Goal: Task Accomplishment & Management: Use online tool/utility

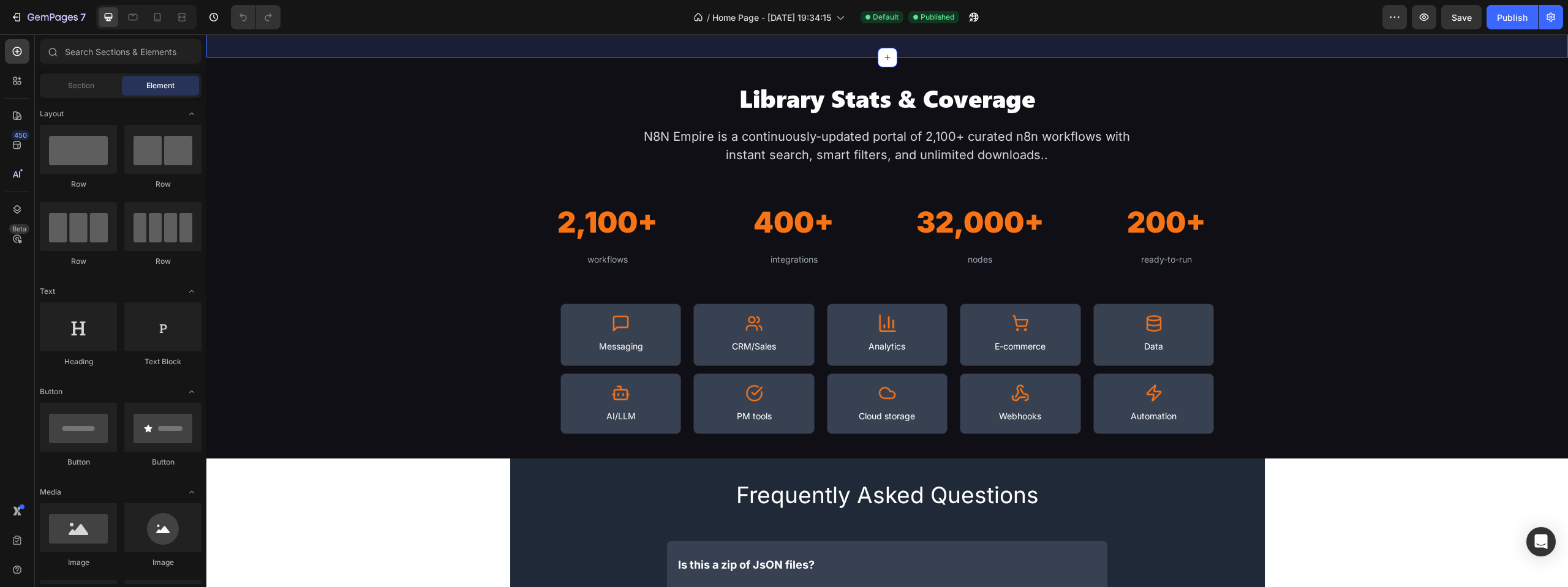
scroll to position [1225, 0]
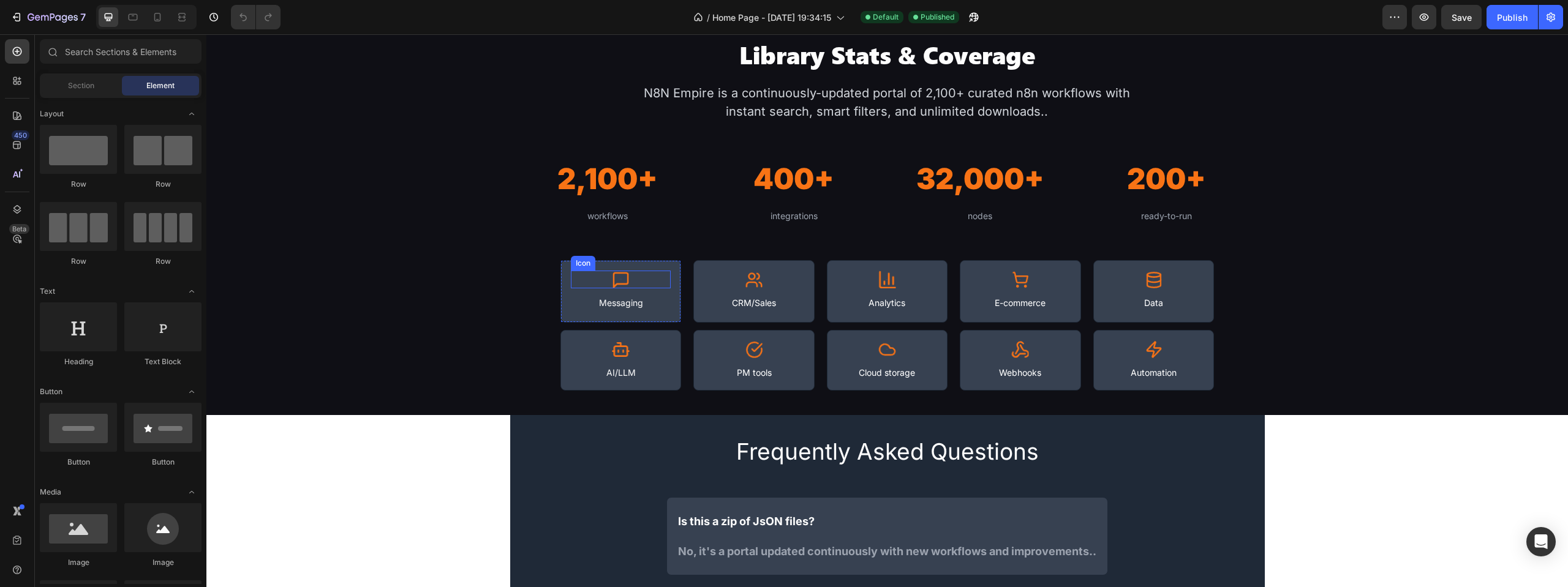
click at [659, 272] on div "Icon" at bounding box center [621, 279] width 100 height 18
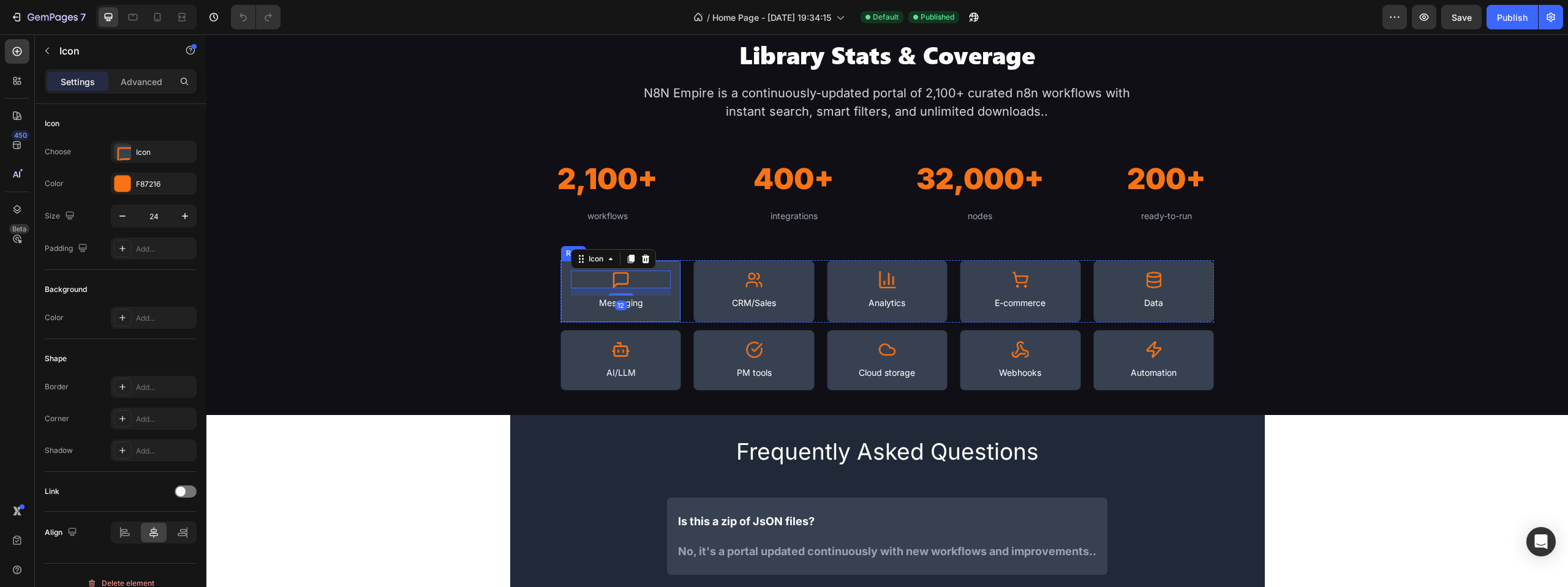
click at [669, 264] on div "Icon 12 Messaging Text Block Row" at bounding box center [620, 292] width 120 height 63
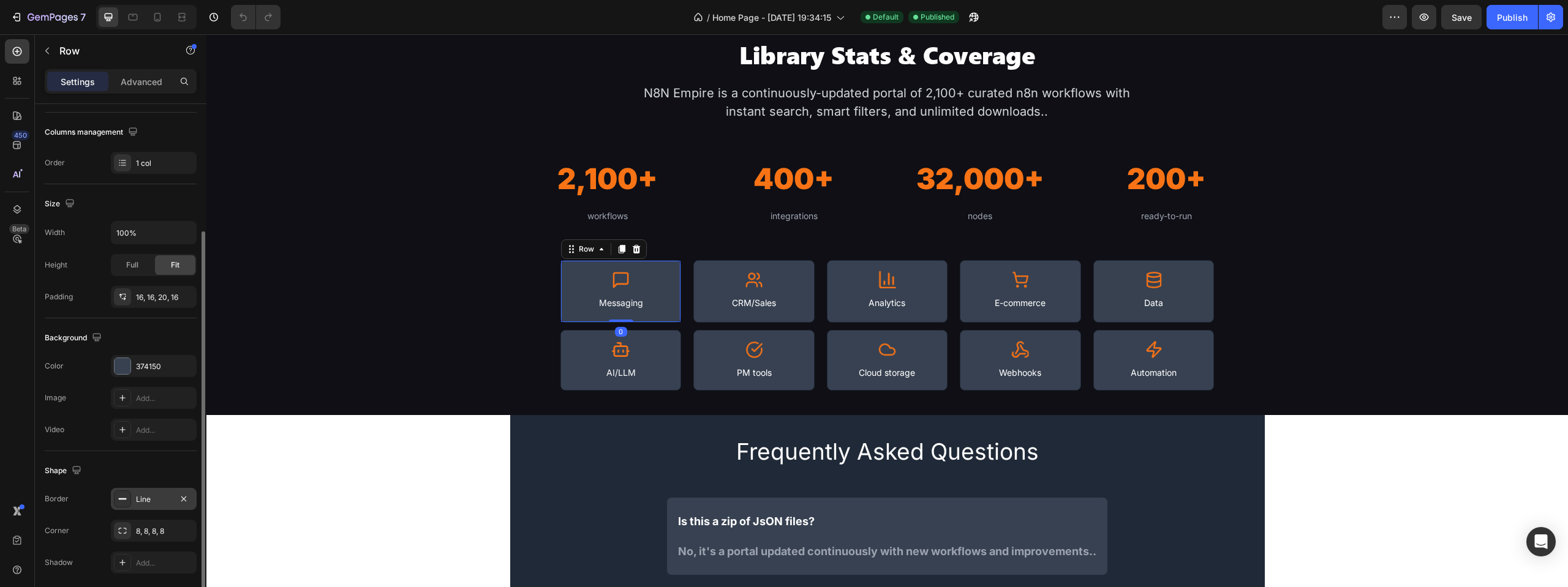
scroll to position [229, 0]
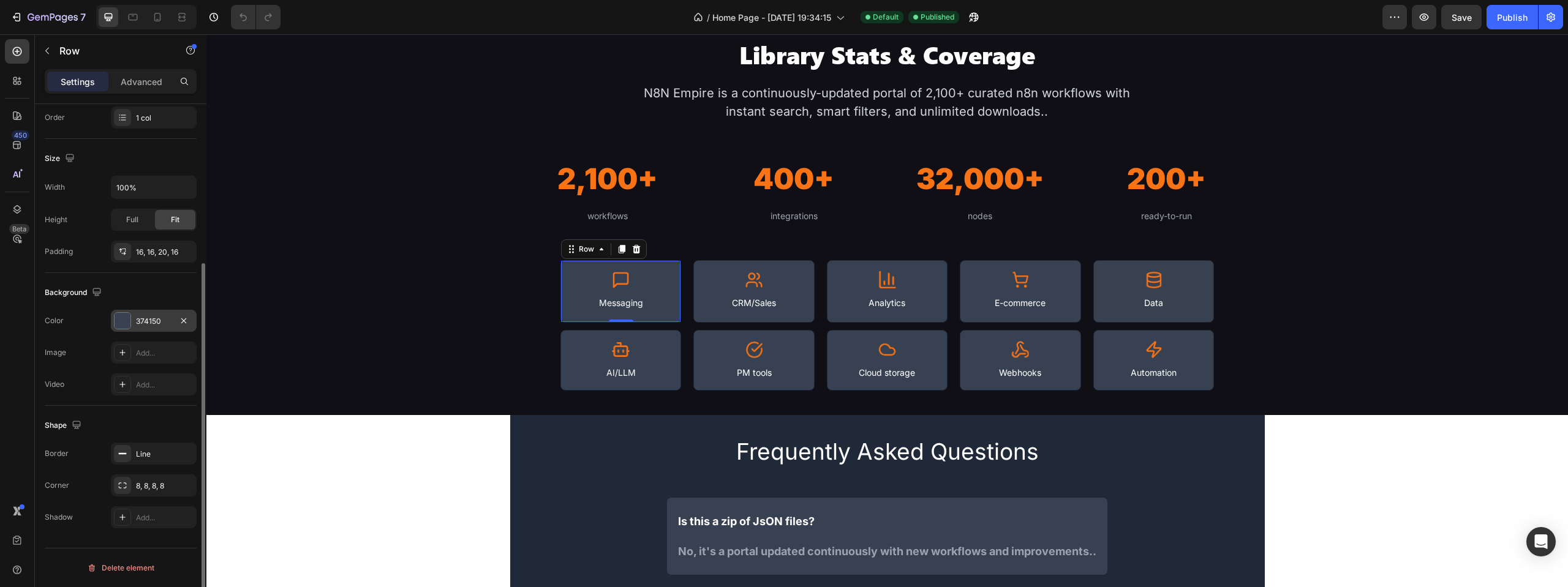
click at [140, 327] on div "374150" at bounding box center [154, 321] width 86 height 22
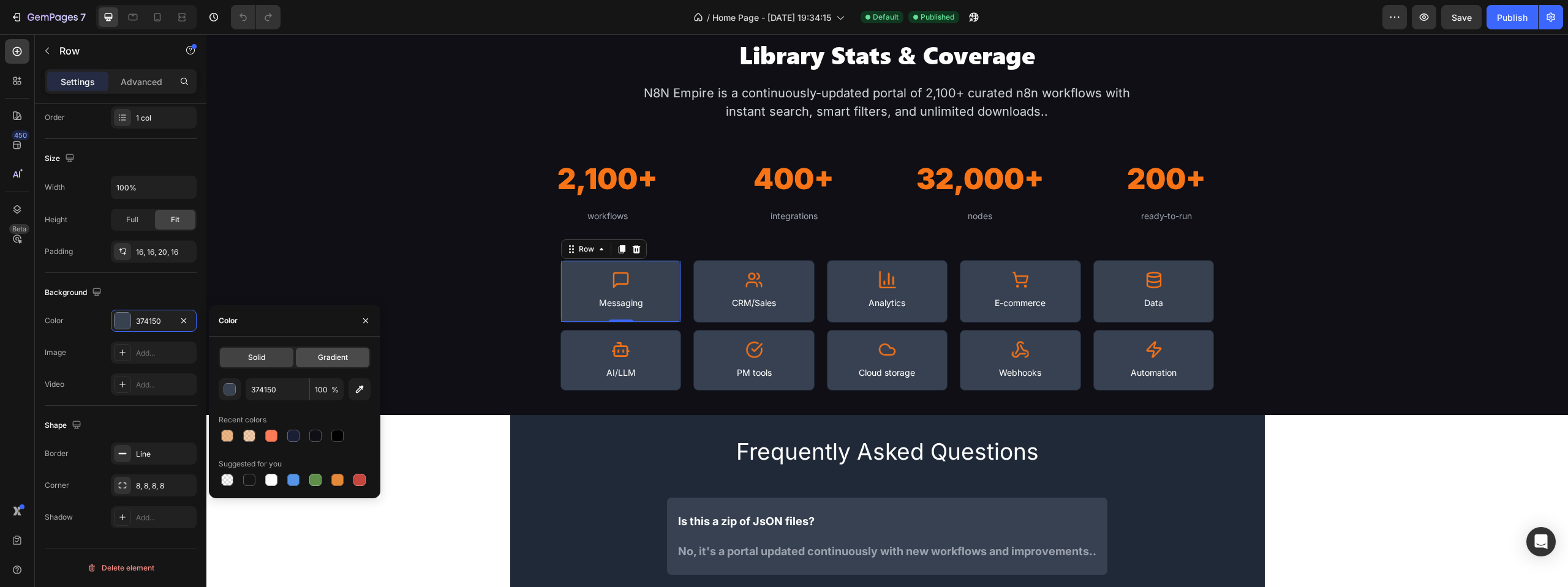
click at [332, 364] on div "Gradient" at bounding box center [333, 357] width 74 height 20
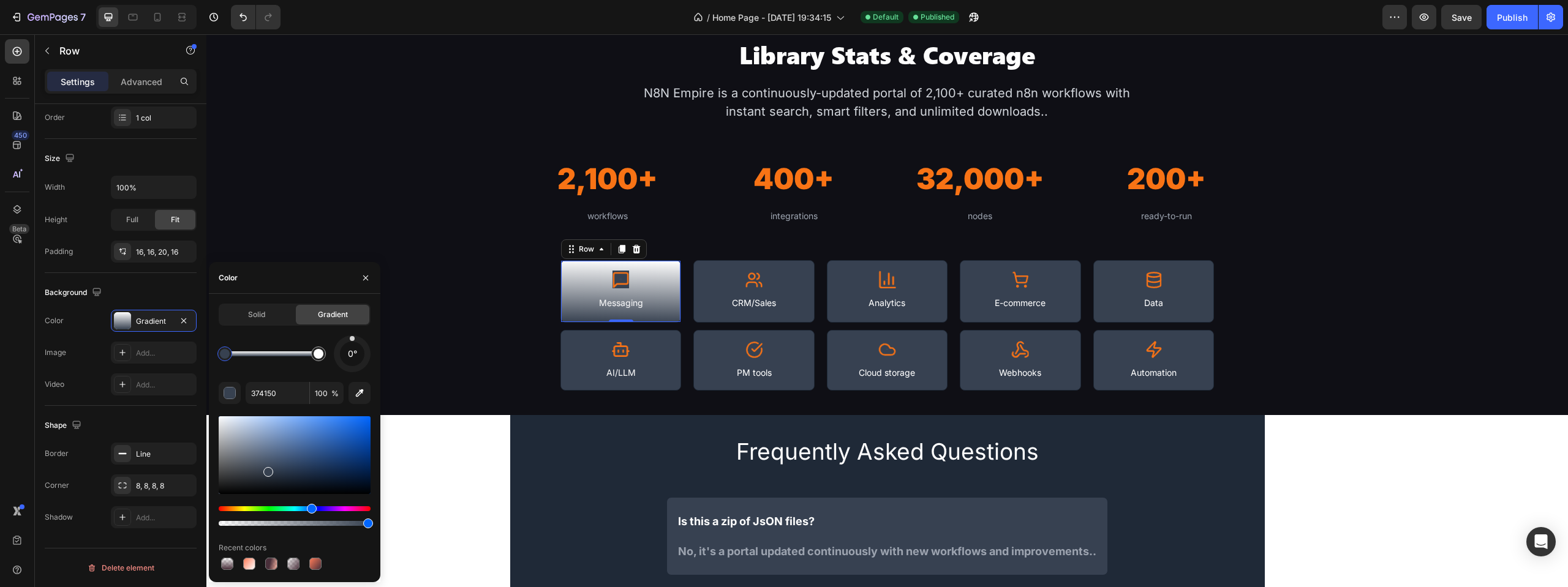
drag, startPoint x: 354, startPoint y: 342, endPoint x: 352, endPoint y: 326, distance: 16.1
click at [352, 326] on div "Solid Gradient 0° 374150 100 % Recent colors" at bounding box center [294, 438] width 152 height 269
type input "FFFFFF"
click at [322, 359] on div at bounding box center [318, 354] width 14 height 14
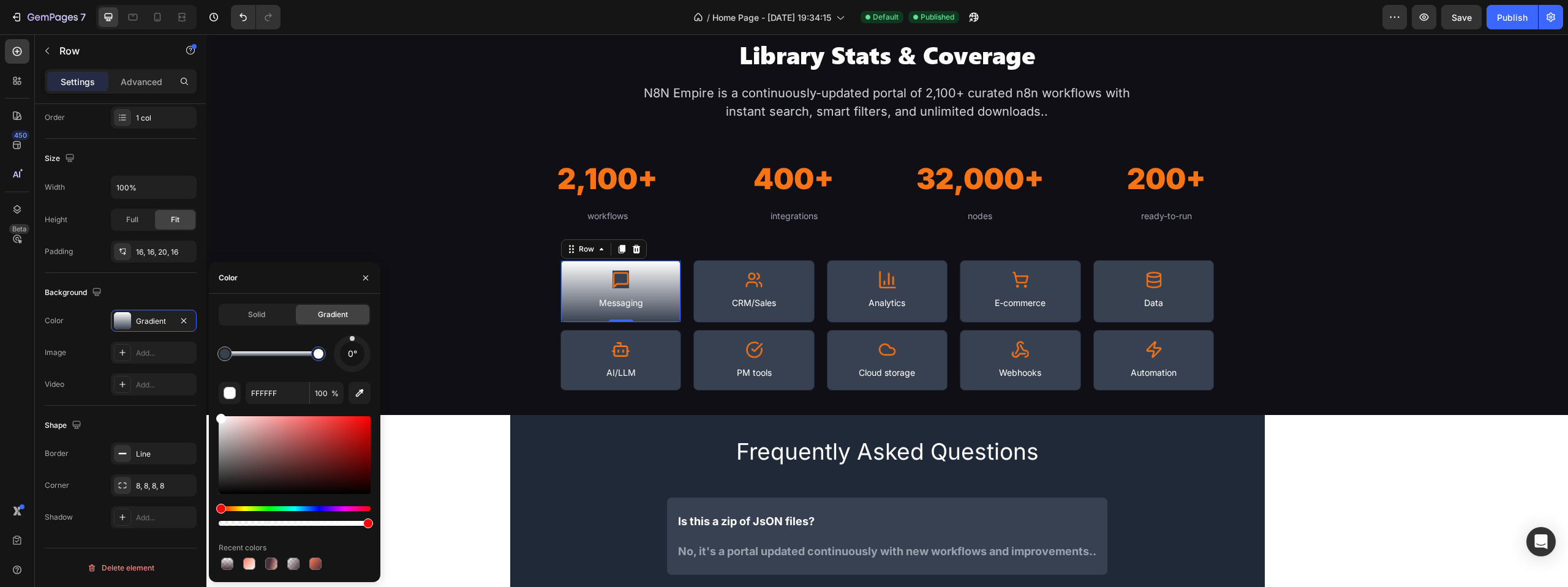
click at [322, 359] on div at bounding box center [318, 354] width 14 height 14
click at [327, 393] on input "100" at bounding box center [327, 393] width 34 height 22
type input "0"
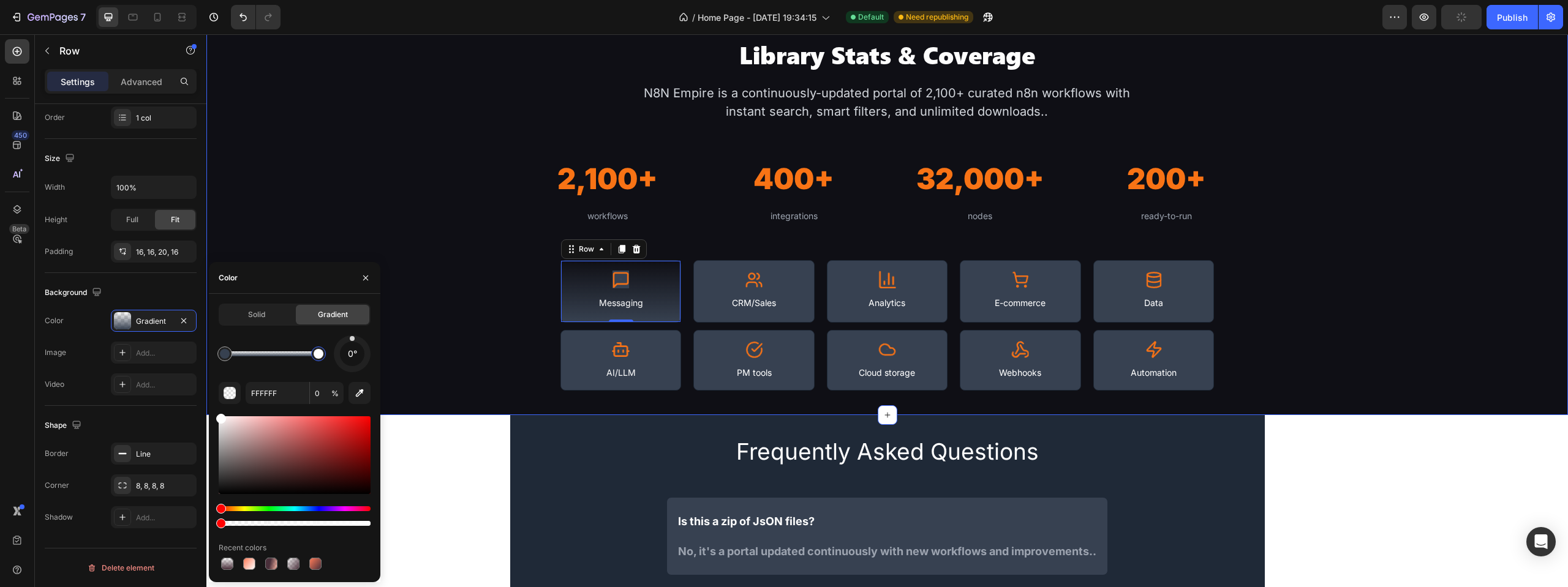
click at [459, 277] on div "Library Stats & Coverage Heading N8N Empire is a continuously-updated portal of…" at bounding box center [887, 214] width 1362 height 352
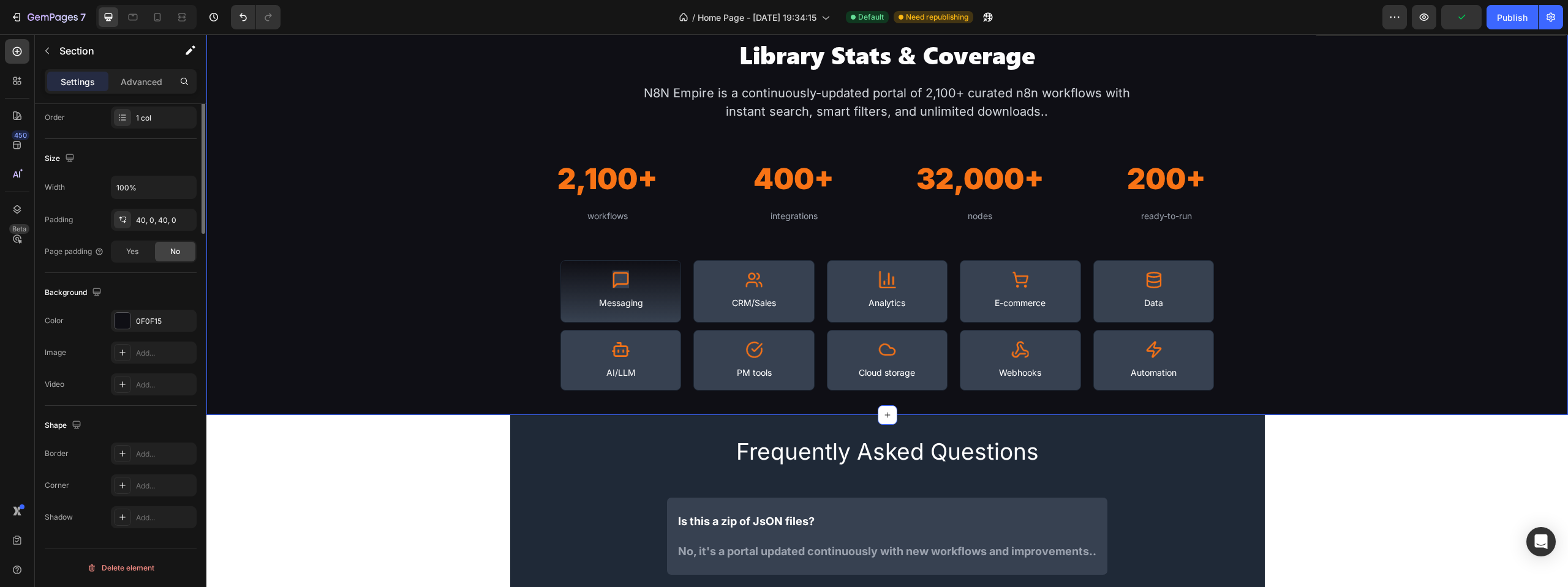
scroll to position [0, 0]
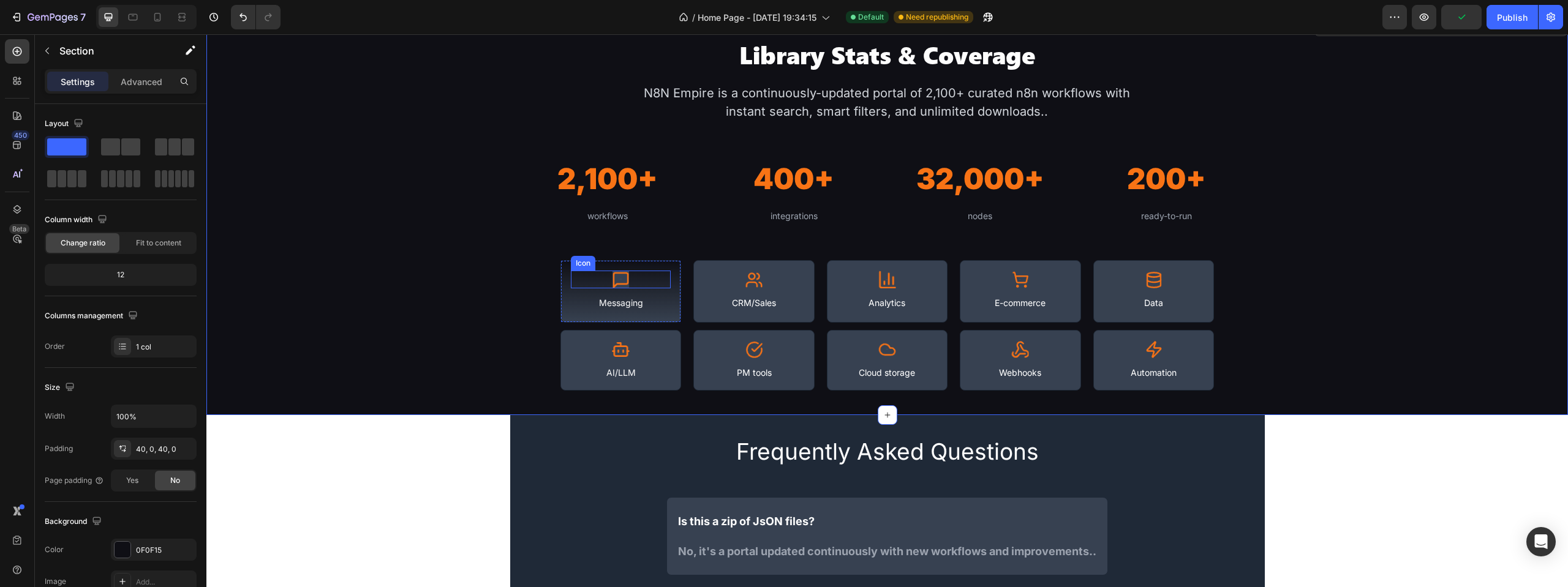
click at [618, 277] on image at bounding box center [620, 279] width 18 height 18
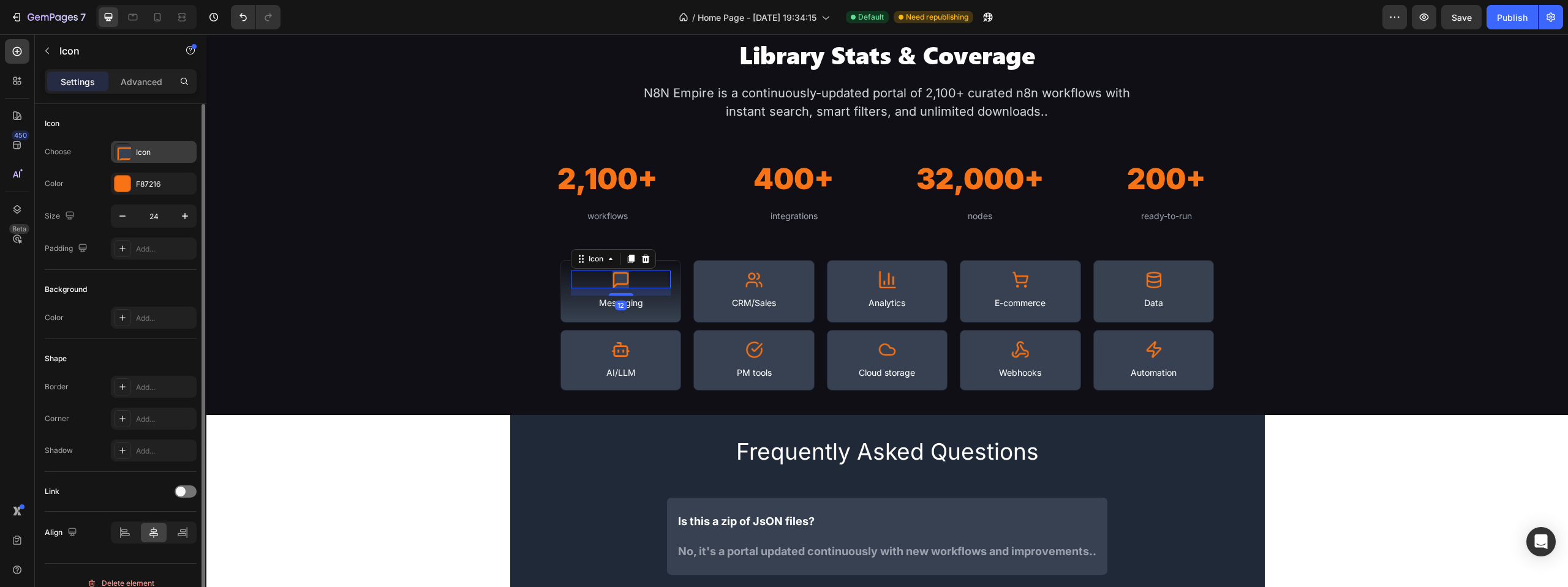
click at [159, 157] on div "Icon" at bounding box center [165, 152] width 58 height 11
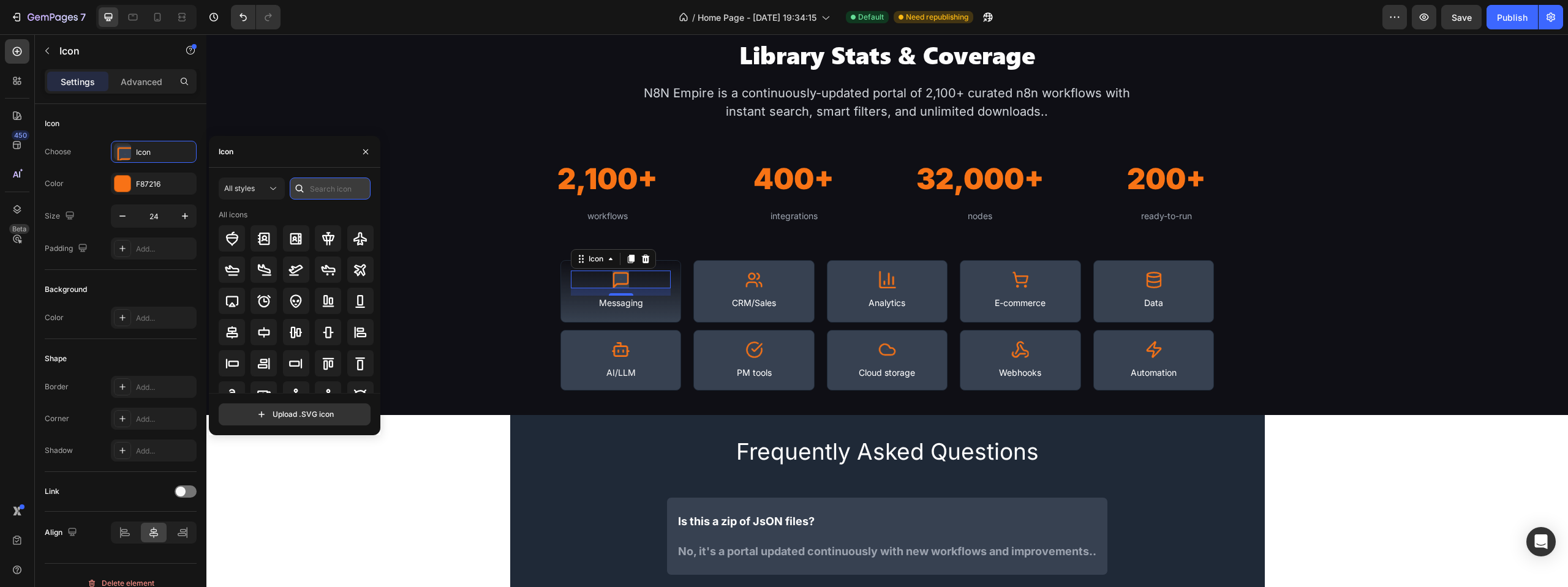
click at [311, 187] on input "text" at bounding box center [329, 188] width 81 height 22
type input "message"
click at [234, 242] on icon at bounding box center [232, 238] width 14 height 14
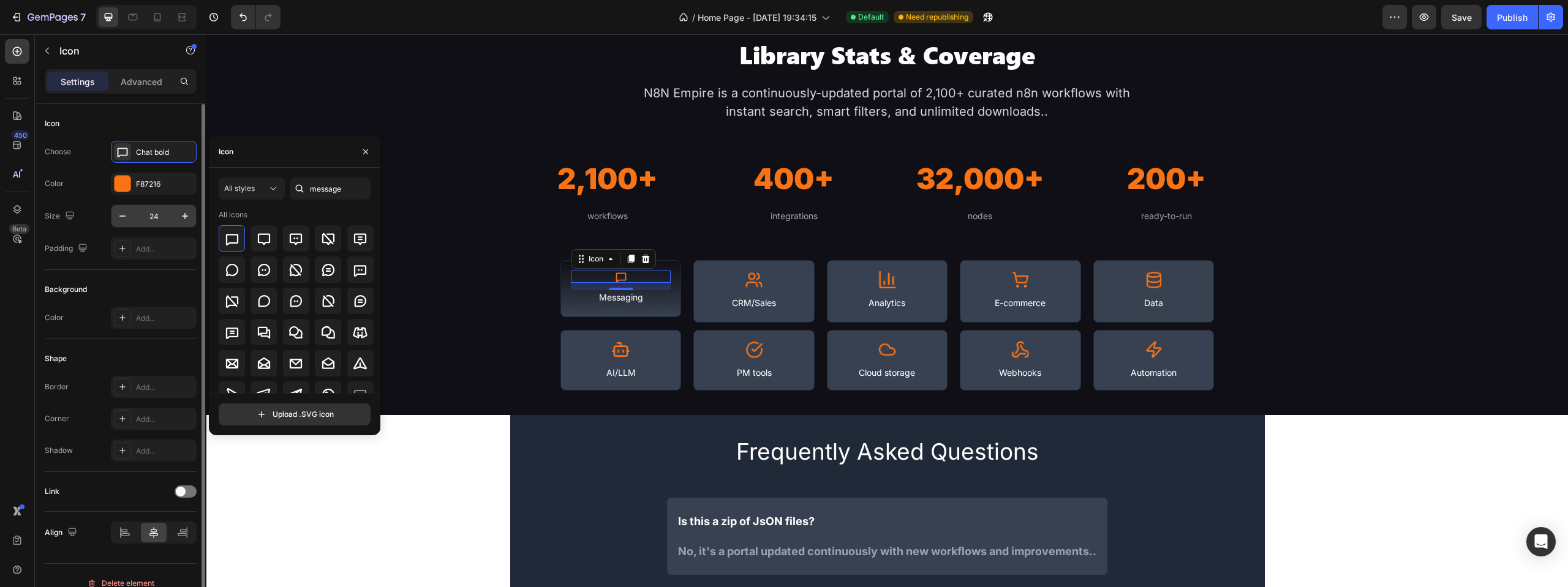
click at [158, 215] on input "24" at bounding box center [154, 216] width 41 height 22
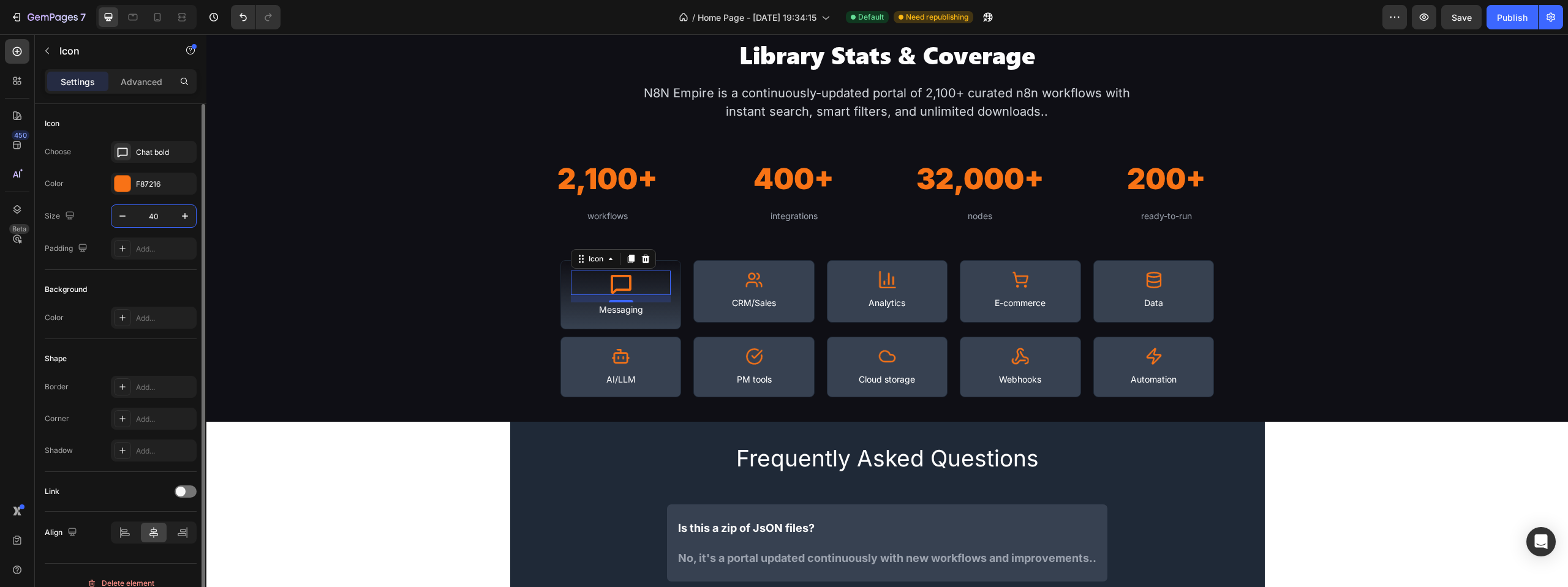
drag, startPoint x: 162, startPoint y: 215, endPoint x: 136, endPoint y: 220, distance: 26.5
click at [142, 218] on input "40" at bounding box center [154, 216] width 41 height 22
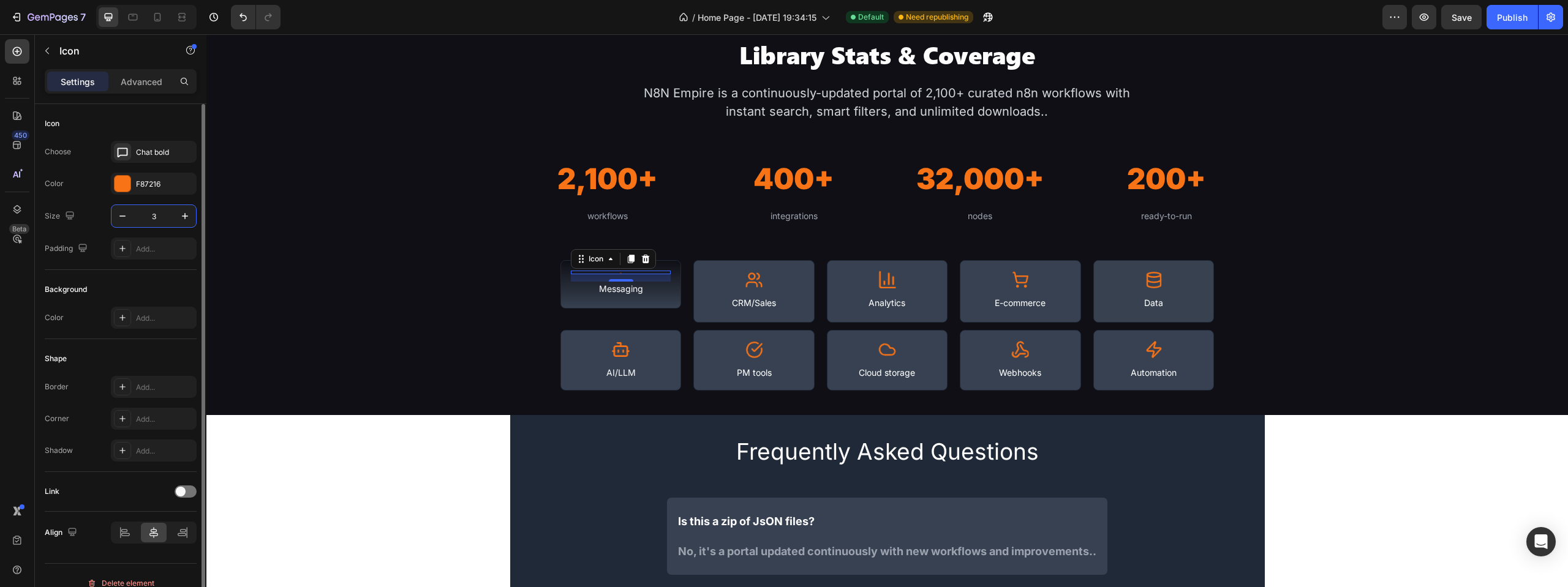
type input "35"
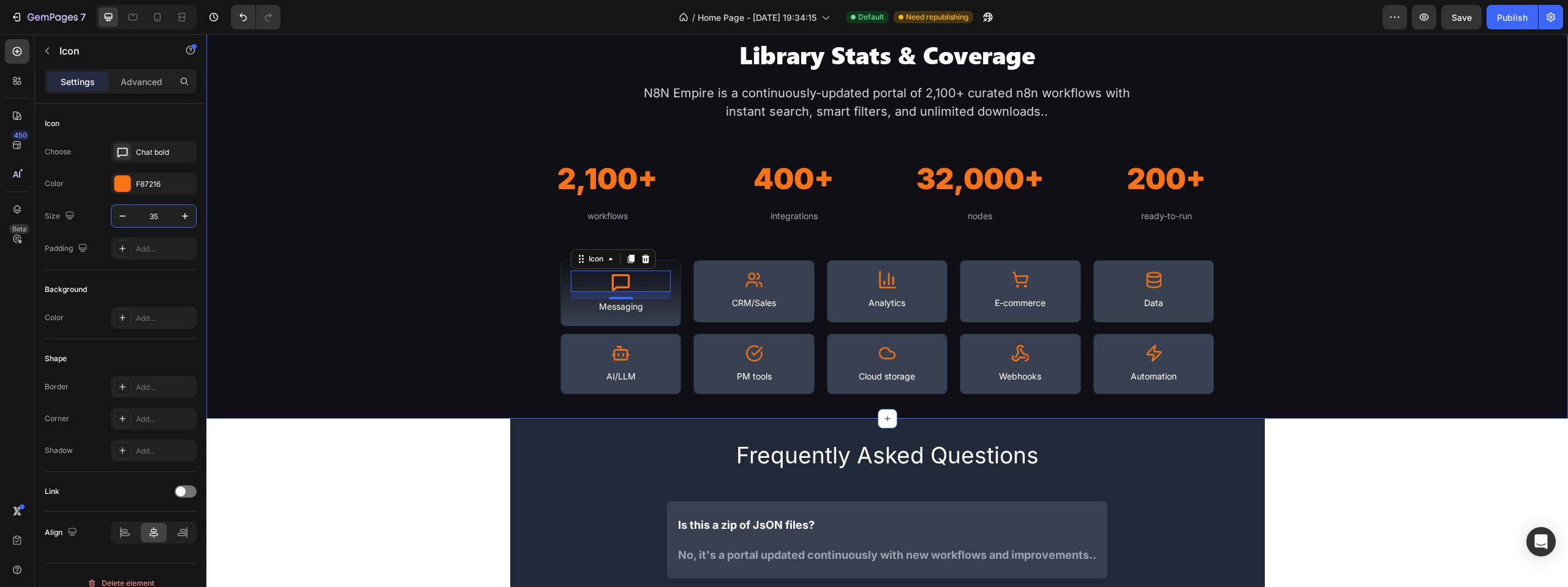
click at [423, 254] on div "Library Stats & Coverage Heading N8N Empire is a continuously-updated portal of…" at bounding box center [887, 215] width 1362 height 355
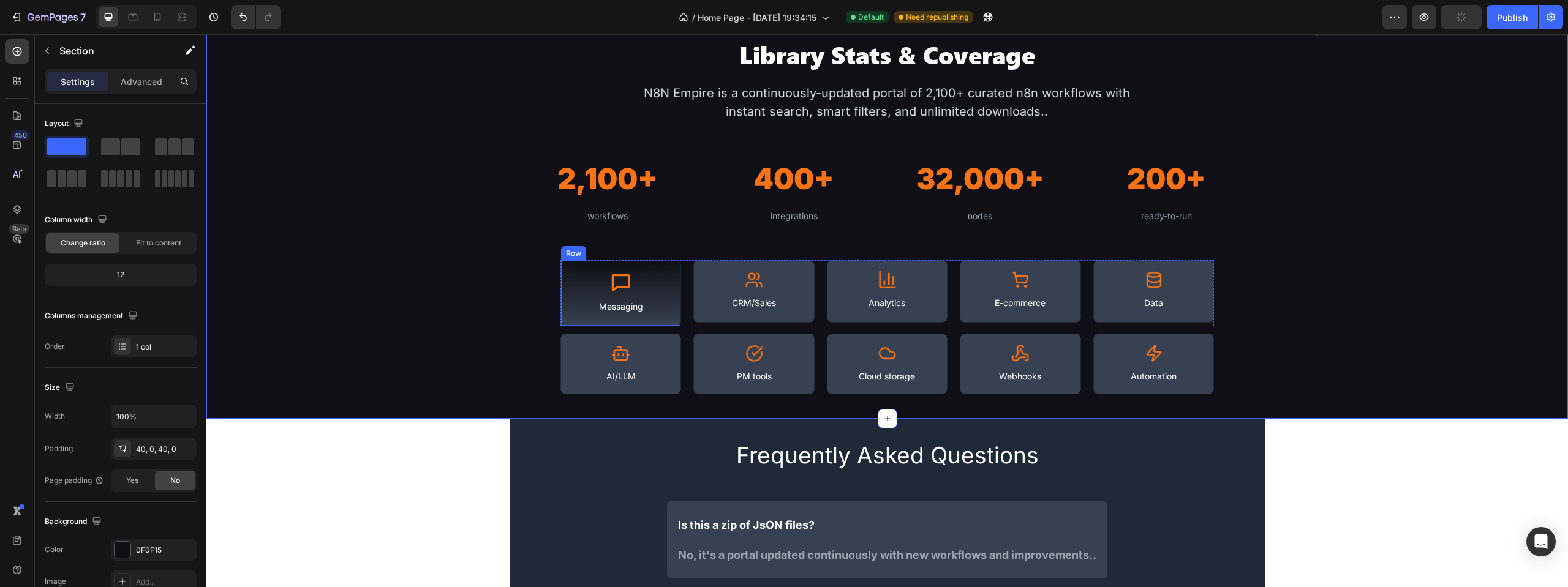
click at [666, 266] on div "Icon Messaging Text Block Row" at bounding box center [620, 294] width 120 height 67
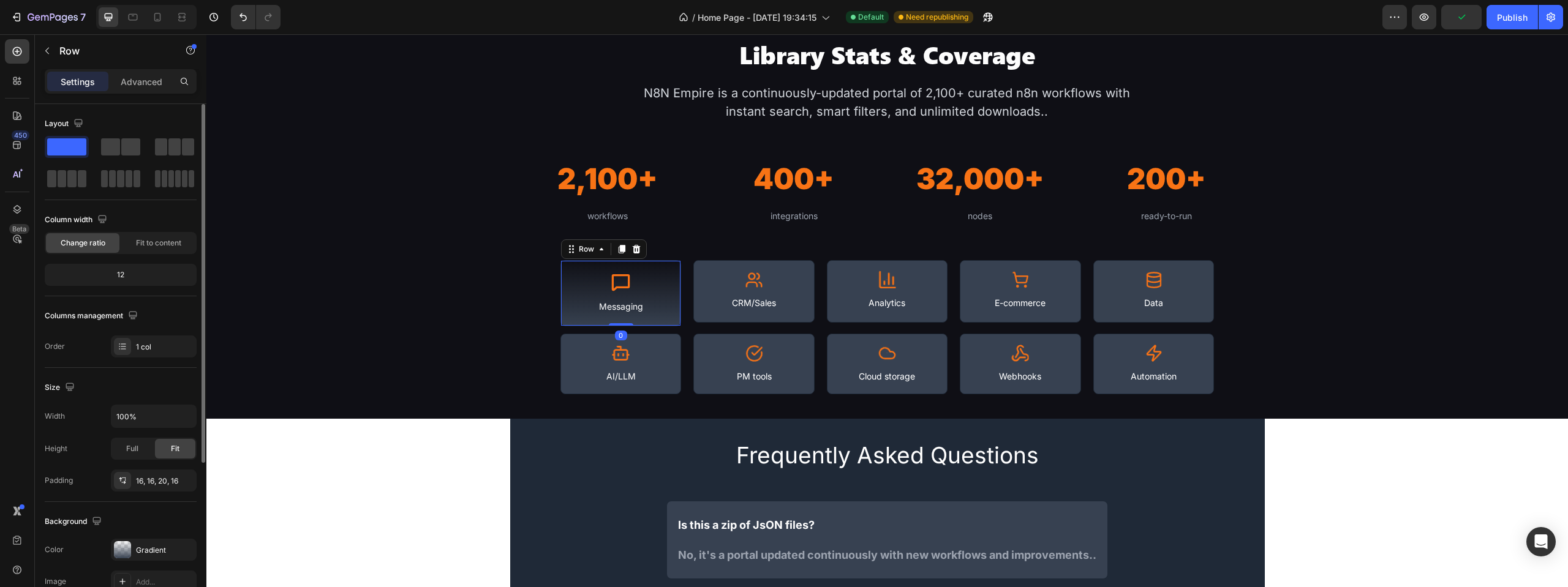
scroll to position [229, 0]
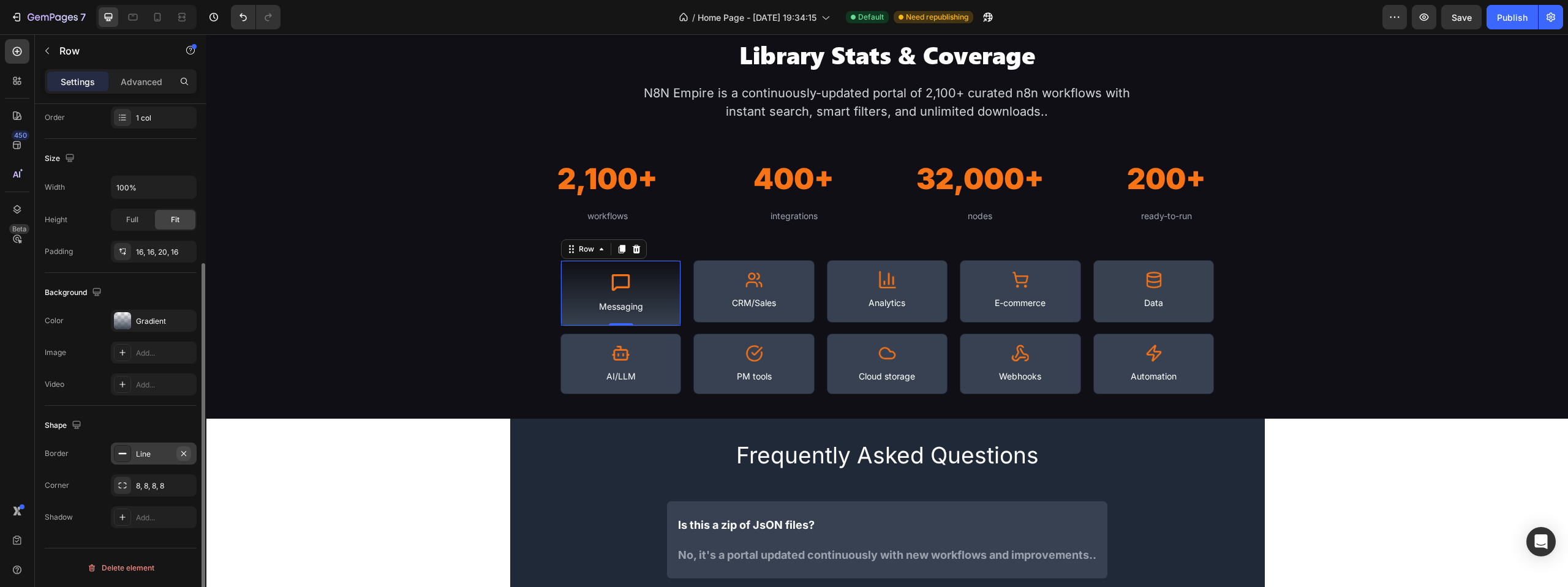
click at [184, 450] on icon "button" at bounding box center [184, 454] width 10 height 10
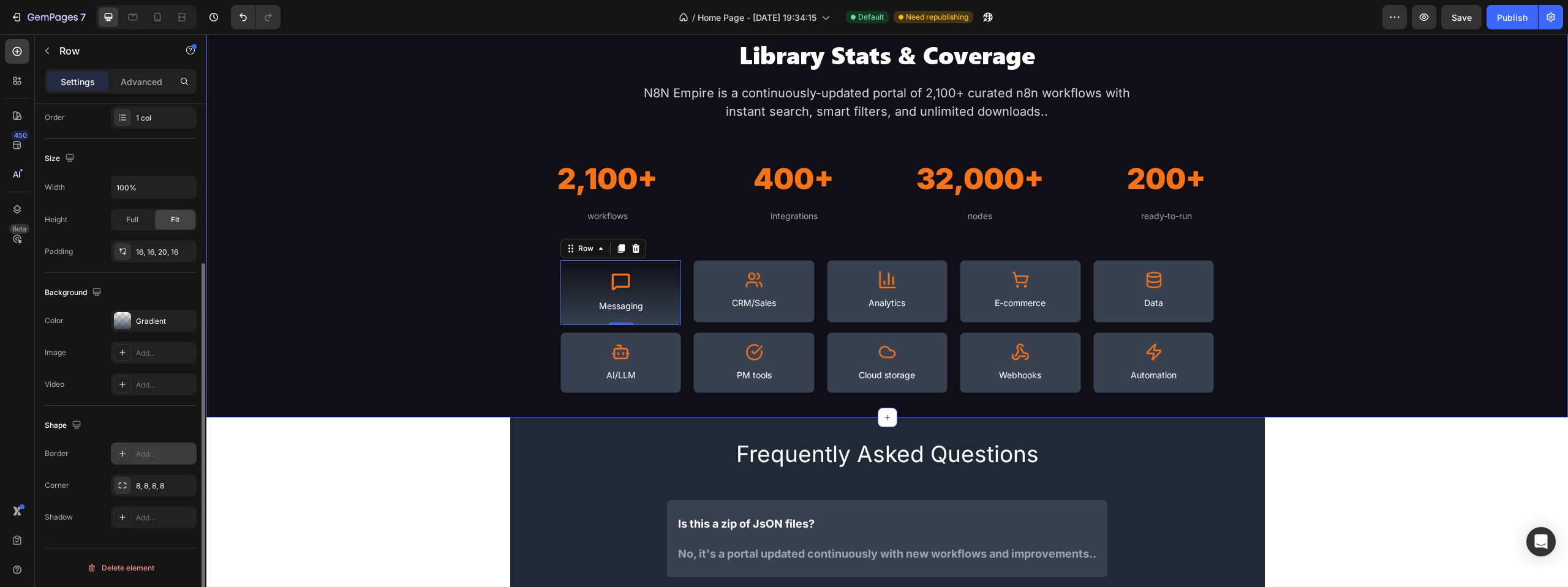
click at [369, 311] on div "Library Stats & Coverage Heading N8N Empire is a continuously-updated portal of…" at bounding box center [887, 215] width 1362 height 355
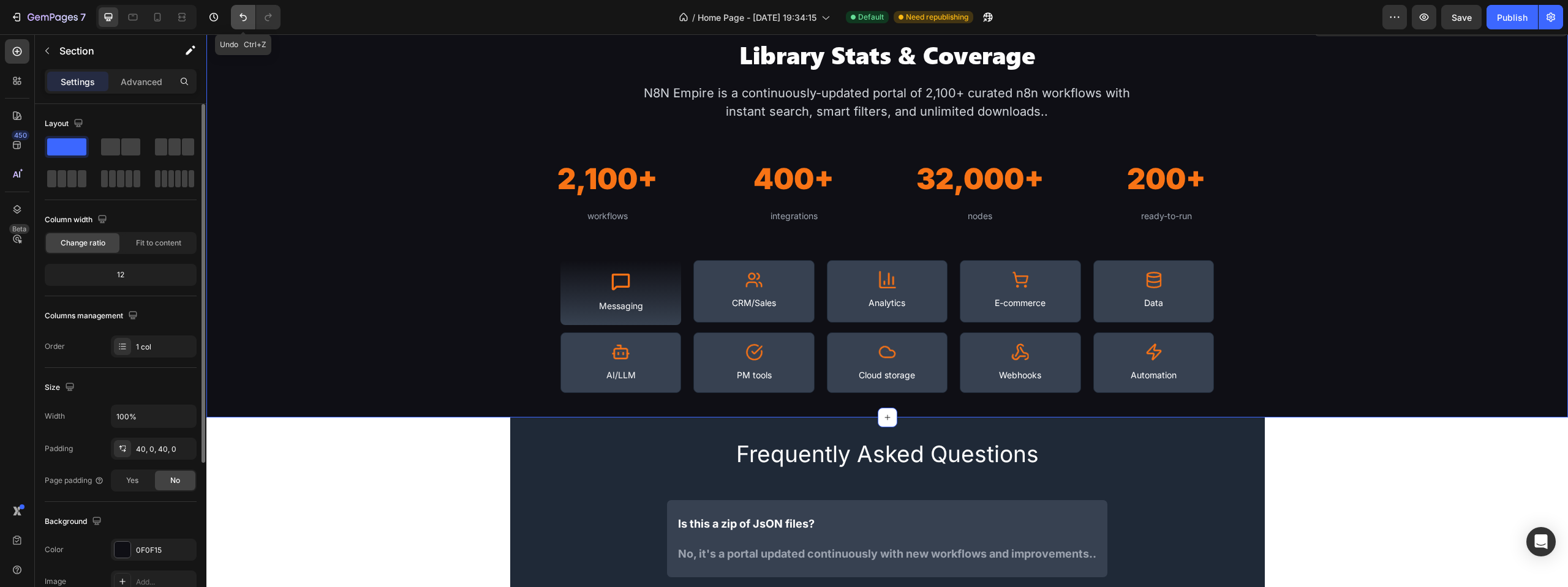
click at [245, 18] on icon "Undo/Redo" at bounding box center [243, 17] width 12 height 12
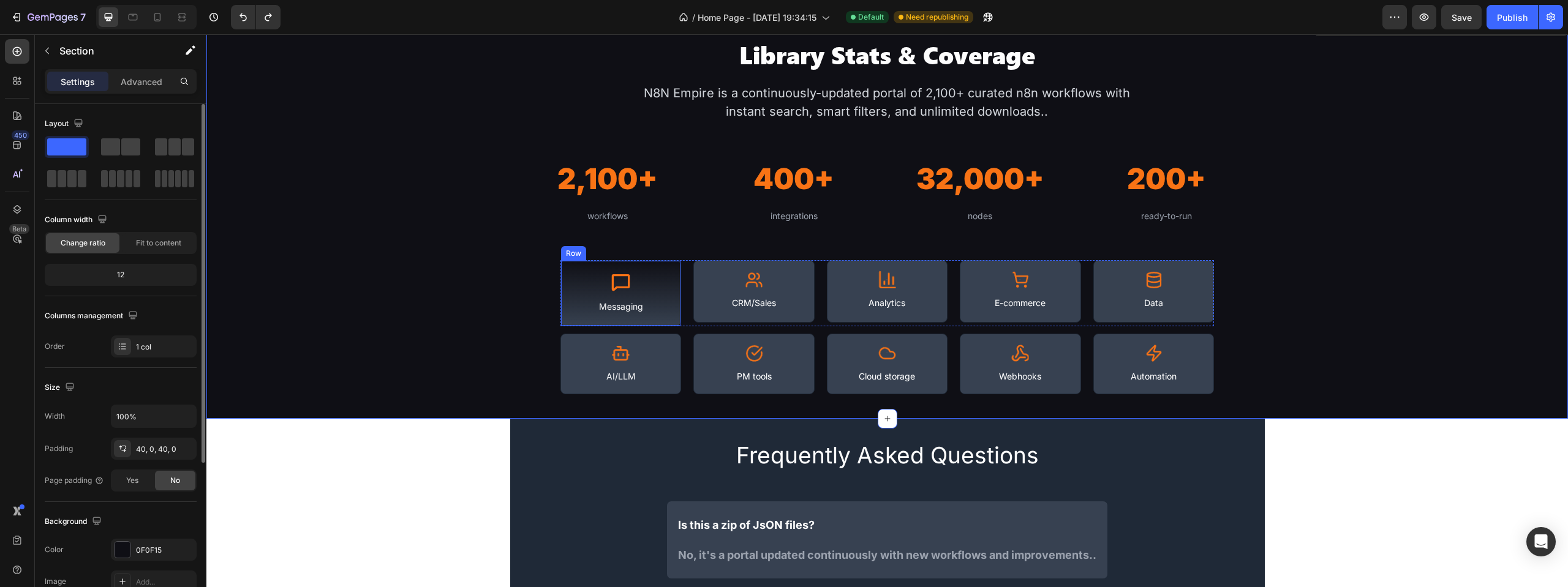
click at [665, 266] on div "Icon Messaging Text Block Row" at bounding box center [620, 294] width 120 height 67
click at [714, 232] on div "400+ Heading integrations Text Block Row" at bounding box center [794, 190] width 176 height 87
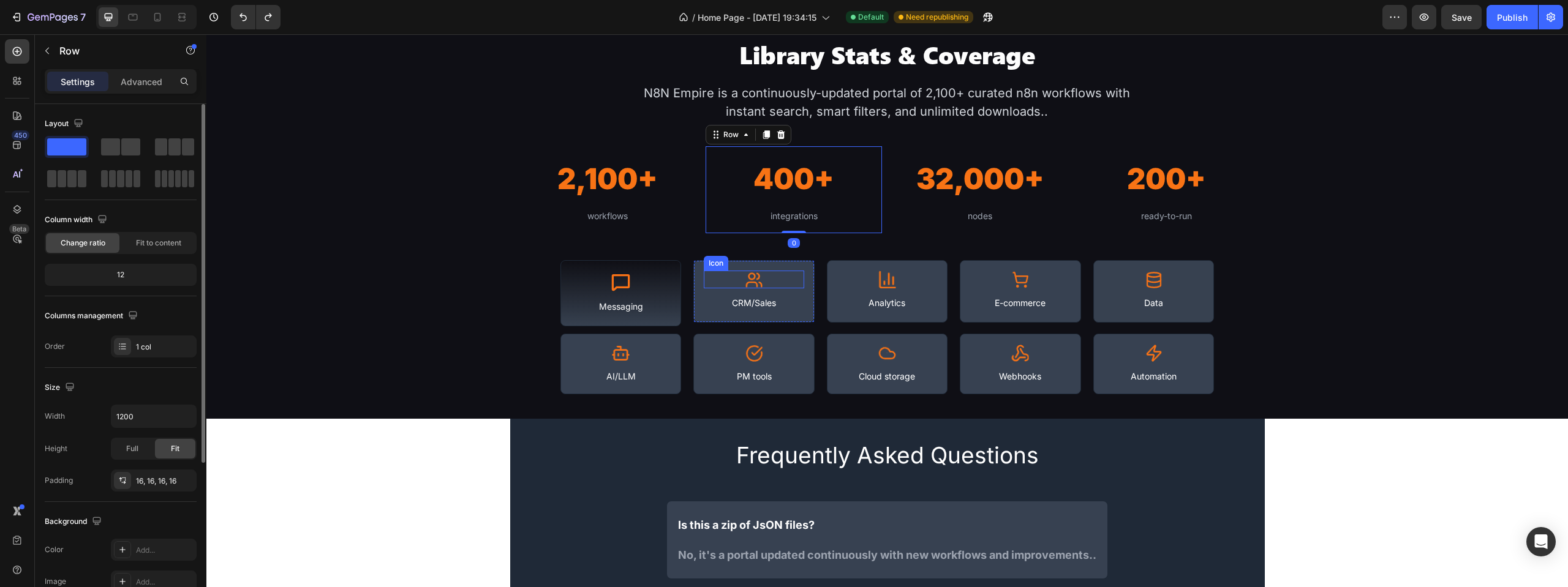
click at [765, 279] on div "Icon" at bounding box center [753, 279] width 100 height 18
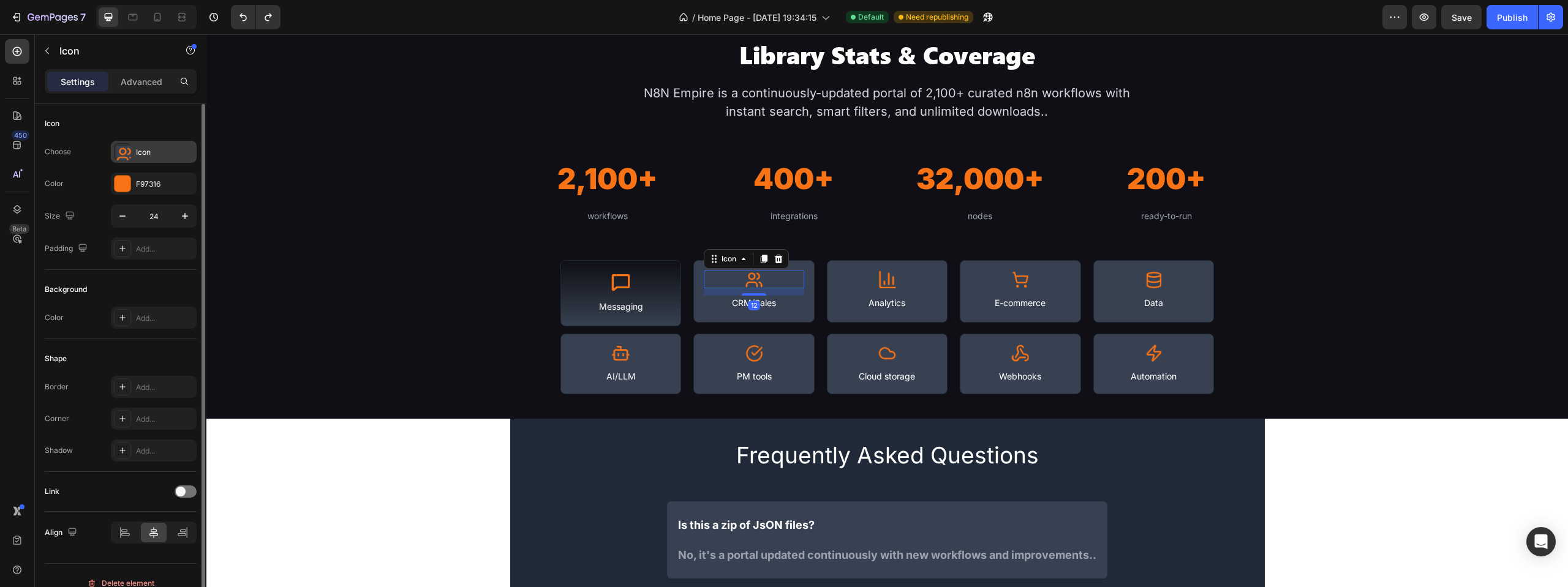
click at [137, 147] on div "Icon" at bounding box center [165, 152] width 58 height 11
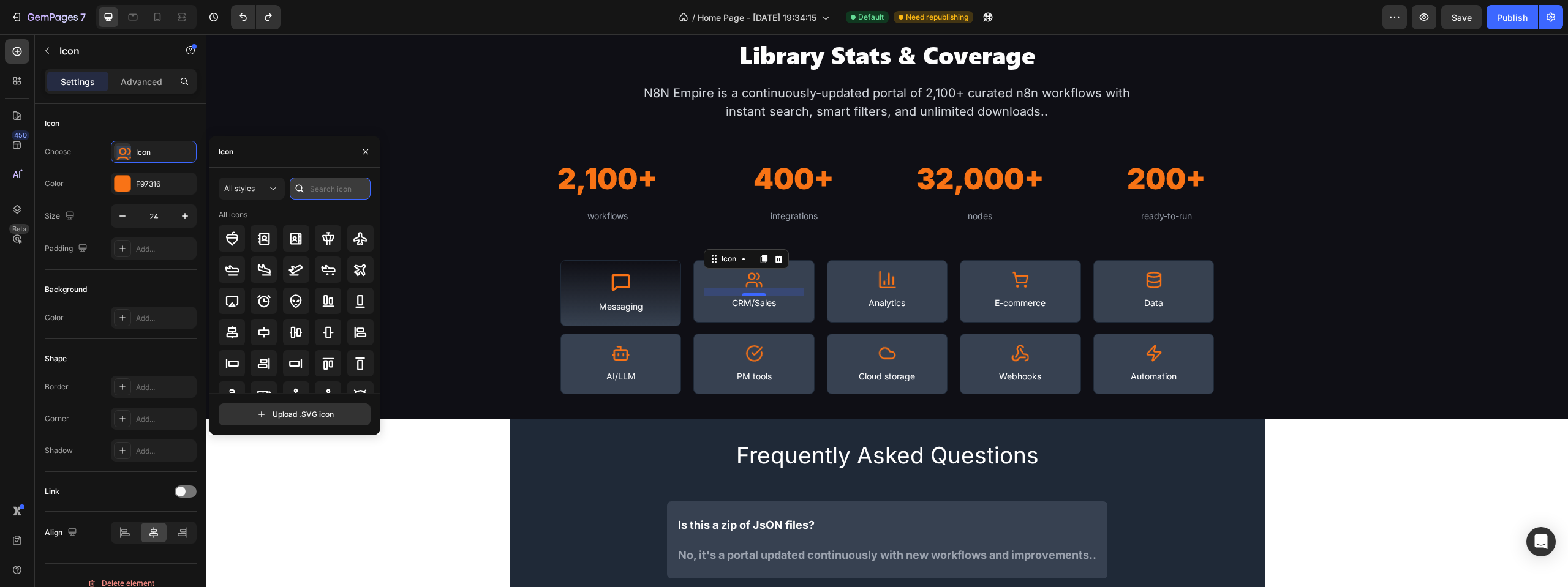
click at [316, 188] on input "text" at bounding box center [329, 188] width 81 height 22
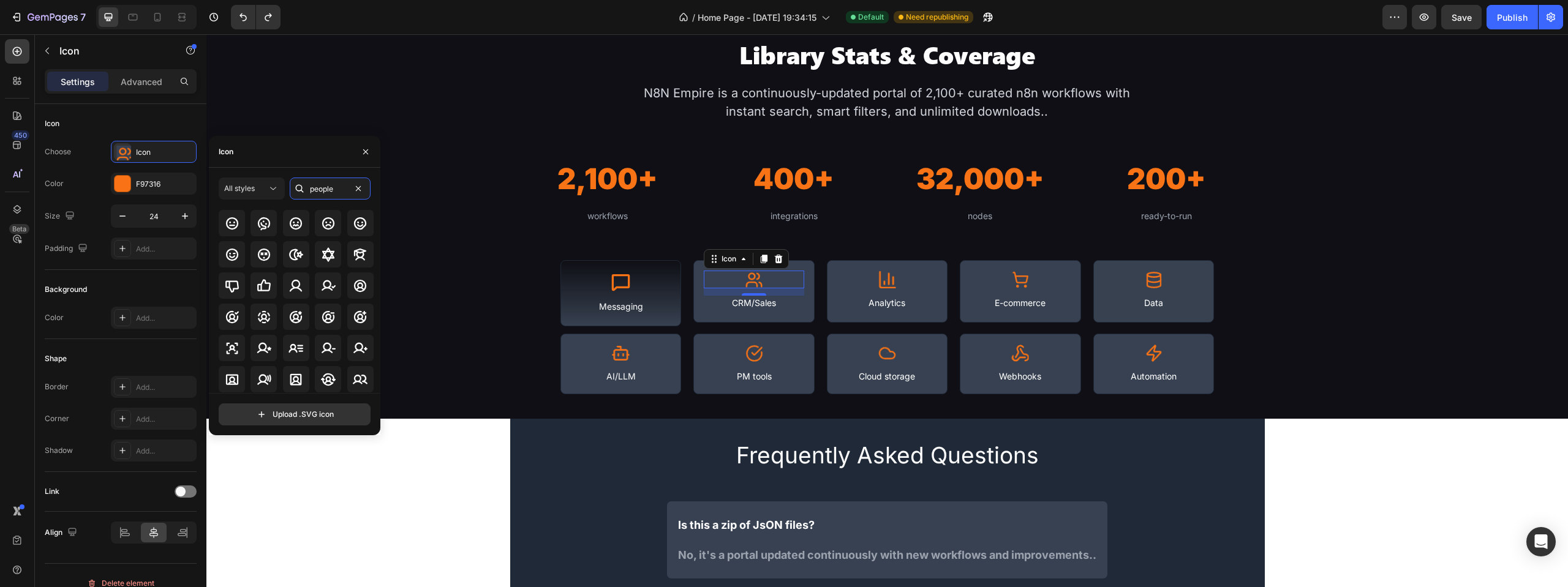
scroll to position [318, 0]
type input "people"
click at [266, 374] on icon at bounding box center [263, 380] width 14 height 14
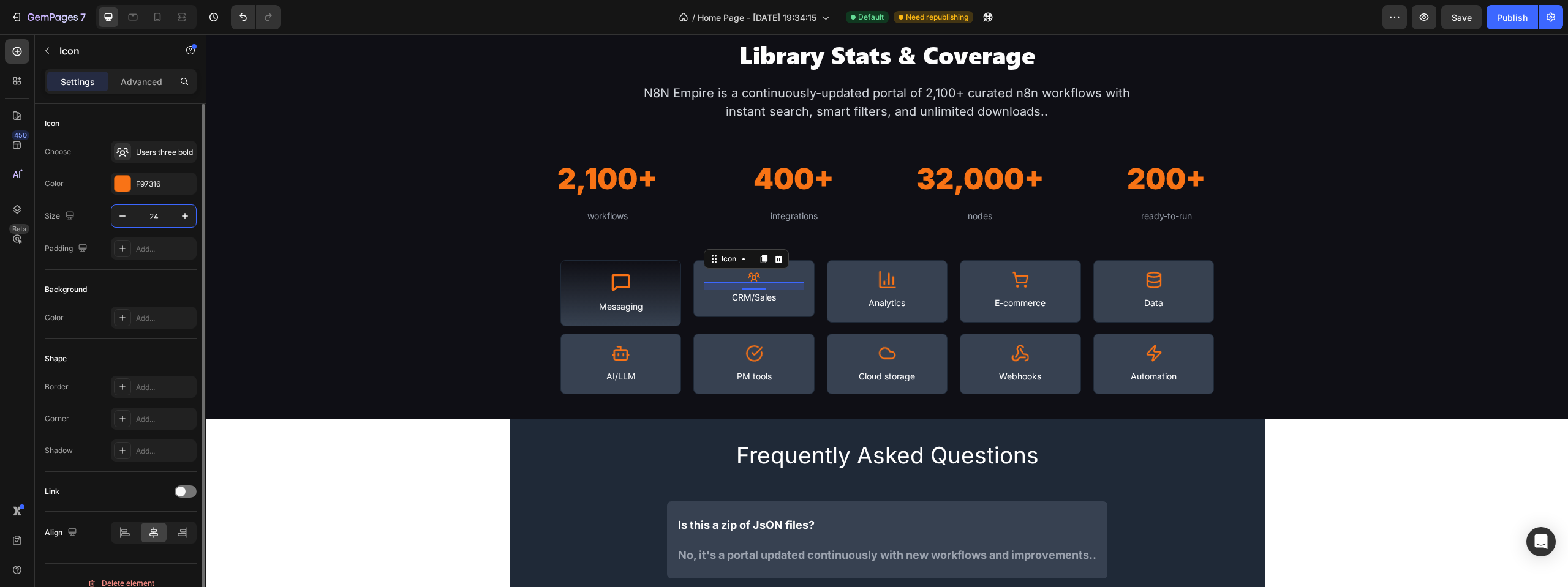
click at [154, 211] on input "24" at bounding box center [154, 216] width 41 height 22
type input "35"
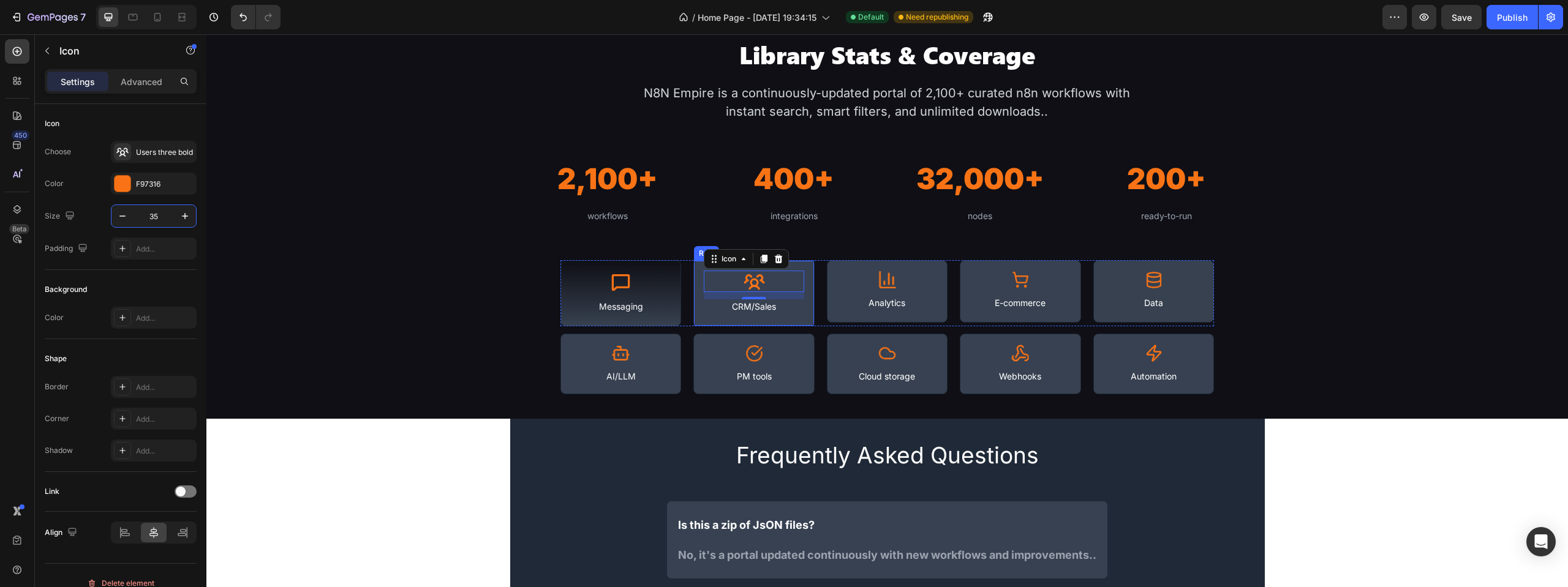
click at [804, 269] on div "Icon 12 CRM/Sales Text Block Row" at bounding box center [753, 294] width 120 height 67
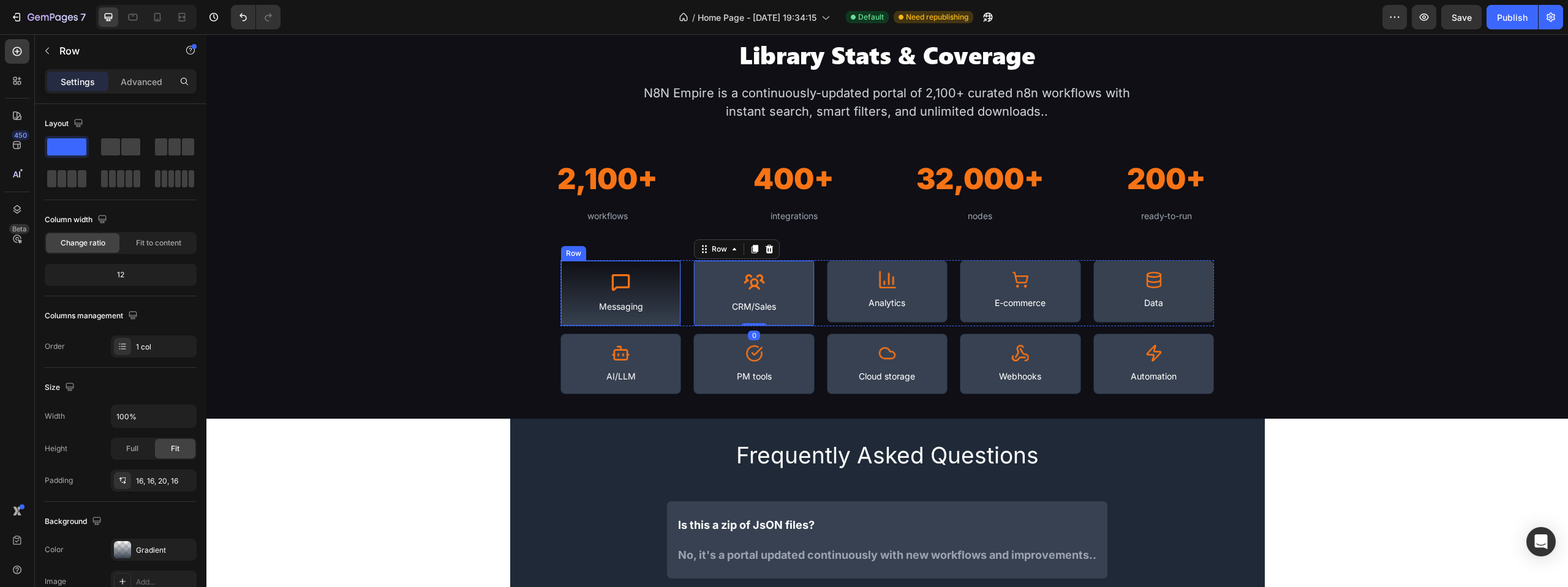
click at [669, 266] on div "Icon Messaging Text Block Row" at bounding box center [620, 294] width 120 height 67
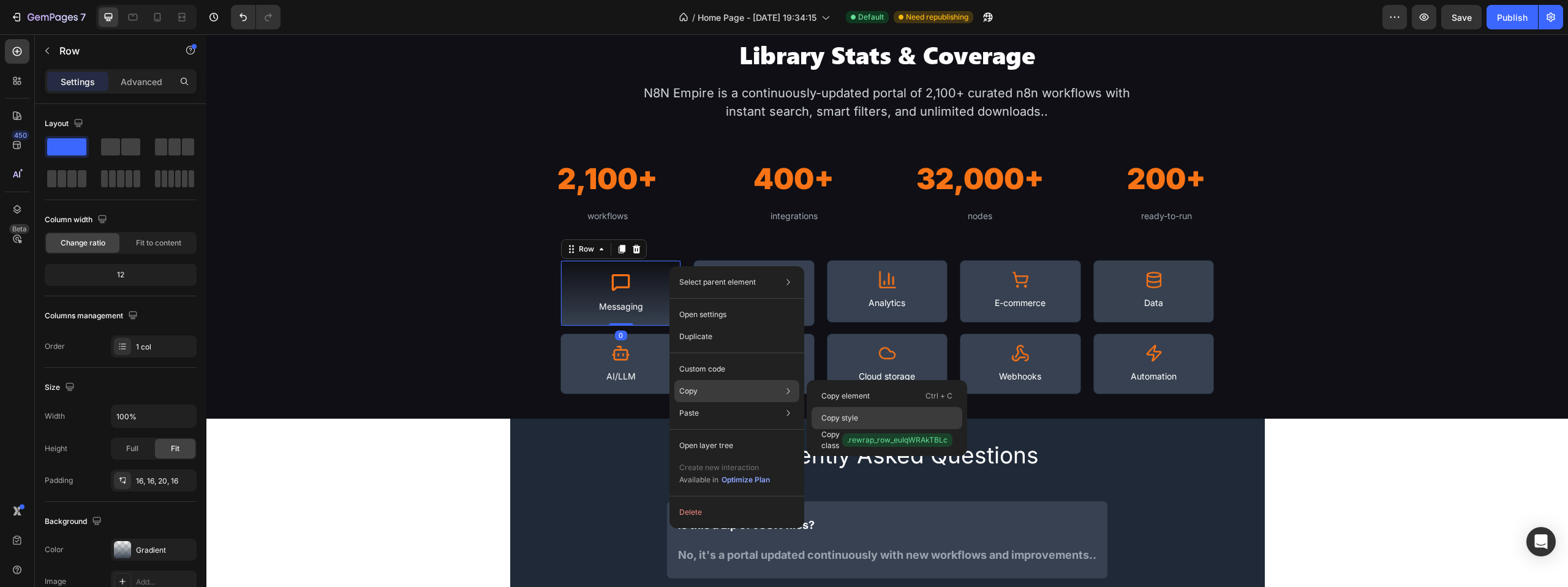
click at [854, 429] on div "Copy style" at bounding box center [887, 440] width 151 height 22
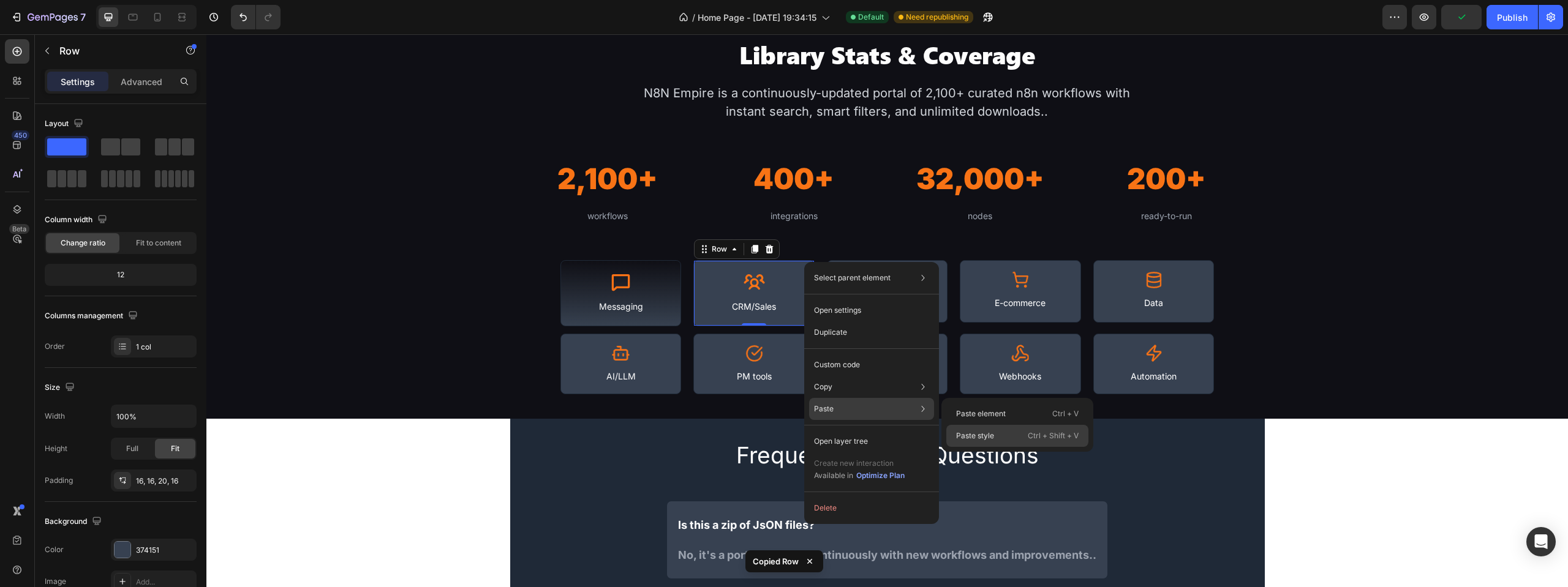
click at [994, 433] on div "Paste style Ctrl + Shift + V" at bounding box center [1016, 436] width 142 height 22
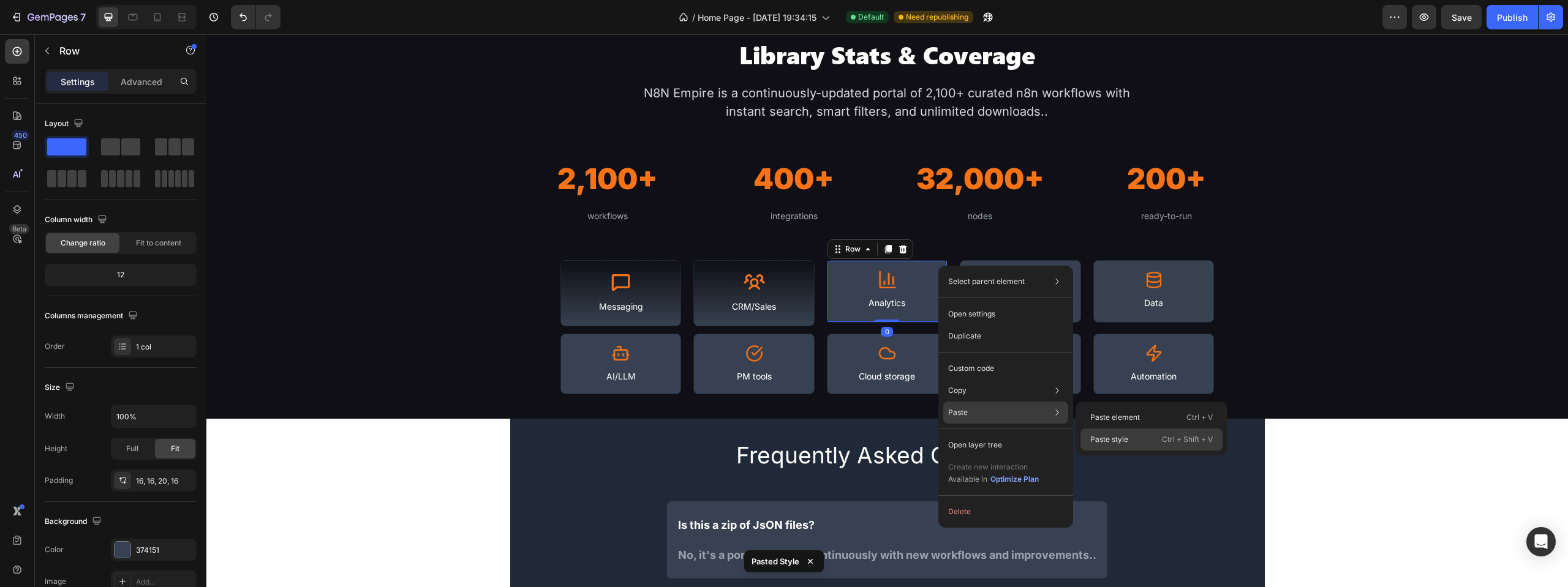
click at [1111, 435] on p "Paste style" at bounding box center [1109, 439] width 38 height 11
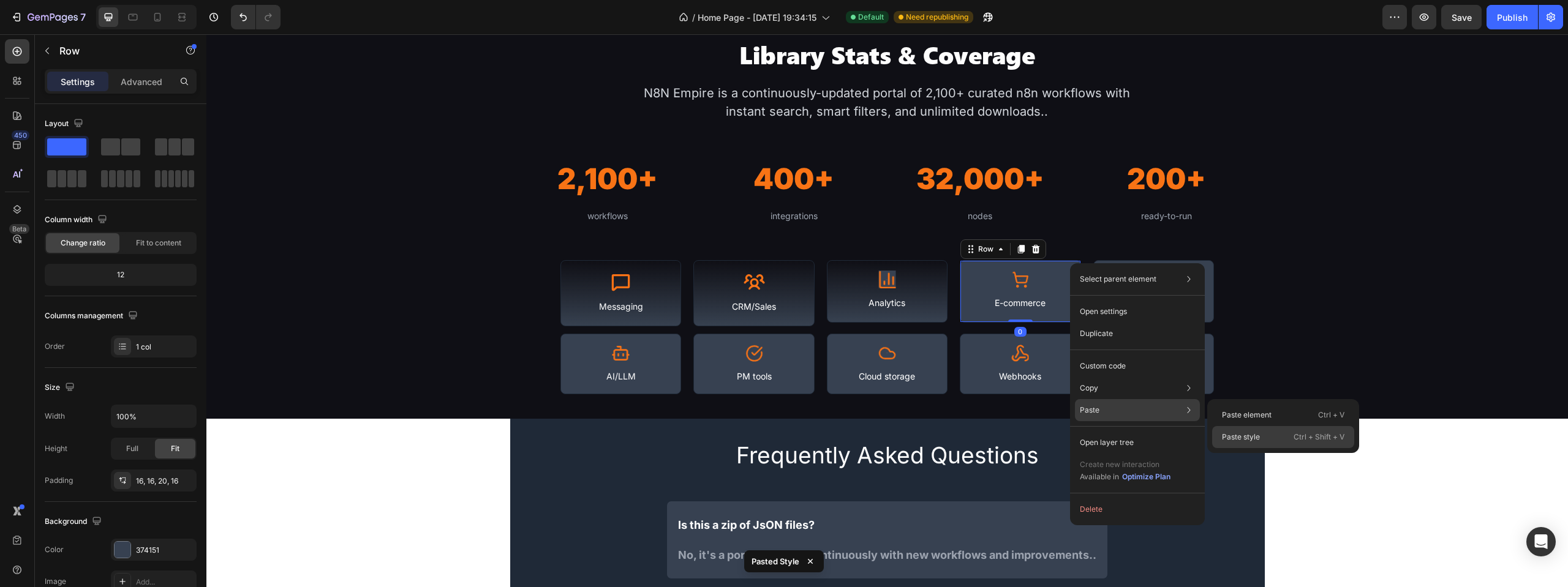
click at [1229, 429] on div "Paste style Ctrl + Shift + V" at bounding box center [1283, 437] width 142 height 22
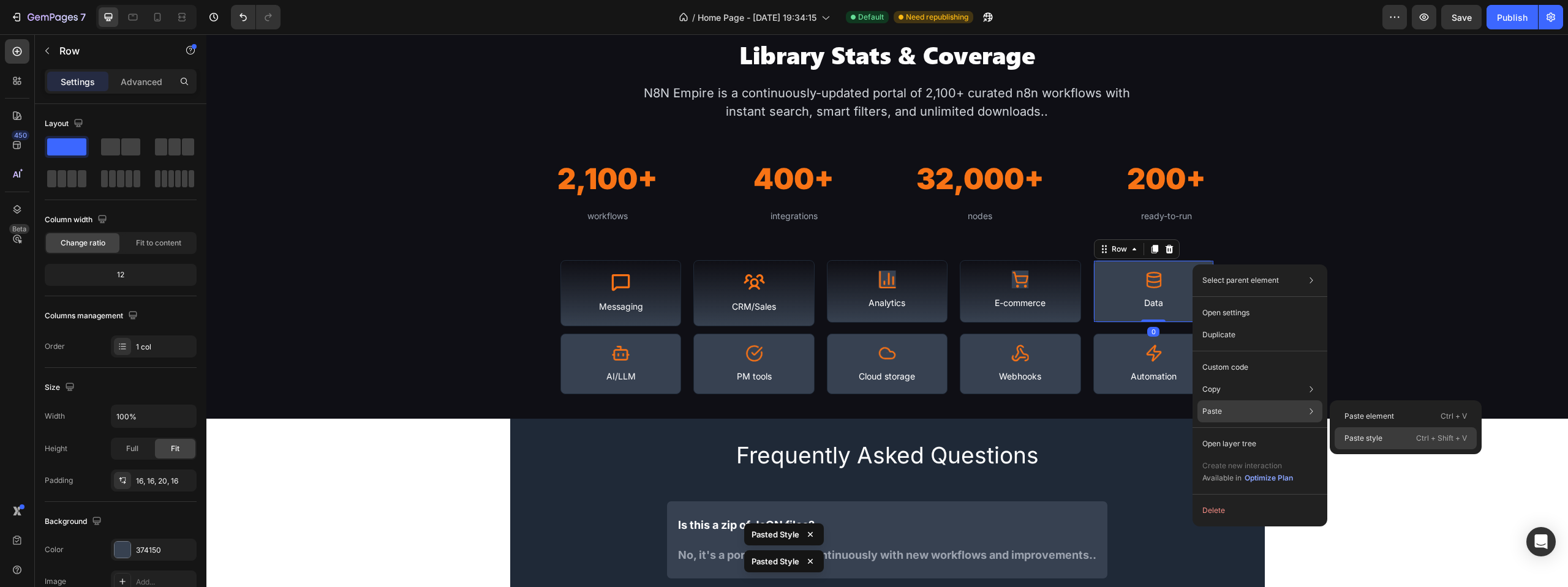
click at [1364, 433] on p "Paste style" at bounding box center [1363, 438] width 38 height 11
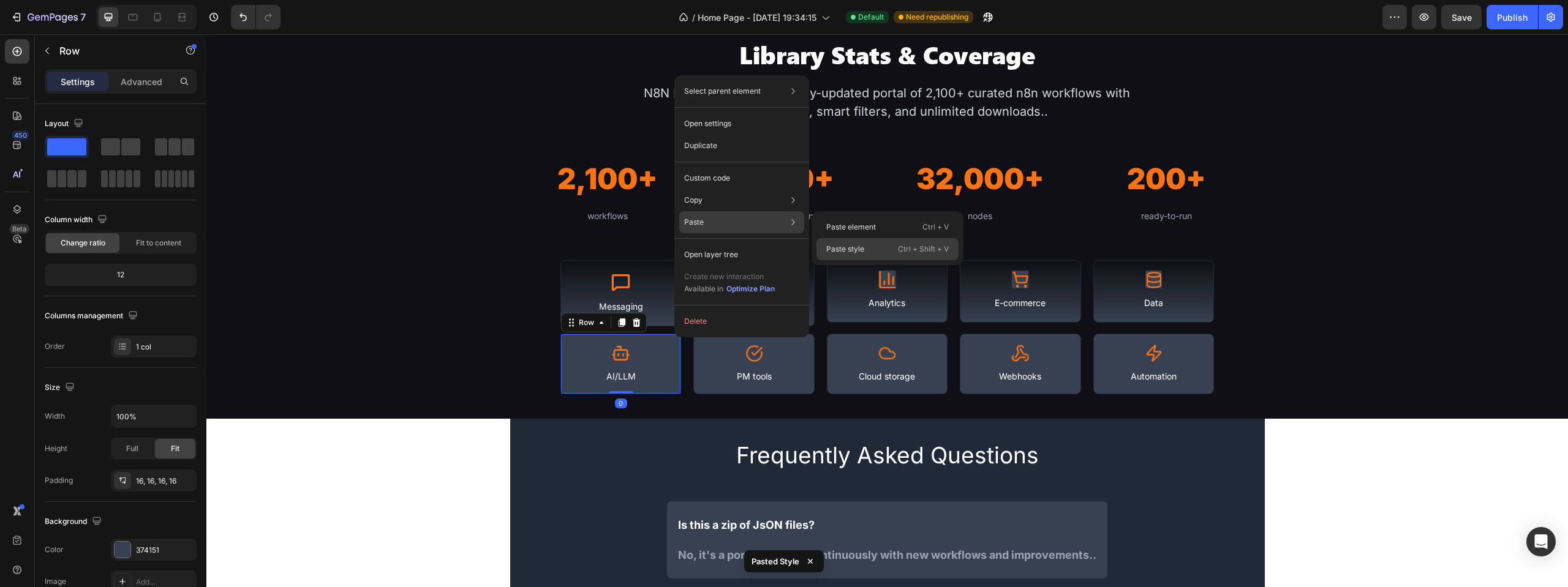
click at [841, 243] on p "Paste style" at bounding box center [845, 249] width 38 height 11
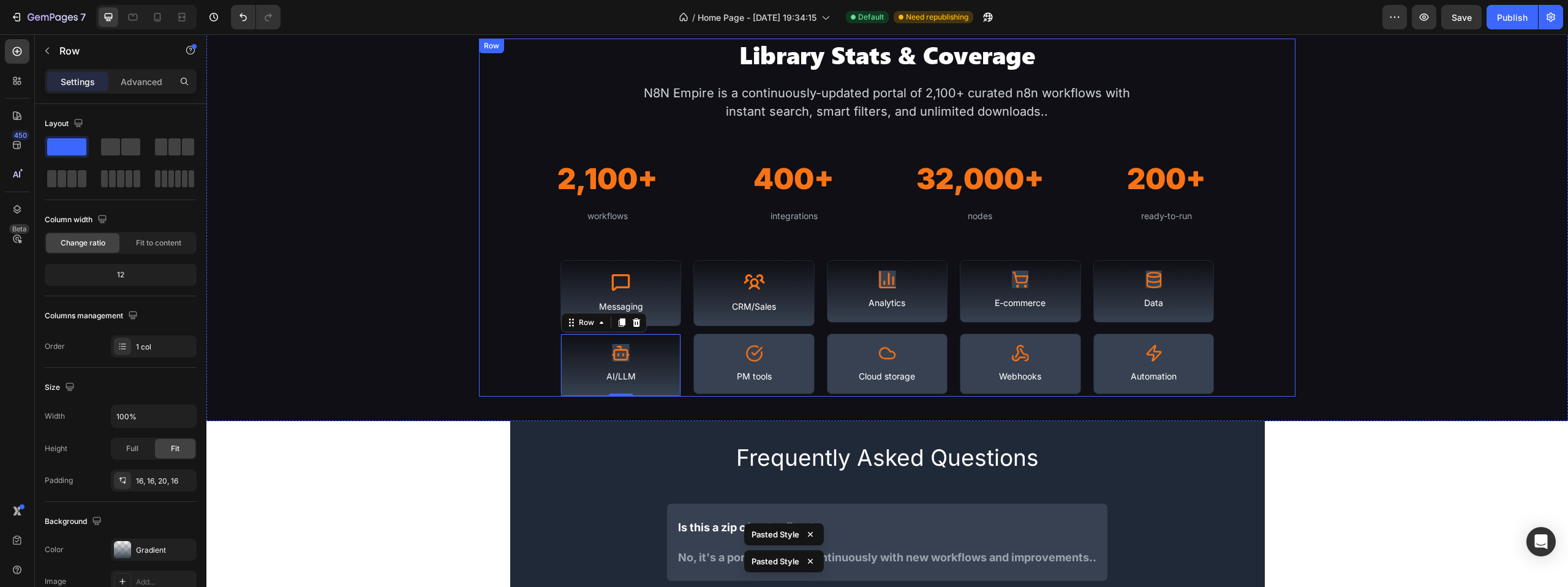
click at [473, 326] on div "Library Stats & Coverage Heading N8N Empire is a continuously-updated portal of…" at bounding box center [887, 217] width 1362 height 358
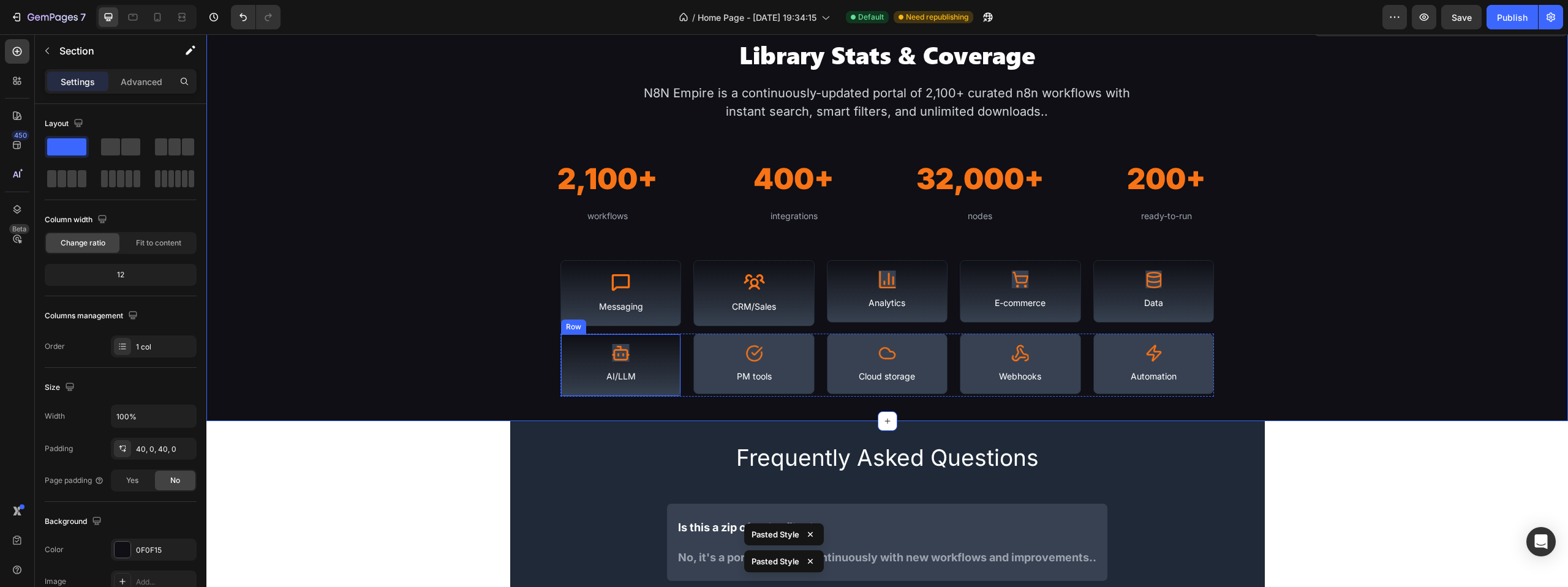
click at [669, 339] on div "Icon AI/LLM Text Block Row" at bounding box center [620, 365] width 120 height 63
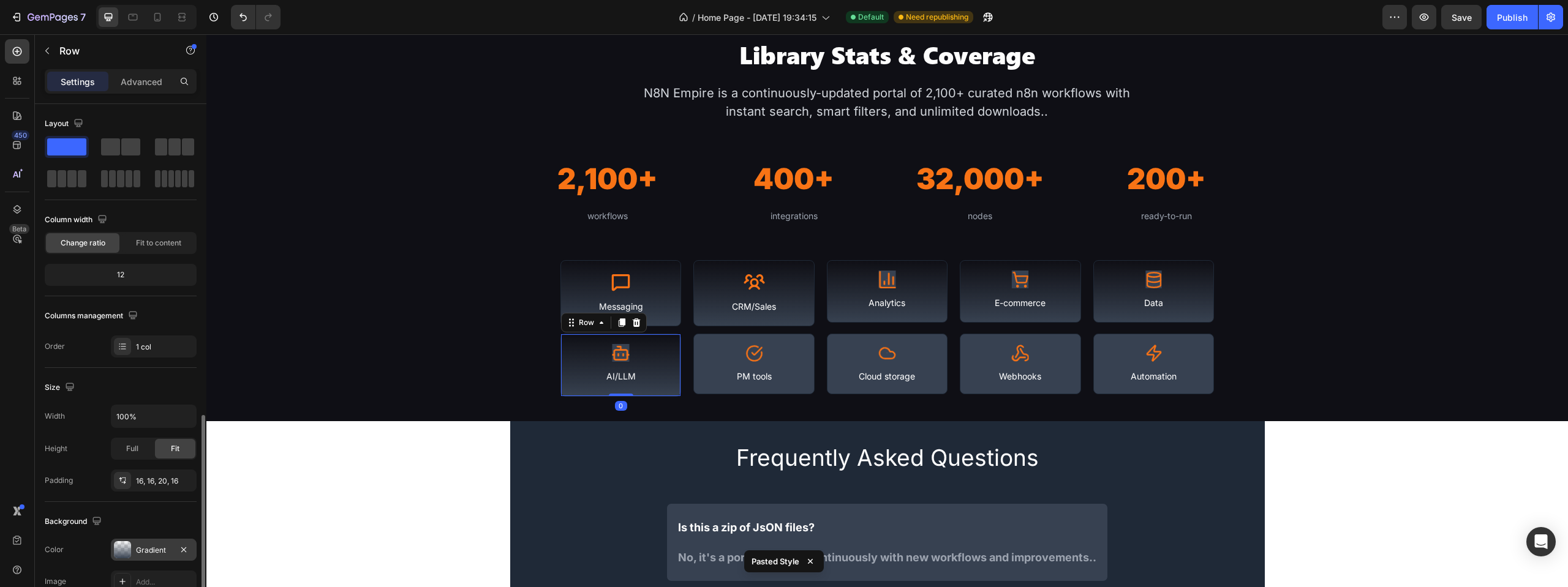
scroll to position [229, 0]
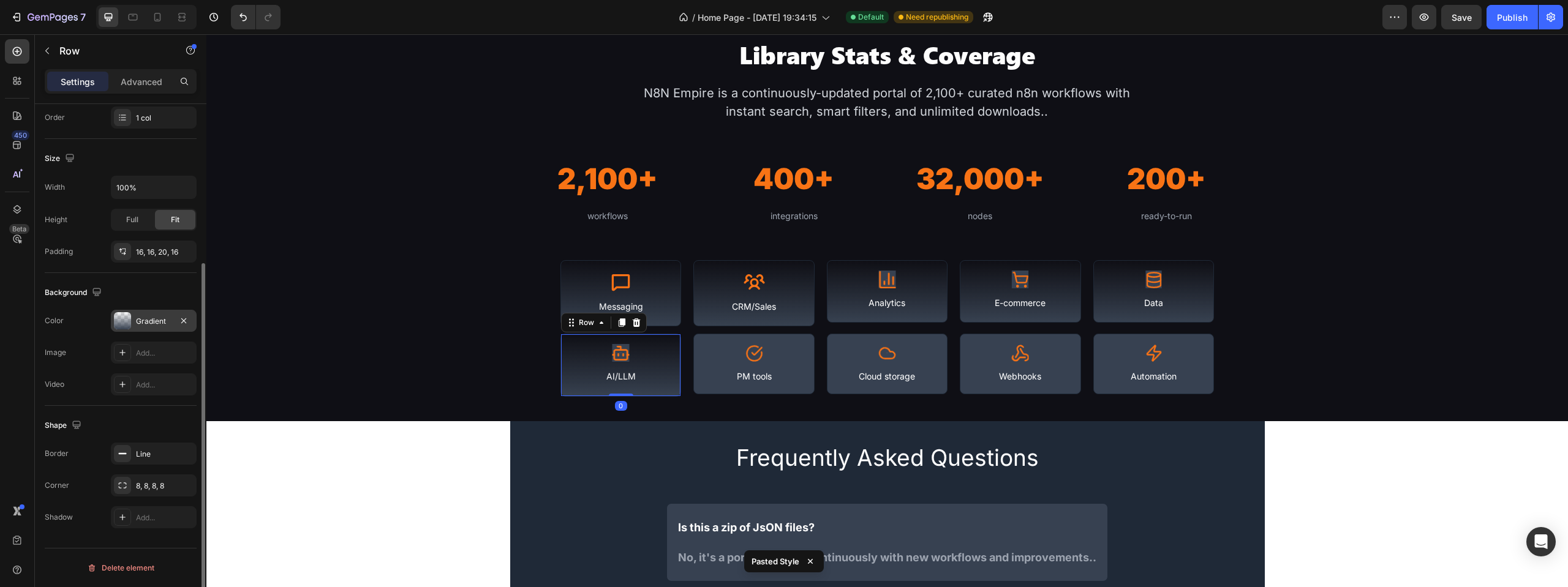
click at [136, 327] on div "Gradient" at bounding box center [154, 321] width 86 height 22
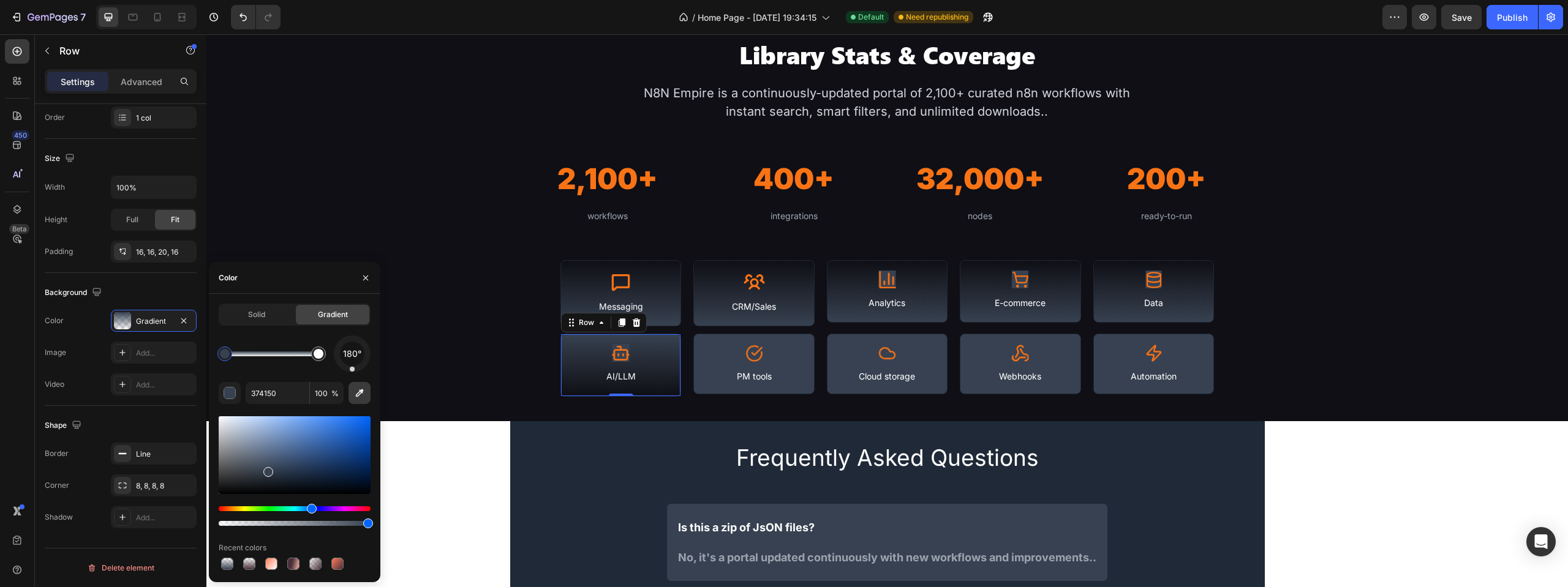
drag, startPoint x: 354, startPoint y: 340, endPoint x: 352, endPoint y: 396, distance: 56.0
click at [352, 396] on div "180° 374150 100 % Recent colors" at bounding box center [294, 454] width 152 height 237
click at [469, 360] on div "Library Stats & Coverage Heading N8N Empire is a continuously-updated portal of…" at bounding box center [887, 217] width 1362 height 358
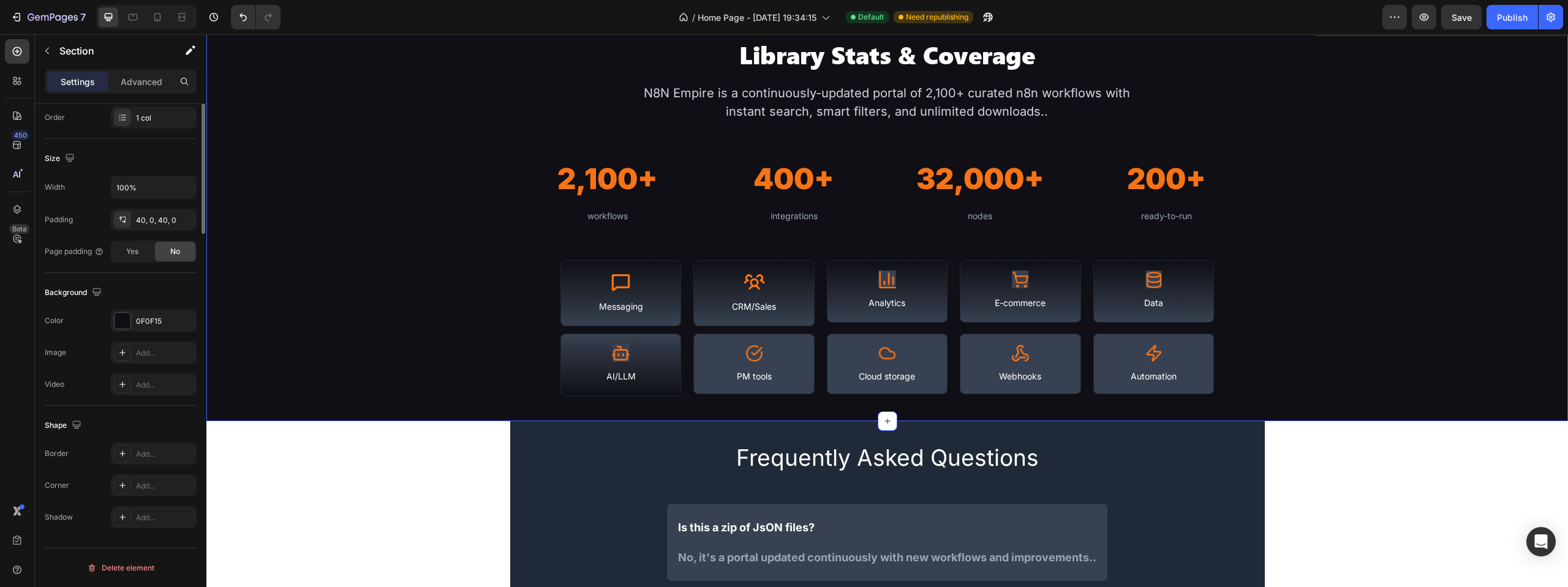
scroll to position [0, 0]
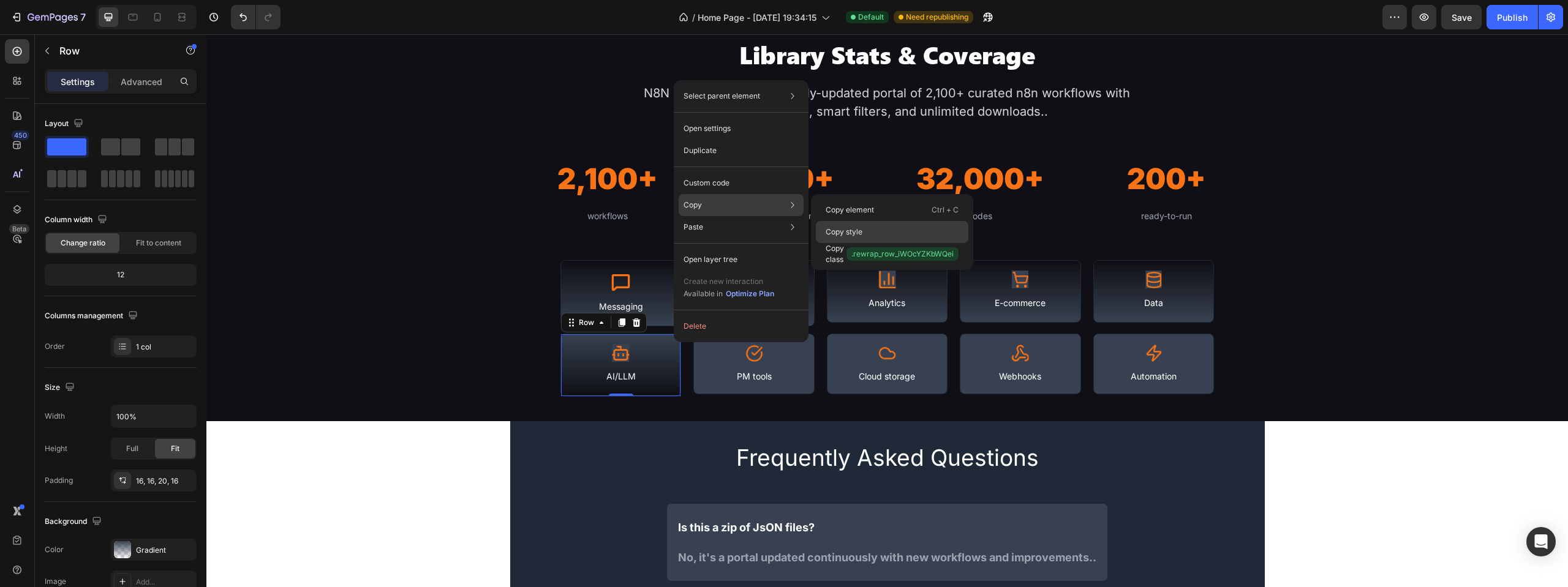
click at [861, 226] on p "Copy style" at bounding box center [843, 232] width 36 height 11
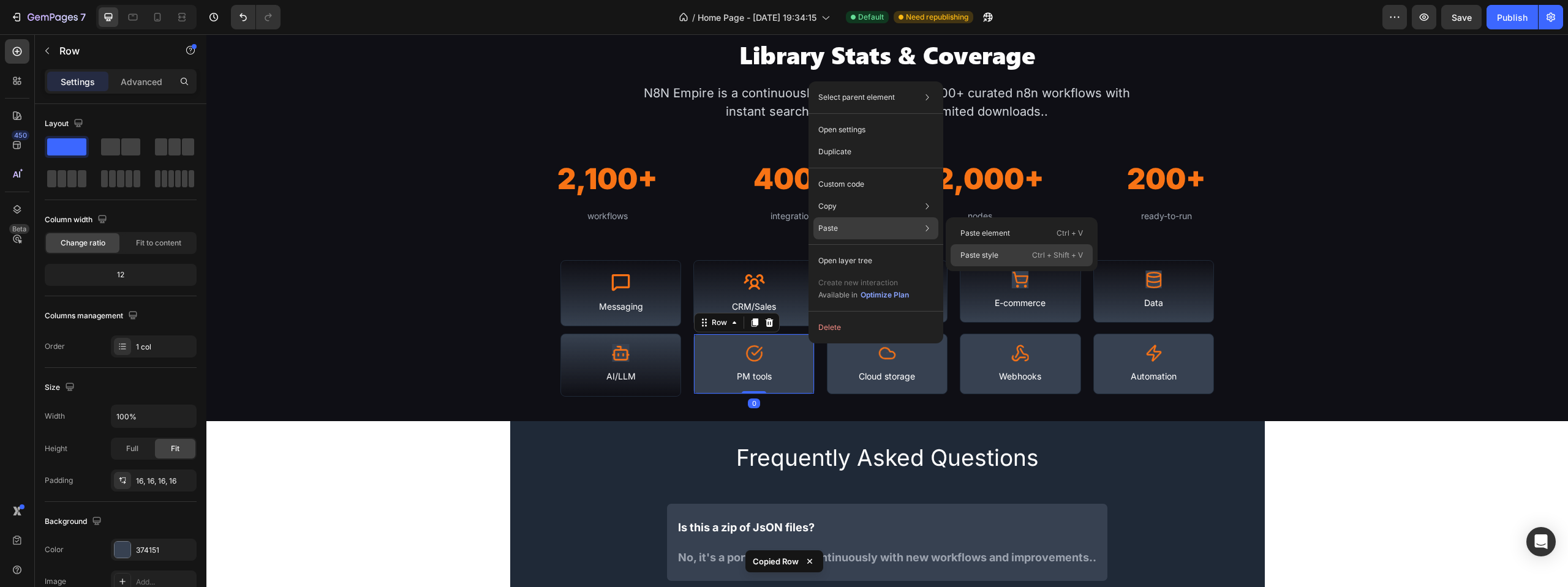
click at [988, 251] on p "Paste style" at bounding box center [979, 255] width 38 height 11
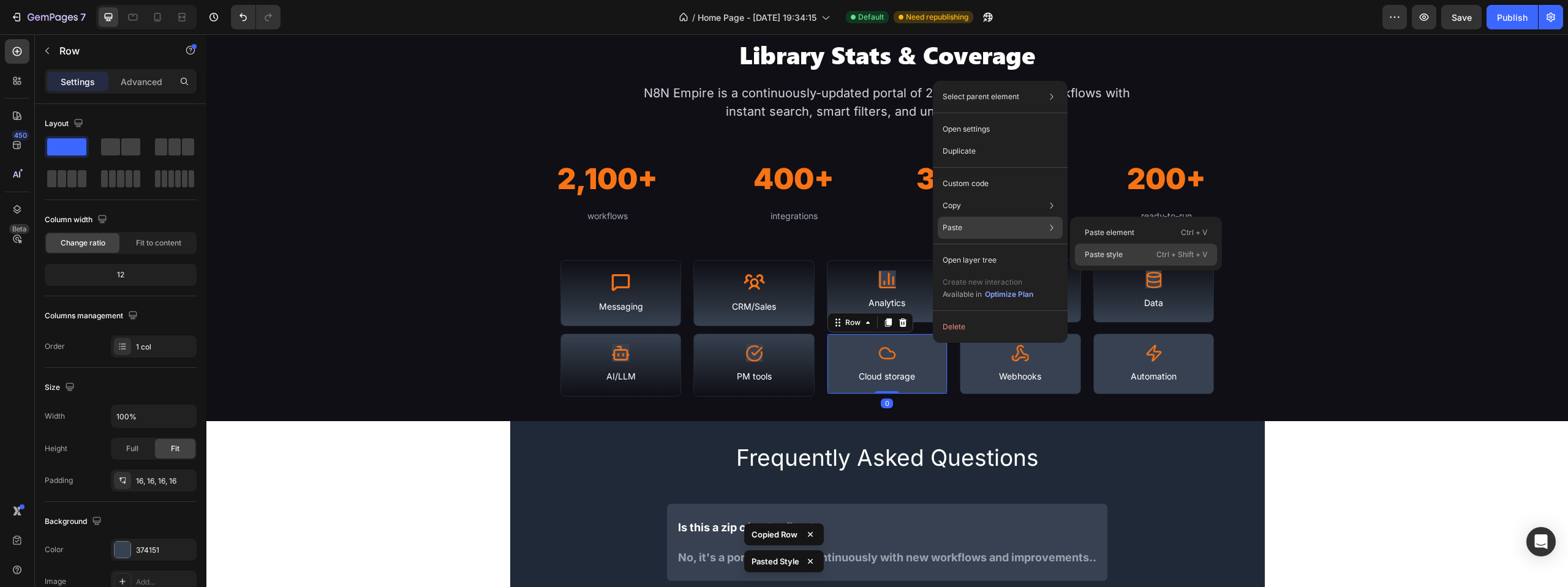
click at [1094, 250] on p "Paste style" at bounding box center [1103, 254] width 38 height 11
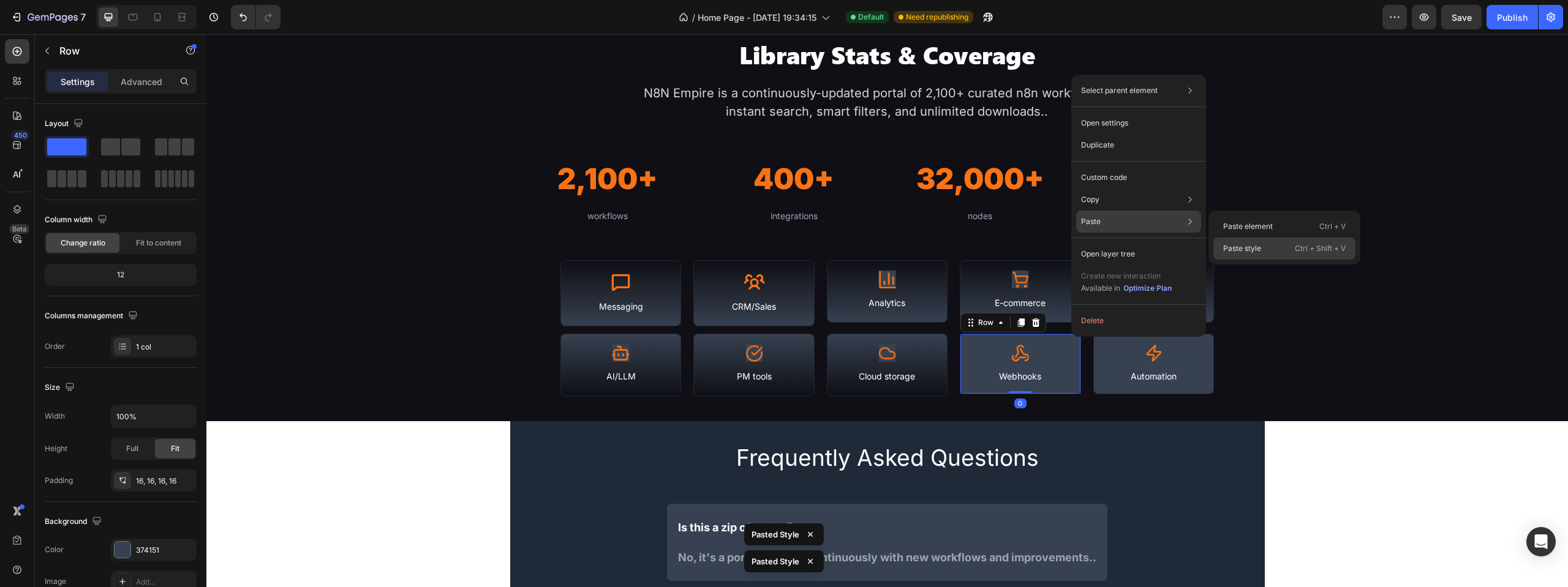
click at [1254, 246] on p "Paste style" at bounding box center [1242, 249] width 38 height 11
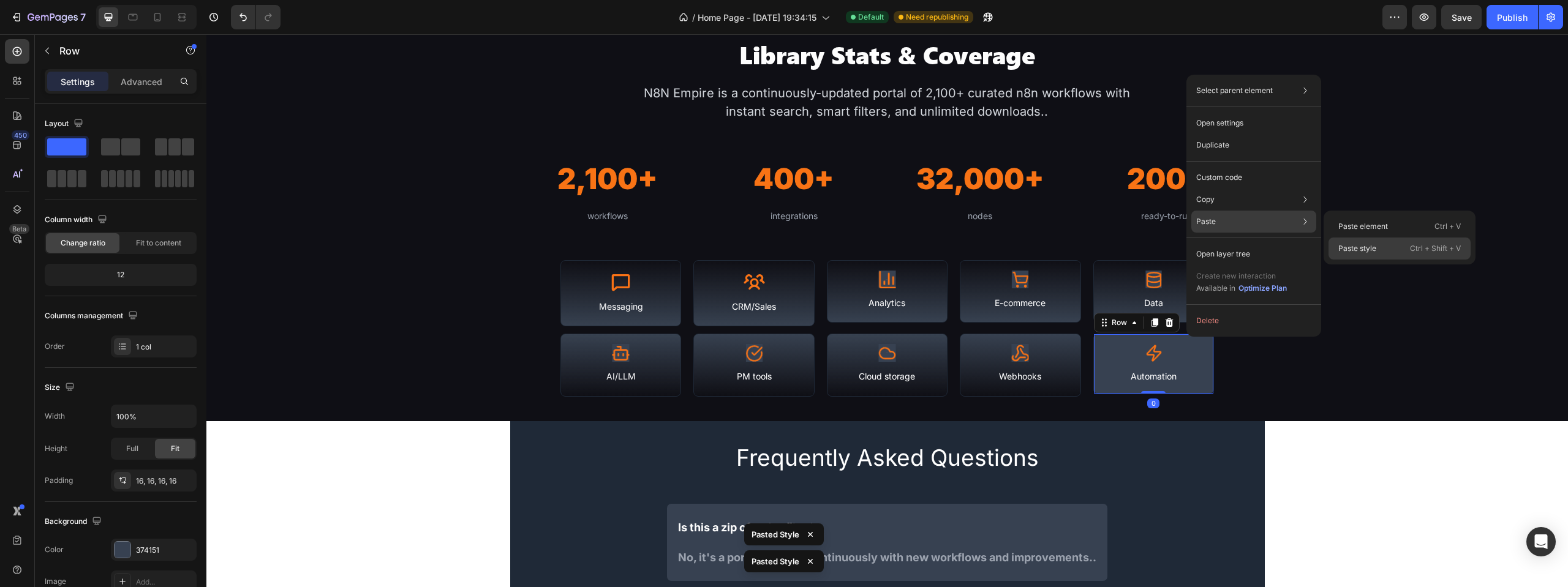
click at [1340, 238] on div "Paste style Ctrl + Shift + V" at bounding box center [1399, 249] width 142 height 22
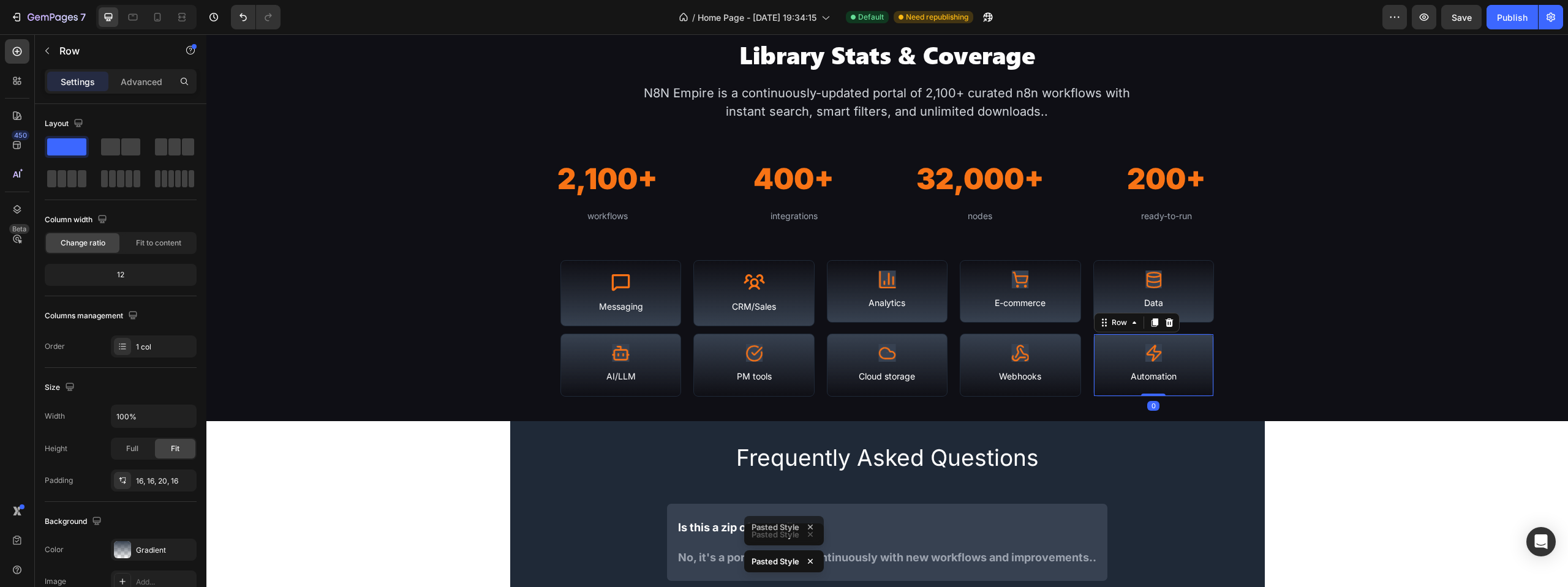
click at [1346, 250] on div "Library Stats & Coverage Heading N8N Empire is a continuously-updated portal of…" at bounding box center [887, 217] width 1362 height 358
click at [884, 281] on image at bounding box center [887, 279] width 18 height 18
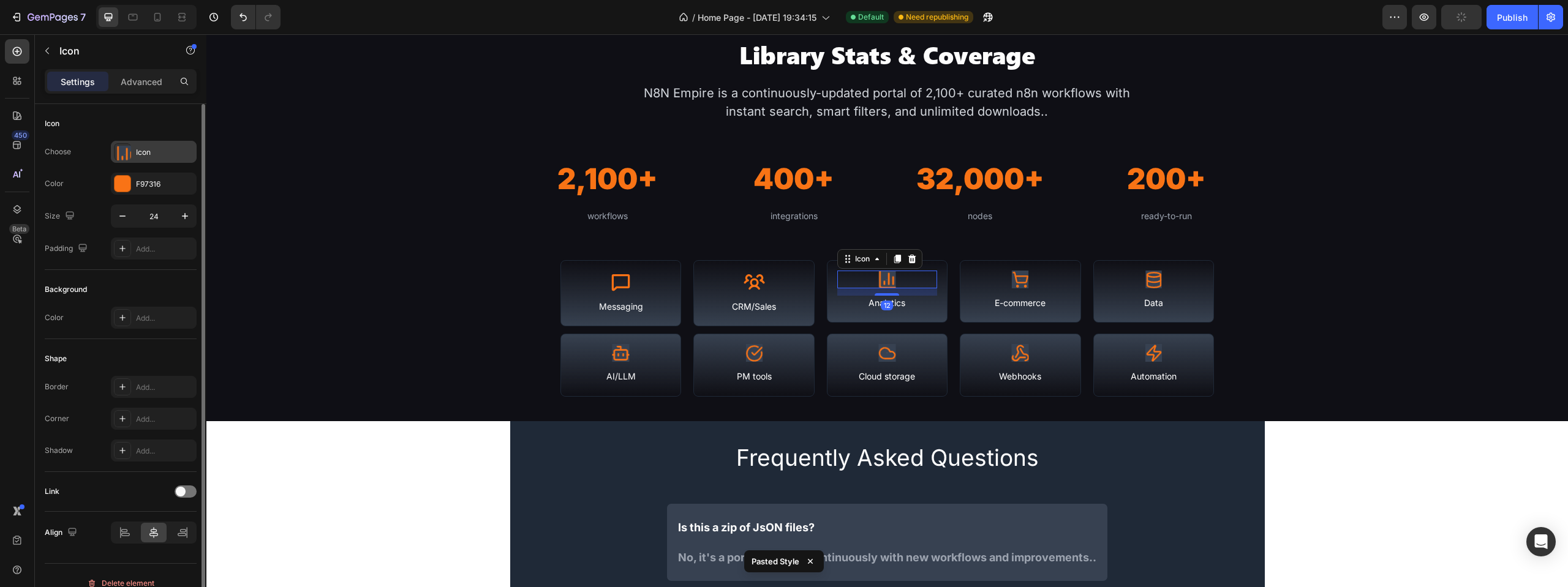
click at [165, 147] on div "Icon" at bounding box center [165, 152] width 58 height 11
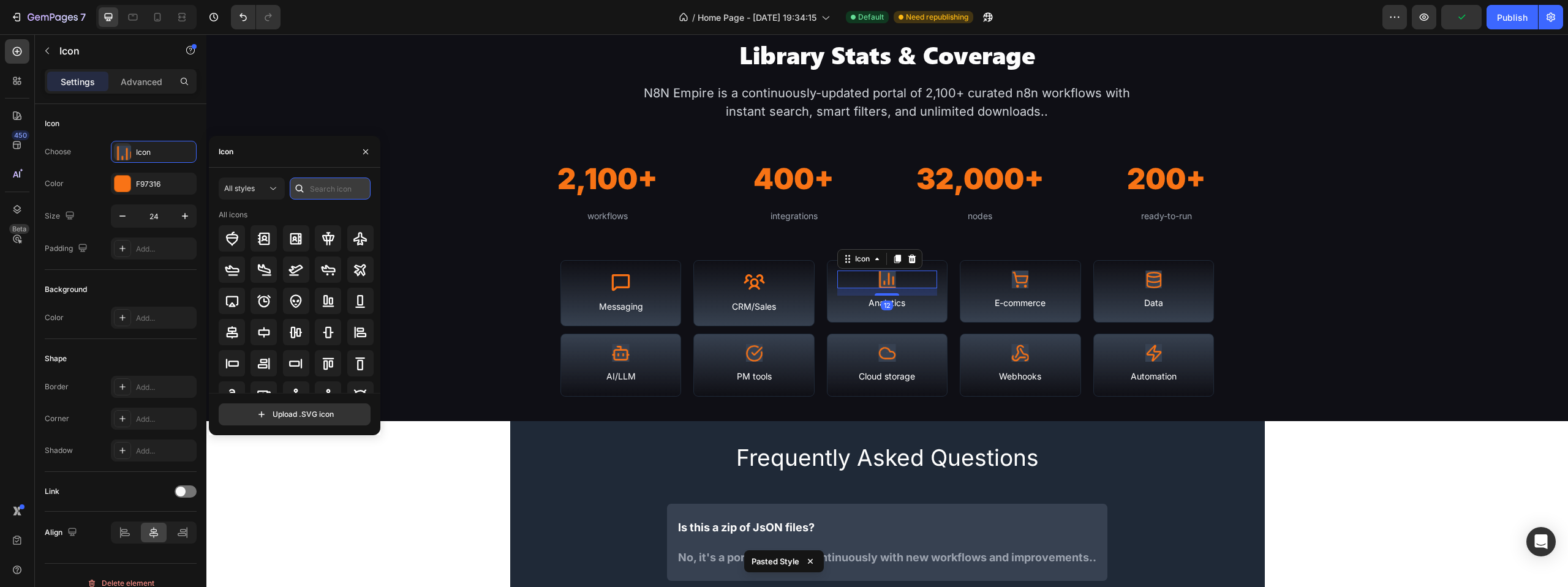
click at [318, 191] on input "text" at bounding box center [329, 188] width 81 height 22
type input "analy"
click at [330, 232] on icon at bounding box center [328, 238] width 14 height 14
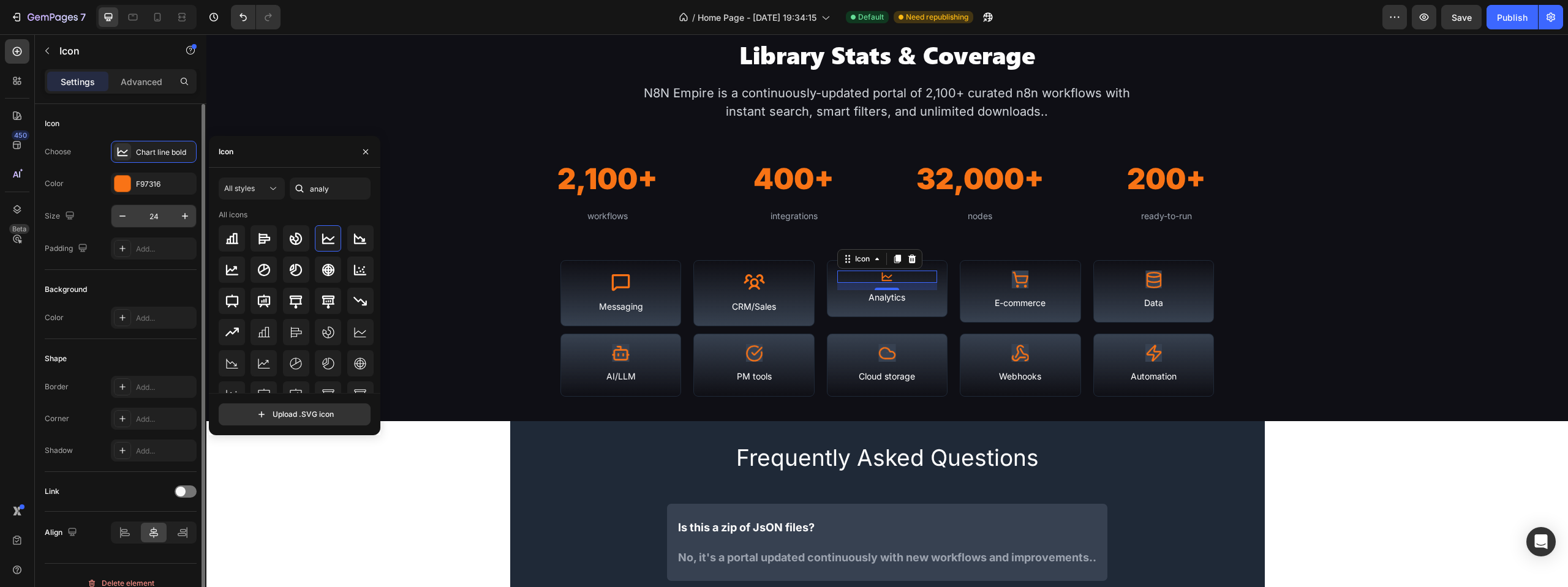
click at [158, 210] on input "24" at bounding box center [154, 216] width 41 height 22
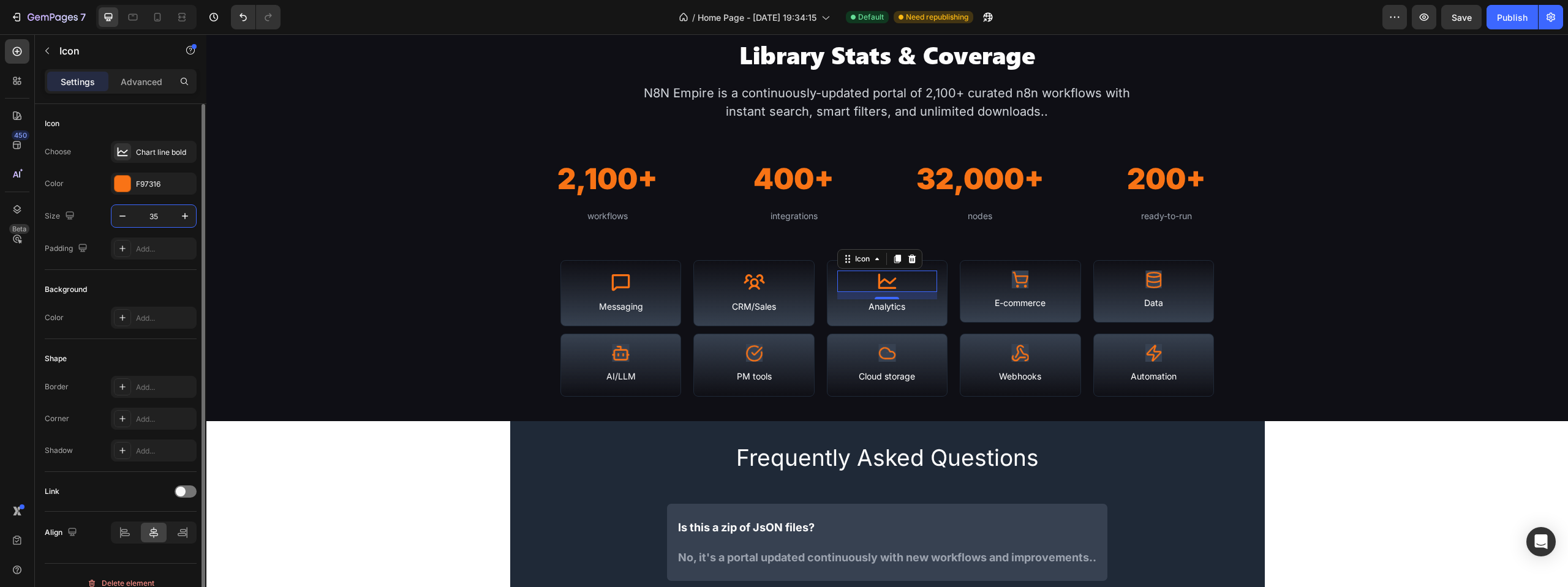
type input "35"
click at [1005, 277] on div "Icon" at bounding box center [1020, 279] width 100 height 18
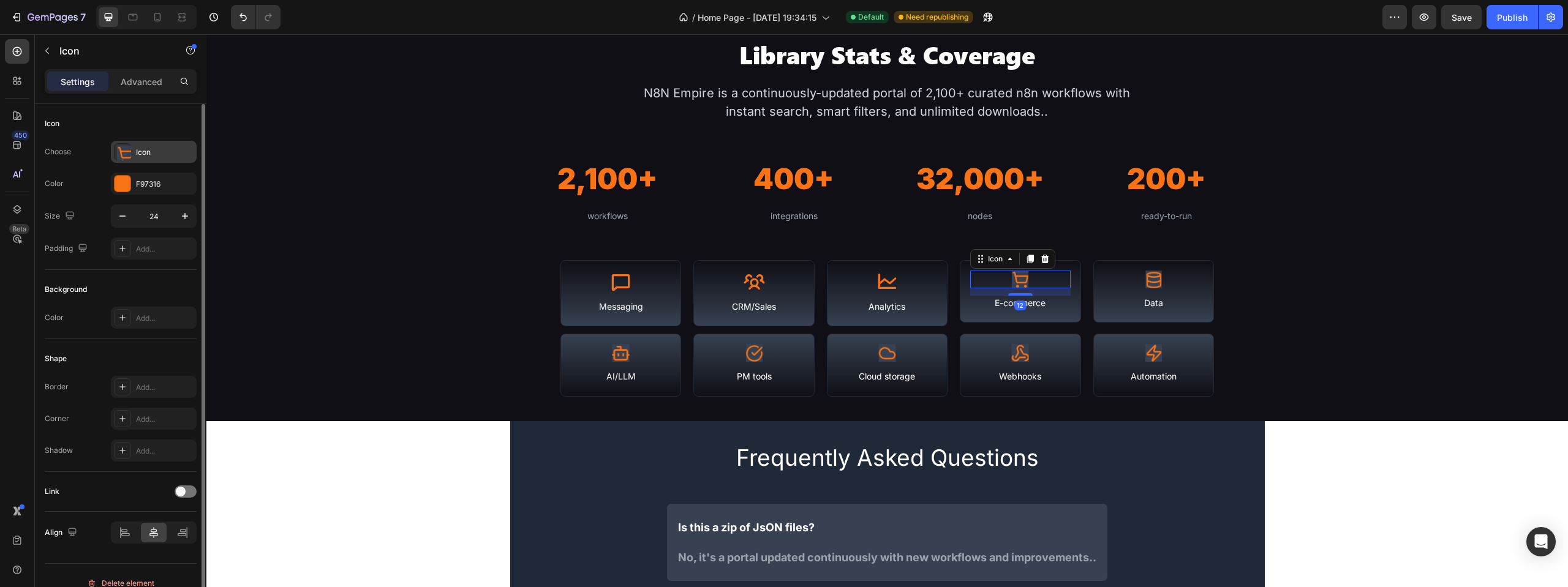
click at [151, 150] on div "Icon" at bounding box center [165, 152] width 58 height 11
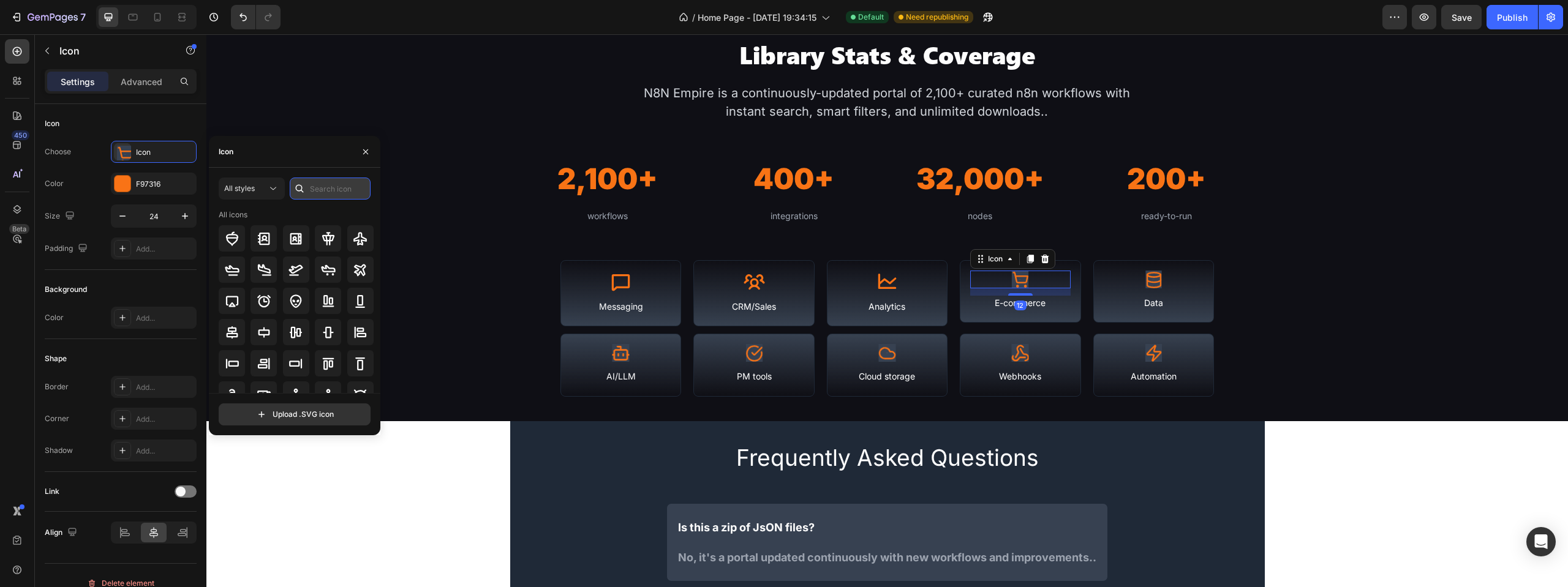
click at [318, 192] on input "text" at bounding box center [329, 188] width 81 height 22
type input "cart"
click at [267, 261] on div at bounding box center [263, 269] width 26 height 26
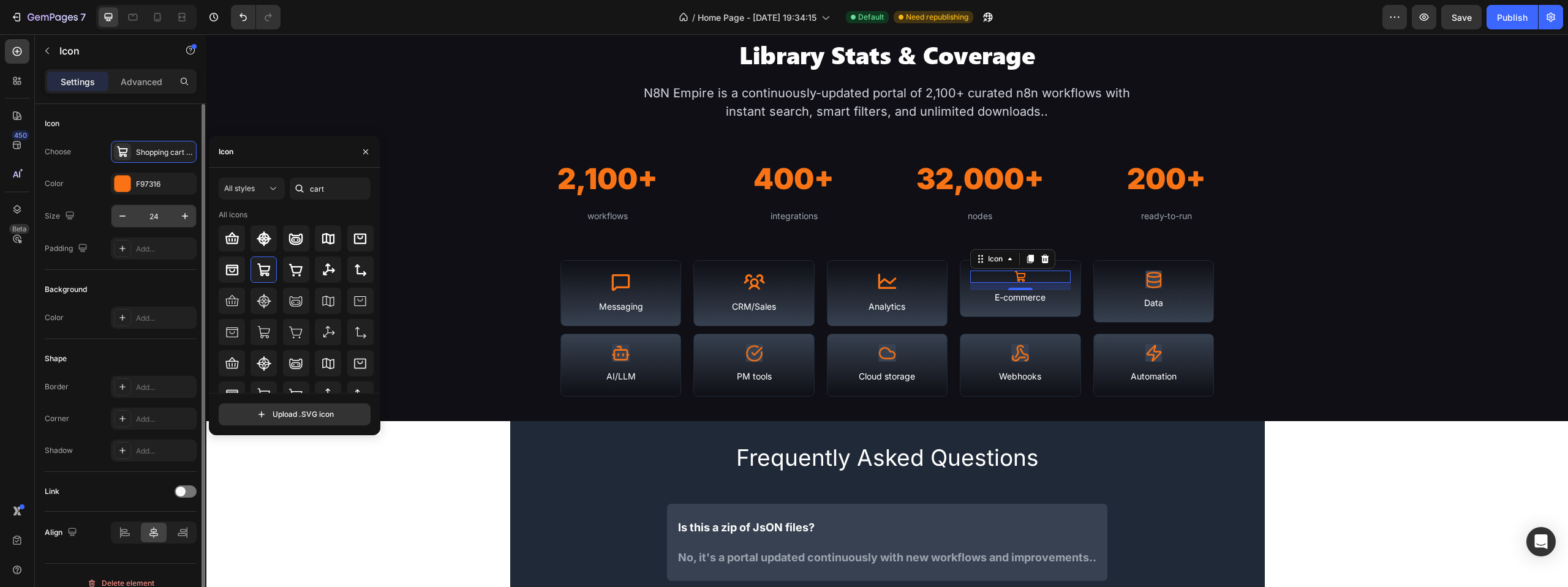
click at [154, 219] on input "24" at bounding box center [154, 216] width 41 height 22
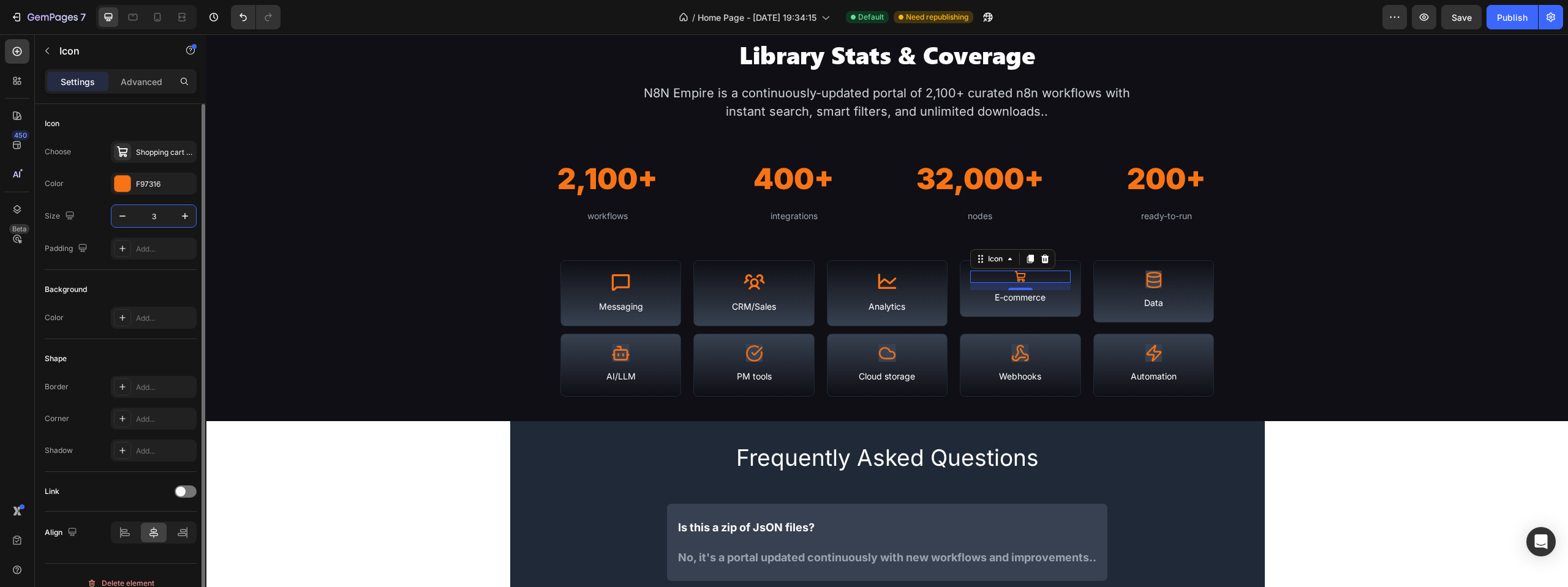
type input "35"
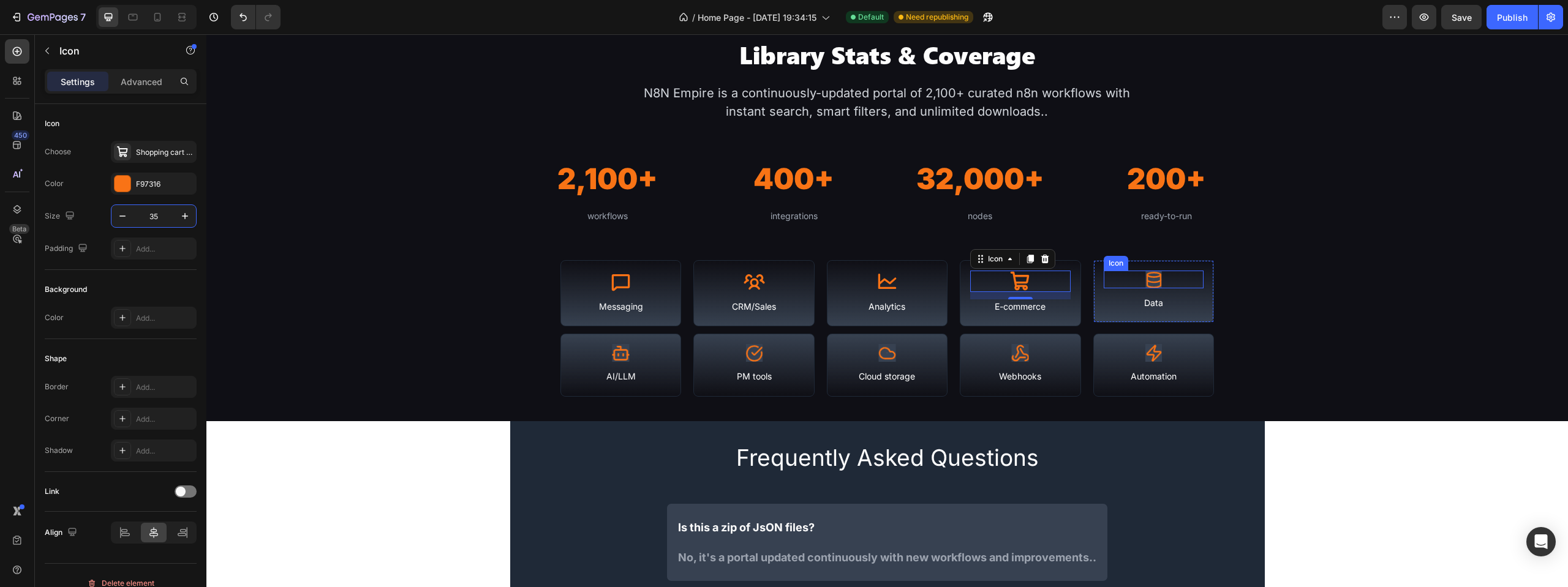
click at [1145, 282] on image at bounding box center [1153, 279] width 18 height 18
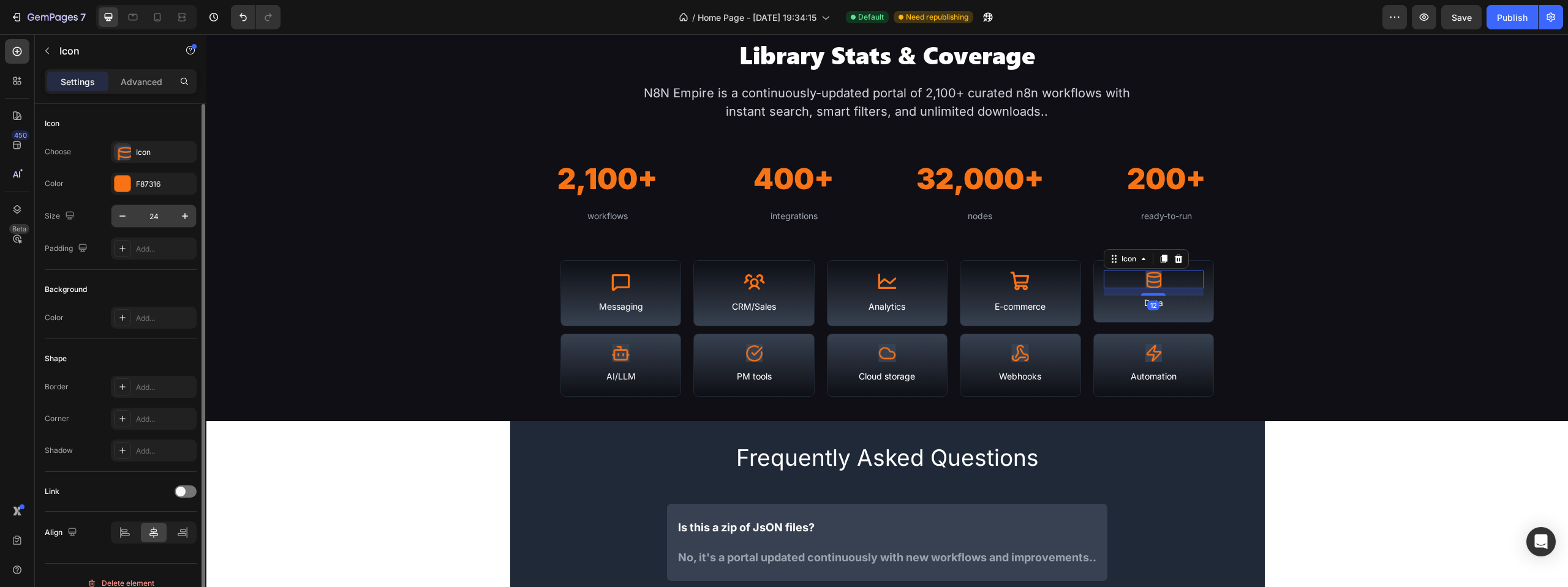
click at [160, 215] on input "24" at bounding box center [154, 216] width 41 height 22
type input "35"
drag, startPoint x: 160, startPoint y: 155, endPoint x: 184, endPoint y: 158, distance: 24.2
click at [160, 155] on div "Icon" at bounding box center [165, 152] width 58 height 11
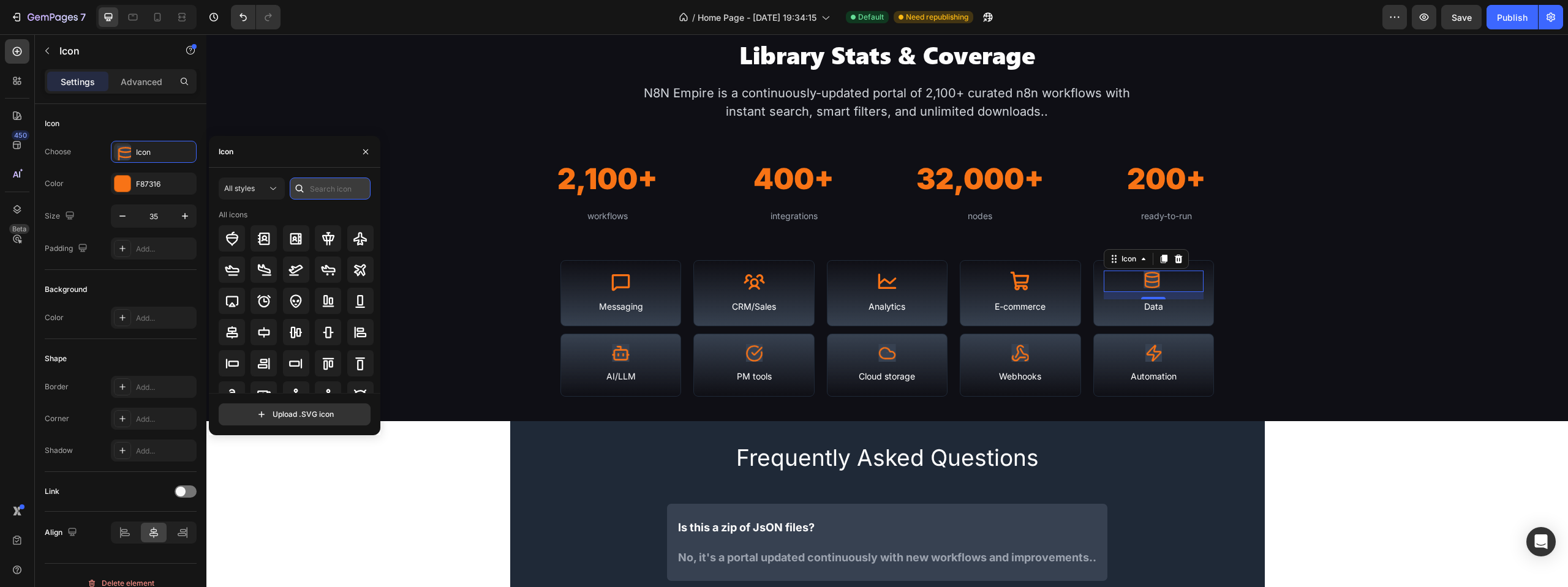
click at [339, 186] on input "text" at bounding box center [329, 188] width 81 height 22
type input "data"
click at [238, 241] on icon at bounding box center [232, 238] width 14 height 14
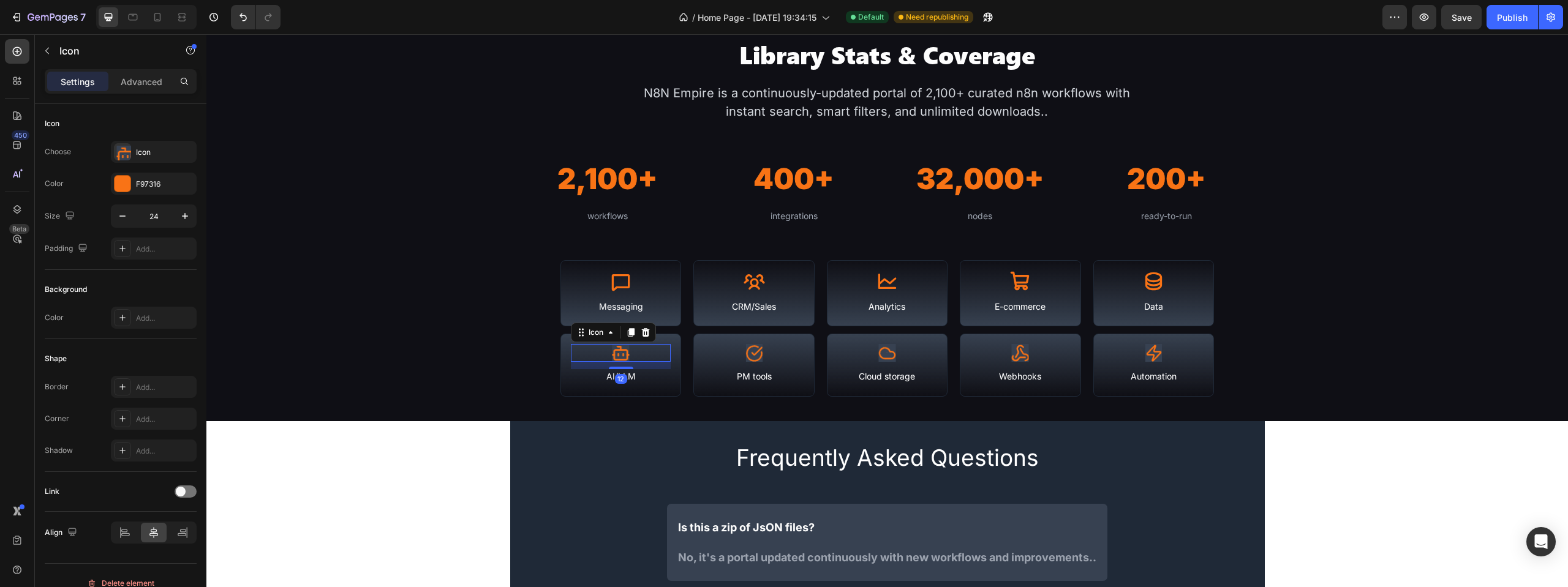
click at [620, 348] on image at bounding box center [620, 353] width 18 height 18
click at [153, 208] on input "24" at bounding box center [154, 216] width 41 height 22
type input "35"
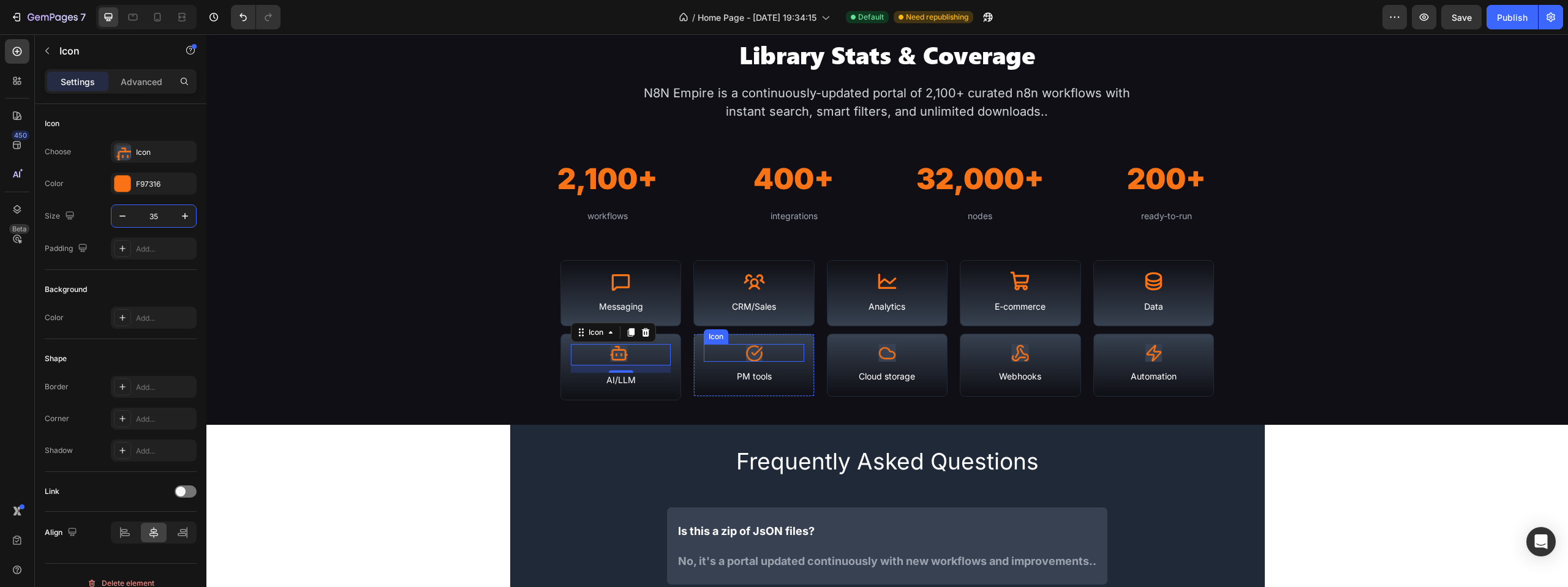
click at [745, 356] on image at bounding box center [753, 353] width 18 height 18
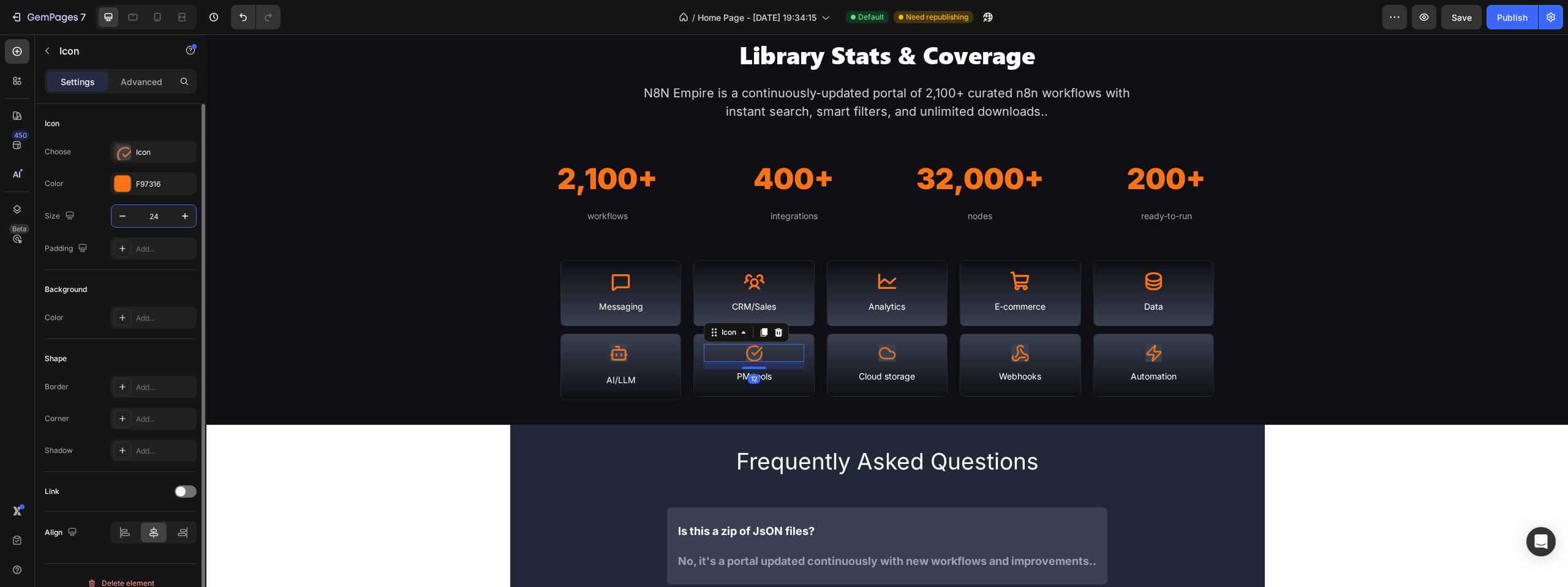
click at [153, 215] on input "24" at bounding box center [154, 216] width 41 height 22
type input "35"
click at [885, 355] on image at bounding box center [887, 353] width 18 height 18
click at [156, 206] on input "24" at bounding box center [154, 216] width 41 height 22
type input "35"
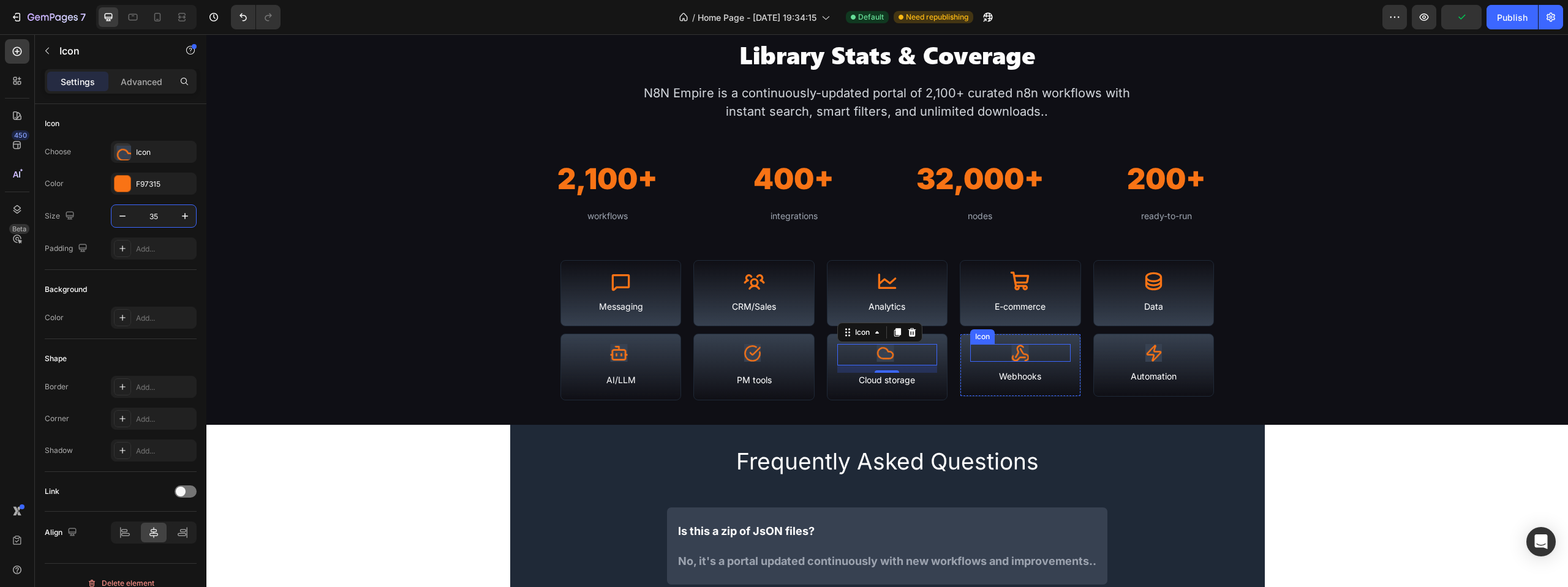
click at [1022, 350] on image at bounding box center [1020, 353] width 18 height 18
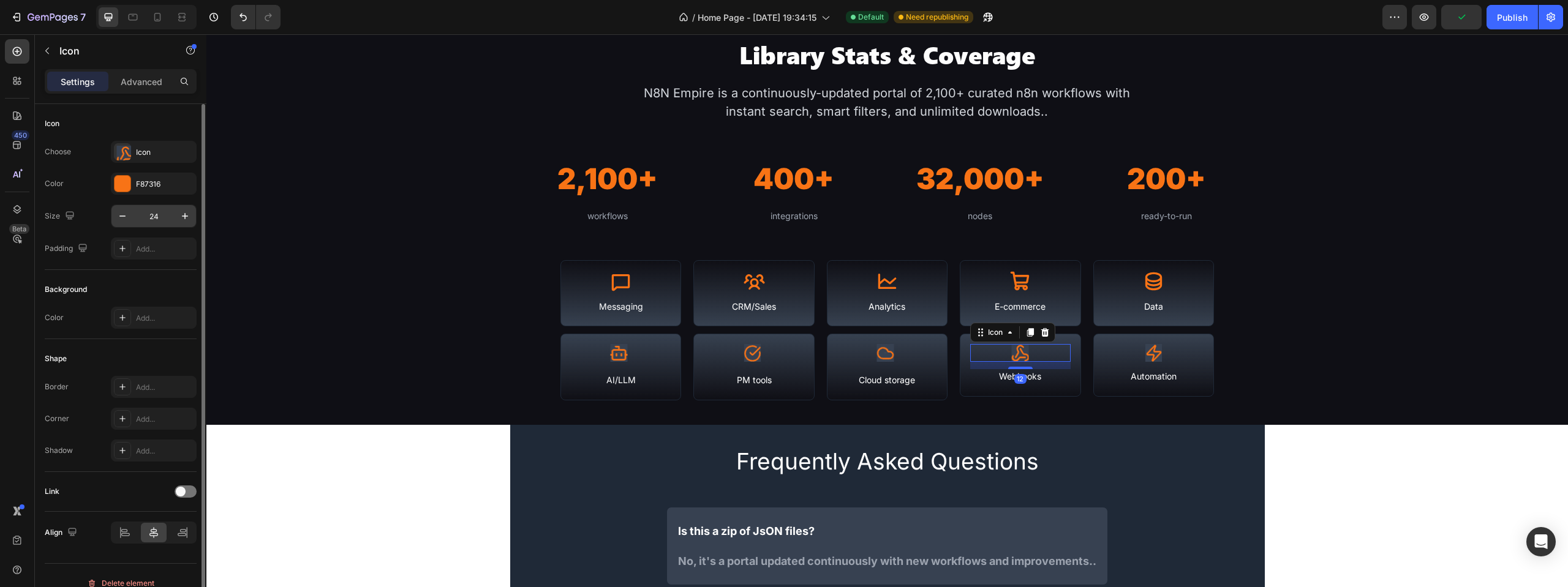
click at [148, 212] on input "24" at bounding box center [154, 216] width 41 height 22
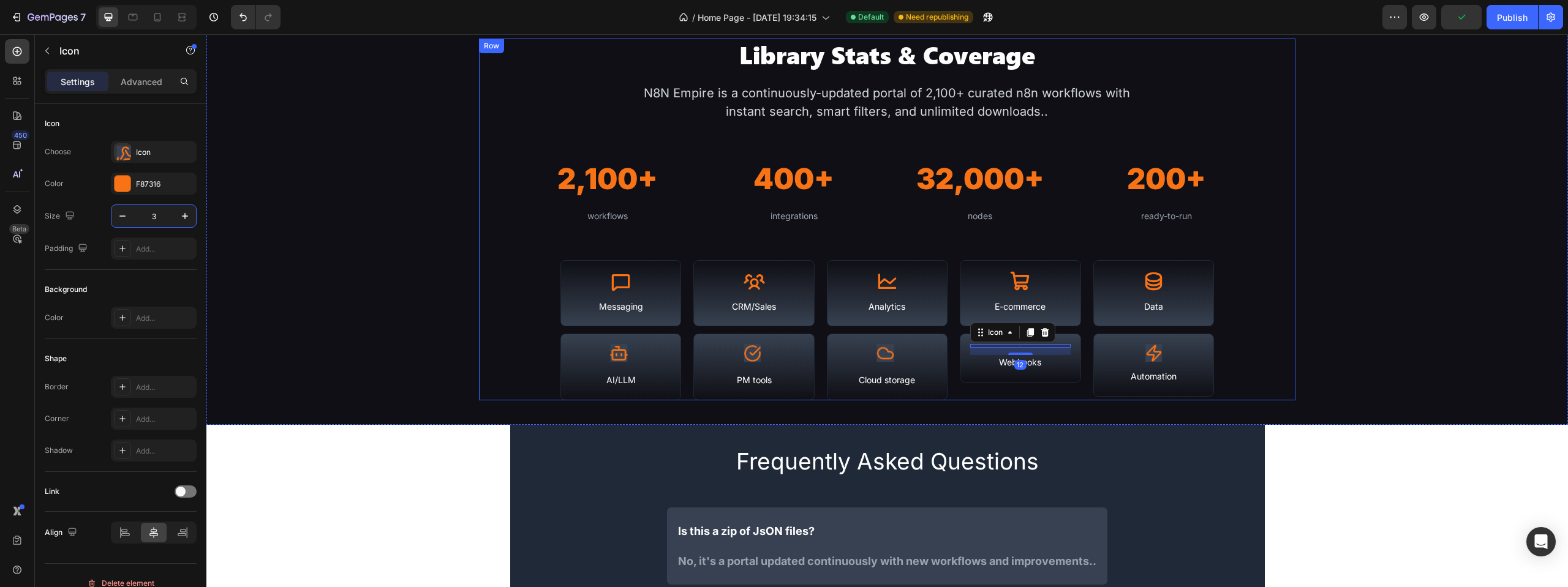
type input "35"
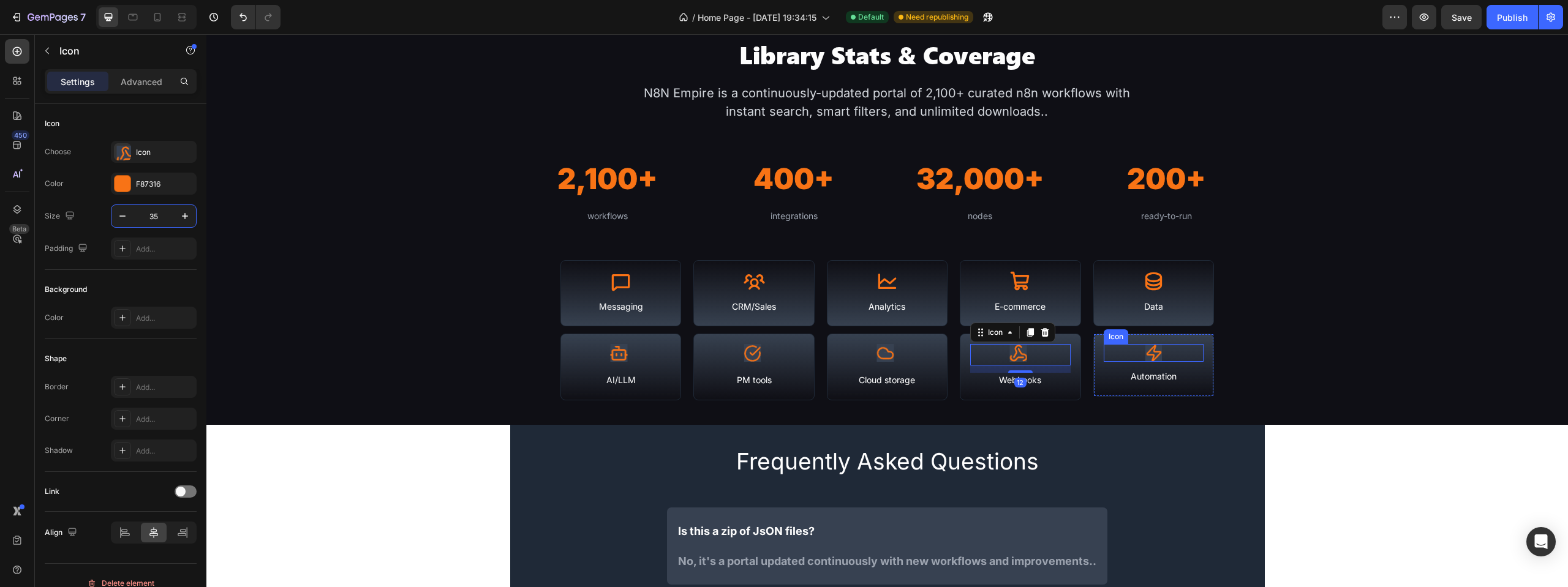
click at [1145, 350] on icon at bounding box center [1153, 353] width 18 height 18
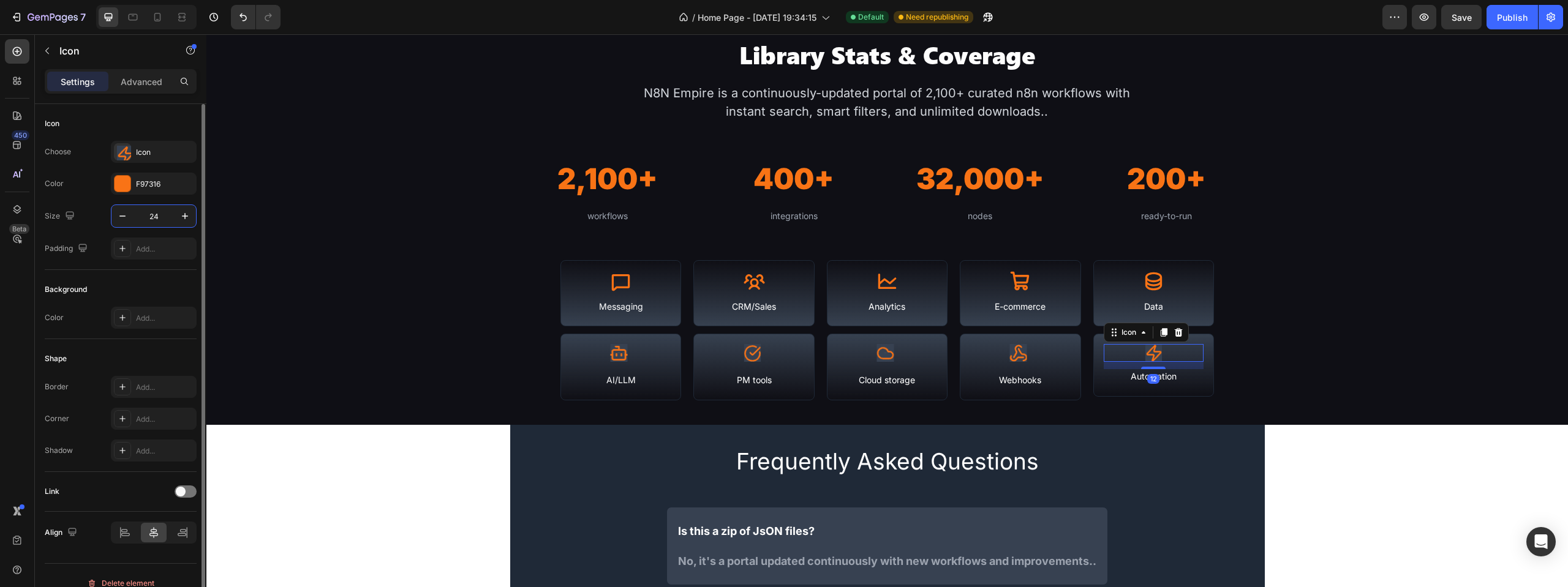
click at [147, 207] on input "24" at bounding box center [154, 216] width 41 height 22
type input "35"
click at [617, 349] on image at bounding box center [619, 353] width 18 height 18
click at [140, 153] on div "Icon" at bounding box center [165, 152] width 58 height 11
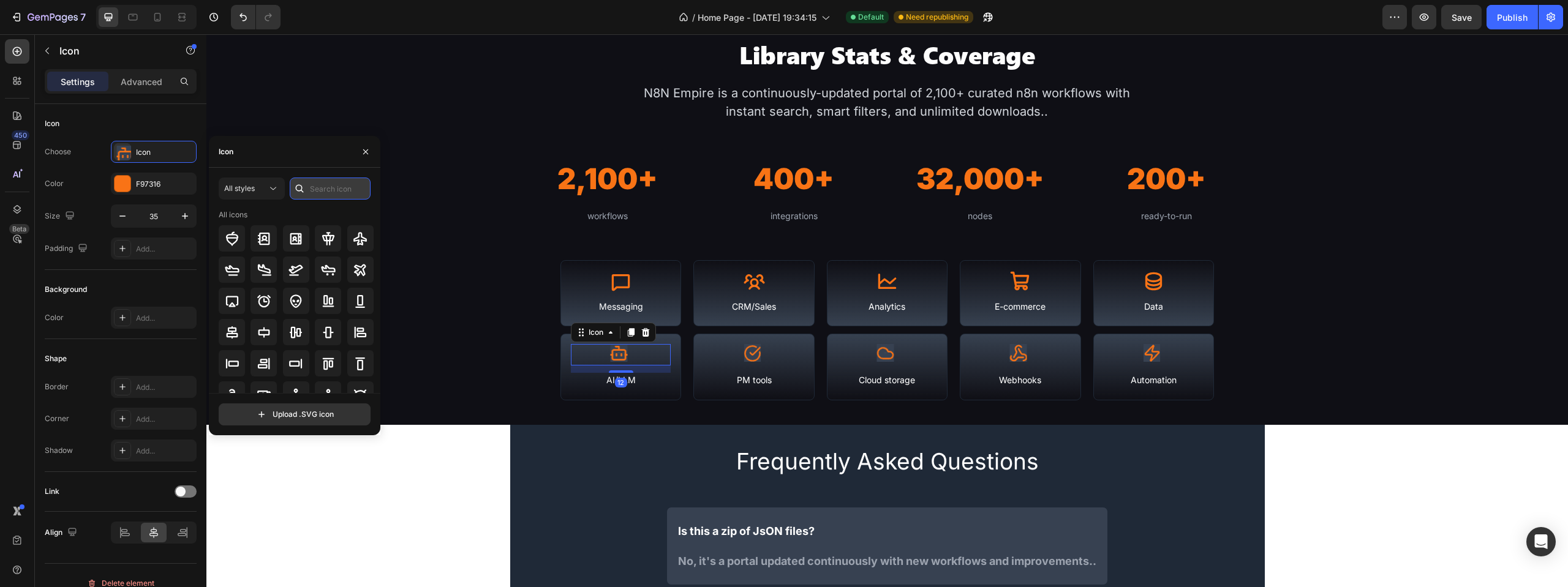
click at [349, 190] on input "text" at bounding box center [329, 188] width 81 height 22
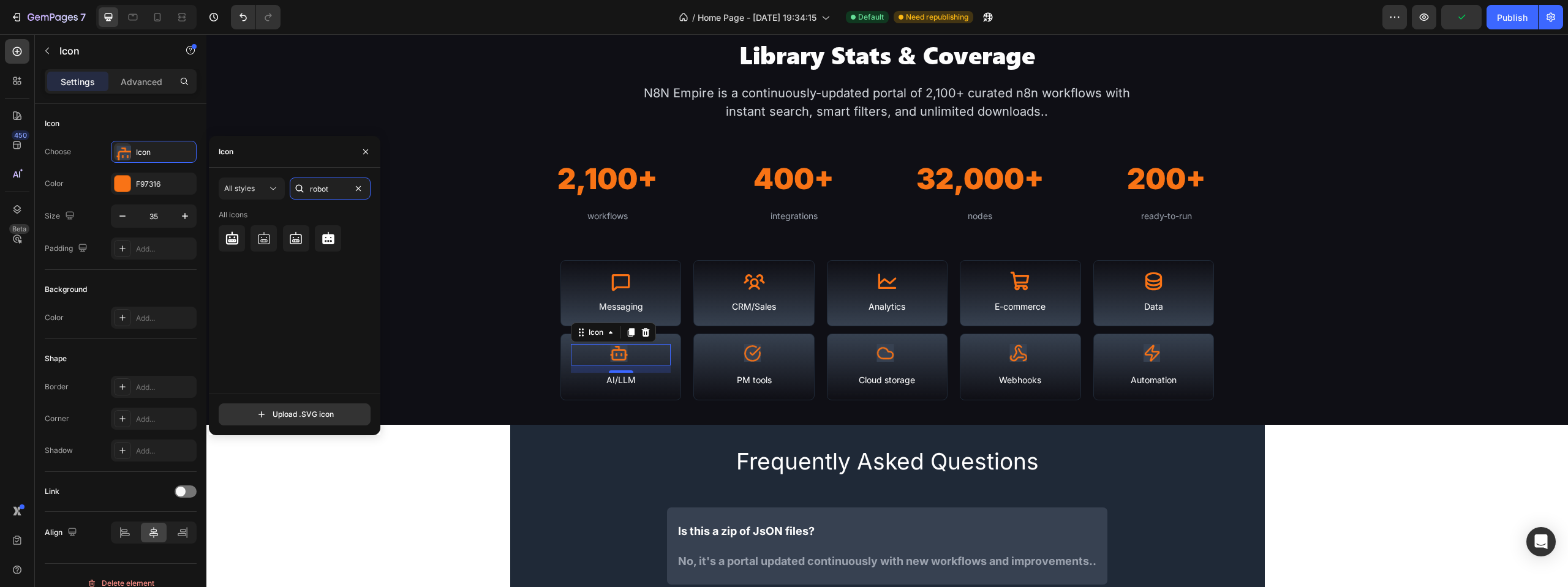
drag, startPoint x: 346, startPoint y: 184, endPoint x: 289, endPoint y: 190, distance: 57.3
click at [289, 190] on div "All styles robot" at bounding box center [294, 188] width 152 height 22
type input "llm"
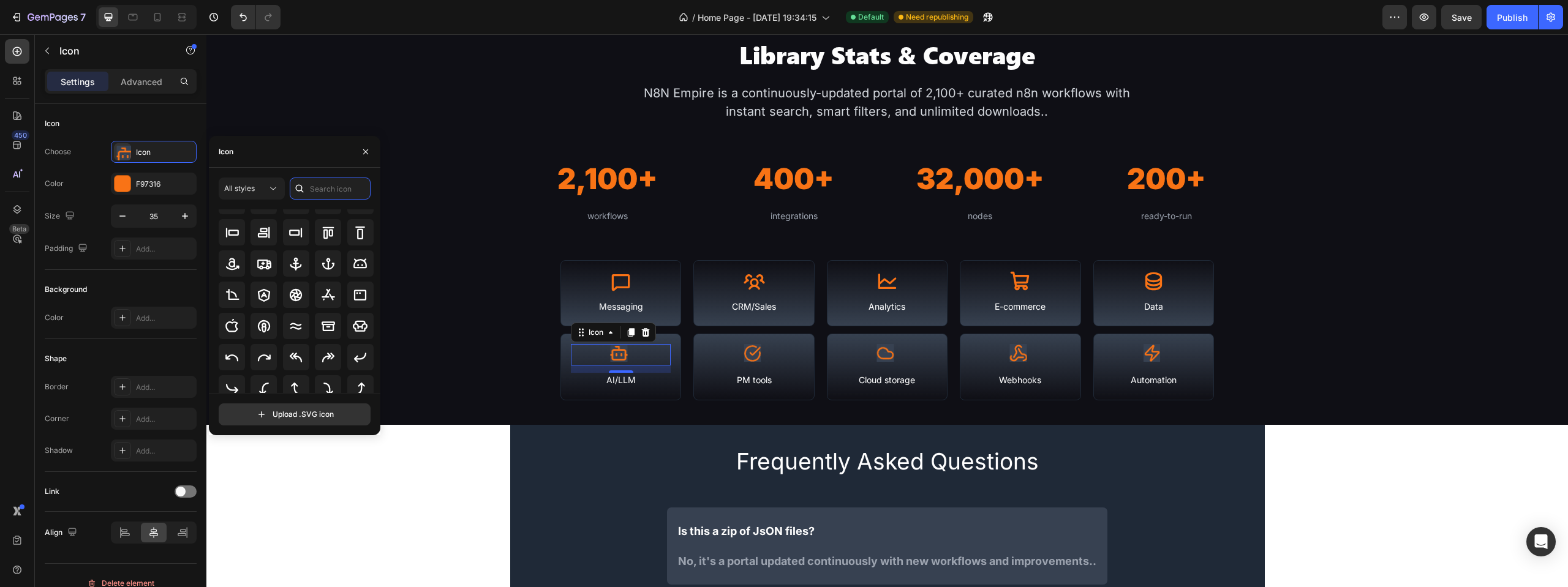
scroll to position [135, 0]
click at [362, 250] on icon at bounding box center [361, 255] width 14 height 10
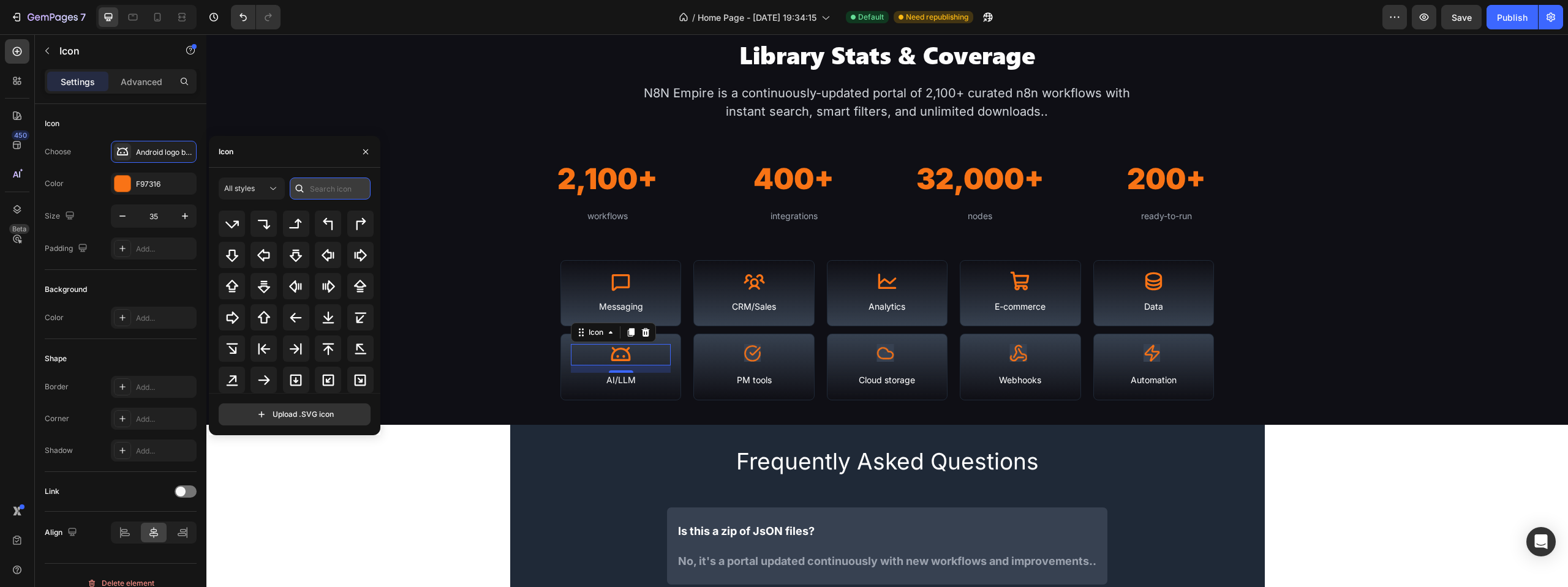
click at [316, 183] on input "text" at bounding box center [329, 188] width 81 height 22
type input "r"
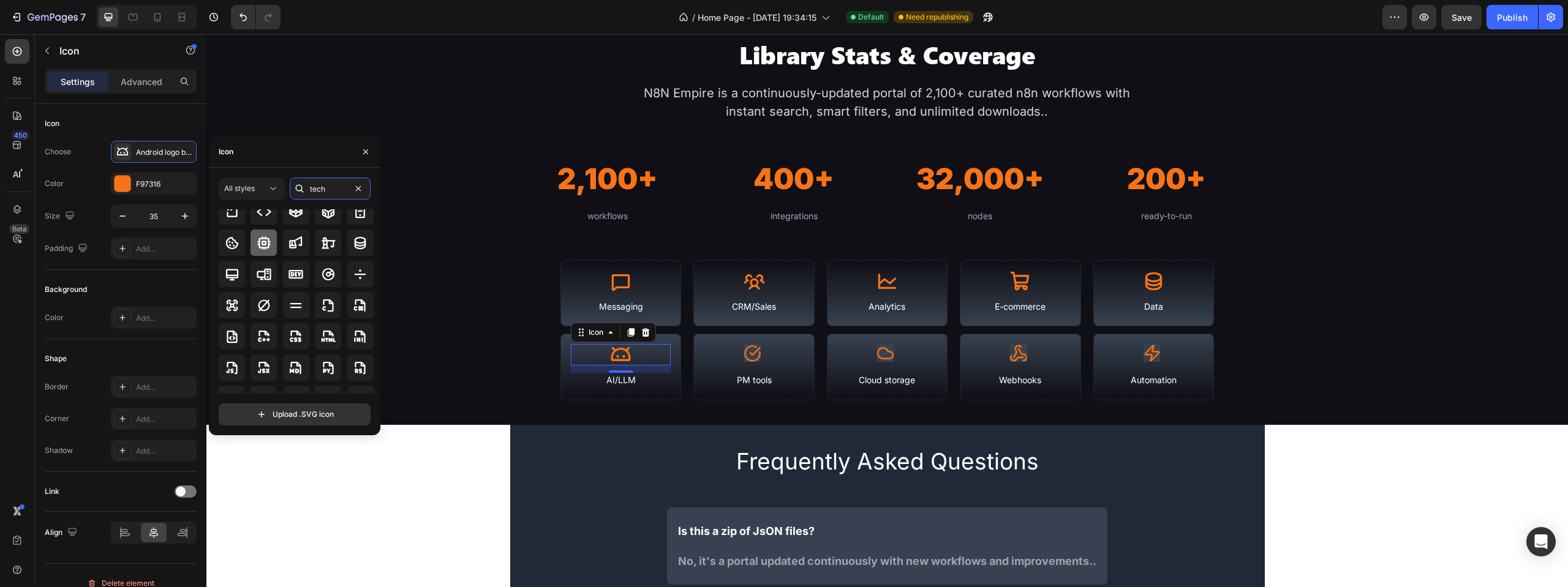
scroll to position [122, 0]
type input "tech"
click at [259, 240] on icon at bounding box center [264, 241] width 14 height 14
click at [747, 353] on image at bounding box center [752, 353] width 18 height 18
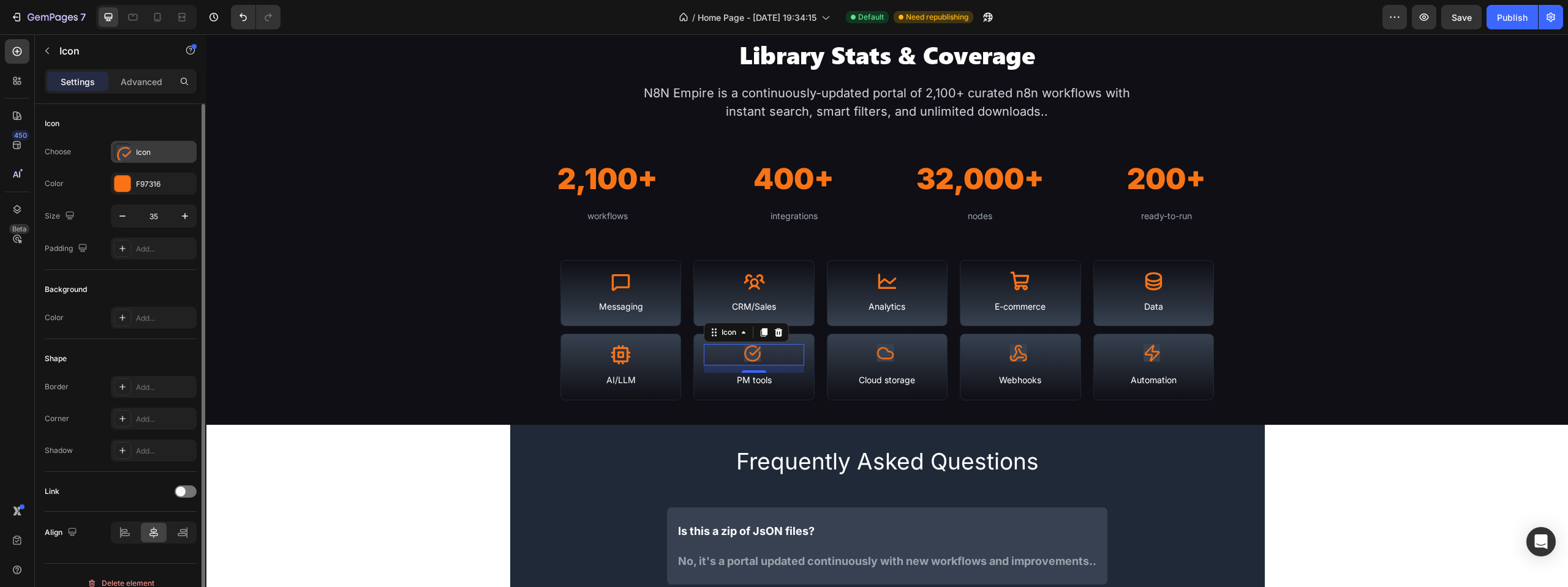
click at [165, 154] on div "Icon" at bounding box center [165, 152] width 58 height 11
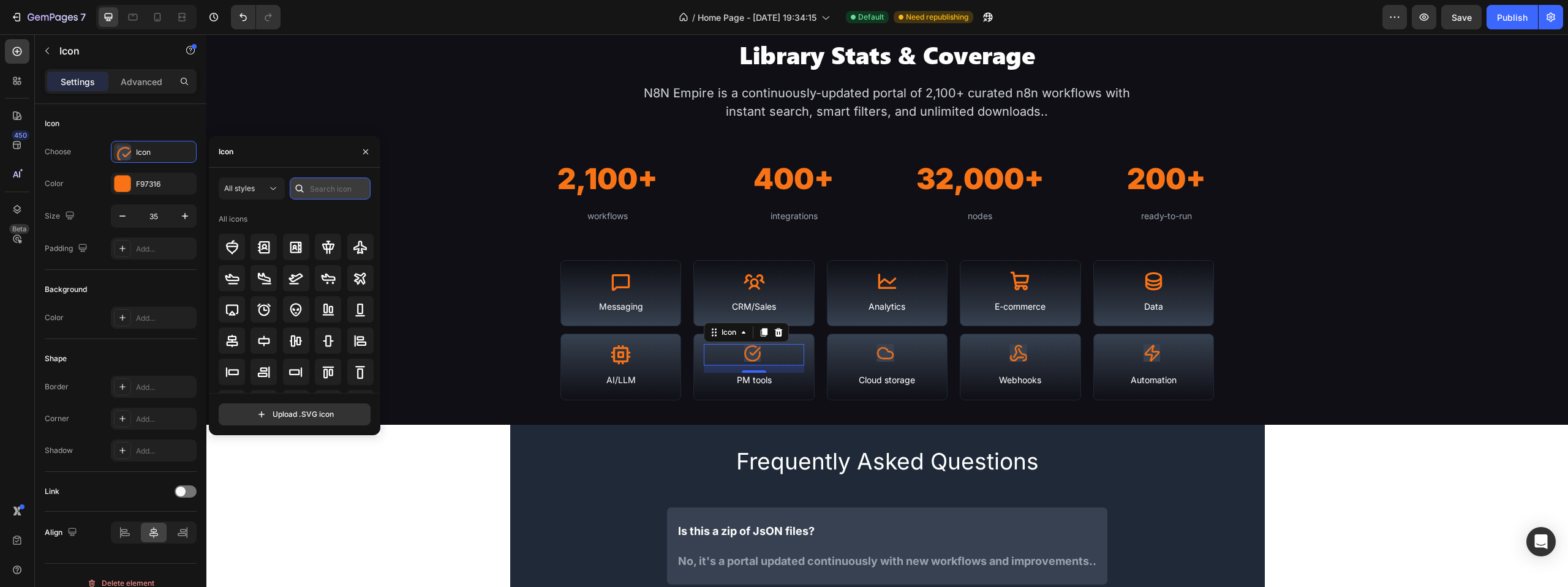
click at [346, 190] on input "text" at bounding box center [329, 188] width 81 height 22
type input "check"
click at [356, 236] on icon at bounding box center [360, 238] width 14 height 14
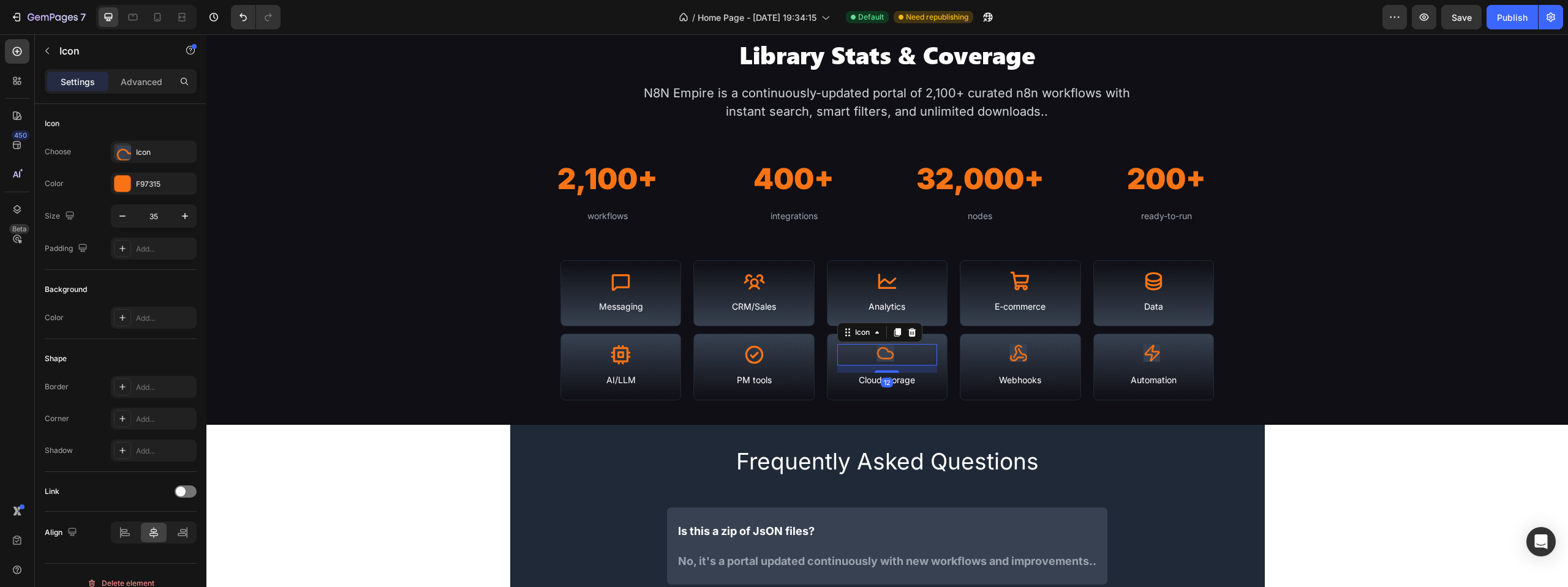
click at [888, 349] on image at bounding box center [885, 353] width 18 height 18
click at [165, 148] on div "Icon" at bounding box center [165, 152] width 58 height 11
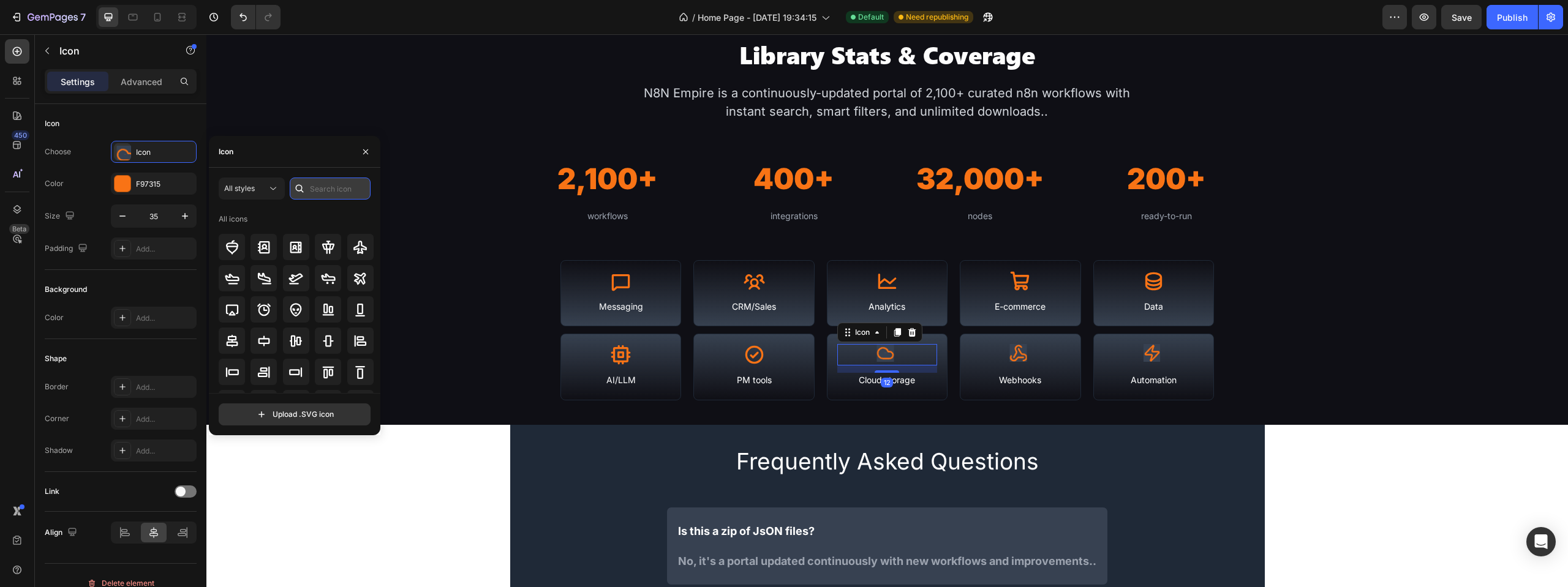
click at [333, 182] on input "text" at bounding box center [329, 188] width 81 height 22
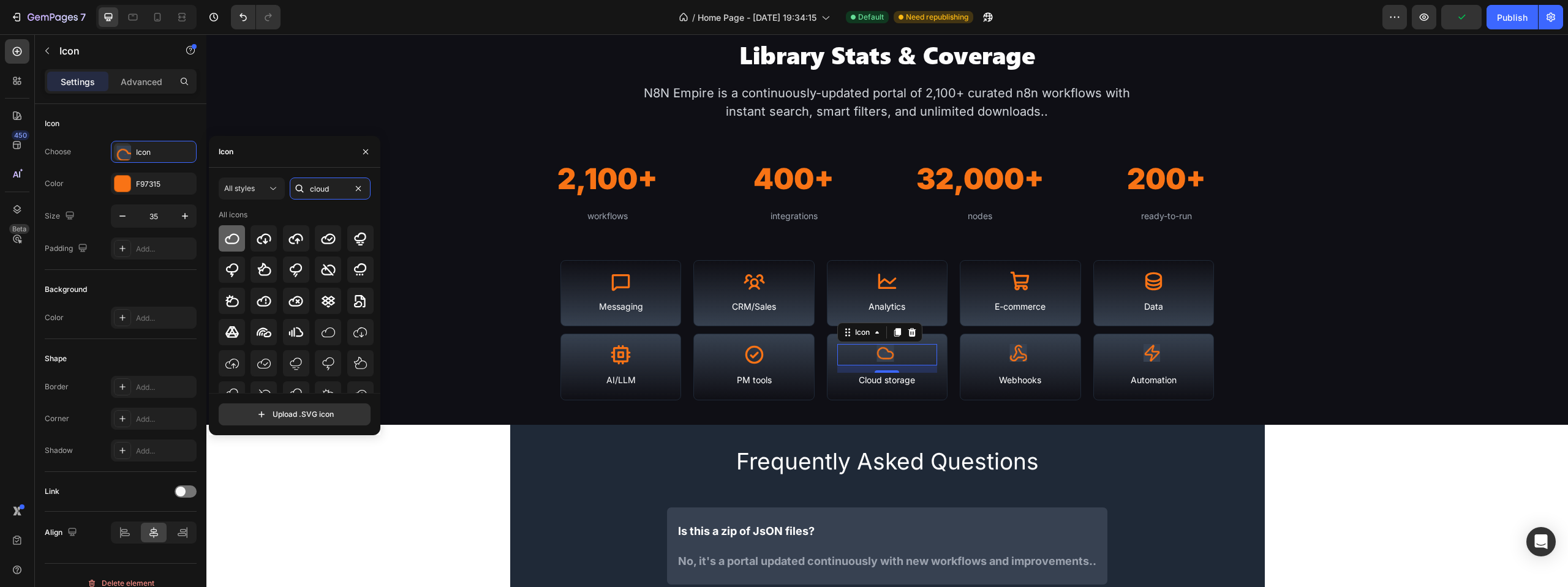
type input "cloud"
click at [234, 243] on icon at bounding box center [232, 238] width 14 height 10
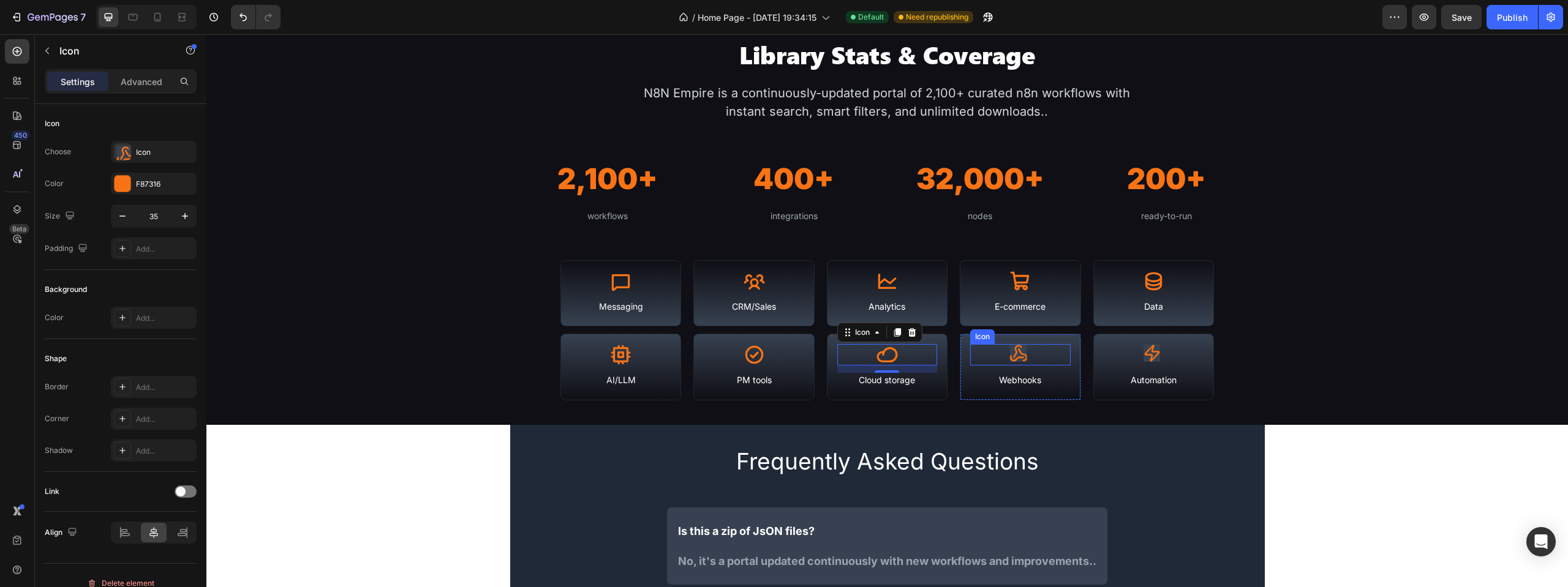
click at [1022, 360] on icon at bounding box center [1020, 355] width 21 height 21
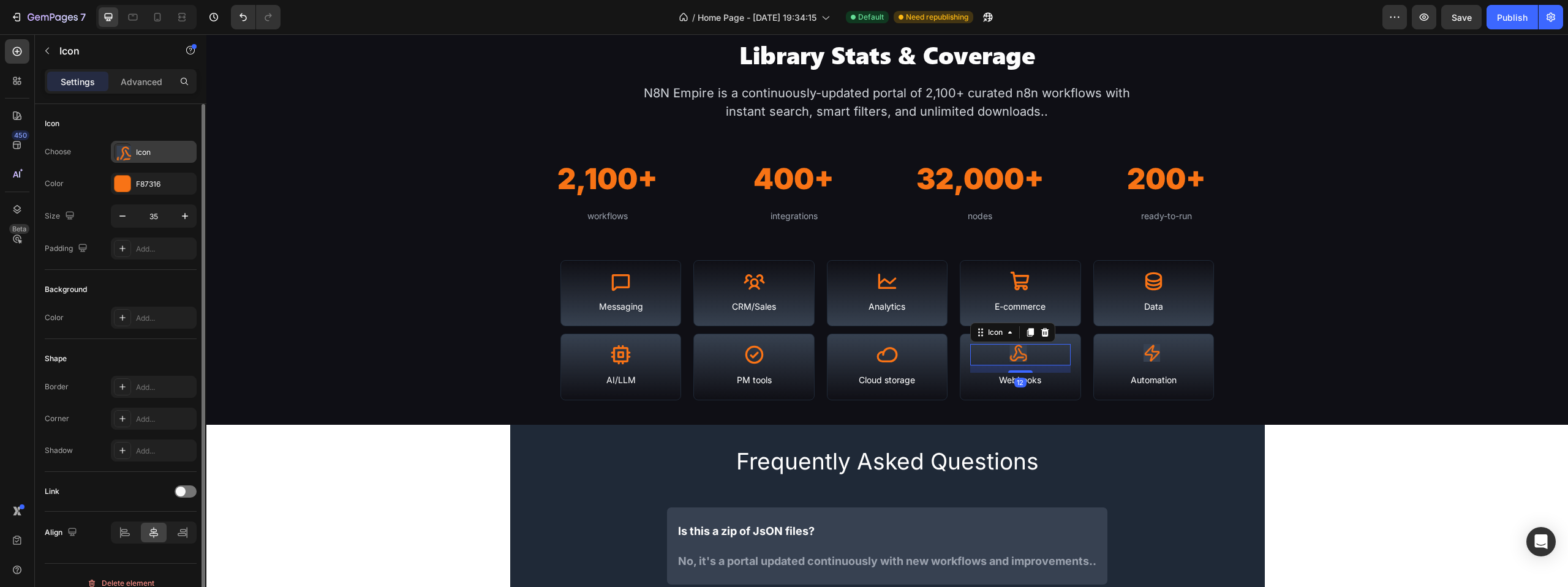
click at [133, 148] on div "Icon" at bounding box center [154, 152] width 86 height 22
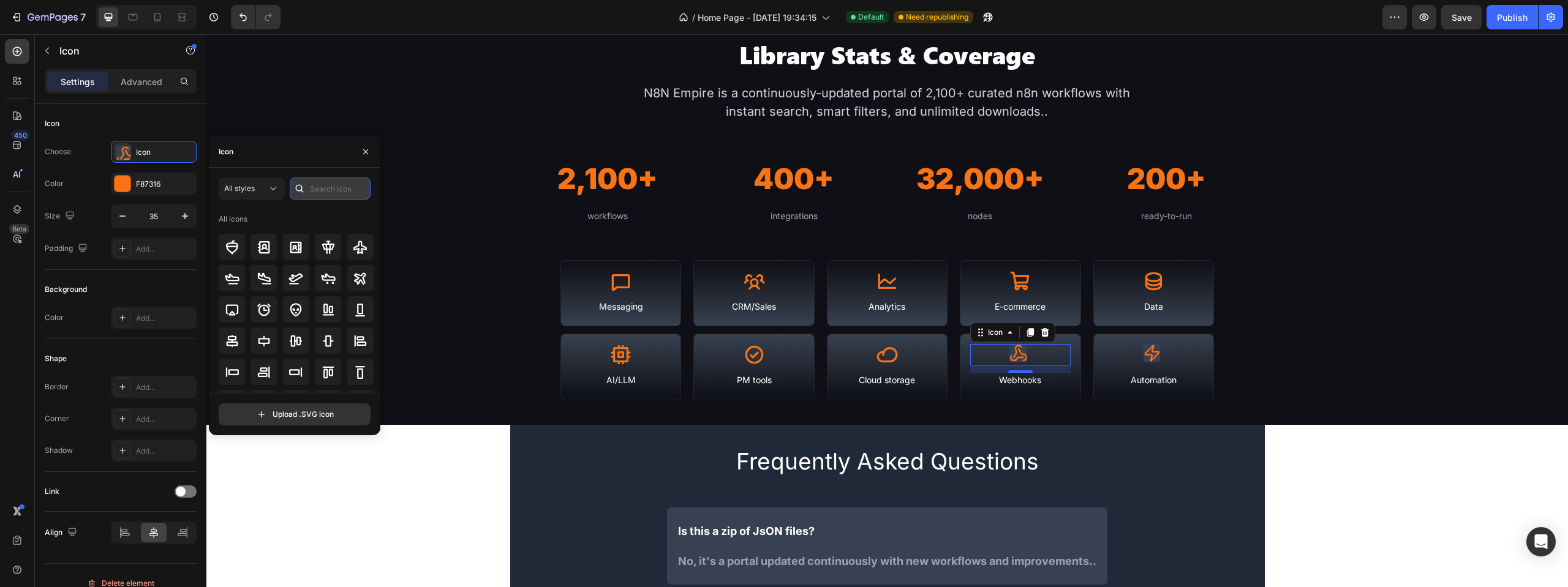
click at [315, 189] on input "text" at bounding box center [329, 188] width 81 height 22
type input "web"
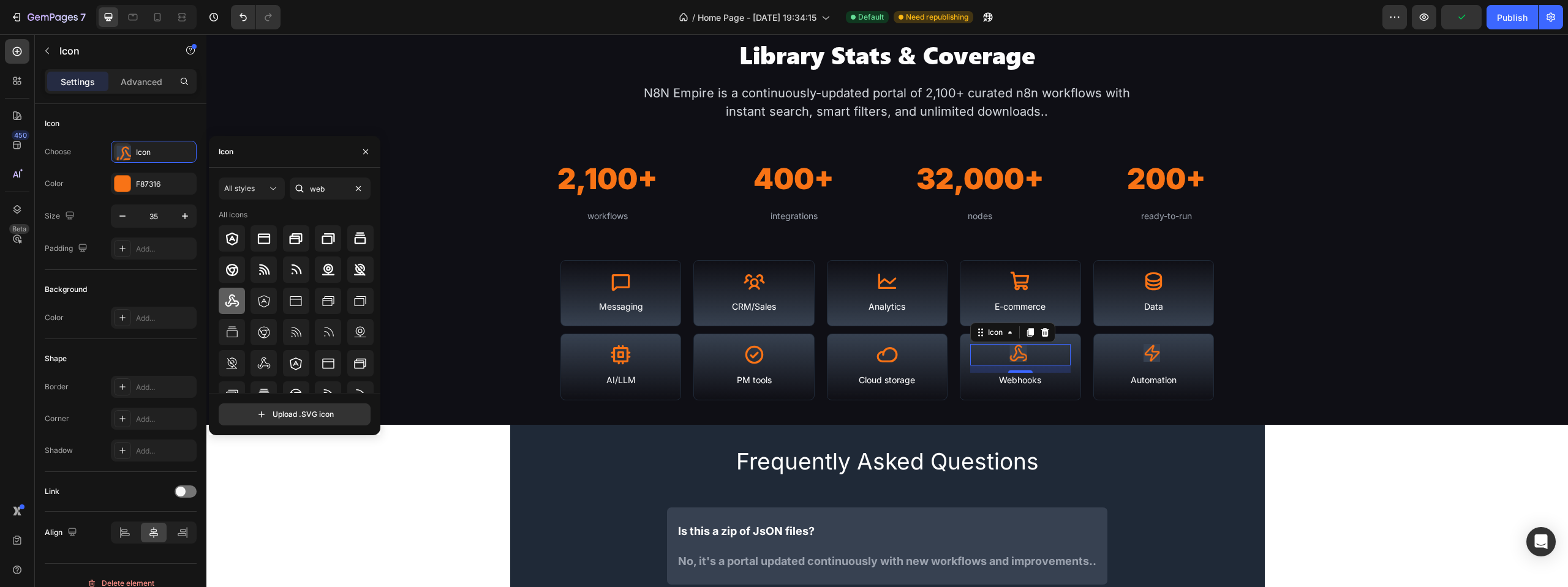
click at [230, 294] on icon at bounding box center [232, 300] width 14 height 14
click at [1155, 355] on icon at bounding box center [1153, 355] width 21 height 21
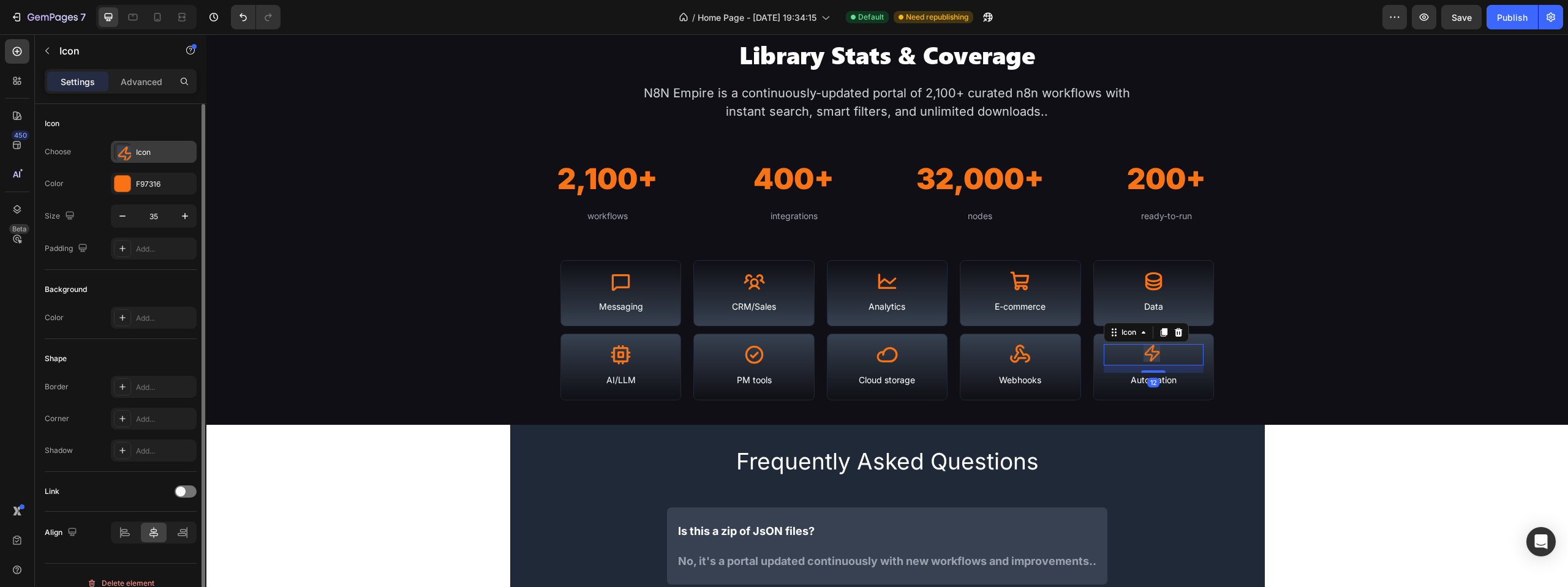
click at [160, 158] on div "Icon" at bounding box center [154, 152] width 86 height 22
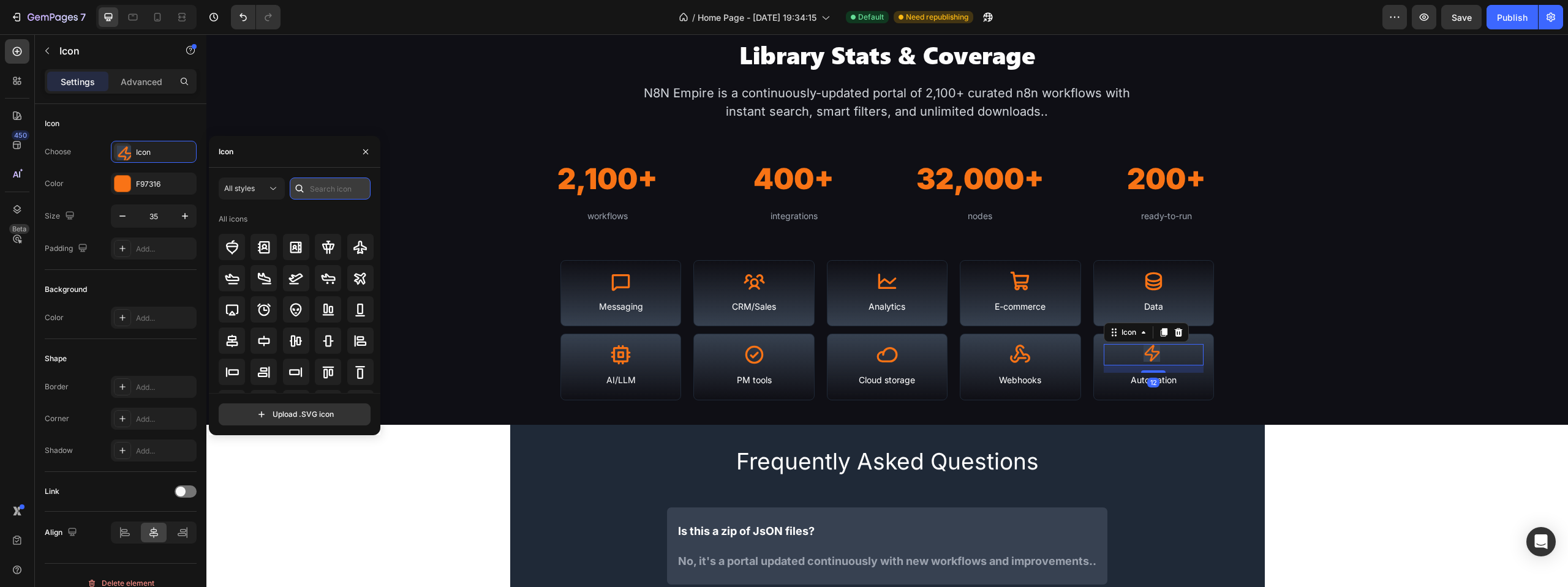
click at [327, 190] on input "text" at bounding box center [329, 188] width 81 height 22
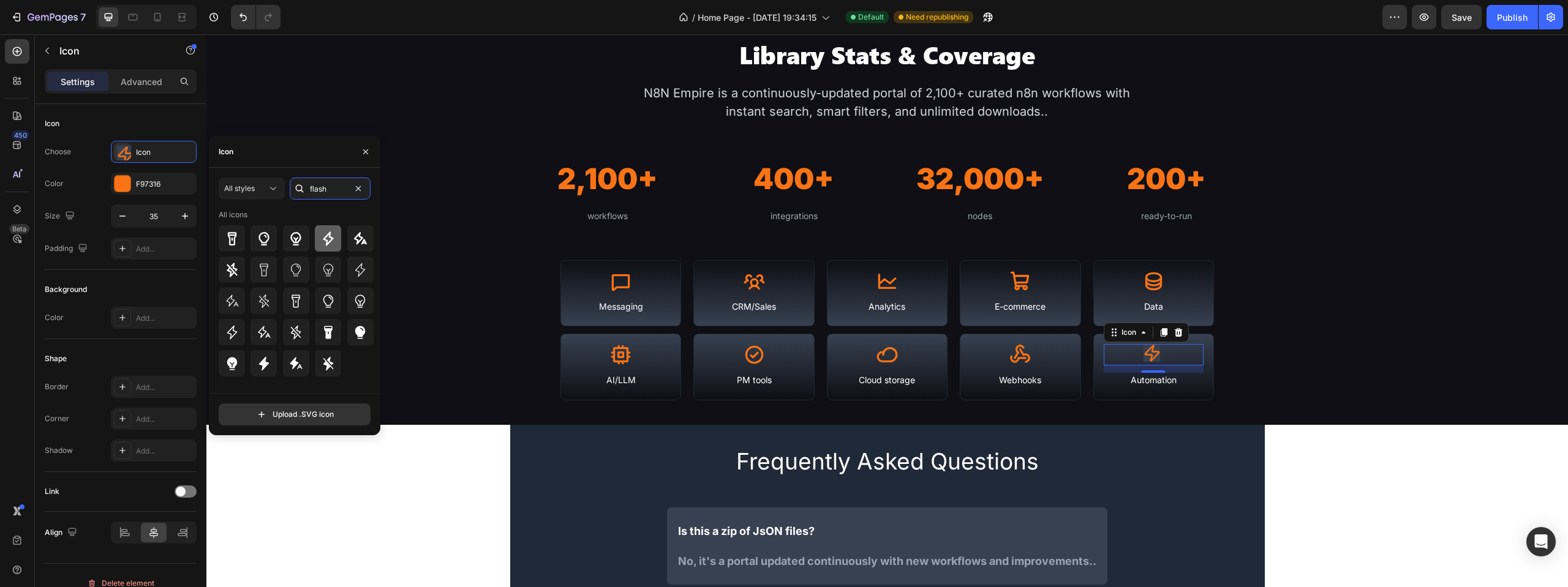
type input "flash"
click at [323, 237] on icon at bounding box center [328, 238] width 14 height 14
click at [1250, 353] on div "Library Stats & Coverage Heading N8N Empire is a continuously-updated portal of…" at bounding box center [887, 219] width 817 height 362
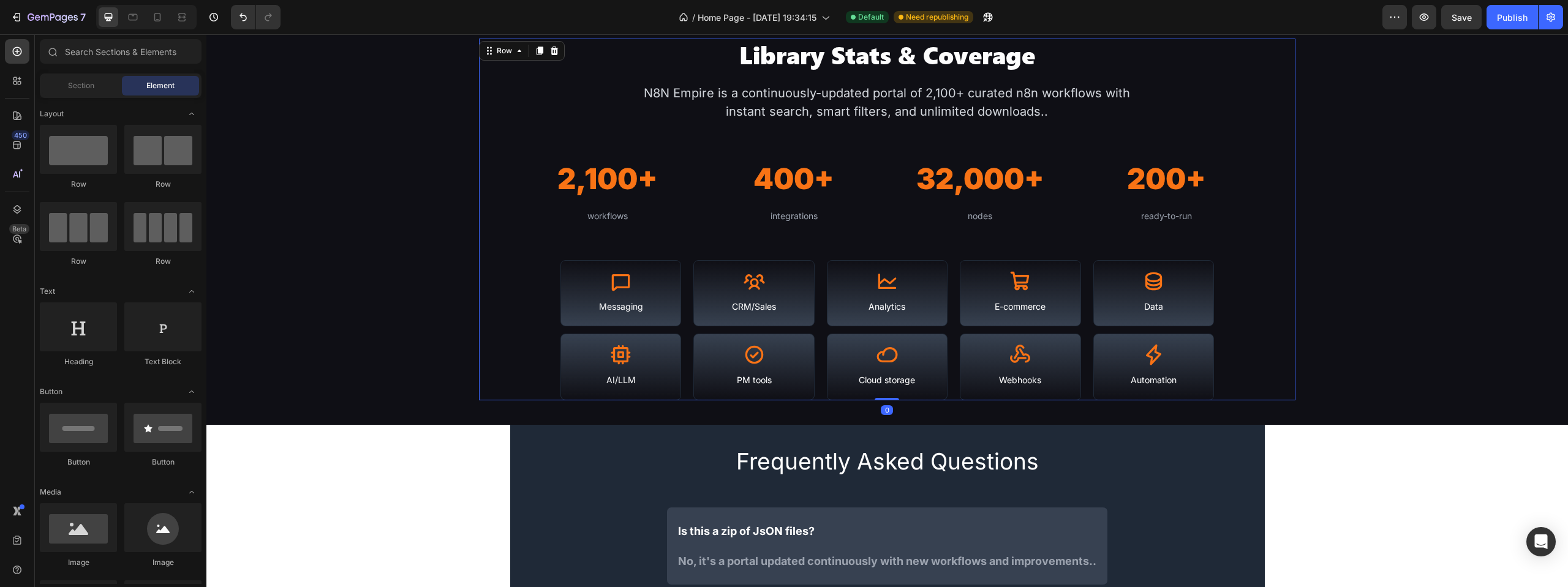
click at [1446, 446] on div "Library Stats & Coverage Heading N8N Empire is a continuously-updated portal of…" at bounding box center [887, 87] width 1362 height 2506
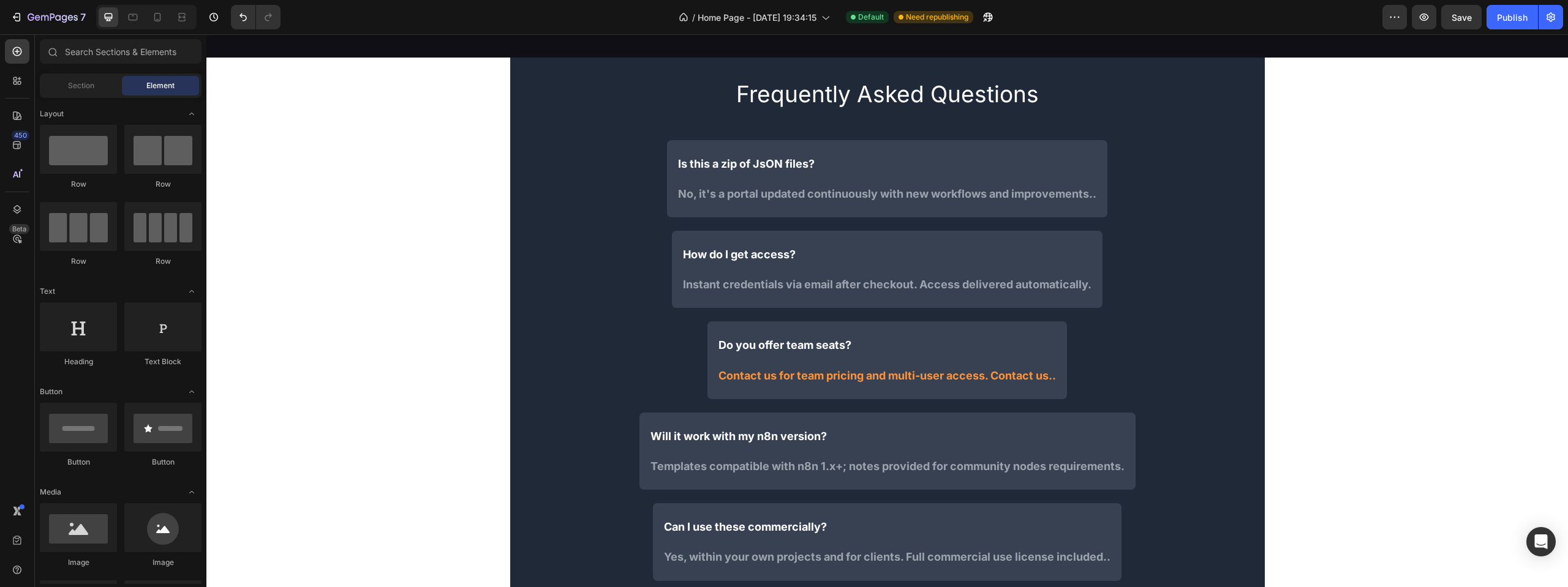
scroll to position [1531, 0]
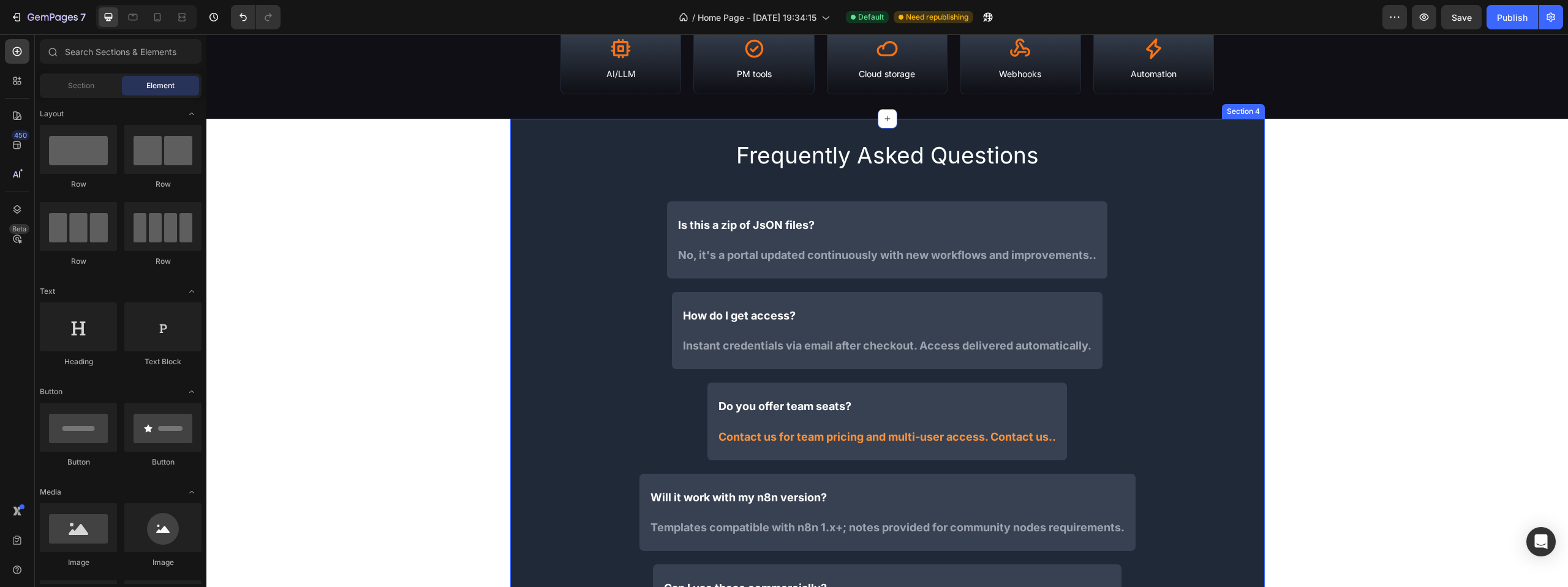
click at [1248, 144] on div "Frequently Asked Questions Heading Is this a zip of JsON files? Text Block No, …" at bounding box center [887, 390] width 754 height 506
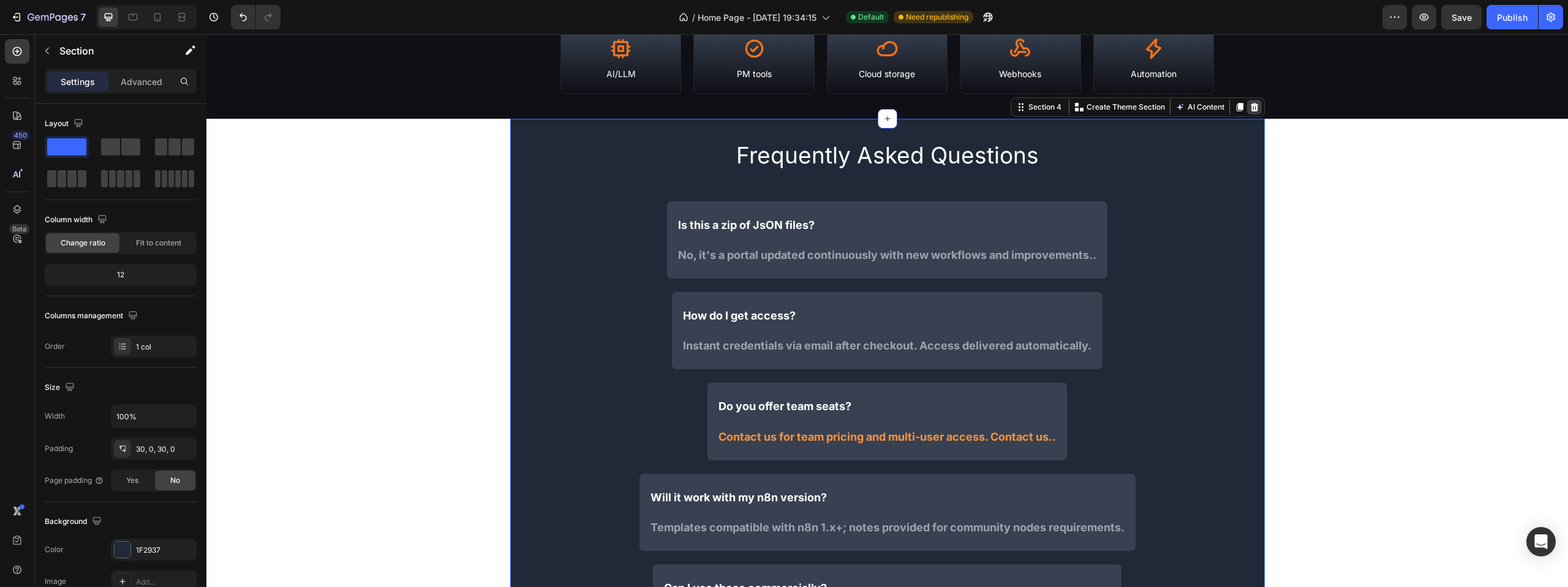
click at [1250, 109] on icon at bounding box center [1253, 107] width 8 height 8
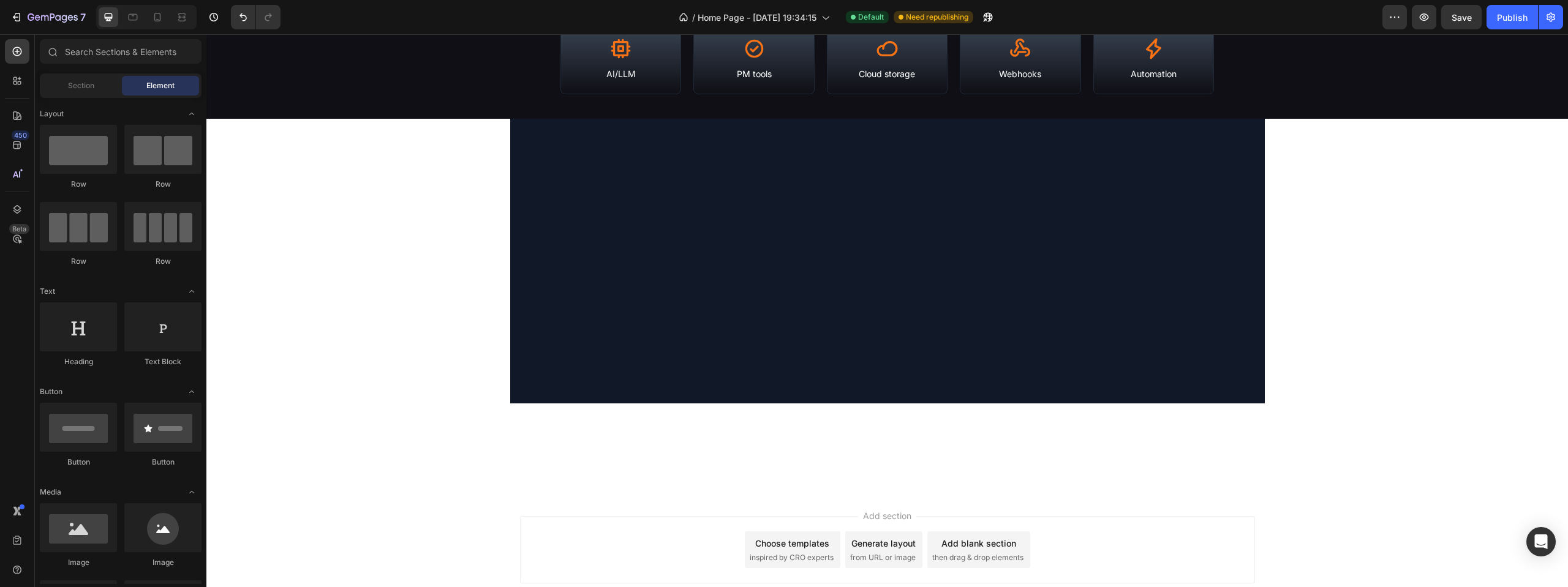
click at [1241, 127] on div at bounding box center [887, 261] width 754 height 285
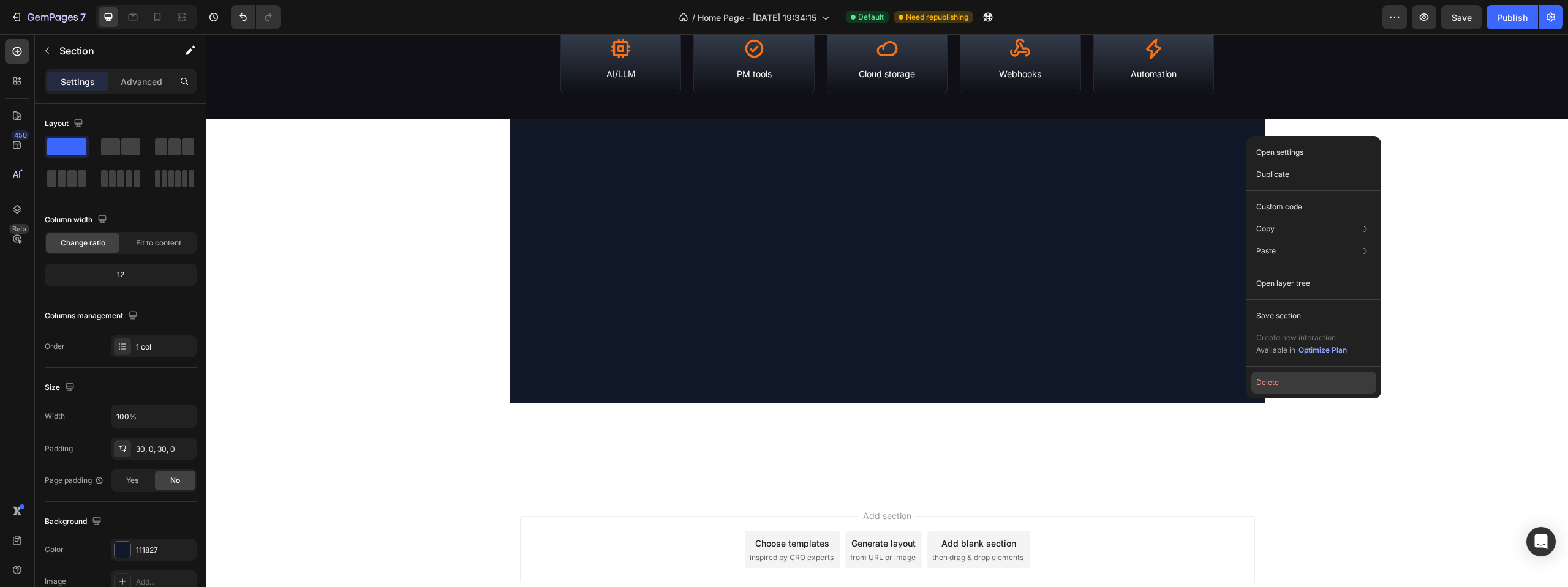
click at [1300, 389] on button "Delete" at bounding box center [1313, 383] width 125 height 22
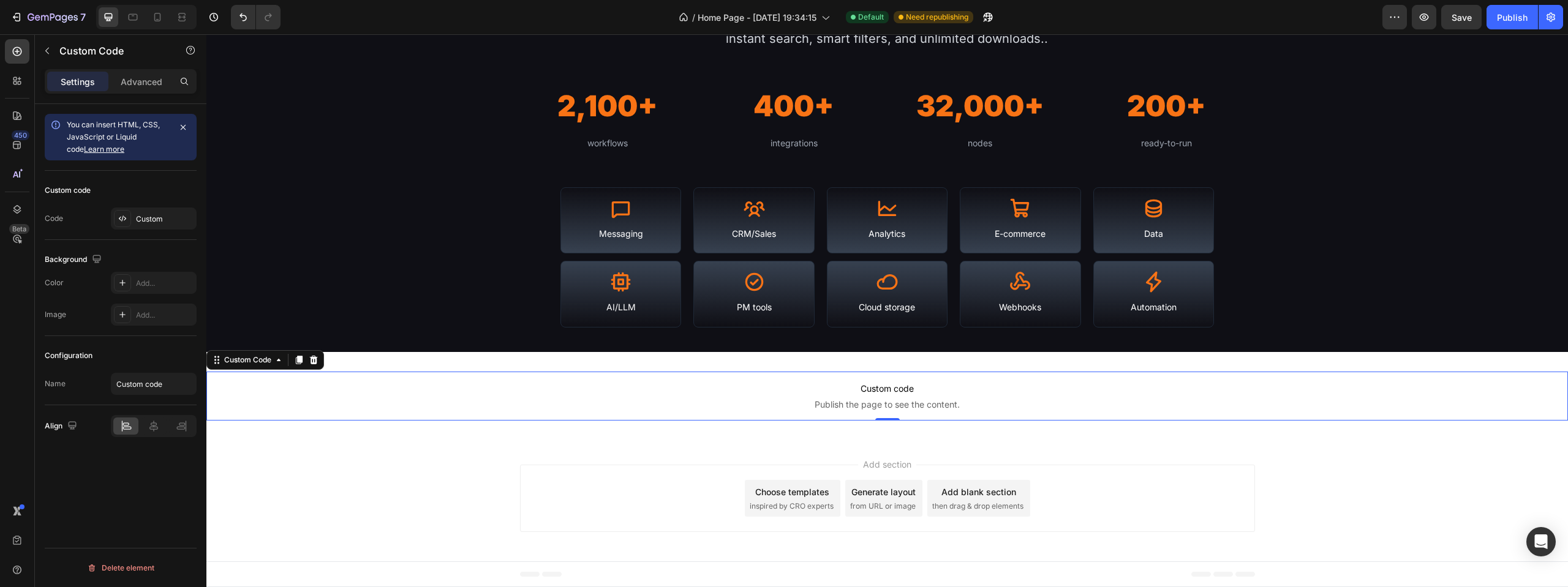
click at [1190, 395] on span "Custom code" at bounding box center [887, 389] width 1362 height 14
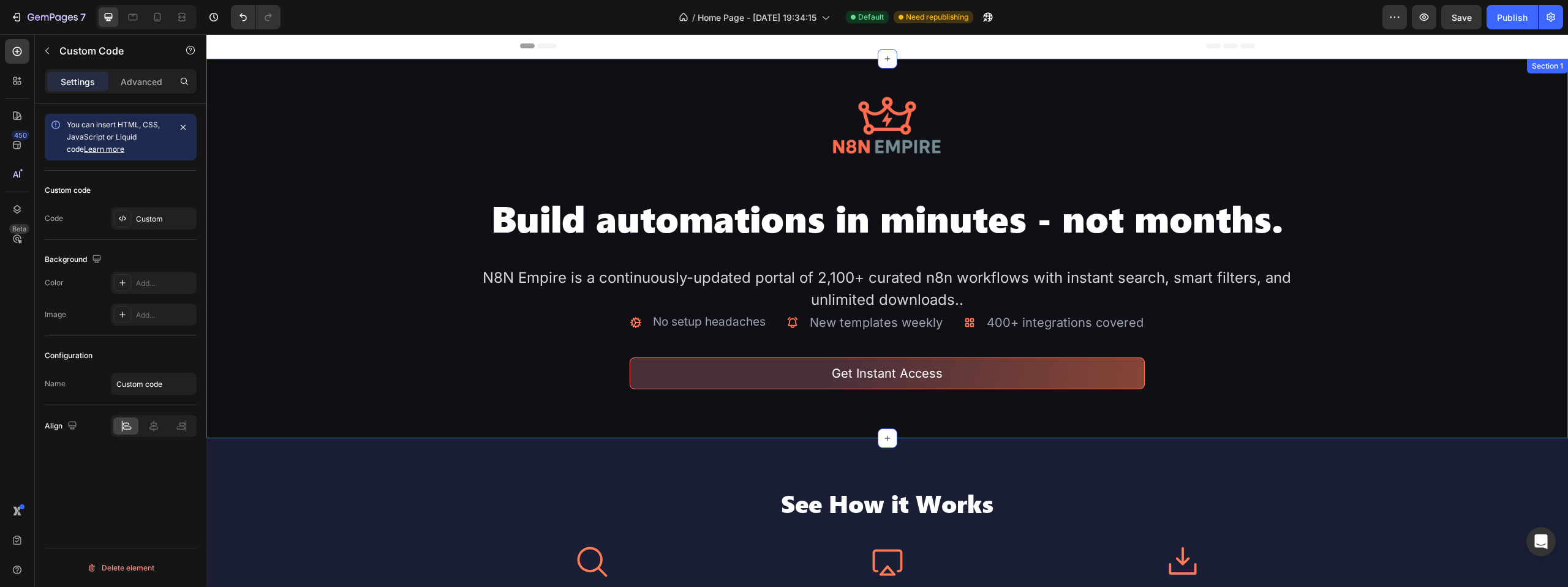
scroll to position [0, 0]
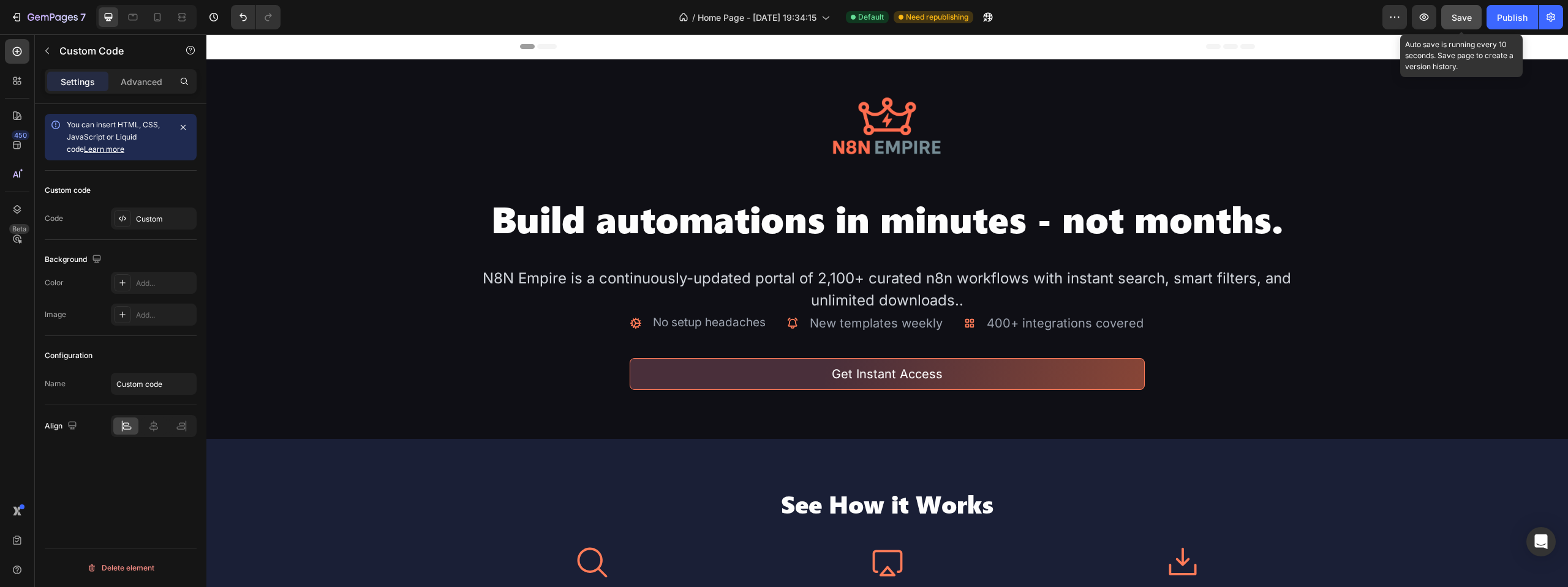
click at [1476, 16] on button "Save" at bounding box center [1461, 17] width 41 height 25
click at [1507, 16] on div "Publish" at bounding box center [1512, 17] width 31 height 13
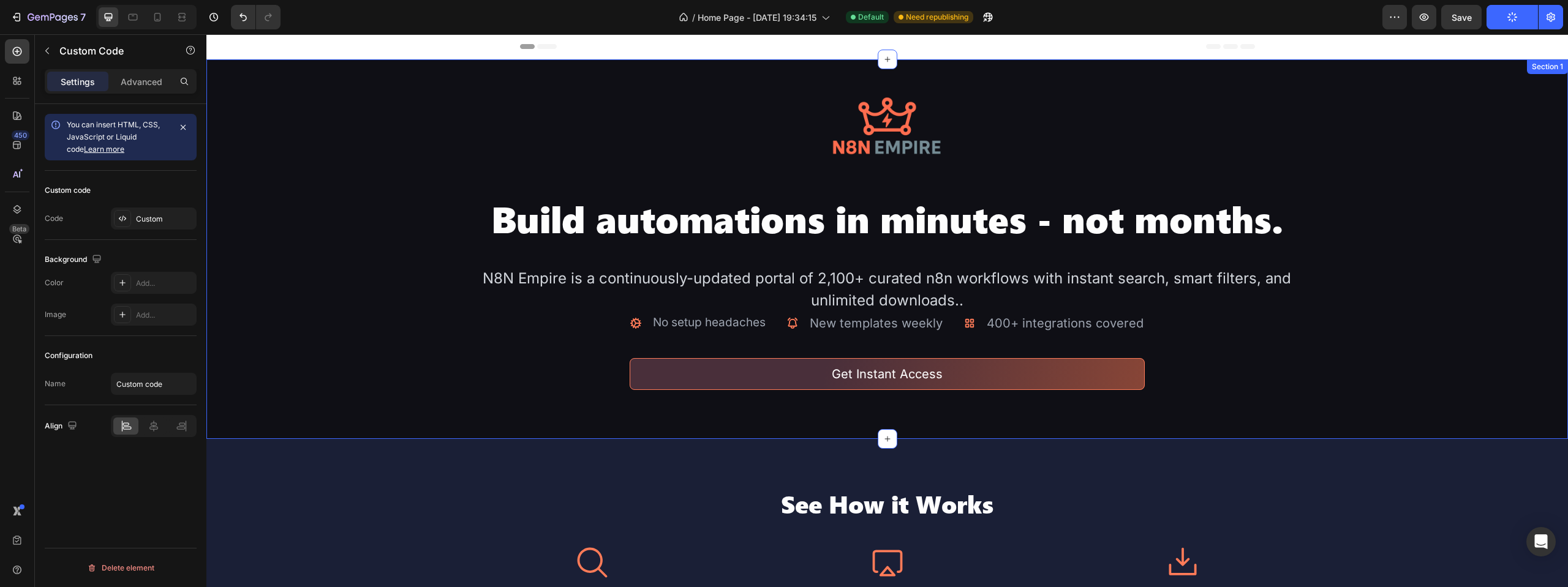
click at [252, 391] on div "Image Build automations in minutes - not months. Heading N8N Empire is a contin…" at bounding box center [887, 249] width 1362 height 380
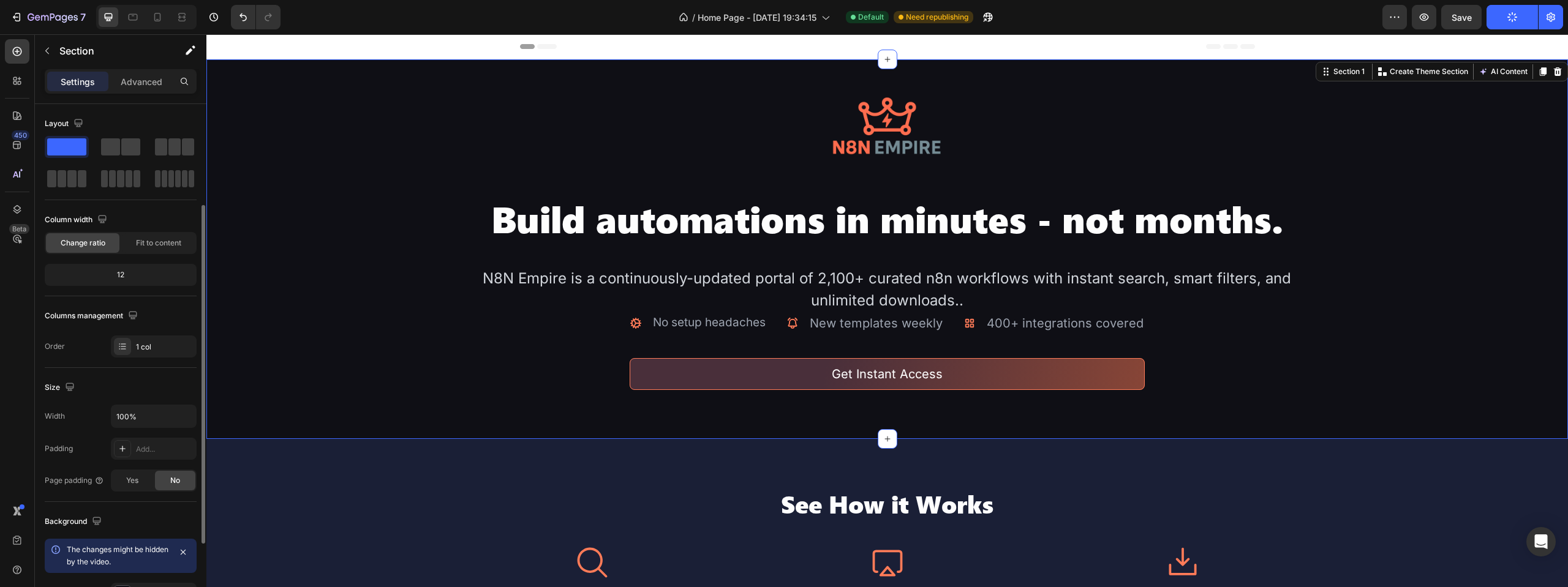
scroll to position [273, 0]
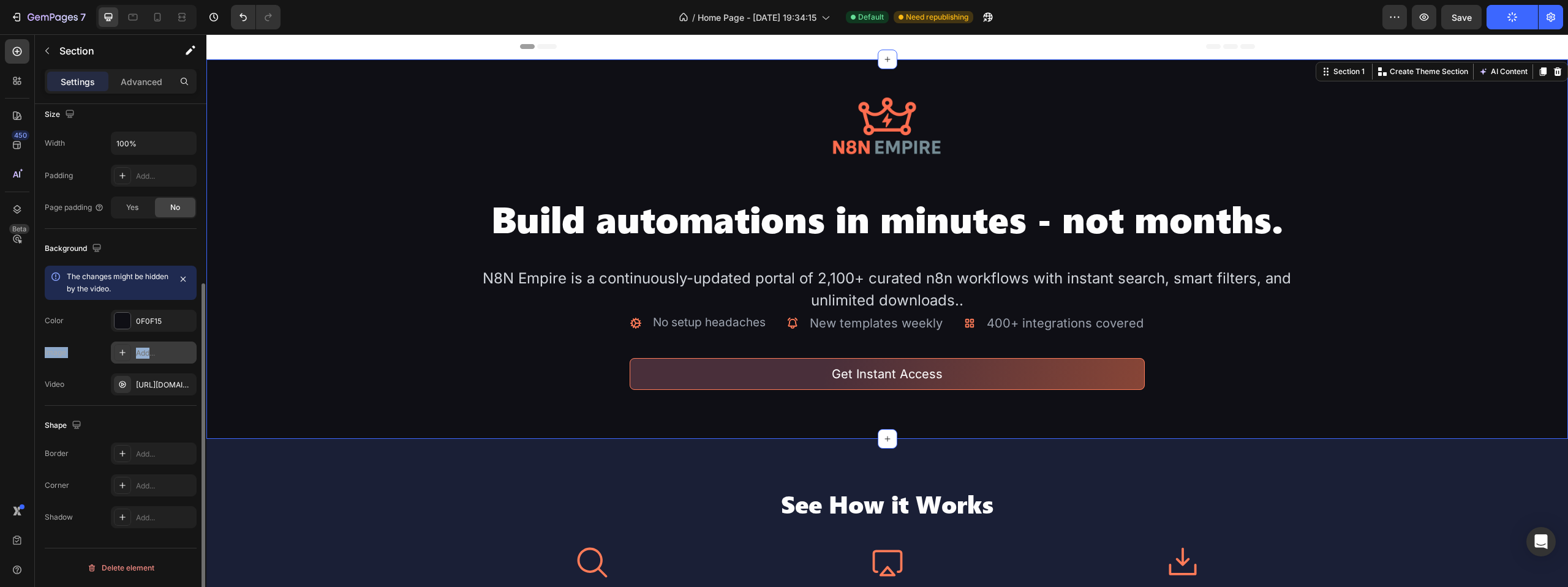
drag, startPoint x: 149, startPoint y: 332, endPoint x: 148, endPoint y: 351, distance: 19.0
click at [148, 350] on div "The changes might be hidden by the video. Color 0F0F15 Image Add... Video [URL]…" at bounding box center [120, 330] width 152 height 130
click at [137, 377] on div "[URL][DOMAIN_NAME]" at bounding box center [154, 384] width 86 height 22
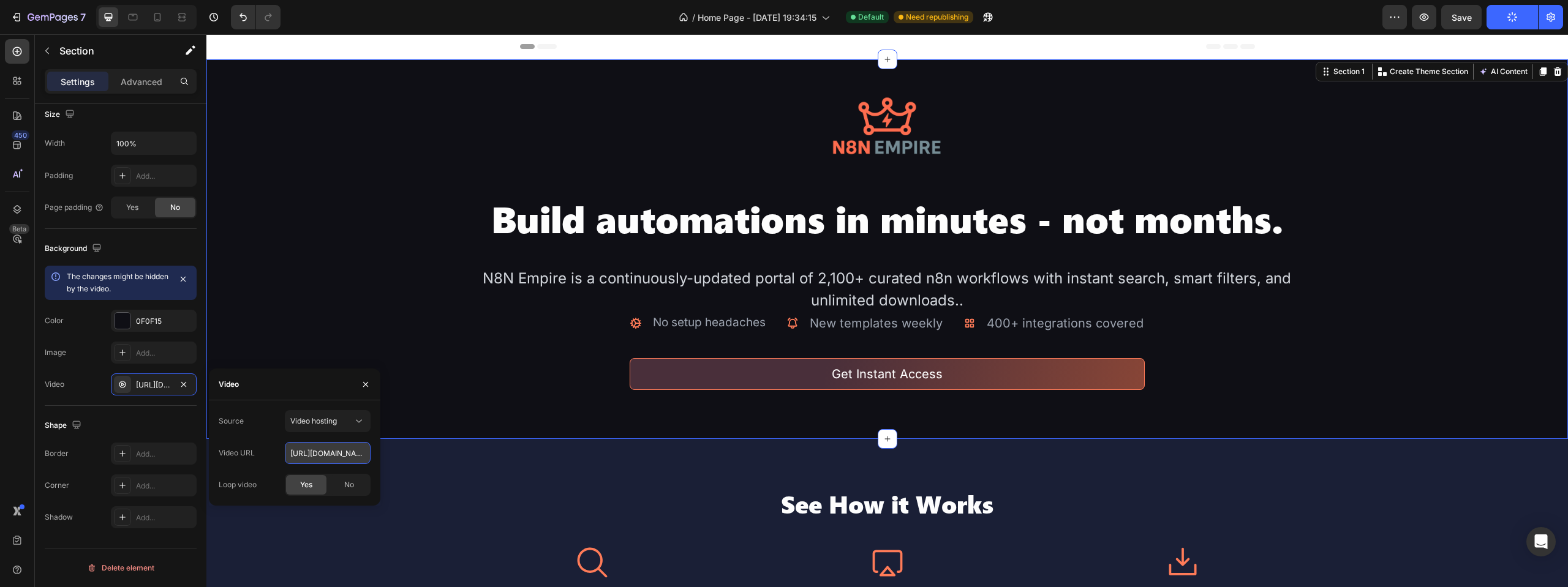
click at [310, 450] on input "[URL][DOMAIN_NAME]" at bounding box center [328, 453] width 86 height 22
paste input "88ea18e680a84aaf9f72da3dbff5c829"
type input "[URL][DOMAIN_NAME]"
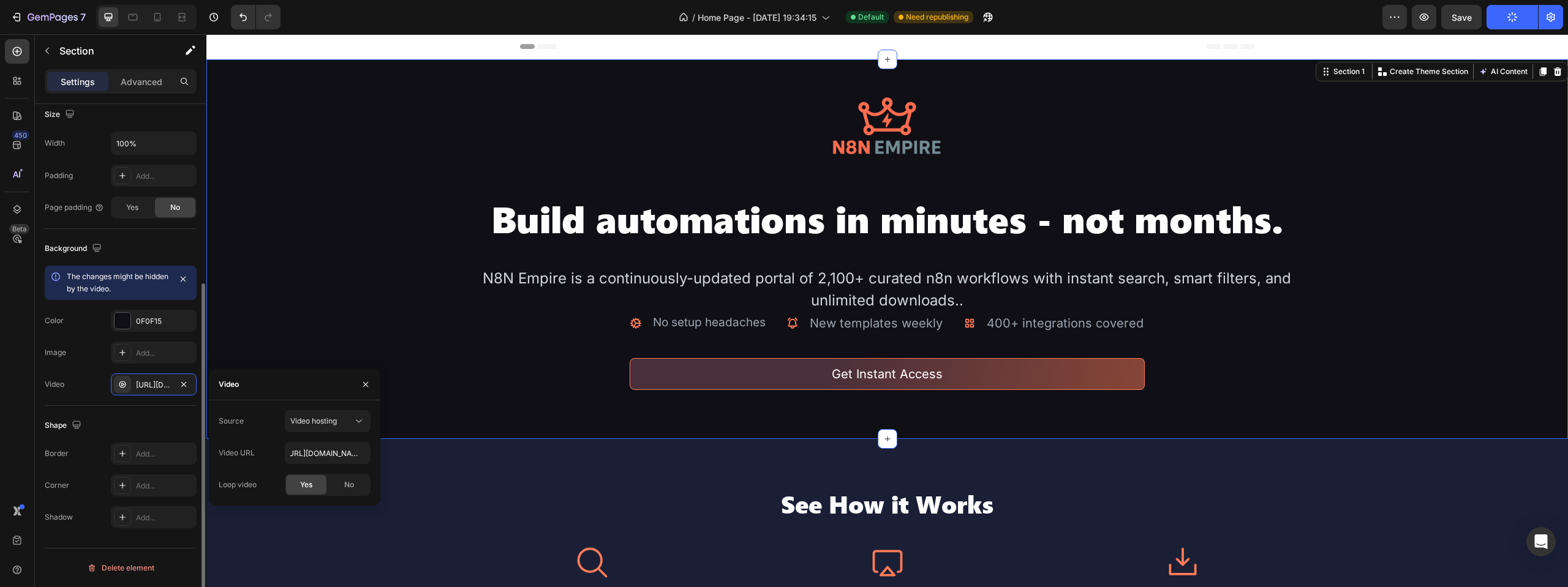
click at [95, 376] on div "Video [URL][DOMAIN_NAME]" at bounding box center [120, 384] width 152 height 22
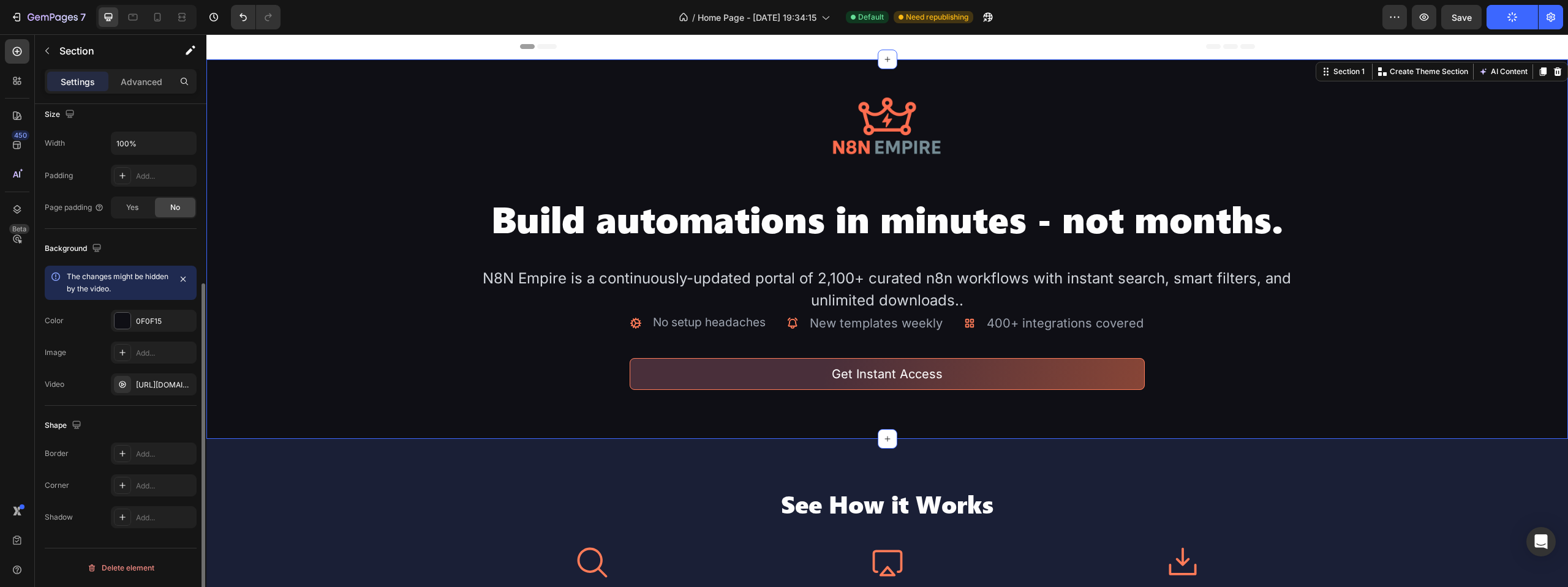
scroll to position [0, 0]
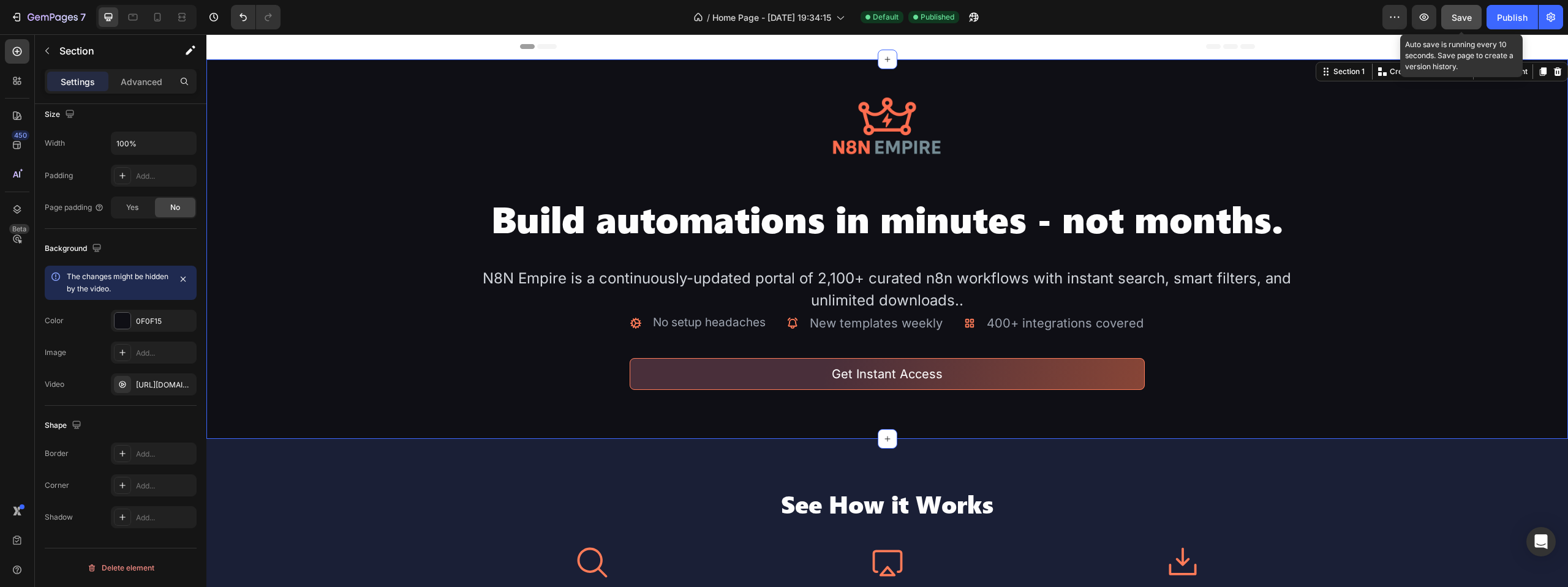
click at [1463, 29] on button "Save" at bounding box center [1461, 17] width 41 height 25
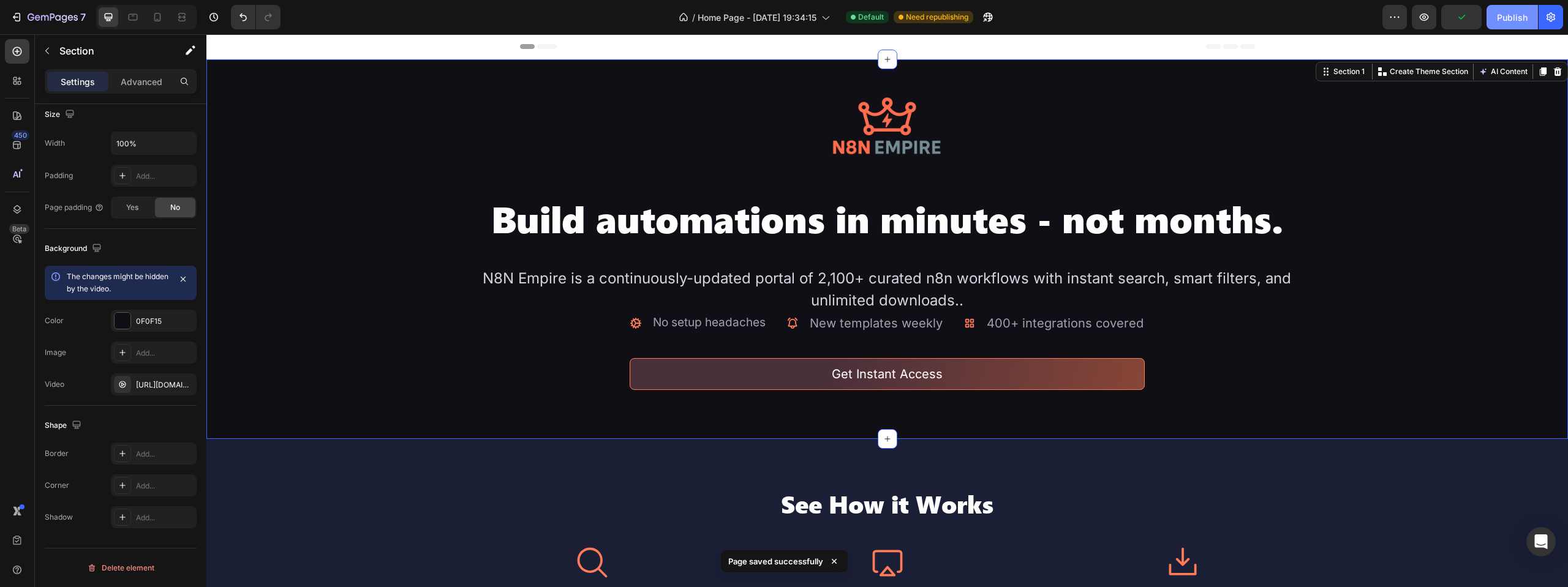
click at [1501, 23] on div "Publish" at bounding box center [1512, 17] width 31 height 13
click at [743, 232] on h2 "Build automations in minutes - not months." at bounding box center [887, 218] width 817 height 47
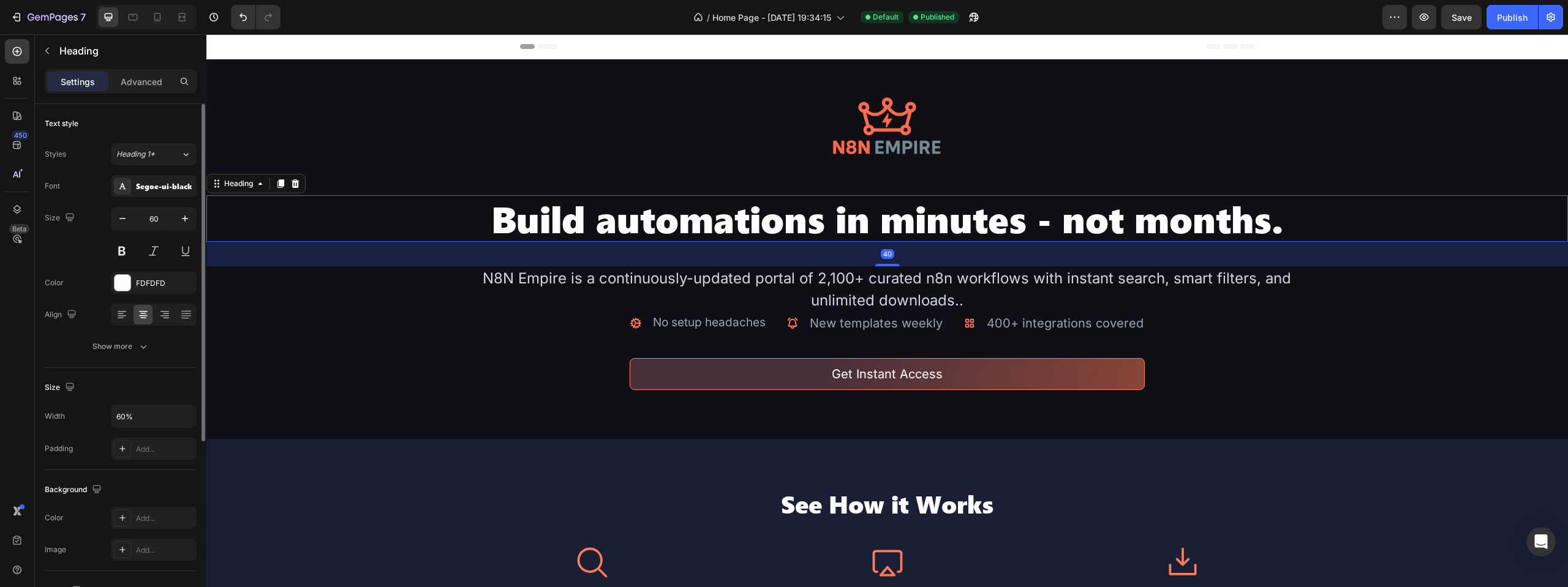
click at [143, 294] on div "Font Segoe-ui-black Size 60 Color FDFDFD Align Show more" at bounding box center [120, 266] width 152 height 182
click at [143, 293] on div "FDFDFD" at bounding box center [154, 282] width 86 height 22
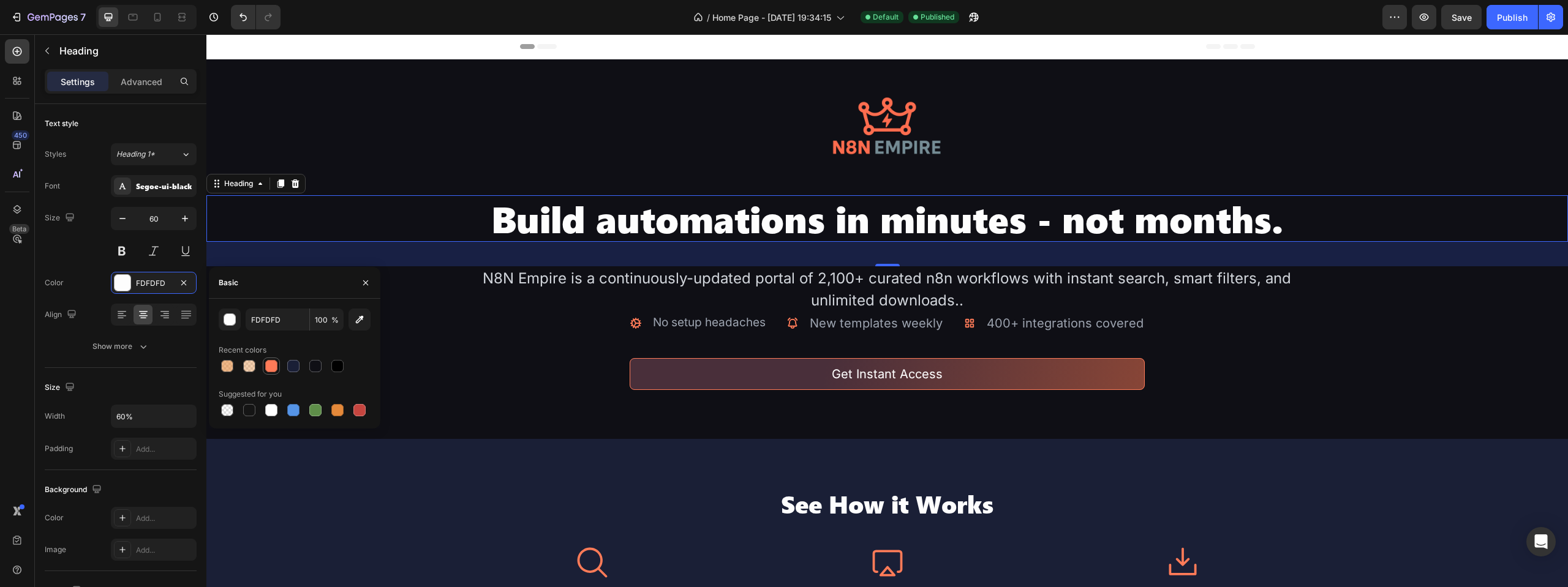
click at [272, 371] on div at bounding box center [272, 366] width 12 height 12
type input "FF7B58"
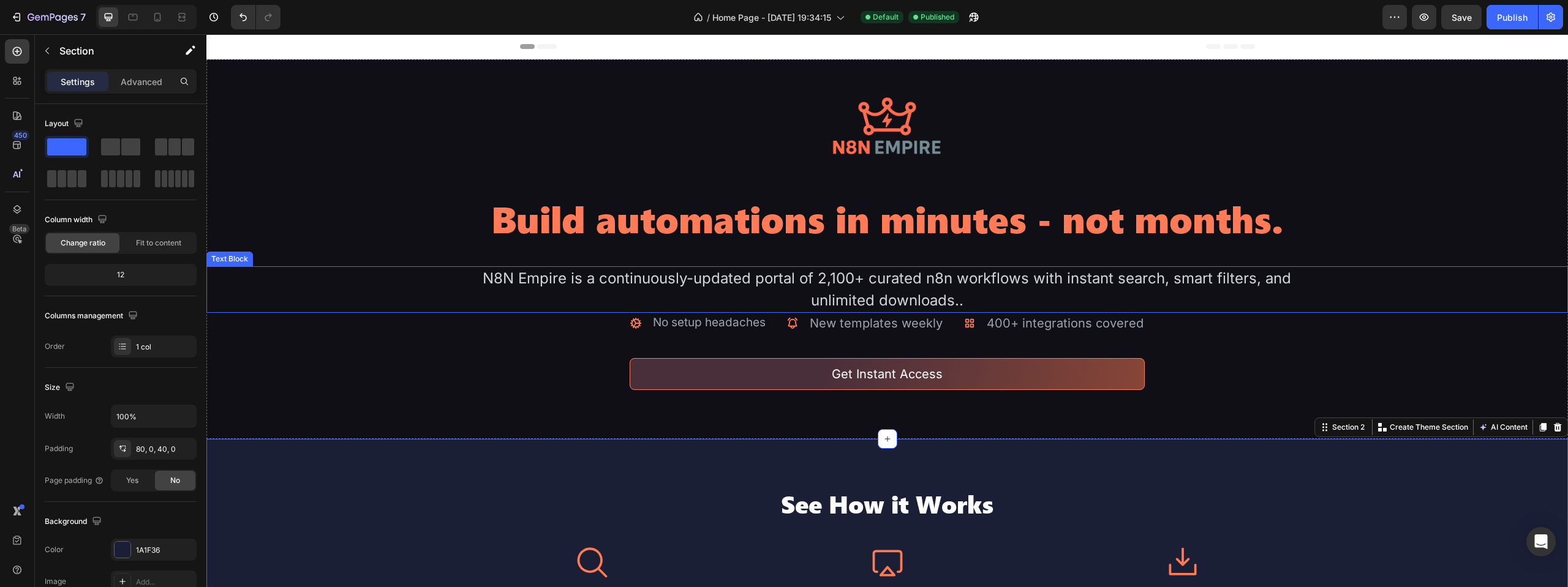
click at [773, 282] on div "N8N Empire is a continuously-updated portal of 2,100+ curated n8n workflows wit…" at bounding box center [887, 289] width 817 height 47
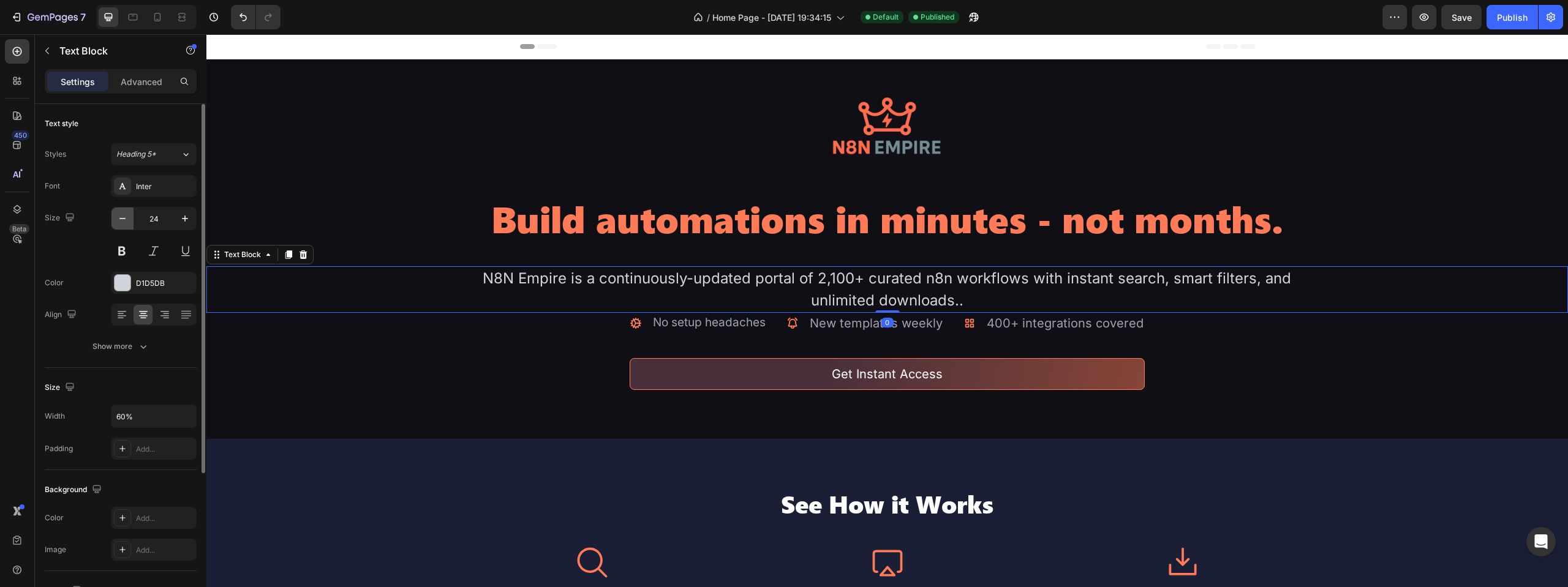
click at [126, 219] on icon "button" at bounding box center [122, 218] width 12 height 12
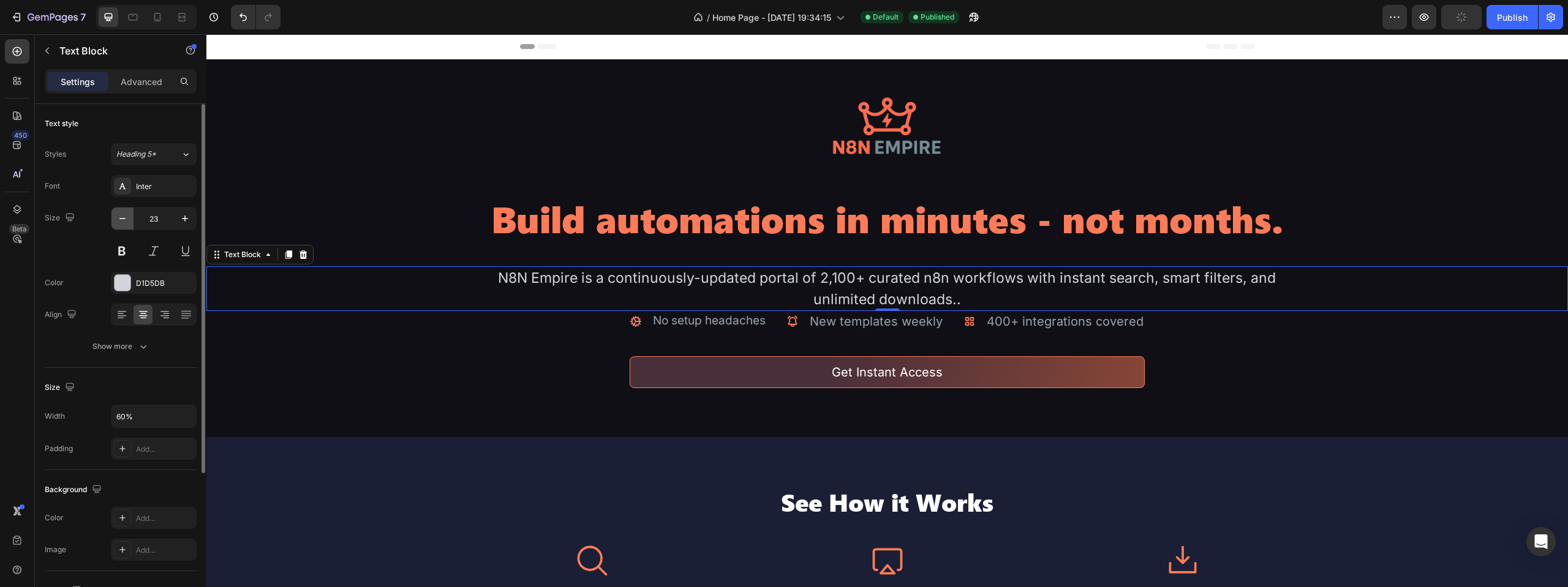
click at [126, 219] on icon "button" at bounding box center [122, 218] width 12 height 12
type input "22"
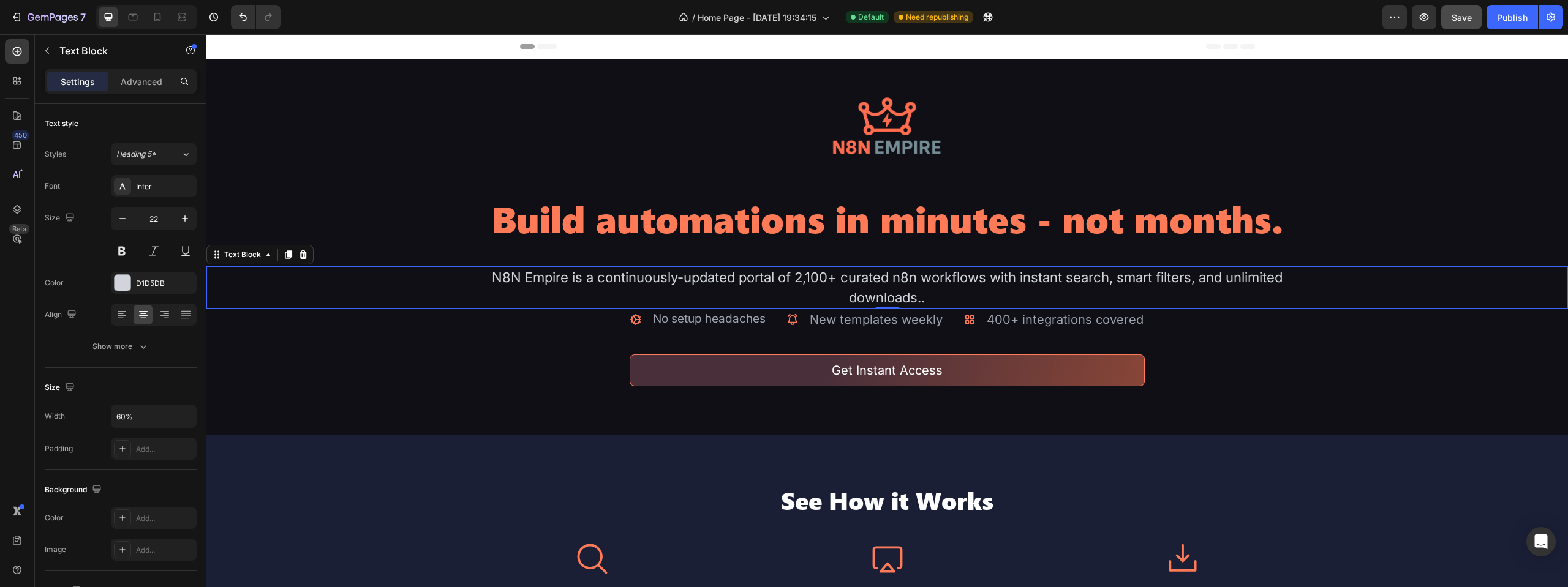
click at [1460, 15] on span "Save" at bounding box center [1462, 17] width 20 height 10
click at [1509, 18] on div "Publish" at bounding box center [1512, 17] width 31 height 13
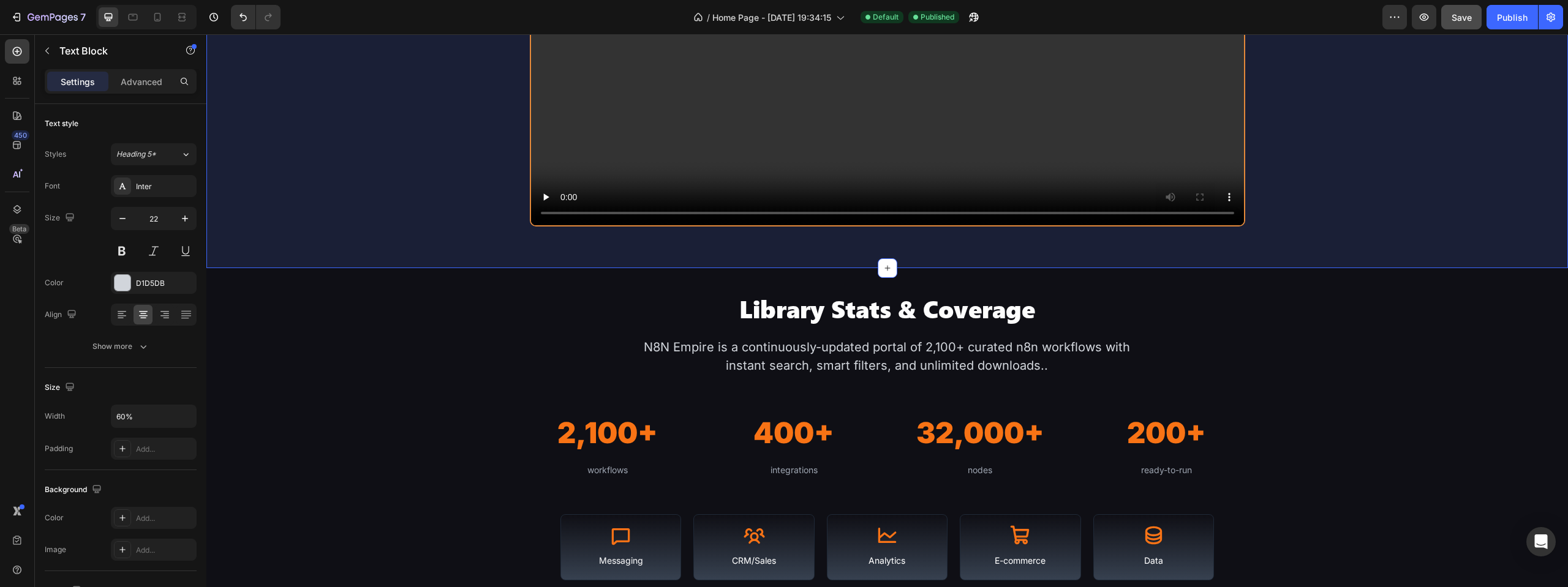
scroll to position [1041, 0]
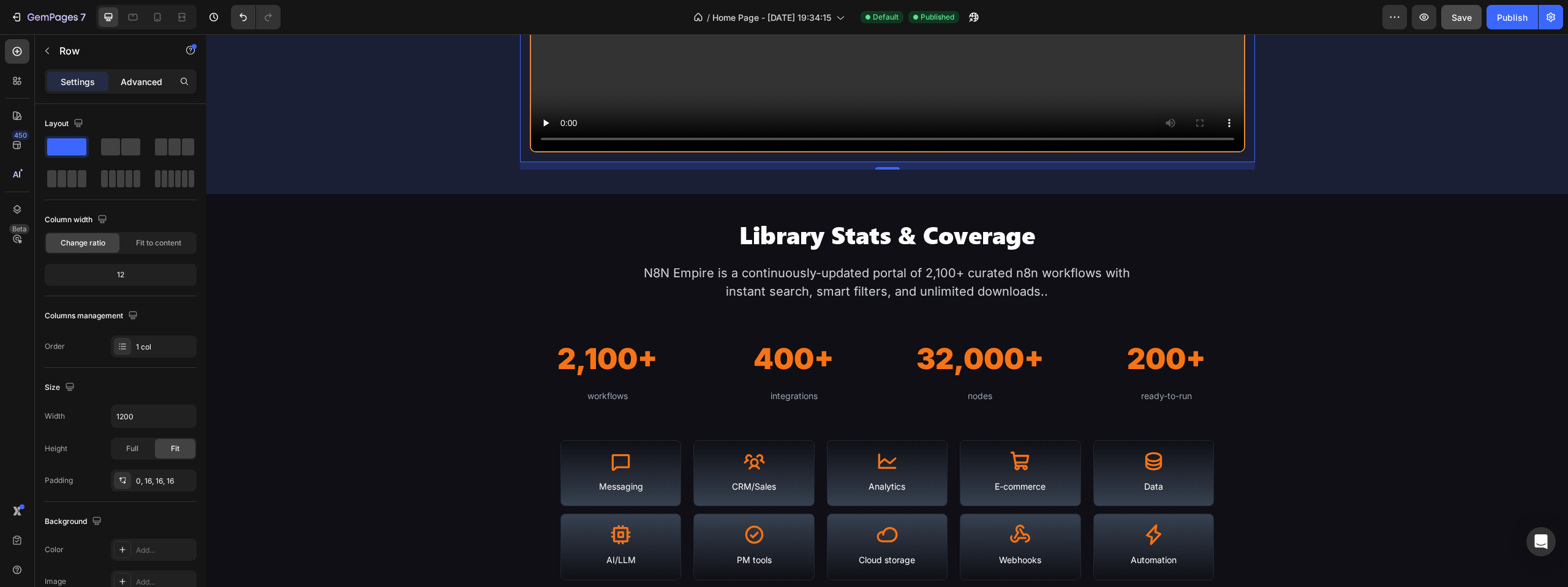
click at [147, 81] on p "Advanced" at bounding box center [141, 81] width 42 height 13
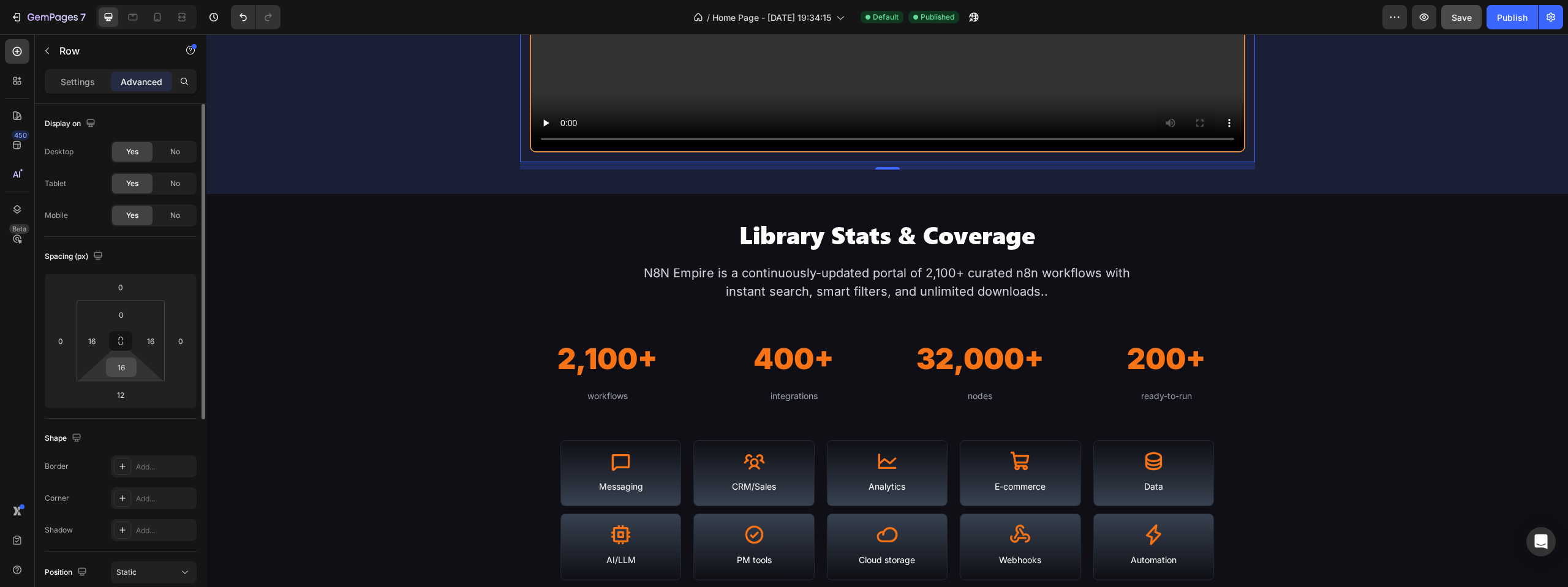
click at [118, 371] on input "16" at bounding box center [120, 367] width 25 height 19
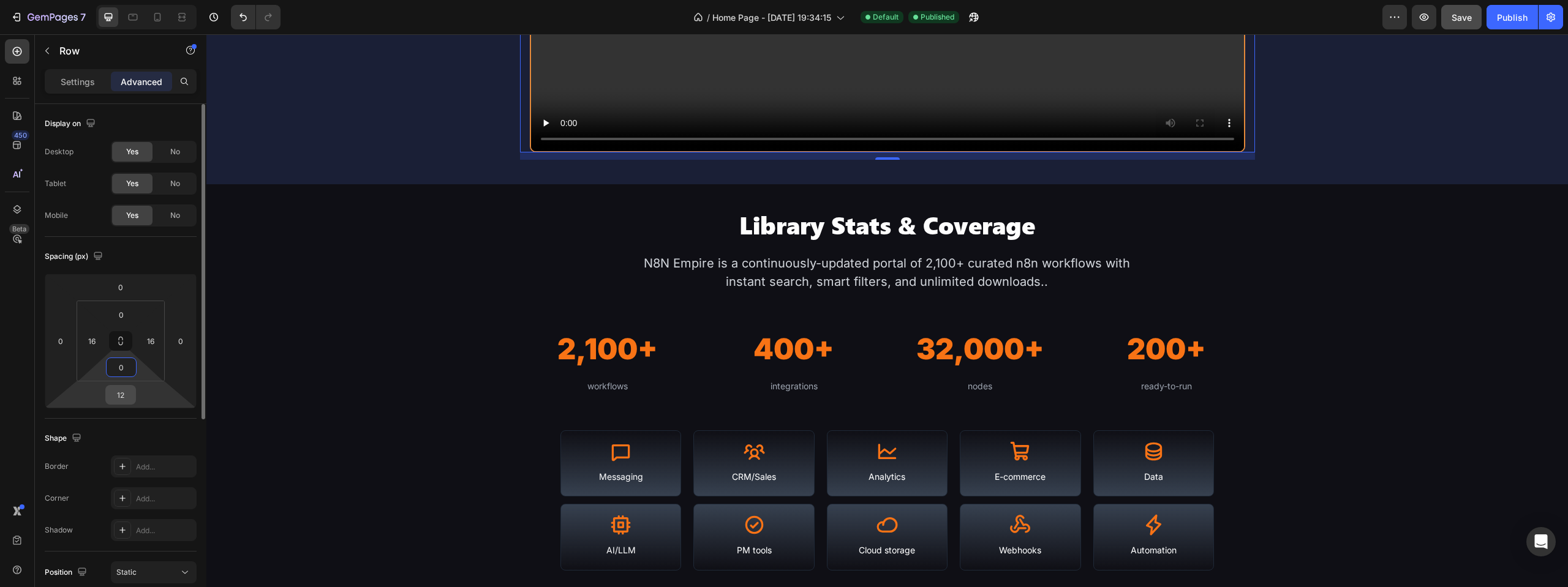
type input "0"
click at [115, 395] on input "12" at bounding box center [120, 395] width 25 height 19
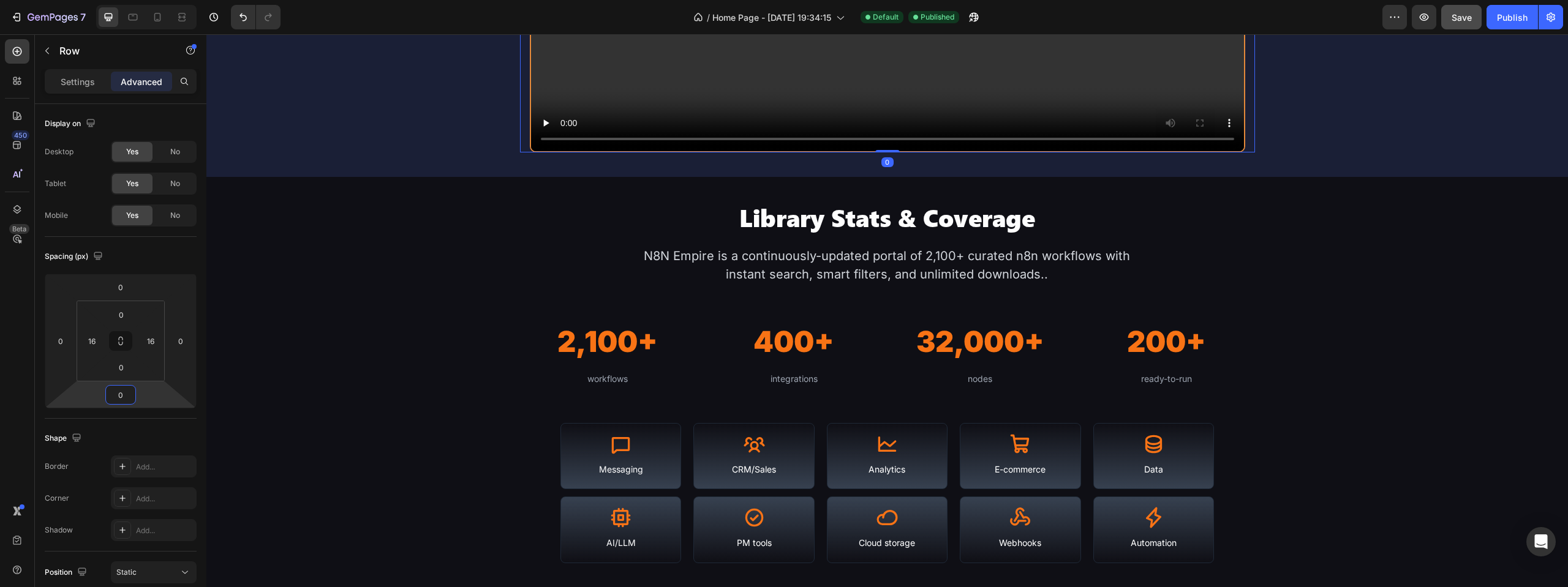
type input "0"
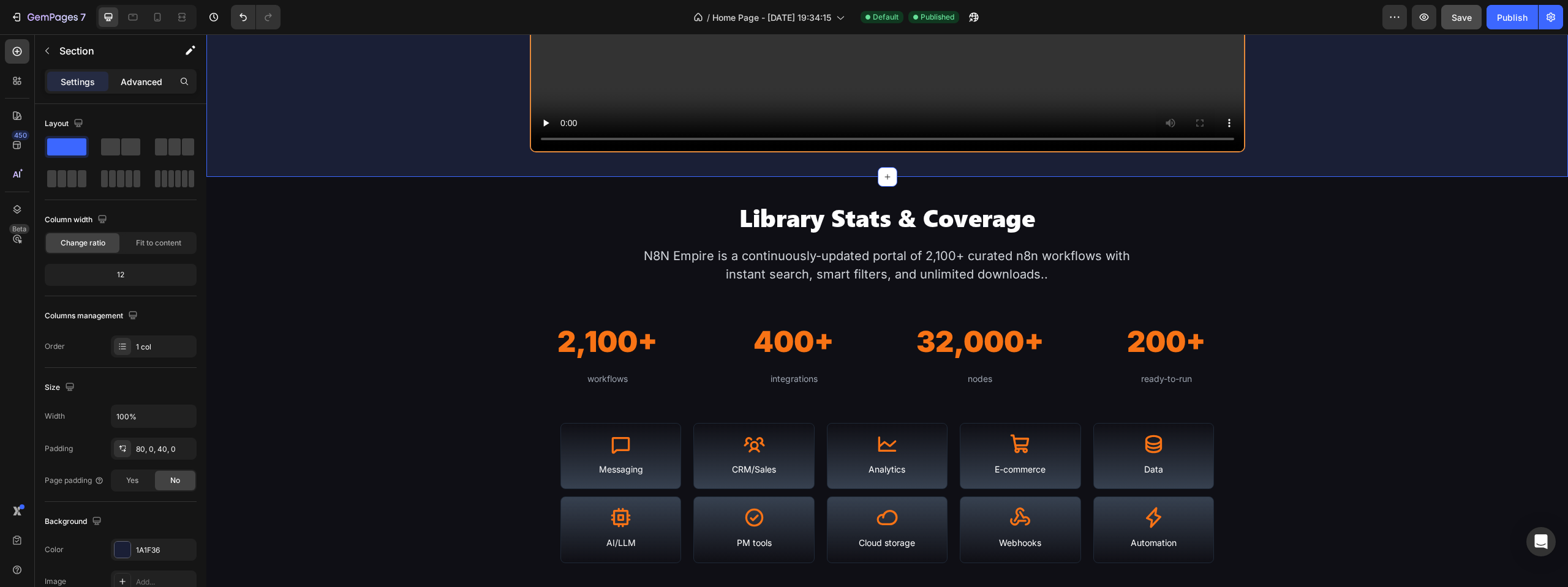
click at [137, 74] on div "Advanced" at bounding box center [142, 81] width 61 height 20
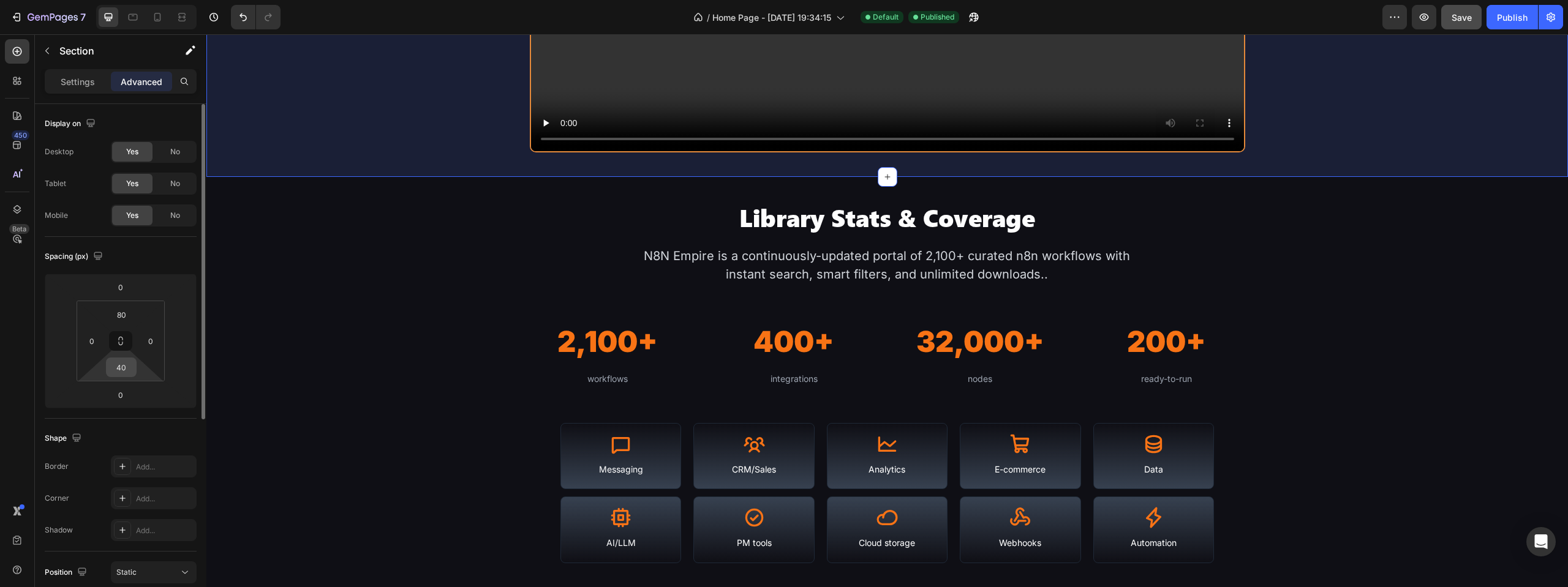
click at [131, 371] on input "40" at bounding box center [120, 367] width 25 height 19
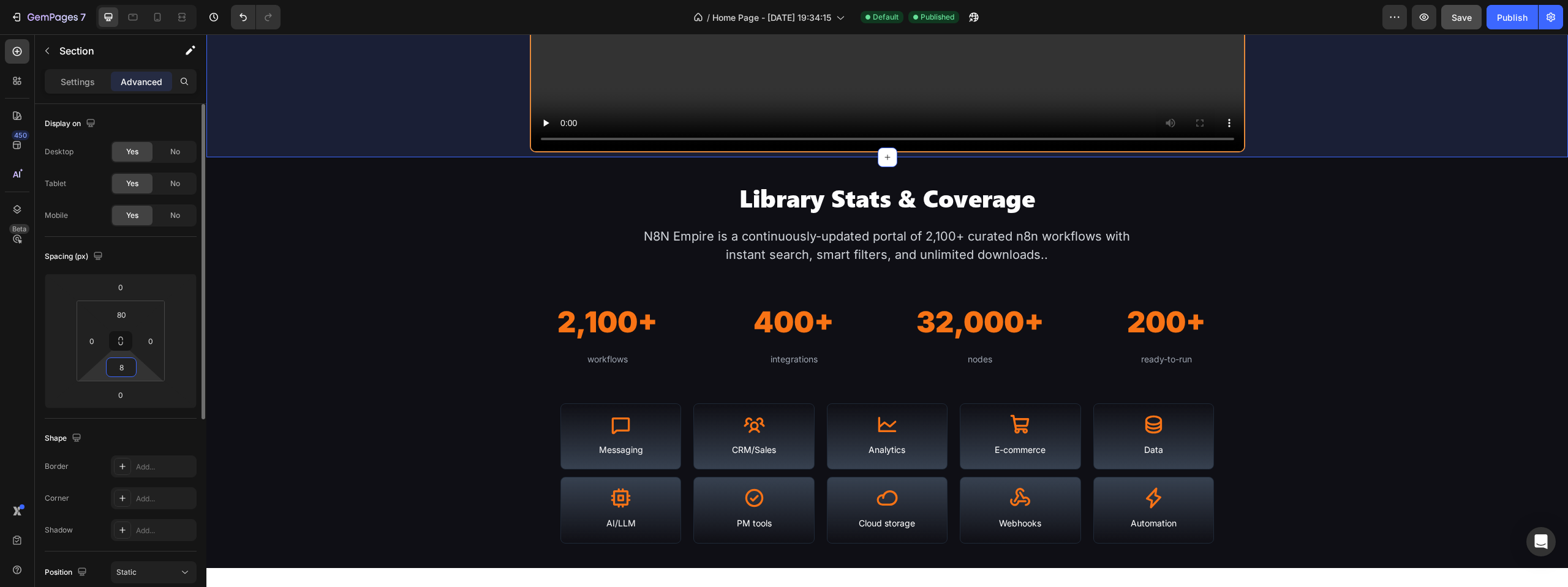
type input "80"
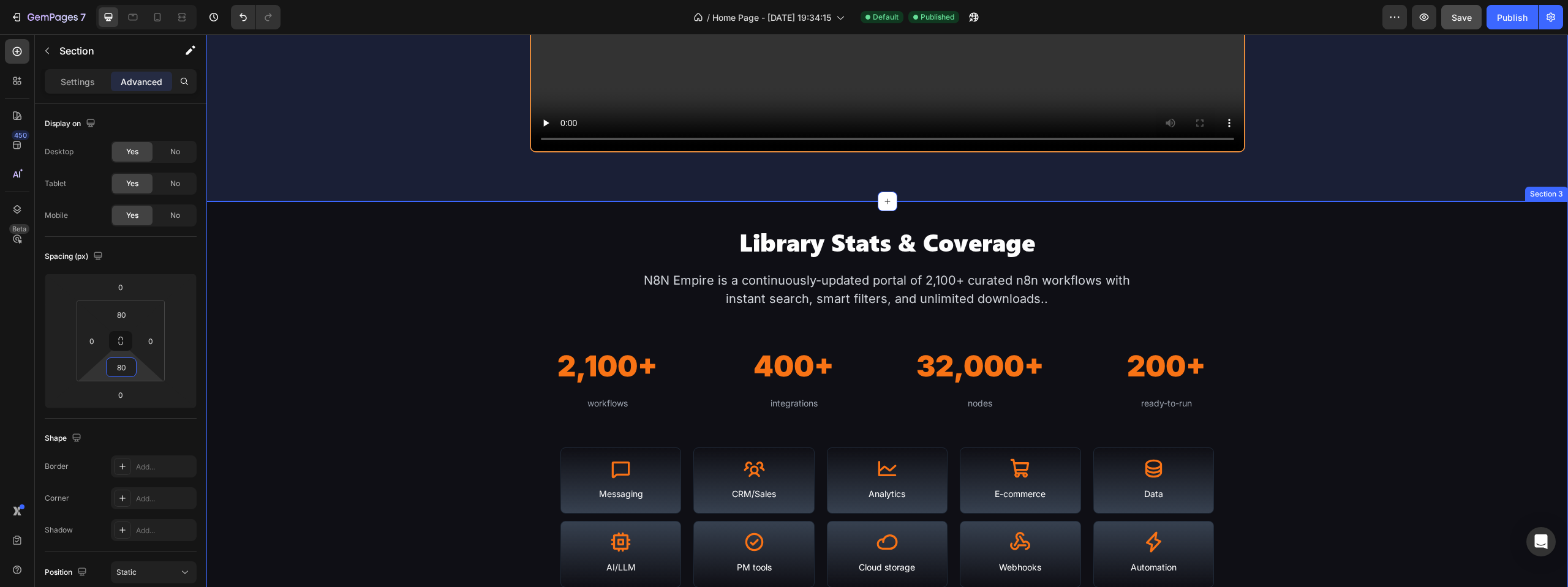
click at [788, 205] on div "Library Stats & Coverage Heading N8N Empire is a continuously-updated portal of…" at bounding box center [887, 406] width 1362 height 411
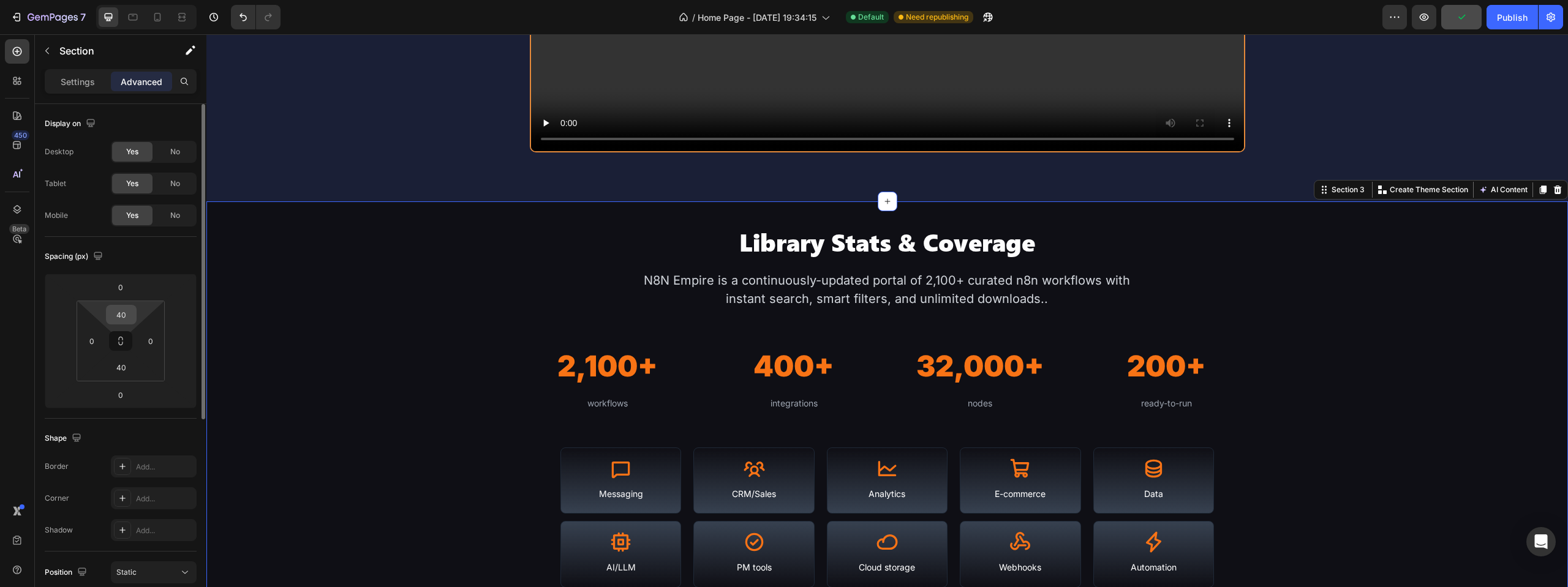
click at [126, 314] on input "40" at bounding box center [120, 315] width 25 height 19
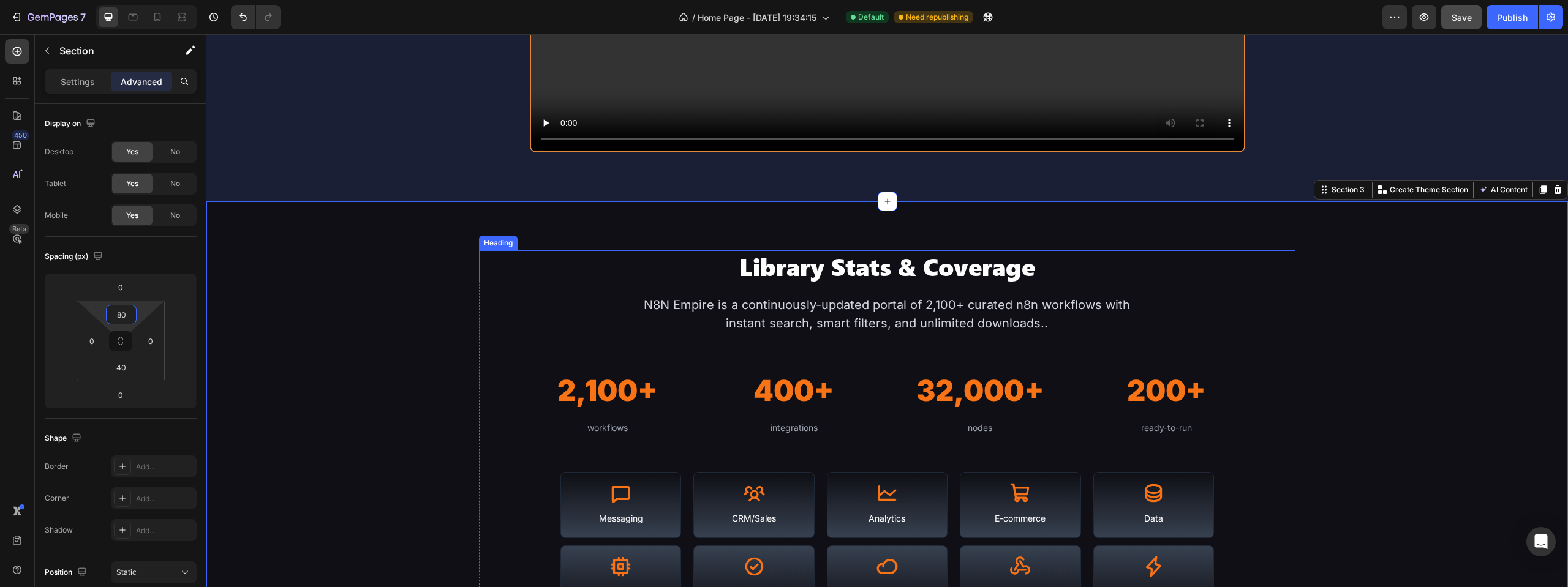
type input "80"
click at [435, 256] on div "Library Stats & Coverage Heading N8N Empire is a continuously-updated portal of…" at bounding box center [887, 431] width 1362 height 362
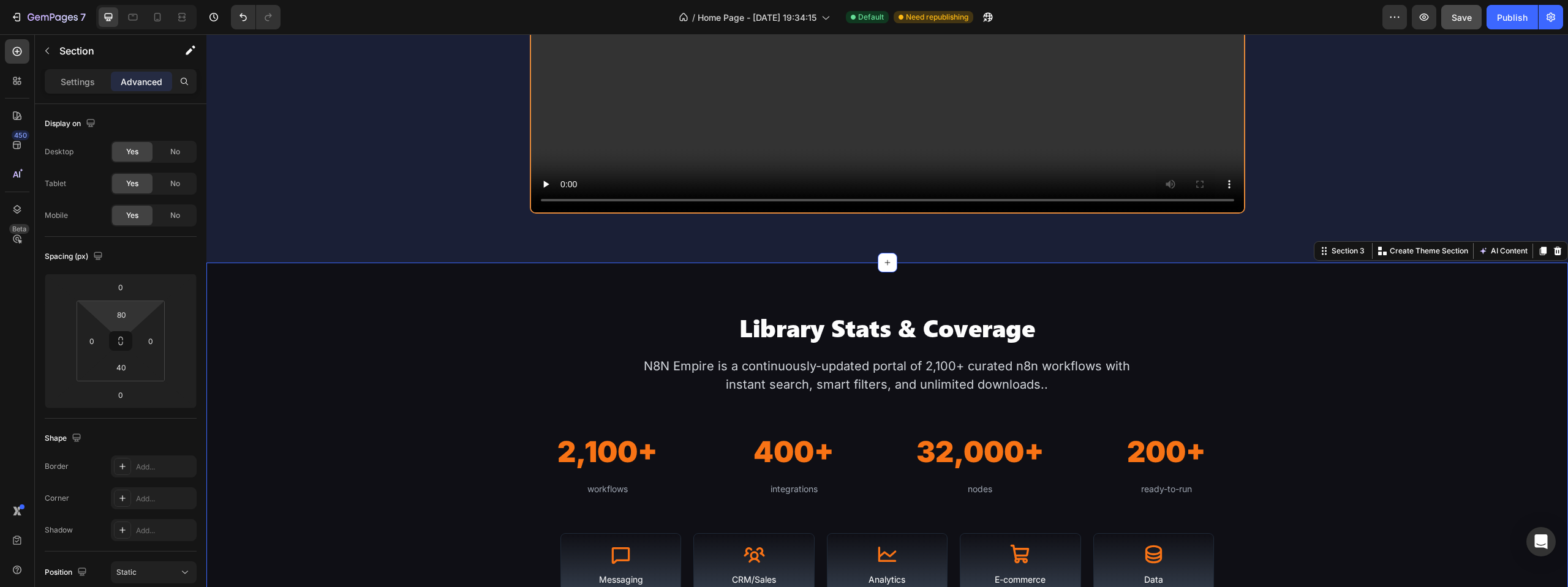
scroll to position [1163, 0]
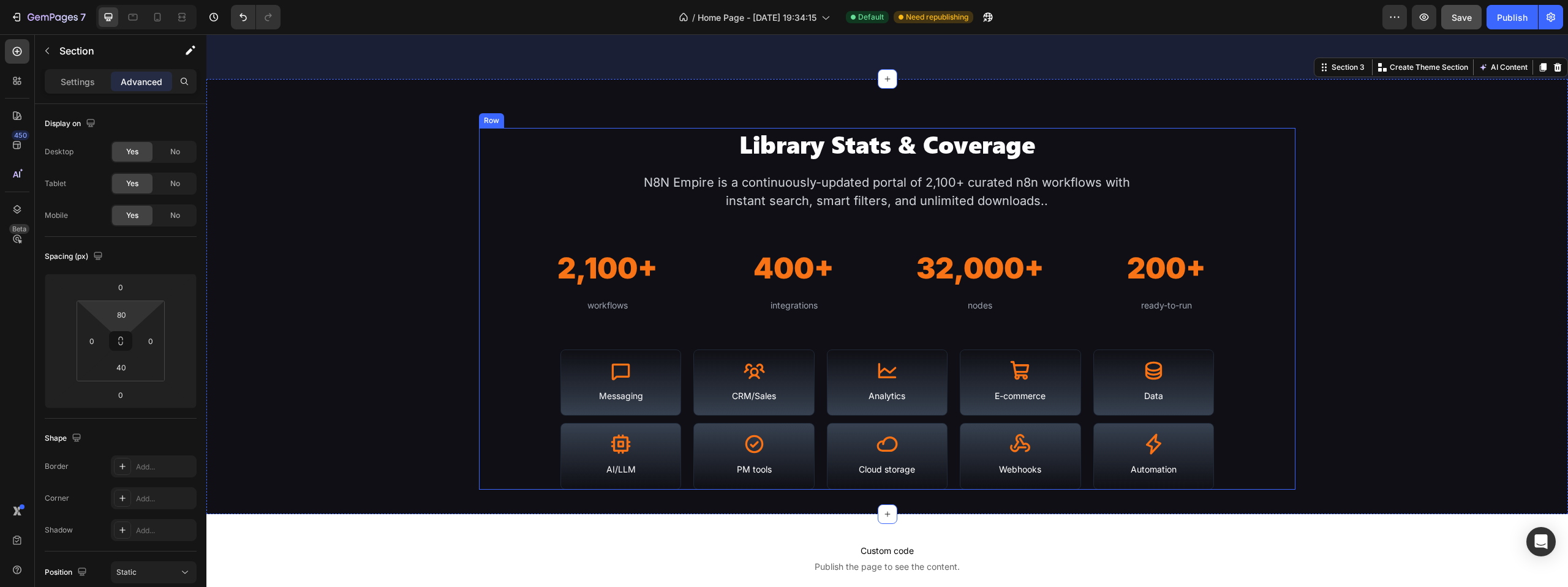
click at [1239, 478] on div "Library Stats & Coverage Heading N8N Empire is a continuously-updated portal of…" at bounding box center [887, 309] width 817 height 362
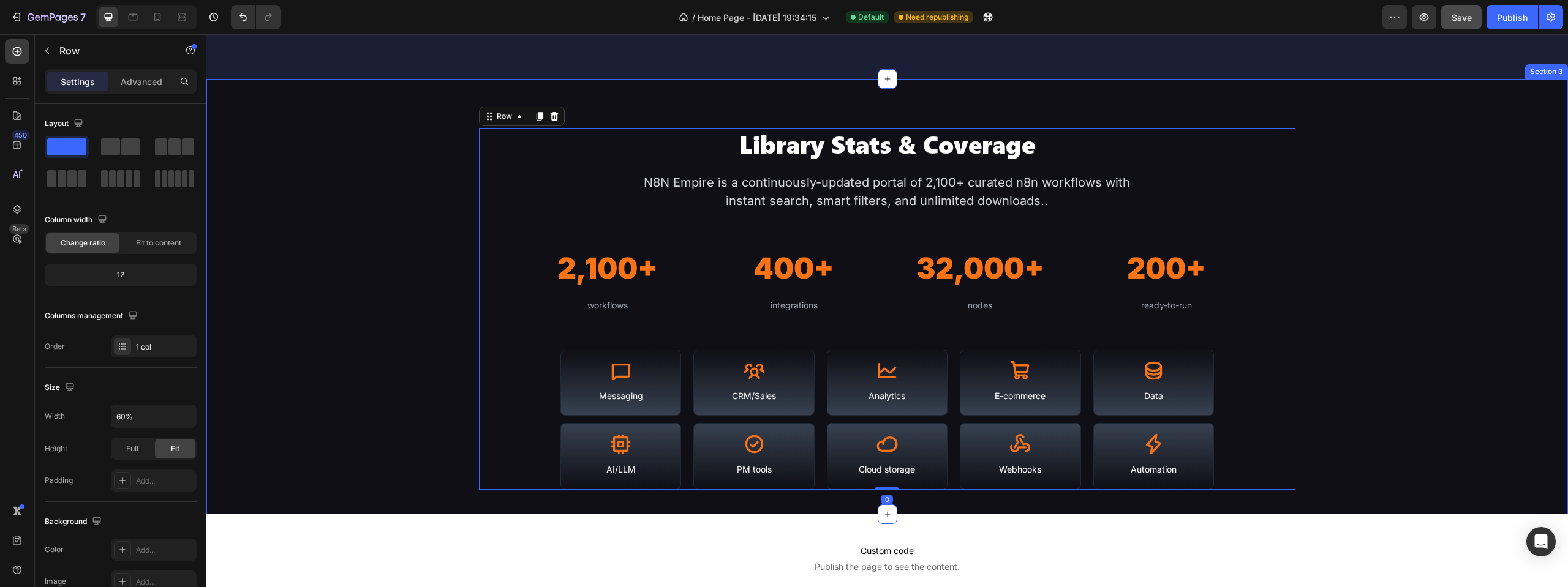
click at [367, 479] on div "Library Stats & Coverage Heading N8N Empire is a continuously-updated portal of…" at bounding box center [887, 309] width 1362 height 362
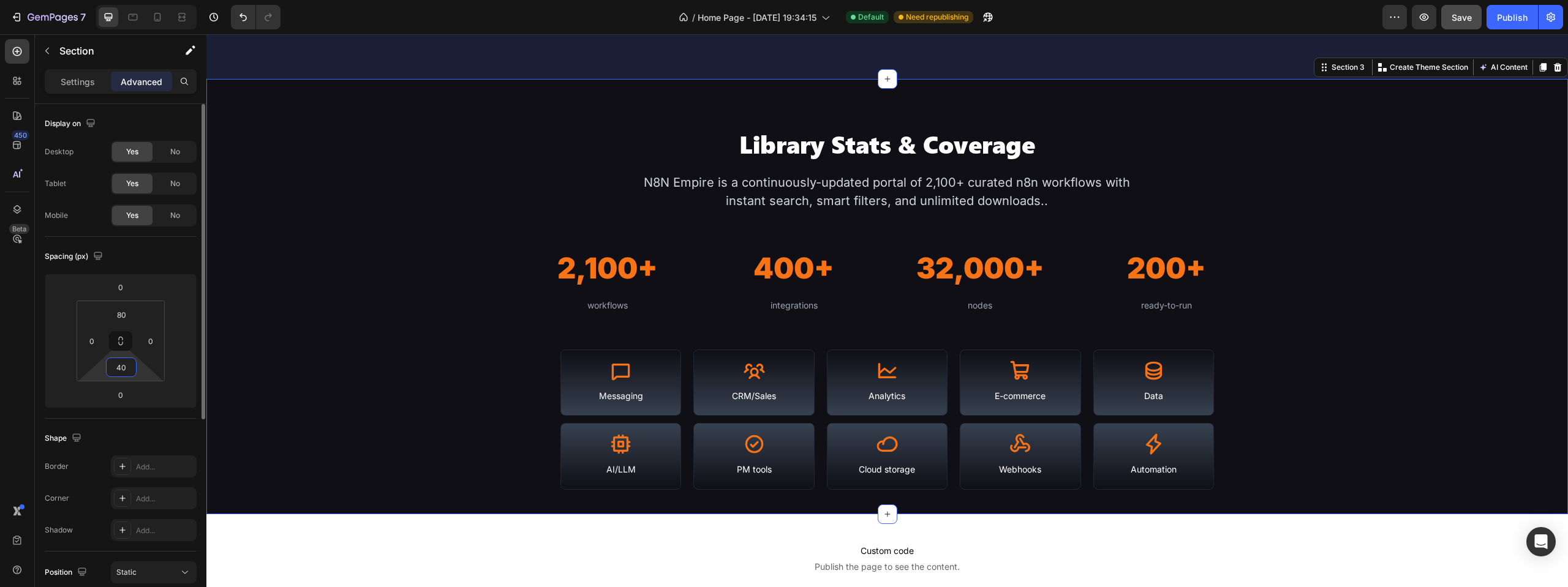
click at [126, 368] on input "40" at bounding box center [120, 367] width 25 height 19
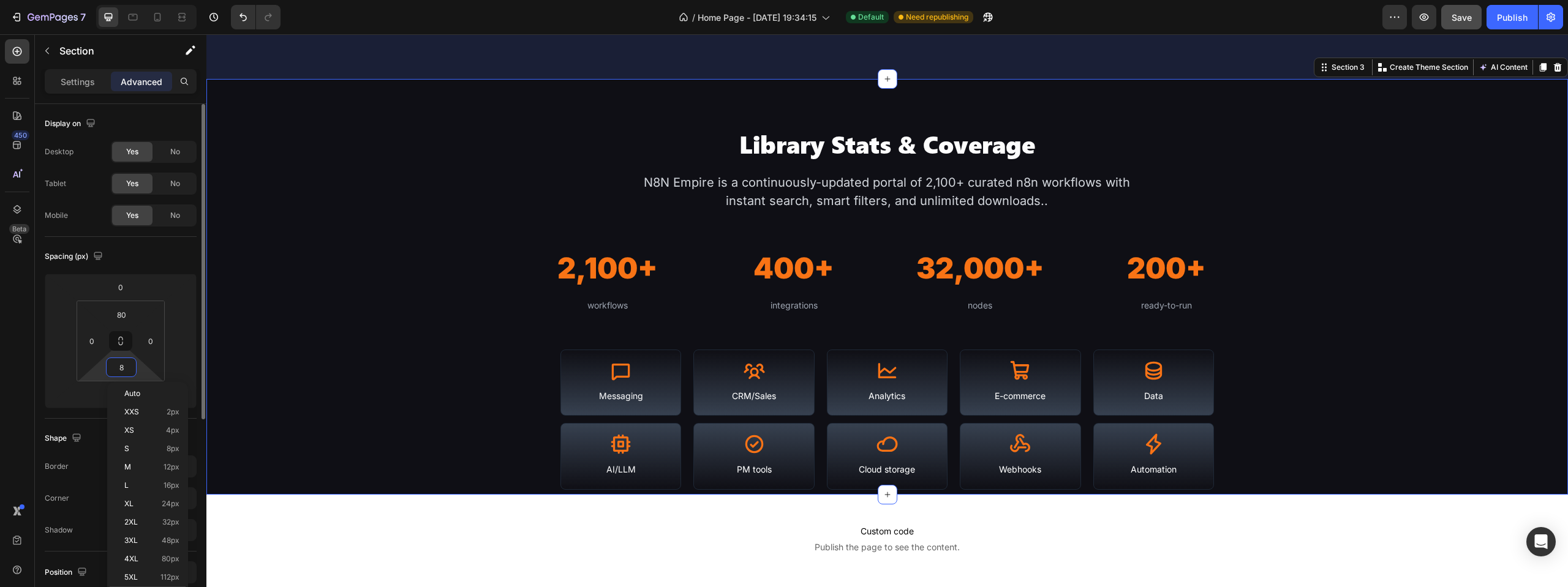
type input "80"
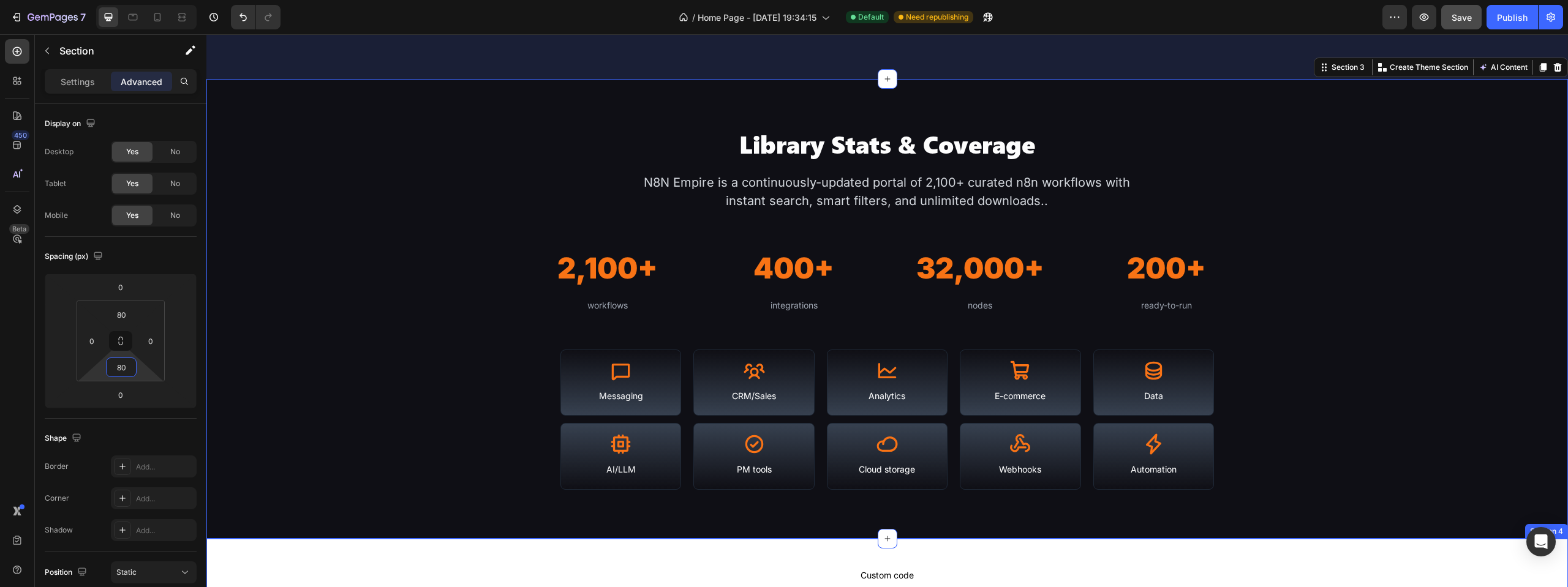
click at [1410, 546] on div "Custom code Publish the page to see the content. Custom Code Section 4" at bounding box center [887, 583] width 1362 height 88
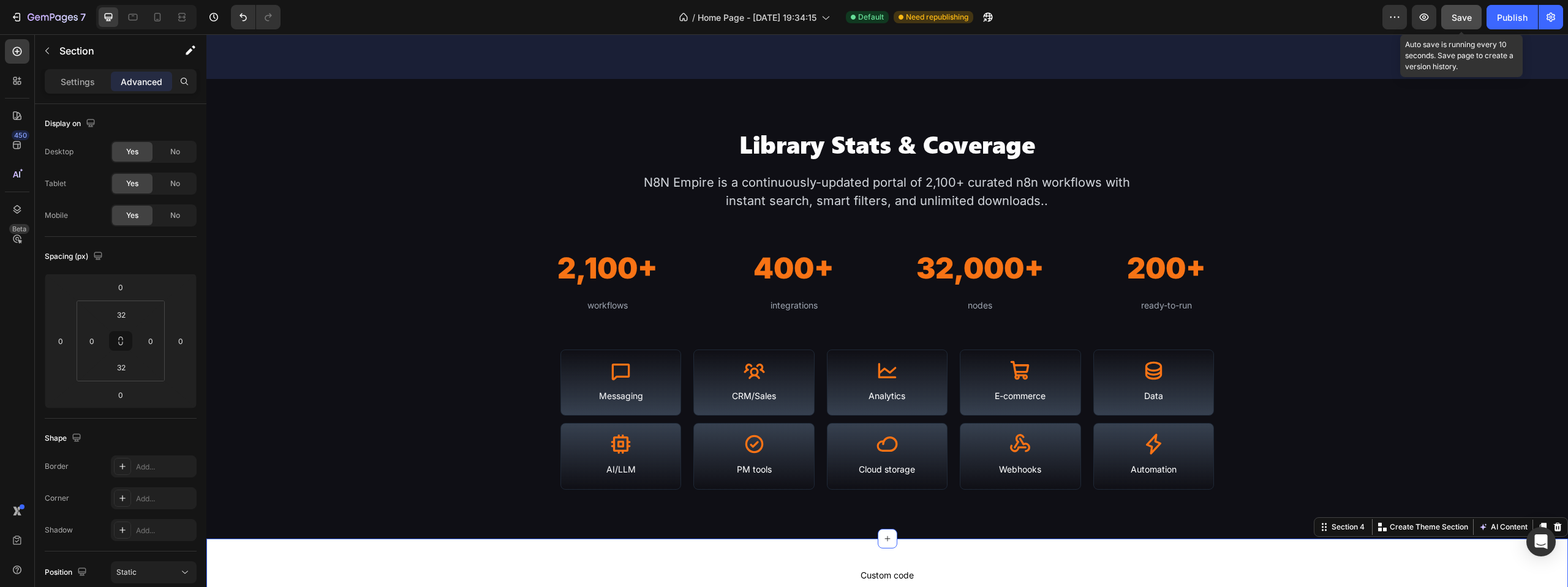
click at [1454, 14] on span "Save" at bounding box center [1462, 17] width 20 height 10
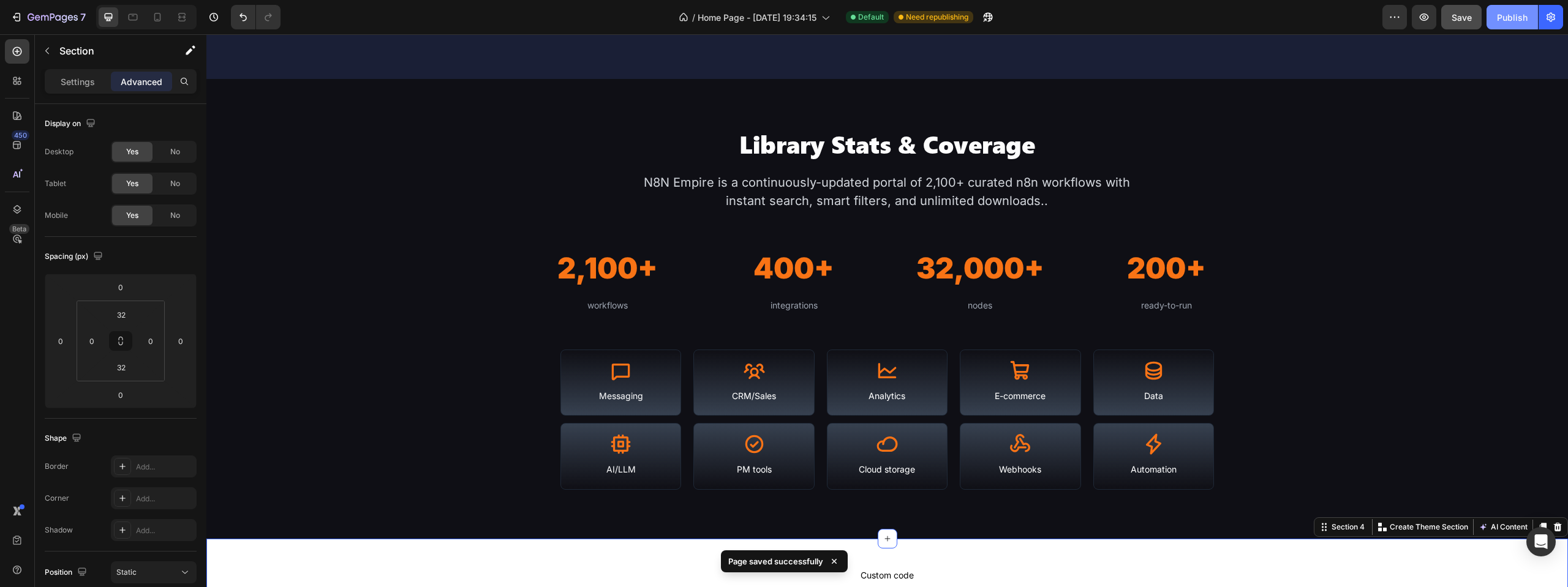
click at [1498, 18] on div "Publish" at bounding box center [1512, 17] width 31 height 13
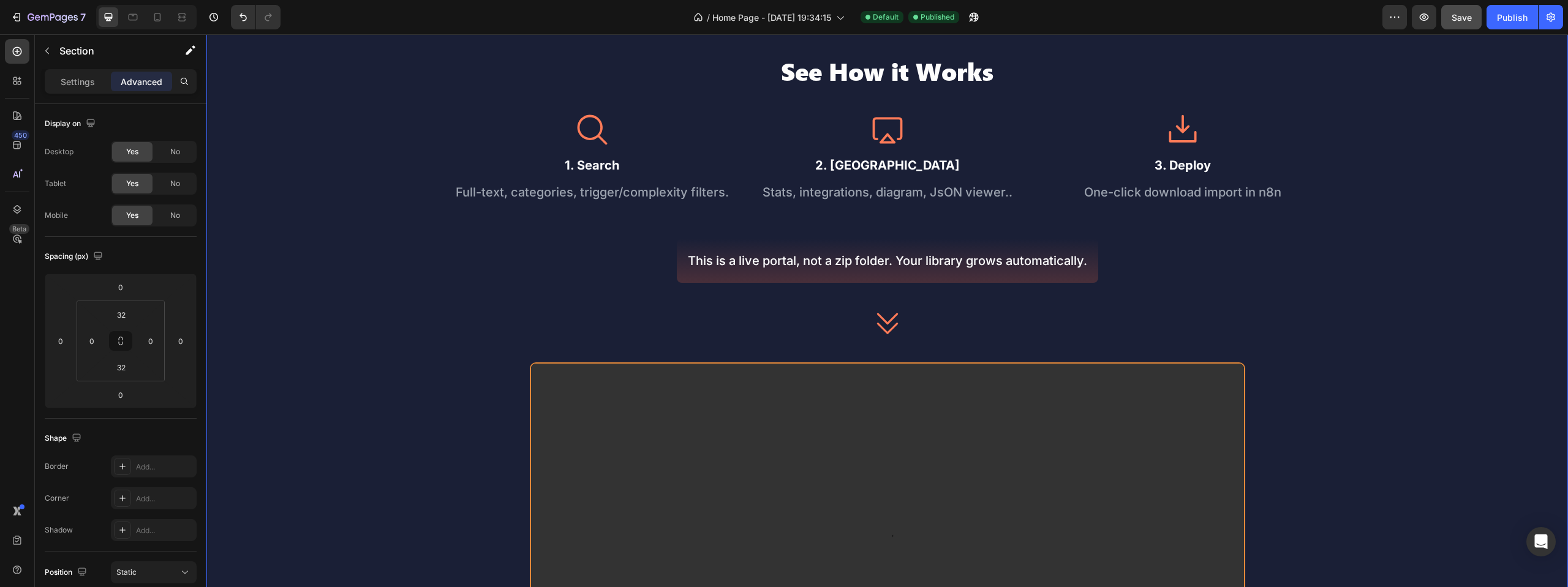
scroll to position [735, 0]
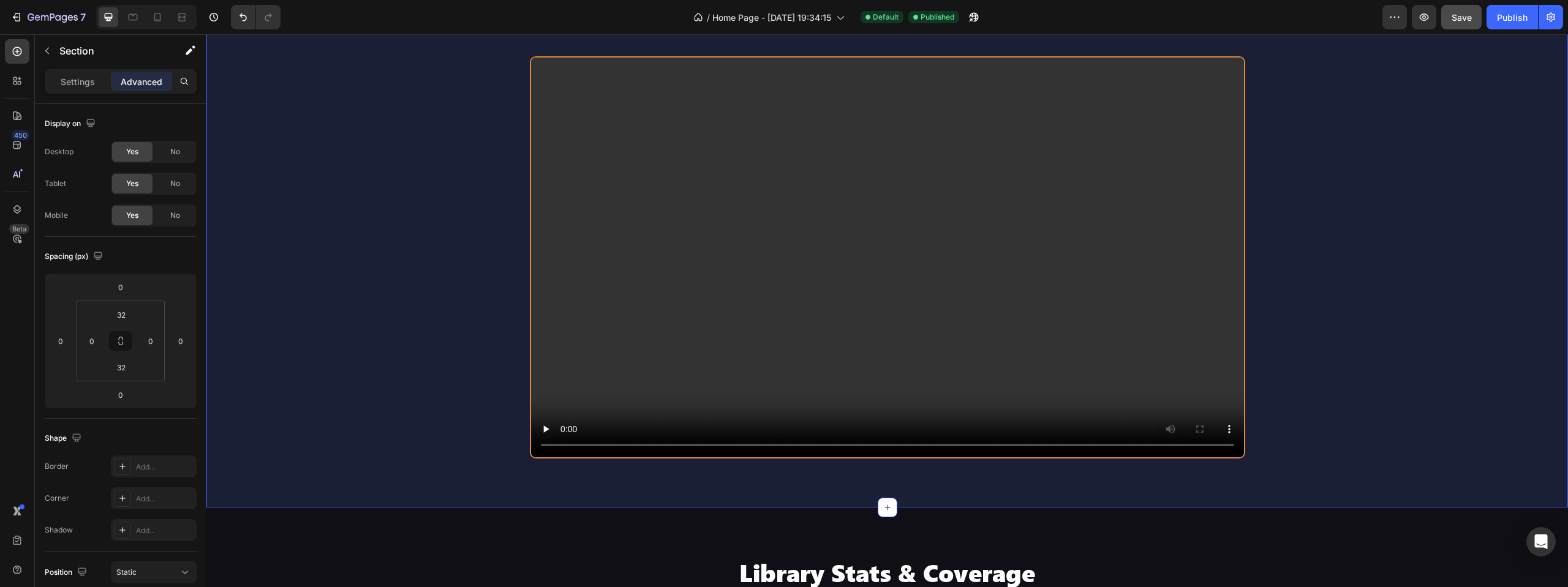
click at [311, 474] on div "See How it Works Heading Icon 1. Search Text Block Full-text, categories, trigg…" at bounding box center [887, 103] width 1362 height 808
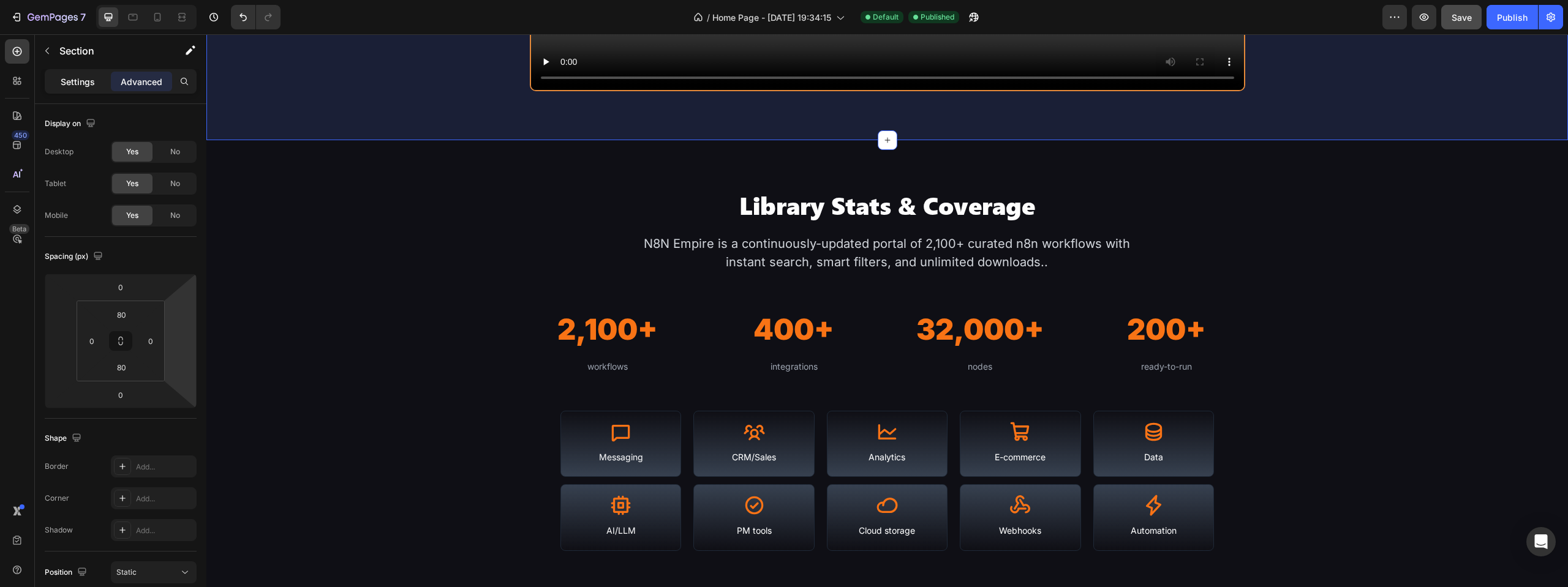
click at [70, 82] on p "Settings" at bounding box center [77, 81] width 34 height 13
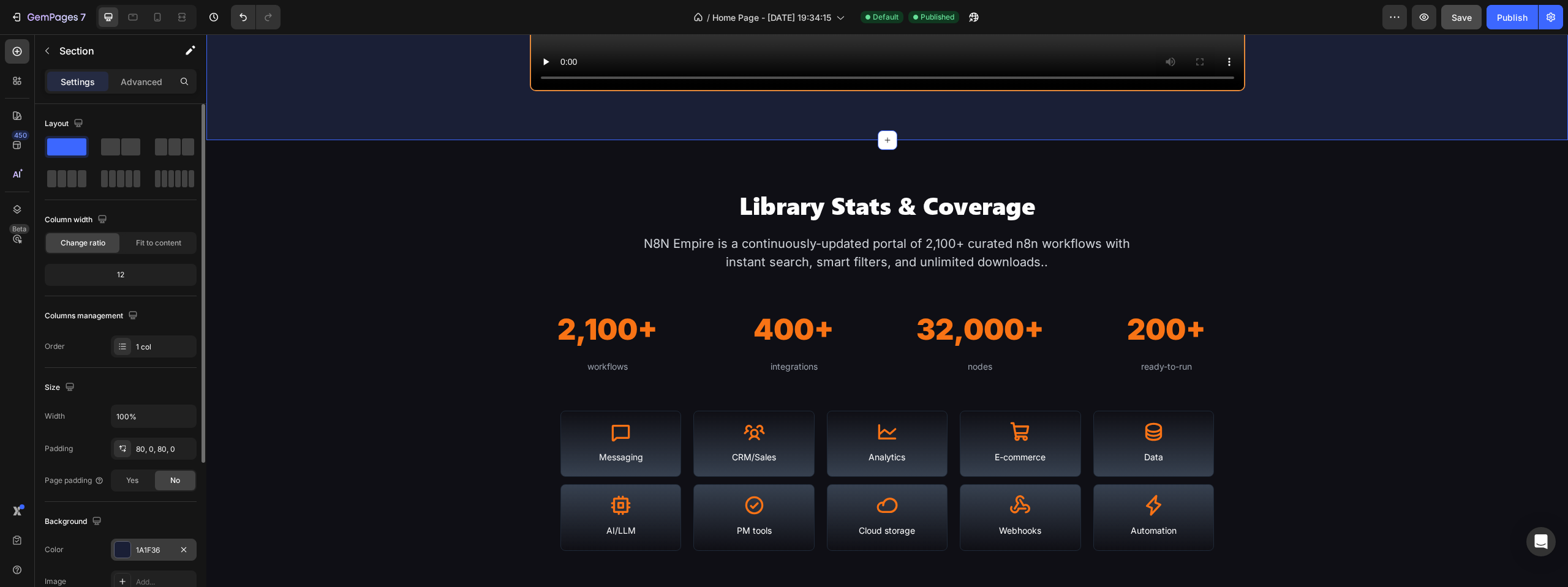
click at [133, 545] on div "1A1F36" at bounding box center [154, 550] width 86 height 22
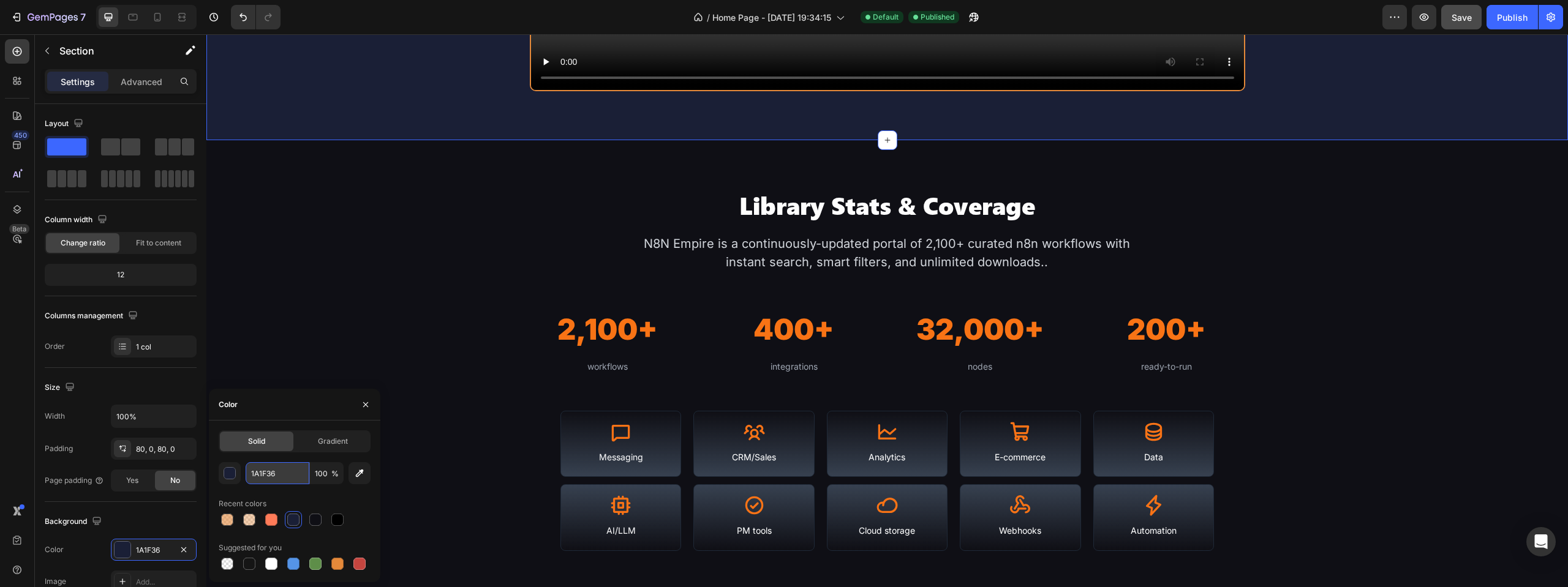
click at [288, 472] on input "1A1F36" at bounding box center [277, 473] width 64 height 22
paste input "#0c0e13"
type input "#0c0e13"
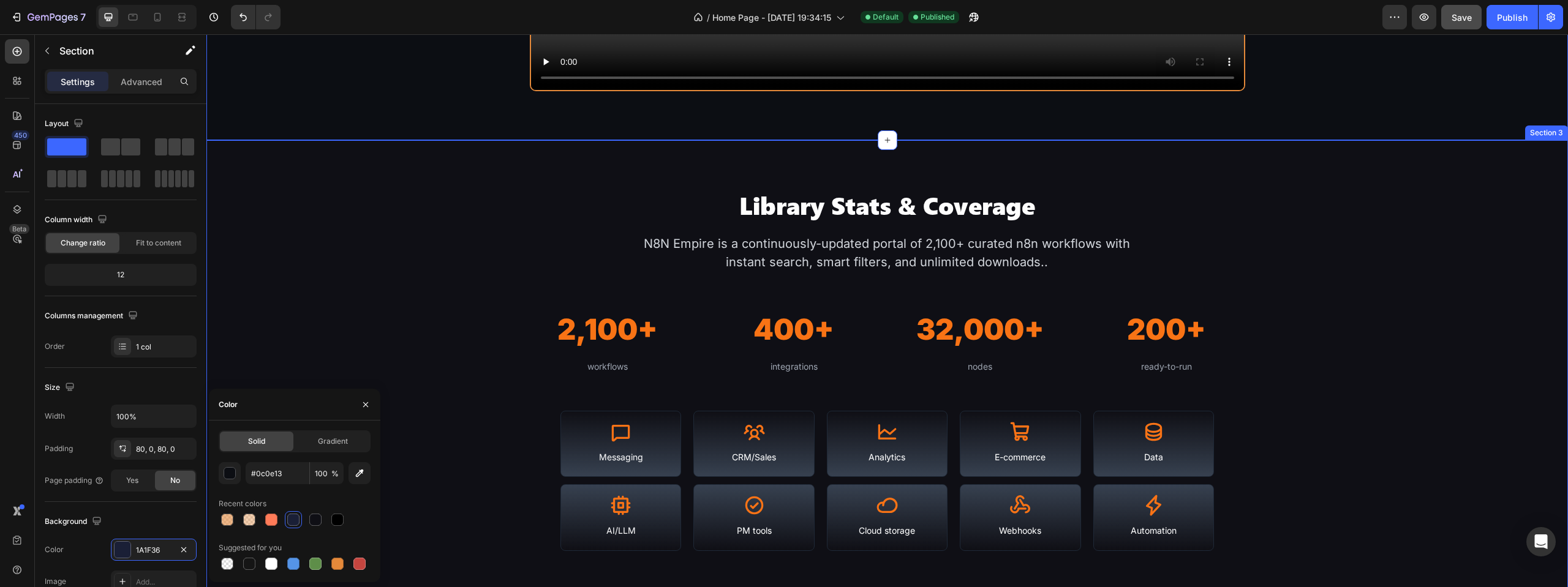
click at [376, 238] on div "Library Stats & Coverage Heading N8N Empire is a continuously-updated portal of…" at bounding box center [887, 370] width 1362 height 362
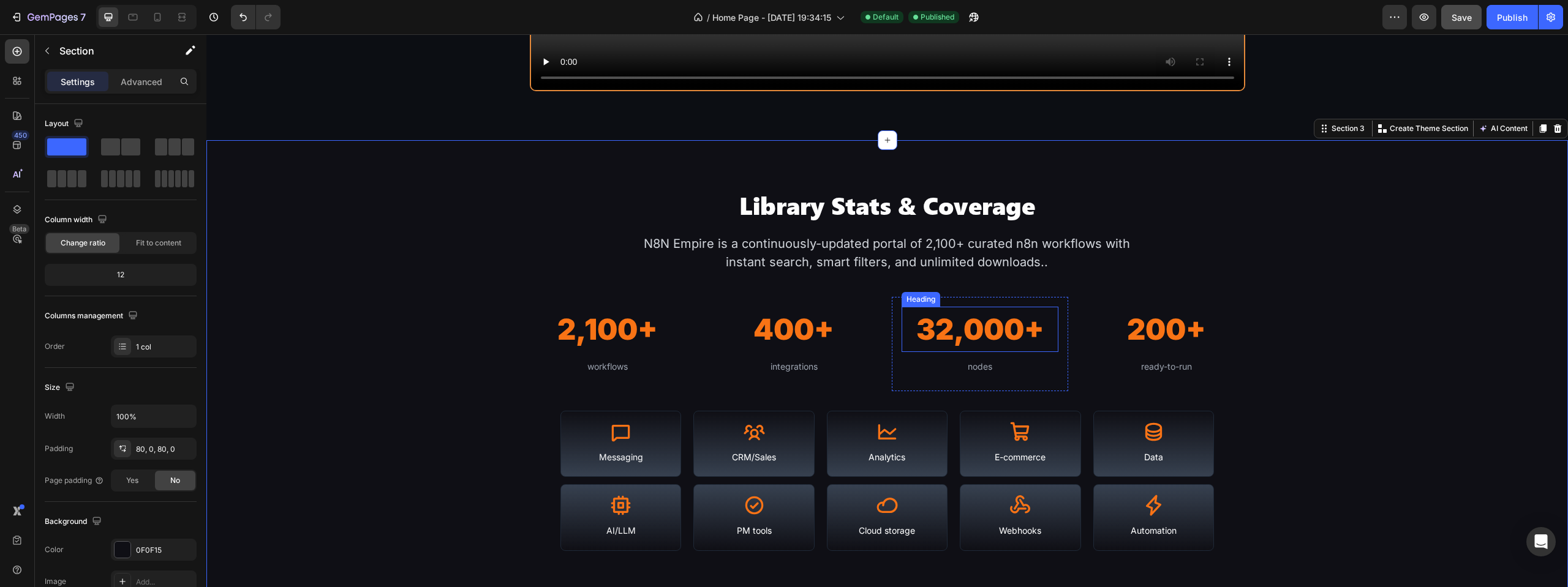
click at [1044, 333] on h2 "32,000+" at bounding box center [980, 330] width 157 height 46
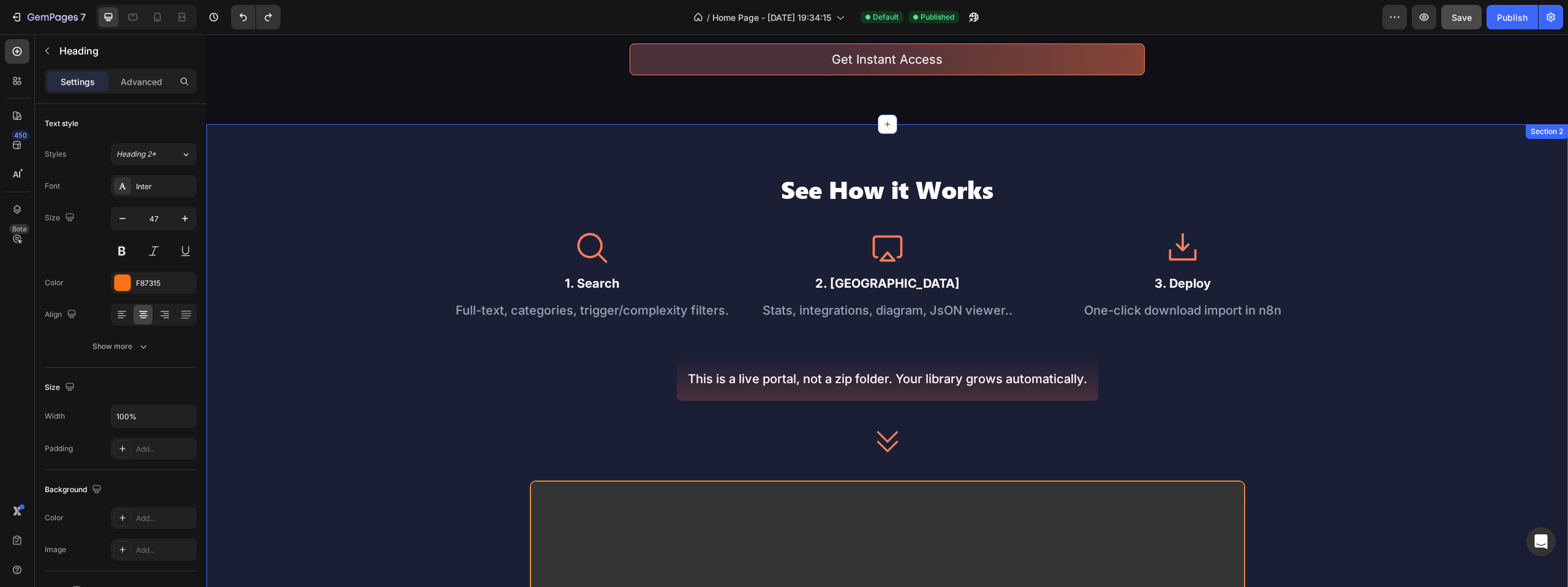
scroll to position [61, 0]
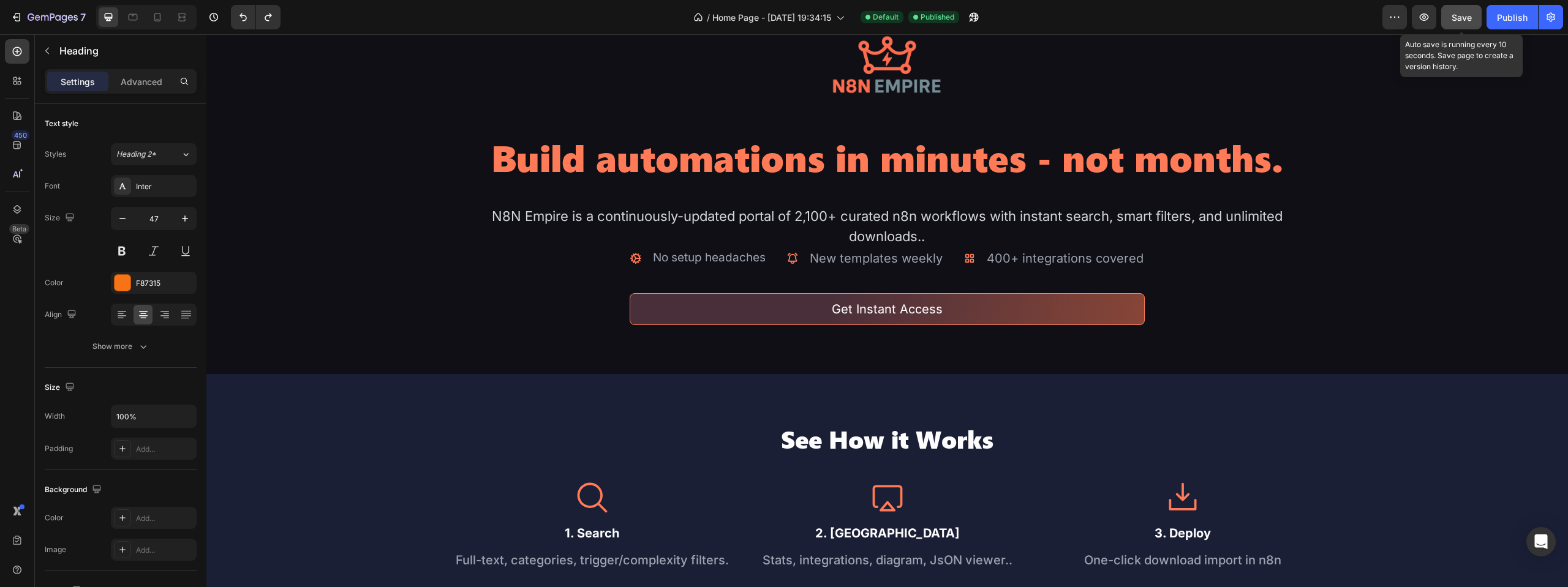
click at [1459, 20] on span "Save" at bounding box center [1462, 17] width 20 height 10
click at [1500, 24] on button "Publish" at bounding box center [1512, 17] width 52 height 25
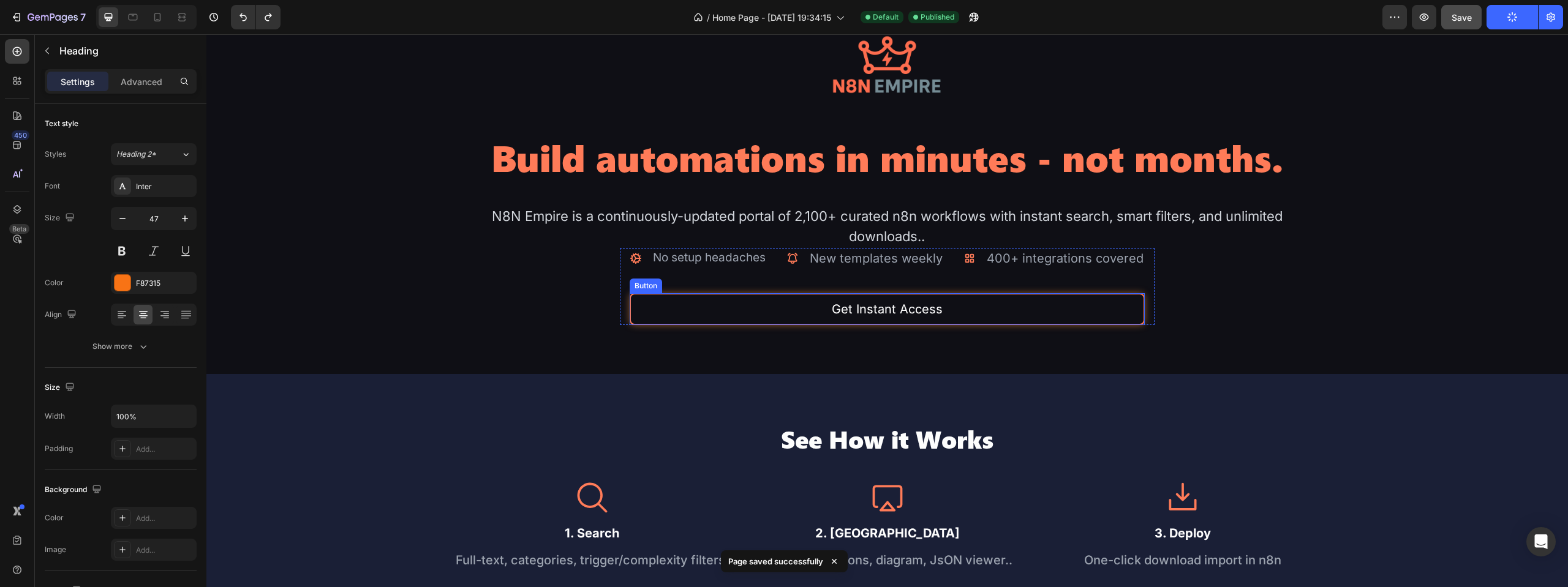
click at [1065, 314] on button "Get Instant Access" at bounding box center [887, 310] width 515 height 32
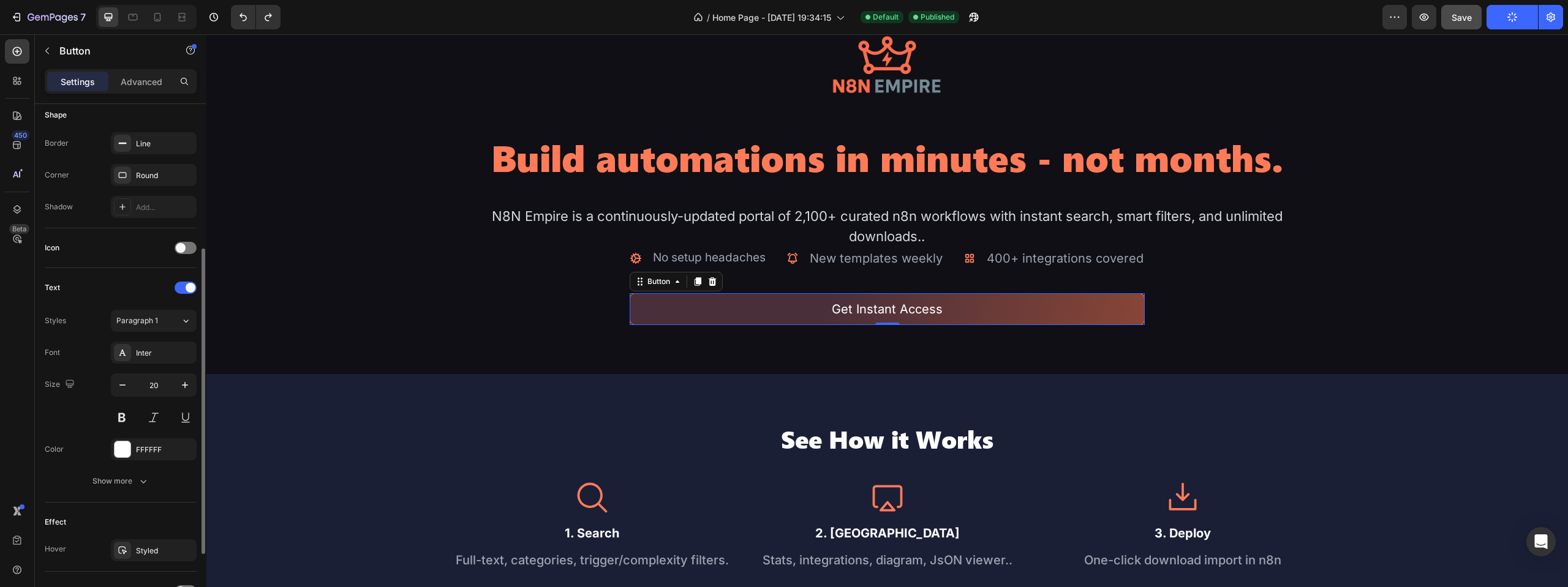
scroll to position [360, 0]
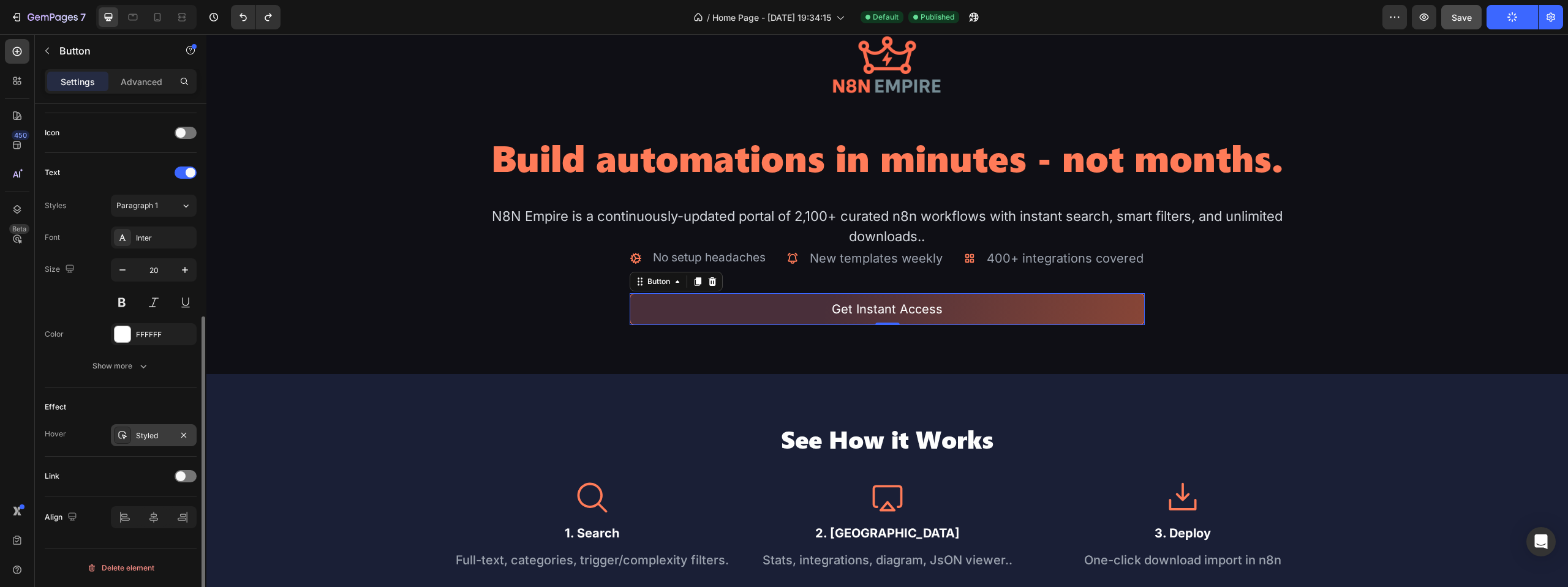
click at [145, 437] on div "Styled" at bounding box center [154, 435] width 36 height 11
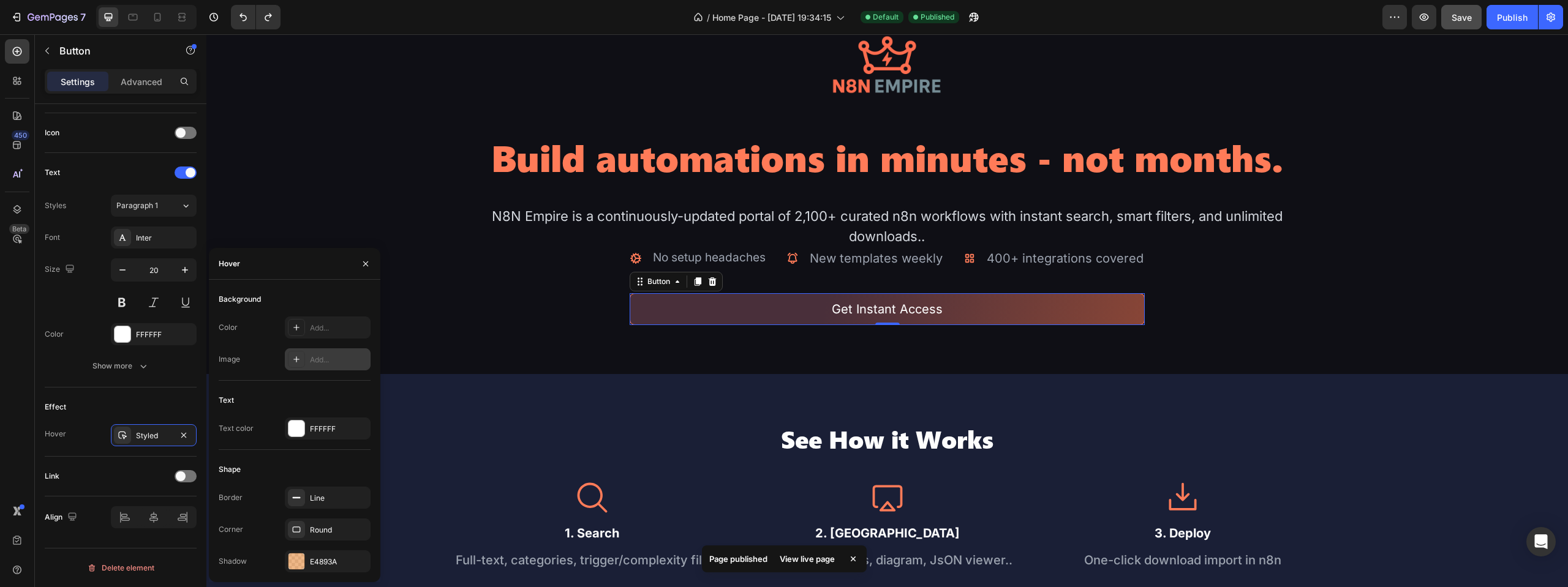
click at [299, 364] on icon at bounding box center [297, 360] width 10 height 10
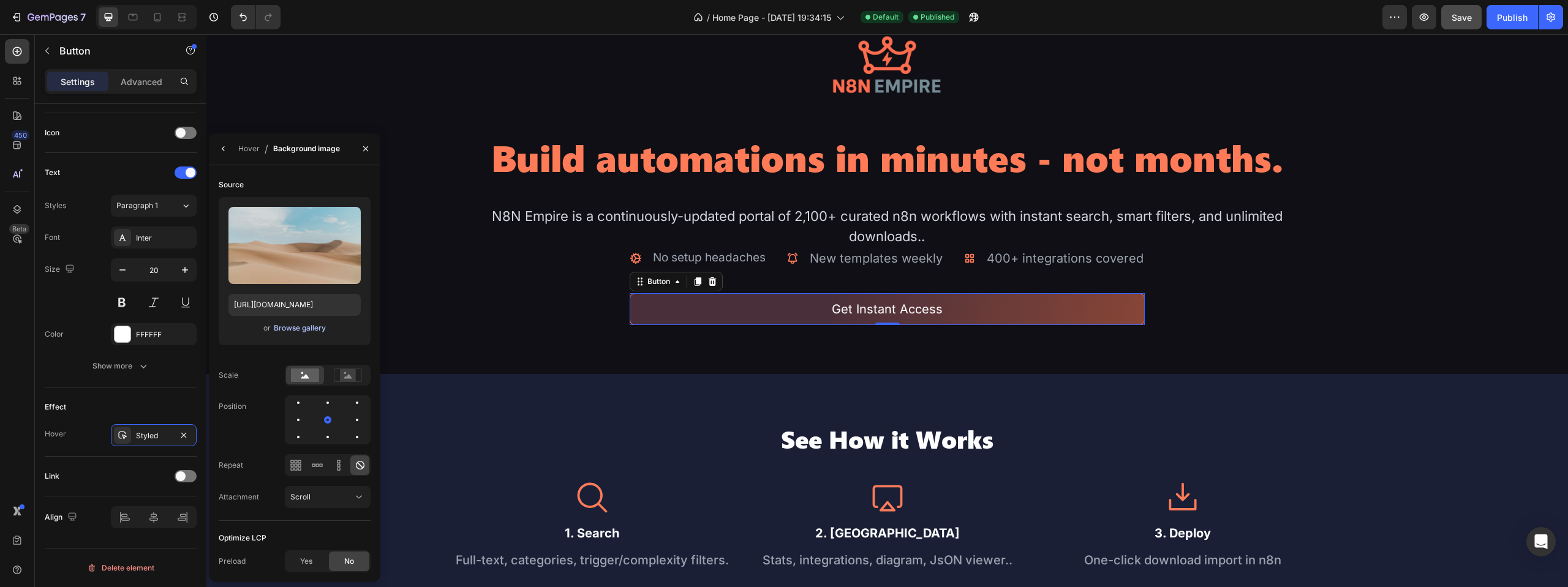
click at [305, 329] on div "Browse gallery" at bounding box center [300, 327] width 52 height 11
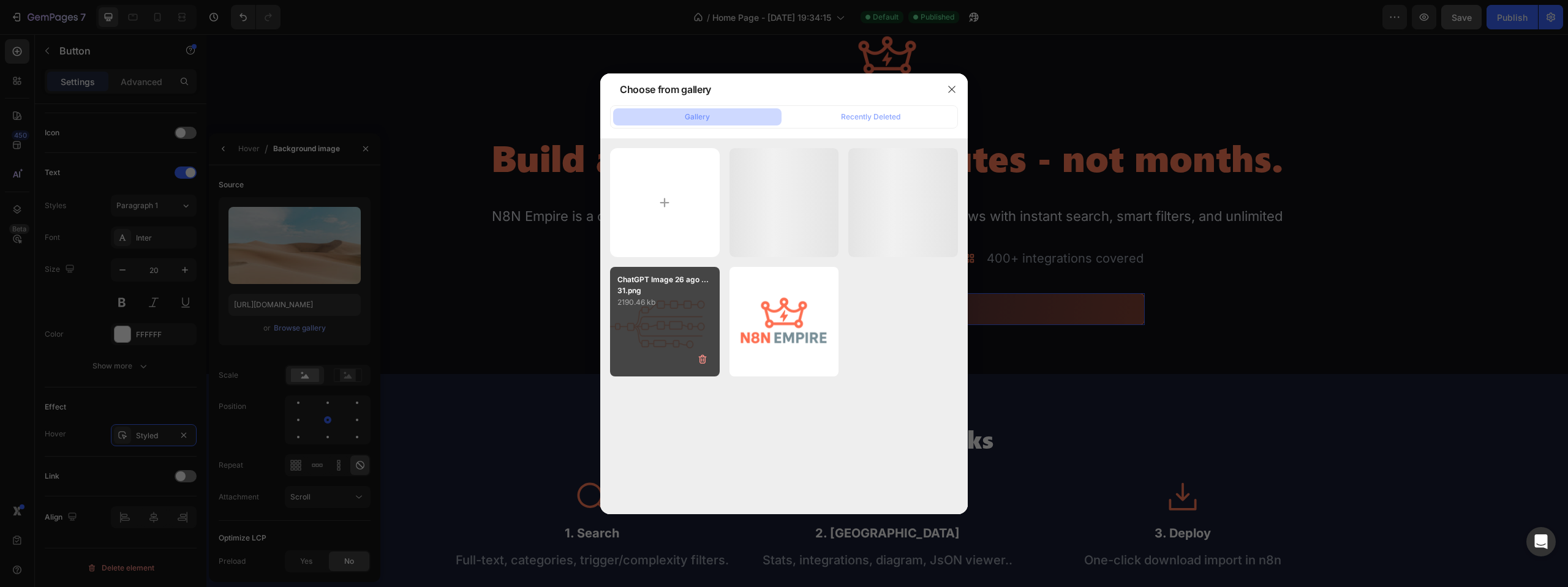
click at [641, 304] on p "2190.46 kb" at bounding box center [665, 302] width 95 height 12
type input "[URL][DOMAIN_NAME]"
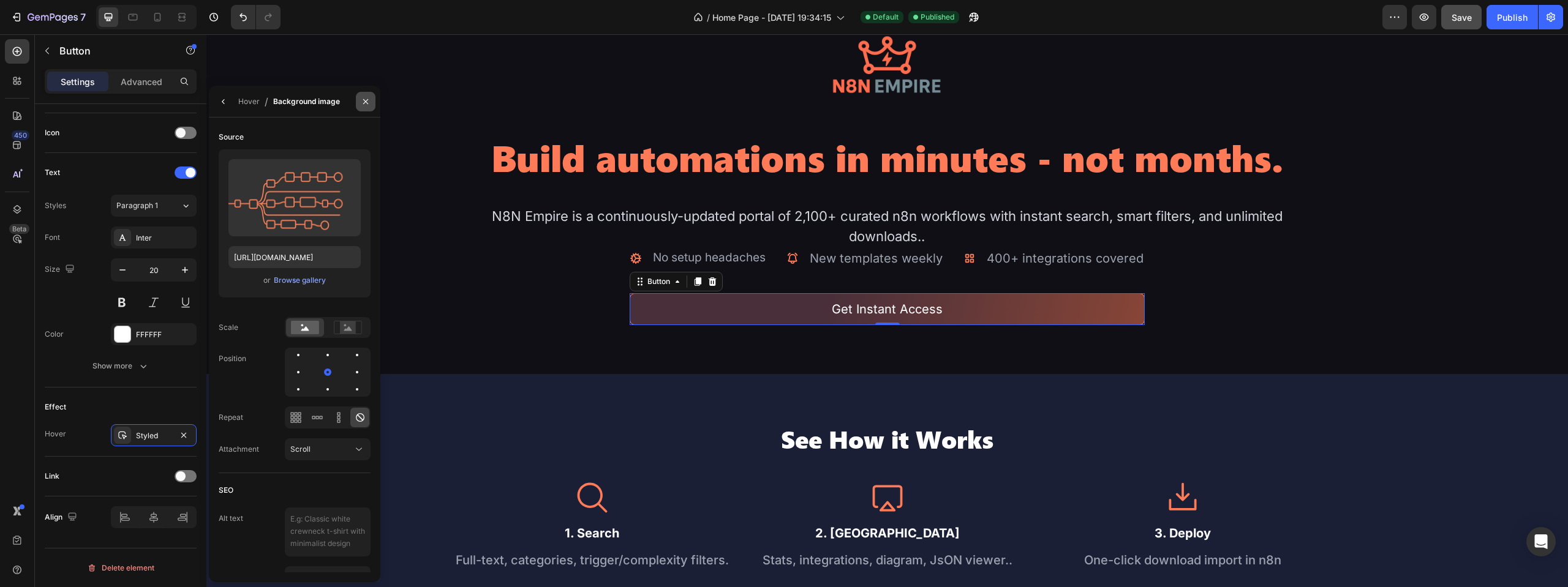
click at [367, 103] on icon "button" at bounding box center [366, 102] width 10 height 10
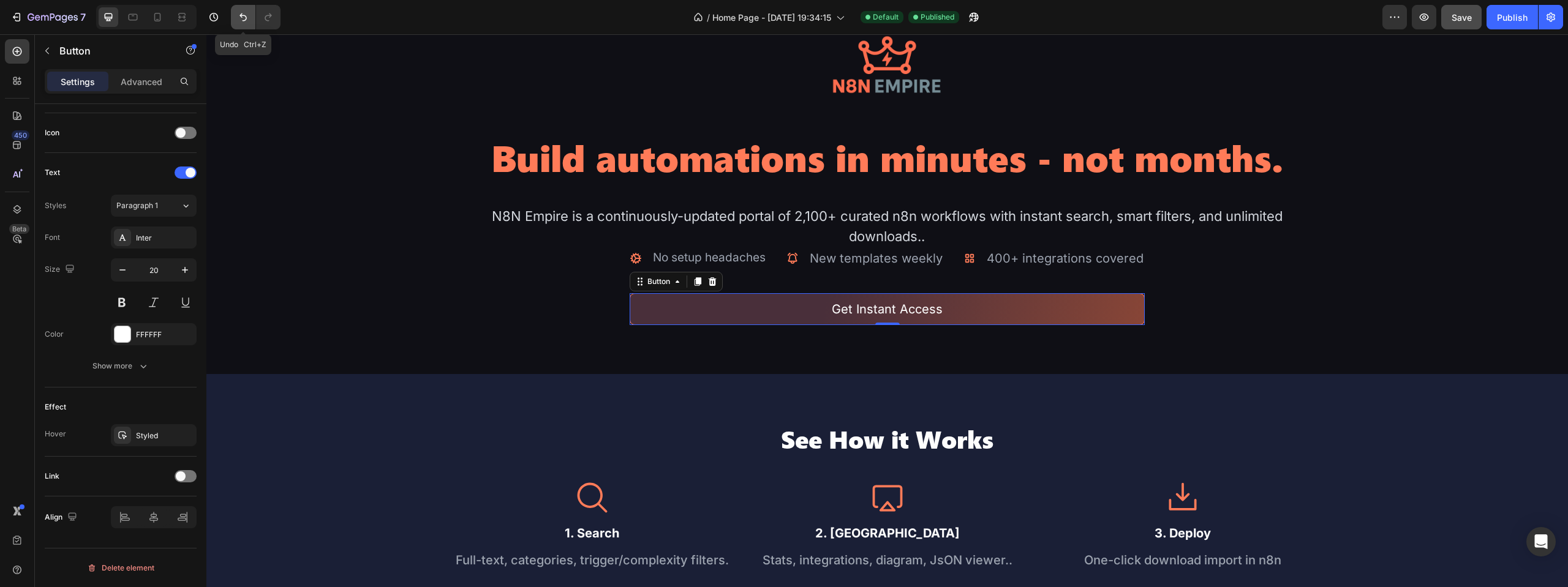
click at [238, 19] on button "Undo/Redo" at bounding box center [243, 17] width 25 height 25
click at [238, 19] on icon "Undo/Redo" at bounding box center [243, 17] width 12 height 12
click at [245, 19] on icon "Undo/Redo" at bounding box center [243, 17] width 12 height 12
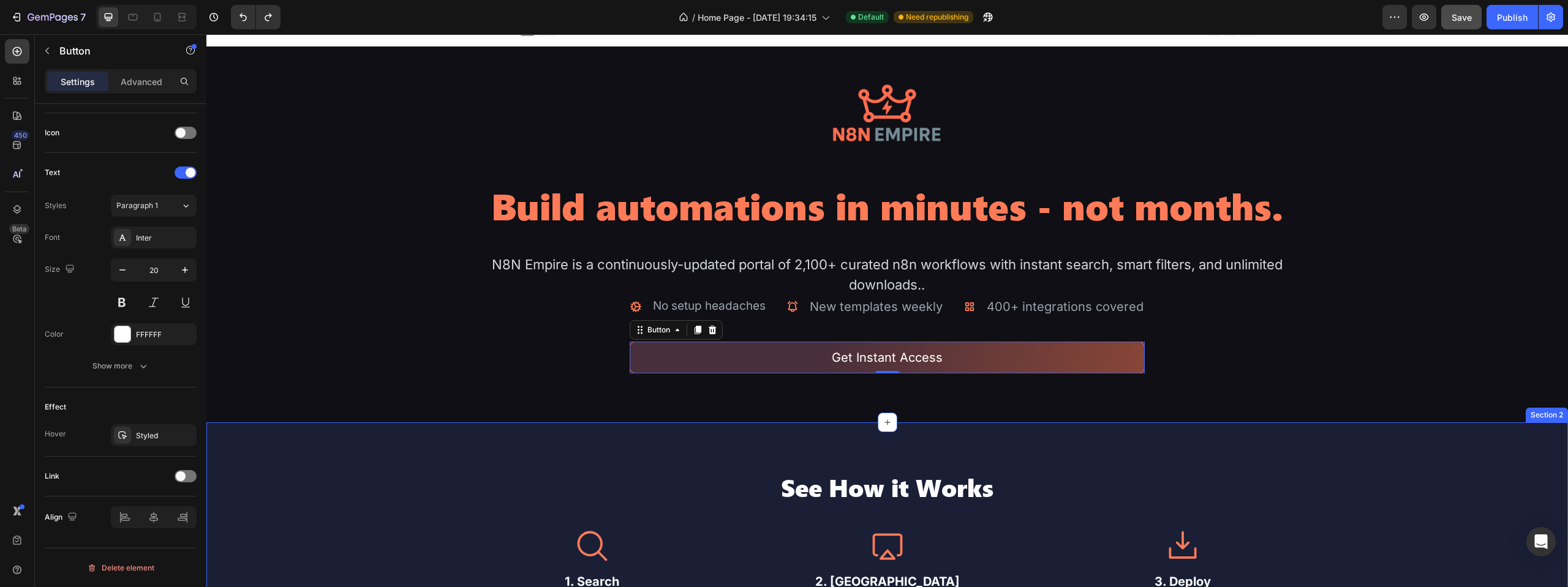
scroll to position [0, 0]
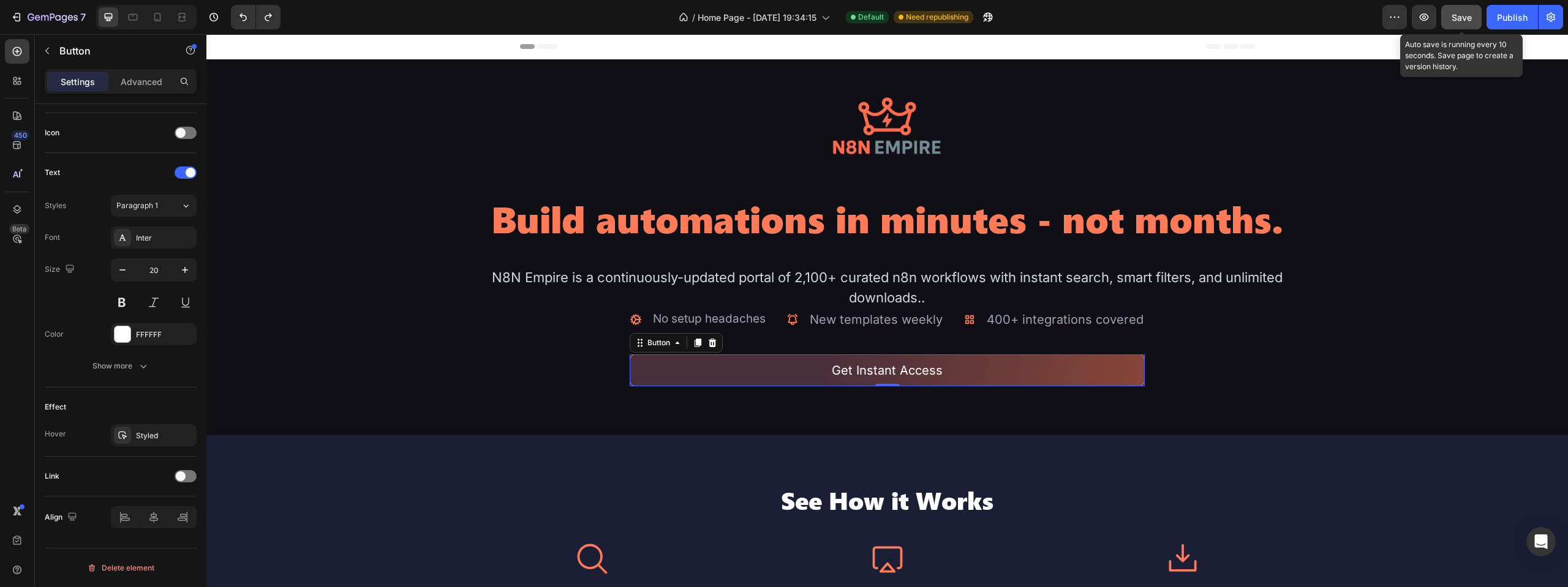
click at [1459, 19] on span "Save" at bounding box center [1462, 17] width 20 height 10
click at [694, 217] on h2 "Build automations in minutes - not months." at bounding box center [887, 218] width 817 height 47
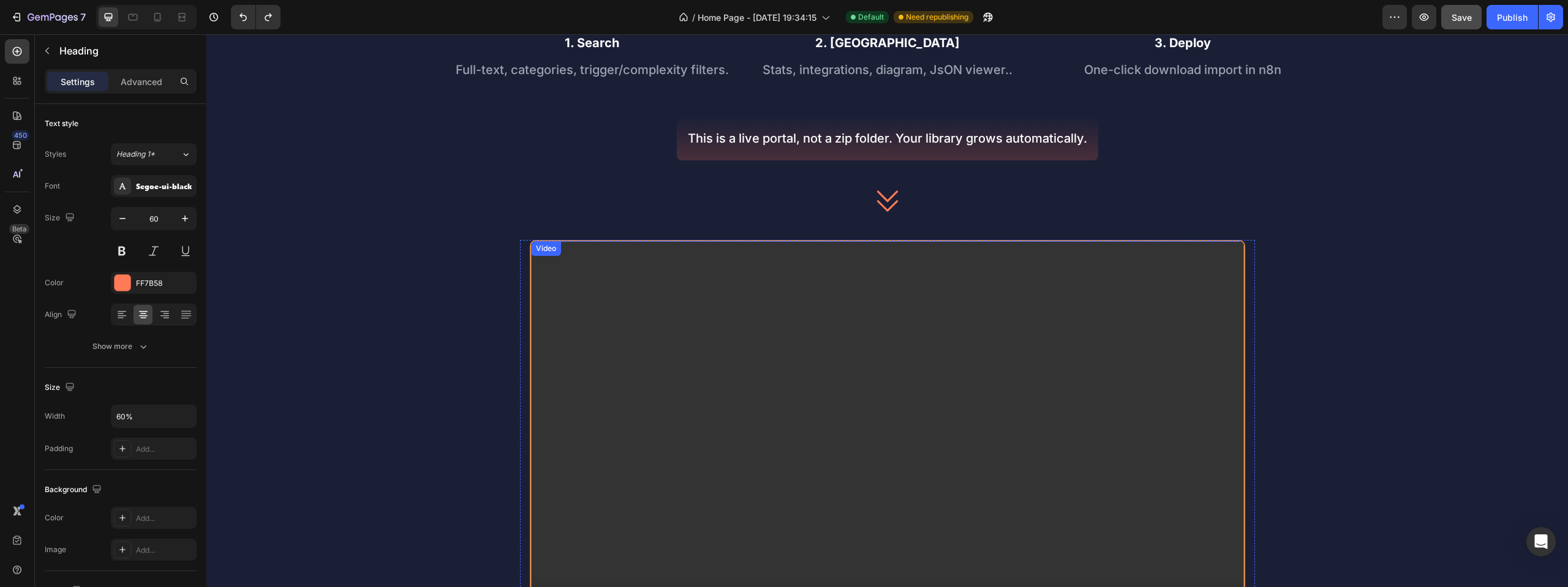
scroll to position [1350, 0]
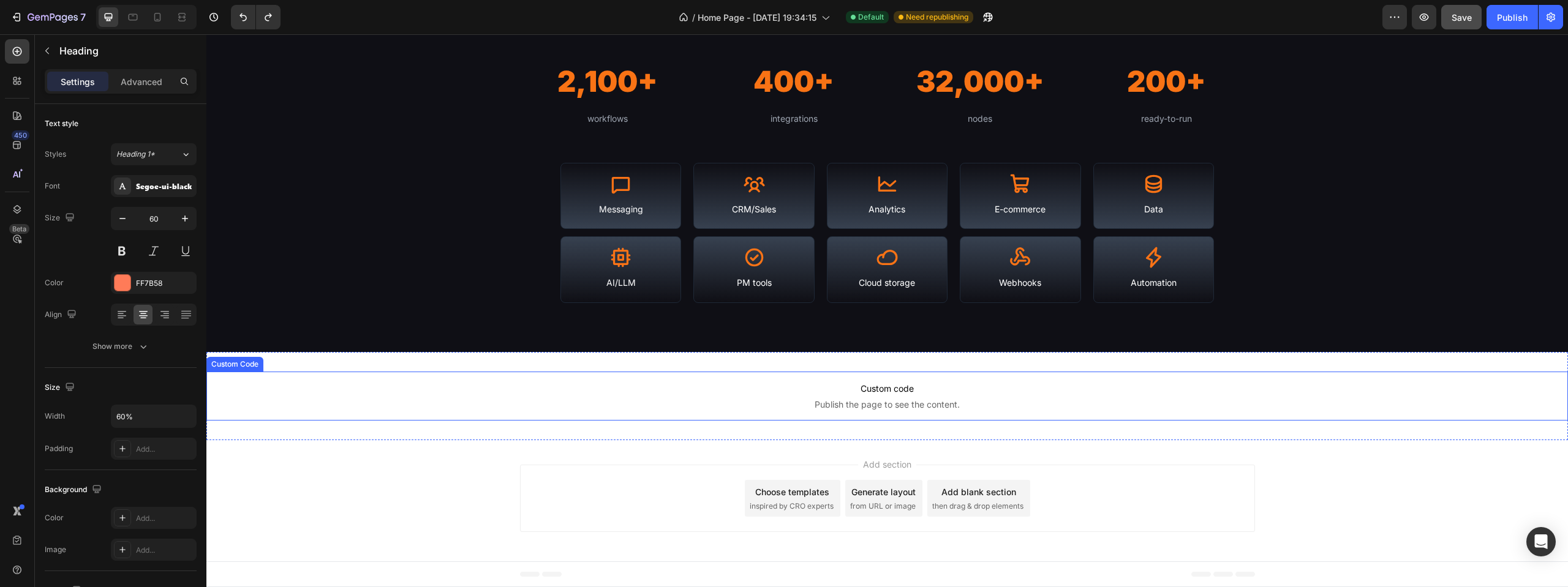
click at [871, 400] on span "Publish the page to see the content." at bounding box center [887, 405] width 1362 height 12
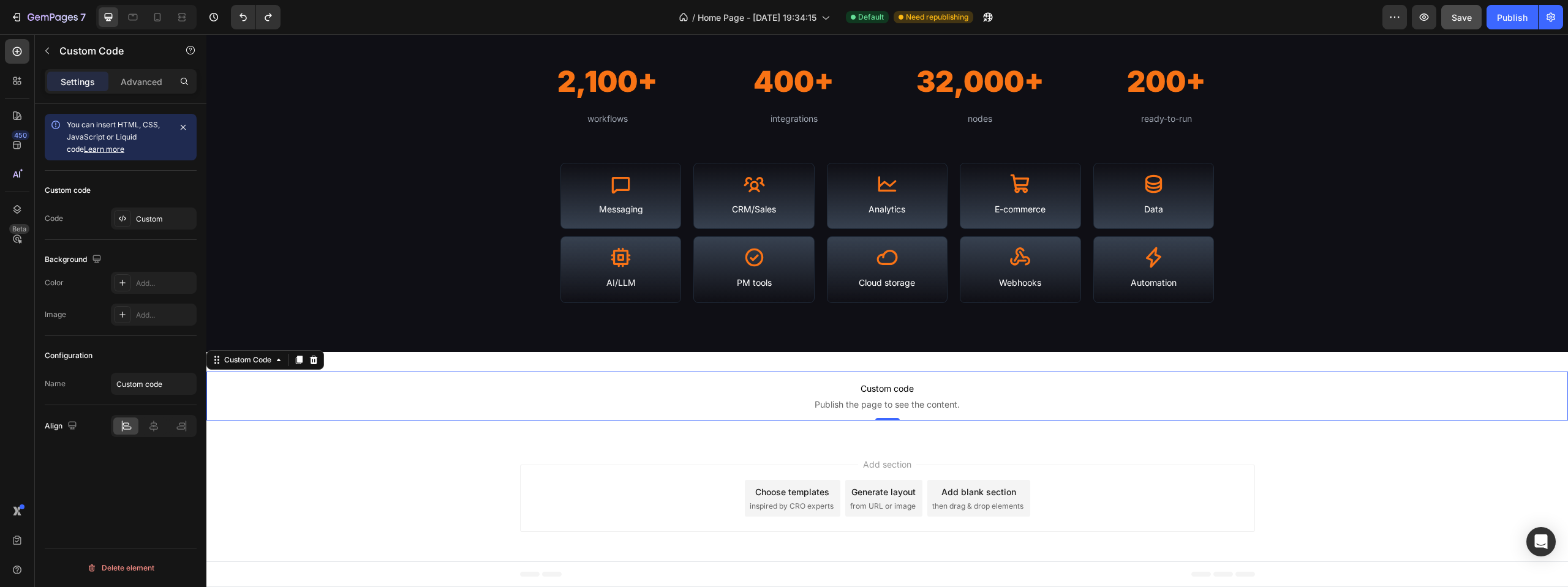
drag, startPoint x: 150, startPoint y: 86, endPoint x: 103, endPoint y: 130, distance: 64.4
click at [104, 126] on div "Settings Advanced You can insert HTML, CSS, JavaScript or Liquid code Learn mor…" at bounding box center [120, 346] width 171 height 553
click at [160, 226] on div "Custom" at bounding box center [154, 219] width 86 height 22
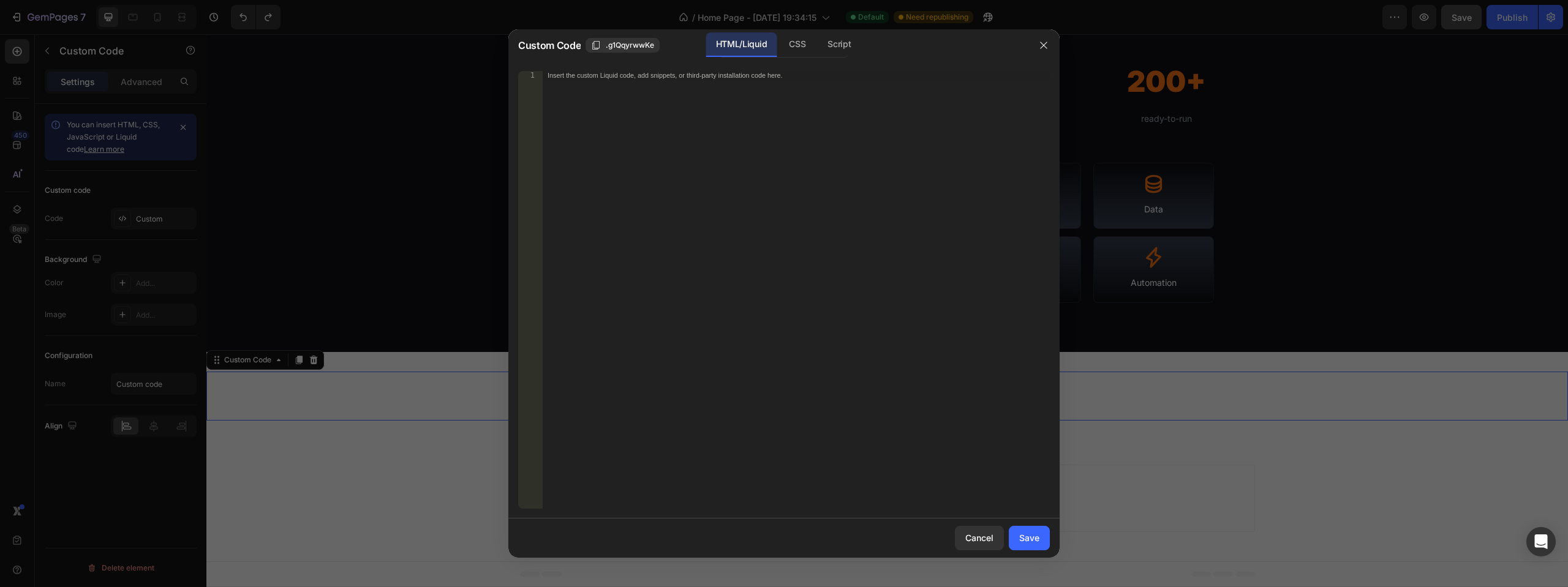
drag, startPoint x: 807, startPoint y: 41, endPoint x: 790, endPoint y: 76, distance: 38.9
click at [818, 40] on div "CSS" at bounding box center [839, 44] width 43 height 25
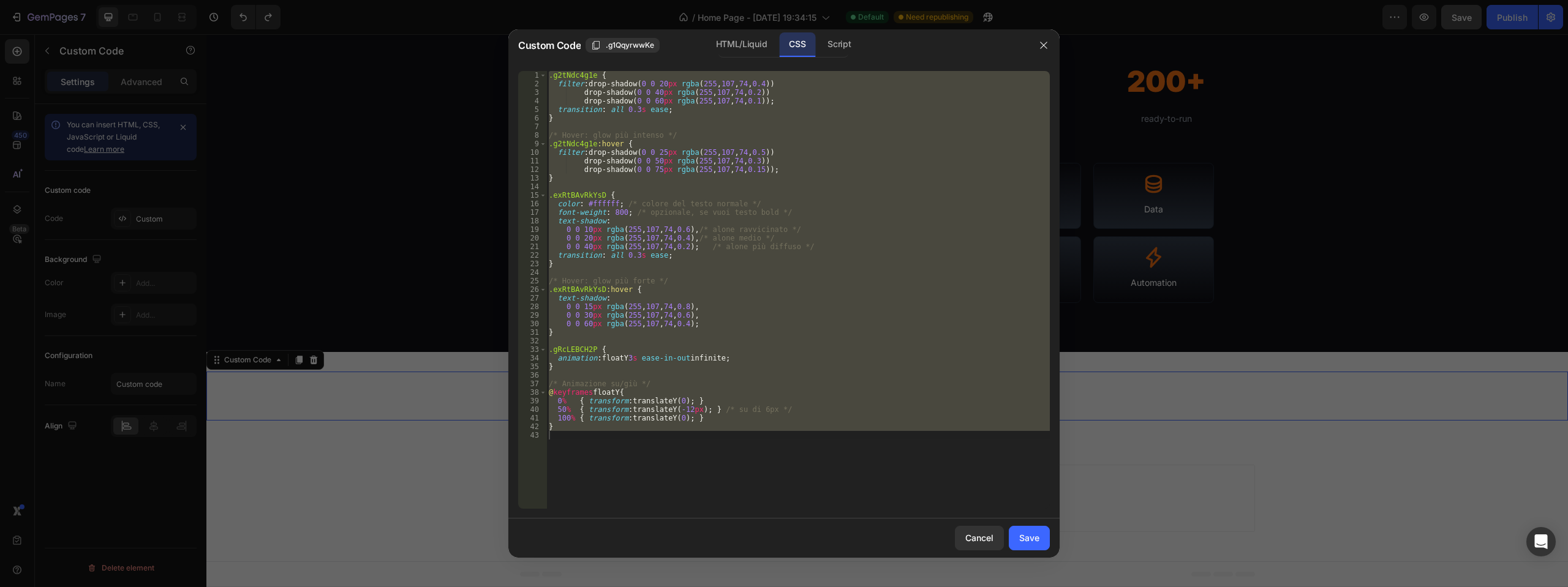
type textarea "}"
click at [567, 439] on div ".g2tNdc4g1e { filter : drop-shadow( 0 0 20 px rgba ( 255 , 107 , 74 , 0.4 )) dr…" at bounding box center [798, 290] width 503 height 438
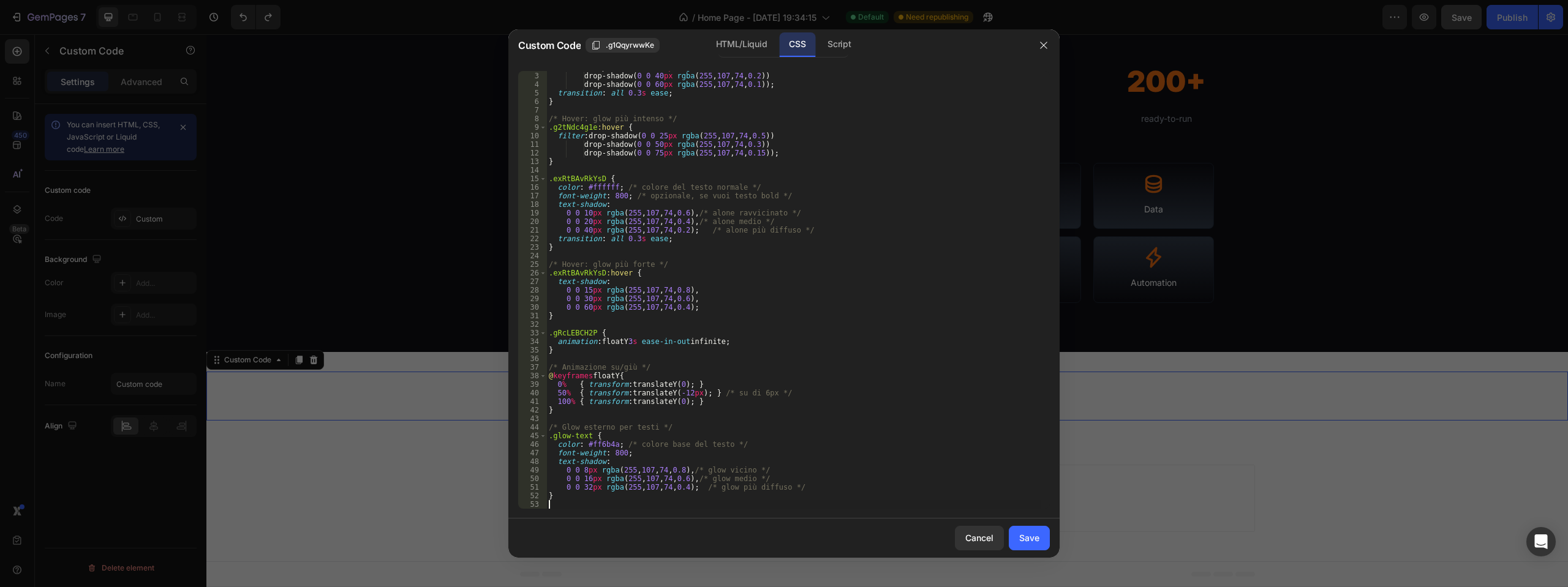
scroll to position [16, 0]
click at [1028, 534] on div "Save" at bounding box center [1029, 538] width 20 height 13
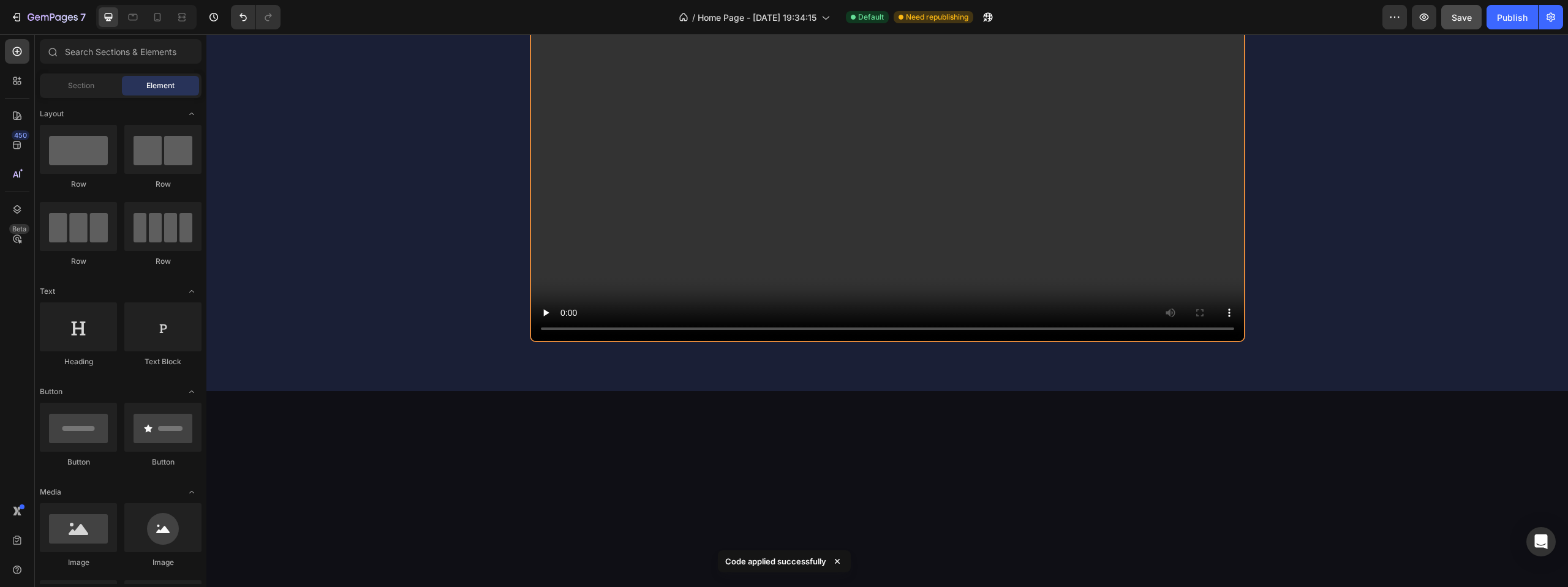
scroll to position [0, 0]
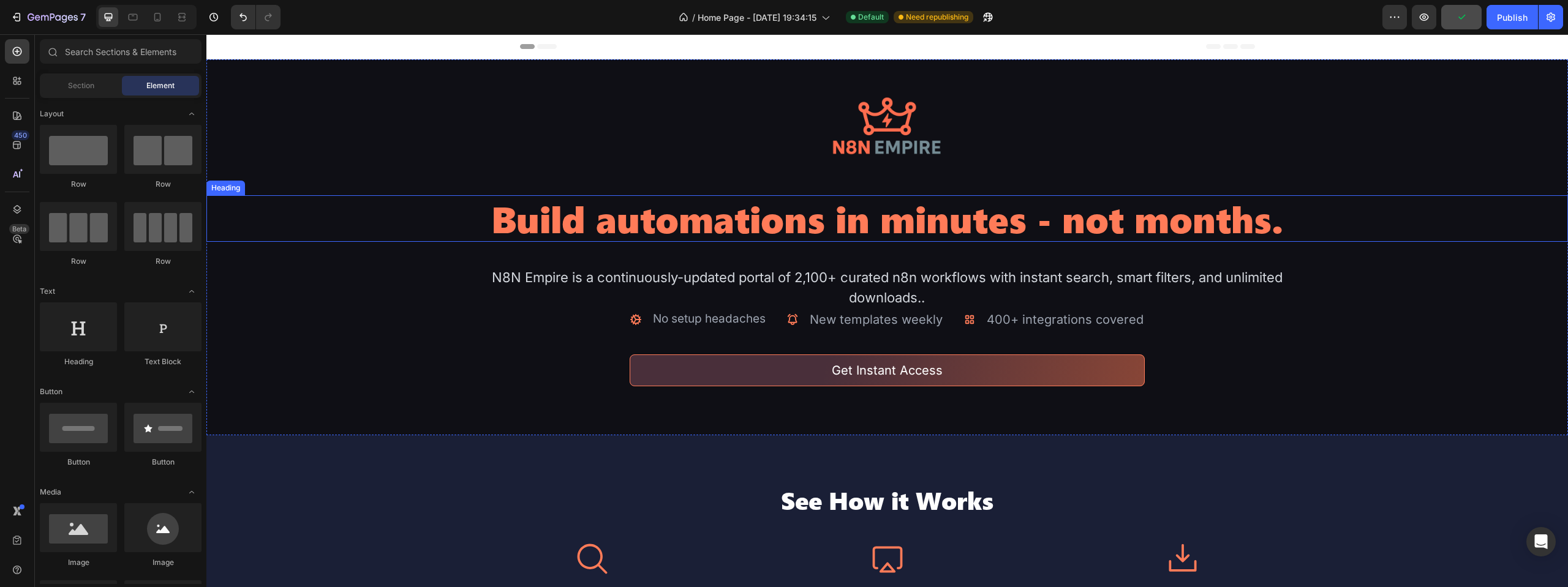
click at [788, 217] on h2 "Build automations in minutes - not months." at bounding box center [887, 218] width 817 height 47
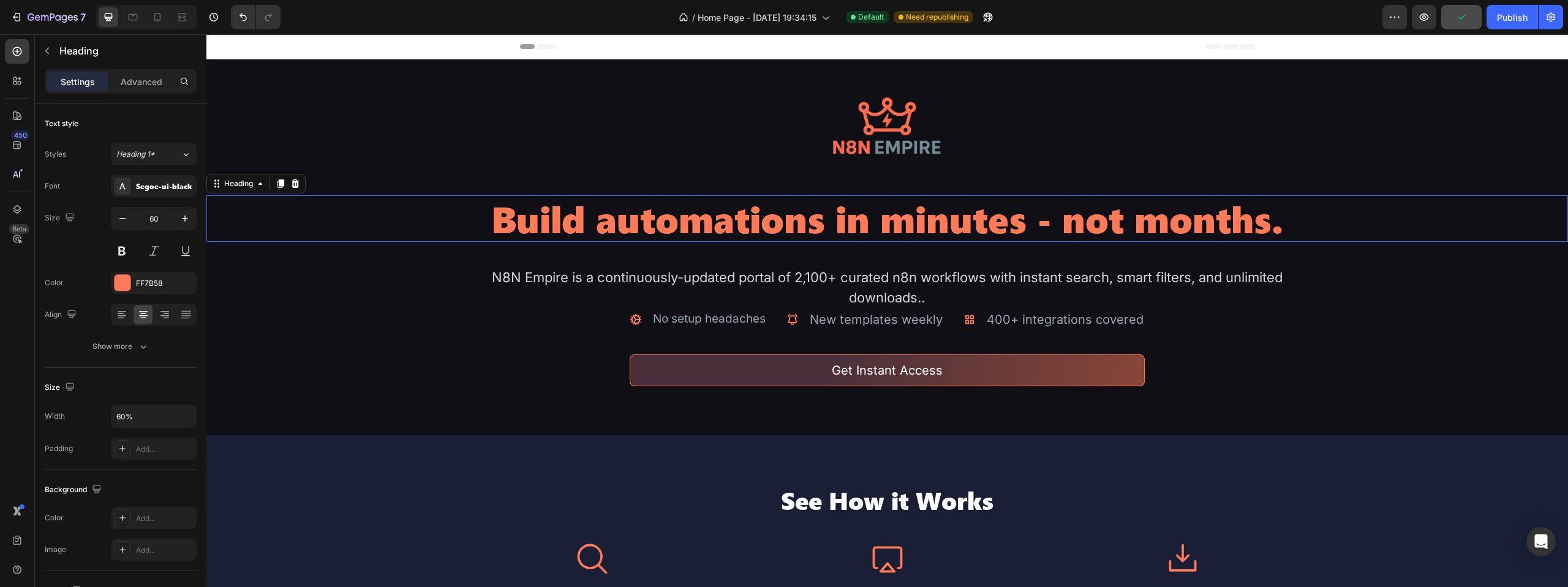
click at [742, 226] on h2 "Build automations in minutes - not months." at bounding box center [887, 218] width 817 height 47
click at [144, 89] on div "Advanced" at bounding box center [142, 81] width 61 height 20
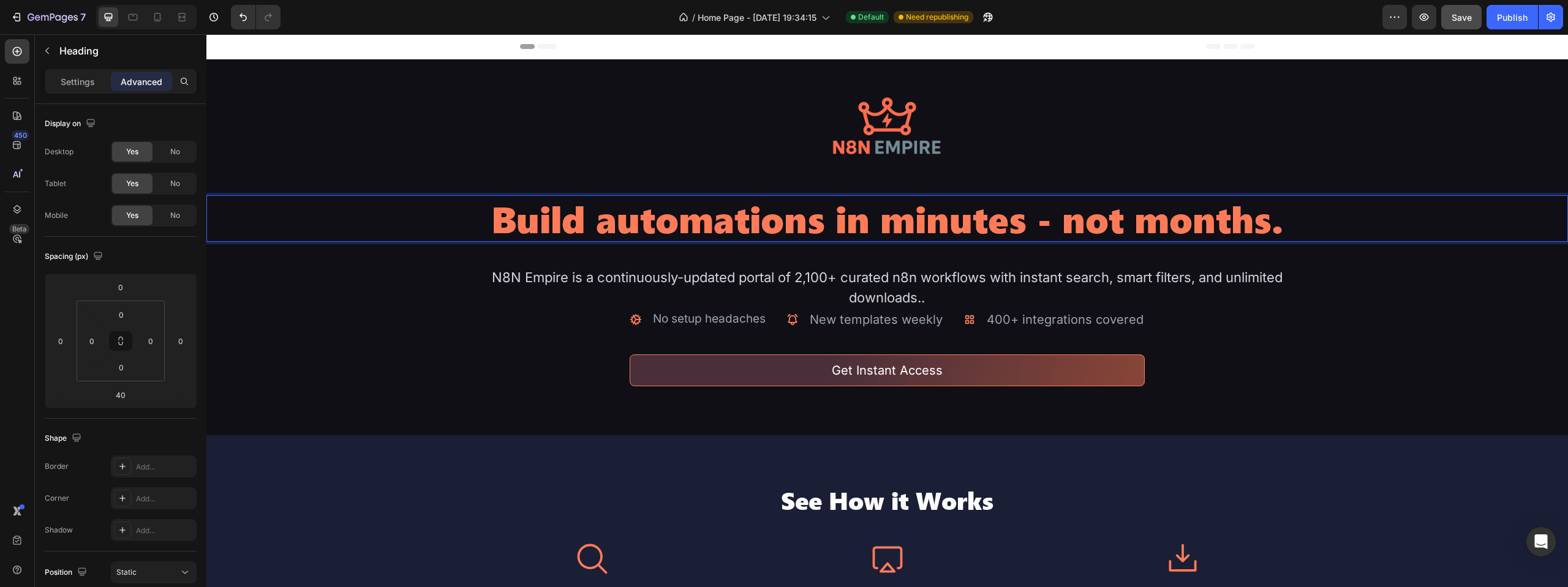
scroll to position [332, 0]
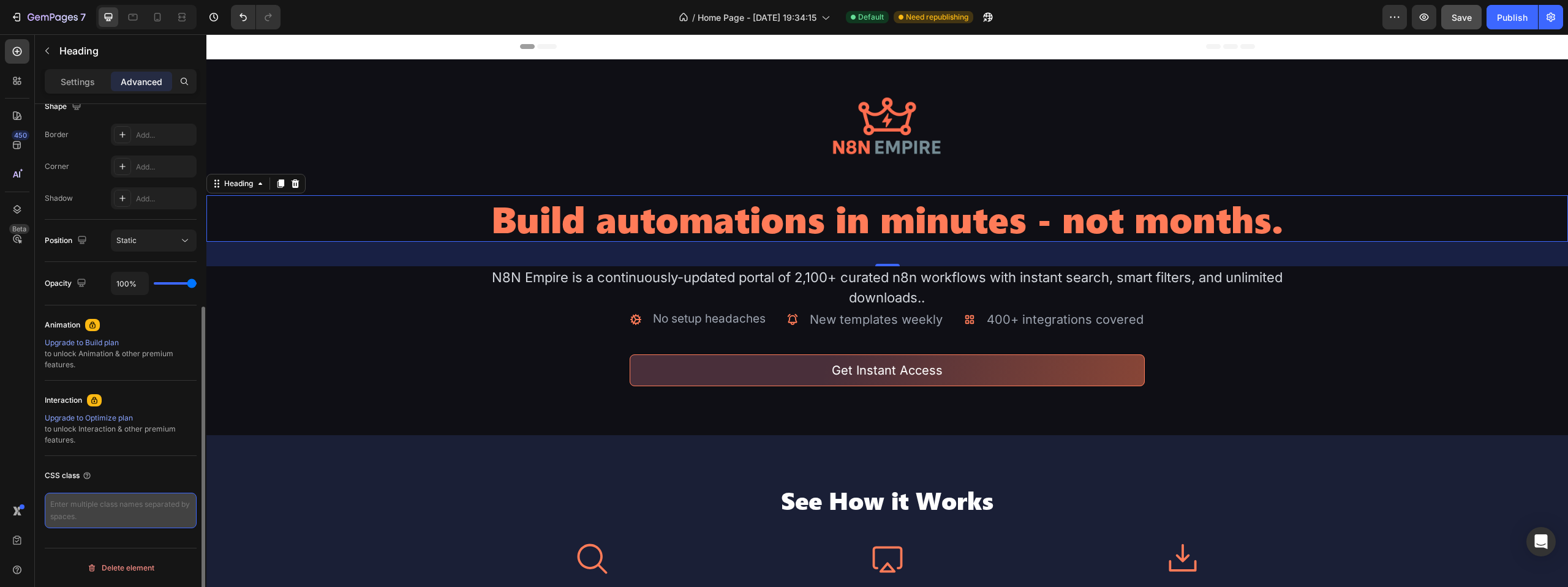
click at [125, 512] on textarea at bounding box center [120, 511] width 152 height 36
paste textarea "glow-text"
click at [131, 478] on div "CSS class" at bounding box center [120, 475] width 152 height 20
type textarea "glow-text"
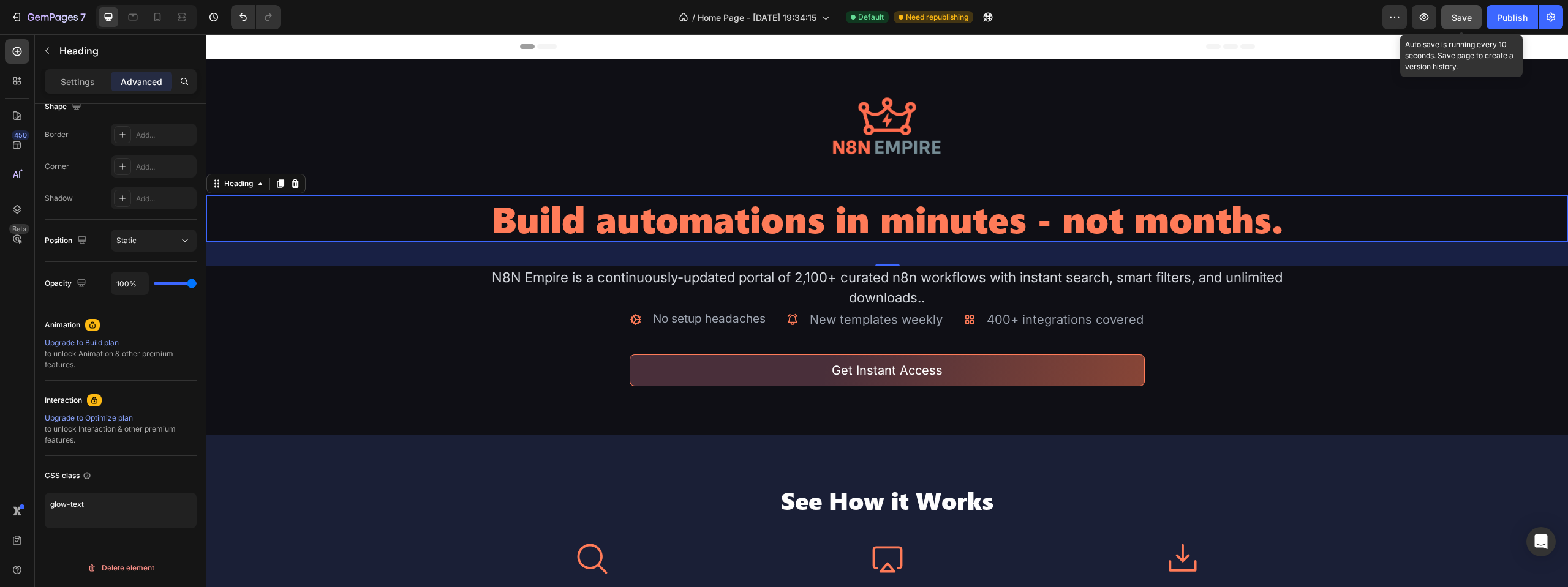
click at [1470, 24] on button "Save" at bounding box center [1461, 17] width 41 height 25
click at [1512, 18] on div "Publish" at bounding box center [1512, 17] width 31 height 13
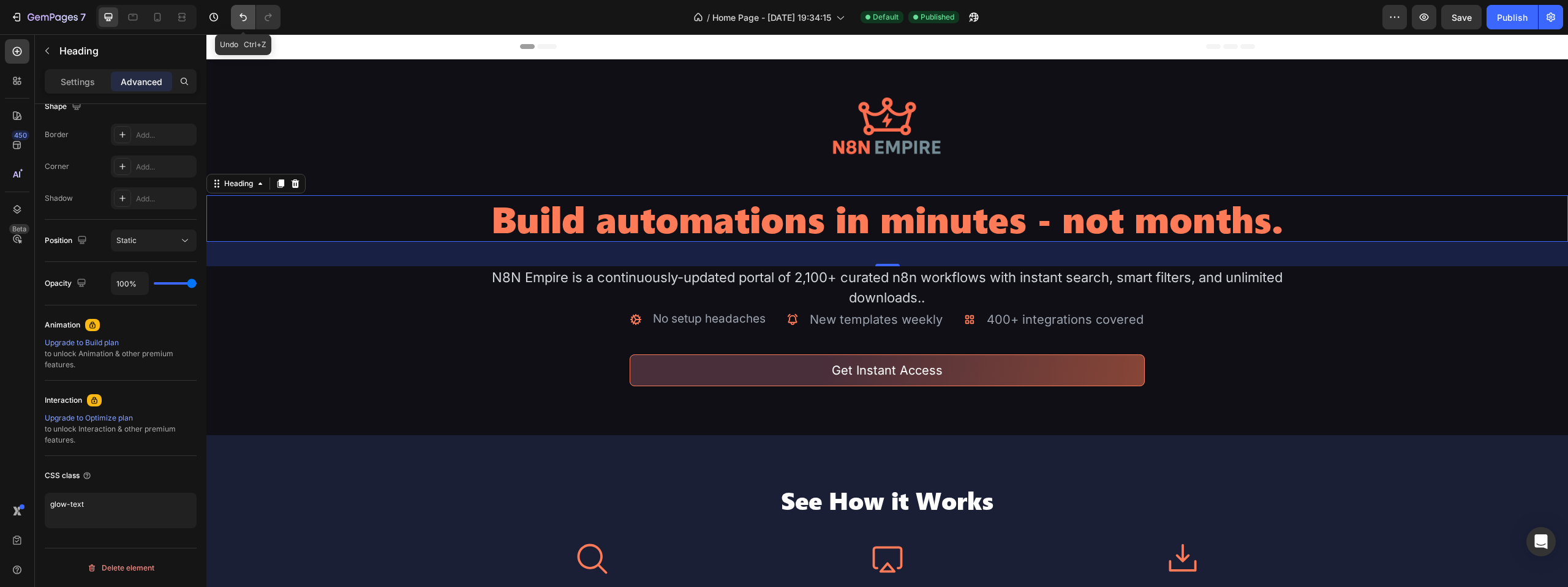
click at [242, 14] on icon "Undo/Redo" at bounding box center [243, 17] width 12 height 12
click at [238, 20] on icon "Undo/Redo" at bounding box center [243, 17] width 12 height 12
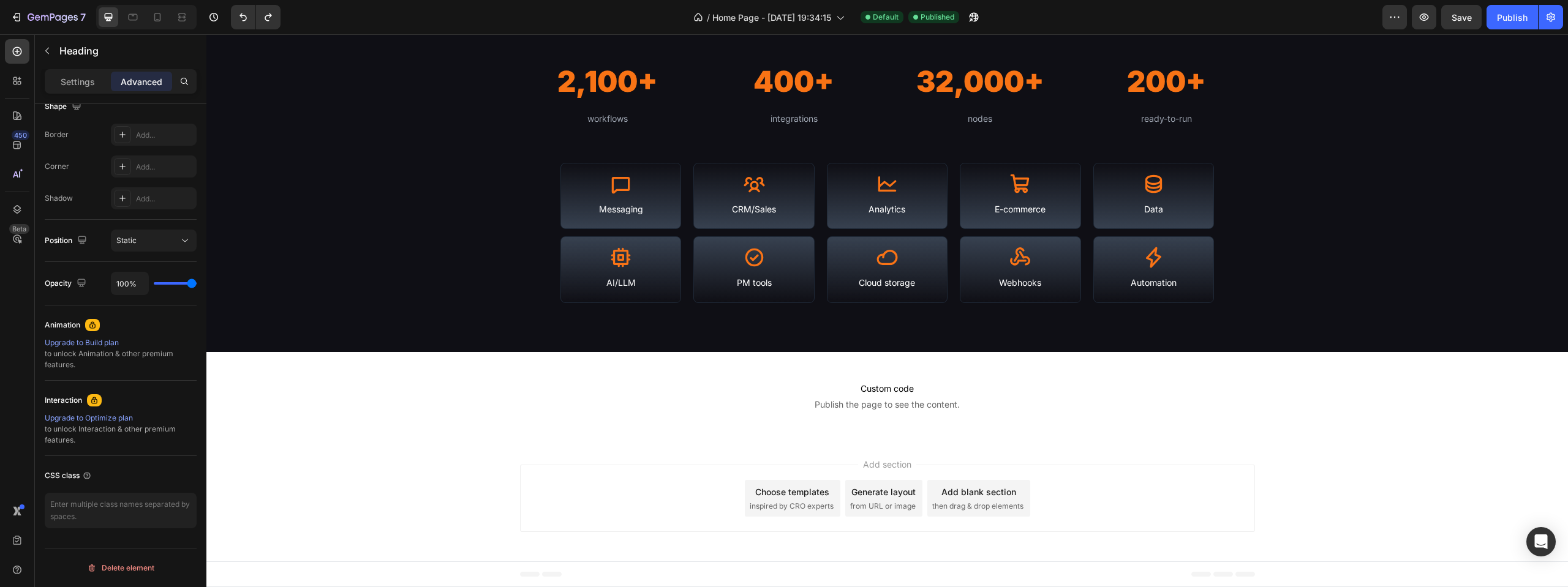
scroll to position [1289, 0]
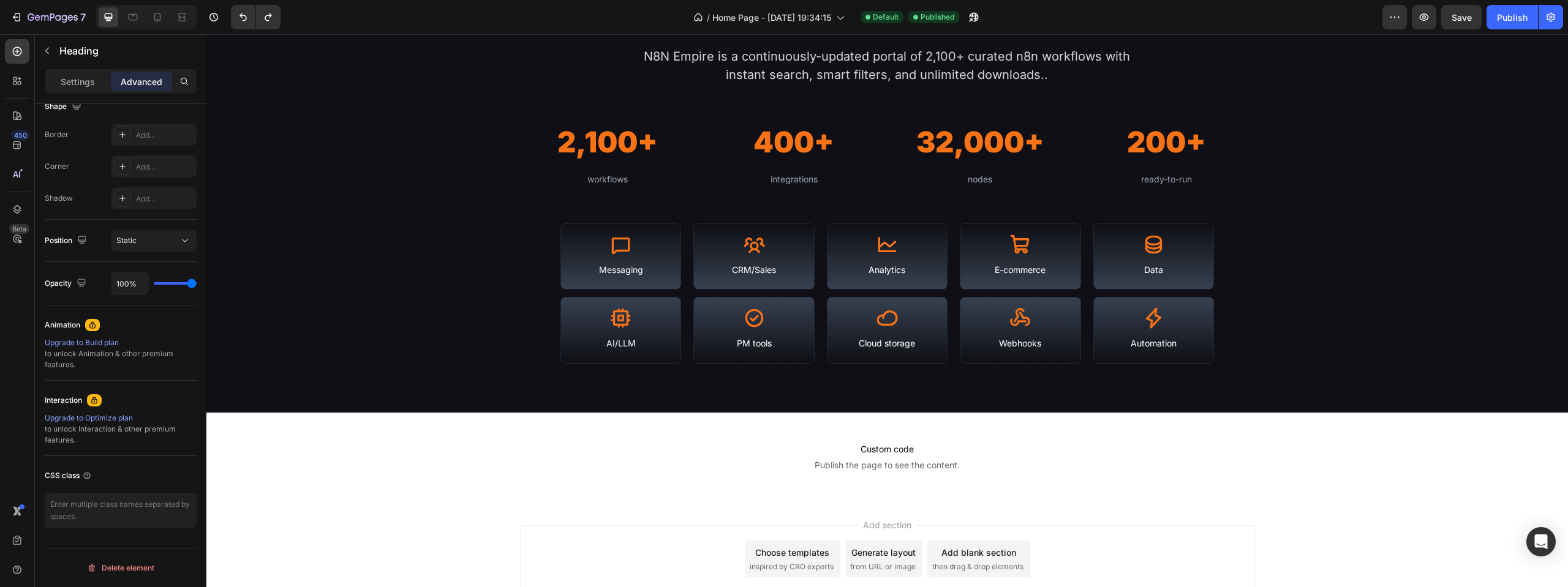
click at [786, 407] on div "Library Stats & Coverage Heading N8N Empire is a continuously-updated portal of…" at bounding box center [887, 182] width 1362 height 460
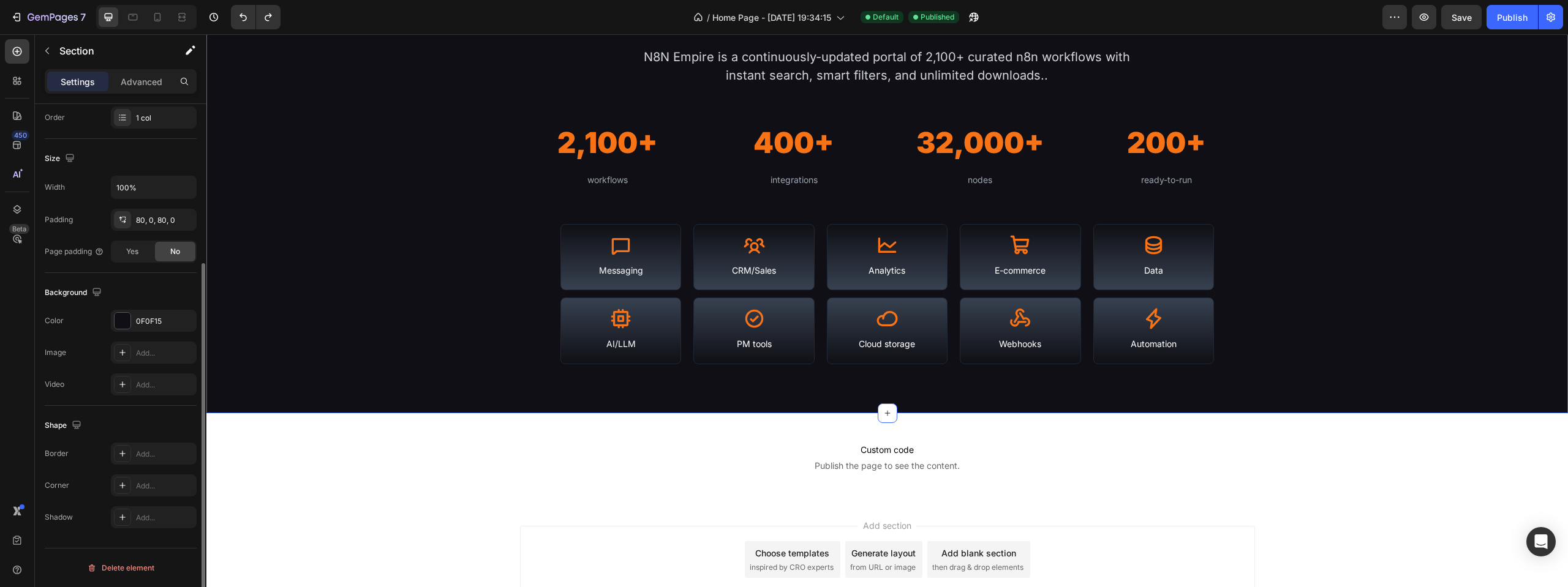
scroll to position [0, 0]
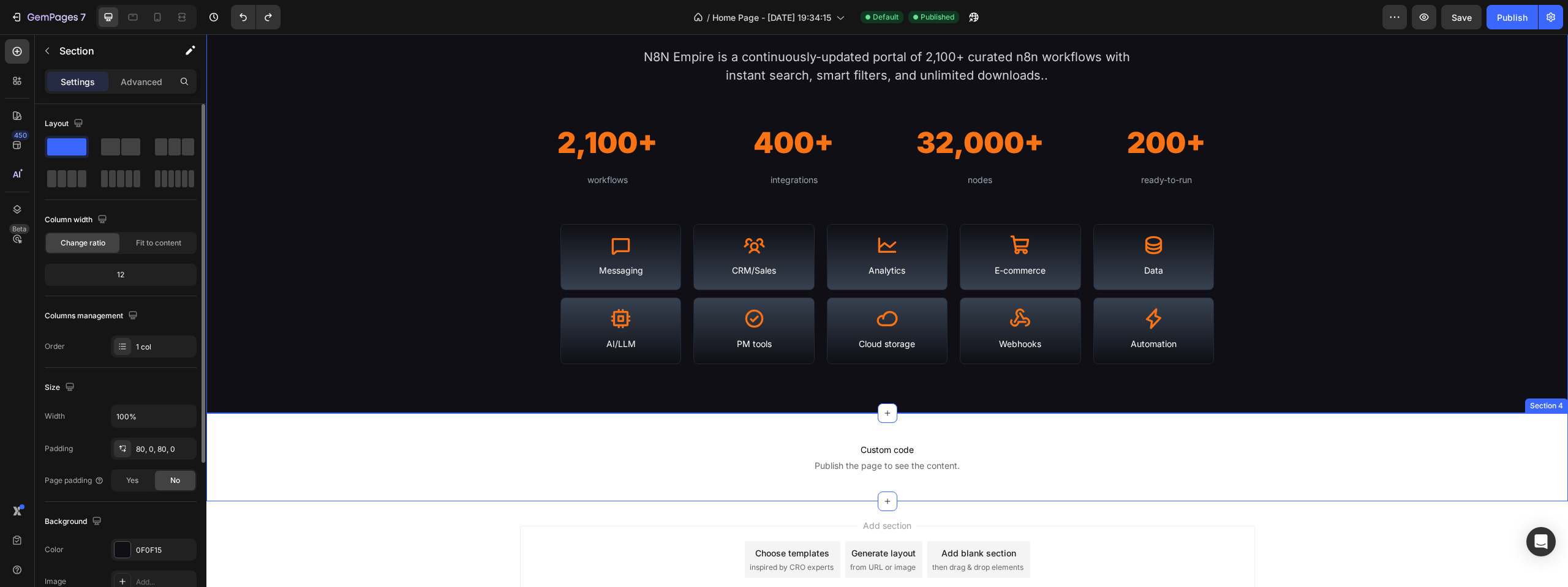
click at [788, 456] on span "Custom code" at bounding box center [887, 450] width 1362 height 14
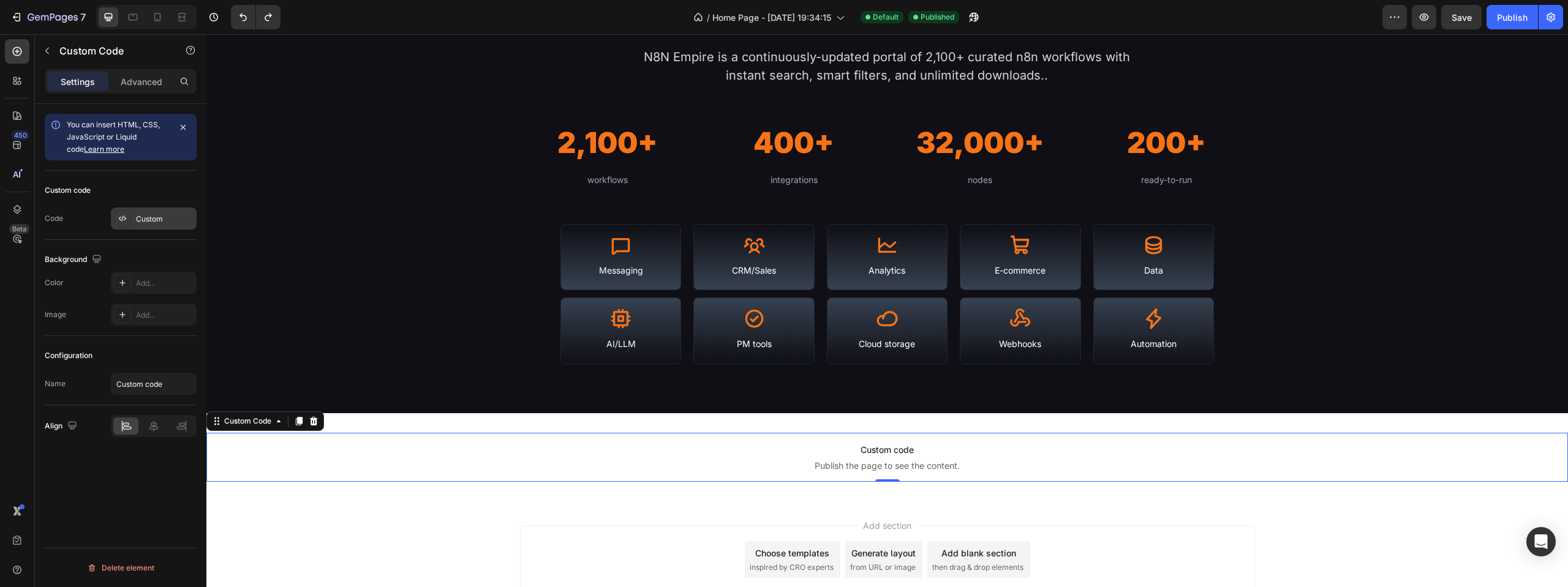
click at [150, 210] on div "Custom" at bounding box center [154, 219] width 86 height 22
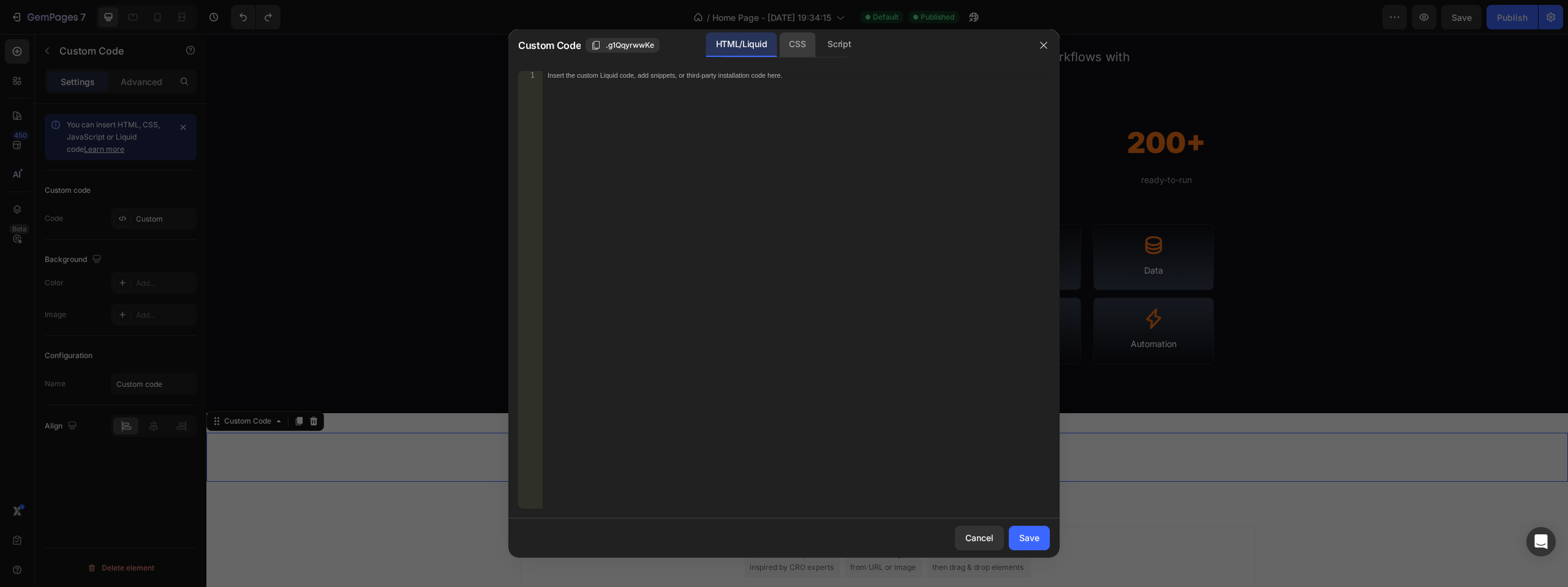
click at [818, 34] on div "CSS" at bounding box center [839, 44] width 43 height 25
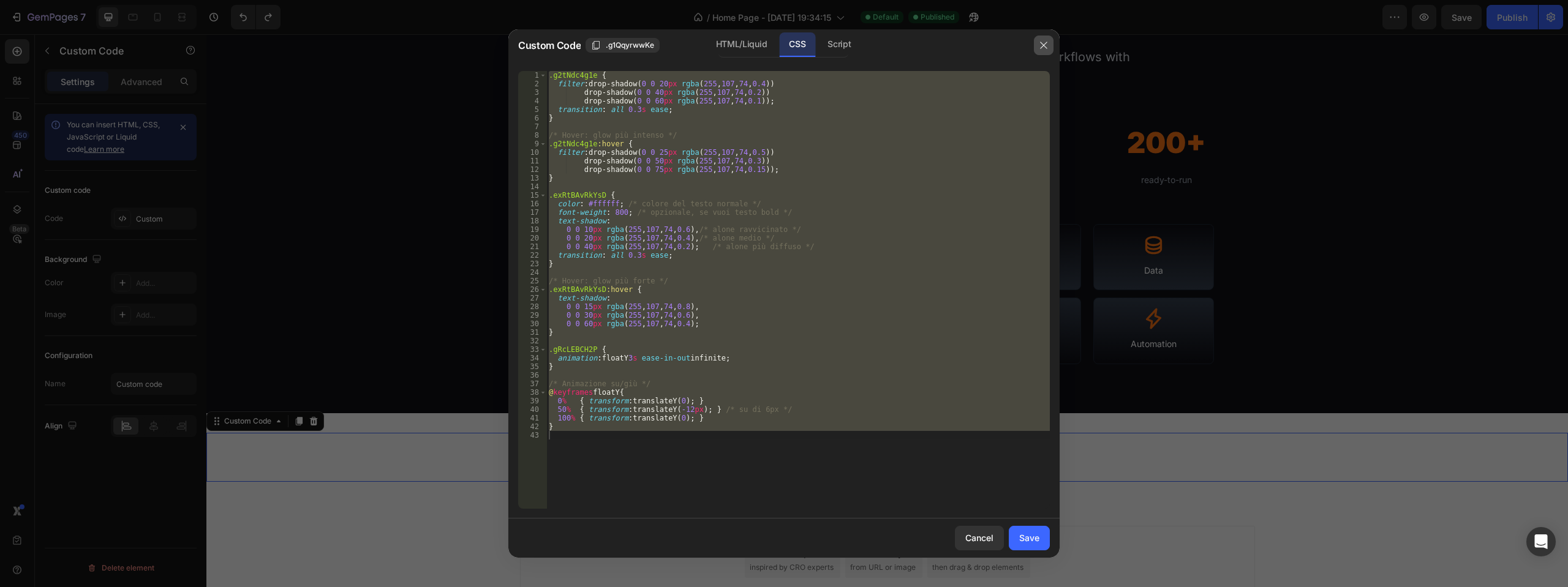
click at [1047, 38] on button "button" at bounding box center [1043, 45] width 20 height 20
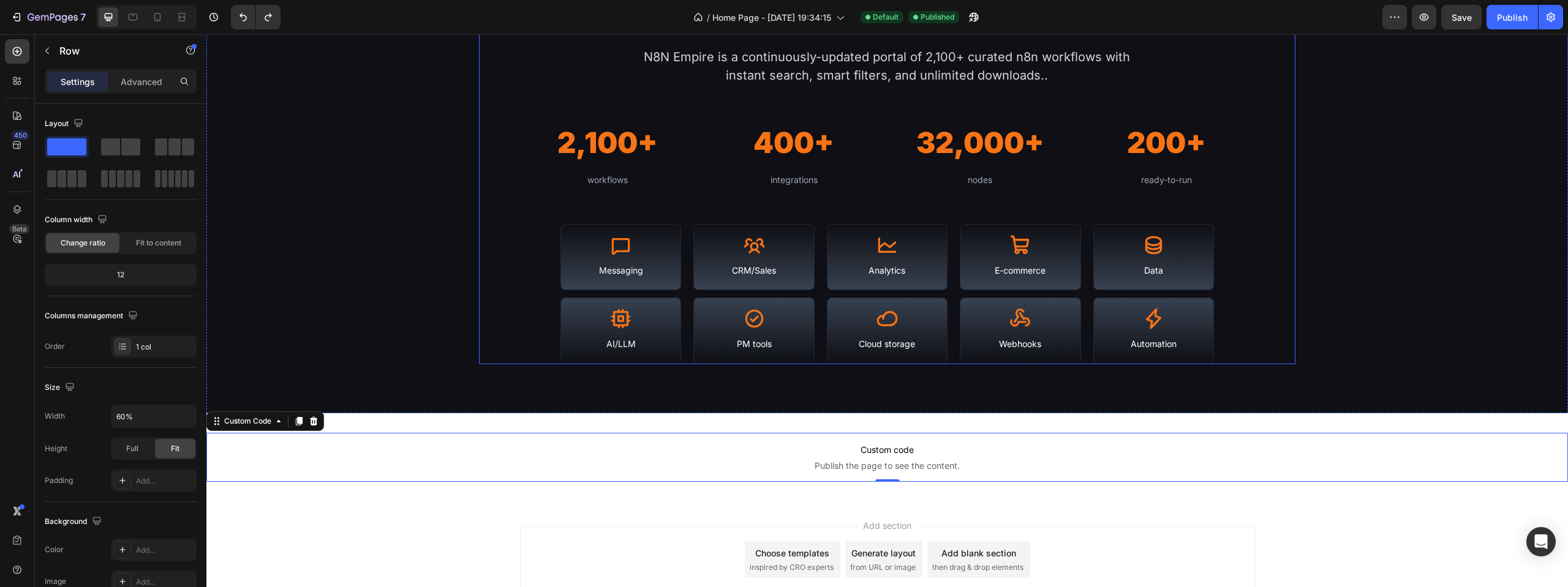
click at [1272, 219] on div "Library Stats & Coverage Heading N8N Empire is a continuously-updated portal of…" at bounding box center [887, 183] width 817 height 362
click at [983, 142] on h2 "32,000+" at bounding box center [980, 143] width 157 height 46
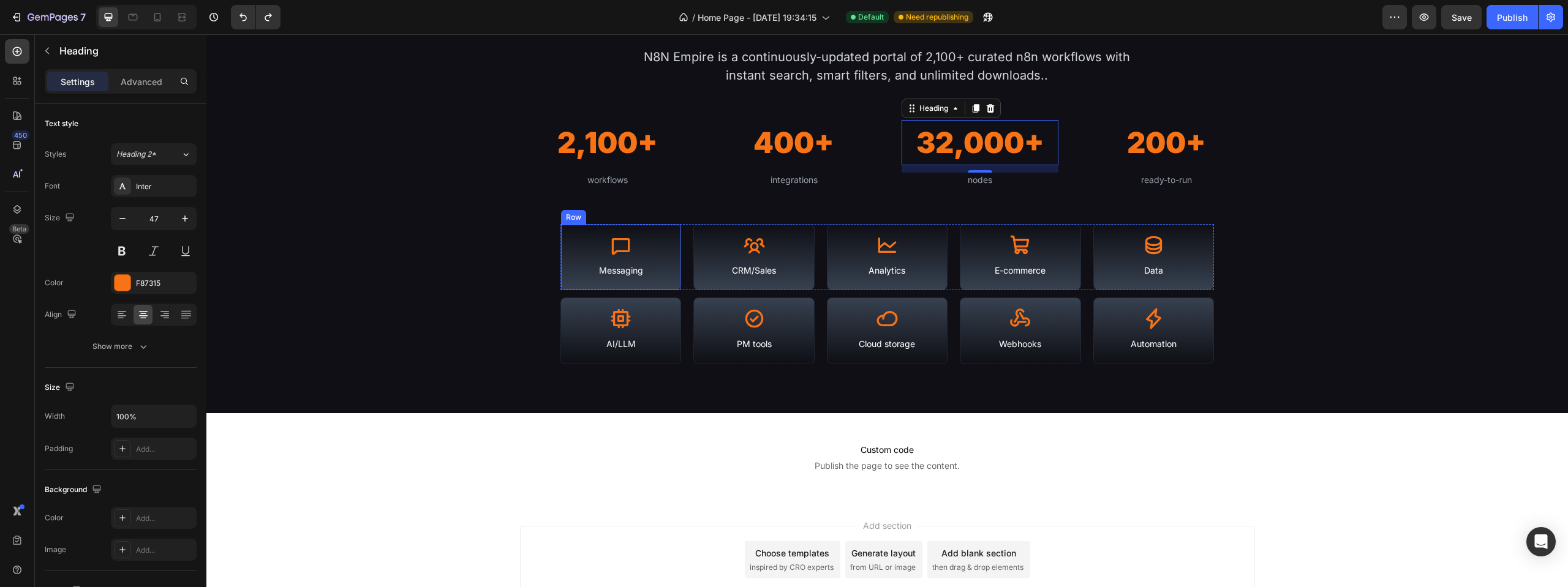
click at [666, 226] on div "Icon Messaging Text Block Row" at bounding box center [620, 257] width 120 height 67
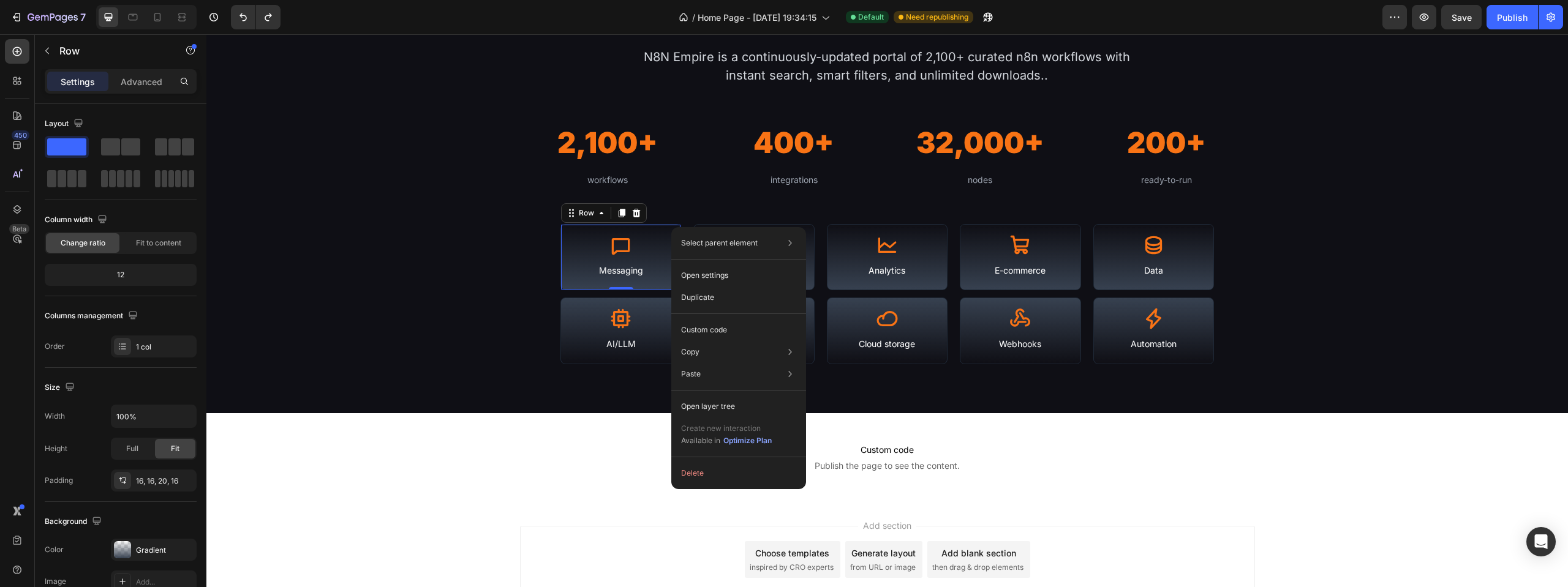
click at [671, 227] on div "Select parent element Section Row 1 col Row 5 cols Row 1 col Open settings Dupl…" at bounding box center [738, 358] width 135 height 262
click at [565, 492] on div "Custom code Publish the page to see the content. Custom Code Section 4" at bounding box center [887, 457] width 1362 height 88
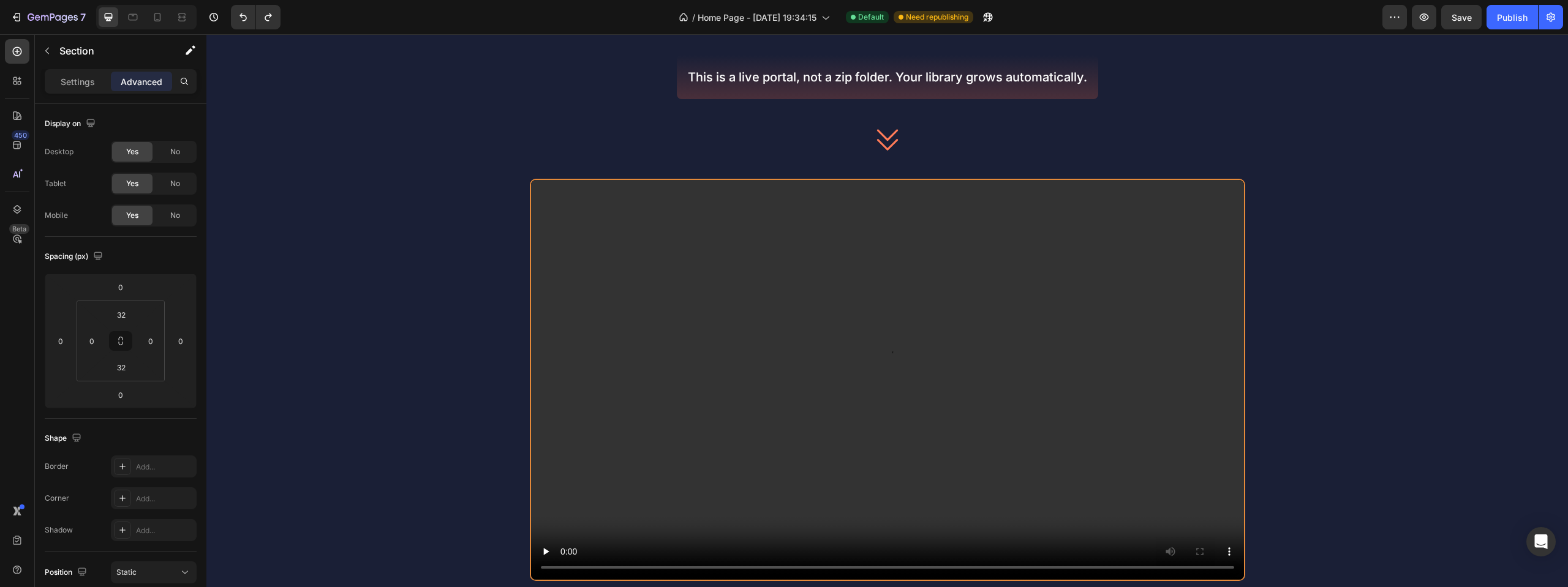
scroll to position [554, 0]
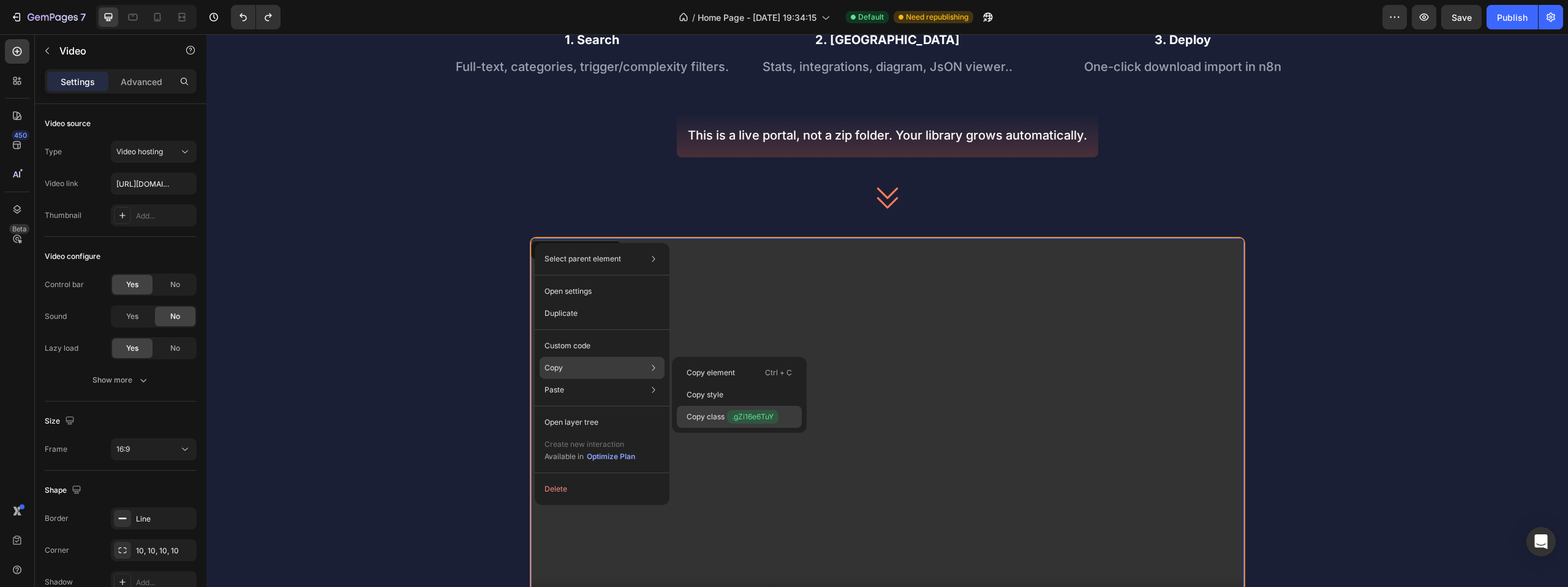
click at [720, 415] on p "Copy class .gZi16e6TuY" at bounding box center [732, 417] width 92 height 14
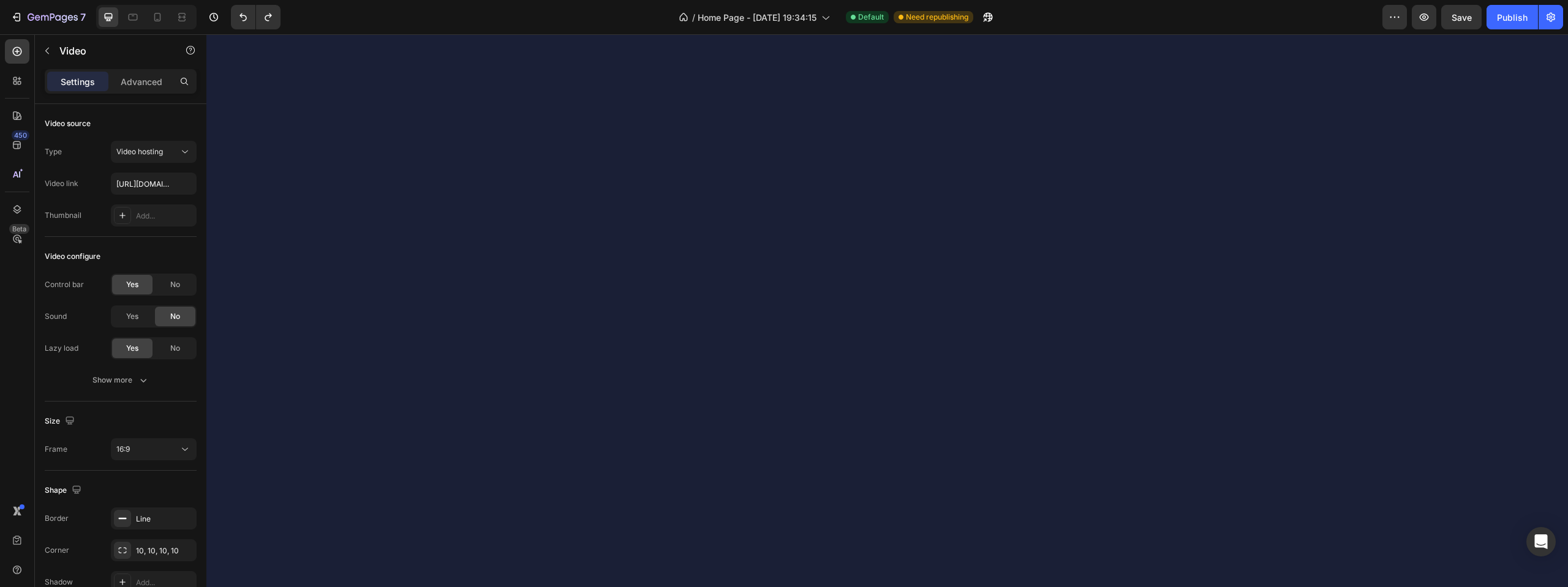
scroll to position [1350, 0]
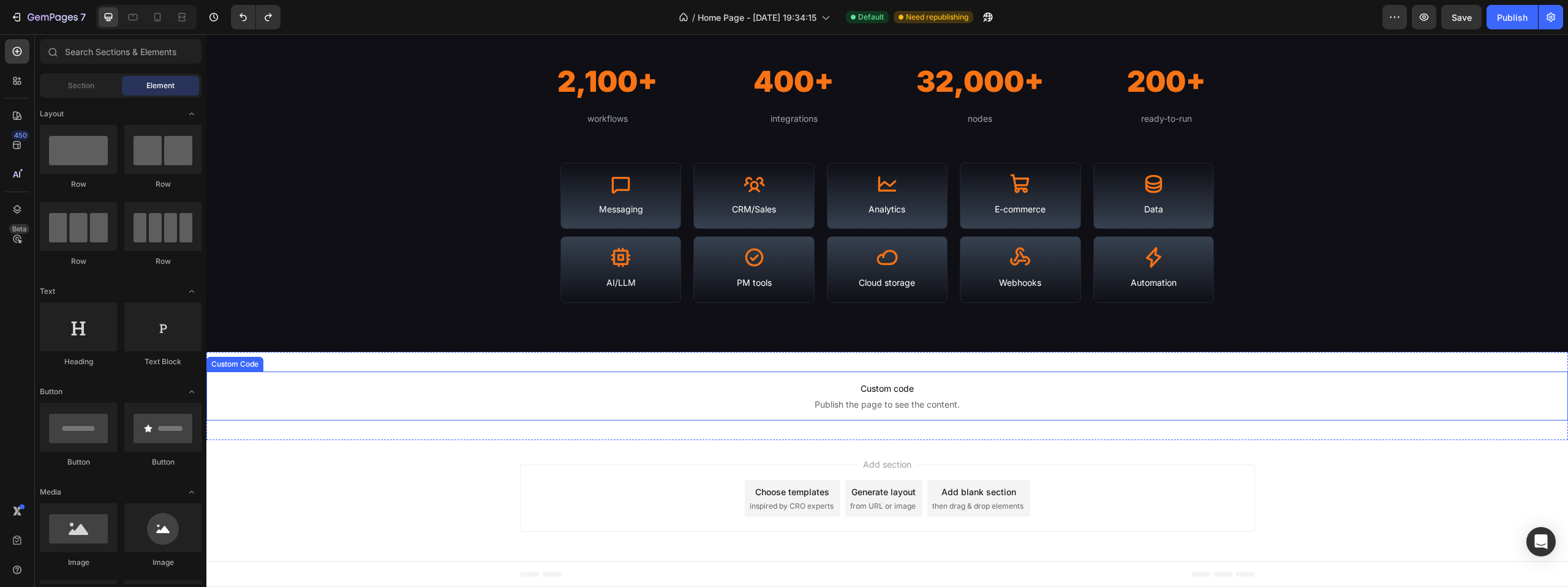
click at [928, 398] on p "Custom code Publish the page to see the content." at bounding box center [887, 396] width 1362 height 49
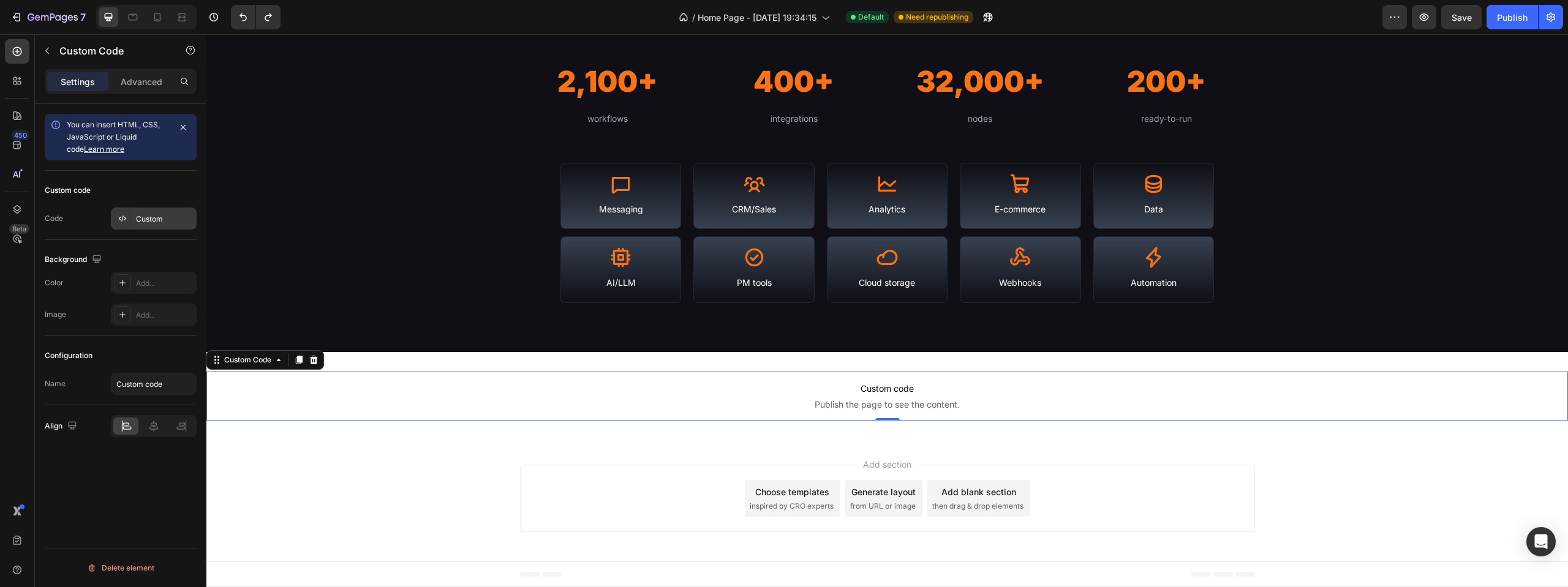
click at [149, 226] on div "Custom" at bounding box center [154, 219] width 86 height 22
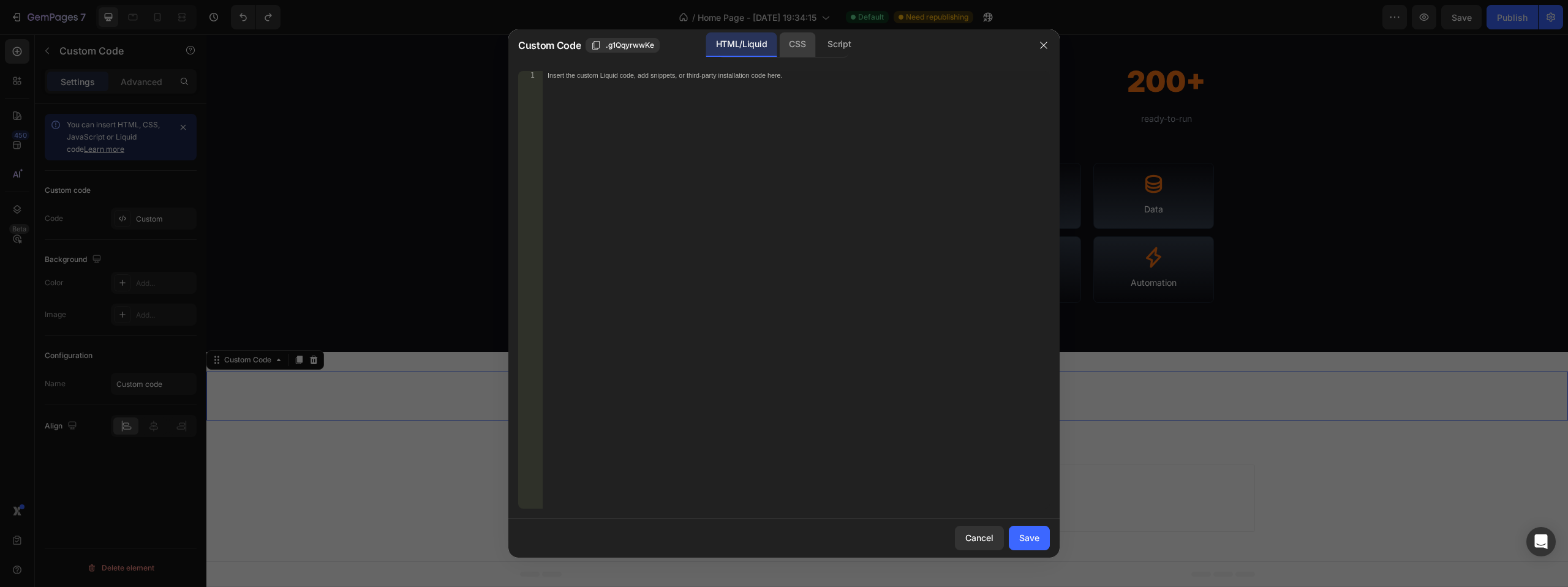
click at [818, 51] on div "CSS" at bounding box center [839, 44] width 43 height 25
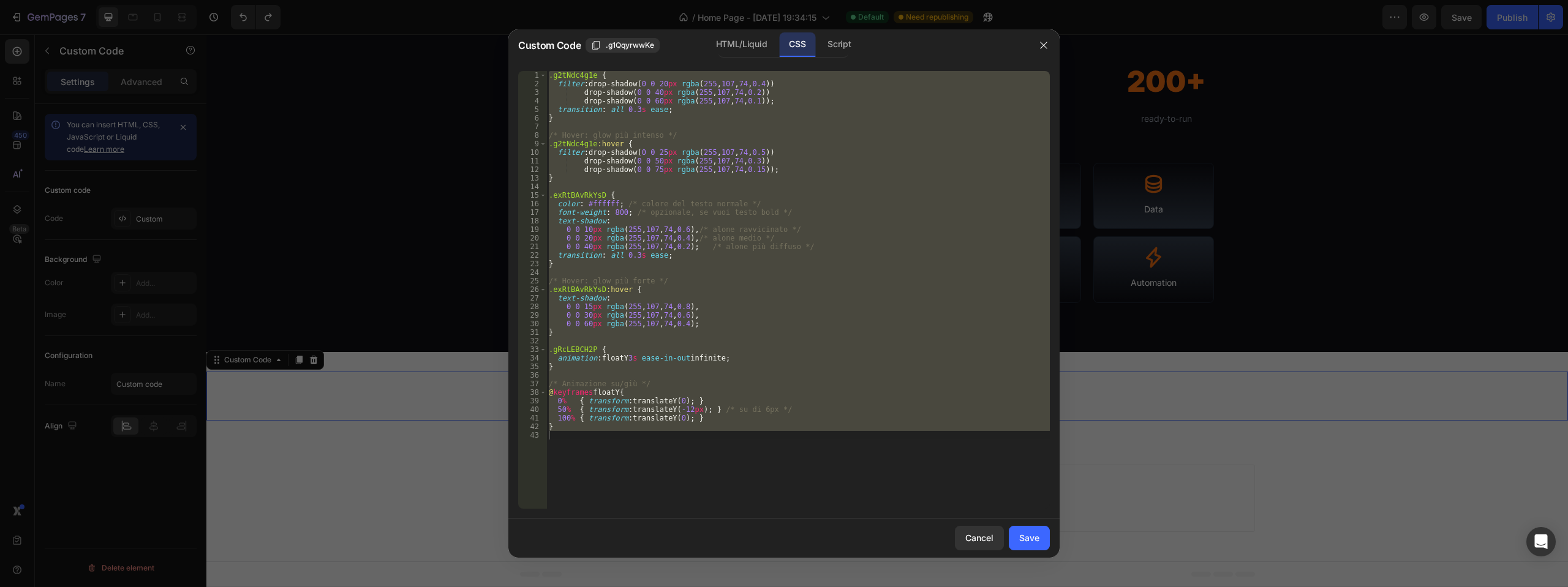
type textarea "}"
click at [567, 439] on div ".g2tNdc4g1e { filter : drop-shadow( 0 0 20 px rgba ( 255 , 107 , 74 , 0.4 )) dr…" at bounding box center [798, 290] width 503 height 438
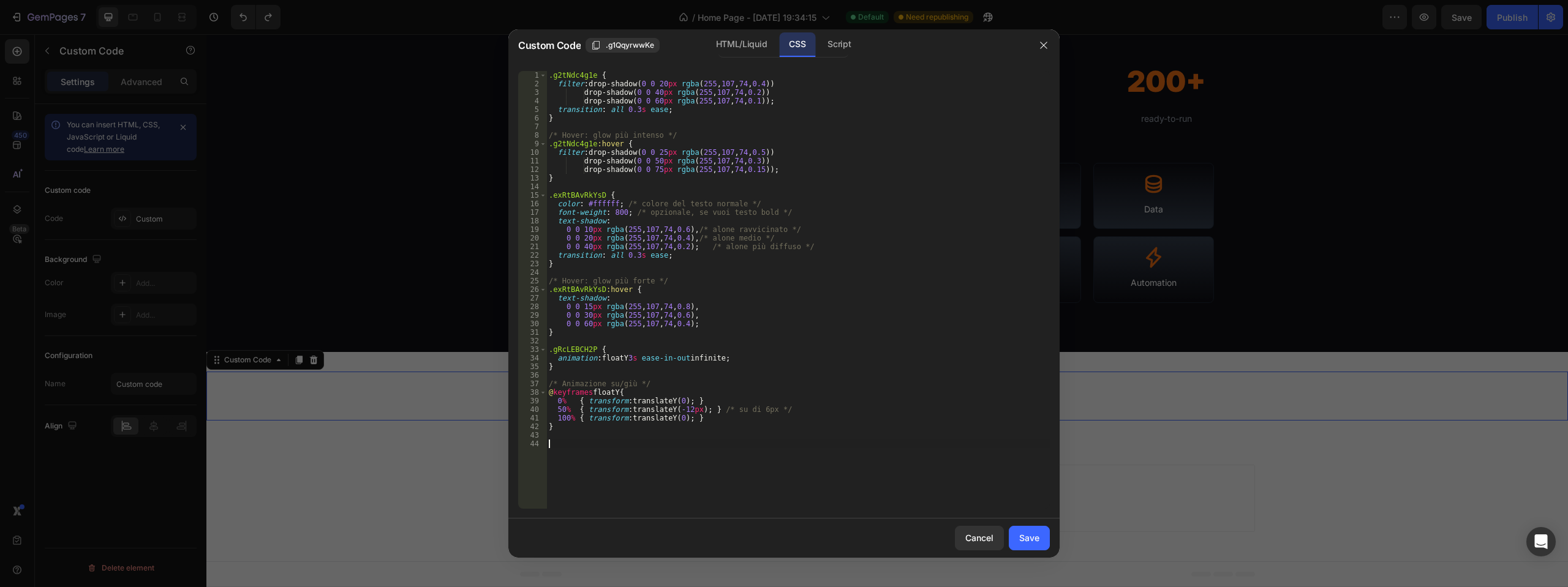
scroll to position [59, 0]
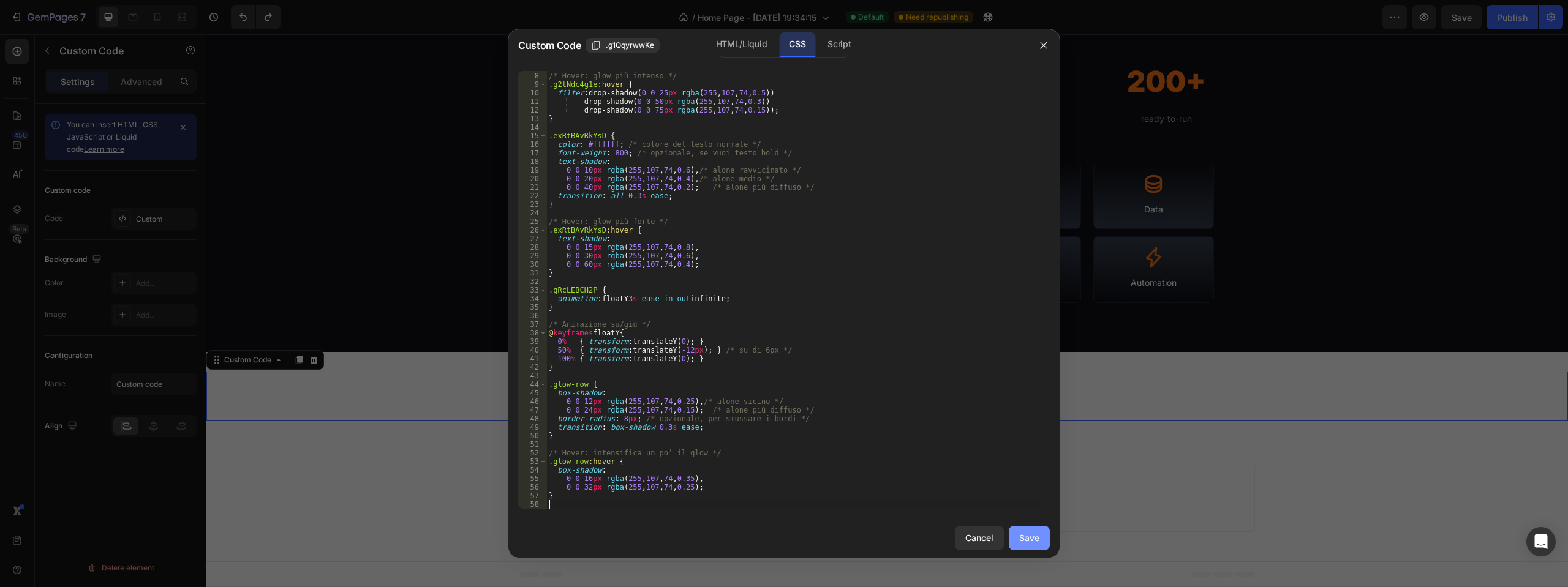
click at [1025, 538] on div "Save" at bounding box center [1029, 538] width 20 height 13
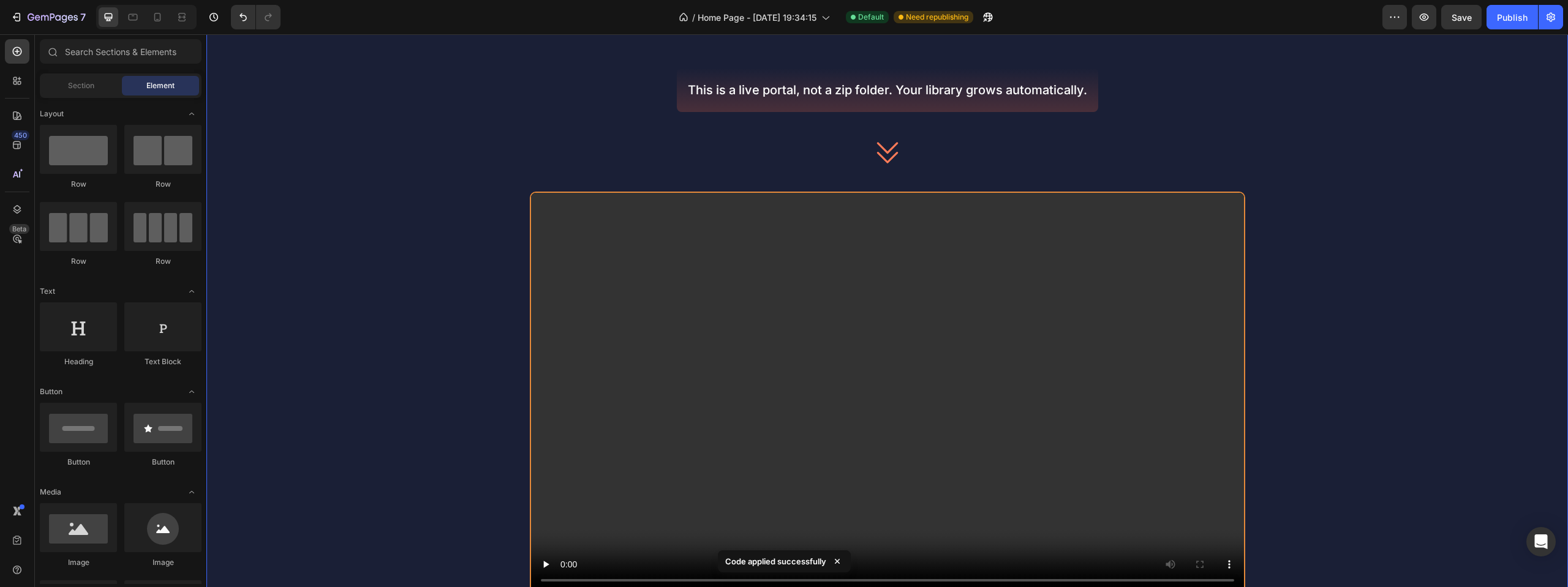
scroll to position [712, 0]
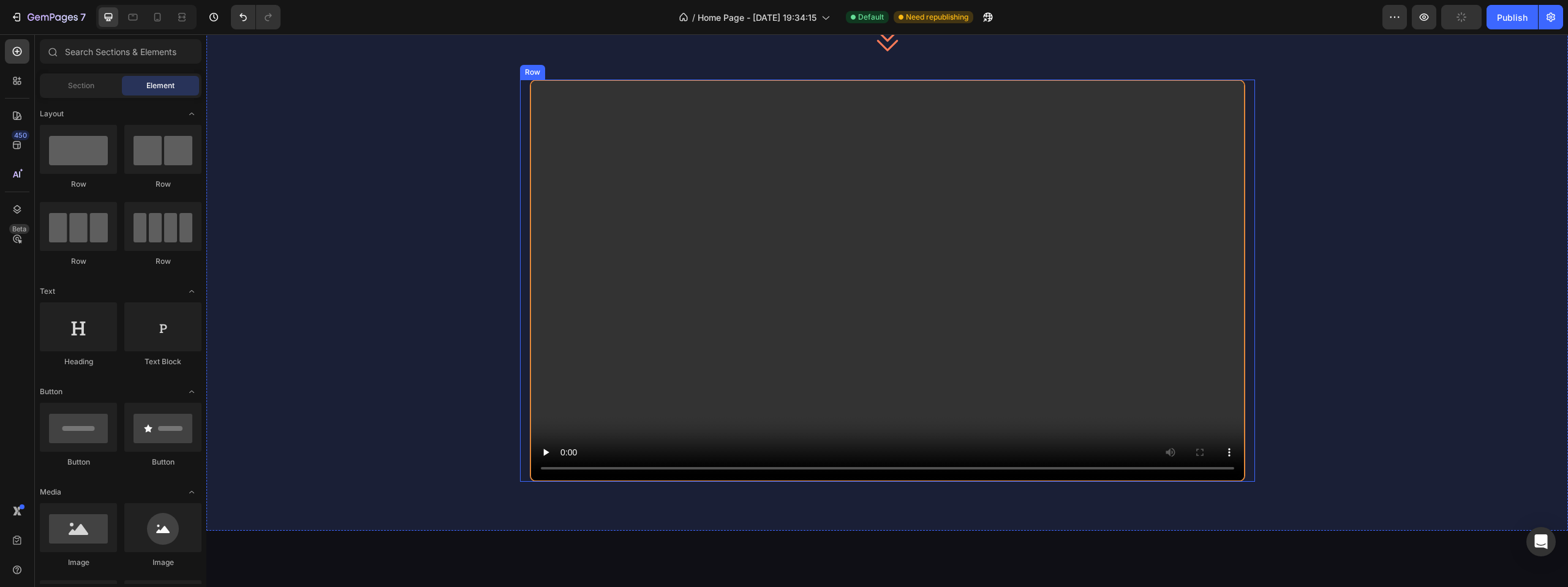
click at [521, 81] on div "Video Row" at bounding box center [888, 281] width 735 height 402
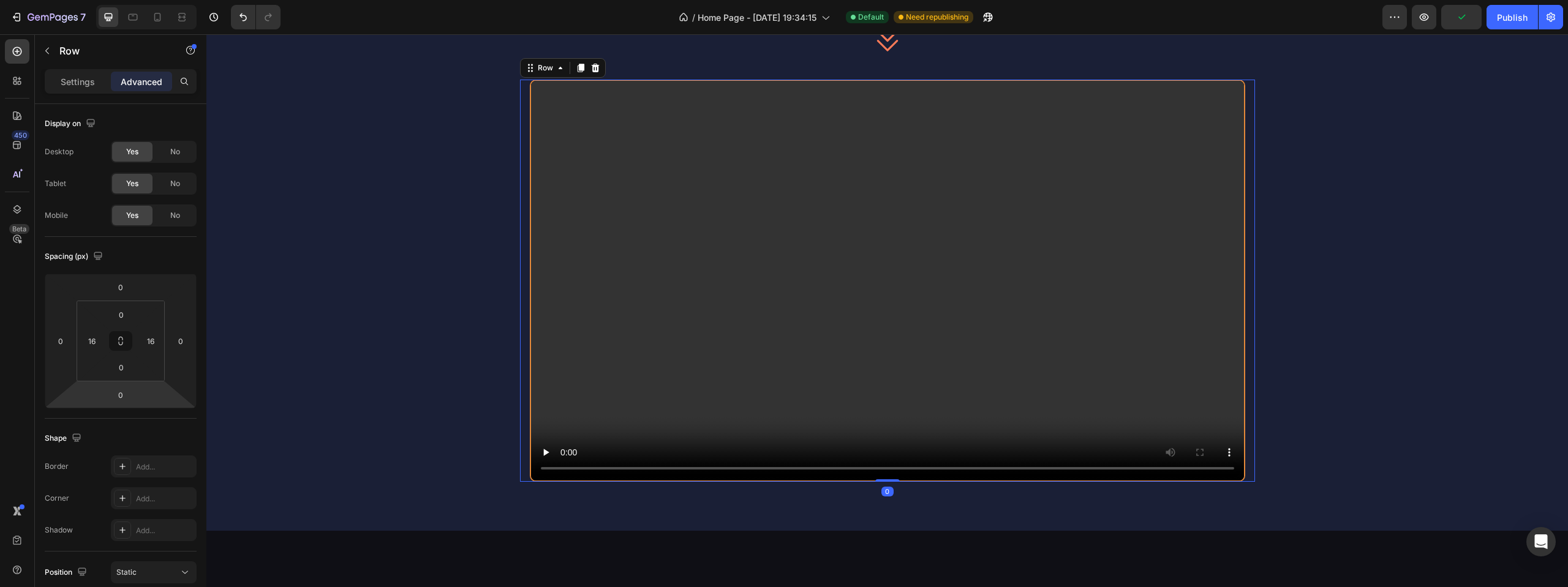
scroll to position [271, 0]
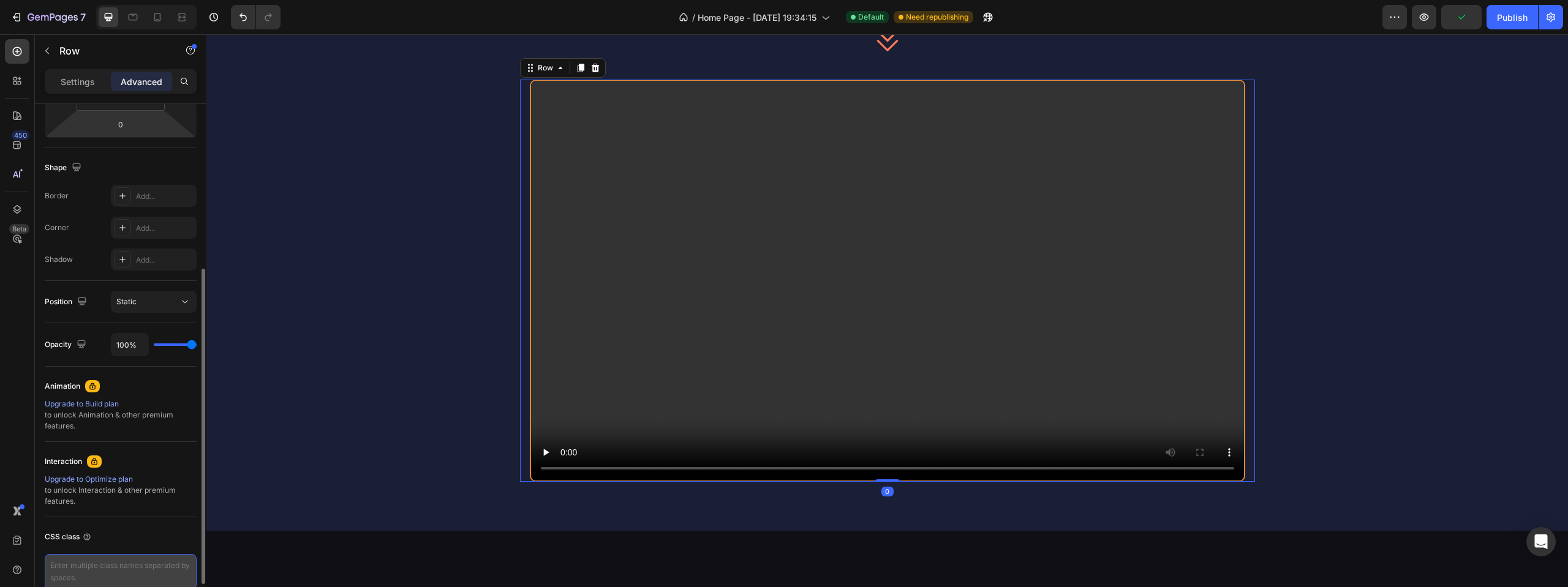
click at [120, 581] on textarea at bounding box center [120, 572] width 152 height 36
paste textarea "glow-row"
click at [138, 535] on div "CSS class" at bounding box center [120, 537] width 152 height 20
type textarea "glow-row"
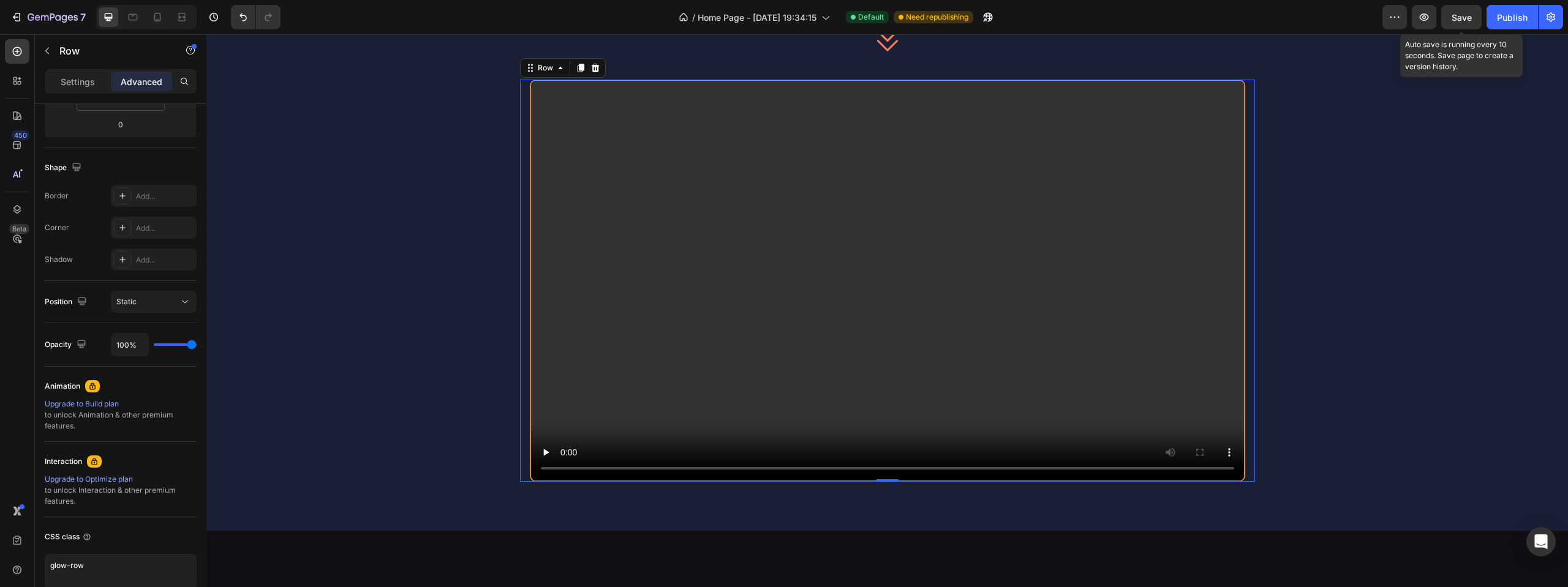
click at [1461, 16] on span "Save" at bounding box center [1462, 17] width 20 height 10
click at [1520, 23] on div "Publish" at bounding box center [1512, 17] width 31 height 13
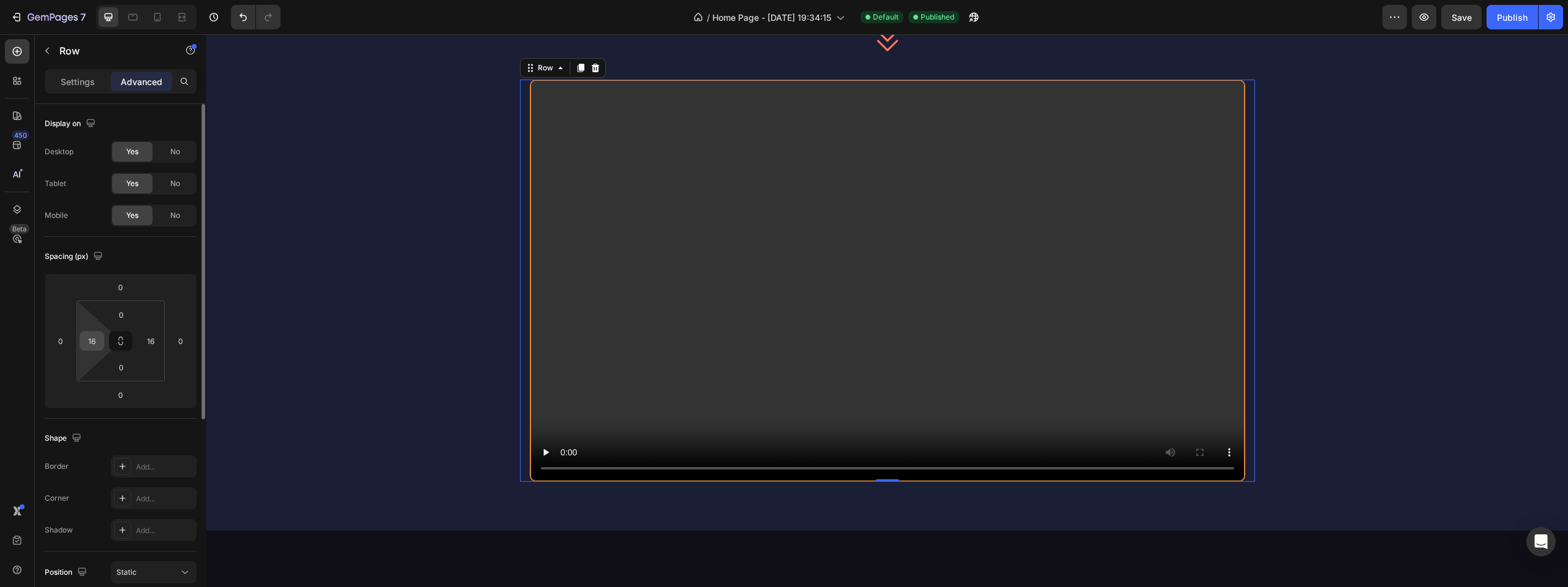
click at [92, 347] on input "16" at bounding box center [92, 341] width 19 height 19
type input "0"
click at [148, 337] on input "16" at bounding box center [151, 341] width 19 height 19
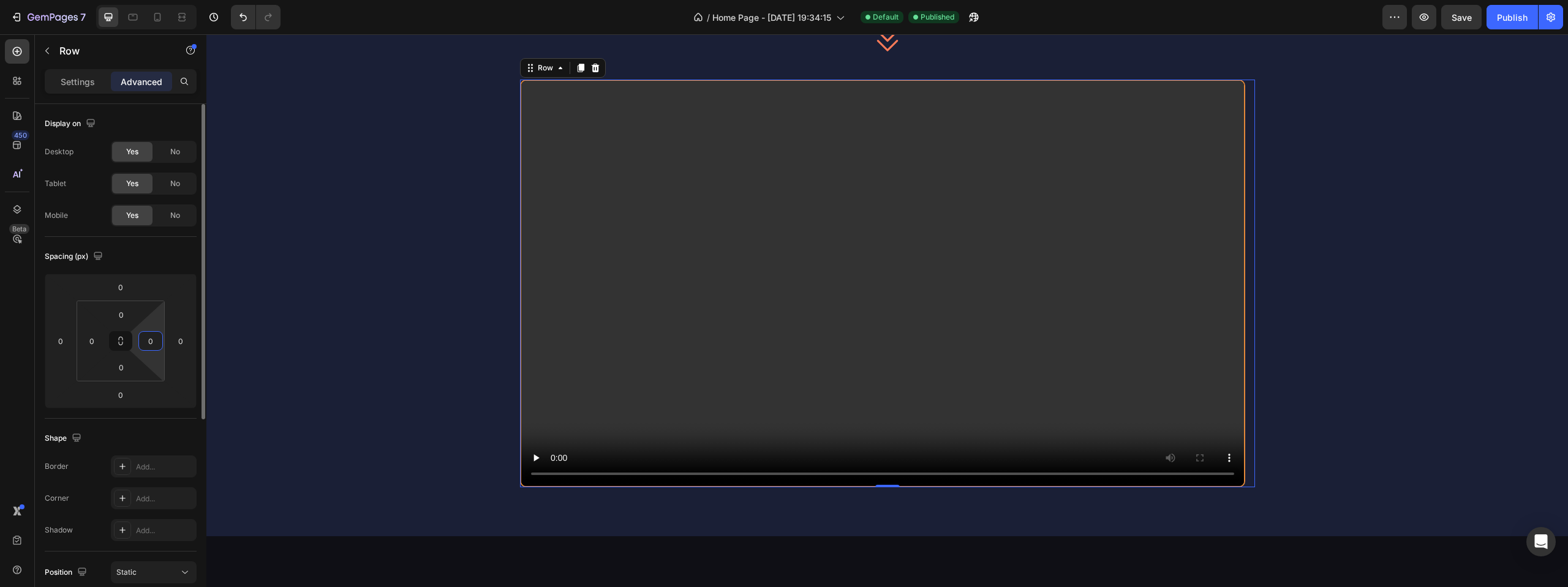
type input "0"
click at [155, 253] on div "Spacing (px)" at bounding box center [120, 256] width 152 height 20
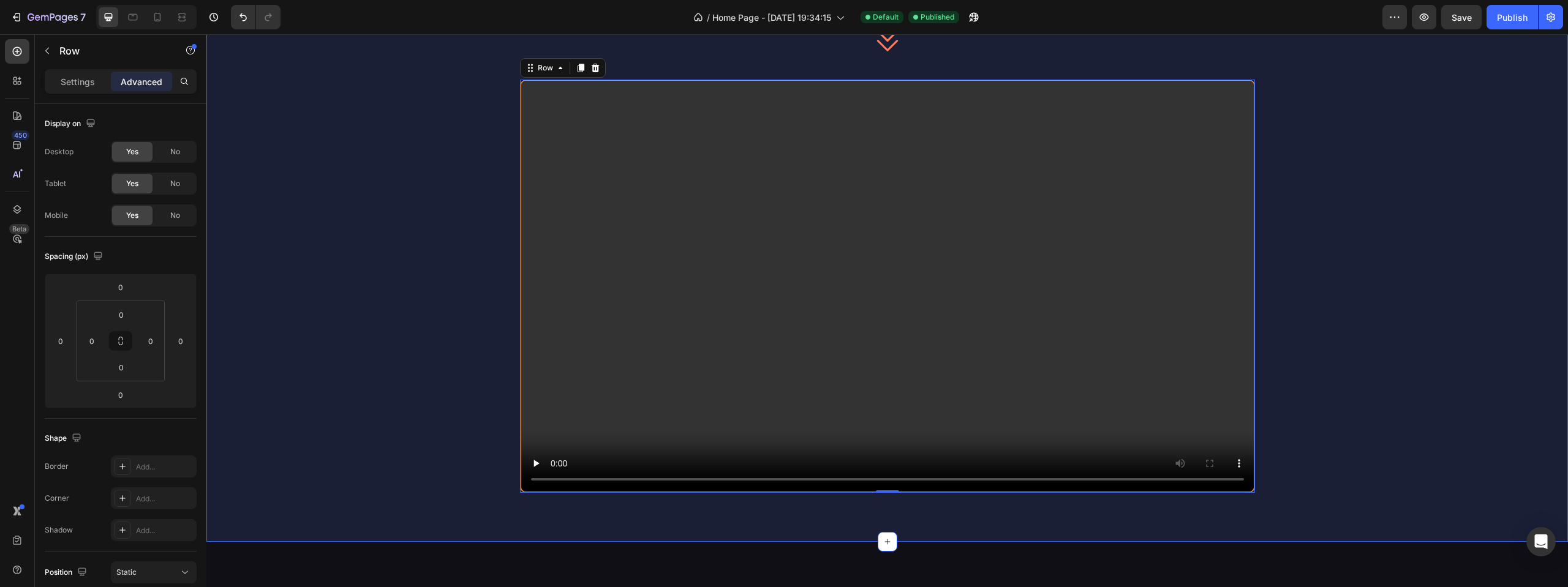
click at [435, 276] on div "See How it Works Heading Icon 1. Search Text Block Full-text, categories, trigg…" at bounding box center [887, 132] width 1362 height 721
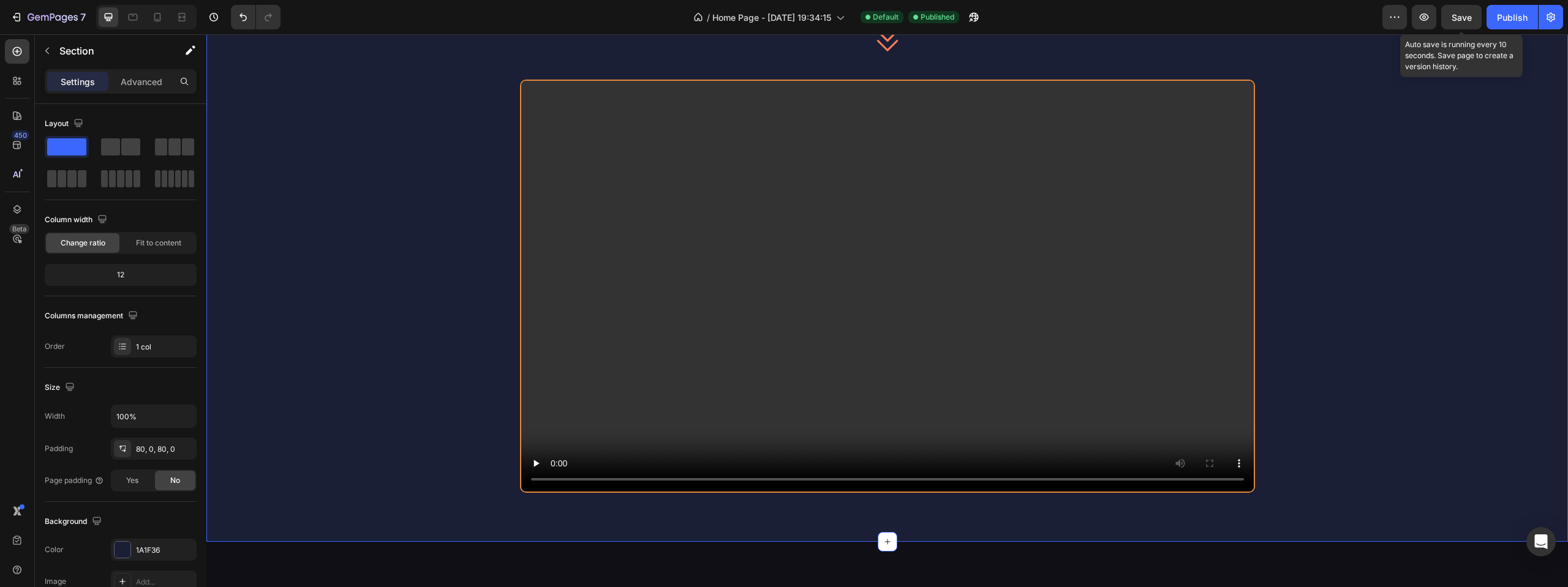
click at [1470, 16] on span "Save" at bounding box center [1462, 17] width 20 height 10
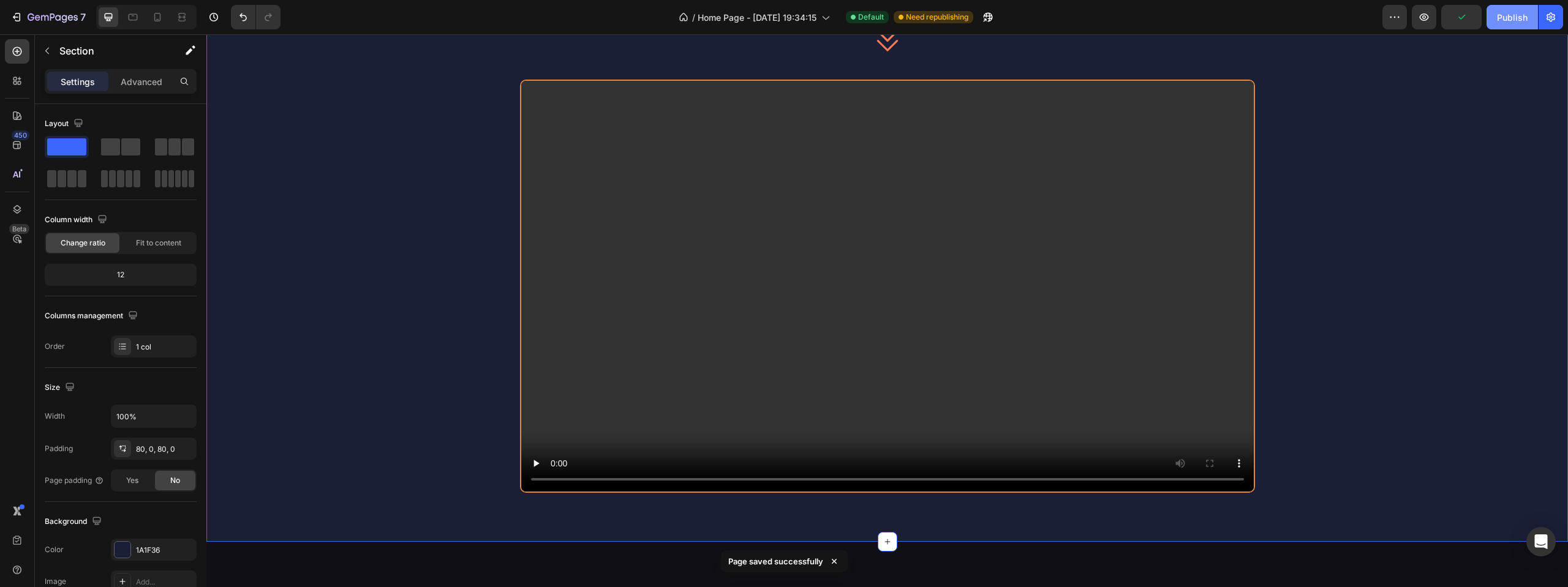
click at [1515, 16] on div "Publish" at bounding box center [1512, 17] width 31 height 13
click at [523, 72] on div "Row" at bounding box center [533, 72] width 20 height 11
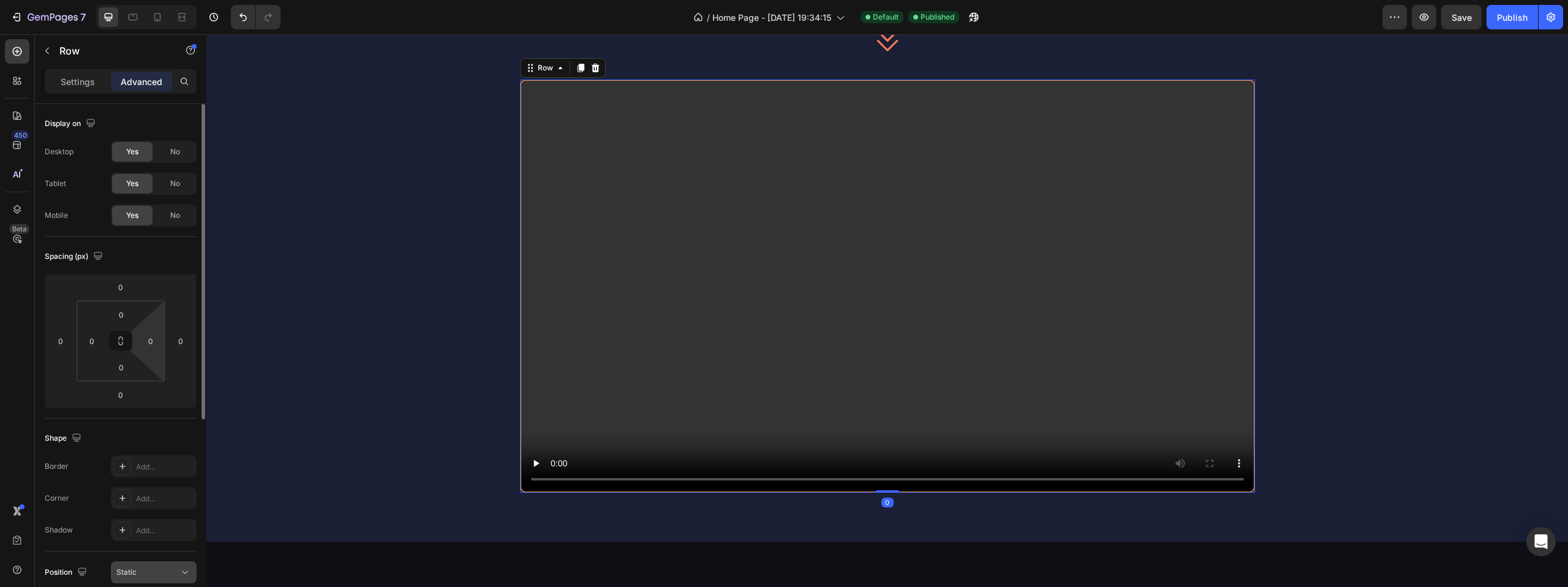
scroll to position [332, 0]
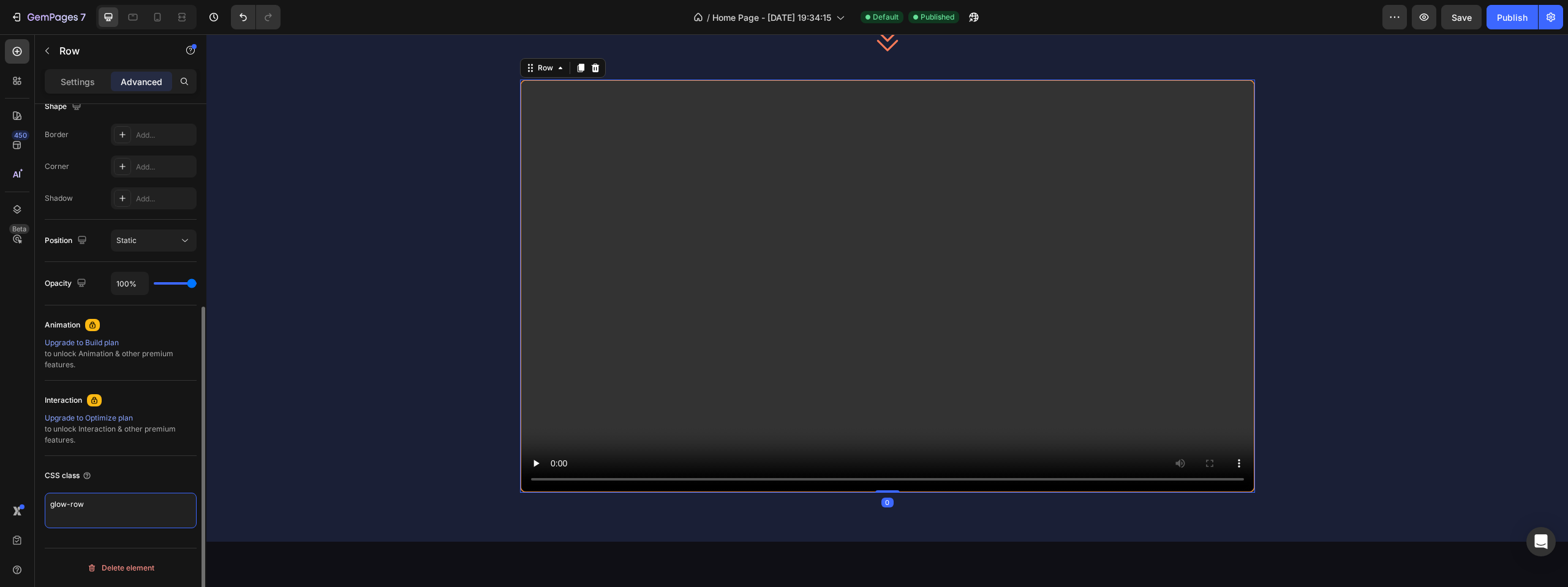
click at [122, 497] on textarea "glow-row" at bounding box center [120, 511] width 152 height 36
click at [531, 69] on icon at bounding box center [532, 68] width 2 height 2
click at [530, 104] on video at bounding box center [887, 287] width 732 height 412
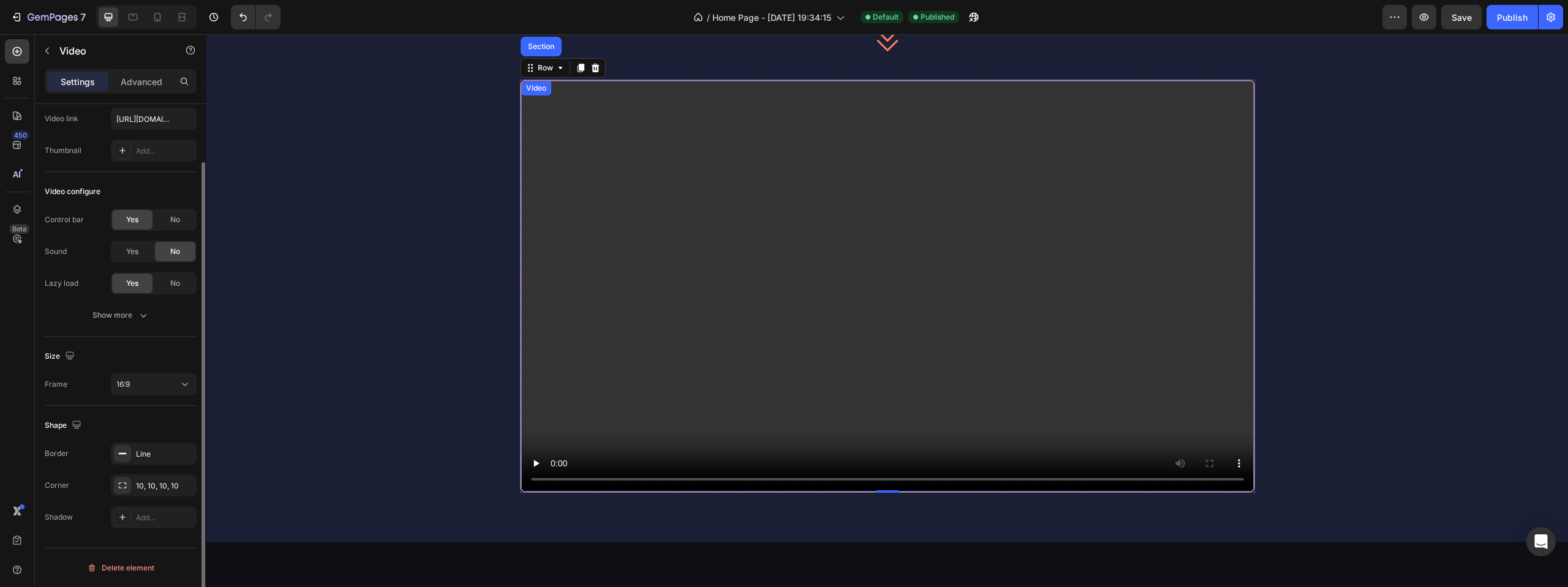
scroll to position [0, 0]
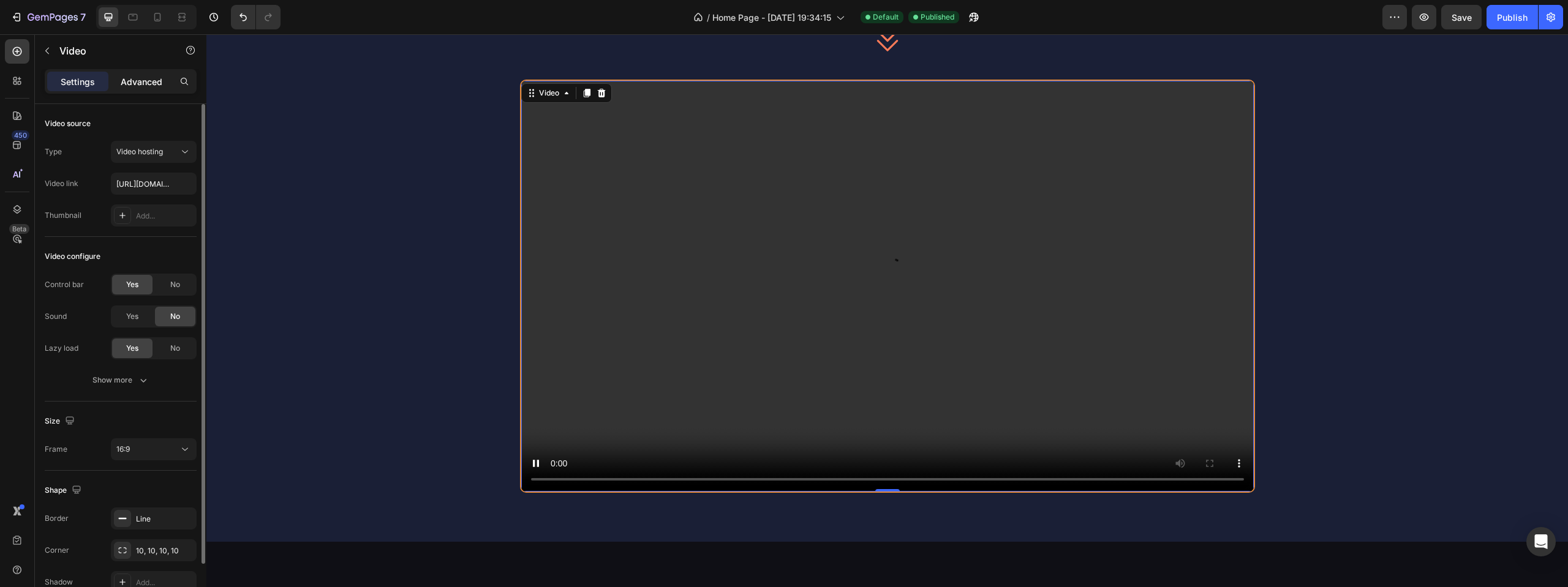
click at [136, 80] on p "Advanced" at bounding box center [141, 81] width 42 height 13
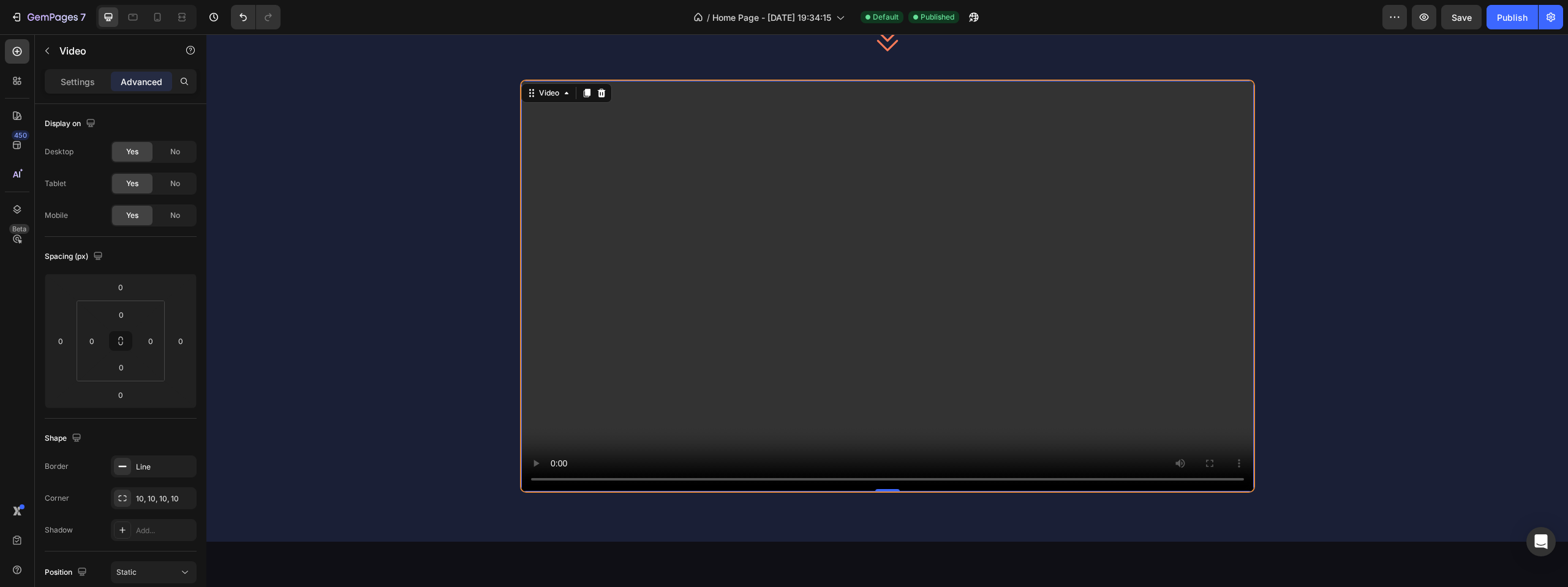
scroll to position [332, 0]
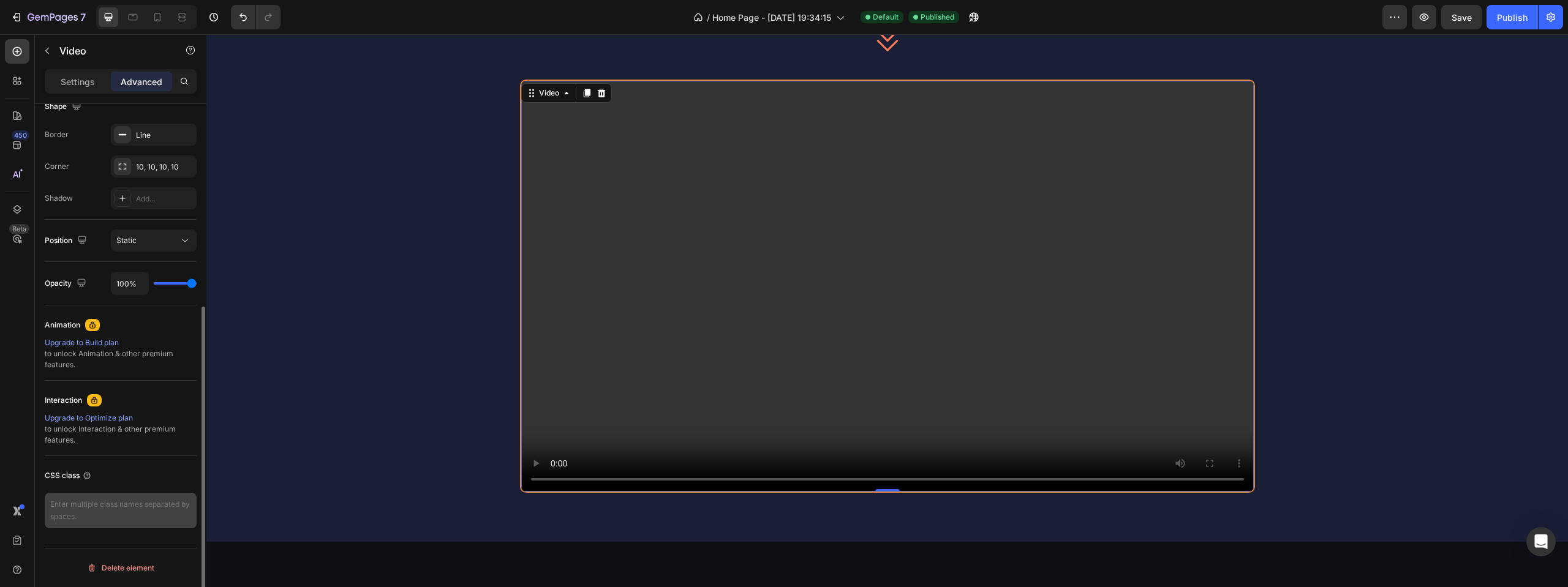
click at [109, 507] on textarea at bounding box center [120, 511] width 152 height 36
click at [96, 506] on textarea at bounding box center [120, 511] width 152 height 36
paste textarea "glow-row"
type textarea "glow-row"
click at [333, 427] on div "See How it Works Heading Icon 1. Search Text Block Full-text, categories, trigg…" at bounding box center [887, 132] width 1362 height 721
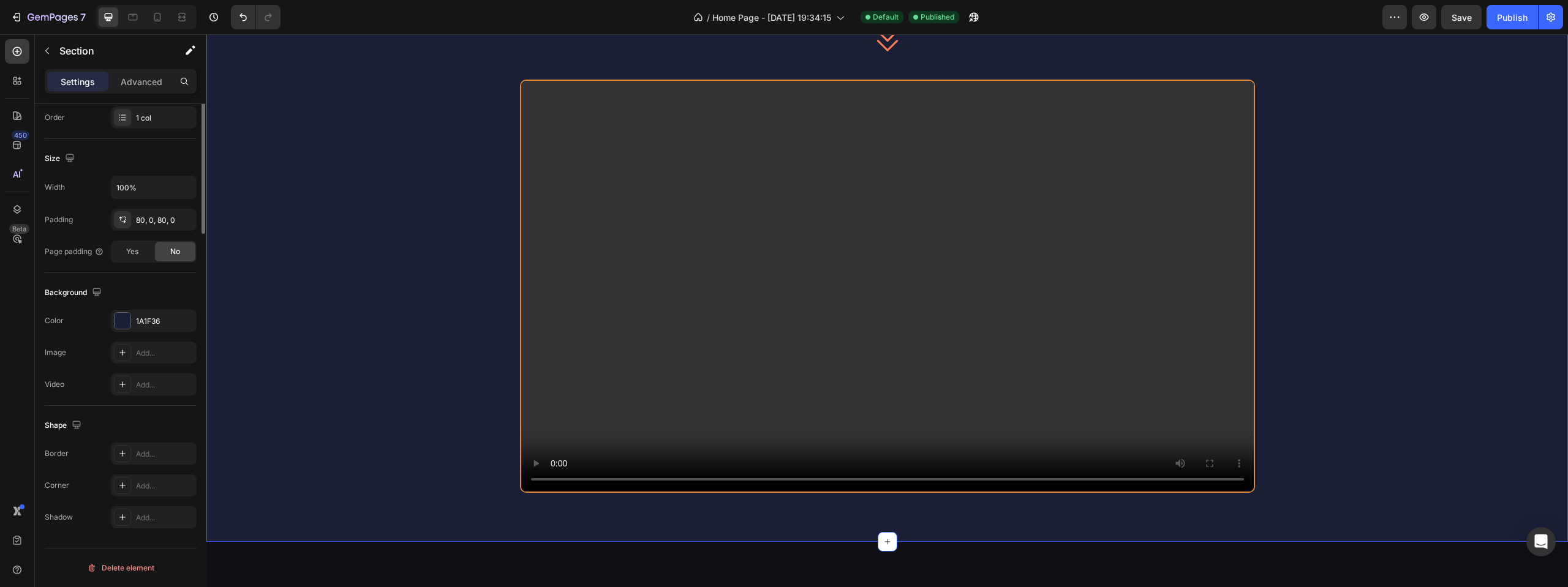
scroll to position [0, 0]
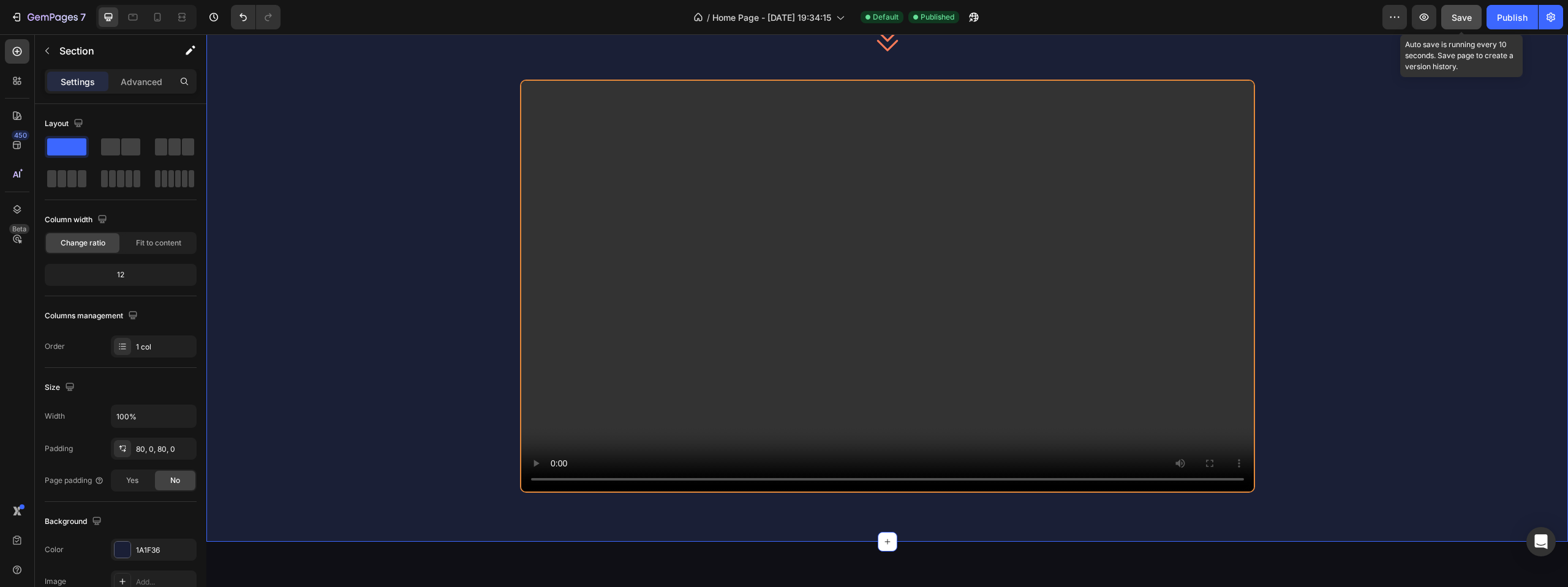
click at [1454, 9] on button "Save" at bounding box center [1461, 17] width 41 height 25
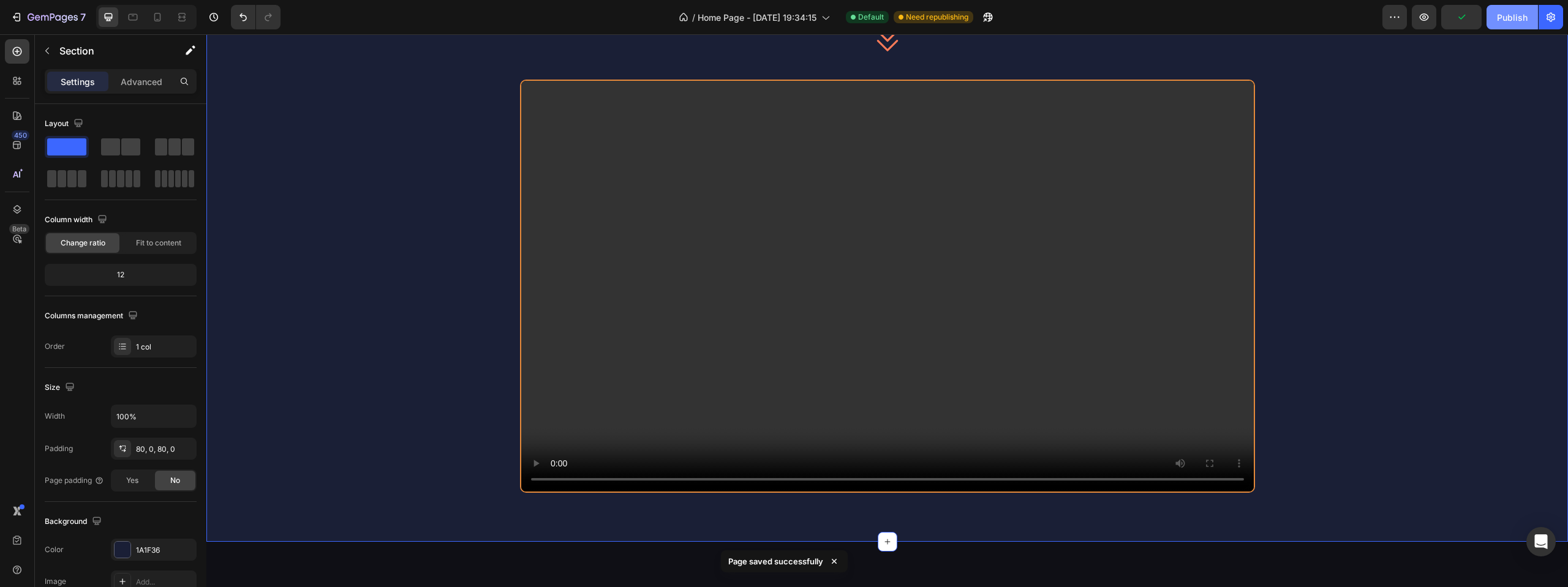
click at [1509, 14] on div "Publish" at bounding box center [1512, 17] width 31 height 13
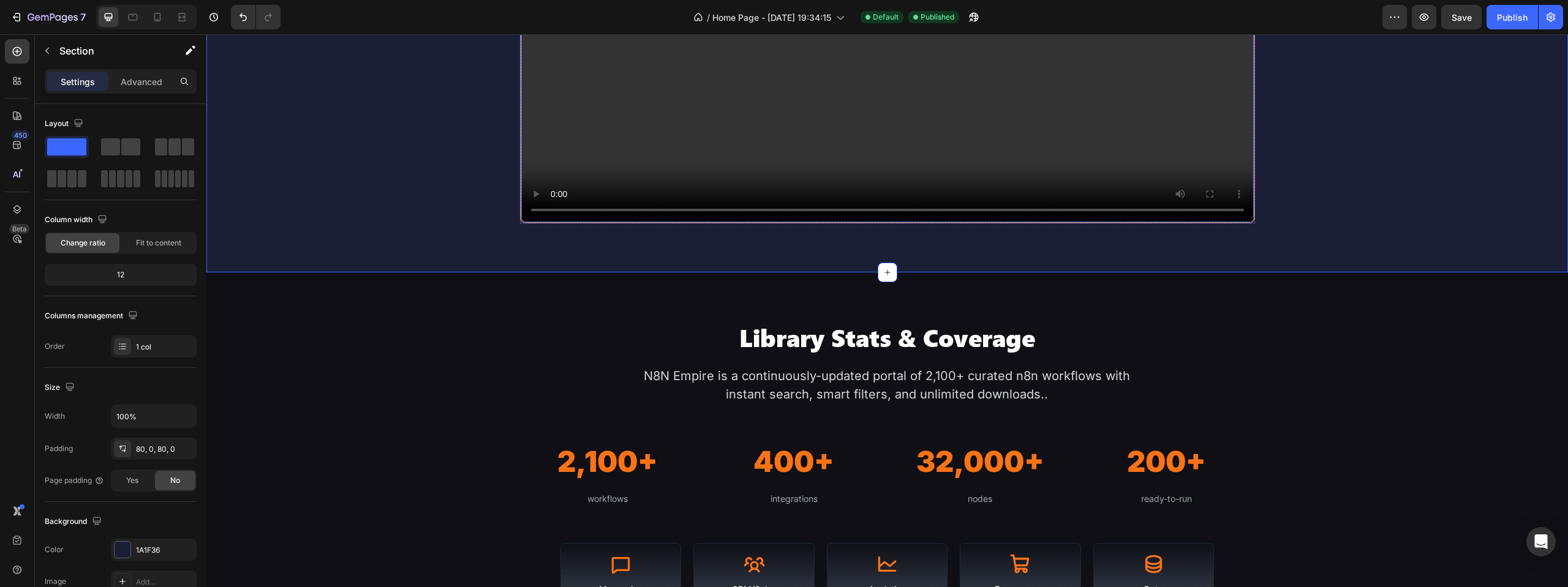
scroll to position [1018, 0]
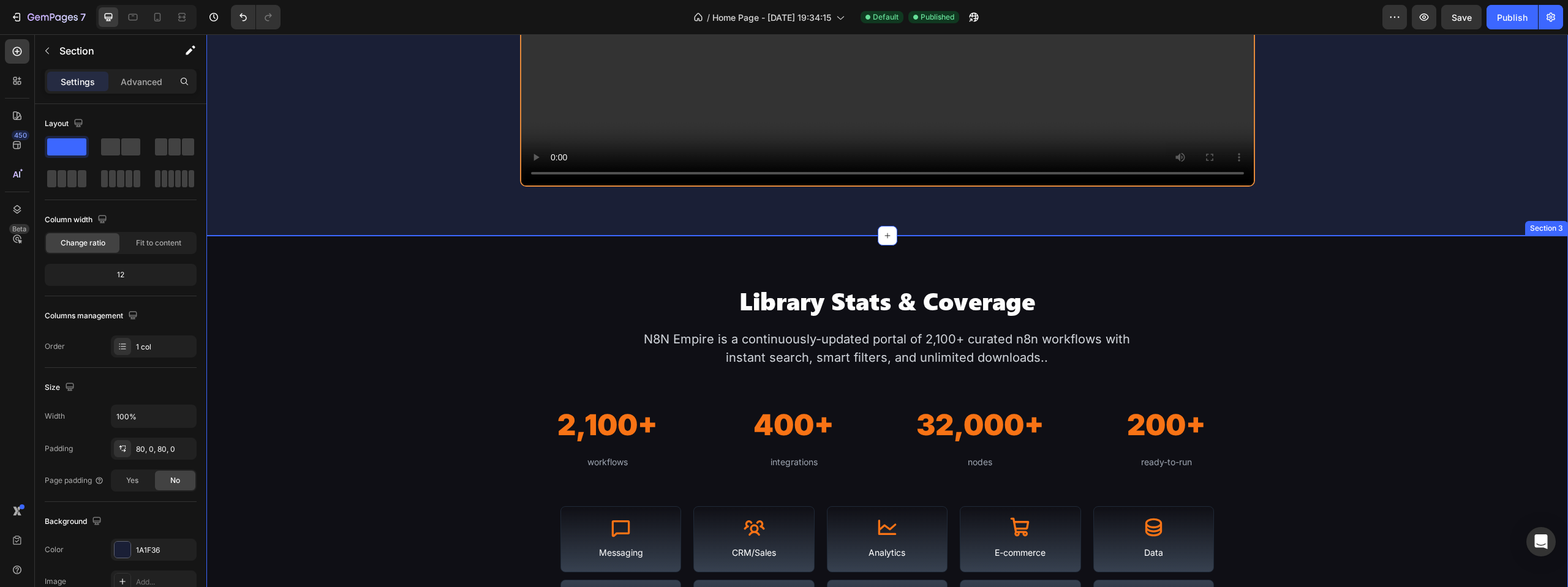
click at [398, 280] on div "Library Stats & Coverage Heading N8N Empire is a continuously-updated portal of…" at bounding box center [887, 466] width 1362 height 460
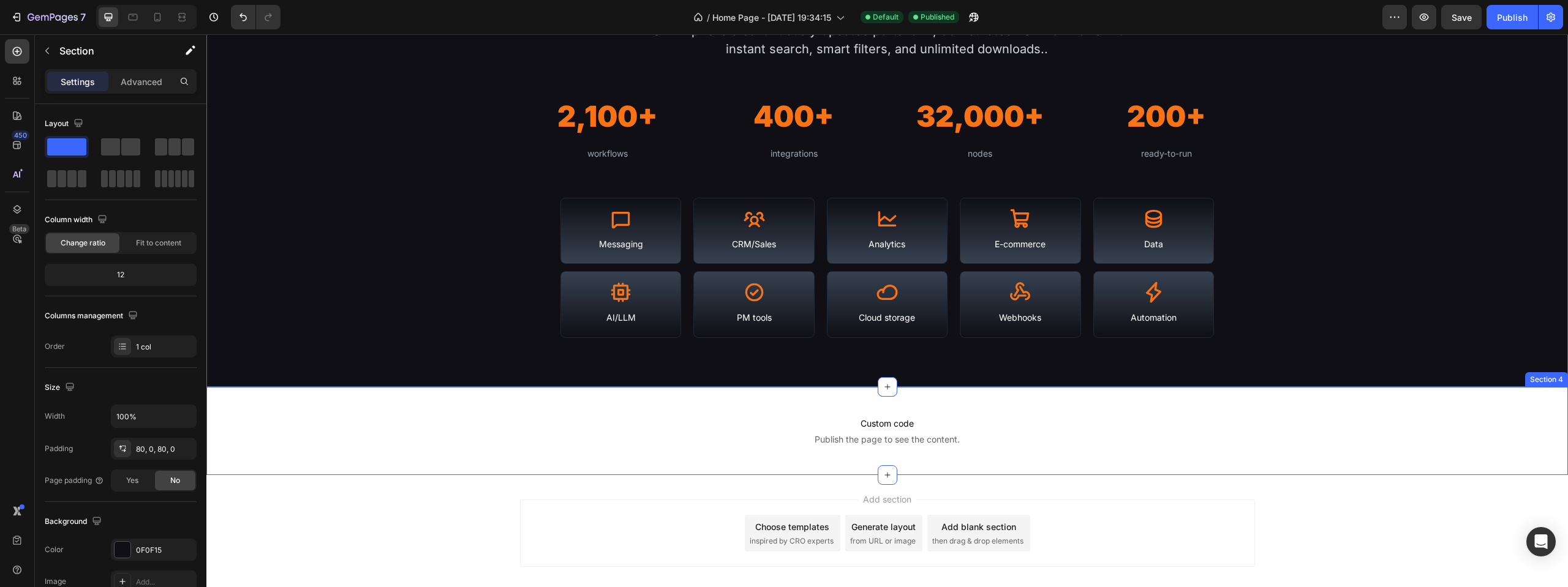
scroll to position [1300, 0]
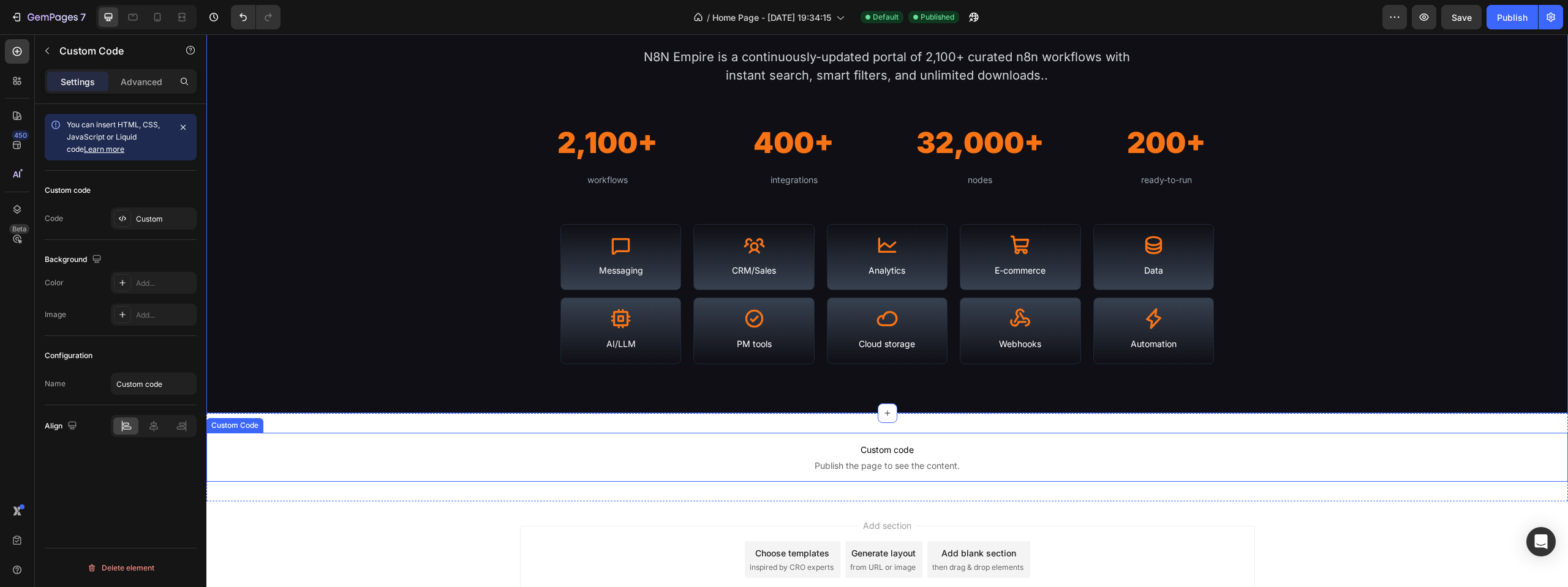
click at [952, 461] on span "Publish the page to see the content." at bounding box center [887, 466] width 1362 height 12
click at [134, 207] on div "Custom code Code Custom" at bounding box center [120, 205] width 152 height 70
click at [136, 223] on div "Custom" at bounding box center [165, 219] width 58 height 11
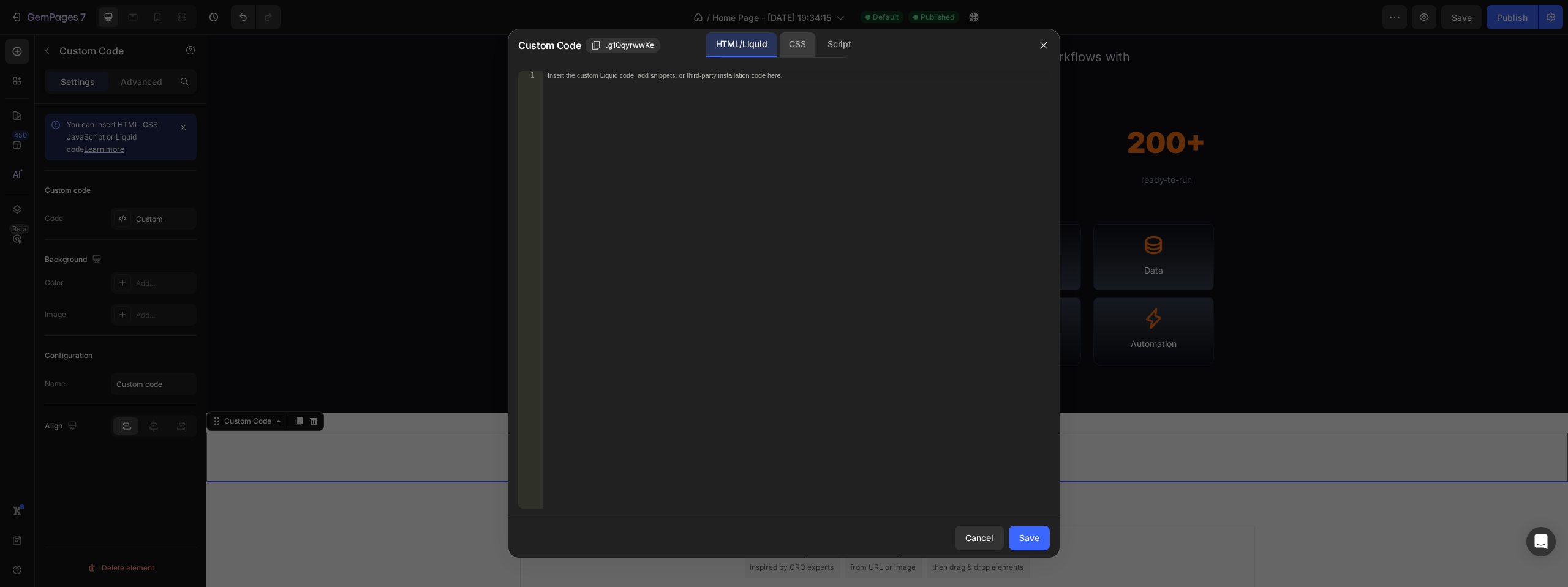
click at [818, 43] on div "CSS" at bounding box center [839, 44] width 43 height 25
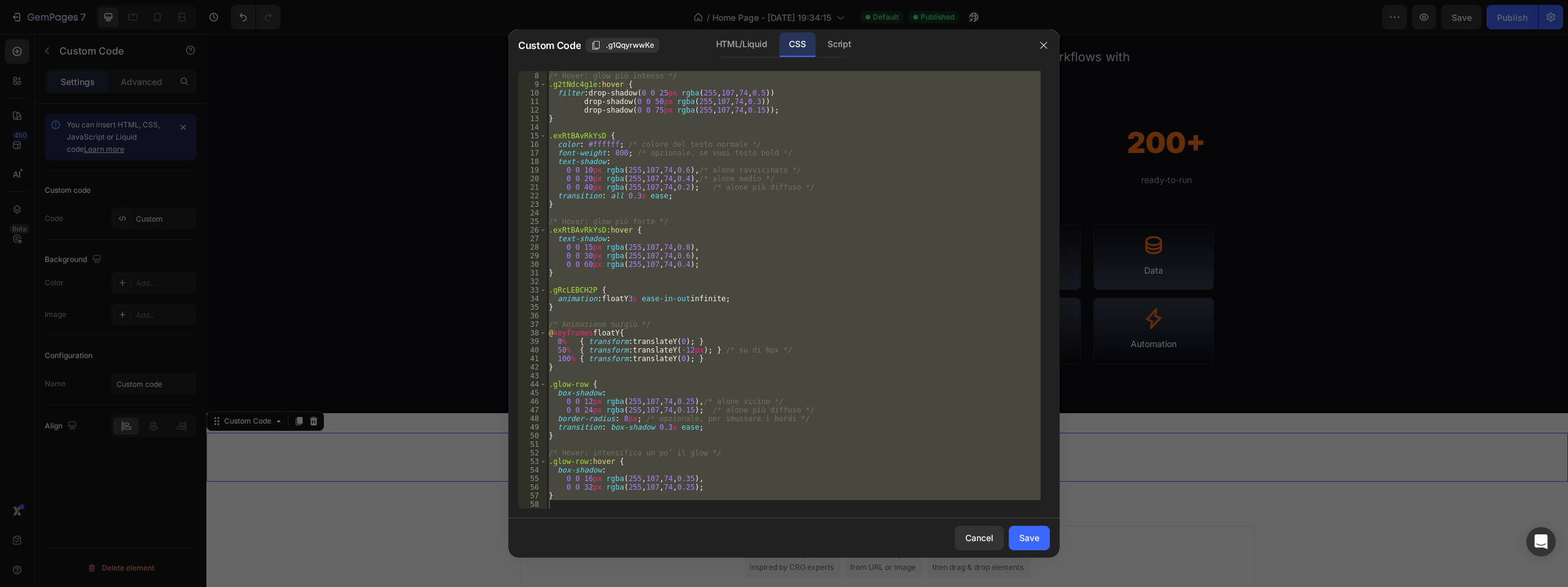
scroll to position [59, 0]
type textarea "}"
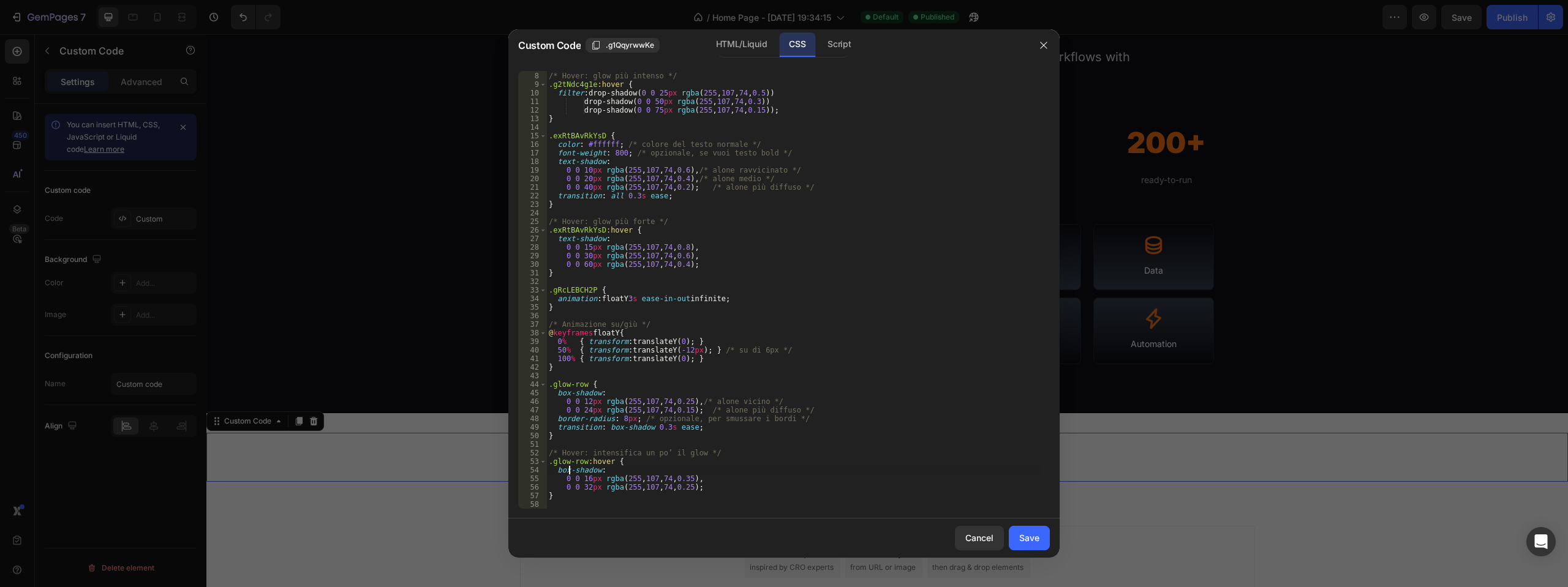
click at [557, 386] on div "/* Hover: glow più intenso */ .g2tNdc4g1e :hover { filter : drop-shadow( 0 0 25…" at bounding box center [793, 290] width 495 height 455
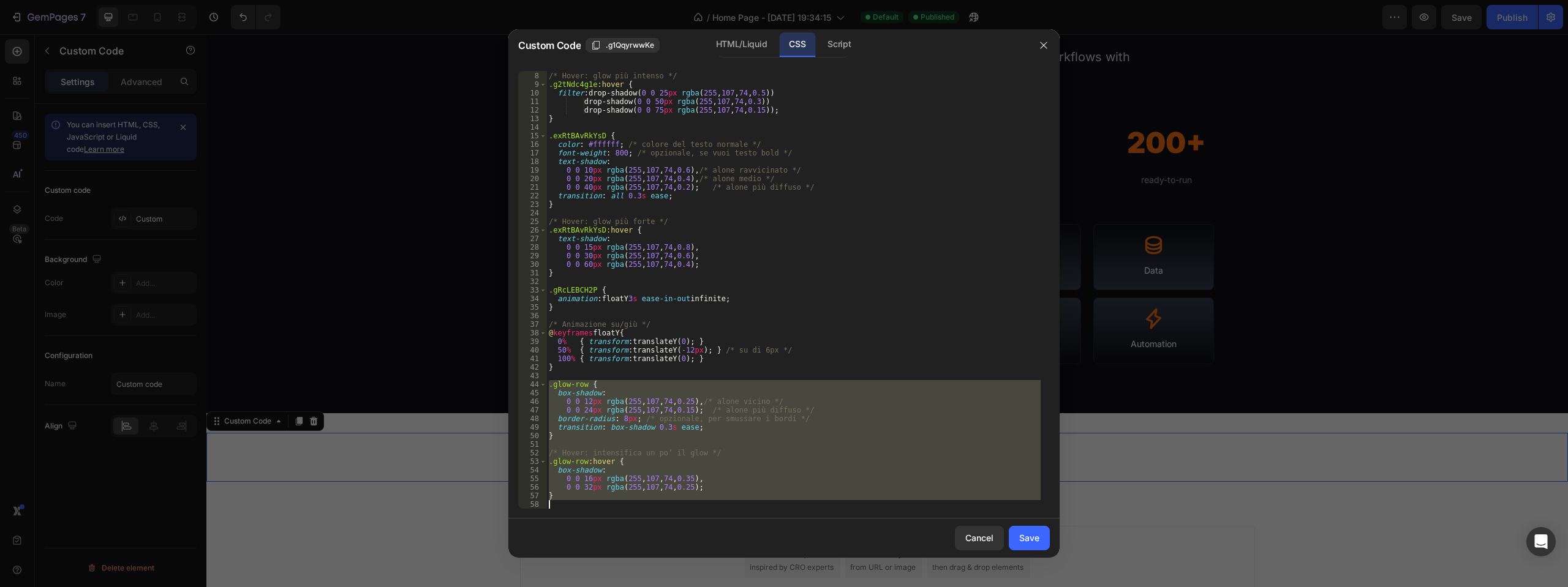
drag, startPoint x: 557, startPoint y: 386, endPoint x: 580, endPoint y: 508, distance: 124.1
click at [580, 508] on div "/* Hover: glow più intenso */ .g2tNdc4g1e :hover { filter : drop-shadow( 0 0 25…" at bounding box center [793, 290] width 495 height 455
type textarea "}"
paste textarea
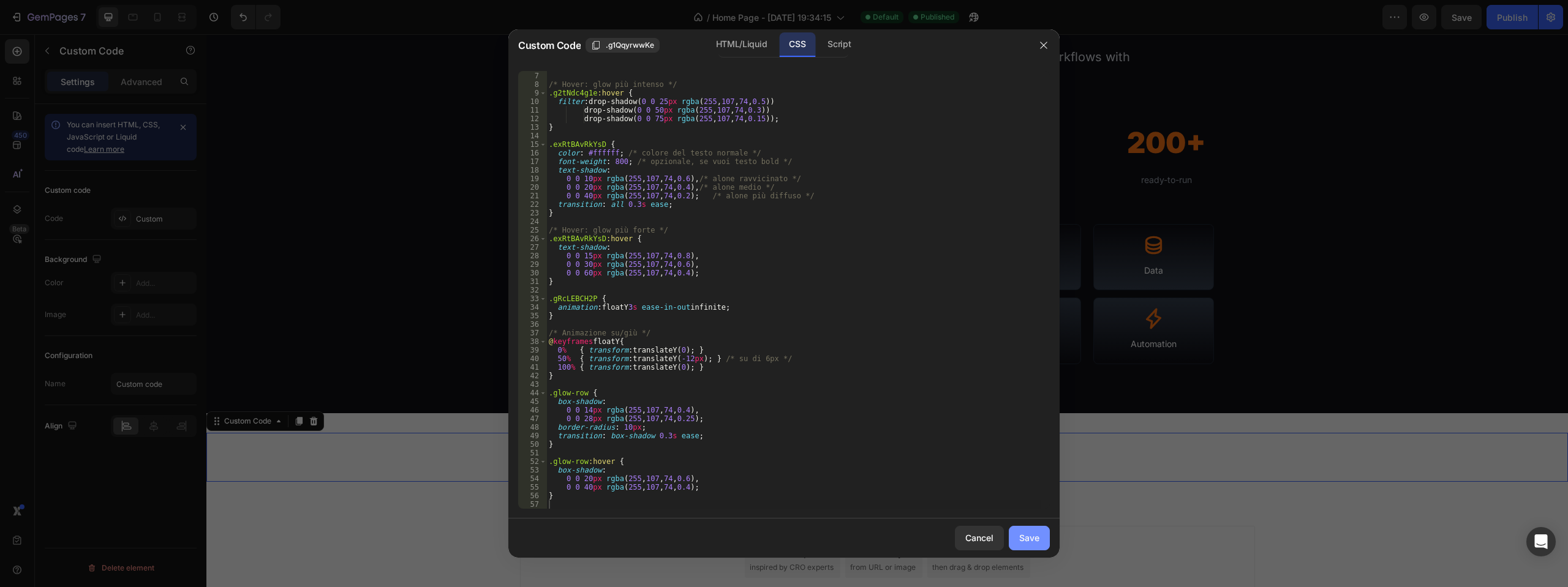
click at [1029, 534] on div "Save" at bounding box center [1029, 538] width 20 height 13
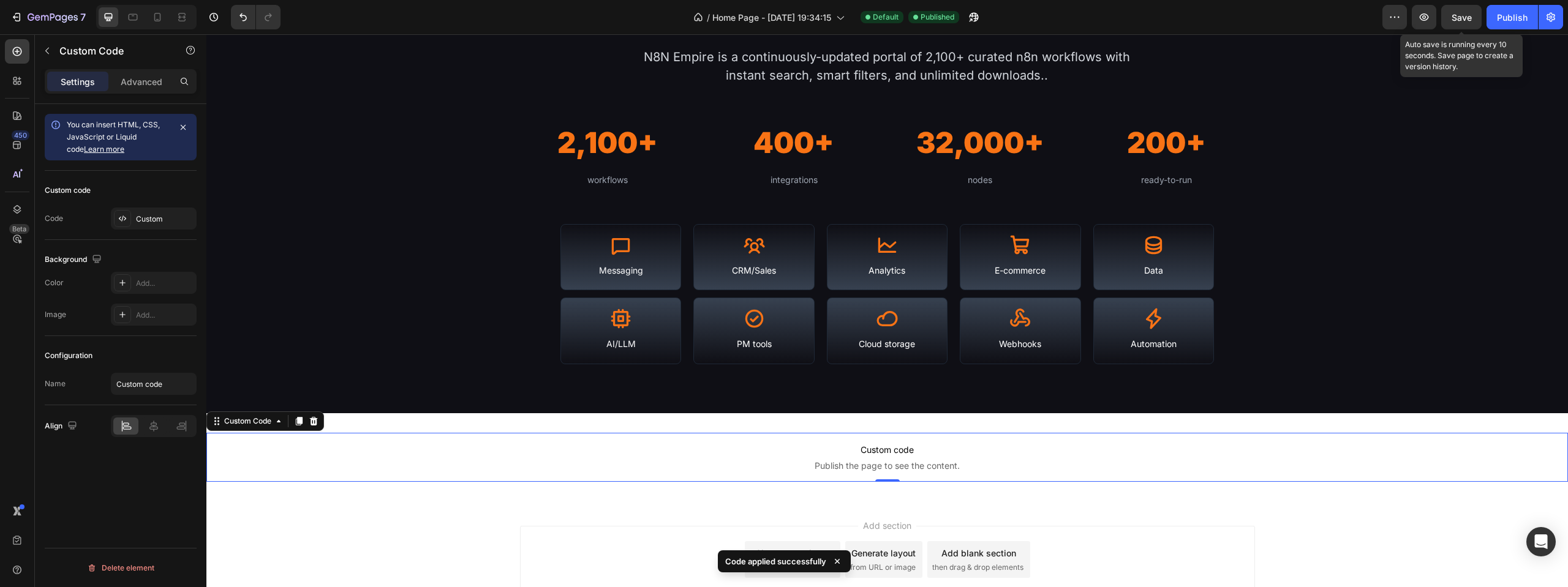
click at [1461, 17] on span "Save" at bounding box center [1462, 17] width 20 height 10
click at [1503, 12] on div "Publish" at bounding box center [1512, 17] width 31 height 13
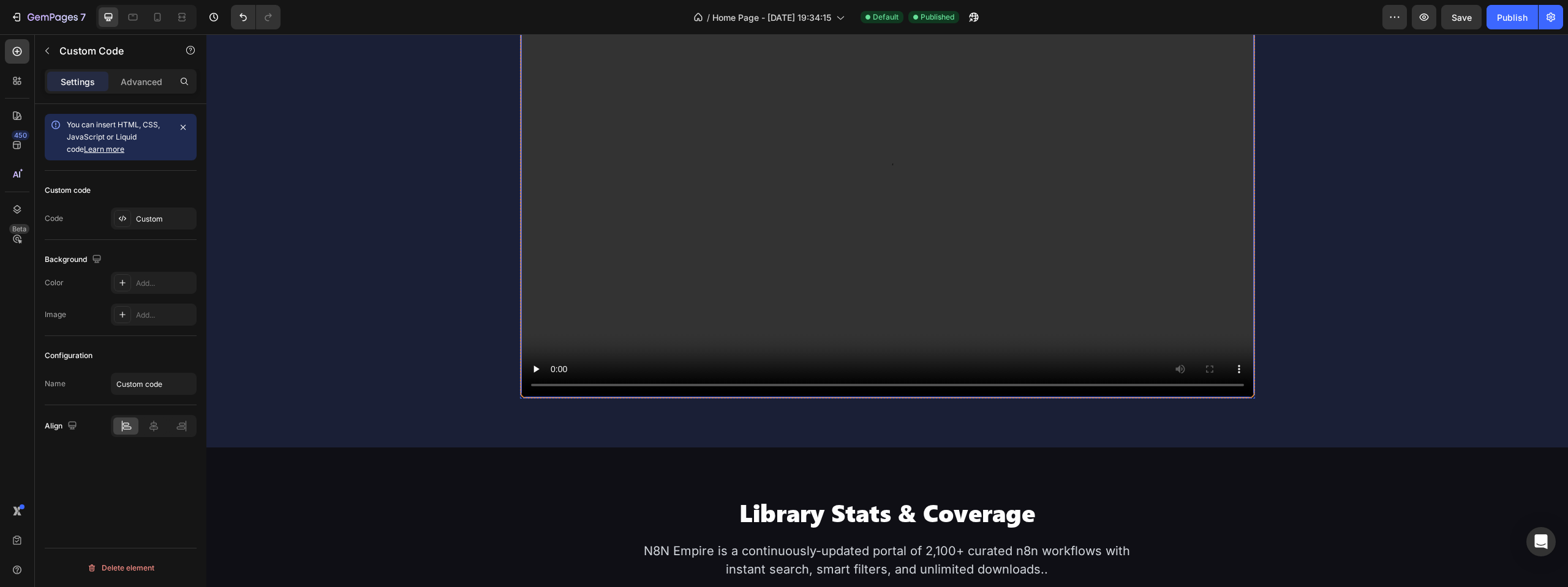
scroll to position [749, 0]
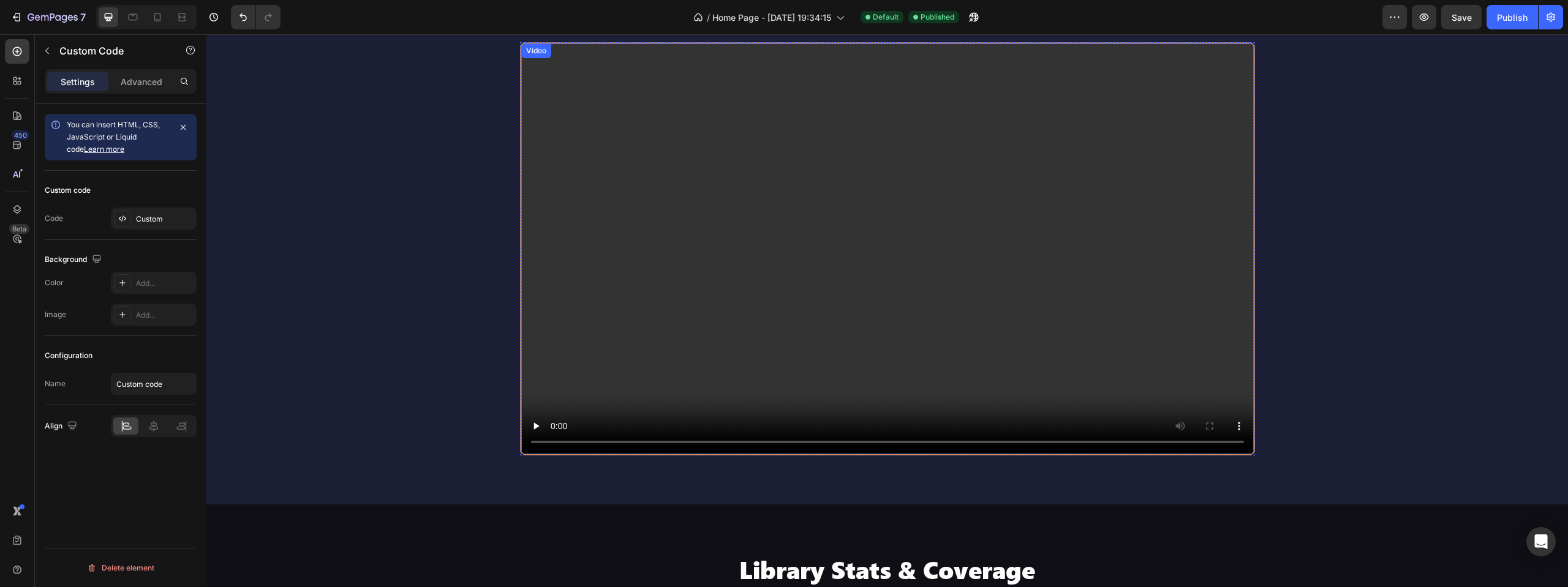
drag, startPoint x: 530, startPoint y: 51, endPoint x: 339, endPoint y: 82, distance: 193.5
click at [530, 51] on div "Video" at bounding box center [536, 50] width 25 height 11
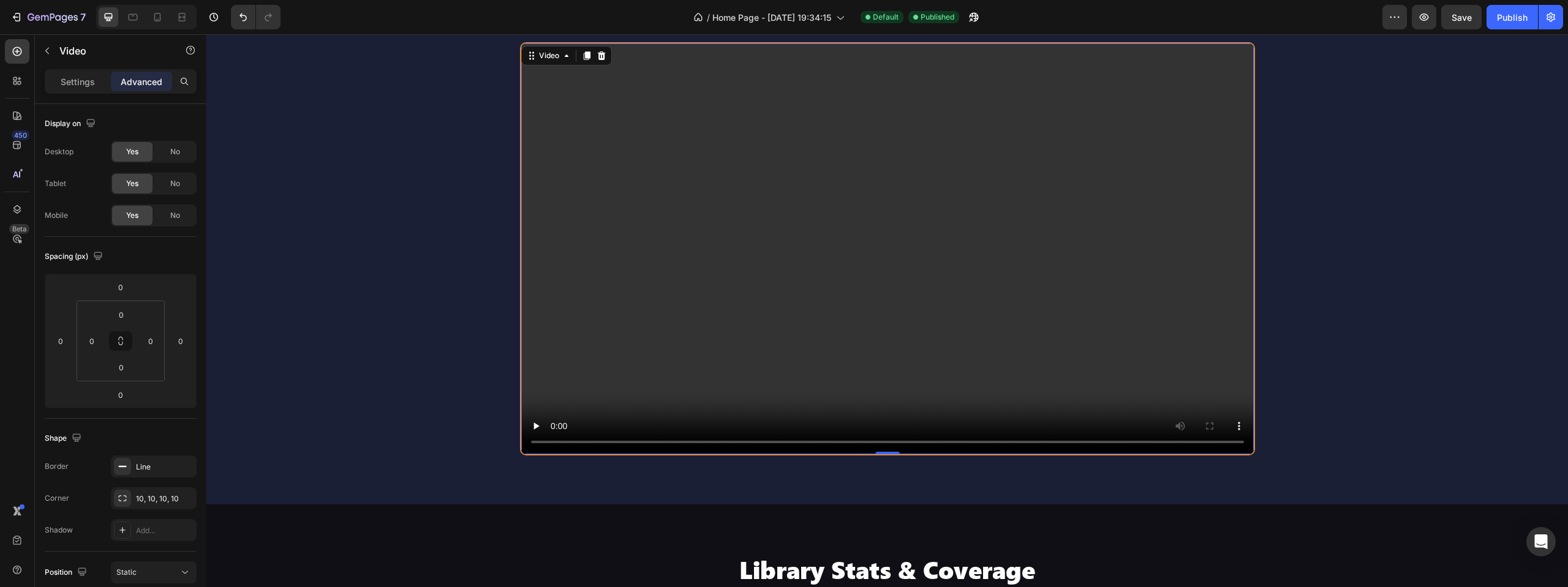
scroll to position [332, 0]
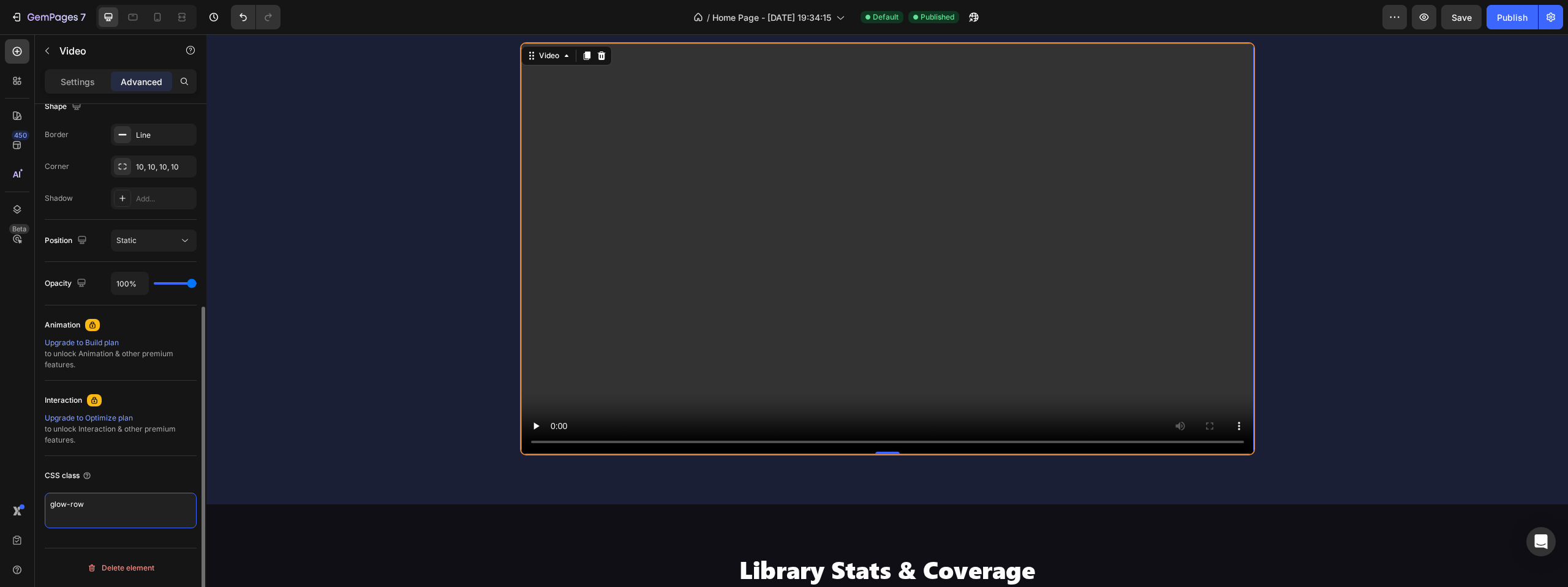
click at [104, 512] on textarea "glow-row" at bounding box center [120, 511] width 152 height 36
click at [106, 505] on textarea "glow-row" at bounding box center [120, 511] width 152 height 36
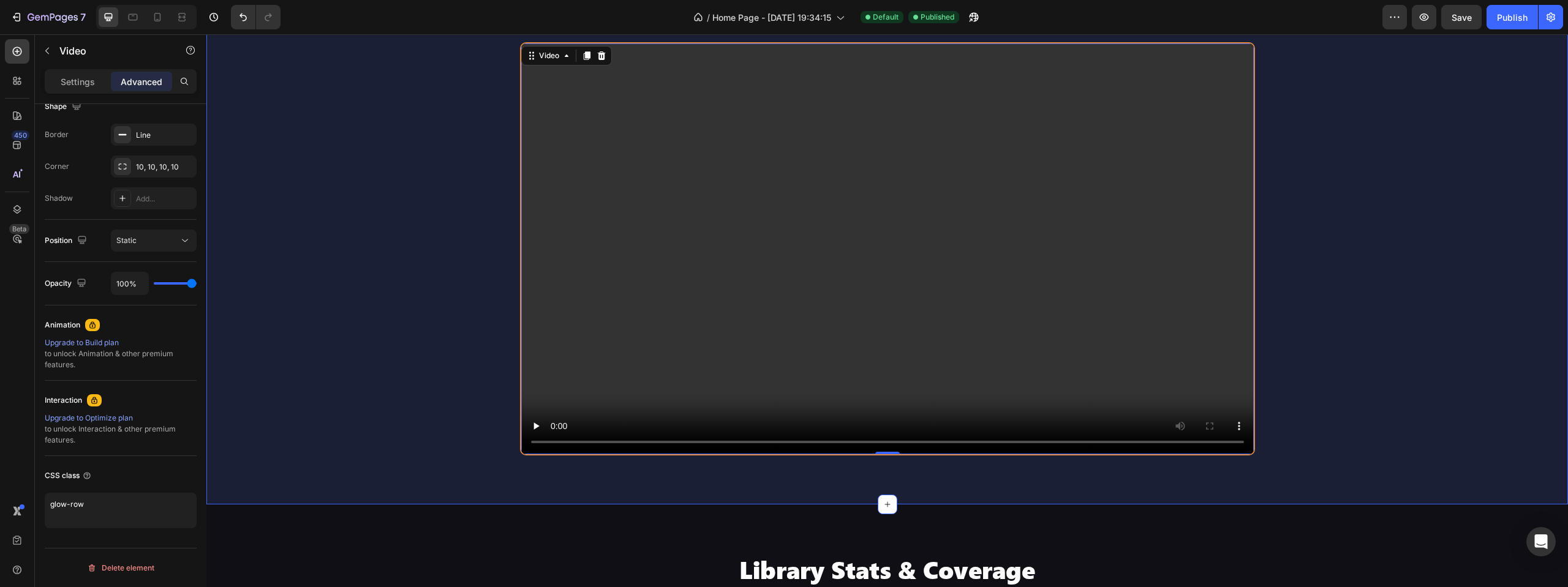
click at [457, 389] on div "See How it Works Heading Icon 1. Search Text Block Full-text, categories, trigg…" at bounding box center [887, 95] width 1362 height 721
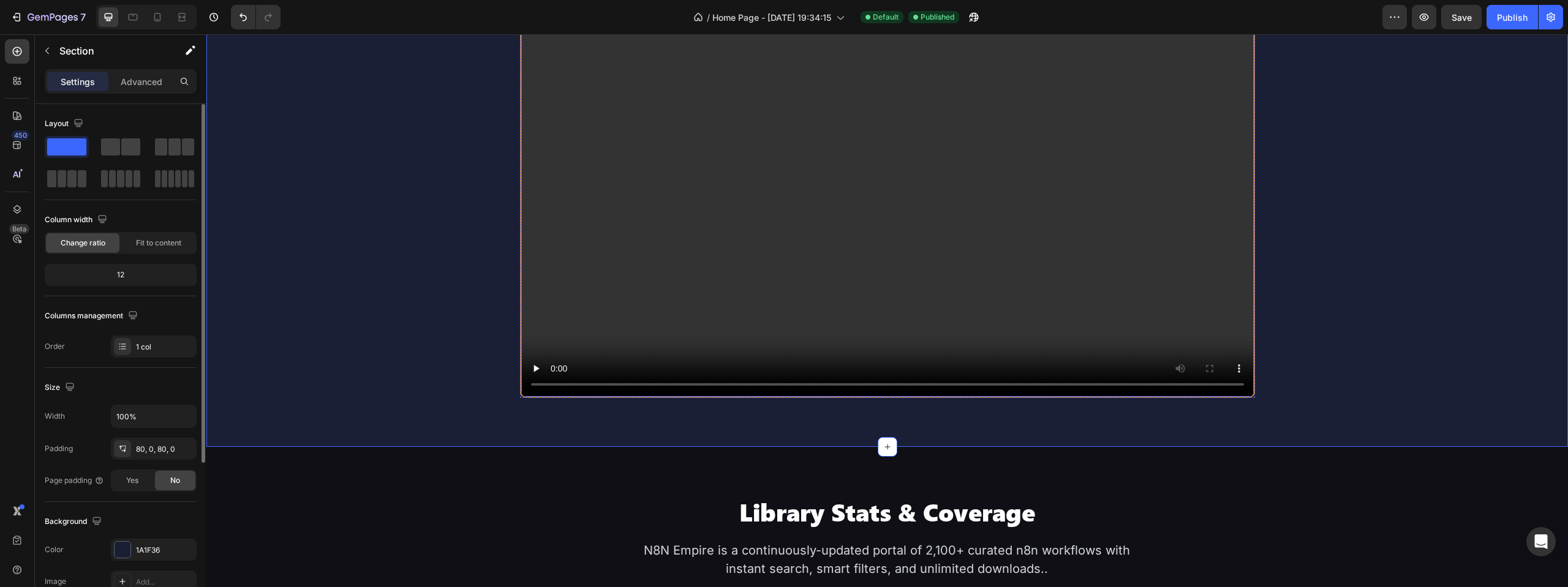
scroll to position [1177, 0]
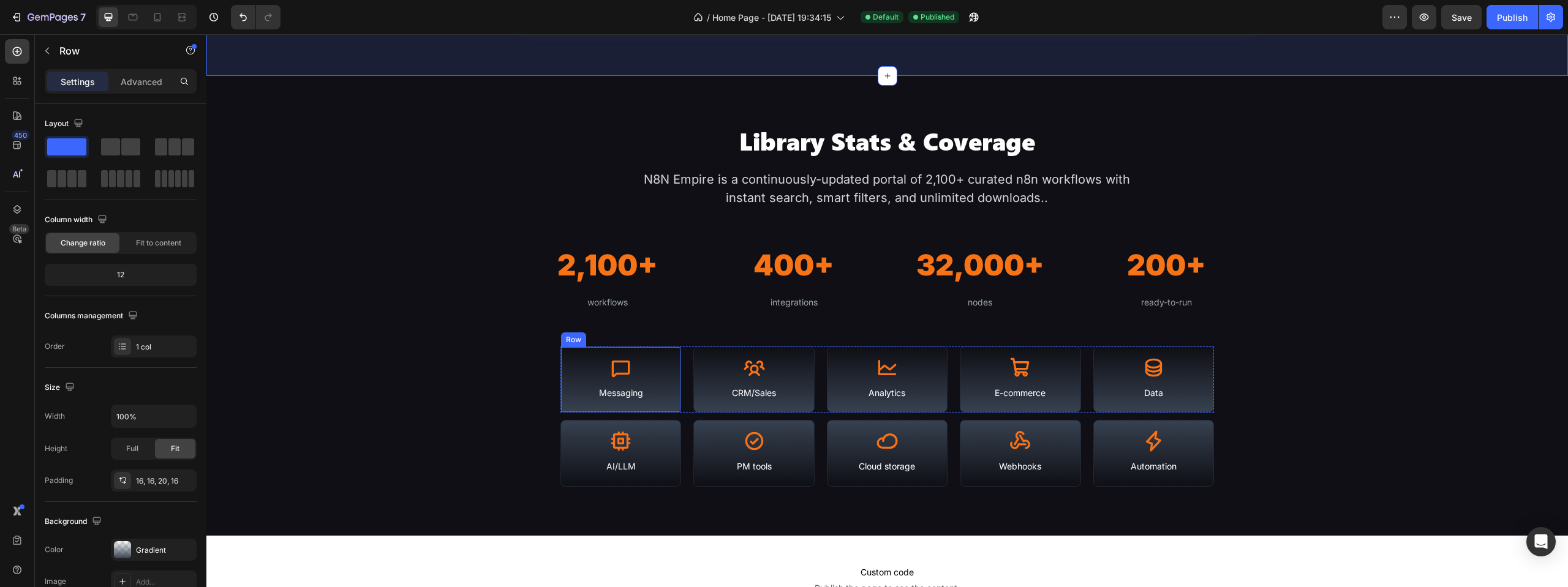
click at [673, 349] on div "Icon Messaging Text Block Row" at bounding box center [620, 380] width 120 height 67
click at [147, 89] on div "Advanced" at bounding box center [142, 81] width 61 height 20
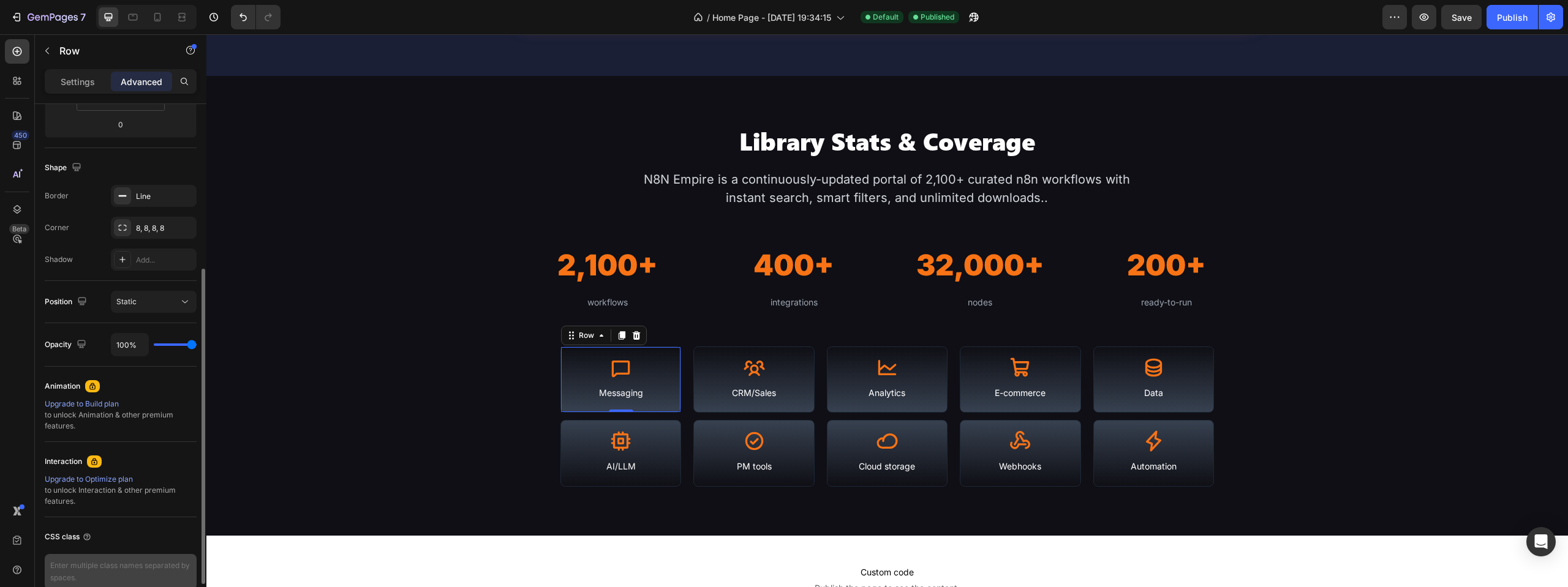
scroll to position [332, 0]
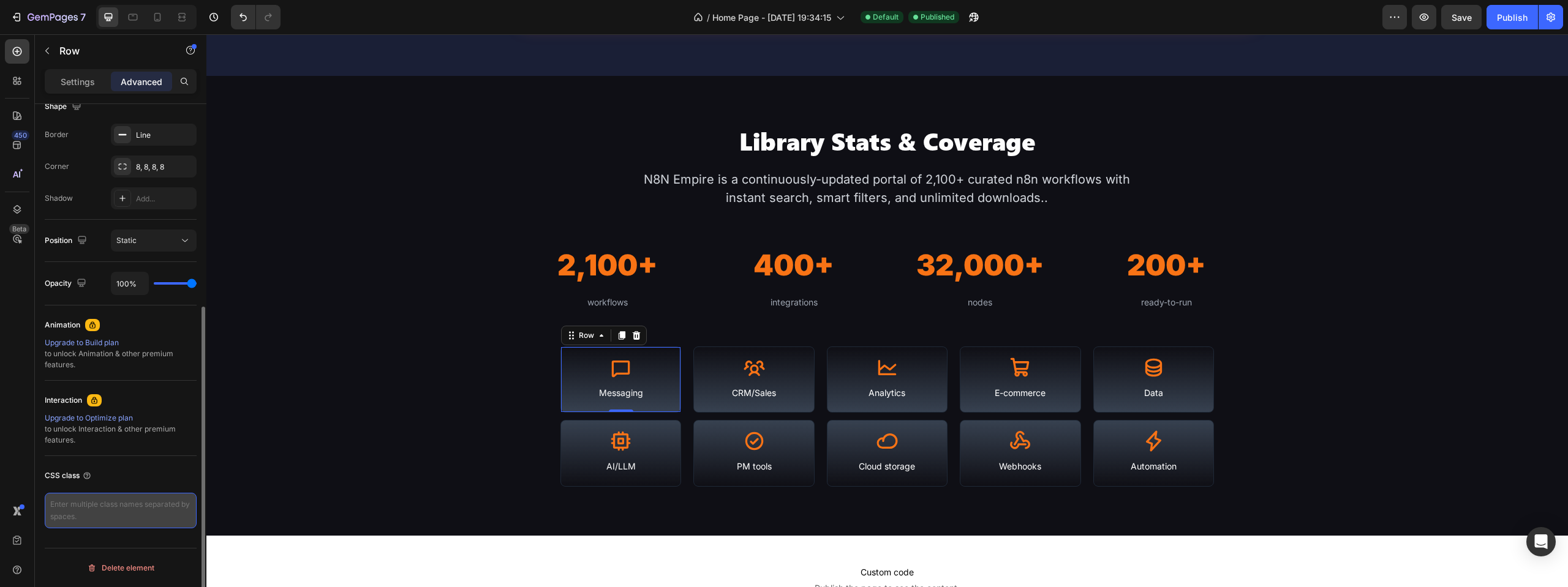
click at [131, 505] on textarea at bounding box center [120, 511] width 152 height 36
paste textarea "glow-row"
type textarea "glow-row"
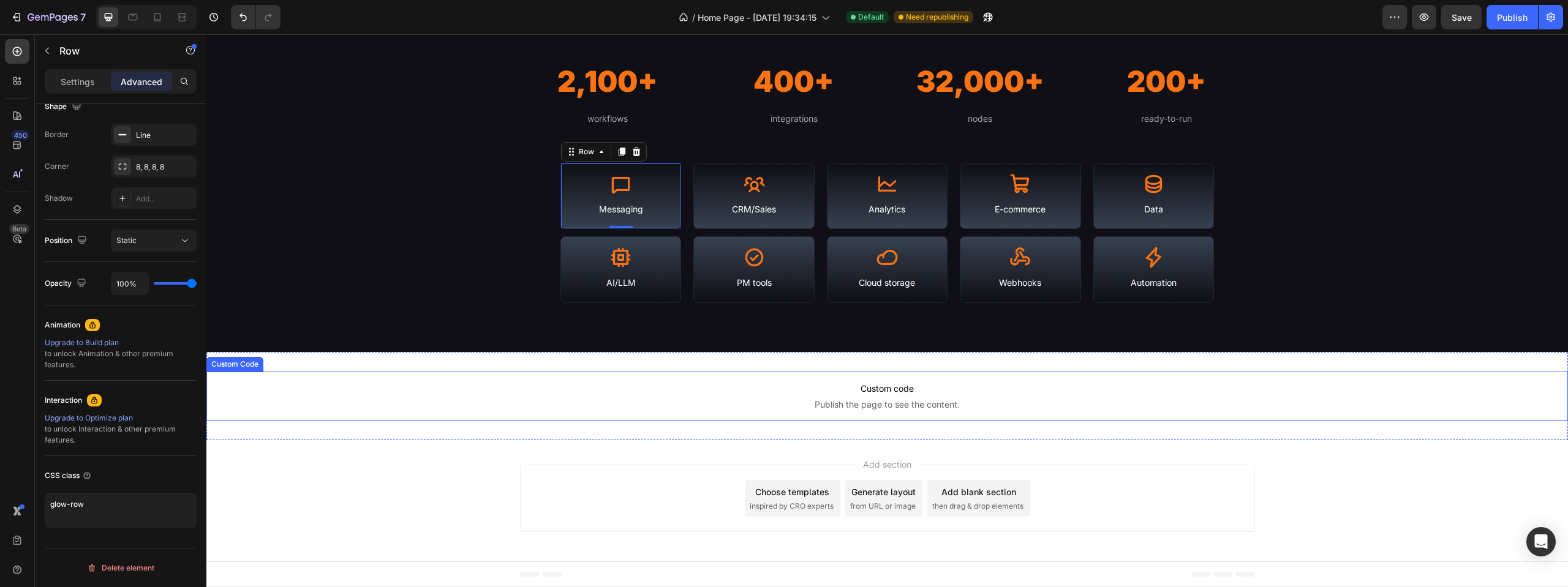
scroll to position [0, 0]
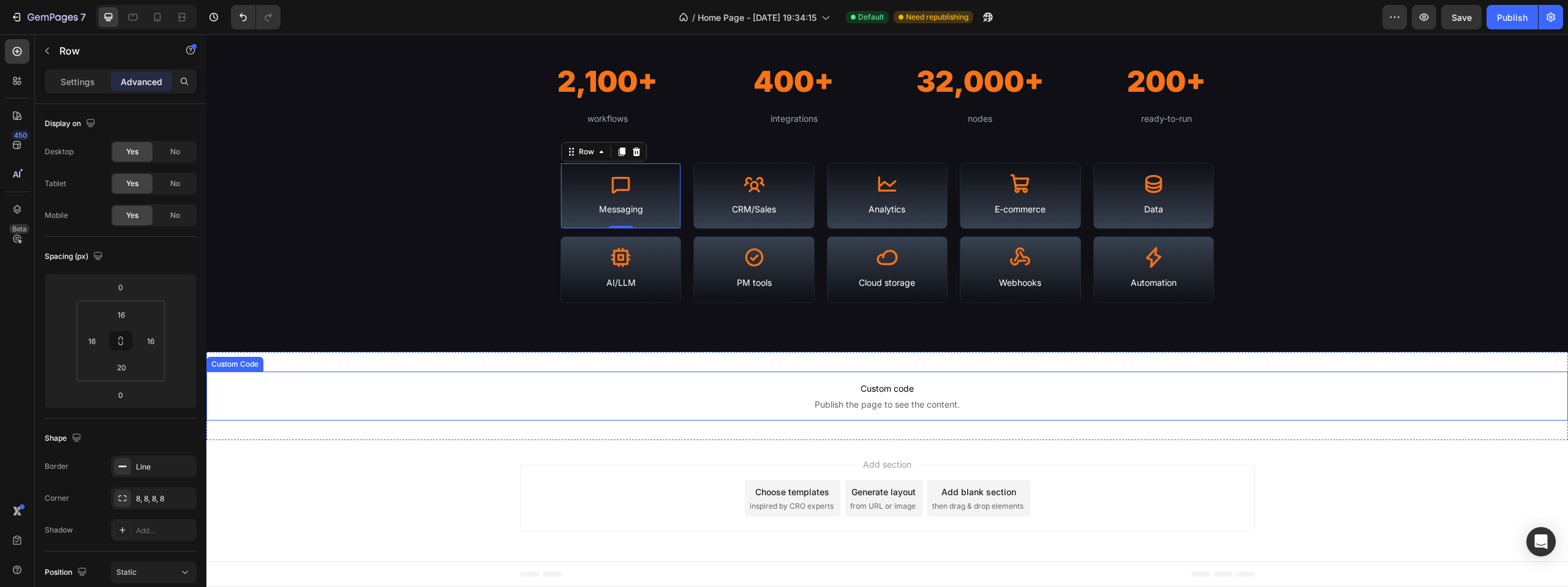
click at [754, 406] on span "Publish the page to see the content." at bounding box center [887, 405] width 1362 height 12
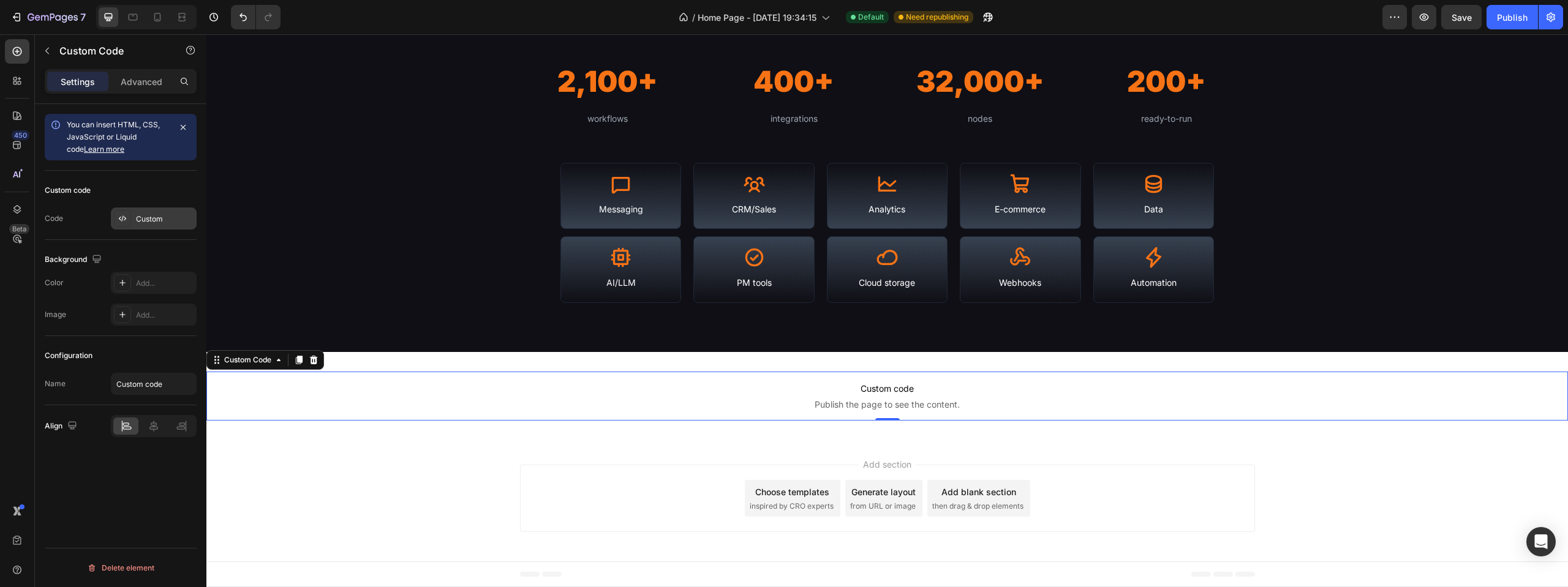
click at [149, 225] on div "Custom" at bounding box center [154, 219] width 86 height 22
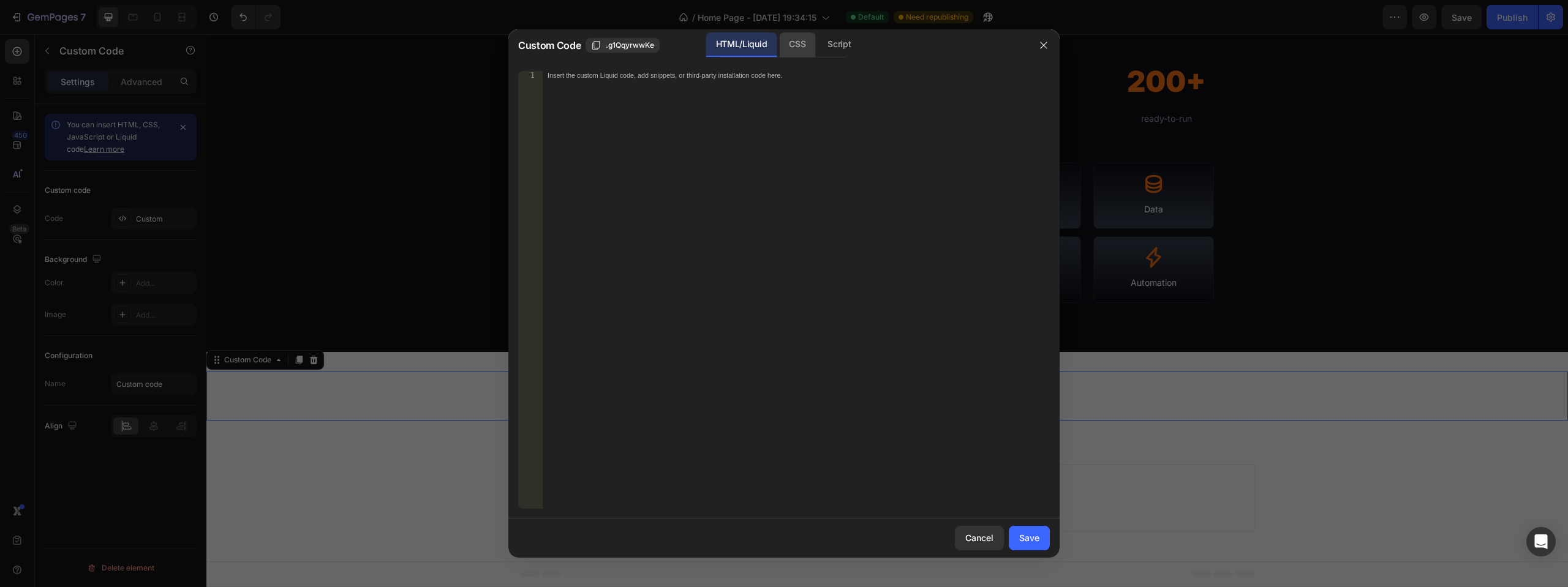
click at [818, 46] on div "CSS" at bounding box center [839, 44] width 43 height 25
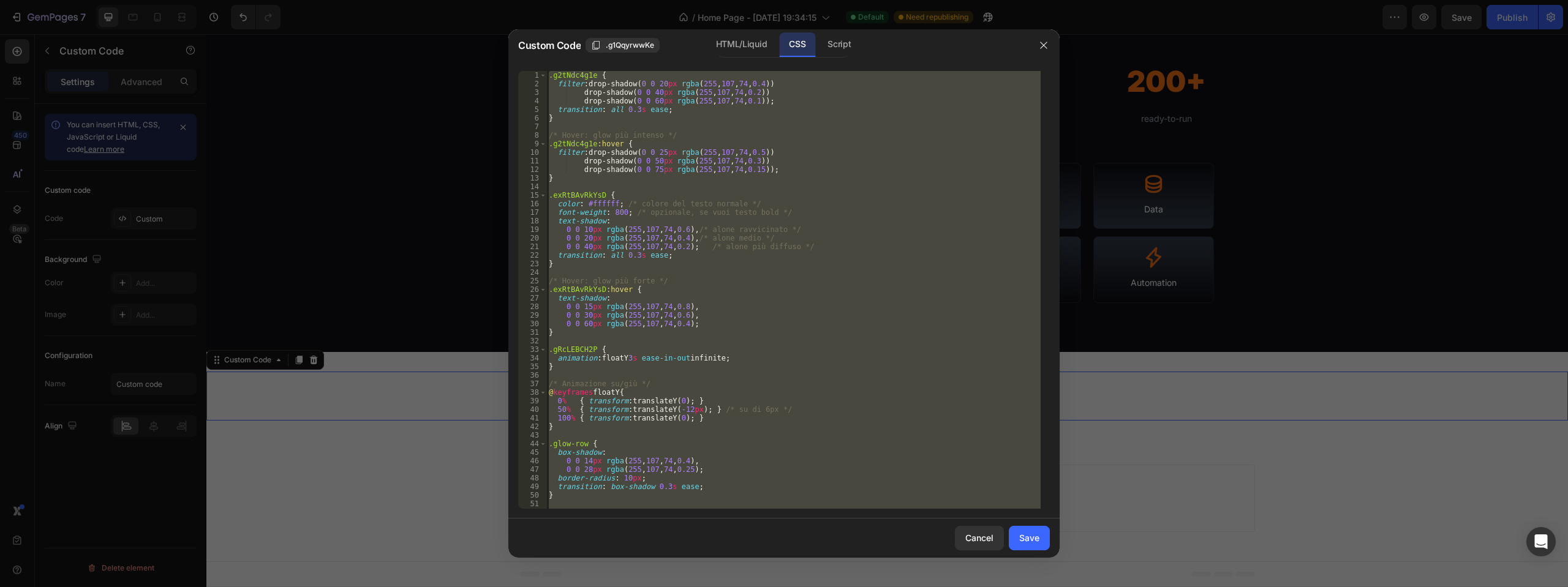
type textarea "}"
click at [590, 502] on div ".g2tNdc4g1e { filter : drop-shadow( 0 0 20 px rgba ( 255 , 107 , 74 , 0.4 )) dr…" at bounding box center [793, 290] width 495 height 438
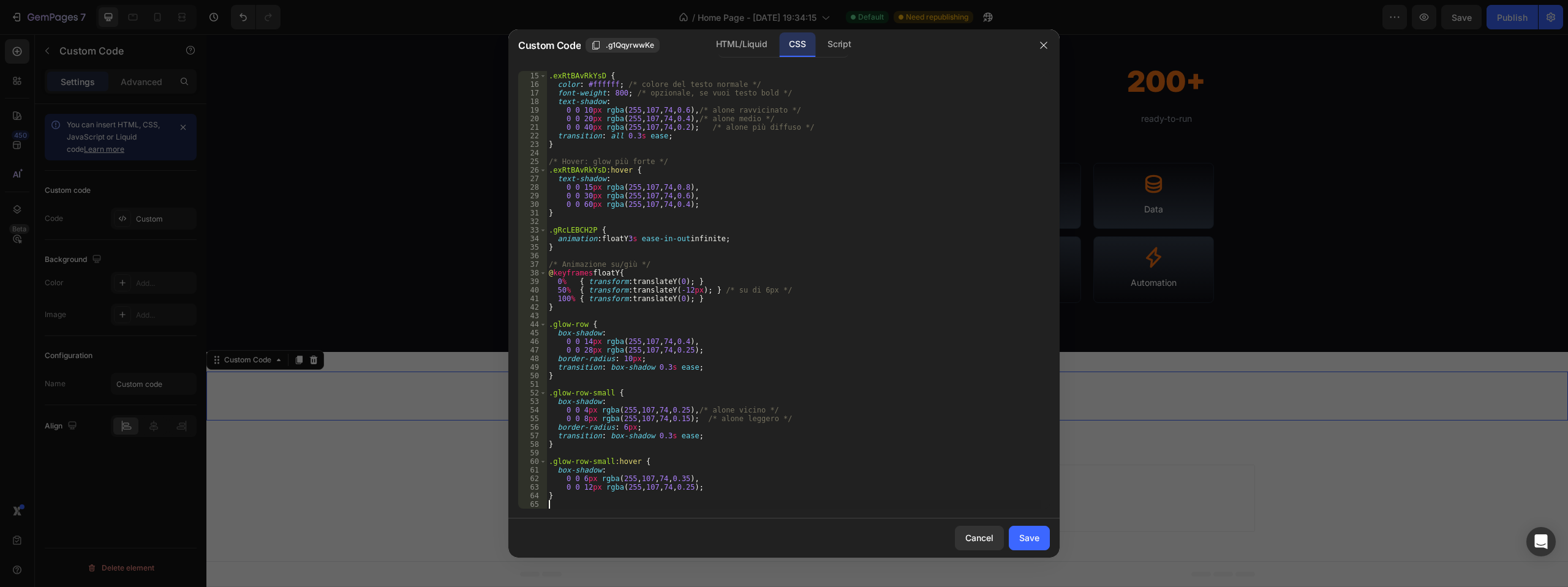
scroll to position [120, 0]
click at [1028, 536] on div "Save" at bounding box center [1029, 538] width 20 height 13
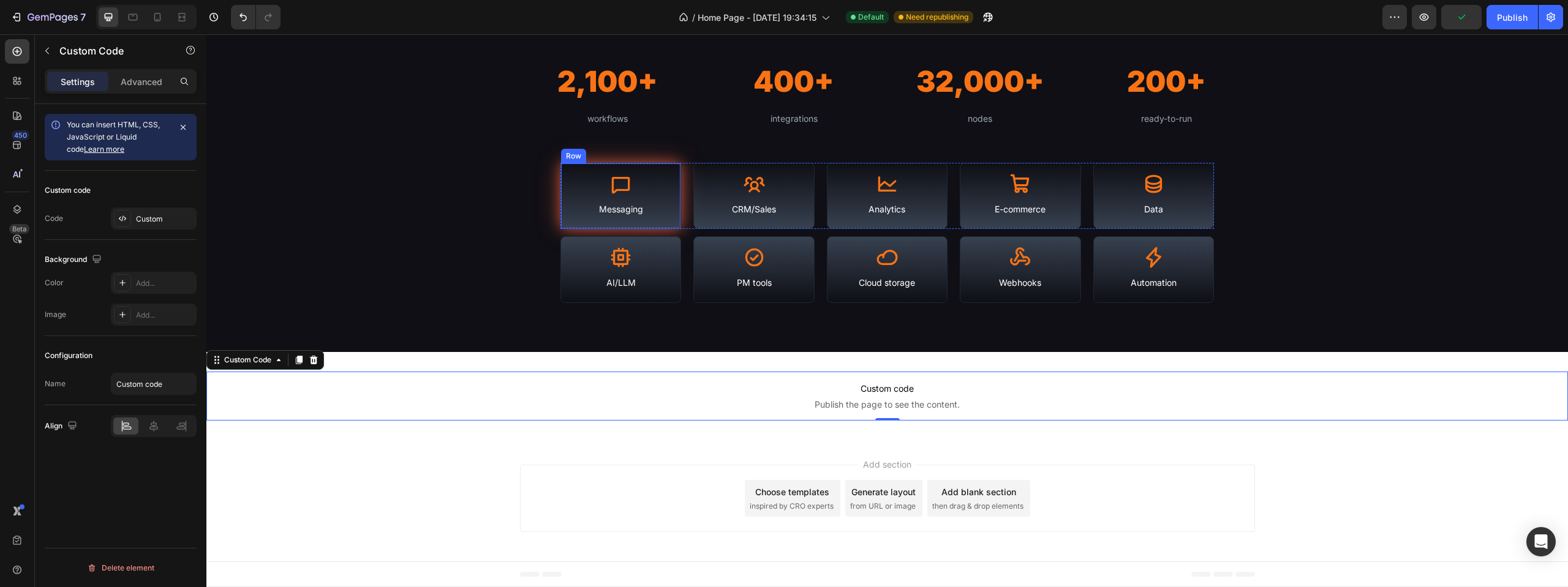
click at [633, 166] on div "Icon Messaging Text Block Row" at bounding box center [620, 196] width 120 height 67
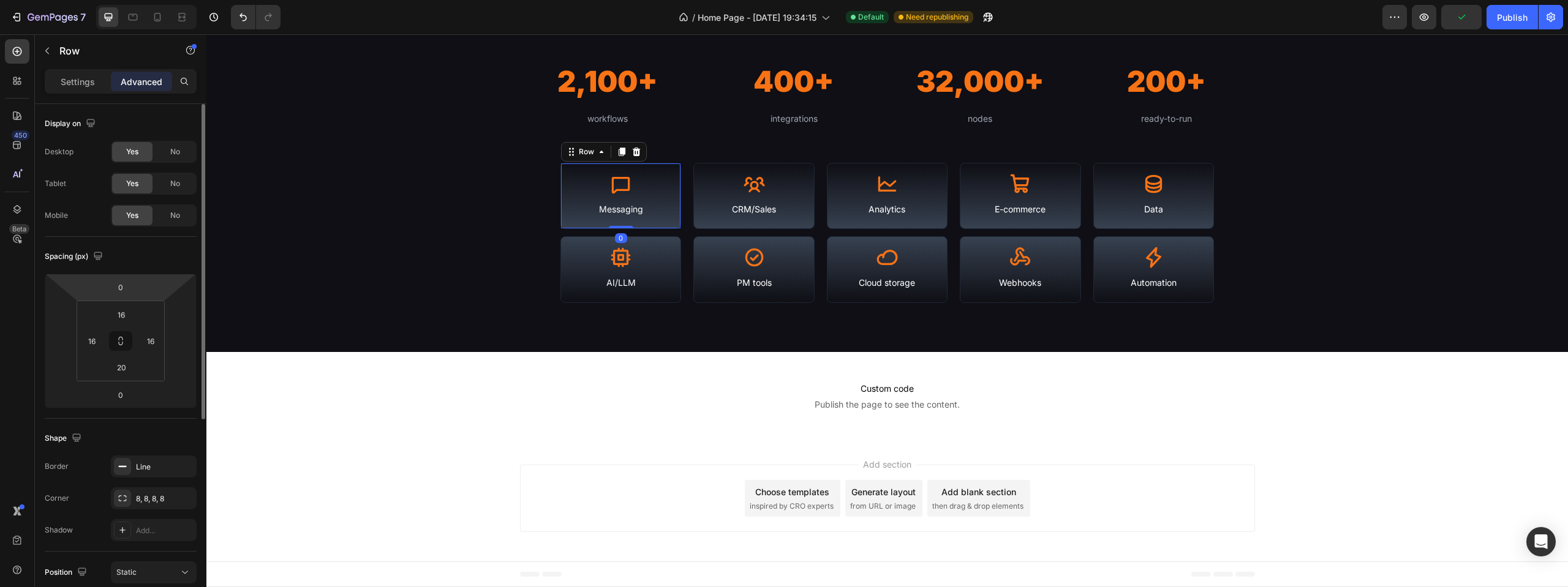
scroll to position [306, 0]
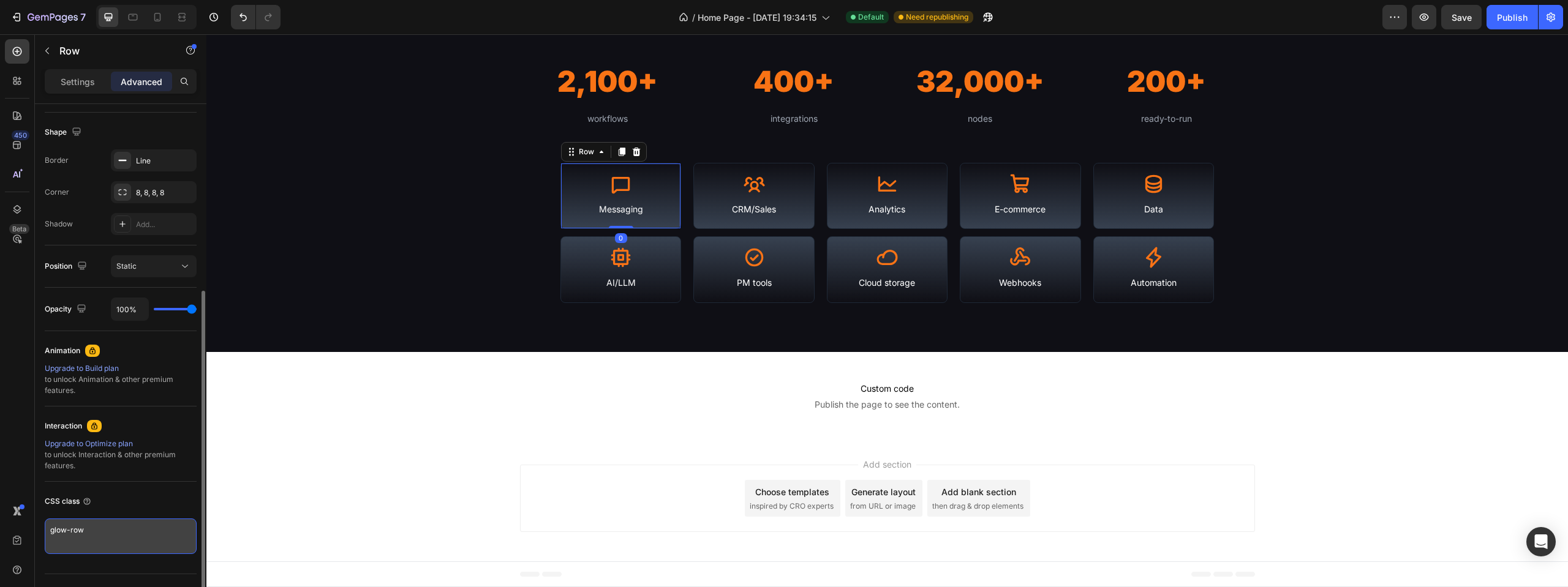
click at [114, 536] on textarea "glow-row" at bounding box center [120, 536] width 152 height 36
click at [118, 536] on textarea "glow-row" at bounding box center [120, 536] width 152 height 36
drag, startPoint x: 111, startPoint y: 532, endPoint x: 99, endPoint y: 528, distance: 12.6
click at [110, 532] on textarea "glow-row" at bounding box center [120, 536] width 152 height 36
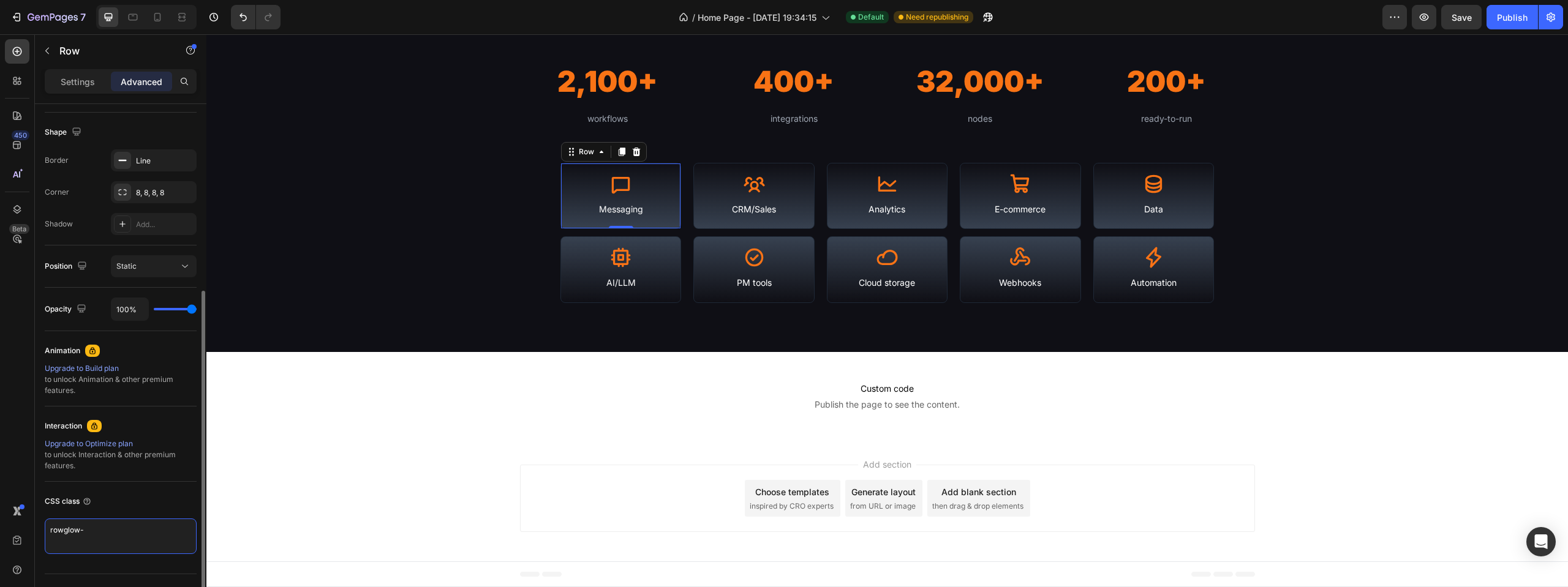
click at [56, 531] on textarea "rowglow-" at bounding box center [120, 536] width 152 height 36
paste textarea "glow-row-small"
click at [151, 500] on div "CSS class" at bounding box center [120, 501] width 152 height 20
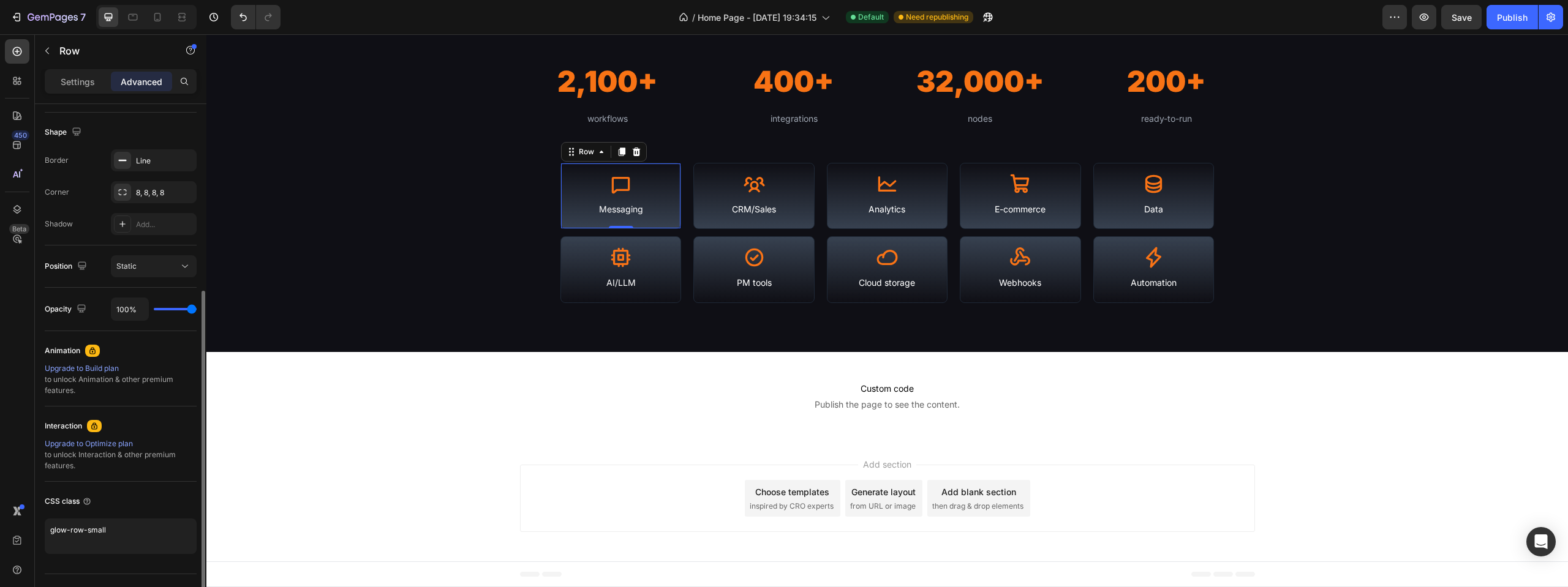
type textarea "glow-row-small"
click at [434, 137] on div "Library Stats & Coverage Heading N8N Empire is a continuously-updated portal of…" at bounding box center [887, 122] width 1362 height 362
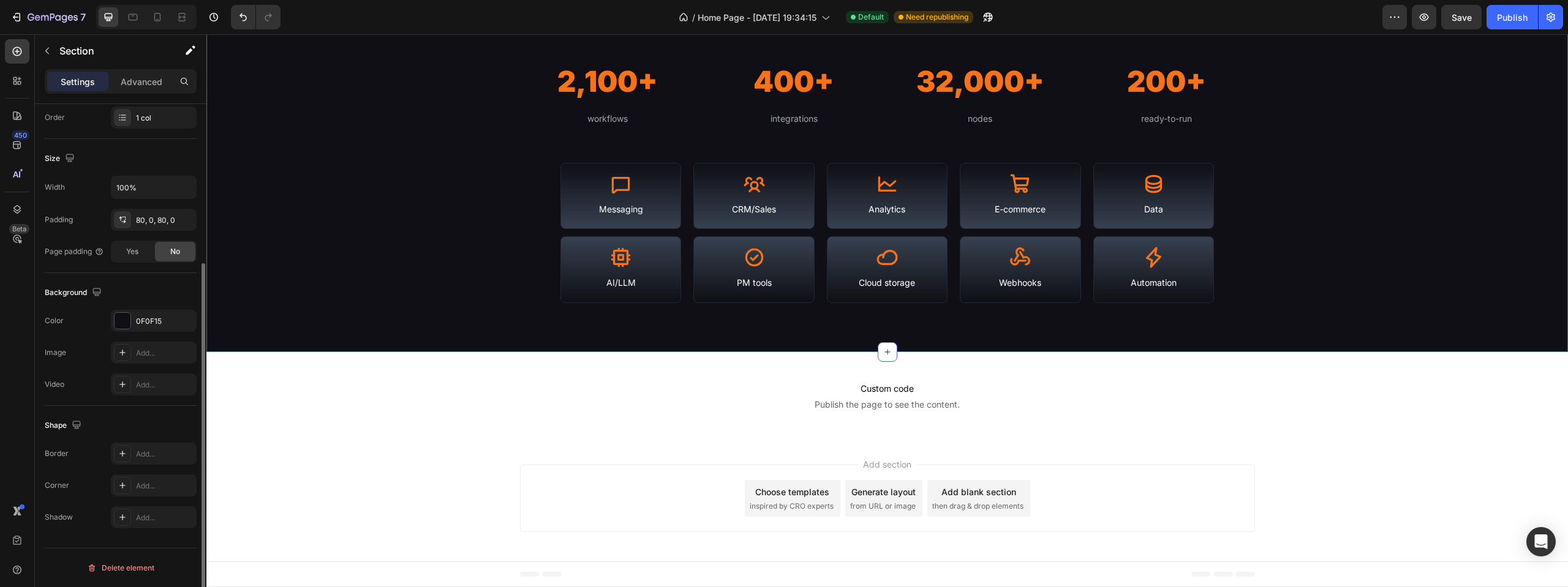
scroll to position [0, 0]
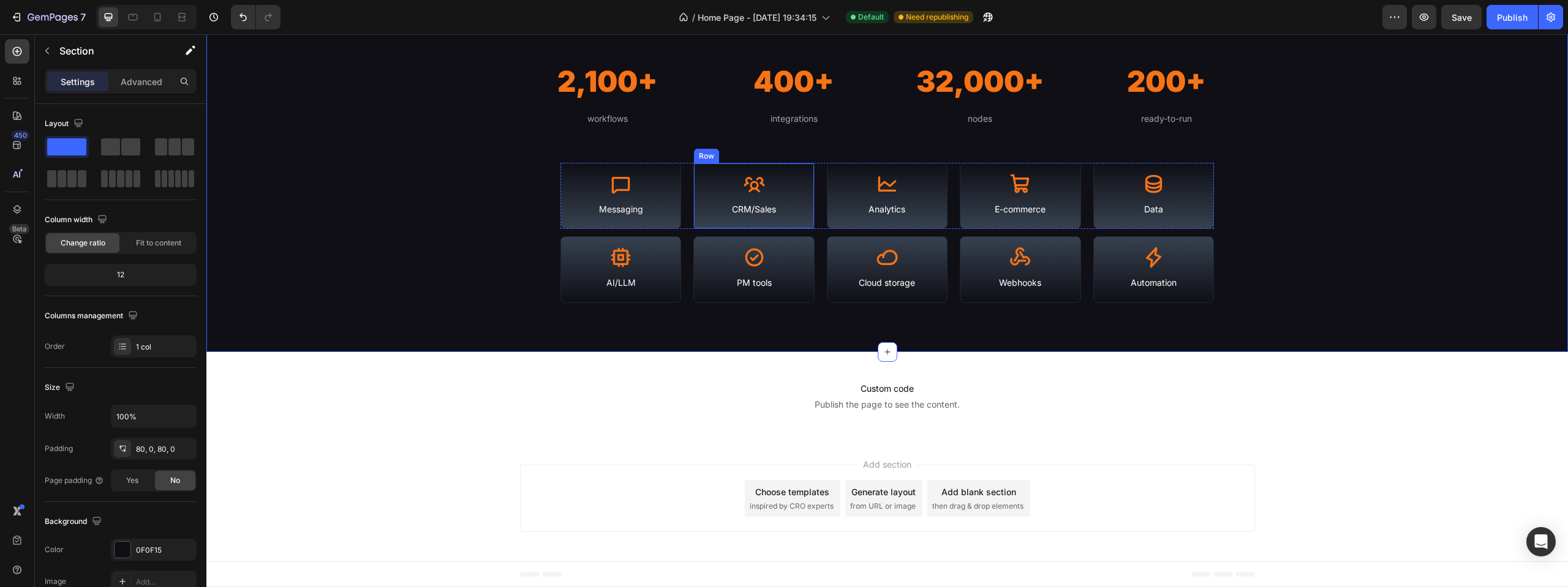
click at [709, 167] on div "Icon CRM/Sales Text Block Row" at bounding box center [753, 196] width 120 height 67
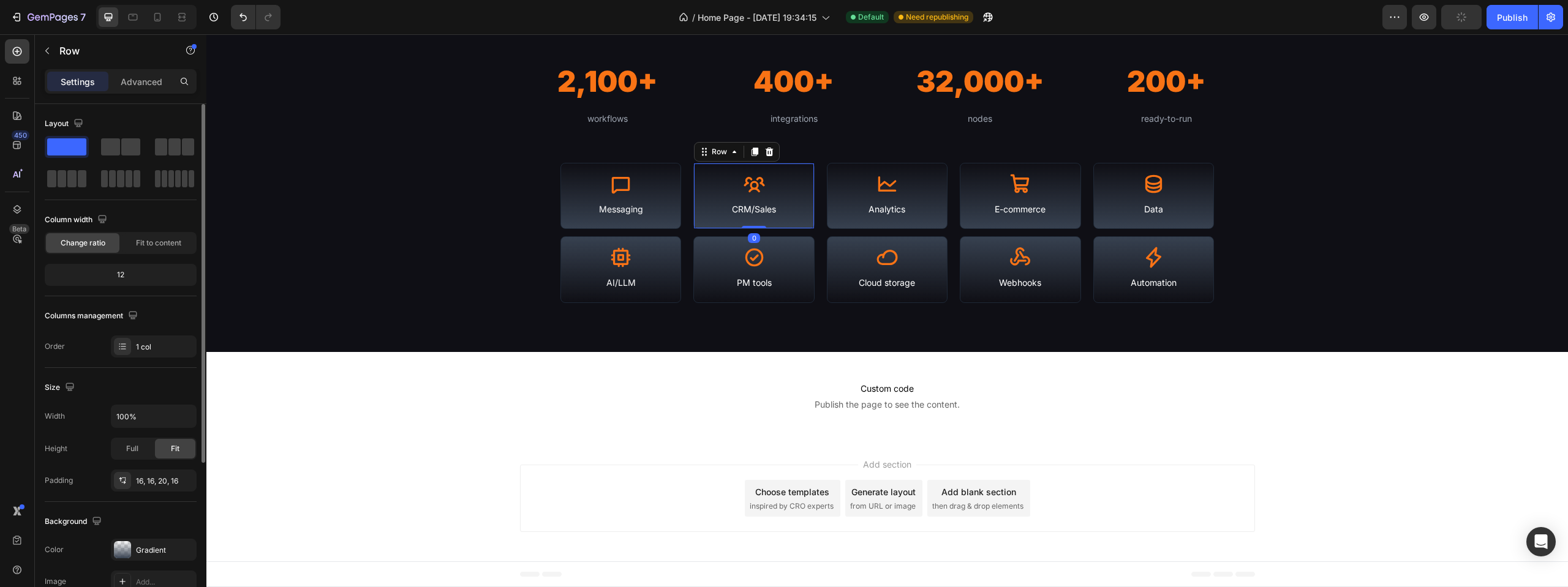
scroll to position [229, 0]
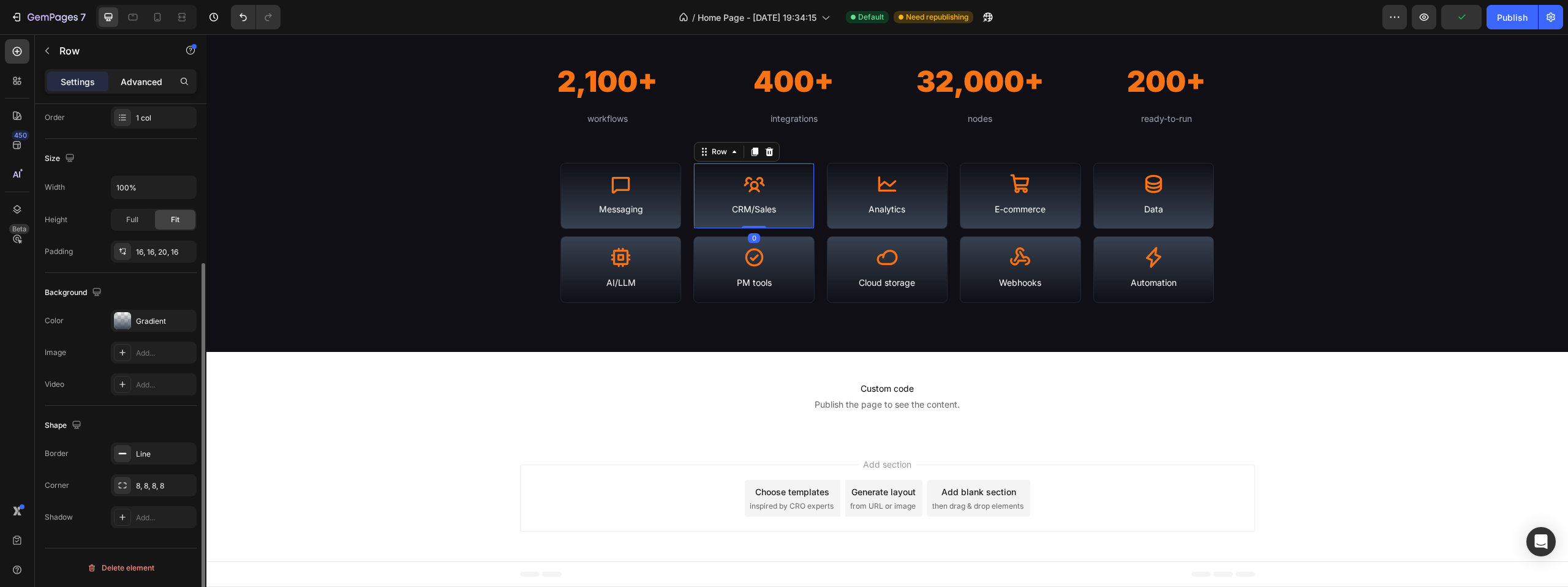
click at [129, 85] on p "Advanced" at bounding box center [141, 81] width 42 height 13
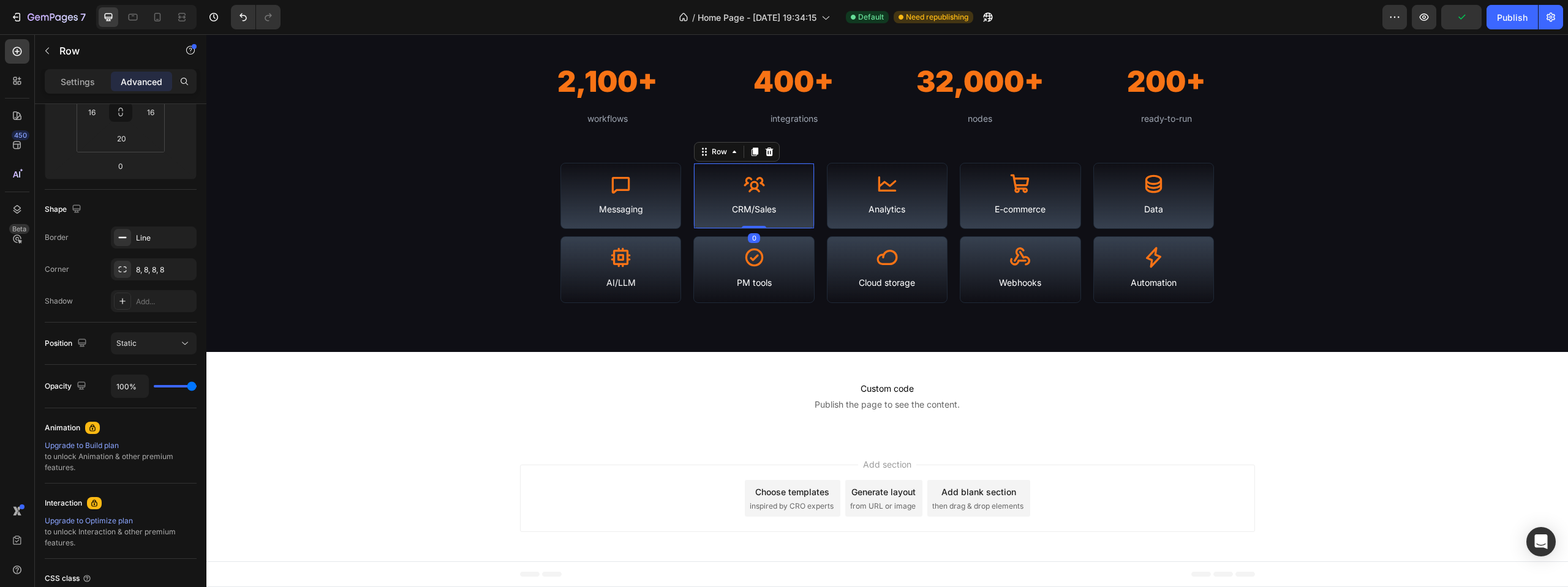
scroll to position [332, 0]
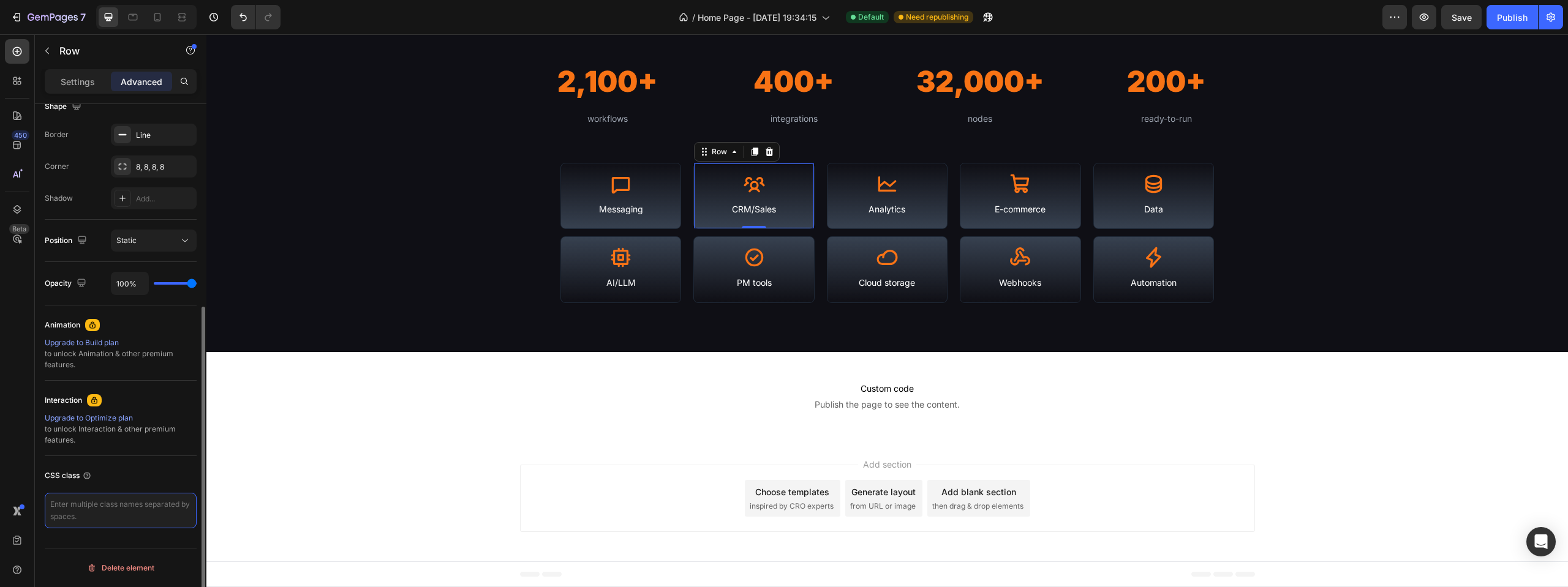
click at [131, 500] on textarea at bounding box center [120, 511] width 152 height 36
paste textarea "glow-row-small"
type textarea "glow-row-small"
click at [673, 167] on div "Icon Messaging Text Block Row" at bounding box center [620, 196] width 120 height 67
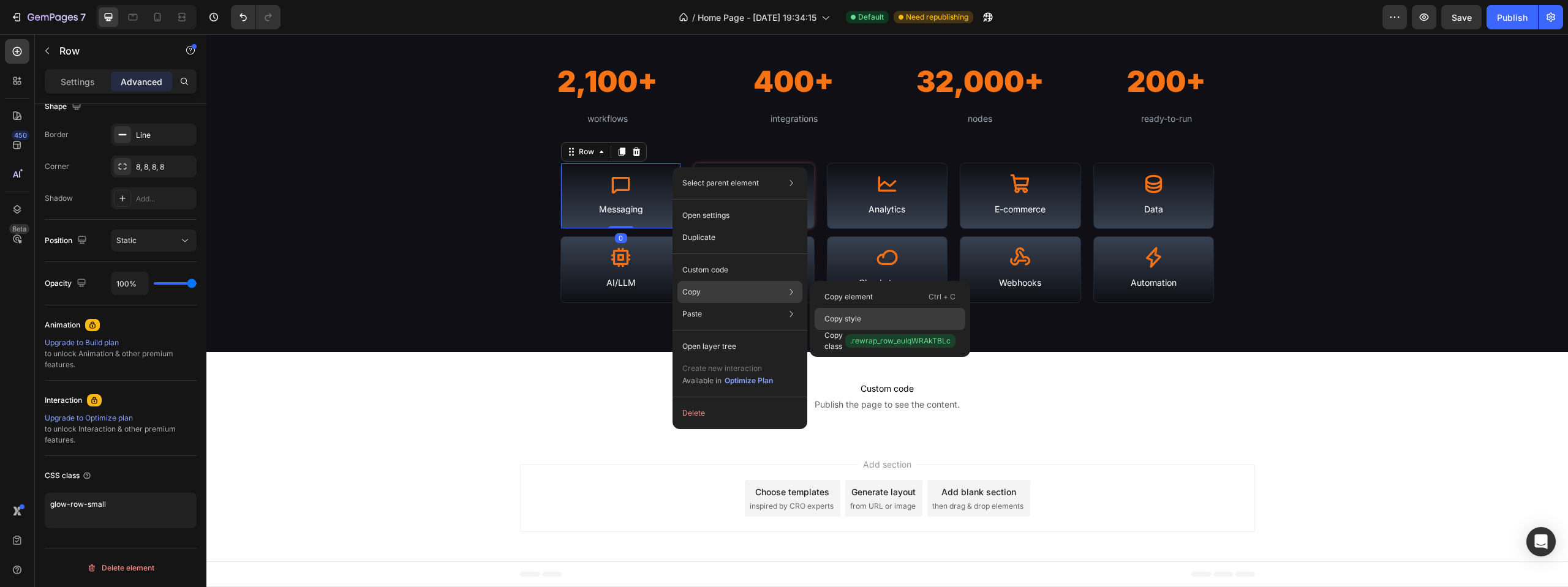
click at [858, 316] on p "Copy style" at bounding box center [843, 319] width 36 height 11
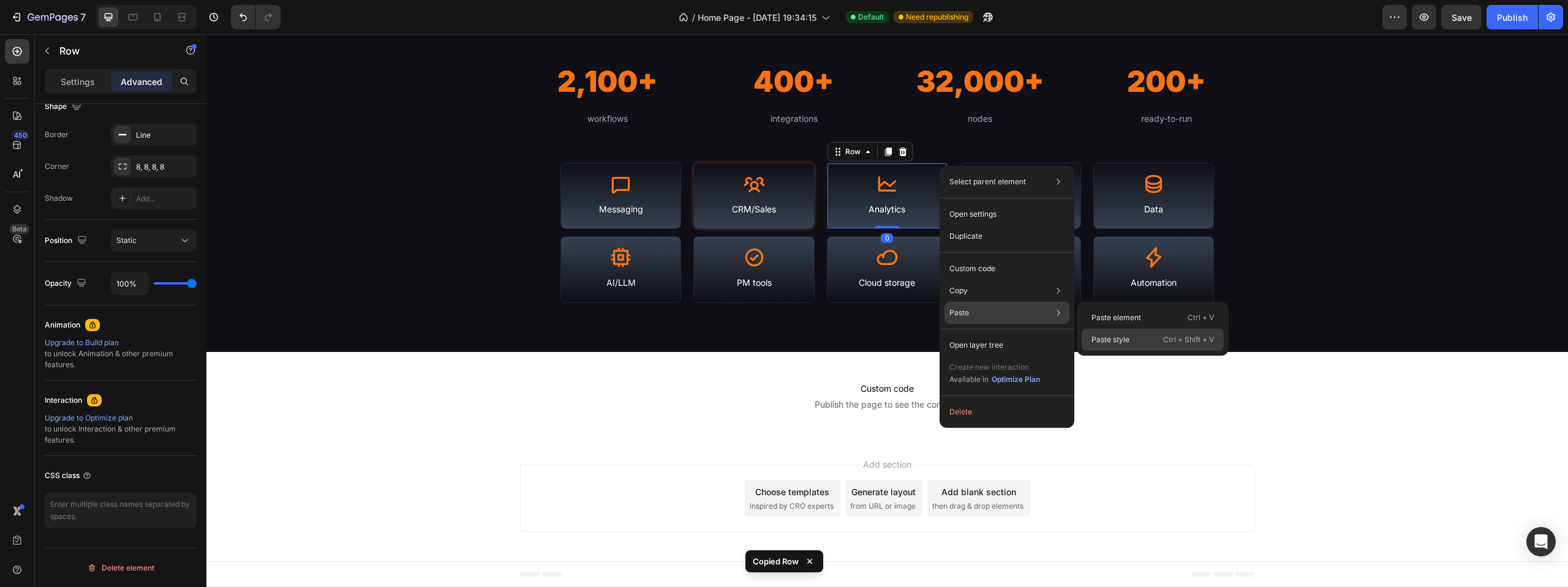
click at [1105, 338] on p "Paste style" at bounding box center [1110, 339] width 38 height 11
type textarea "glow-row-small"
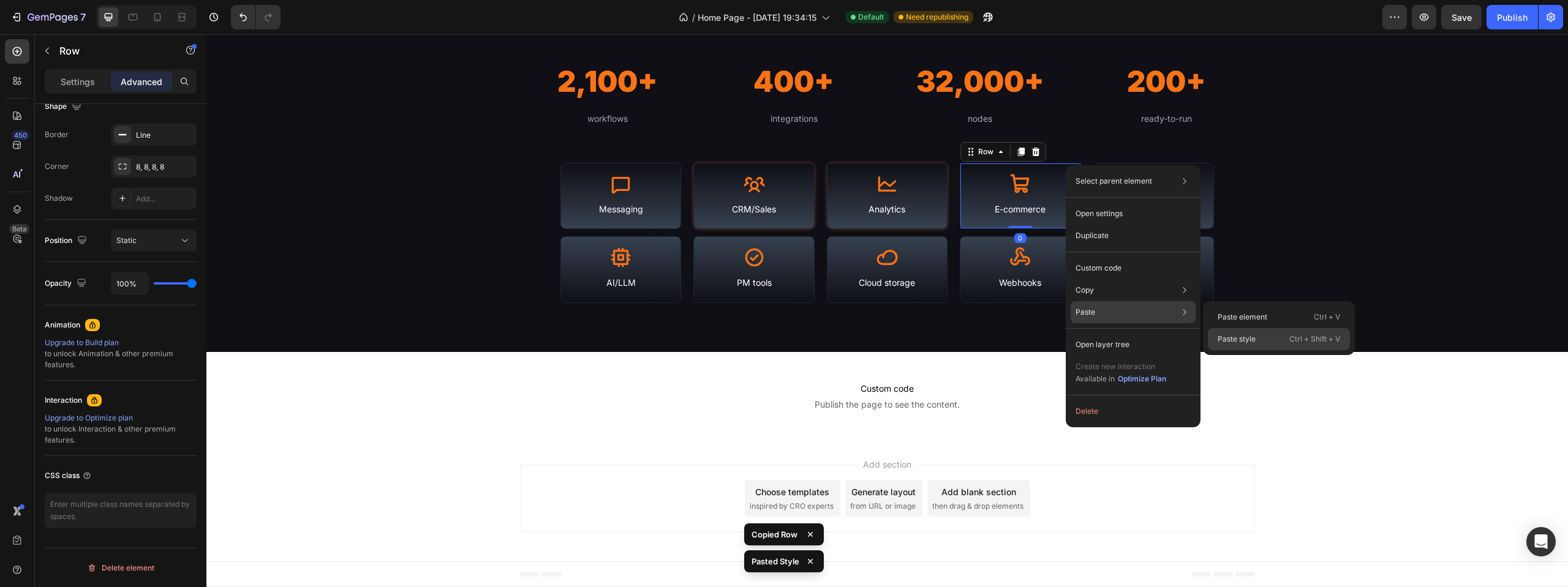
click at [1235, 335] on p "Paste style" at bounding box center [1236, 338] width 38 height 11
type textarea "glow-row-small"
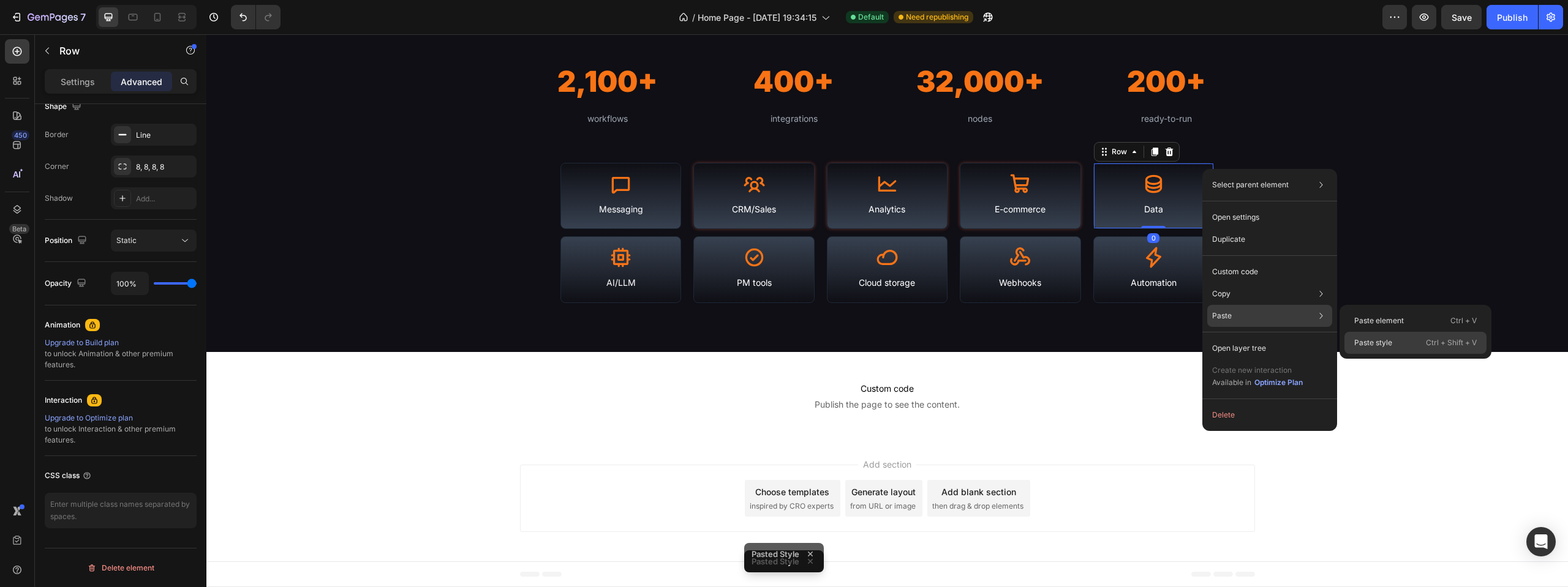
click at [1358, 336] on div "Paste style Ctrl + Shift + V" at bounding box center [1414, 343] width 142 height 22
type textarea "glow-row-small"
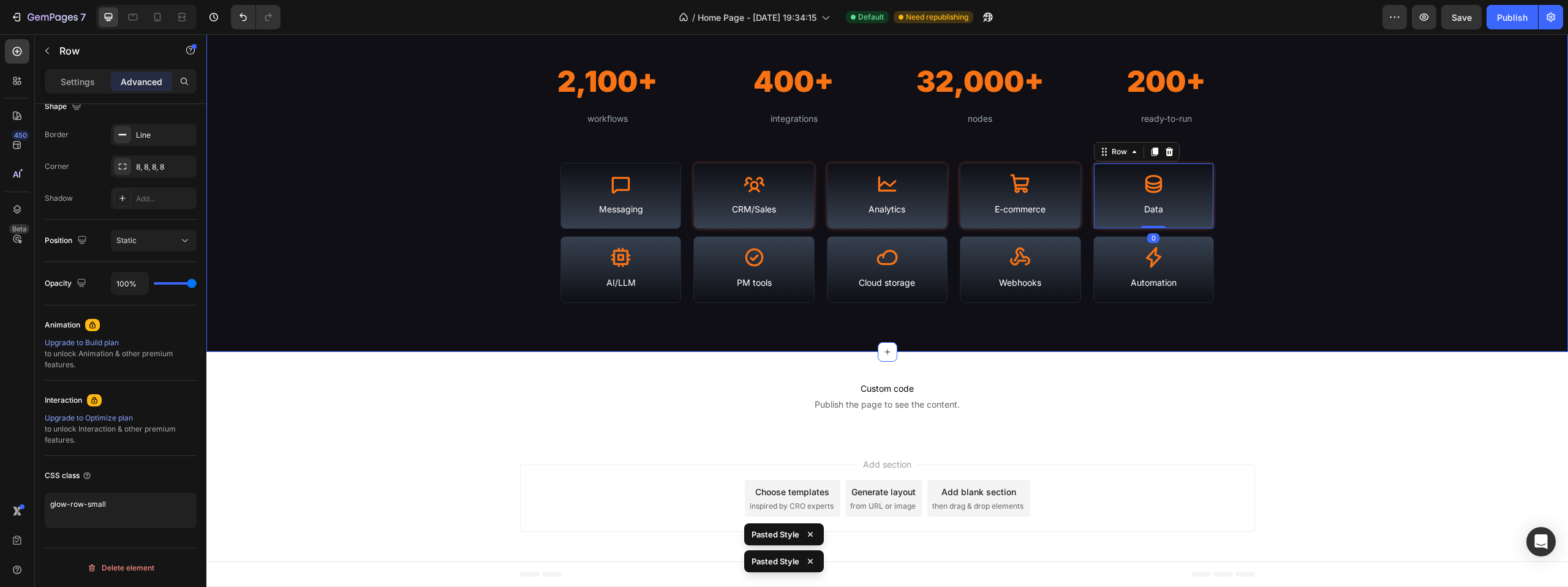
click at [1327, 361] on div "Custom code Publish the page to see the content. Custom Code Section 4" at bounding box center [887, 396] width 1362 height 88
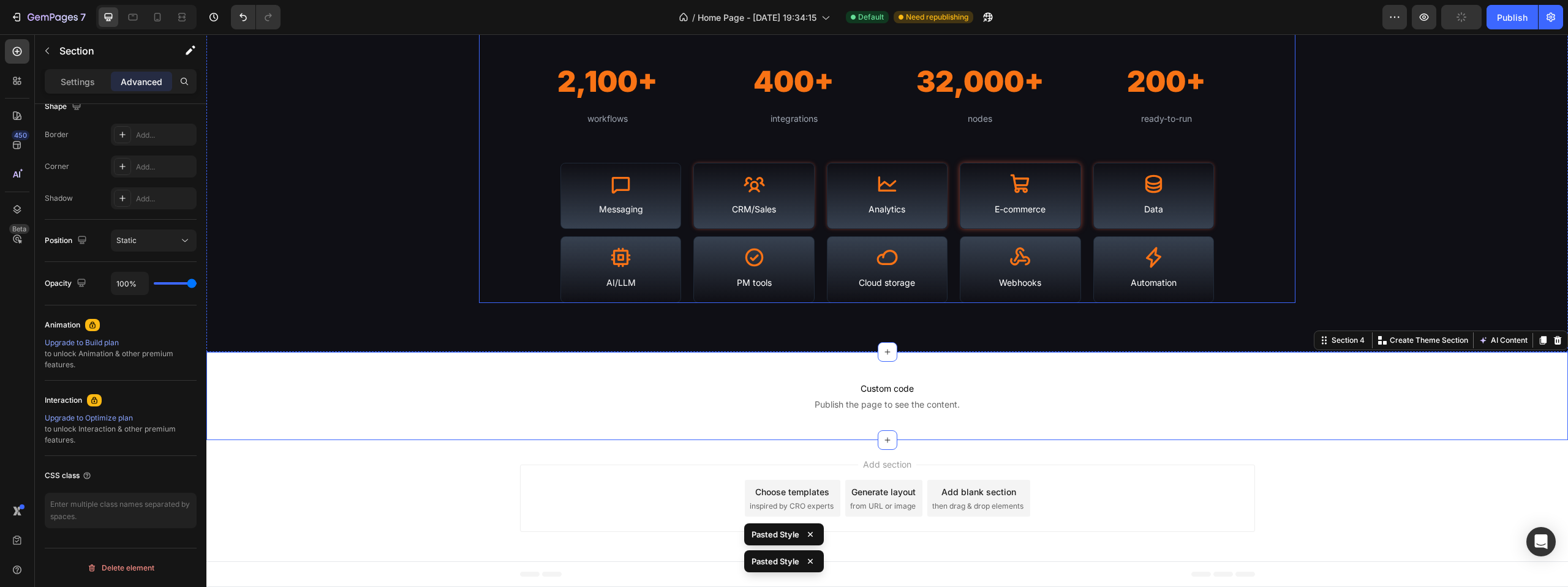
scroll to position [0, 0]
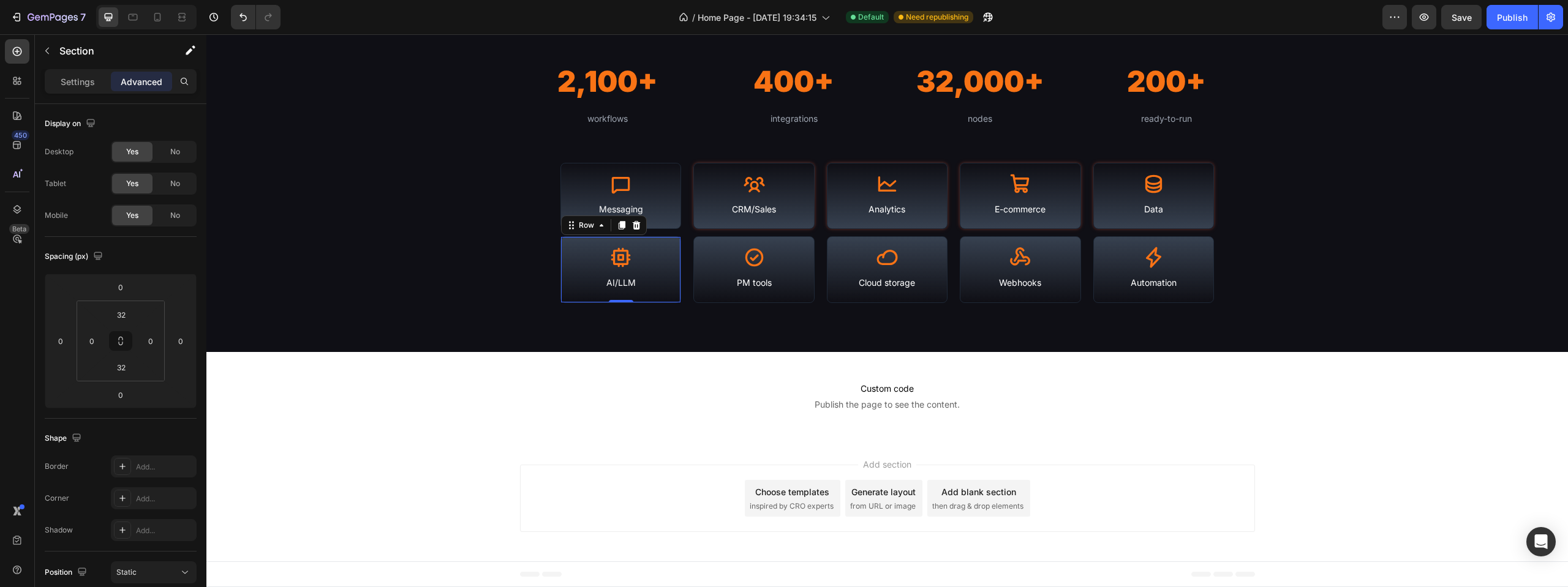
click at [664, 241] on div "Icon AI/LLM Text Block Row 0" at bounding box center [620, 270] width 120 height 67
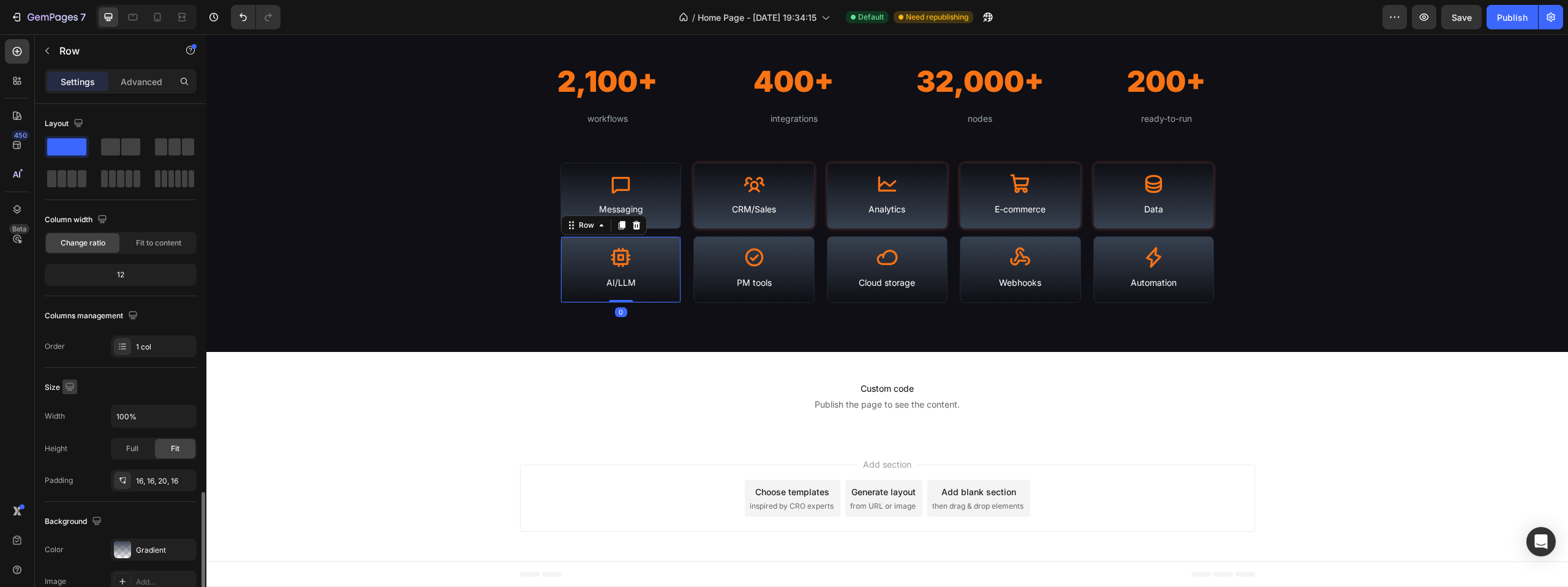
scroll to position [229, 0]
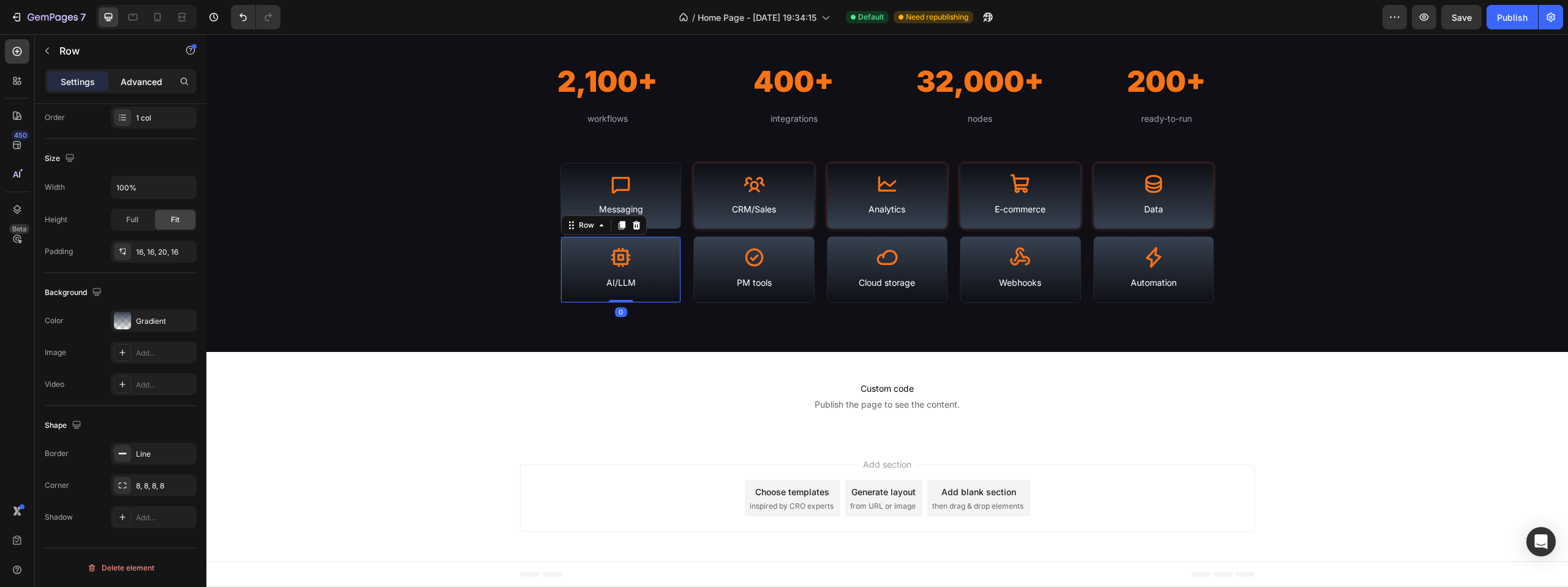
click at [130, 75] on p "Advanced" at bounding box center [141, 81] width 42 height 13
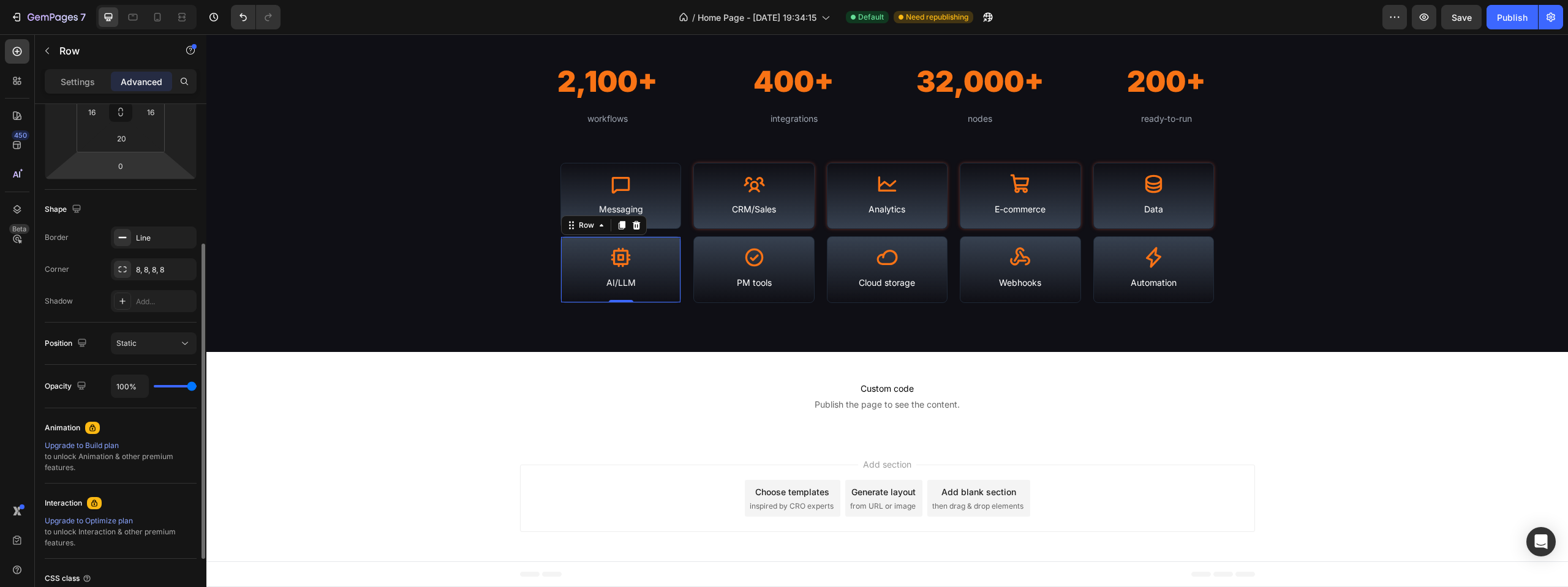
scroll to position [332, 0]
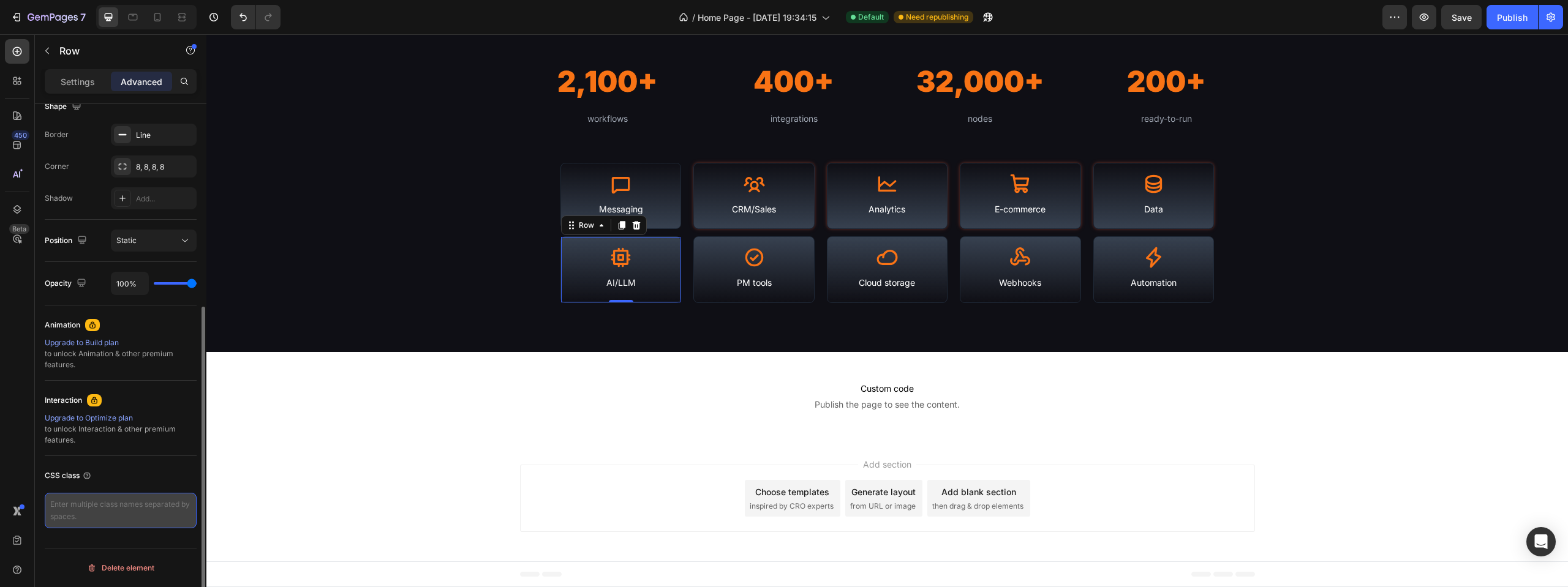
click at [109, 495] on textarea at bounding box center [120, 511] width 152 height 36
paste textarea "Copy element from Gempages!"
type textarea "Copy element from Gempages!"
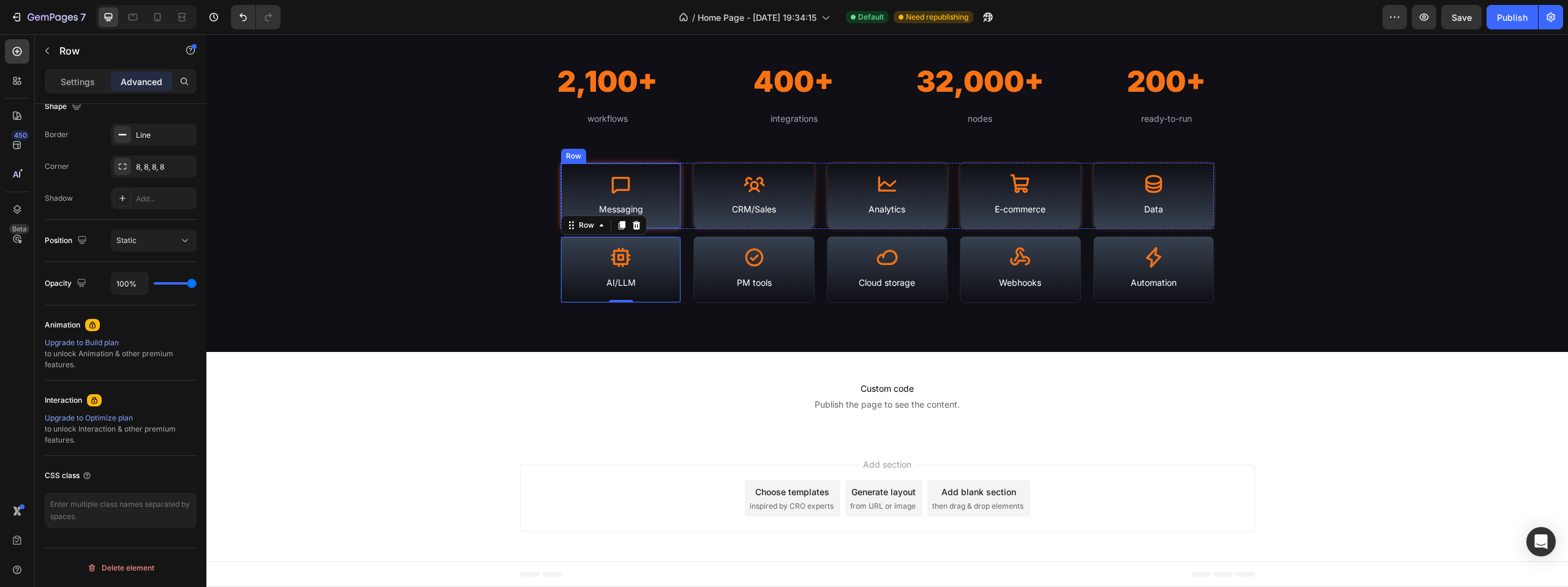
click at [673, 169] on div "Icon Messaging Text Block Row" at bounding box center [620, 196] width 120 height 67
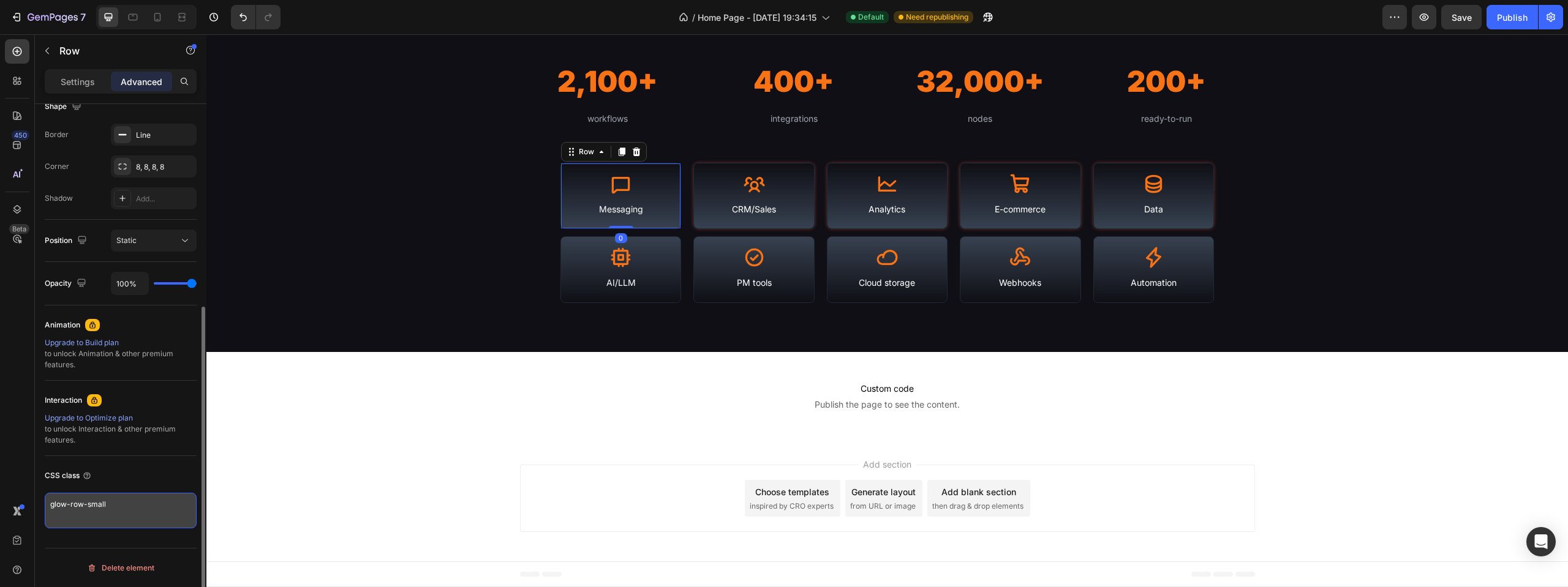
click at [137, 508] on textarea "glow-row-small" at bounding box center [120, 511] width 152 height 36
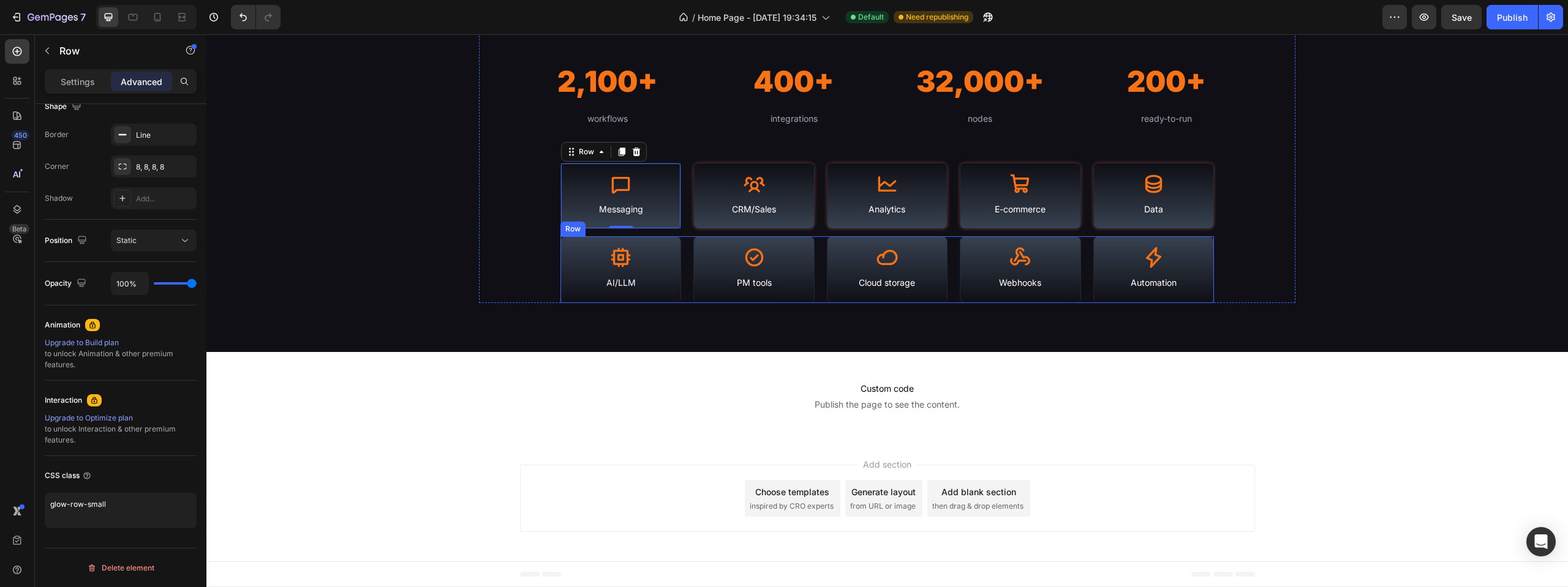
click at [680, 245] on div "Icon AI/LLM Text Block Row Icon PM tools Text Block Row Icon Cloud storage Text…" at bounding box center [887, 270] width 653 height 67
click at [669, 242] on div "Icon AI/LLM Text Block Row" at bounding box center [620, 270] width 120 height 67
click at [137, 512] on textarea at bounding box center [120, 511] width 152 height 36
paste textarea "glow-row-small"
type textarea "glow-row-small"
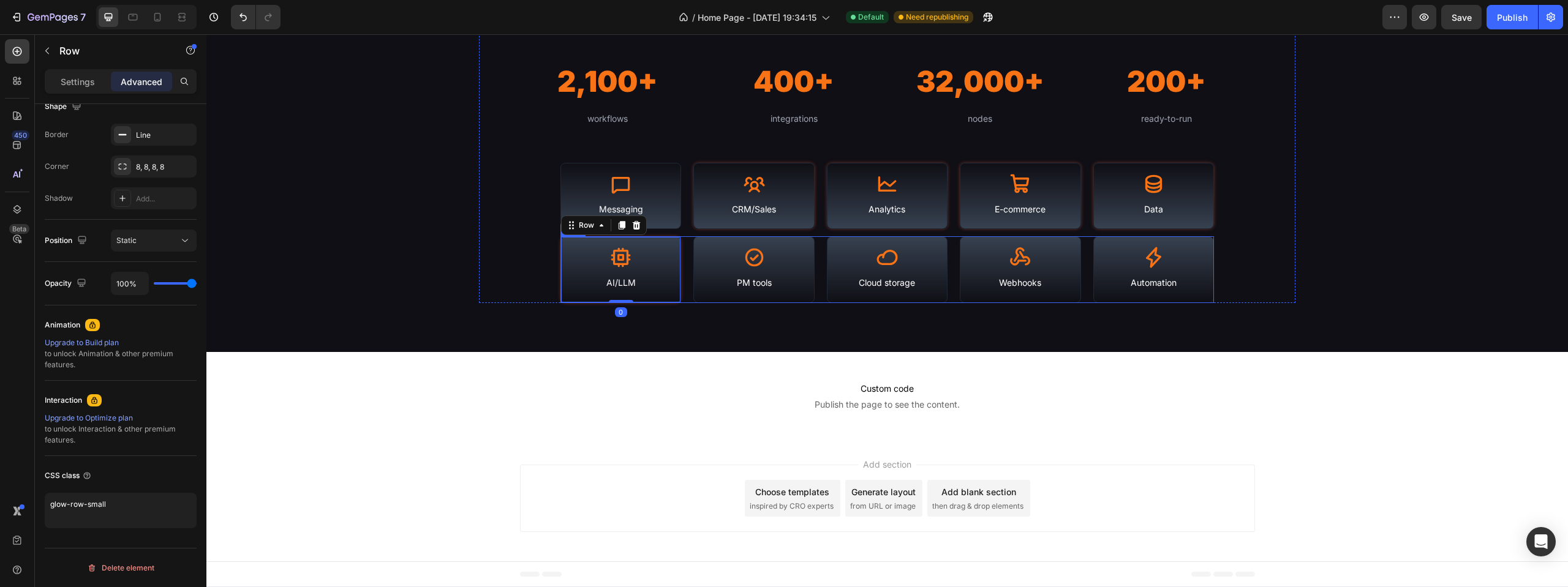
click at [806, 248] on div "Icon PM tools Text Block Row" at bounding box center [753, 270] width 120 height 67
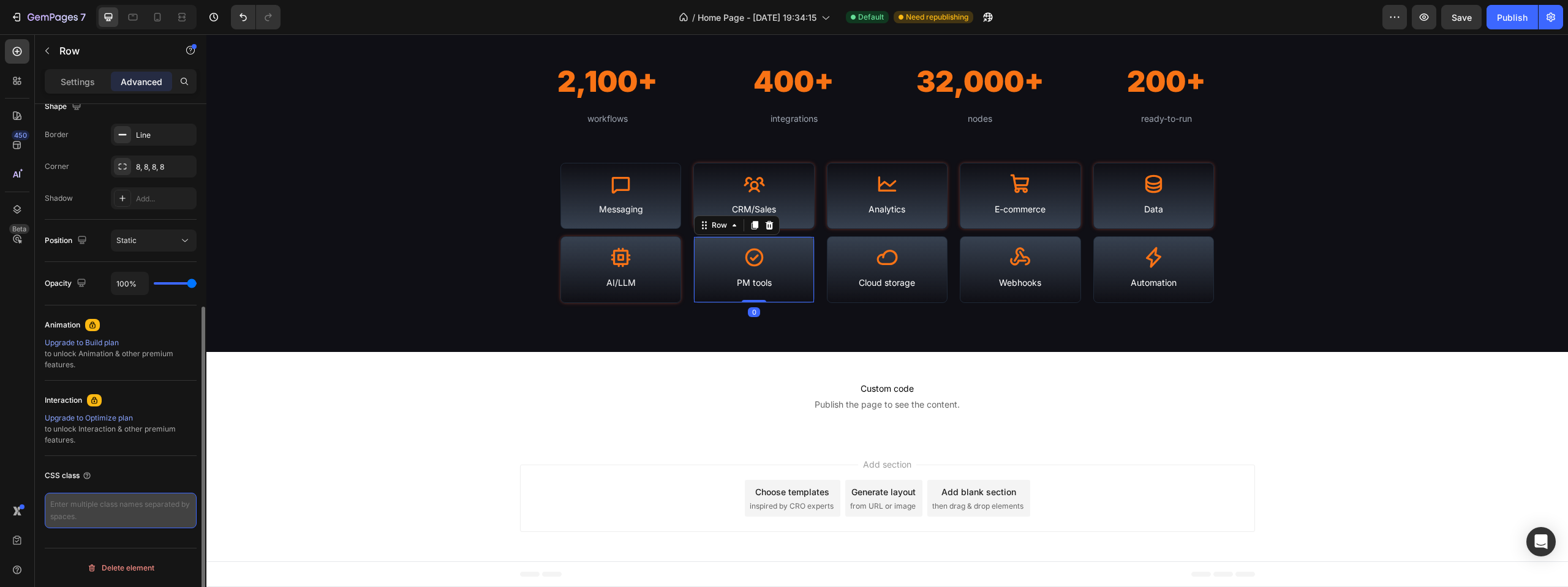
click at [159, 506] on textarea at bounding box center [120, 511] width 152 height 36
paste textarea "glow-row-small"
type textarea "glow-row-small"
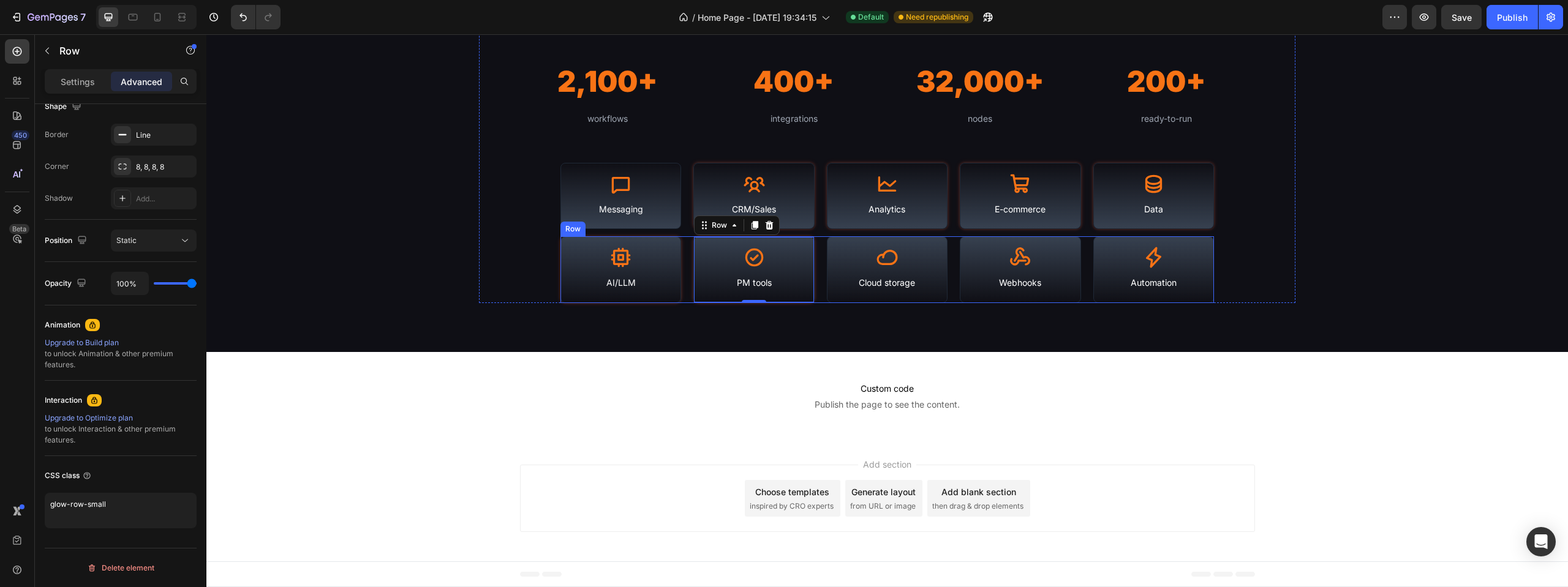
click at [937, 240] on div "Icon Cloud storage Text Block Row" at bounding box center [887, 270] width 120 height 67
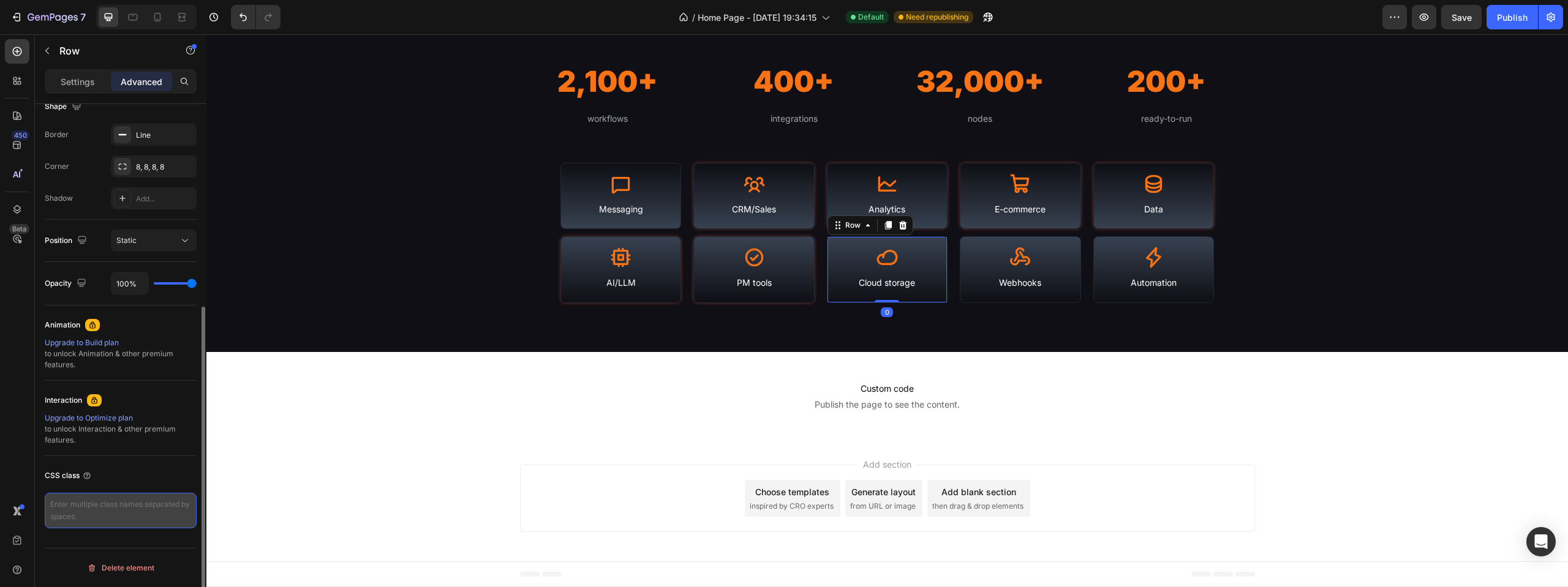
click at [148, 516] on textarea at bounding box center [120, 511] width 152 height 36
paste textarea "glow-row-small"
type textarea "glow-row-small"
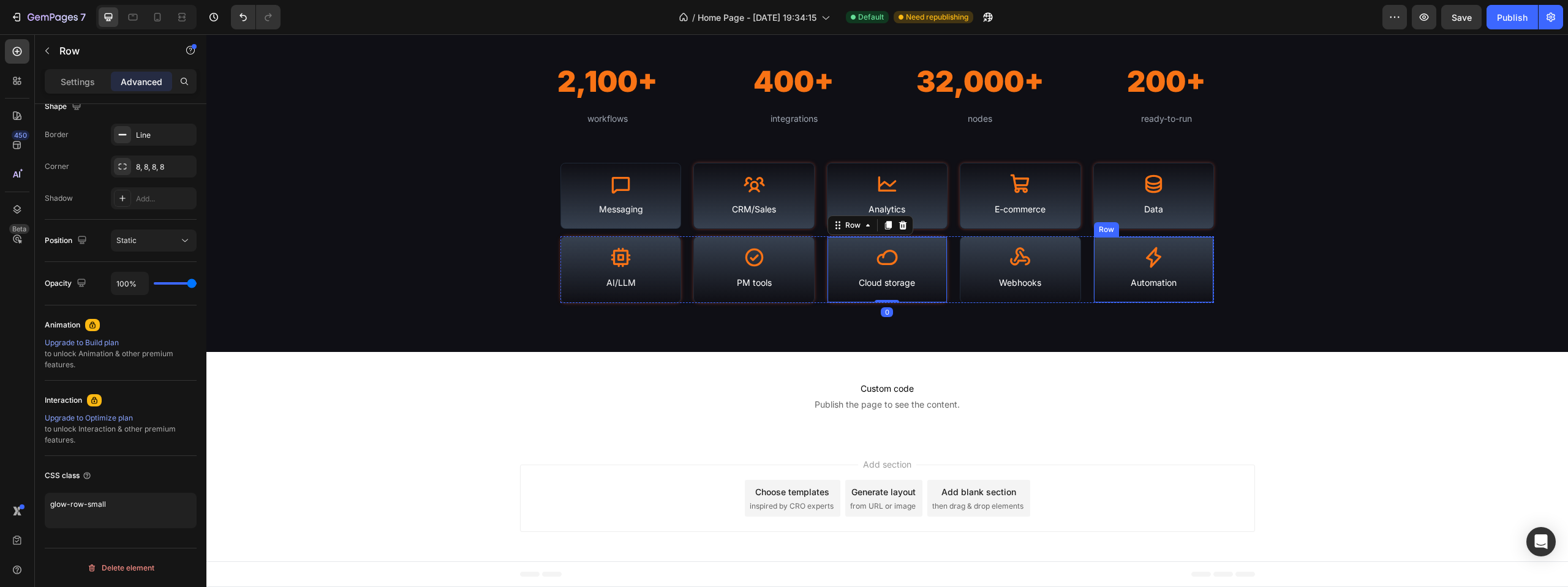
click at [1098, 239] on div "Icon Automation Text Block Row" at bounding box center [1153, 270] width 120 height 67
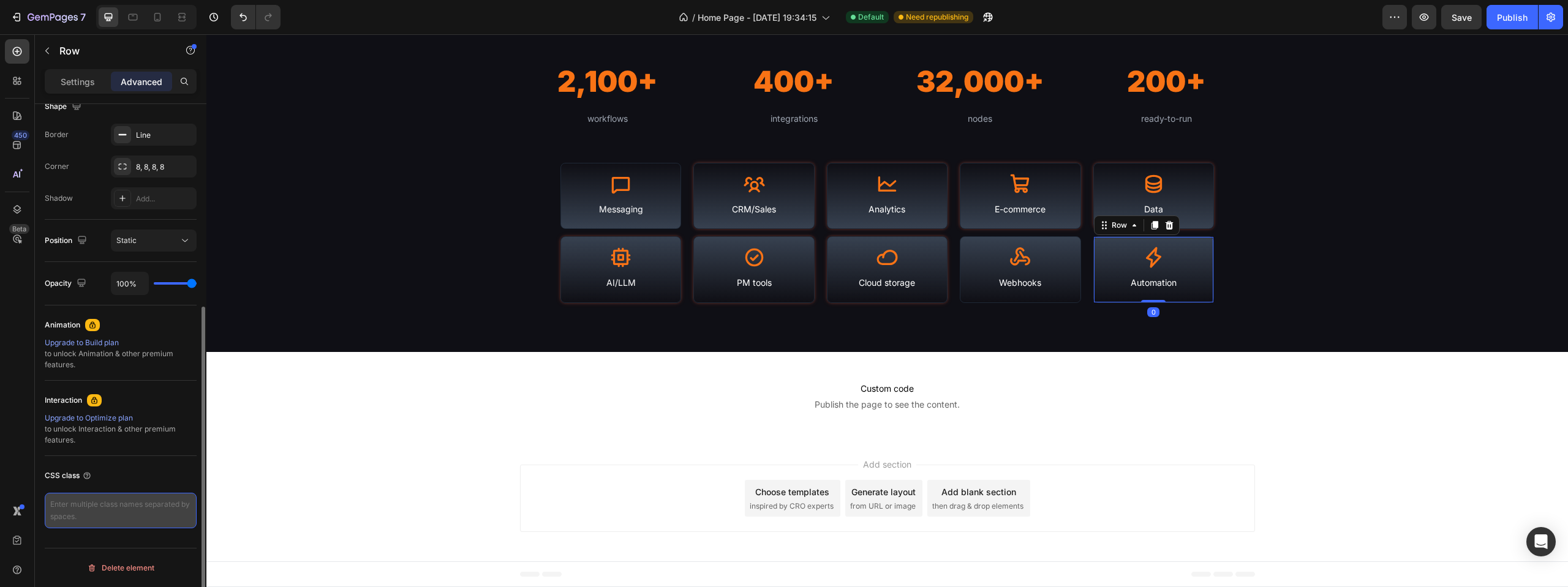
click at [162, 510] on textarea at bounding box center [120, 511] width 152 height 36
paste textarea "glow-row-small"
type textarea "glow-row-small"
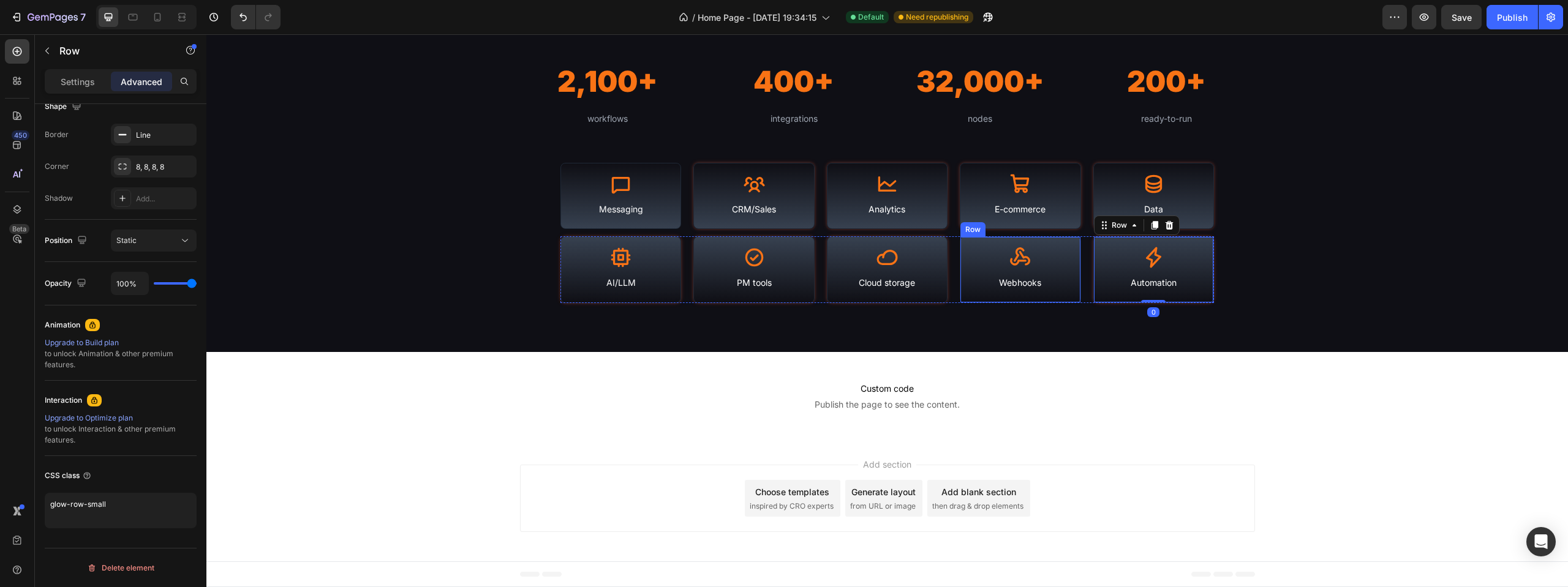
click at [1074, 244] on div "Icon Webhooks Text Block Row" at bounding box center [1020, 270] width 120 height 67
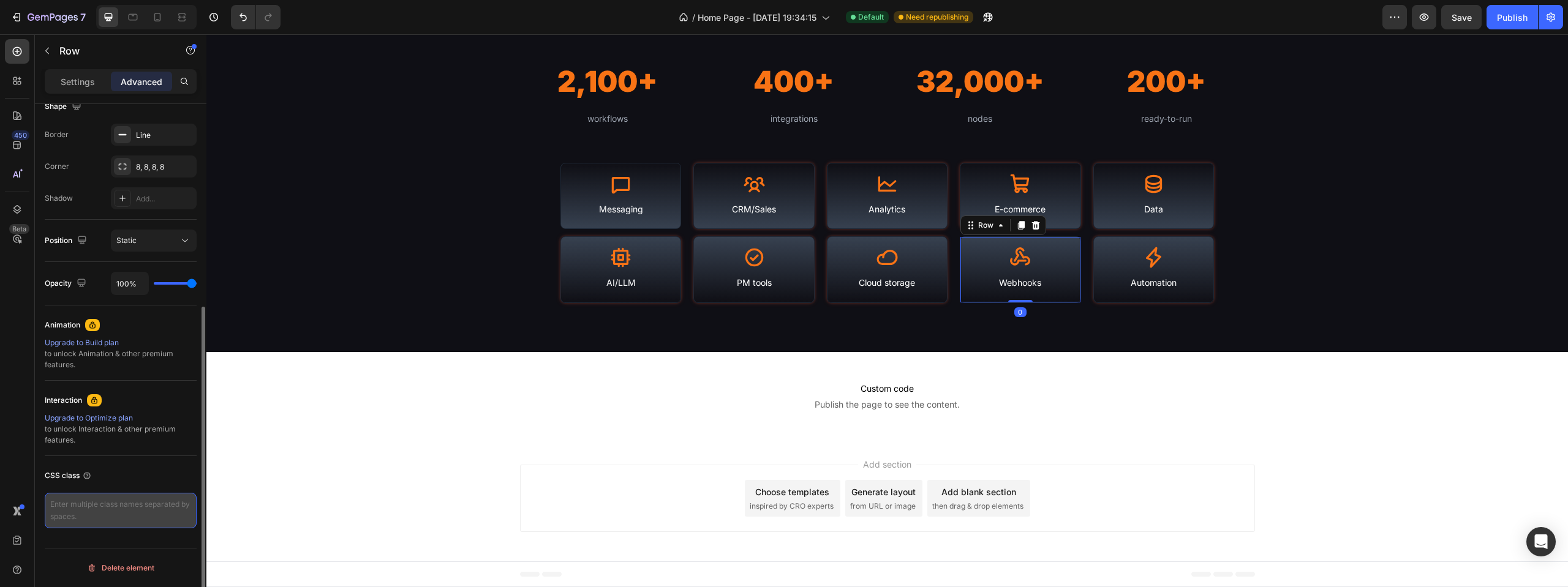
click at [146, 501] on textarea at bounding box center [120, 511] width 152 height 36
paste textarea "glow-row-small"
type textarea "glow-row-small"
click at [567, 425] on div "Custom code Publish the page to see the content. Custom Code Section 4" at bounding box center [887, 396] width 1362 height 88
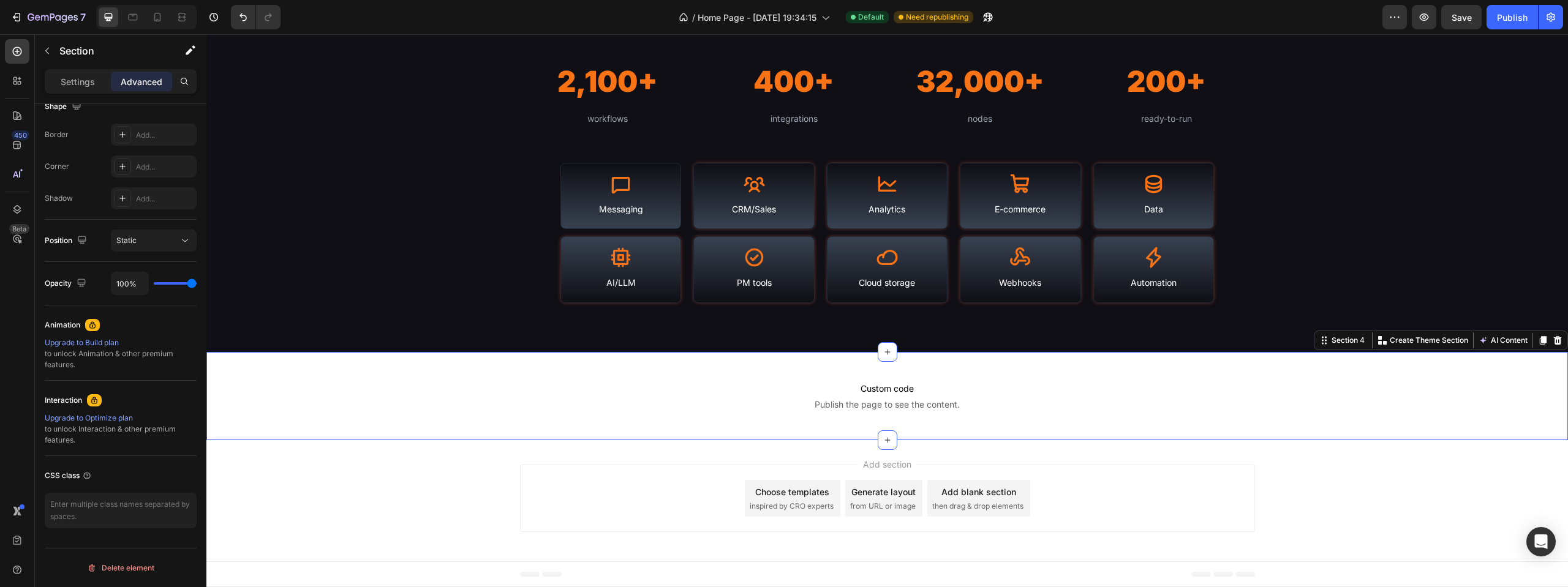
scroll to position [0, 0]
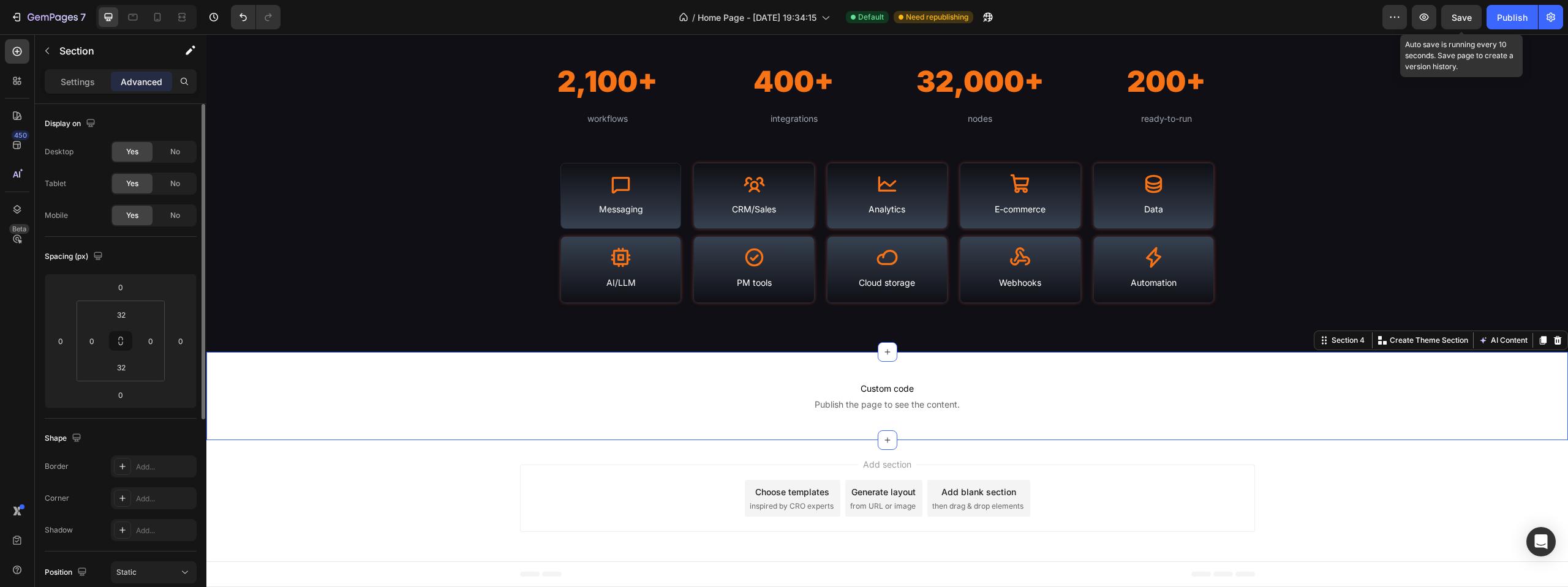
click at [1465, 16] on span "Save" at bounding box center [1462, 17] width 20 height 10
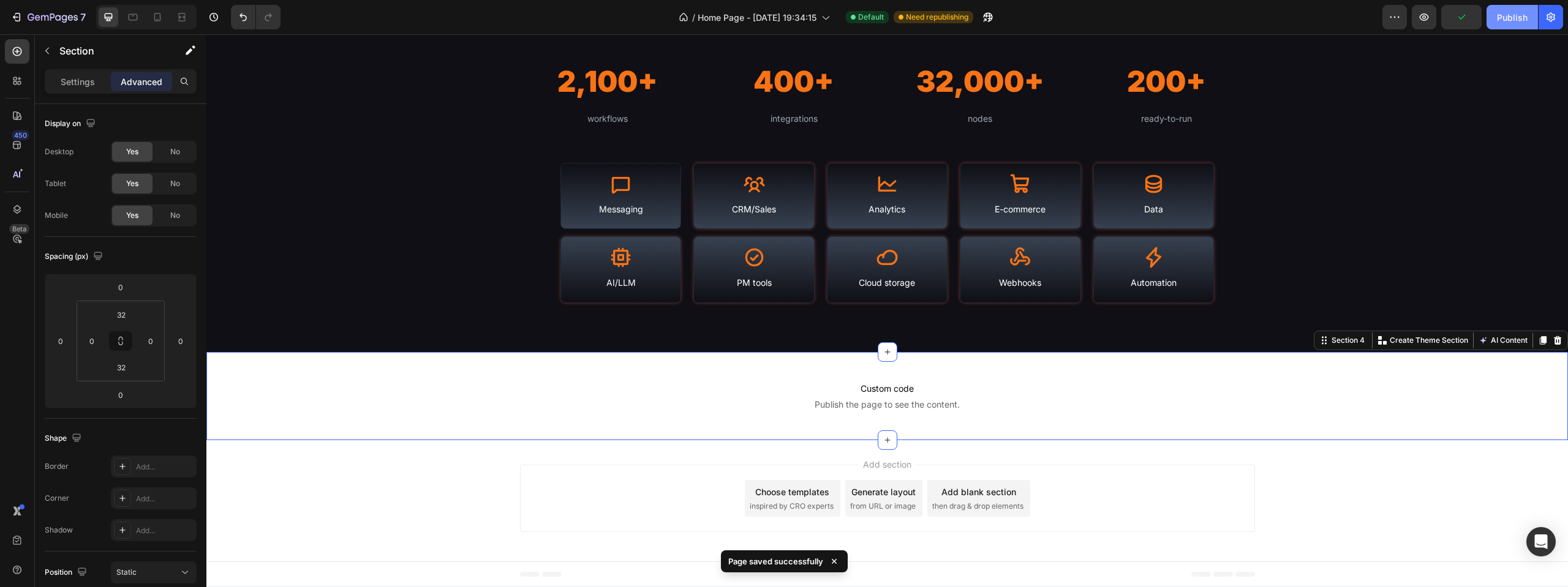
click at [1508, 14] on div "Publish" at bounding box center [1512, 17] width 31 height 13
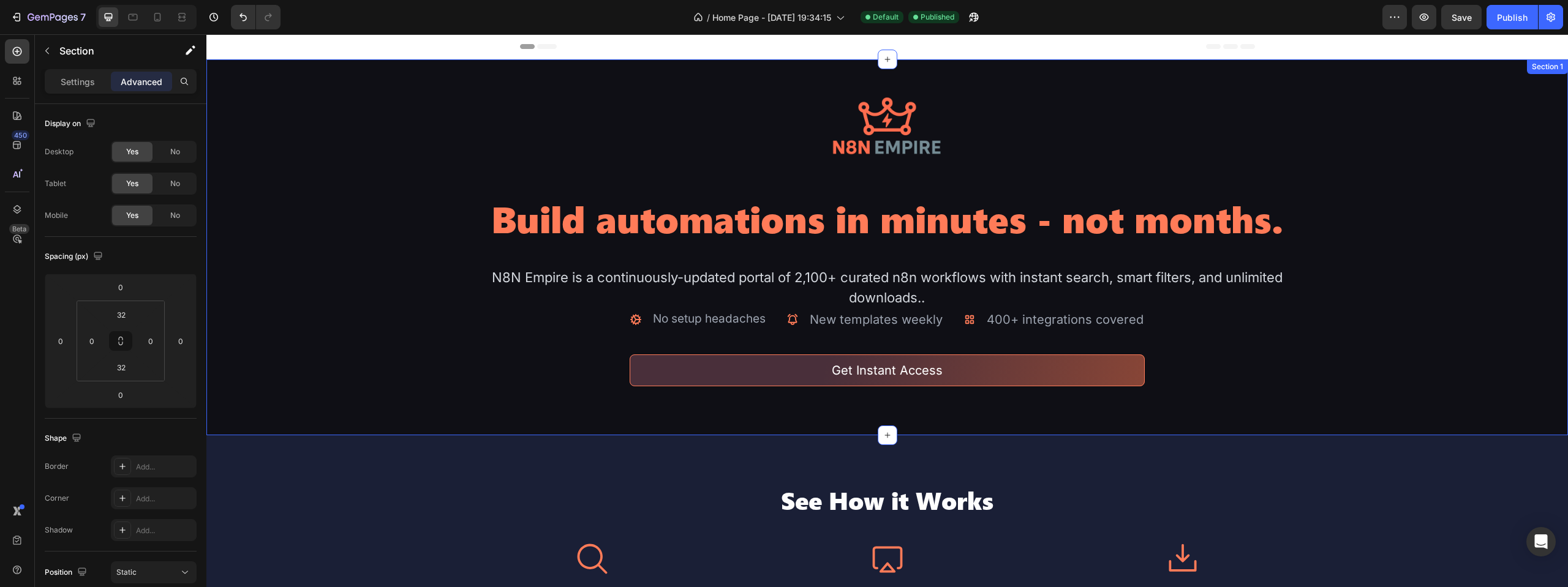
click at [263, 406] on div "Image Build automations in minutes - not months. Heading N8N Empire is a contin…" at bounding box center [887, 247] width 1362 height 376
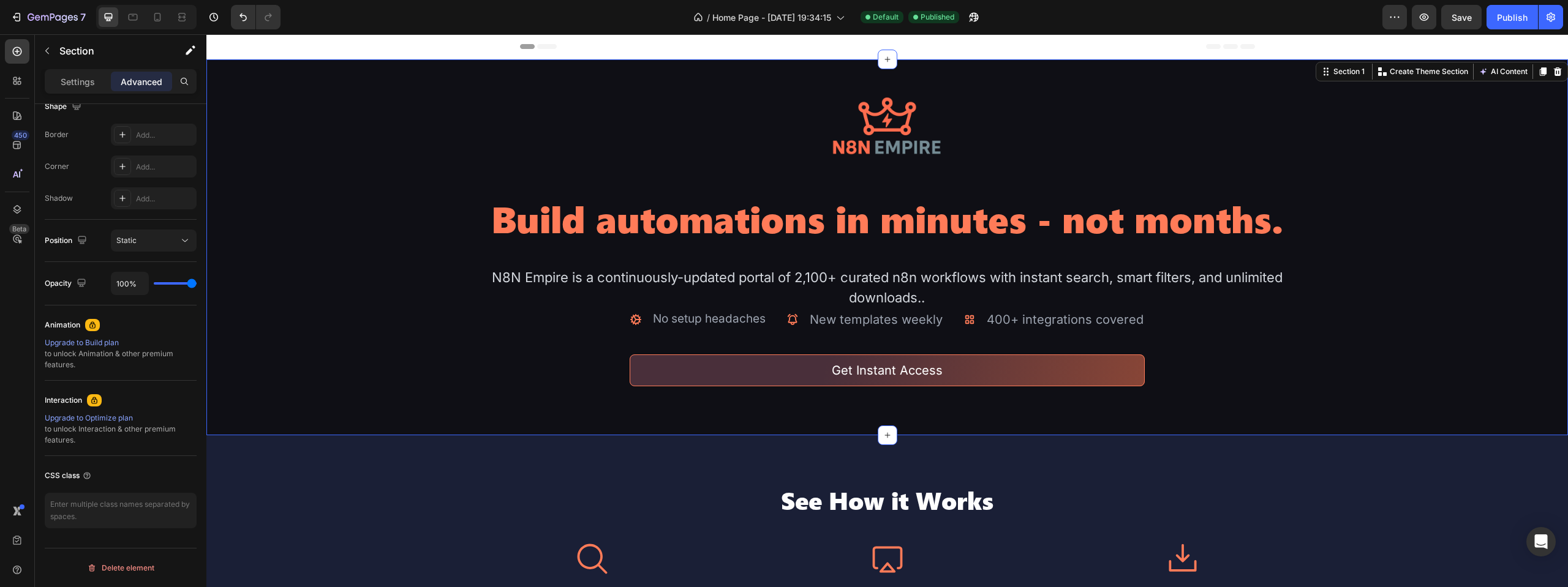
click at [75, 70] on div "Settings Advanced" at bounding box center [120, 81] width 152 height 25
click at [76, 75] on p "Settings" at bounding box center [77, 81] width 34 height 13
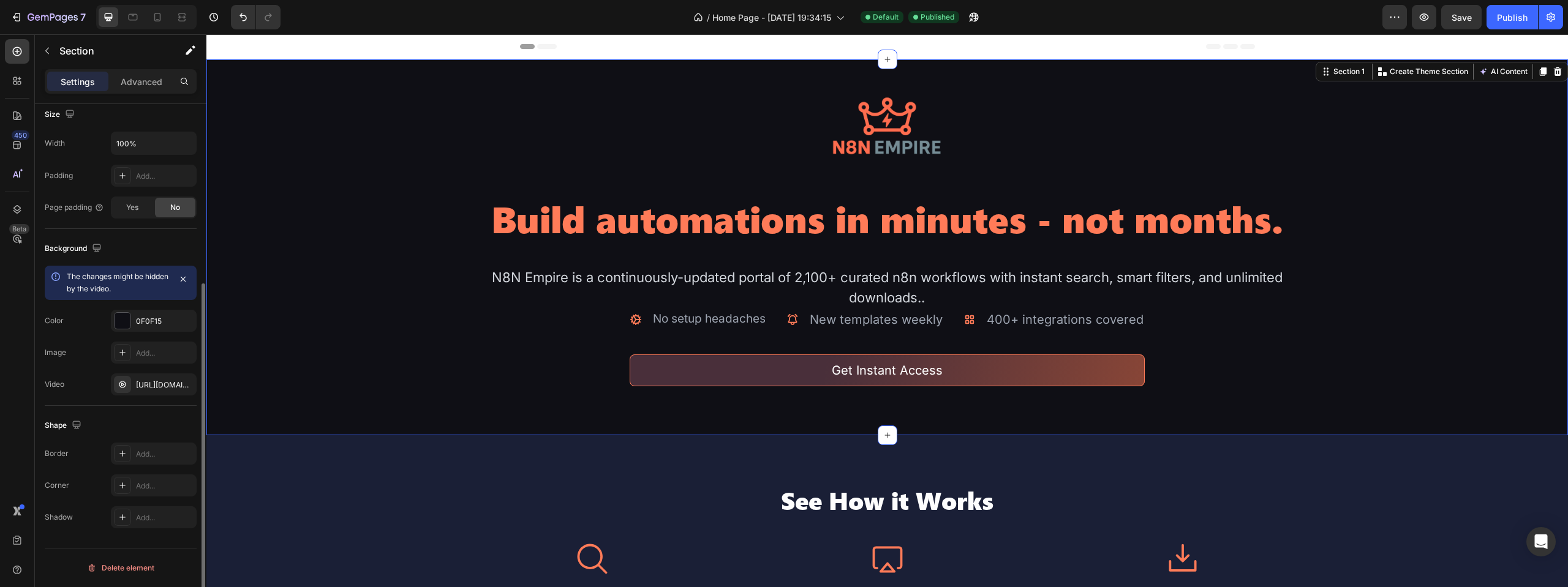
scroll to position [273, 0]
click at [186, 384] on icon "button" at bounding box center [184, 385] width 10 height 10
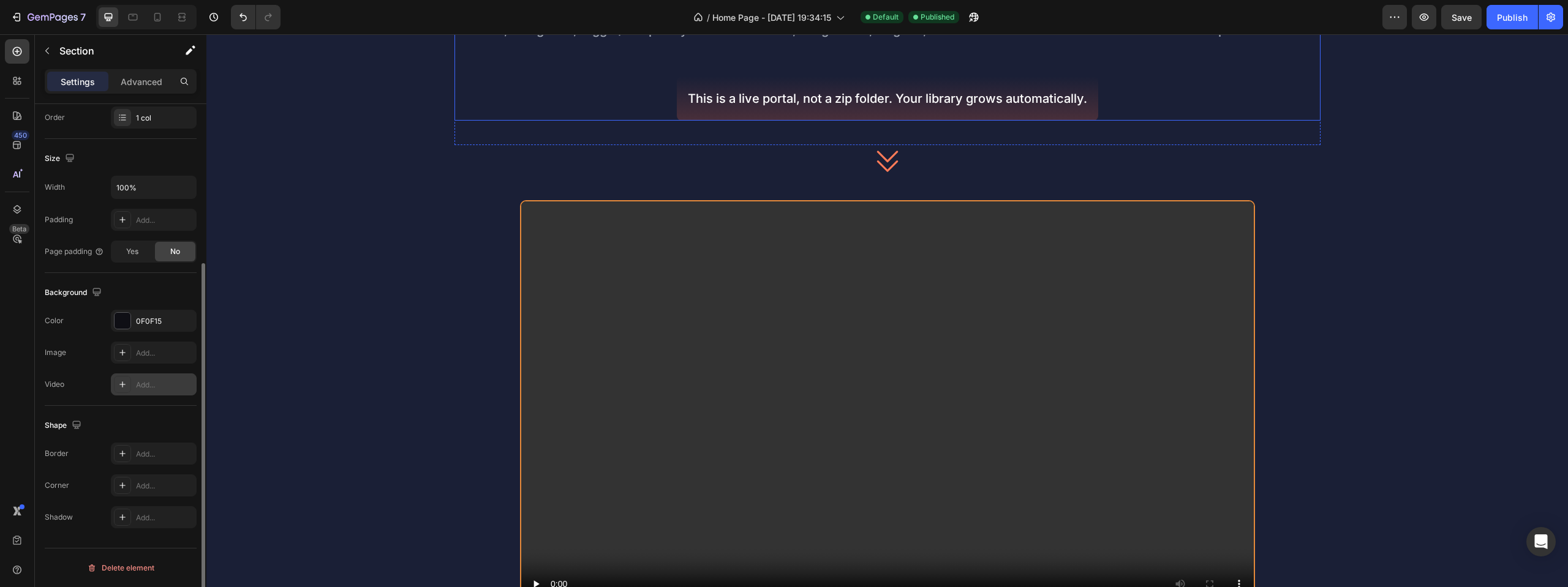
scroll to position [1041, 0]
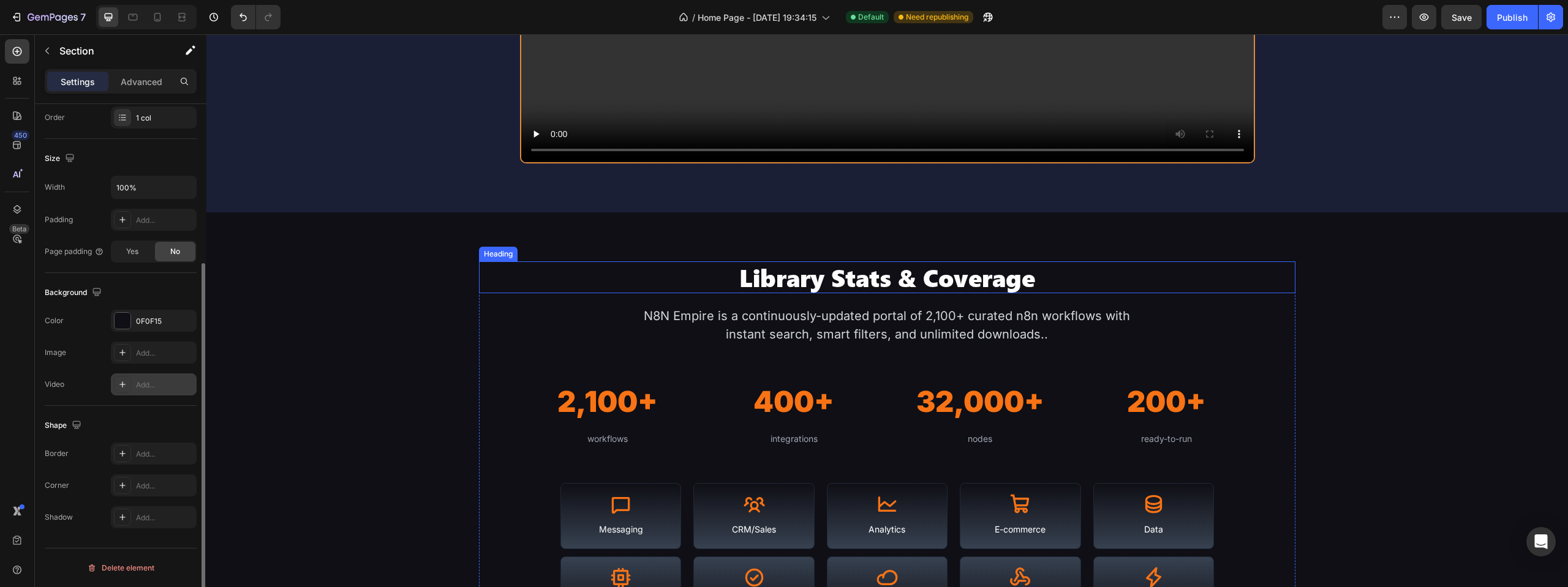
click at [843, 284] on h2 "Library Stats & Coverage" at bounding box center [887, 277] width 817 height 32
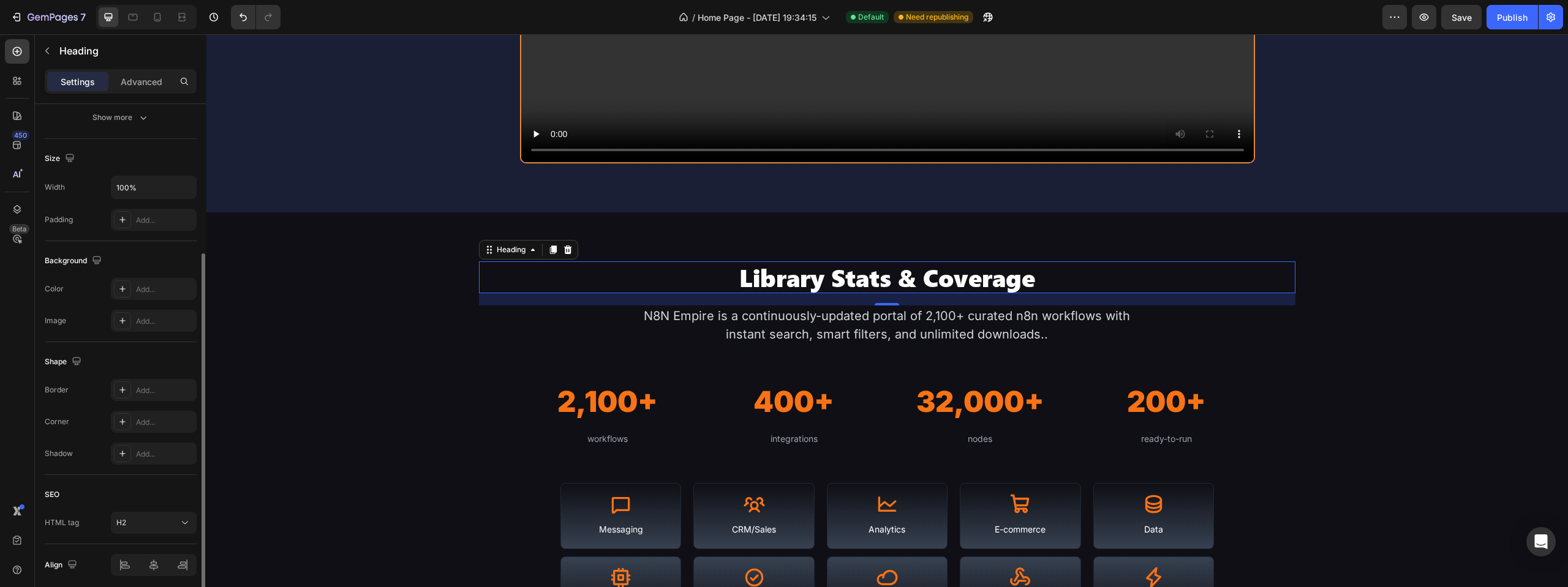
scroll to position [0, 0]
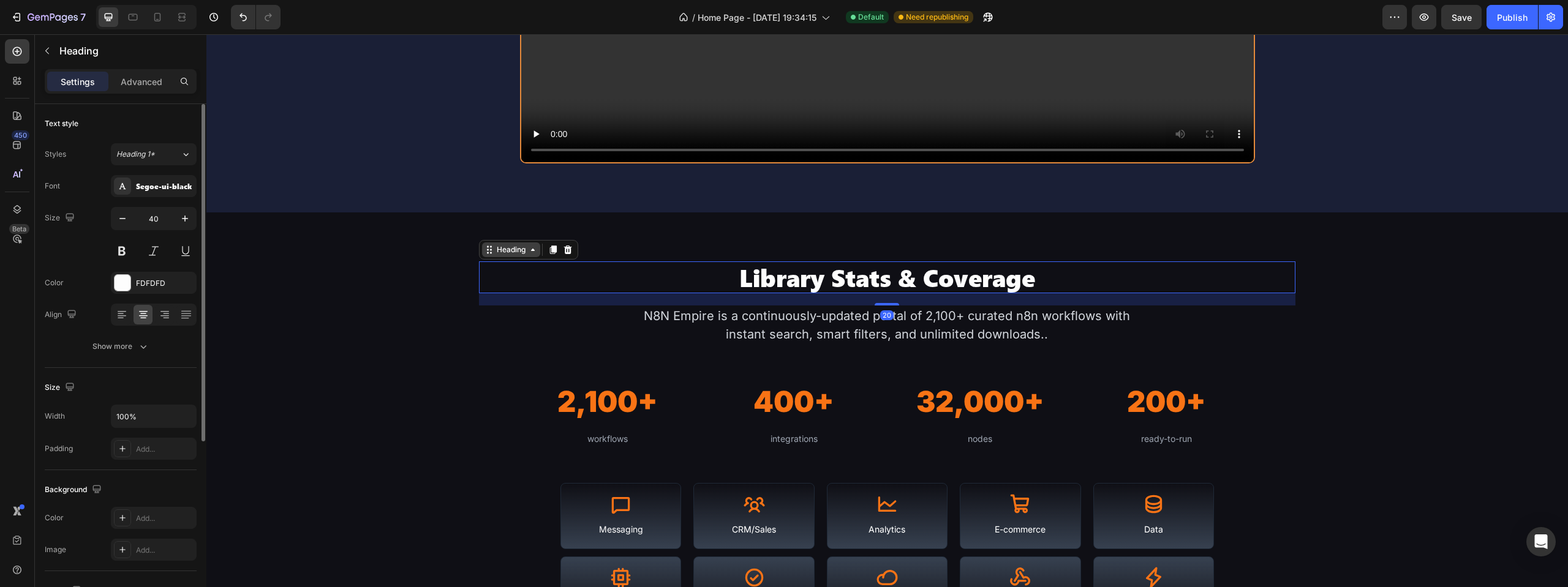
click at [498, 254] on div "Heading" at bounding box center [512, 249] width 34 height 11
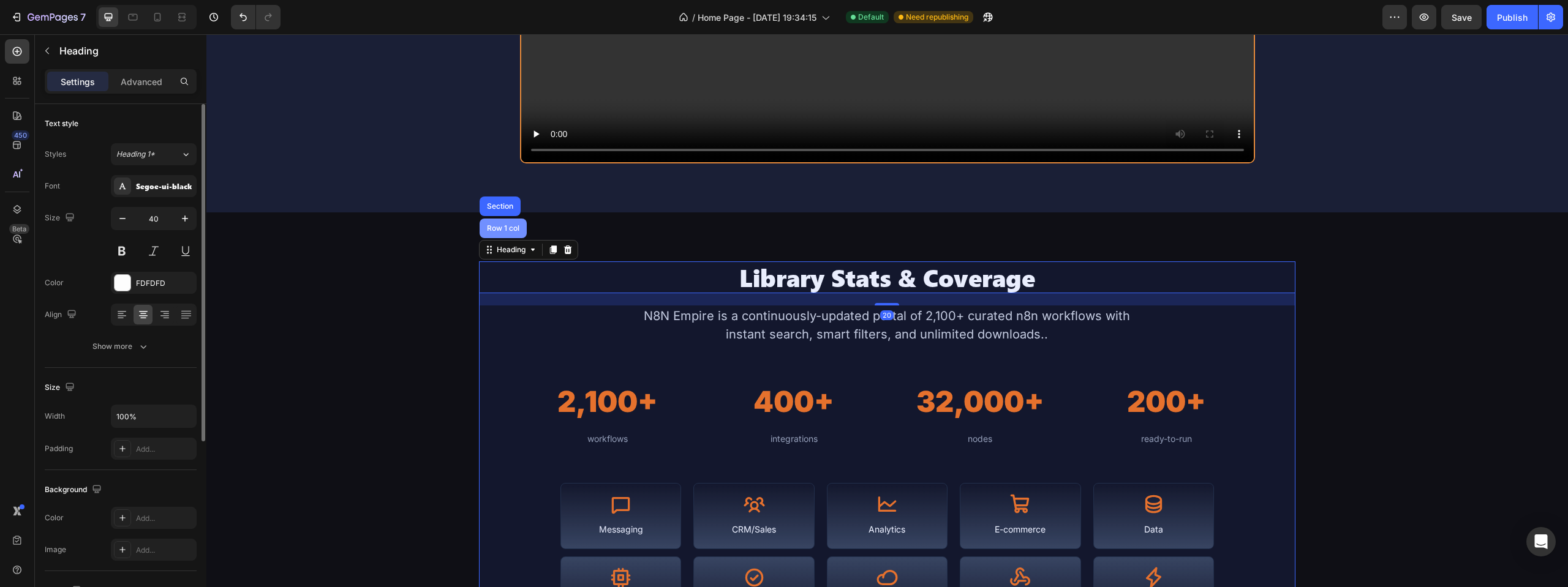
click at [499, 228] on div "Row 1 col" at bounding box center [503, 228] width 37 height 8
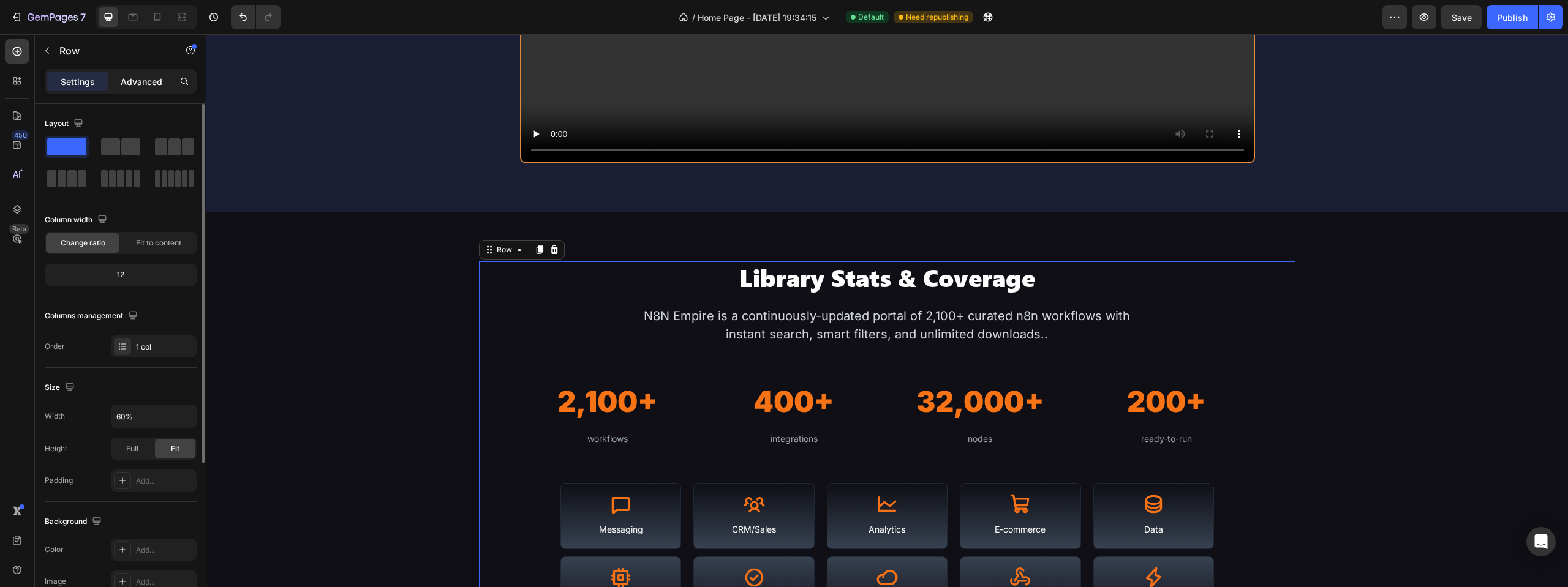
click at [151, 75] on p "Advanced" at bounding box center [141, 81] width 42 height 13
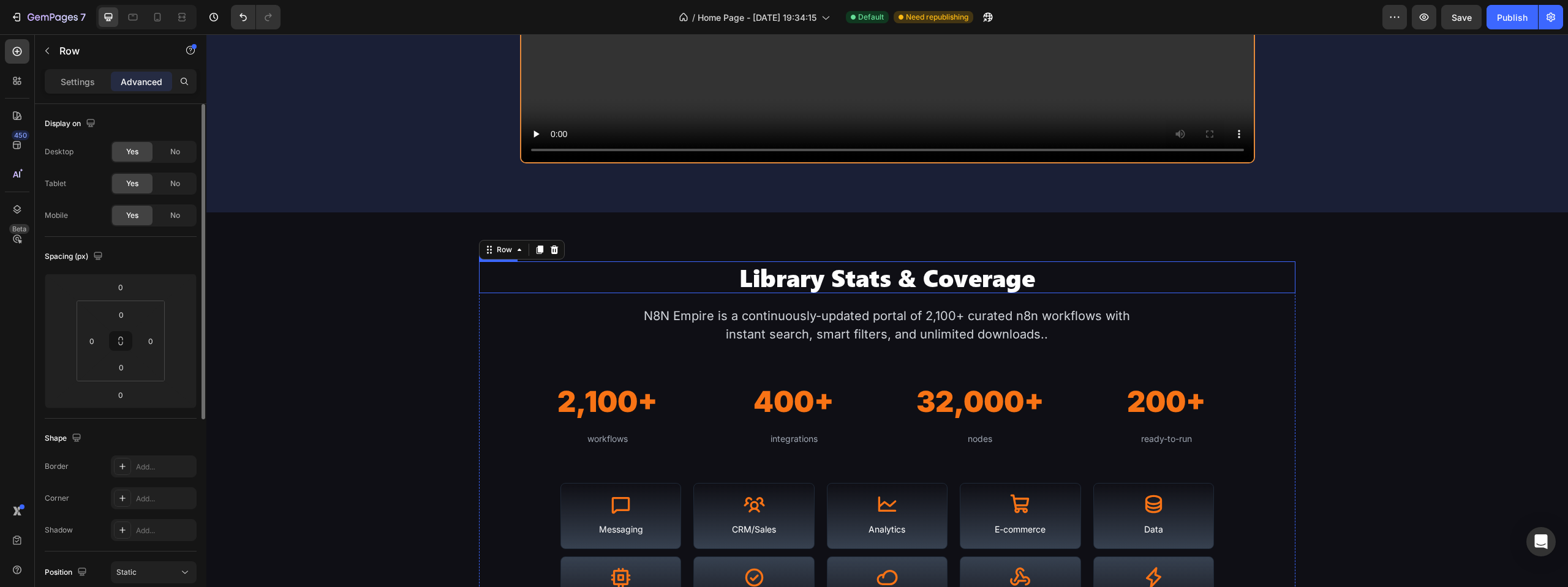
click at [748, 284] on h2 "Library Stats & Coverage" at bounding box center [887, 277] width 817 height 32
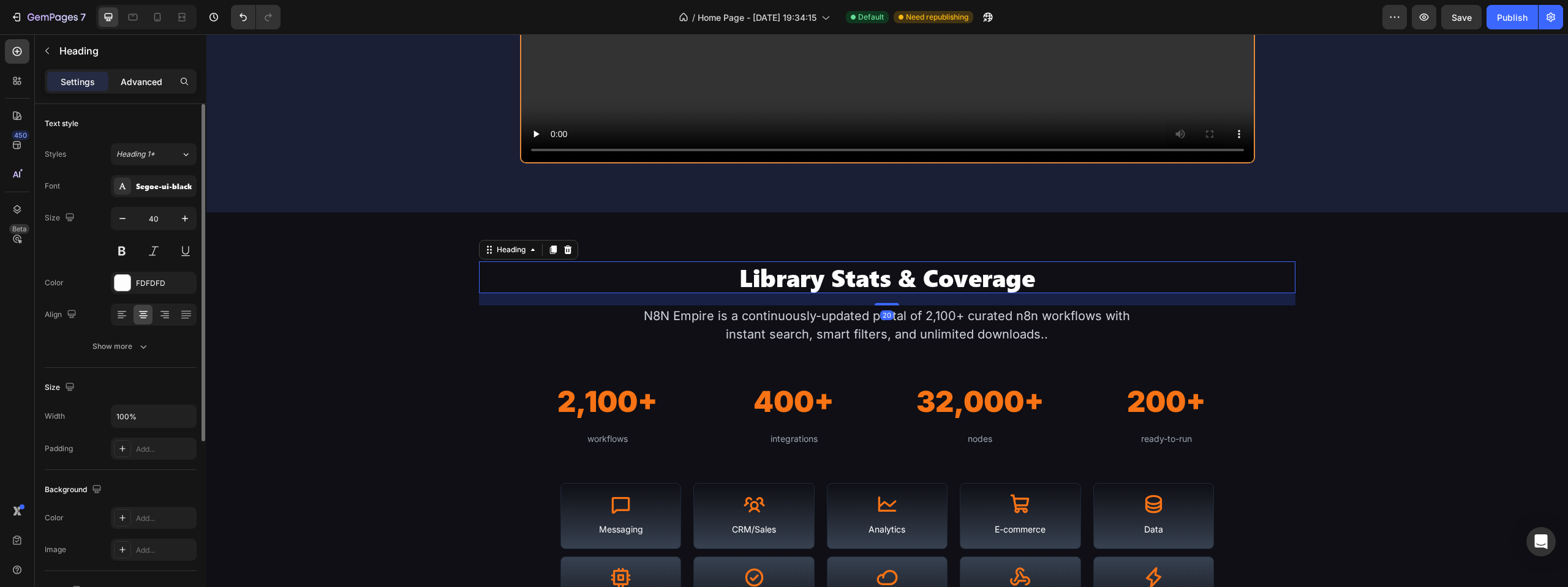
click at [137, 75] on p "Advanced" at bounding box center [141, 81] width 42 height 13
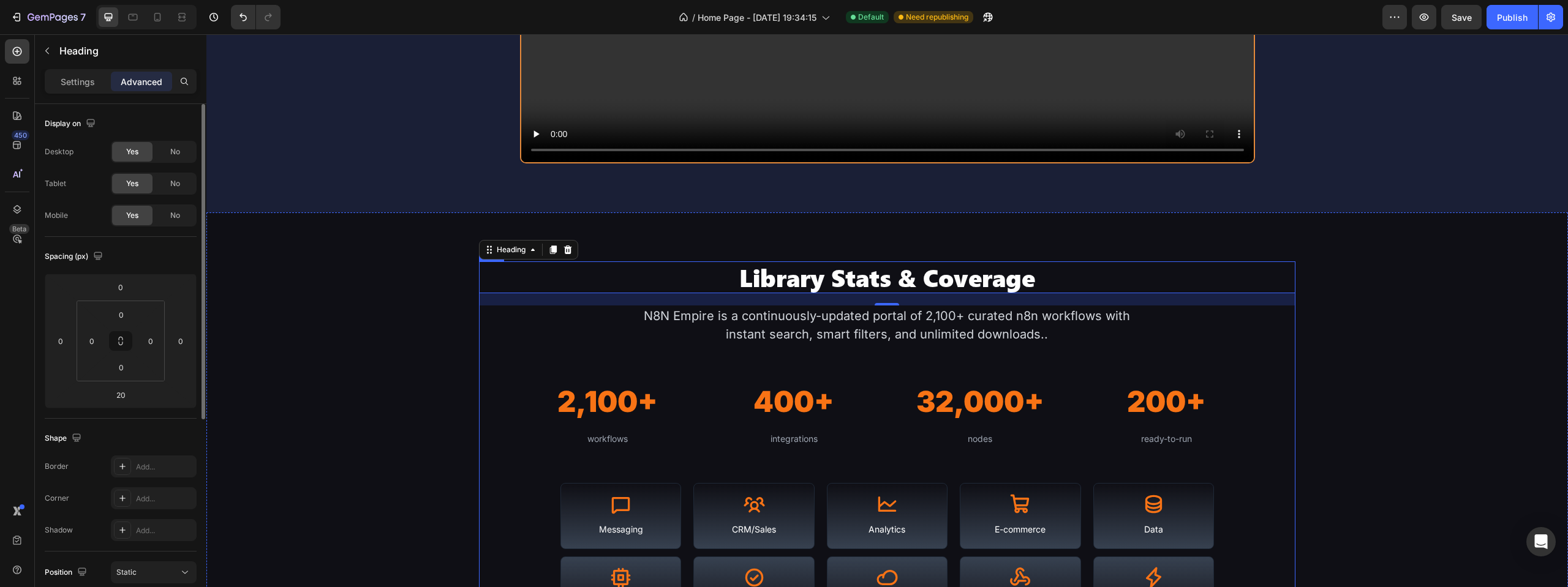
click at [512, 360] on div "Library Stats & Coverage Heading 20 N8N Empire is a continuously-updated portal…" at bounding box center [887, 442] width 817 height 362
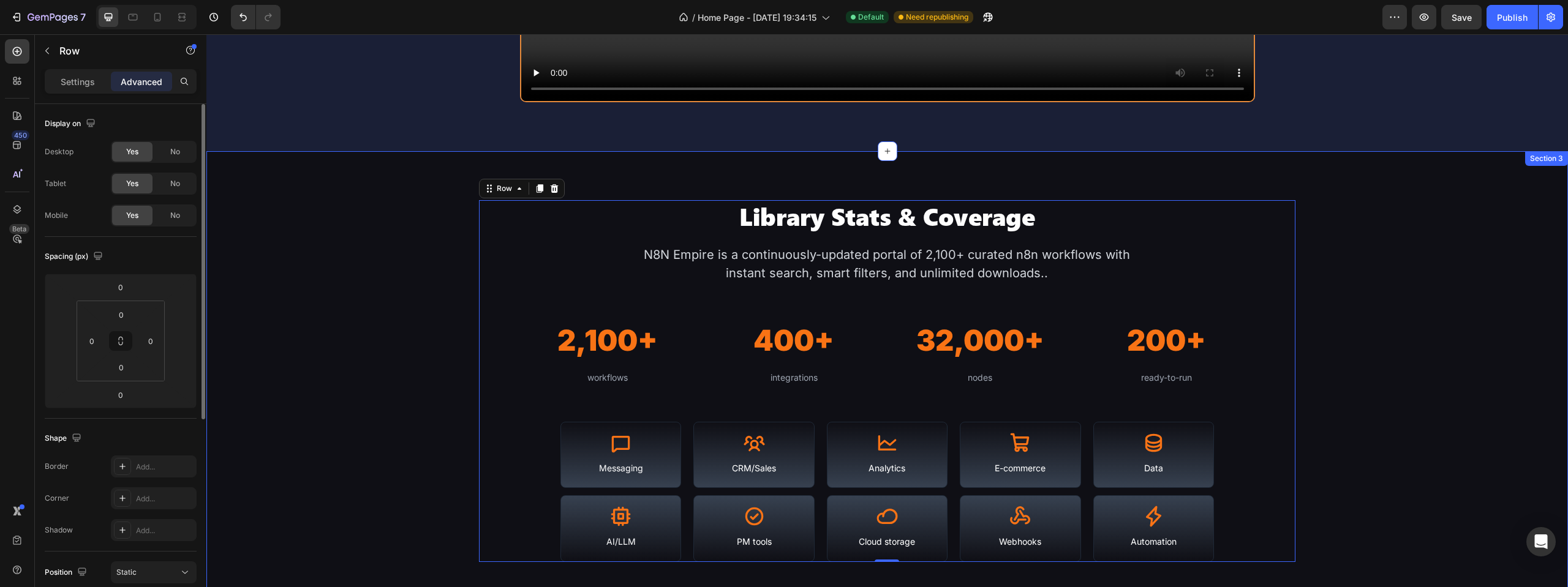
scroll to position [1163, 0]
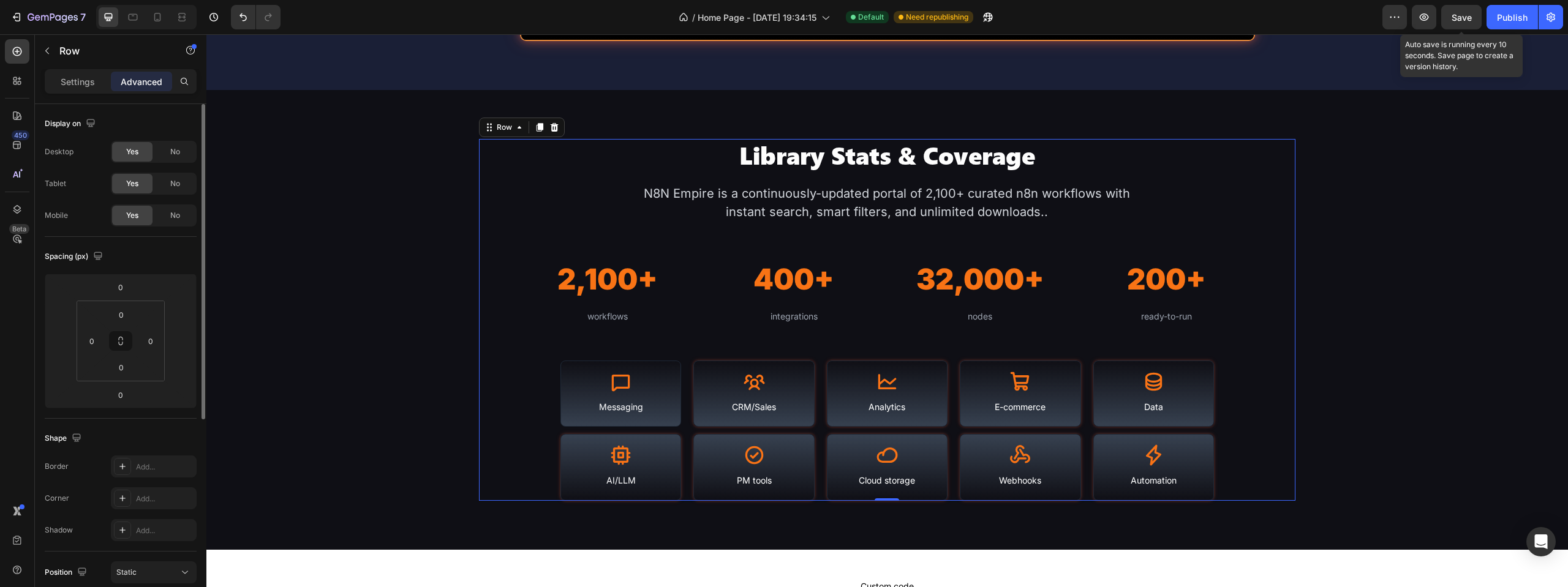
click at [1466, 21] on span "Save" at bounding box center [1462, 17] width 20 height 10
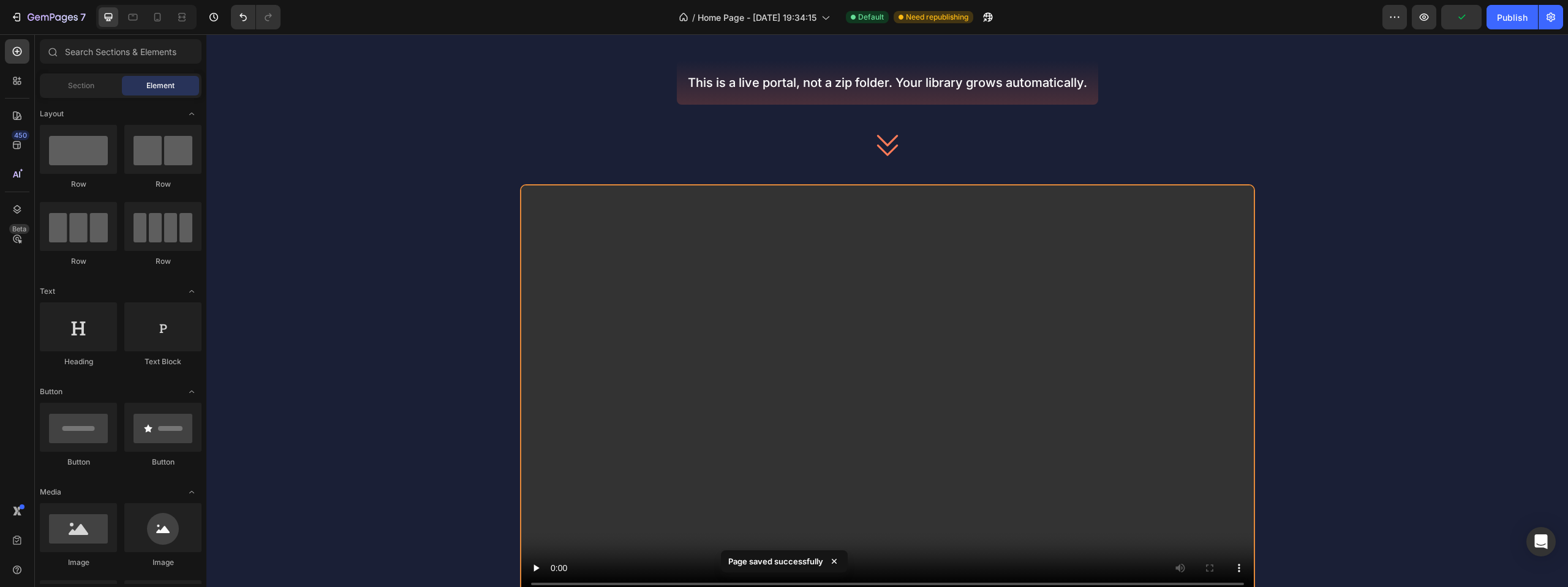
scroll to position [0, 0]
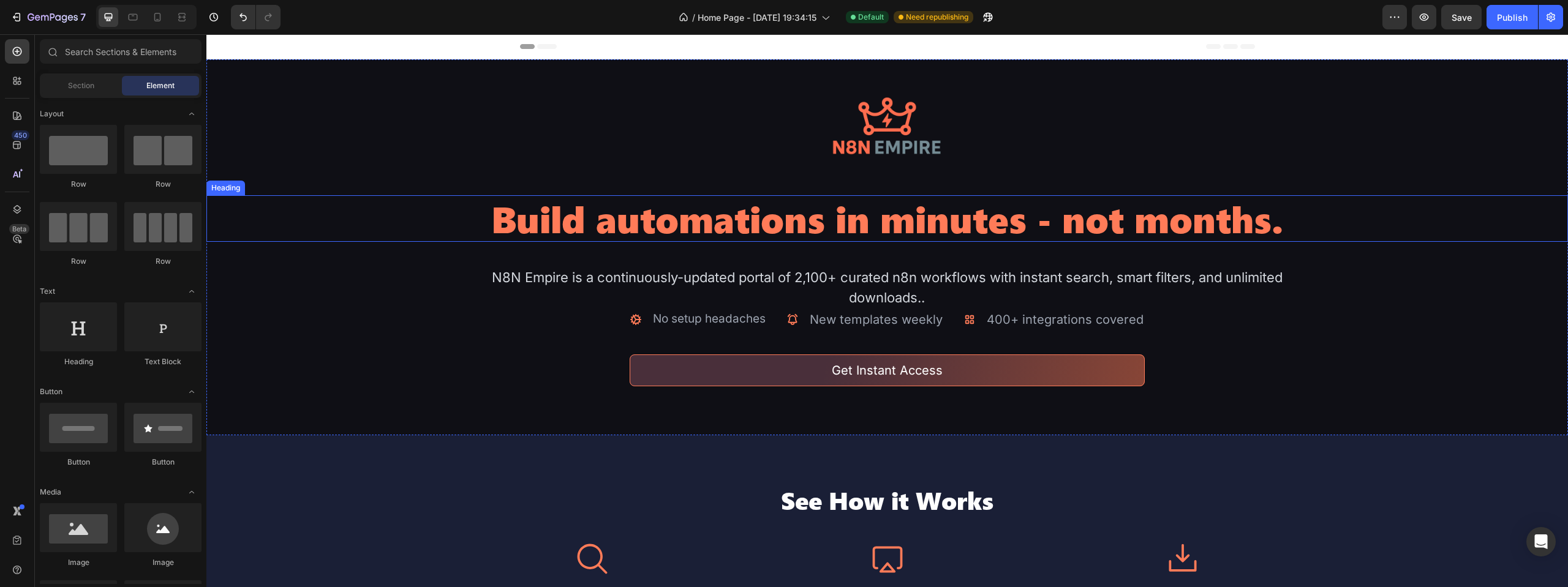
click at [1124, 212] on h2 "Build automations in minutes - not months." at bounding box center [887, 218] width 817 height 47
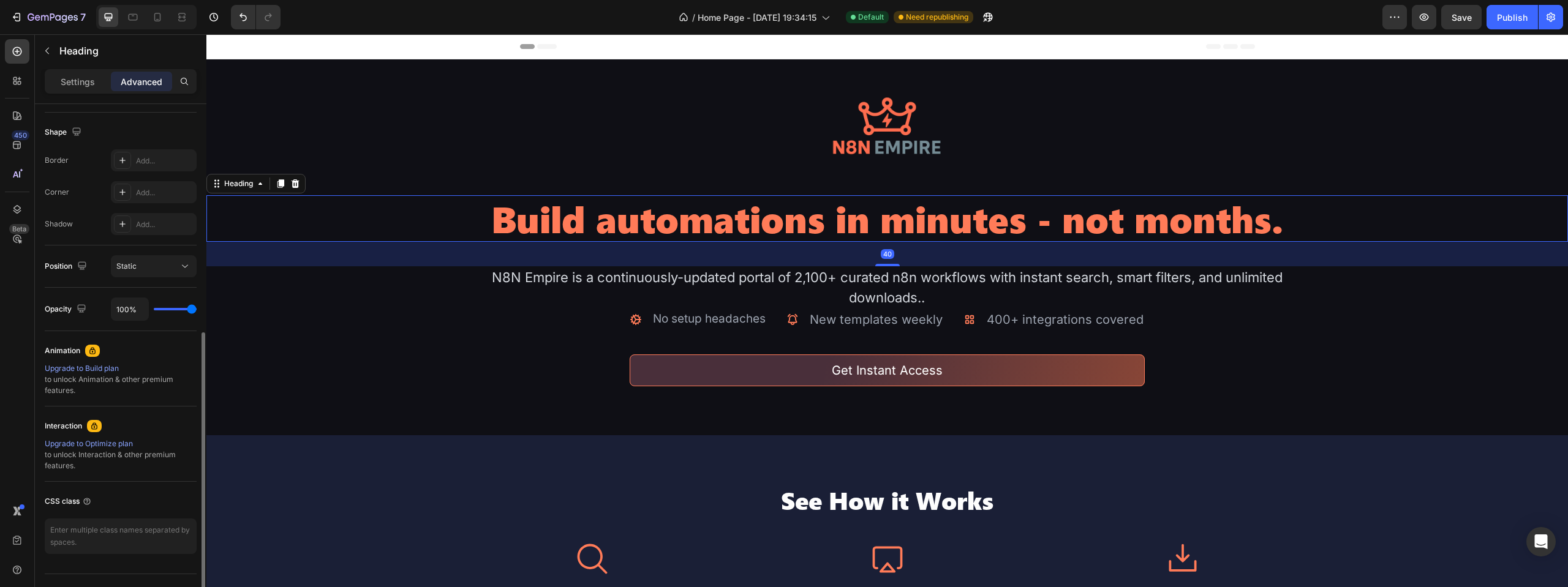
scroll to position [332, 0]
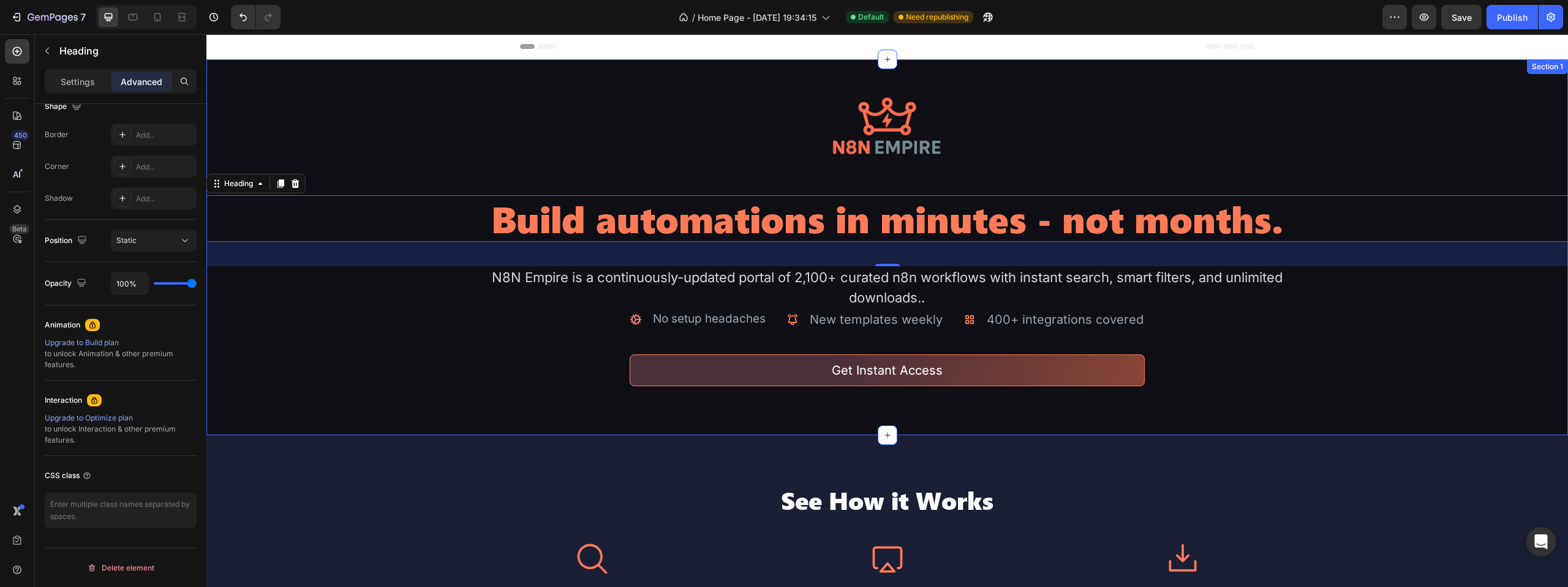
click at [452, 356] on div "Image Build automations in minutes - not months. Heading 40 N8N Empire is a con…" at bounding box center [887, 247] width 1362 height 376
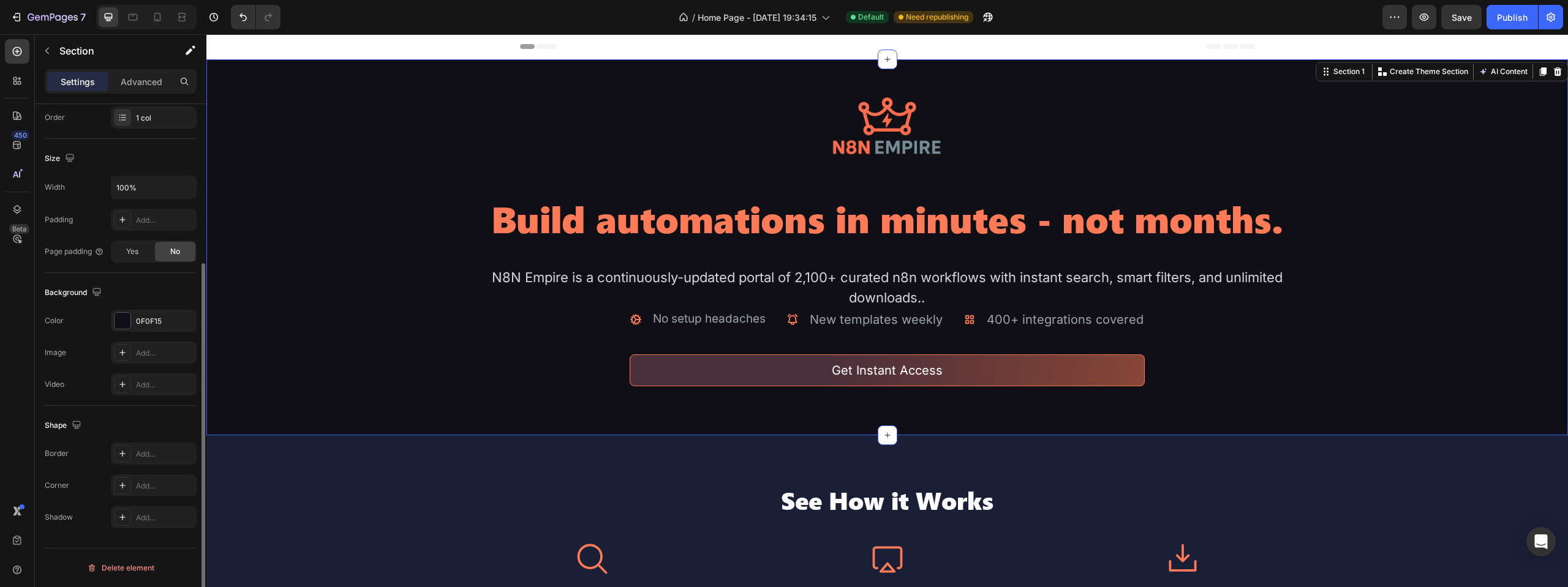
scroll to position [0, 0]
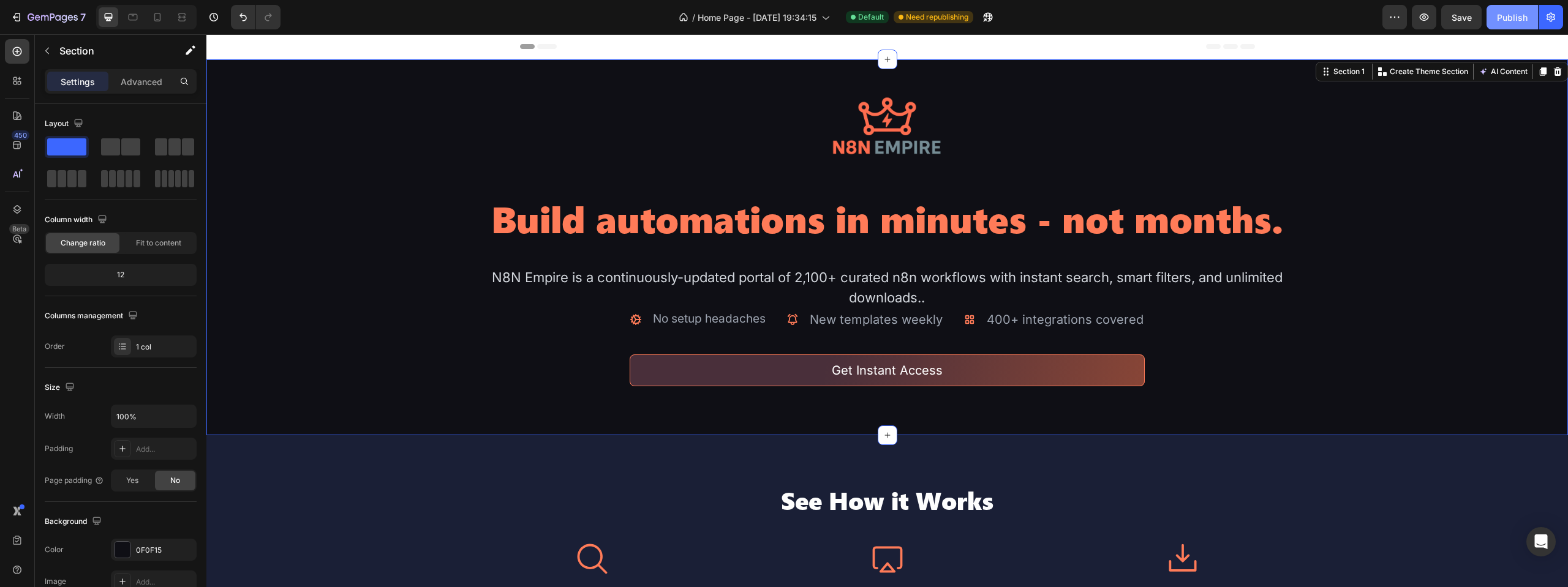
click at [1498, 16] on div "Publish" at bounding box center [1512, 17] width 31 height 13
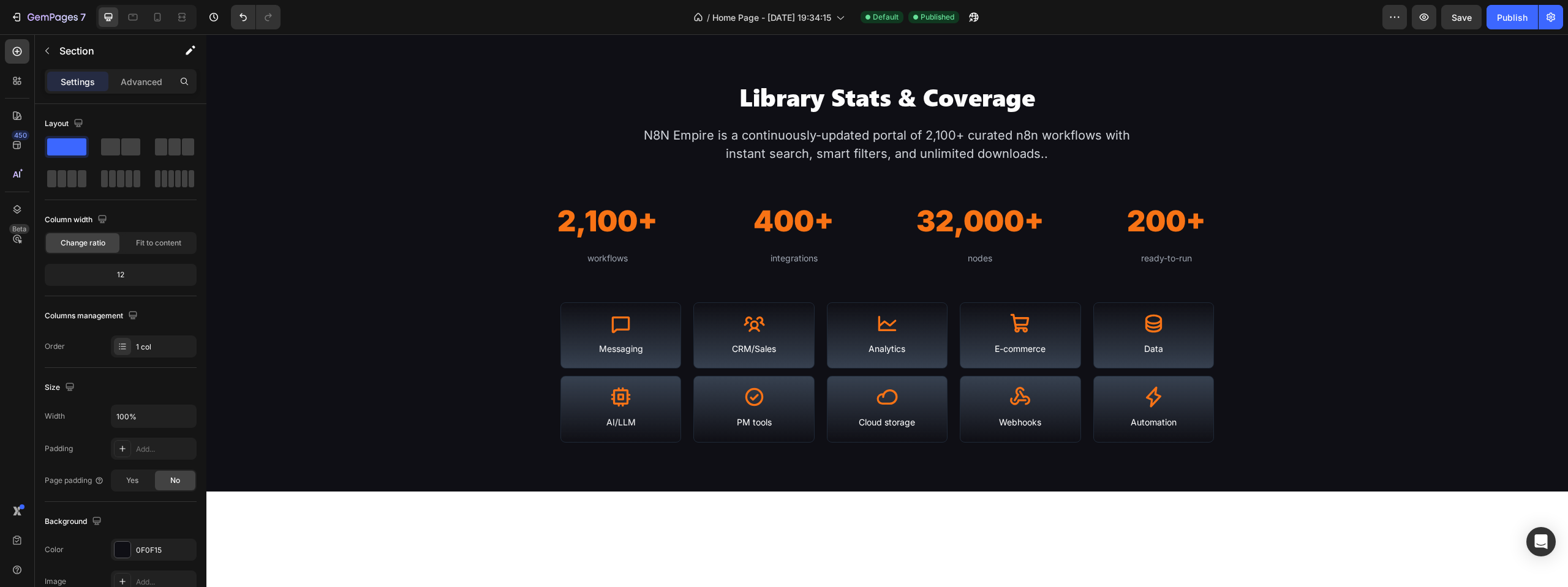
scroll to position [1225, 0]
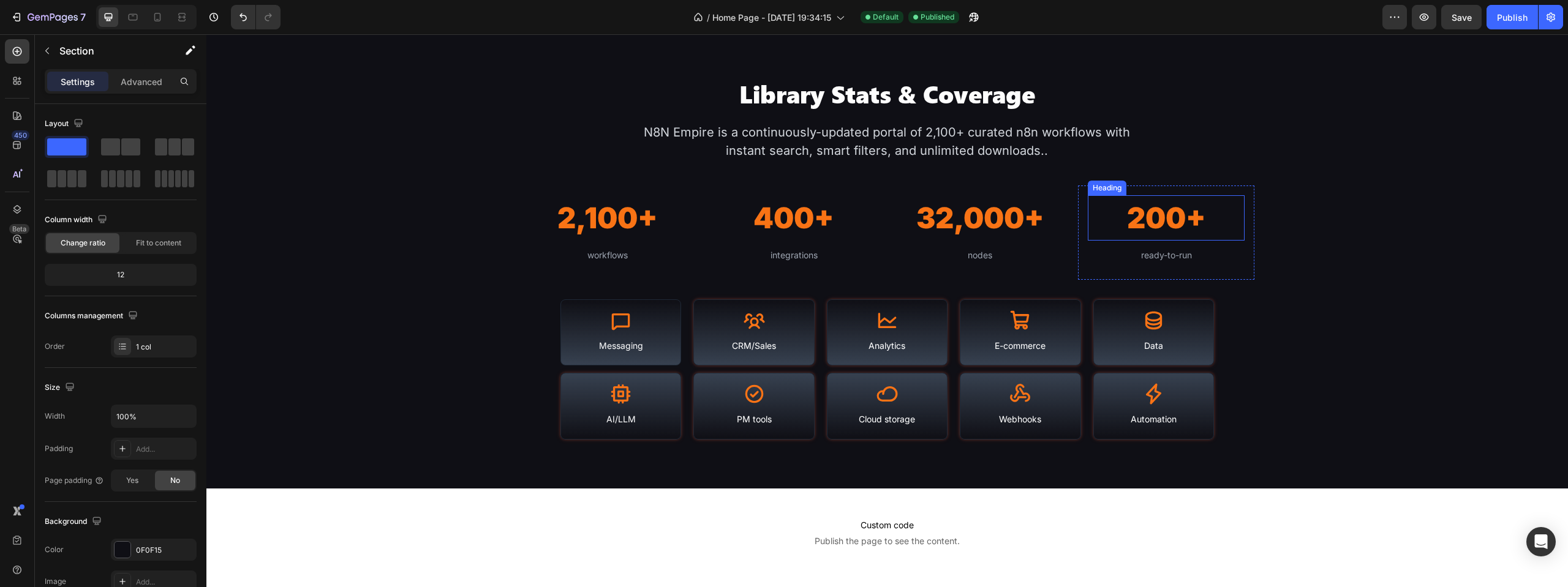
click at [1176, 236] on h2 "200+" at bounding box center [1166, 218] width 157 height 46
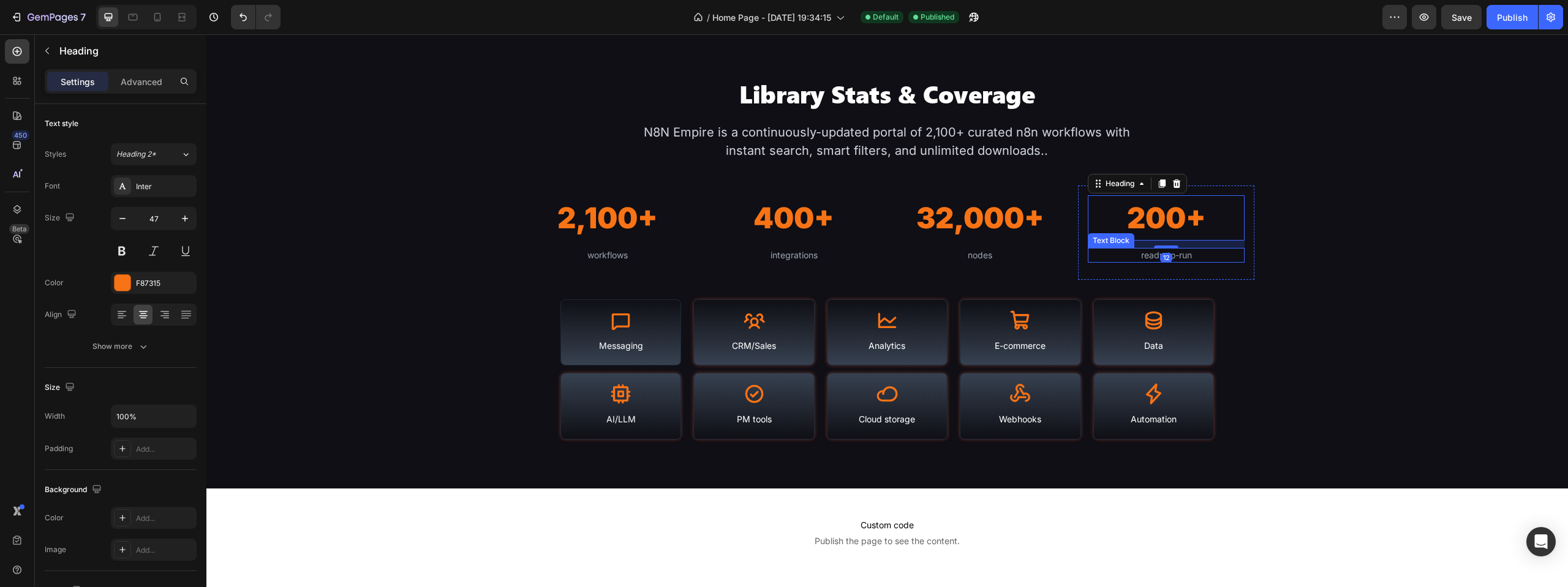
click at [1200, 253] on div "ready-to-run" at bounding box center [1166, 254] width 157 height 14
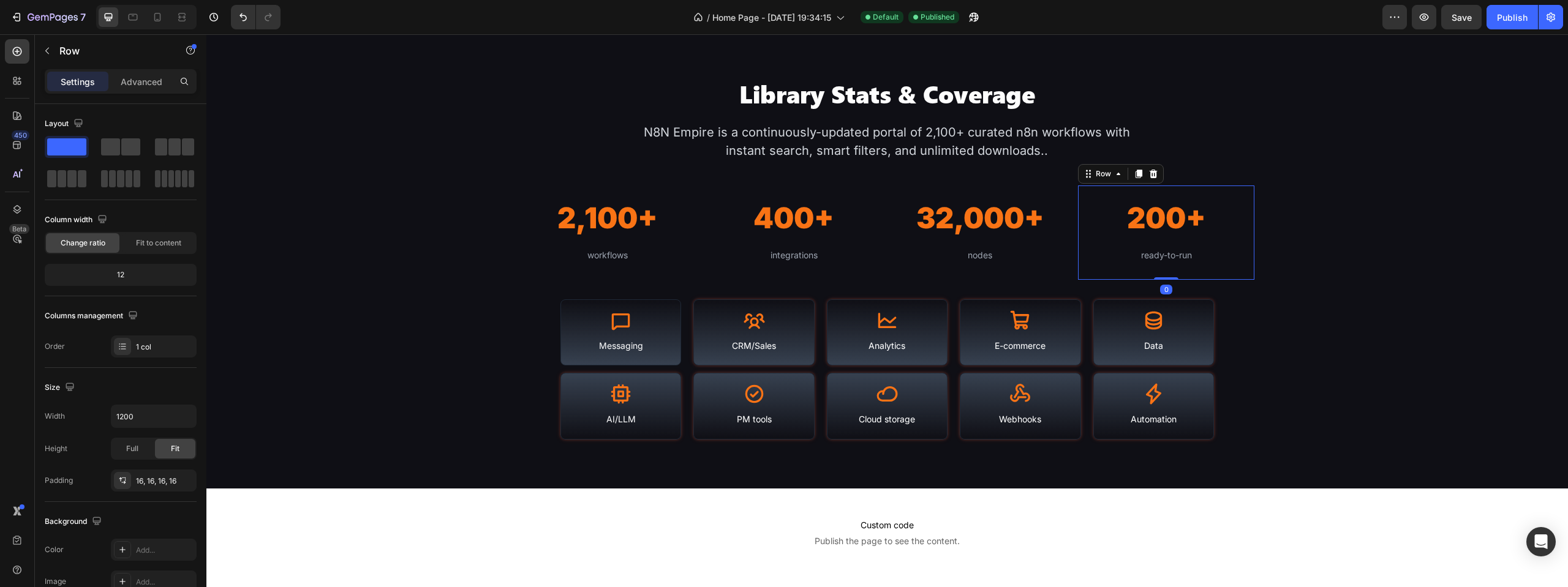
click at [1219, 278] on div "200+ Heading ready-to-run Text Block Row 0" at bounding box center [1166, 232] width 176 height 94
click at [1150, 173] on icon at bounding box center [1153, 174] width 8 height 8
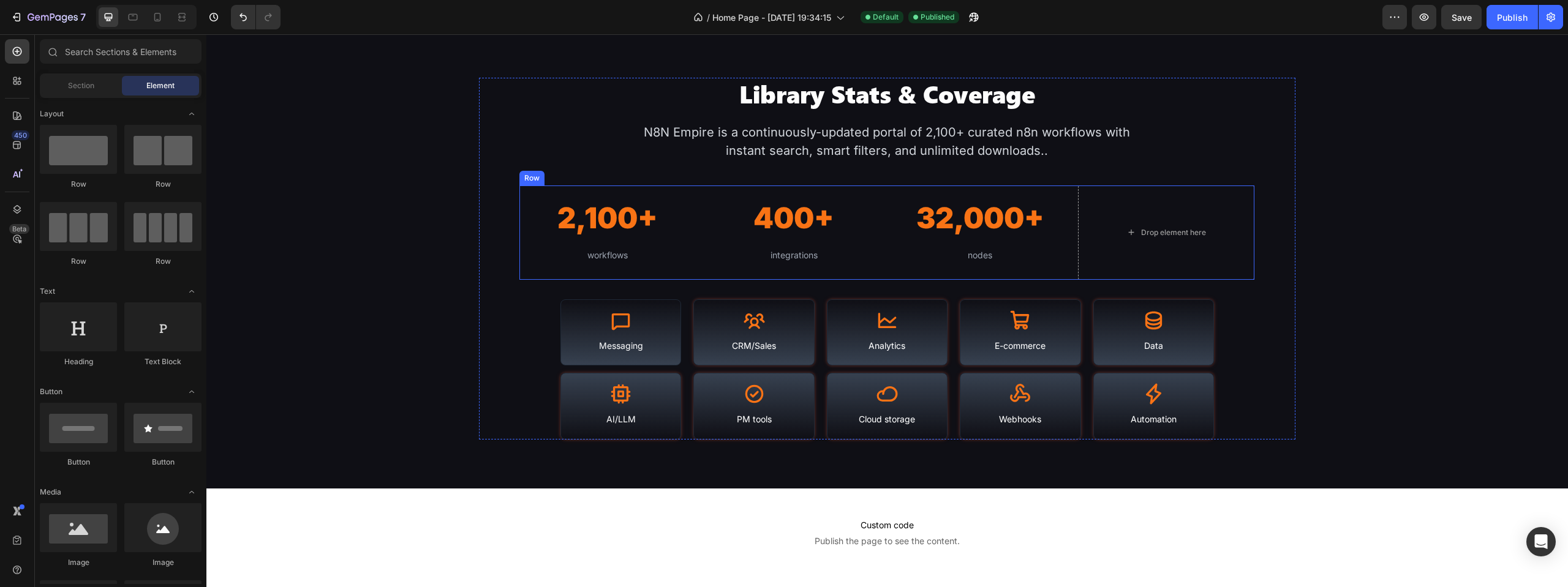
click at [1067, 195] on div "2,100+ Heading workflows Text Block Row 400+ Heading integrations Text Block Ro…" at bounding box center [887, 232] width 735 height 94
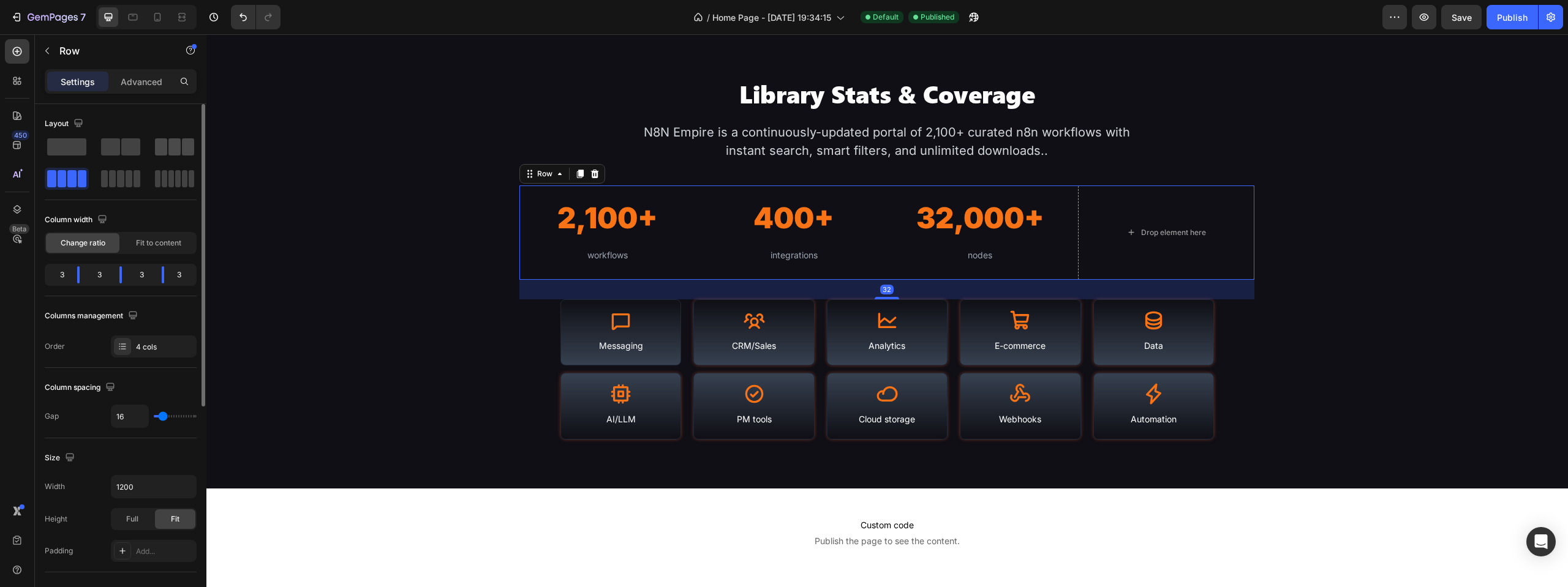
click at [160, 146] on span at bounding box center [161, 147] width 12 height 17
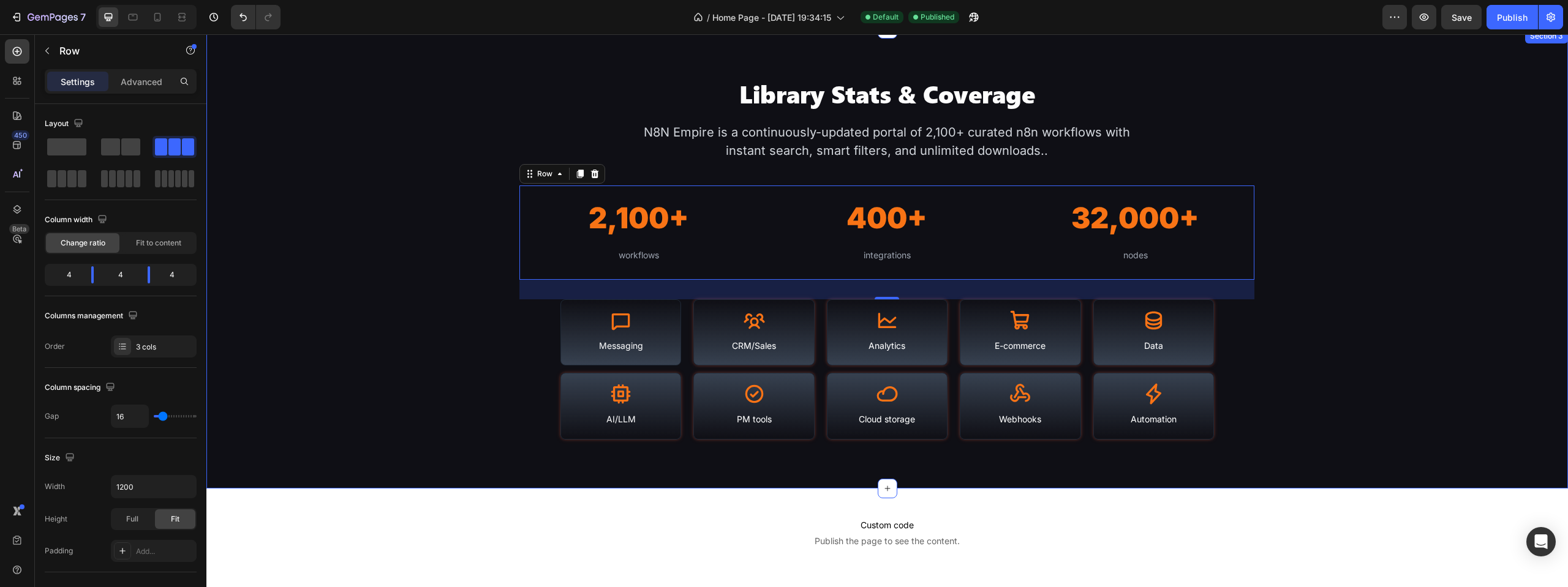
click at [1311, 235] on div "Library Stats & Coverage Heading N8N Empire is a continuously-updated portal of…" at bounding box center [887, 259] width 1362 height 362
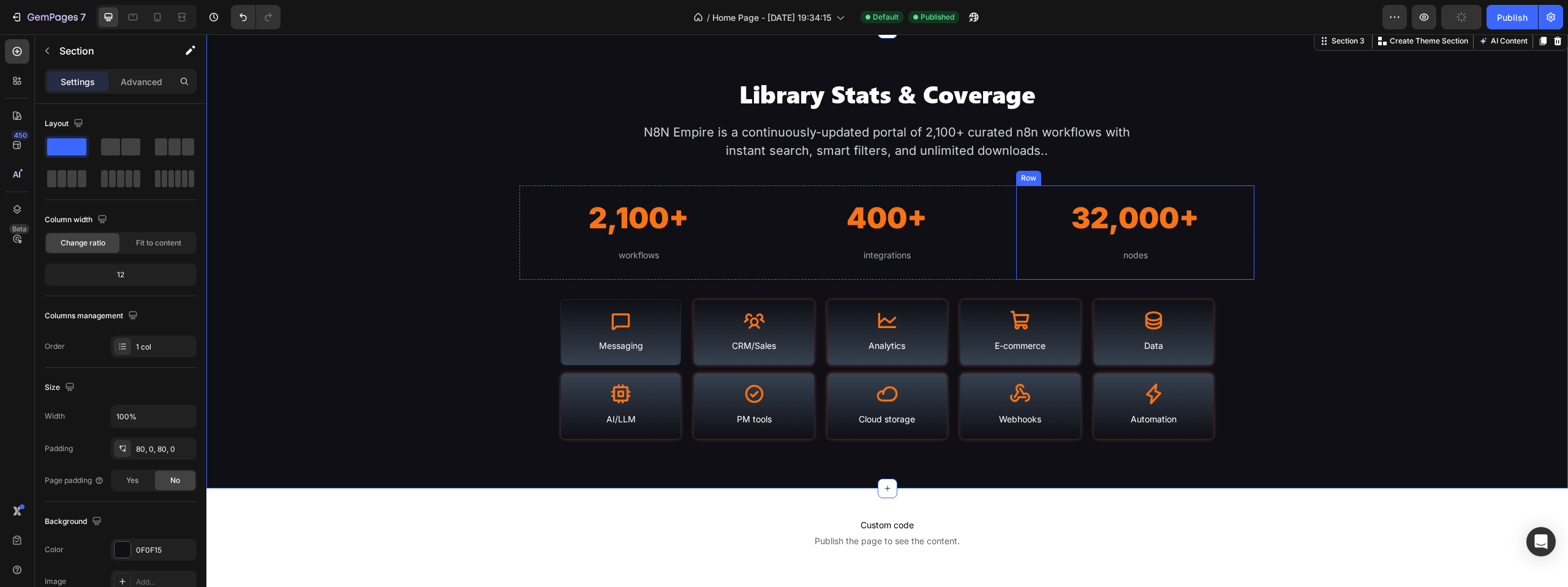
click at [1026, 266] on div "32,000+ Heading nodes Text Block" at bounding box center [1135, 232] width 219 height 75
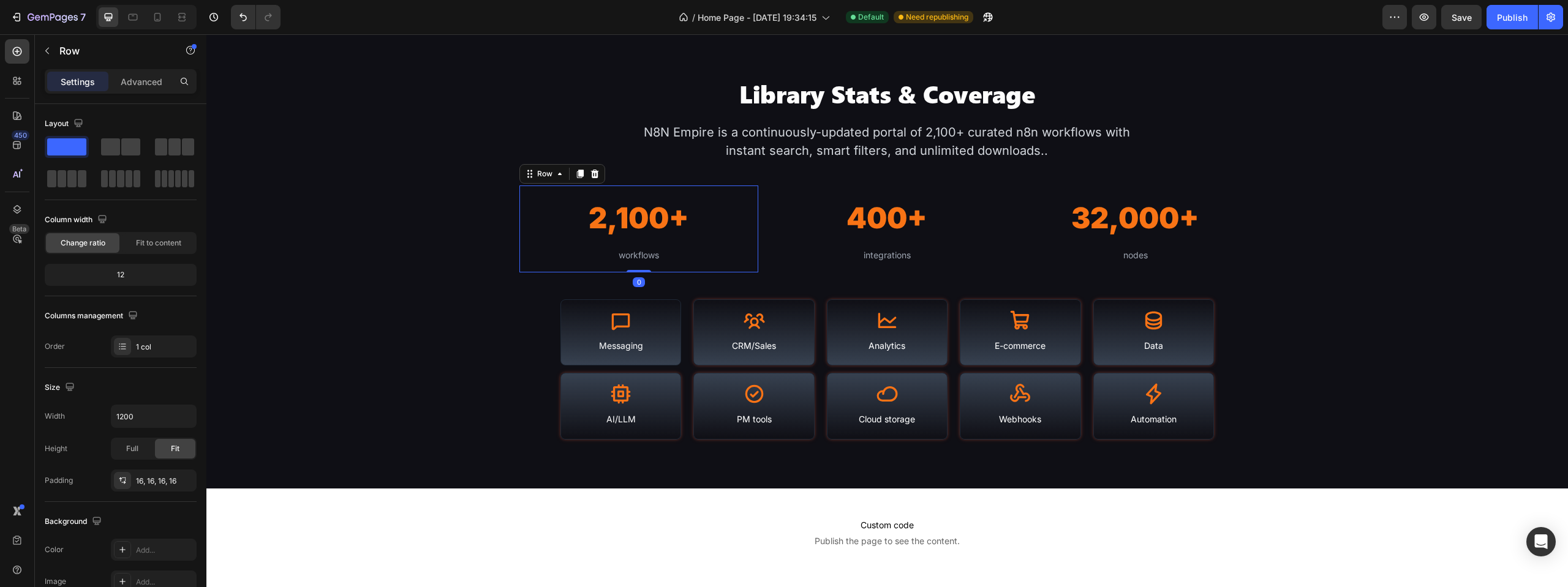
click at [743, 248] on div "2,100+ Heading workflows Text Block" at bounding box center [639, 228] width 219 height 67
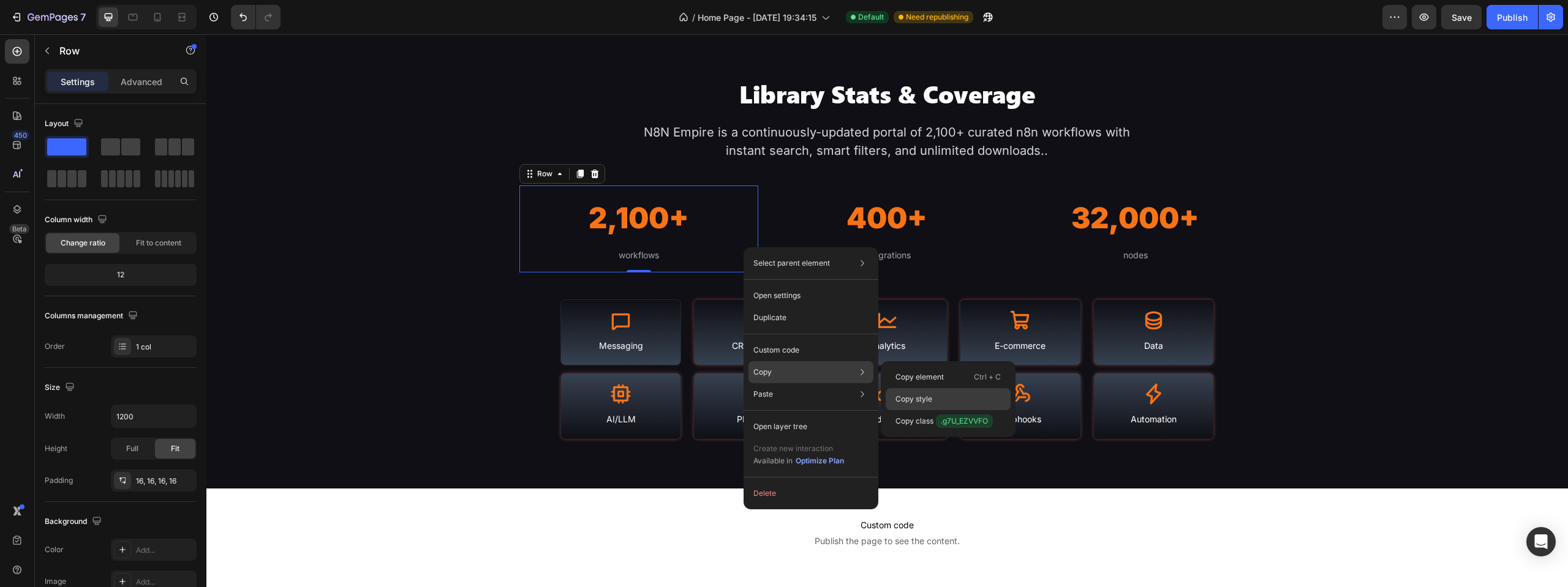
click at [916, 397] on p "Copy style" at bounding box center [913, 399] width 36 height 11
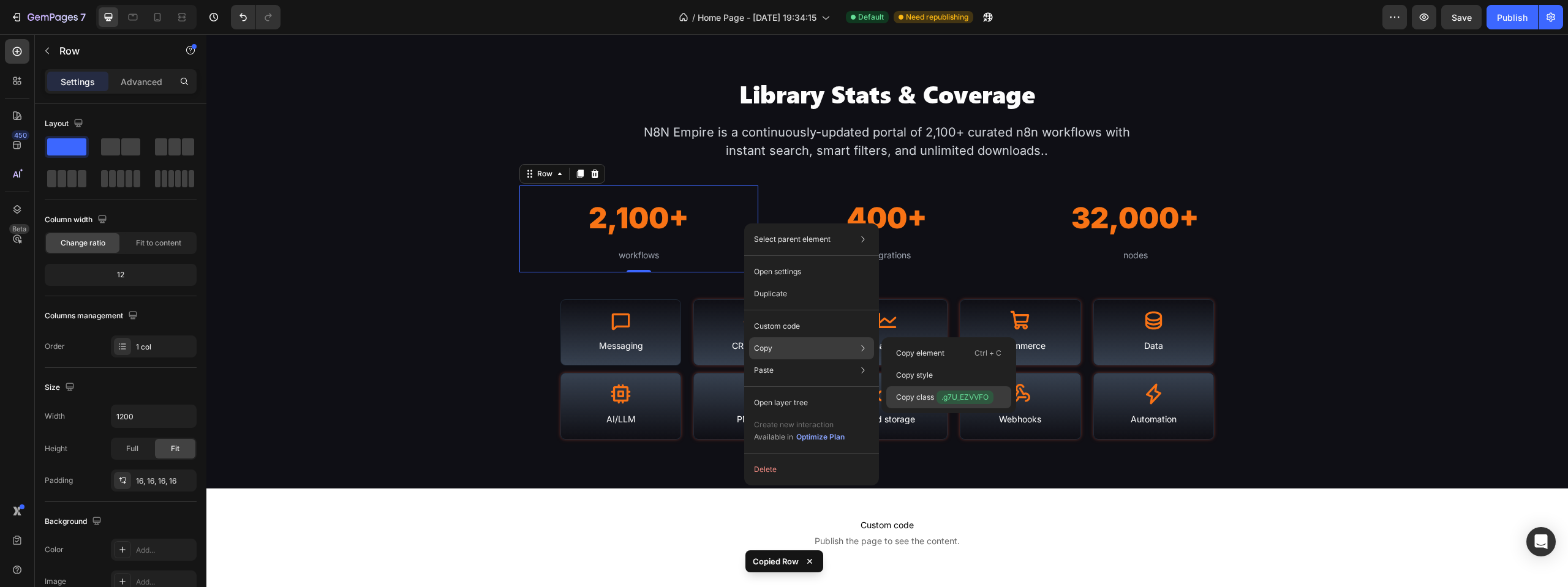
click at [946, 393] on span ".g7U_EZVVFO" at bounding box center [965, 398] width 57 height 14
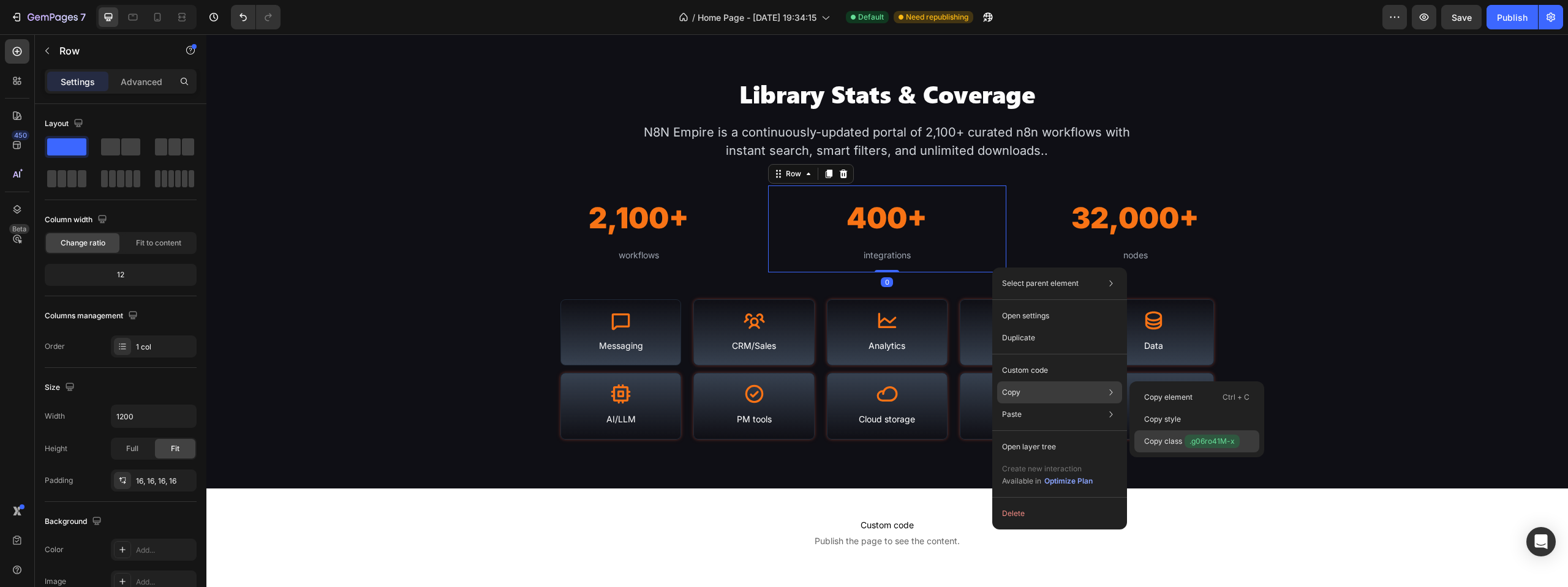
click at [1179, 439] on p "Copy class .g06ro41M-x" at bounding box center [1191, 442] width 96 height 14
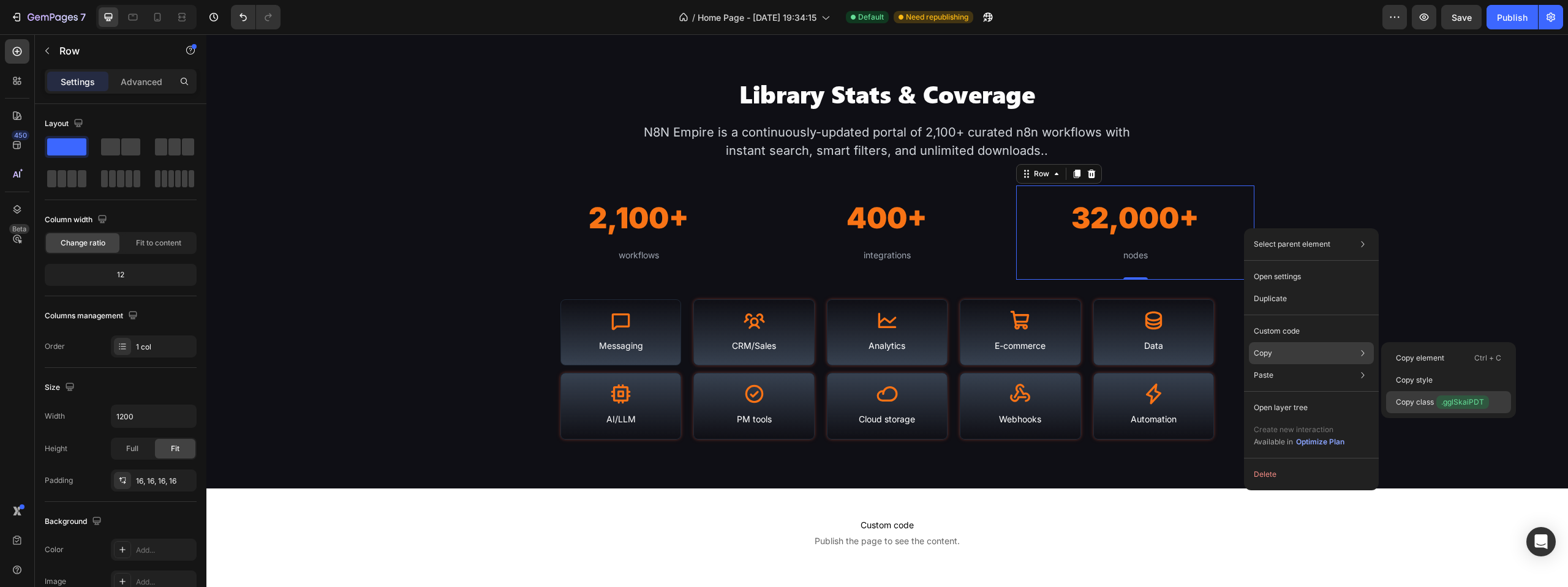
click at [1430, 401] on p "Copy class .gglSkaiPDT" at bounding box center [1442, 402] width 93 height 14
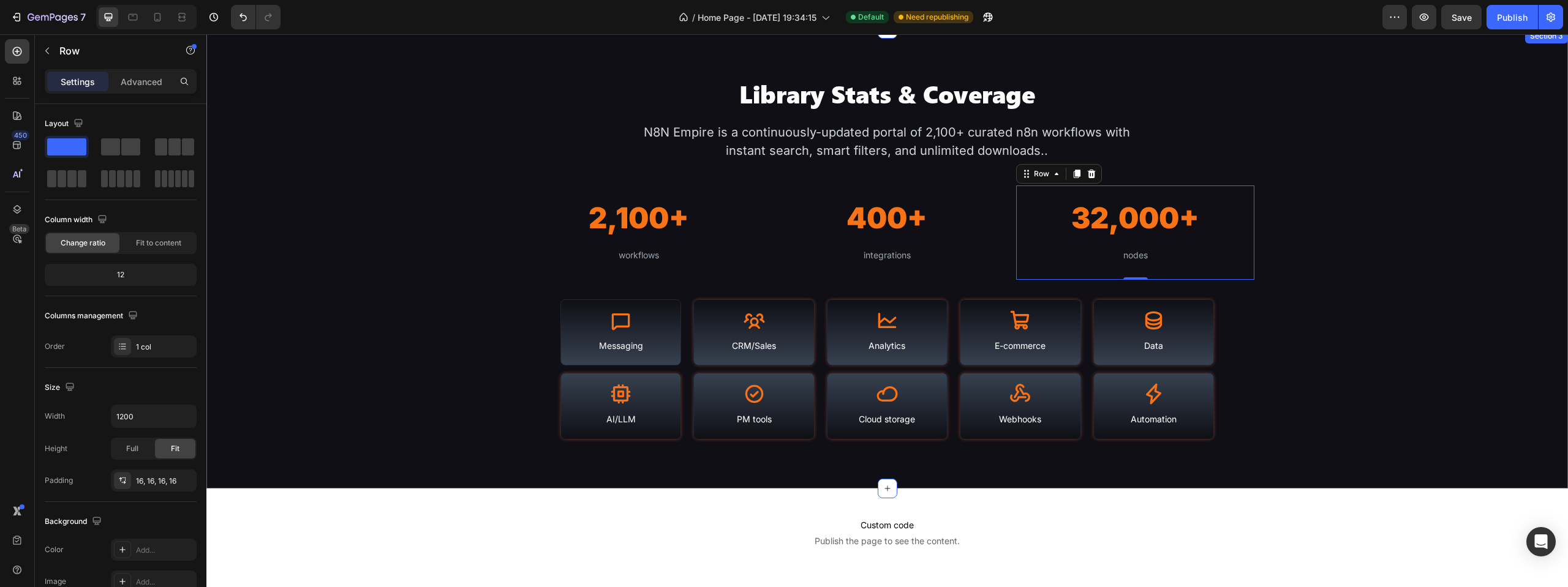
scroll to position [1361, 0]
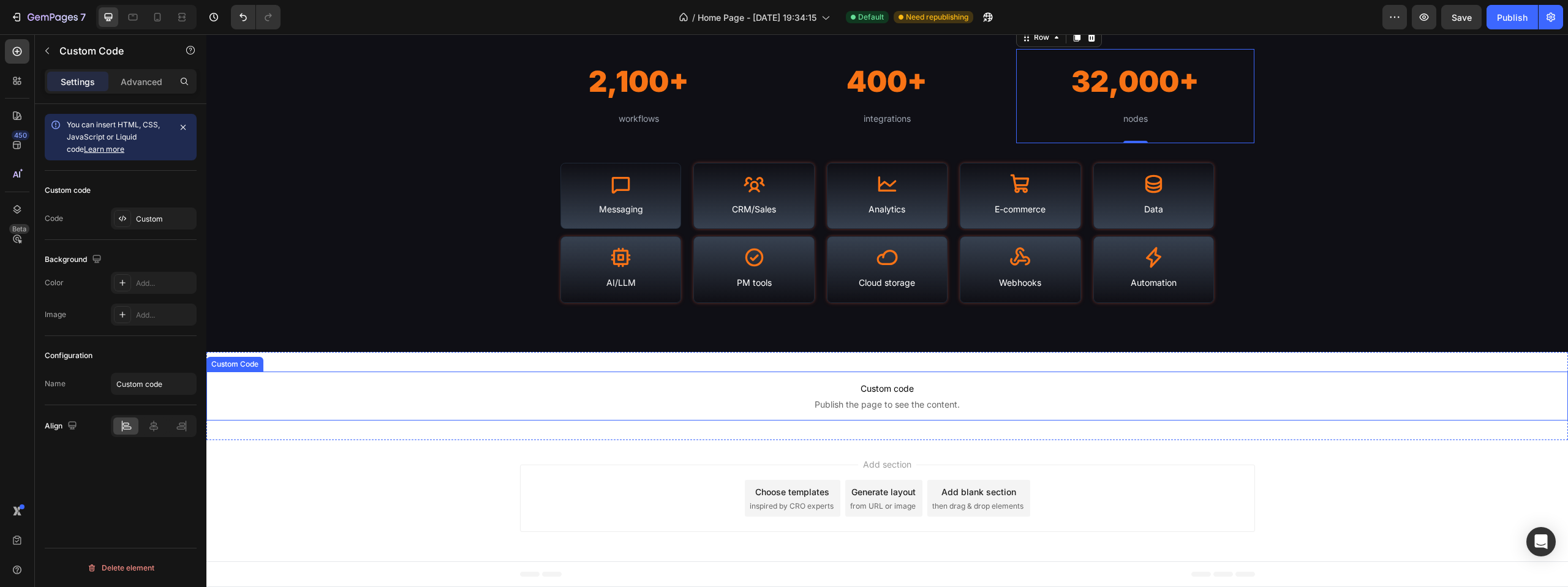
click at [1003, 386] on span "Custom code" at bounding box center [887, 389] width 1362 height 14
click at [164, 226] on div "Custom" at bounding box center [154, 219] width 86 height 22
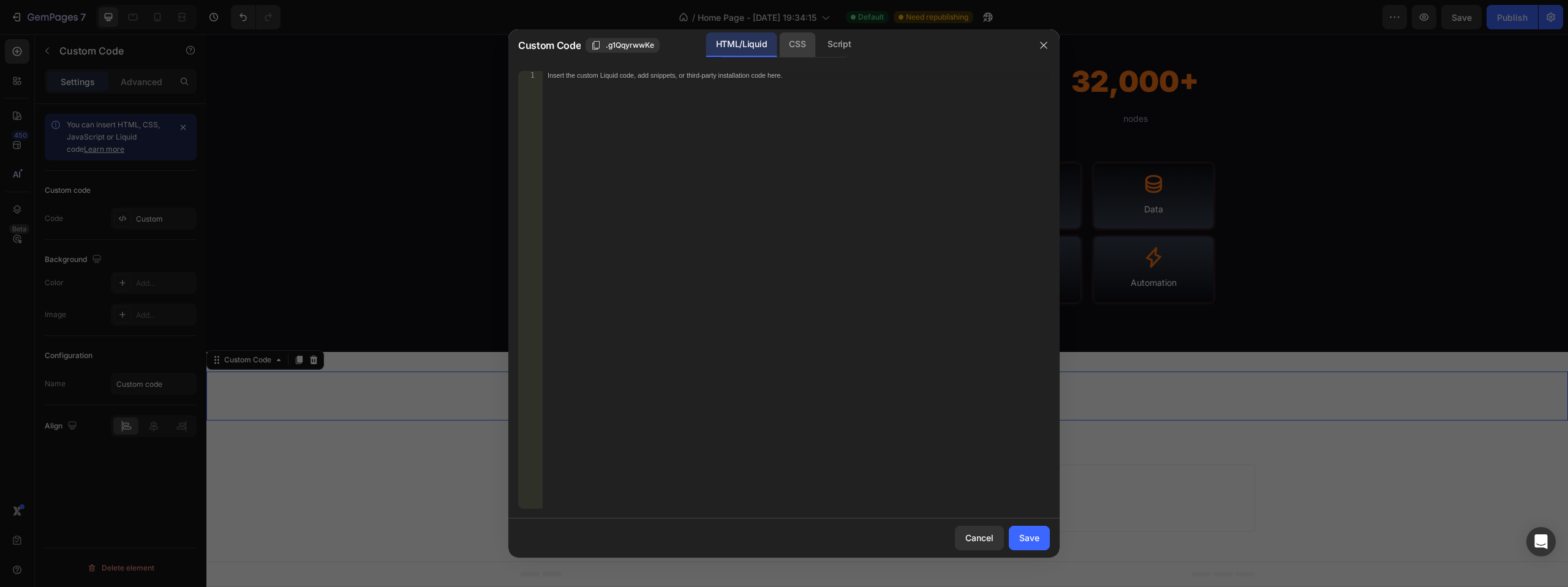
click at [818, 45] on div "CSS" at bounding box center [839, 44] width 43 height 25
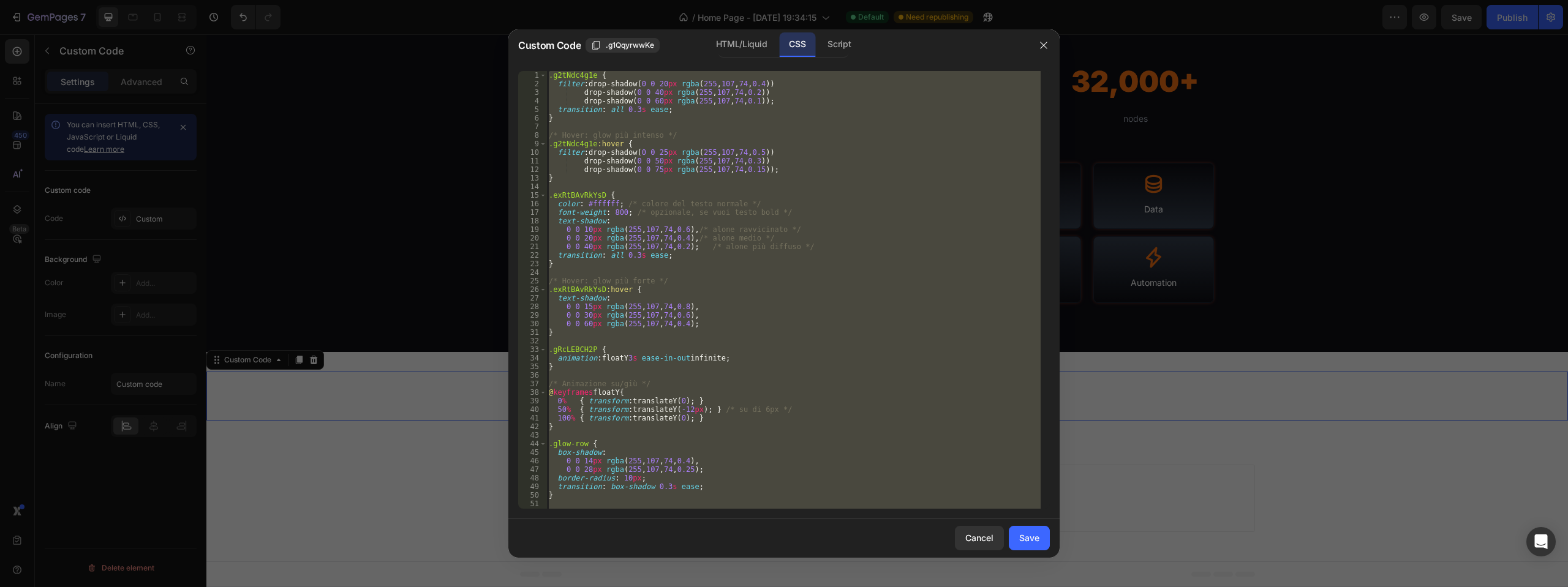
scroll to position [171, 0]
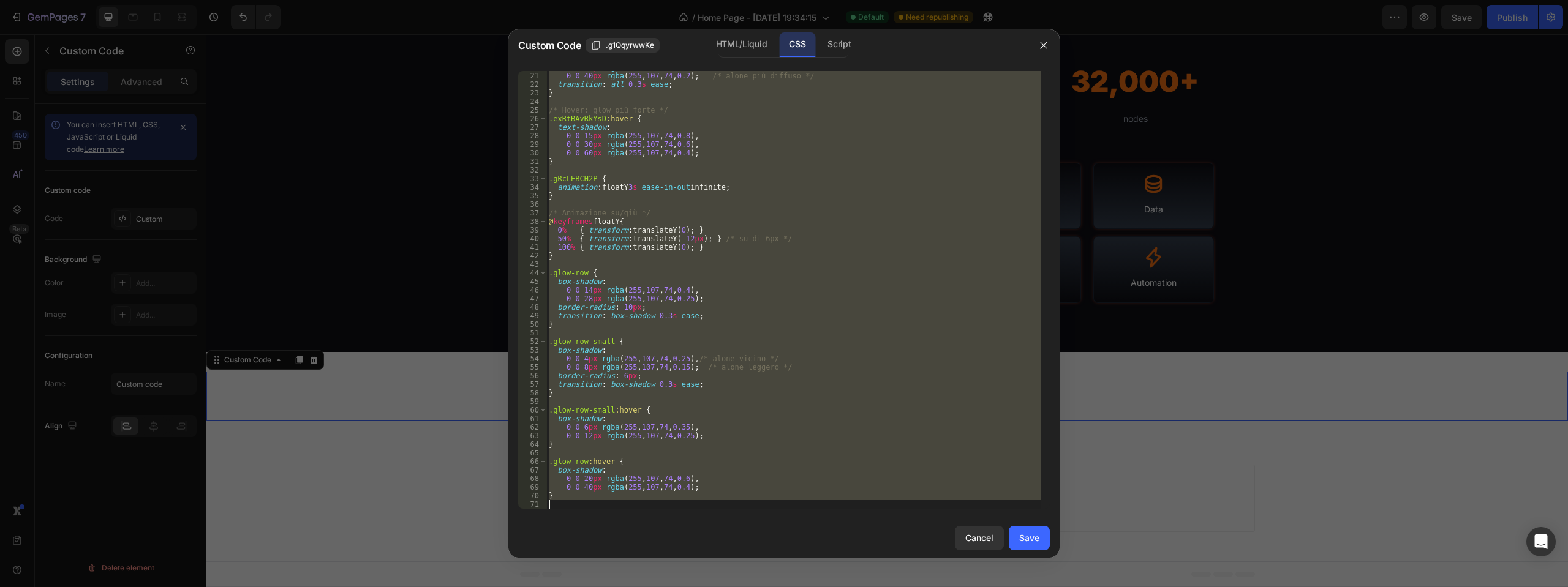
click at [576, 499] on div "0 0 20 px rgba ( 255 , 107 , 74 , 0.4 ), /* alone medio */ 0 0 40 px rgba ( 255…" at bounding box center [793, 290] width 495 height 438
type textarea "}"
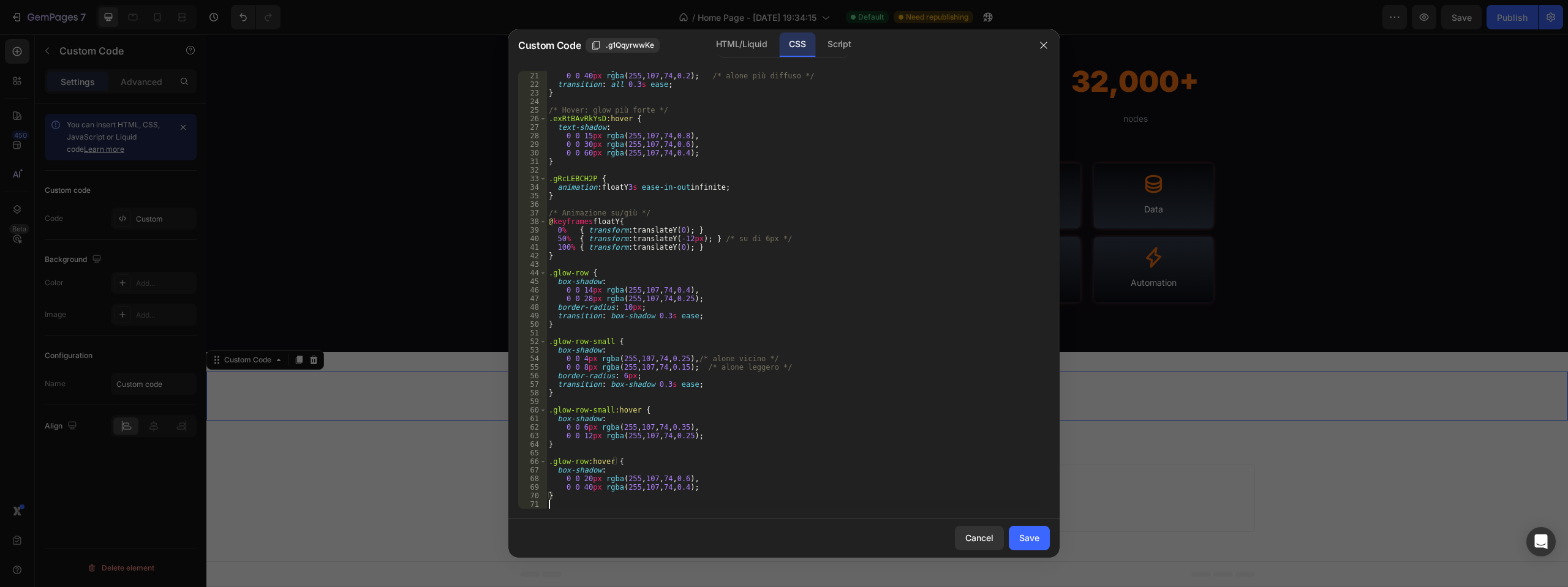
click at [569, 503] on div "0 0 20 px rgba ( 255 , 107 , 74 , 0.4 ), /* alone medio */ 0 0 40 px rgba ( 255…" at bounding box center [793, 290] width 495 height 455
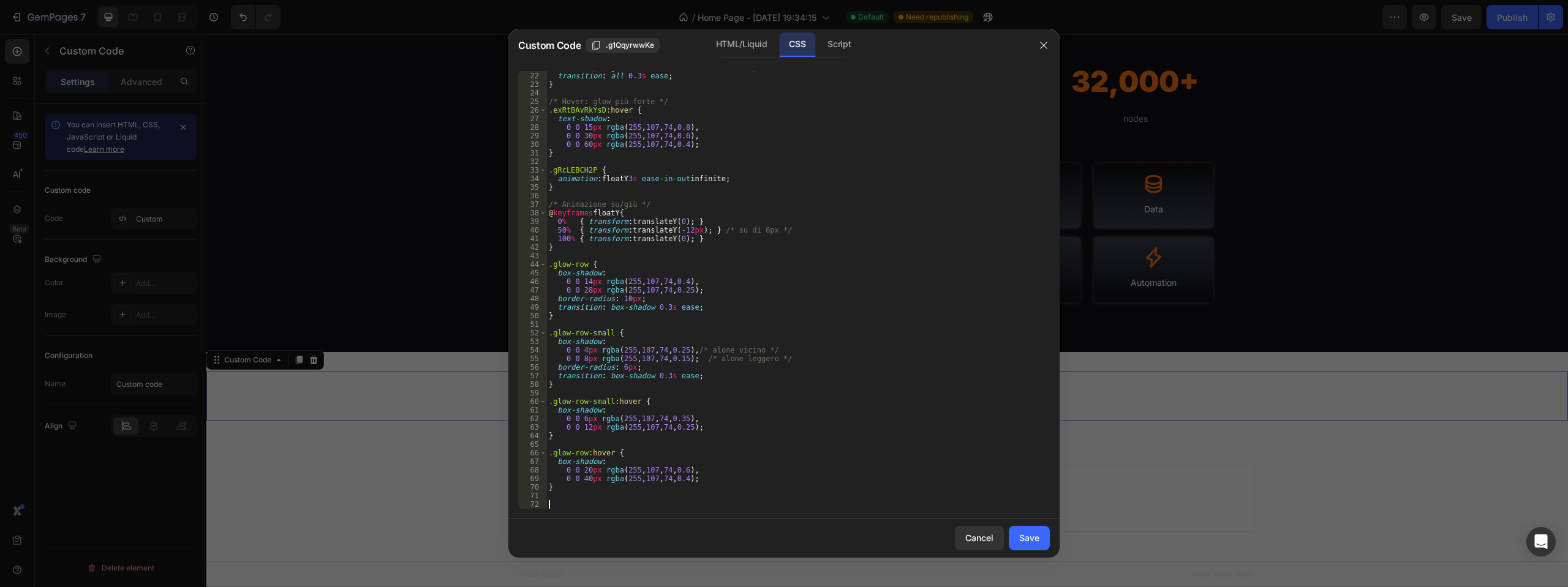
scroll to position [333, 0]
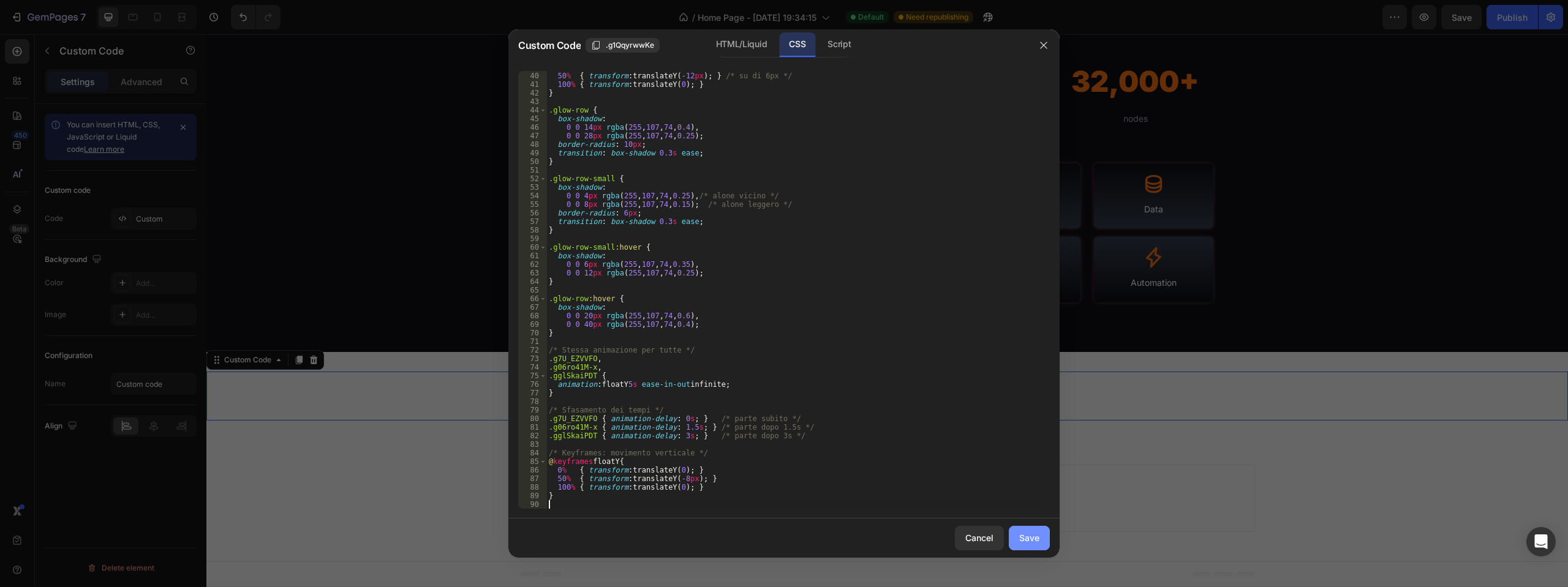
click at [1023, 539] on div "Save" at bounding box center [1029, 538] width 20 height 13
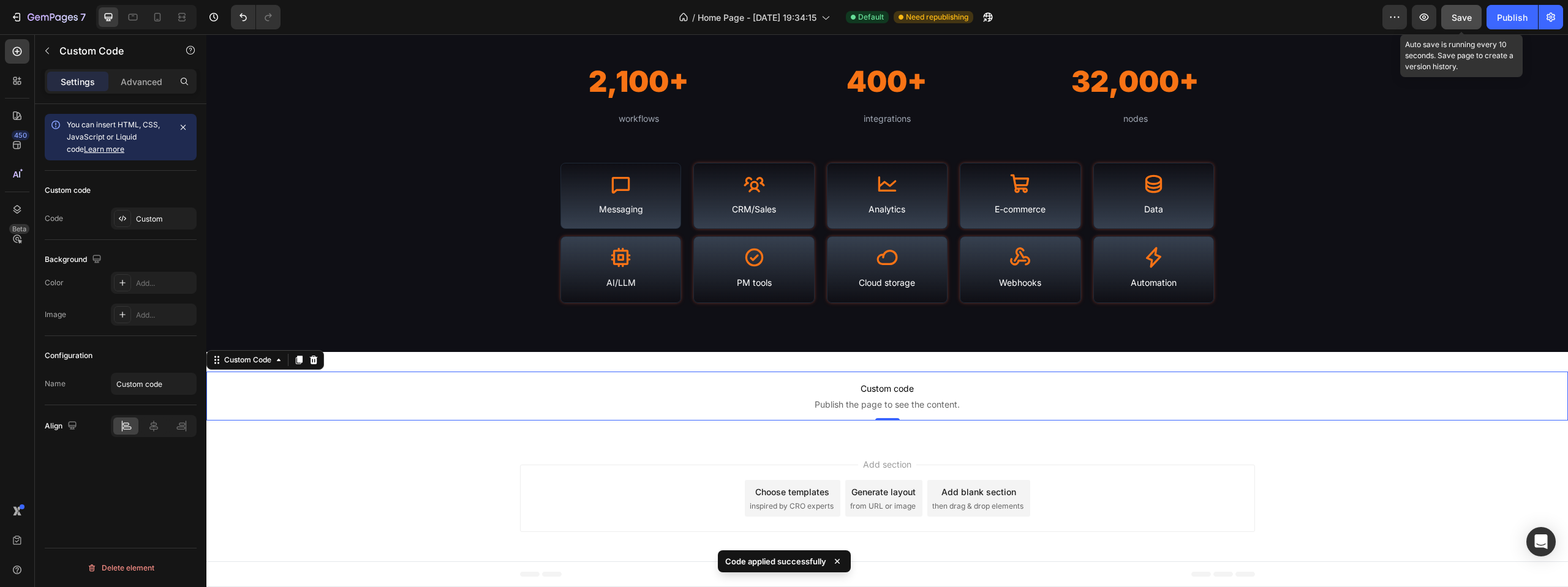
click at [1468, 24] on button "Save" at bounding box center [1461, 17] width 41 height 25
click at [1507, 15] on div "Publish" at bounding box center [1512, 17] width 31 height 13
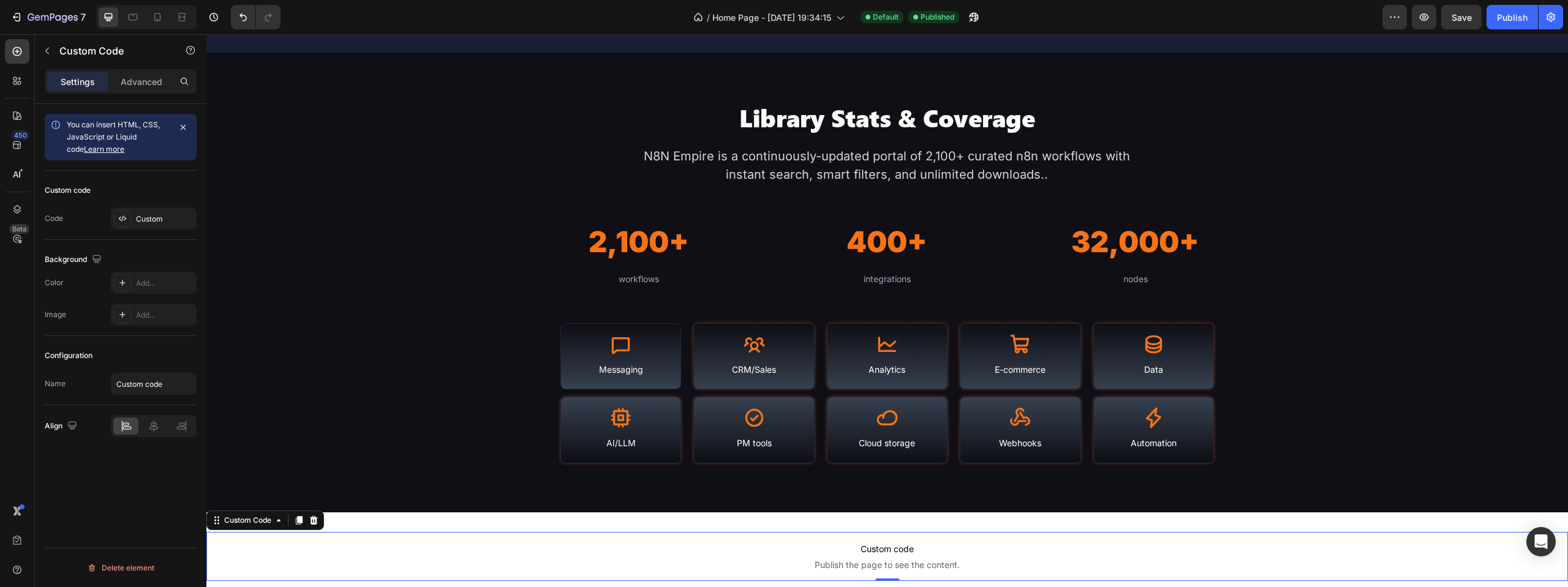
scroll to position [1177, 0]
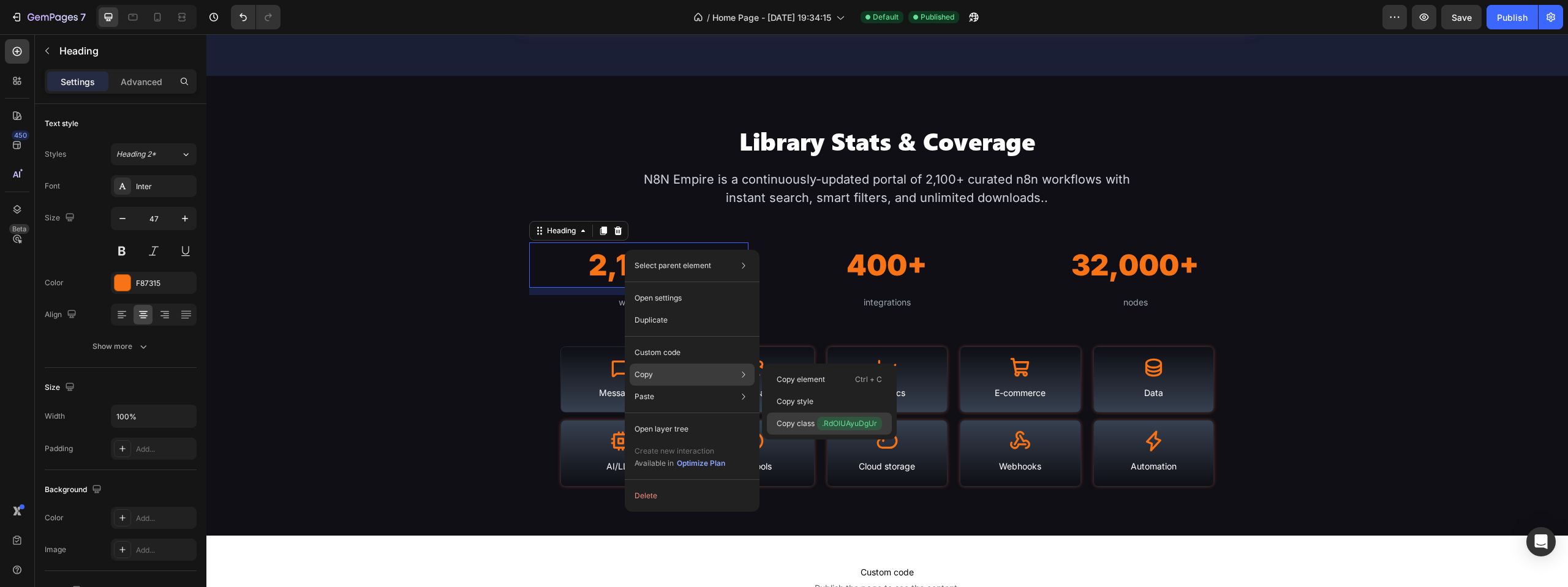
click at [809, 422] on p "Copy class .RdOlUAyuDgUr" at bounding box center [829, 424] width 105 height 14
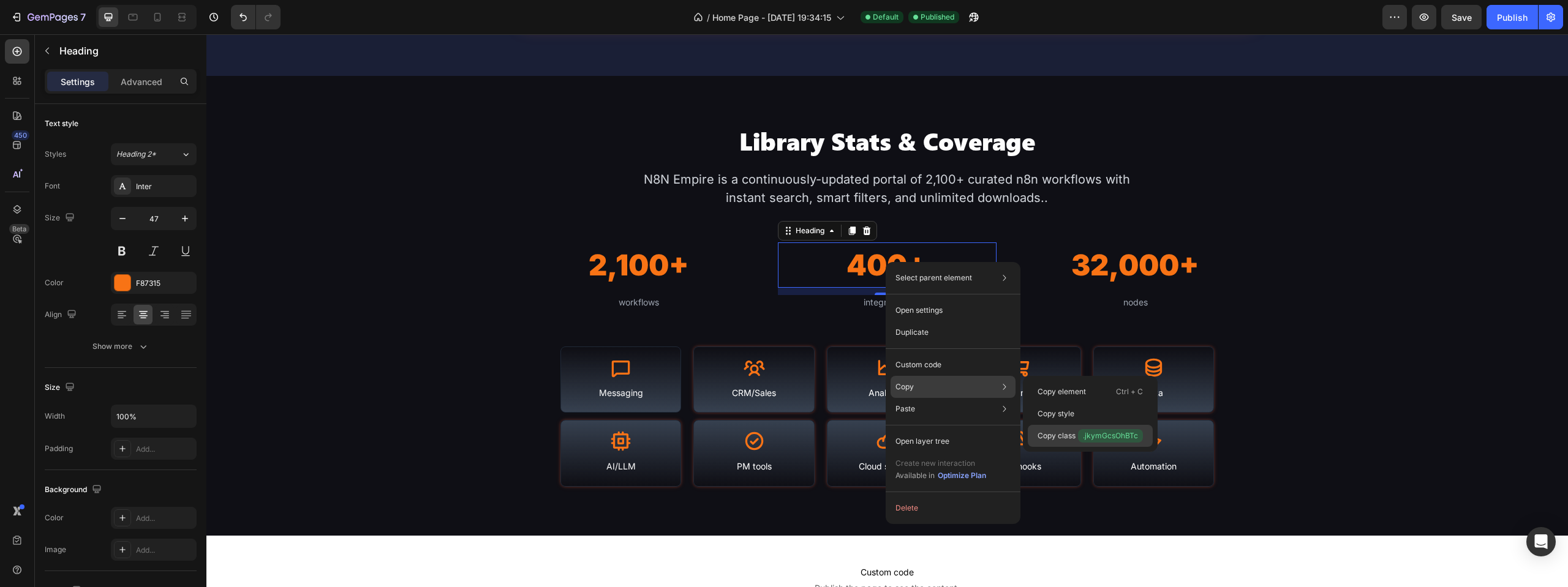
click at [1065, 437] on p "Copy class .jkymGcsOhBTc" at bounding box center [1090, 436] width 105 height 14
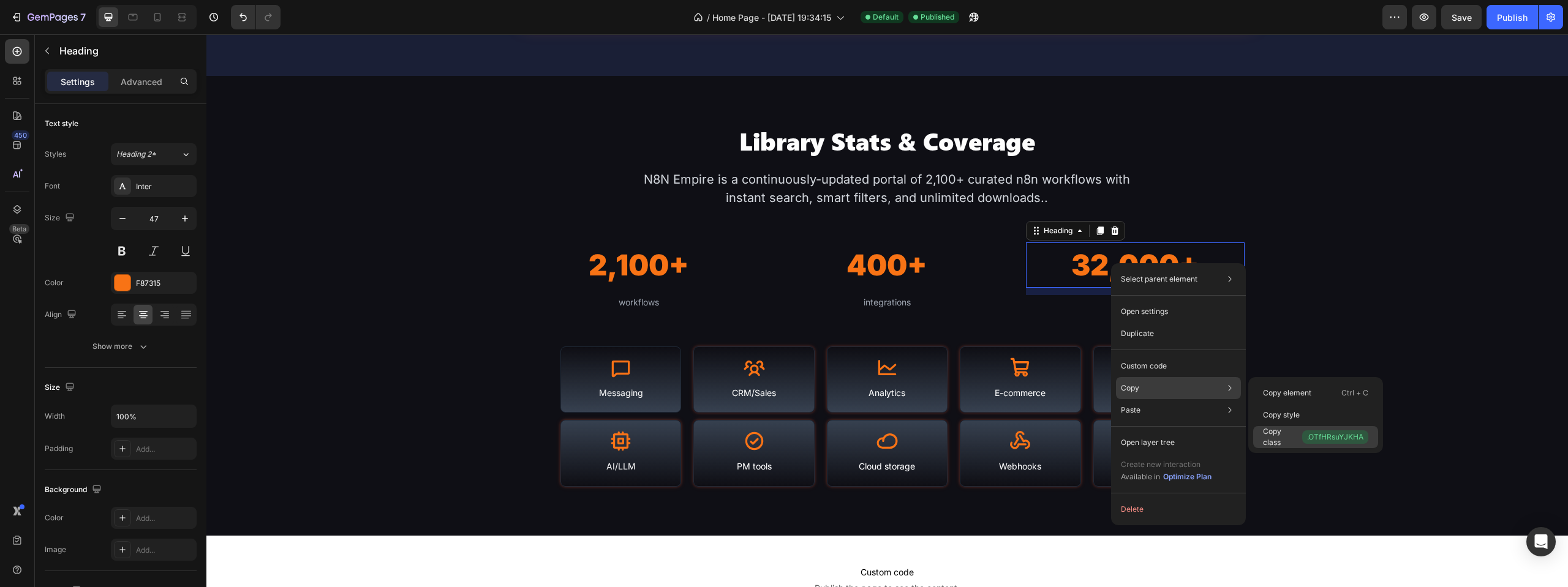
click at [1287, 439] on p "Copy class .OTfHRsuYJKHA" at bounding box center [1315, 437] width 105 height 22
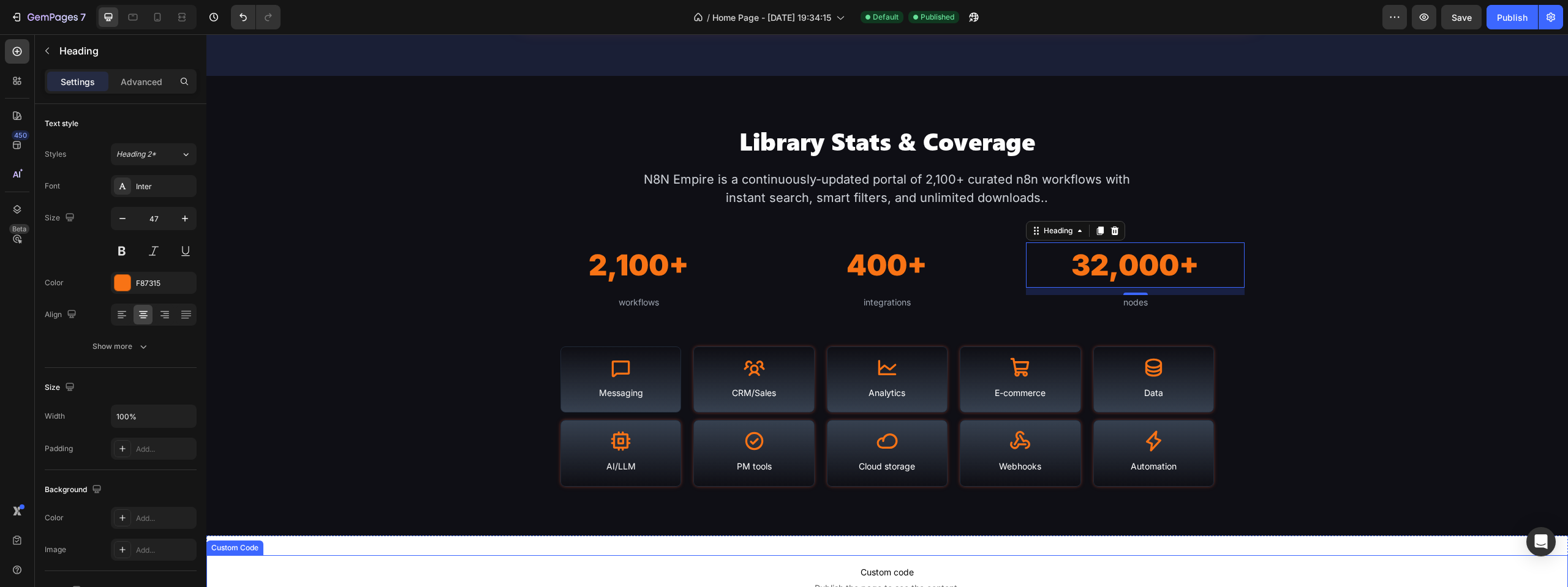
drag, startPoint x: 622, startPoint y: 564, endPoint x: 381, endPoint y: 373, distance: 307.5
click at [622, 564] on p "Custom code Publish the page to see the content." at bounding box center [887, 580] width 1362 height 49
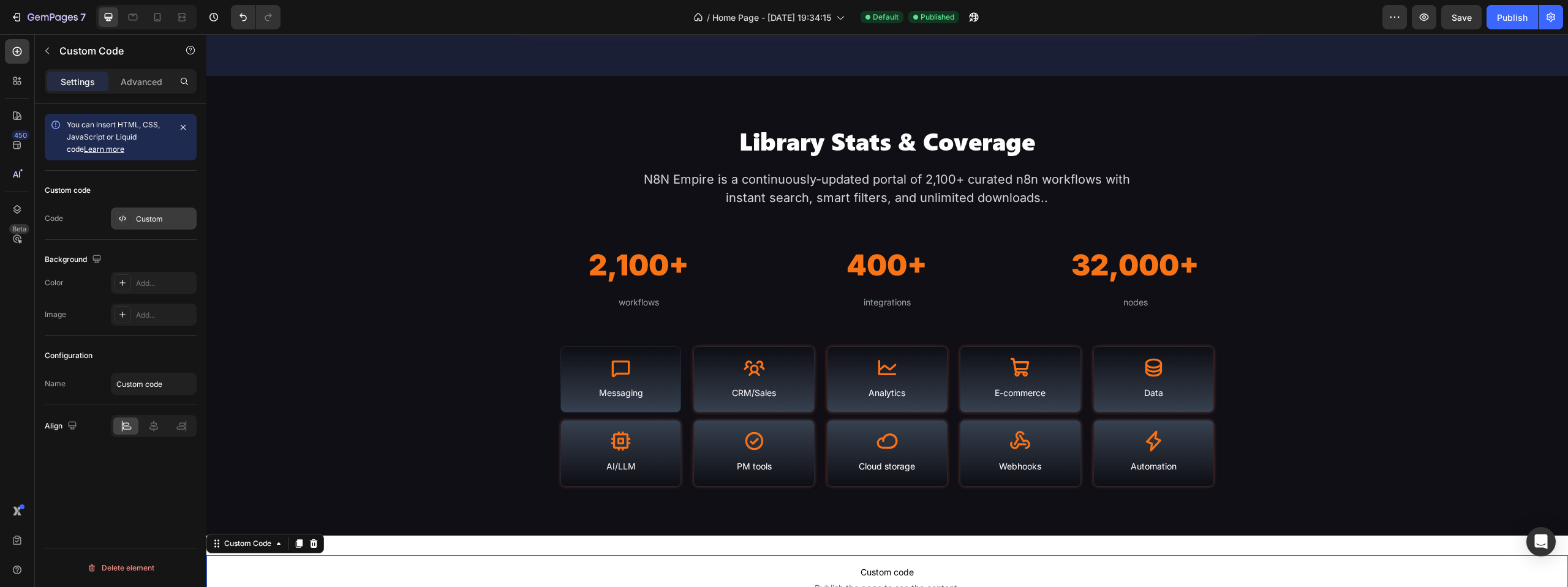
click at [158, 221] on div "Custom" at bounding box center [165, 219] width 58 height 11
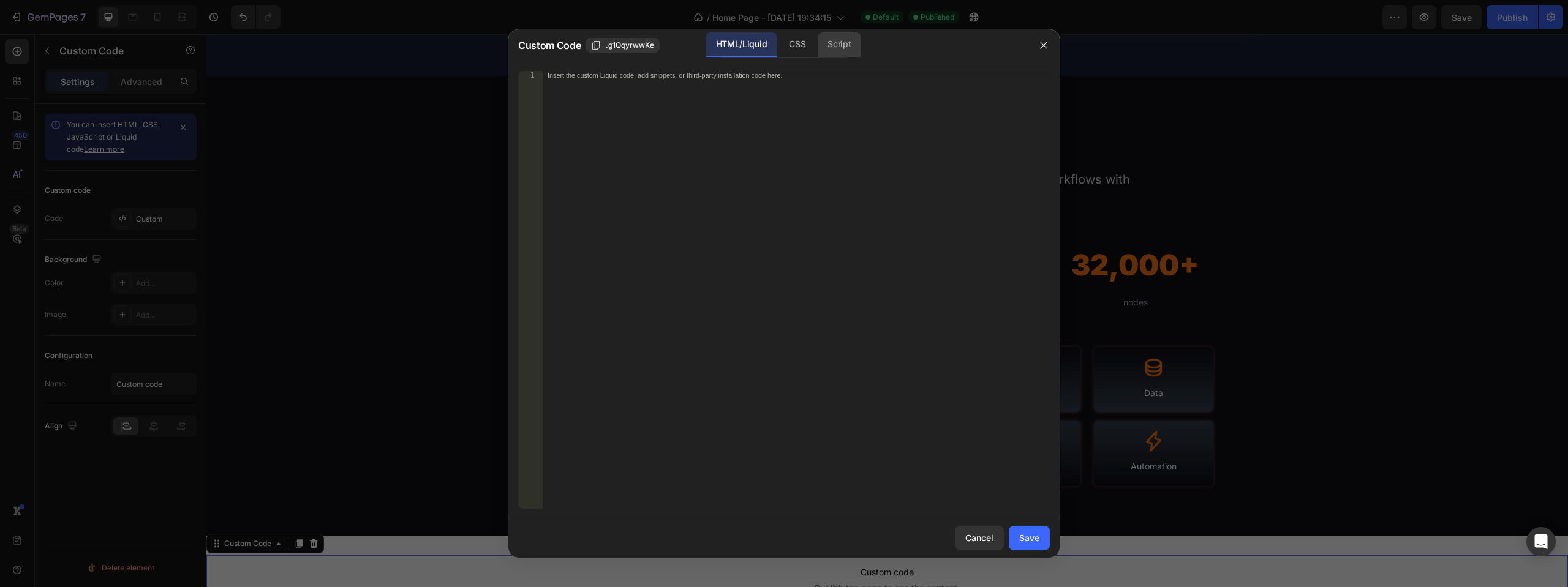
click at [833, 50] on div "Script" at bounding box center [839, 44] width 43 height 25
click at [658, 81] on div "Insert the Javascript code to add interaction and animation to your content her…" at bounding box center [797, 299] width 507 height 455
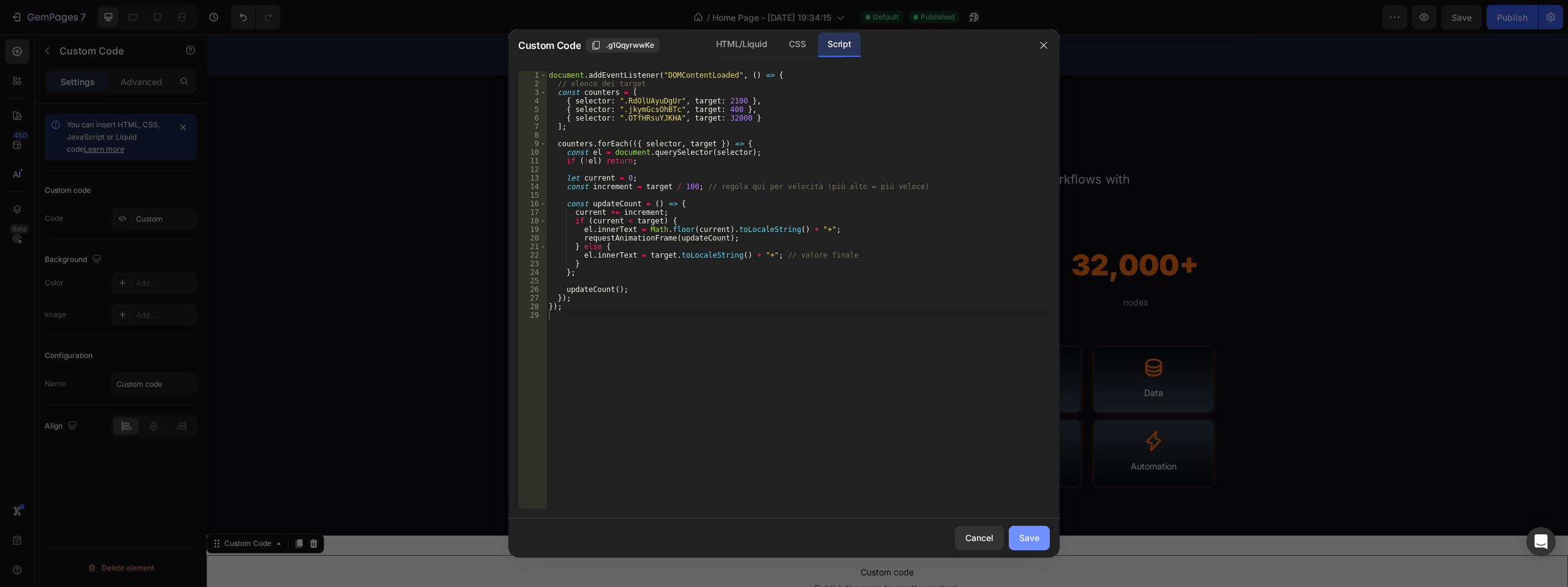
click at [1023, 547] on button "Save" at bounding box center [1029, 538] width 41 height 25
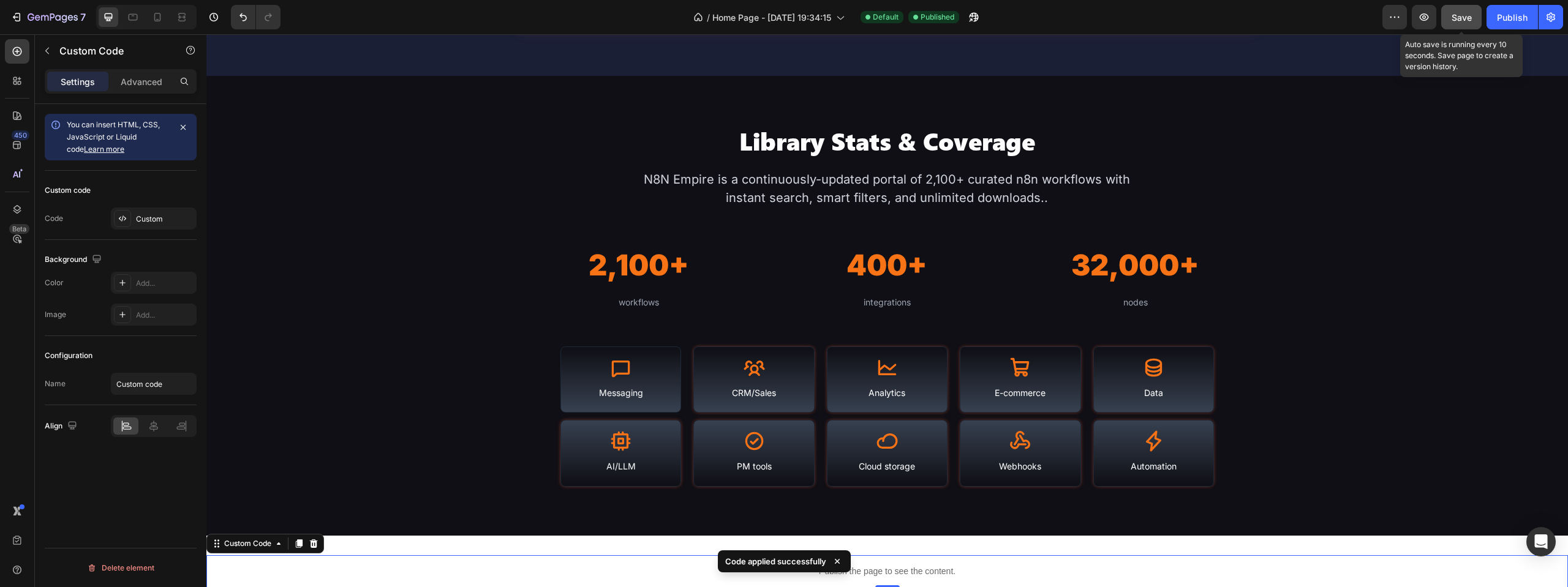
click at [1476, 10] on button "Save" at bounding box center [1461, 17] width 41 height 25
click at [1503, 23] on div "Publish" at bounding box center [1512, 17] width 31 height 13
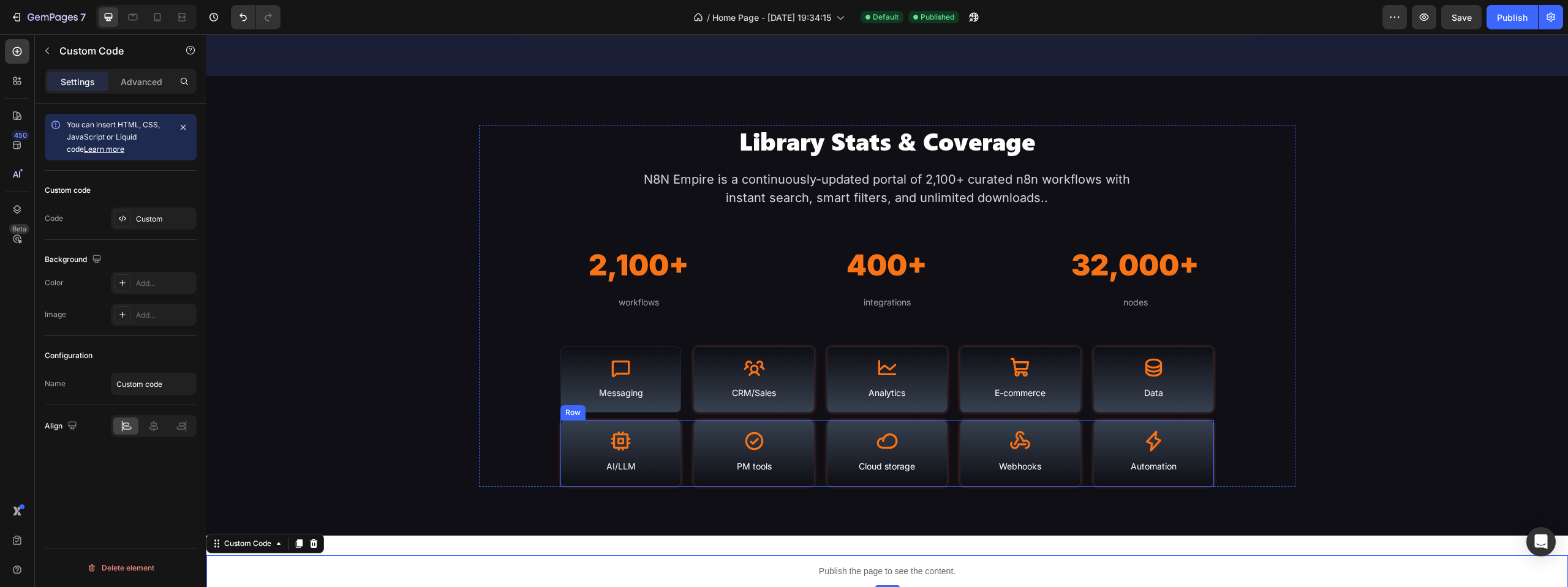
scroll to position [1345, 0]
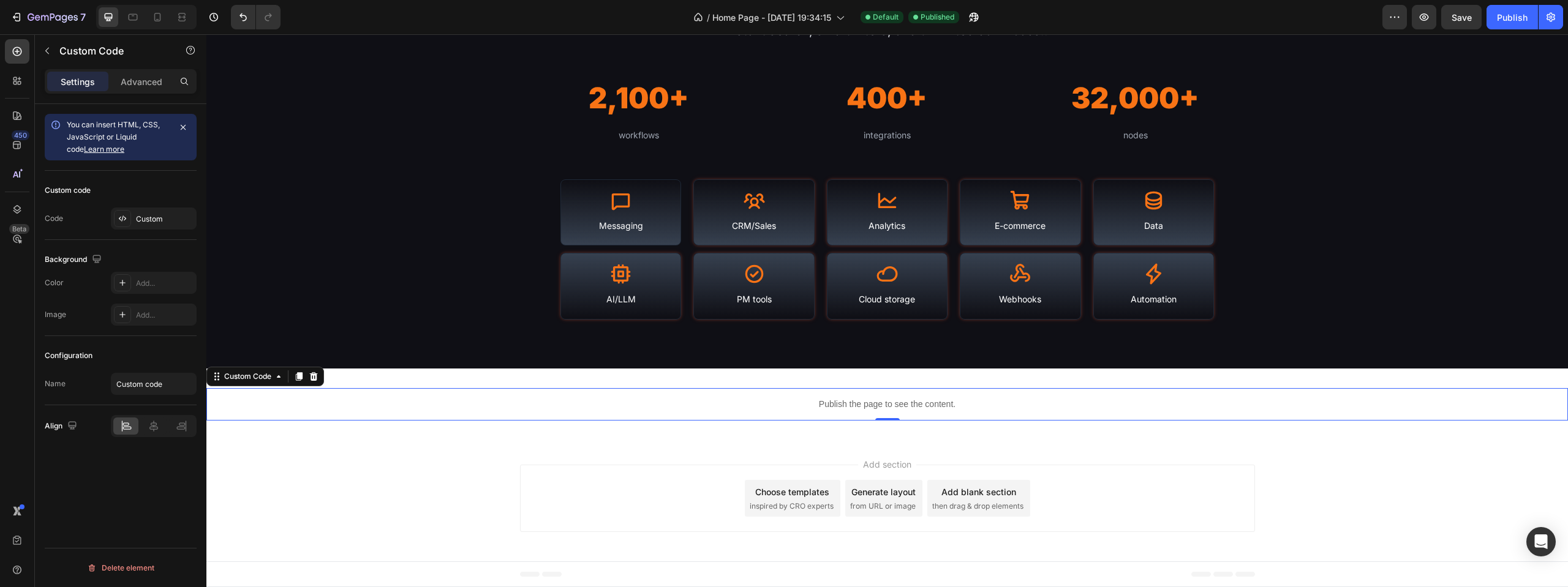
click at [906, 393] on div "Publish the page to see the content." at bounding box center [887, 405] width 1362 height 32
click at [150, 212] on div "Custom" at bounding box center [154, 219] width 86 height 22
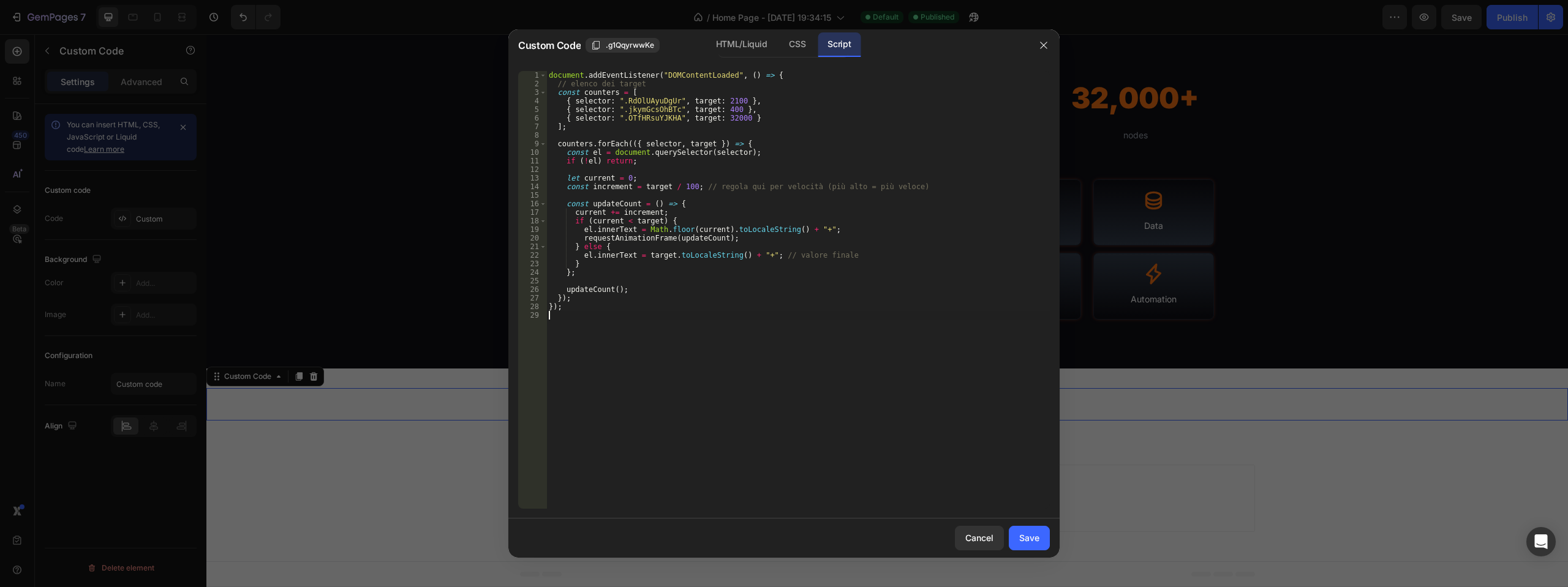
click at [675, 323] on div "document . addEventListener ( "DOMContentLoaded" , ( ) => { // elenco dei targe…" at bounding box center [798, 299] width 503 height 455
type textarea "});"
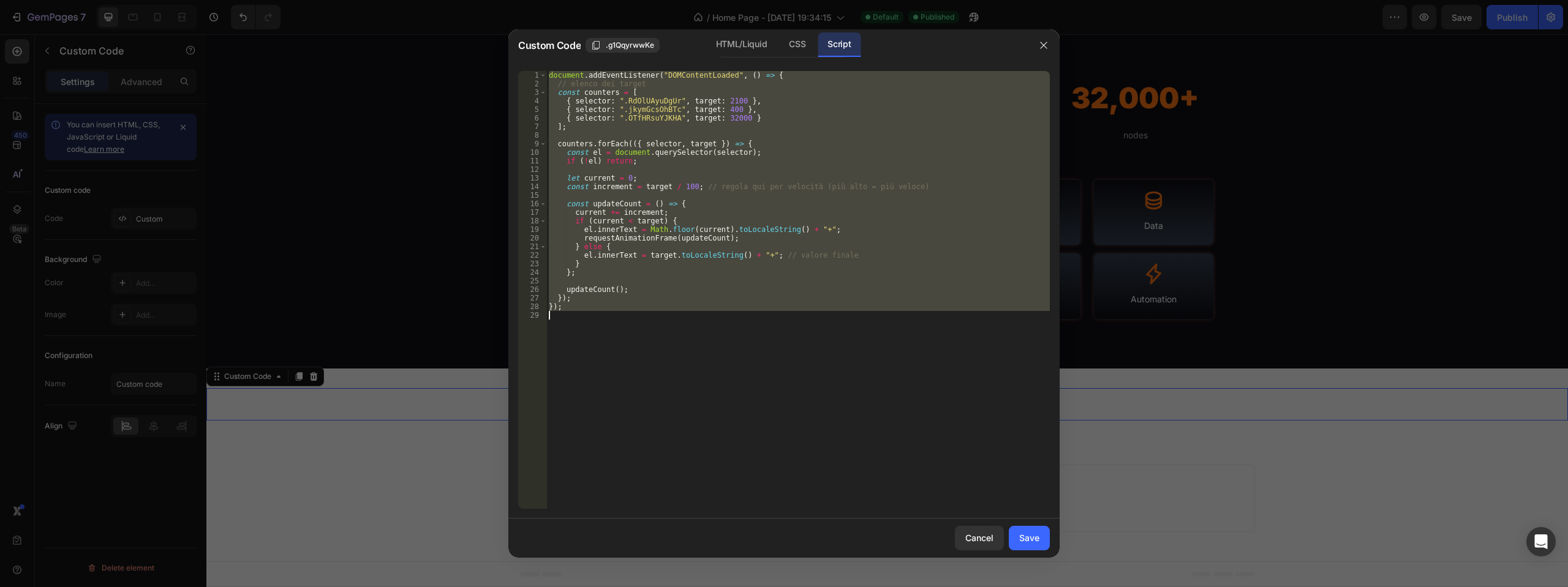
paste textarea
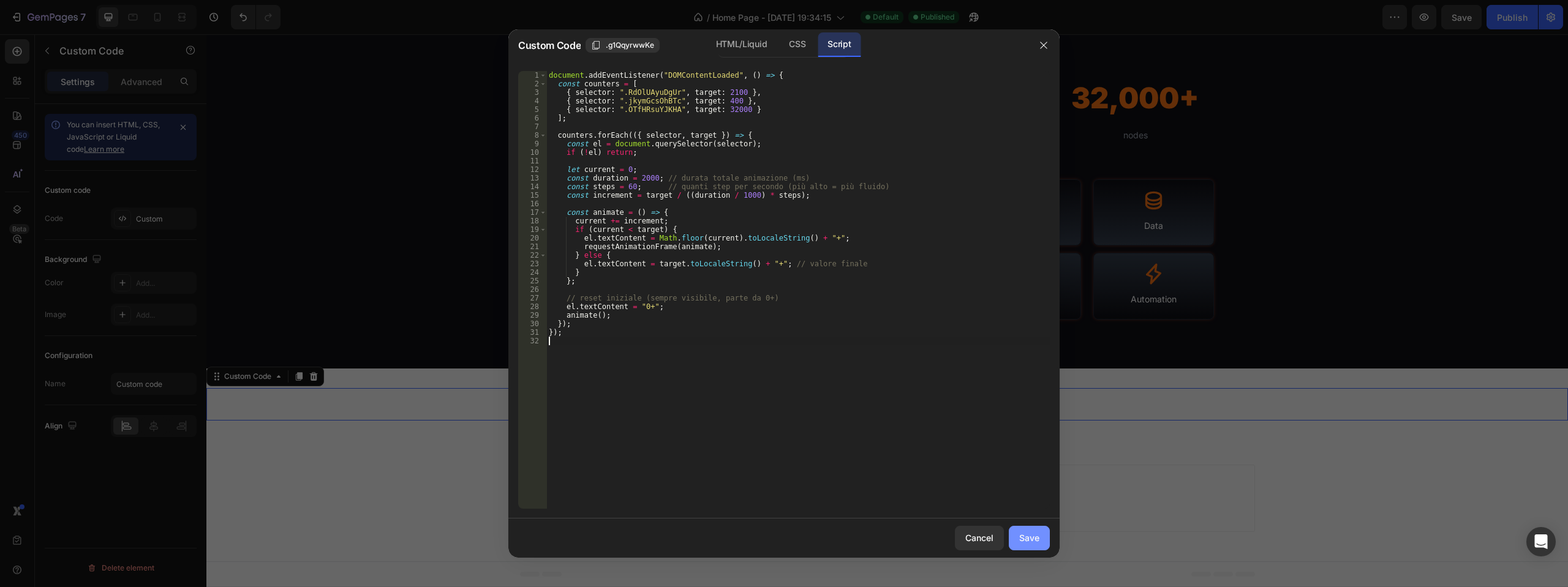
click at [1026, 543] on div "Save" at bounding box center [1029, 538] width 20 height 13
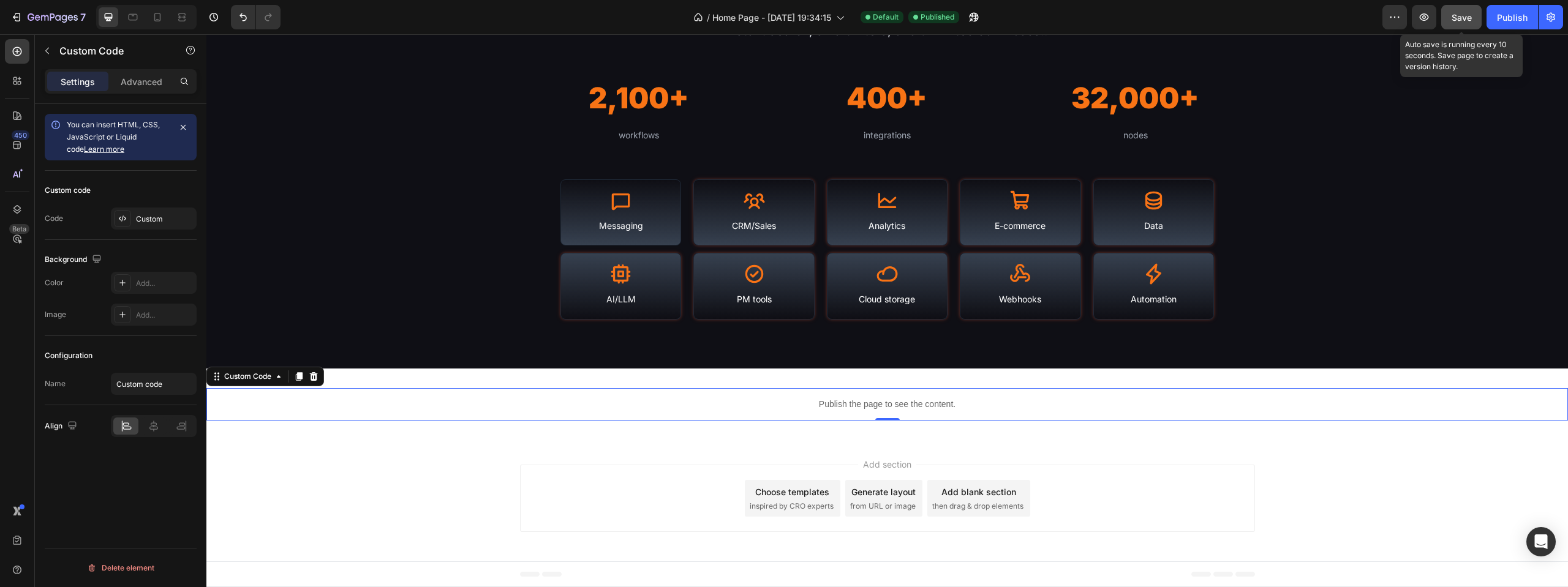
click at [1474, 16] on button "Save" at bounding box center [1461, 17] width 41 height 25
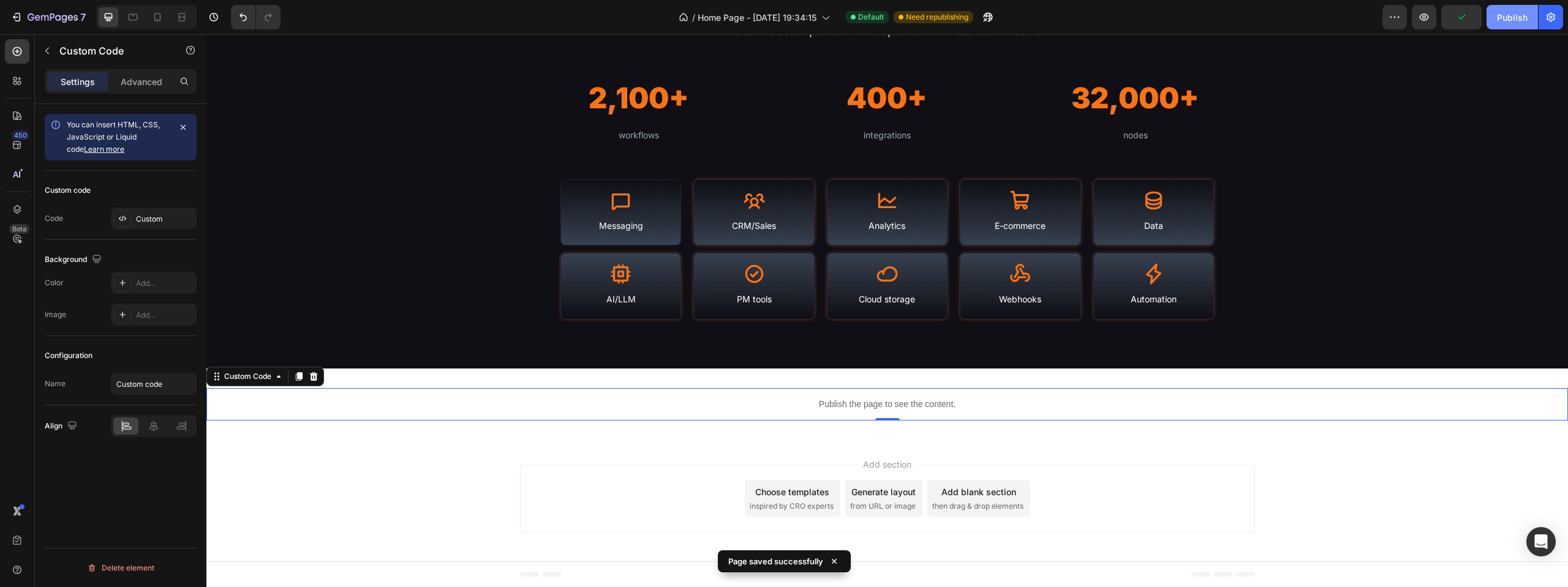
click at [1514, 21] on div "Publish" at bounding box center [1512, 17] width 31 height 13
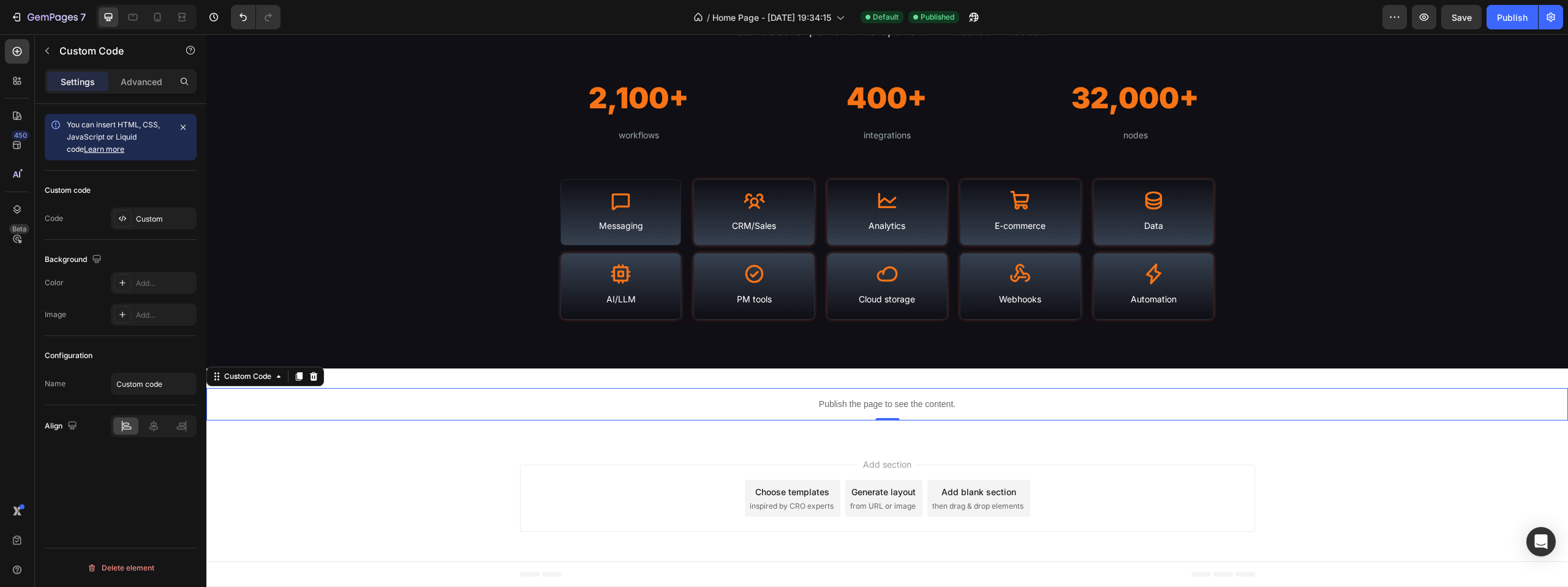
drag, startPoint x: 872, startPoint y: 411, endPoint x: 865, endPoint y: 411, distance: 7.0
click at [872, 411] on div "Publish the page to see the content." at bounding box center [887, 405] width 1362 height 32
click at [146, 233] on div "Custom code Code Custom" at bounding box center [120, 205] width 152 height 70
click at [149, 222] on div "Custom" at bounding box center [165, 219] width 58 height 11
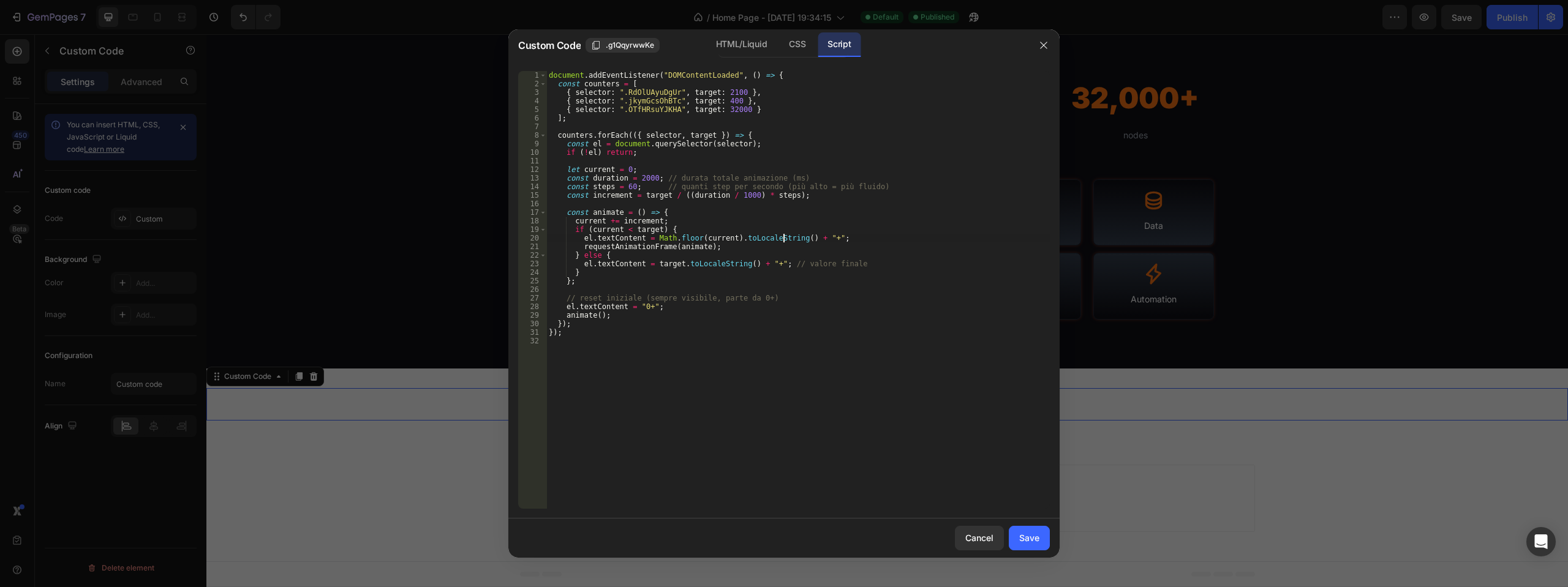
click at [785, 238] on div "document . addEventListener ( "DOMContentLoaded" , ( ) => { const counters = [ …" at bounding box center [798, 299] width 503 height 455
type textarea "});"
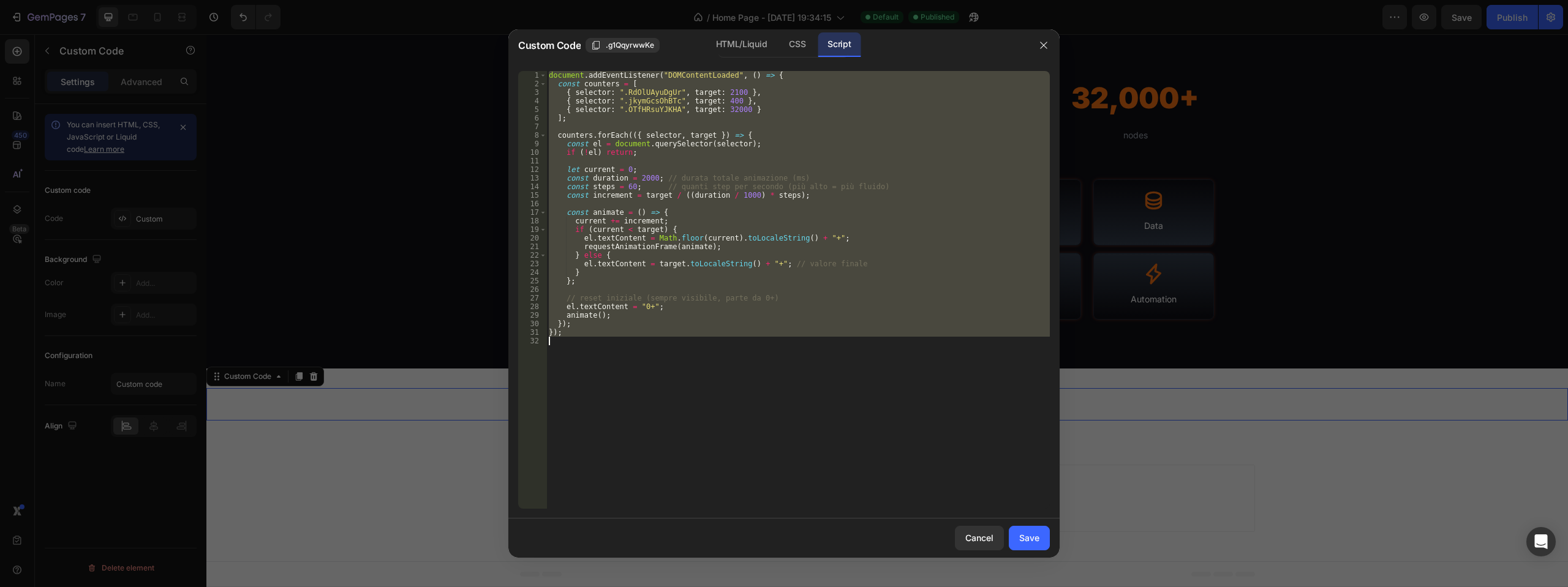
paste textarea
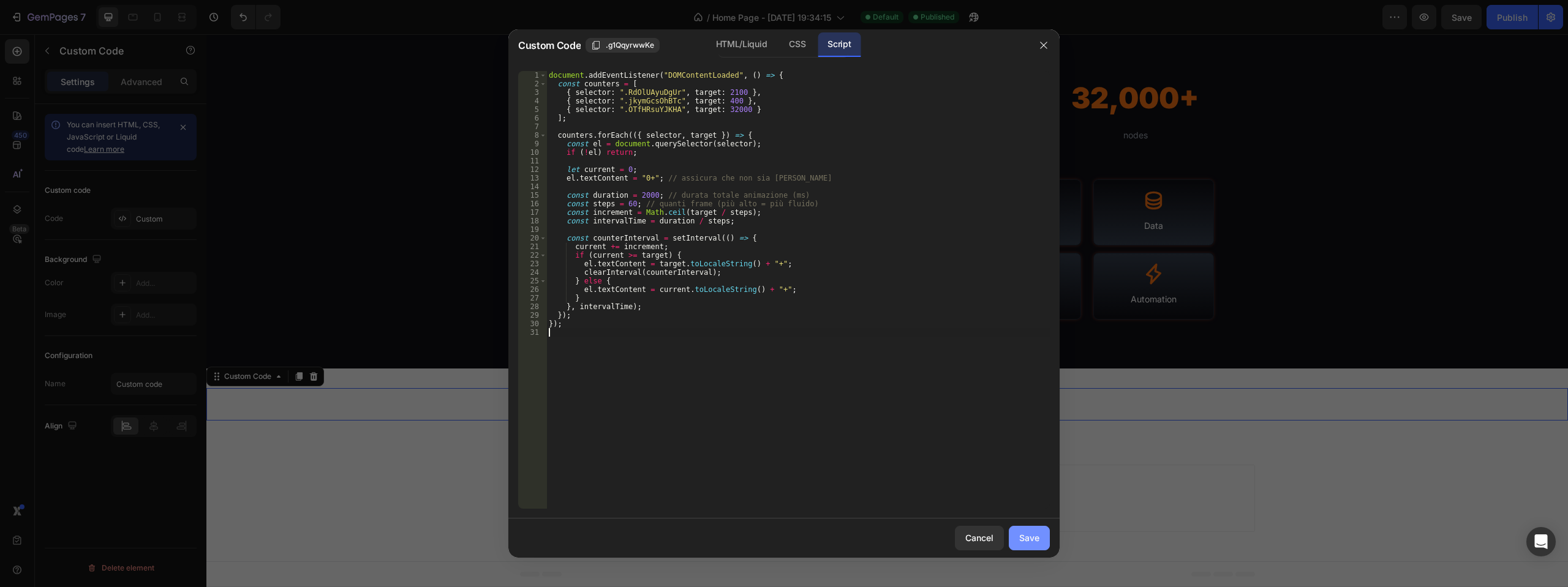
click at [1026, 534] on div "Save" at bounding box center [1029, 538] width 20 height 13
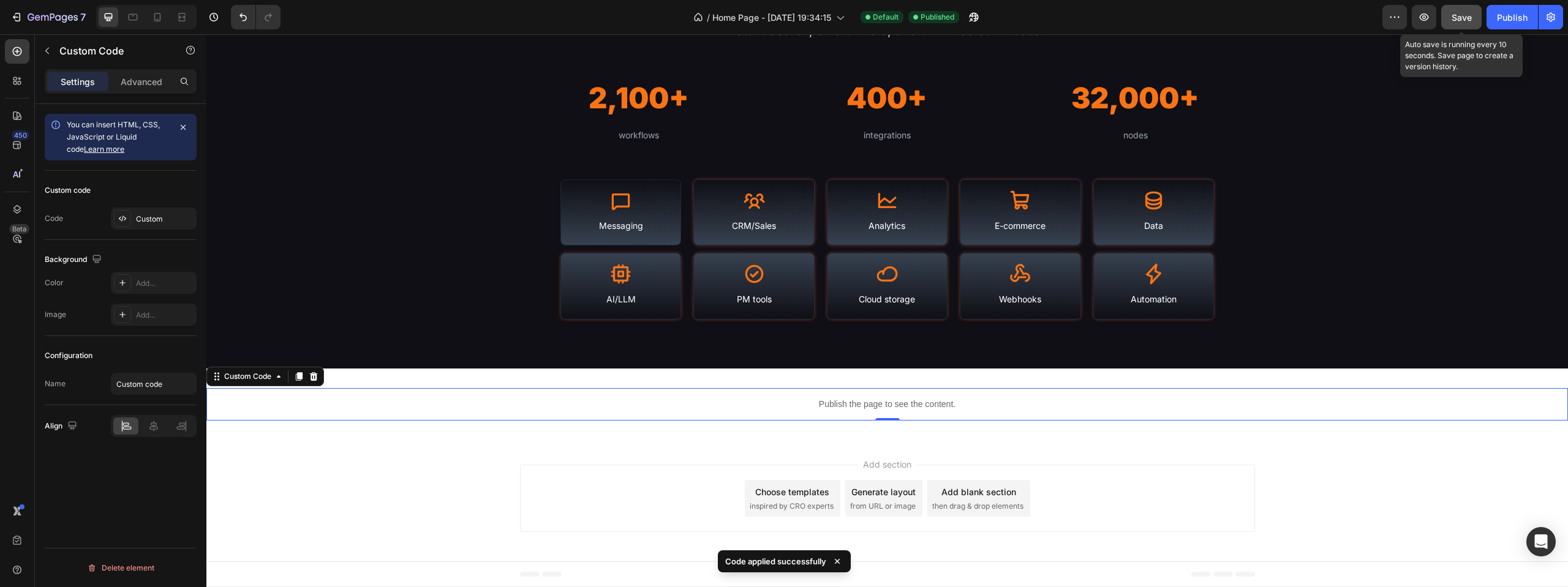
click at [1475, 14] on button "Save" at bounding box center [1461, 17] width 41 height 25
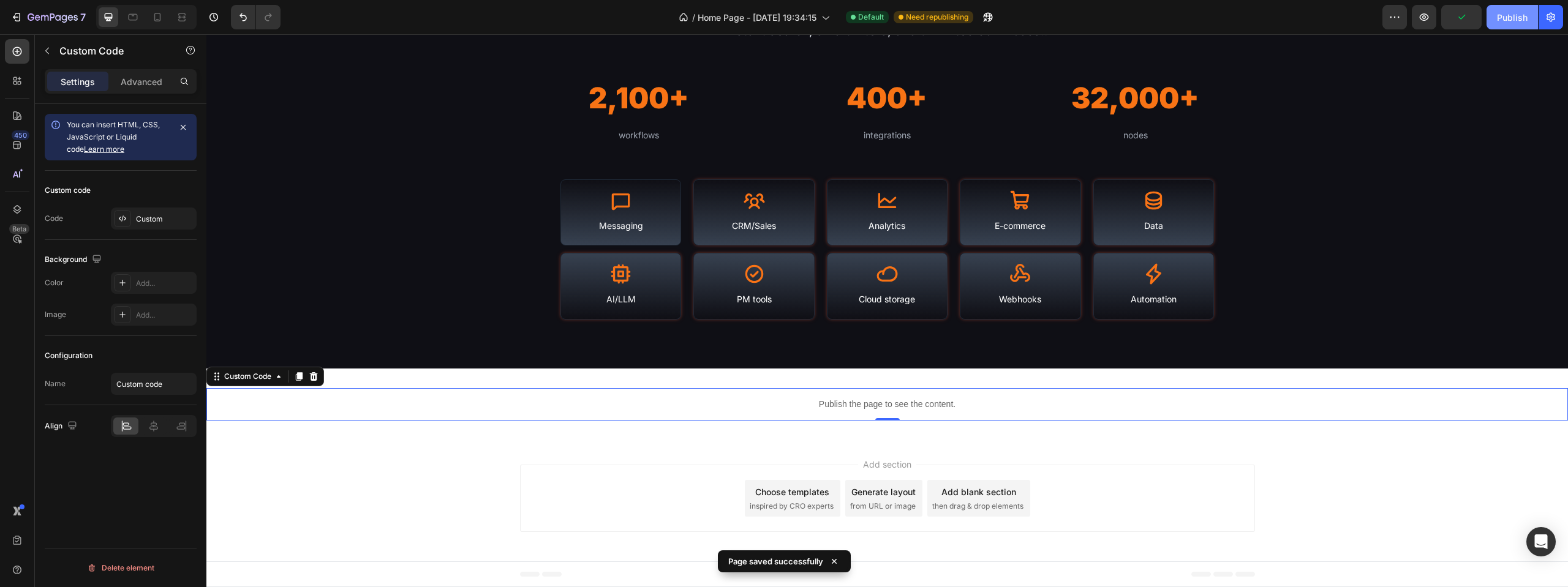
click at [1510, 17] on div "Publish" at bounding box center [1512, 17] width 31 height 13
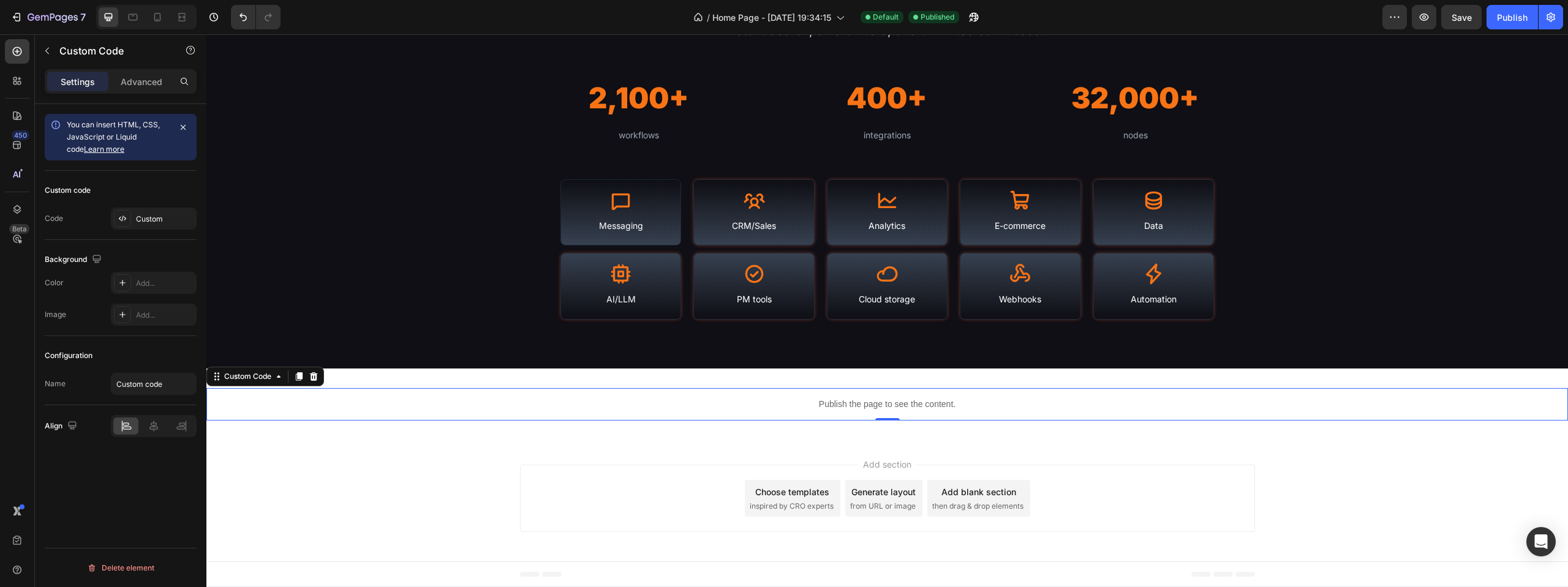
click at [876, 402] on p "Publish the page to see the content." at bounding box center [887, 404] width 1362 height 13
click at [137, 226] on div "Custom" at bounding box center [154, 219] width 86 height 22
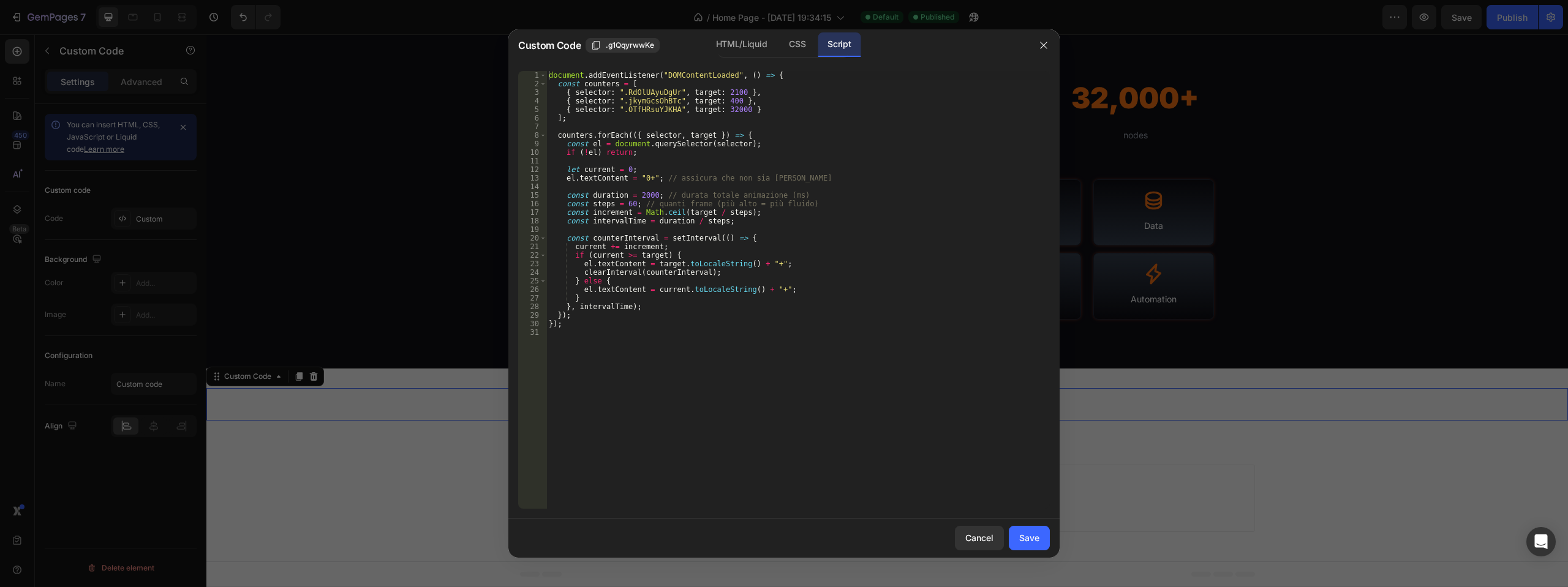
click at [712, 220] on div "document . addEventListener ( "DOMContentLoaded" , ( ) => { const counters = [ …" at bounding box center [798, 299] width 503 height 455
type textarea "});"
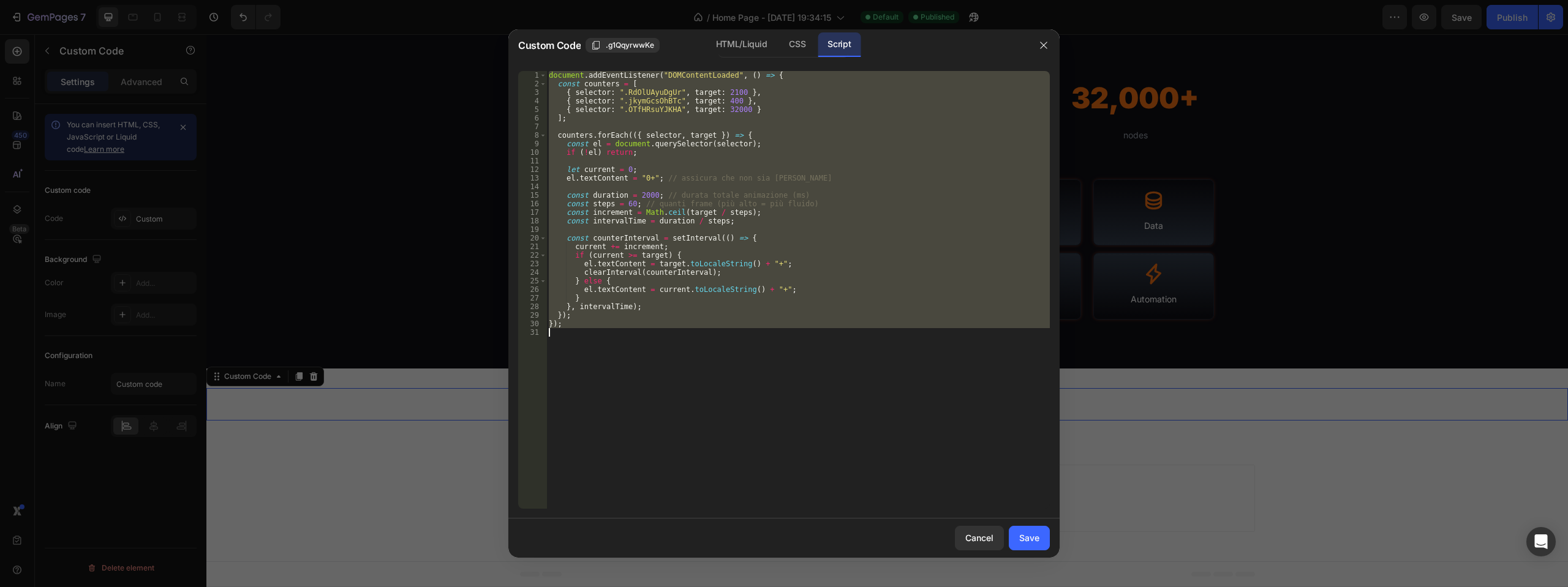
paste textarea
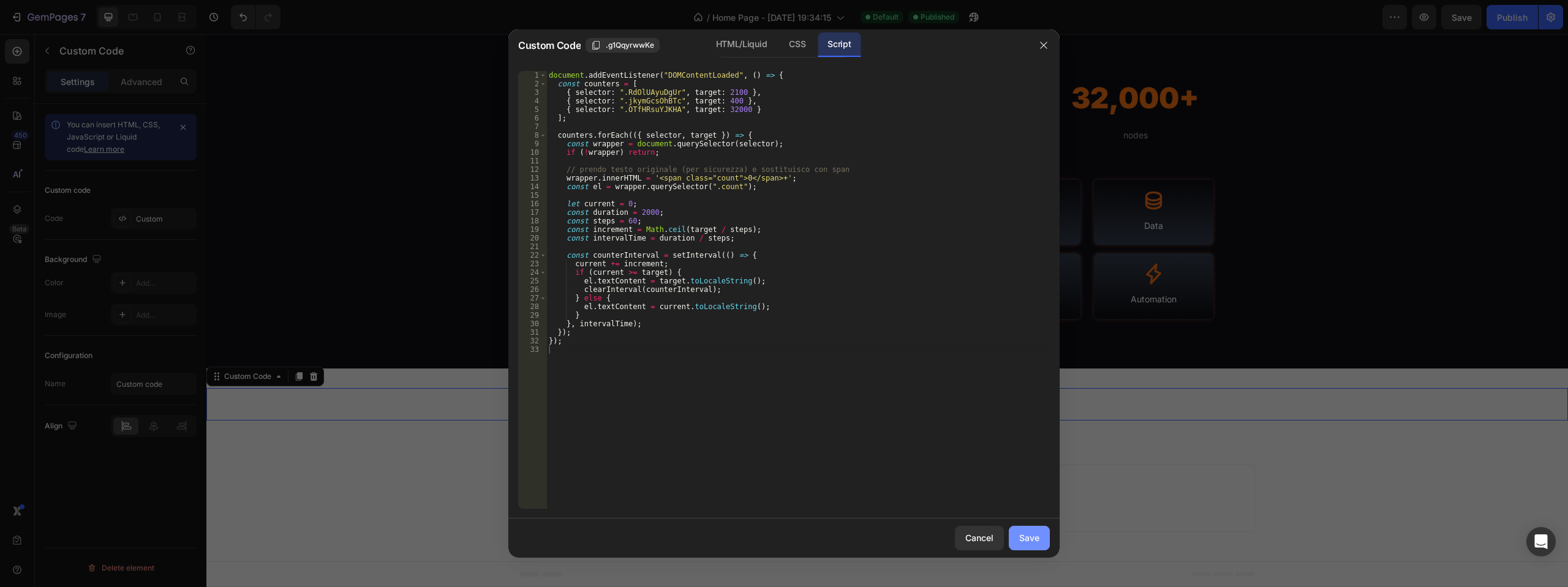
click at [1011, 546] on button "Save" at bounding box center [1029, 538] width 41 height 25
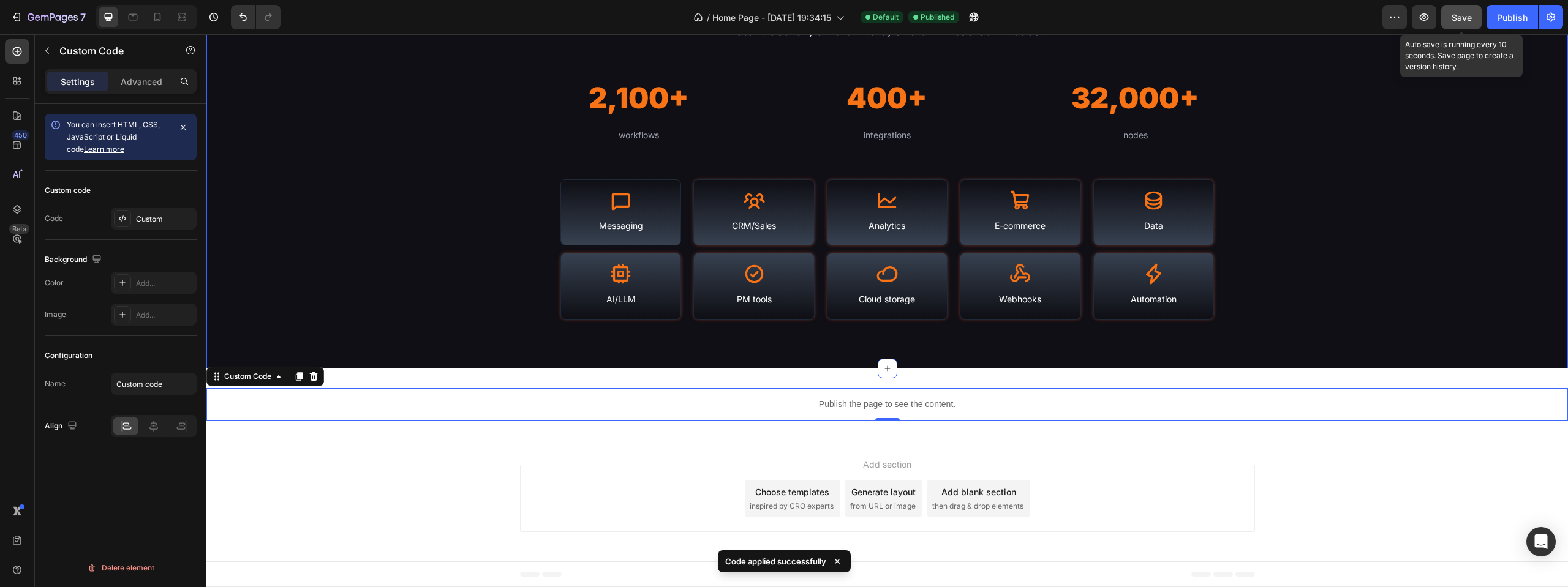
click at [1474, 23] on button "Save" at bounding box center [1461, 17] width 41 height 25
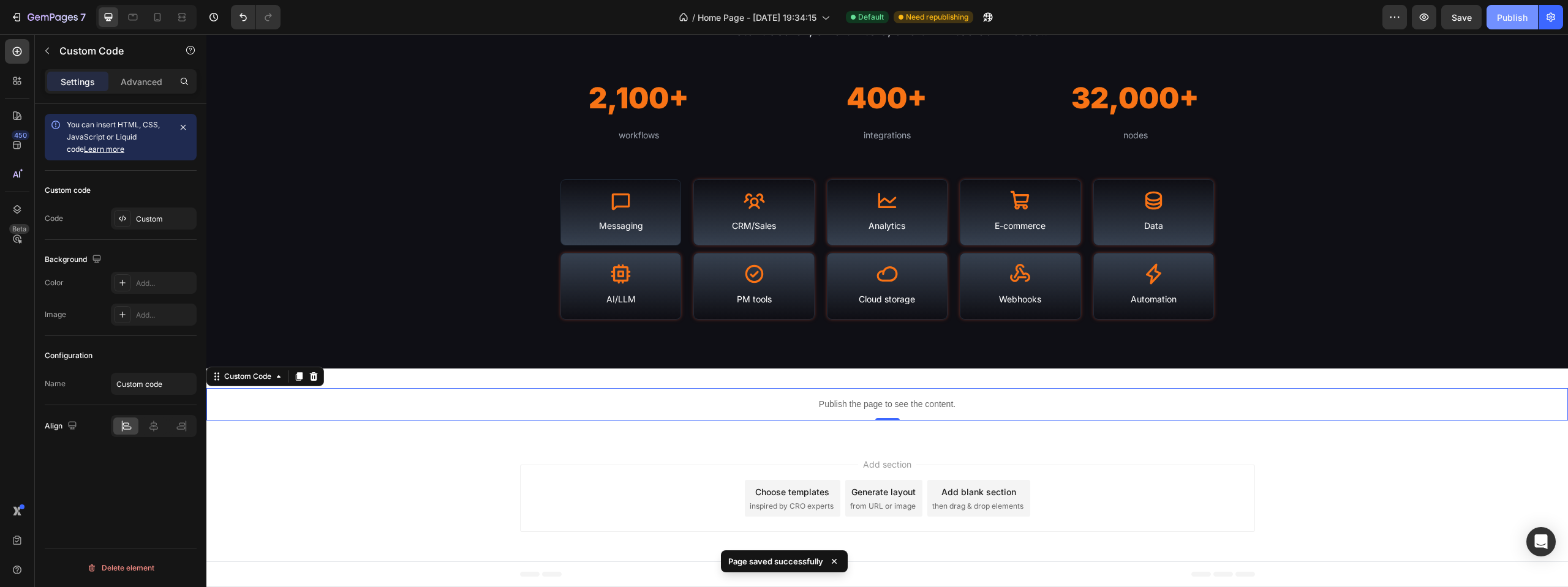
drag, startPoint x: 1520, startPoint y: 12, endPoint x: 1128, endPoint y: 160, distance: 419.0
click at [1520, 12] on div "Publish" at bounding box center [1512, 17] width 31 height 13
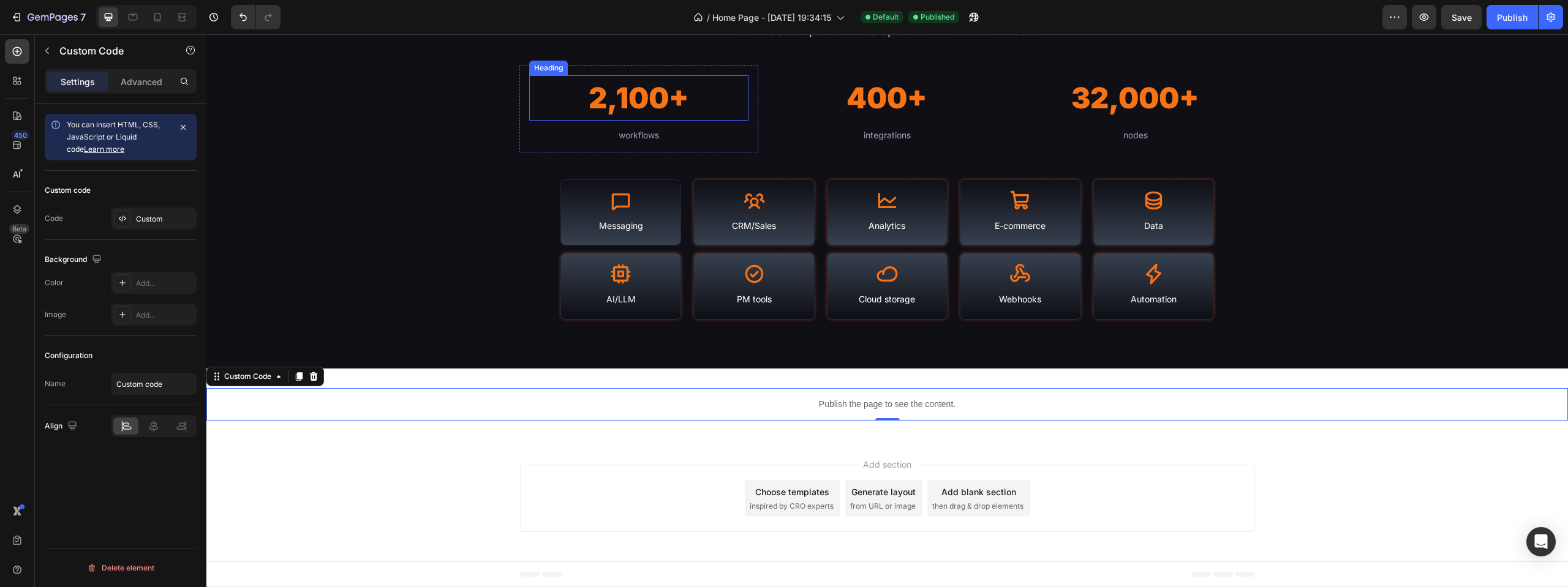
click at [648, 104] on h2 "2,100+" at bounding box center [639, 98] width 219 height 46
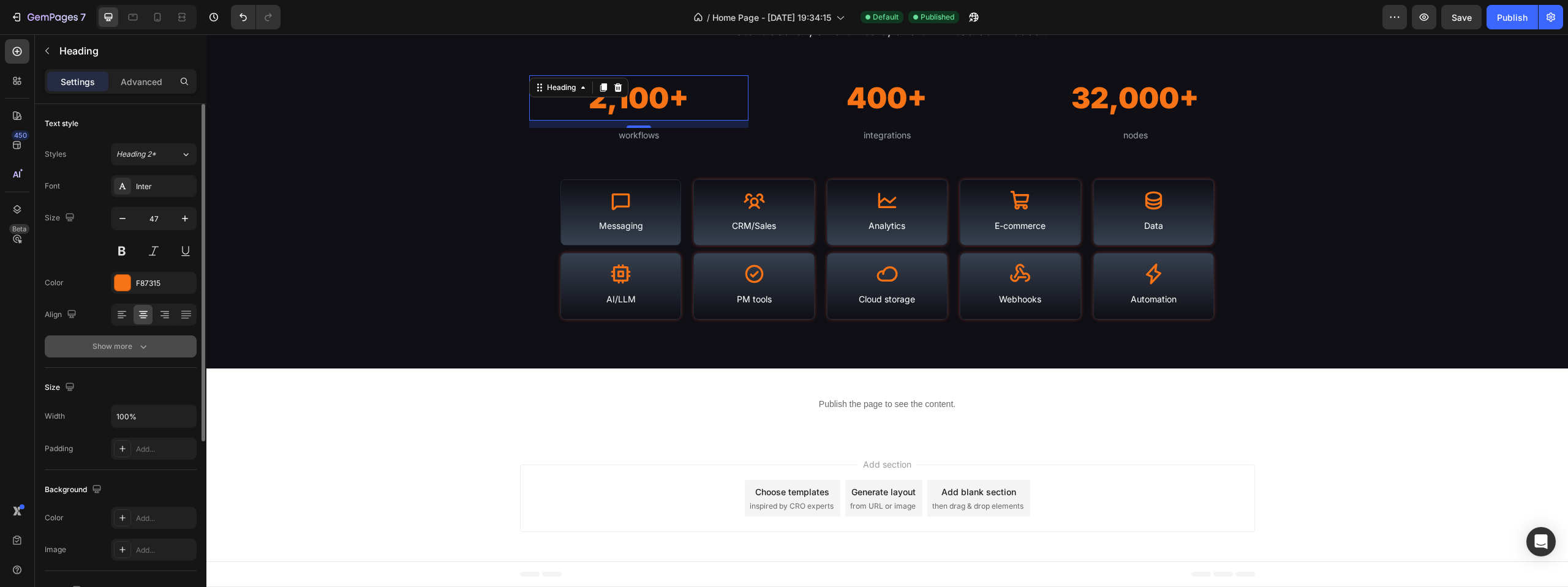
click at [149, 345] on button "Show more" at bounding box center [120, 347] width 152 height 22
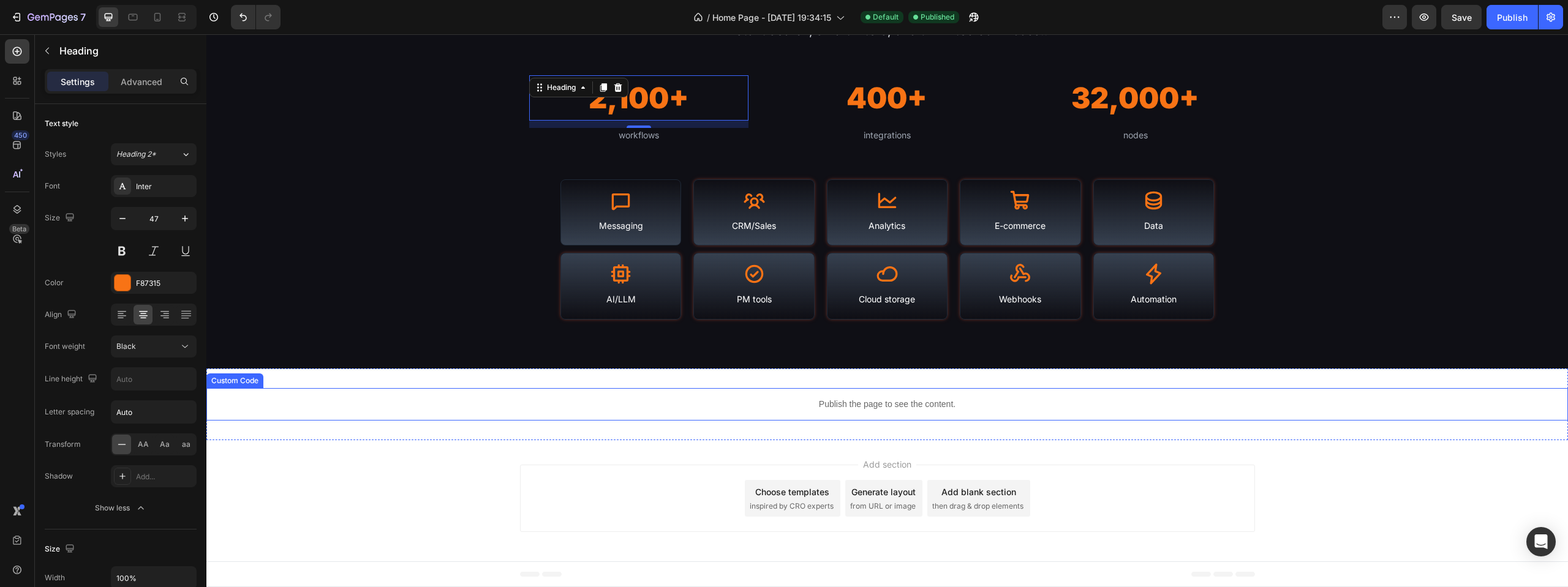
click at [787, 397] on div "Publish the page to see the content." at bounding box center [887, 405] width 1362 height 32
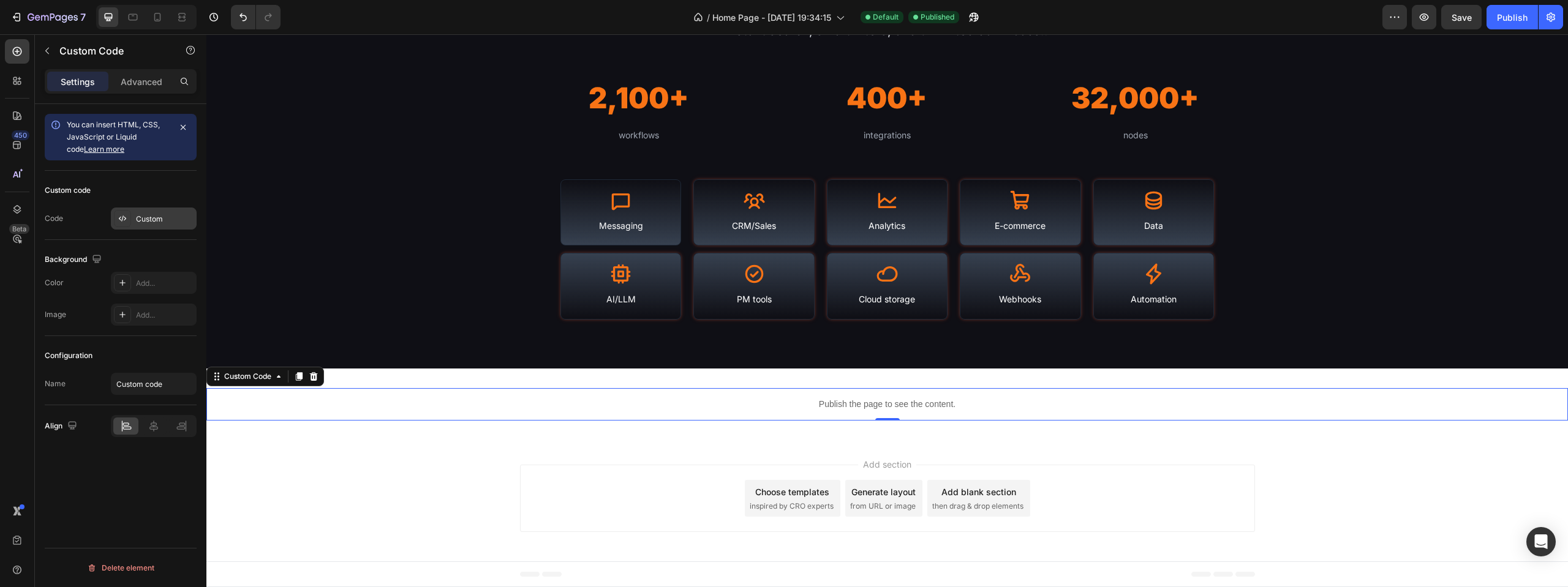
click at [159, 223] on div "Custom" at bounding box center [165, 219] width 58 height 11
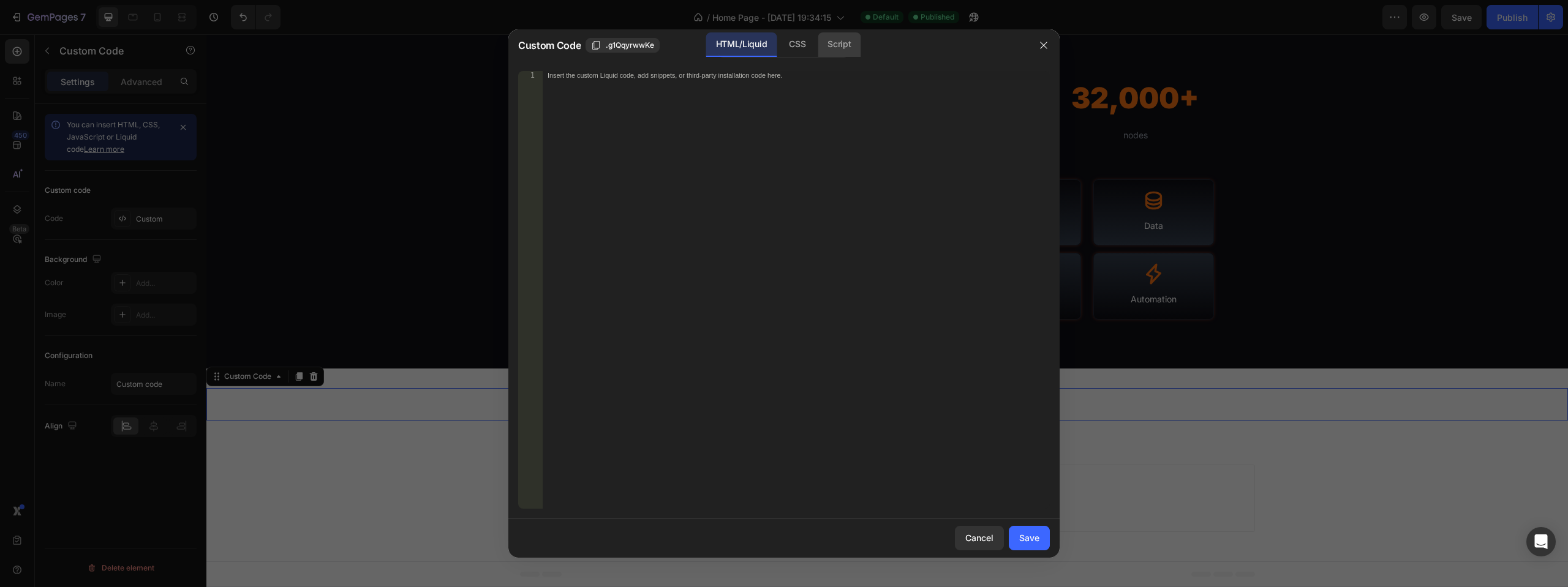
click at [836, 52] on div "Script" at bounding box center [839, 44] width 43 height 25
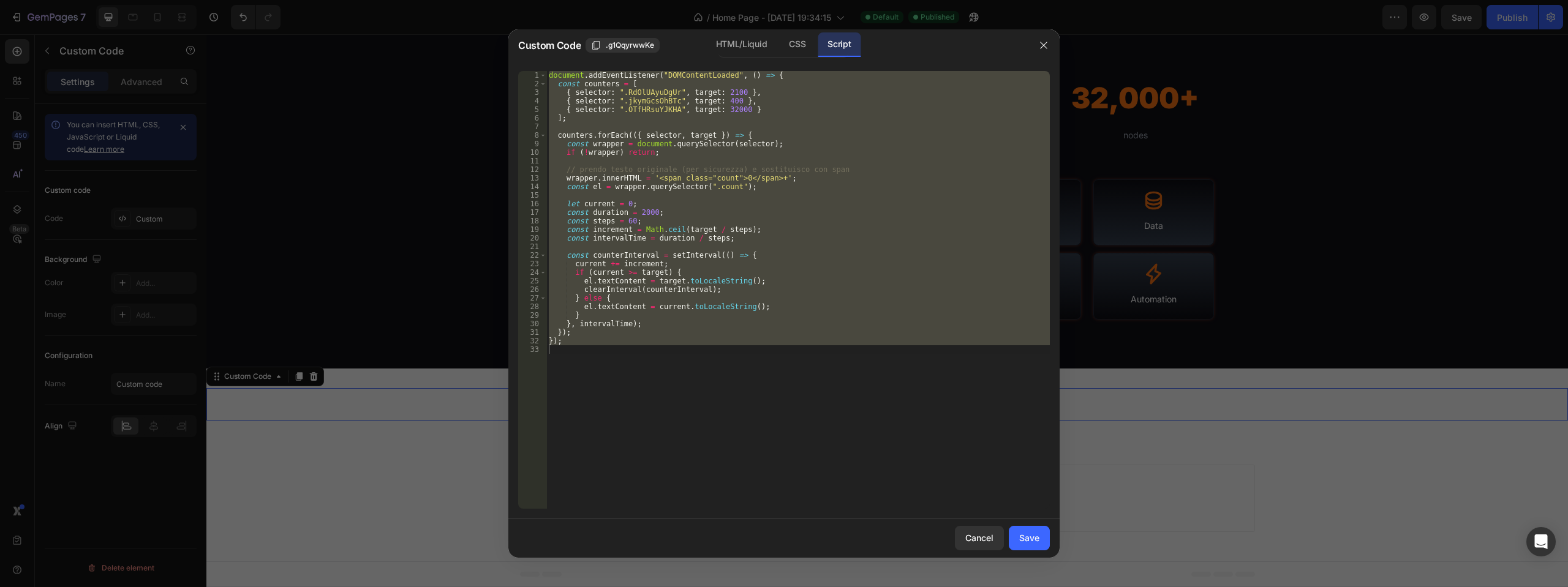
type textarea "});"
click at [804, 122] on div "document . addEventListener ( "DOMContentLoaded" , ( ) => { const counters = [ …" at bounding box center [798, 290] width 503 height 438
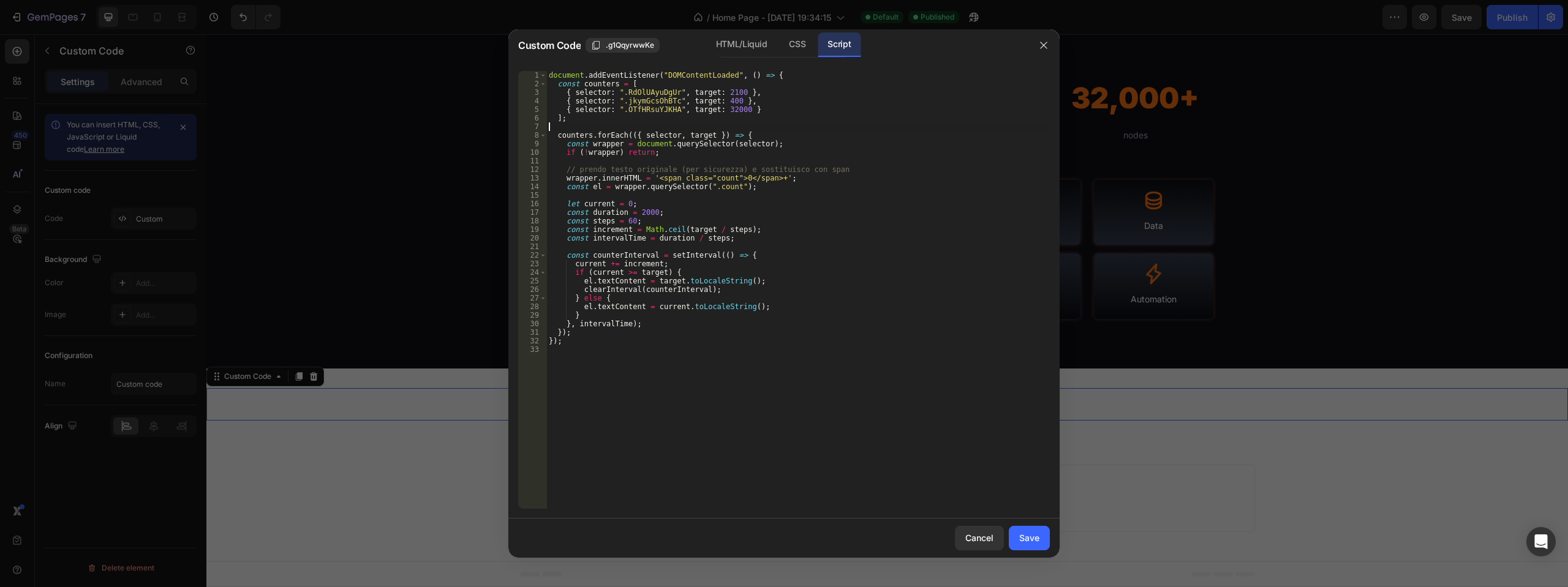
type textarea "});"
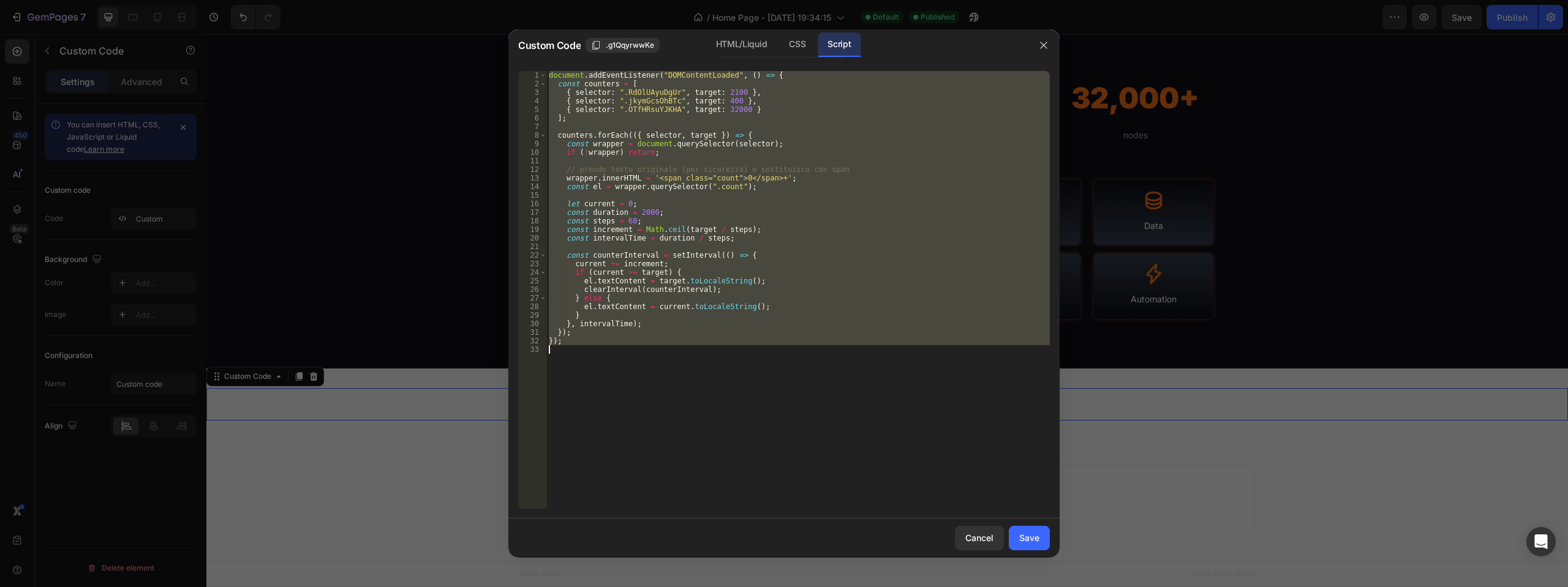
paste textarea
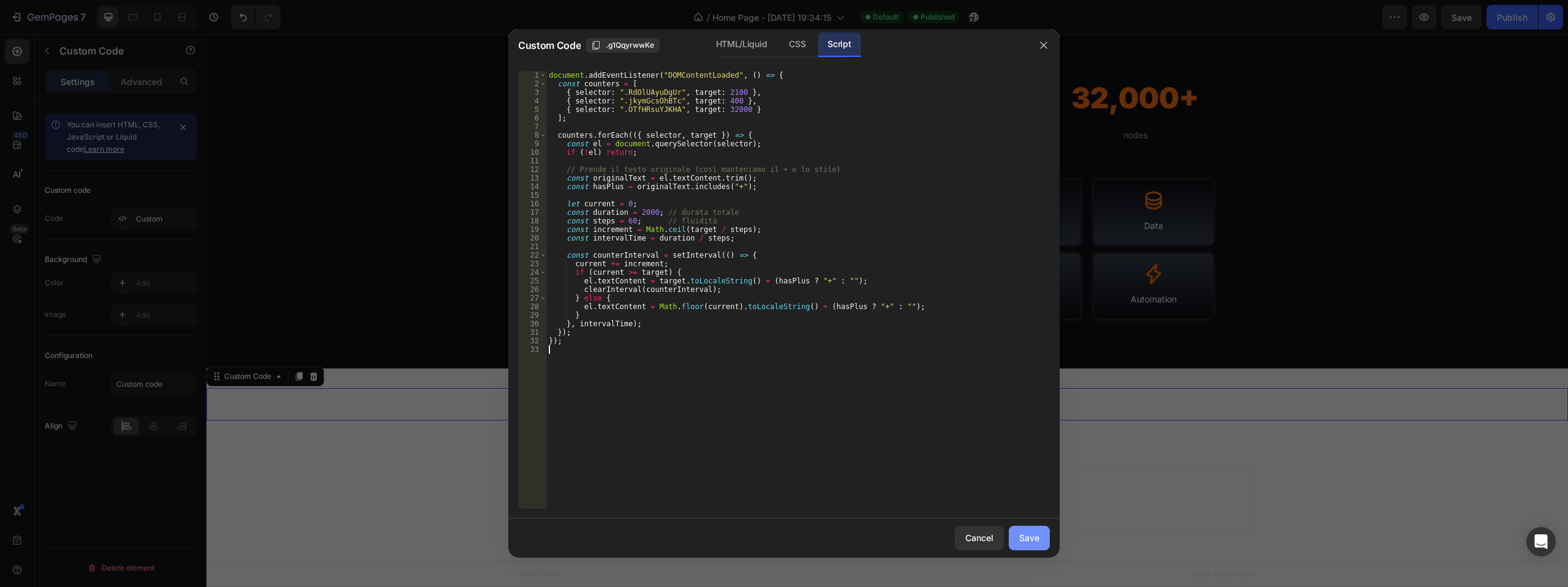
click at [1025, 538] on div "Save" at bounding box center [1029, 538] width 20 height 13
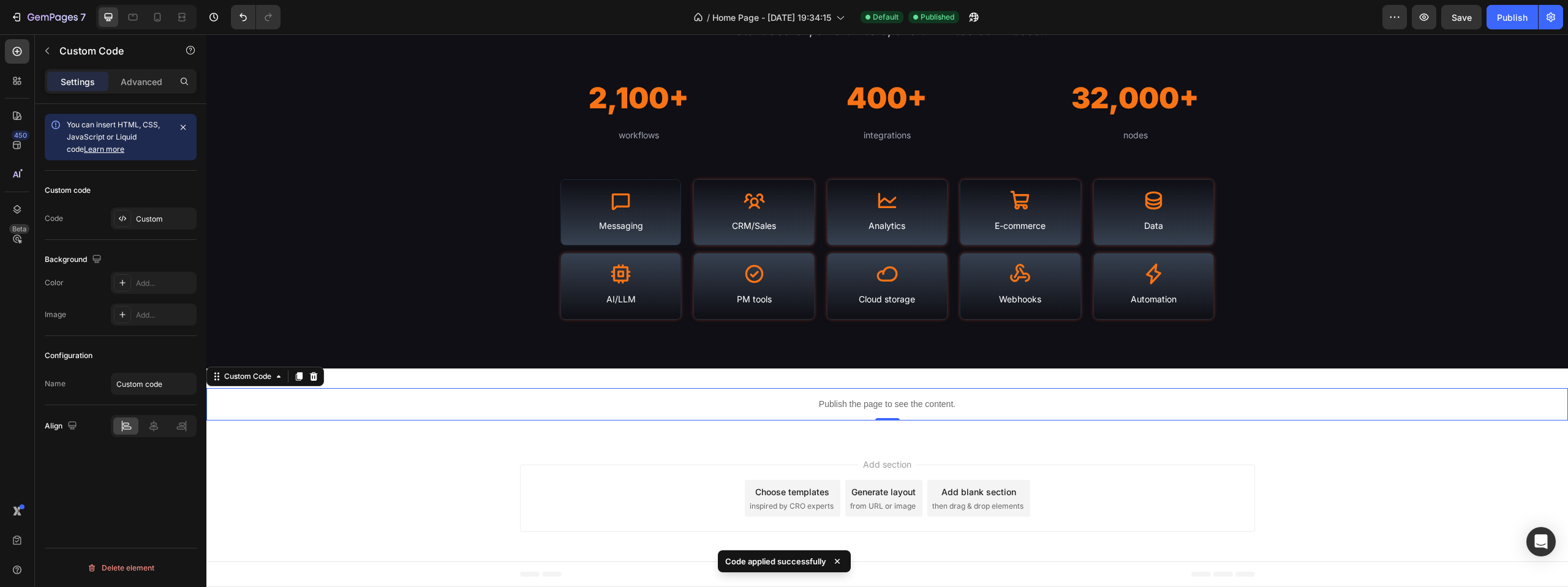
click at [1450, 30] on div "7 / Home Page - [DATE] 19:34:15 Default Published Preview Save Publish" at bounding box center [784, 17] width 1568 height 35
click at [1457, 22] on span "Save" at bounding box center [1462, 17] width 20 height 10
click at [1510, 16] on div "Publish" at bounding box center [1512, 17] width 31 height 13
click at [715, 389] on div "Publish the page to see the content." at bounding box center [887, 405] width 1362 height 32
click at [173, 227] on div "Custom" at bounding box center [154, 219] width 86 height 22
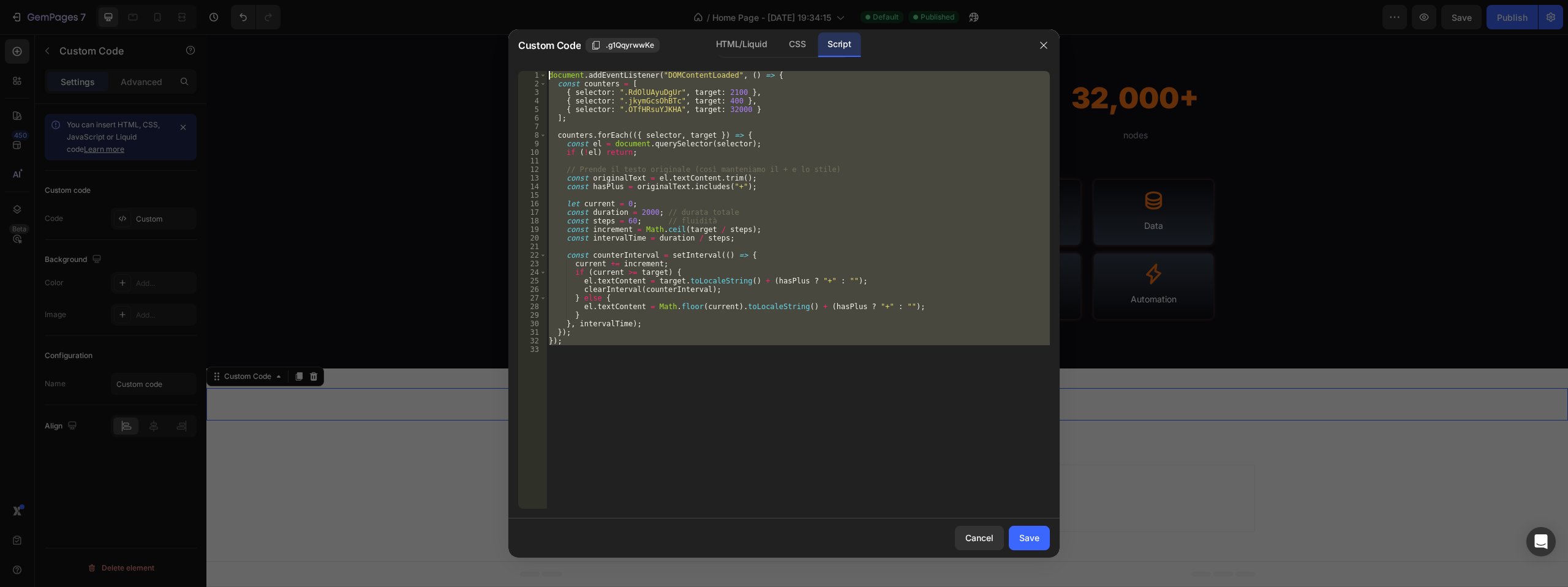
drag, startPoint x: 659, startPoint y: 378, endPoint x: 524, endPoint y: 65, distance: 340.9
click at [524, 65] on div "1 2 3 4 5 6 7 8 9 10 11 12 13 14 15 16 17 18 19 20 21 22 23 24 25 26 27 28 29 3…" at bounding box center [784, 289] width 552 height 457
type textarea "document.addEventListener("DOMContentLoaded", () => { const counters = ["
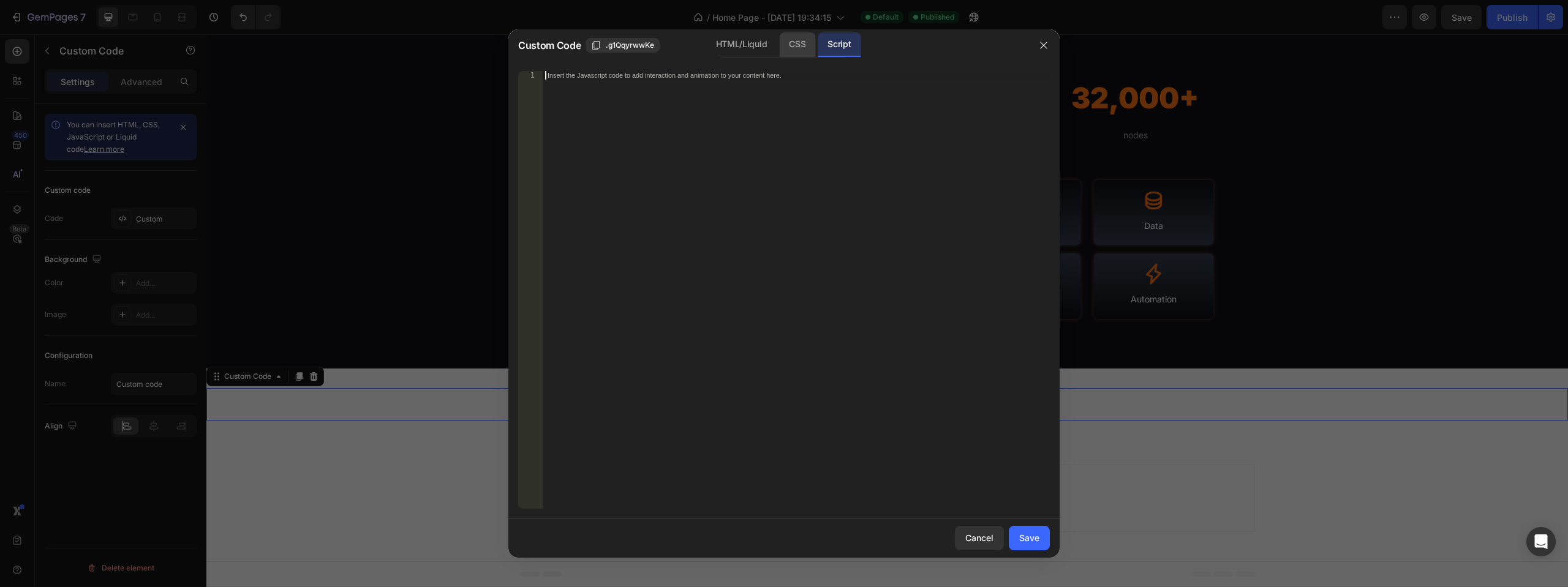
click at [793, 43] on div "CSS" at bounding box center [797, 44] width 36 height 25
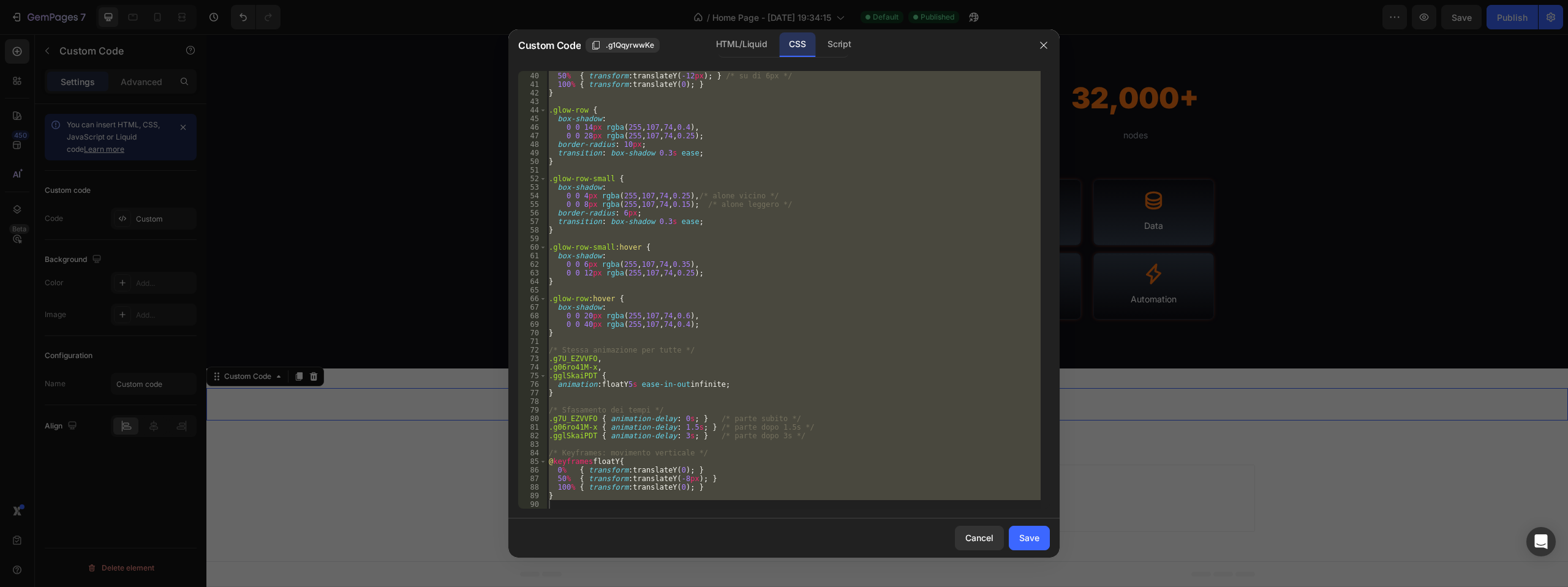
scroll to position [333, 0]
type textarea "}"
click at [571, 506] on div "0 % { transform : translateY( 0 ) ; } 50 % { transform : translateY( -12 px ) ;…" at bounding box center [793, 290] width 495 height 438
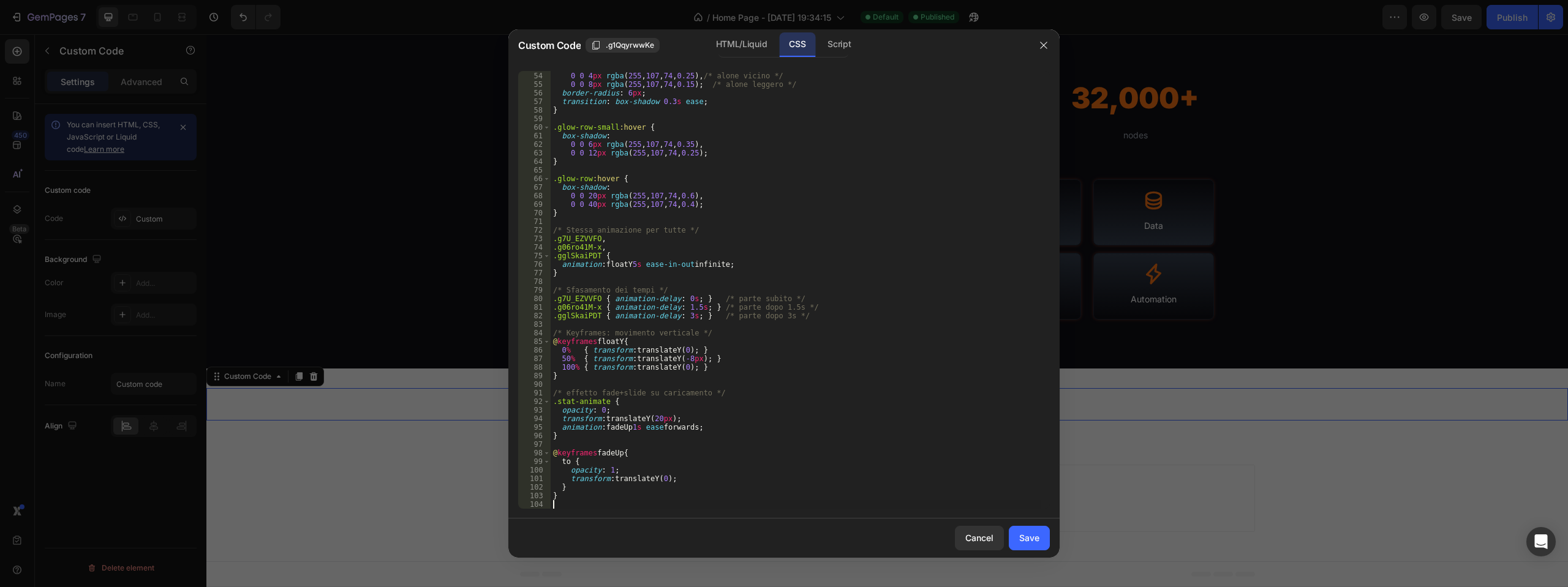
scroll to position [454, 0]
click at [1033, 544] on div "Save" at bounding box center [1029, 538] width 20 height 13
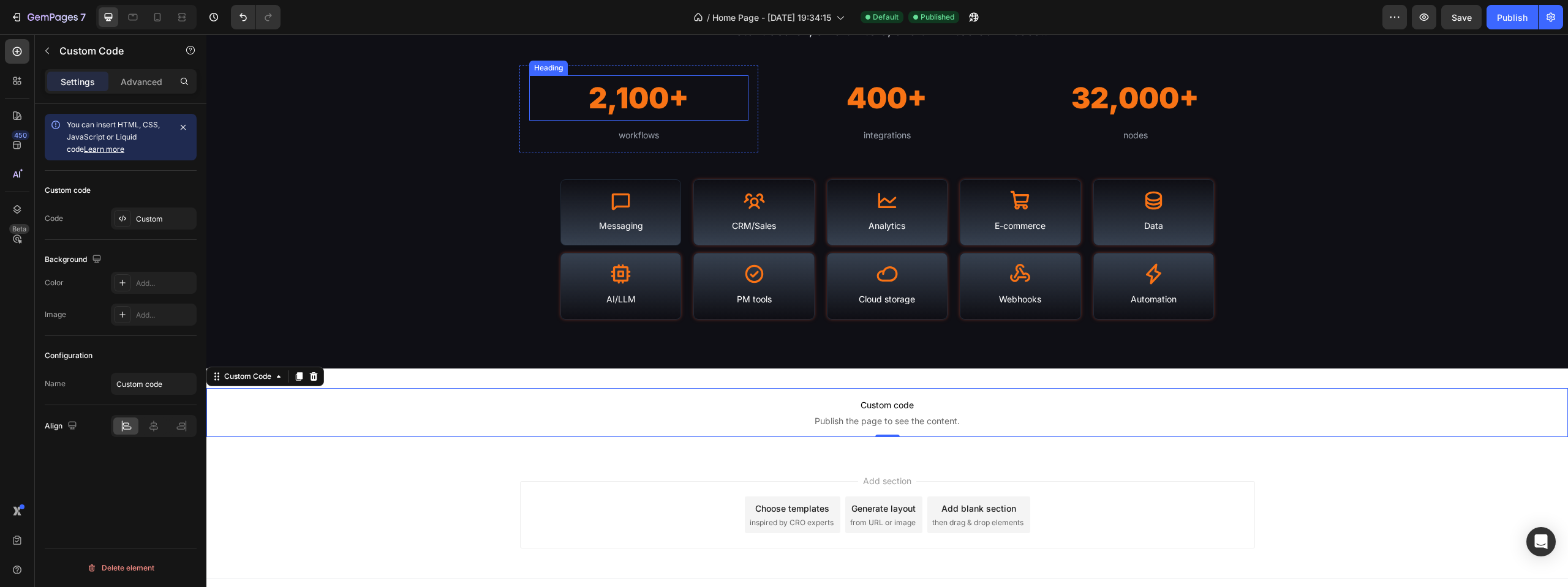
click at [651, 87] on h2 "2,100+" at bounding box center [639, 98] width 219 height 46
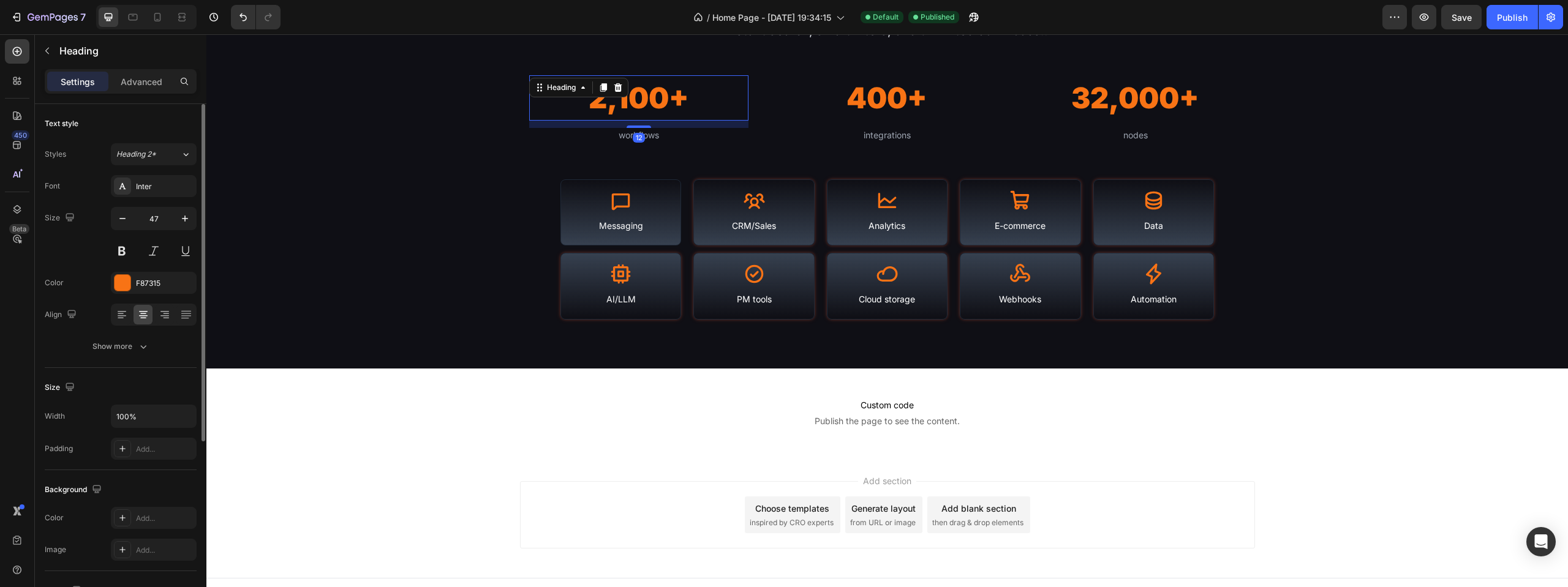
scroll to position [277, 0]
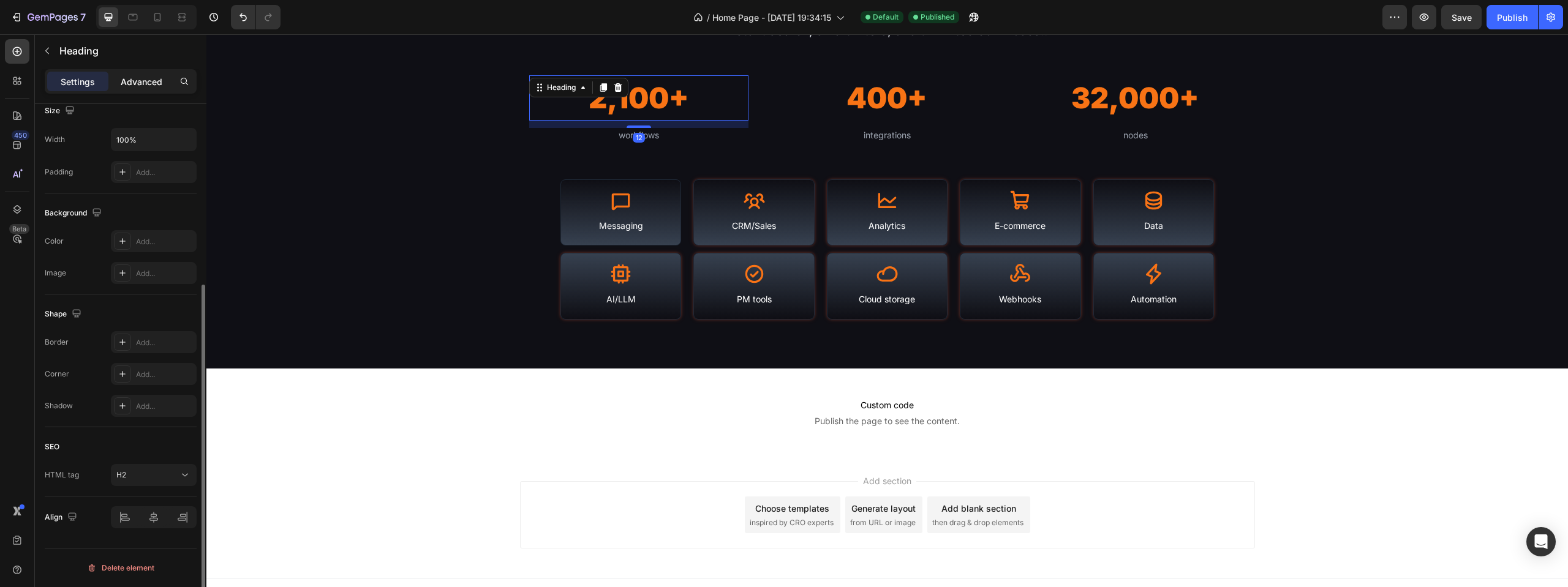
click at [138, 85] on p "Advanced" at bounding box center [141, 81] width 42 height 13
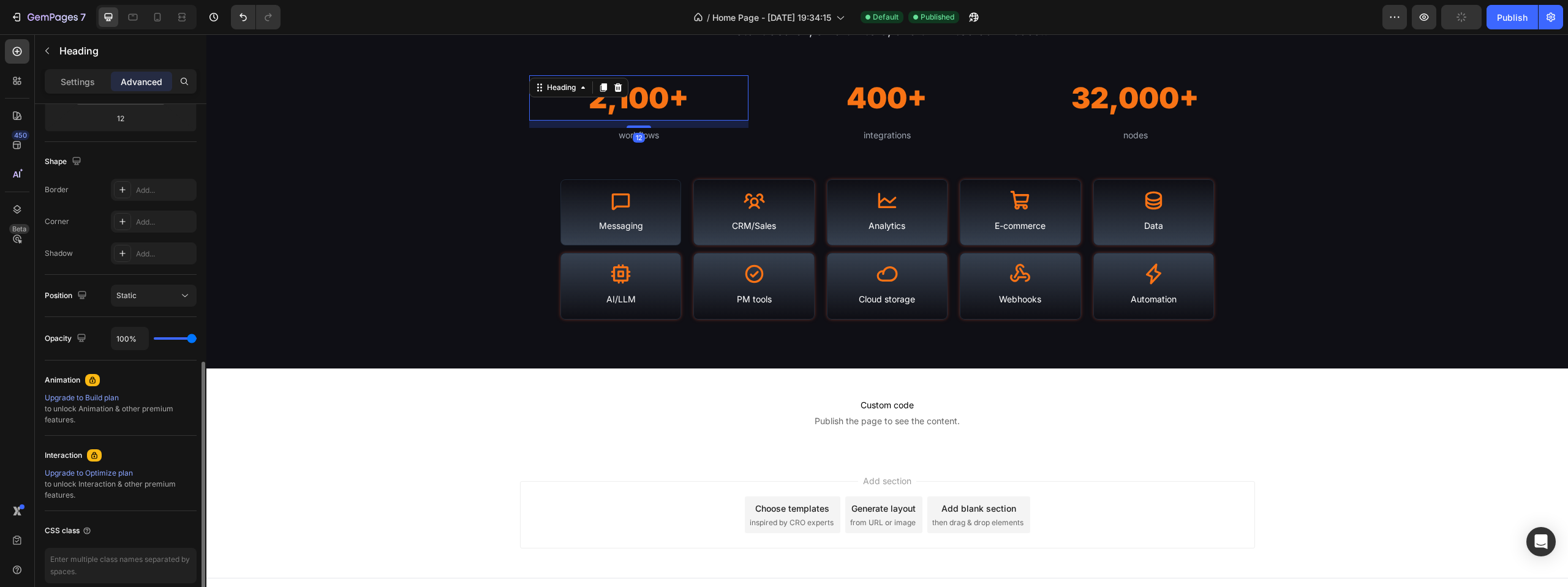
scroll to position [332, 0]
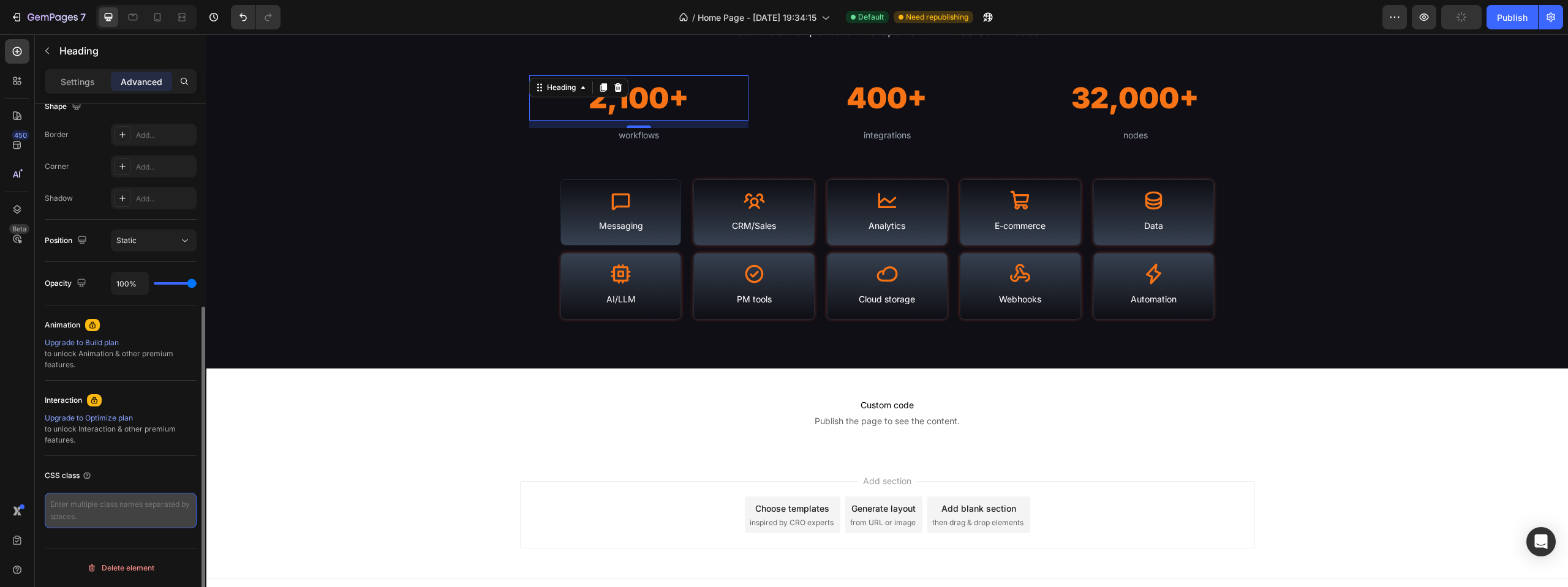
click at [113, 500] on textarea at bounding box center [120, 511] width 152 height 36
paste textarea ".stat-animate"
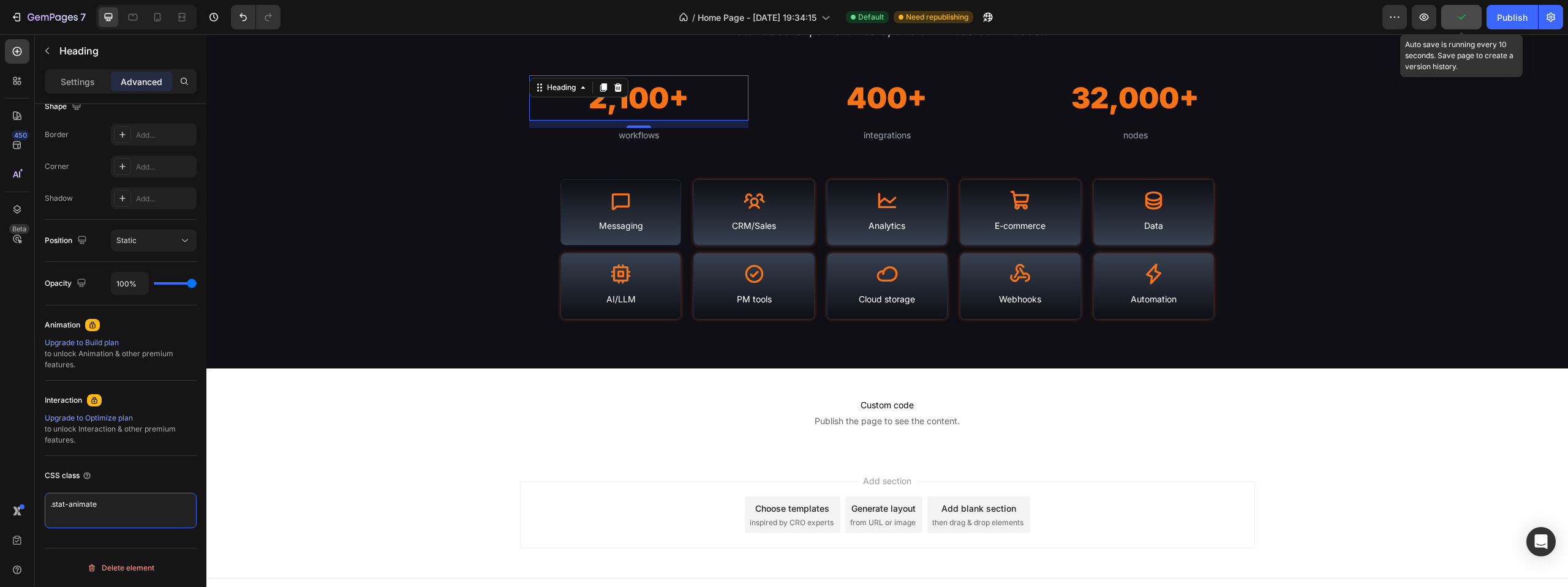
type textarea ".stat-animate"
click at [1472, 21] on button "button" at bounding box center [1461, 17] width 41 height 25
click at [1511, 13] on div "Publish" at bounding box center [1512, 17] width 31 height 13
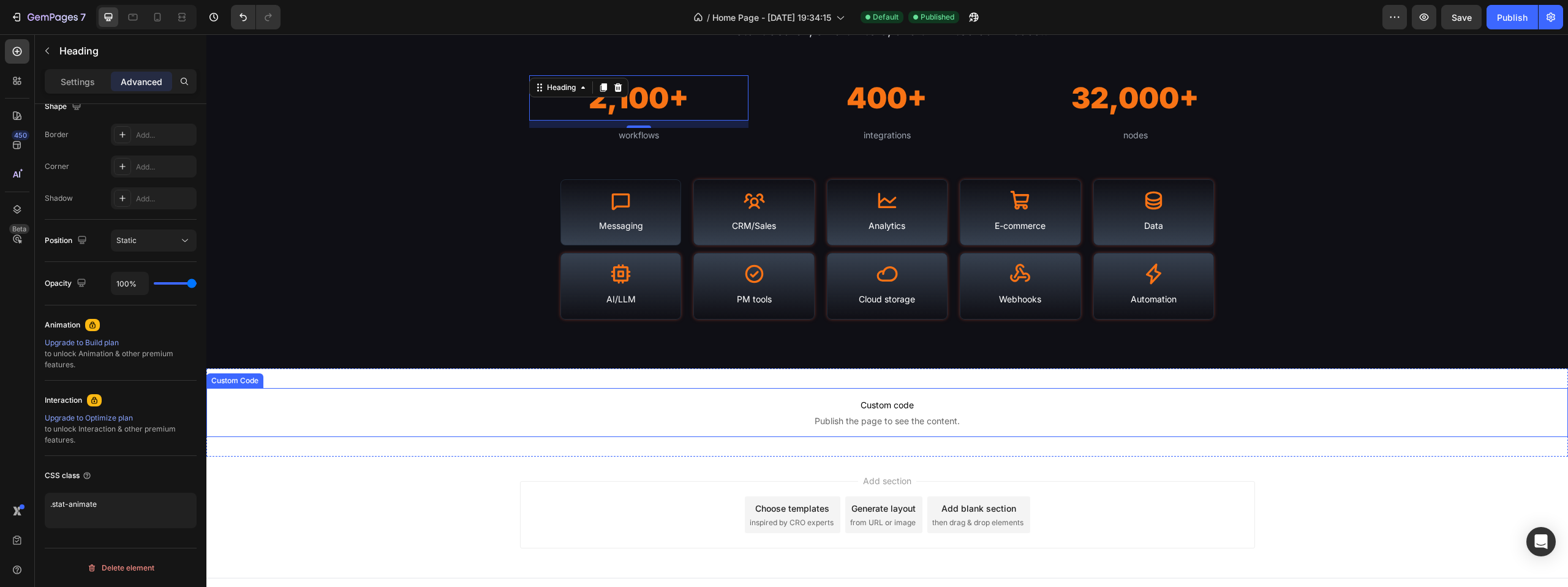
click at [763, 400] on span "Custom code" at bounding box center [887, 405] width 1362 height 14
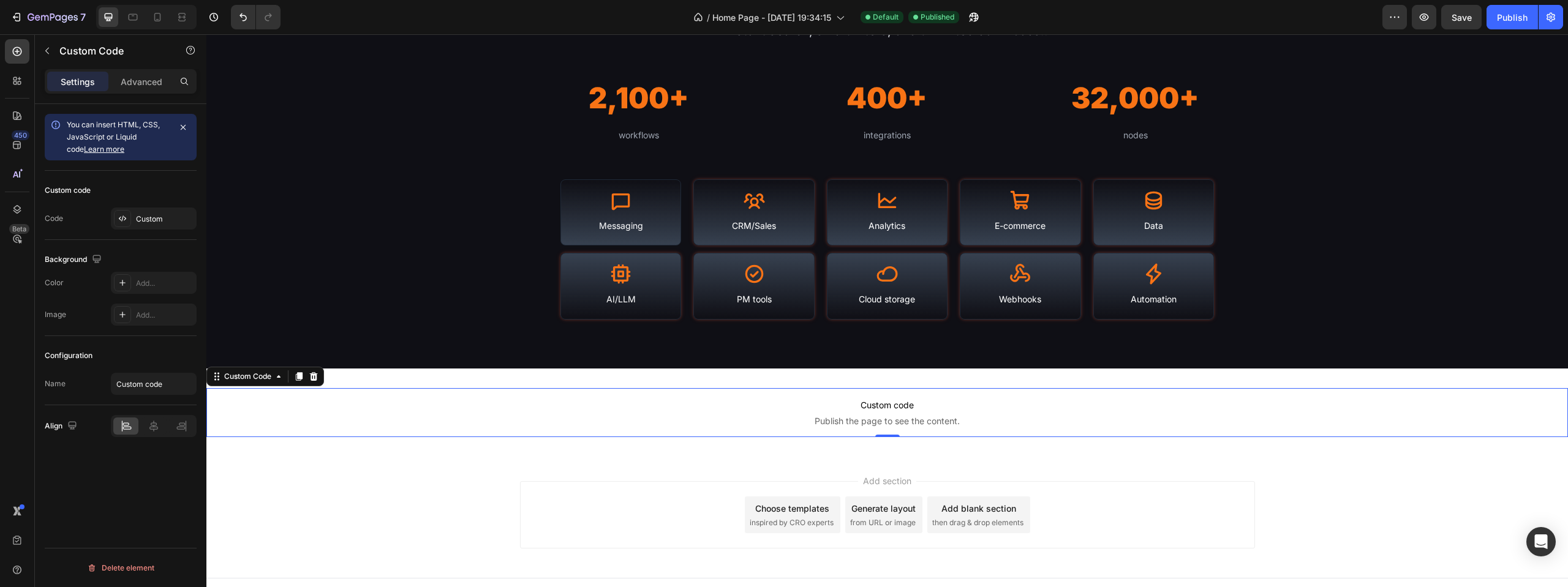
scroll to position [0, 0]
click at [154, 215] on div "Custom" at bounding box center [165, 219] width 58 height 11
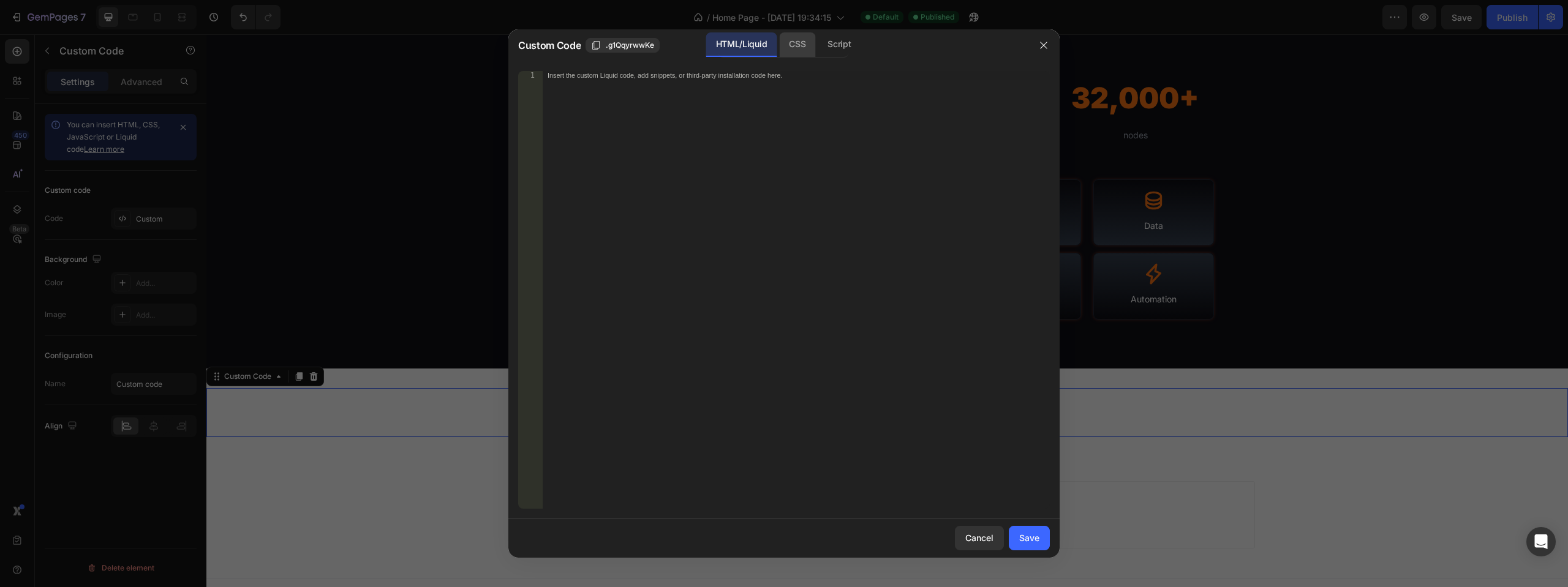
click at [818, 49] on div "CSS" at bounding box center [839, 44] width 43 height 25
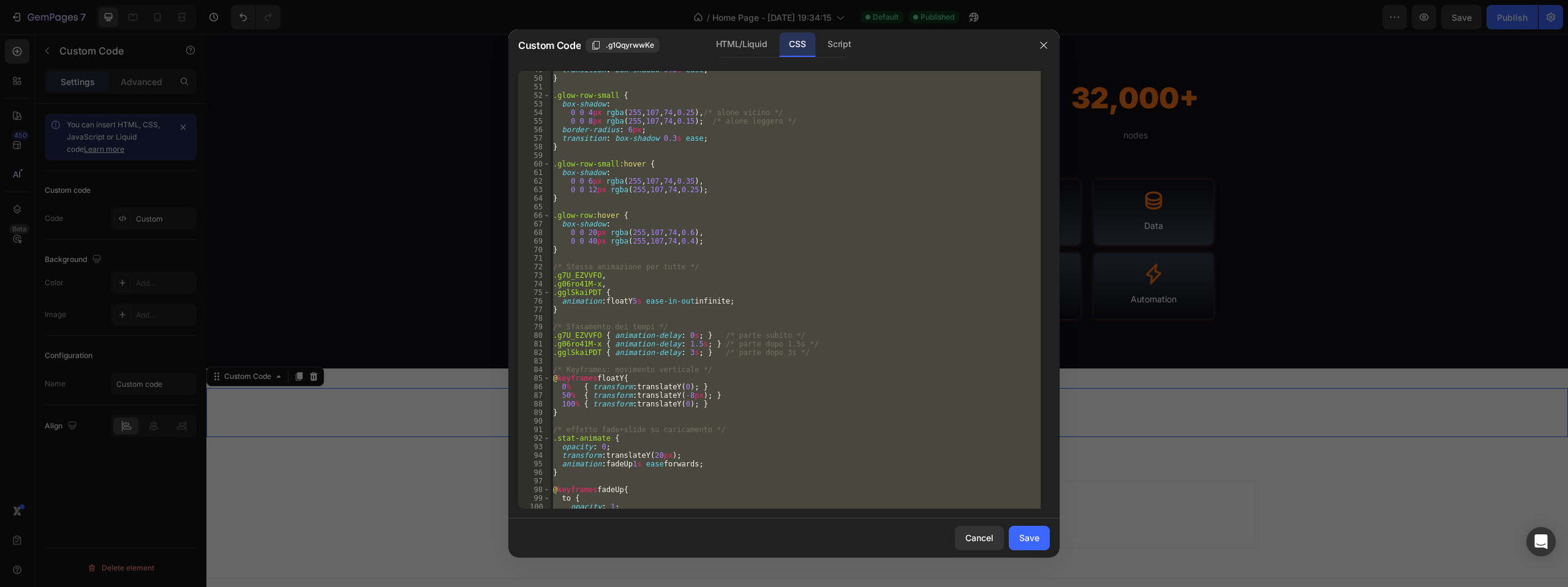
scroll to position [454, 0]
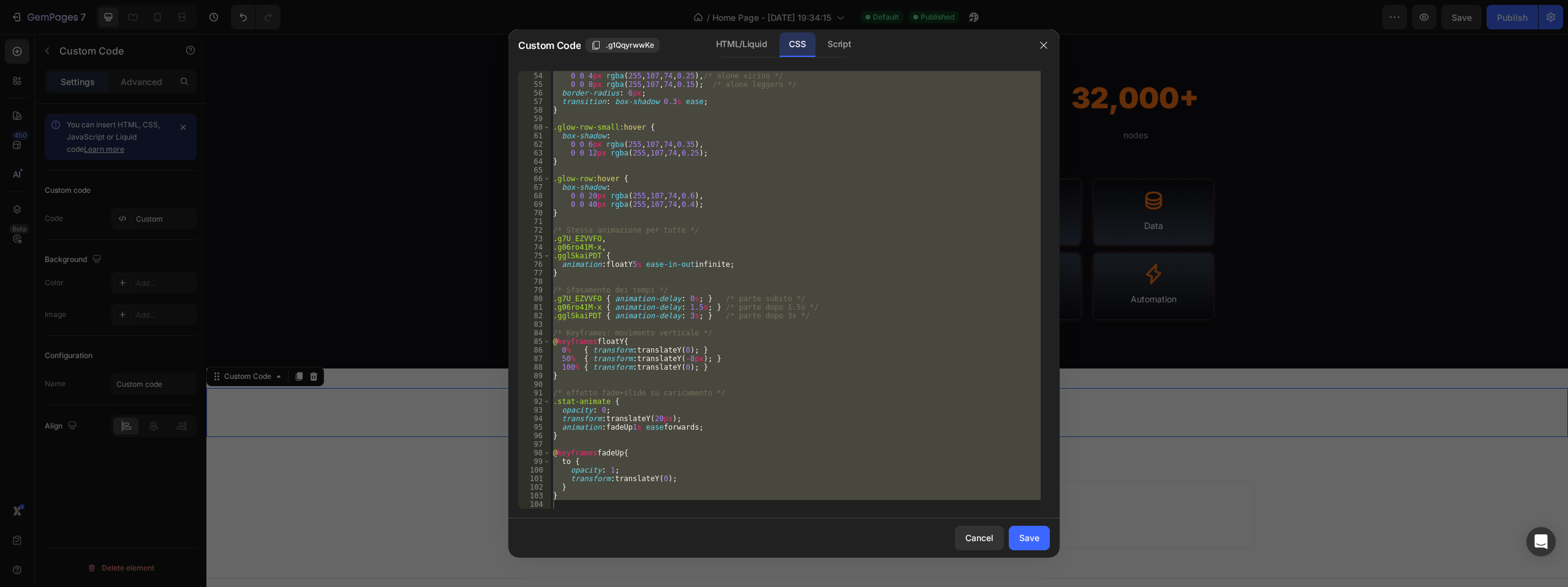
type textarea "}"
type textarea "@keyframes fadeUp {"
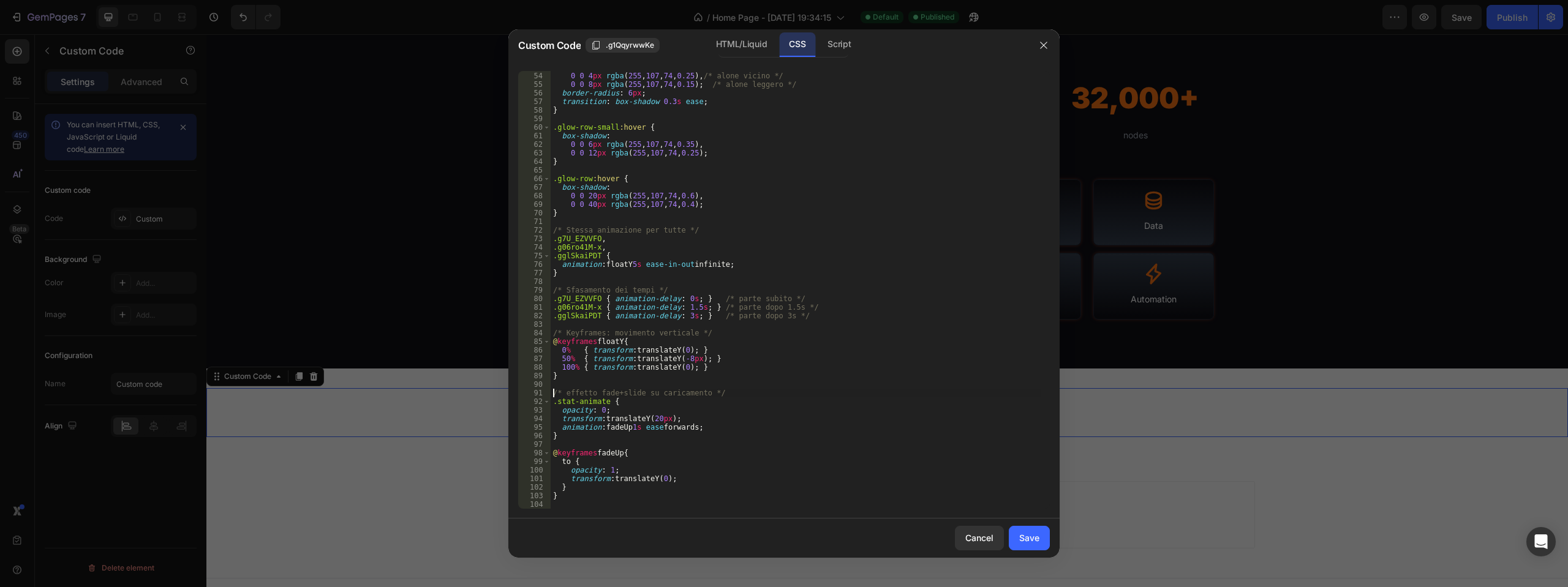
click at [554, 393] on div "box-shadow : 0 0 4 px rgba ( 255 , 107 , 74 , 0.25 ), /* alone vicino */ 0 0 8 …" at bounding box center [795, 290] width 490 height 455
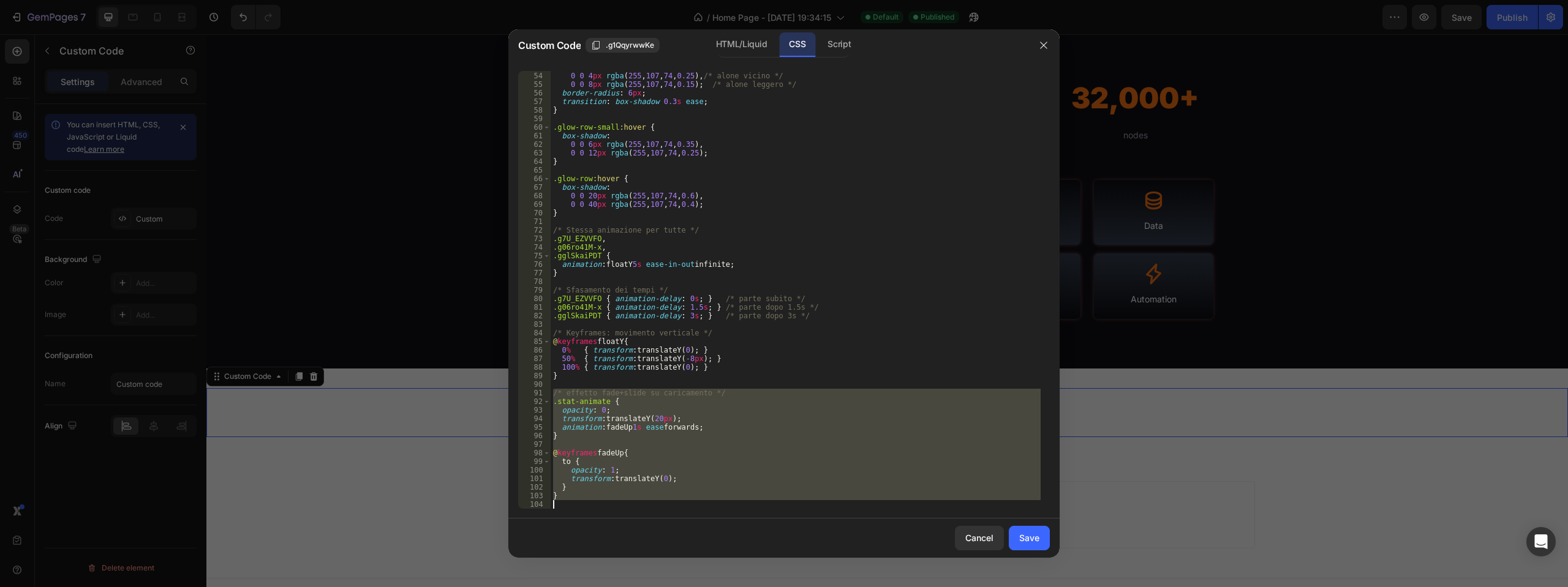
drag, startPoint x: 554, startPoint y: 393, endPoint x: 570, endPoint y: 503, distance: 111.2
click at [570, 503] on div "box-shadow : 0 0 4 px rgba ( 255 , 107 , 74 , 0.25 ), /* alone vicino */ 0 0 8 …" at bounding box center [795, 290] width 490 height 455
type textarea "}"
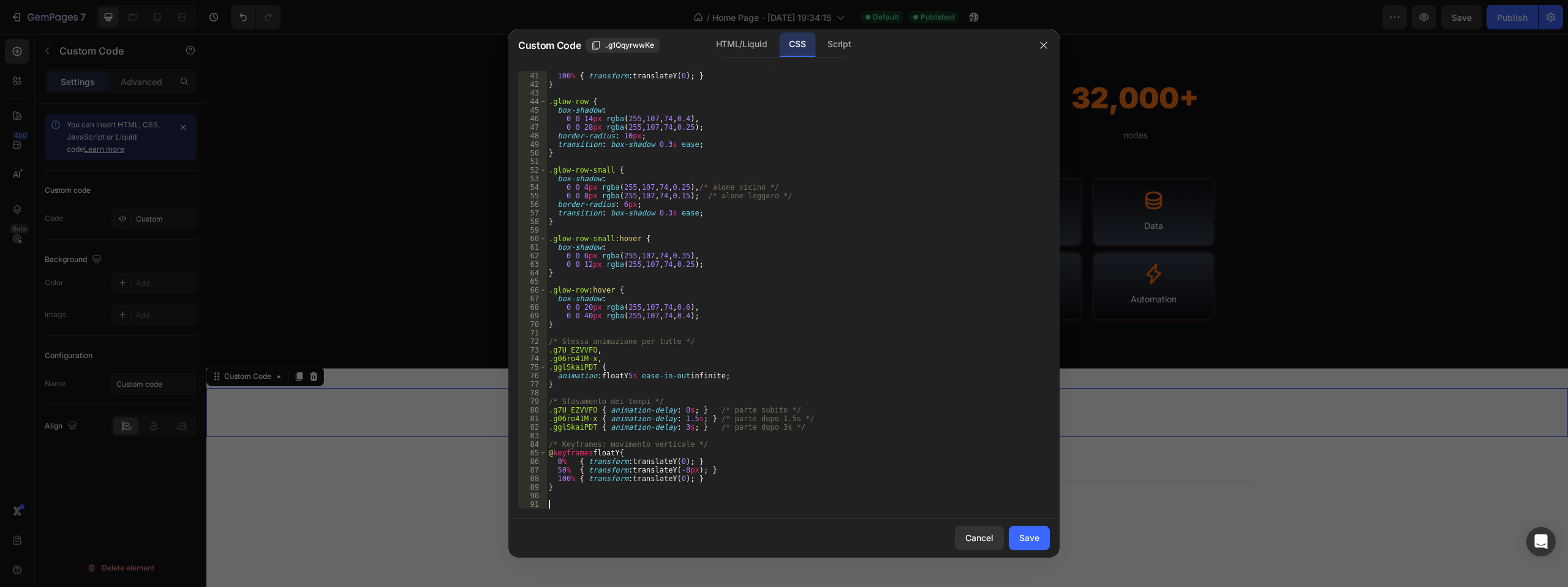
scroll to position [333, 0]
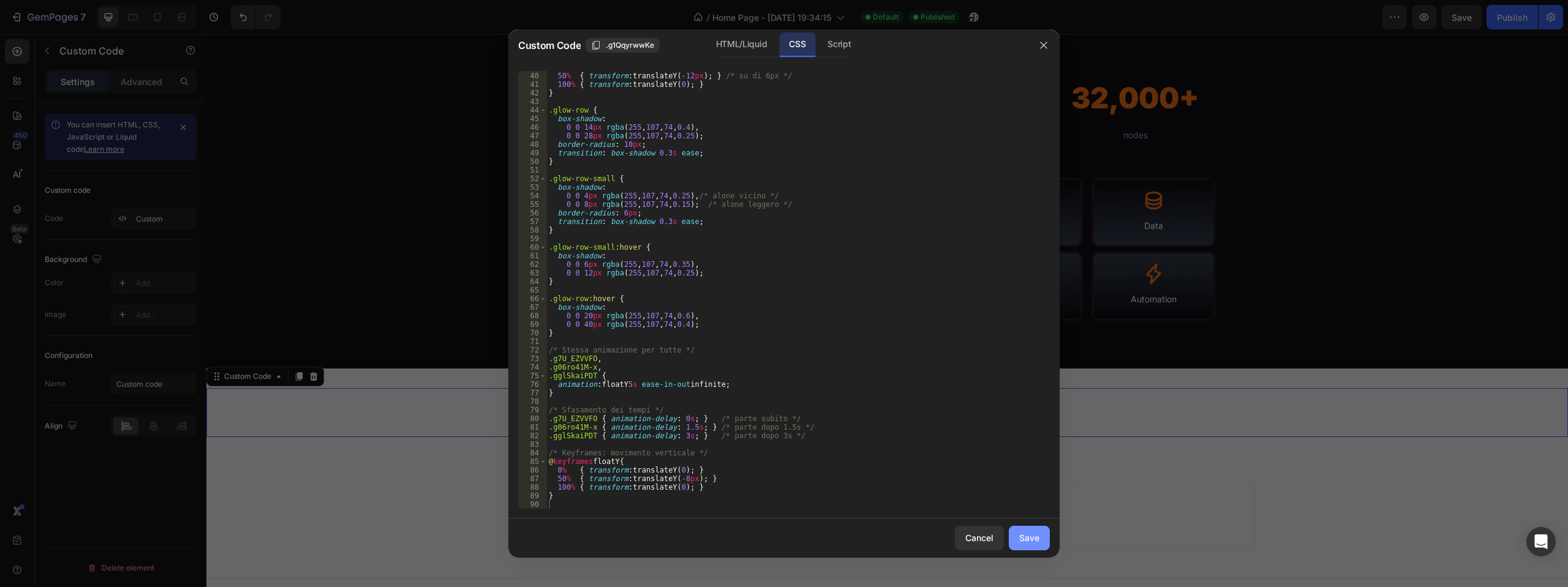
click at [1039, 535] on button "Save" at bounding box center [1029, 538] width 41 height 25
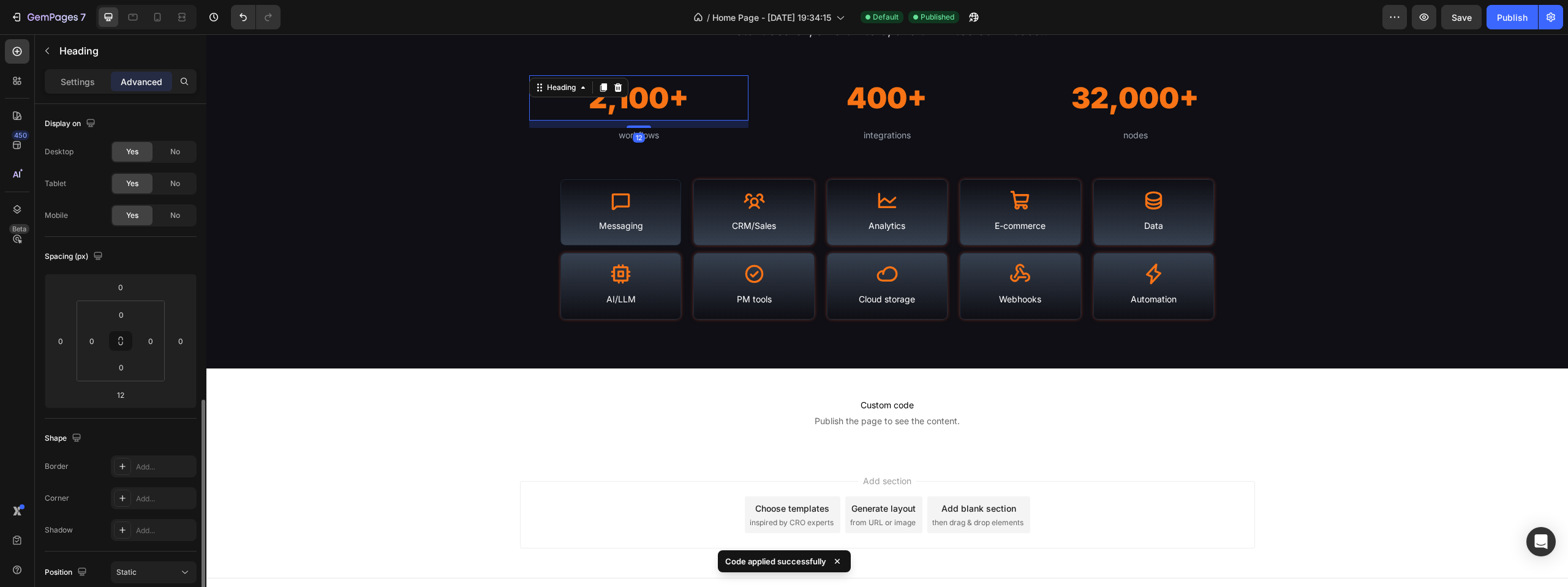
scroll to position [332, 0]
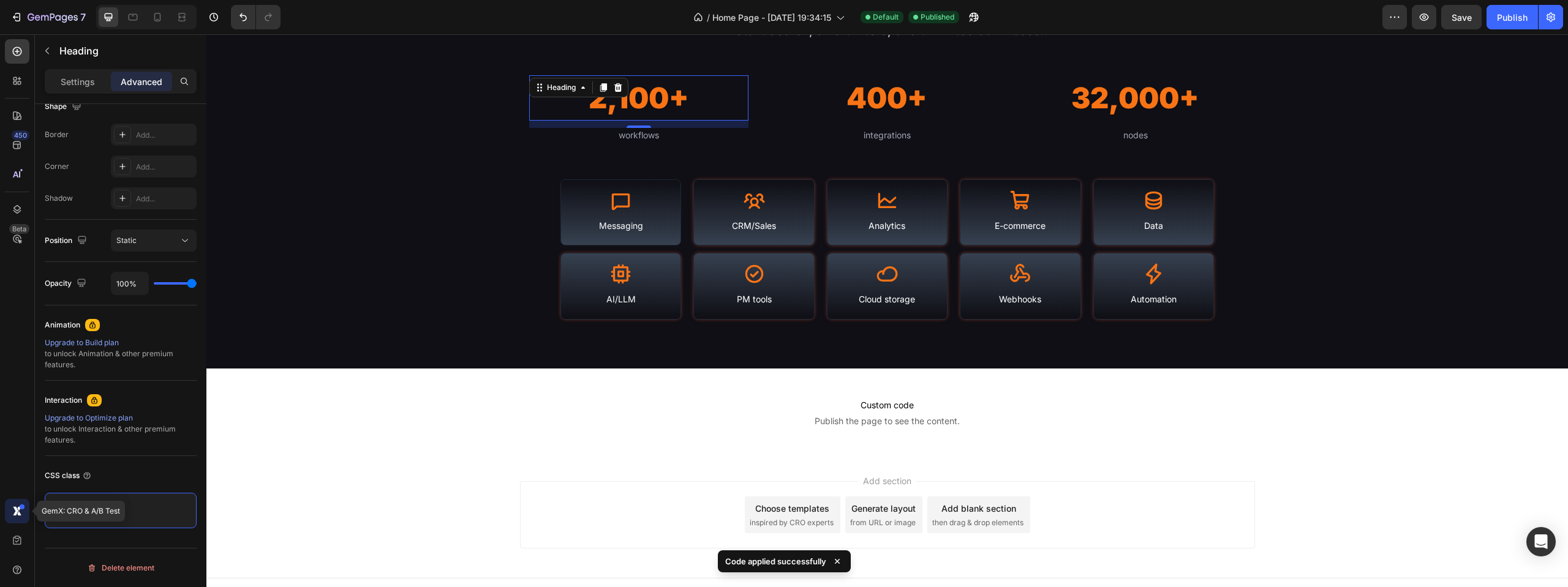
drag, startPoint x: 114, startPoint y: 506, endPoint x: 15, endPoint y: 512, distance: 99.2
click at [15, 512] on div "450 Beta GemX: CRO & A/B Test Sections(18) Elements(83) Section Element Hero Se…" at bounding box center [103, 310] width 206 height 553
click at [104, 481] on div "CSS class" at bounding box center [120, 475] width 152 height 20
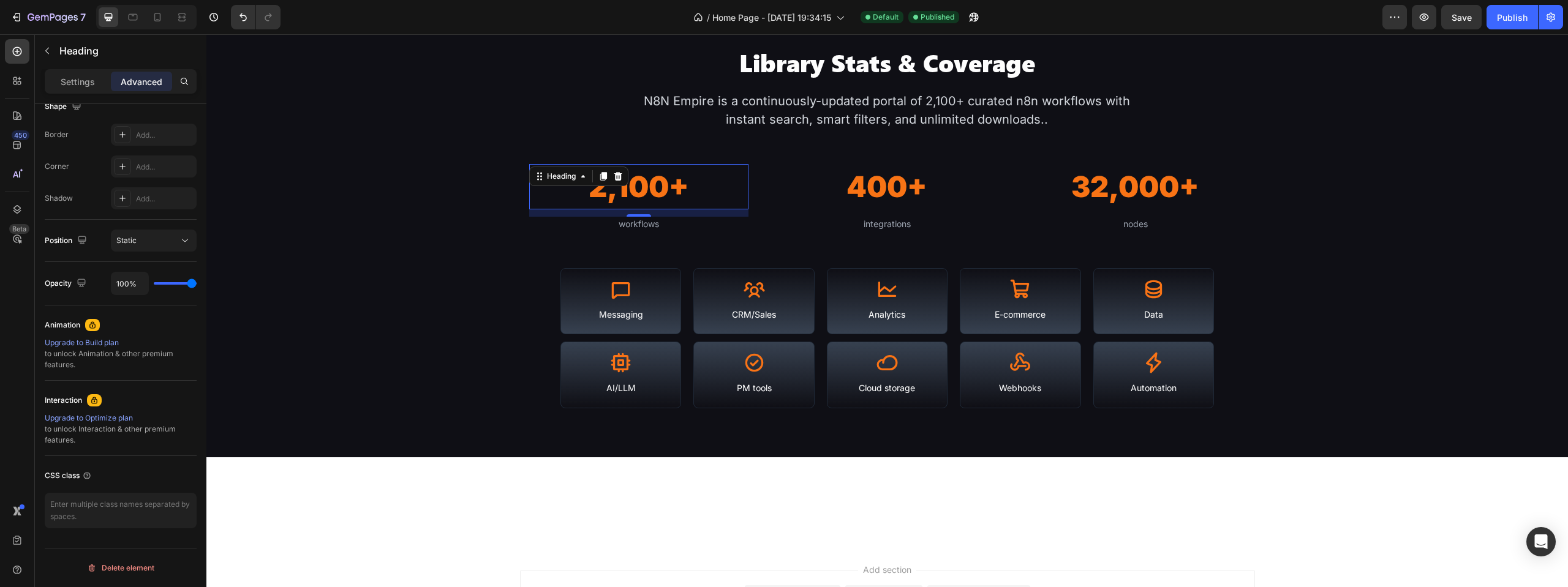
scroll to position [977, 0]
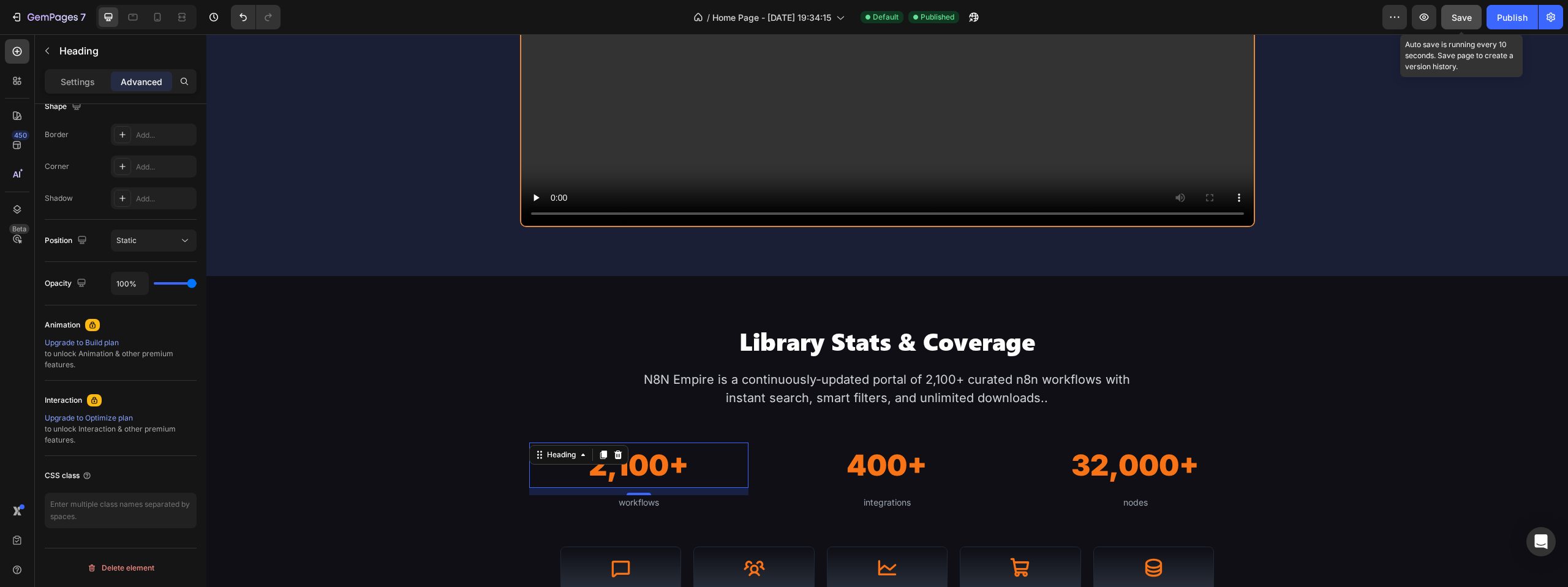
click at [1469, 20] on span "Save" at bounding box center [1462, 17] width 20 height 10
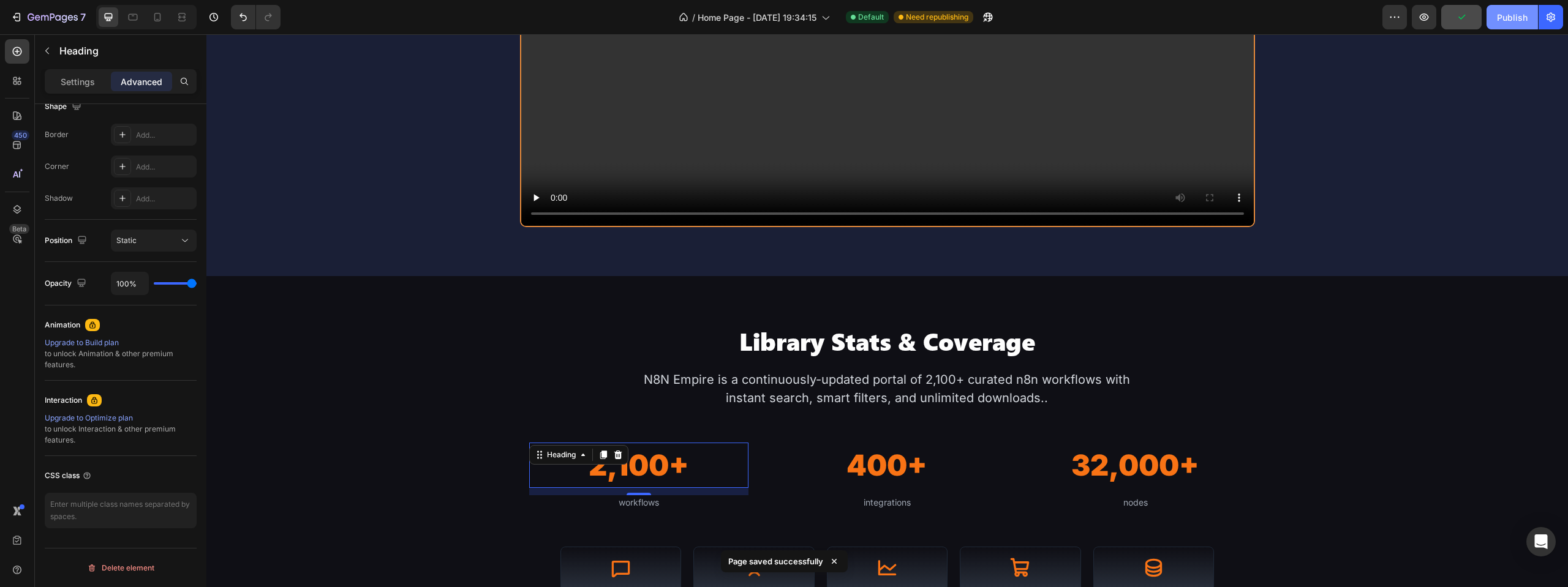
click at [1496, 16] on button "Publish" at bounding box center [1512, 17] width 52 height 25
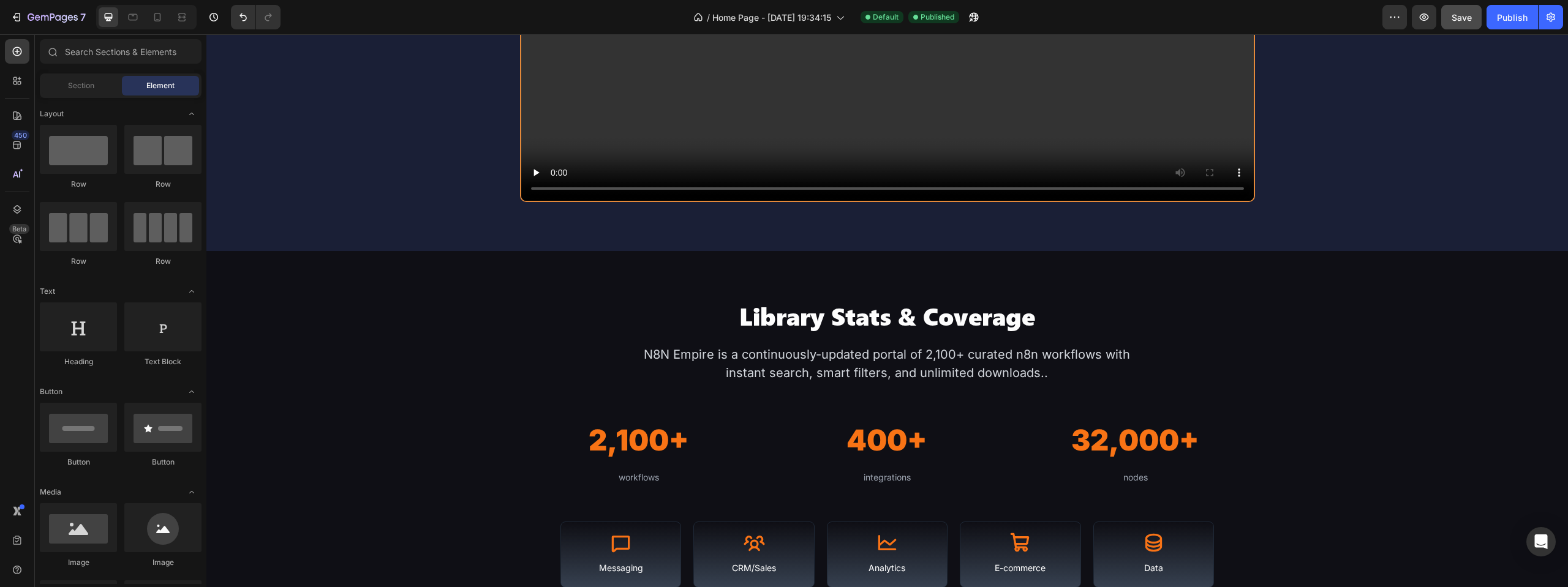
scroll to position [1055, 0]
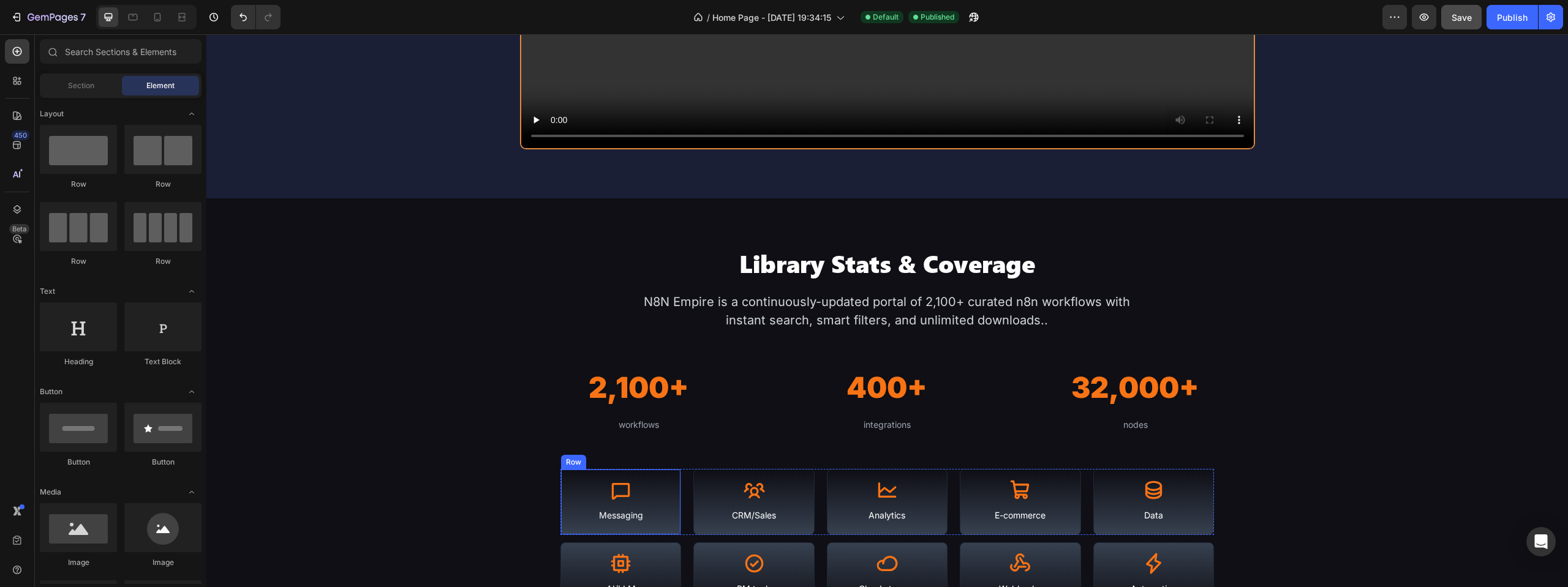
click at [675, 530] on div "Icon Messaging Text Block Row" at bounding box center [620, 502] width 120 height 67
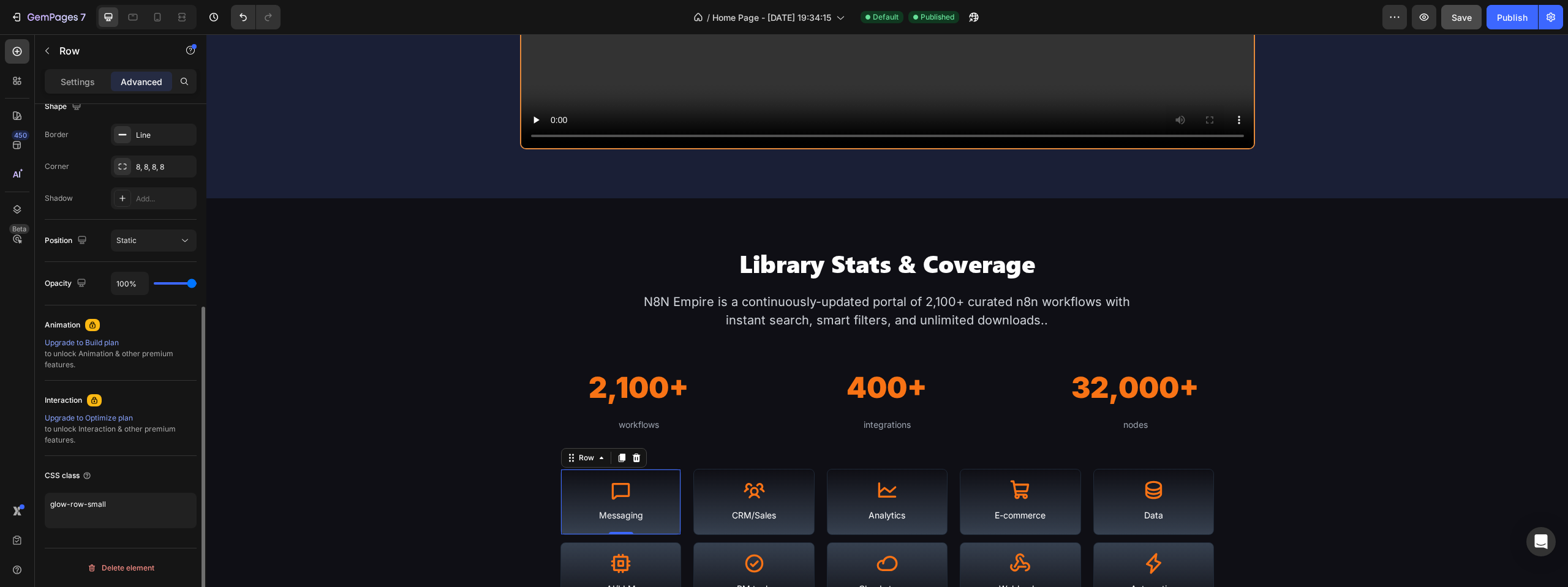
scroll to position [0, 0]
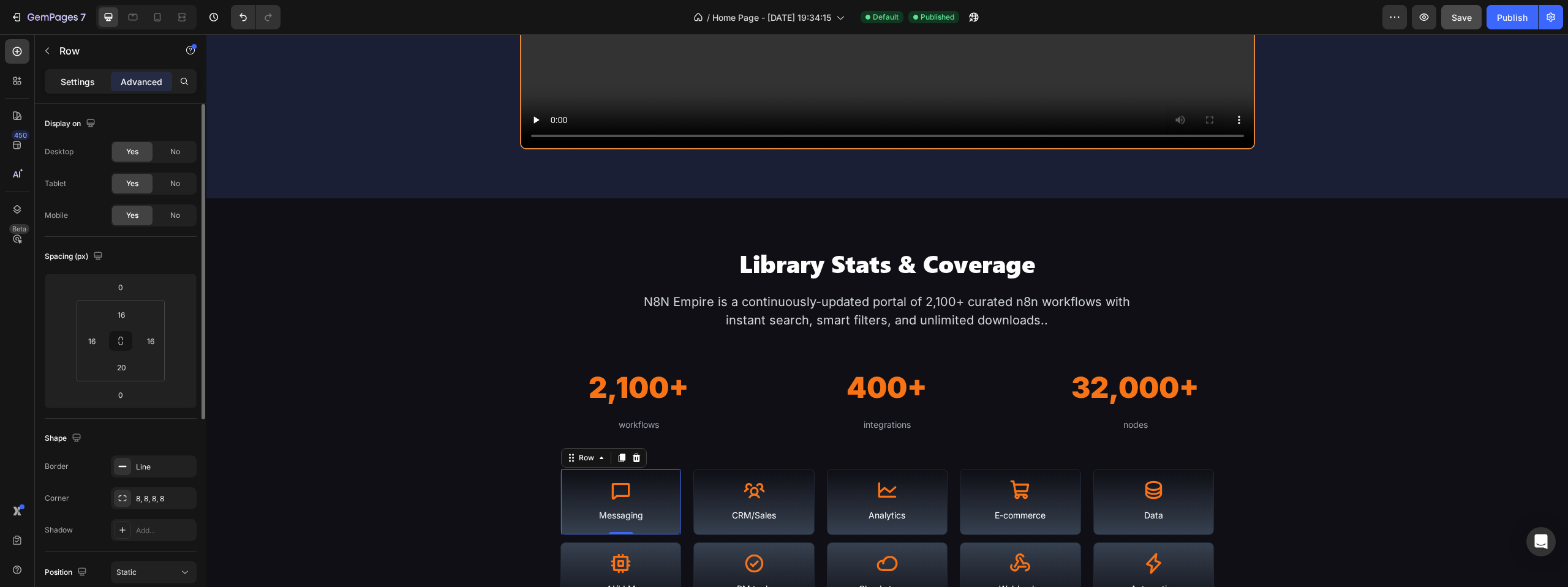
click at [78, 81] on p "Settings" at bounding box center [77, 81] width 34 height 13
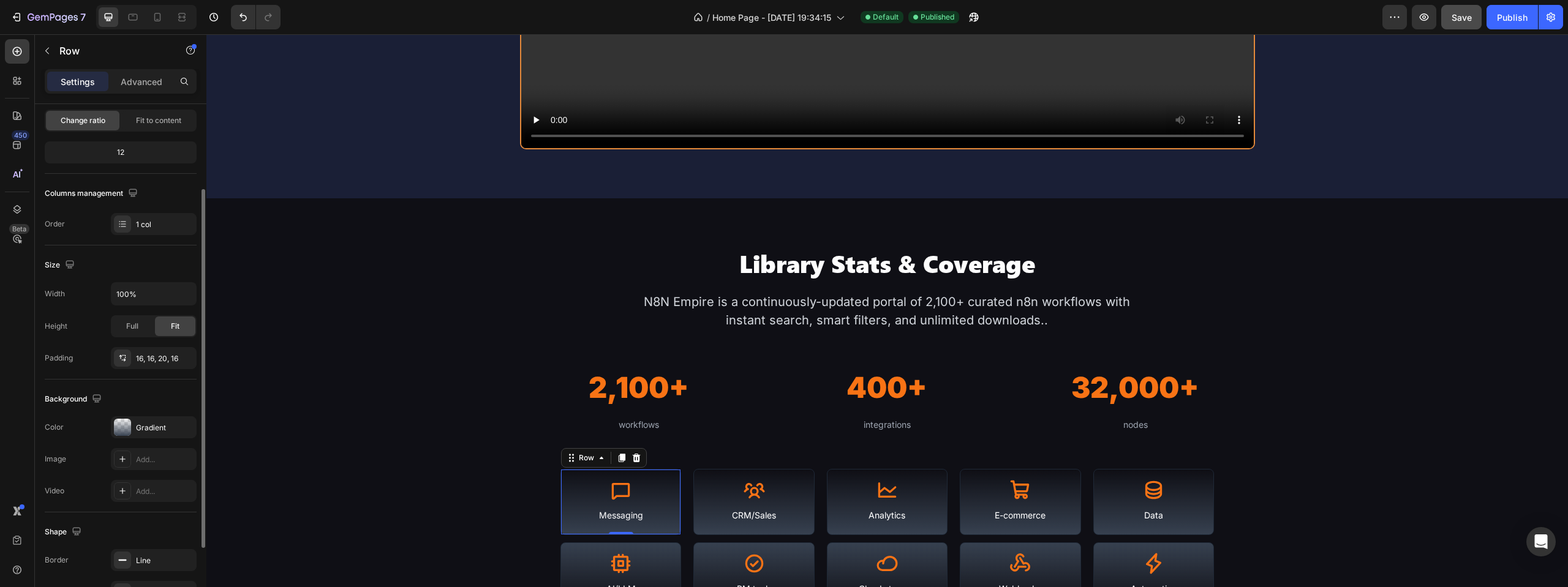
scroll to position [184, 0]
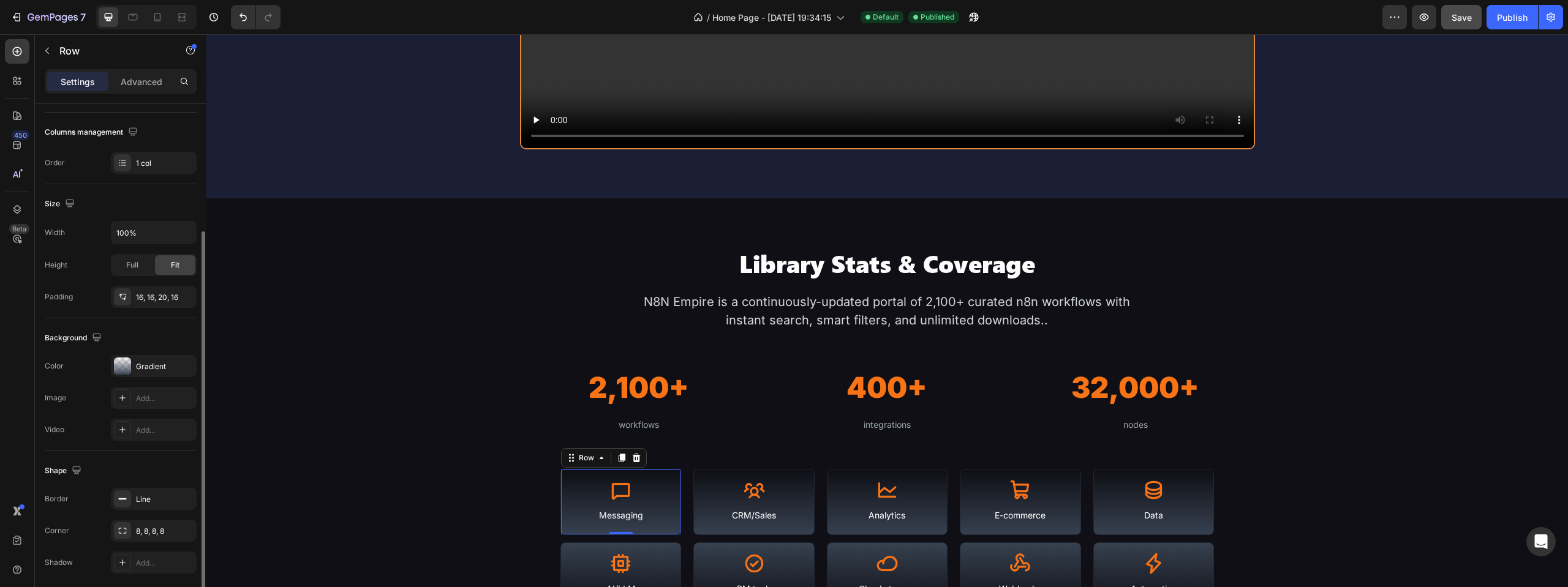
click at [127, 379] on div "The changes might be hidden by the video. Color Gradient Image Add... Video Add…" at bounding box center [120, 398] width 152 height 86
click at [126, 368] on div at bounding box center [122, 366] width 17 height 17
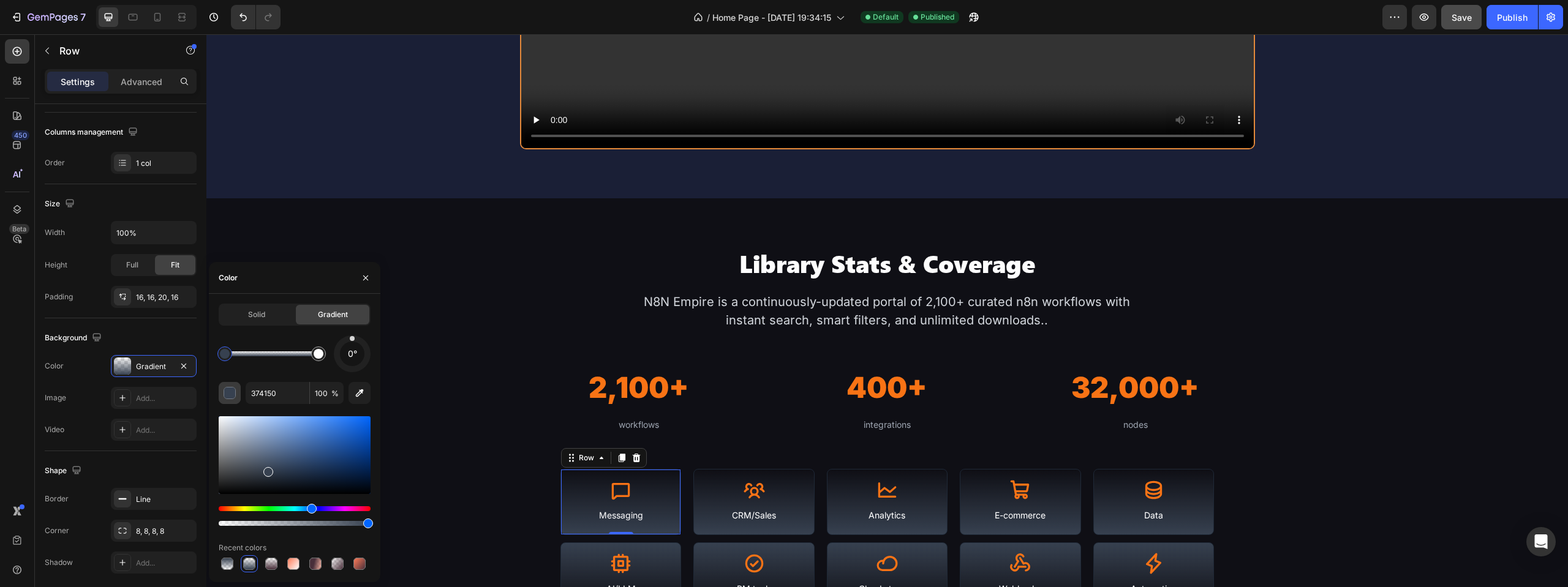
click at [227, 385] on button "button" at bounding box center [230, 393] width 22 height 22
click at [353, 394] on button "button" at bounding box center [360, 393] width 22 height 22
type input "1A1F36"
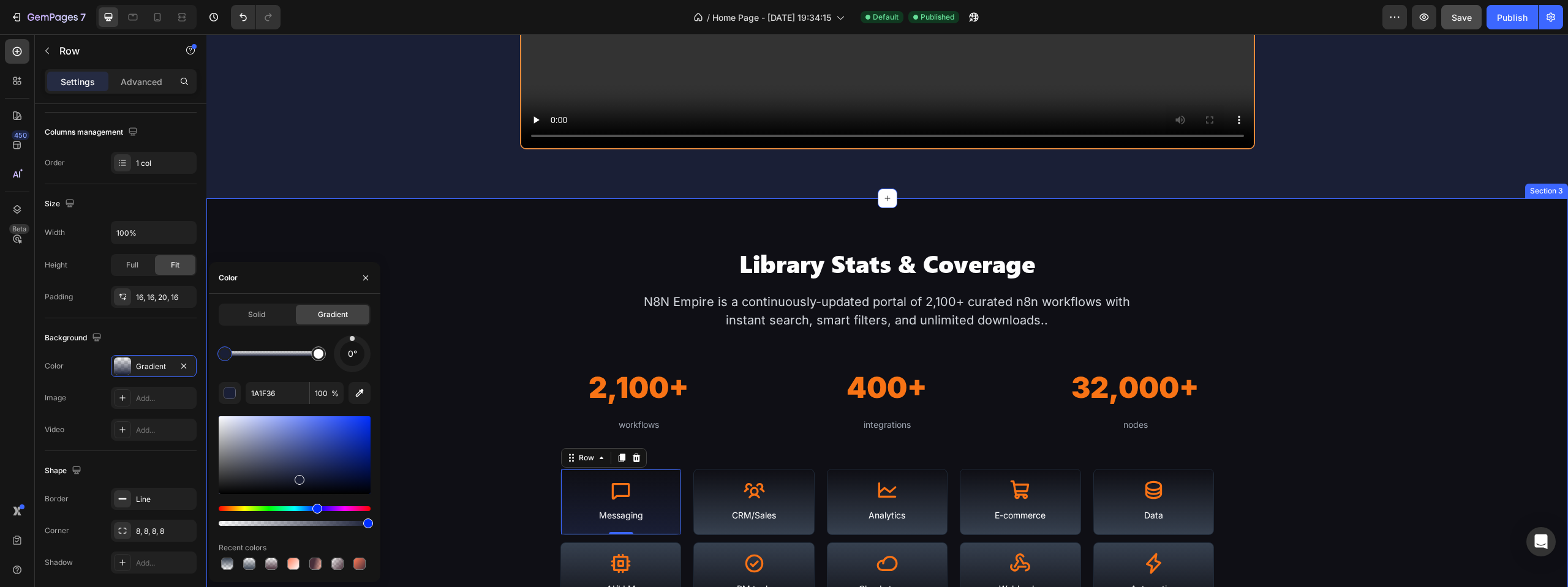
click at [403, 310] on div "Library Stats & Coverage Heading N8N Empire is a continuously-updated portal of…" at bounding box center [887, 428] width 1362 height 362
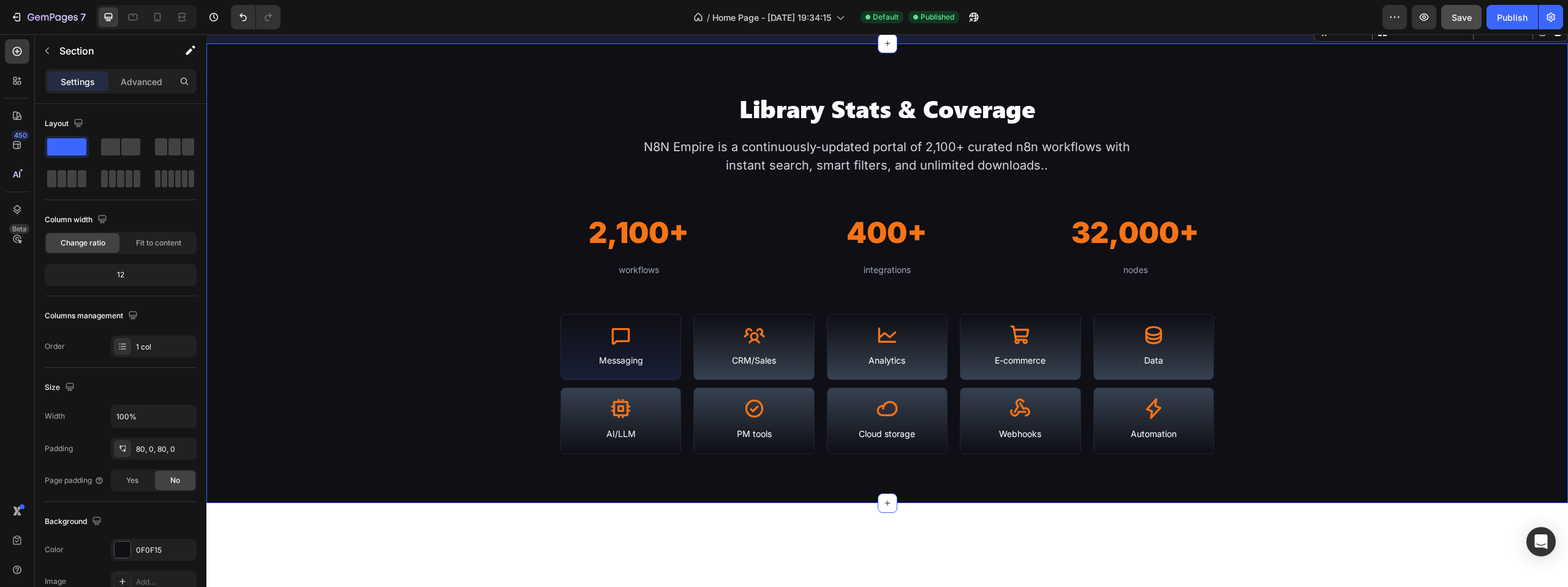
scroll to position [1116, 0]
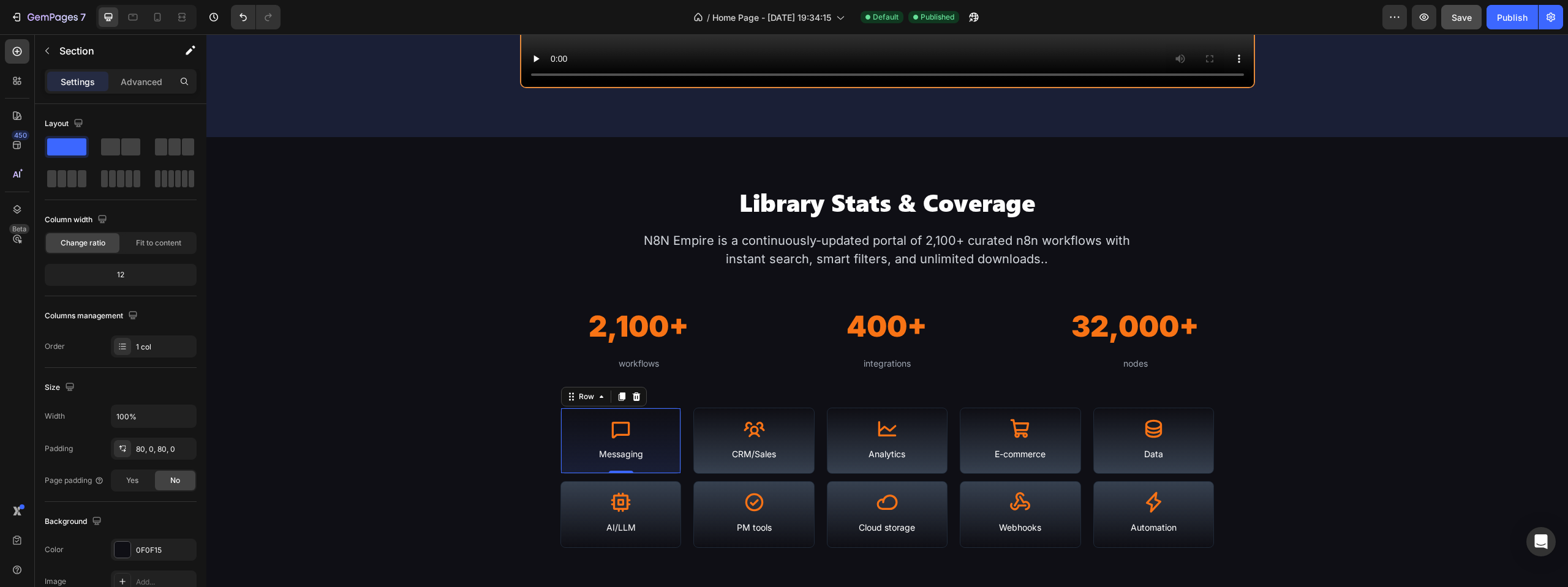
click at [673, 416] on div "Icon Messaging Text Block Row 0" at bounding box center [620, 441] width 120 height 67
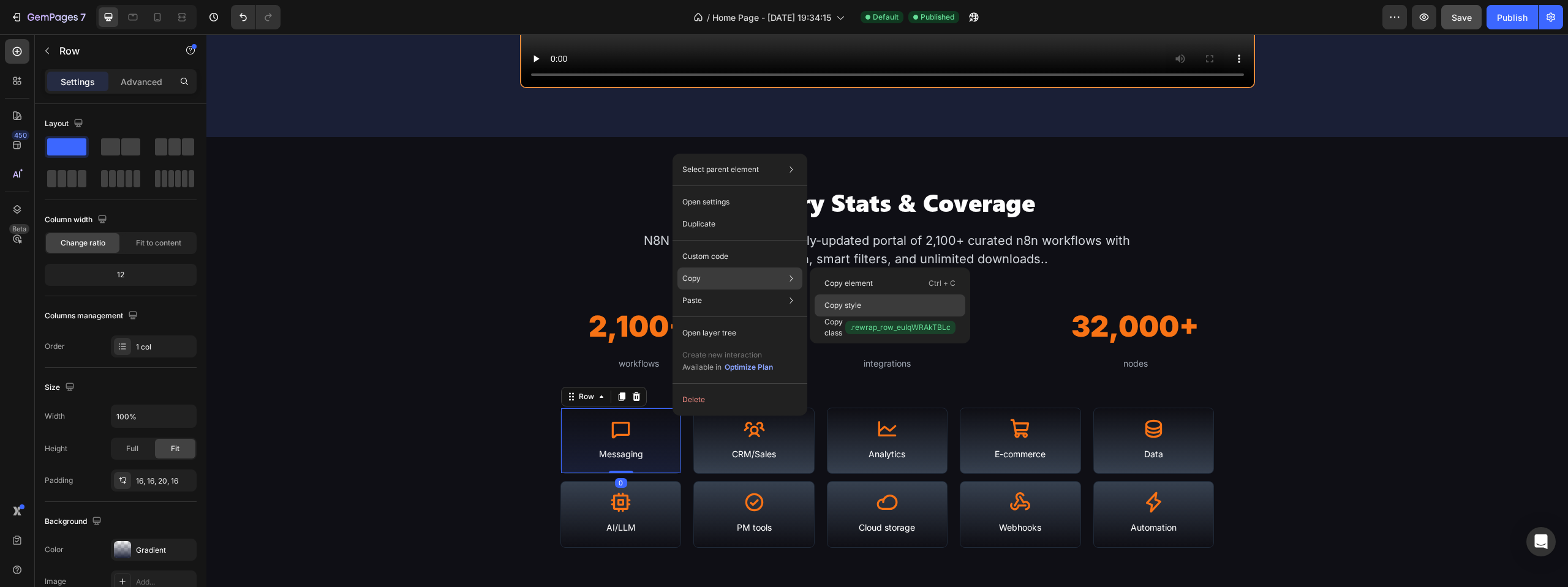
drag, startPoint x: 845, startPoint y: 295, endPoint x: 640, endPoint y: 288, distance: 205.1
click at [846, 316] on div "Copy style" at bounding box center [890, 327] width 151 height 22
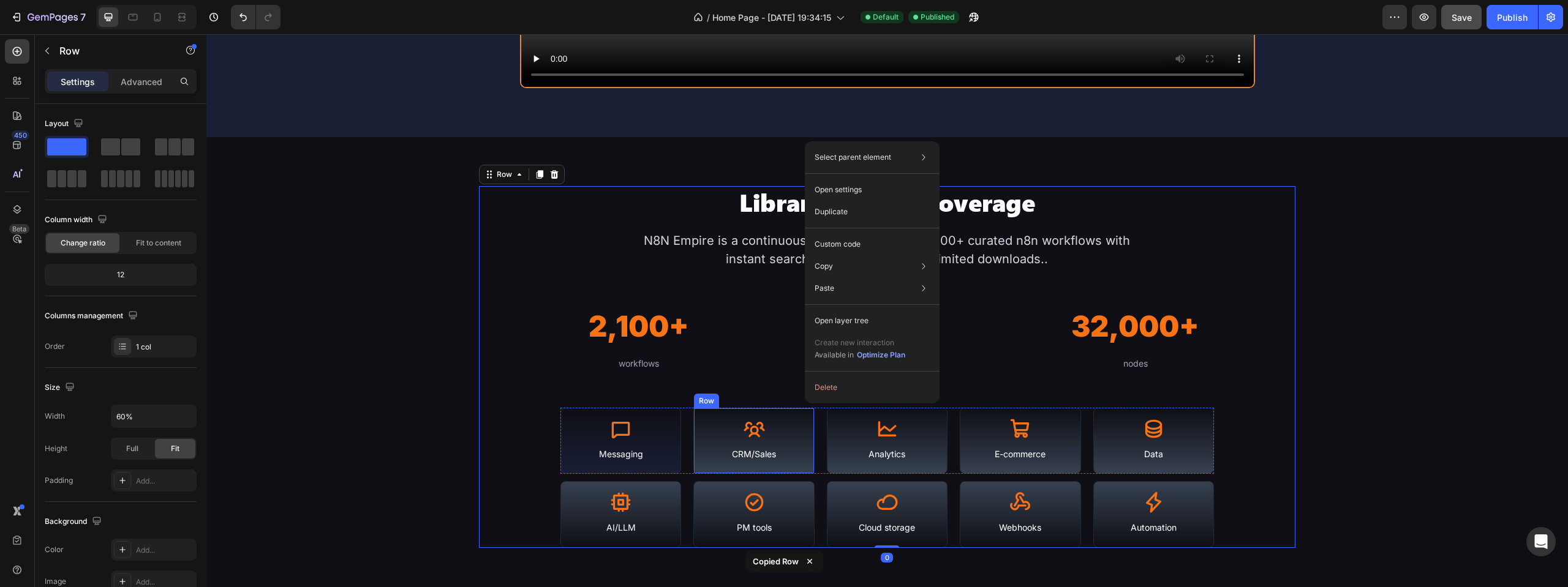
click at [803, 409] on div "Icon CRM/Sales Text Block Row" at bounding box center [753, 441] width 120 height 67
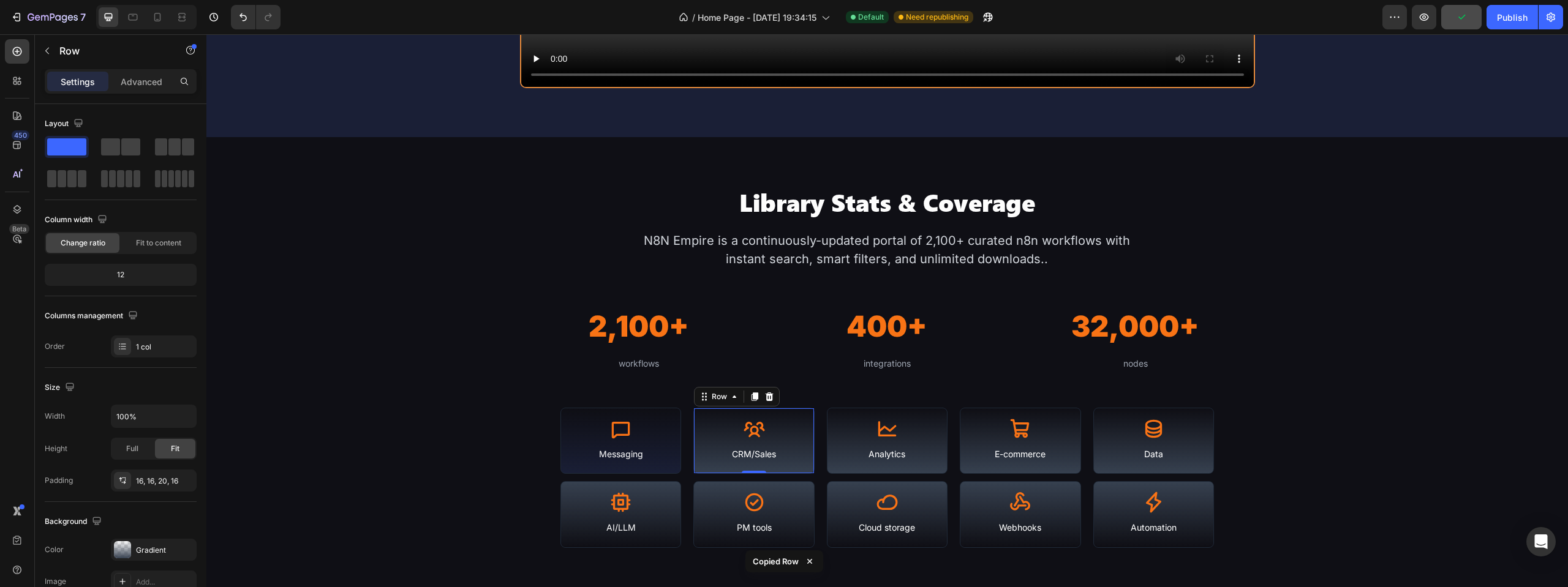
click at [798, 414] on div "Icon CRM/Sales Text Block Row 0" at bounding box center [753, 441] width 120 height 67
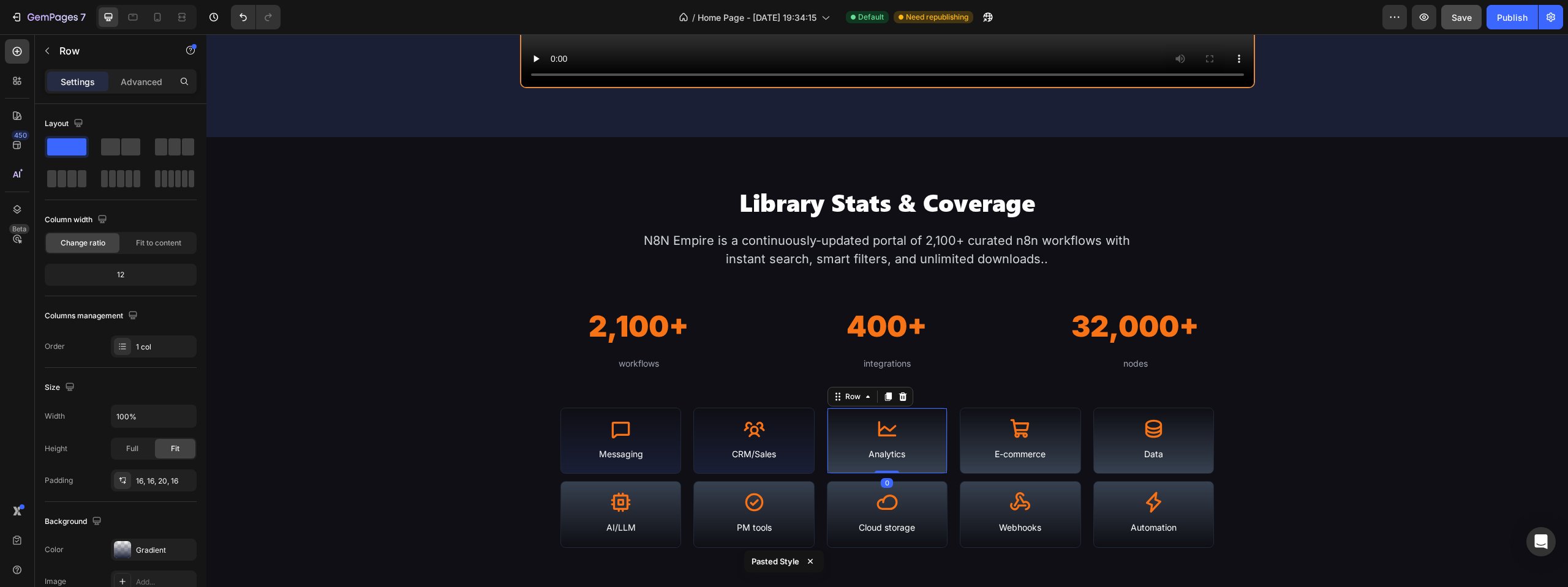
click at [923, 414] on div "Icon Analytics Text Block Row 0" at bounding box center [887, 441] width 120 height 67
click at [978, 413] on div "Icon E-commerce Text Block Row" at bounding box center [1020, 441] width 120 height 67
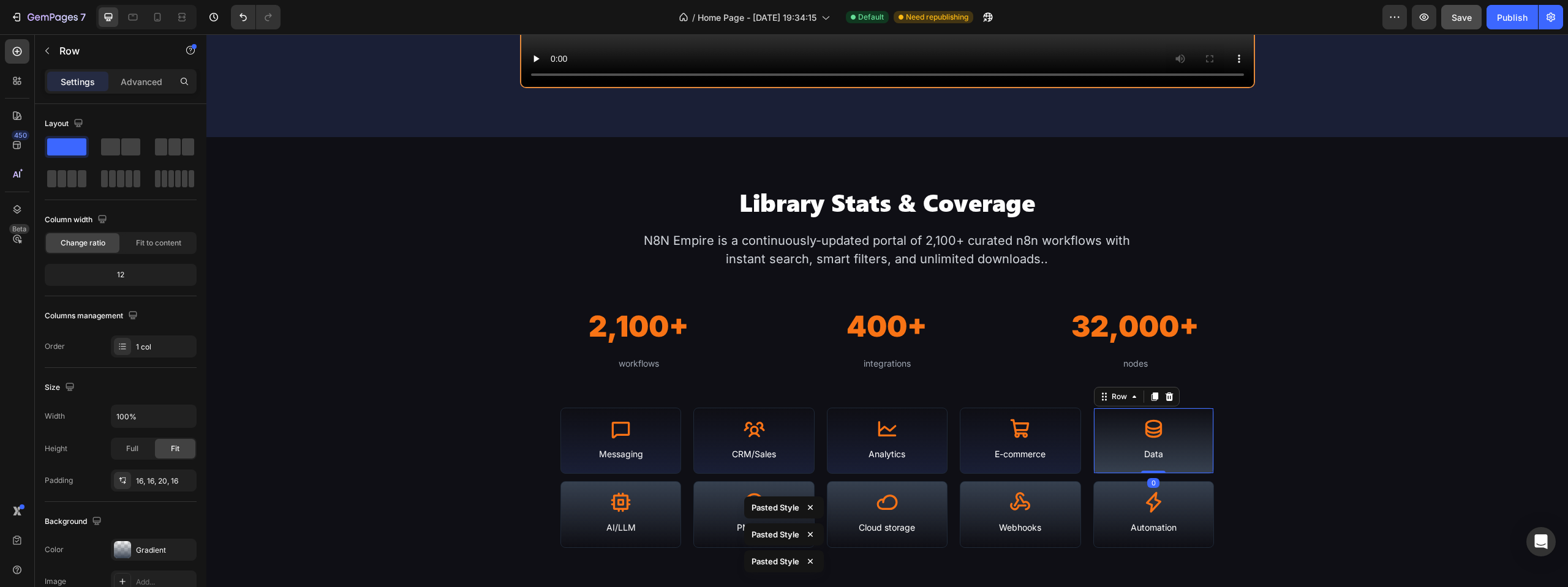
click at [1093, 414] on div "Icon Data Text Block Row 0" at bounding box center [1153, 441] width 120 height 67
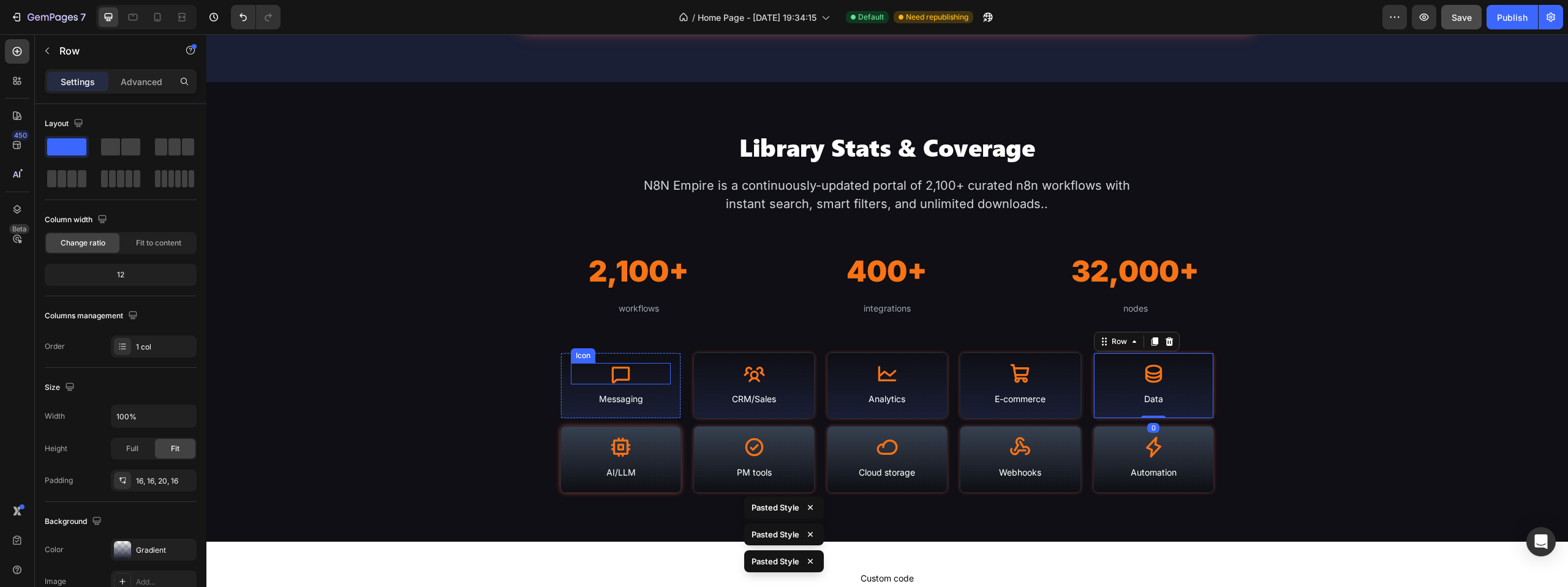
scroll to position [1238, 0]
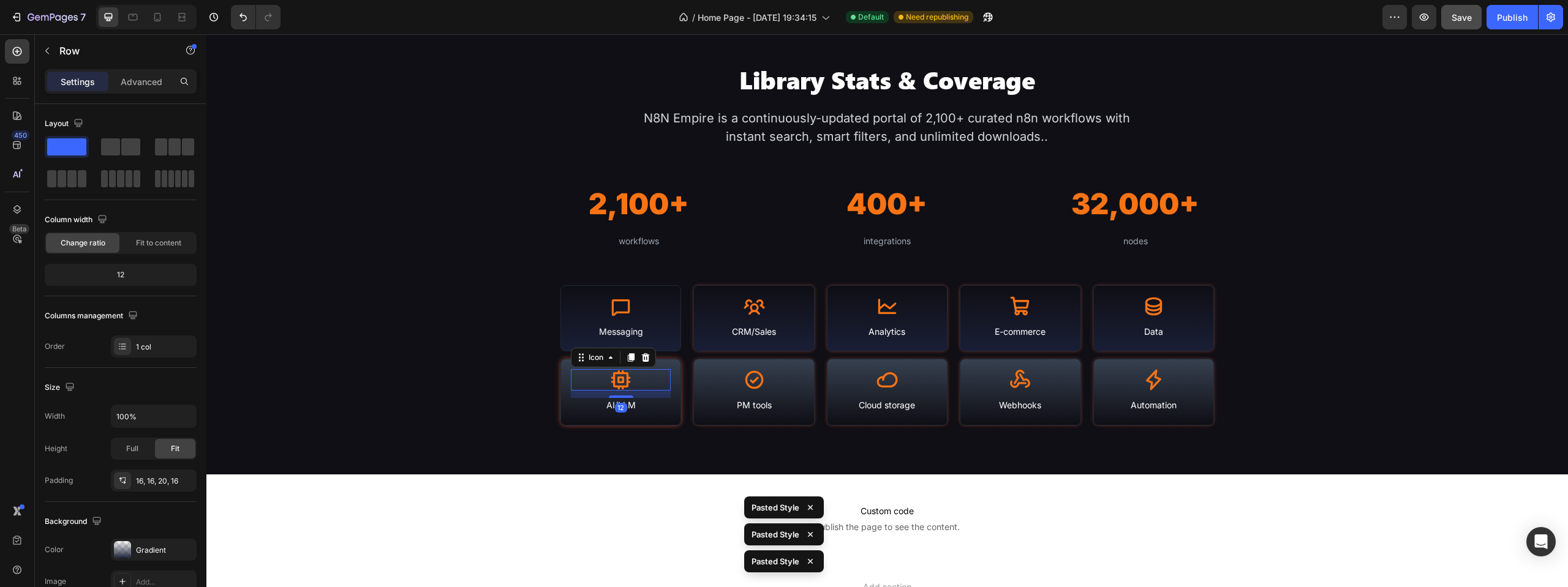
click at [667, 373] on div "Icon 12" at bounding box center [621, 379] width 100 height 21
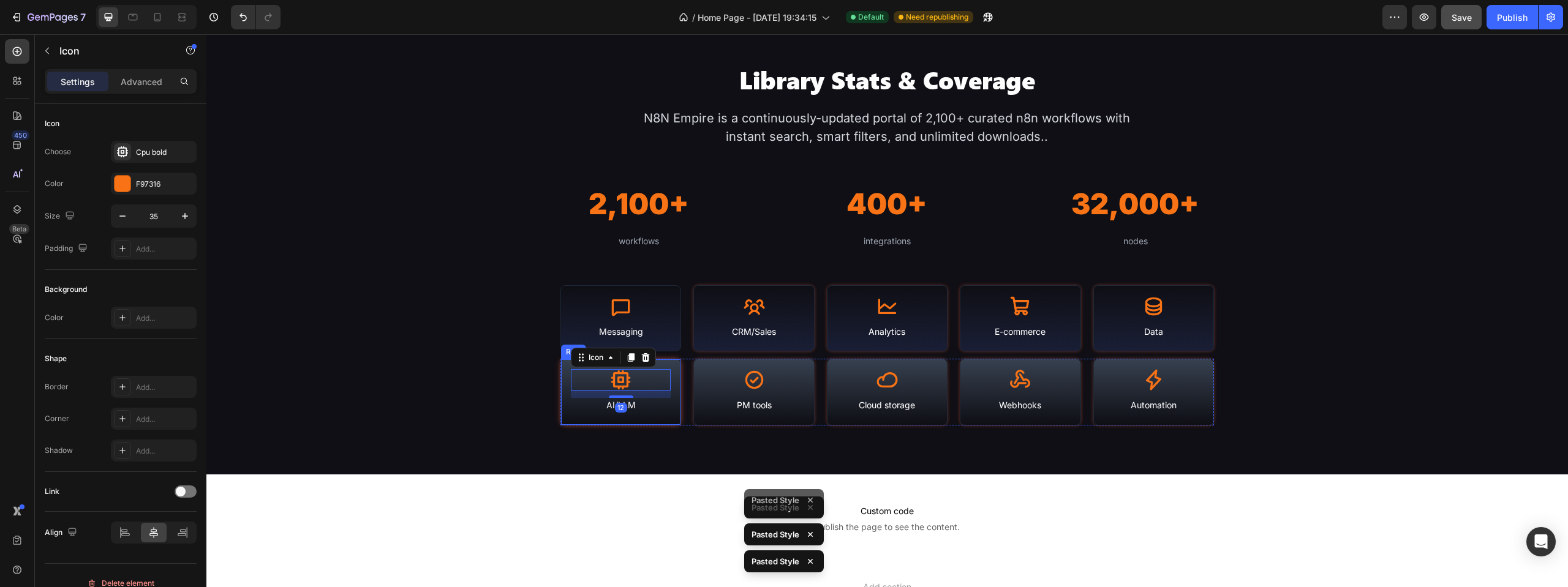
click at [669, 362] on div "Icon 12 AI/LLM Text Block Row" at bounding box center [620, 392] width 120 height 67
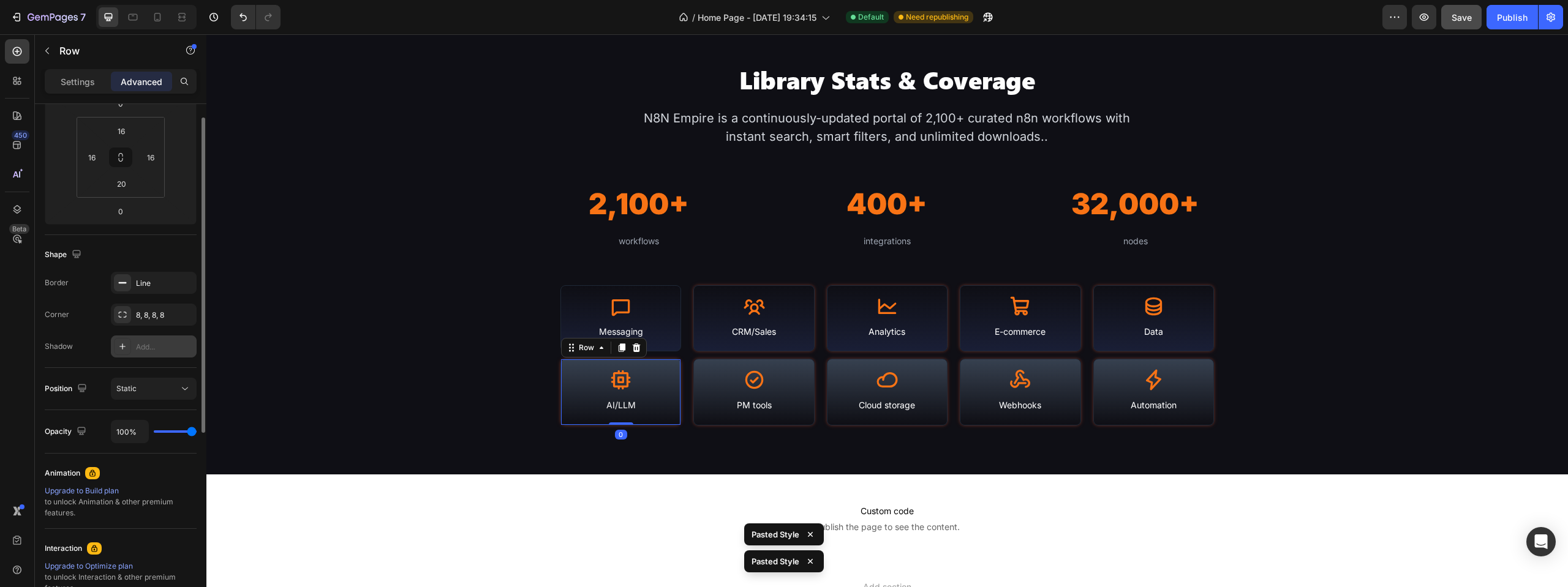
scroll to position [245, 0]
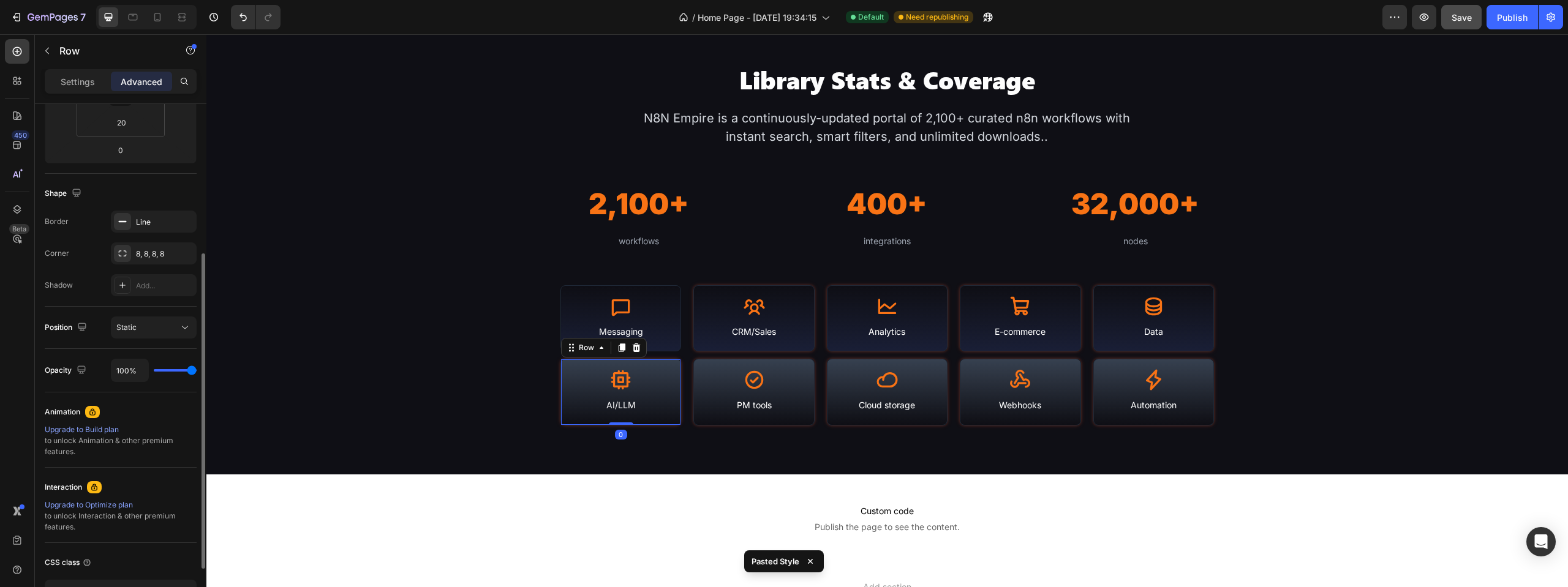
drag, startPoint x: 76, startPoint y: 87, endPoint x: 114, endPoint y: 292, distance: 208.5
click at [76, 87] on p "Settings" at bounding box center [77, 81] width 34 height 13
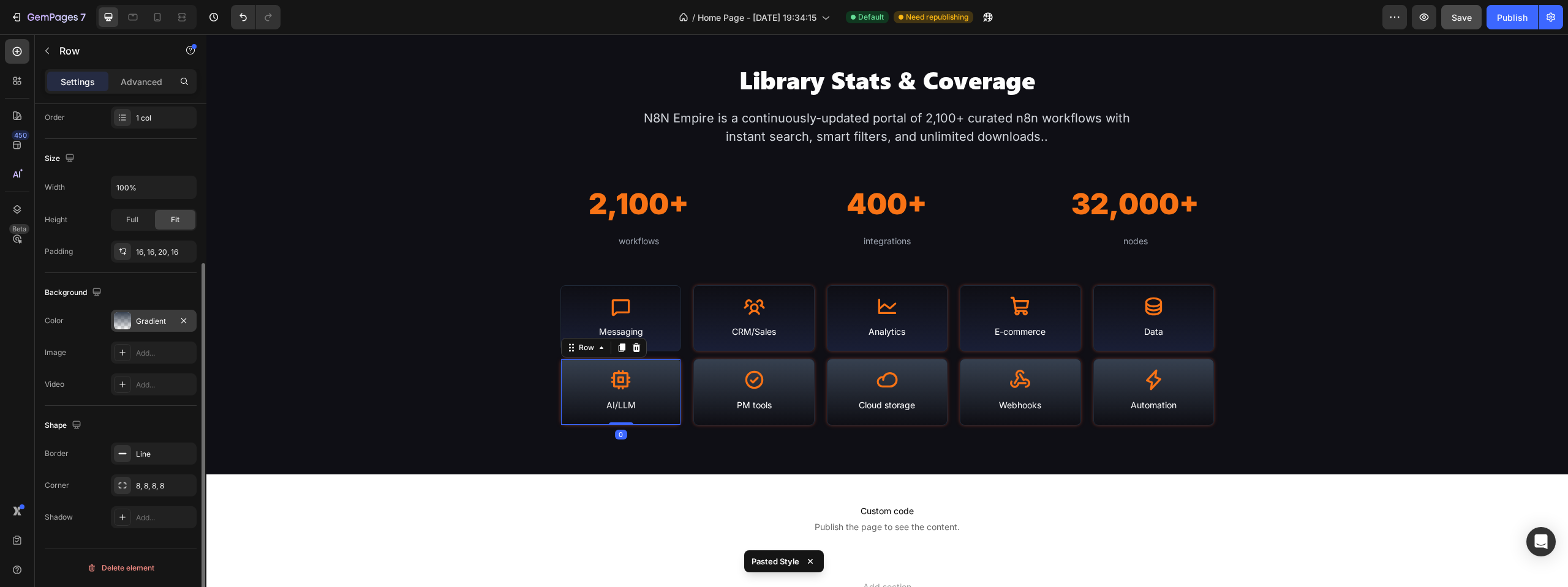
scroll to position [229, 0]
click at [133, 312] on div "Gradient" at bounding box center [154, 321] width 86 height 22
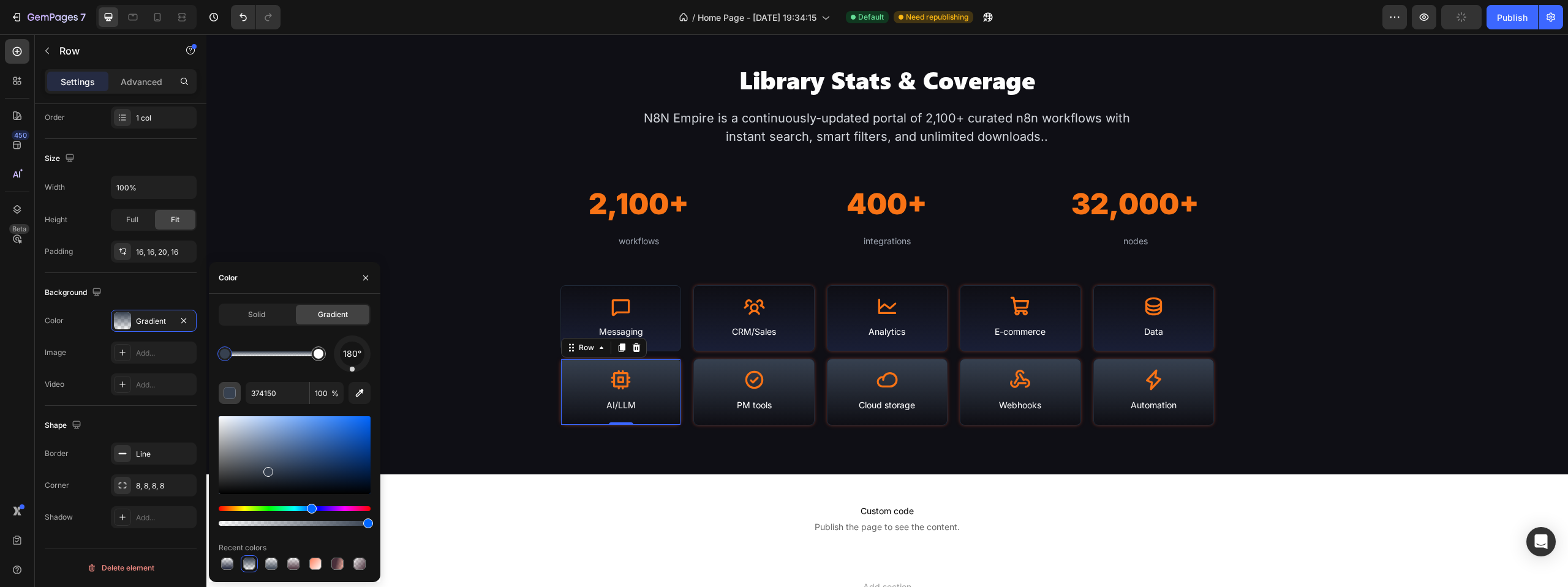
click at [232, 397] on div "button" at bounding box center [230, 394] width 12 height 12
click at [351, 397] on button "button" at bounding box center [360, 393] width 22 height 22
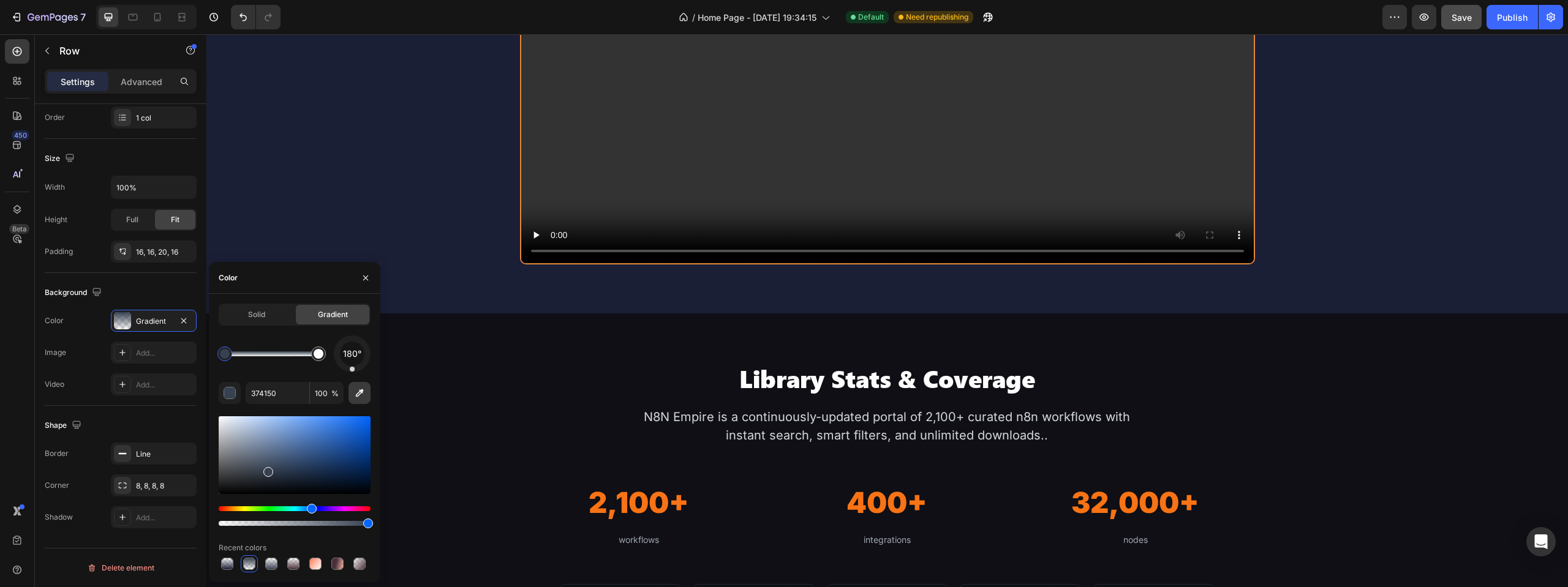
scroll to position [932, 0]
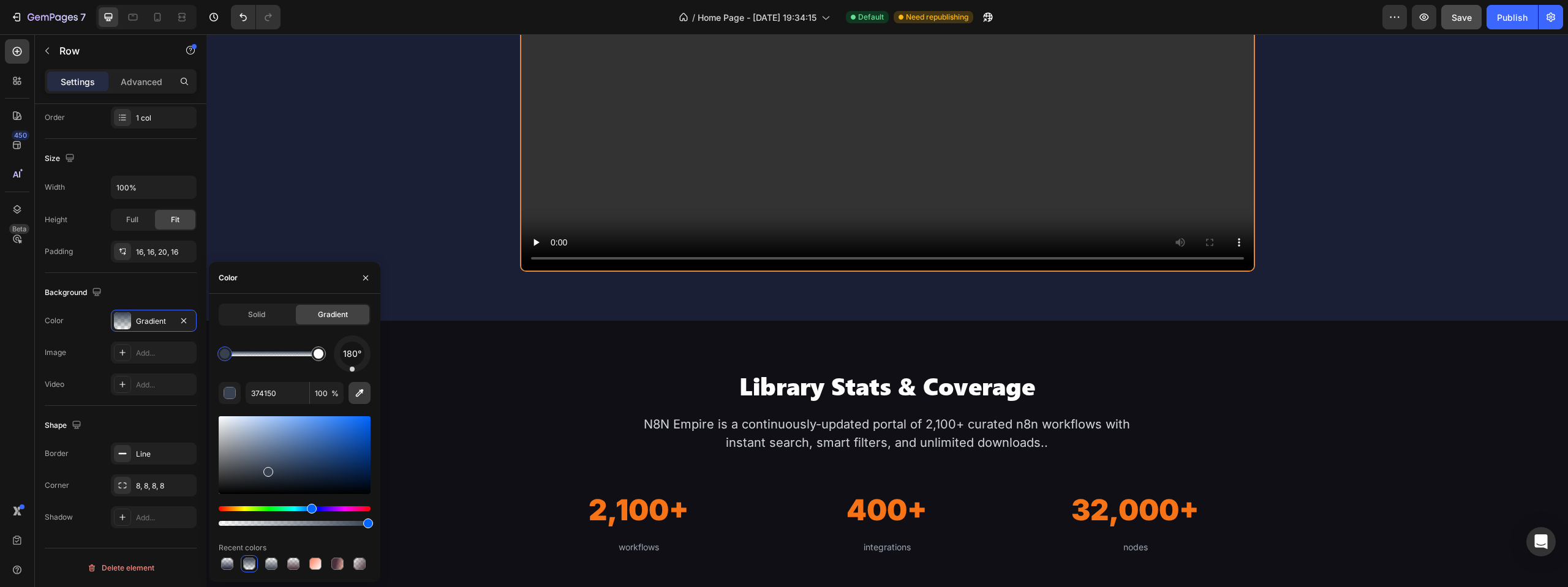
click at [362, 395] on icon "button" at bounding box center [360, 393] width 12 height 12
type input "1A1F36"
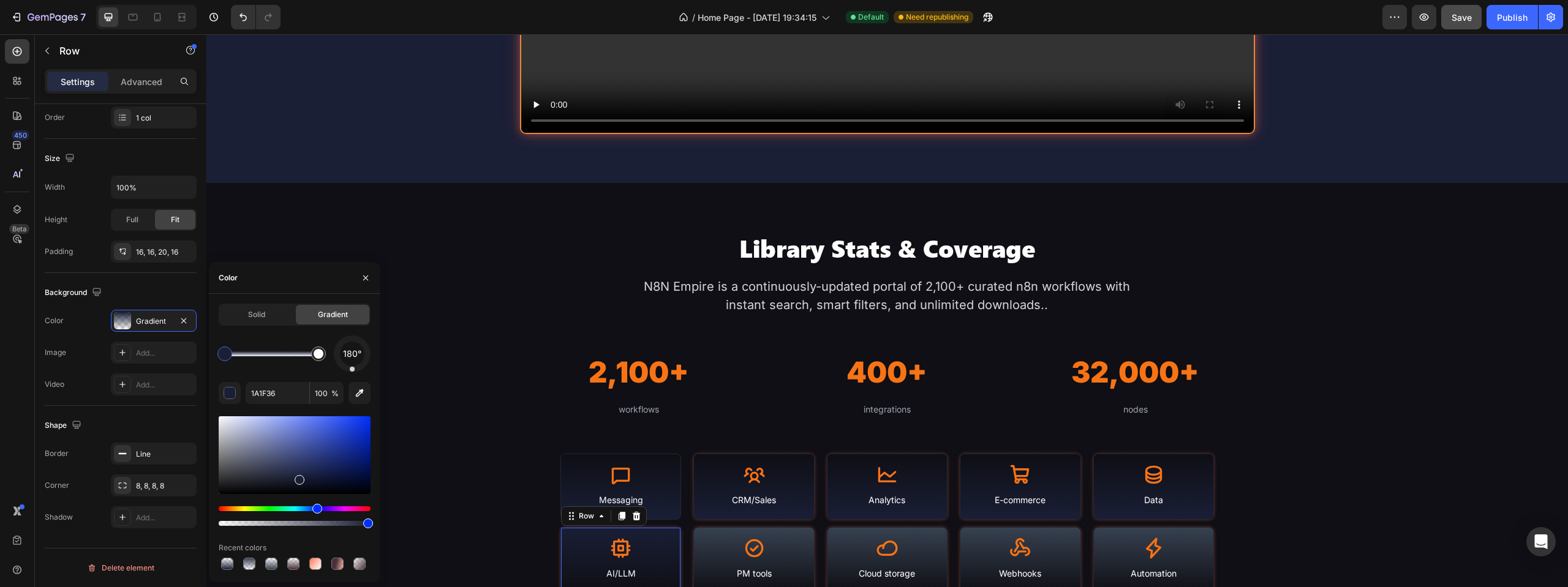
scroll to position [1361, 0]
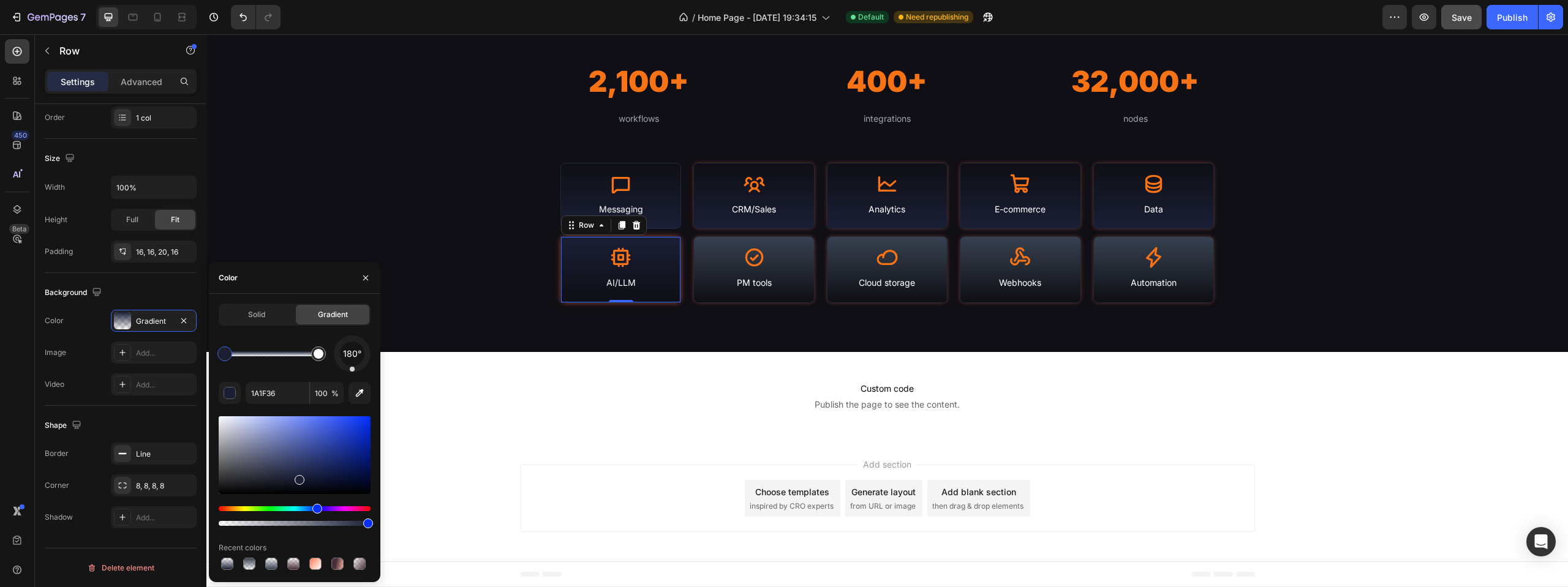
click at [670, 241] on div "Icon AI/LLM Text Block Row 0" at bounding box center [620, 270] width 120 height 67
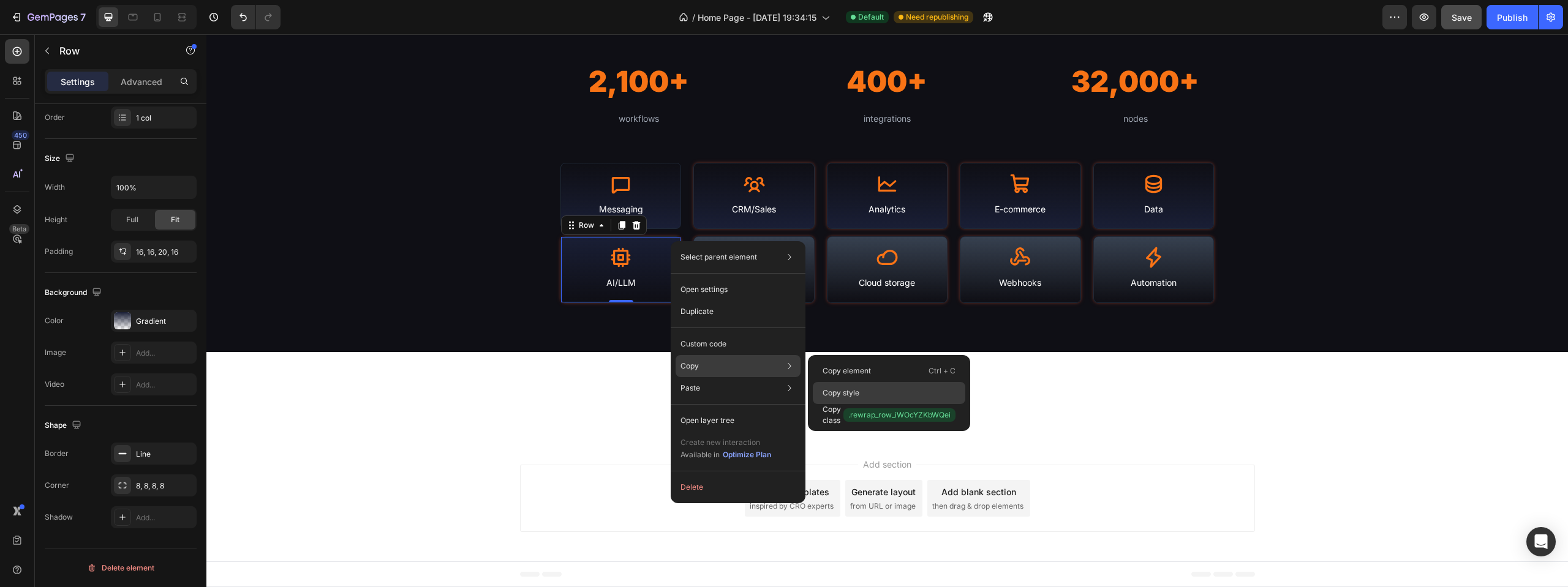
click at [871, 404] on div "Copy style" at bounding box center [889, 415] width 153 height 22
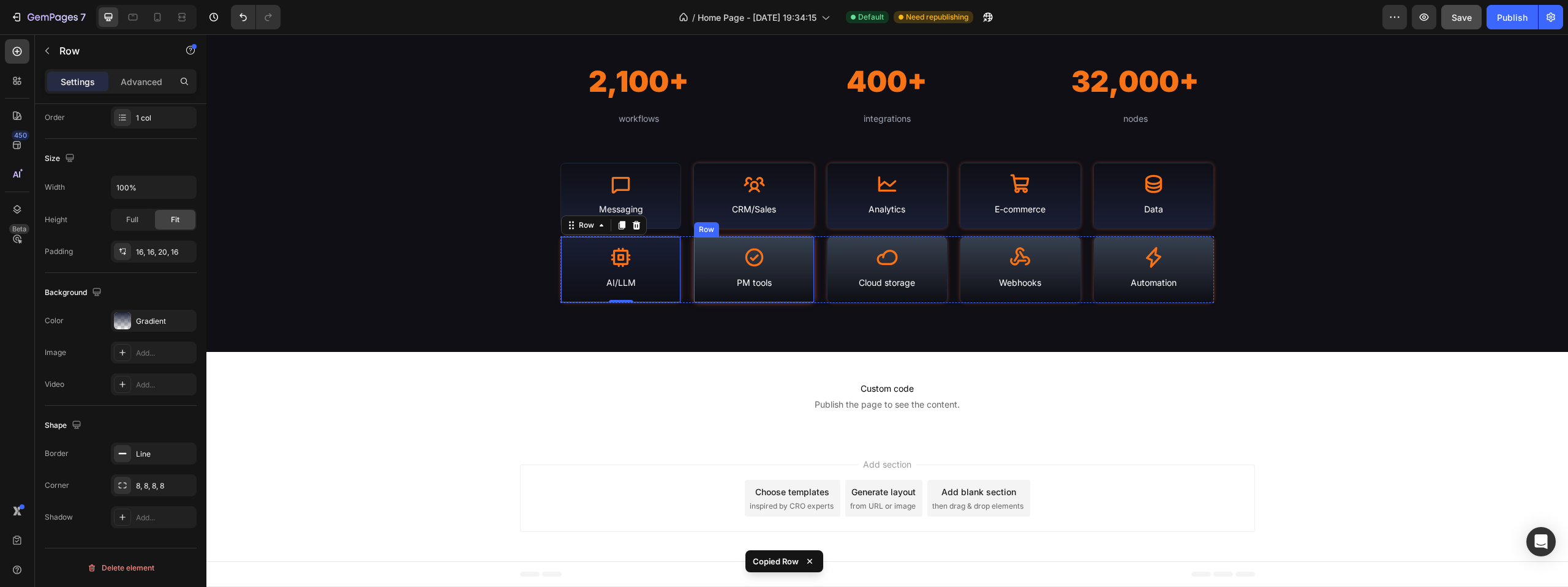
click at [802, 243] on div "Icon PM tools Text Block Row" at bounding box center [753, 270] width 120 height 67
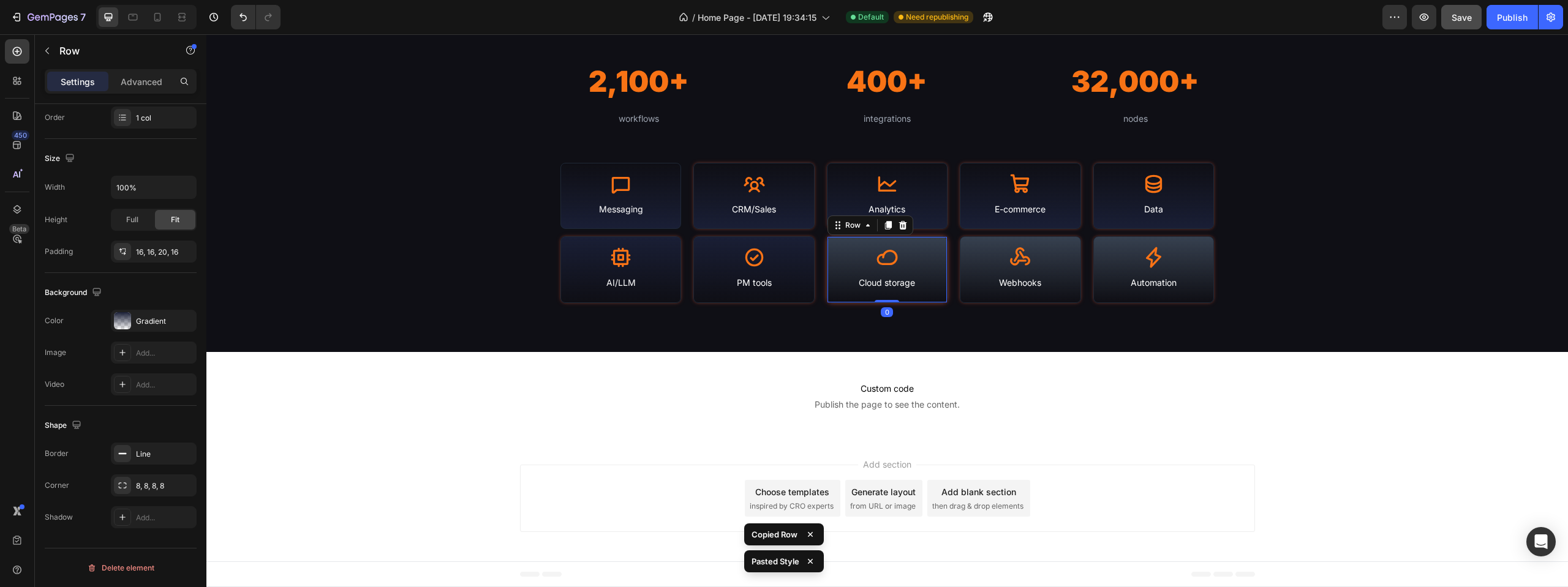
click at [935, 239] on div "Icon Cloud storage Text Block Row 0" at bounding box center [887, 270] width 120 height 67
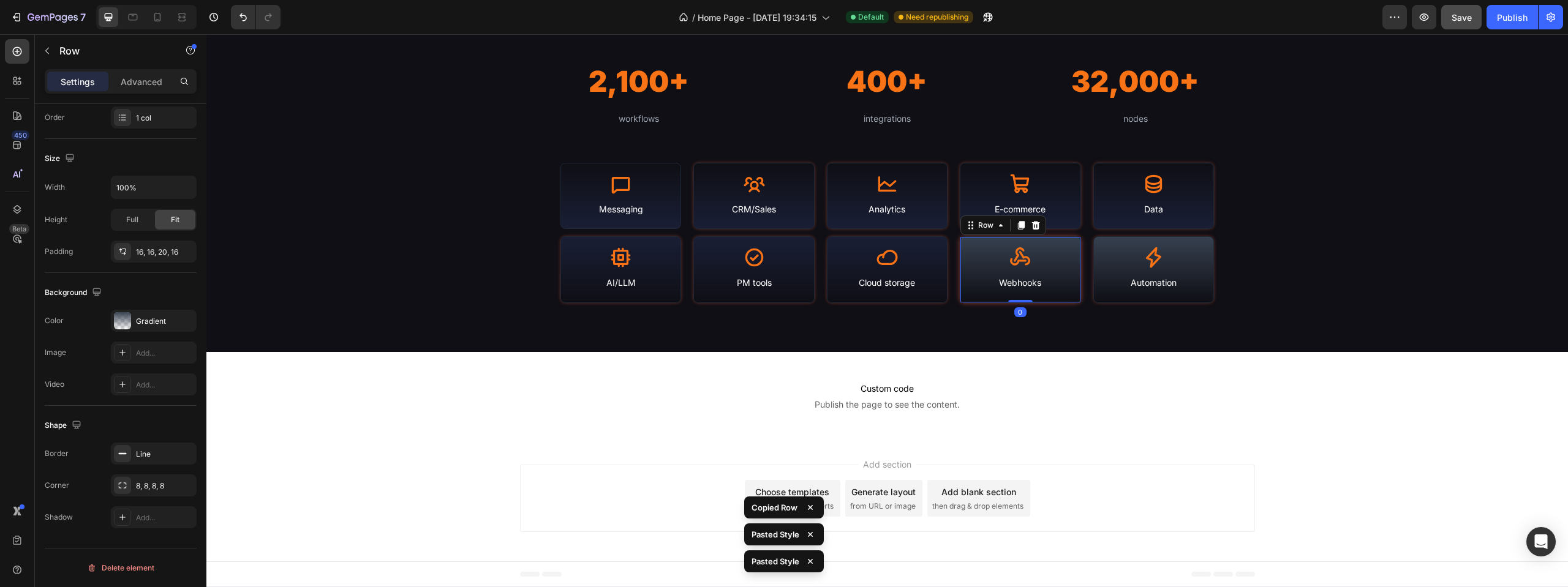
click at [983, 241] on div "Icon Webhooks Text Block Row 0" at bounding box center [1020, 270] width 120 height 67
click at [1106, 245] on div "Icon Automation Text Block Row" at bounding box center [1153, 270] width 120 height 67
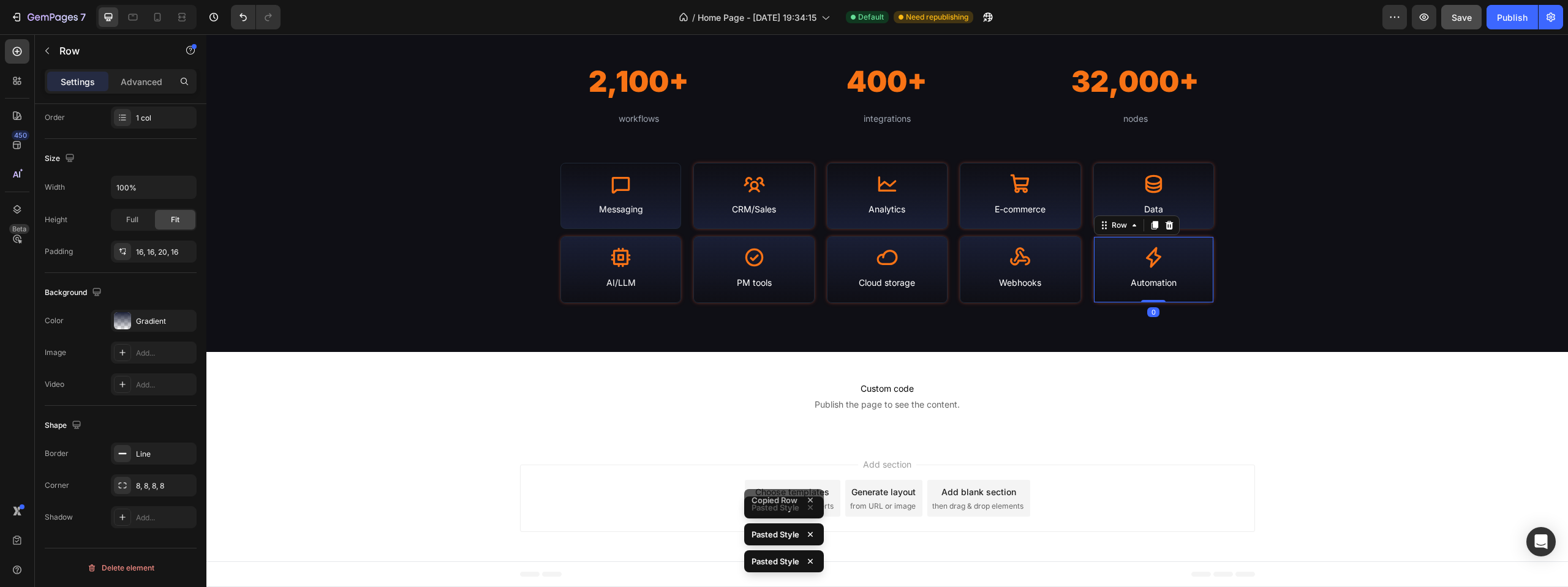
click at [1465, 27] on button "Save" at bounding box center [1461, 17] width 41 height 25
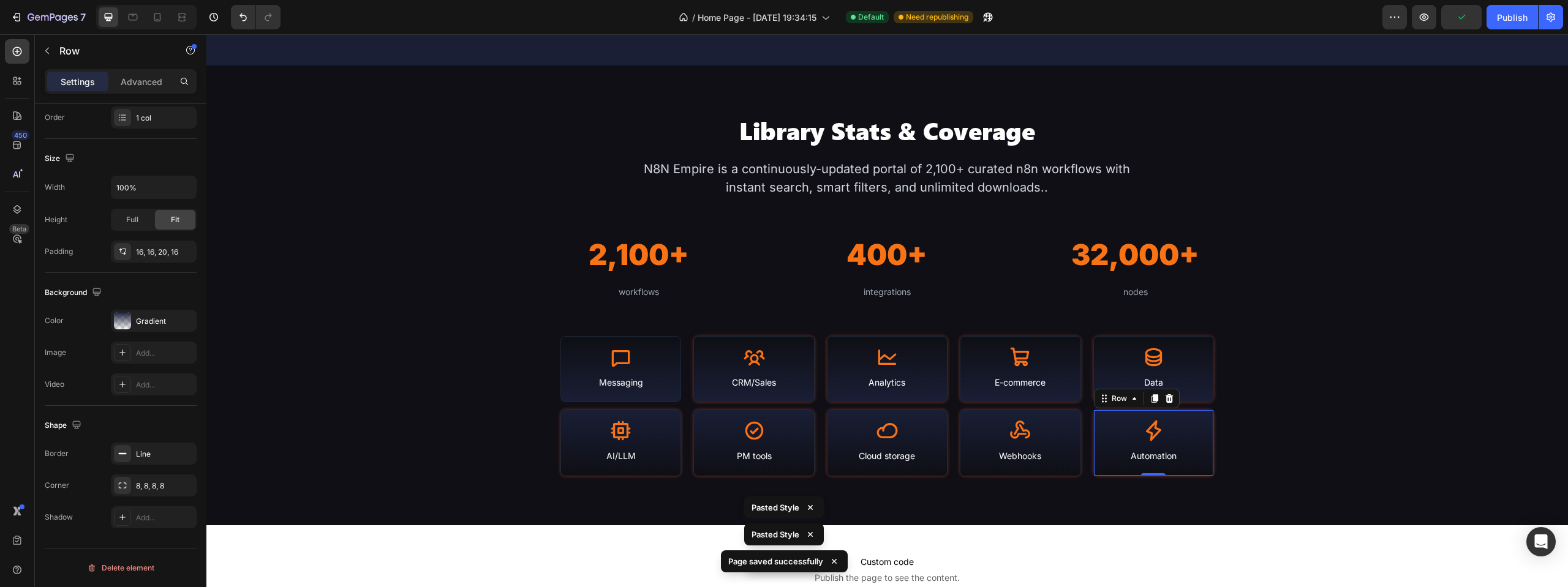
scroll to position [1238, 0]
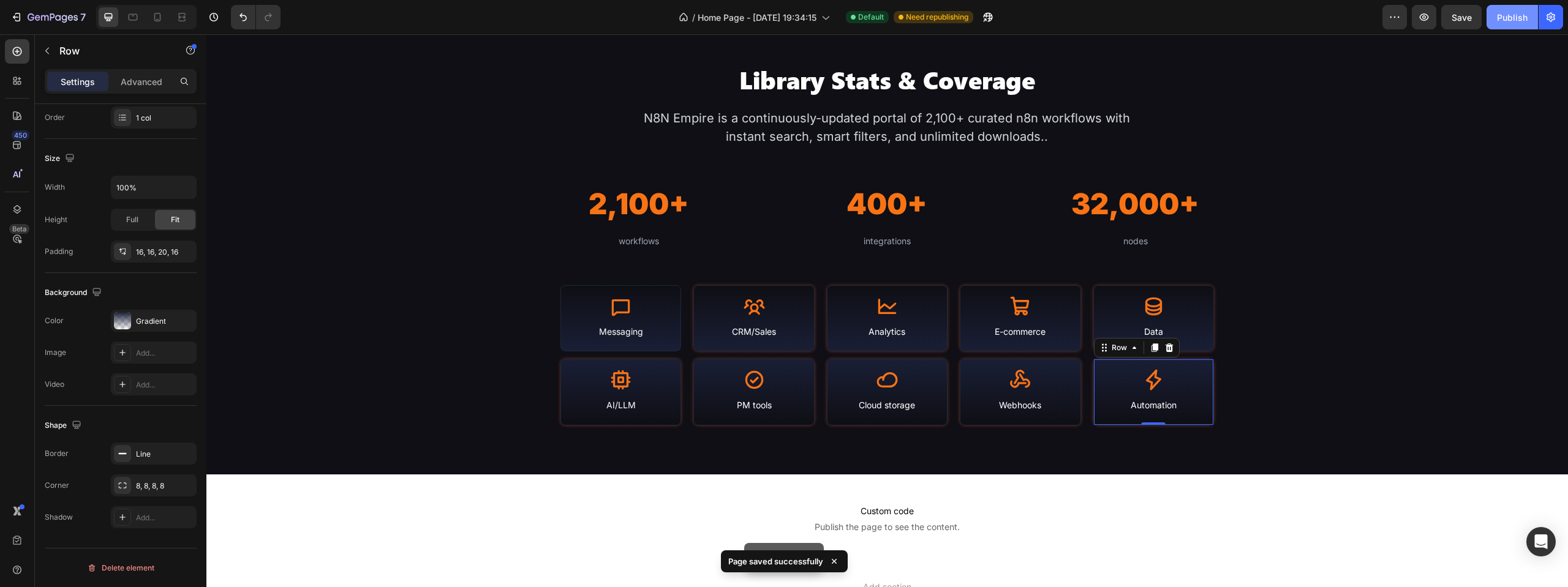
click at [1515, 18] on div "Publish" at bounding box center [1512, 17] width 31 height 13
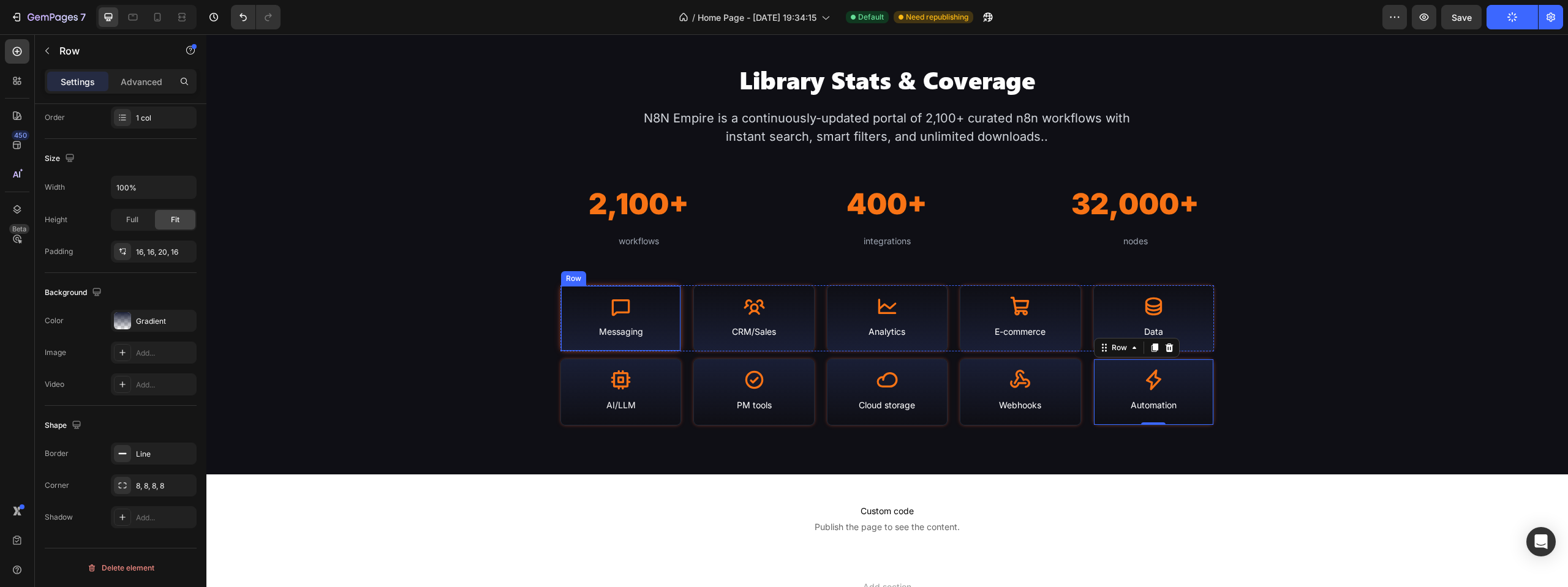
click at [618, 302] on icon at bounding box center [620, 306] width 21 height 21
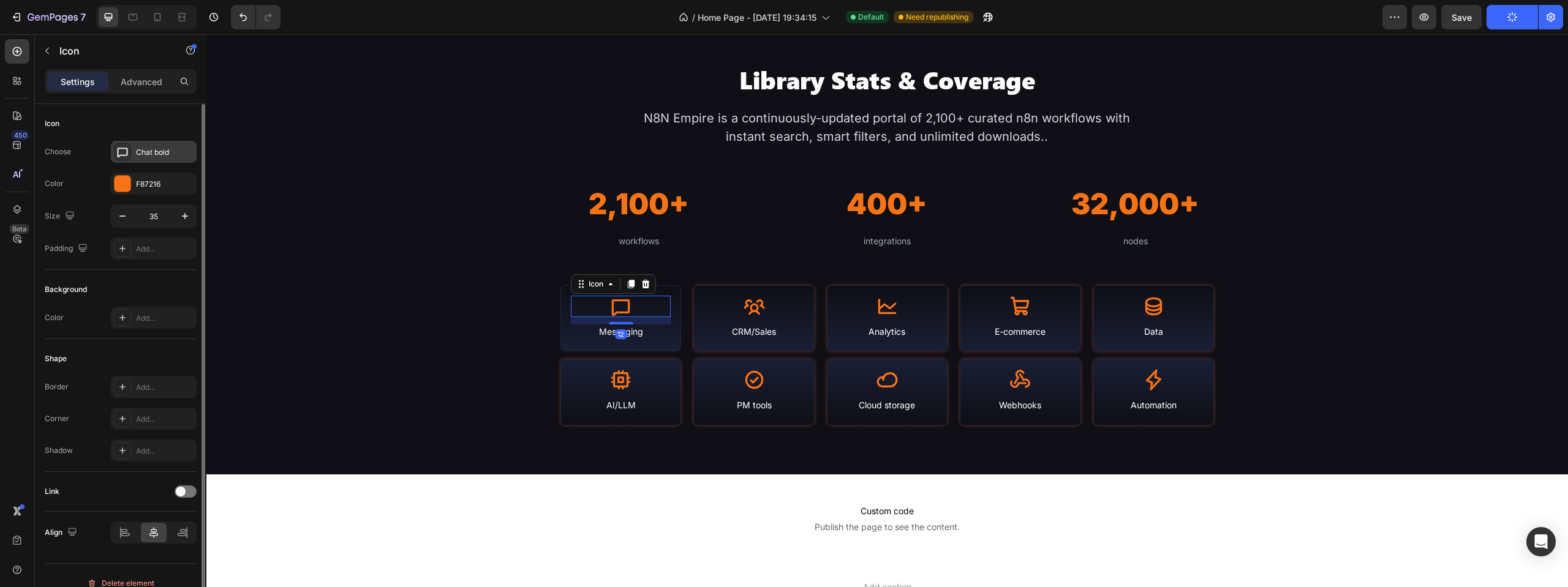
click at [138, 160] on div "Chat bold" at bounding box center [154, 152] width 86 height 22
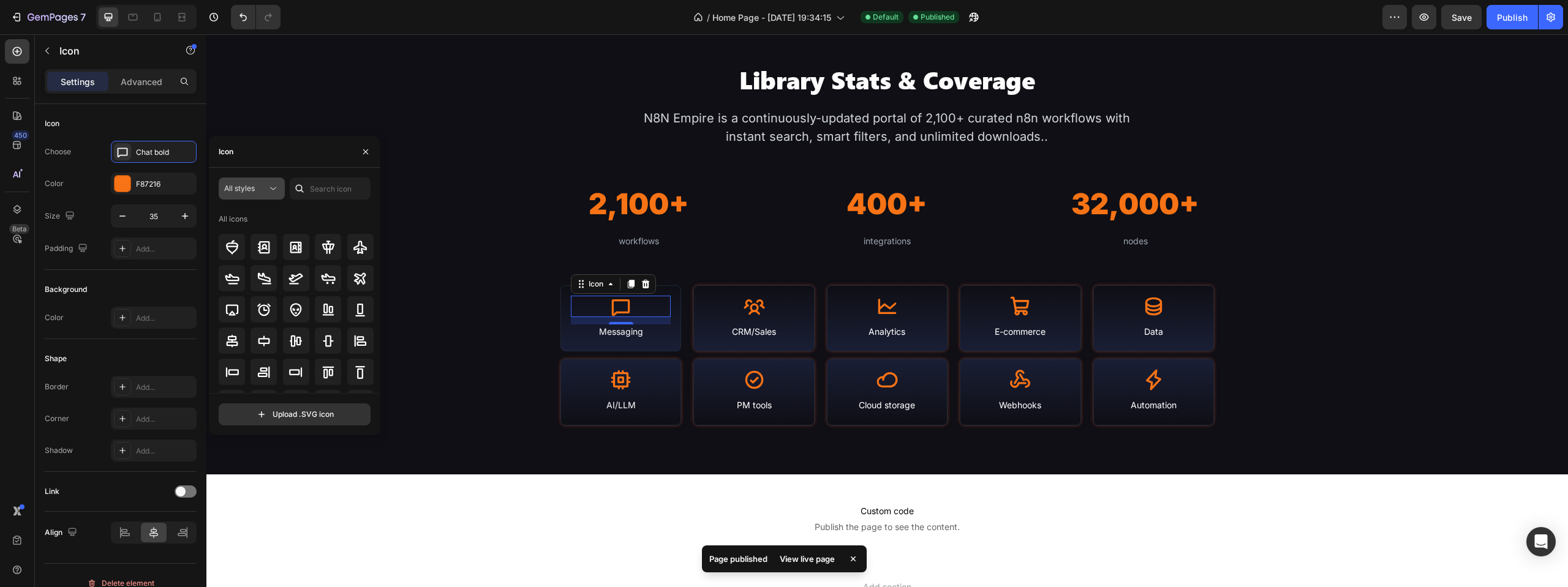
click at [267, 189] on icon at bounding box center [273, 188] width 12 height 12
click at [248, 237] on p "Light" at bounding box center [239, 242] width 70 height 12
click at [325, 187] on input "text" at bounding box center [329, 188] width 81 height 22
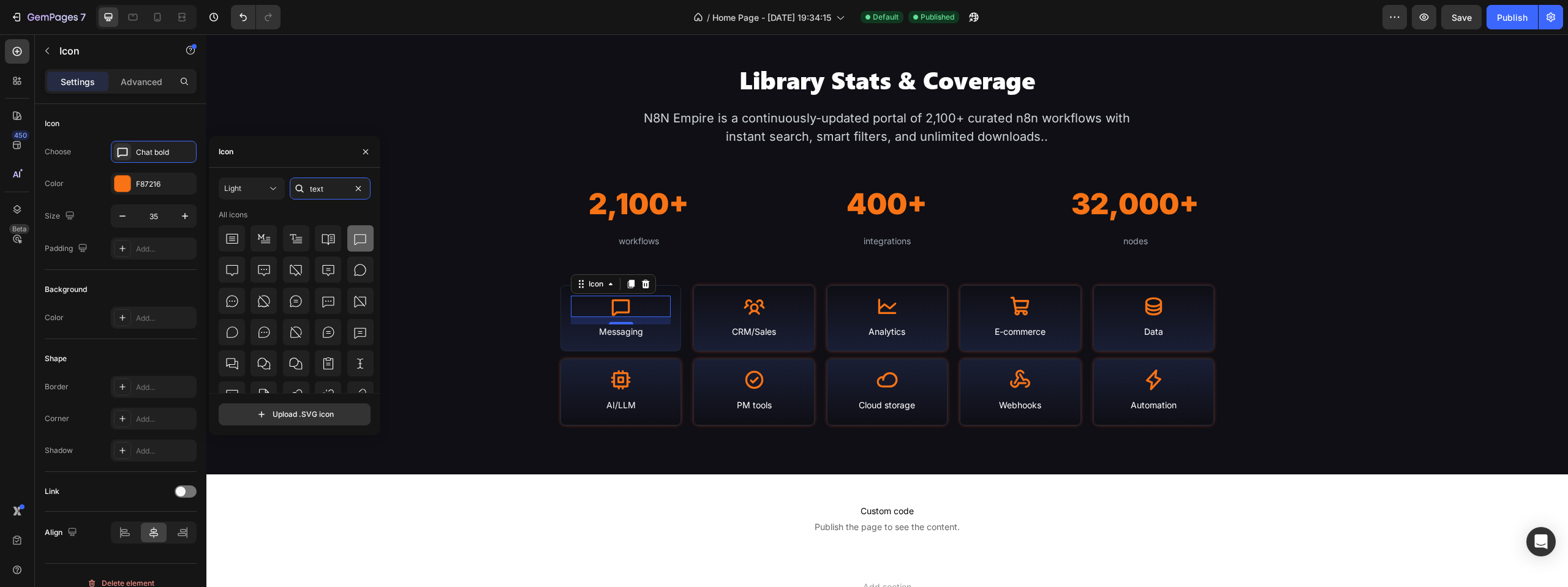
type input "text"
click at [355, 244] on icon at bounding box center [361, 239] width 12 height 11
click at [761, 301] on icon at bounding box center [753, 306] width 21 height 21
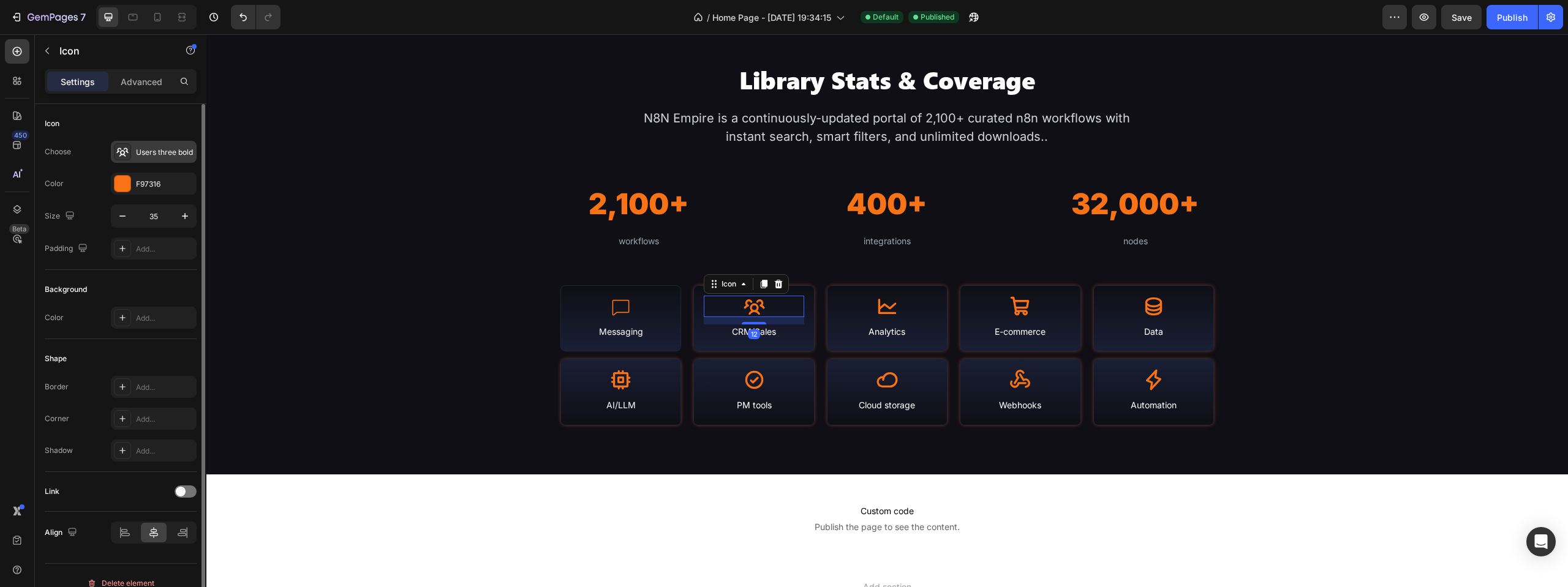
click at [160, 158] on div "Users three bold" at bounding box center [165, 152] width 58 height 11
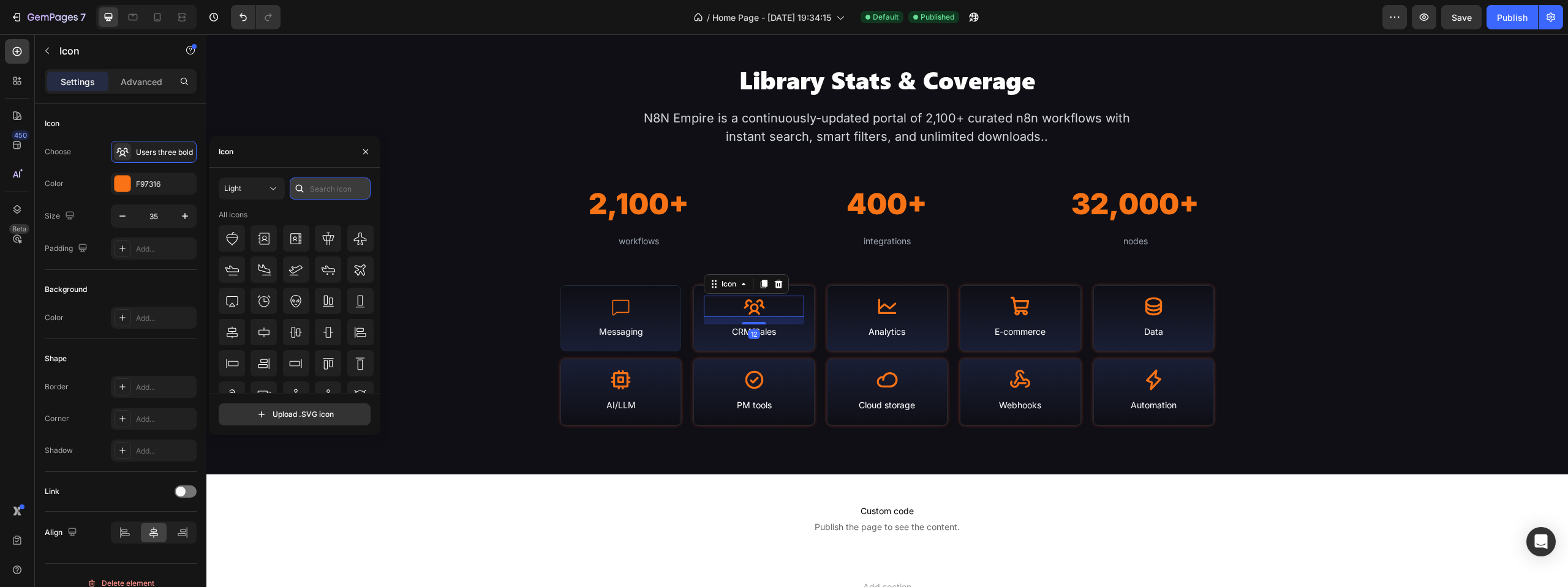
click at [327, 184] on input "text" at bounding box center [329, 188] width 81 height 22
type input "users"
click at [332, 336] on icon at bounding box center [328, 332] width 14 height 14
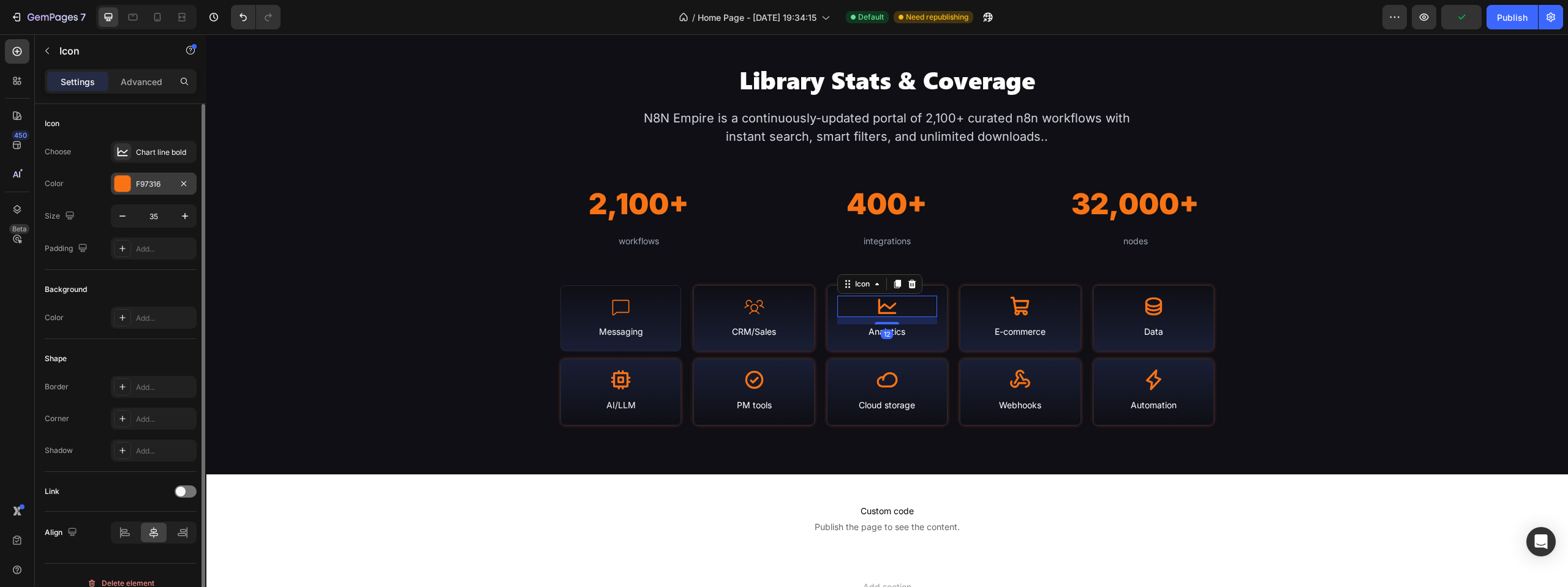
click at [146, 182] on div "F97316" at bounding box center [154, 184] width 36 height 11
click at [126, 145] on div at bounding box center [122, 152] width 17 height 17
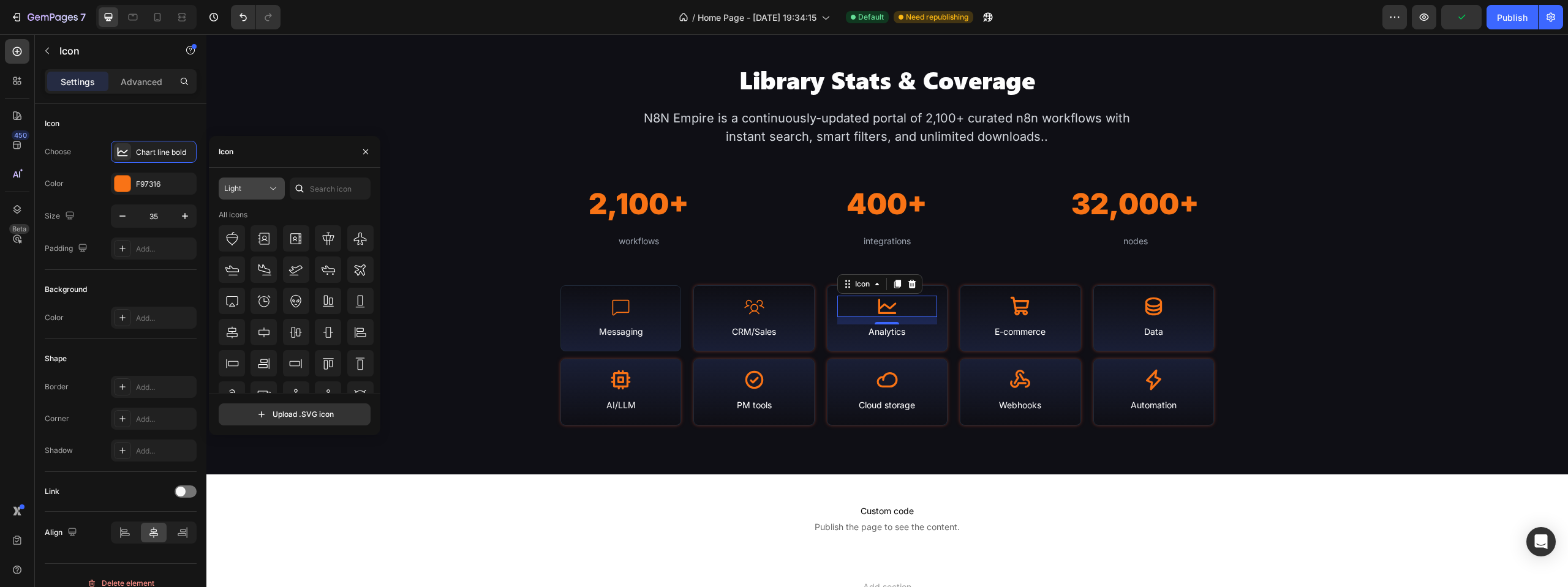
click at [256, 186] on div "Light" at bounding box center [245, 188] width 43 height 11
click at [333, 195] on input "text" at bounding box center [329, 188] width 81 height 22
type input "chart"
click at [327, 241] on icon at bounding box center [328, 238] width 14 height 14
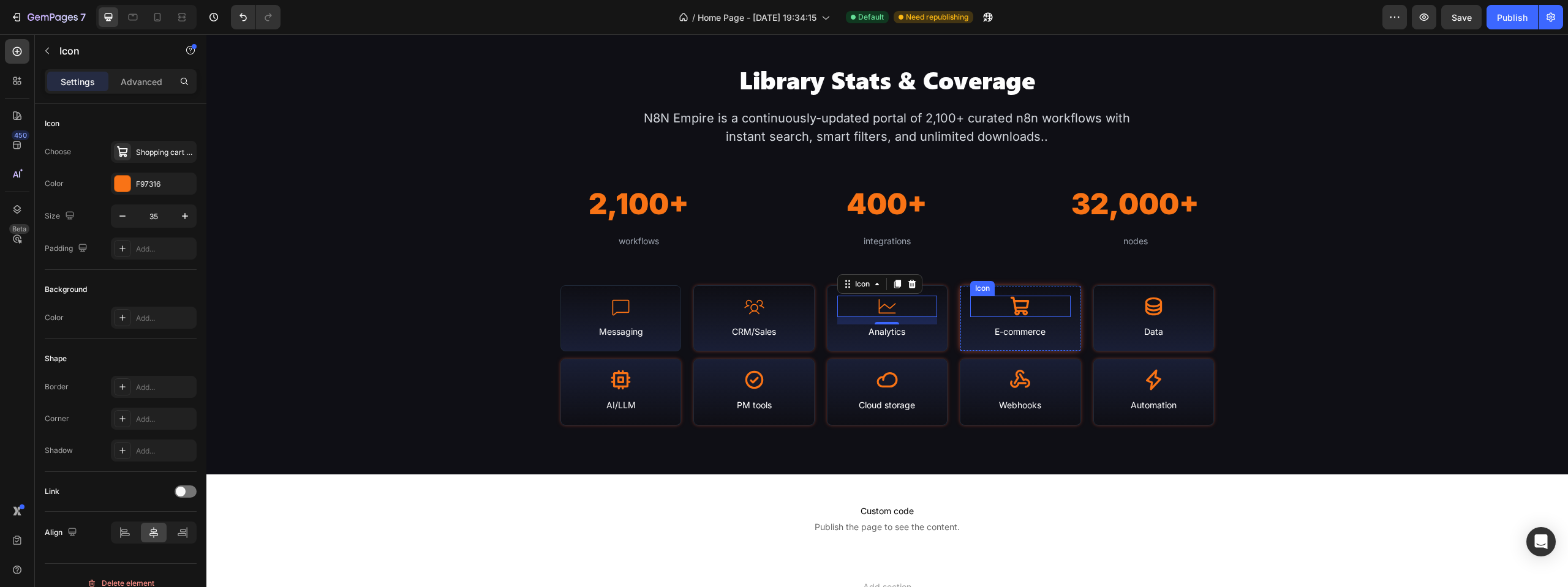
click at [1011, 305] on icon at bounding box center [1020, 306] width 21 height 21
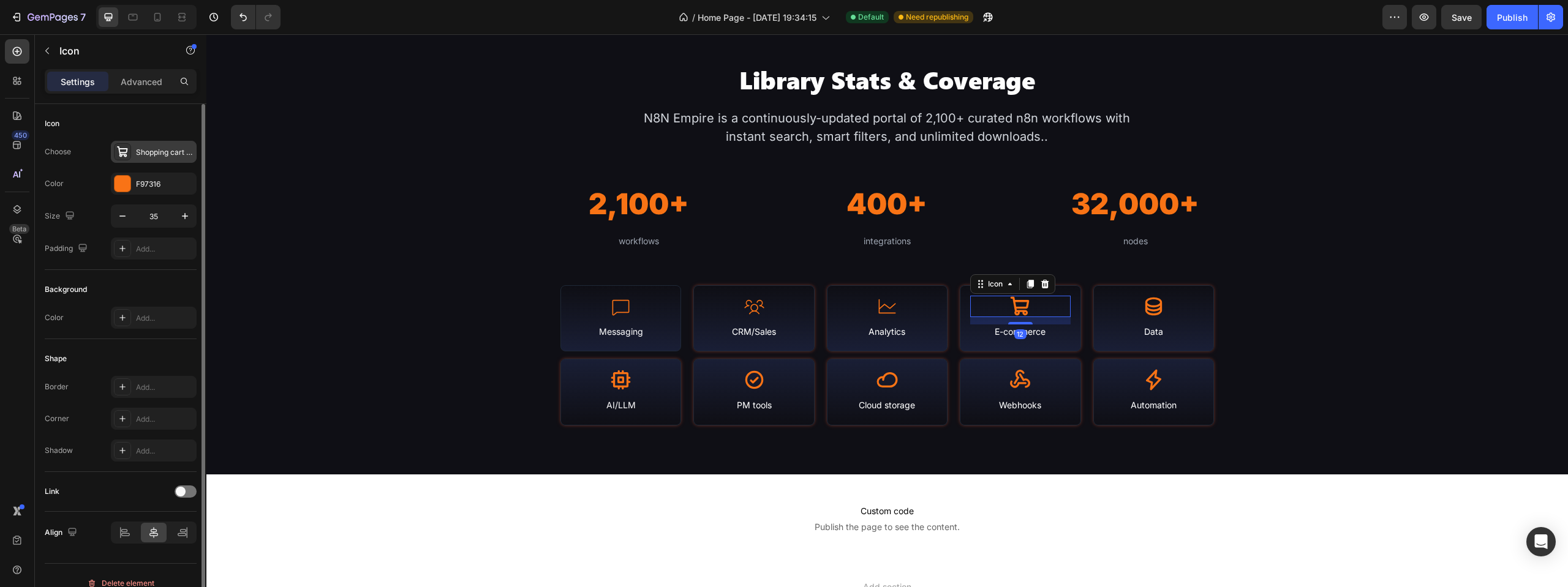
click at [160, 154] on div "Shopping cart bold" at bounding box center [165, 152] width 58 height 11
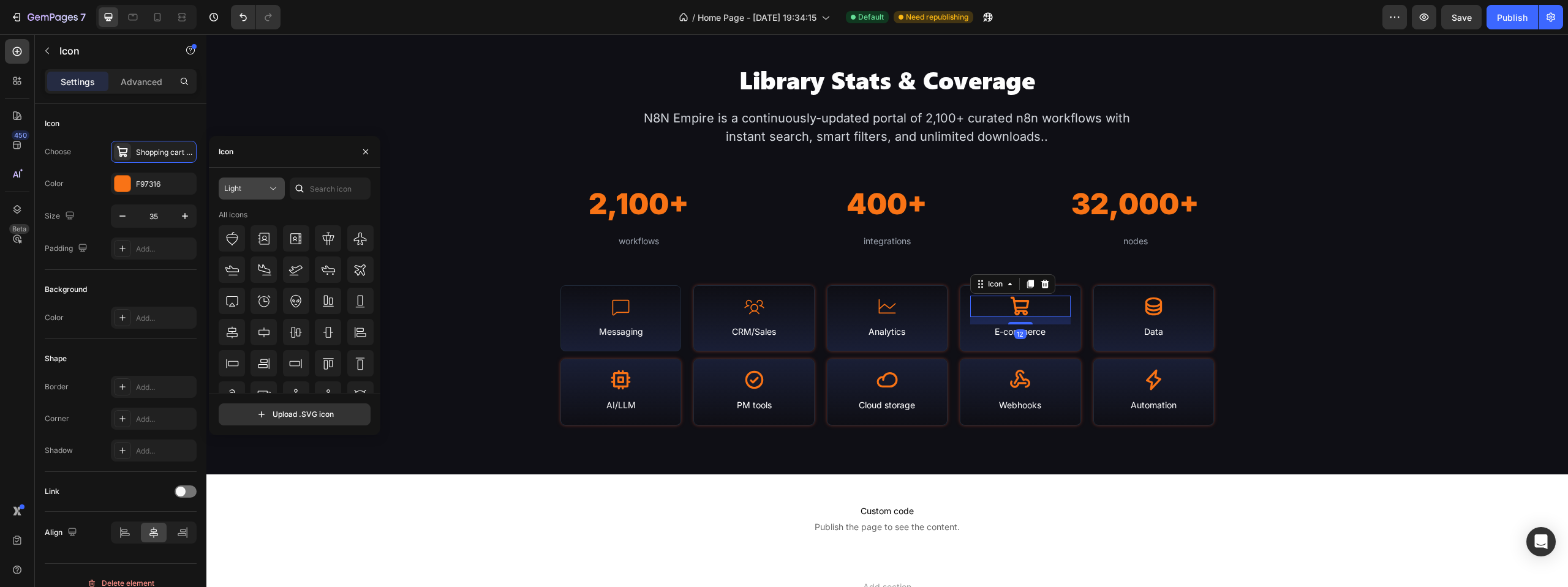
click at [272, 185] on icon at bounding box center [273, 188] width 12 height 12
click at [334, 189] on input "text" at bounding box center [329, 188] width 81 height 22
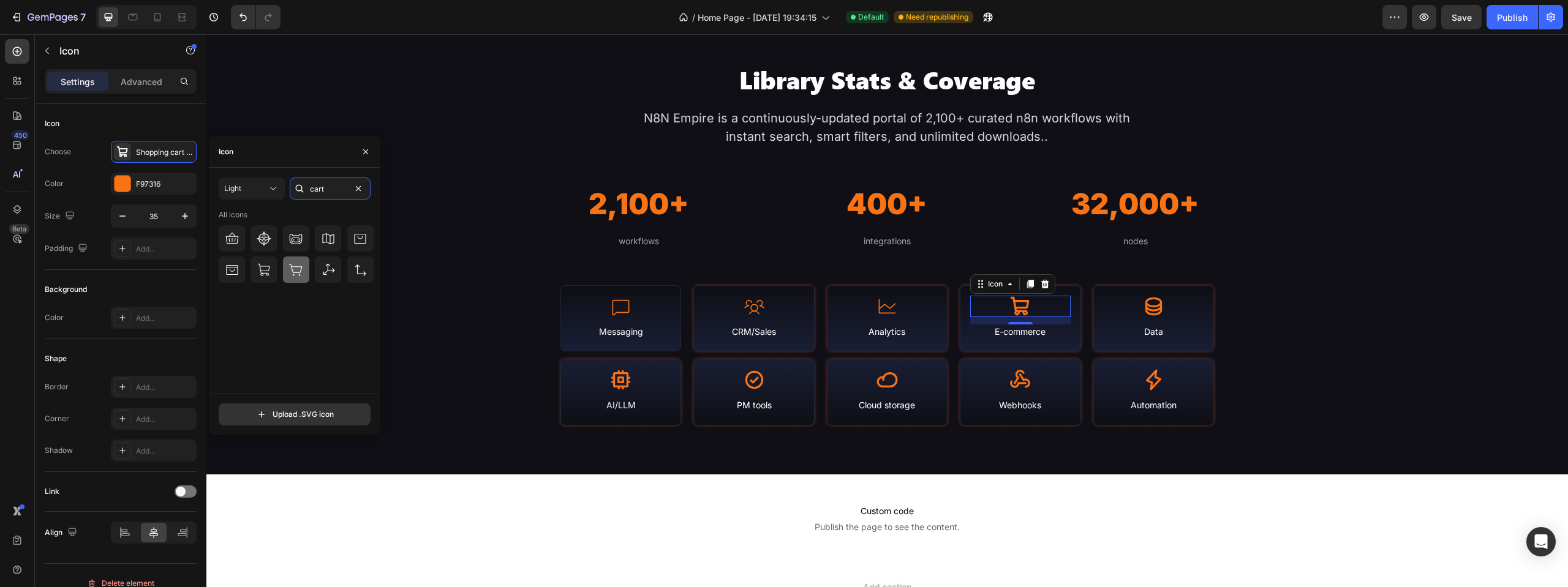
type input "cart"
click at [290, 270] on icon at bounding box center [295, 270] width 14 height 14
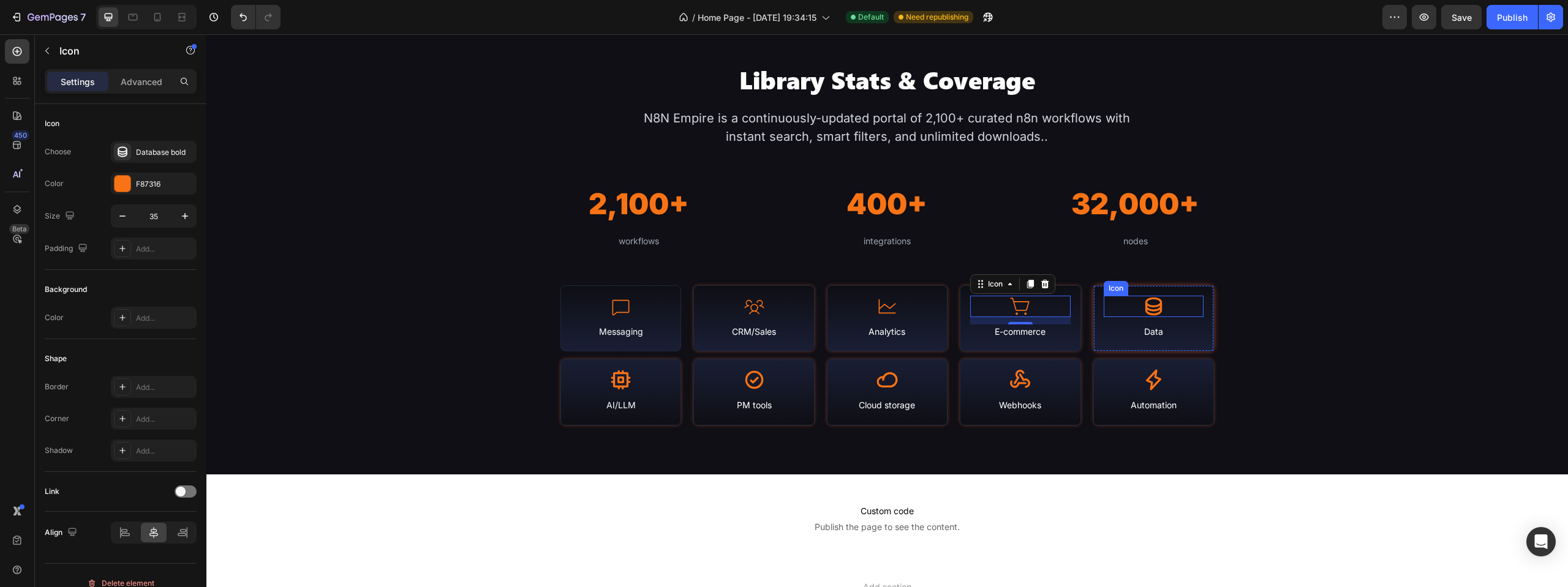
click at [1143, 300] on icon at bounding box center [1153, 306] width 21 height 21
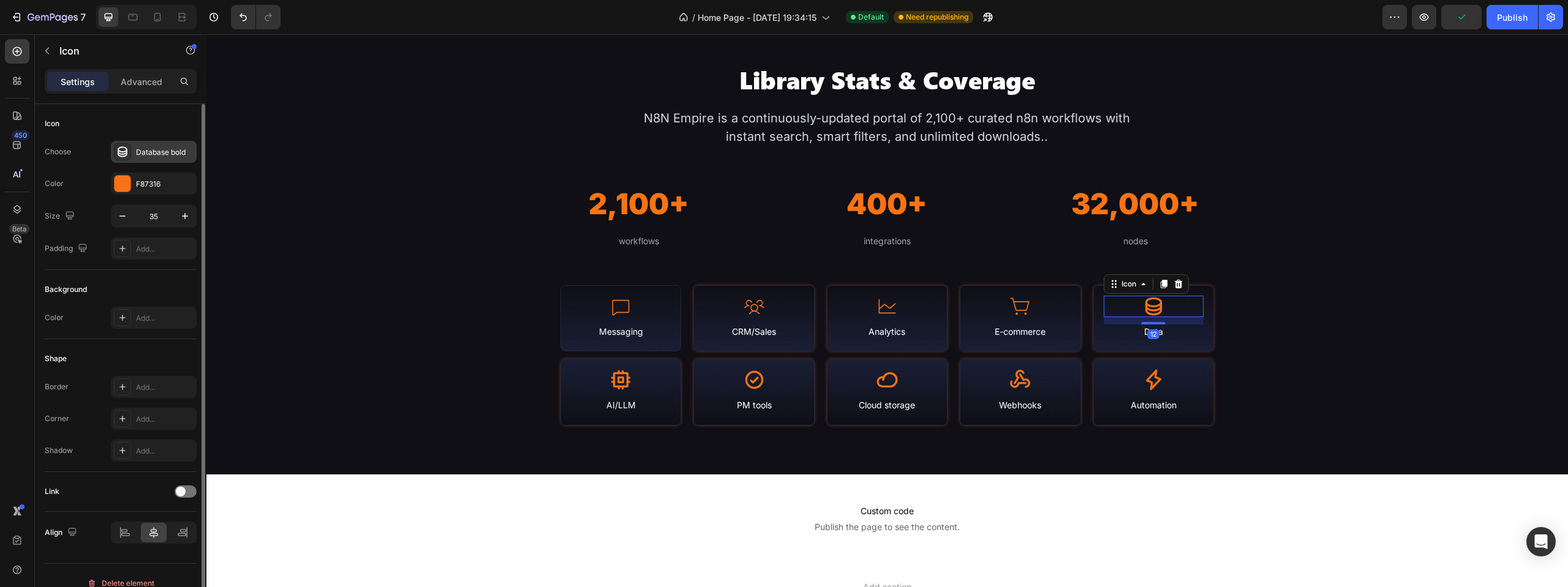
click at [158, 152] on div "Database bold" at bounding box center [165, 152] width 58 height 11
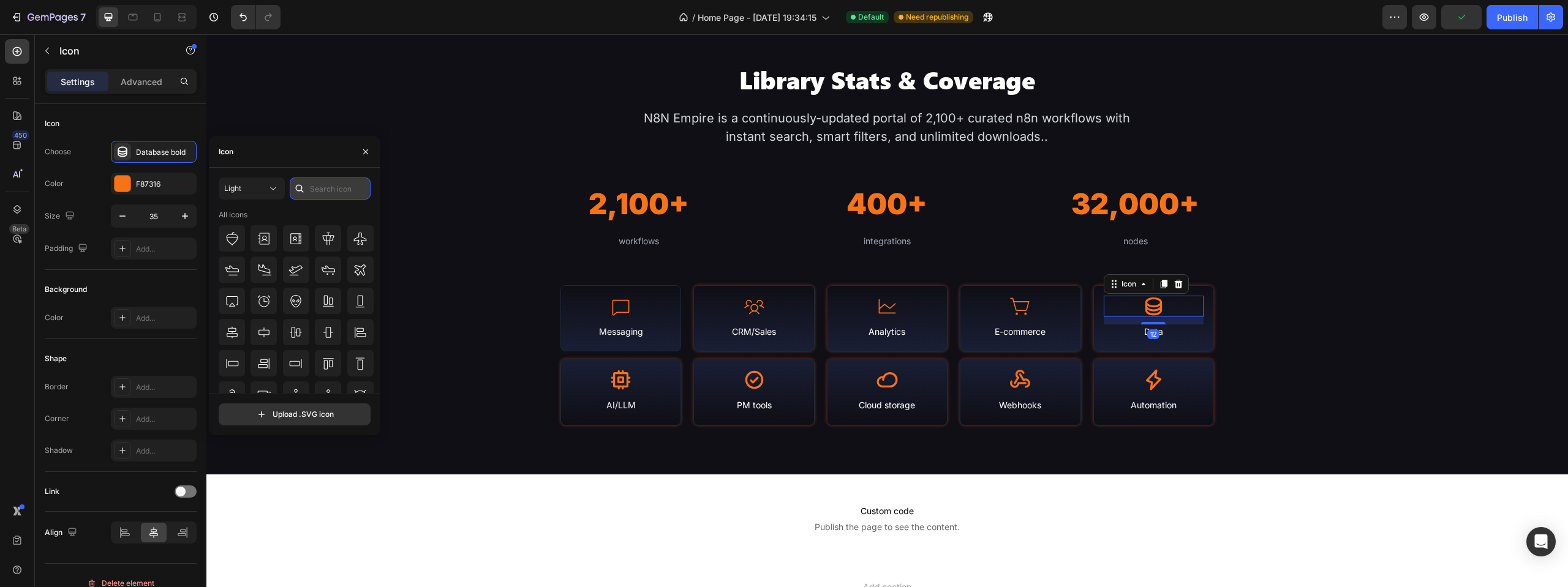
click at [336, 186] on input "text" at bounding box center [329, 188] width 81 height 22
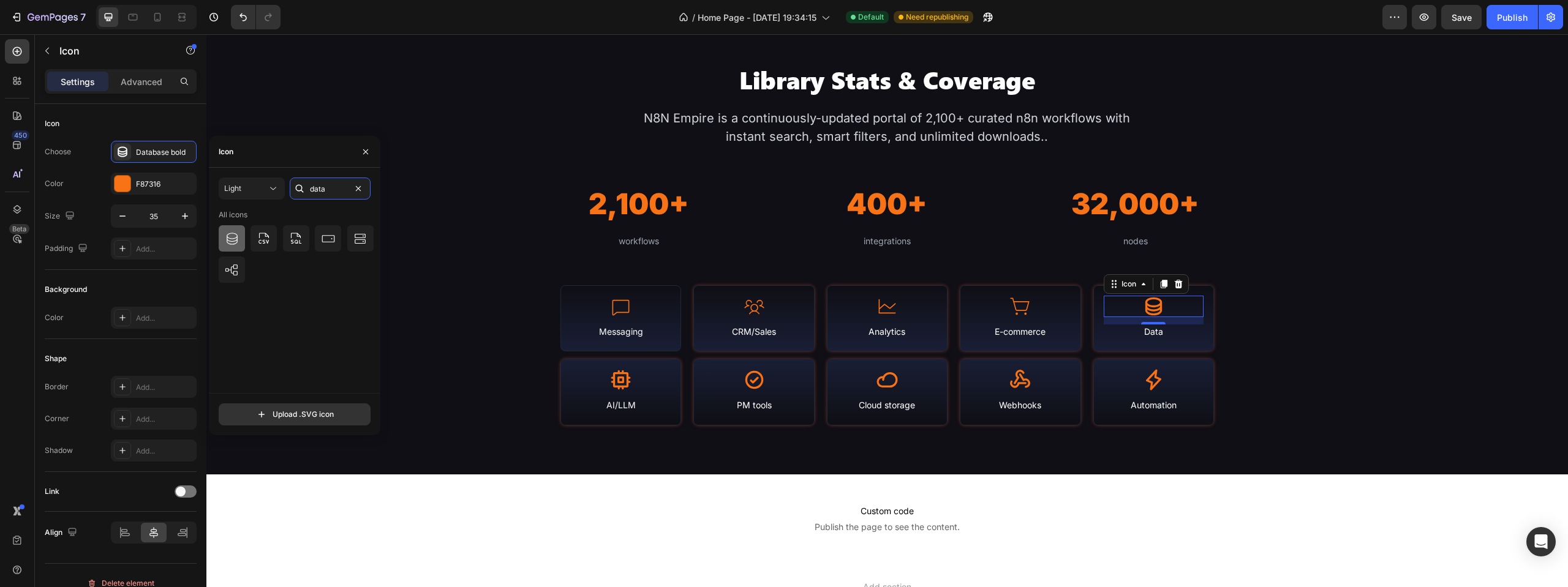
type input "data"
click at [234, 230] on div at bounding box center [232, 238] width 26 height 26
click at [610, 375] on icon at bounding box center [620, 379] width 21 height 21
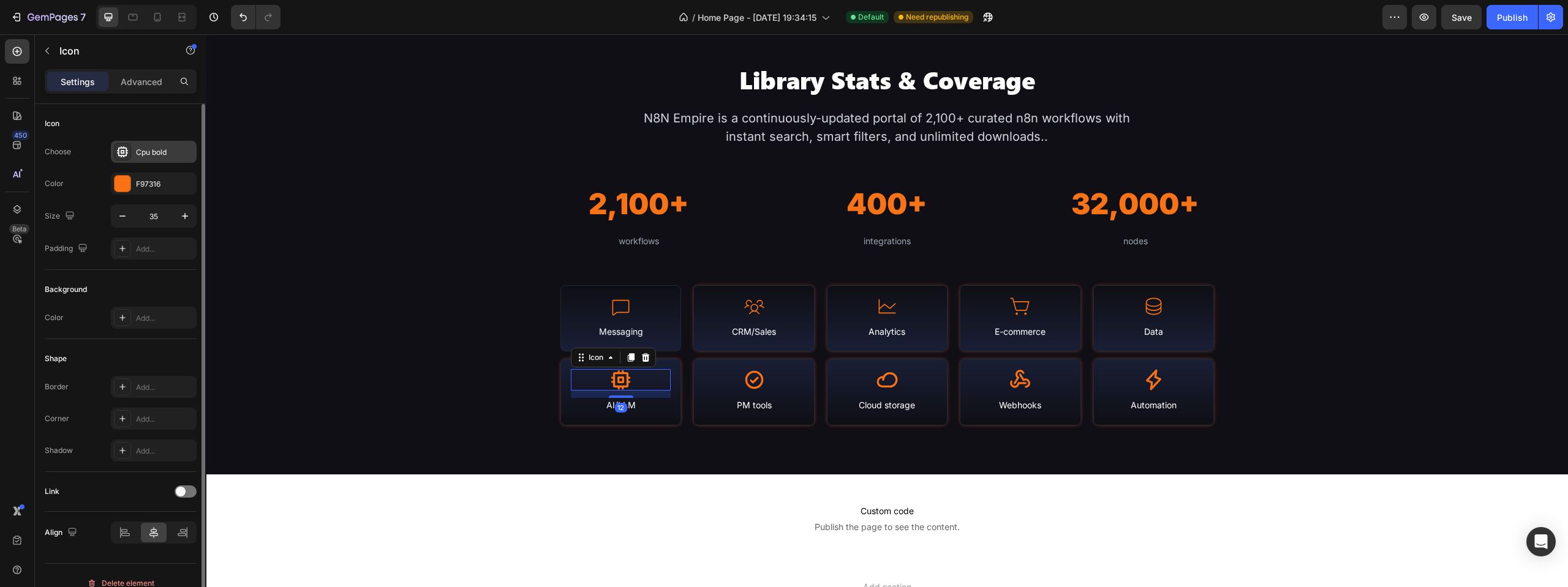
click at [168, 149] on div "Cpu bold" at bounding box center [165, 152] width 58 height 11
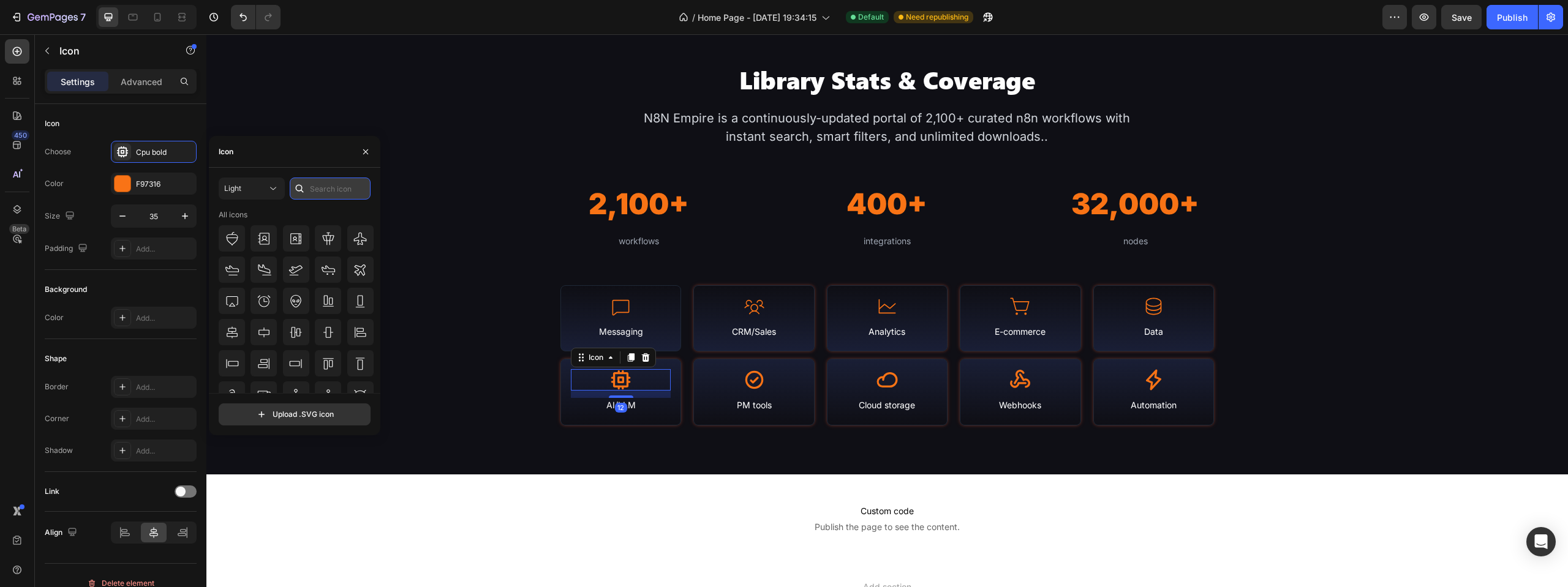
click at [323, 191] on input "text" at bounding box center [329, 188] width 81 height 22
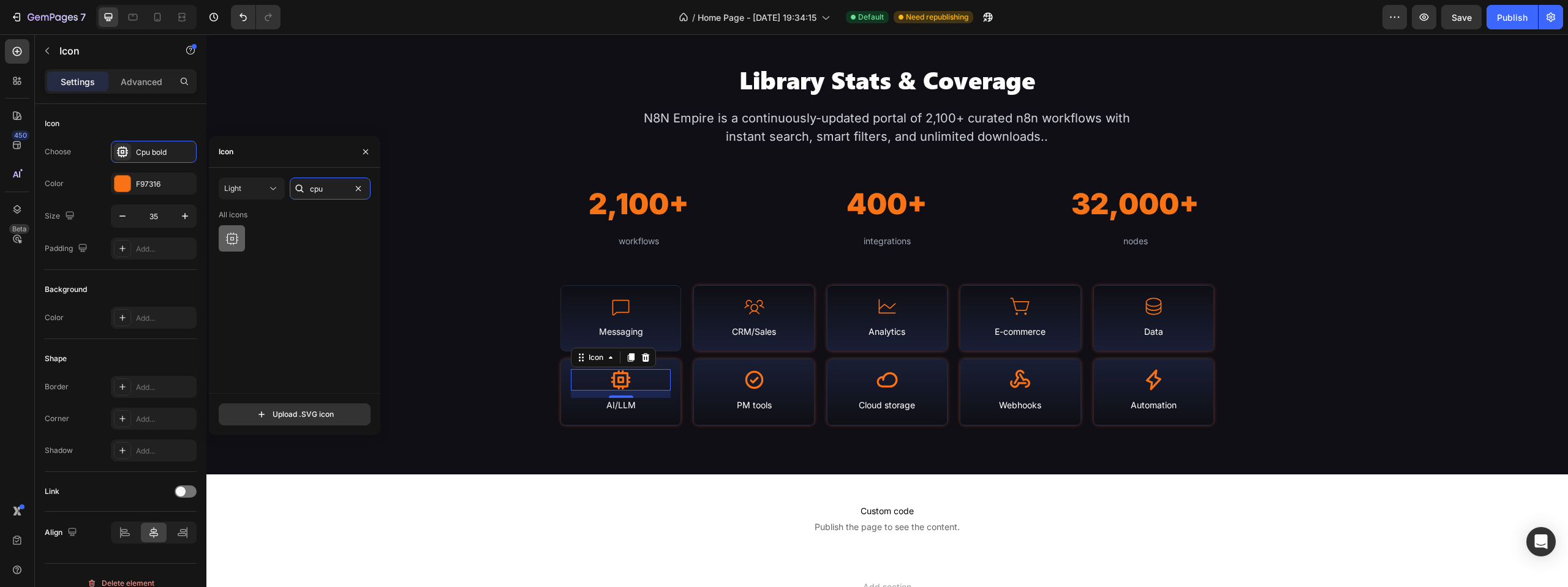
type input "cpu"
click at [234, 237] on icon at bounding box center [232, 238] width 14 height 14
click at [745, 383] on icon at bounding box center [753, 379] width 21 height 21
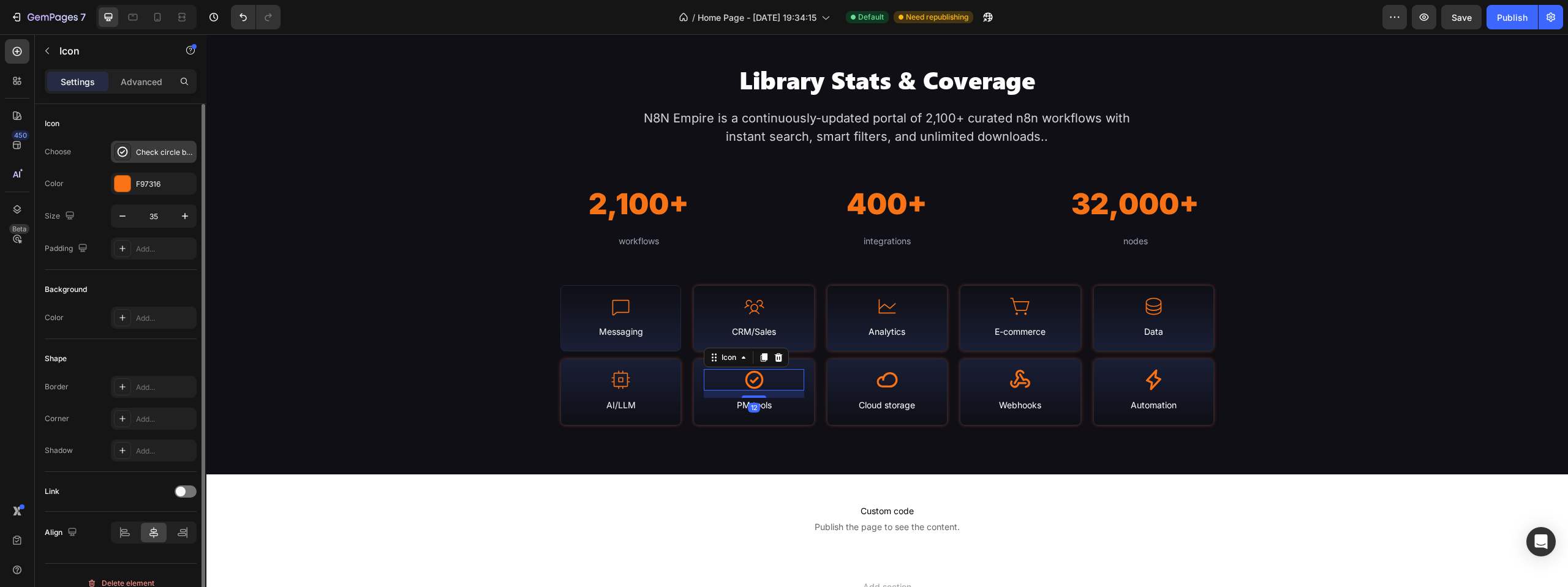
click at [162, 154] on div "Check circle bold" at bounding box center [165, 152] width 58 height 11
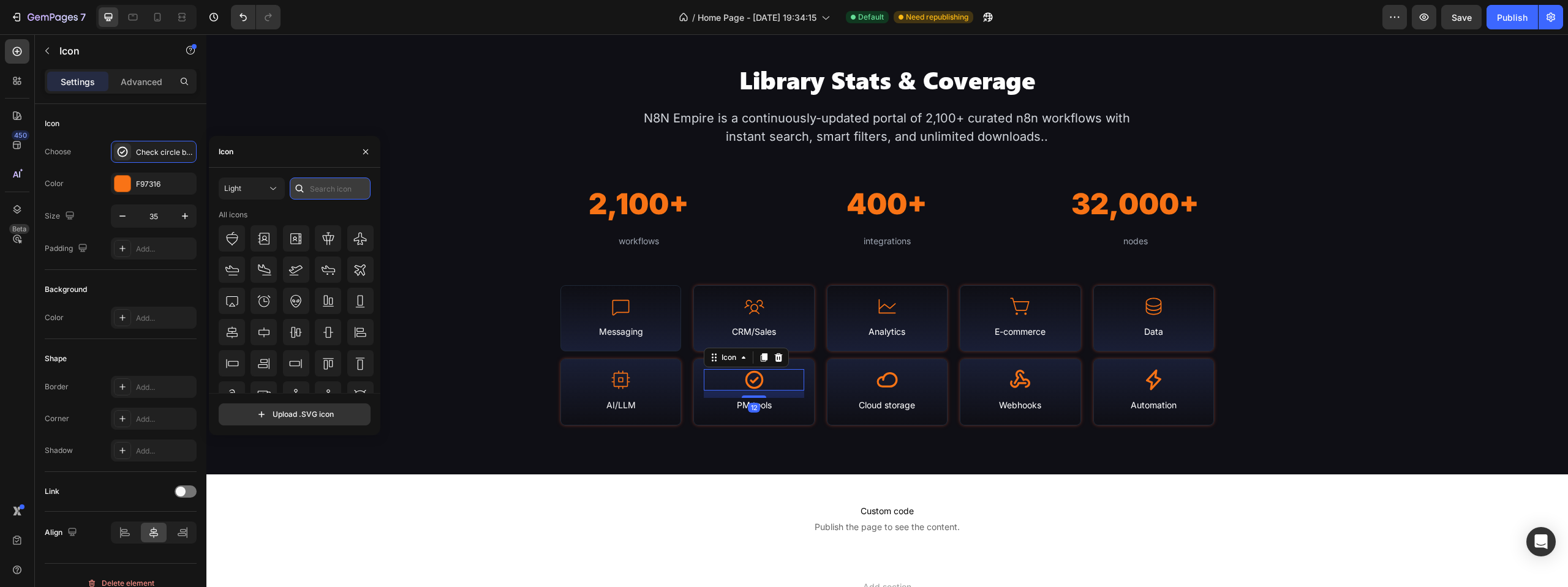
click at [329, 190] on input "text" at bounding box center [329, 188] width 81 height 22
type input "check"
click at [351, 228] on div at bounding box center [360, 238] width 26 height 26
click at [893, 383] on icon at bounding box center [887, 379] width 21 height 21
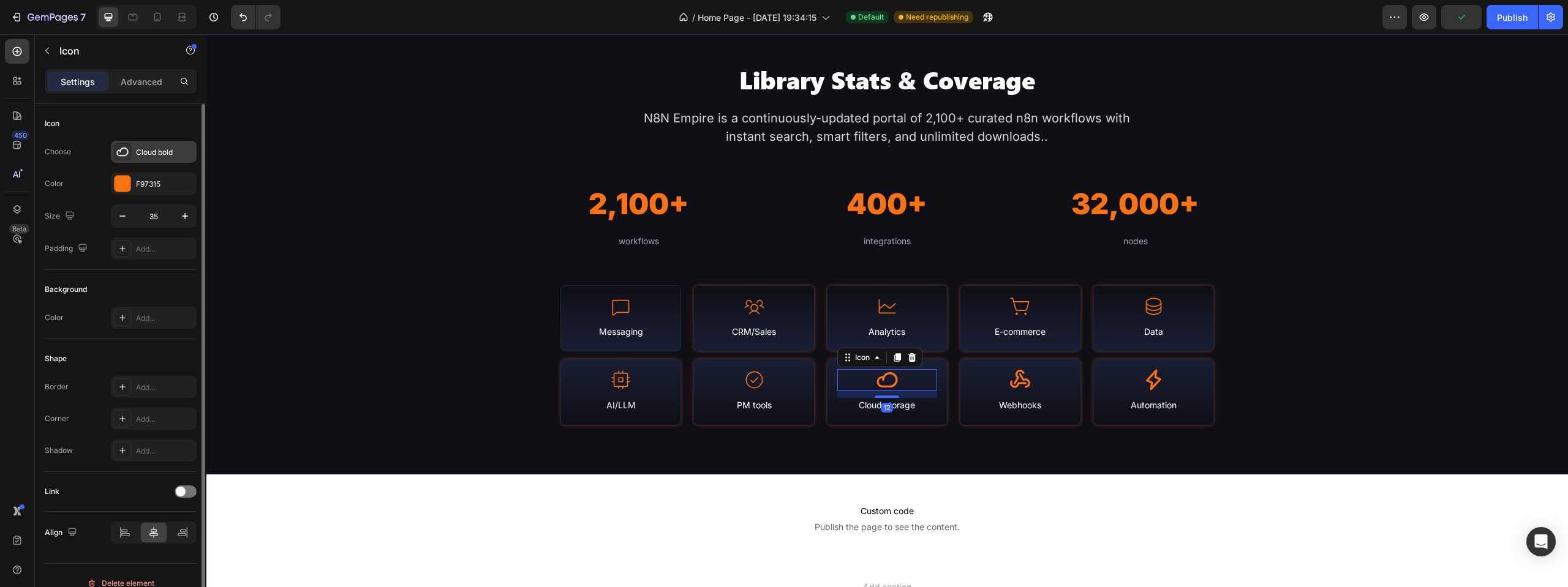
click at [175, 155] on div "Cloud bold" at bounding box center [165, 152] width 58 height 11
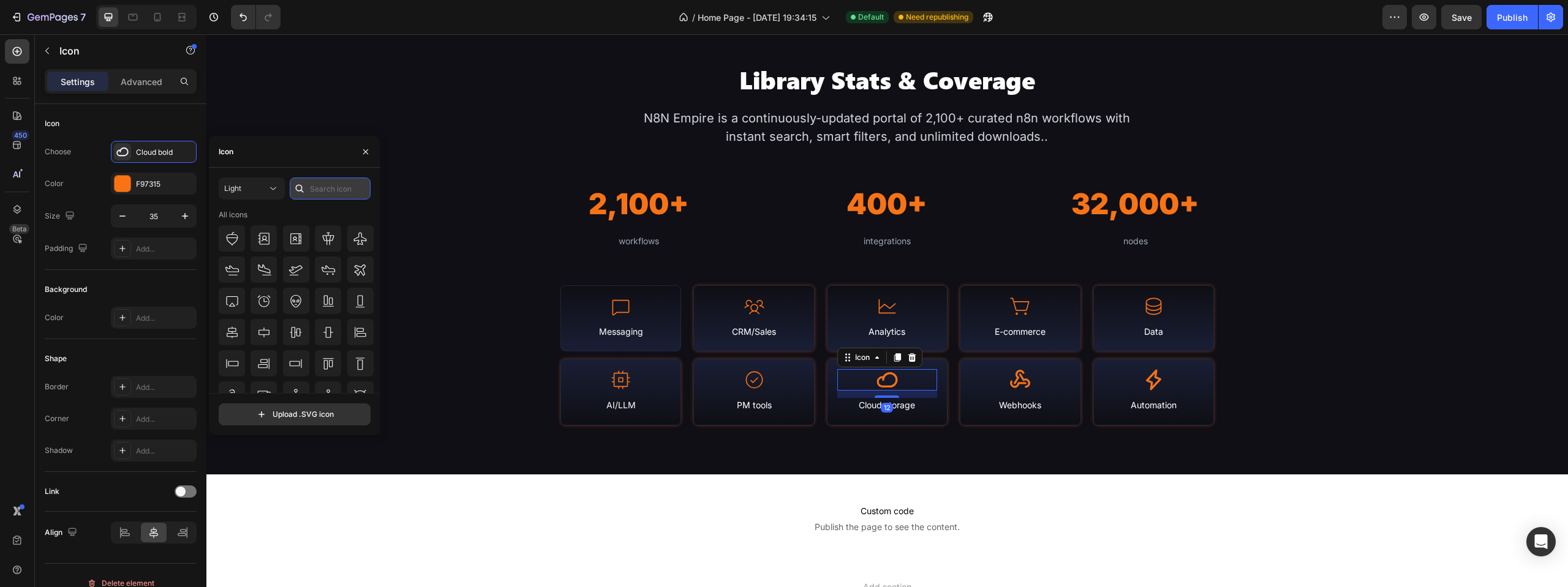
click at [320, 186] on input "text" at bounding box center [329, 188] width 81 height 22
type input "cloud"
click at [230, 235] on icon at bounding box center [232, 238] width 14 height 10
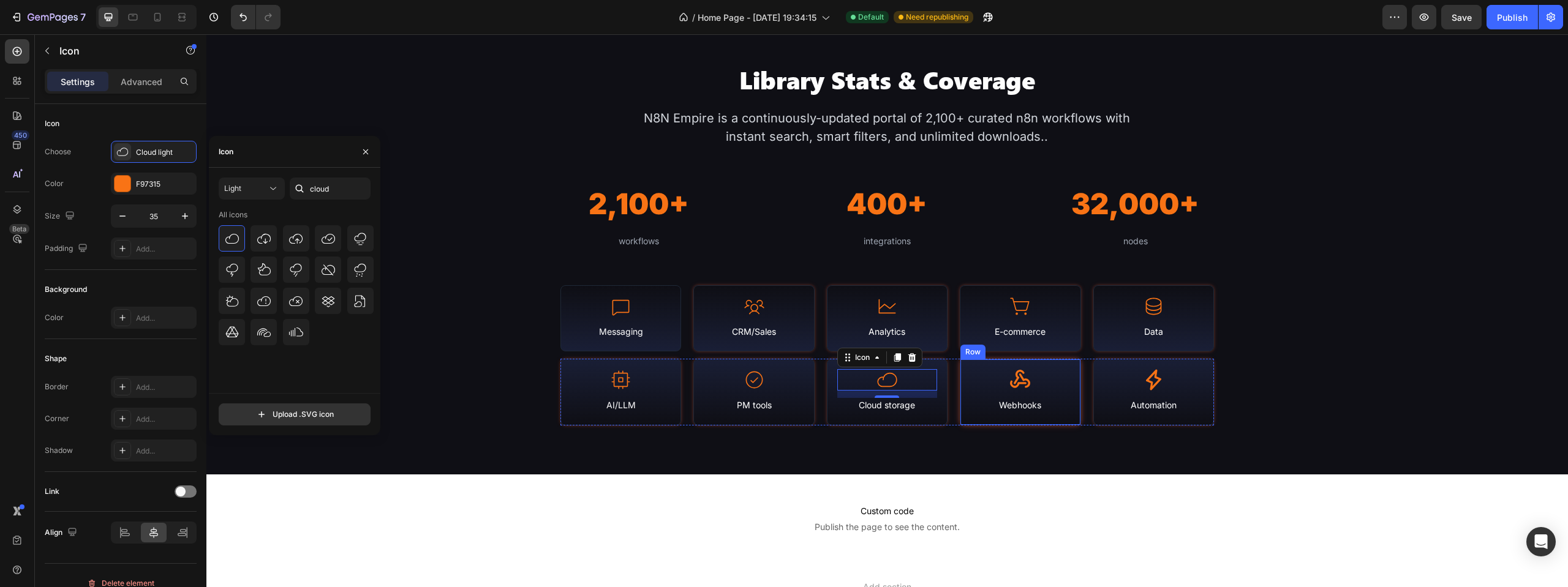
click at [1021, 376] on icon at bounding box center [1020, 379] width 21 height 21
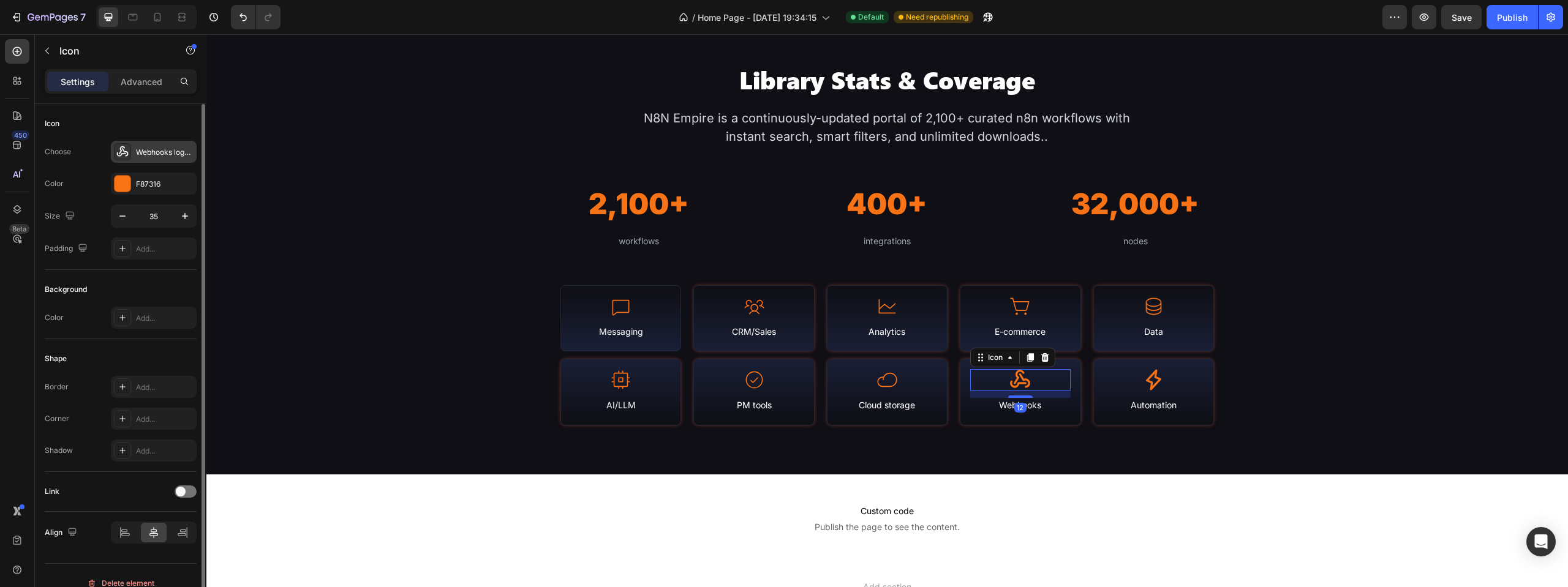
click at [171, 150] on div "Webhooks logo bold" at bounding box center [165, 152] width 58 height 11
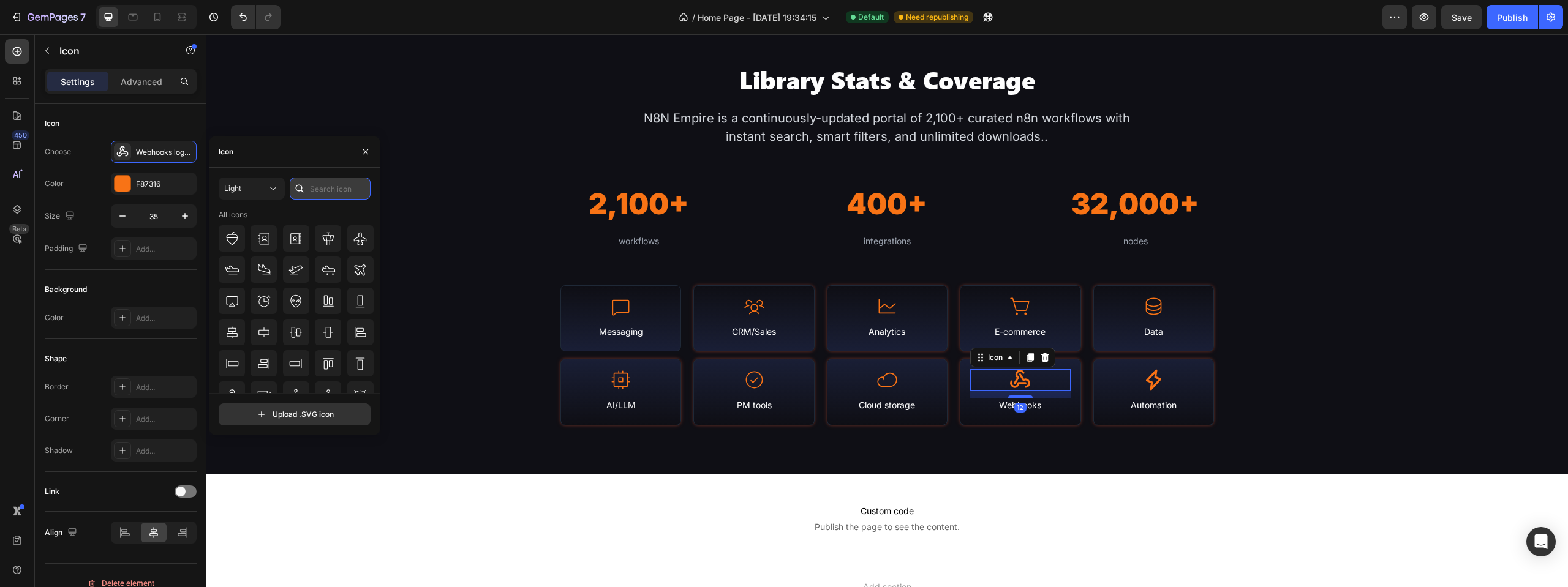
click at [358, 193] on input "text" at bounding box center [329, 188] width 81 height 22
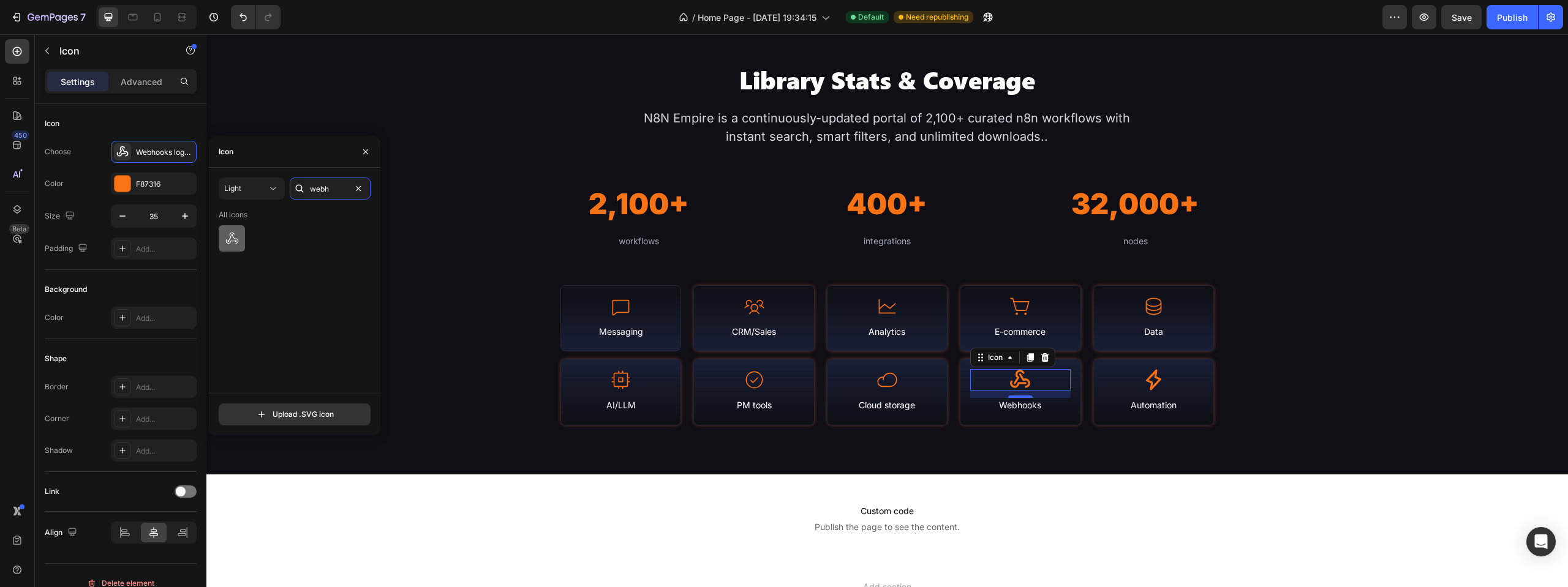
type input "webh"
click at [239, 232] on icon at bounding box center [232, 238] width 14 height 14
click at [1146, 377] on icon at bounding box center [1154, 380] width 15 height 21
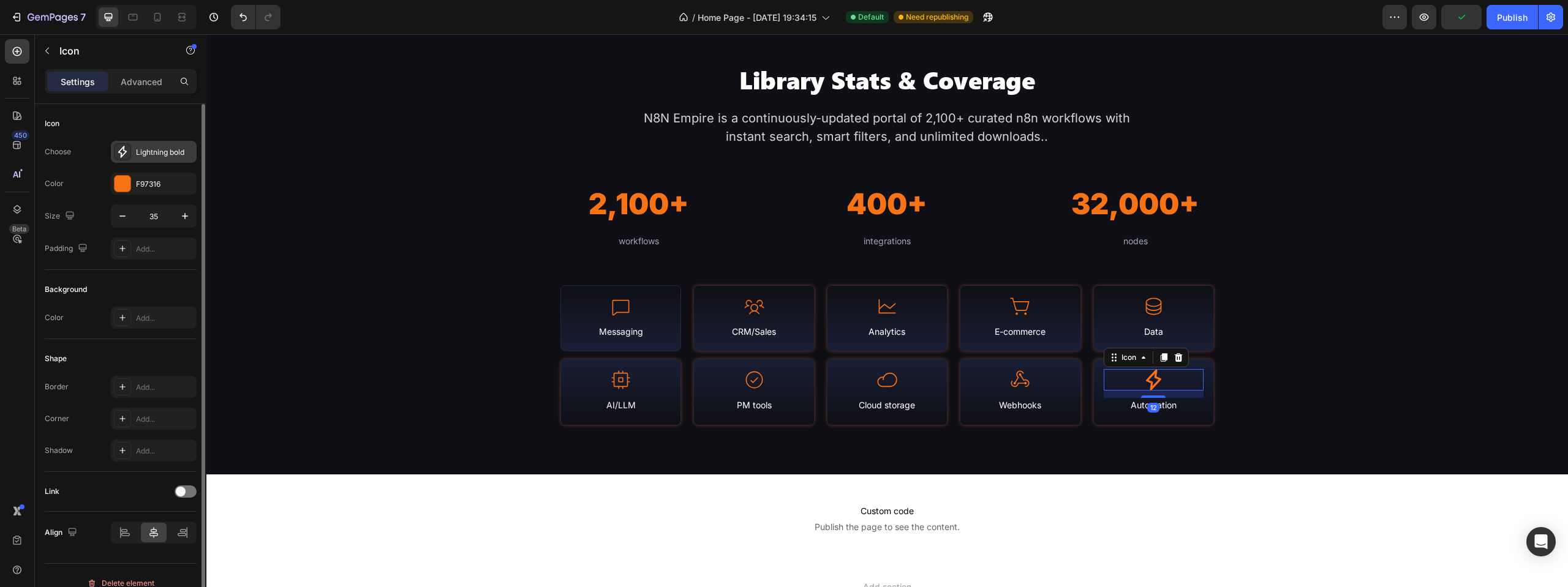
click at [138, 151] on div "Lightning bold" at bounding box center [165, 152] width 58 height 11
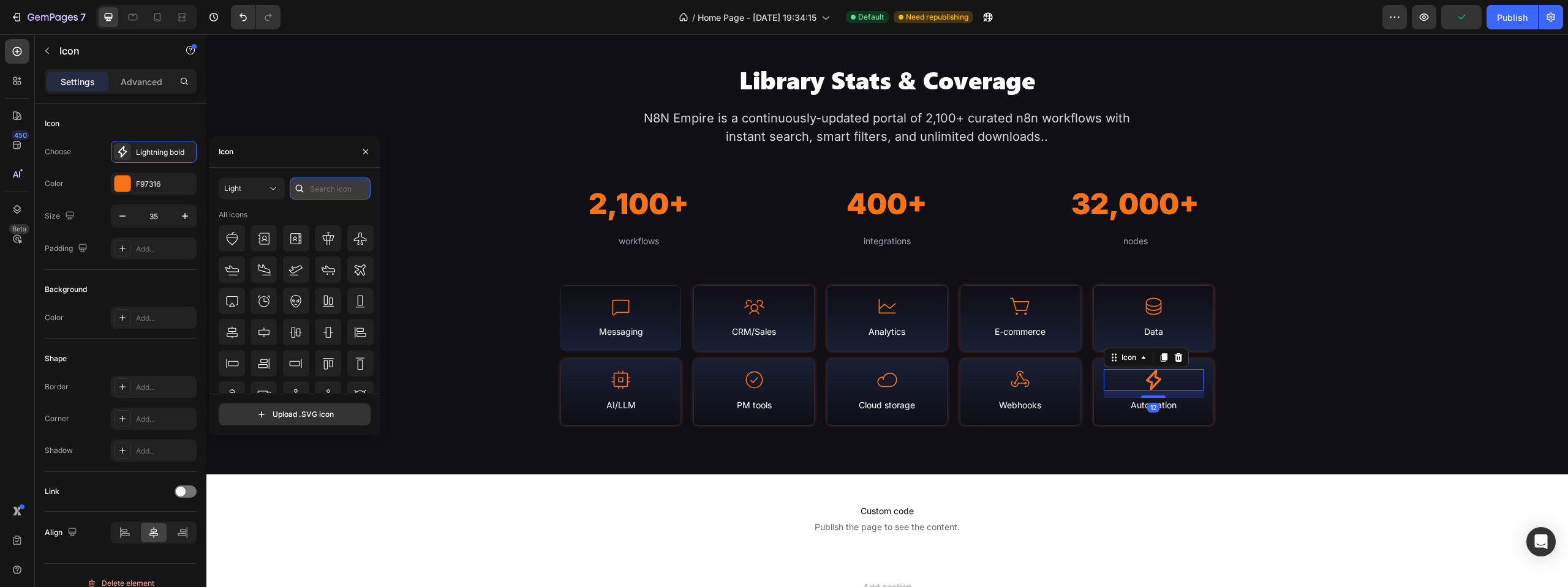
click at [338, 182] on input "text" at bounding box center [329, 188] width 81 height 22
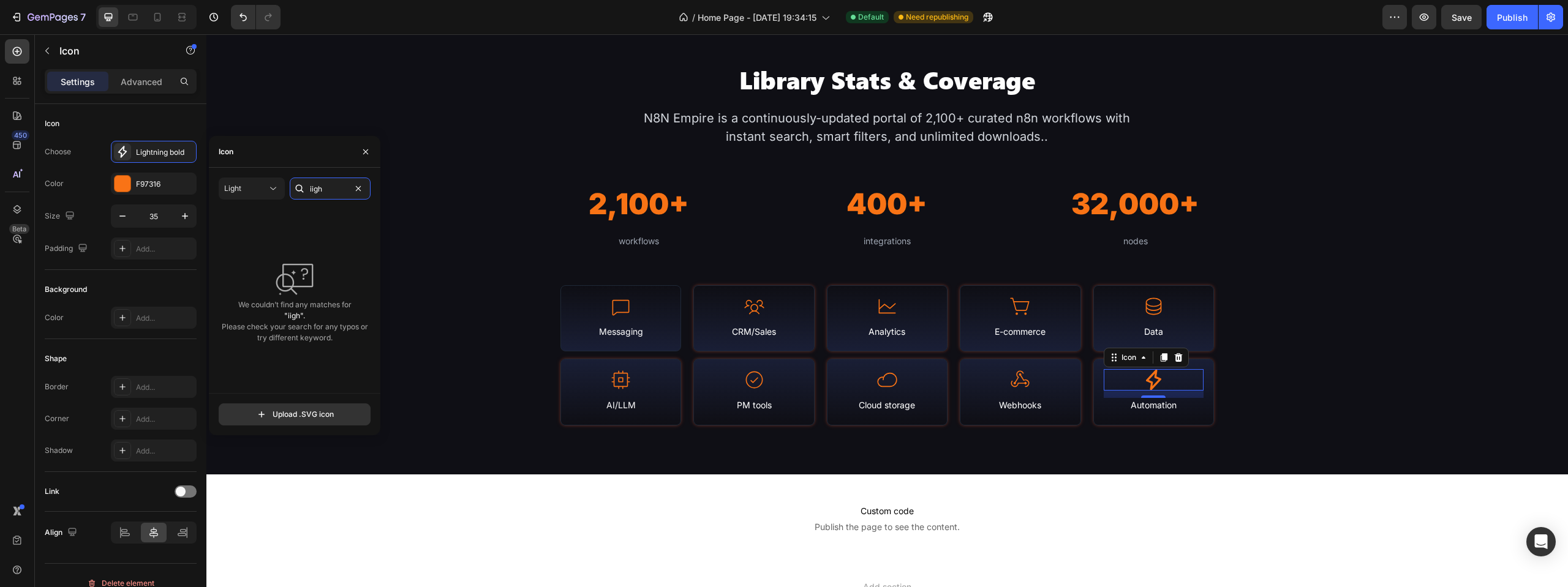
drag, startPoint x: 324, startPoint y: 192, endPoint x: 299, endPoint y: 193, distance: 25.0
click at [299, 193] on div "iigh" at bounding box center [329, 188] width 81 height 22
type input "flash"
click at [327, 243] on icon at bounding box center [328, 238] width 10 height 14
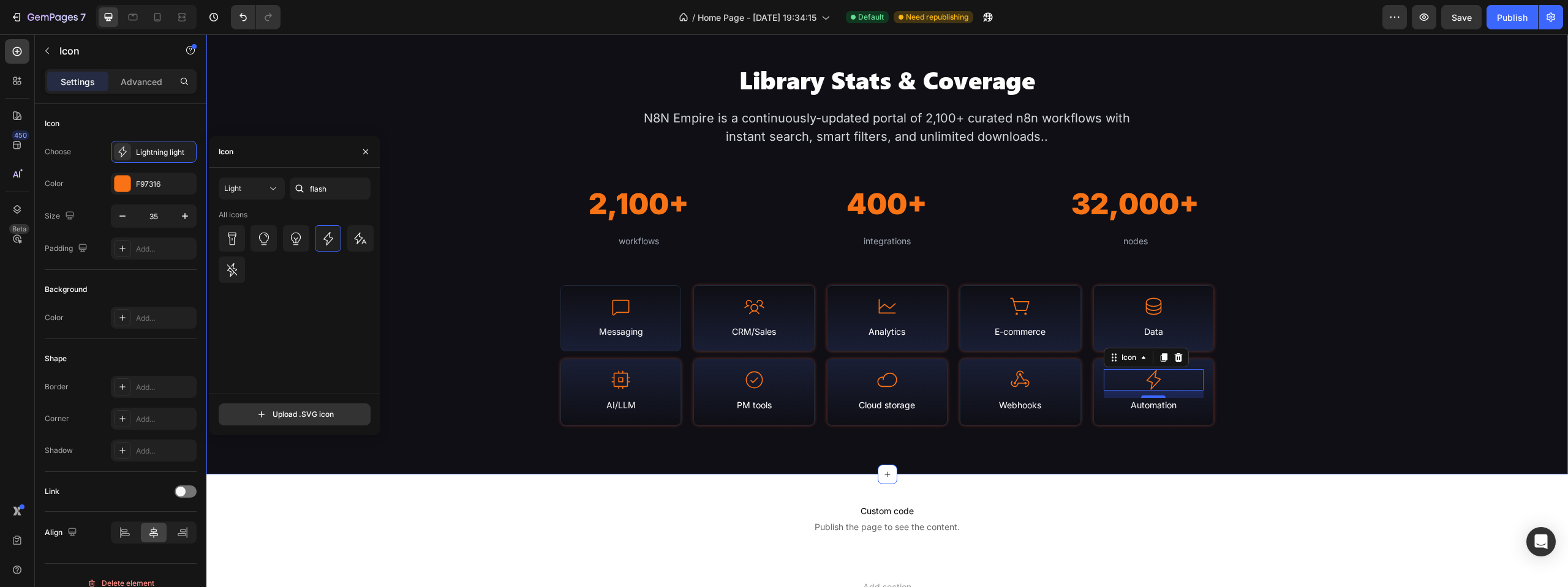
click at [1128, 456] on div "Library Stats & Coverage Heading N8N Empire is a continuously-updated portal of…" at bounding box center [887, 244] width 1362 height 460
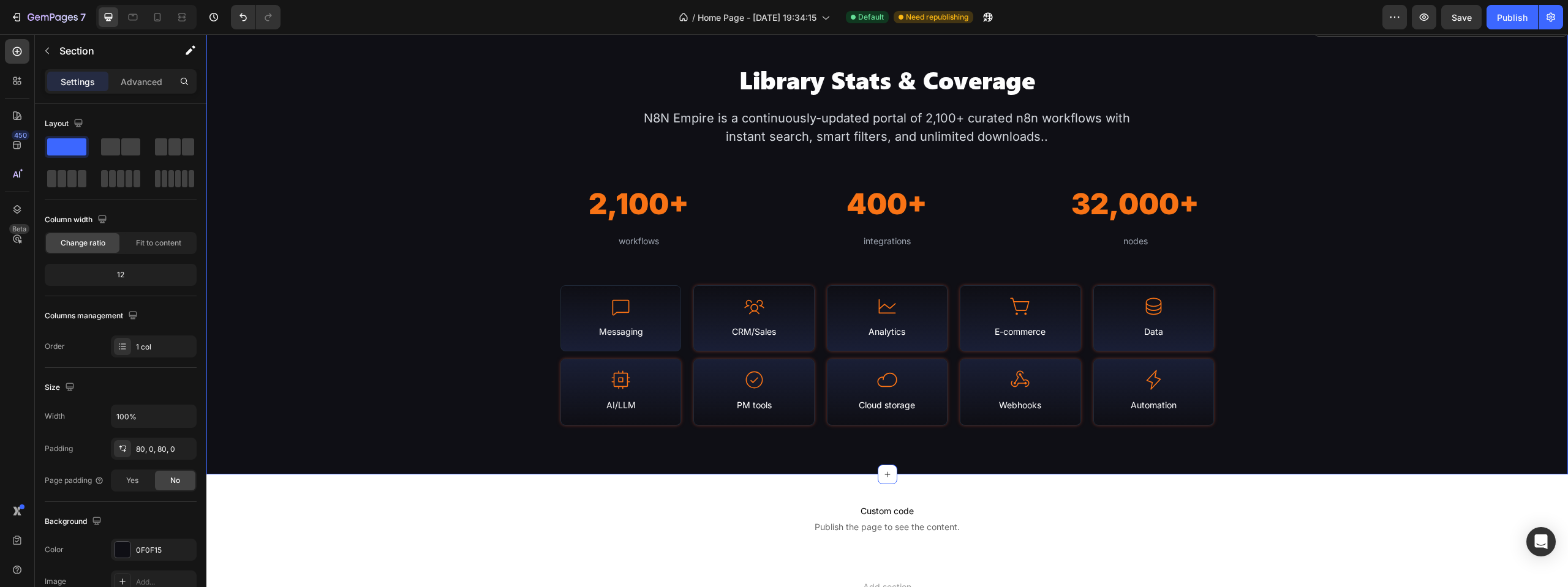
click at [1448, 31] on div "7 / Home Page - Aug 25, 19:34:15 Default Need republishing Preview Save Publish" at bounding box center [784, 17] width 1568 height 35
click at [1458, 21] on span "Save" at bounding box center [1462, 17] width 20 height 10
click at [1518, 18] on div "Publish" at bounding box center [1512, 17] width 31 height 13
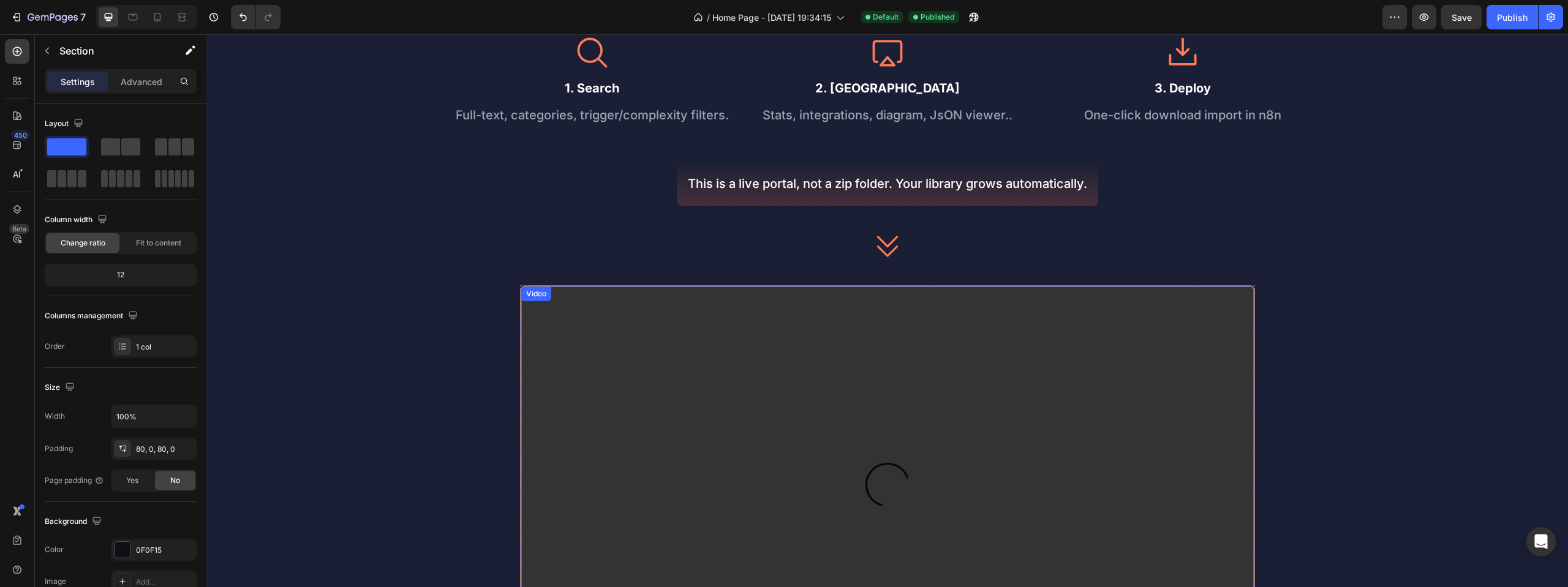
scroll to position [367, 0]
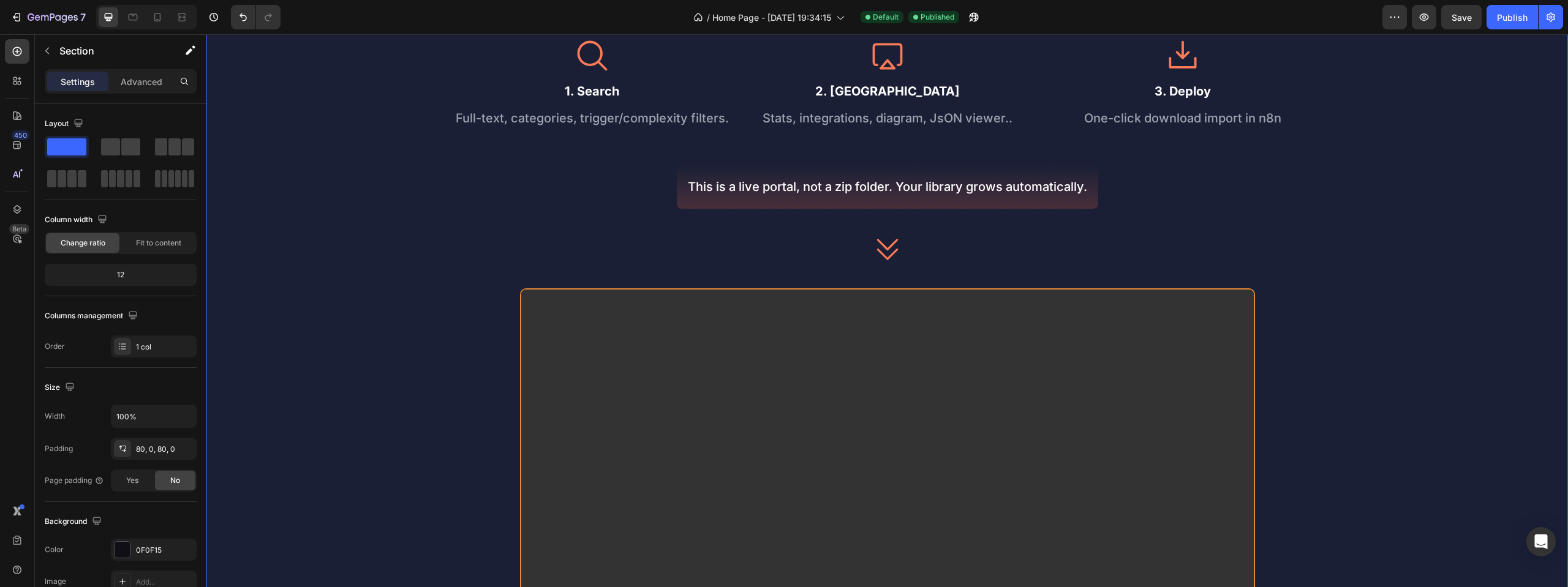
drag, startPoint x: 869, startPoint y: 85, endPoint x: 889, endPoint y: 92, distance: 21.2
click at [869, 85] on div "See How it Works Heading Icon 1. Search Text Block Full-text, categories, trigg…" at bounding box center [887, 341] width 1362 height 819
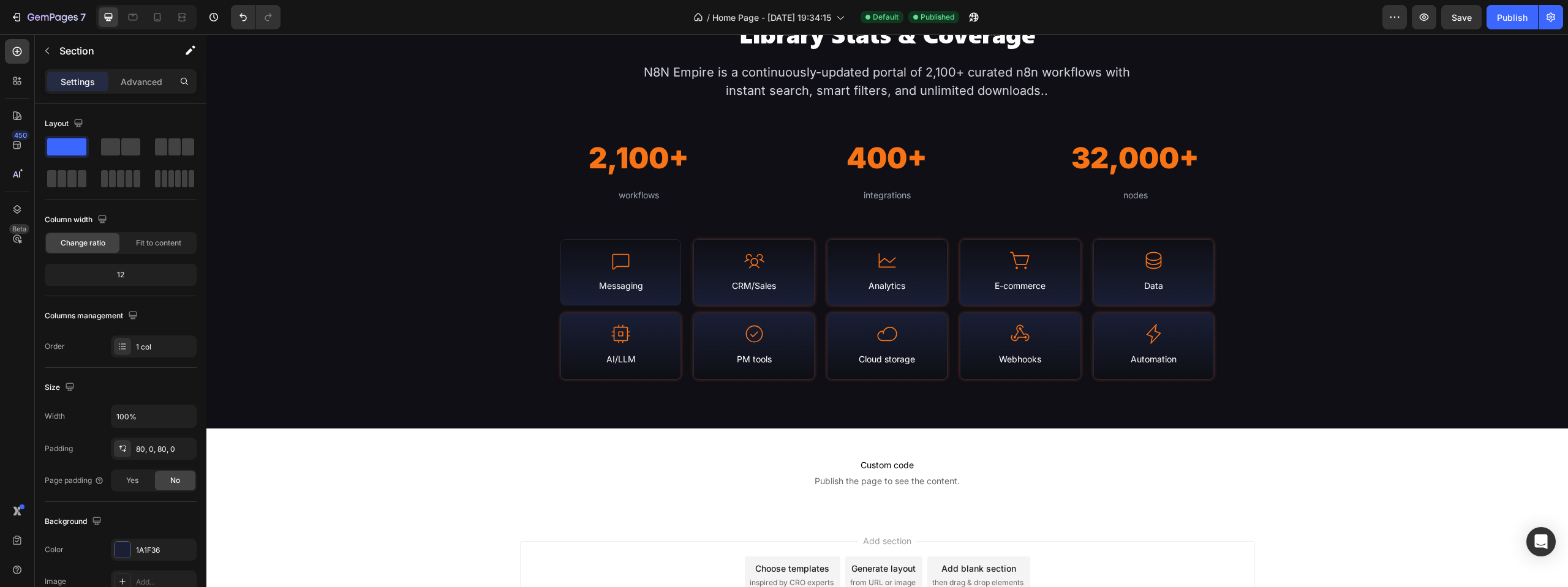
scroll to position [1286, 0]
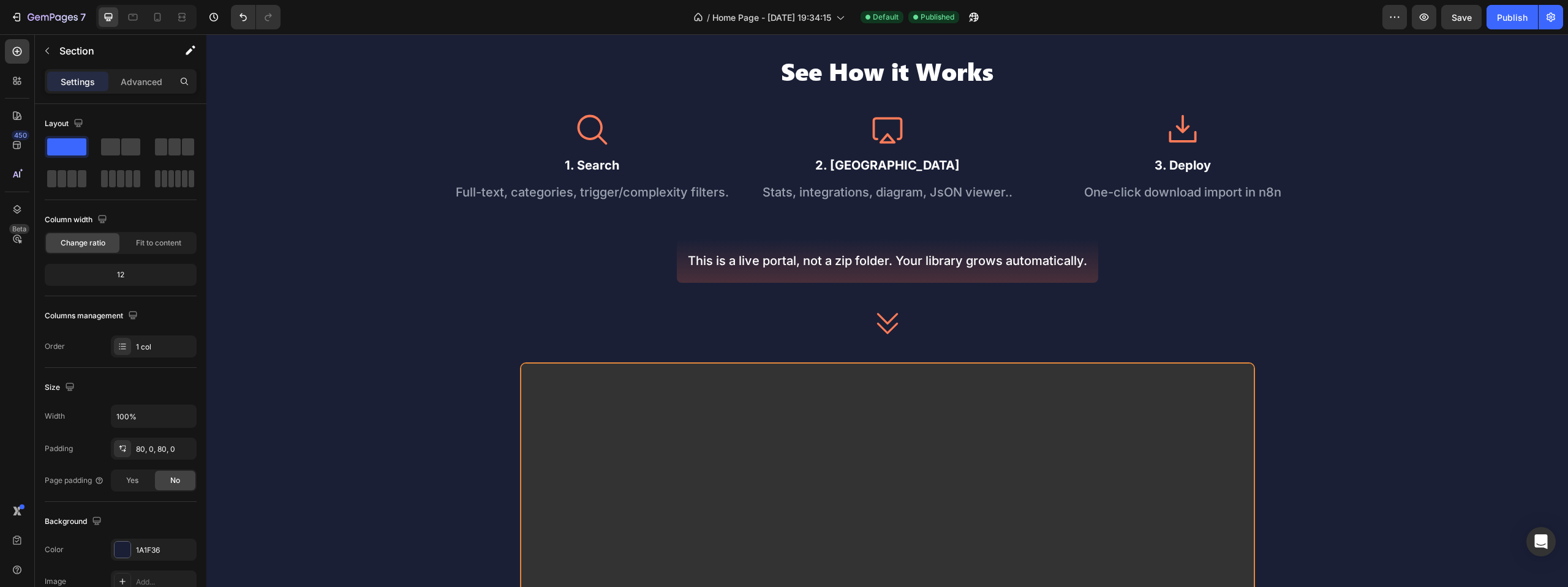
click at [1484, 171] on div "See How it Works Heading Icon 1. Search Text Block Full-text, categories, trigg…" at bounding box center [887, 416] width 1362 height 721
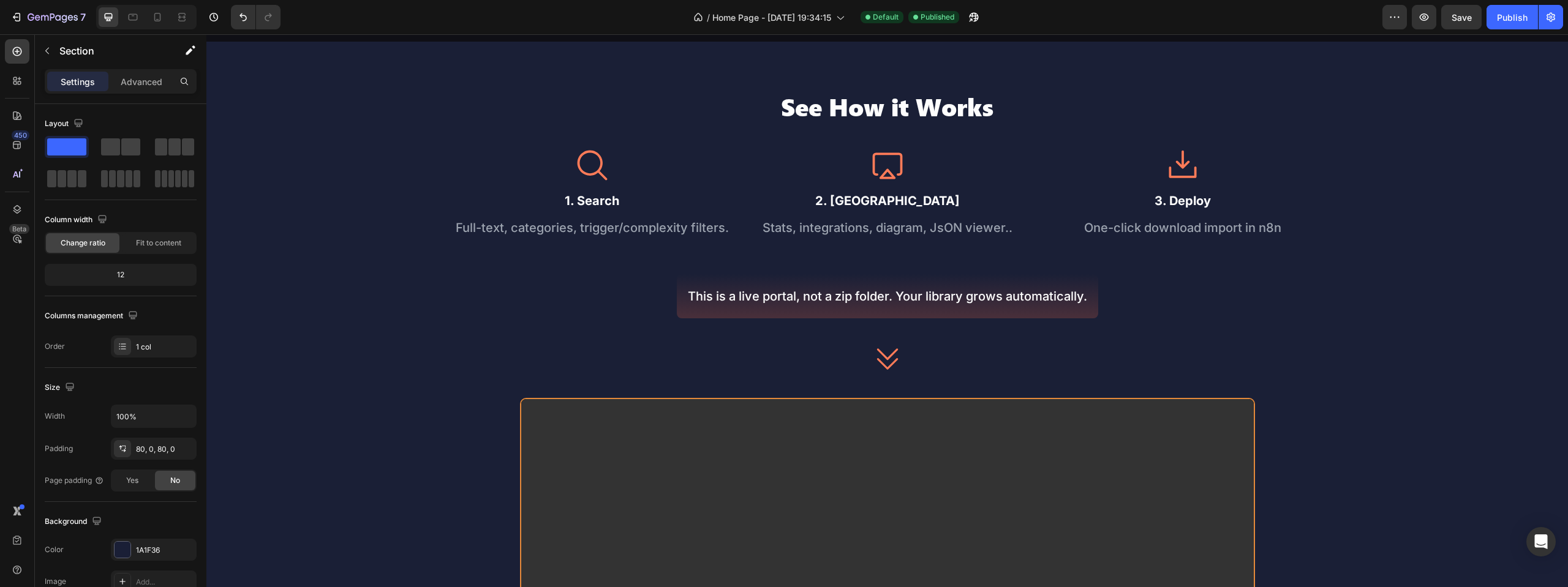
scroll to position [245, 0]
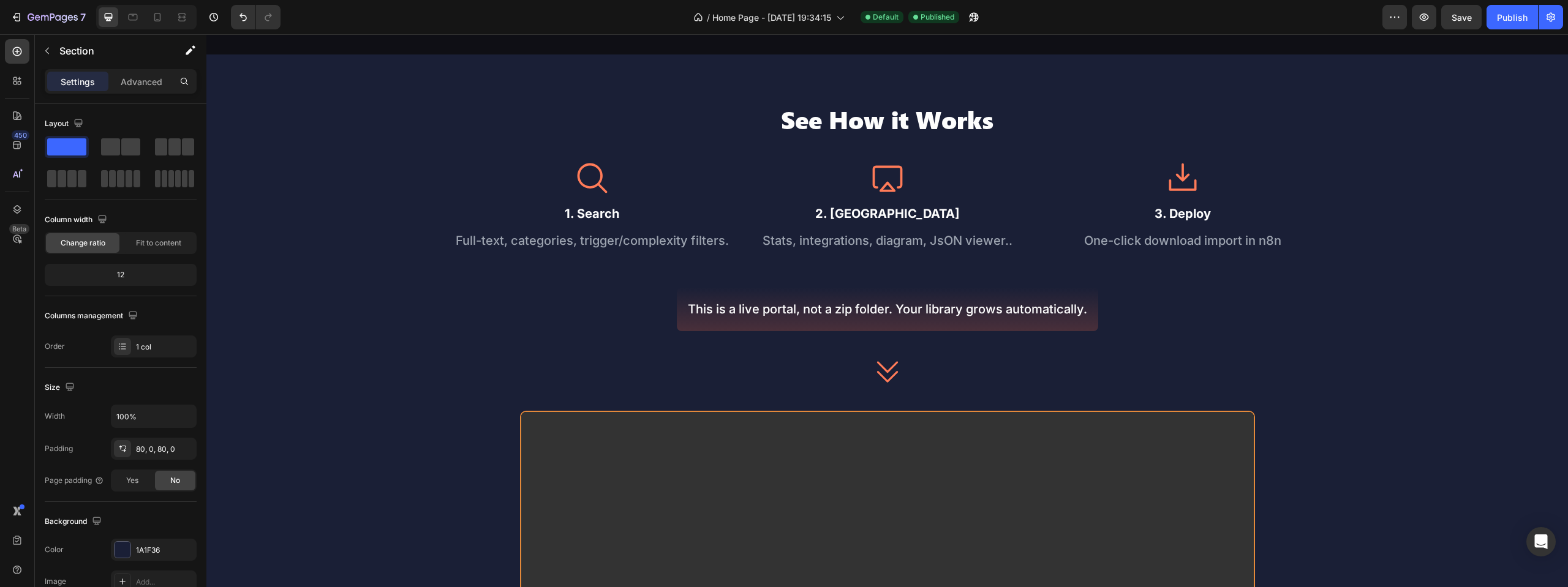
click at [1485, 205] on div "See How it Works Heading Icon 1. Search Text Block Full-text, categories, trigg…" at bounding box center [887, 463] width 1362 height 819
click at [1392, 210] on div "See How it Works Heading Icon 1. Search Text Block Full-text, categories, trigg…" at bounding box center [887, 463] width 1362 height 819
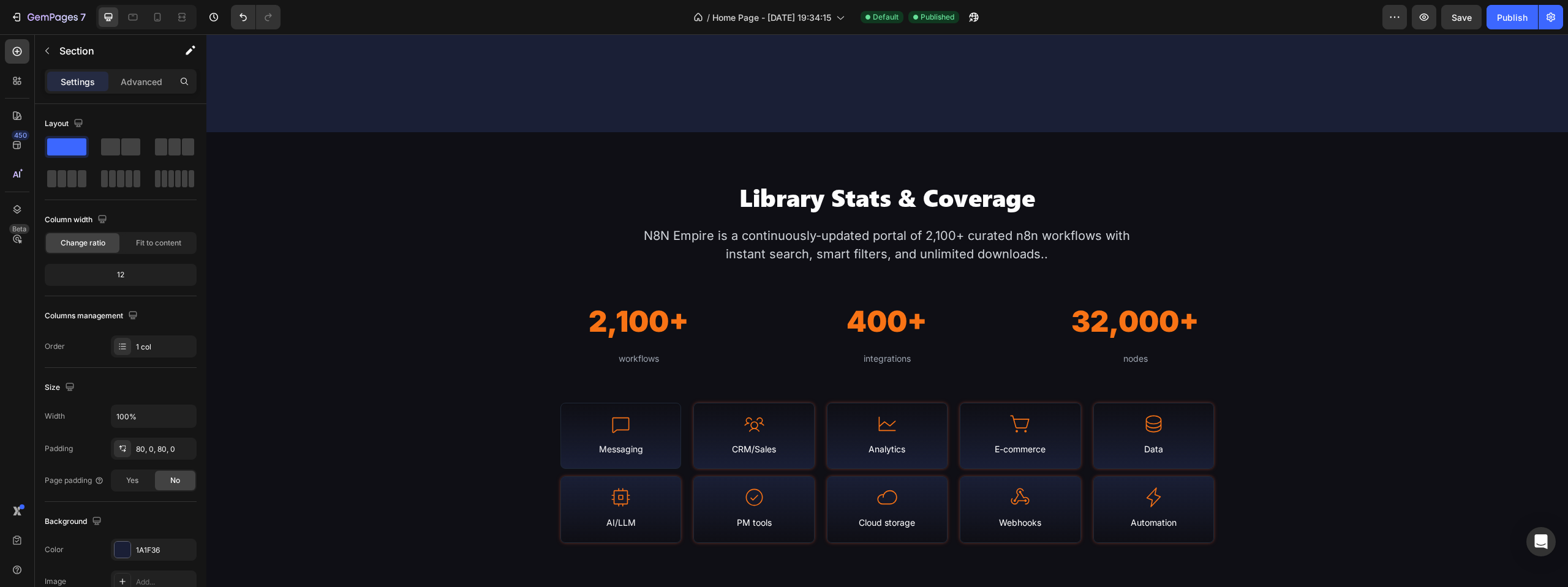
scroll to position [1225, 0]
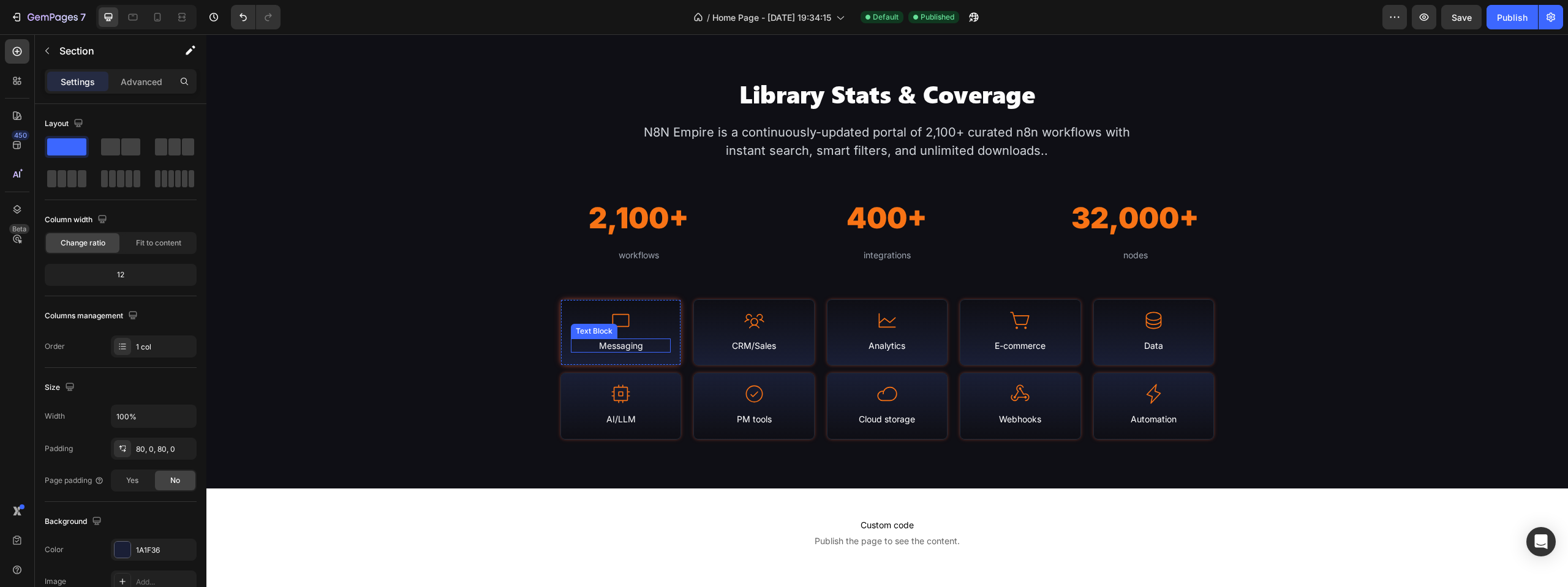
click at [658, 345] on div "Messaging" at bounding box center [621, 345] width 100 height 14
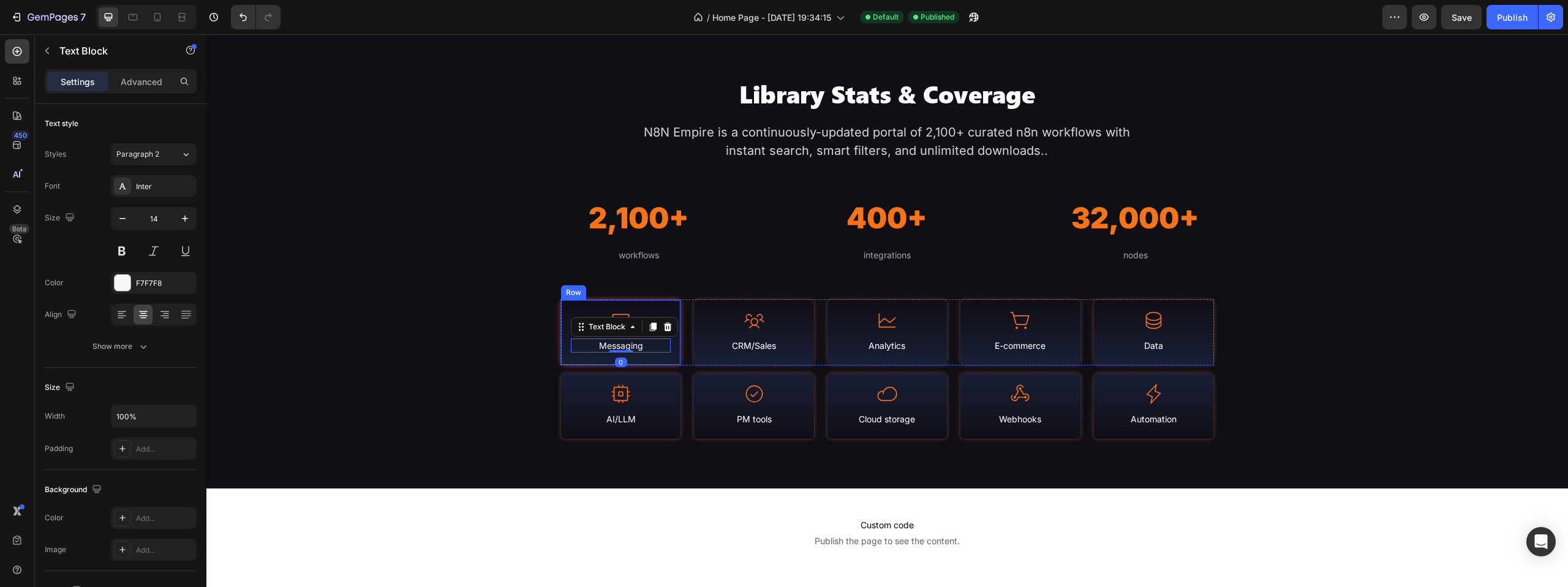
click at [669, 310] on div "Icon Messaging Text Block 0 Row" at bounding box center [620, 333] width 120 height 67
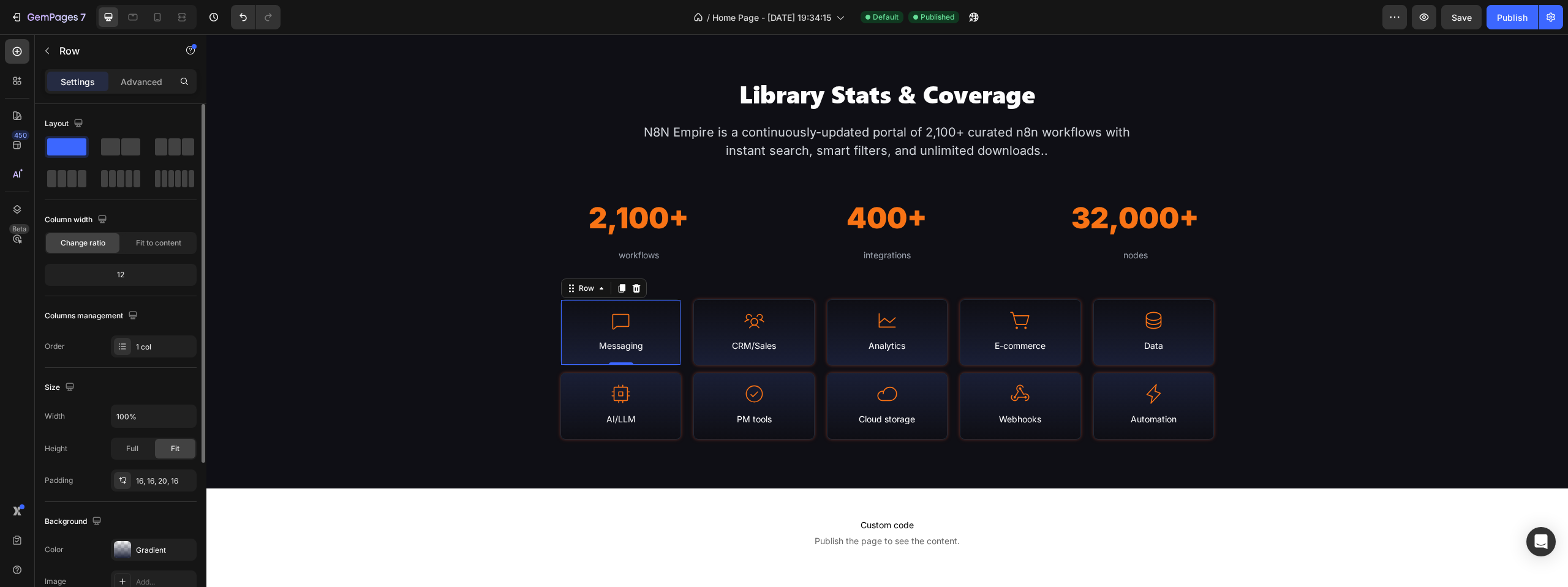
scroll to position [229, 0]
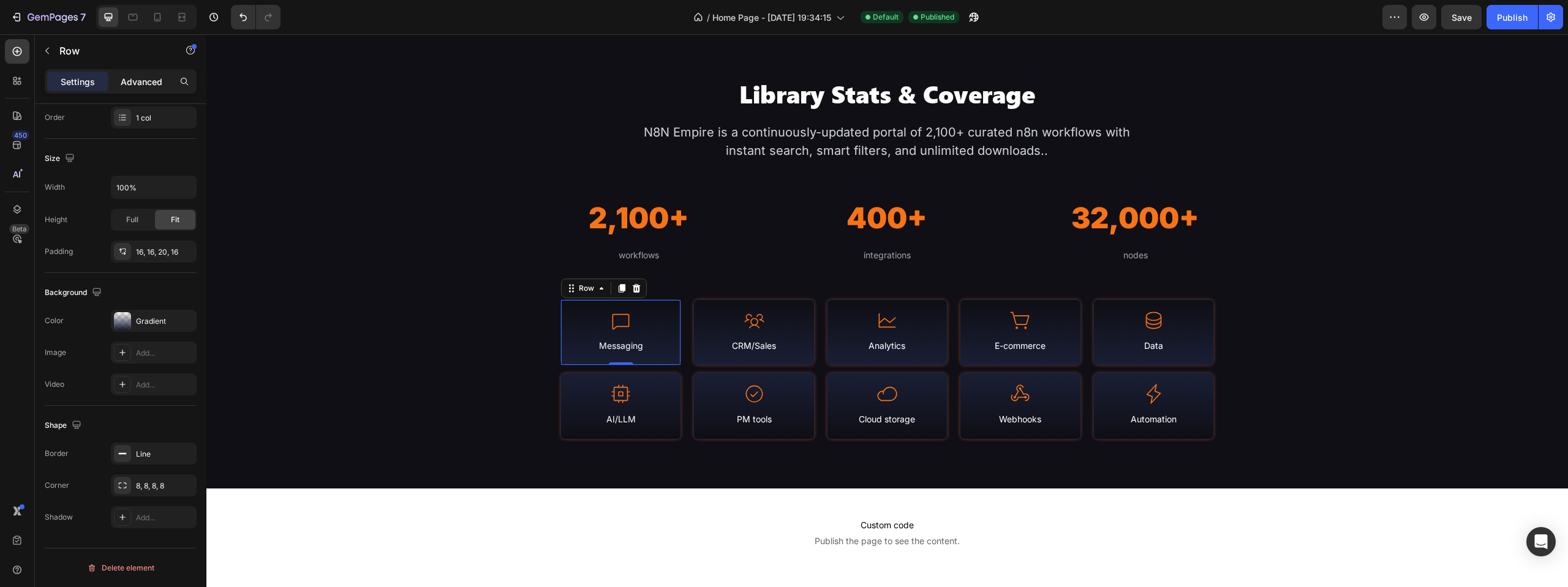
click at [131, 80] on p "Advanced" at bounding box center [141, 81] width 42 height 13
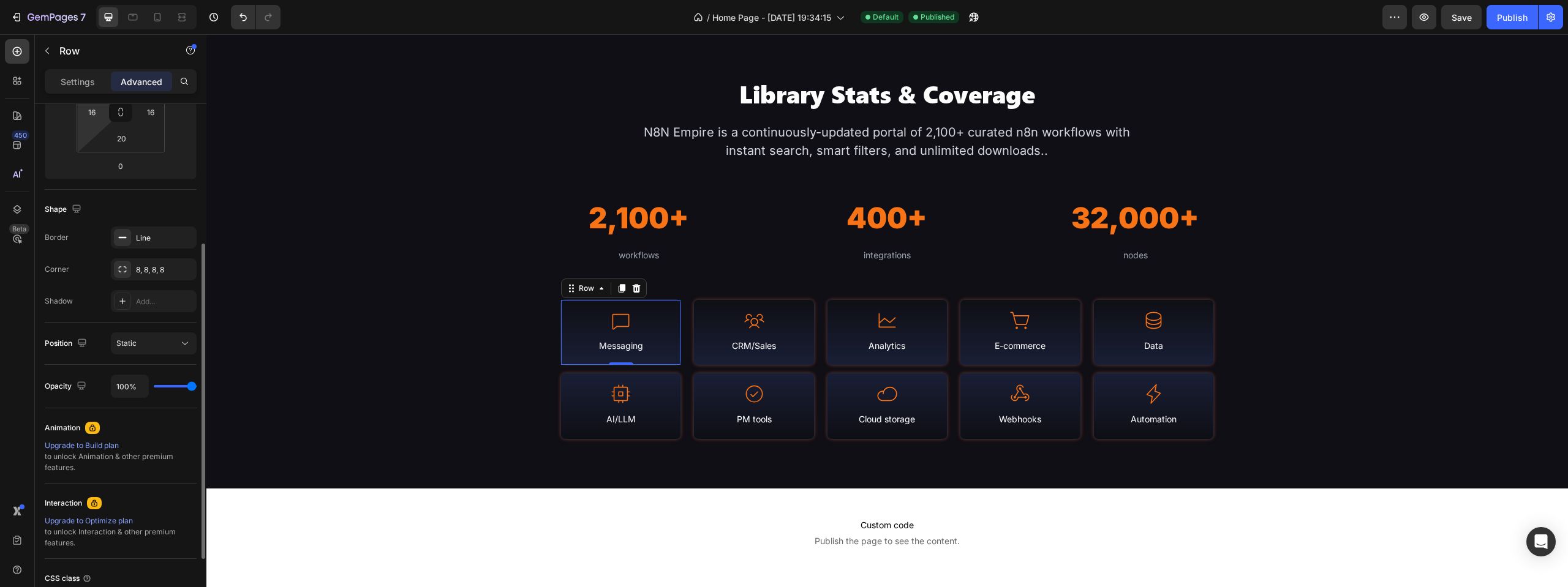
scroll to position [0, 0]
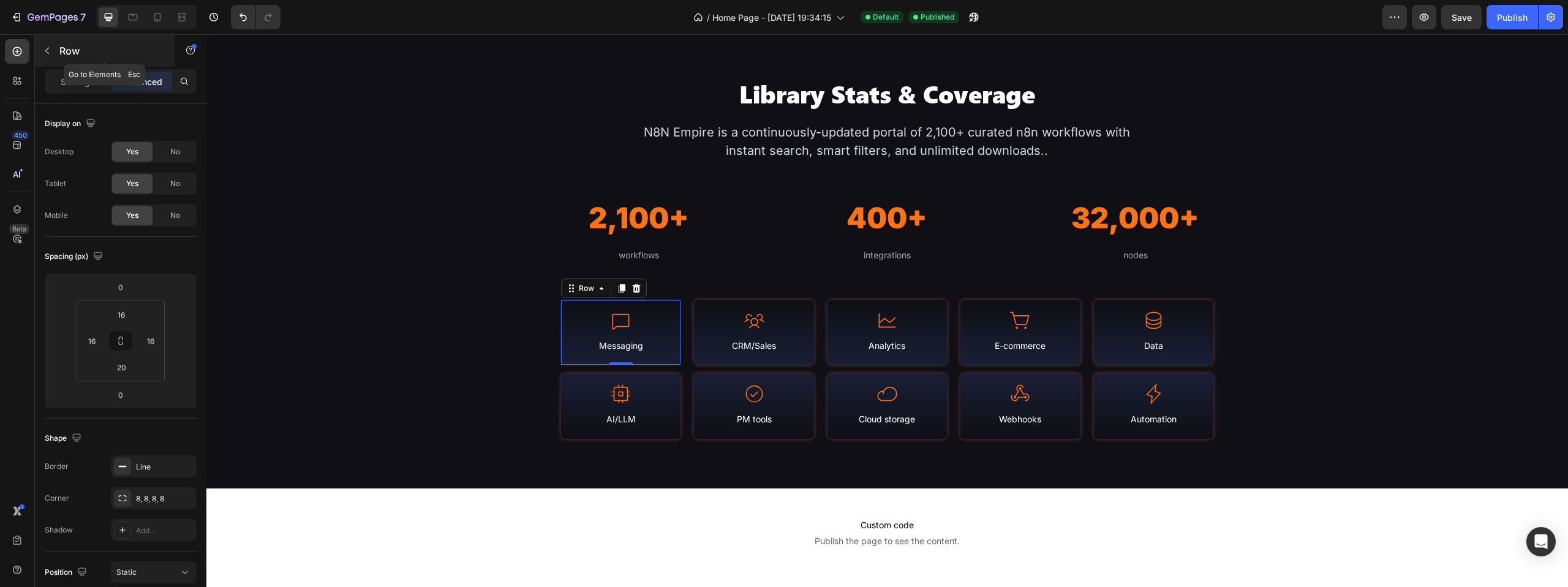
click at [52, 50] on icon "button" at bounding box center [48, 51] width 10 height 10
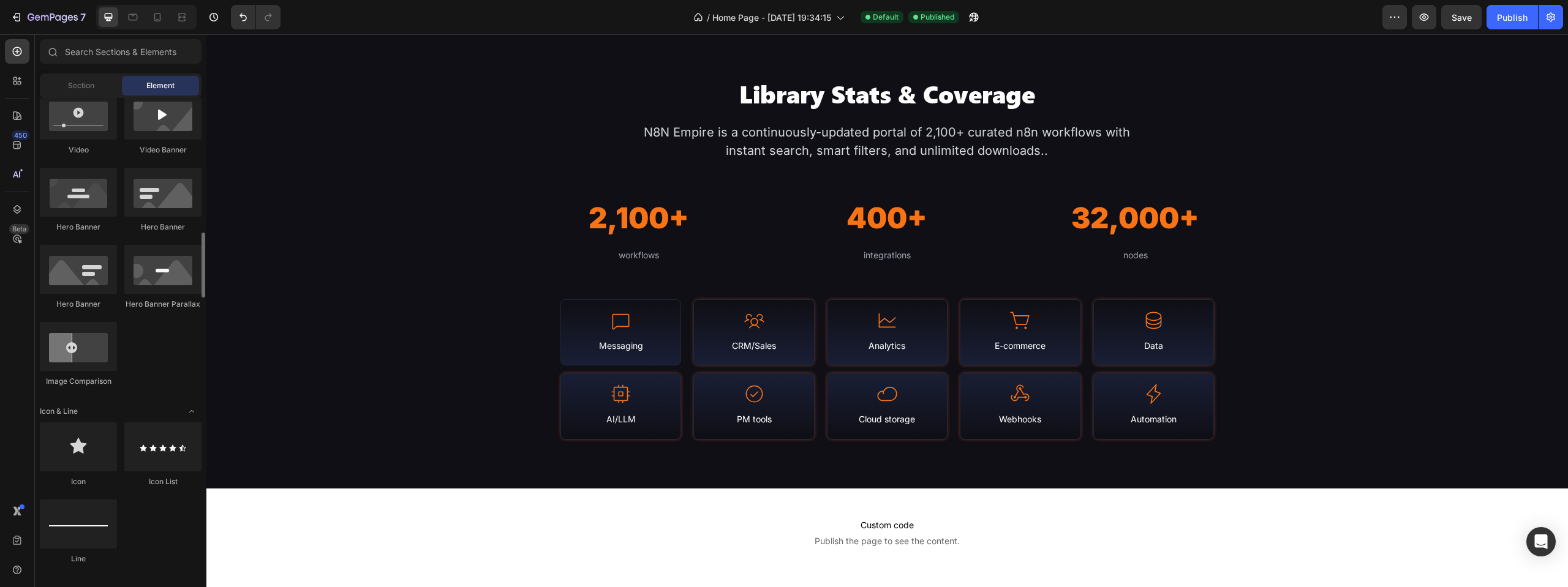
scroll to position [551, 0]
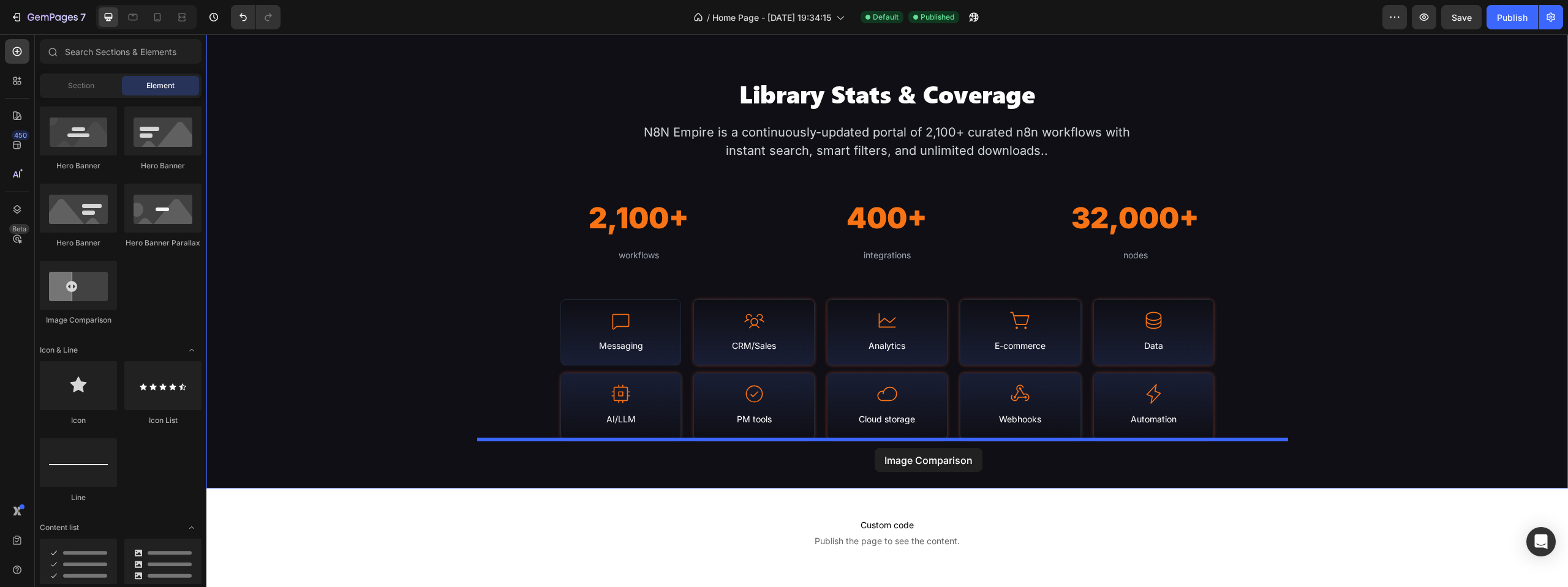
drag, startPoint x: 289, startPoint y: 322, endPoint x: 875, endPoint y: 448, distance: 599.4
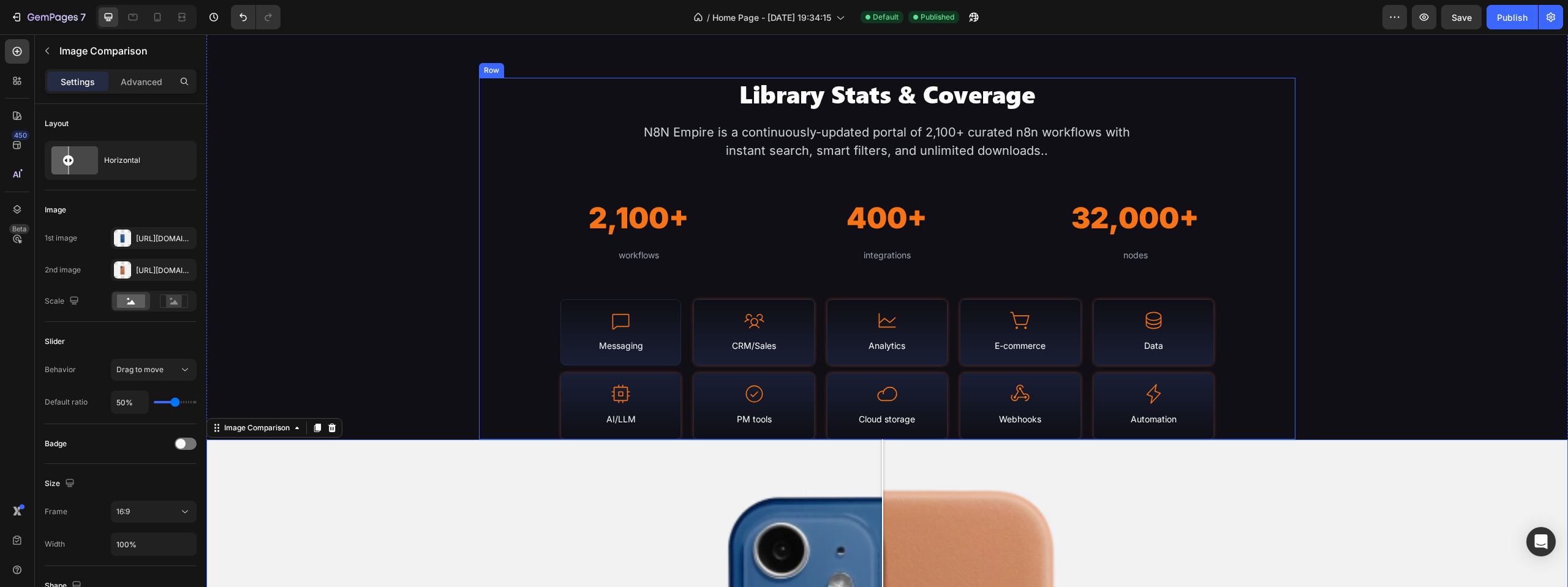
click at [1250, 418] on div "Library Stats & Coverage Heading N8N Empire is a continuously-updated portal of…" at bounding box center [887, 259] width 817 height 362
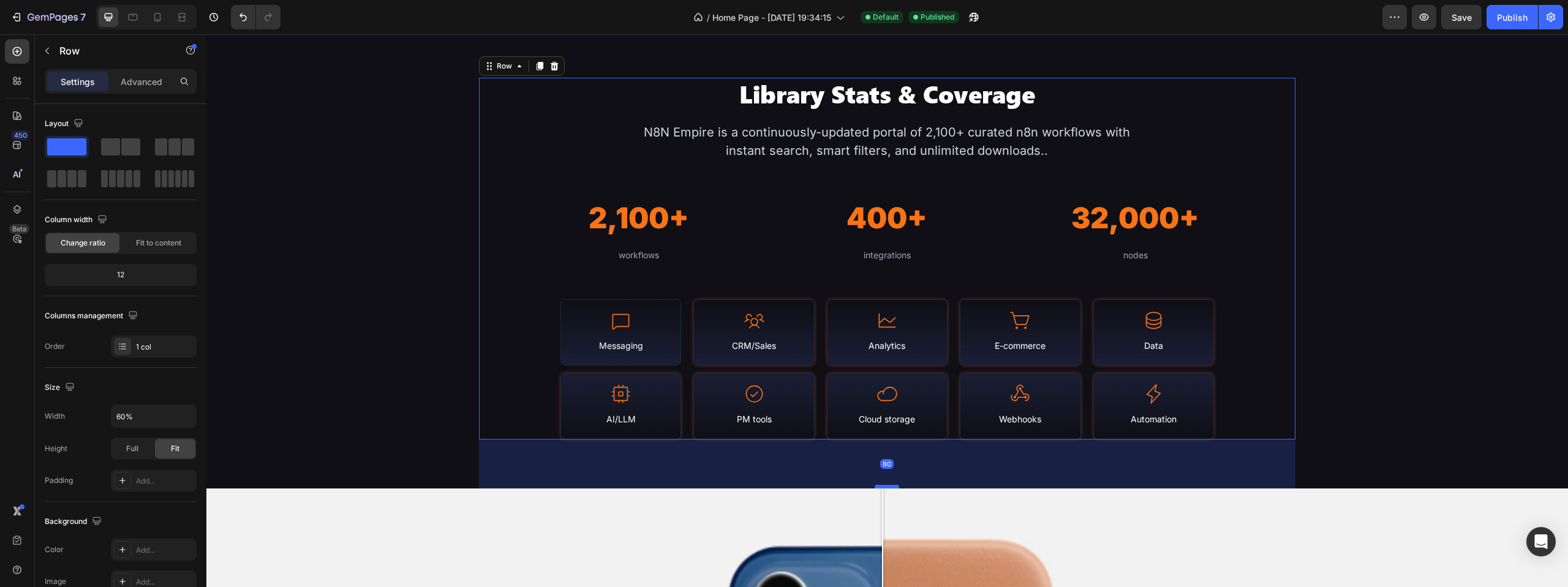
drag, startPoint x: 886, startPoint y: 439, endPoint x: 893, endPoint y: 488, distance: 49.5
click at [893, 488] on div at bounding box center [887, 487] width 25 height 3
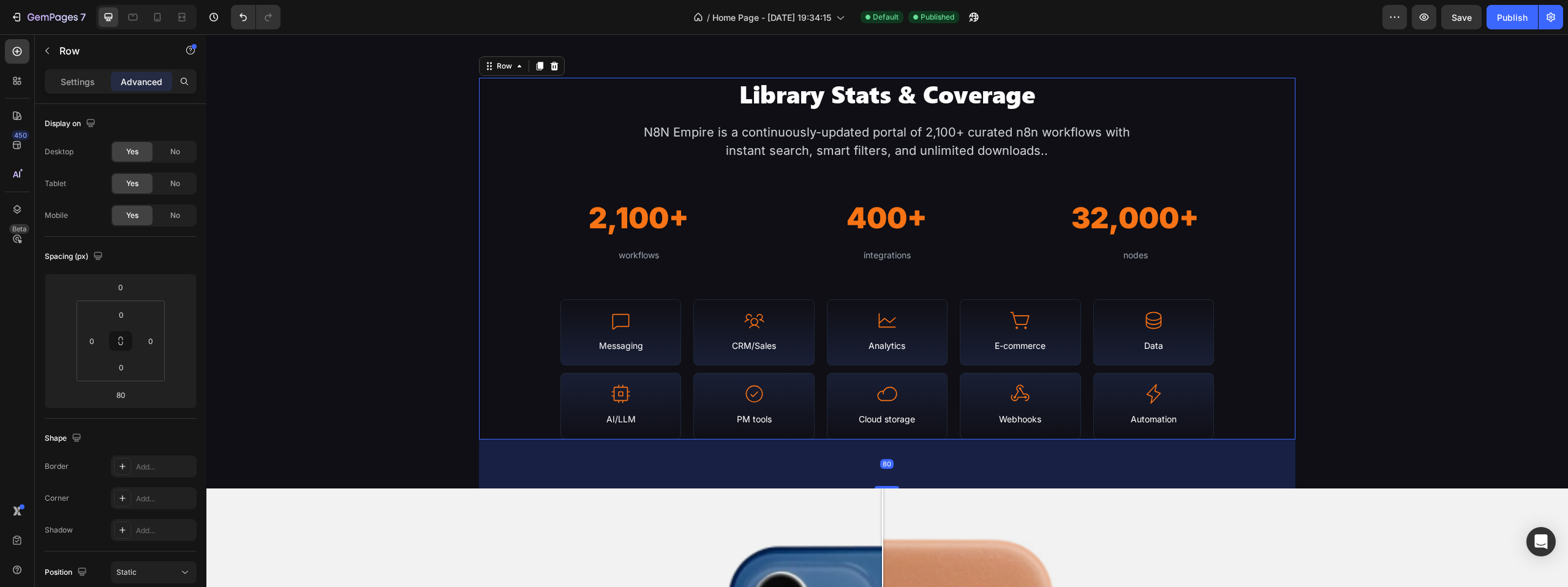
scroll to position [1531, 0]
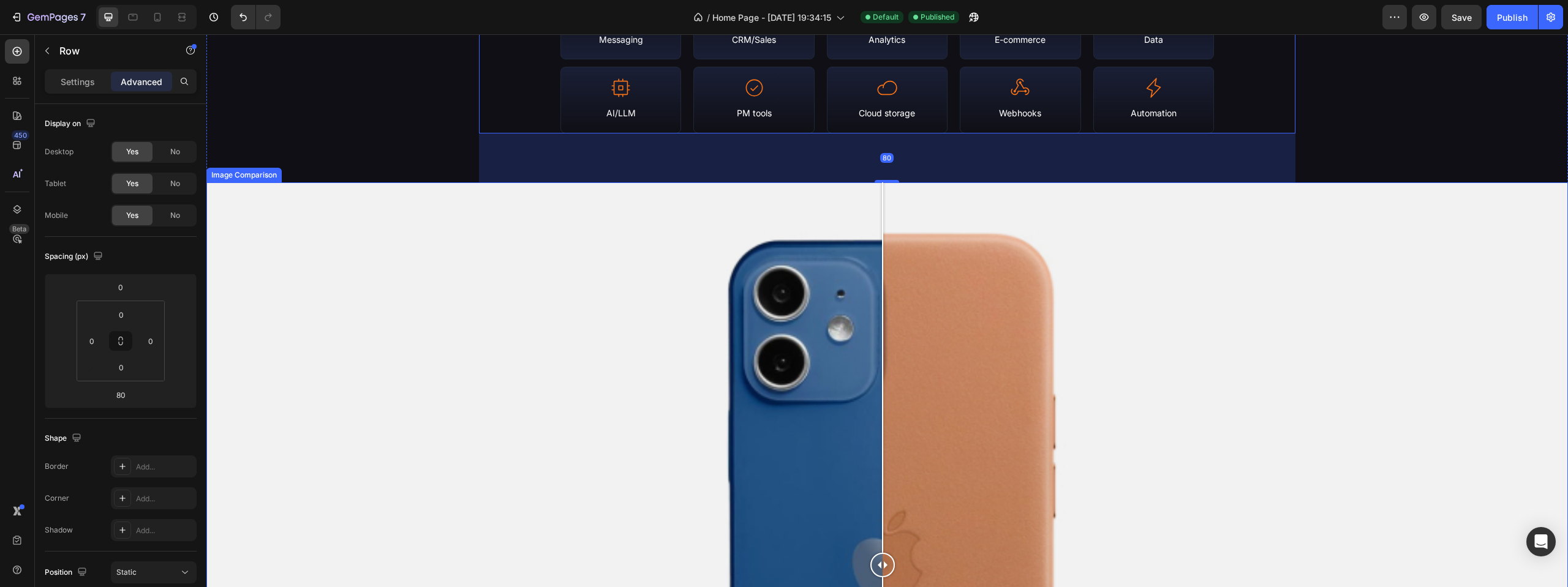
click at [872, 454] on div at bounding box center [882, 565] width 25 height 765
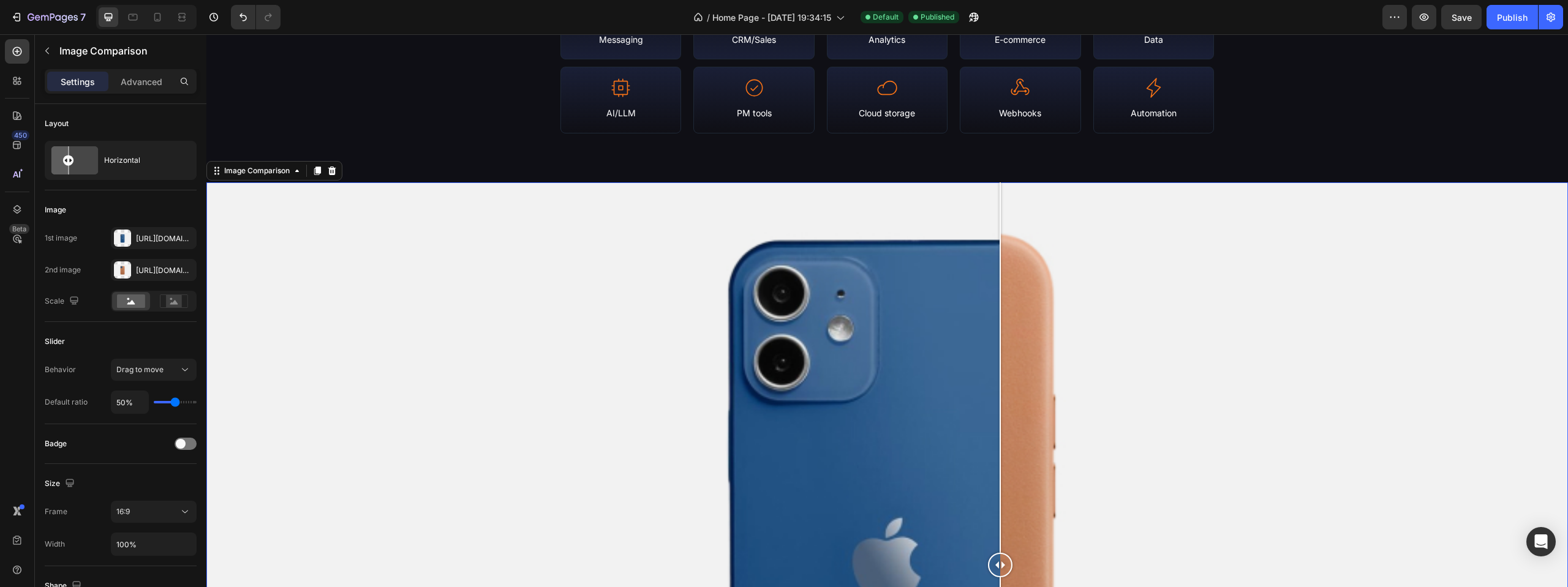
click at [1000, 366] on div at bounding box center [887, 565] width 1362 height 765
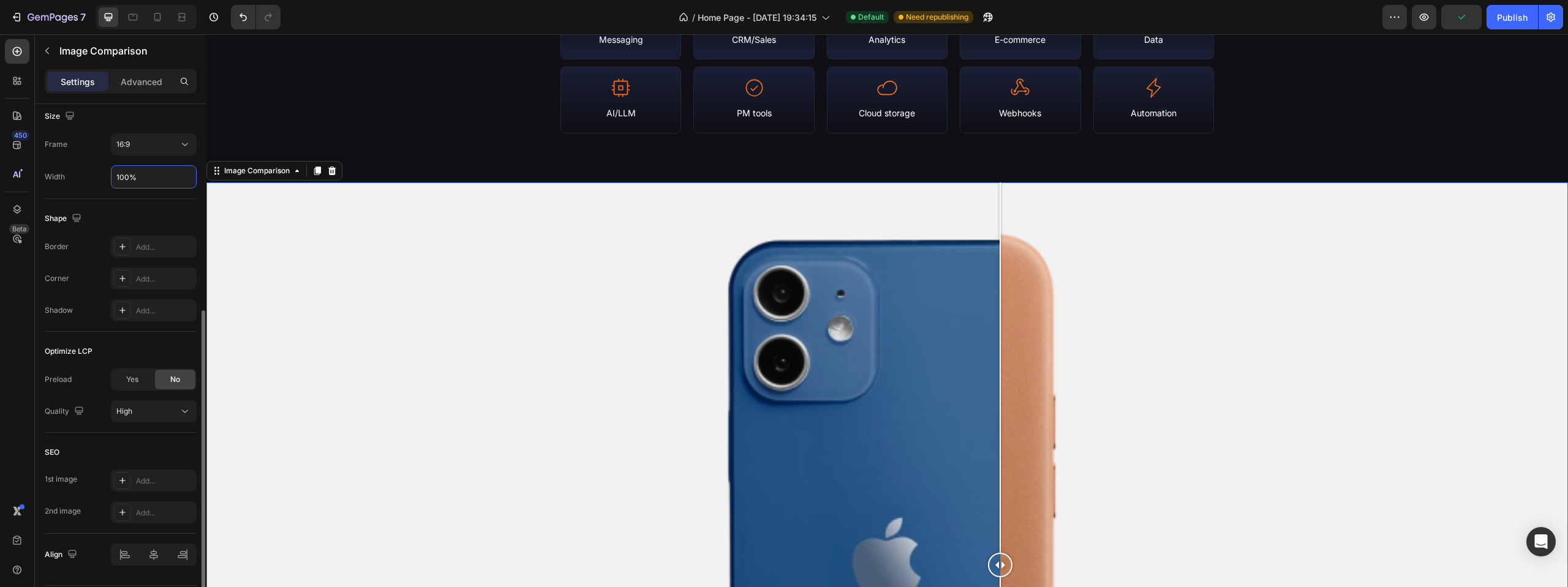
click at [132, 176] on input "100%" at bounding box center [154, 177] width 85 height 22
click at [123, 177] on input "100%" at bounding box center [154, 177] width 85 height 22
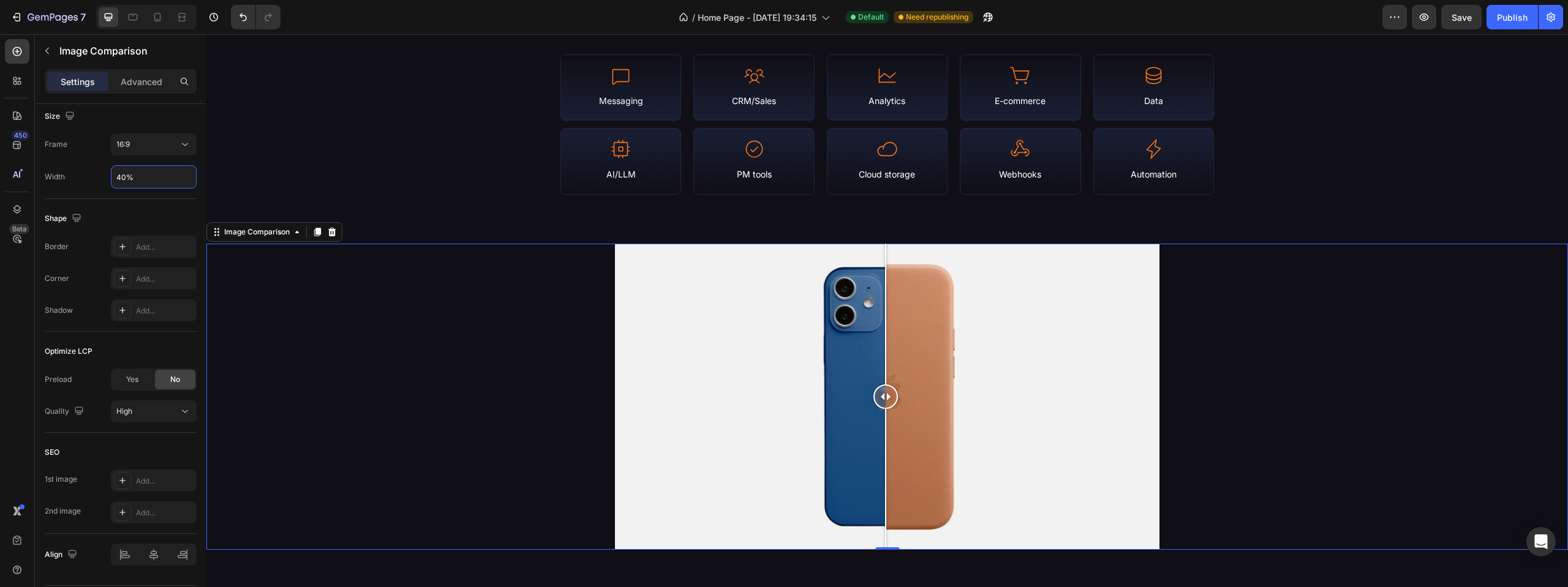
scroll to position [1531, 0]
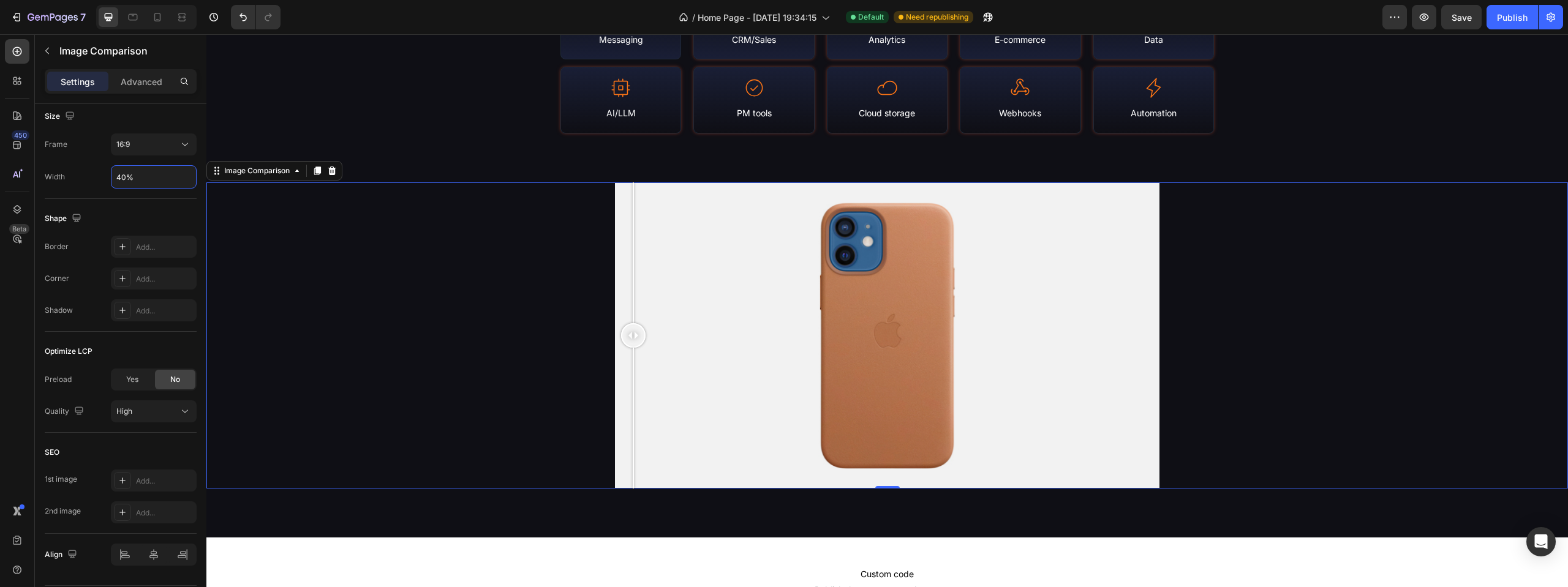
drag, startPoint x: 885, startPoint y: 344, endPoint x: 647, endPoint y: 351, distance: 238.1
click at [598, 355] on div at bounding box center [887, 335] width 1362 height 306
type input "40%"
click at [1282, 354] on div at bounding box center [887, 335] width 1362 height 306
click at [977, 294] on div at bounding box center [888, 335] width 545 height 306
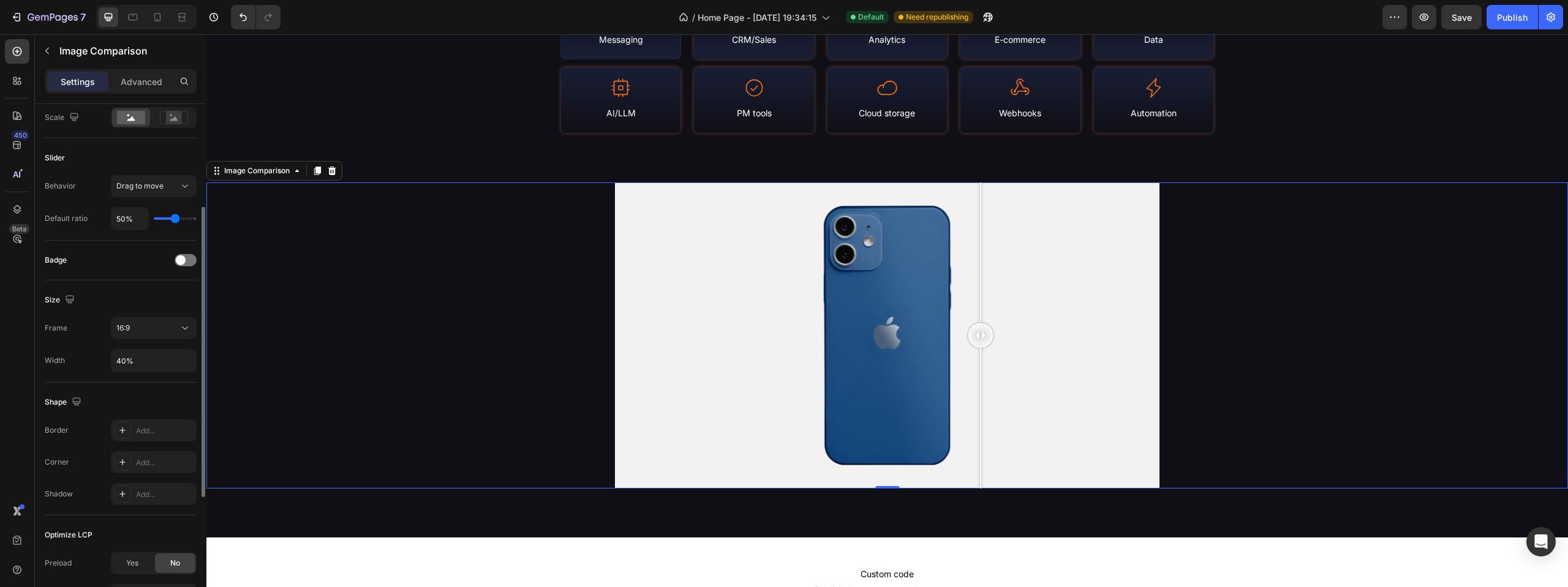
scroll to position [0, 0]
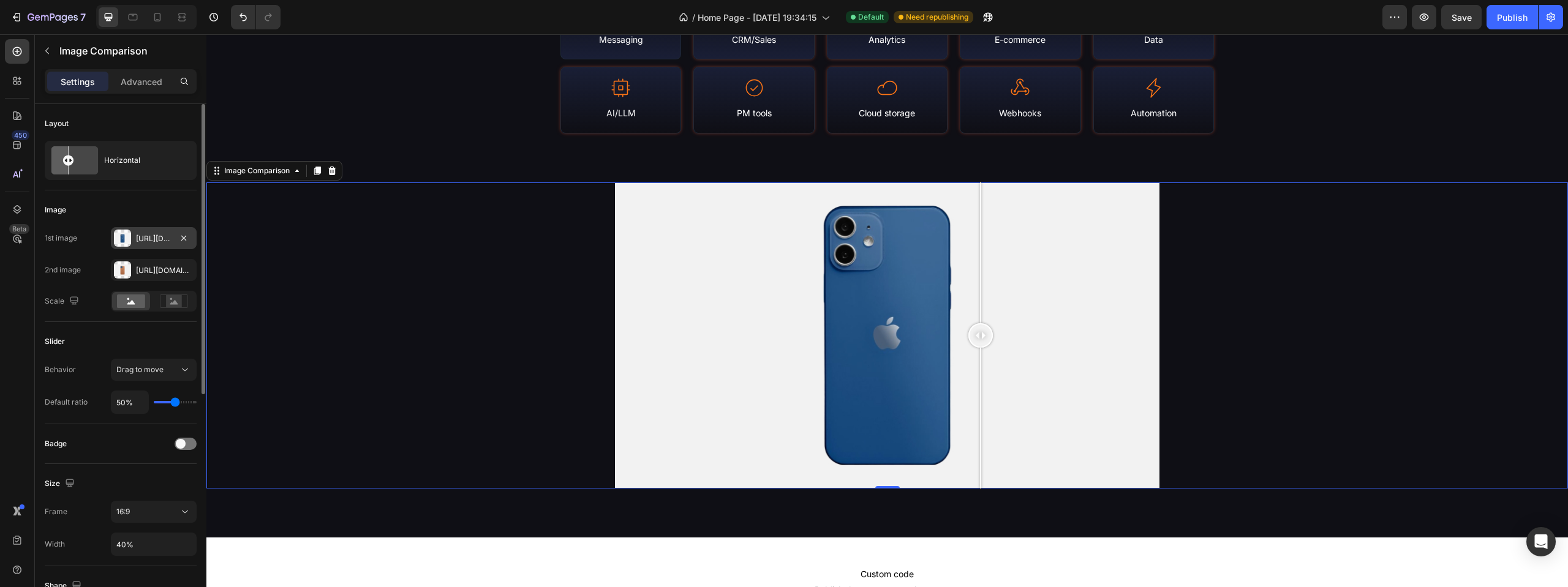
click at [126, 236] on div at bounding box center [122, 238] width 17 height 17
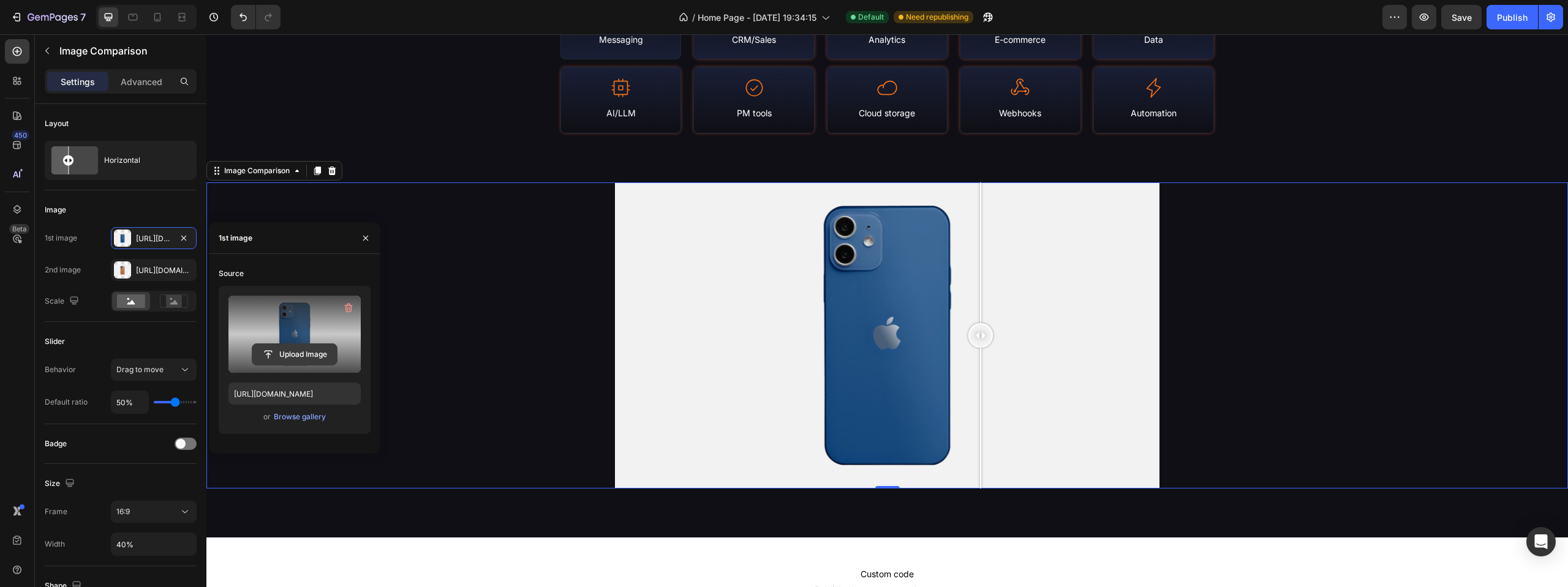
click at [300, 356] on input "file" at bounding box center [294, 355] width 85 height 21
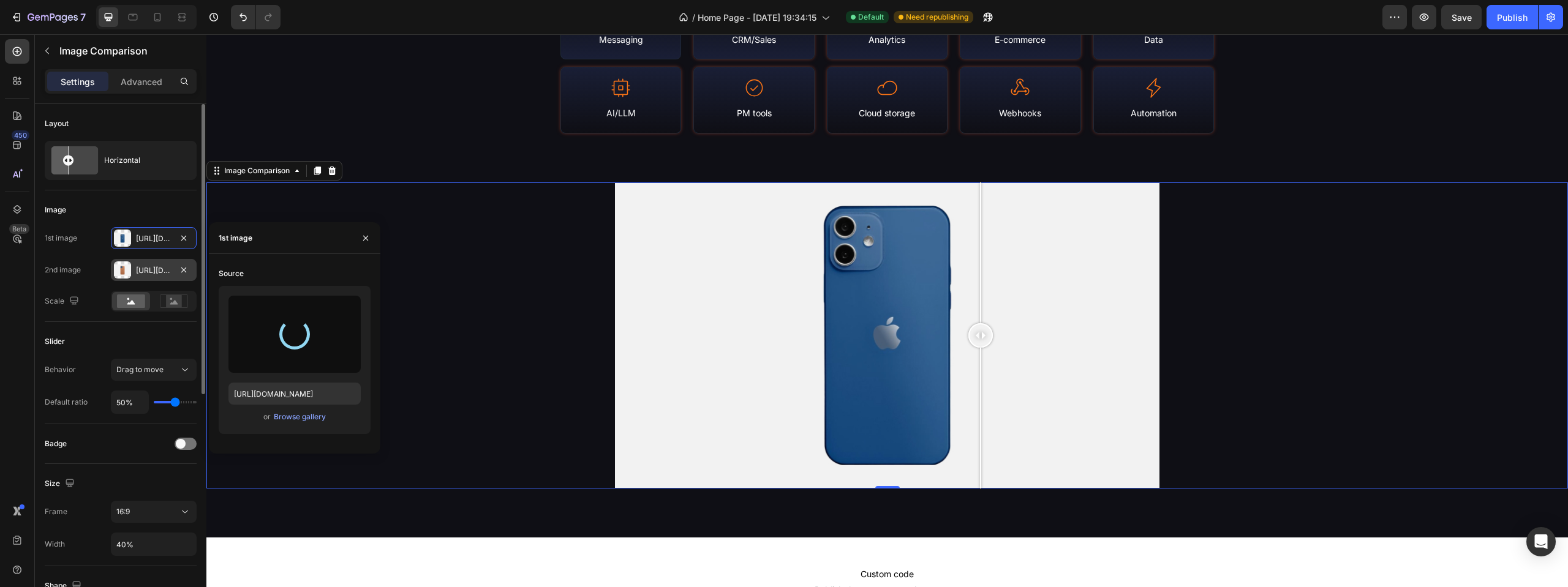
type input "https://cdn.shopify.com/s/files/1/0937/8840/6134/files/gempages_581521175834788…"
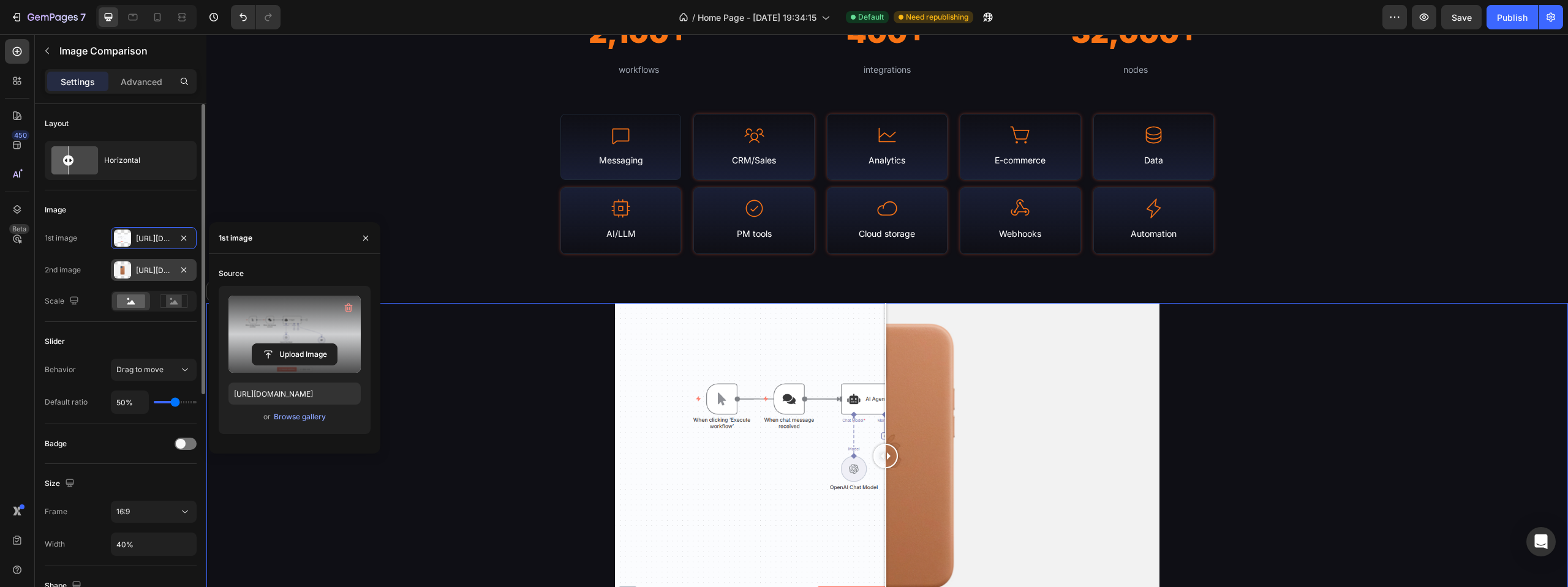
scroll to position [1531, 0]
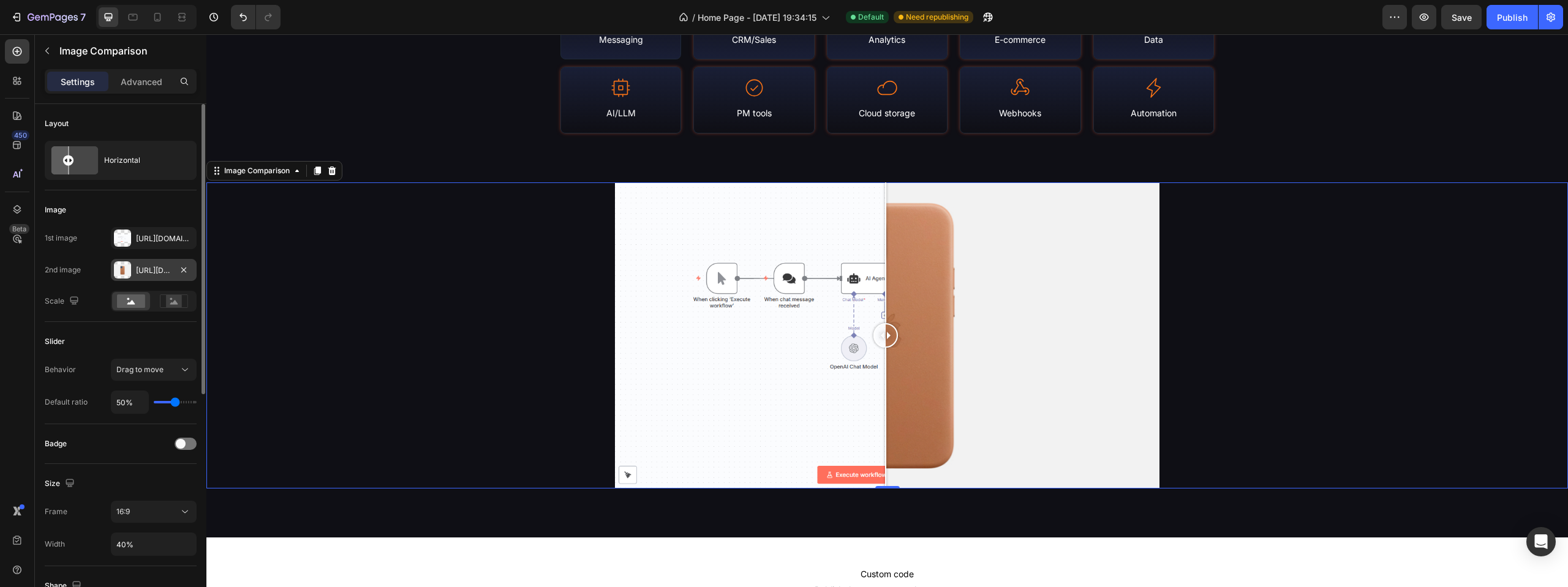
click at [149, 272] on div "Https://cdn.Shopify.Com/s/files/1/2005/9307/files/image_compare_after.Png" at bounding box center [154, 271] width 36 height 11
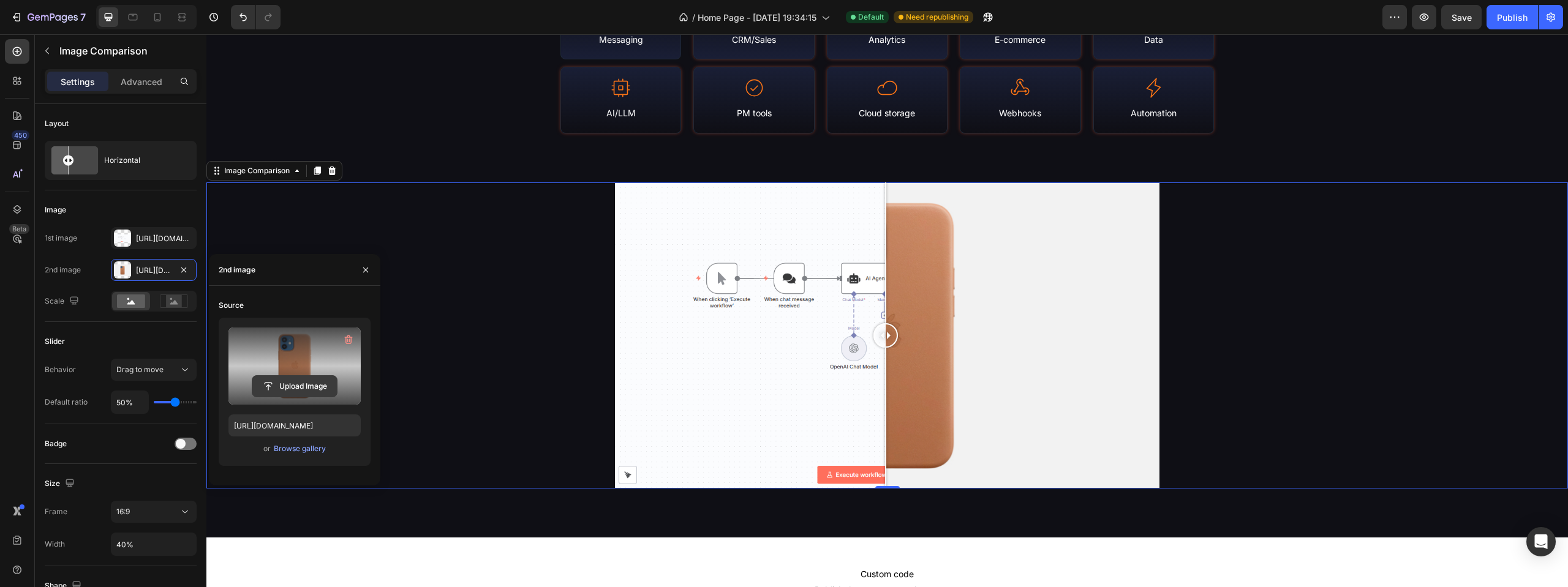
click at [318, 383] on input "file" at bounding box center [294, 386] width 85 height 21
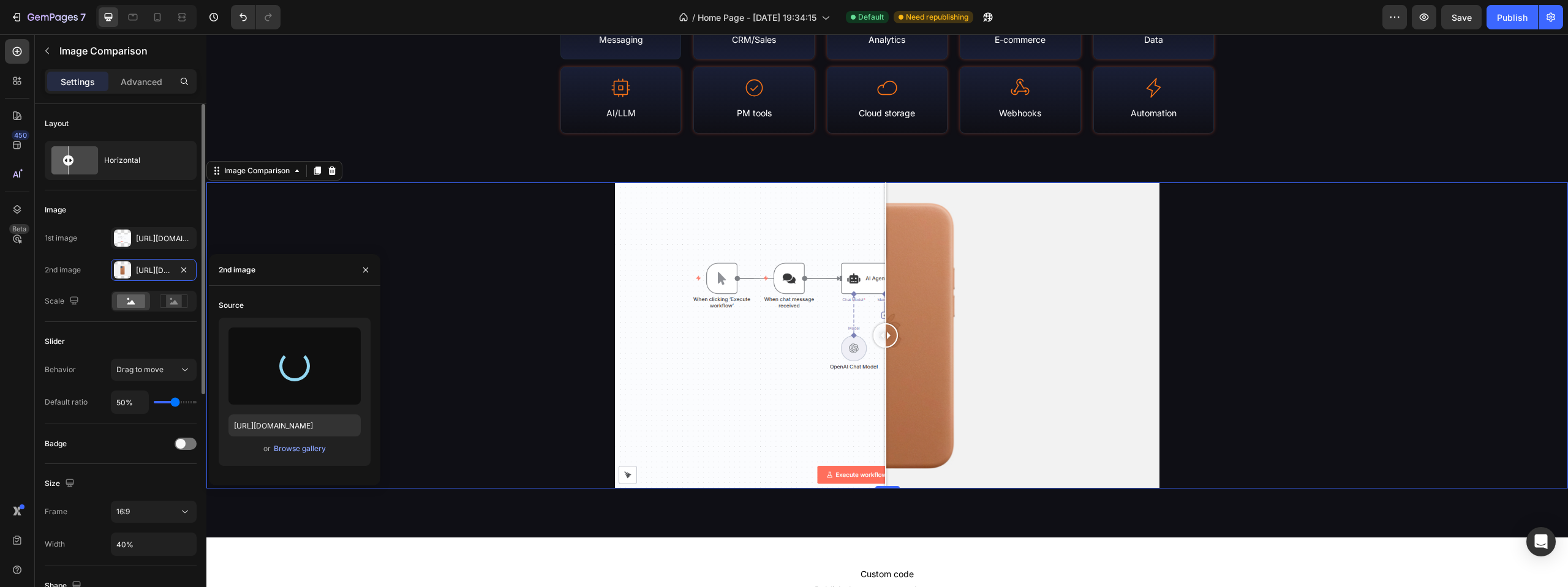
type input "https://cdn.shopify.com/s/files/1/0937/8840/6134/files/gempages_581521175834788…"
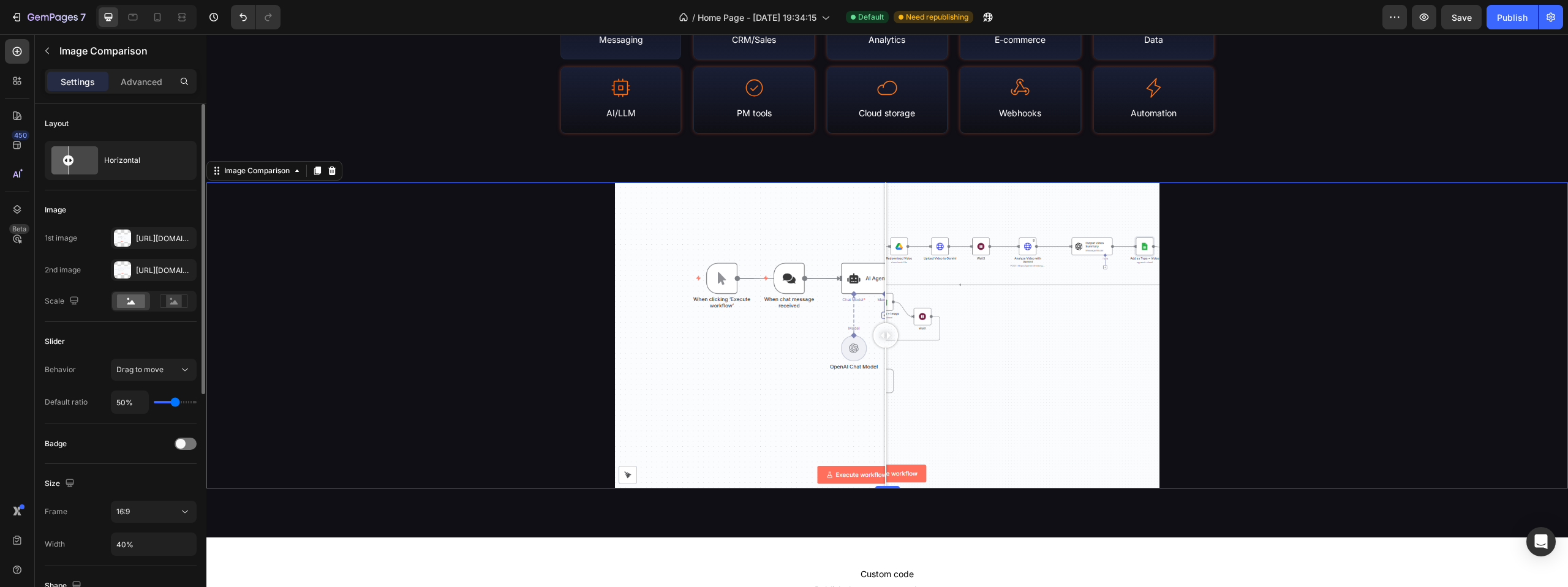
type input "56%"
type input "56"
type input "58%"
type input "58"
type input "69%"
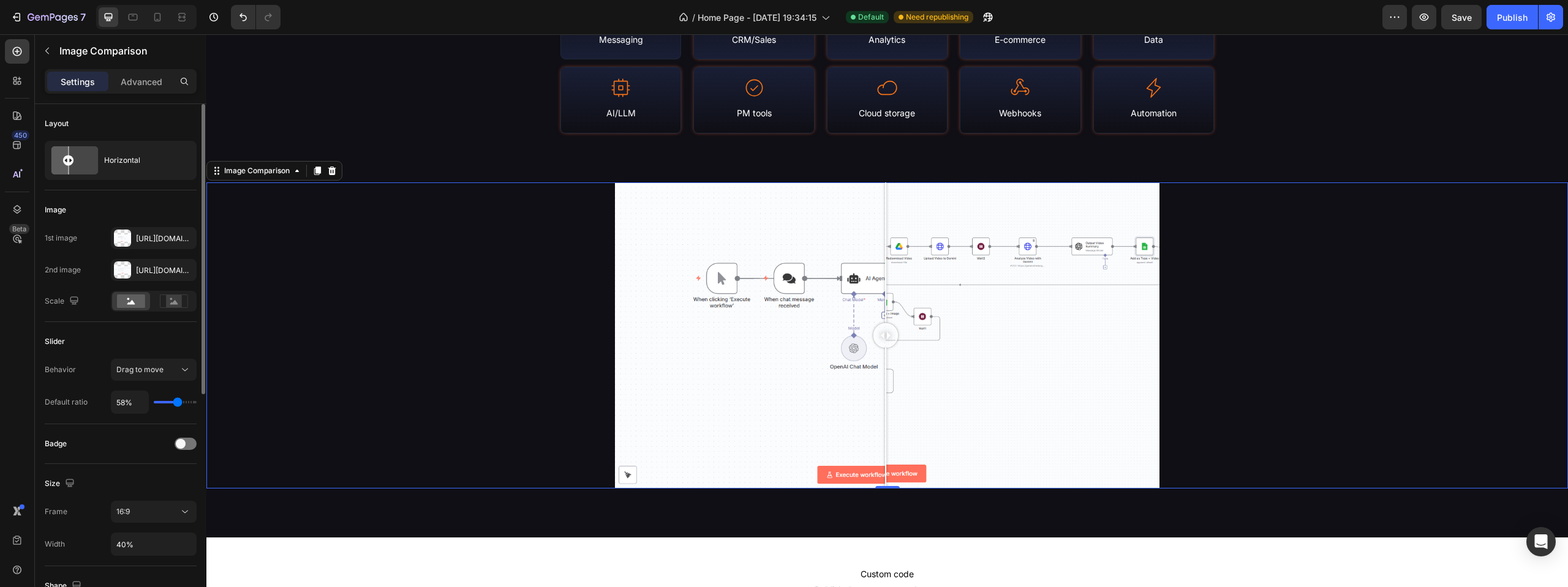
type input "69"
type input "82%"
type input "82"
type input "93%"
type input "93"
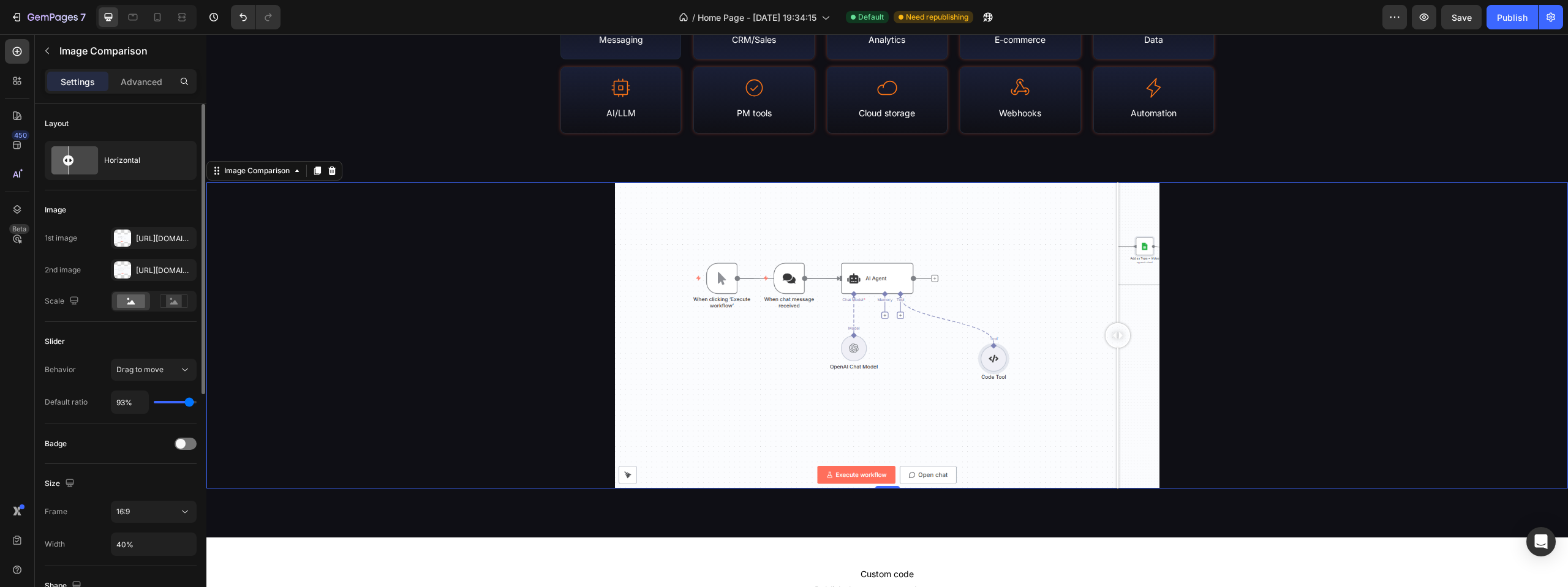
type input "85%"
type input "85"
type input "71%"
type input "71"
type input "63%"
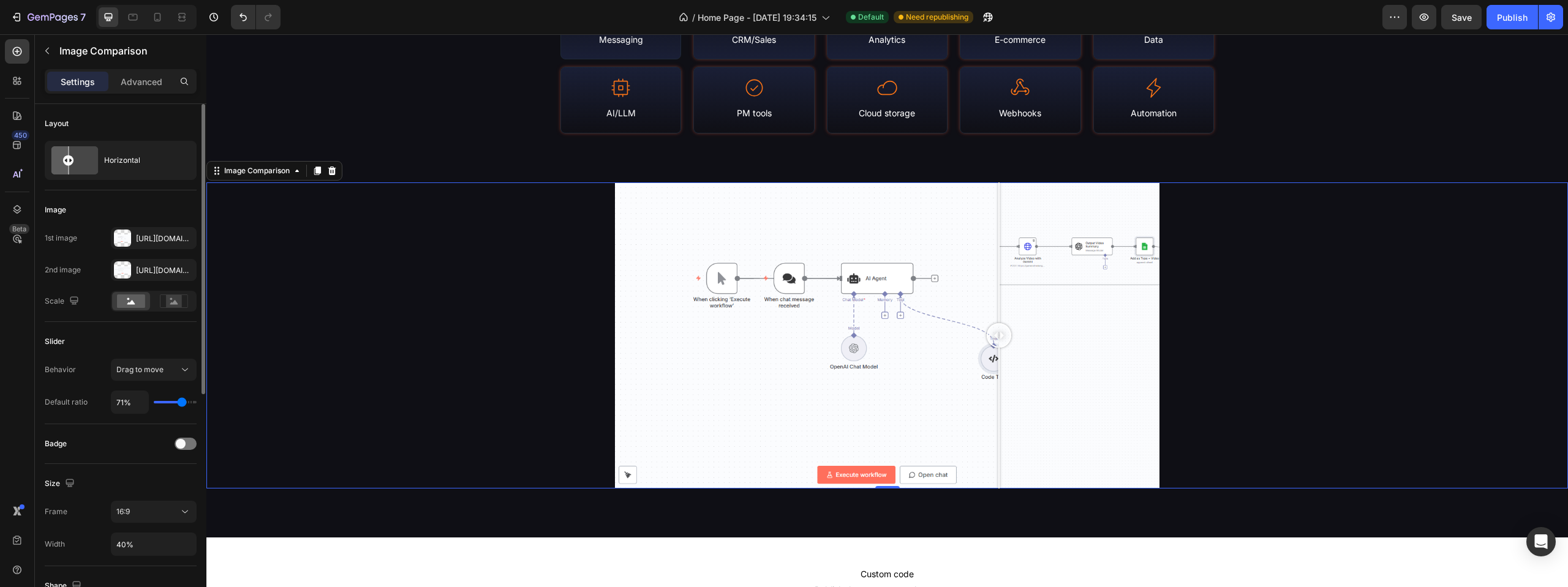
type input "63"
type input "58%"
type input "58"
type input "52%"
type input "52"
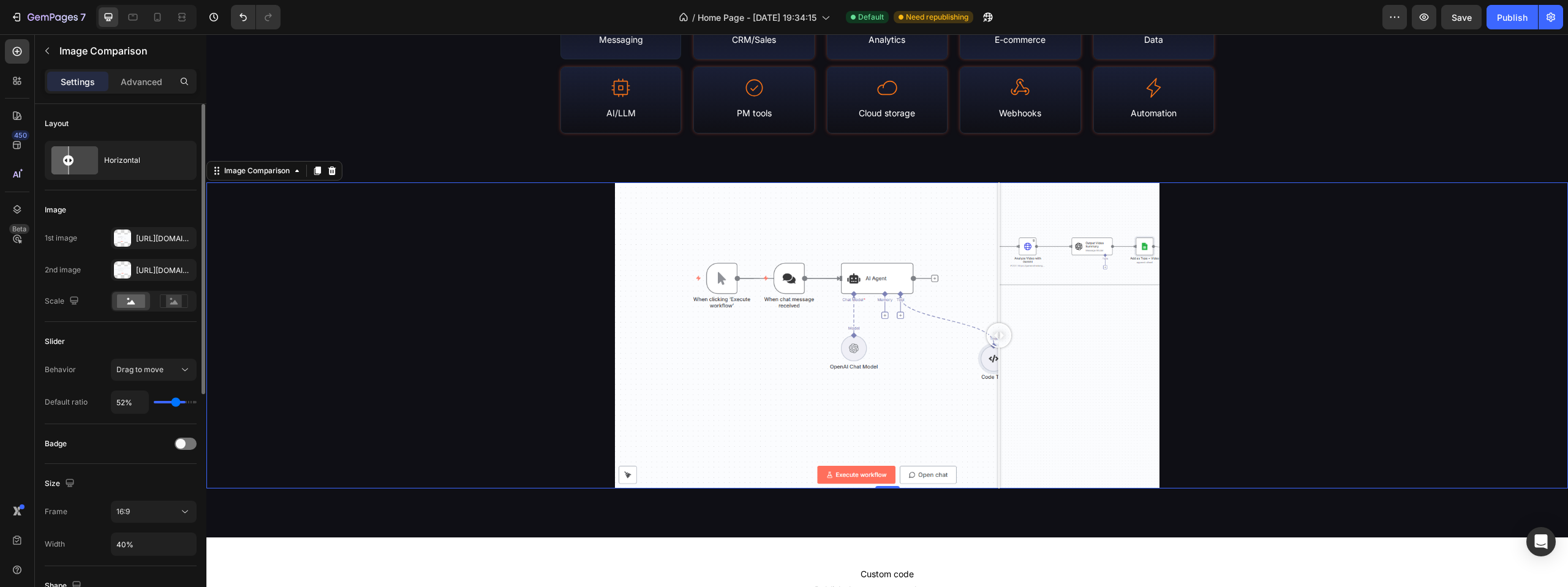
type input "49%"
type input "49"
type input "47%"
type input "47"
type input "43%"
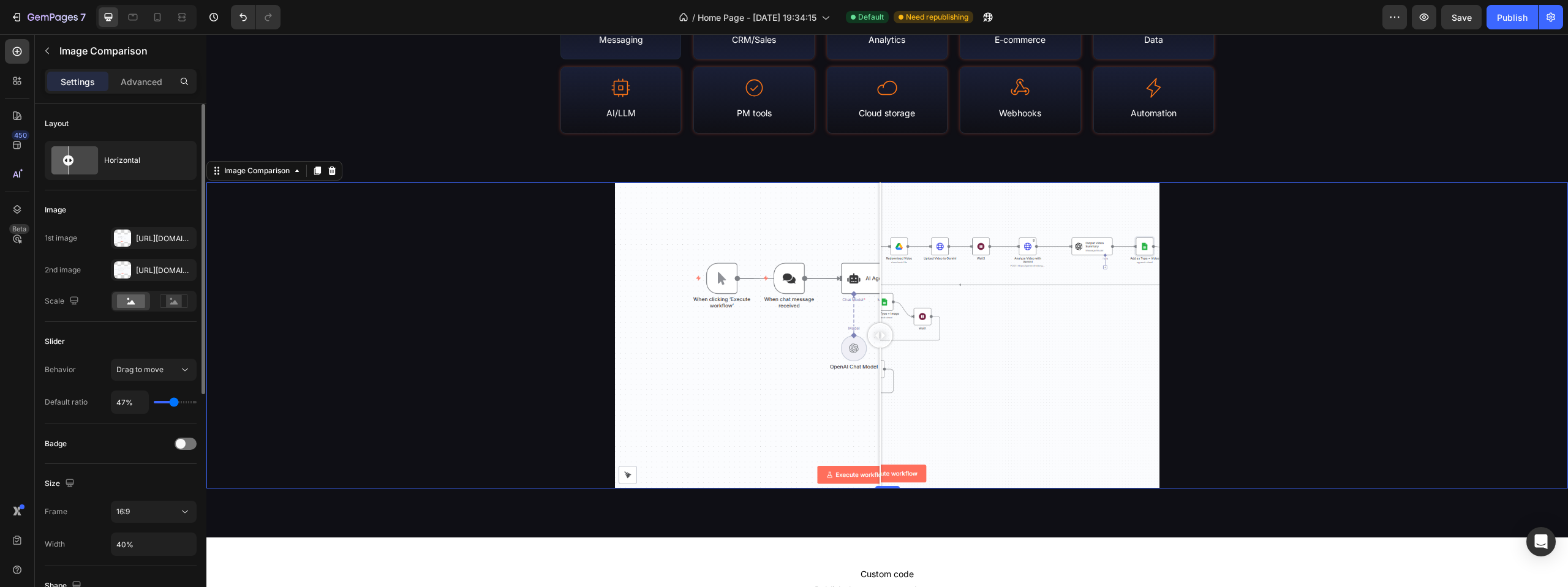
type input "43"
type input "41%"
type input "41"
type input "38%"
type input "38"
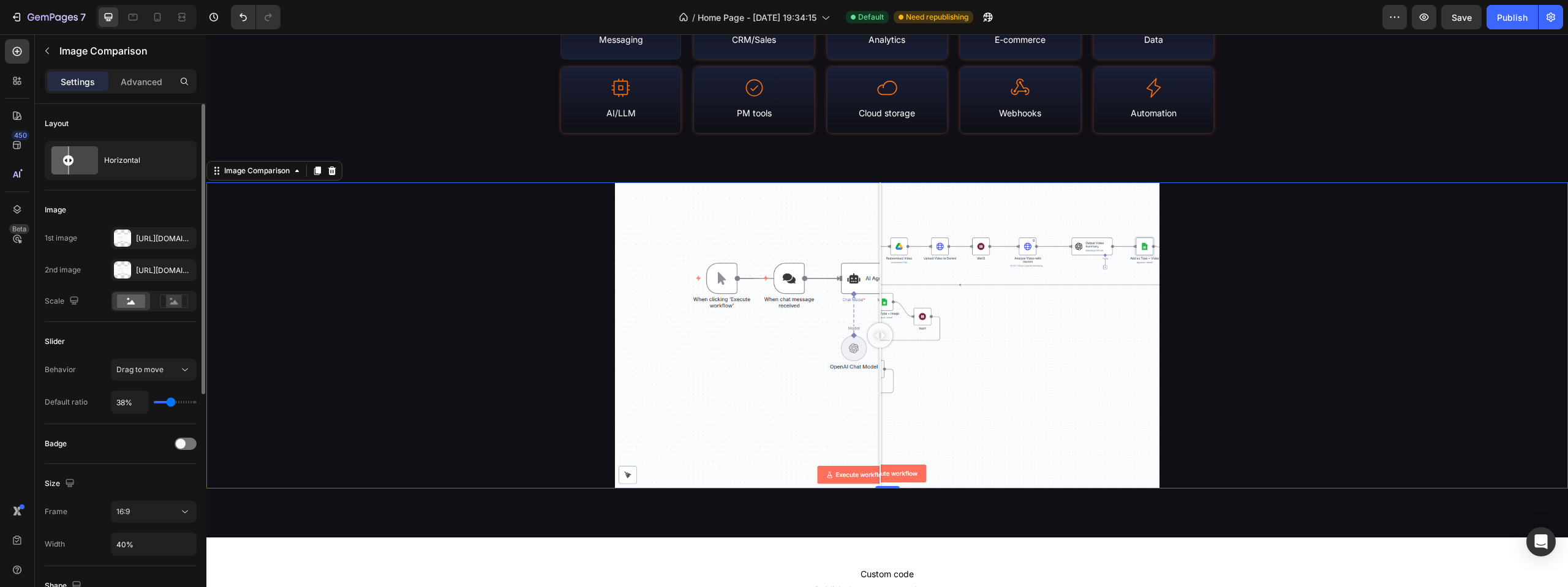
type input "25%"
type input "25"
type input "23%"
type input "23"
type input "21%"
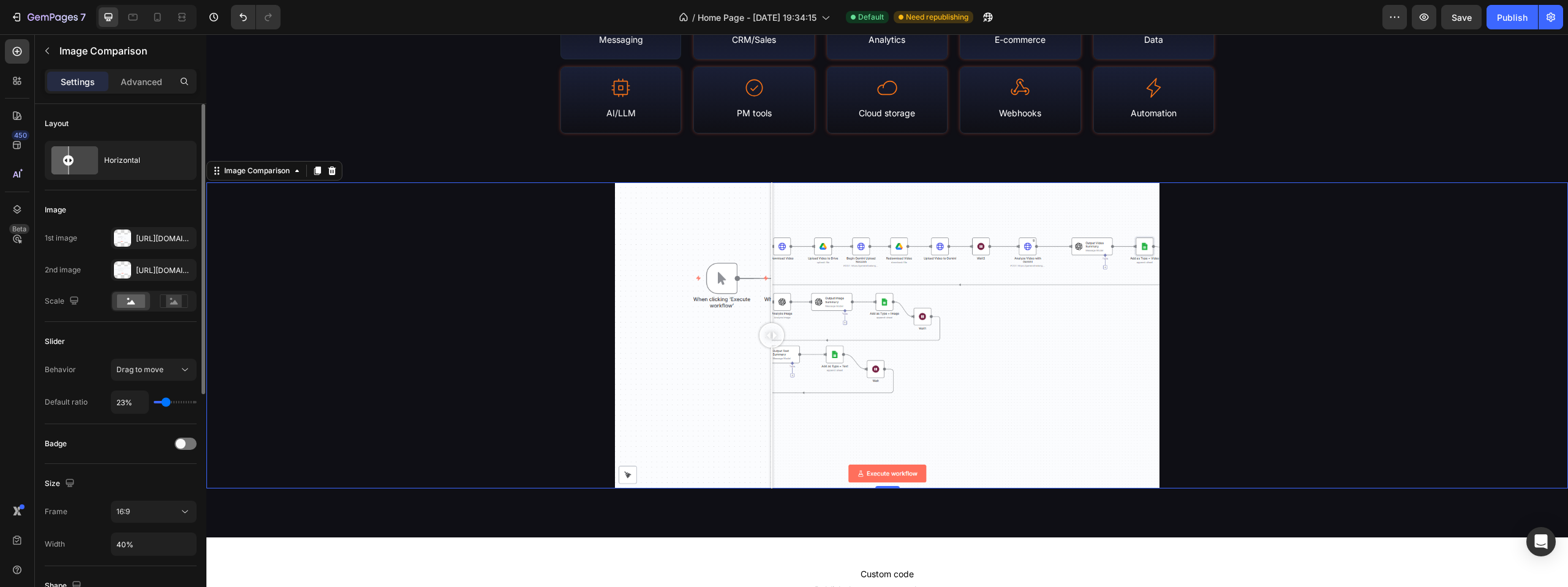
type input "21"
type input "23%"
type input "23"
type input "25%"
type input "25"
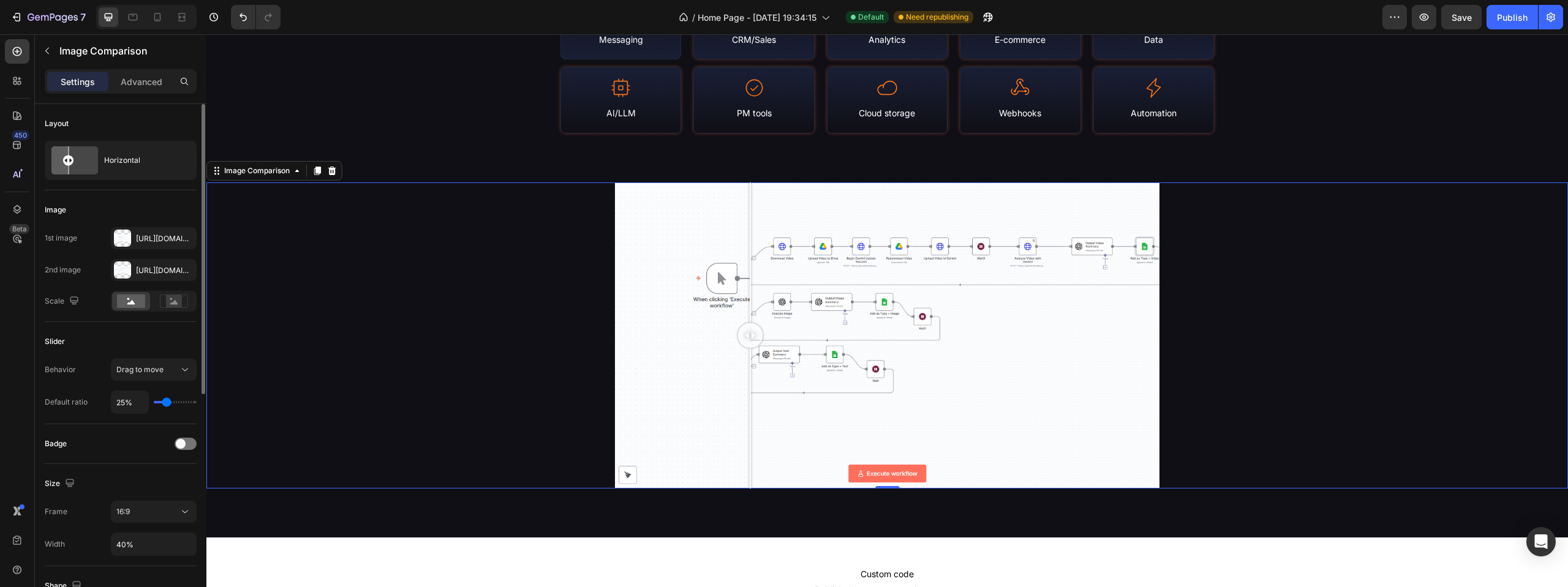
type input "30%"
type input "30"
type input "36%"
type input "36"
type input "52%"
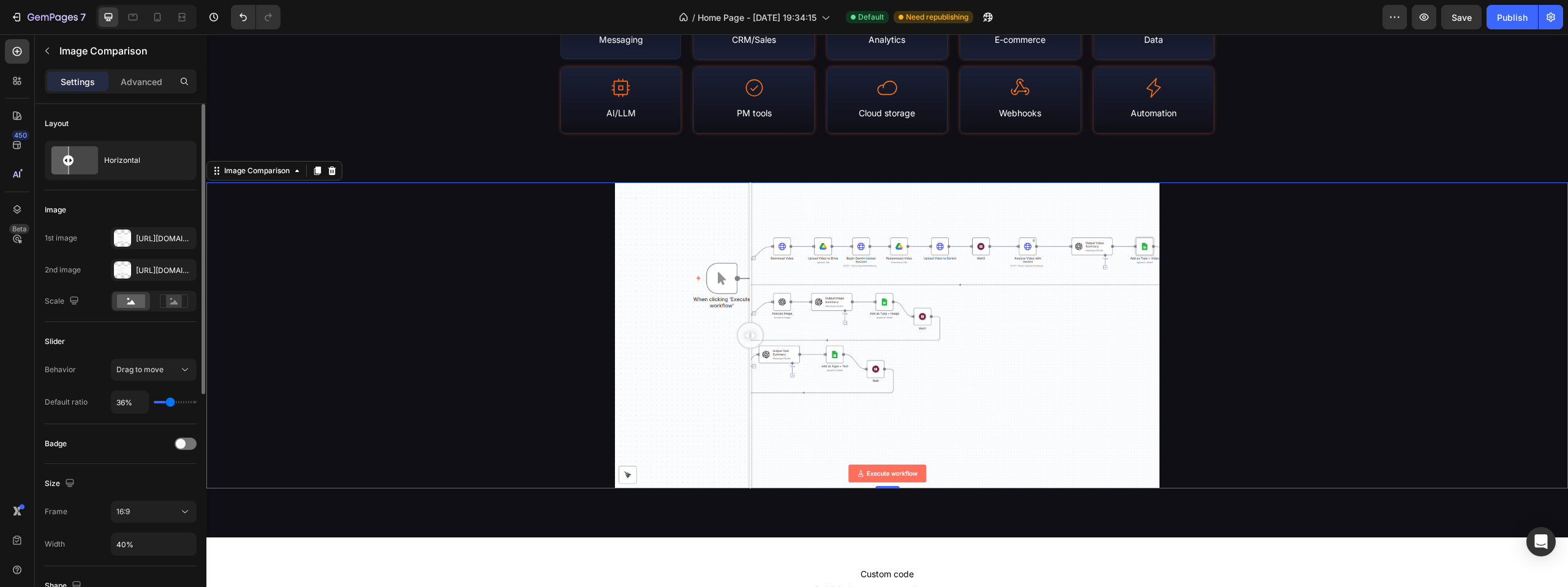
type input "52"
type input "54%"
type input "54"
type input "56%"
type input "56"
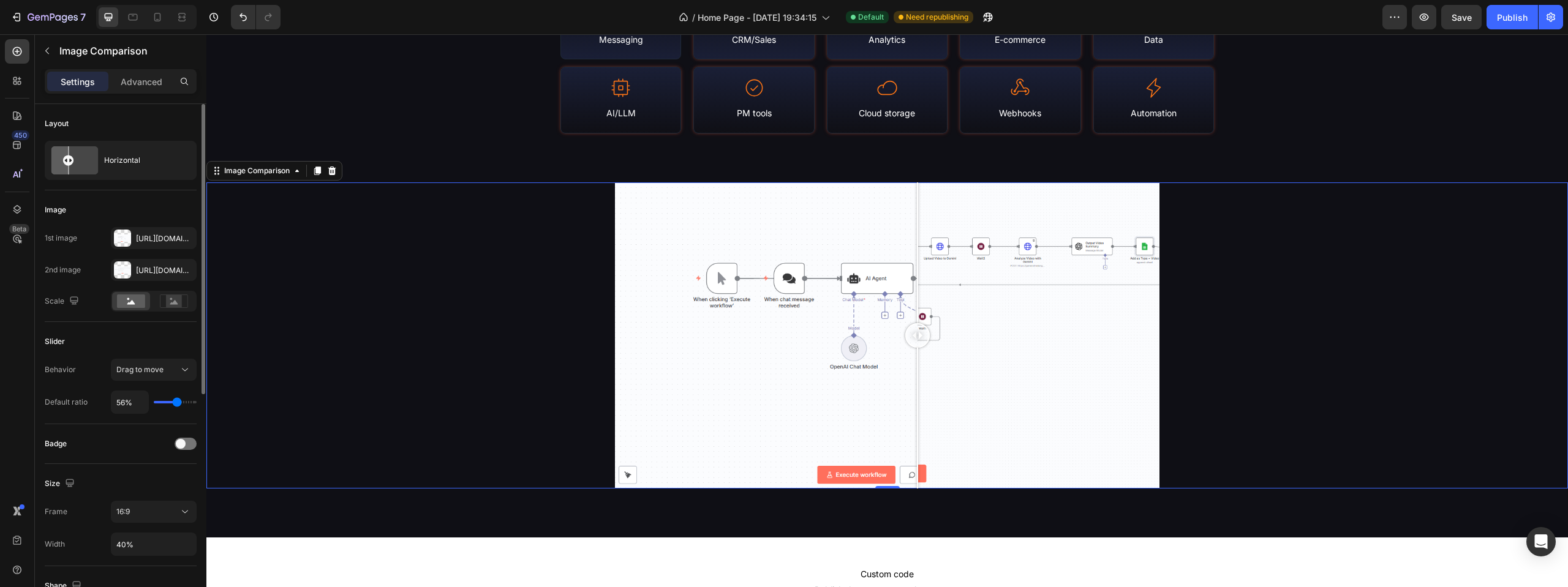
type input "60%"
type input "60"
type input "69%"
type input "69"
type input "72%"
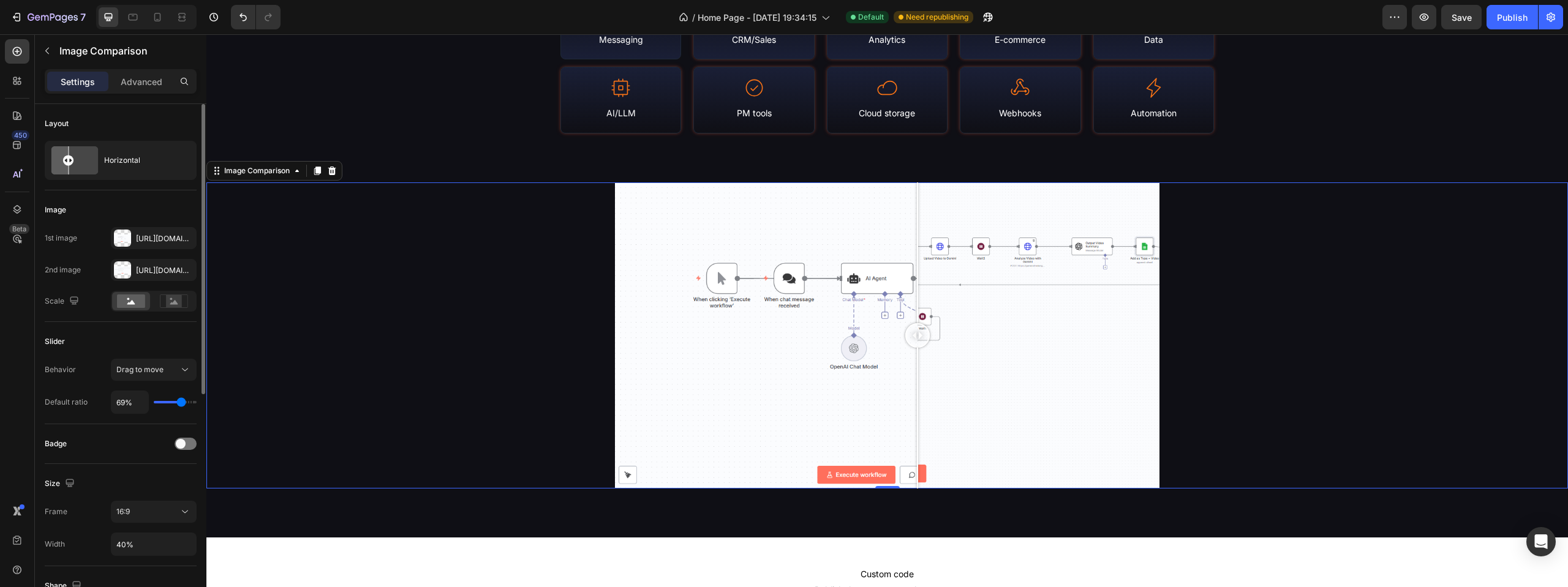
type input "72"
type input "71%"
type input "71"
type input "69%"
type input "69"
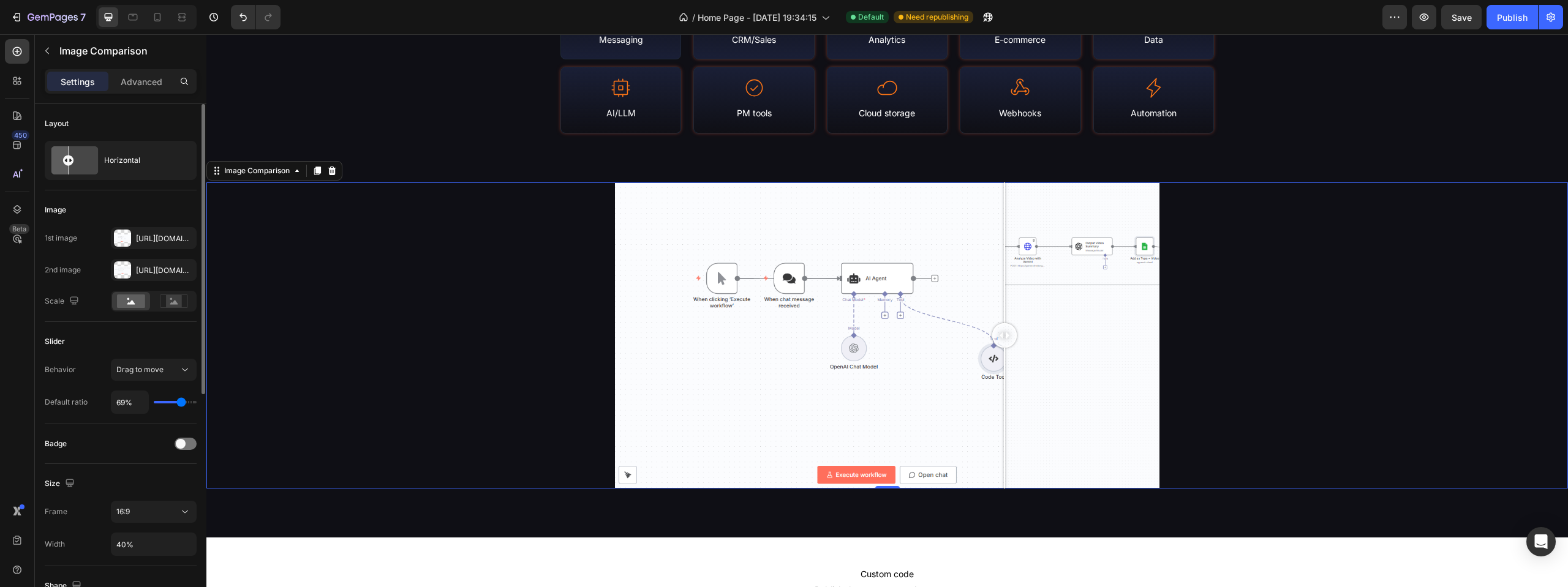
type input "43%"
type input "43"
type input "36%"
type input "36"
type input "41%"
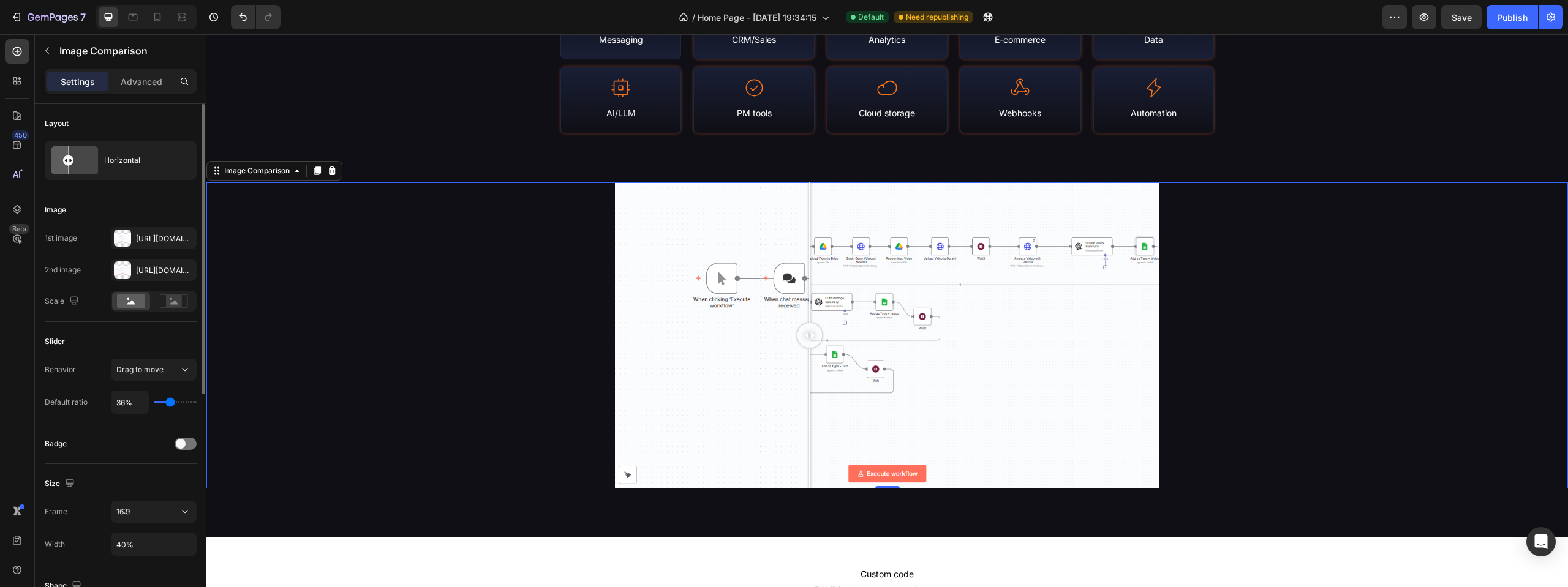
type input "41"
type input "60%"
type input "60"
type input "63%"
type input "63"
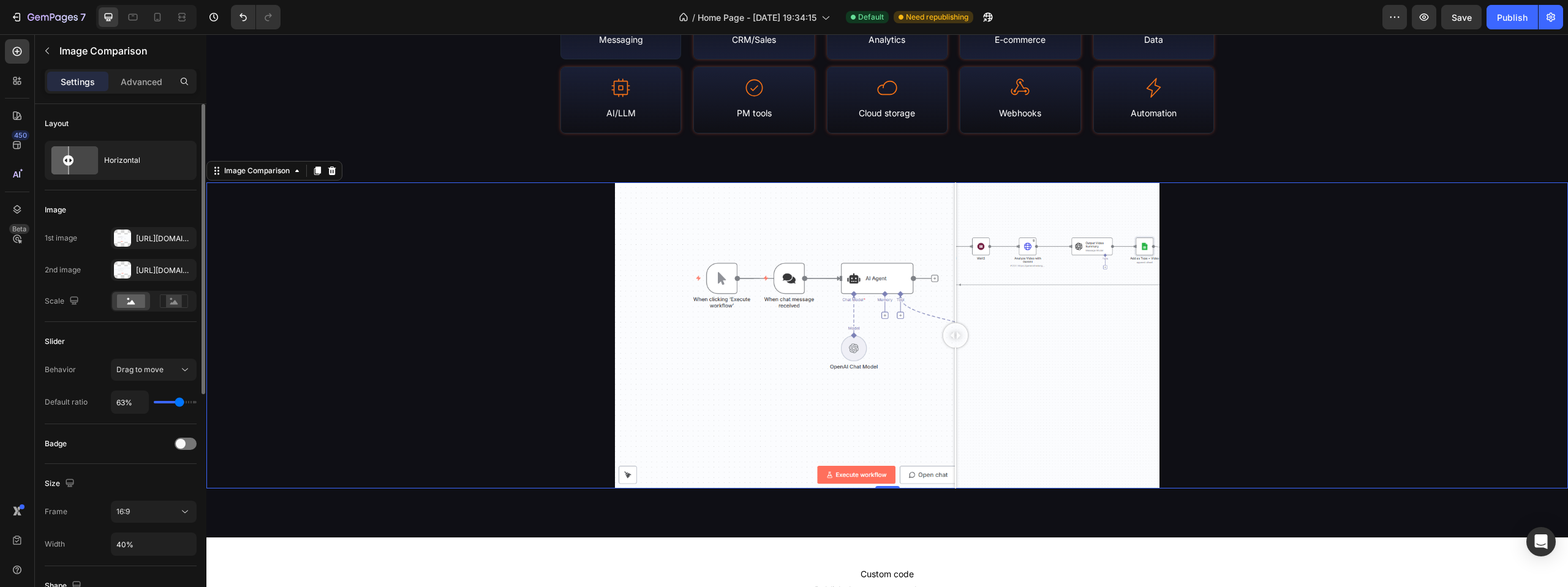
type input "62%"
type input "62"
click at [179, 404] on input "range" at bounding box center [175, 402] width 43 height 3
type input "60%"
type input "60"
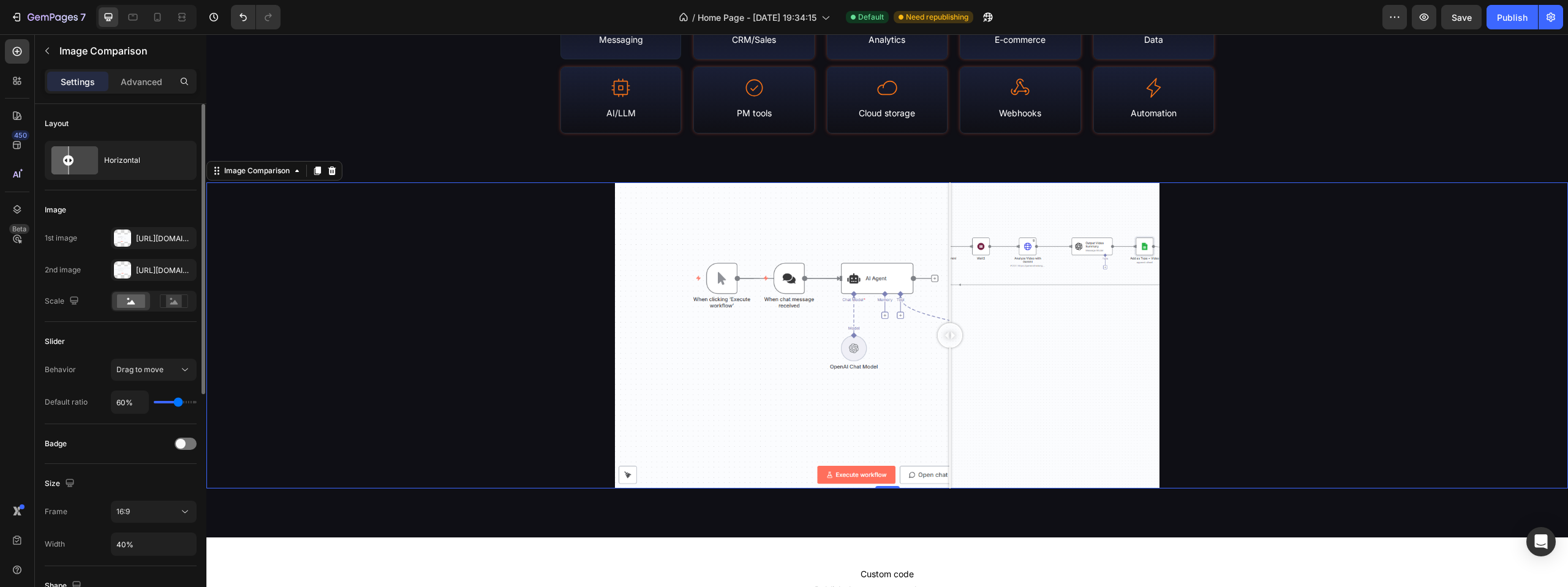
type input "56%"
type input "56"
type input "54%"
type input "54"
type input "52%"
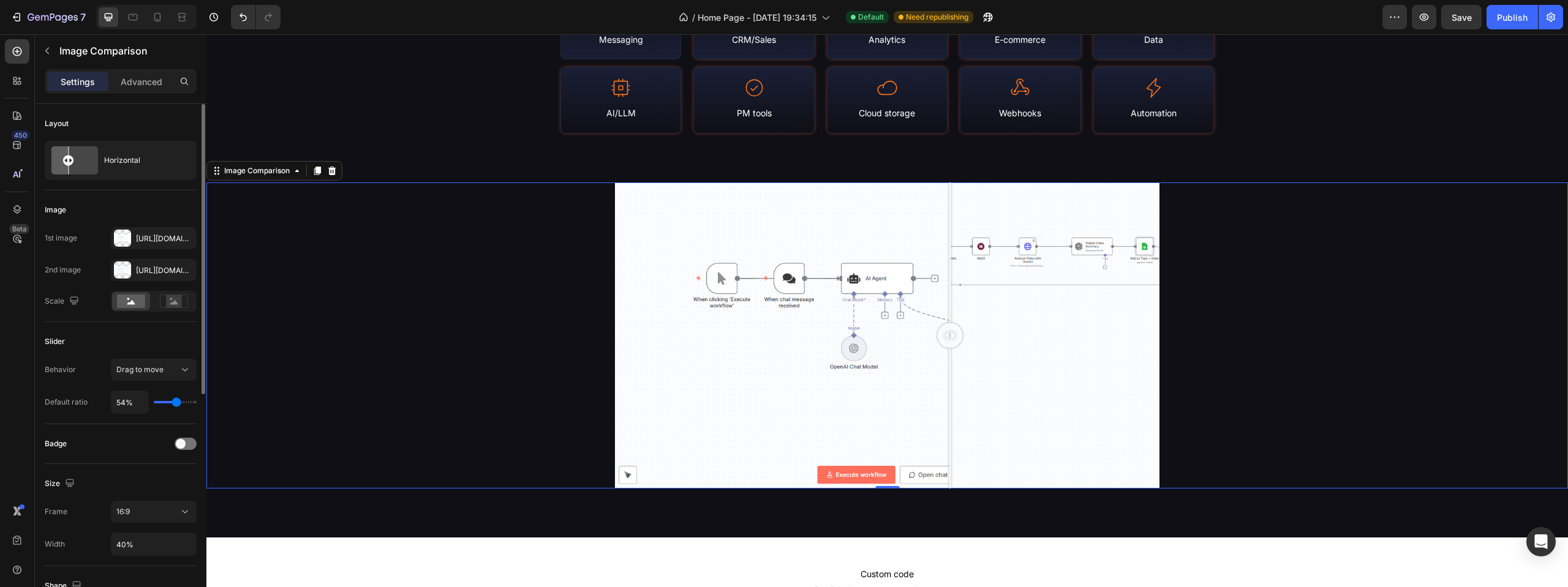
type input "52"
type input "51%"
type input "51"
type input "52%"
type input "52"
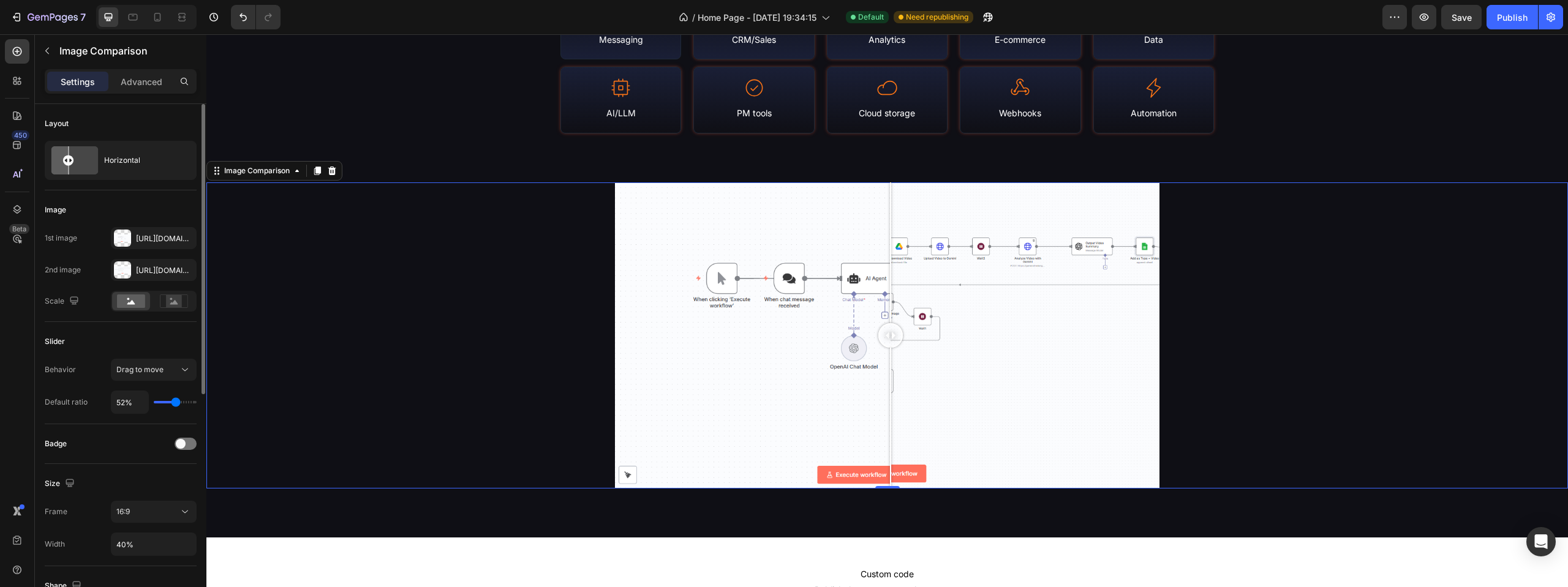
type input "51%"
type input "51"
type input "49%"
type input "49"
type input "51%"
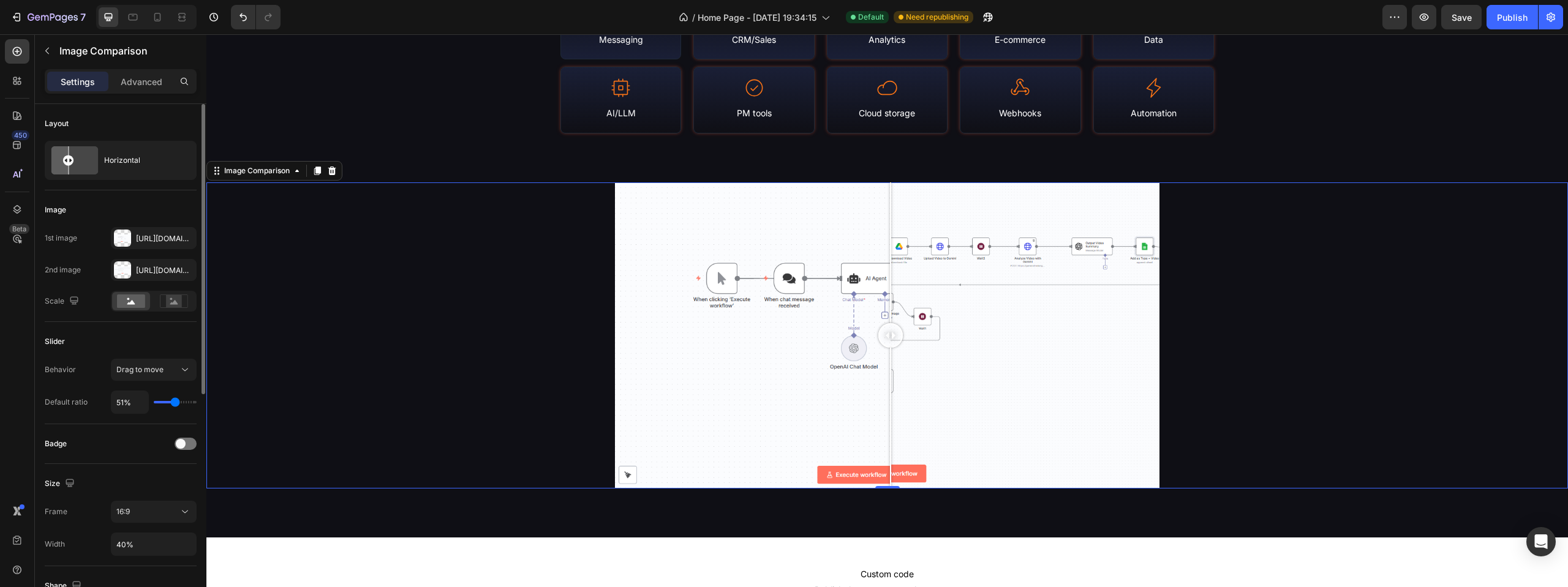
type input "51"
click at [175, 404] on input "range" at bounding box center [175, 402] width 43 height 3
click at [120, 402] on input "51%" at bounding box center [129, 402] width 36 height 22
type input "5%"
type input "5"
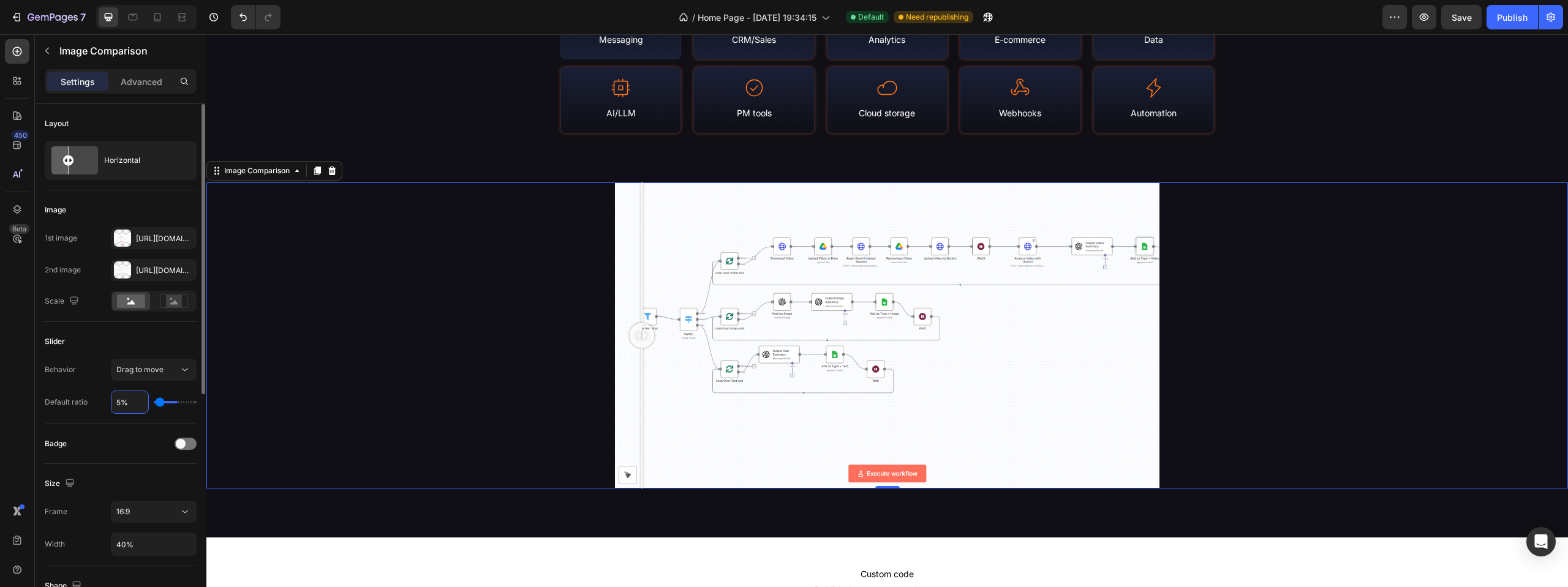
type input "50%"
type input "50"
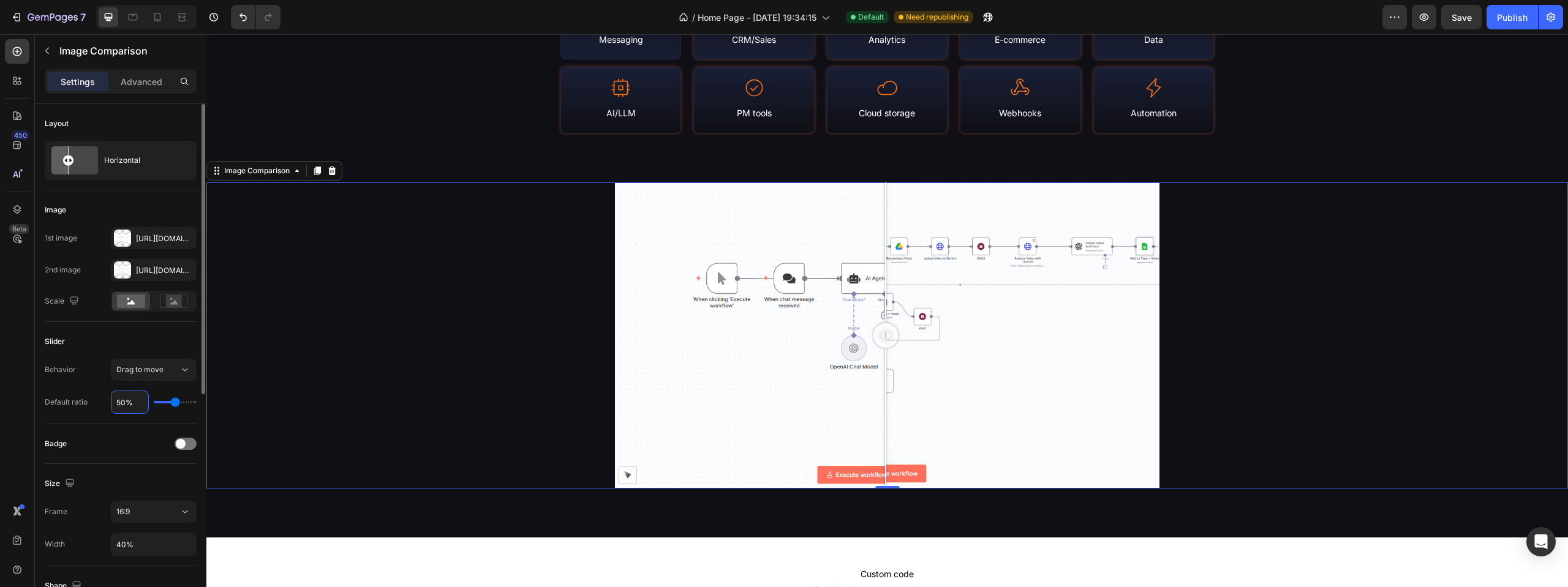
type input "50%"
click at [89, 389] on div "Behavior Drag to move Default ratio 50%" at bounding box center [120, 386] width 152 height 55
click at [182, 450] on div at bounding box center [186, 444] width 22 height 12
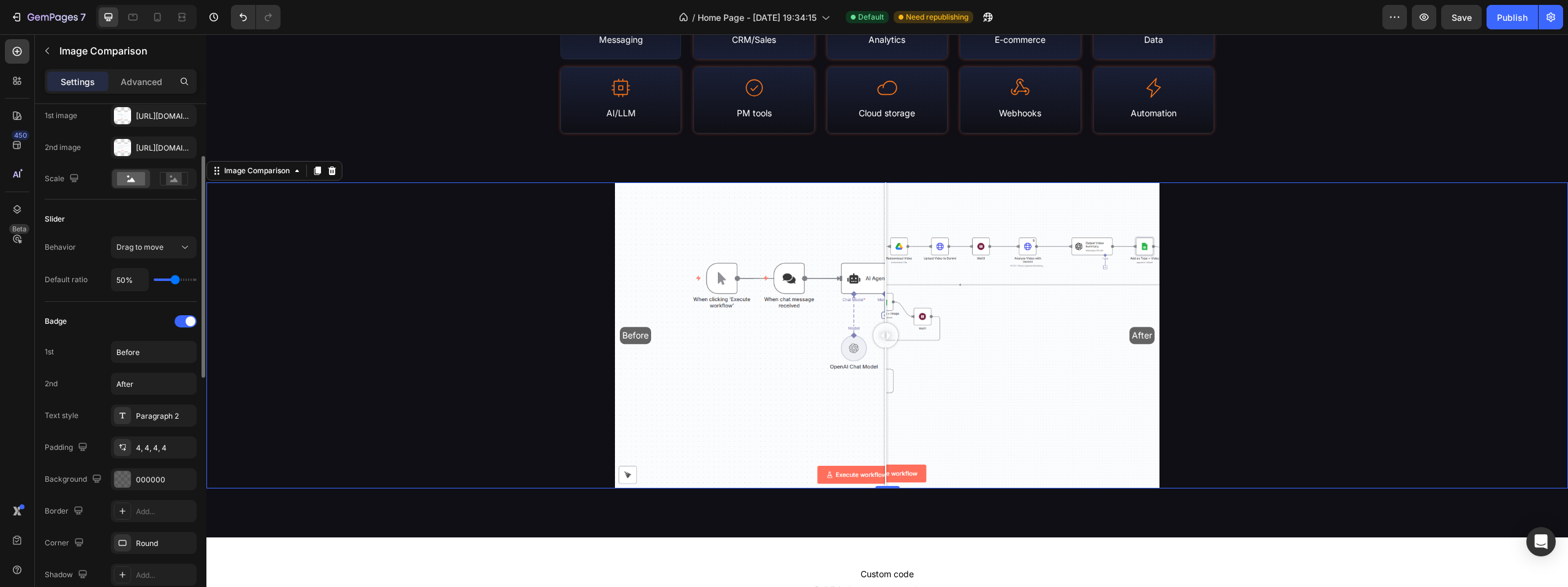
scroll to position [184, 0]
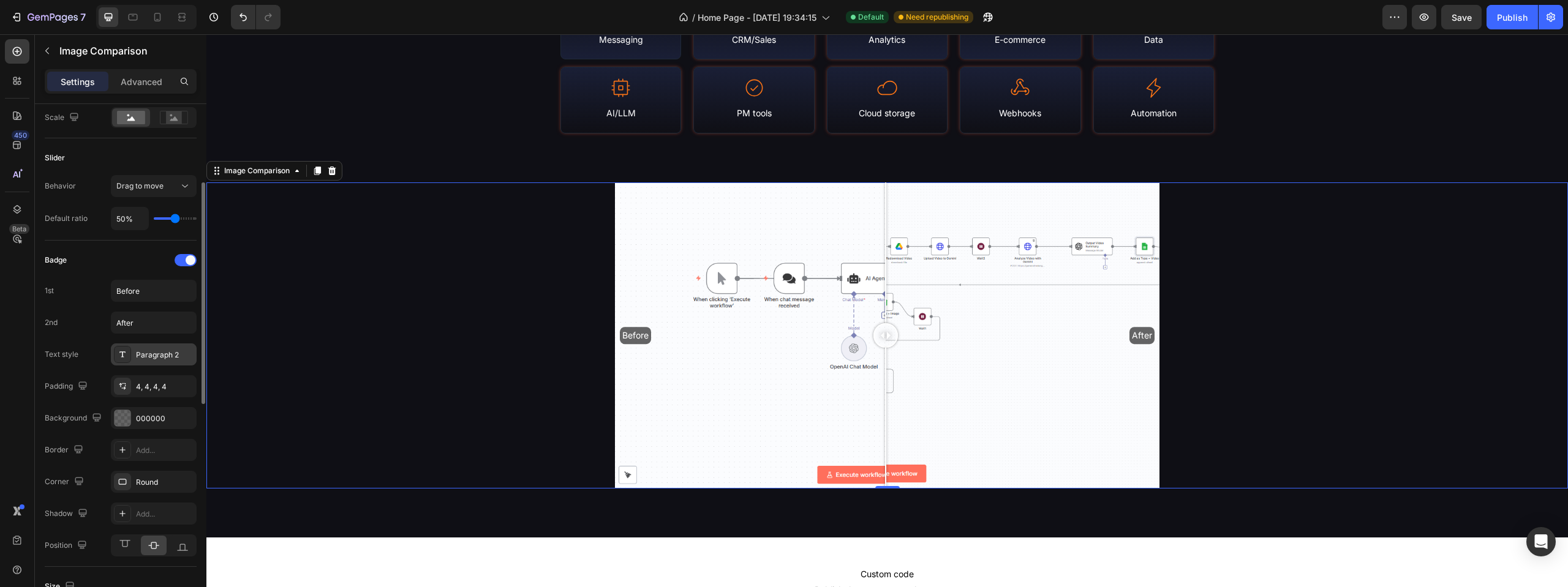
click at [147, 357] on div "Paragraph 2" at bounding box center [165, 355] width 58 height 11
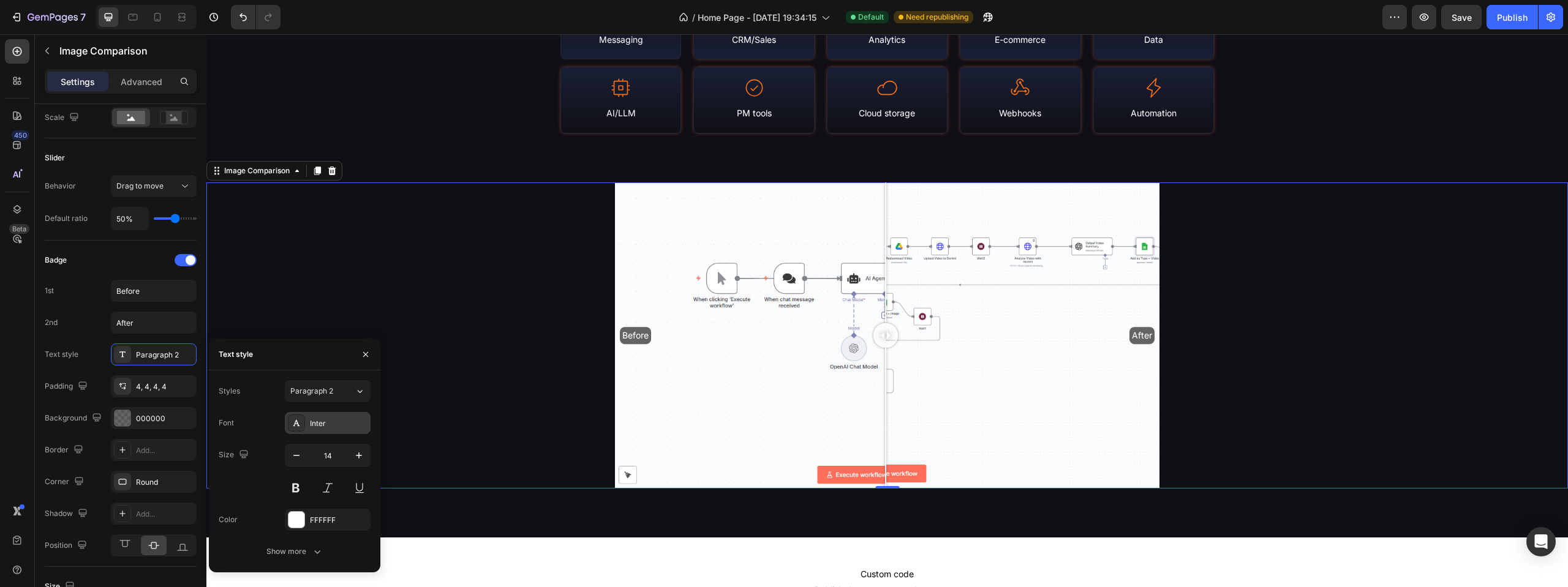
click at [319, 421] on div "Inter" at bounding box center [339, 423] width 58 height 11
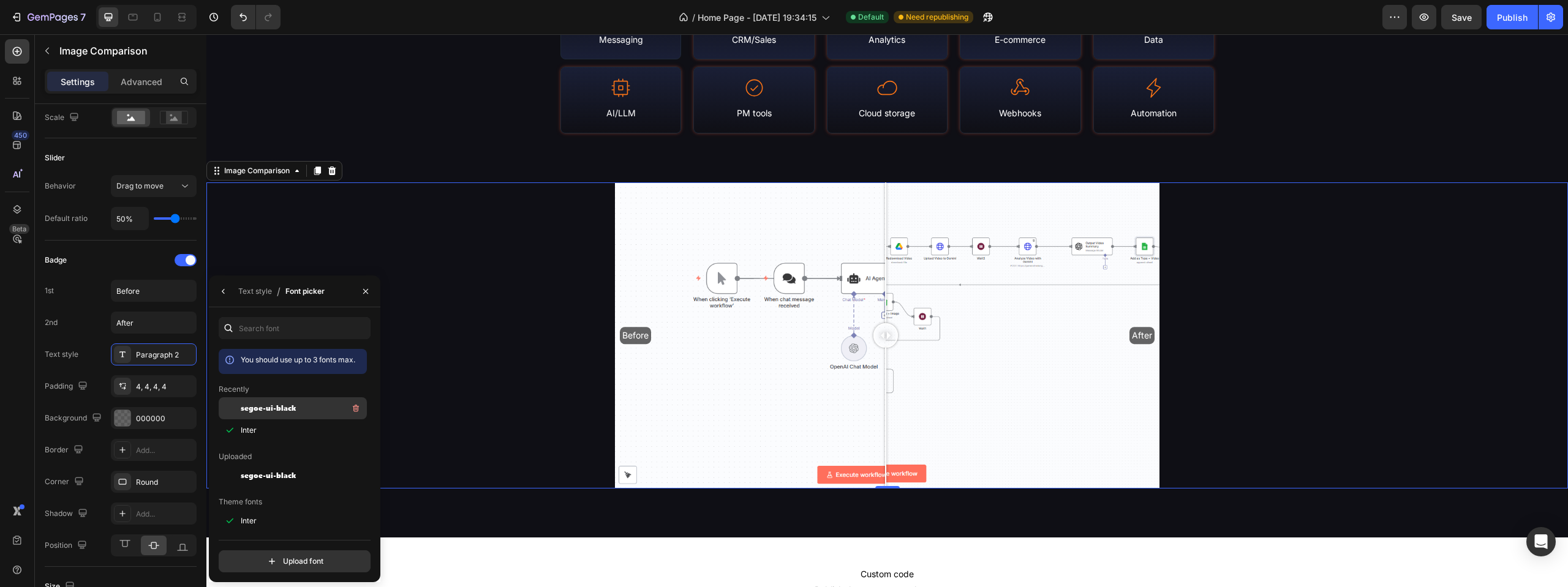
click at [291, 414] on div "segoe-ui-black" at bounding box center [303, 408] width 124 height 14
click at [283, 559] on div "Inter" at bounding box center [293, 570] width 148 height 22
click at [128, 418] on div at bounding box center [122, 418] width 16 height 16
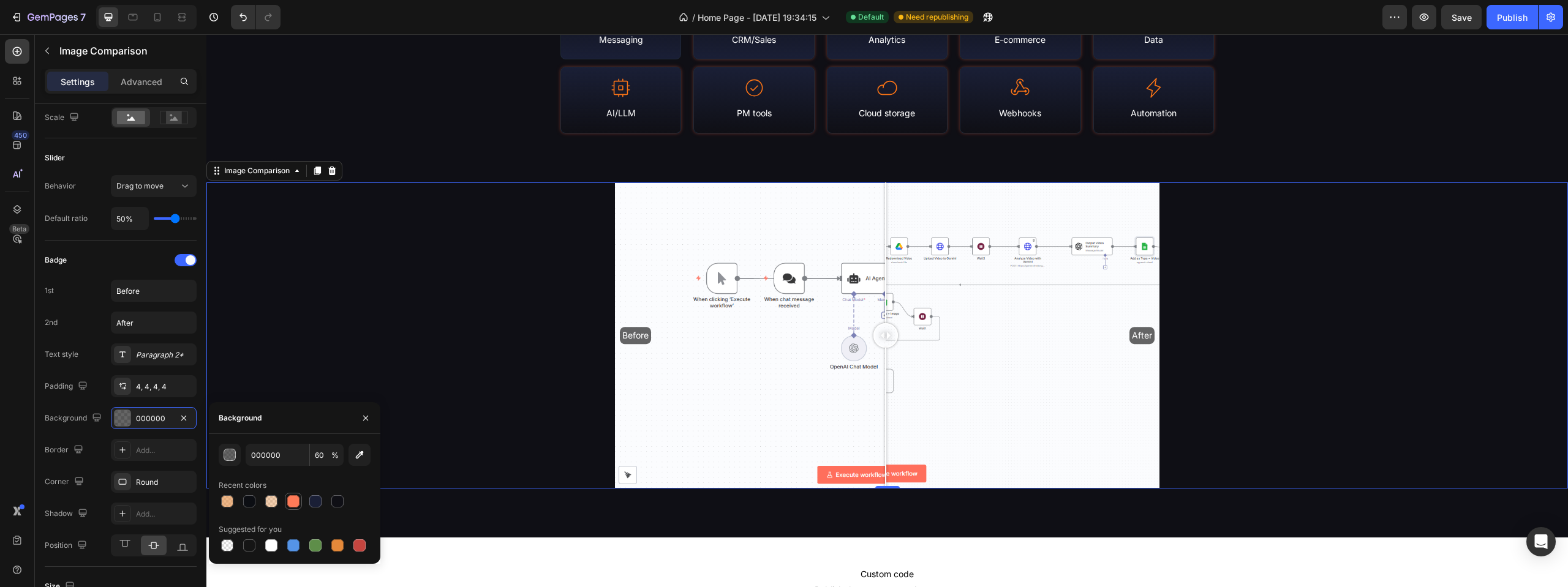
click at [288, 502] on div at bounding box center [294, 501] width 12 height 12
type input "FF7B58"
type input "100"
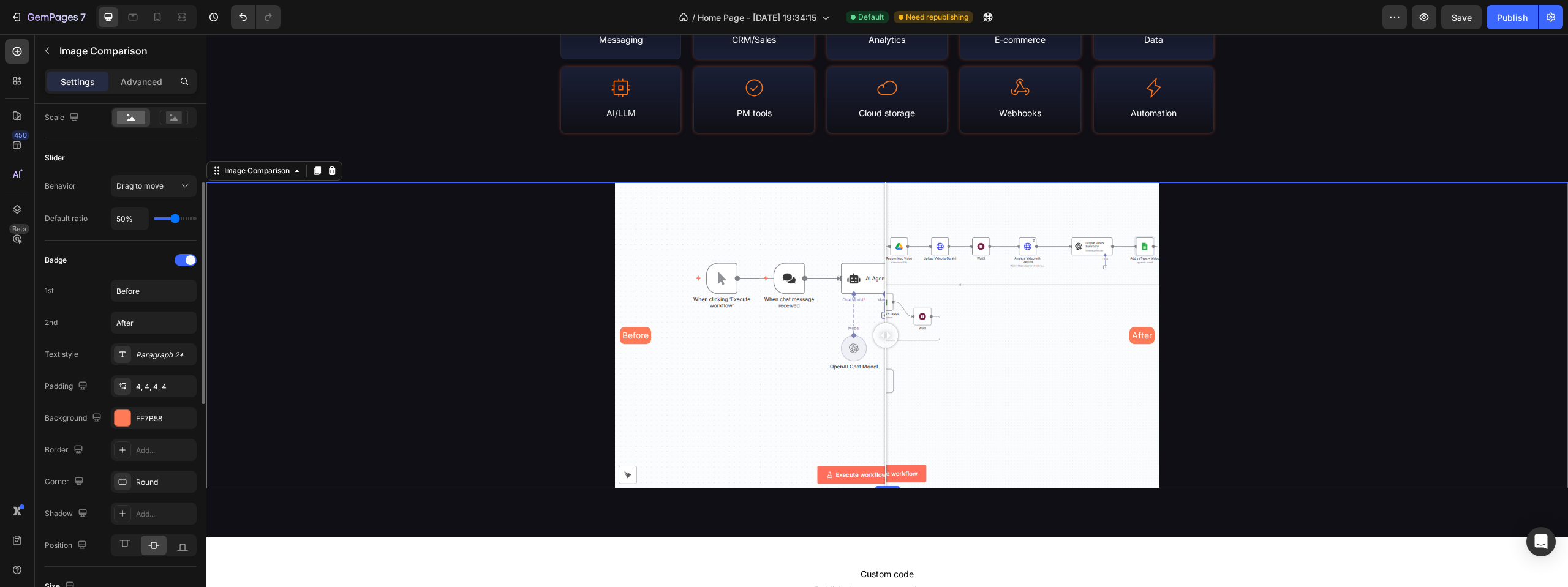
click at [86, 288] on div "1st Before" at bounding box center [120, 291] width 152 height 22
click at [87, 294] on div "1st Before" at bounding box center [120, 291] width 152 height 22
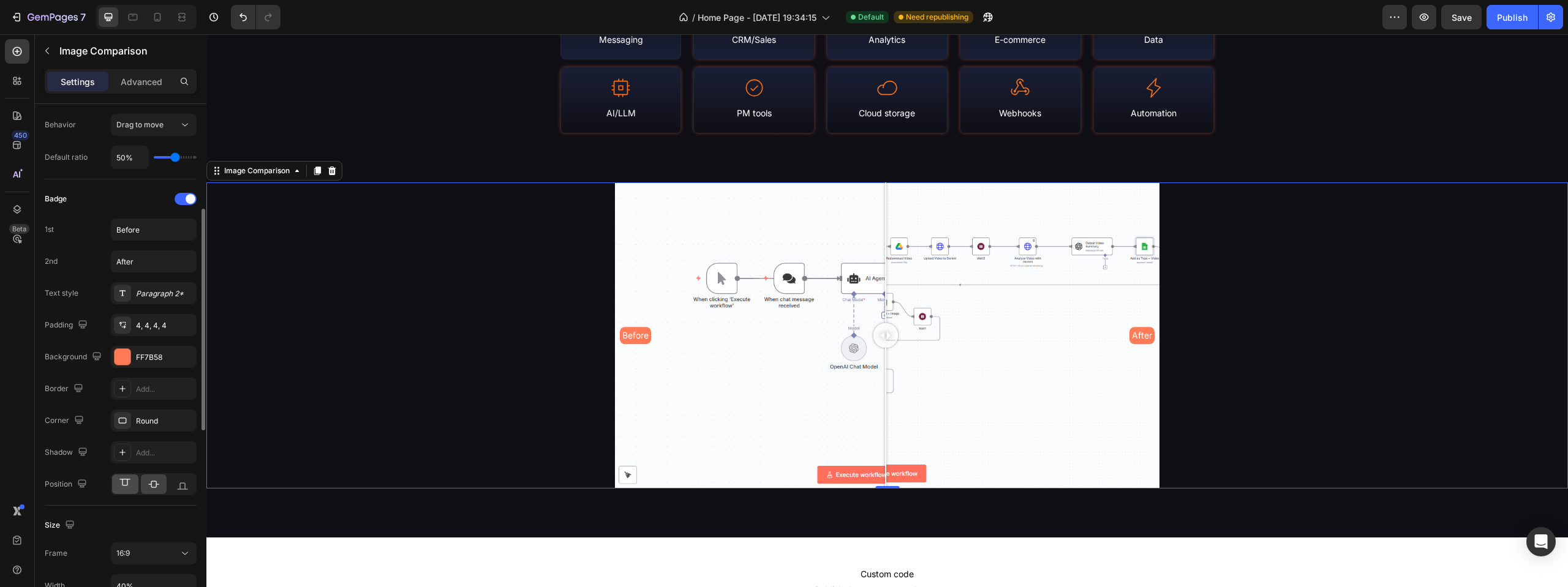
click at [123, 482] on icon at bounding box center [125, 484] width 12 height 12
click at [162, 485] on div at bounding box center [154, 484] width 26 height 20
click at [153, 446] on div "Add..." at bounding box center [154, 452] width 86 height 22
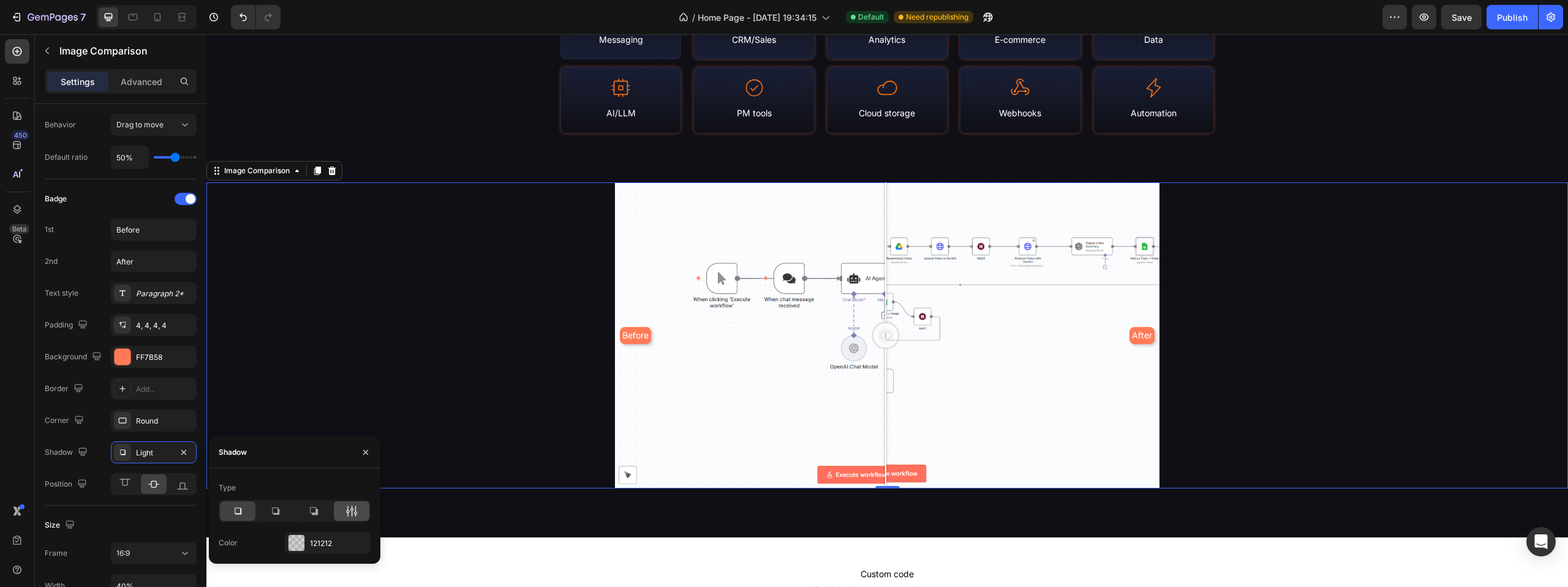
click at [347, 511] on icon at bounding box center [351, 512] width 12 height 12
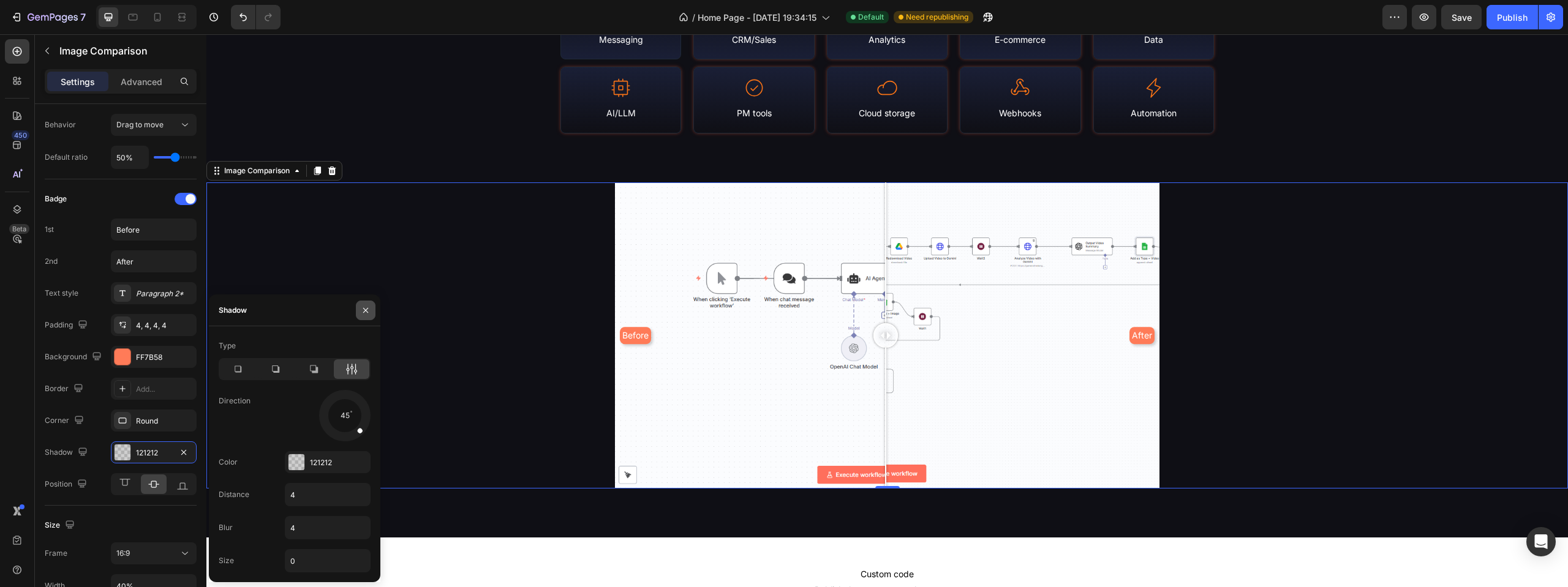
click at [359, 308] on button "button" at bounding box center [365, 310] width 20 height 20
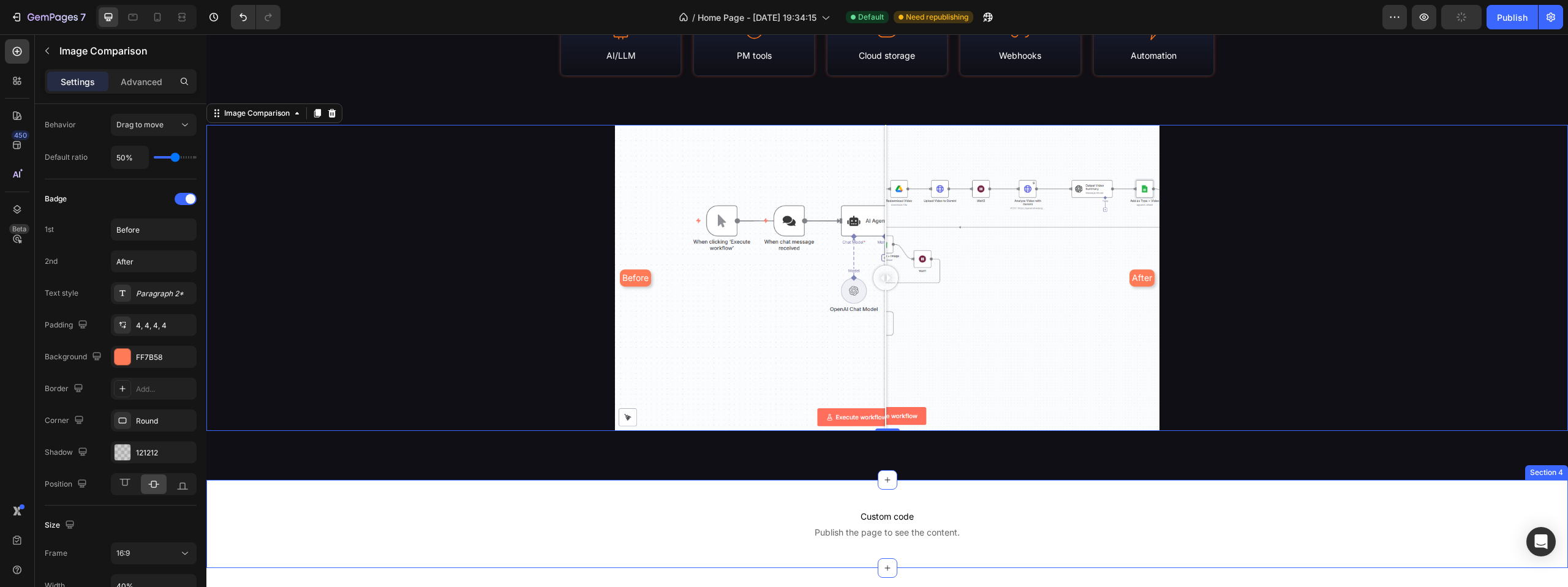
scroll to position [1531, 0]
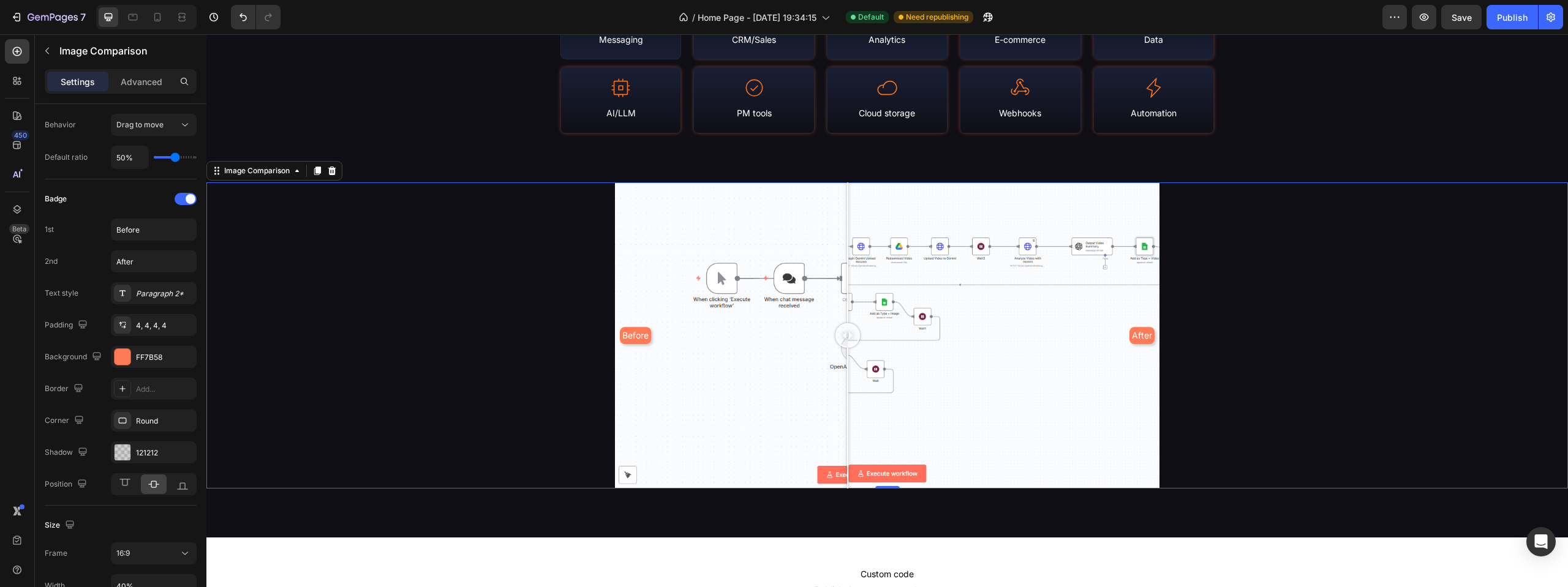
drag, startPoint x: 881, startPoint y: 333, endPoint x: 844, endPoint y: 340, distance: 37.7
click at [844, 340] on div at bounding box center [848, 335] width 25 height 25
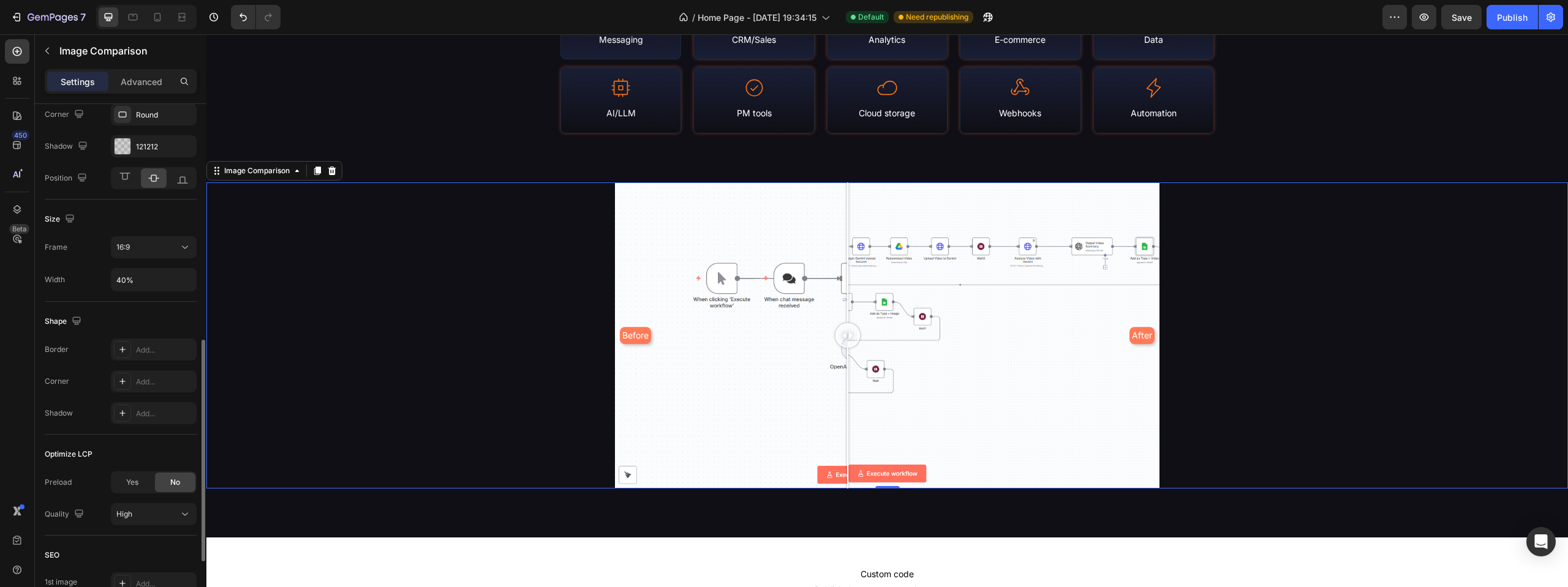
scroll to position [612, 0]
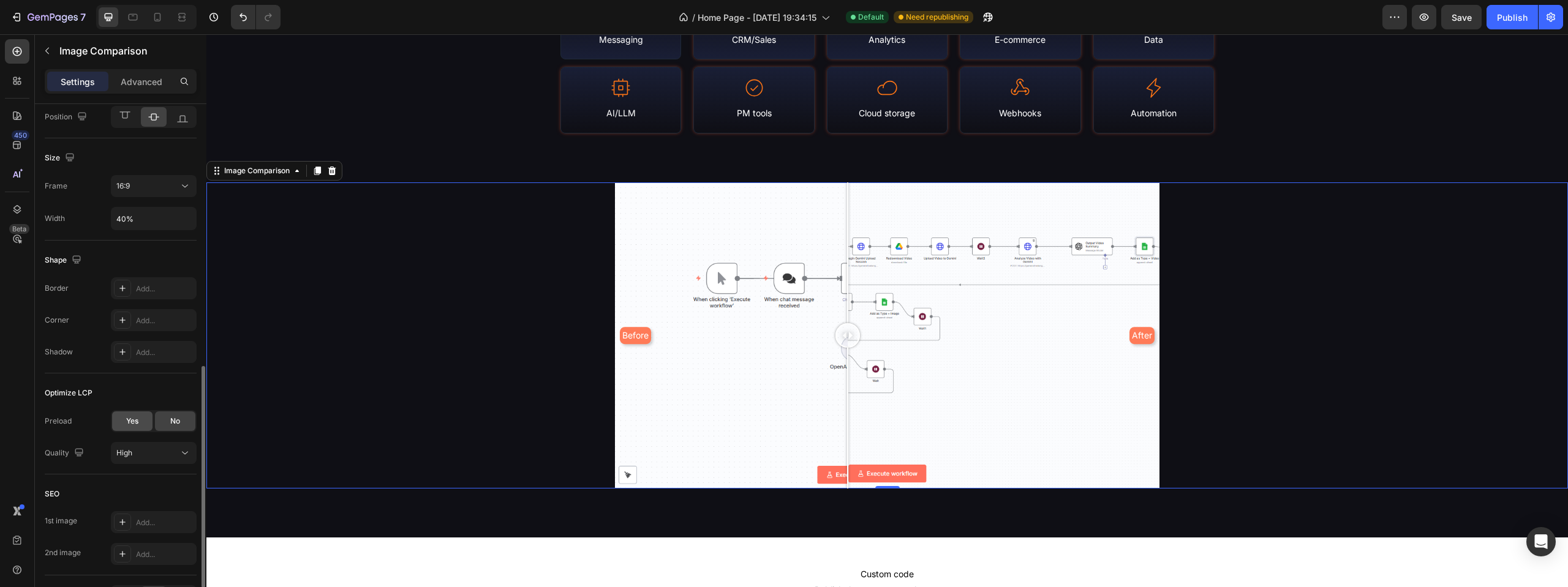
click at [131, 415] on div "Yes" at bounding box center [132, 421] width 41 height 20
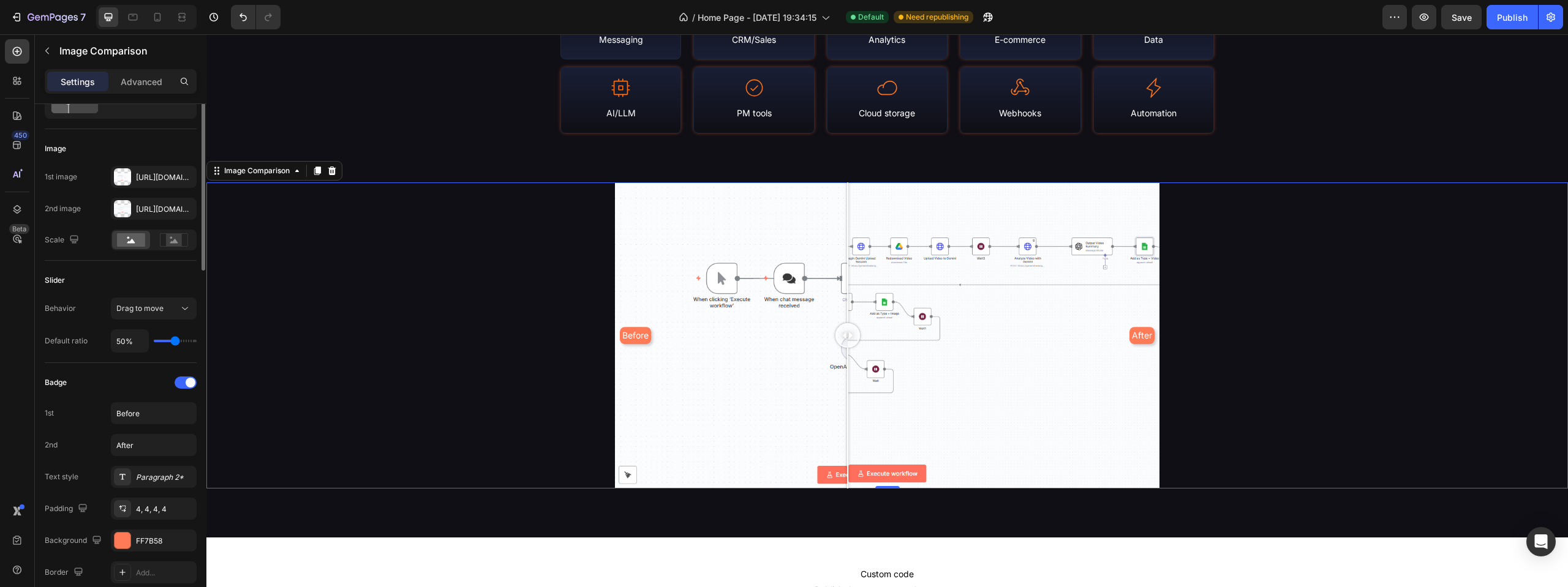
scroll to position [0, 0]
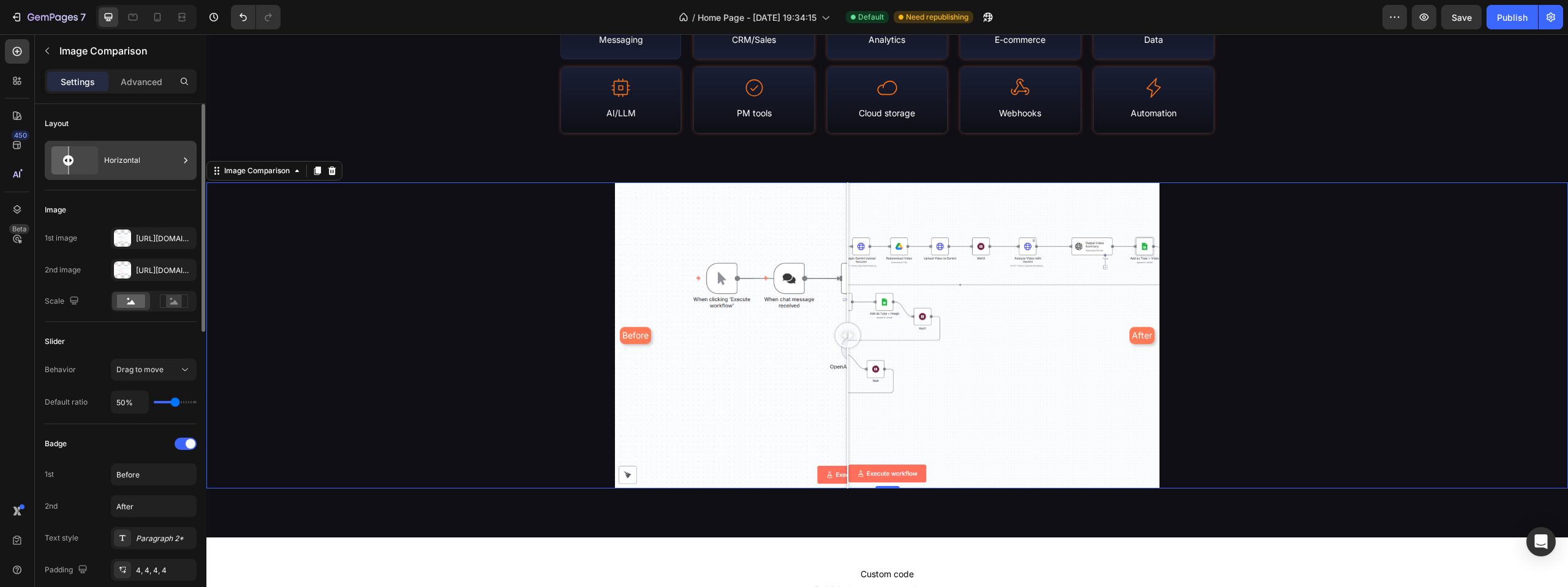
click at [111, 166] on div "Horizontal" at bounding box center [142, 160] width 75 height 28
click at [111, 165] on div "Horizontal" at bounding box center [142, 160] width 75 height 28
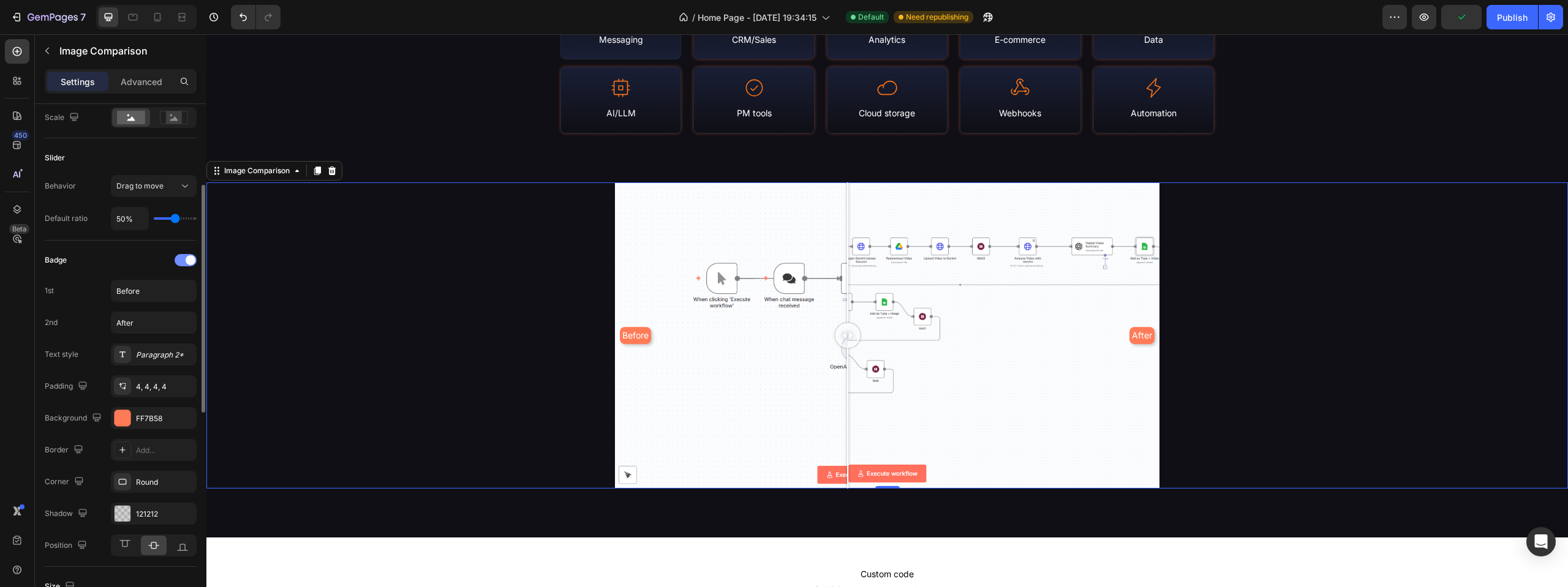
click at [190, 261] on span at bounding box center [191, 260] width 10 height 10
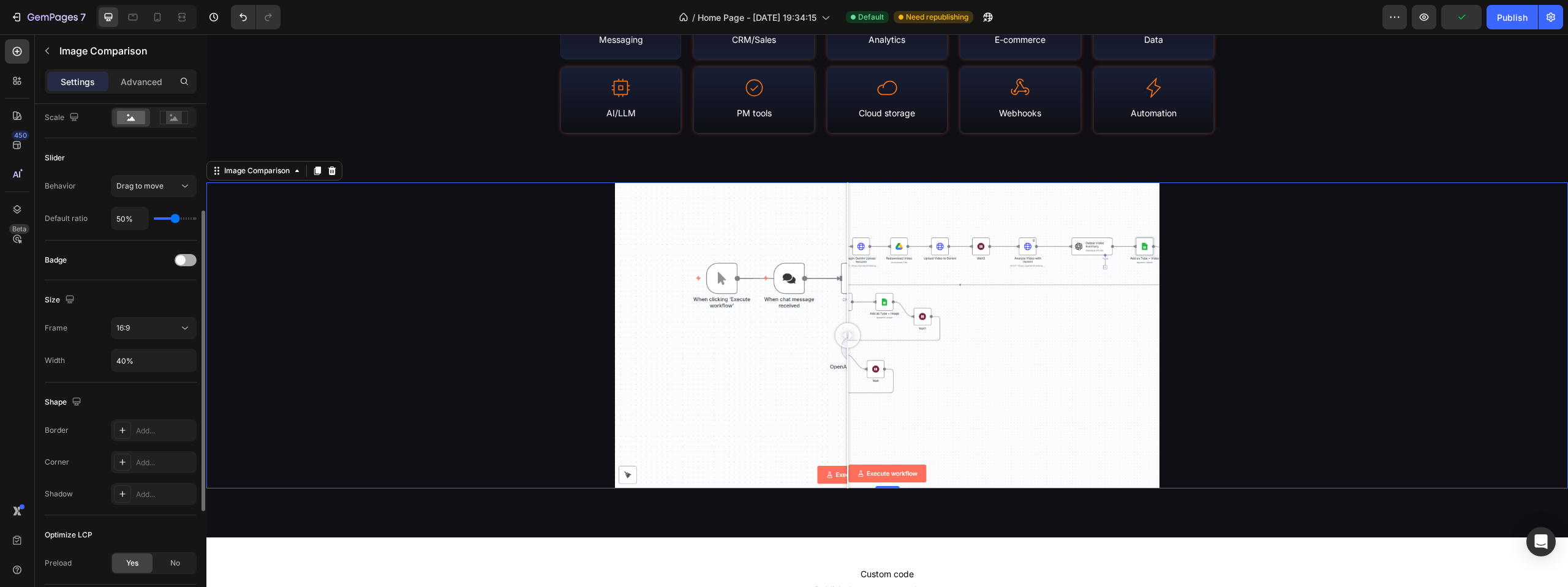
click at [190, 261] on div at bounding box center [186, 260] width 22 height 12
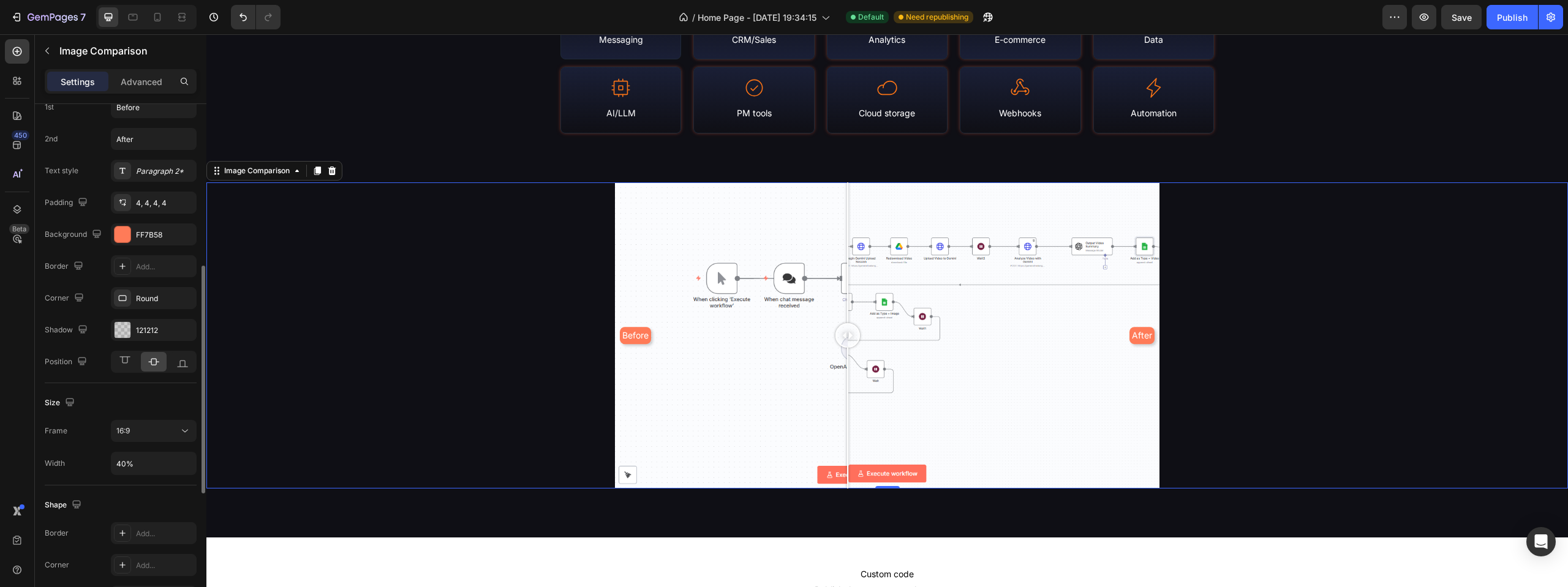
scroll to position [428, 0]
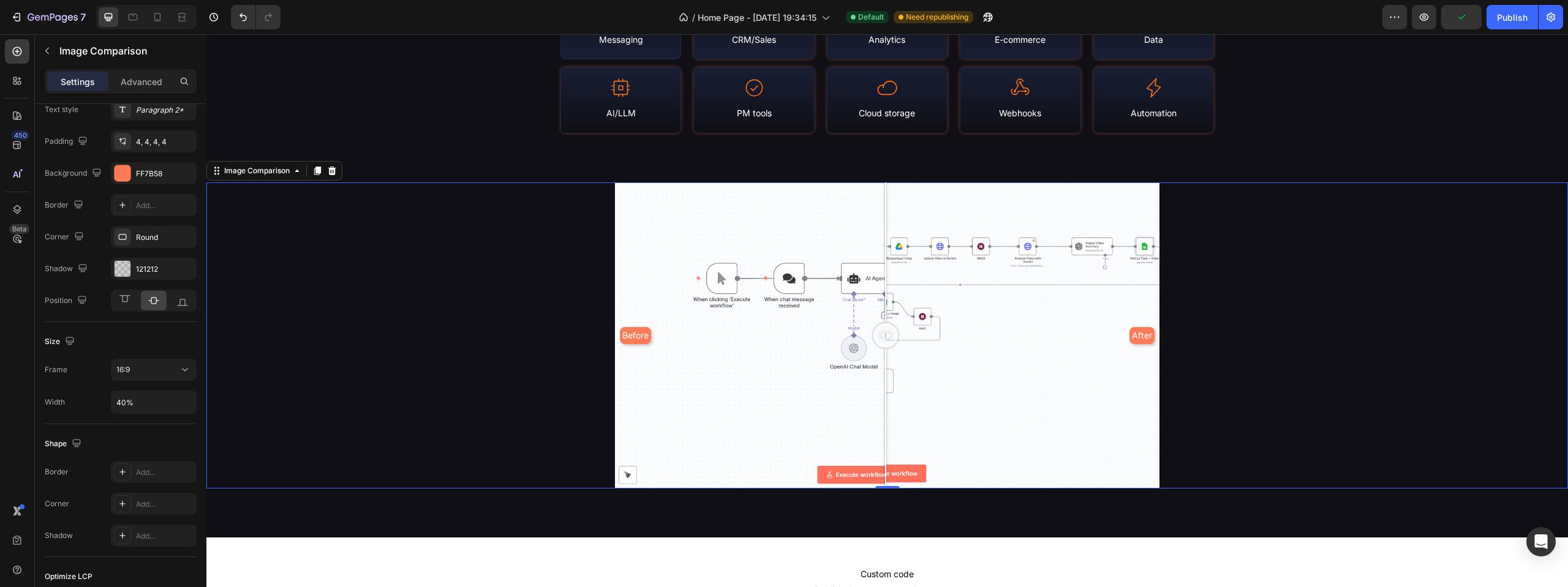
drag, startPoint x: 844, startPoint y: 334, endPoint x: 879, endPoint y: 333, distance: 35.0
click at [882, 333] on div at bounding box center [885, 335] width 25 height 25
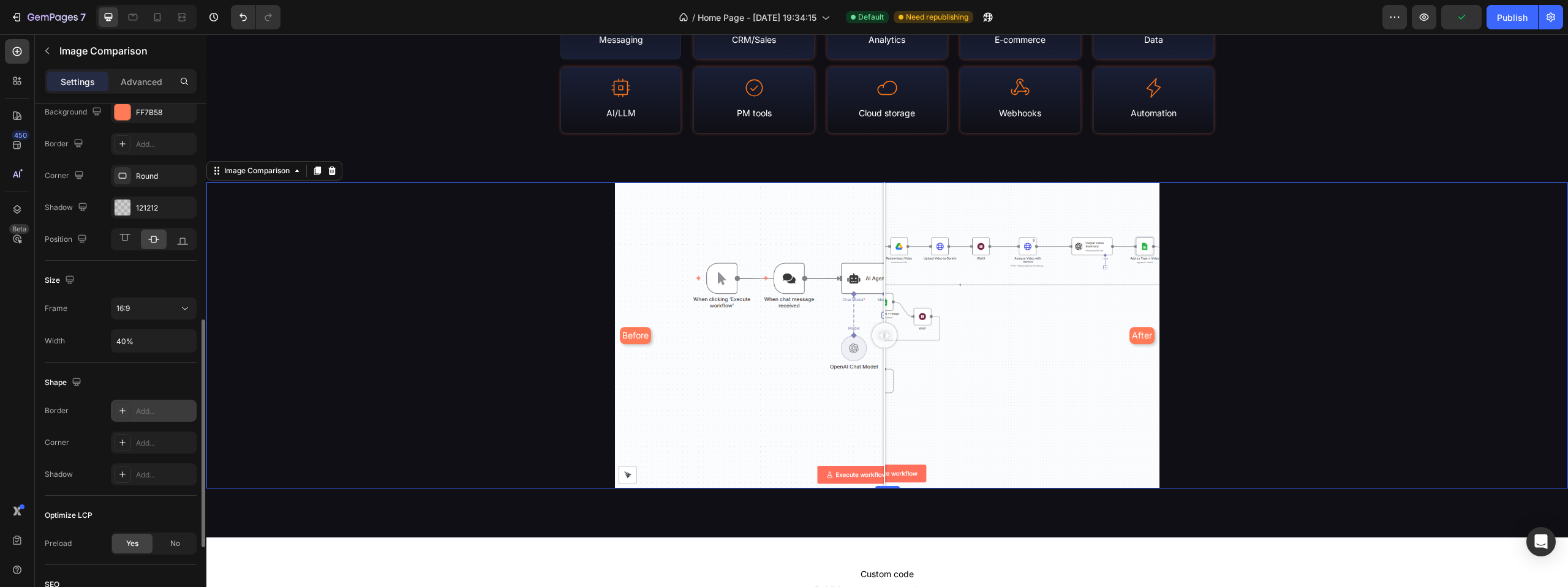
click at [151, 419] on div "Add..." at bounding box center [154, 411] width 86 height 22
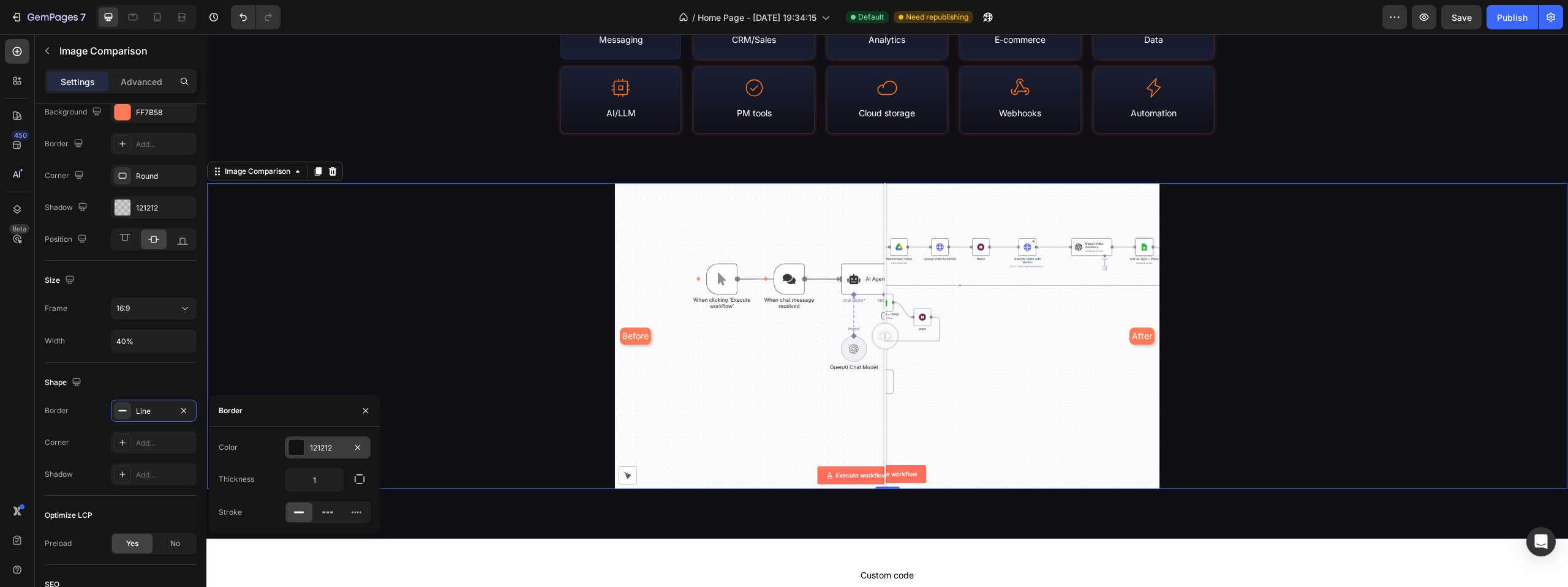
click at [312, 445] on div "121212" at bounding box center [328, 448] width 36 height 11
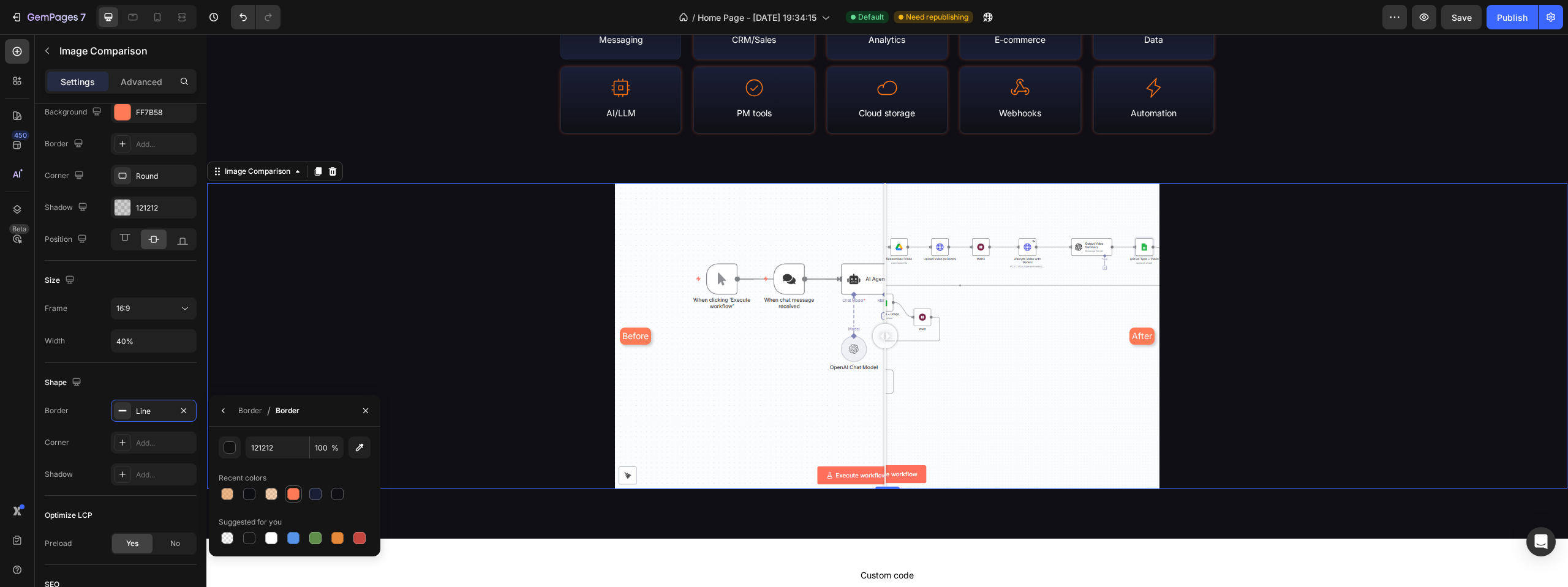
click at [297, 496] on div at bounding box center [294, 494] width 12 height 12
type input "FF7B58"
click at [187, 411] on icon "button" at bounding box center [184, 411] width 10 height 10
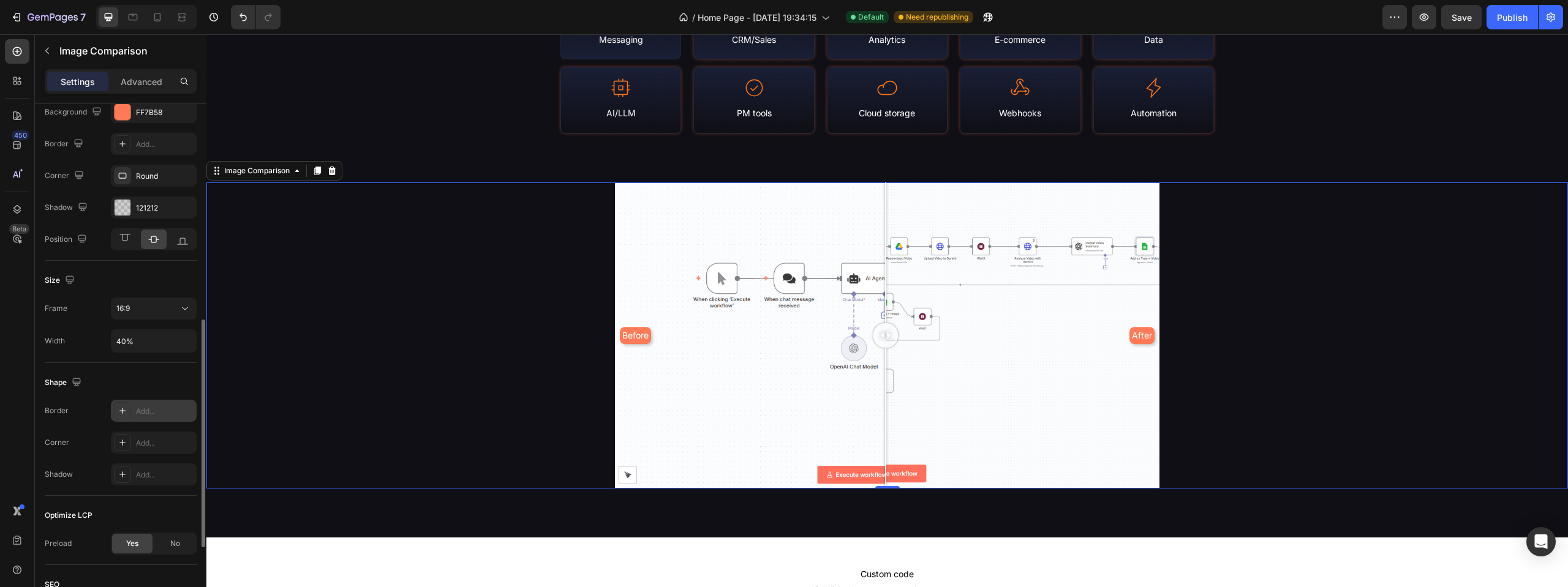
click at [425, 241] on div "Before After" at bounding box center [887, 335] width 1362 height 306
click at [618, 241] on div "Before After" at bounding box center [888, 335] width 545 height 306
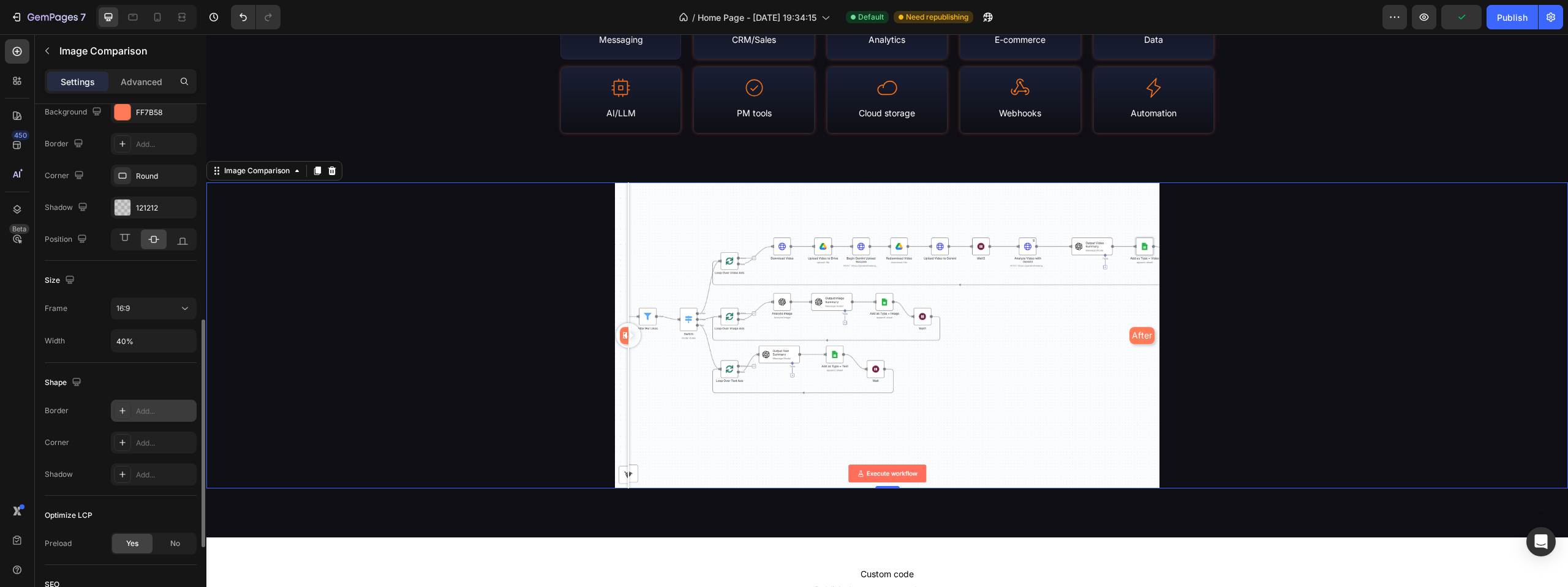
click at [314, 220] on div "Before After" at bounding box center [887, 335] width 1362 height 306
click at [52, 56] on button "button" at bounding box center [47, 50] width 20 height 20
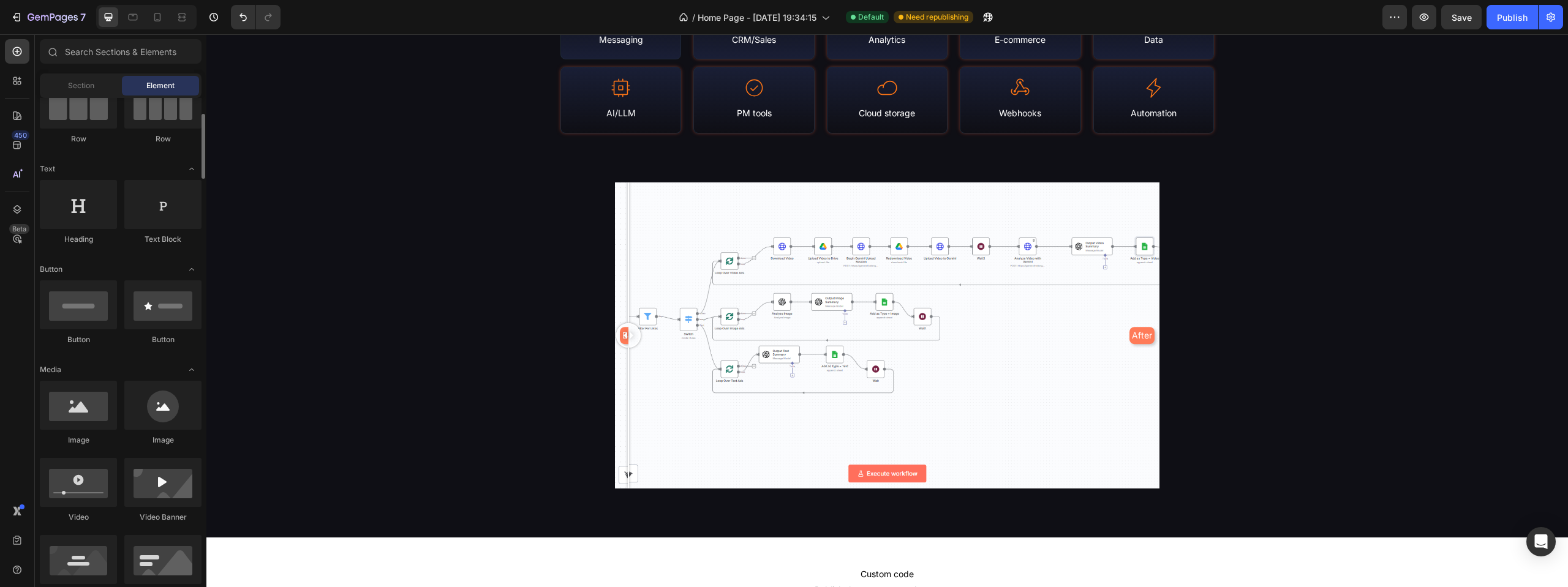
scroll to position [0, 0]
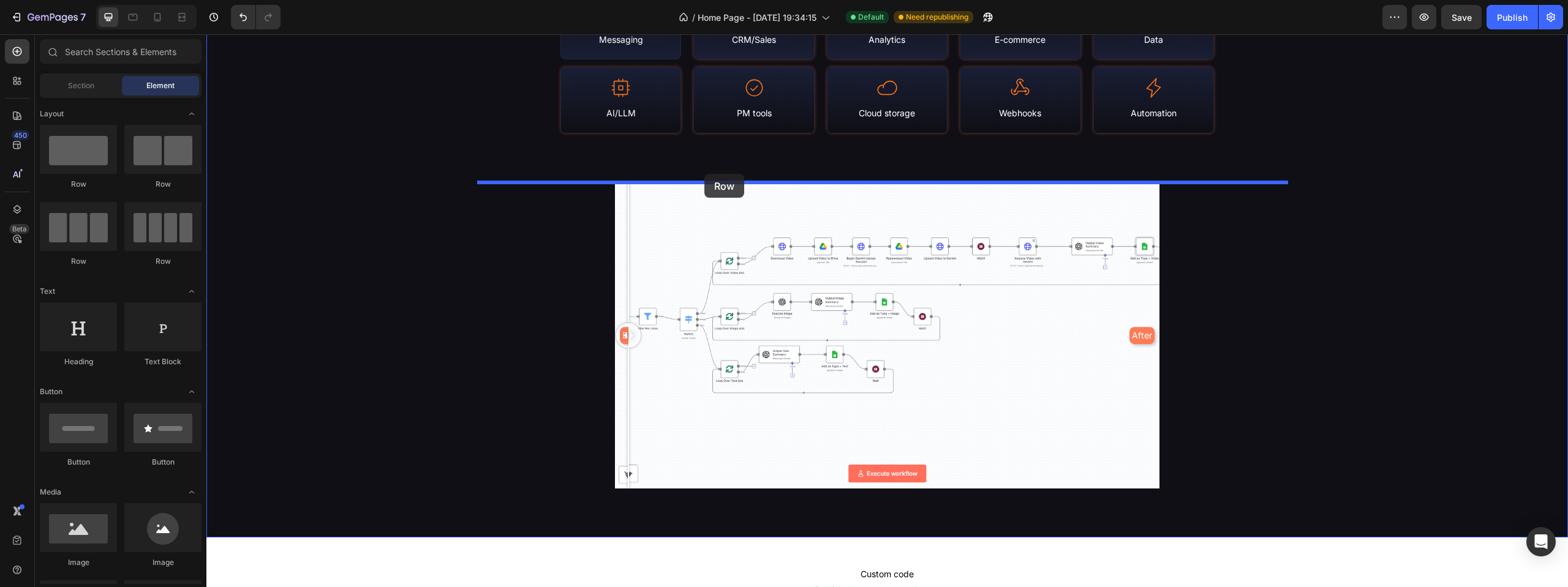
drag, startPoint x: 290, startPoint y: 192, endPoint x: 704, endPoint y: 174, distance: 414.4
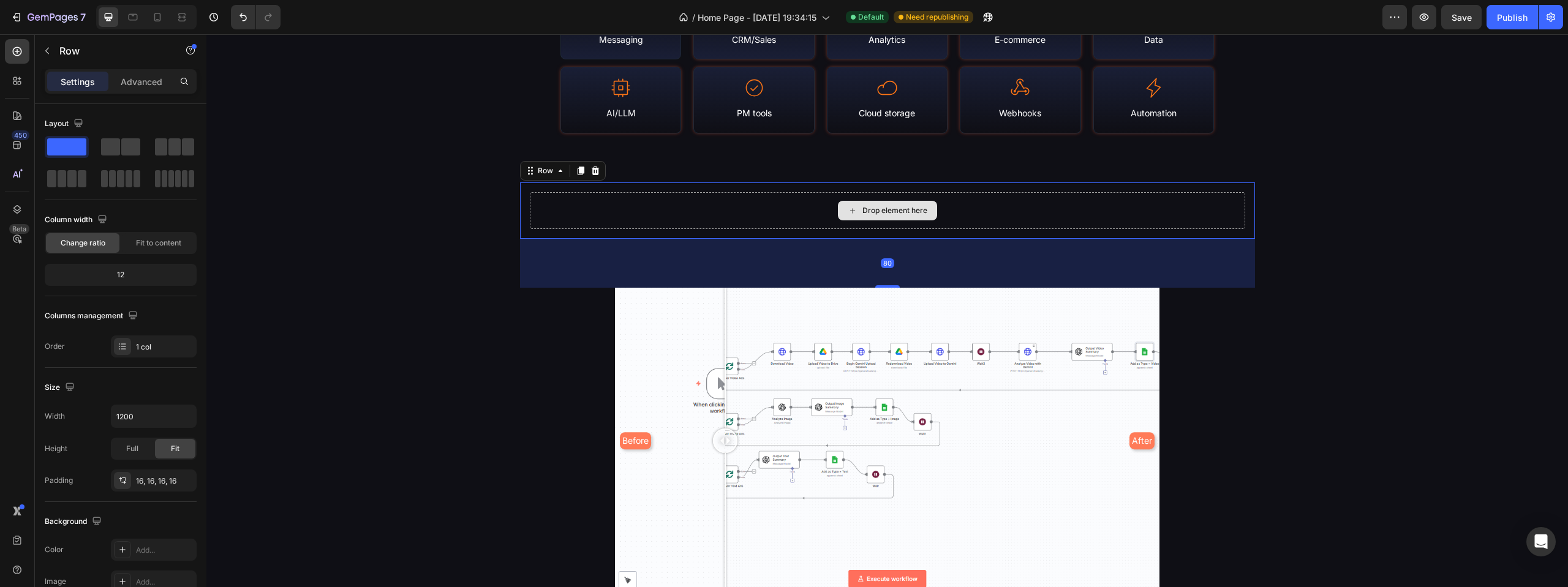
drag, startPoint x: 708, startPoint y: 299, endPoint x: 722, endPoint y: 213, distance: 87.1
click at [722, 213] on div "Library Stats & Coverage Heading N8N Empire is a continuously-updated portal of…" at bounding box center [887, 182] width 1362 height 822
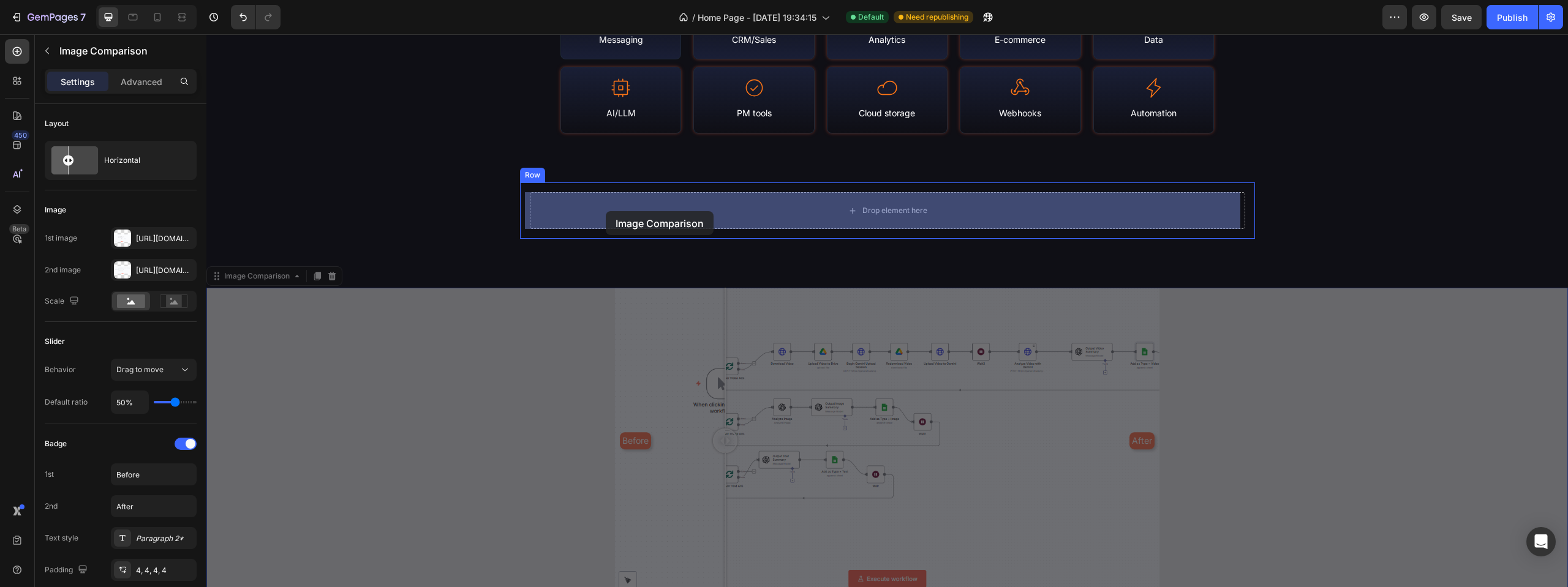
drag, startPoint x: 587, startPoint y: 244, endPoint x: 606, endPoint y: 212, distance: 37.2
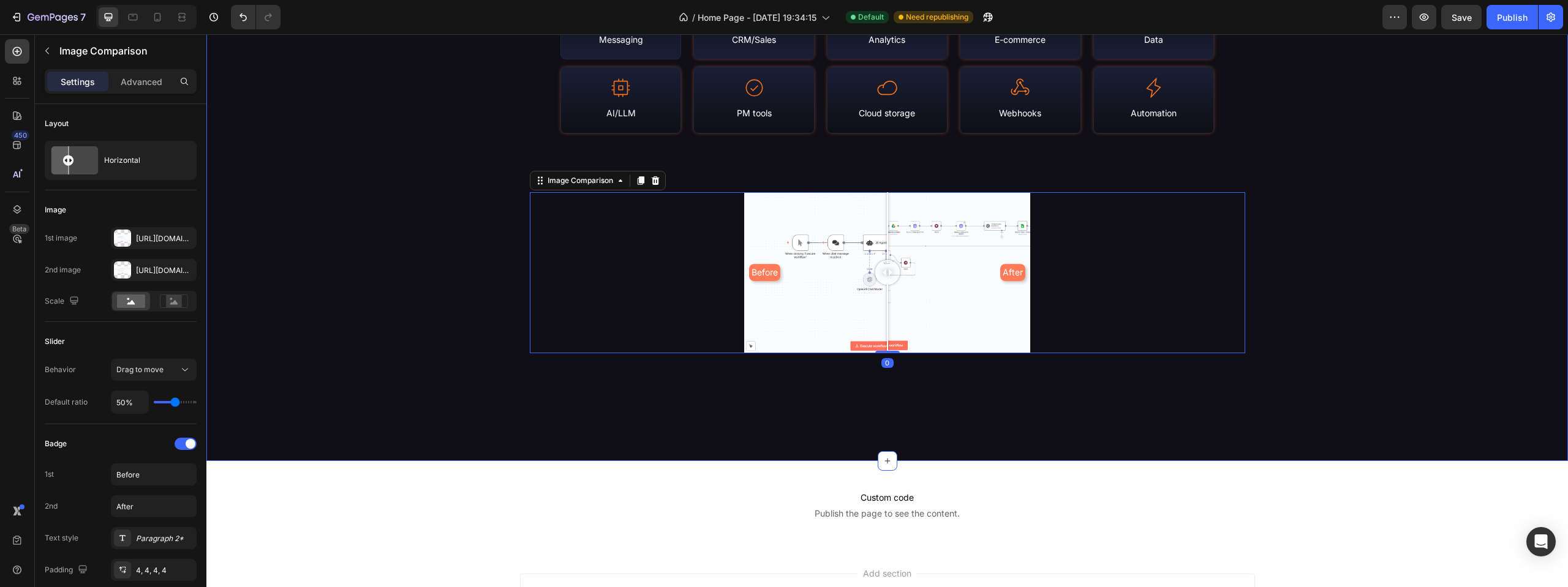
click at [607, 211] on div "Before After" at bounding box center [887, 273] width 715 height 161
click at [124, 398] on input "50%" at bounding box center [129, 402] width 36 height 22
type input "1%"
type input "1"
type input "10%"
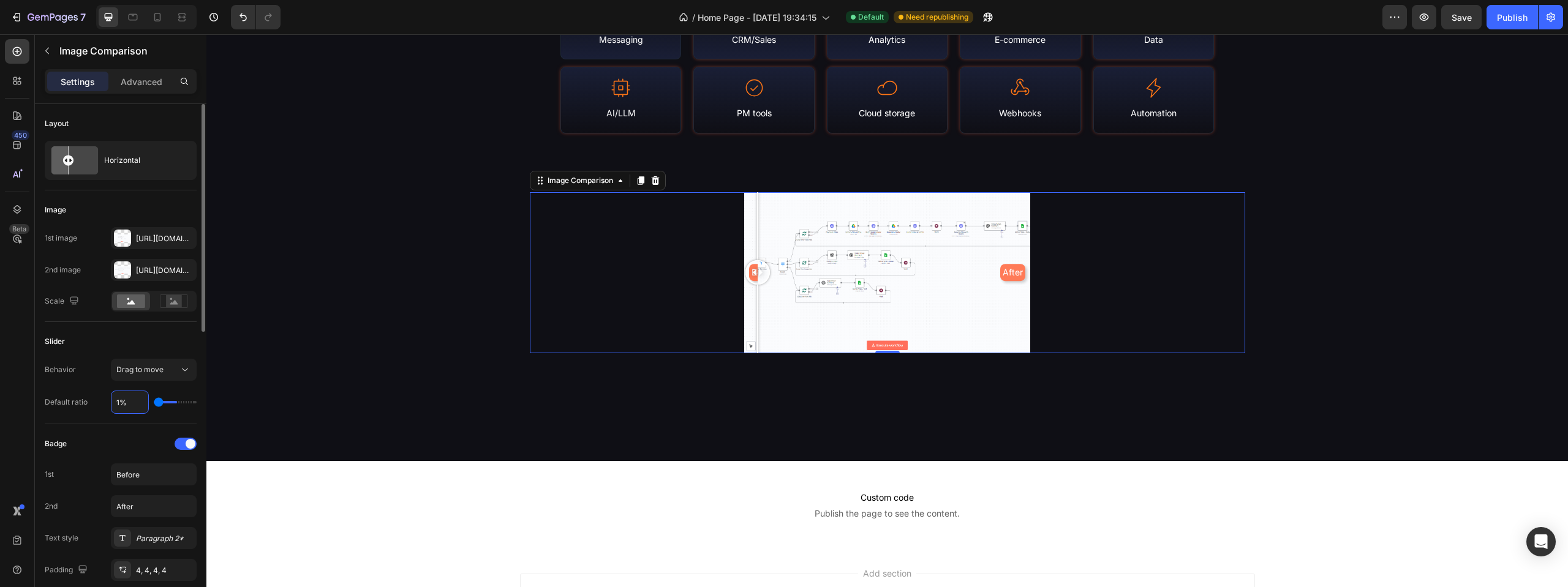
type input "10"
type input "100%"
type input "100"
click at [124, 398] on input "100%" at bounding box center [129, 402] width 36 height 22
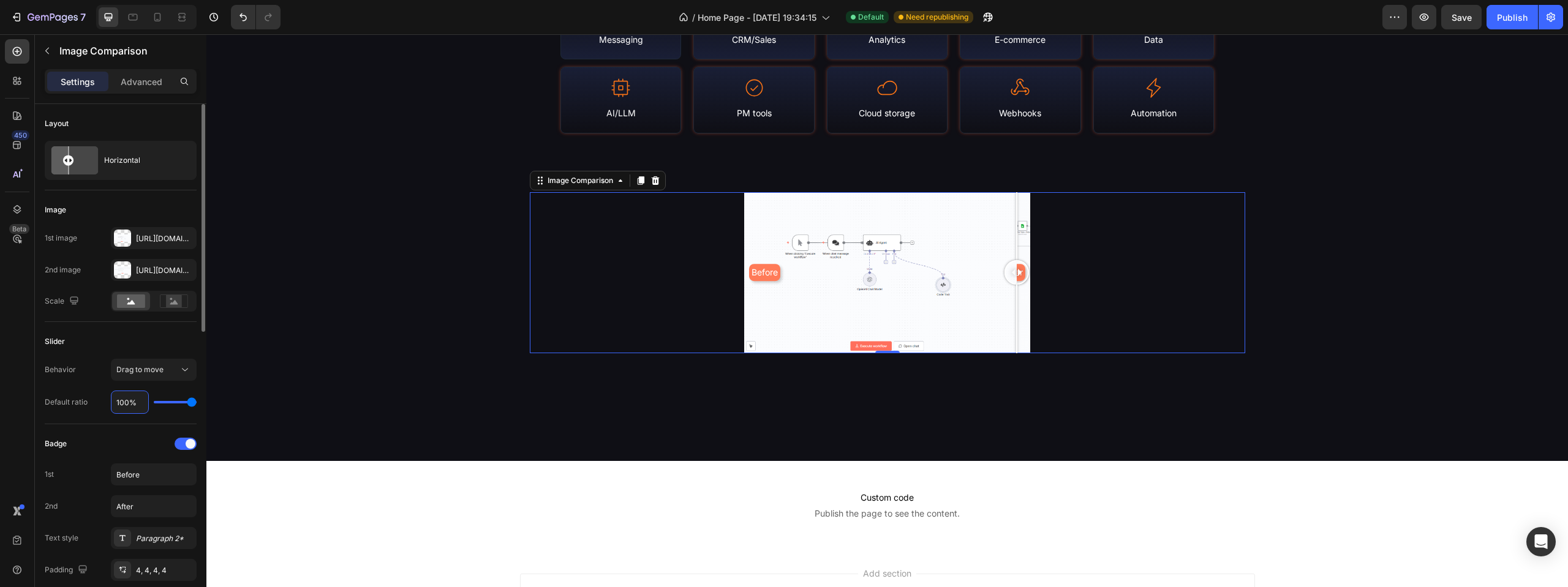
type input "5%"
type input "5"
type input "50%"
type input "50"
click at [443, 481] on p "Custom code Publish the page to see the content." at bounding box center [887, 506] width 1362 height 49
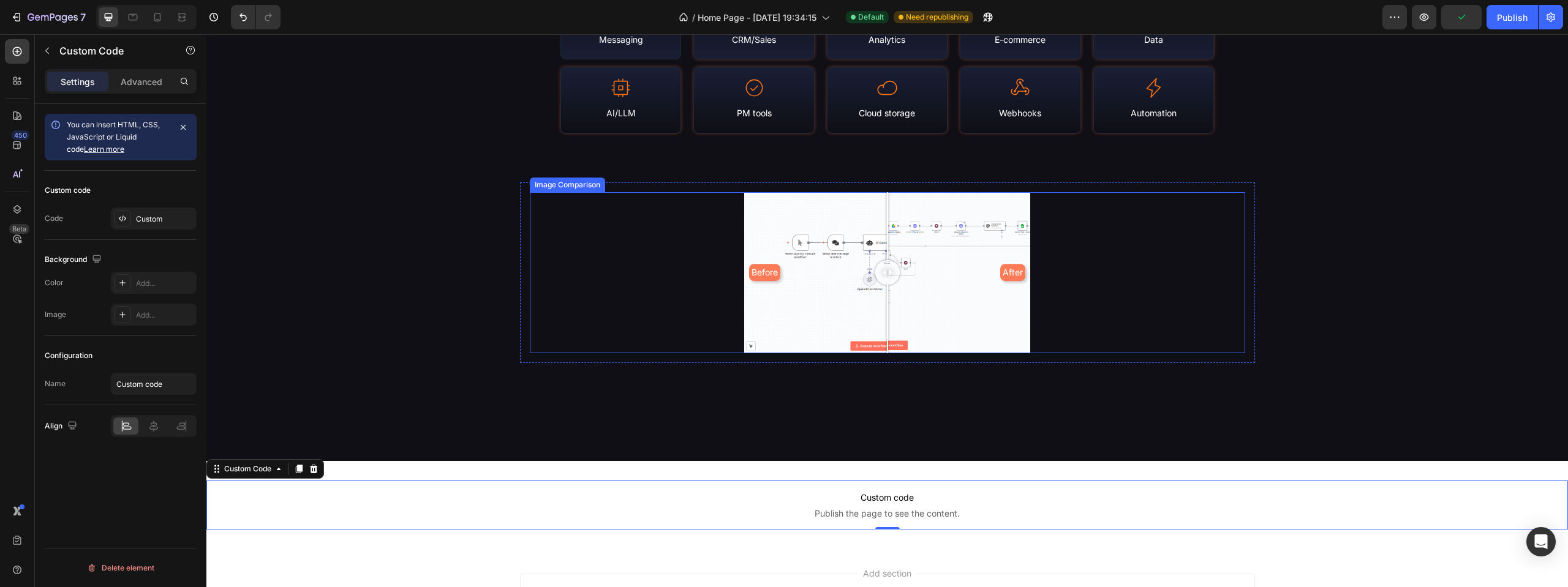
click at [695, 287] on div "Before After" at bounding box center [887, 273] width 715 height 161
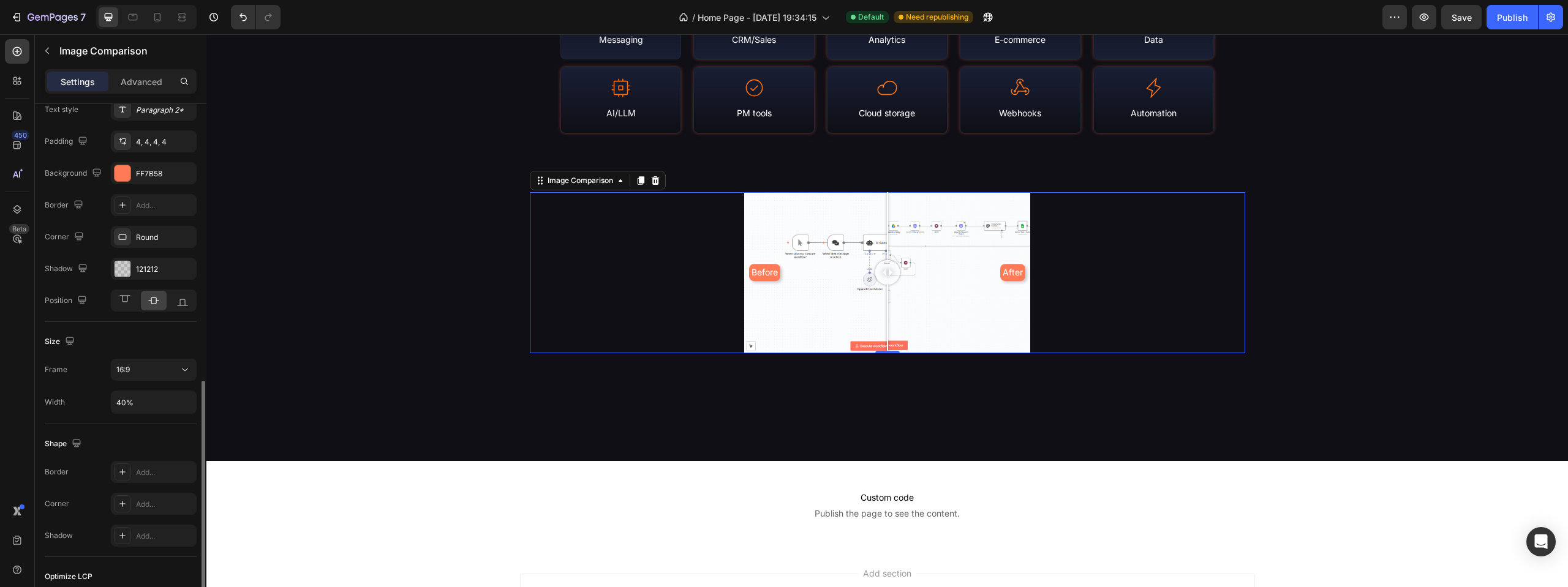
scroll to position [489, 0]
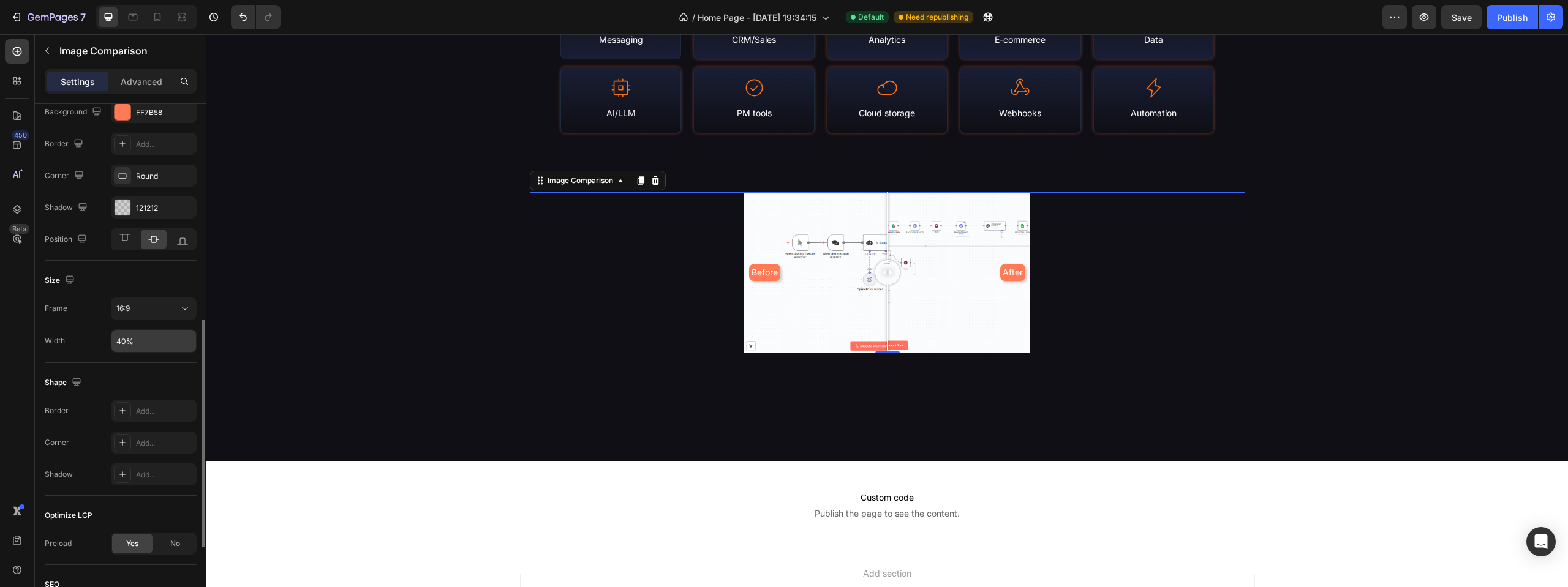
click at [115, 340] on input "40%" at bounding box center [154, 341] width 85 height 22
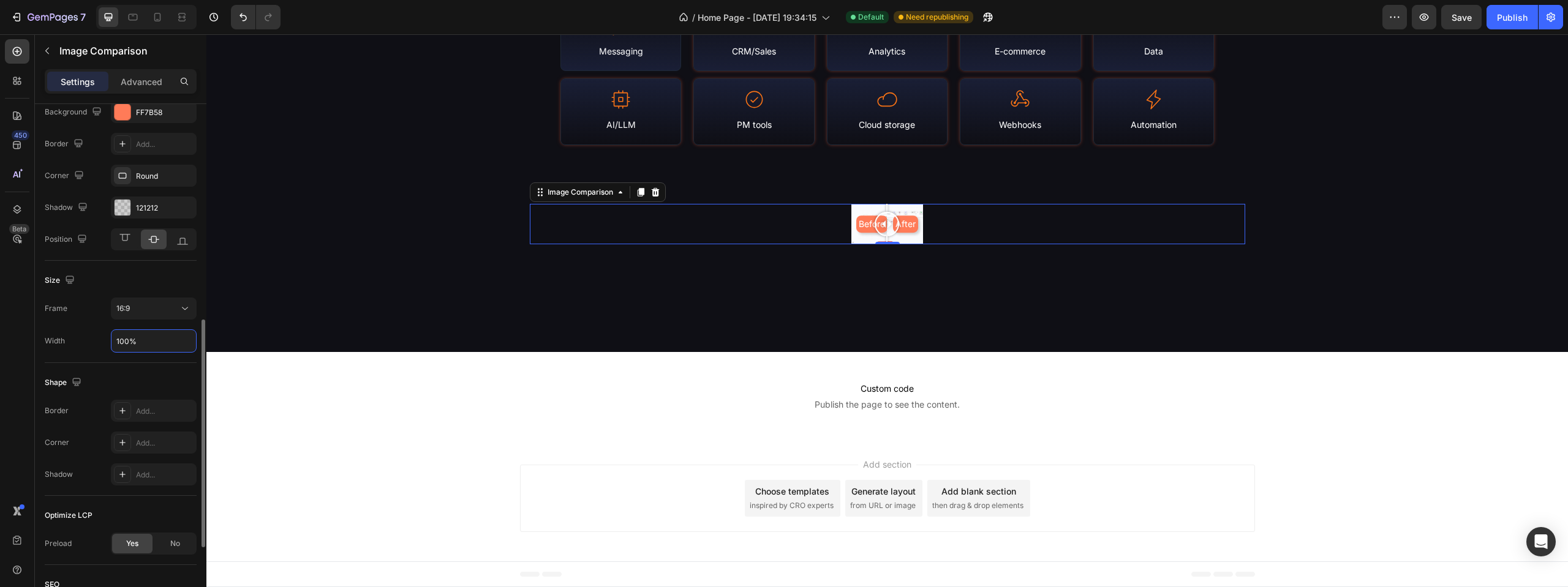
scroll to position [1531, 0]
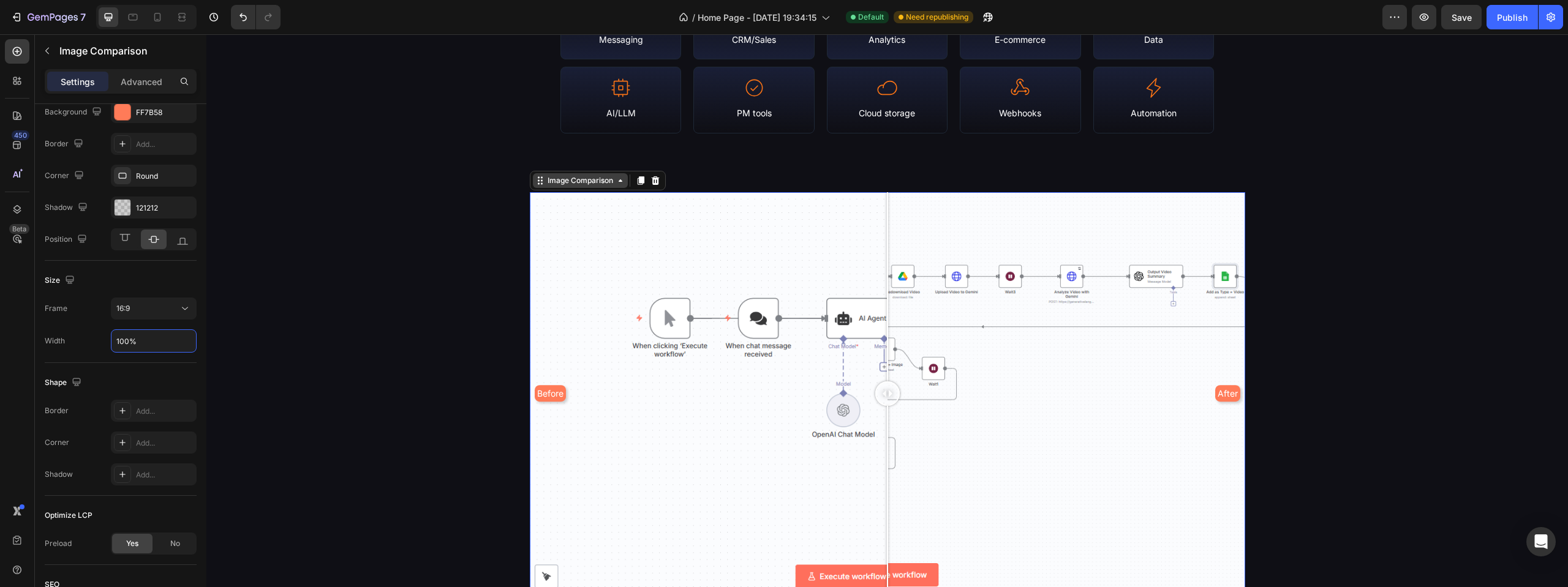
type input "100%"
click at [548, 186] on div "Image Comparison" at bounding box center [580, 180] width 70 height 11
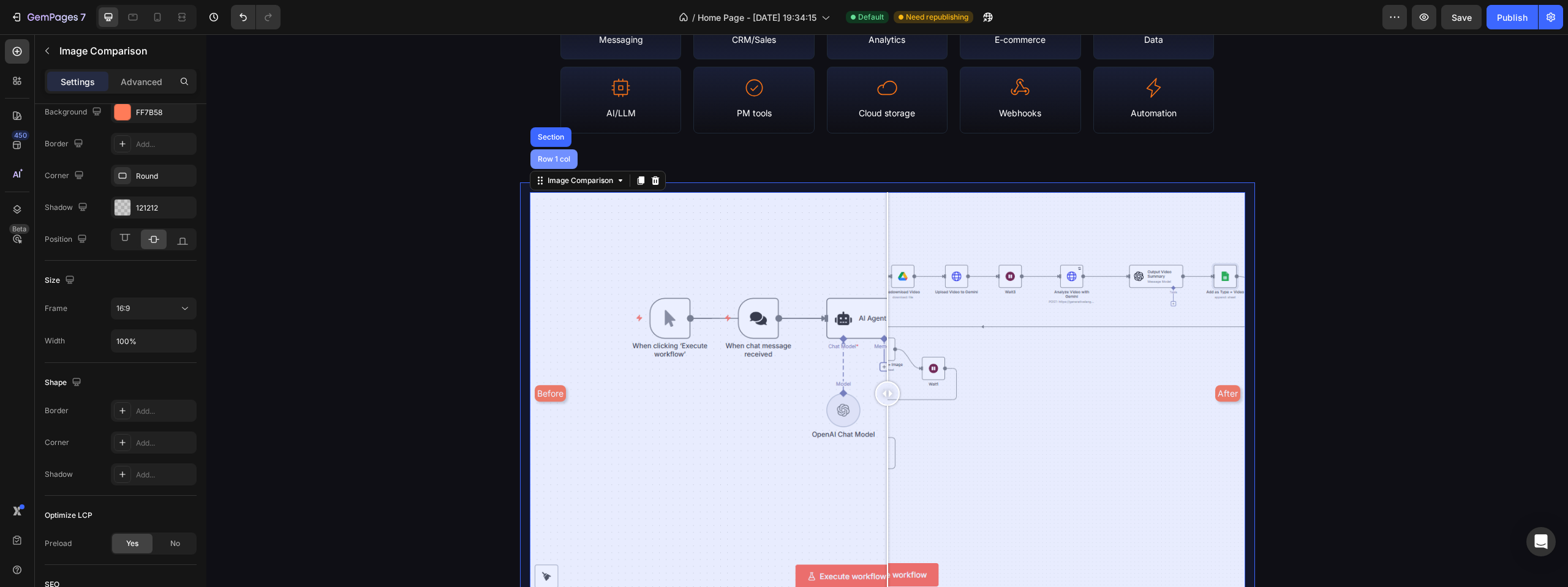
click at [556, 152] on div "Row 1 col" at bounding box center [554, 159] width 48 height 20
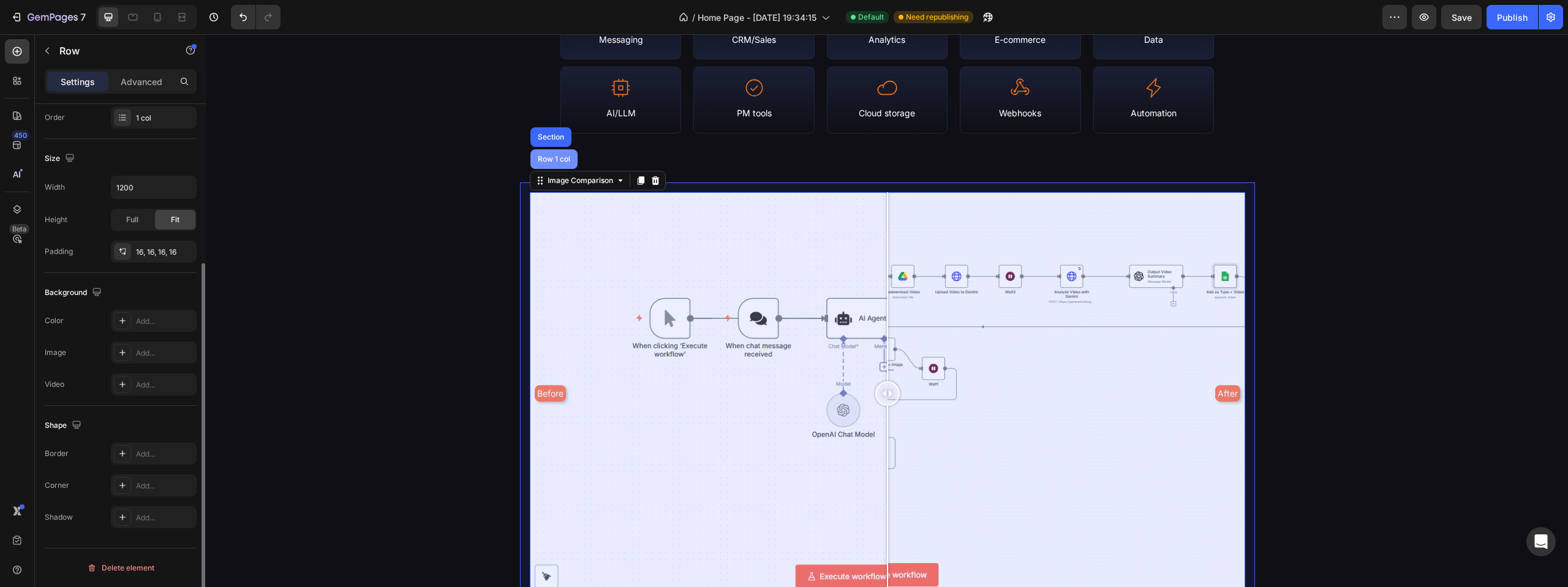
scroll to position [0, 0]
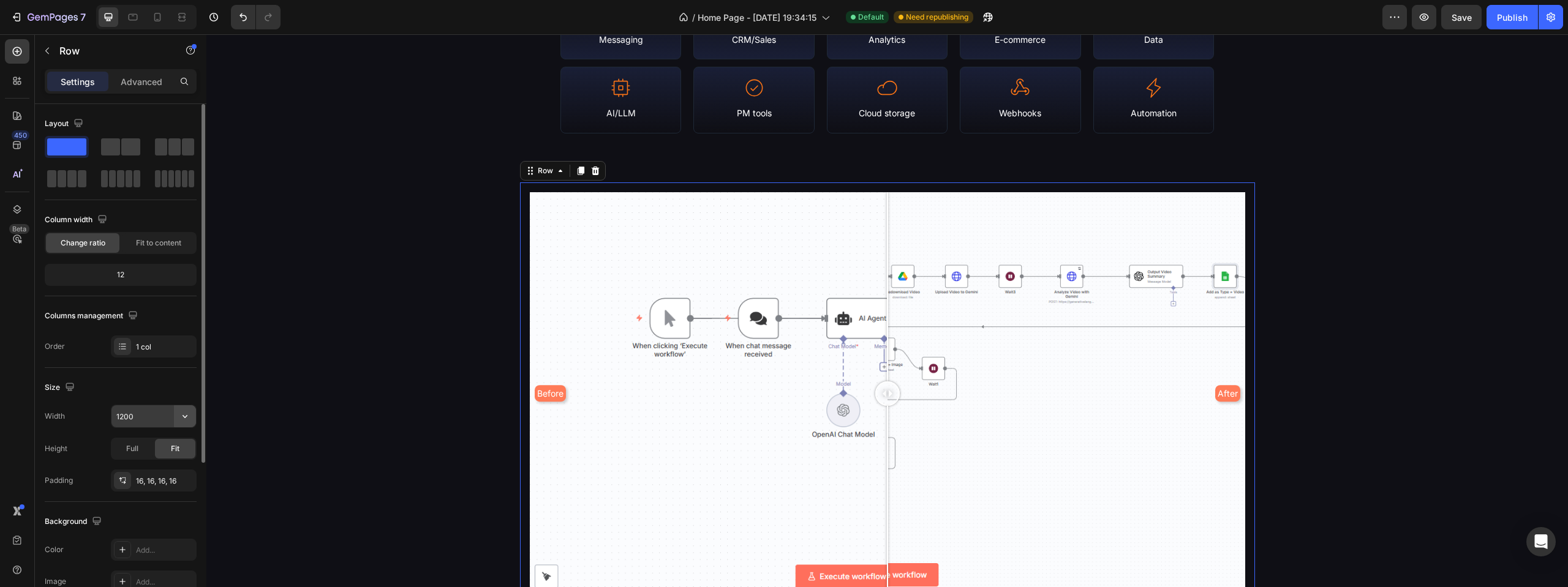
click at [195, 418] on button "button" at bounding box center [185, 416] width 22 height 22
click at [122, 465] on div "Full 100%" at bounding box center [141, 470] width 100 height 23
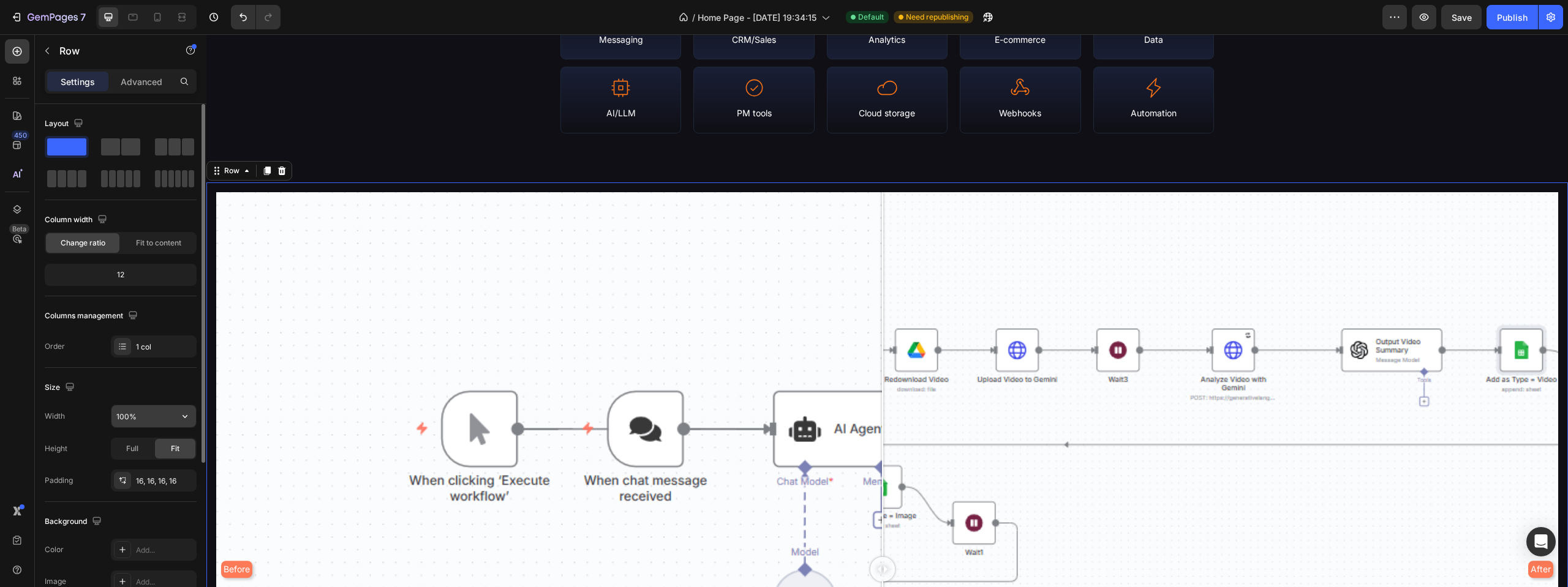
click at [125, 416] on input "100%" at bounding box center [154, 416] width 85 height 22
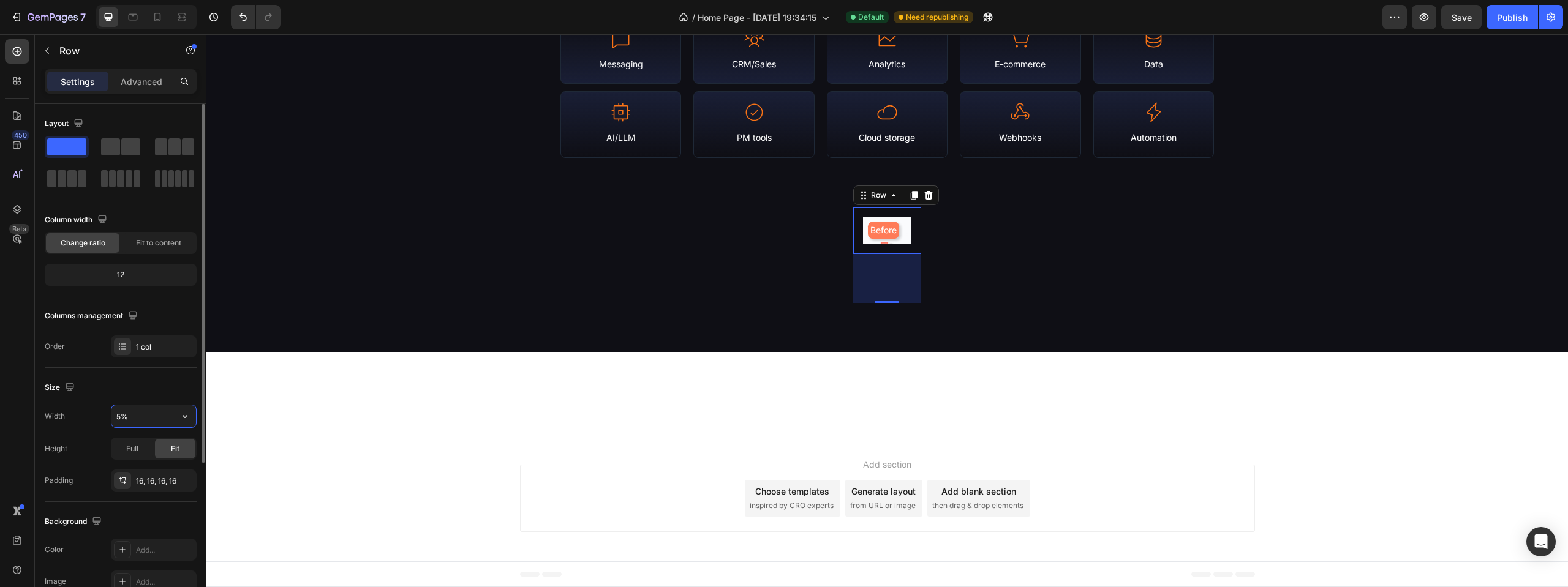
scroll to position [1531, 0]
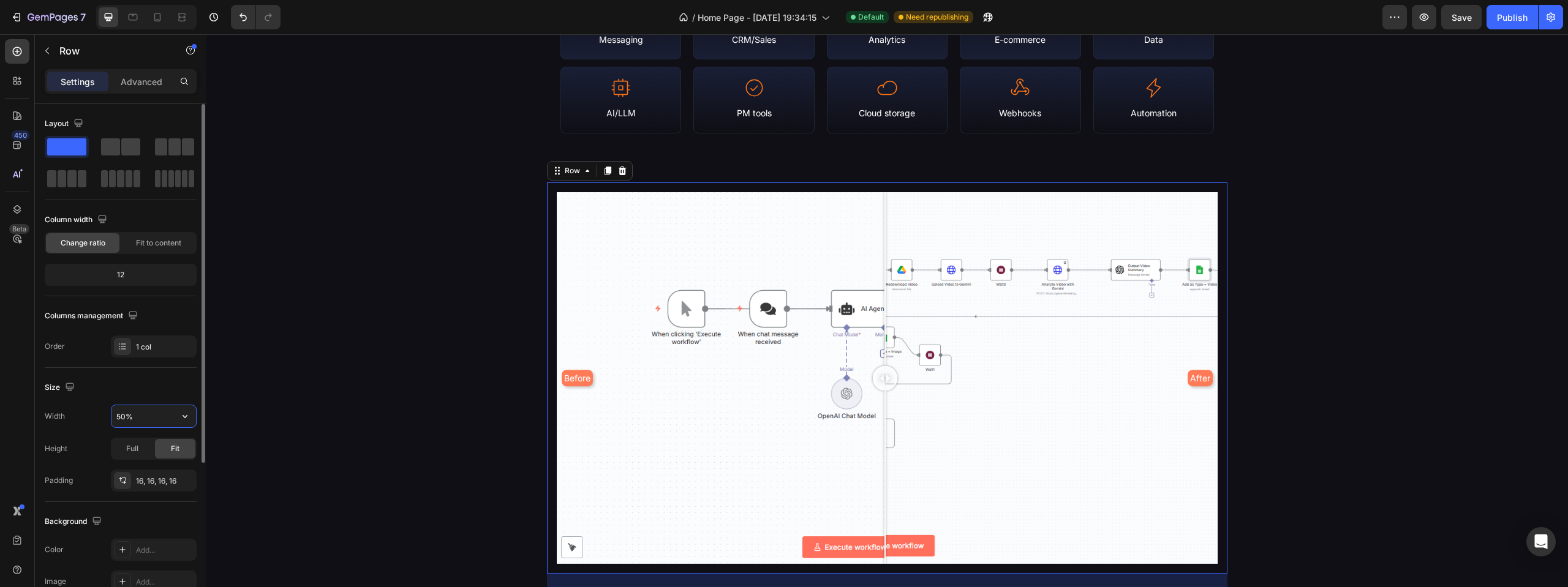
click at [122, 417] on input "50%" at bounding box center [154, 416] width 85 height 22
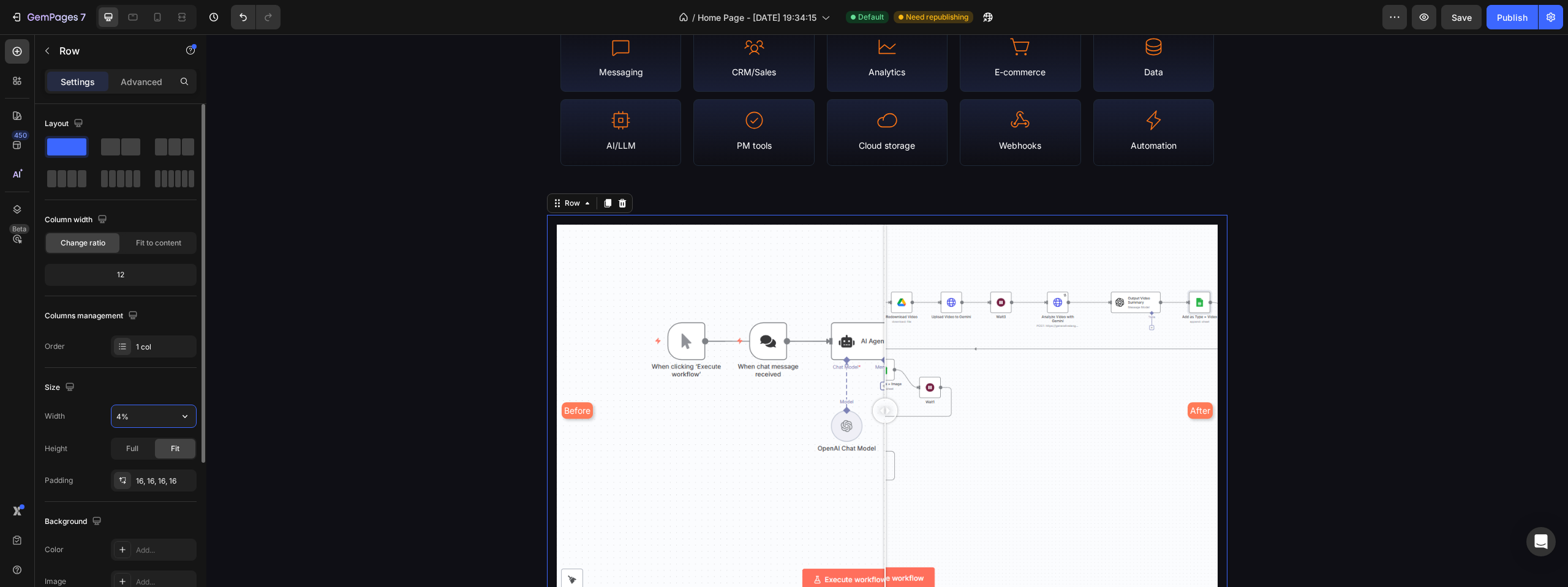
type input "40%"
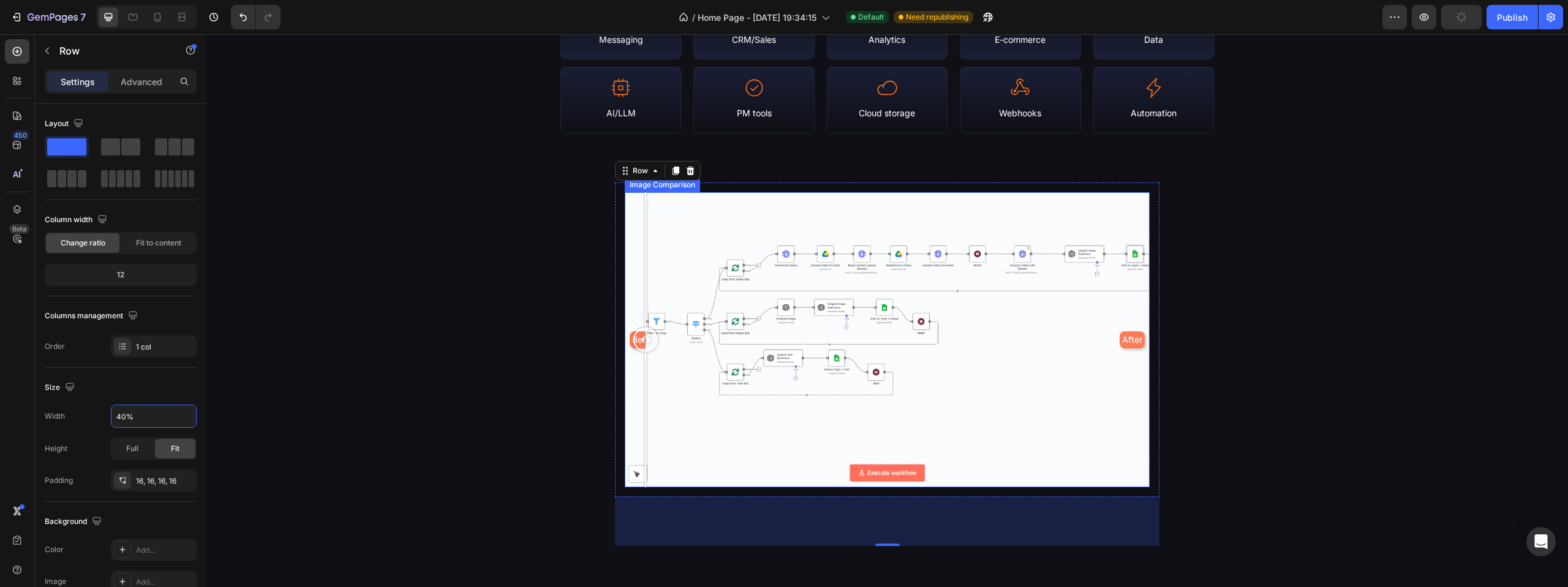
click at [642, 210] on div "Before After" at bounding box center [887, 340] width 525 height 295
click at [633, 190] on div "Image Comparison" at bounding box center [662, 184] width 76 height 14
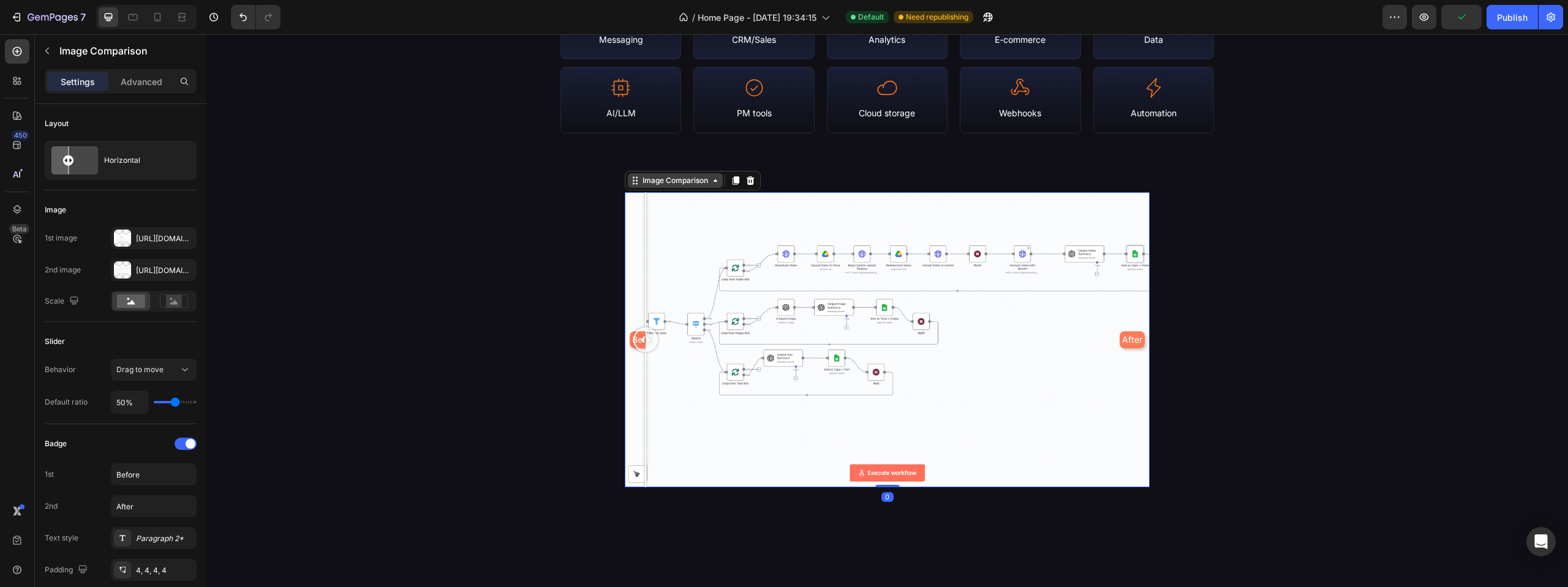
click at [644, 182] on div "Image Comparison" at bounding box center [675, 180] width 70 height 11
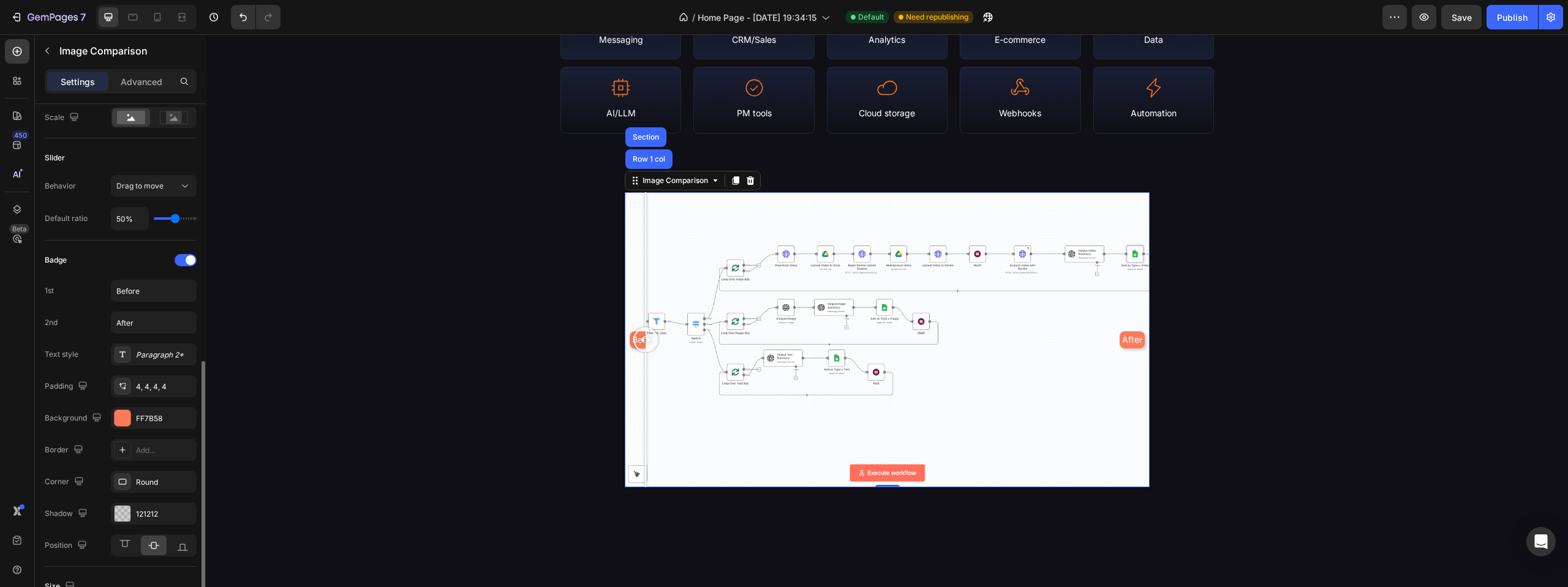
scroll to position [489, 0]
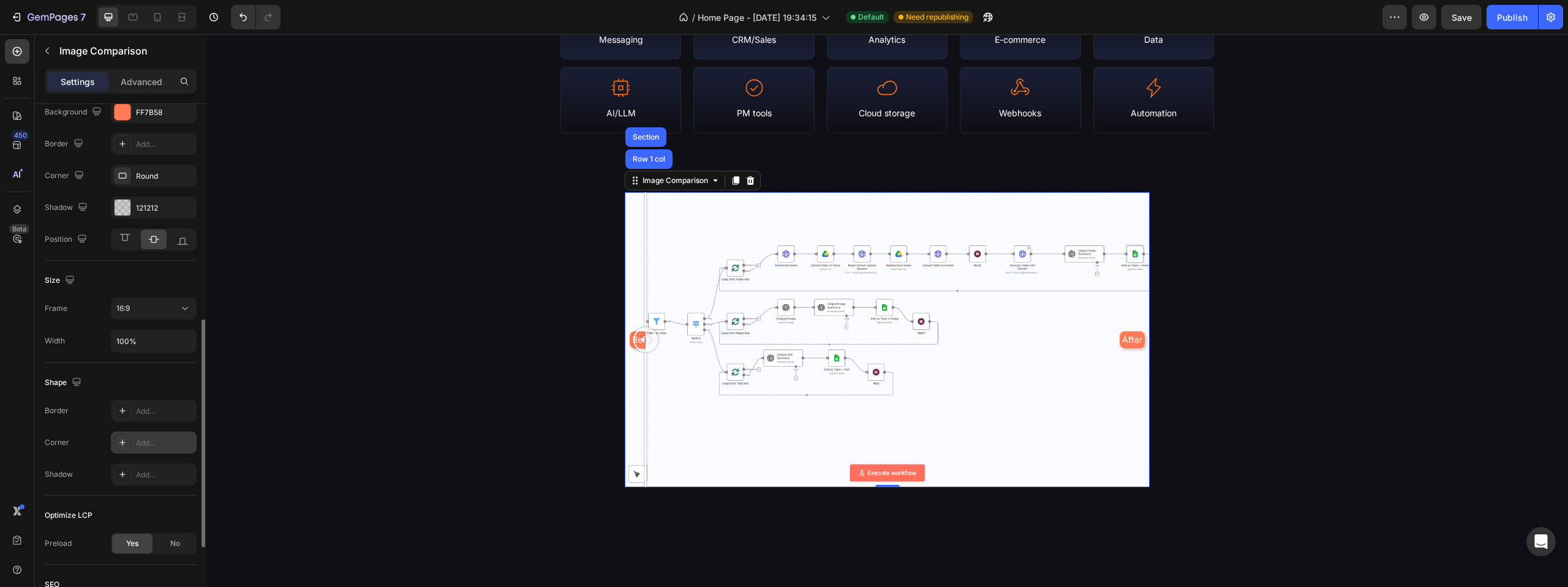
click at [144, 452] on div "Add..." at bounding box center [154, 443] width 86 height 22
type input "10"
click at [492, 255] on div "Library Stats & Coverage Heading N8N Empire is a continuously-updated portal of…" at bounding box center [887, 159] width 1362 height 774
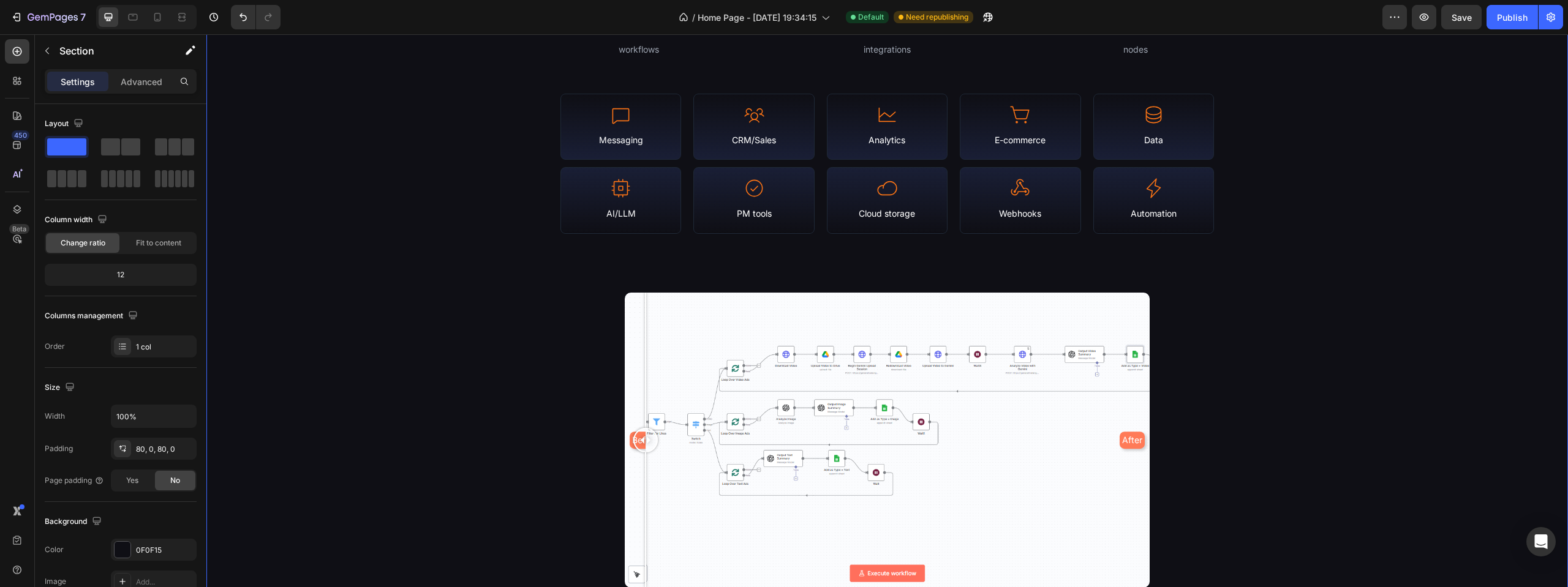
scroll to position [1408, 0]
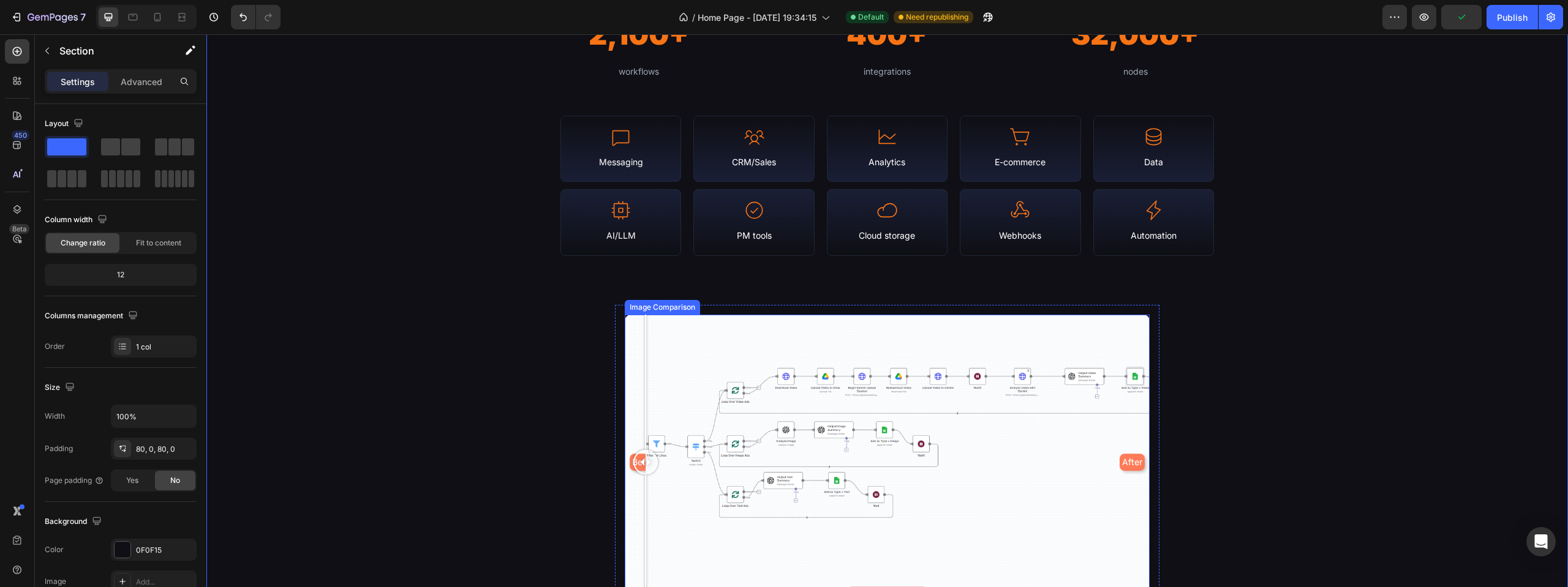
click at [1132, 317] on div "Before After" at bounding box center [887, 462] width 525 height 295
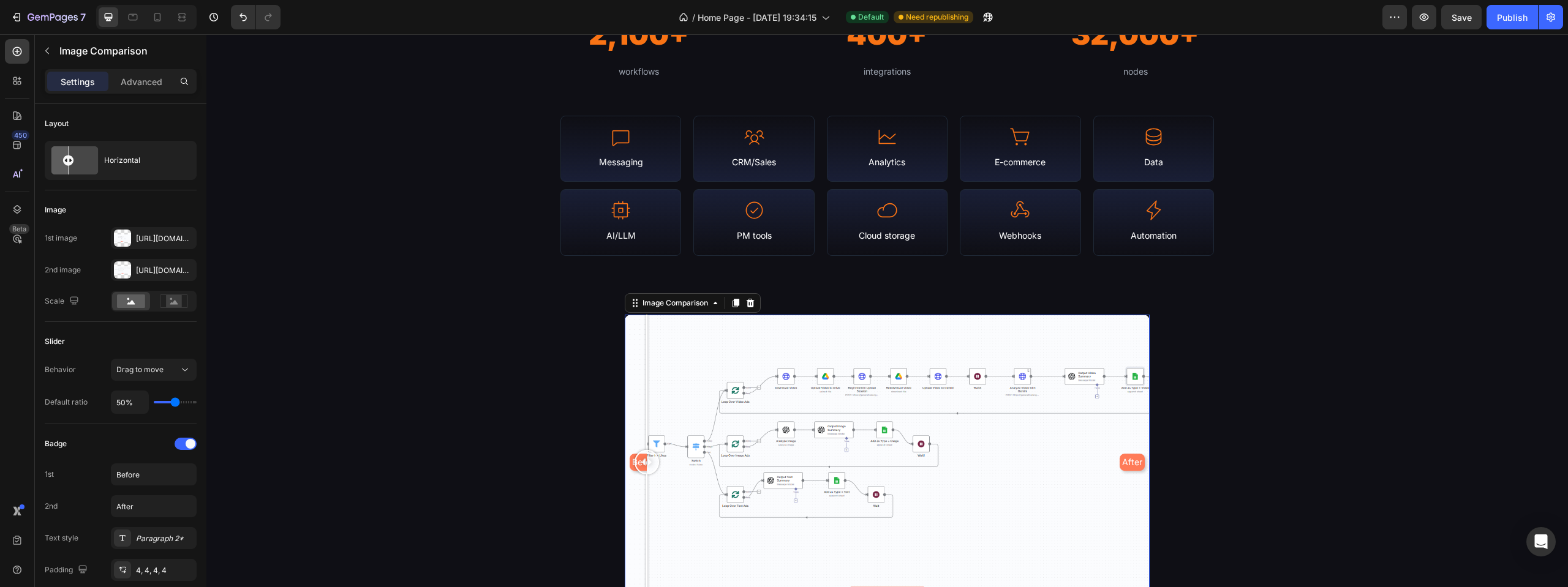
drag, startPoint x: 976, startPoint y: 330, endPoint x: 644, endPoint y: 372, distance: 334.6
click at [644, 372] on div "Before After" at bounding box center [887, 462] width 525 height 295
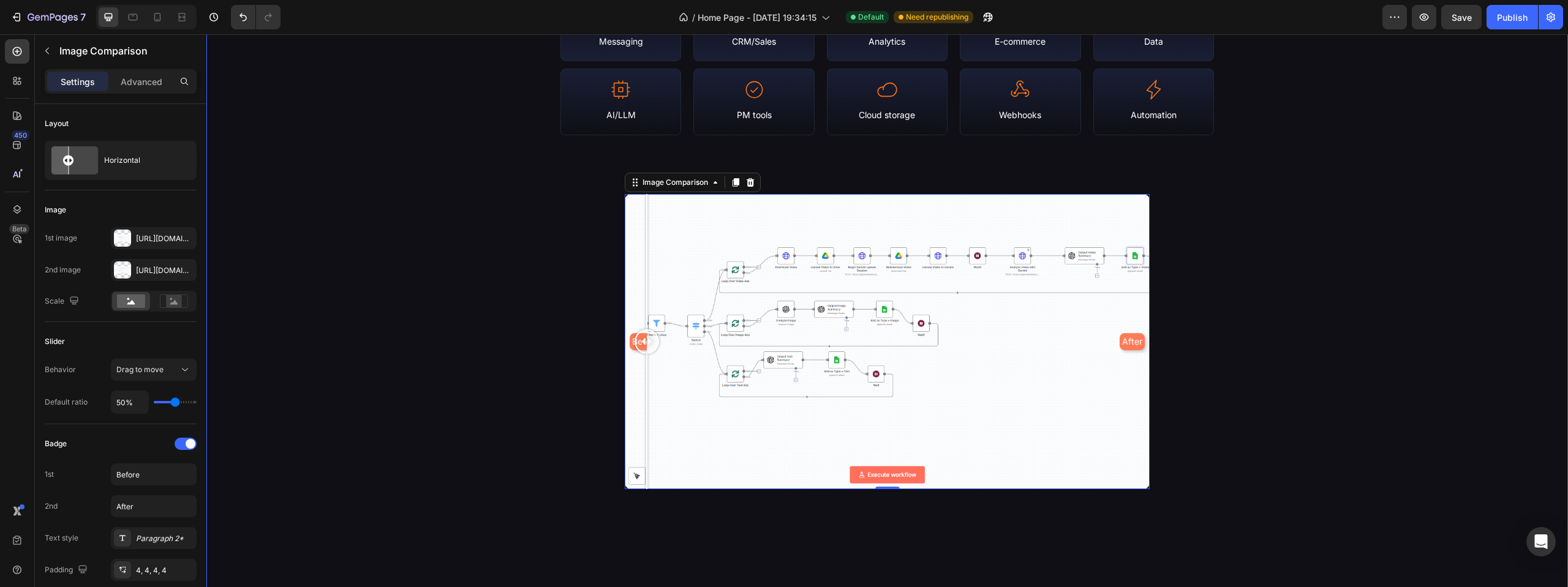
scroll to position [1592, 0]
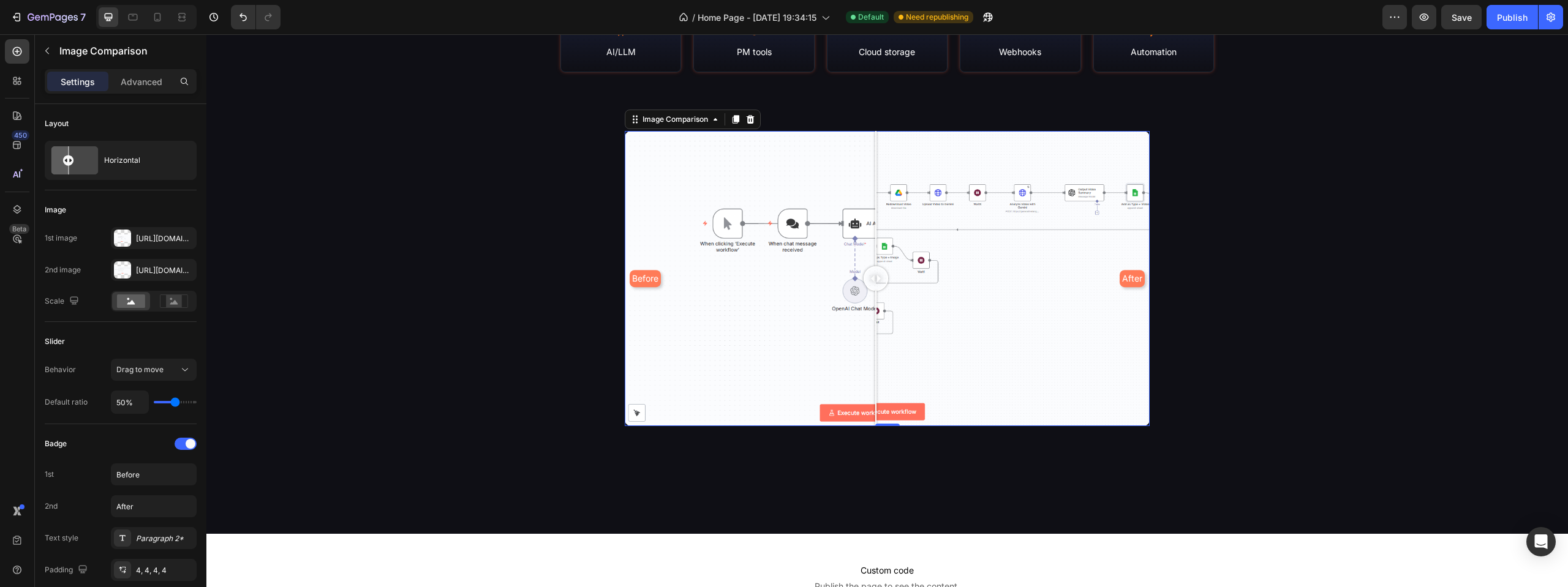
drag, startPoint x: 720, startPoint y: 207, endPoint x: 873, endPoint y: 256, distance: 160.7
click at [873, 256] on div "Before After" at bounding box center [887, 278] width 525 height 295
click at [664, 290] on div "Before After" at bounding box center [887, 278] width 525 height 295
click at [658, 124] on div "Image Comparison" at bounding box center [675, 119] width 70 height 11
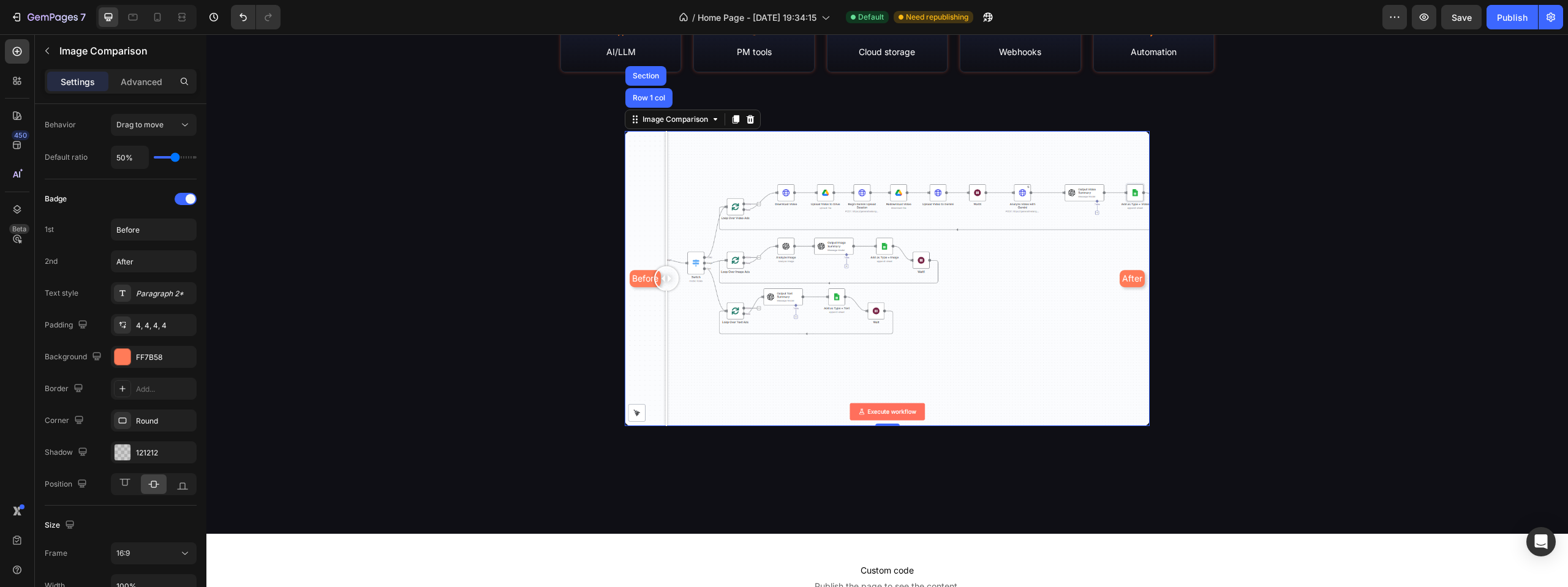
scroll to position [306, 0]
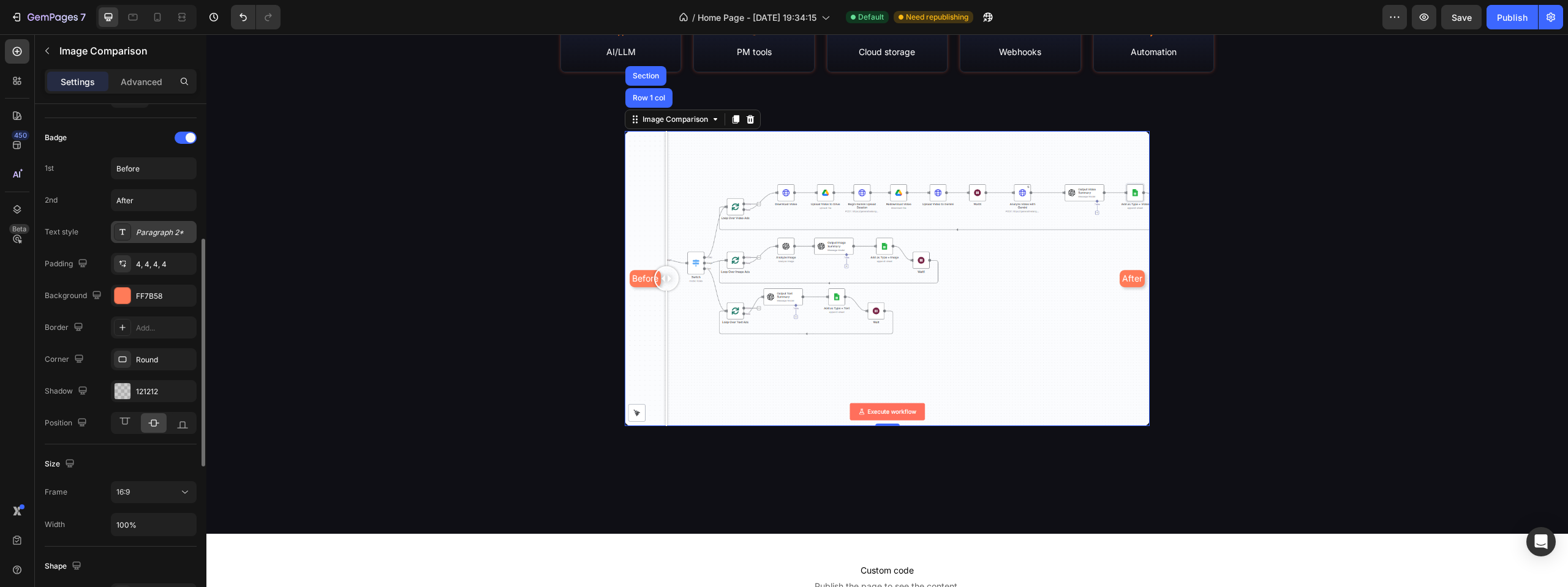
click at [137, 241] on div "Paragraph 2*" at bounding box center [154, 232] width 86 height 22
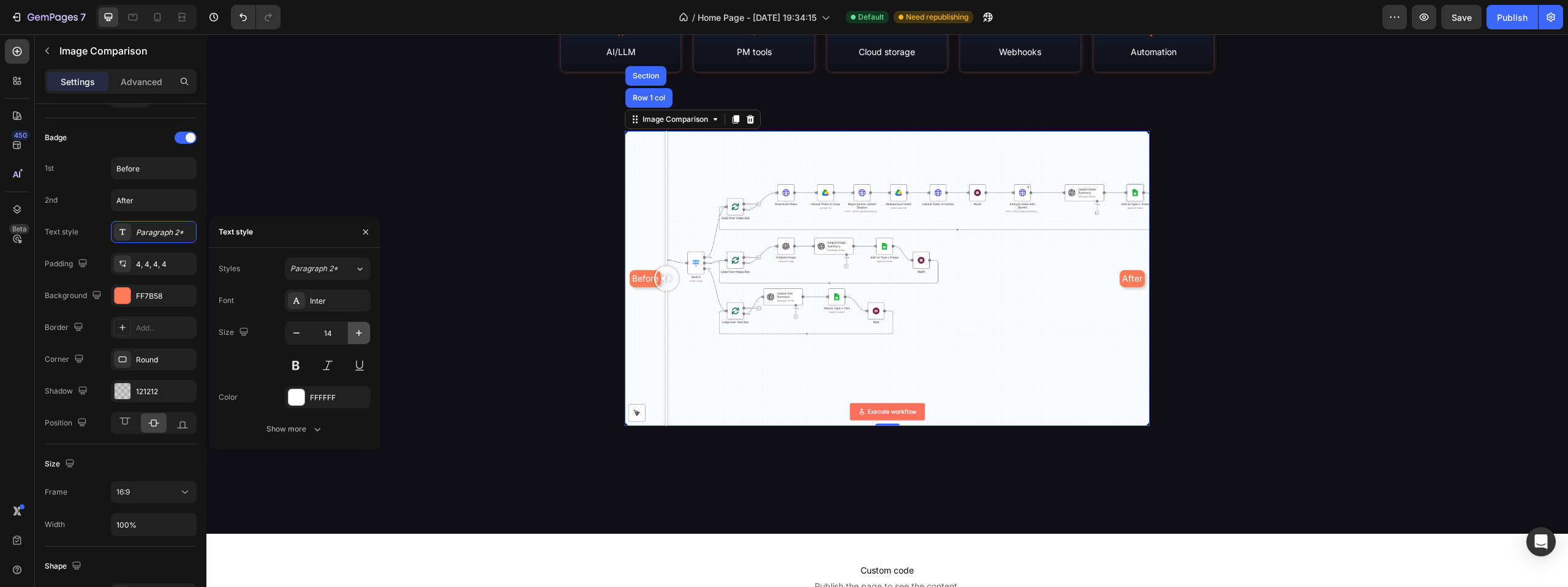
click at [358, 339] on icon "button" at bounding box center [359, 333] width 12 height 12
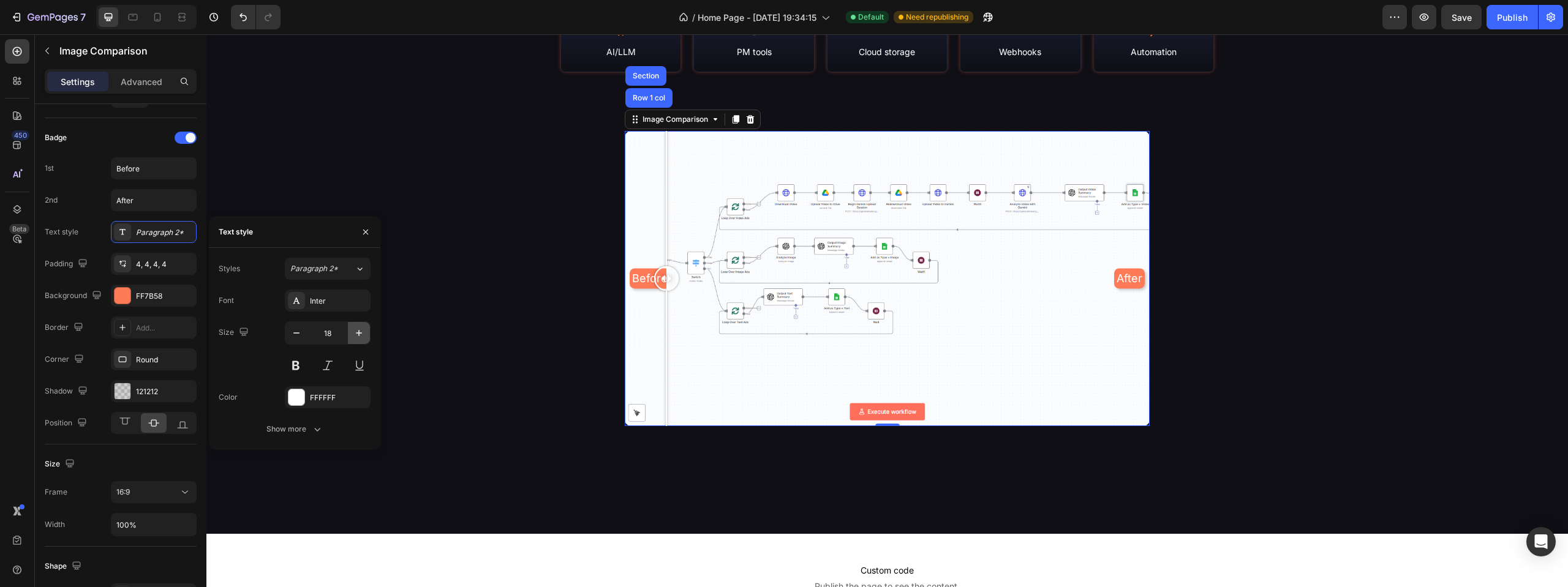
click at [358, 339] on icon "button" at bounding box center [359, 333] width 12 height 12
click at [360, 333] on icon "button" at bounding box center [359, 333] width 12 height 12
type input "20"
drag, startPoint x: 703, startPoint y: 273, endPoint x: 871, endPoint y: 266, distance: 168.1
click at [871, 266] on div at bounding box center [874, 278] width 25 height 25
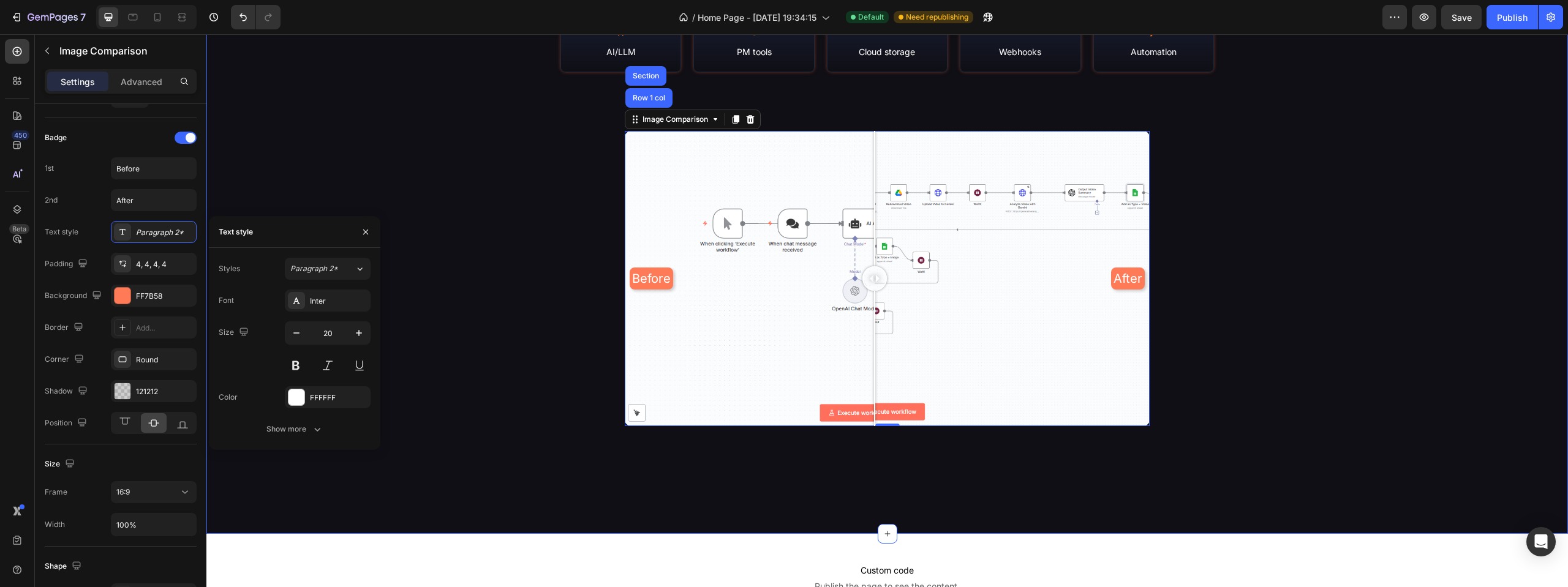
click at [463, 190] on div "Library Stats & Coverage Heading N8N Empire is a continuously-updated portal of…" at bounding box center [887, 98] width 1362 height 774
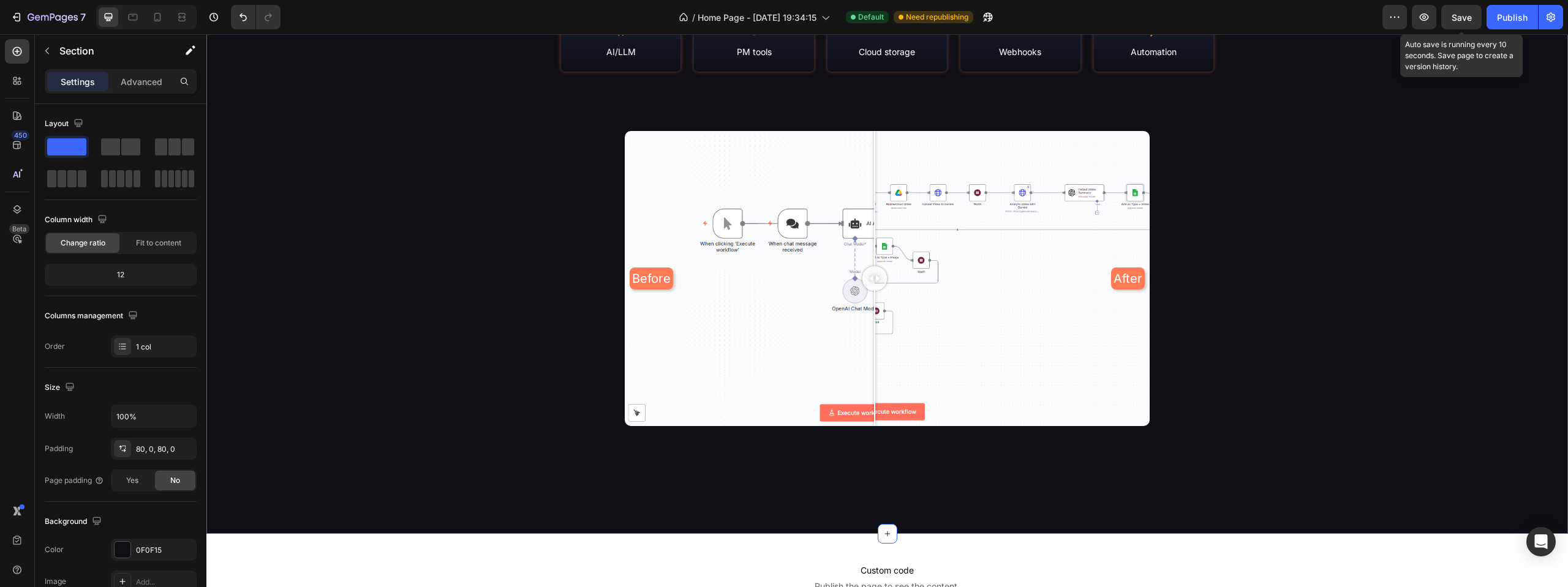
click at [1459, 21] on span "Save" at bounding box center [1462, 17] width 20 height 10
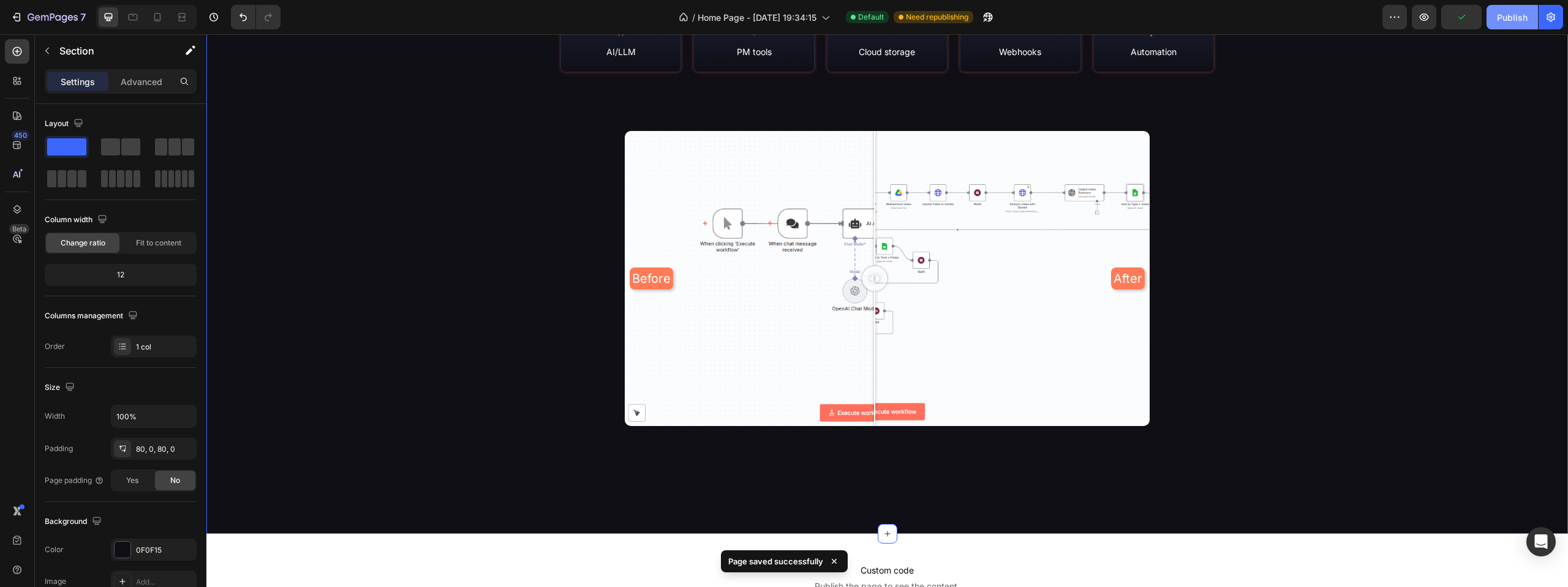
click at [1503, 18] on div "Publish" at bounding box center [1512, 17] width 31 height 13
click at [675, 133] on div "Before After" at bounding box center [887, 278] width 525 height 295
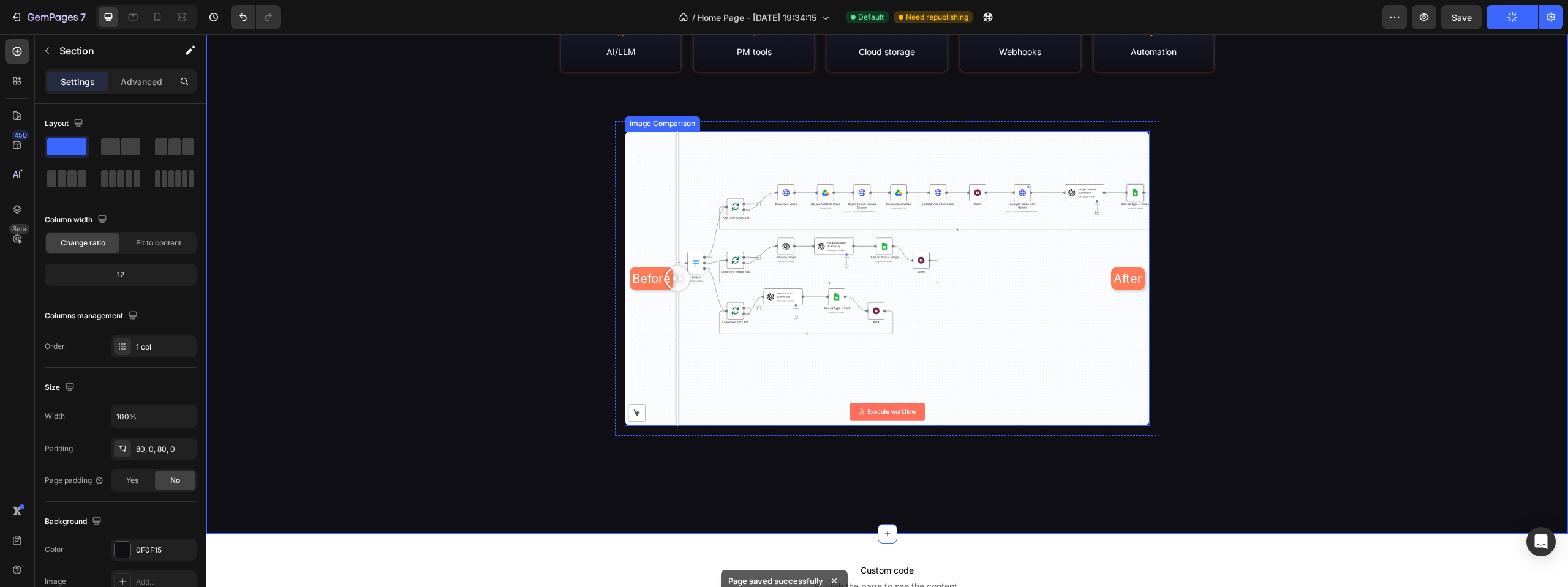
click at [662, 127] on div "Image Comparison" at bounding box center [662, 123] width 76 height 14
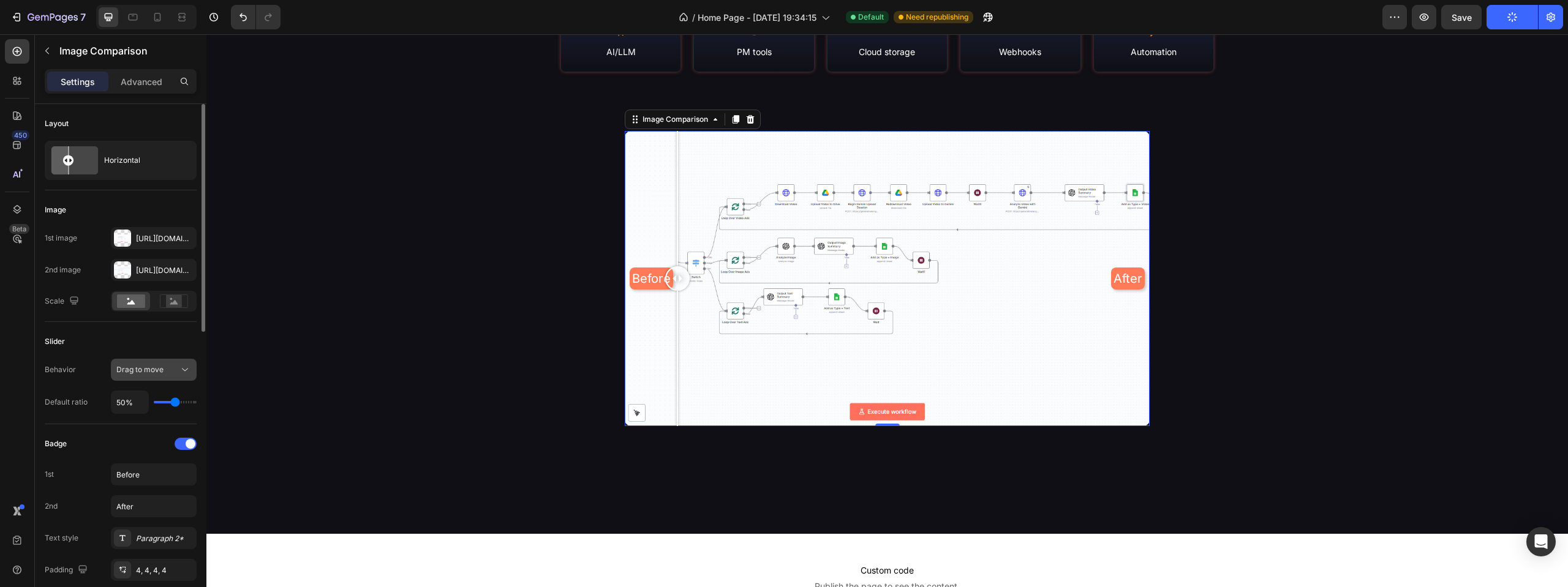
click at [158, 374] on span "Drag to move" at bounding box center [140, 369] width 48 height 9
click at [149, 417] on span "Hover to move" at bounding box center [142, 422] width 52 height 11
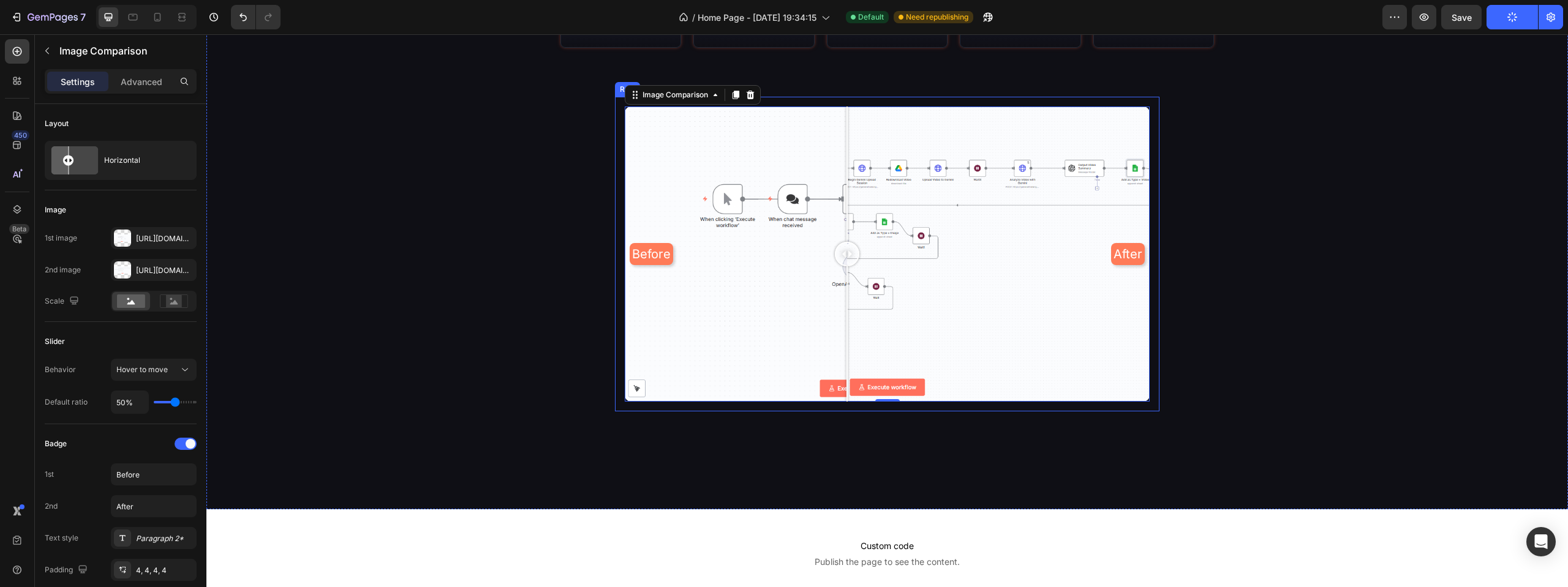
scroll to position [1588, 0]
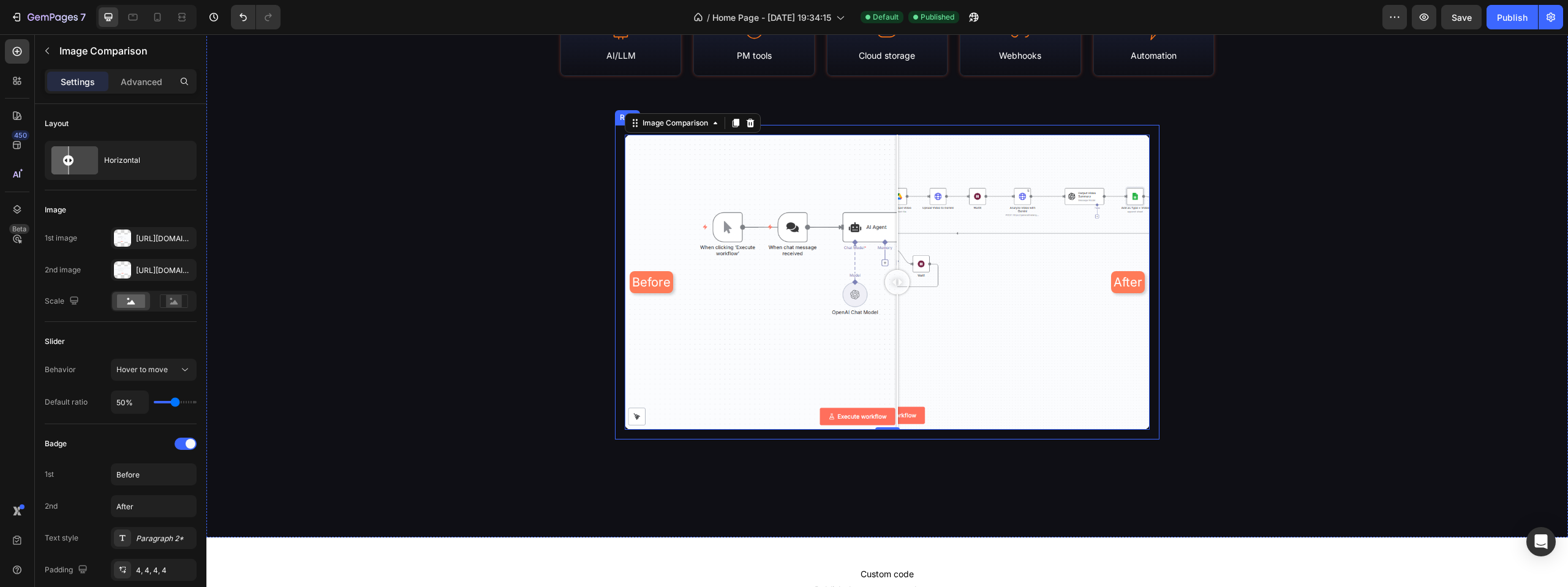
click at [894, 272] on div at bounding box center [897, 282] width 25 height 25
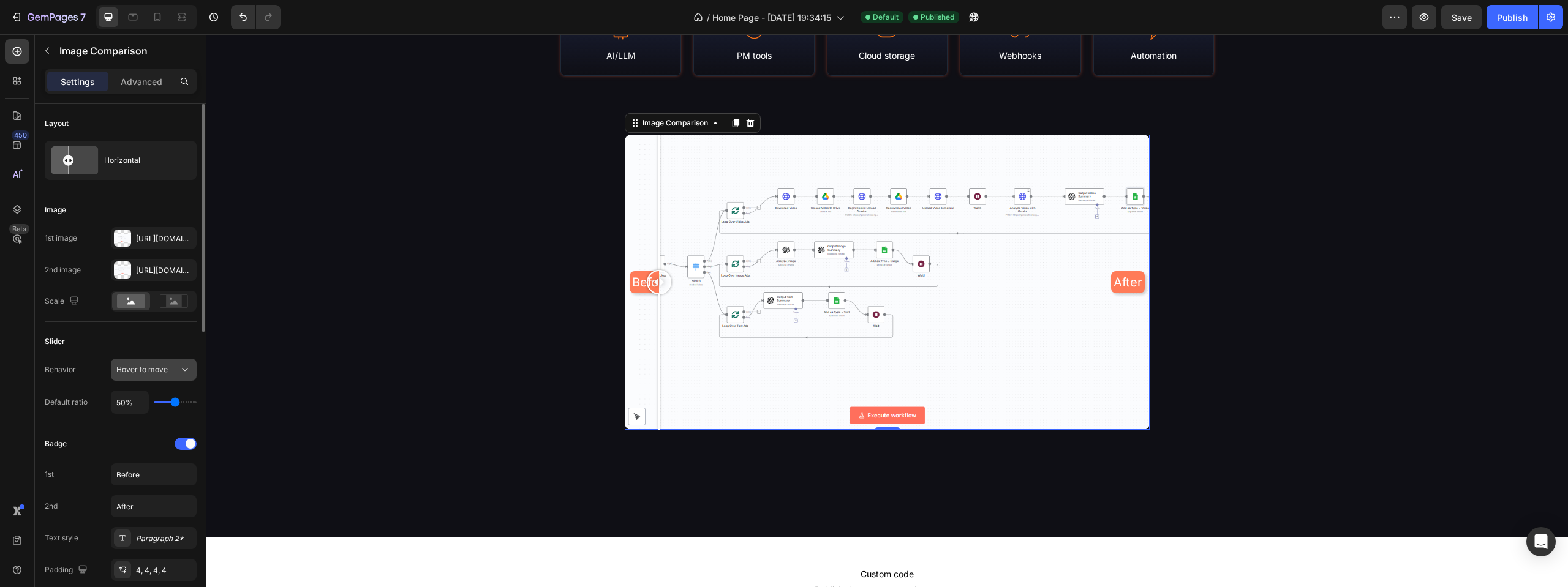
click at [133, 376] on div "Hover to move" at bounding box center [154, 370] width 75 height 12
click at [137, 402] on span "Drag to move" at bounding box center [140, 400] width 48 height 11
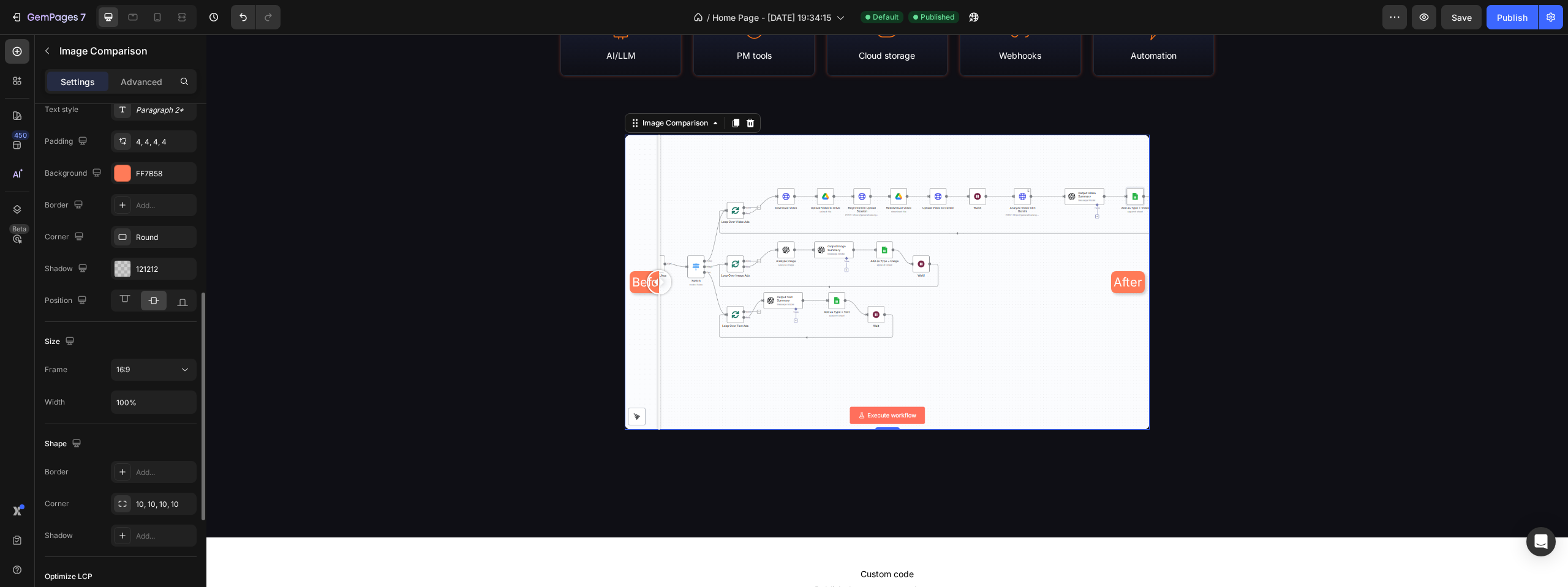
scroll to position [489, 0]
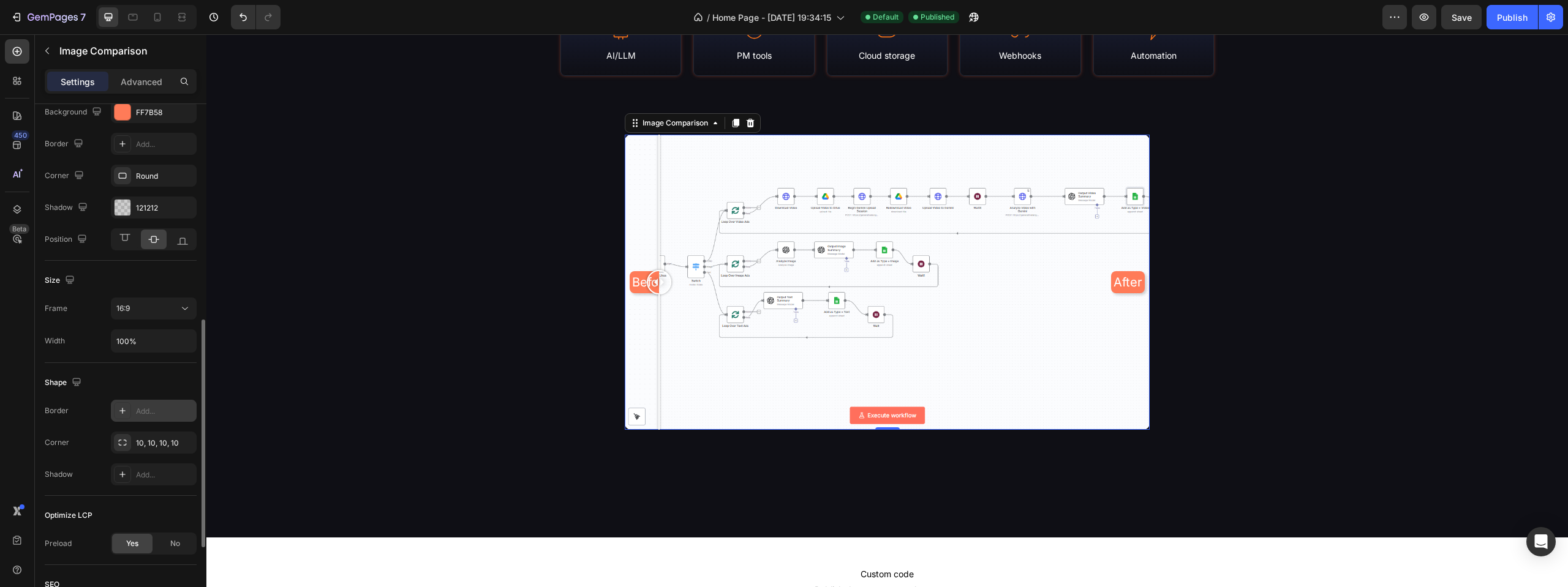
click at [136, 407] on div "Add..." at bounding box center [154, 411] width 86 height 22
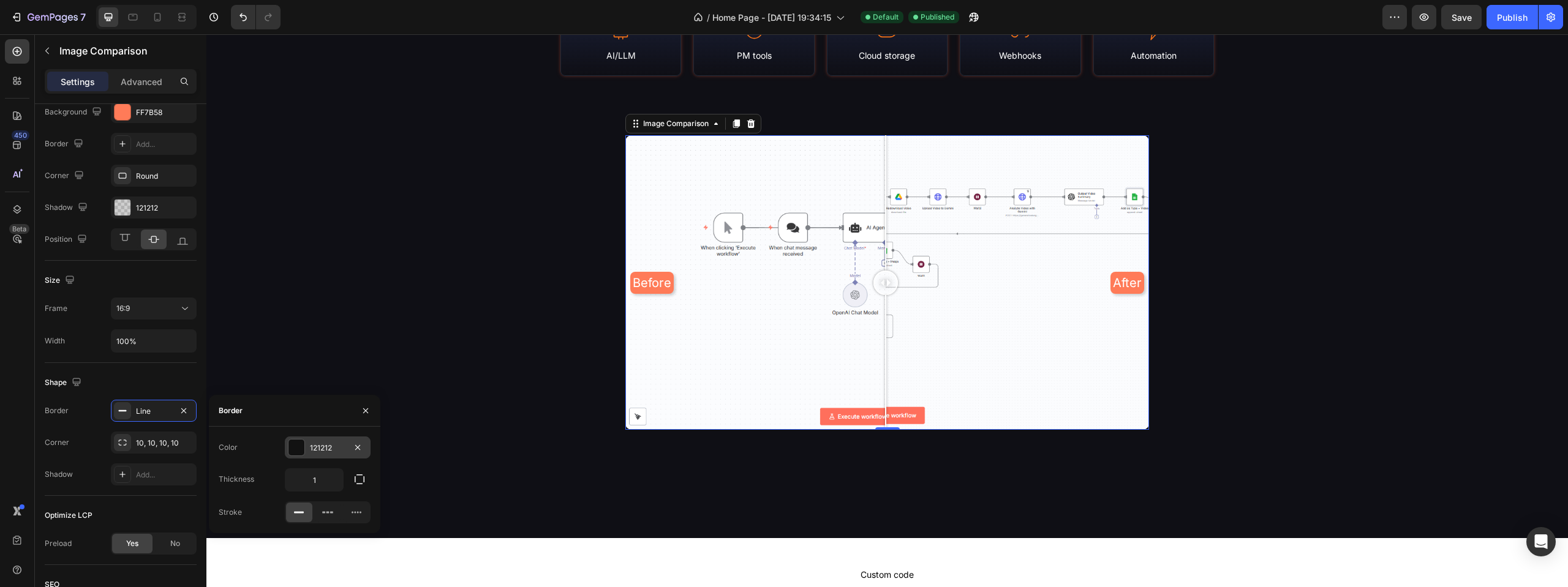
click at [294, 440] on div at bounding box center [296, 447] width 16 height 16
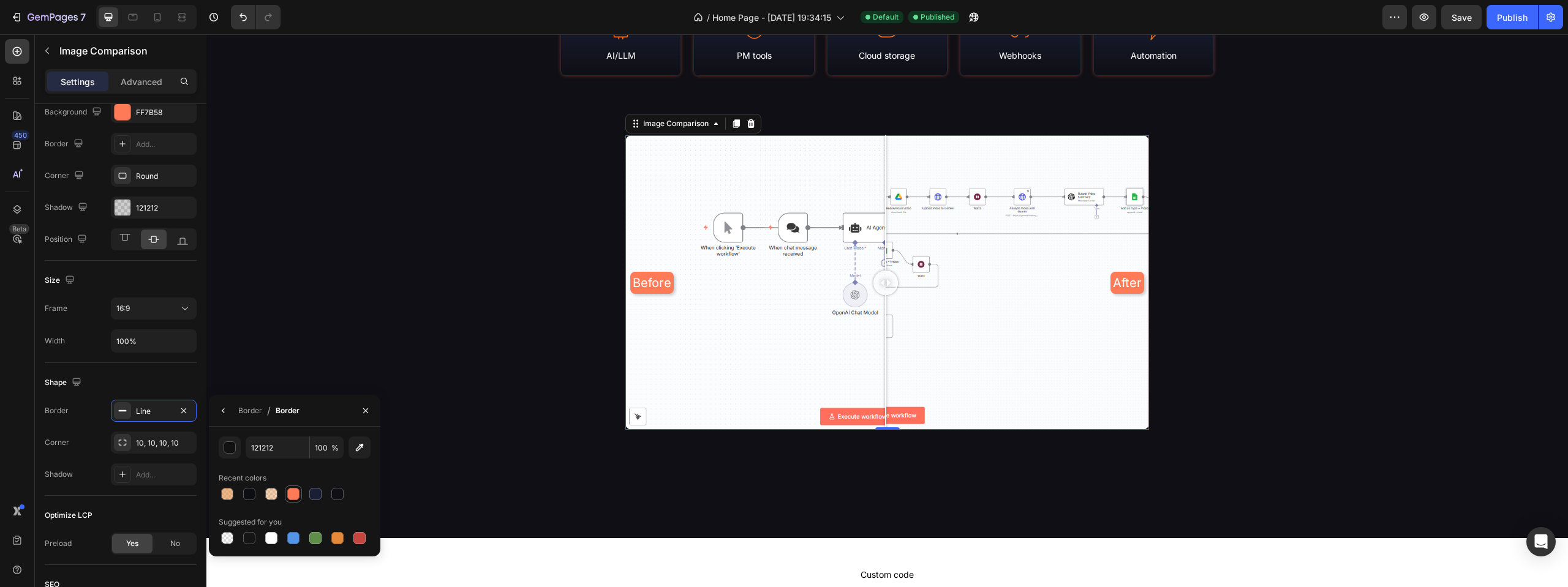
click at [291, 497] on div at bounding box center [294, 494] width 12 height 12
type input "FF7B58"
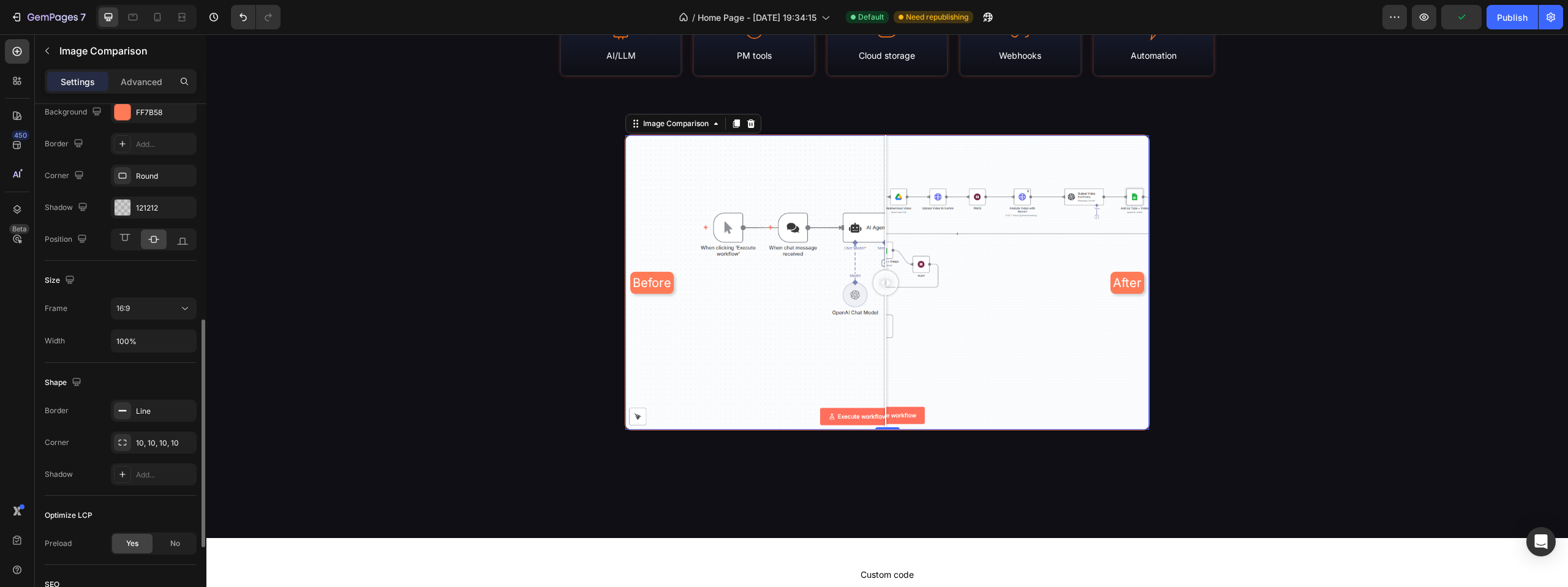
click at [159, 380] on div "Shape" at bounding box center [120, 383] width 152 height 20
click at [160, 408] on div "Line" at bounding box center [154, 411] width 36 height 11
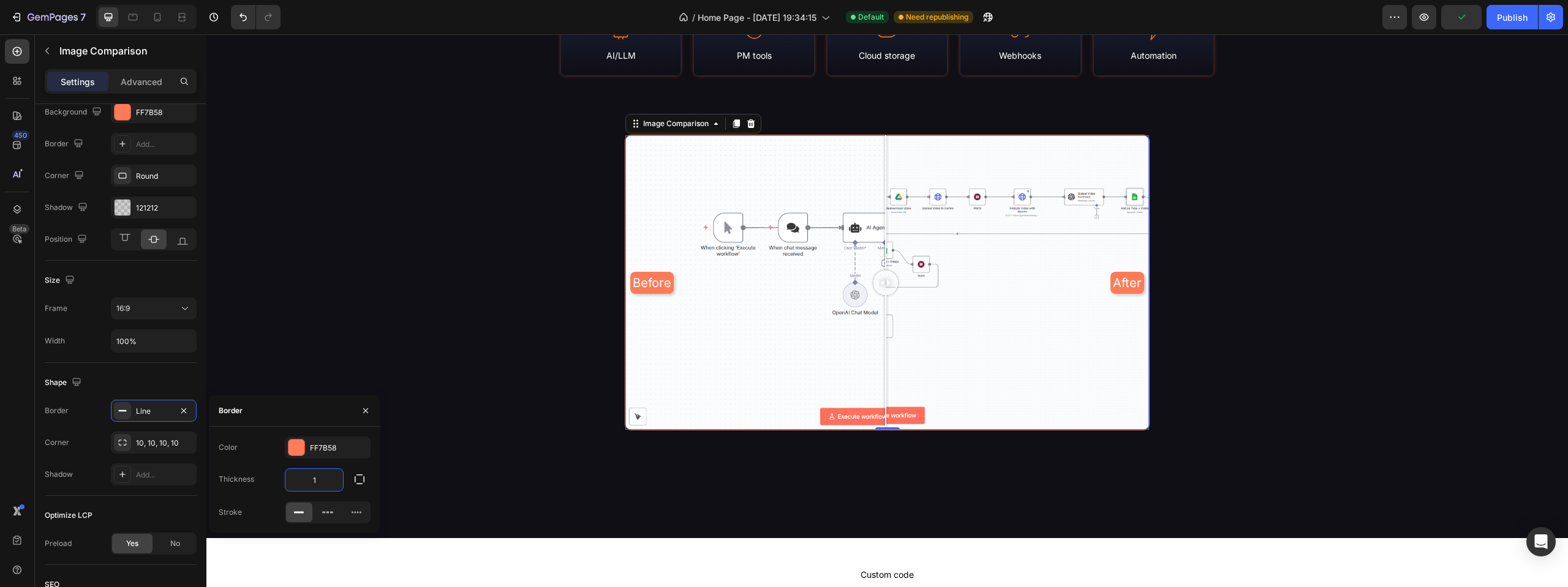
click at [303, 481] on input "1" at bounding box center [314, 480] width 58 height 22
type input "2"
click at [520, 444] on div "Library Stats & Coverage Heading N8N Empire is a continuously-updated portal of…" at bounding box center [887, 102] width 1362 height 776
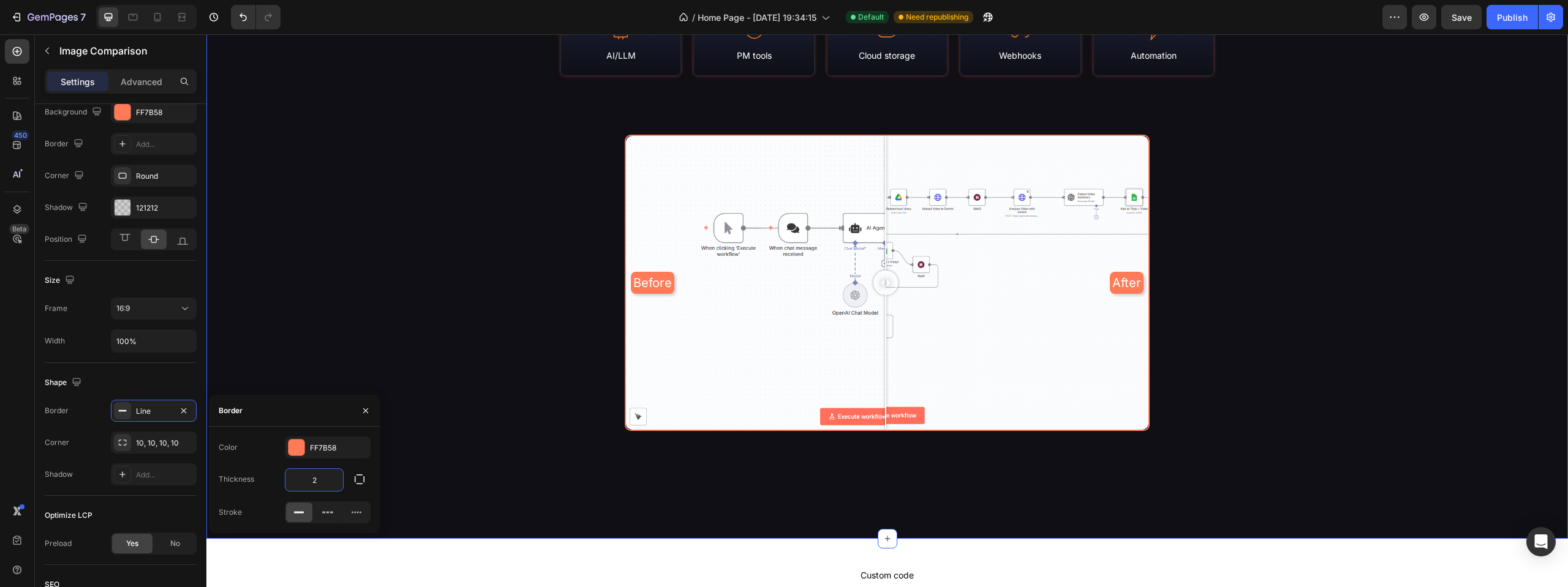
scroll to position [0, 0]
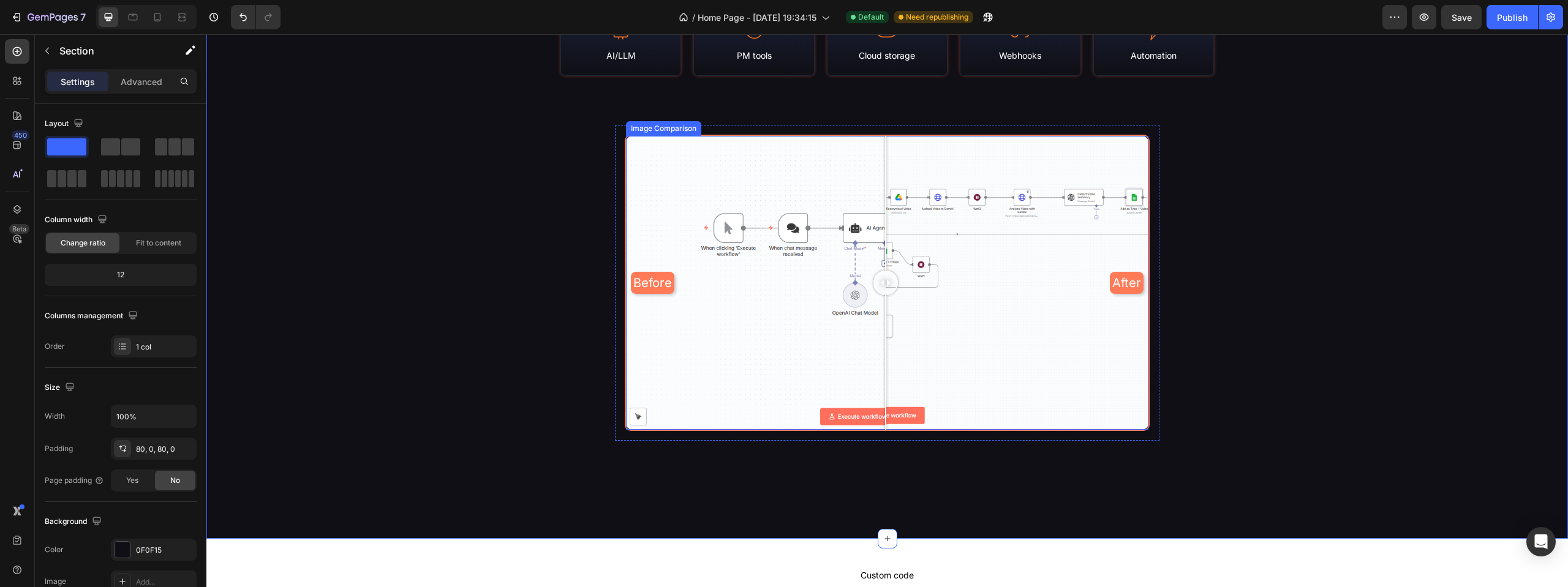
click at [644, 131] on div "Image Comparison" at bounding box center [664, 128] width 70 height 11
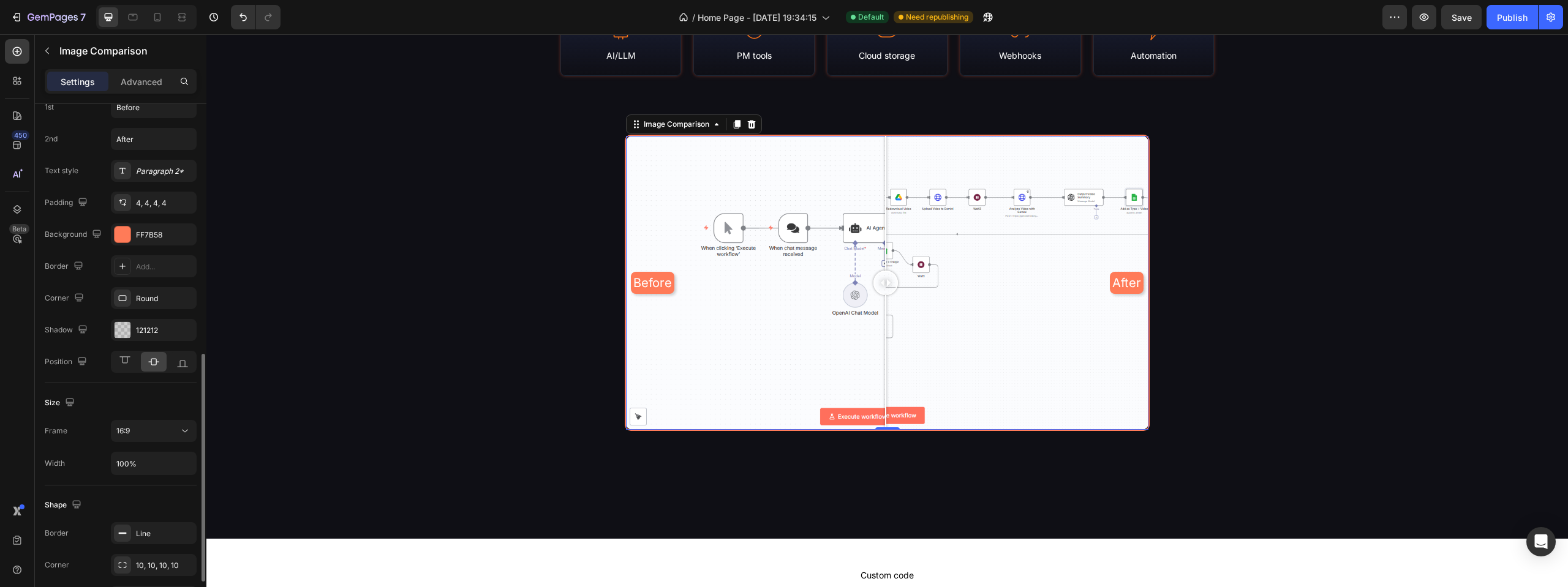
scroll to position [428, 0]
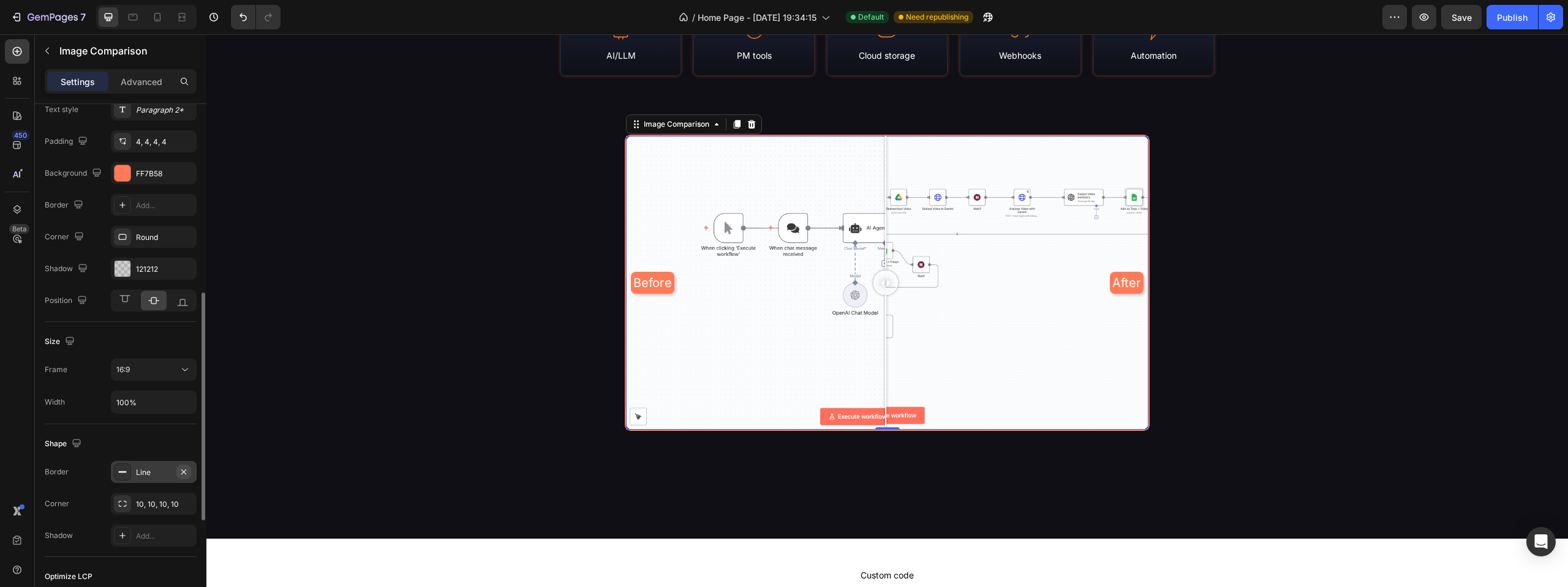
click at [182, 474] on icon "button" at bounding box center [184, 472] width 5 height 5
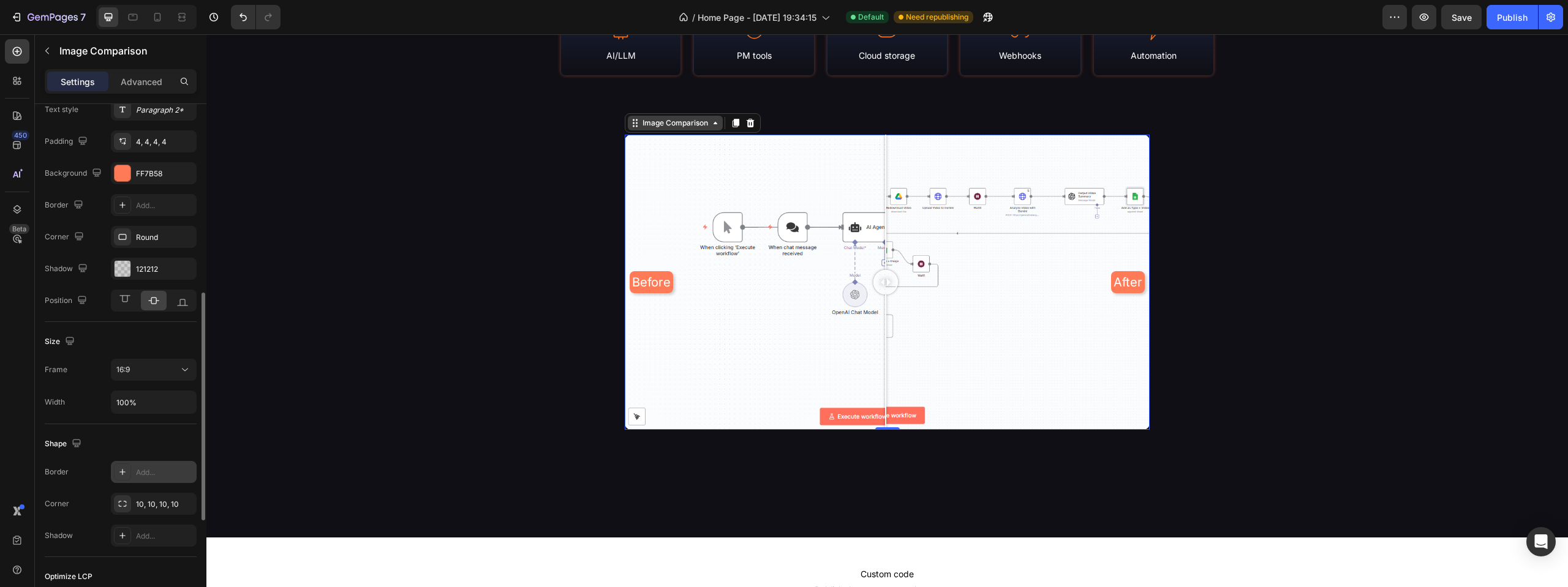
click at [655, 120] on div "Image Comparison" at bounding box center [675, 123] width 70 height 11
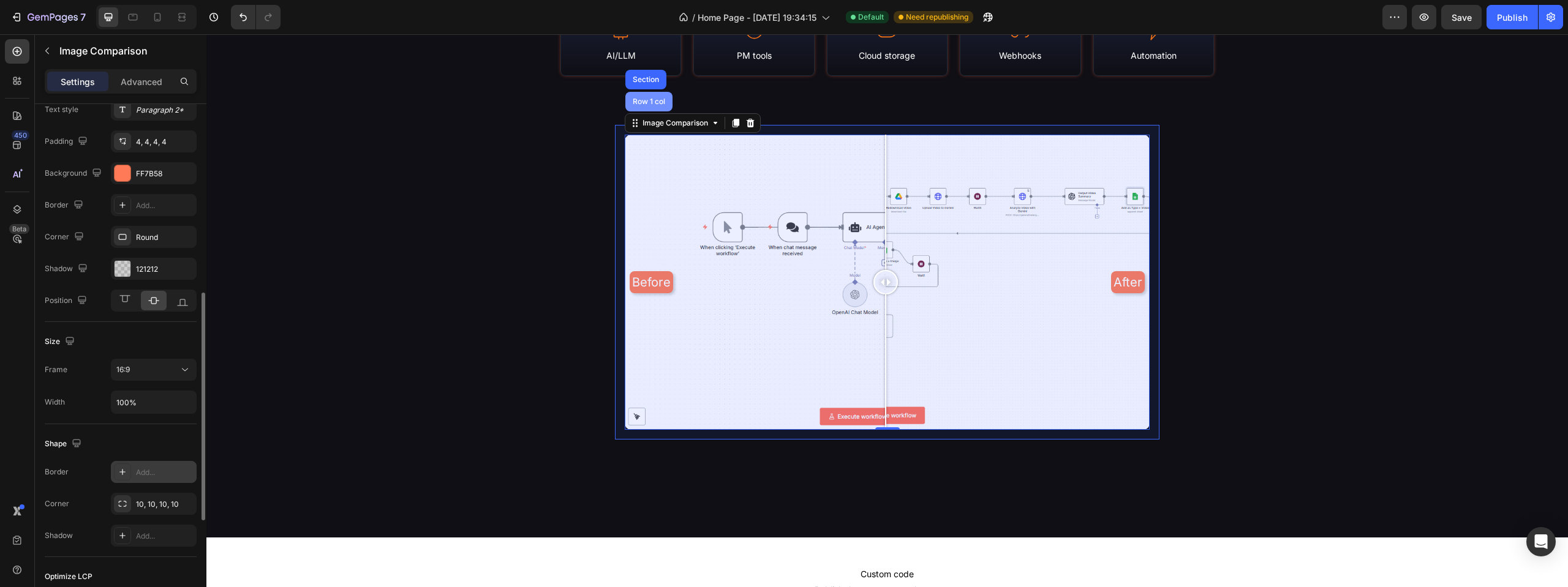
click at [647, 102] on div "Row 1 col" at bounding box center [649, 101] width 37 height 8
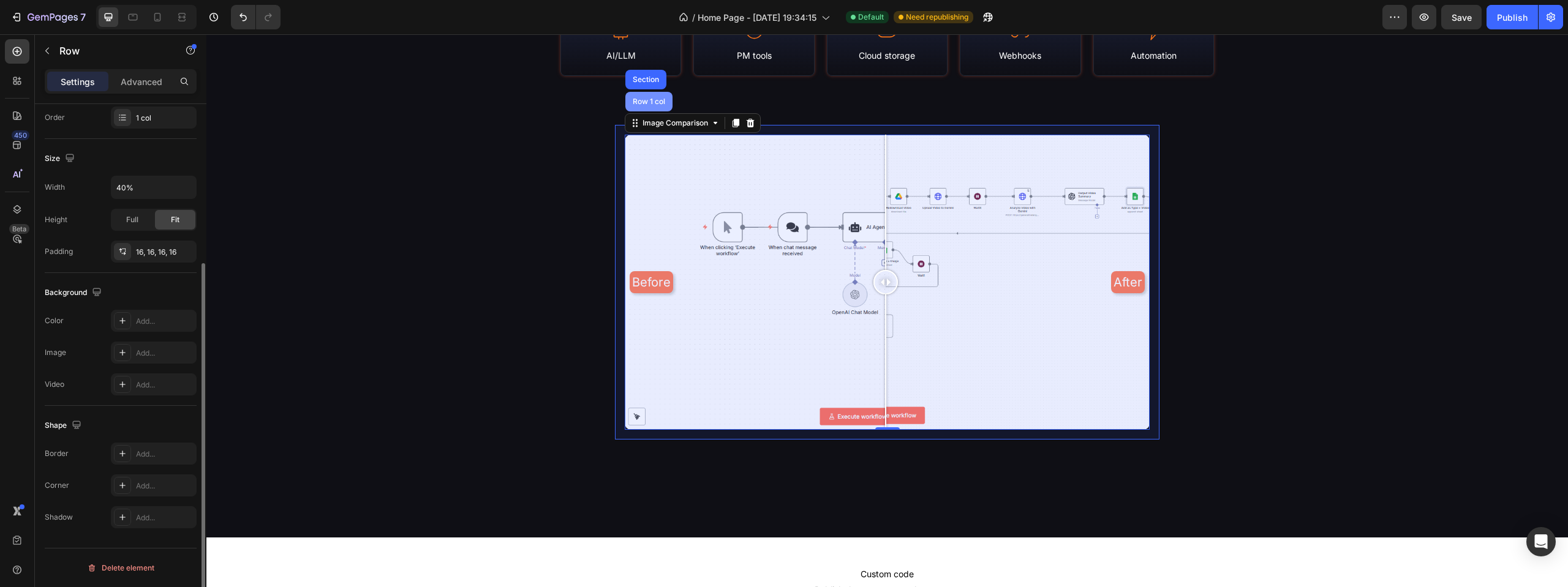
scroll to position [0, 0]
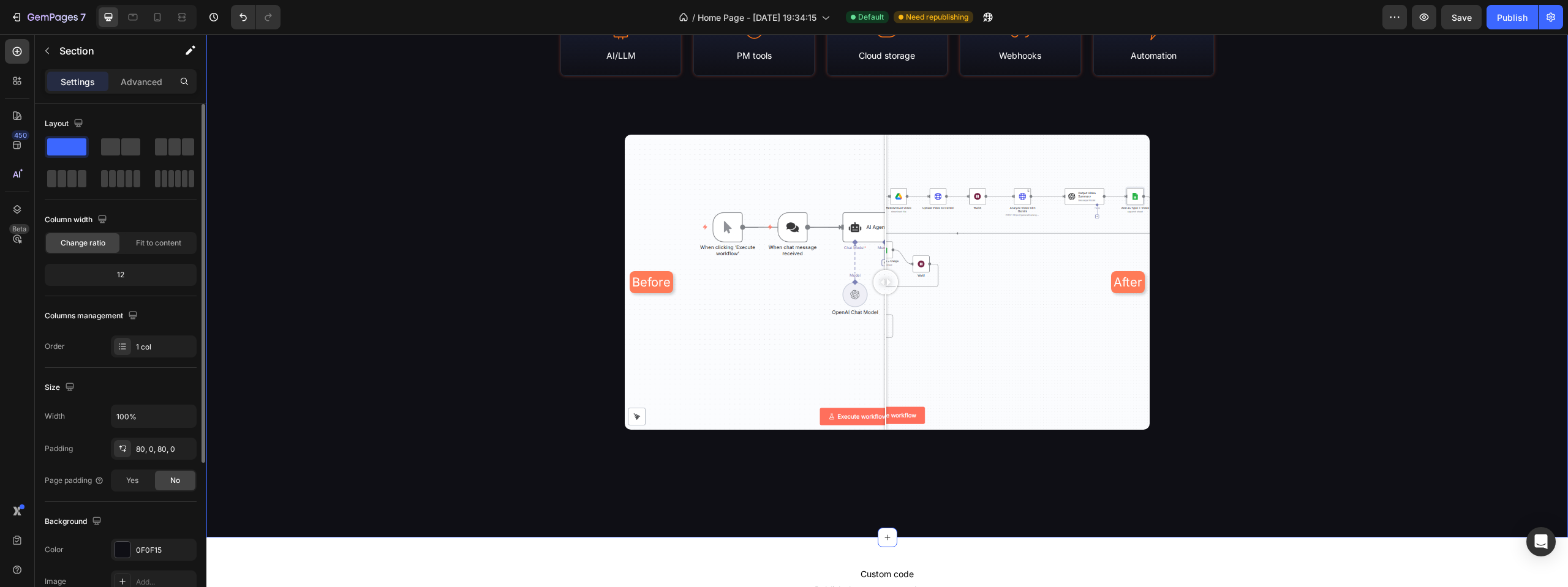
click at [372, 115] on div "Library Stats & Coverage Heading N8N Empire is a continuously-updated portal of…" at bounding box center [887, 101] width 1362 height 774
click at [1452, 23] on button "button" at bounding box center [1461, 17] width 41 height 25
click at [666, 132] on div "Image Comparison" at bounding box center [662, 126] width 76 height 14
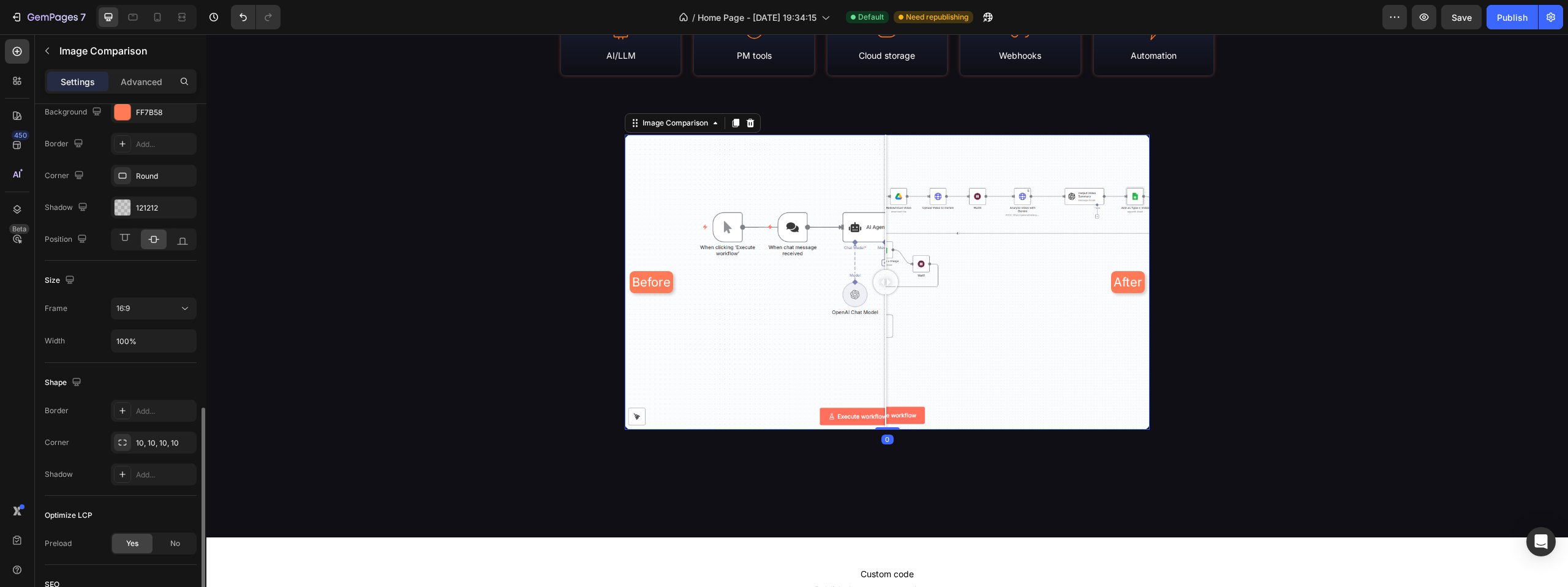
scroll to position [612, 0]
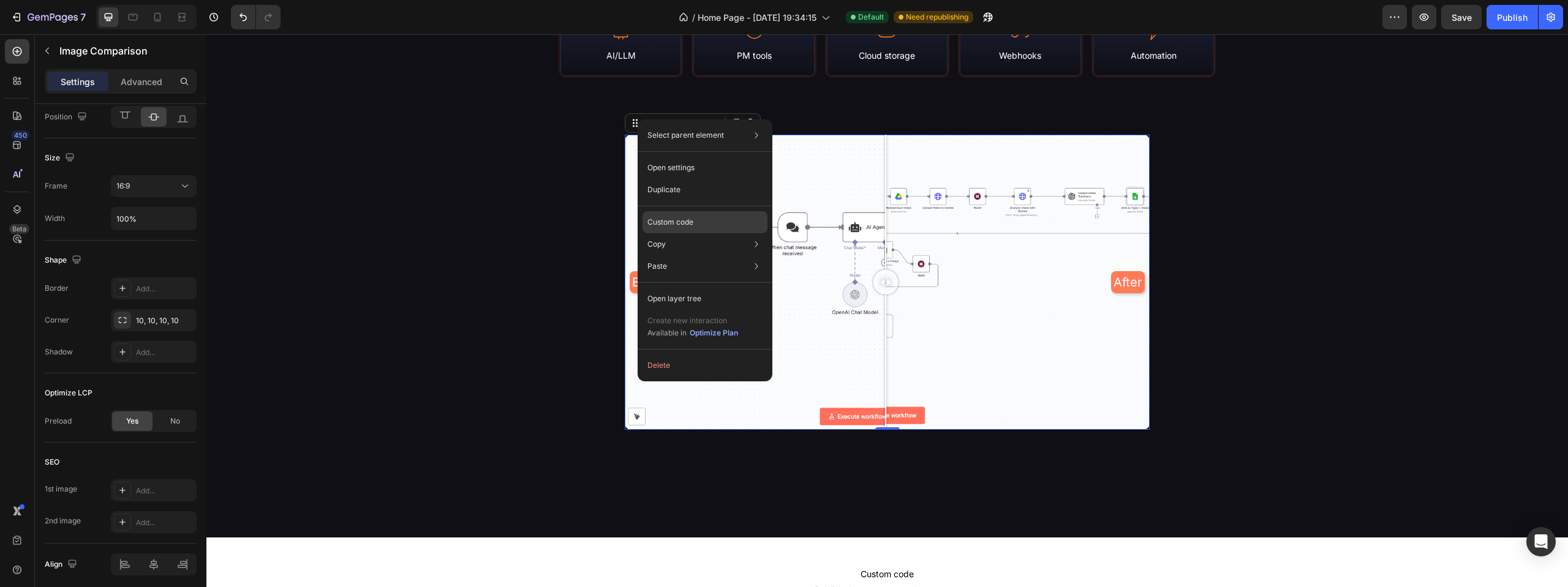
click at [680, 221] on p "Custom code" at bounding box center [670, 222] width 46 height 11
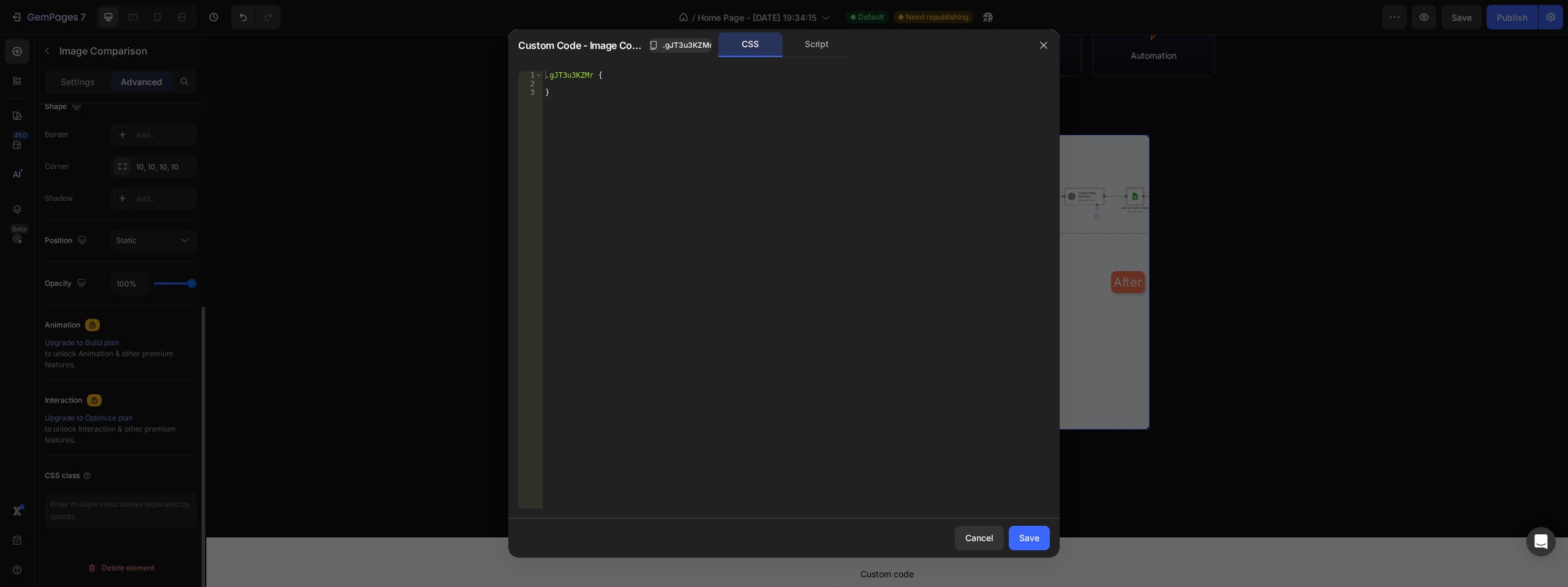
scroll to position [332, 0]
click at [815, 42] on div "Script" at bounding box center [817, 44] width 64 height 25
click at [767, 42] on div "CSS" at bounding box center [751, 44] width 64 height 25
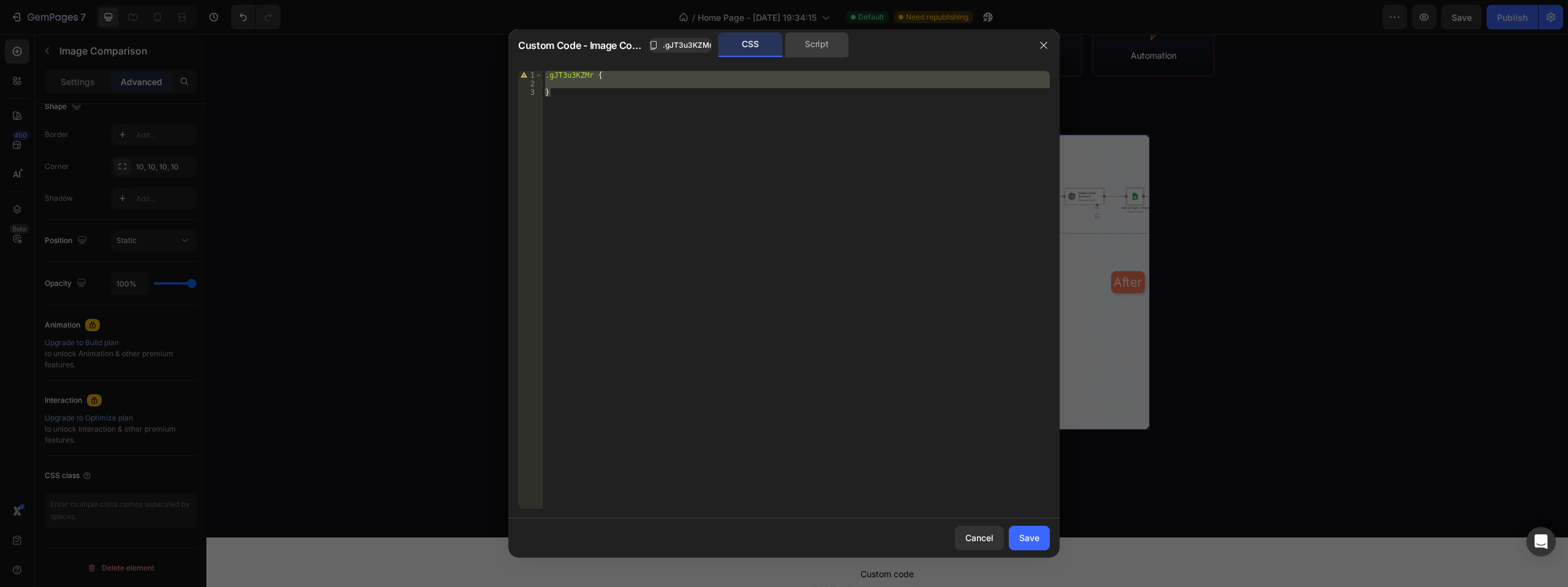
click at [815, 48] on div "Script" at bounding box center [817, 44] width 64 height 25
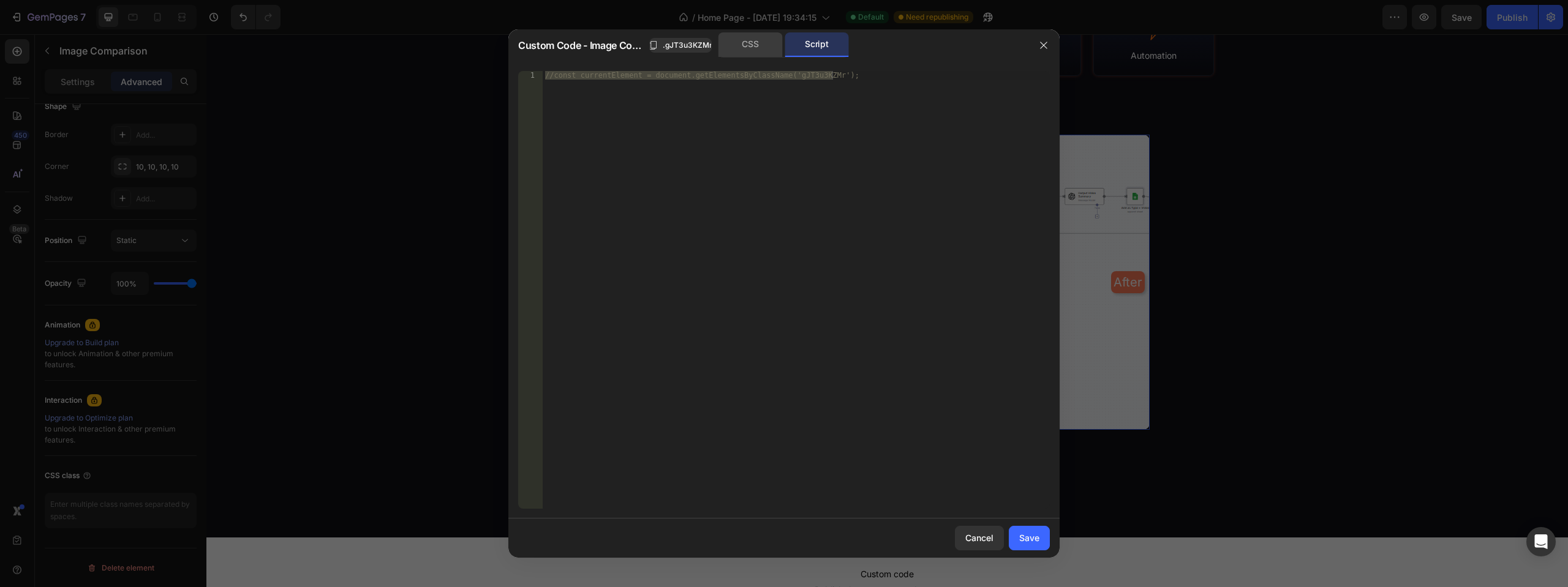
click at [764, 48] on div "CSS" at bounding box center [751, 44] width 64 height 25
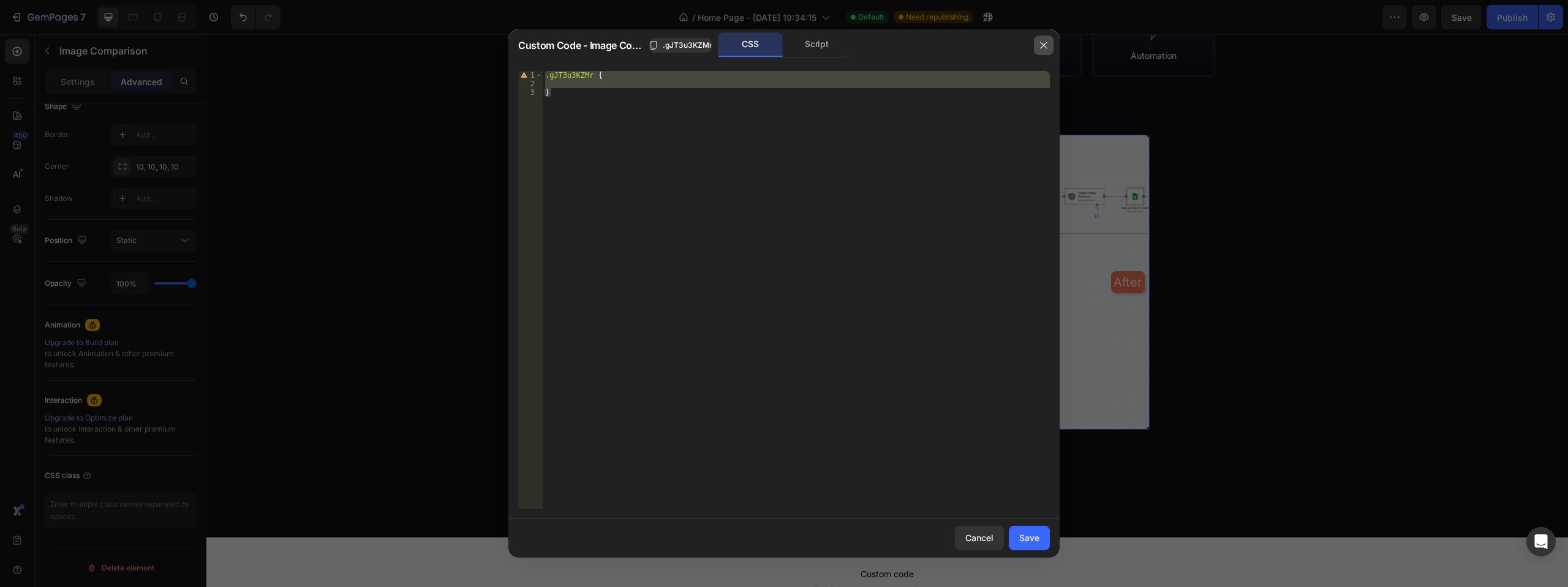
click at [1039, 45] on button "button" at bounding box center [1043, 45] width 20 height 20
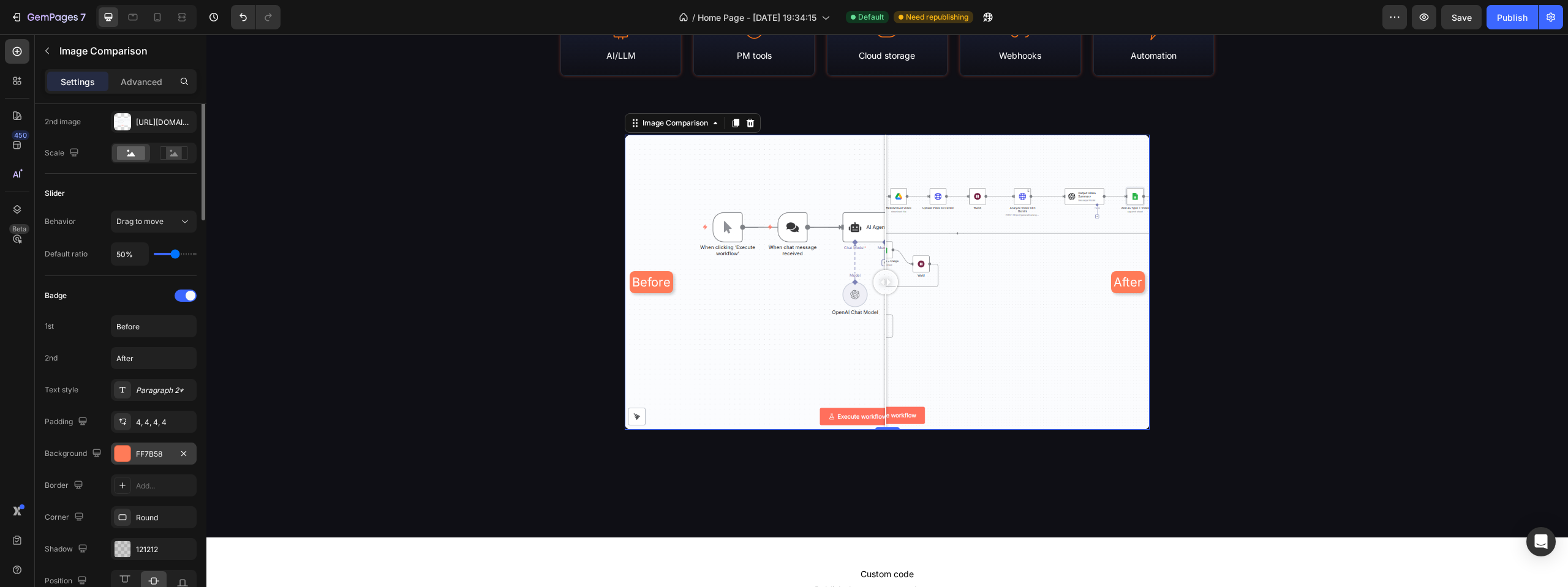
scroll to position [0, 0]
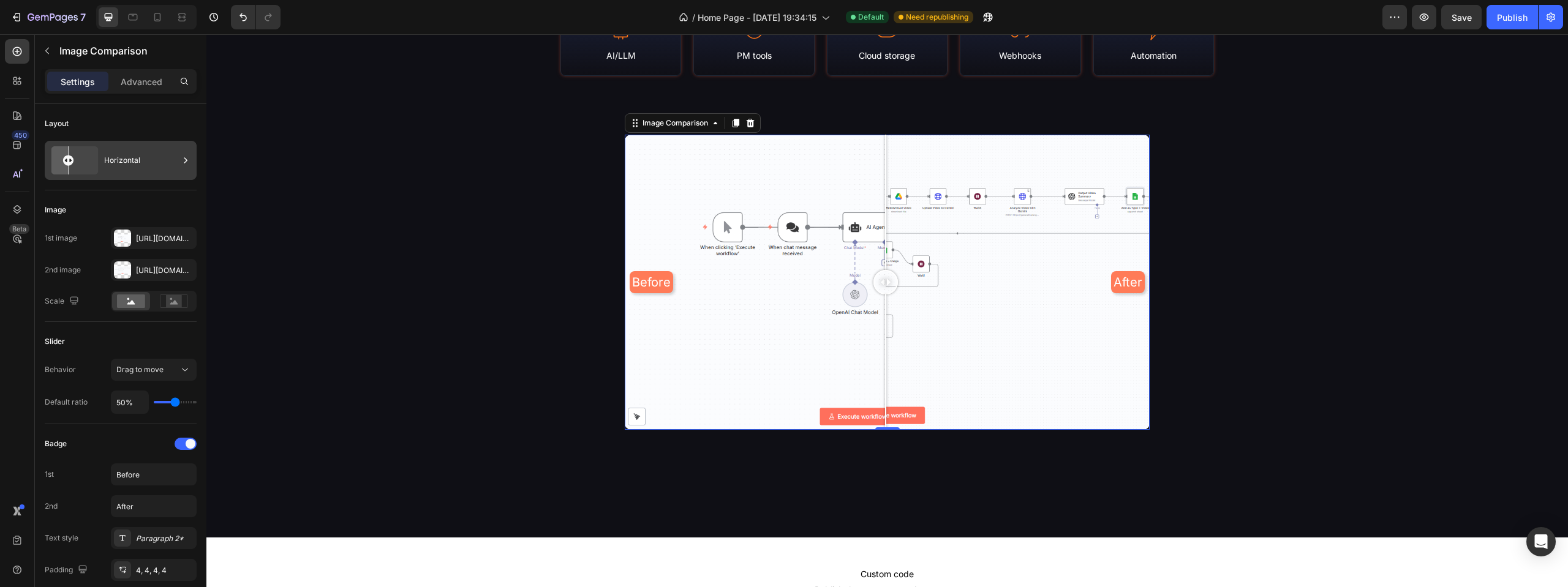
click at [109, 157] on div "Horizontal" at bounding box center [142, 160] width 75 height 28
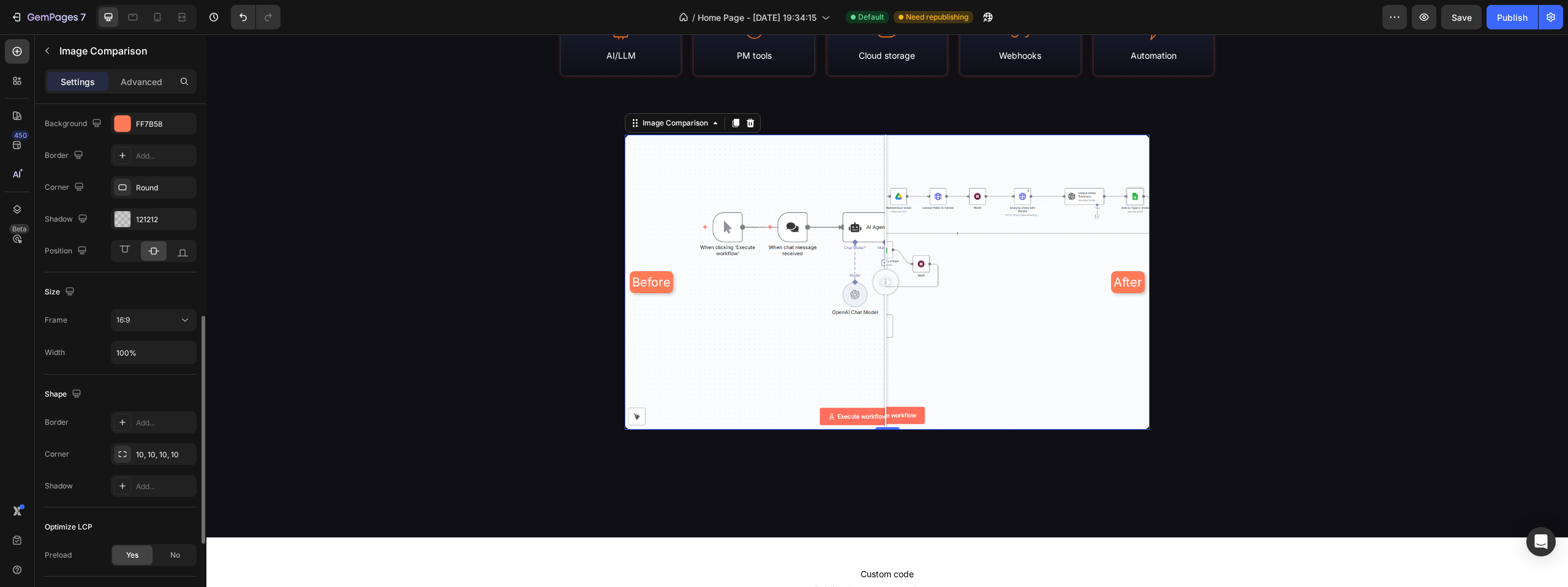
scroll to position [382, 0]
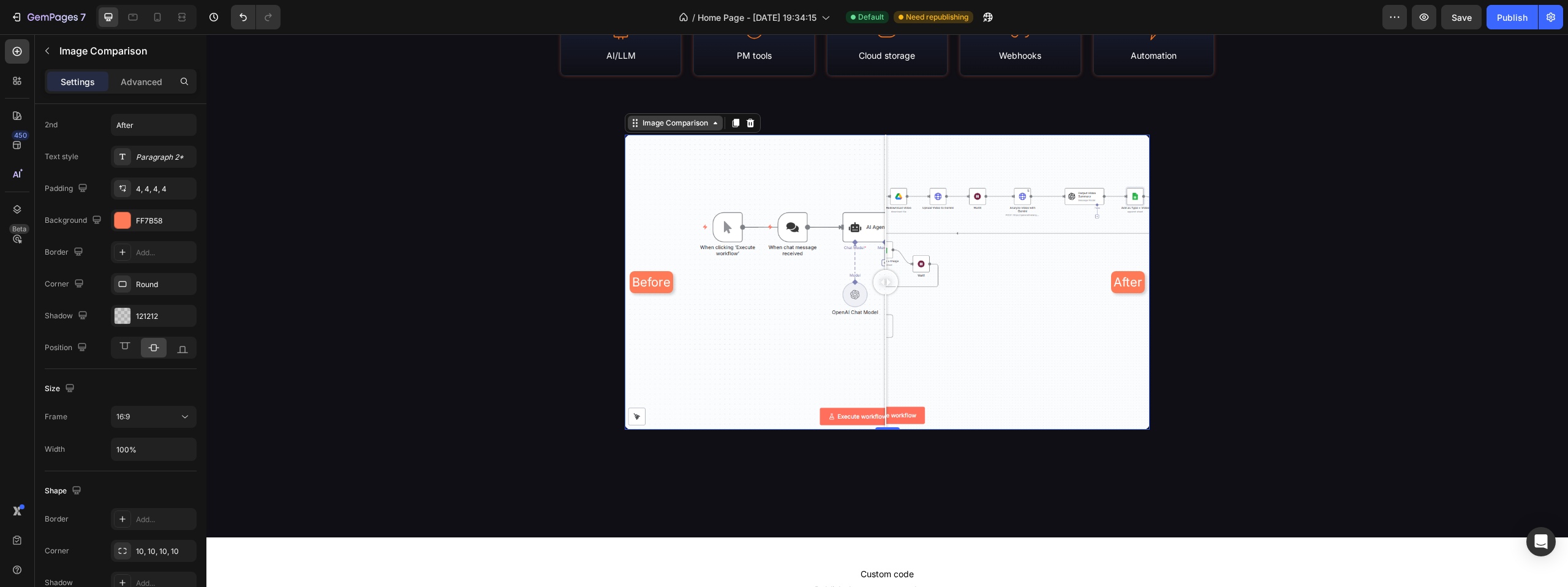
click at [663, 126] on div "Image Comparison" at bounding box center [675, 123] width 70 height 11
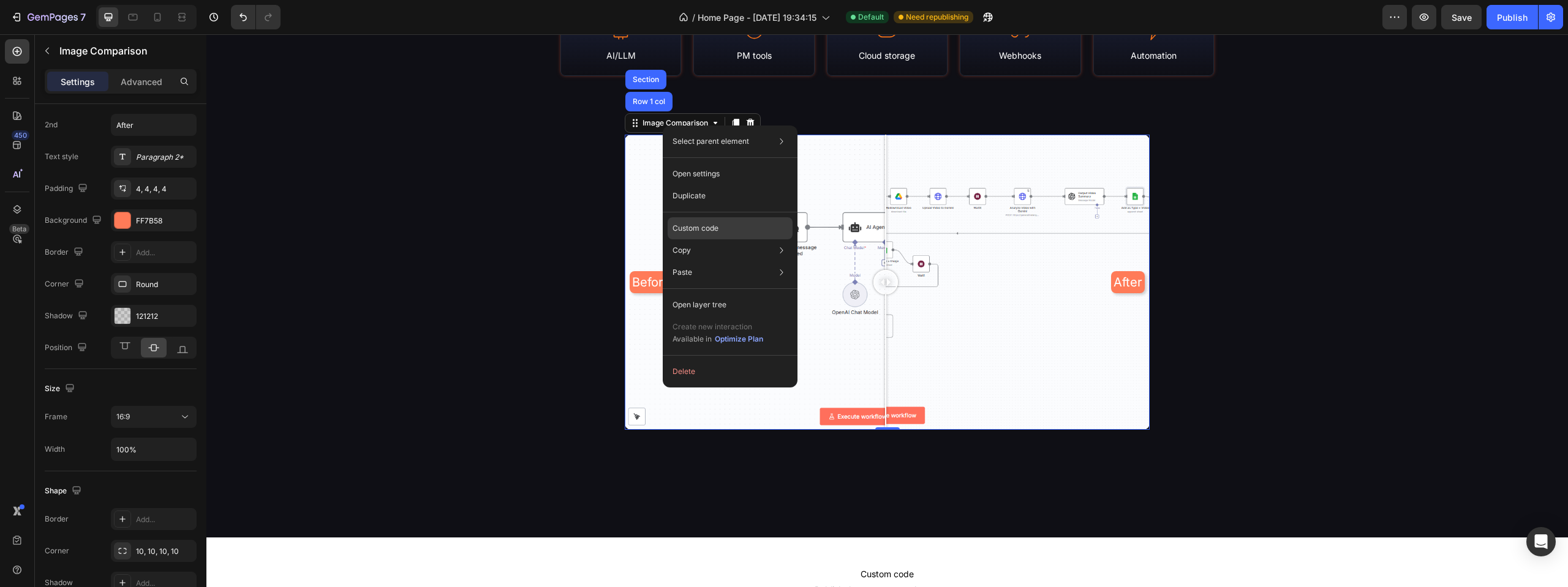
click at [723, 261] on div "Custom code" at bounding box center [730, 272] width 125 height 22
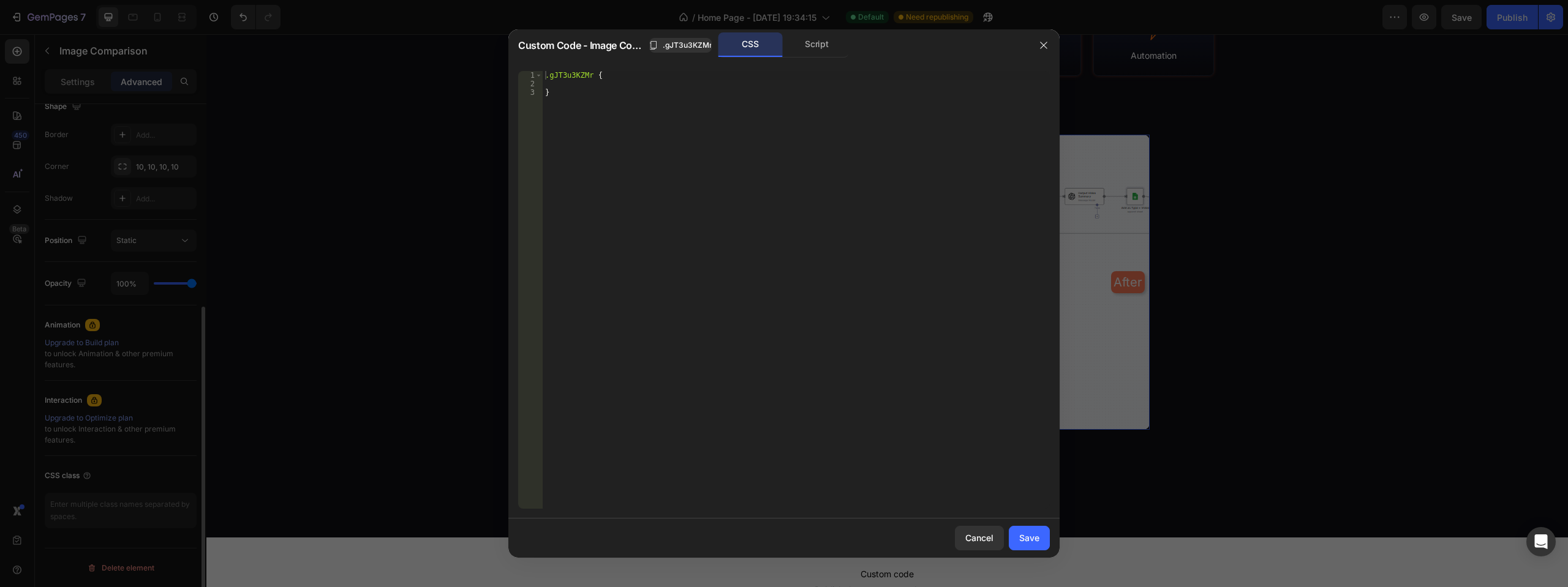
scroll to position [332, 0]
click at [591, 116] on div ".gJT3u3KZMr { }" at bounding box center [797, 299] width 507 height 455
click at [662, 335] on div ".gJT3u3KZMr { }" at bounding box center [797, 299] width 507 height 455
click at [607, 76] on div ".gJT3u3KZMr { }" at bounding box center [797, 299] width 507 height 455
type textarea ".gJT3u3KZMr {"
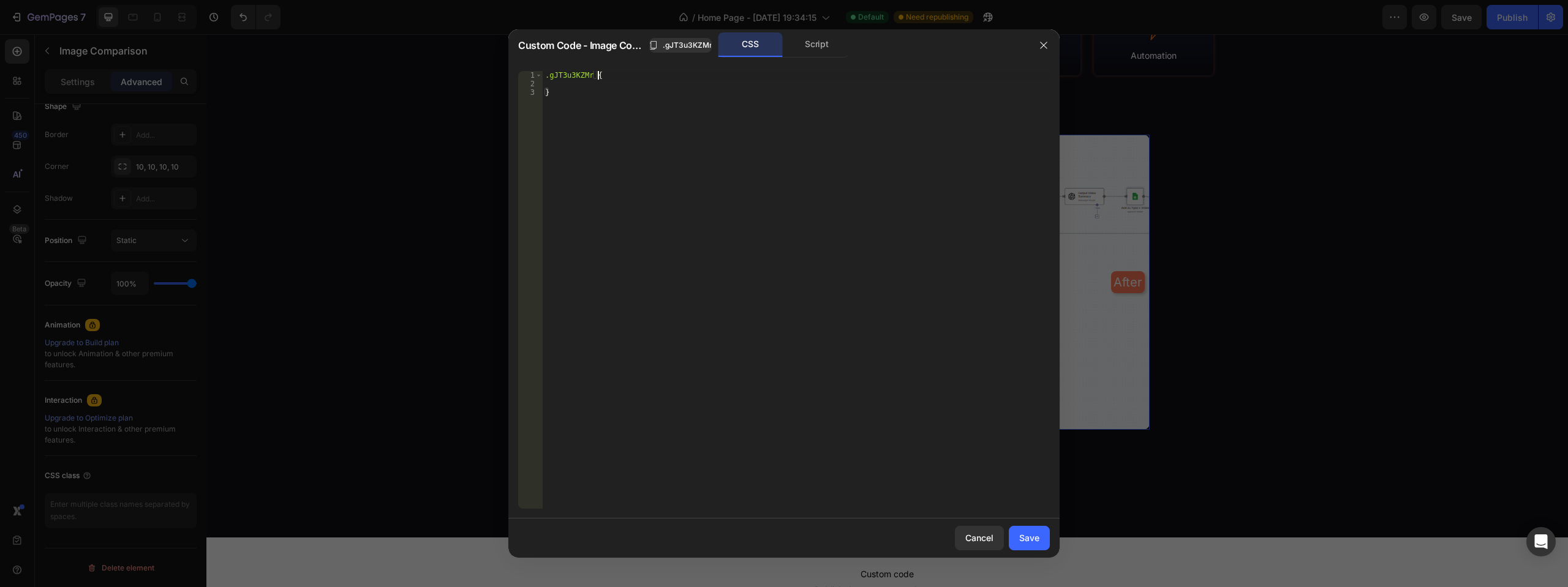
paste textarea
type textarea ".gJT3u3KZMr {"
click at [565, 86] on div ".gJT3u3KZMr { }" at bounding box center [797, 299] width 507 height 455
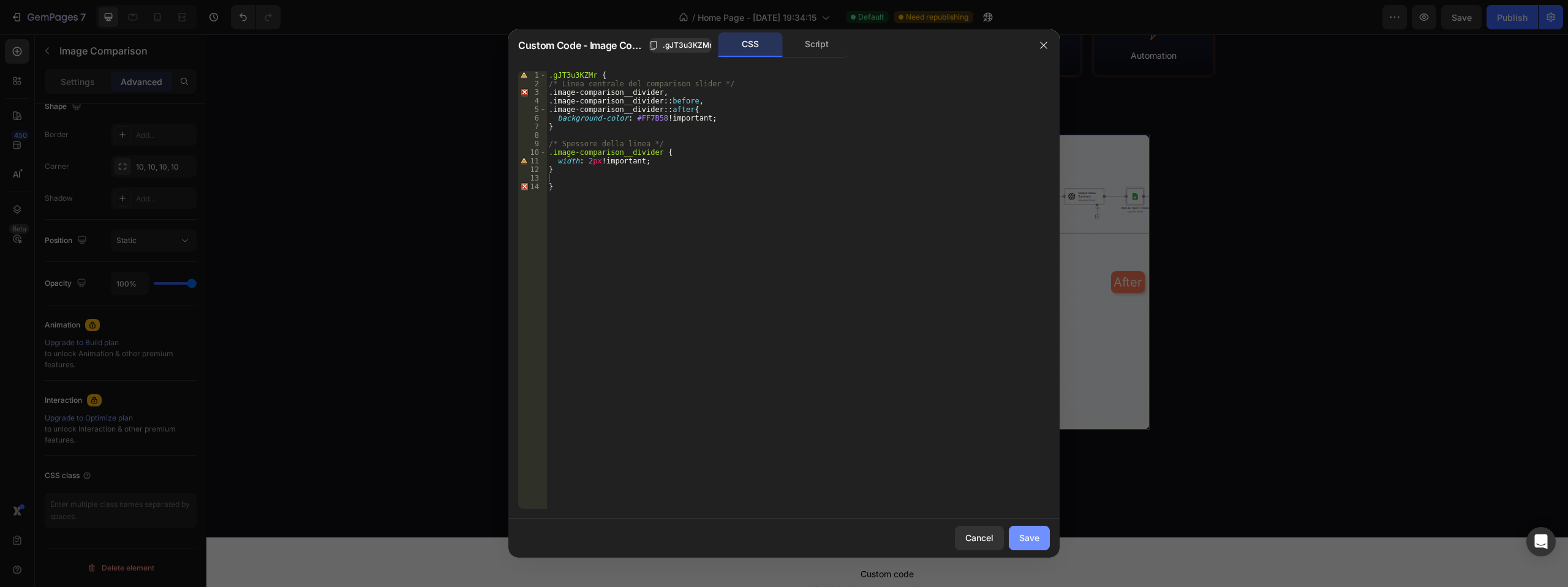
click at [1038, 541] on div "Save" at bounding box center [1029, 538] width 20 height 13
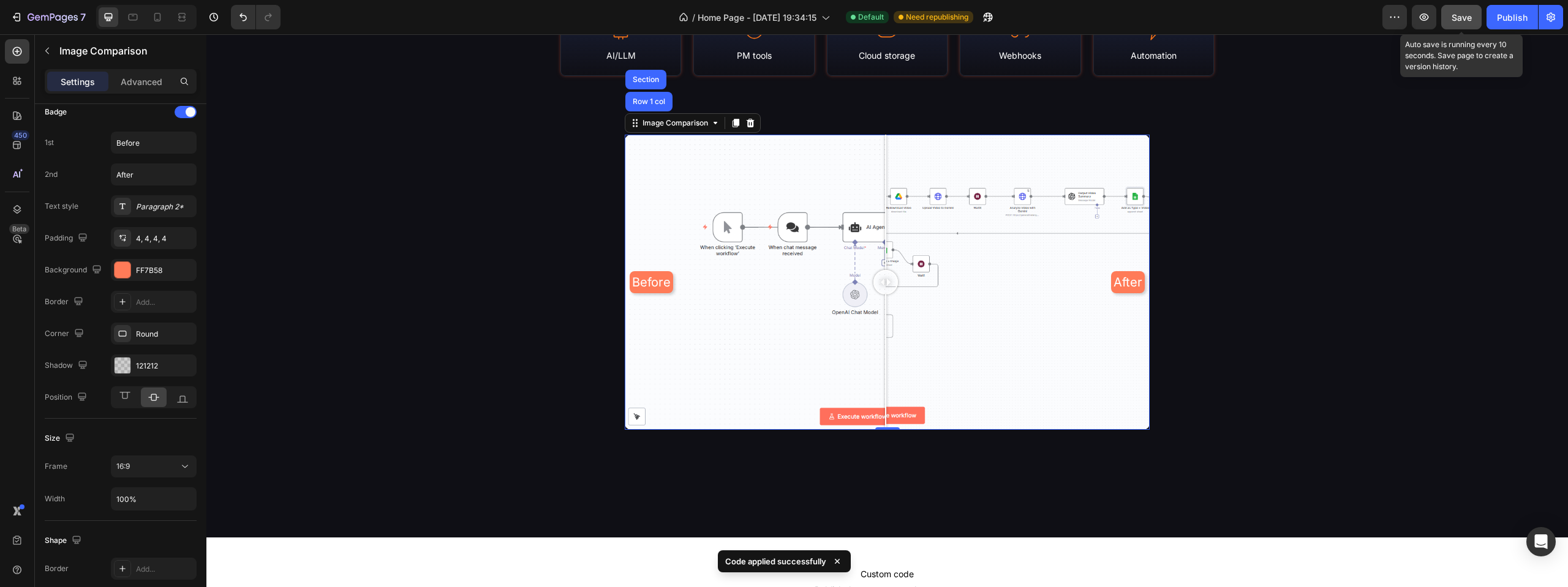
click at [1467, 24] on button "Save" at bounding box center [1461, 17] width 41 height 25
click at [1520, 16] on div "Publish" at bounding box center [1512, 17] width 31 height 13
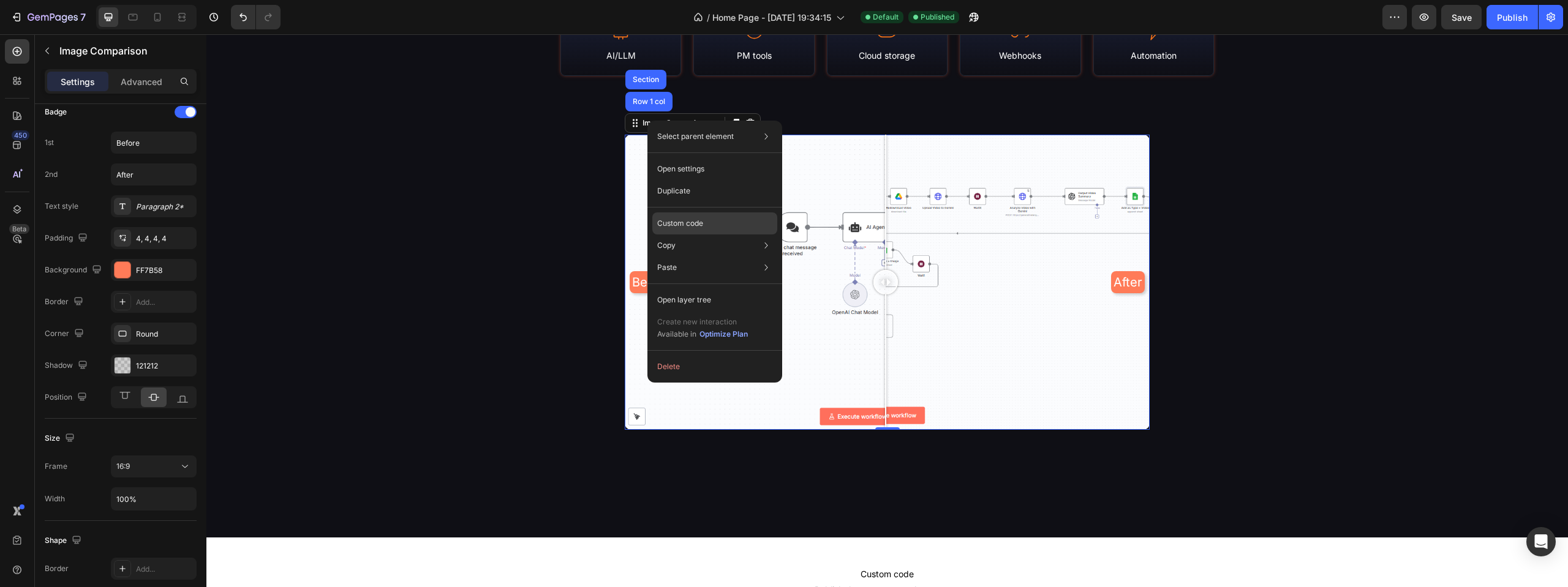
click at [690, 221] on p "Custom code" at bounding box center [680, 223] width 46 height 11
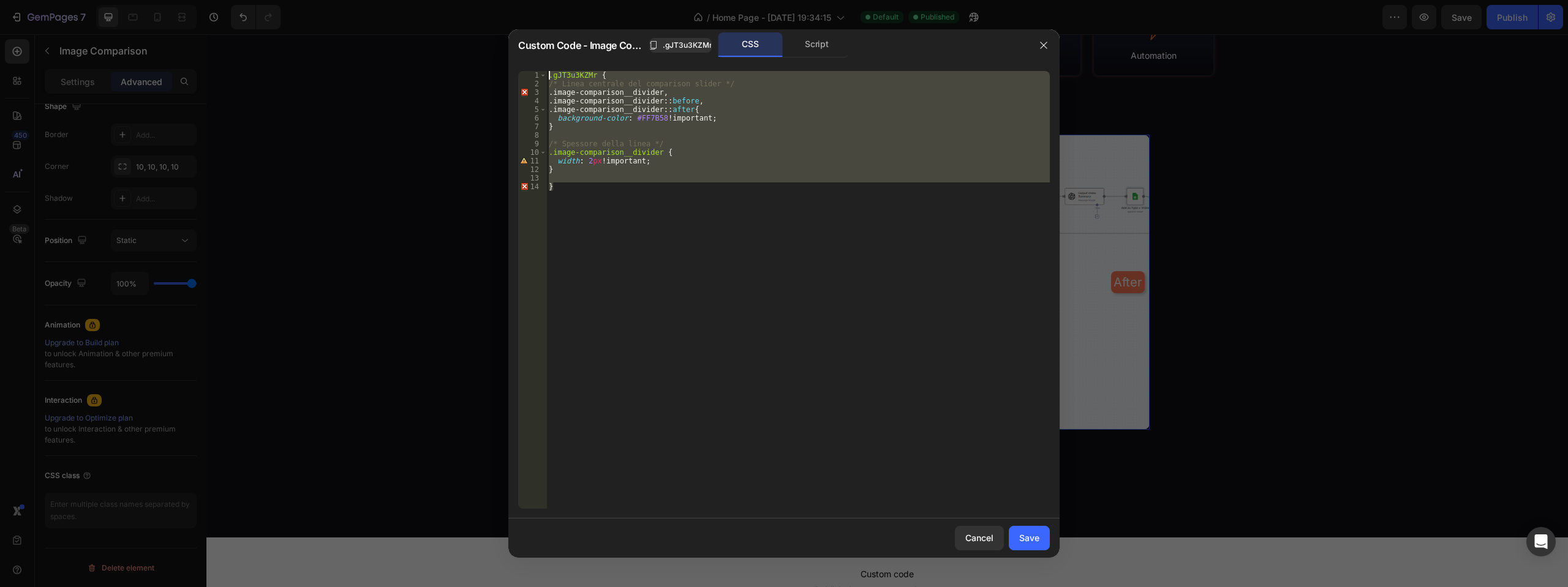
drag, startPoint x: 626, startPoint y: 221, endPoint x: 548, endPoint y: 63, distance: 176.2
click at [536, 65] on div "} 1 2 3 4 5 6 7 8 9 10 11 12 13 14 .gJT3u3KZMr { /* Linea centrale del comparis…" at bounding box center [784, 289] width 552 height 457
click at [730, 217] on div ".gJT3u3KZMr { /* Linea centrale del comparison slider */ .image-comparison__div…" at bounding box center [798, 290] width 503 height 438
type textarea "}"
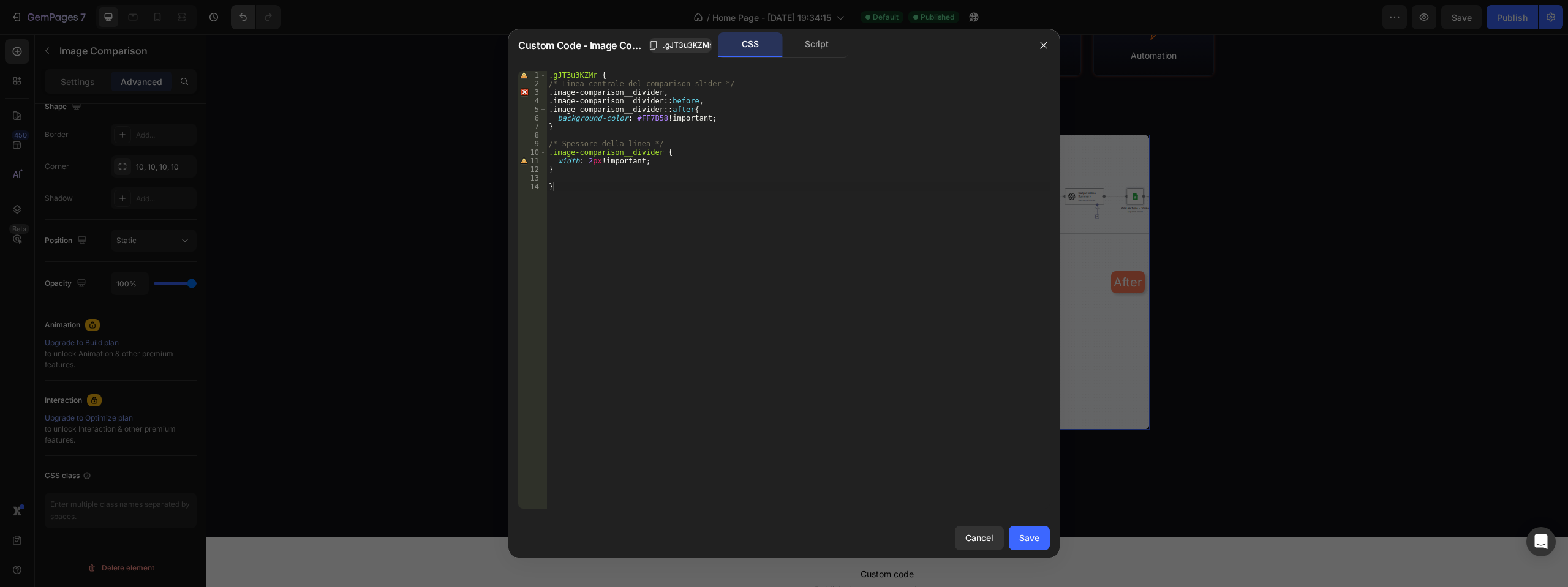
drag, startPoint x: 267, startPoint y: 26, endPoint x: 252, endPoint y: 19, distance: 16.6
click at [267, 25] on div at bounding box center [784, 294] width 1568 height 587
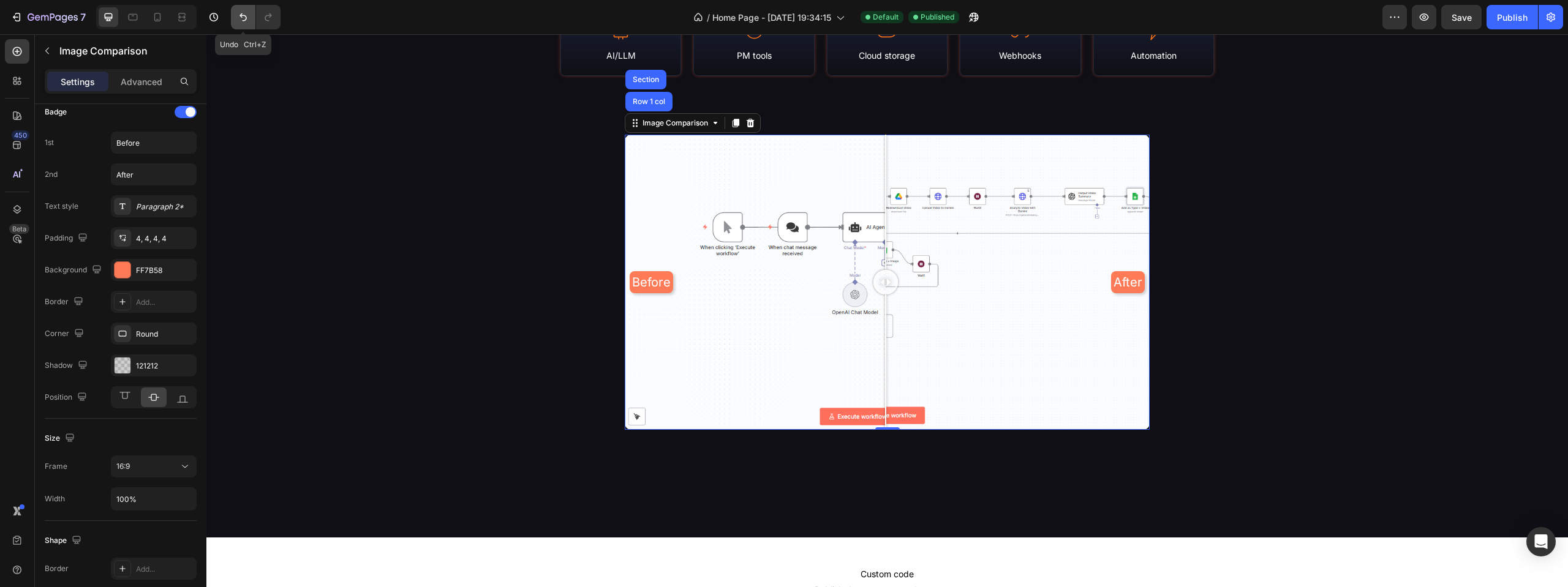
click at [241, 19] on icon "Undo/Redo" at bounding box center [243, 17] width 12 height 12
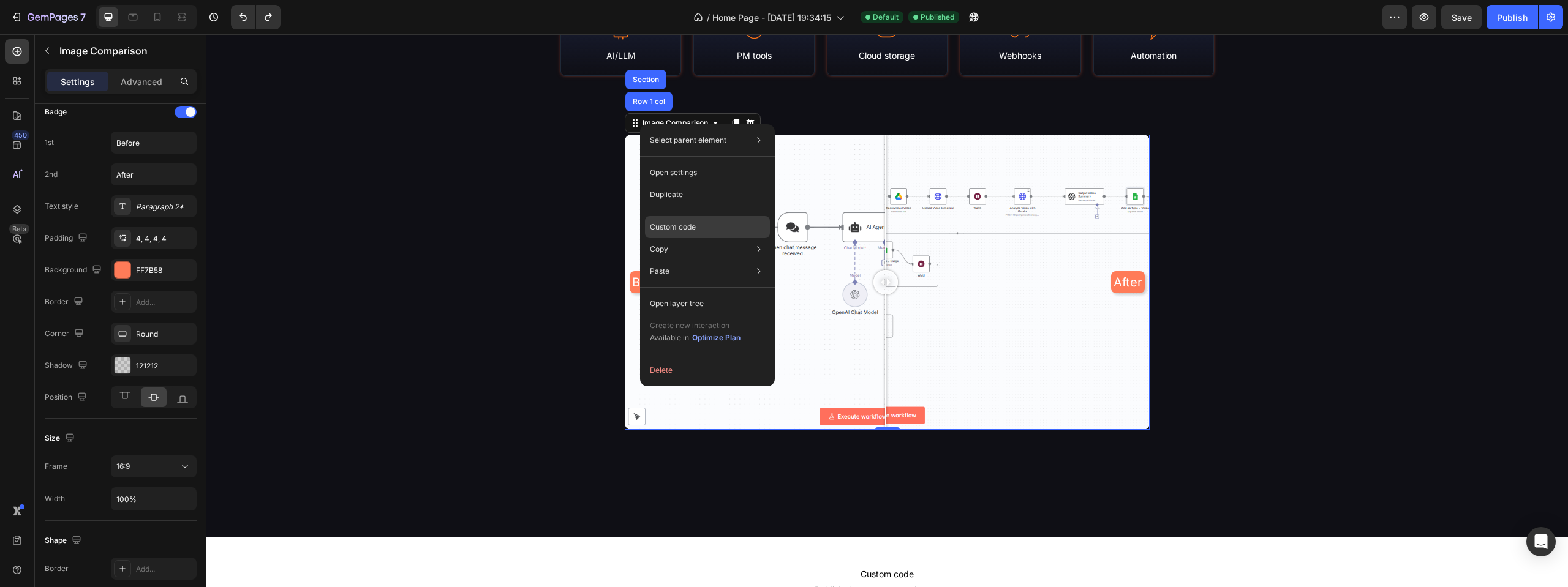
click at [702, 260] on div "Custom code" at bounding box center [707, 271] width 125 height 22
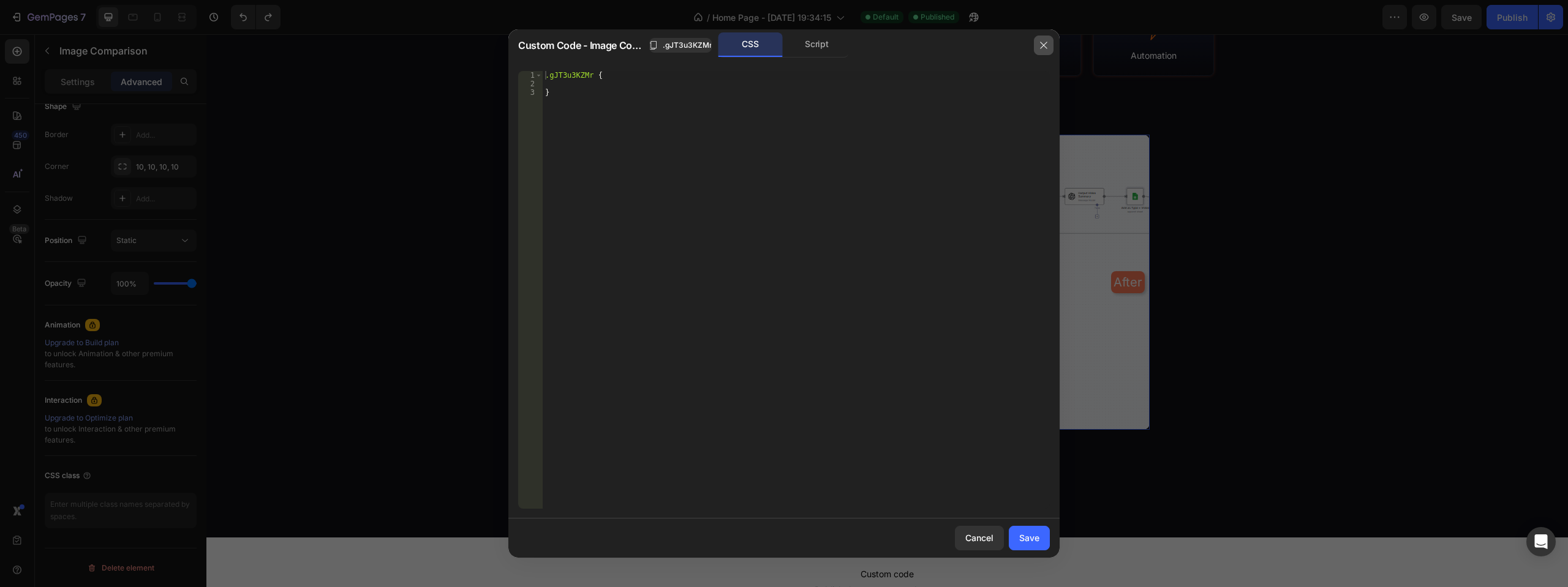
click at [1041, 43] on icon "button" at bounding box center [1044, 46] width 10 height 10
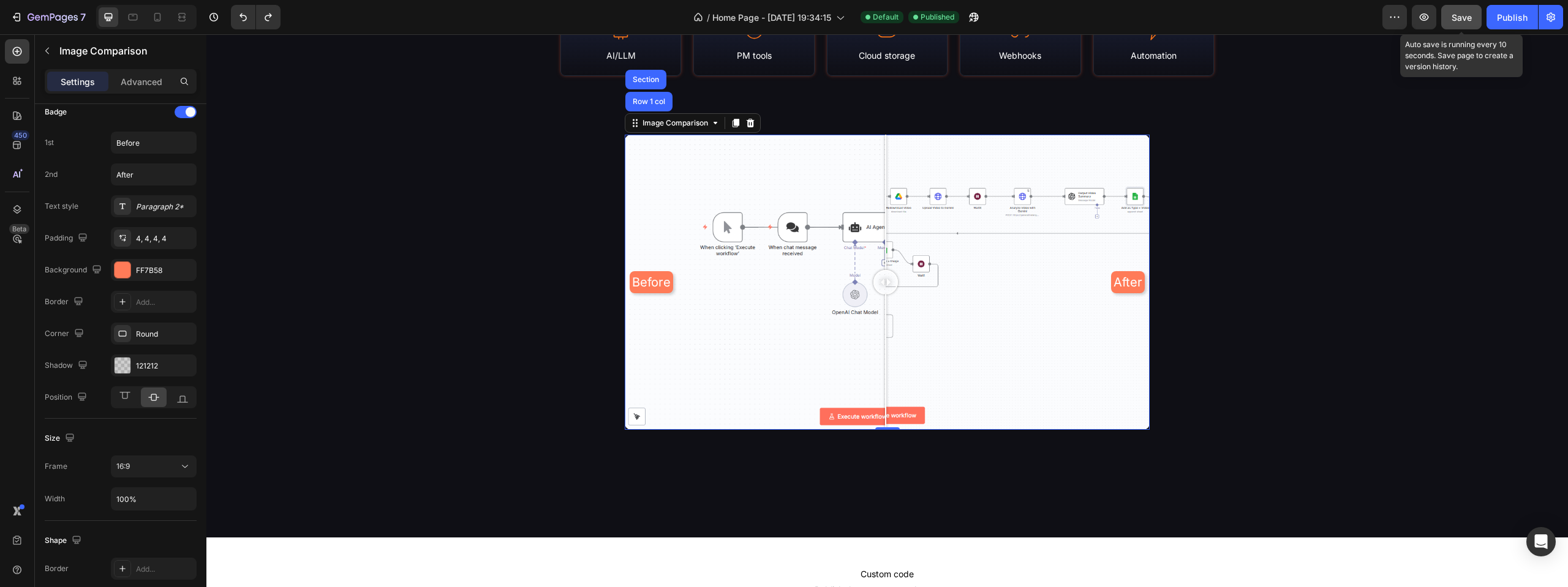
click at [1470, 25] on button "Save" at bounding box center [1461, 17] width 41 height 25
drag, startPoint x: 837, startPoint y: 288, endPoint x: 901, endPoint y: 296, distance: 64.5
click at [901, 296] on div at bounding box center [904, 282] width 25 height 295
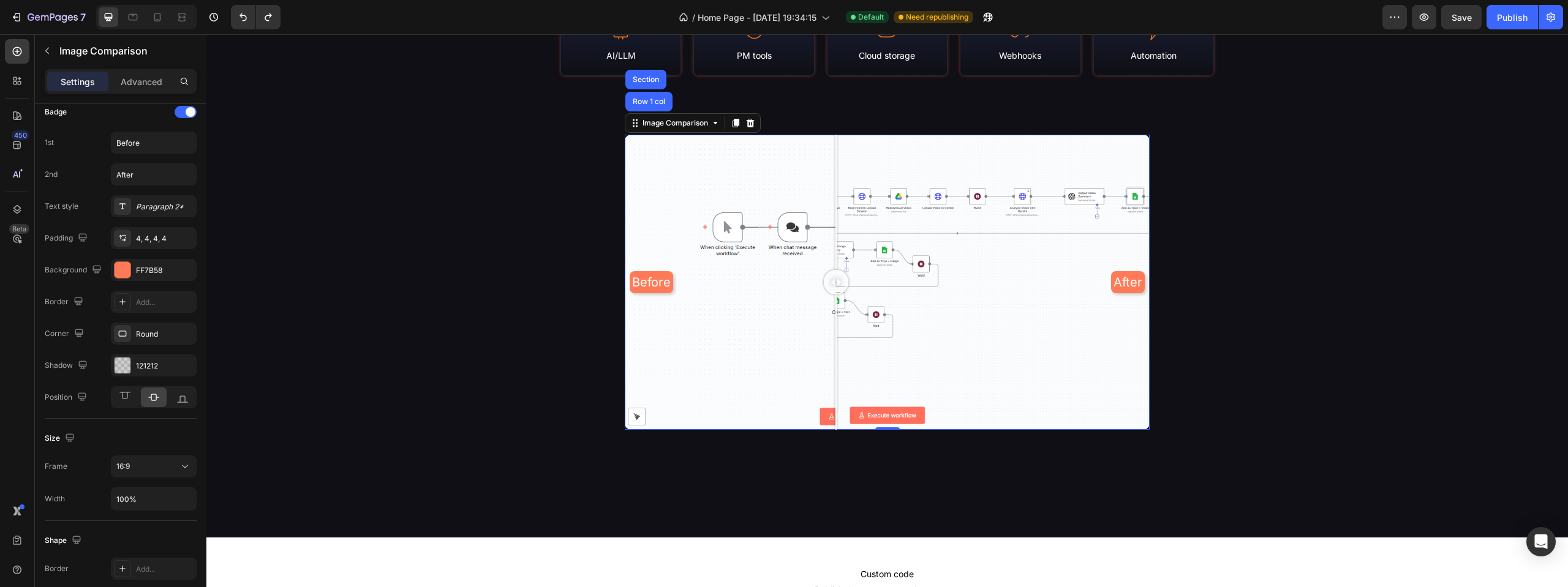
click at [833, 286] on div "Before After" at bounding box center [887, 282] width 525 height 295
click at [666, 126] on div "Image Comparison" at bounding box center [675, 123] width 70 height 11
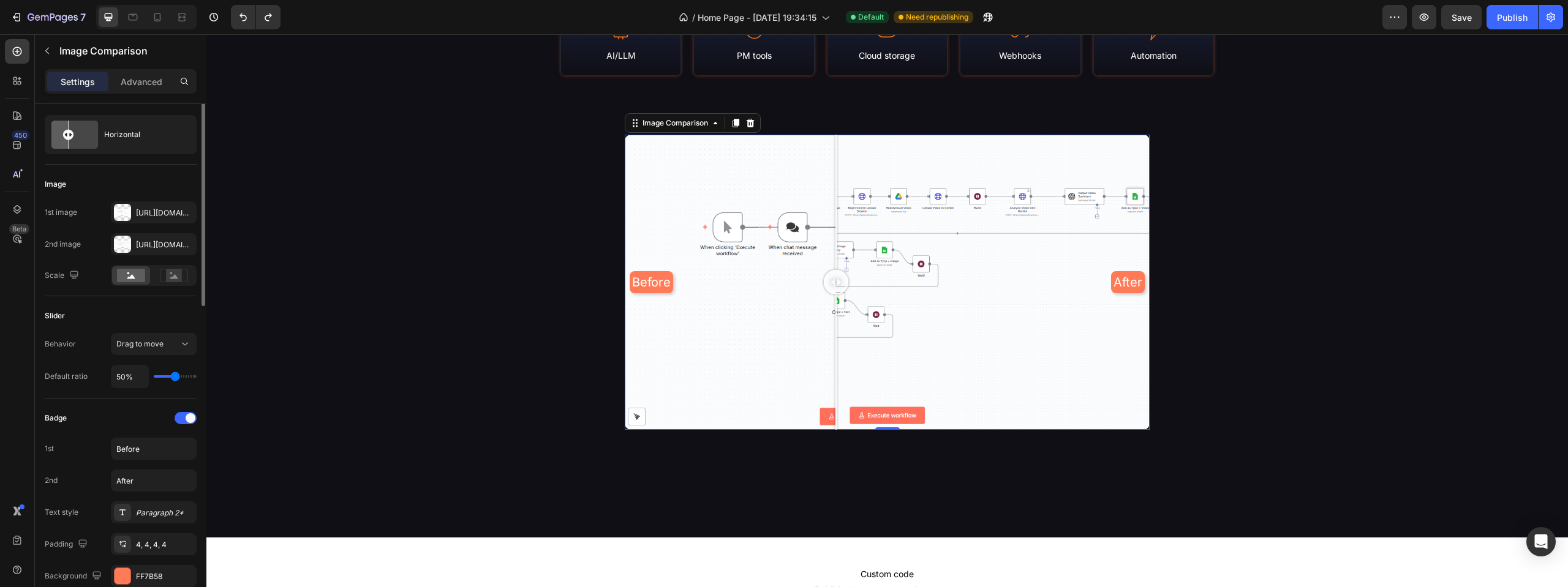
scroll to position [0, 0]
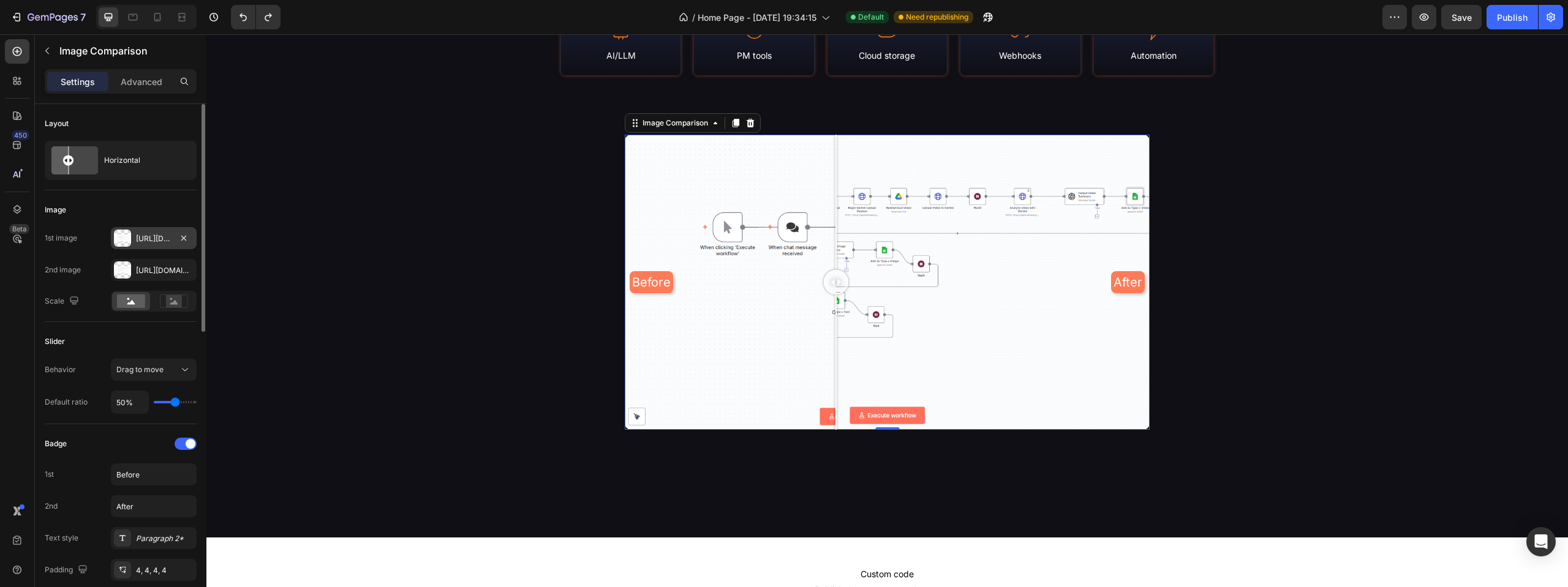
click at [136, 241] on div "Https://cdn.Shopify.Com/s/files/1/0937/8840/6134/files/gempages_581521175834788…" at bounding box center [154, 238] width 86 height 22
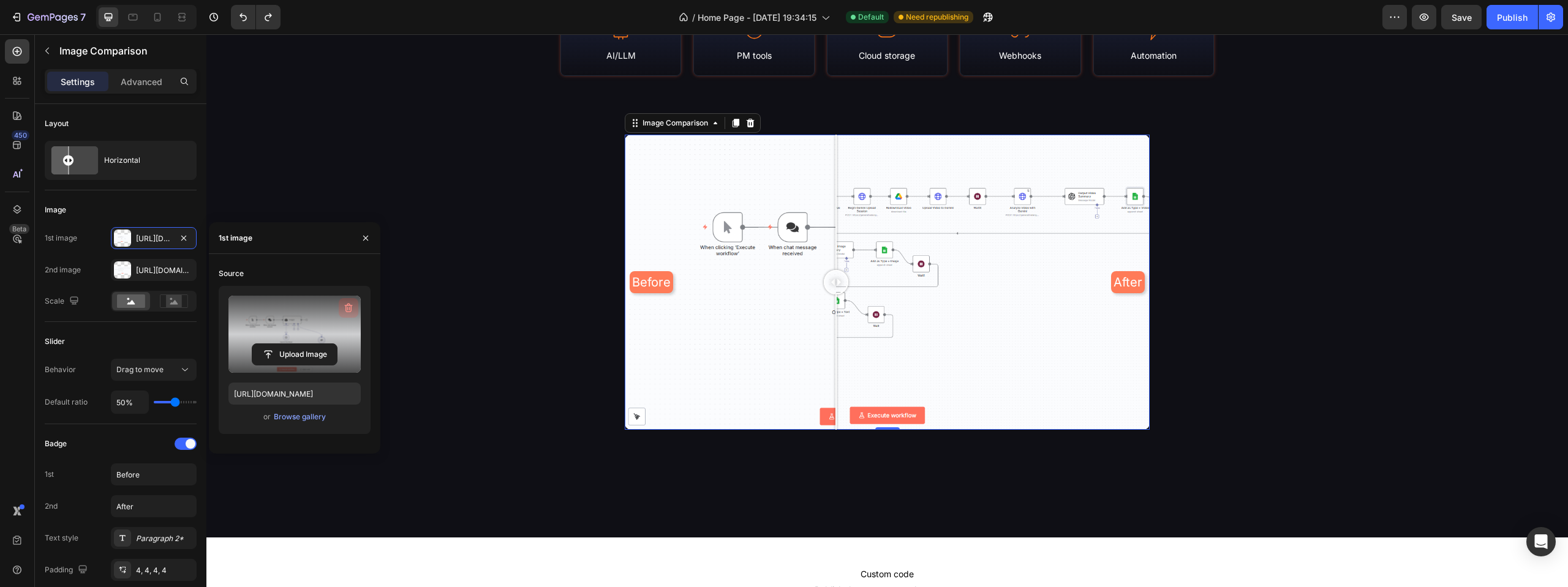
click at [347, 310] on icon "button" at bounding box center [349, 308] width 12 height 12
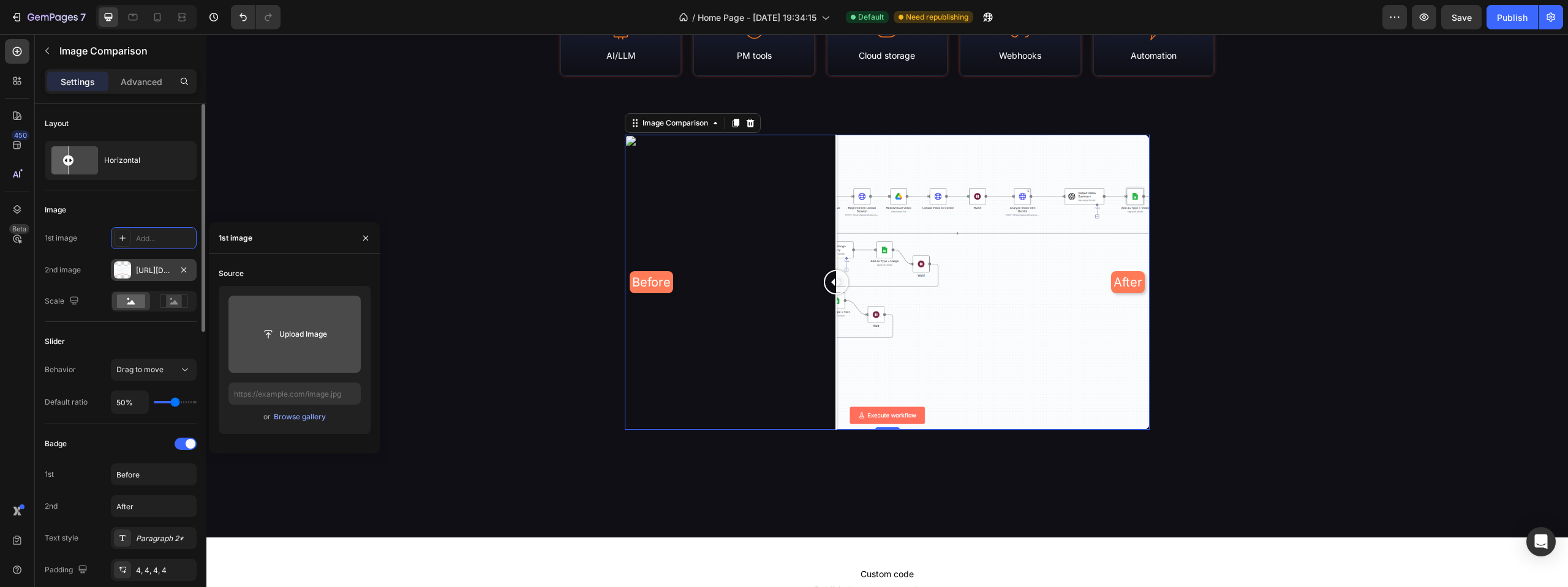
click at [162, 267] on div "Https://cdn.Shopify.Com/s/files/1/0937/8840/6134/files/gempages_581521175834788…" at bounding box center [154, 271] width 36 height 11
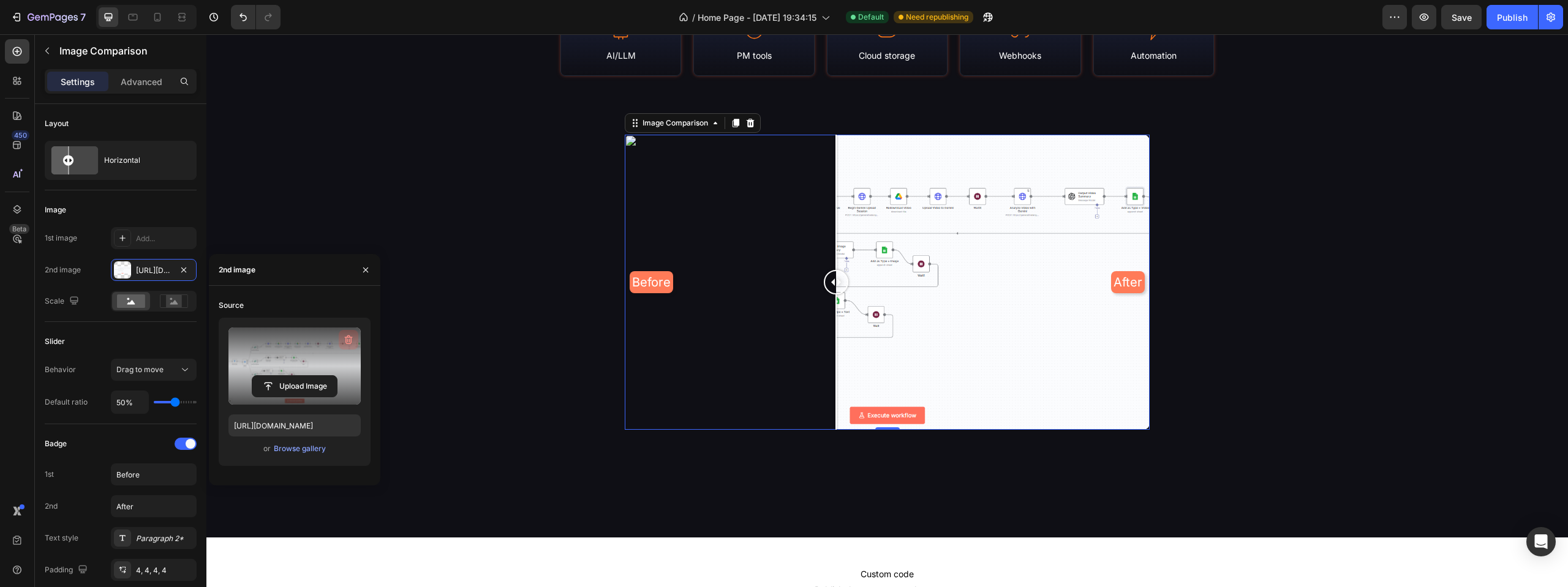
click at [353, 336] on icon "button" at bounding box center [349, 339] width 12 height 12
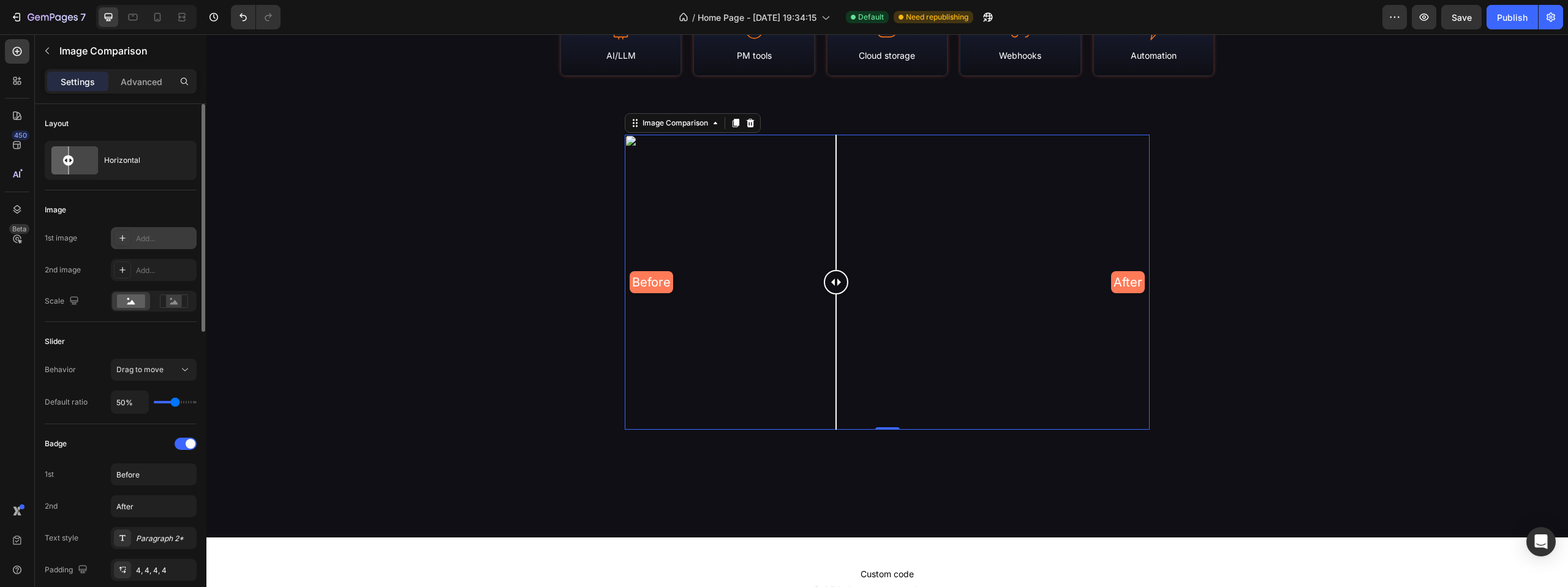
click at [148, 247] on div "Add..." at bounding box center [154, 238] width 86 height 22
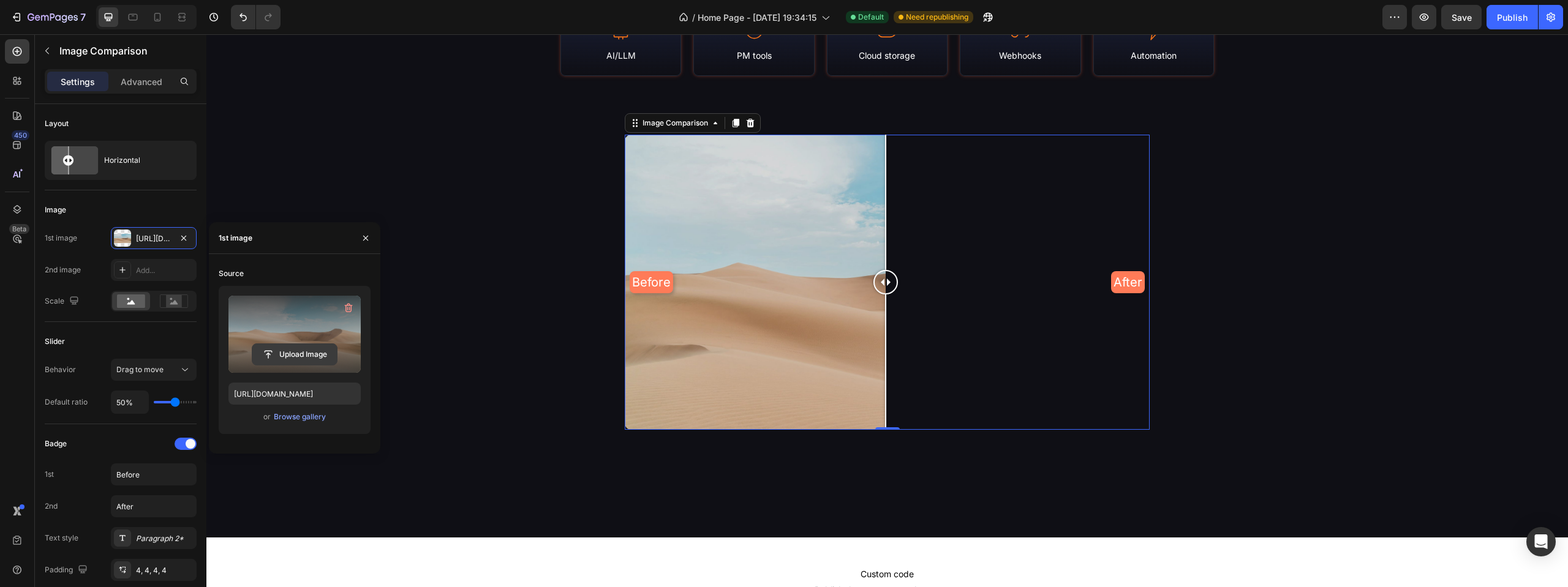
click at [281, 351] on input "file" at bounding box center [294, 355] width 85 height 21
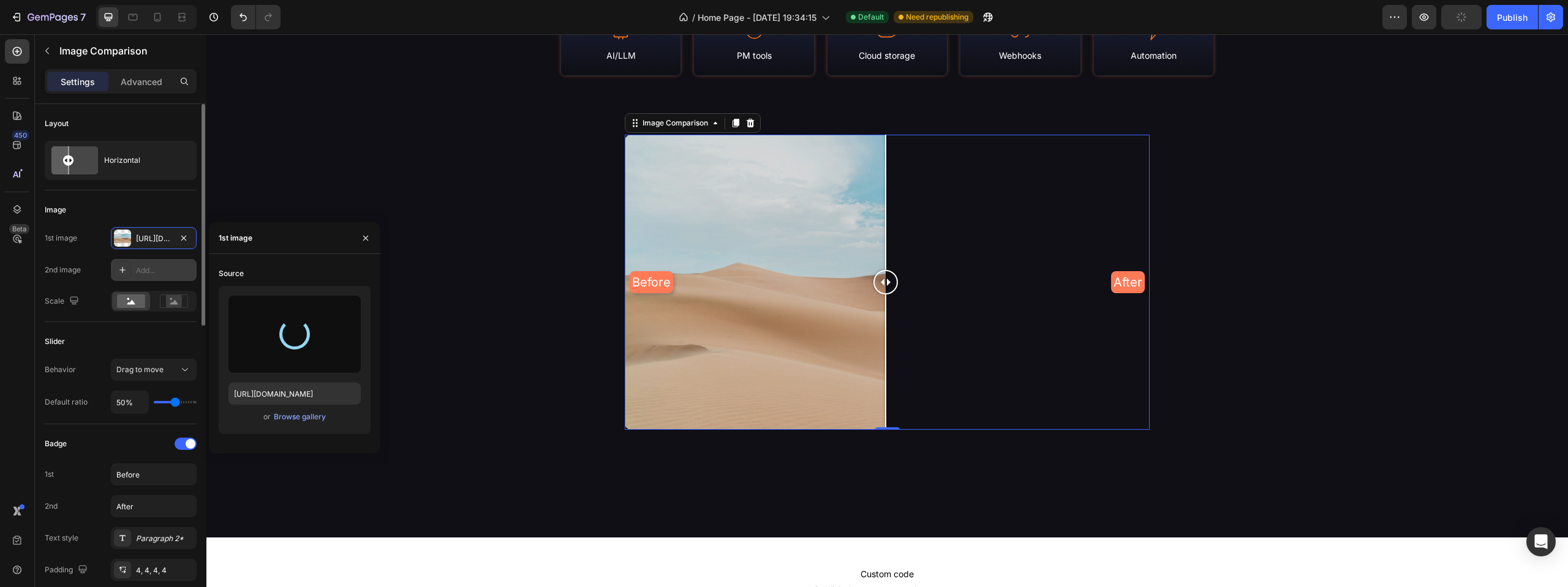
type input "https://cdn.shopify.com/s/files/1/0937/8840/6134/files/gempages_581521175834788…"
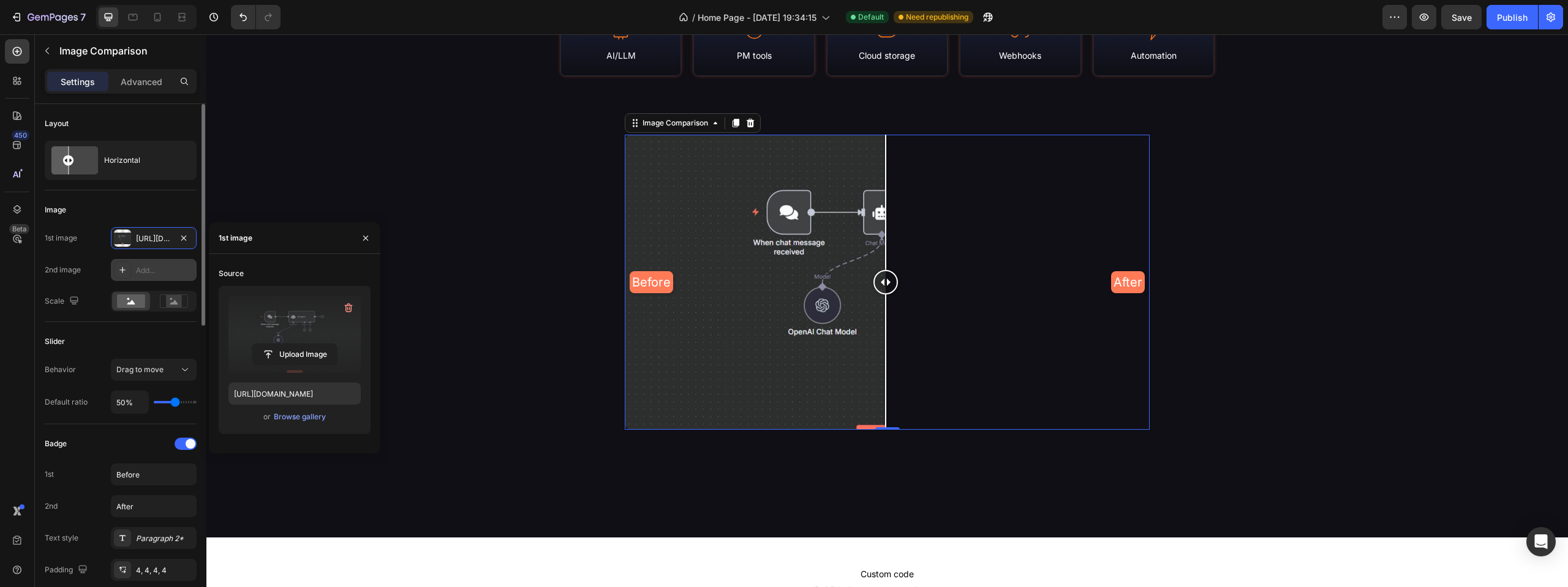
click at [151, 270] on div "Add..." at bounding box center [165, 271] width 58 height 11
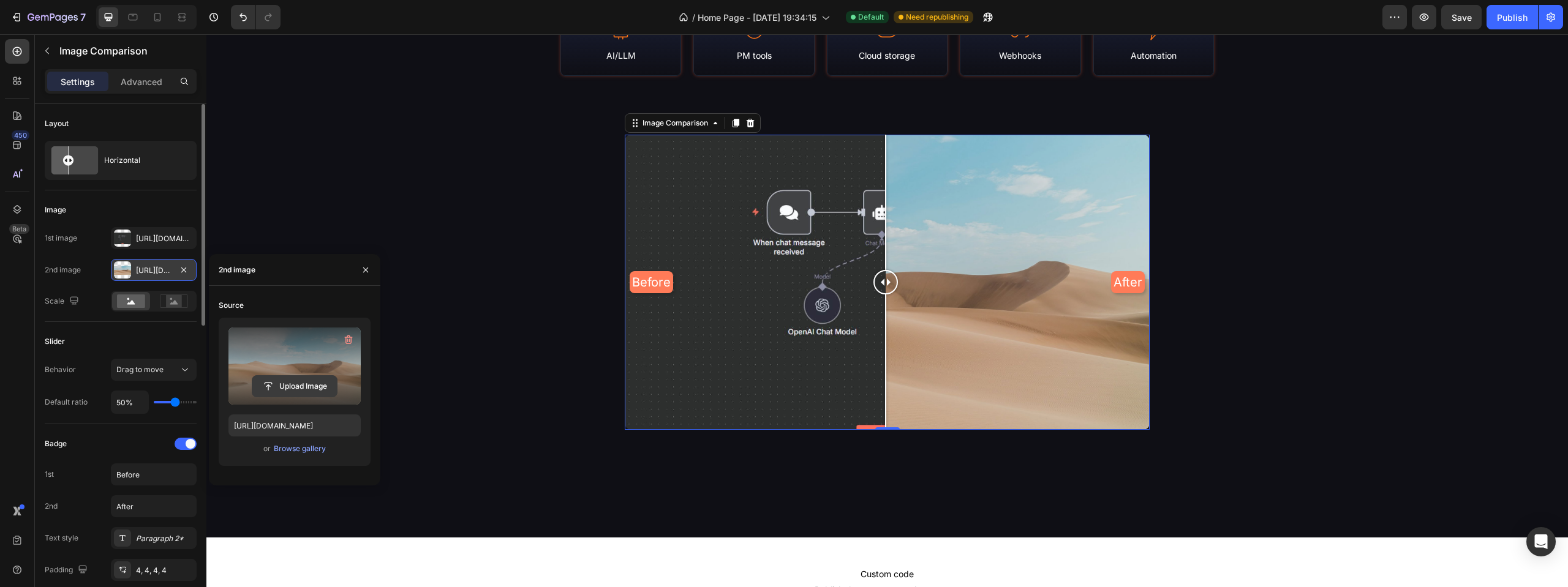
click at [296, 392] on input "file" at bounding box center [294, 386] width 85 height 21
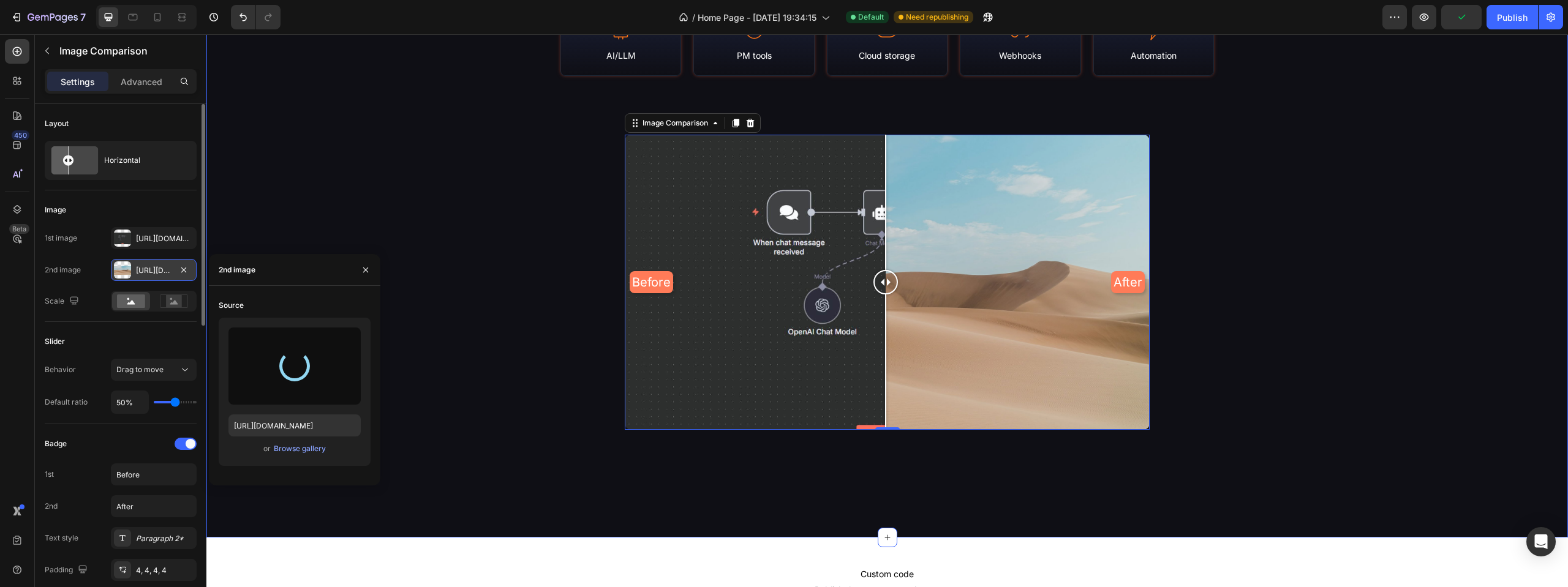
type input "https://cdn.shopify.com/s/files/1/0937/8840/6134/files/gempages_581521175834788…"
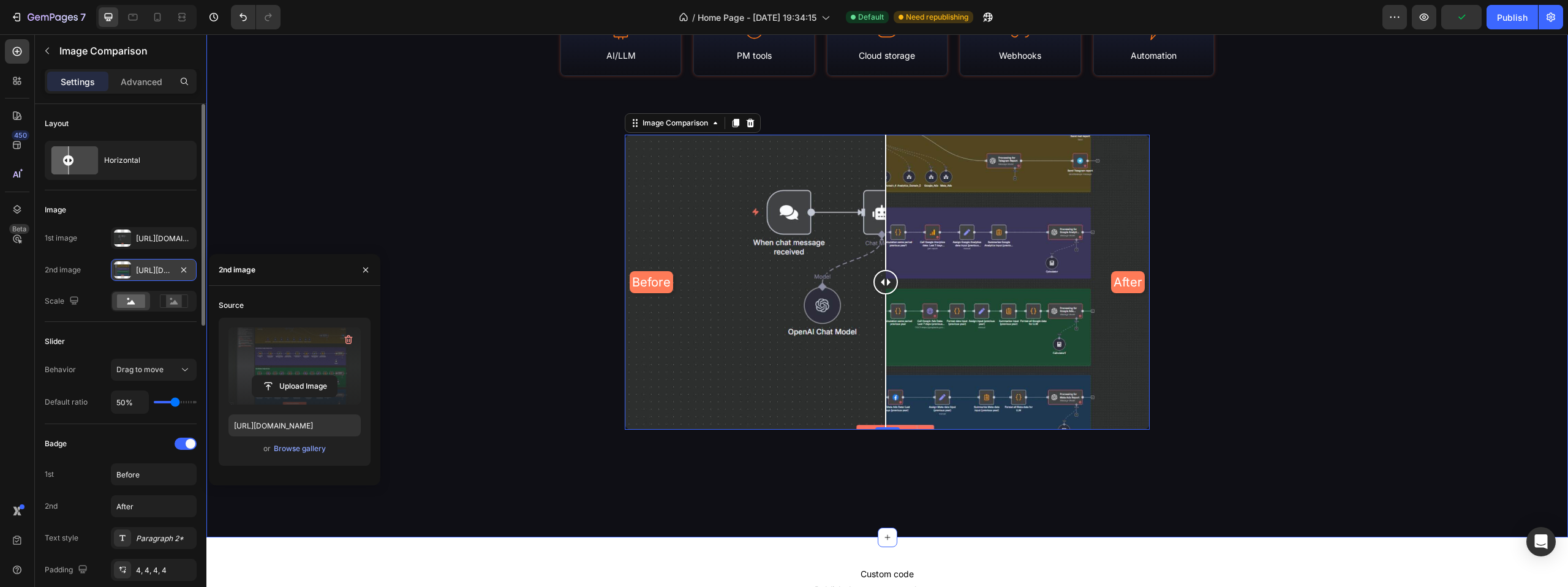
click at [1247, 237] on div "Library Stats & Coverage Heading N8N Empire is a continuously-updated portal of…" at bounding box center [887, 101] width 1362 height 774
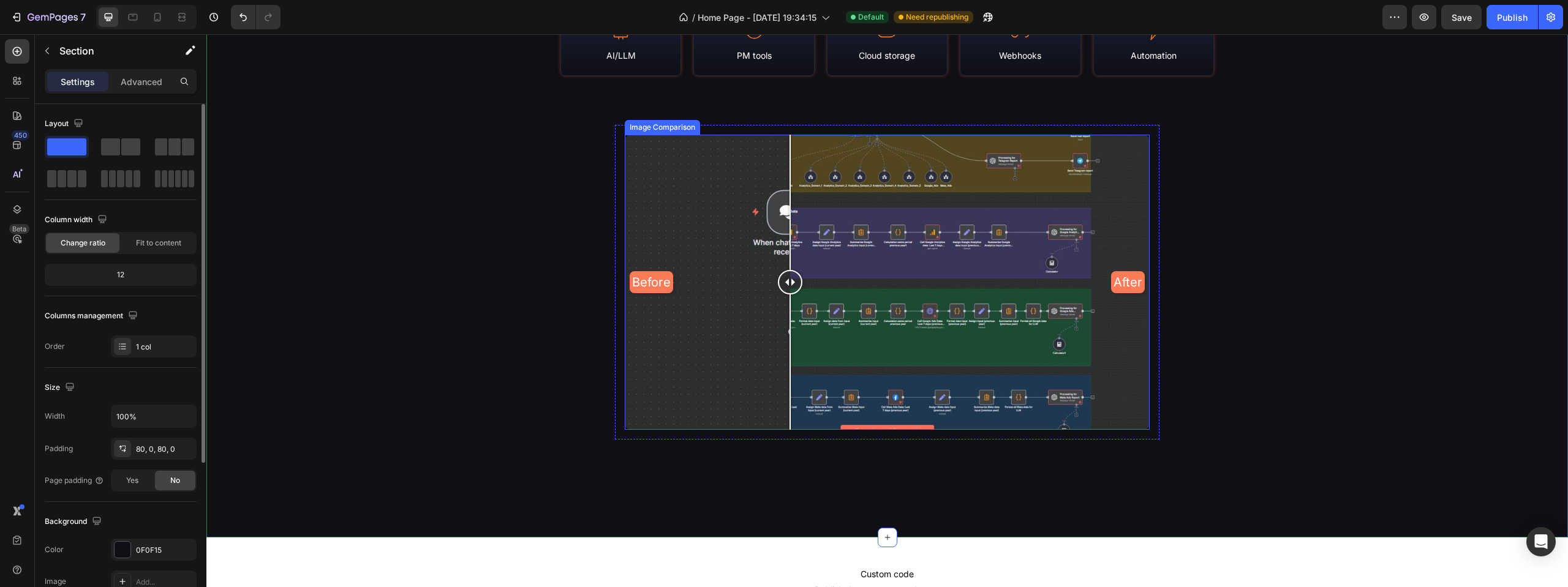
drag, startPoint x: 876, startPoint y: 275, endPoint x: 742, endPoint y: 212, distance: 148.1
click at [803, 282] on div at bounding box center [790, 282] width 25 height 25
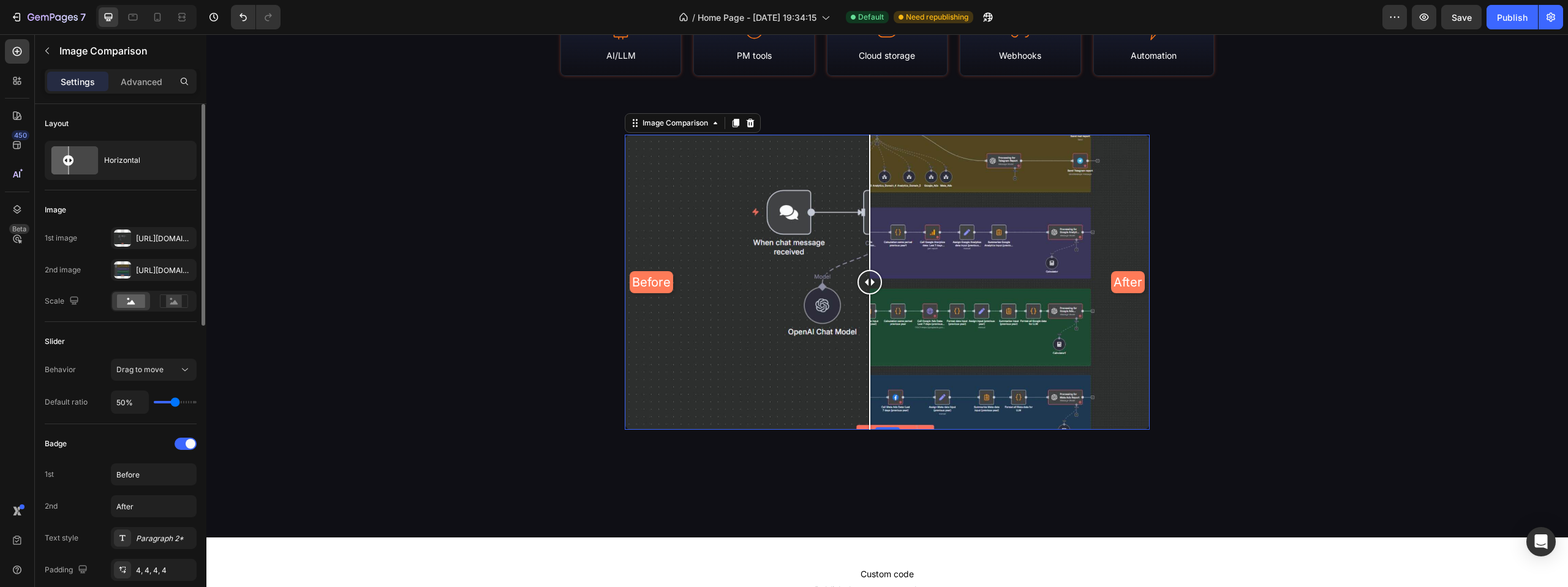
click at [736, 207] on div "Before After" at bounding box center [887, 282] width 525 height 295
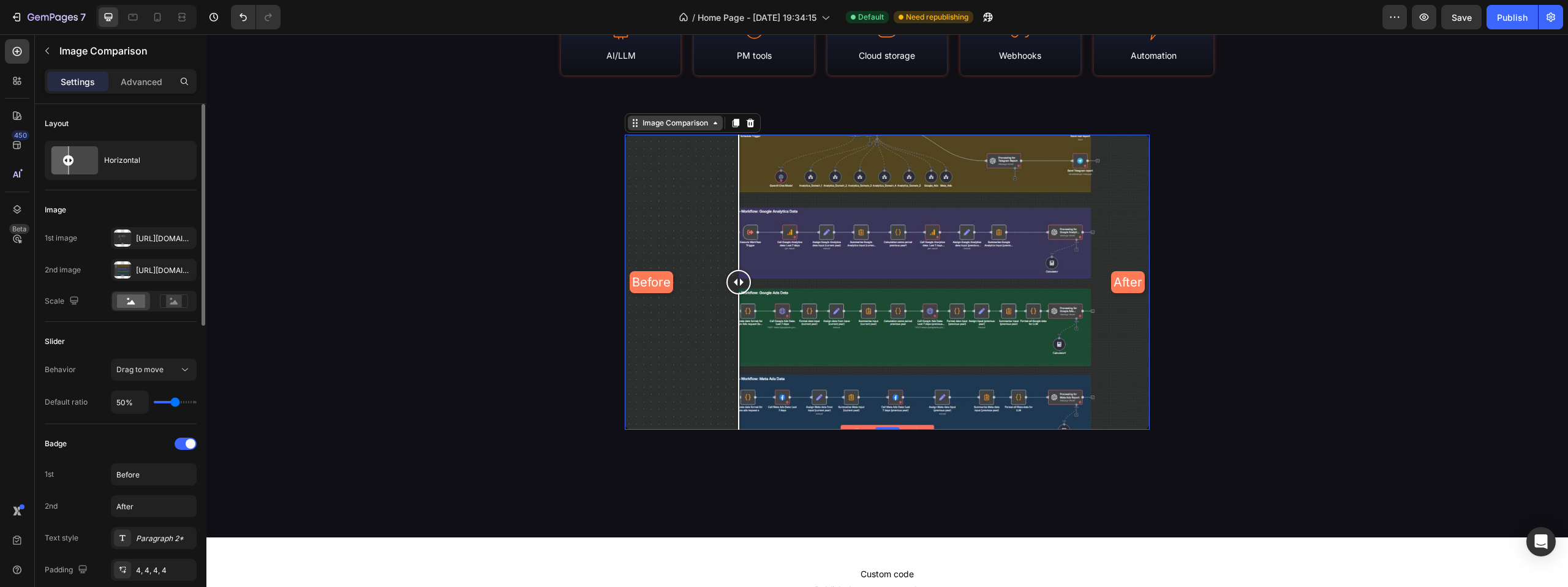
click at [669, 126] on div "Image Comparison" at bounding box center [675, 123] width 70 height 11
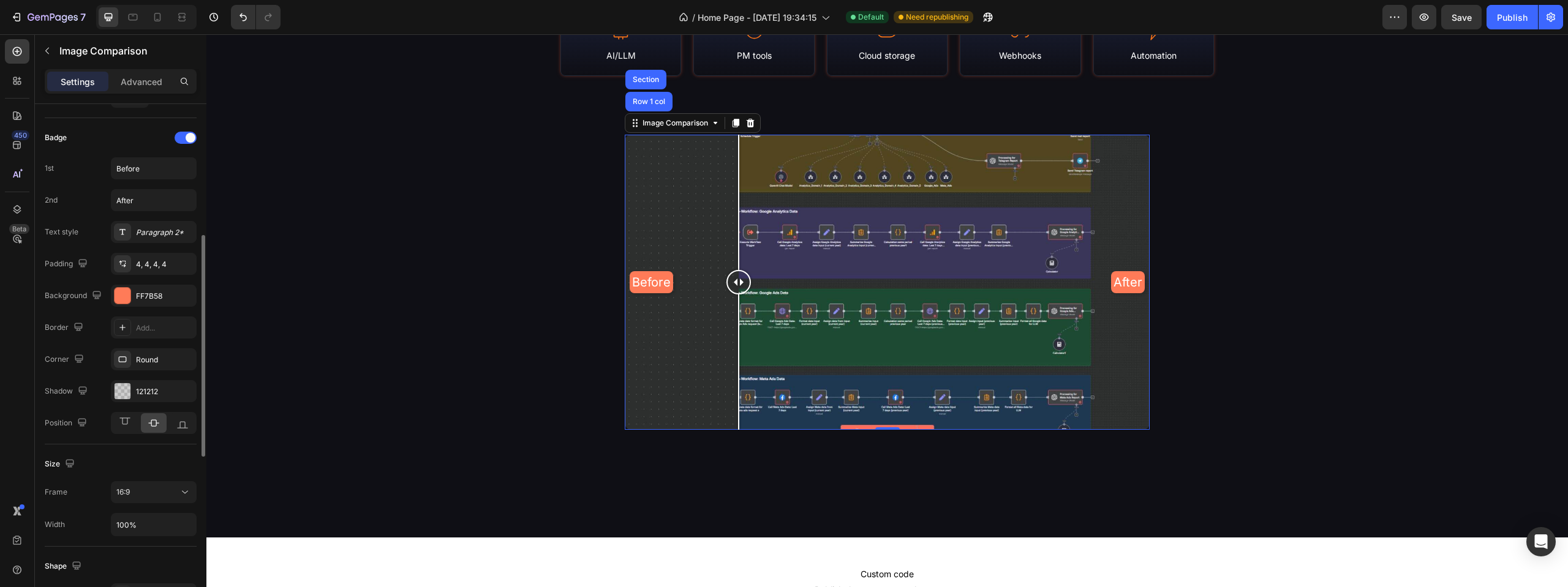
scroll to position [428, 0]
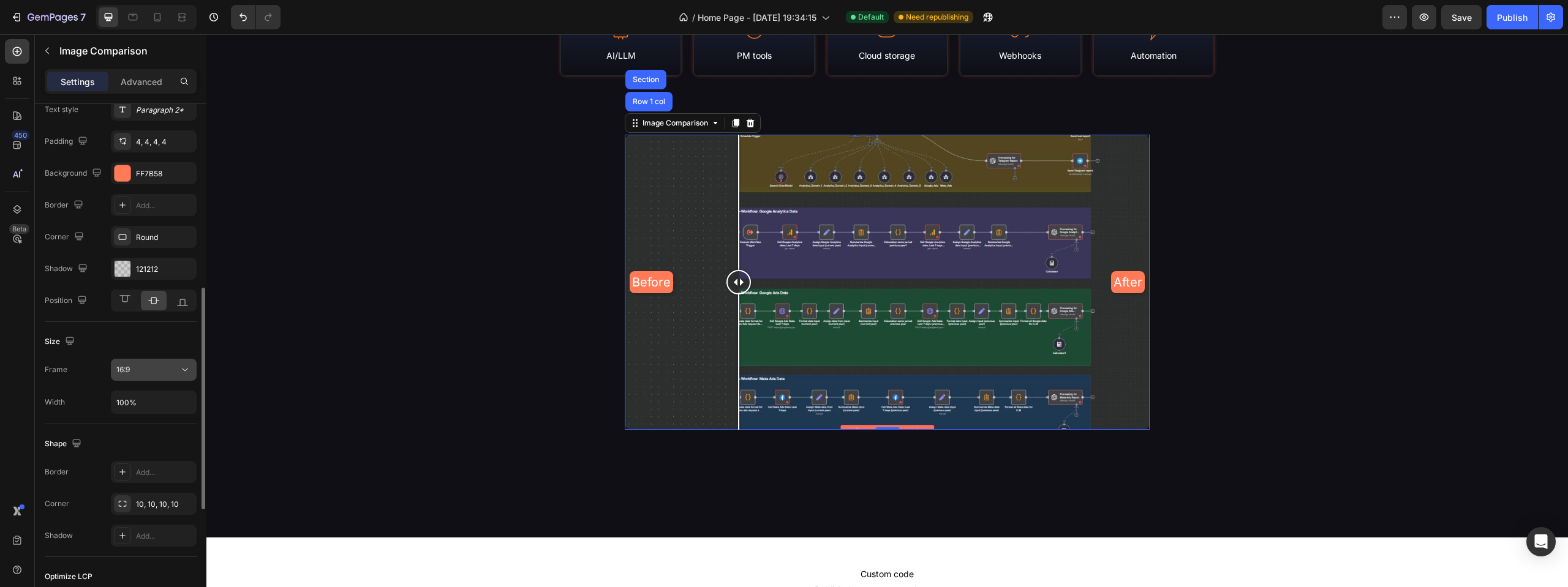
click at [153, 377] on button "16:9" at bounding box center [154, 370] width 86 height 22
click at [145, 448] on p "3:4" at bounding box center [148, 444] width 65 height 11
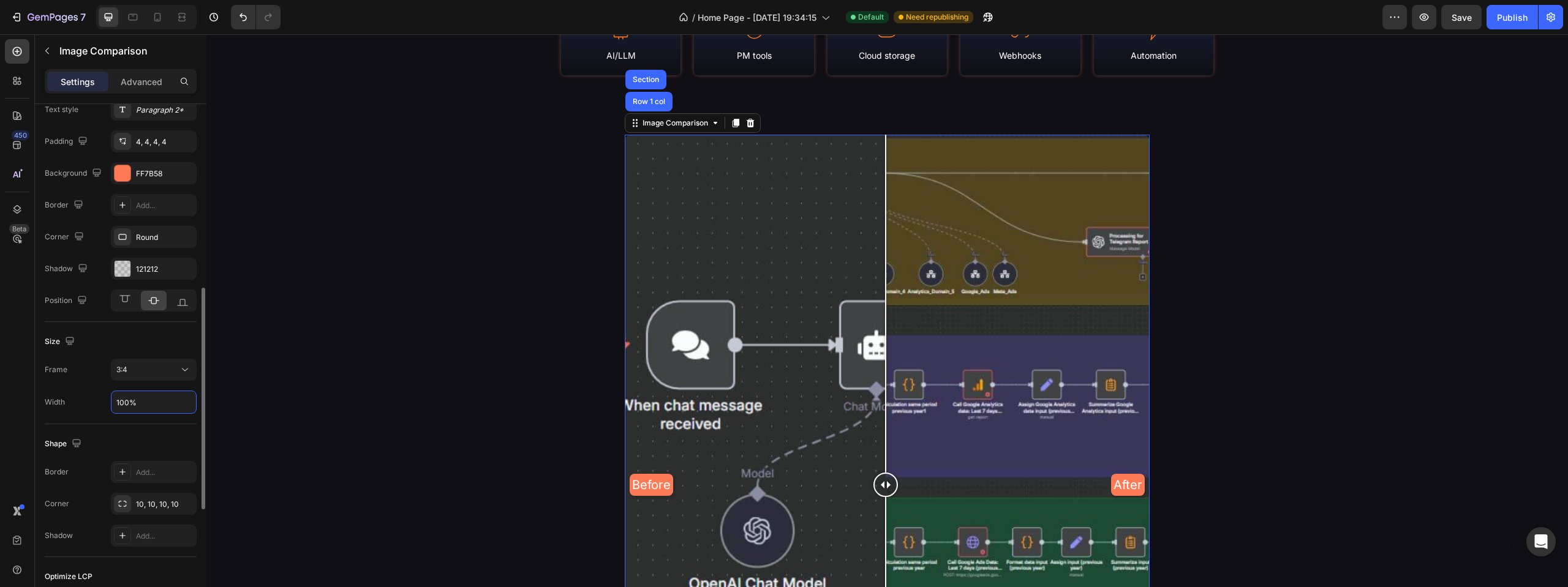
click at [147, 404] on input "100%" at bounding box center [154, 402] width 85 height 22
click at [146, 369] on div "3:4" at bounding box center [148, 369] width 63 height 11
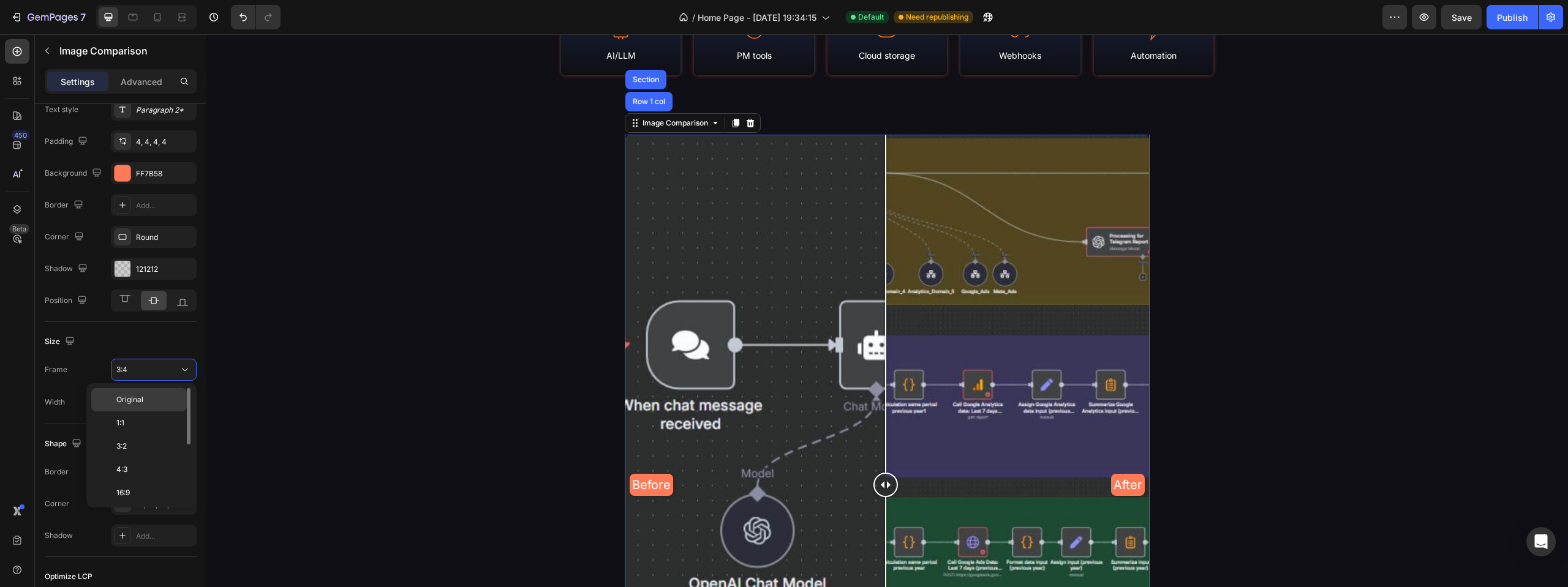
click at [148, 400] on p "Original" at bounding box center [148, 400] width 65 height 11
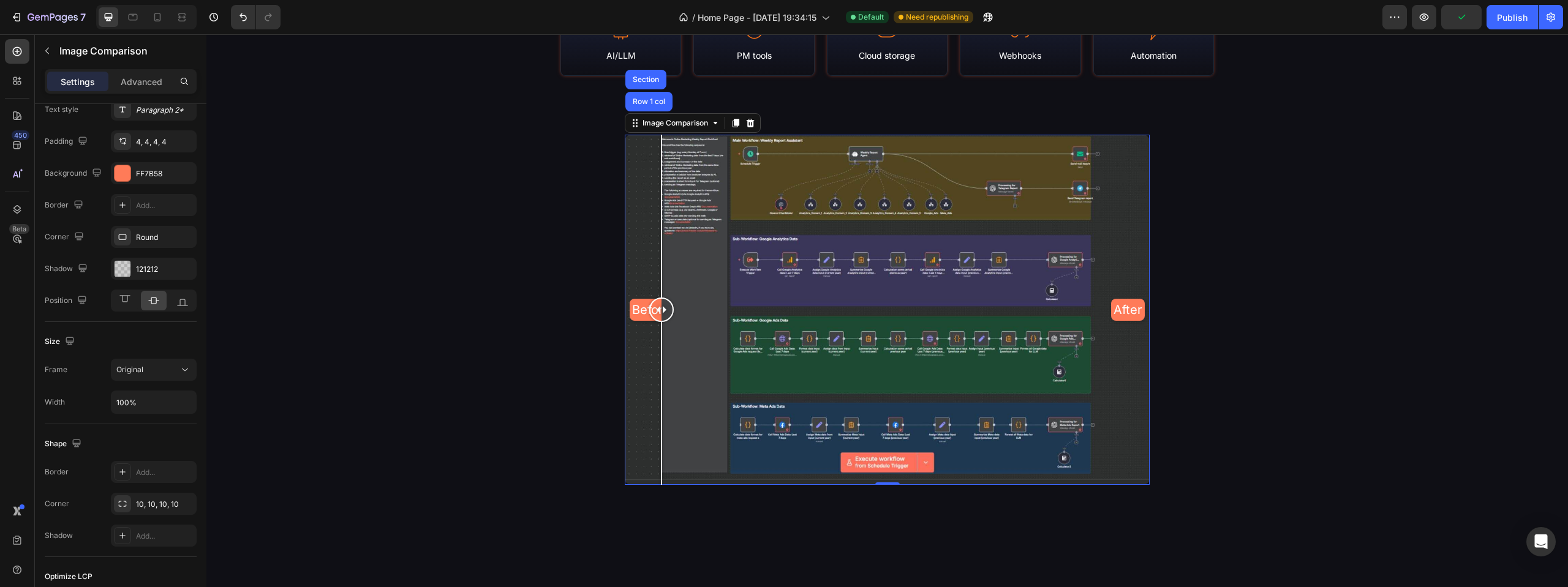
drag, startPoint x: 880, startPoint y: 308, endPoint x: 520, endPoint y: 277, distance: 361.3
click at [520, 277] on div "Library Stats & Coverage Heading N8N Empire is a continuously-updated portal of…" at bounding box center [887, 129] width 1362 height 830
click at [522, 259] on div "Library Stats & Coverage Heading N8N Empire is a continuously-updated portal of…" at bounding box center [887, 129] width 1362 height 830
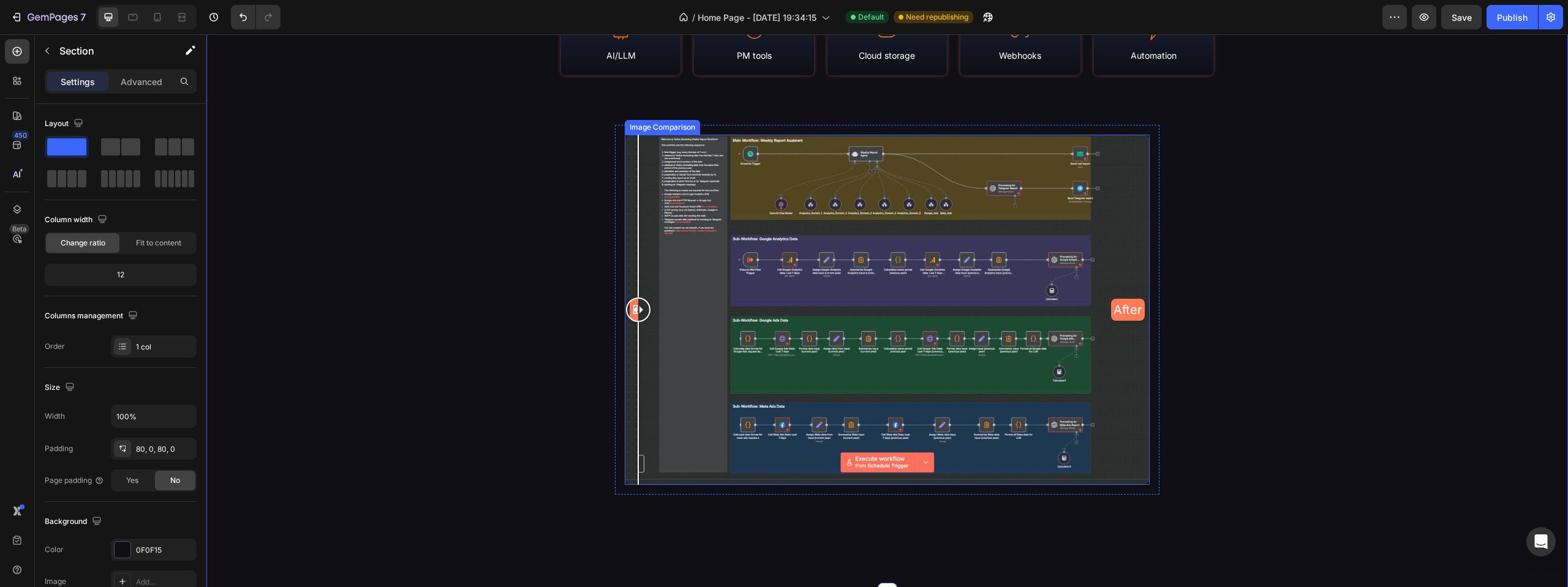
click at [638, 134] on div "Before After Image Comparison Row" at bounding box center [888, 309] width 545 height 369
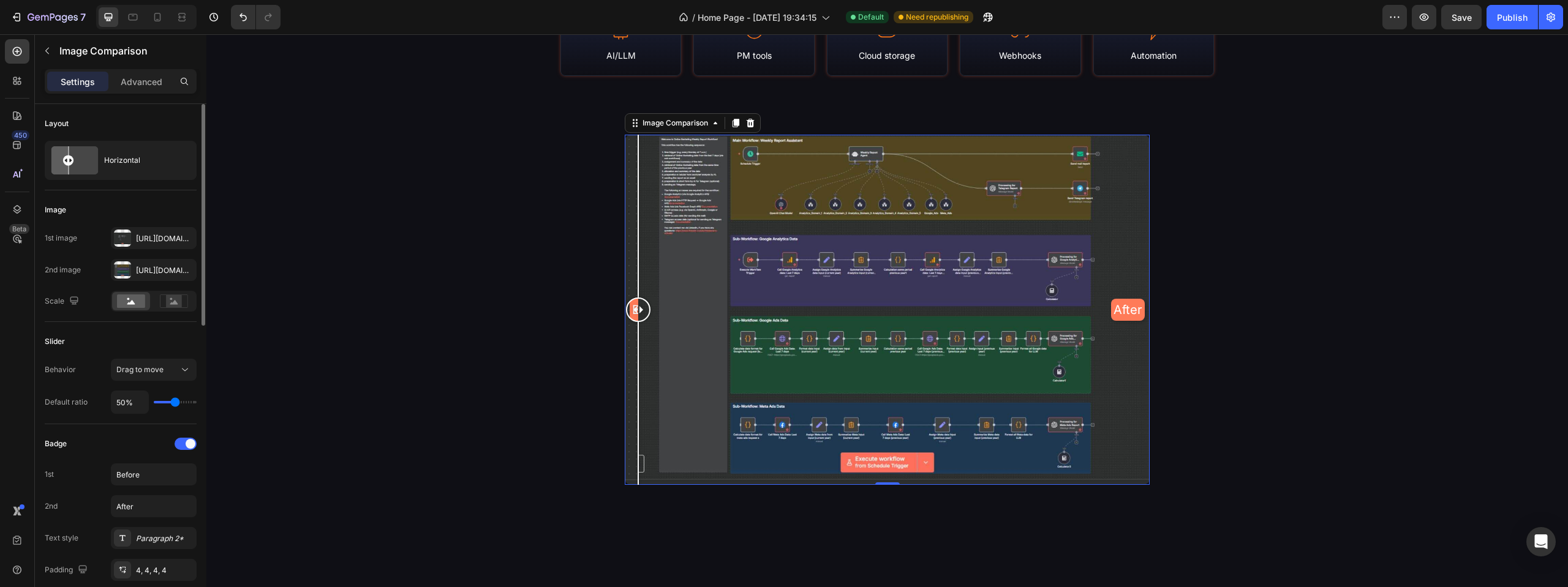
scroll to position [122, 0]
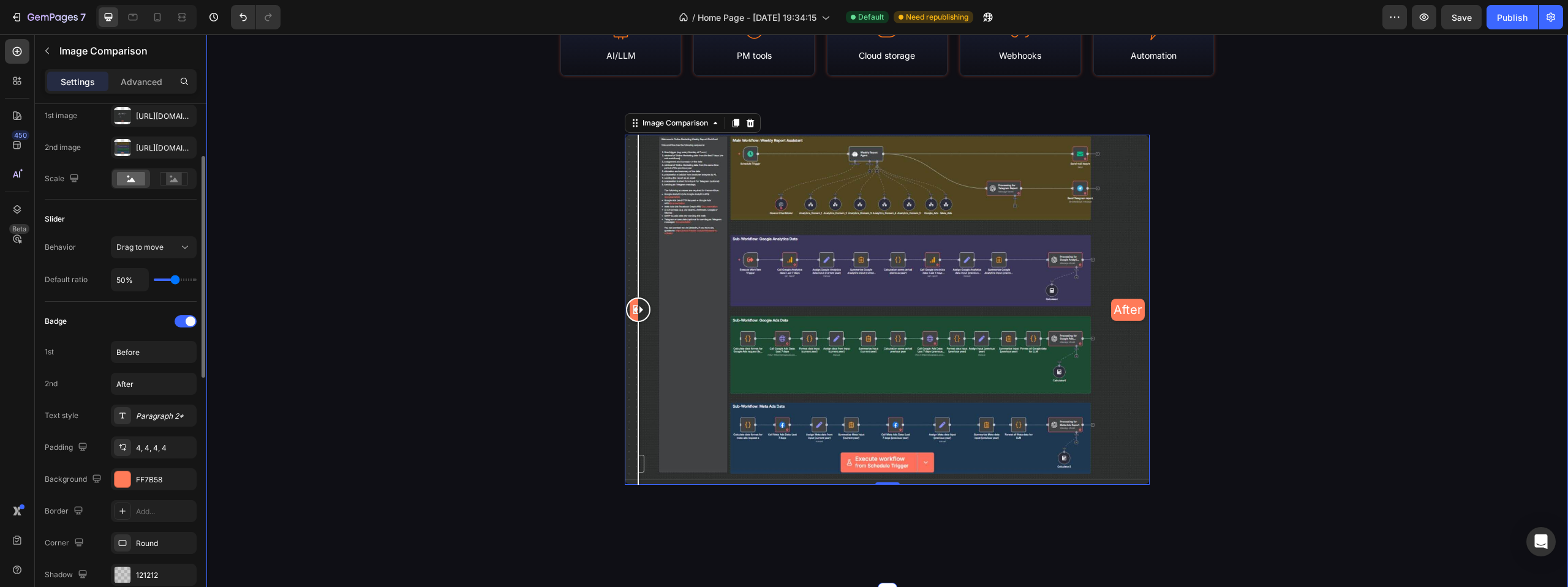
click at [430, 185] on div "Library Stats & Coverage Heading N8N Empire is a continuously-updated portal of…" at bounding box center [887, 129] width 1362 height 830
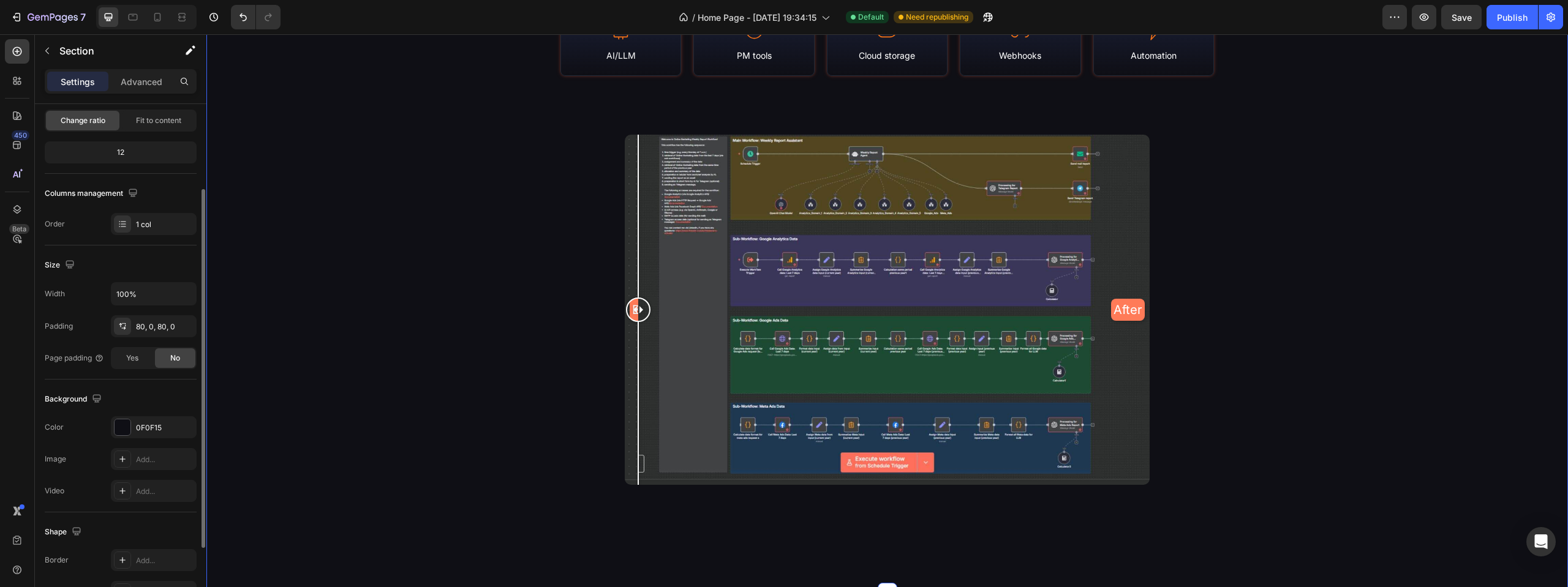
scroll to position [0, 0]
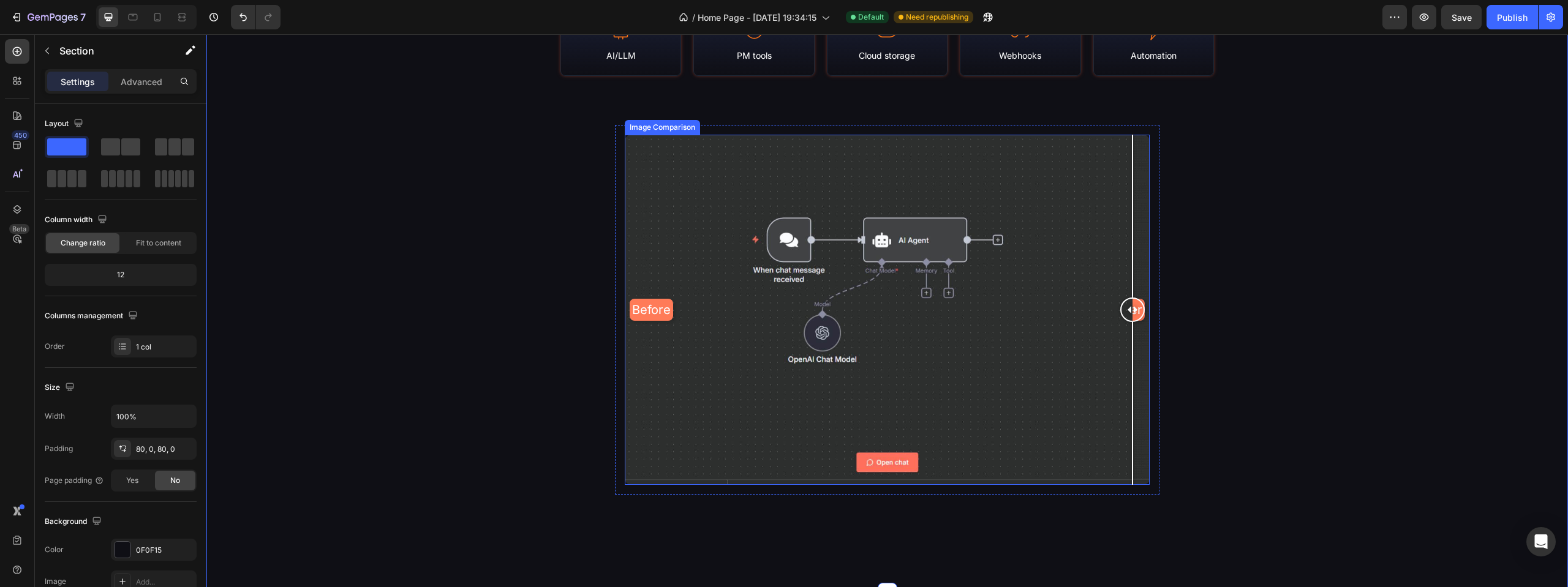
click at [1142, 144] on div "After" at bounding box center [887, 310] width 525 height 349
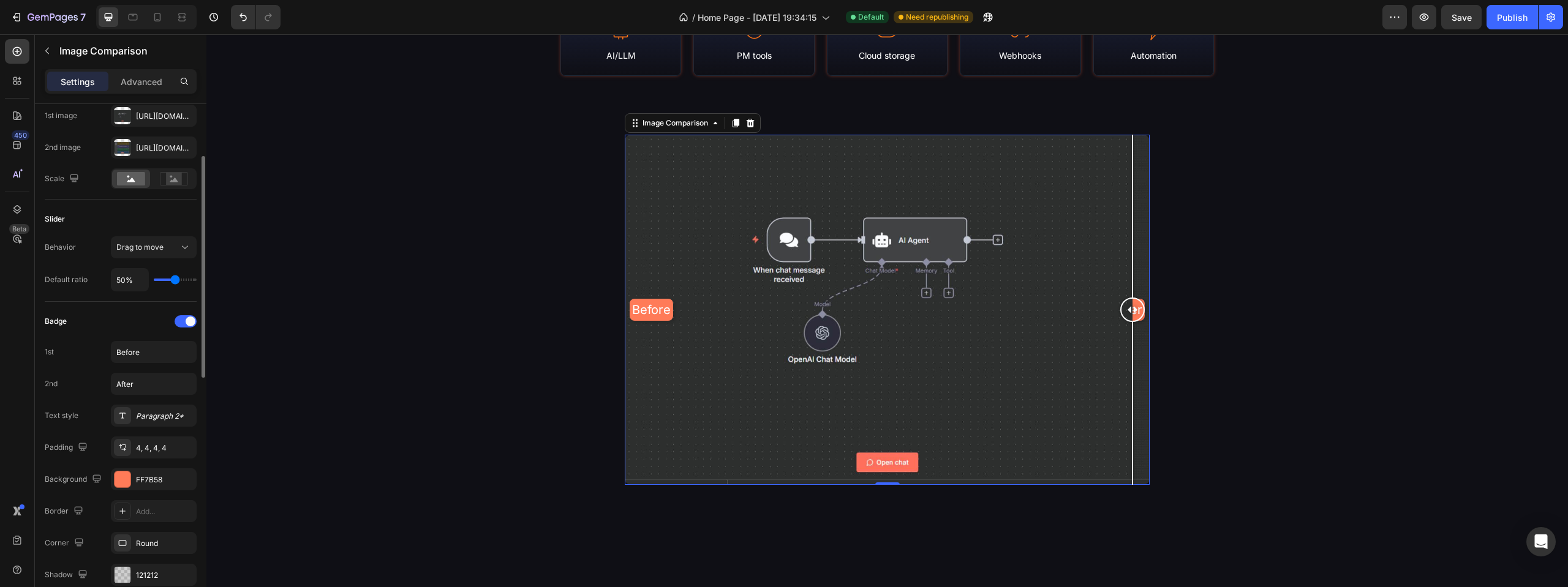
scroll to position [306, 0]
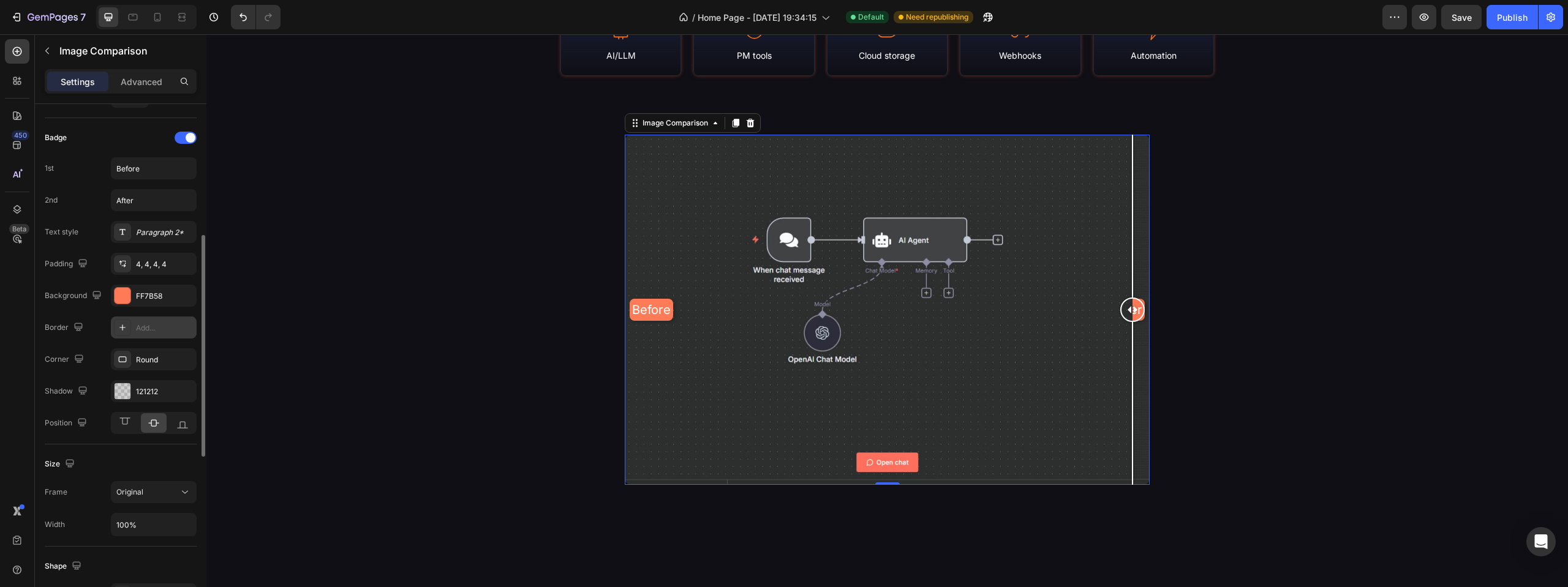
click at [127, 329] on div at bounding box center [122, 327] width 17 height 17
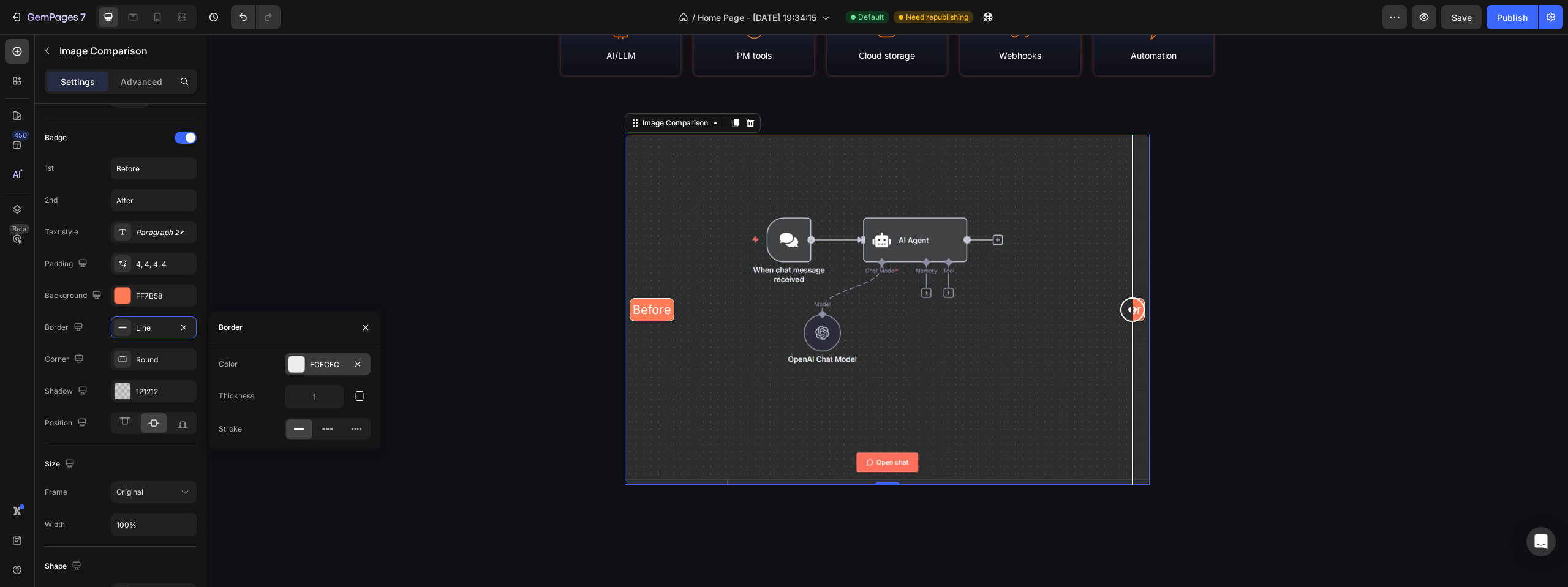
click at [310, 369] on div "ECECEC" at bounding box center [328, 365] width 36 height 11
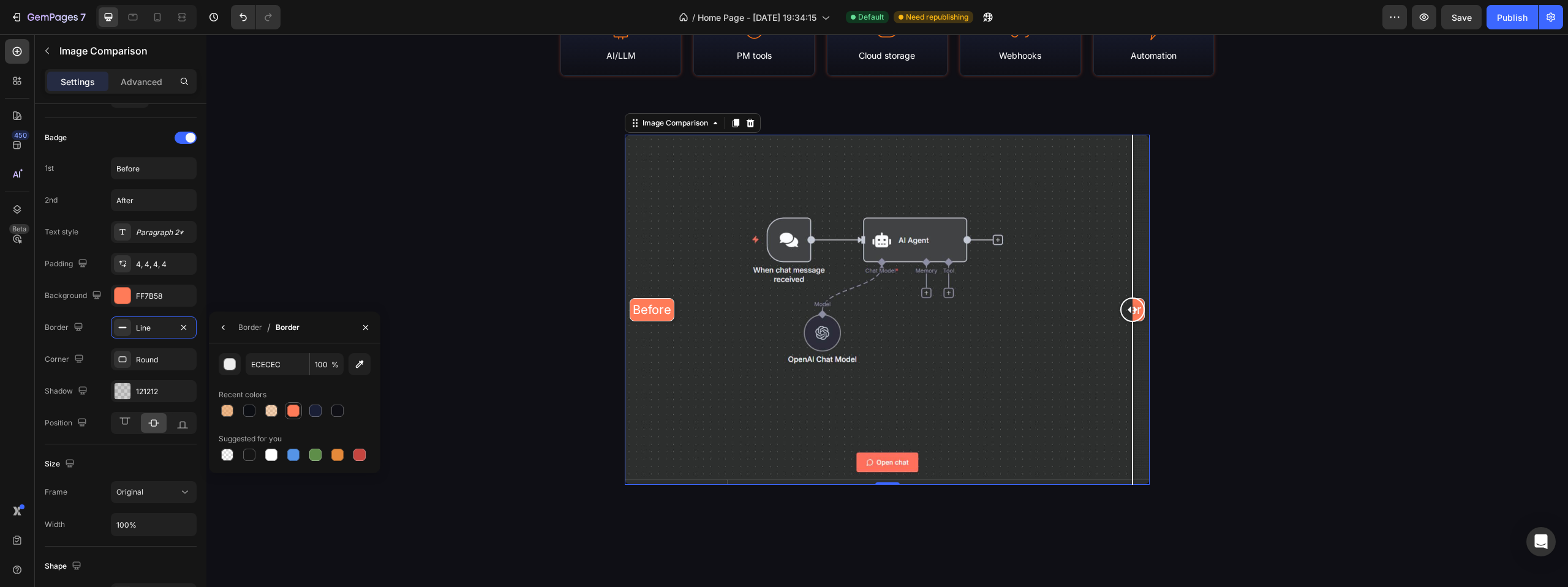
click at [300, 411] on div at bounding box center [294, 411] width 17 height 17
type input "FF7B58"
click at [240, 325] on div "Border" at bounding box center [250, 327] width 24 height 11
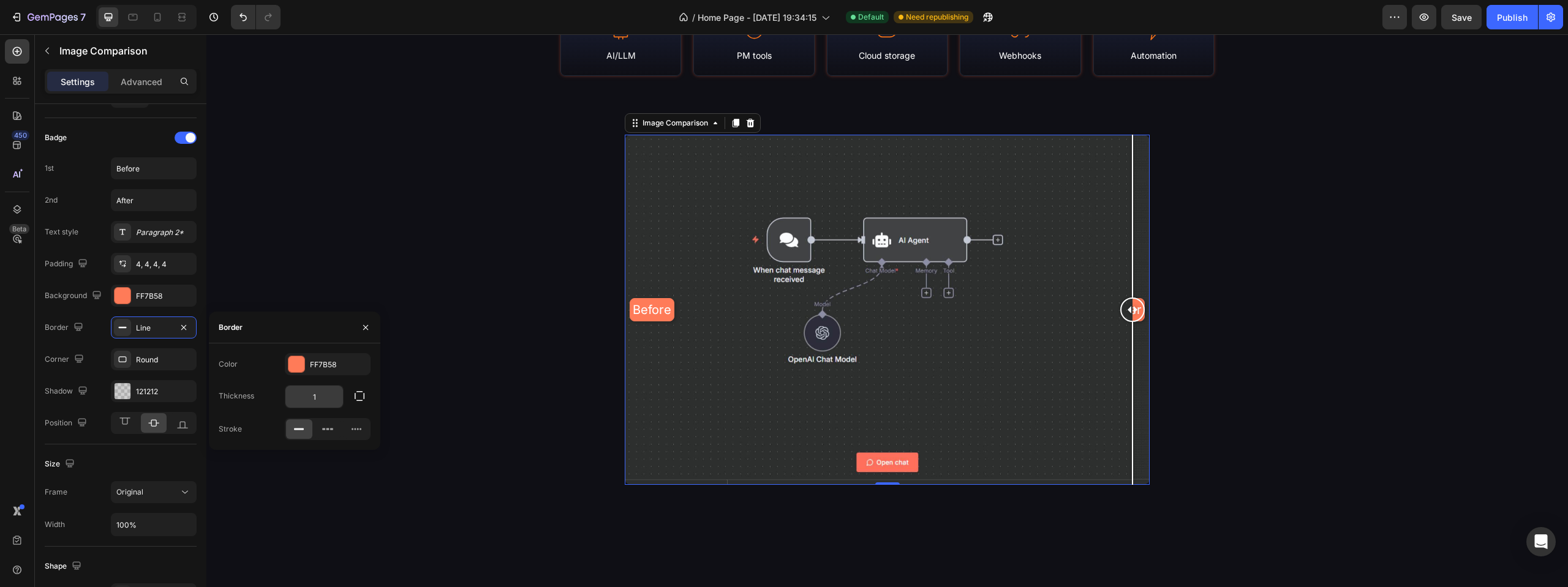
click at [314, 400] on input "1" at bounding box center [314, 397] width 58 height 22
type input "2"
click at [389, 290] on div "Library Stats & Coverage Heading N8N Empire is a continuously-updated portal of…" at bounding box center [887, 129] width 1362 height 830
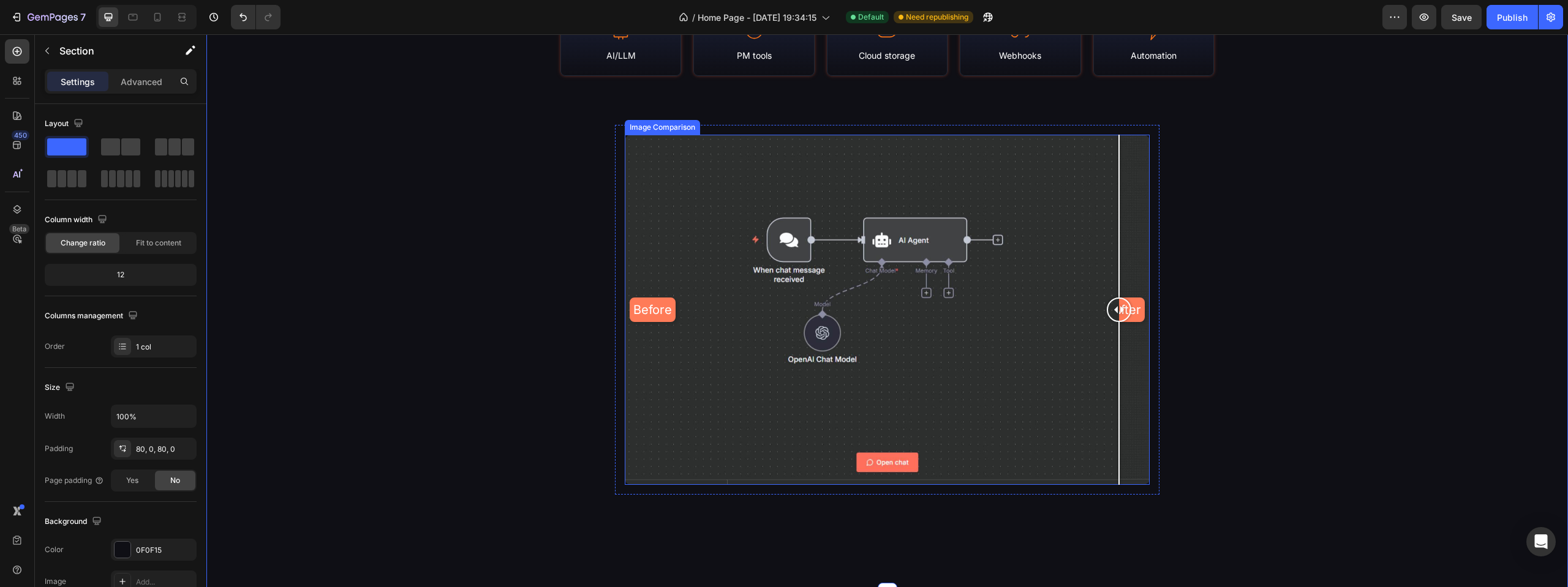
click at [1116, 142] on div "Before After" at bounding box center [887, 310] width 525 height 349
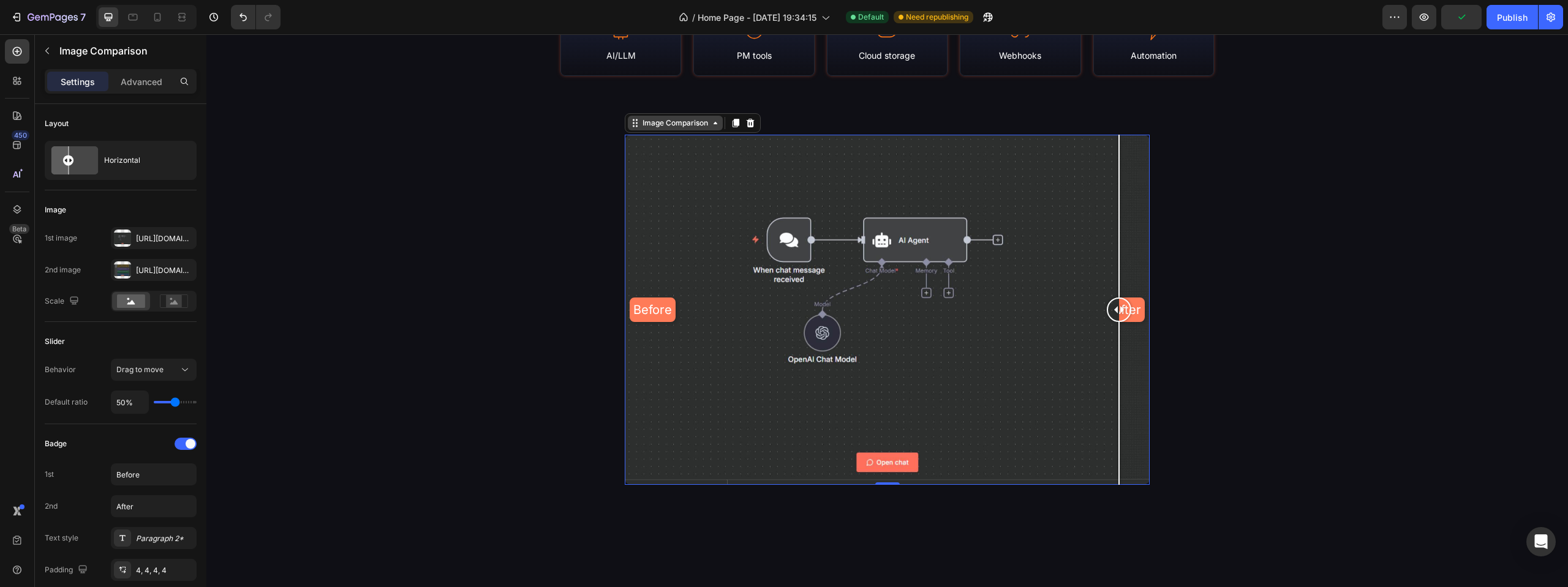
click at [655, 120] on div "Image Comparison" at bounding box center [675, 123] width 70 height 11
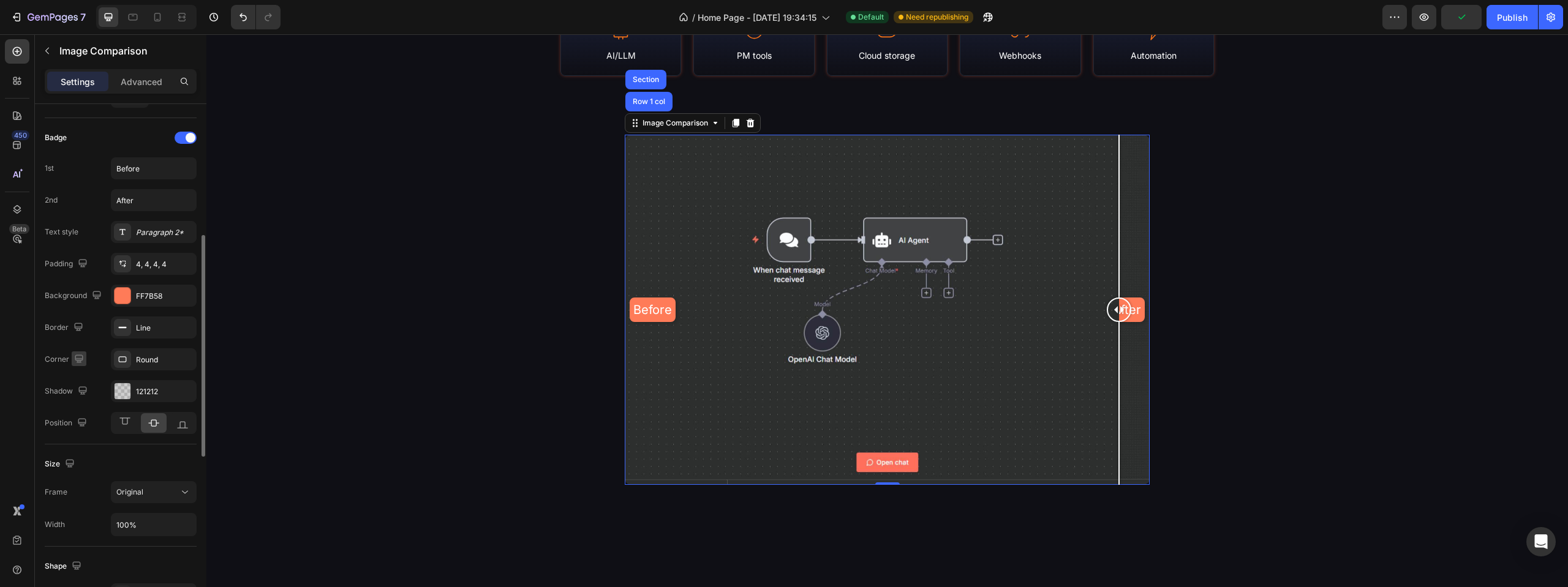
scroll to position [428, 0]
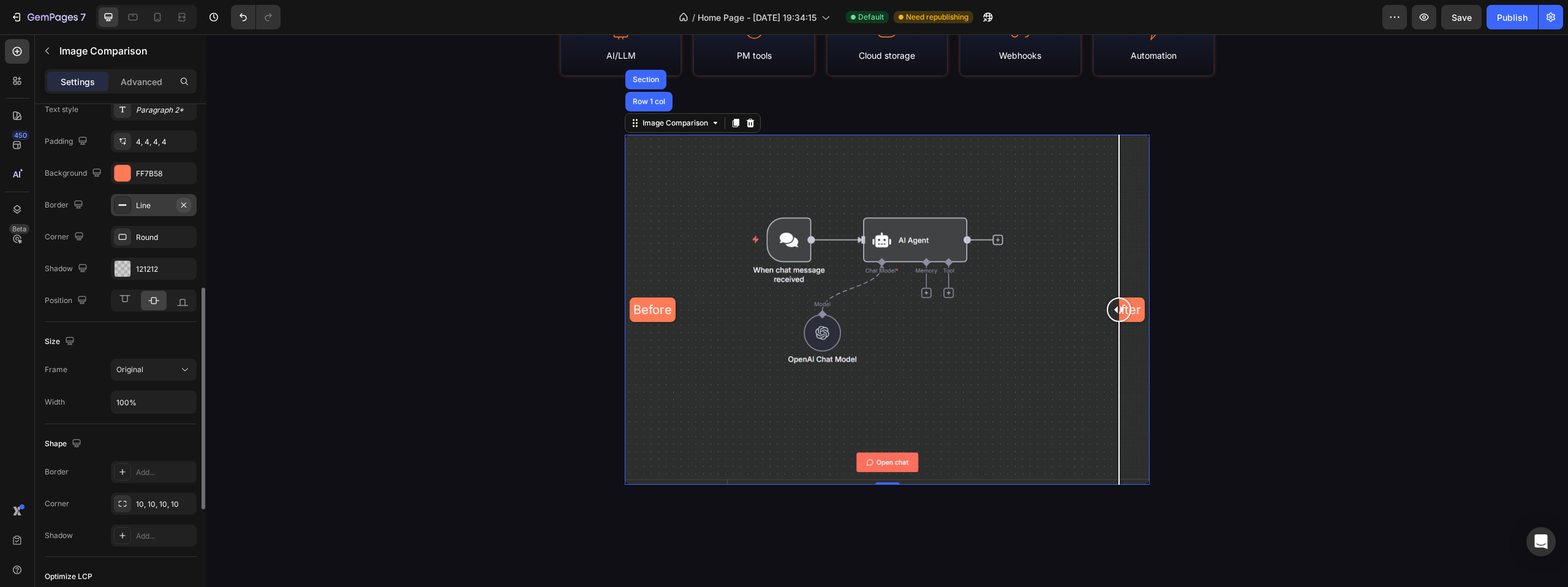
click at [188, 202] on icon "button" at bounding box center [184, 205] width 10 height 10
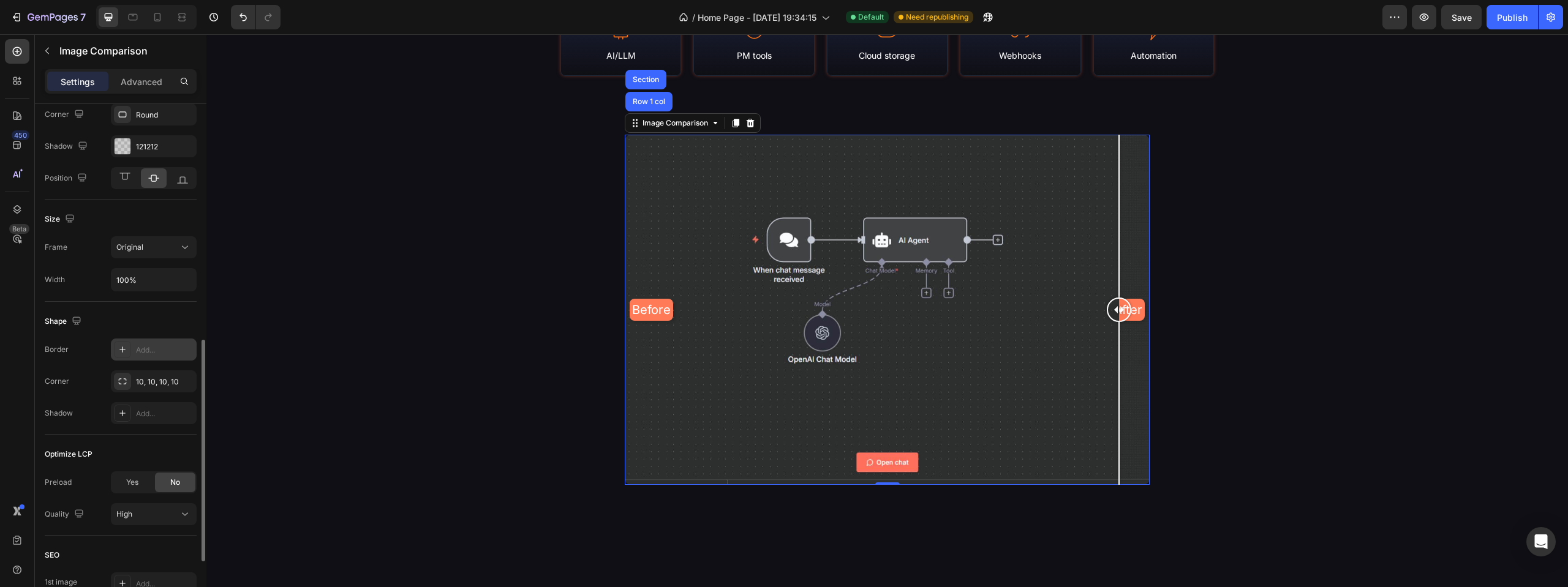
click at [128, 344] on div at bounding box center [122, 349] width 17 height 17
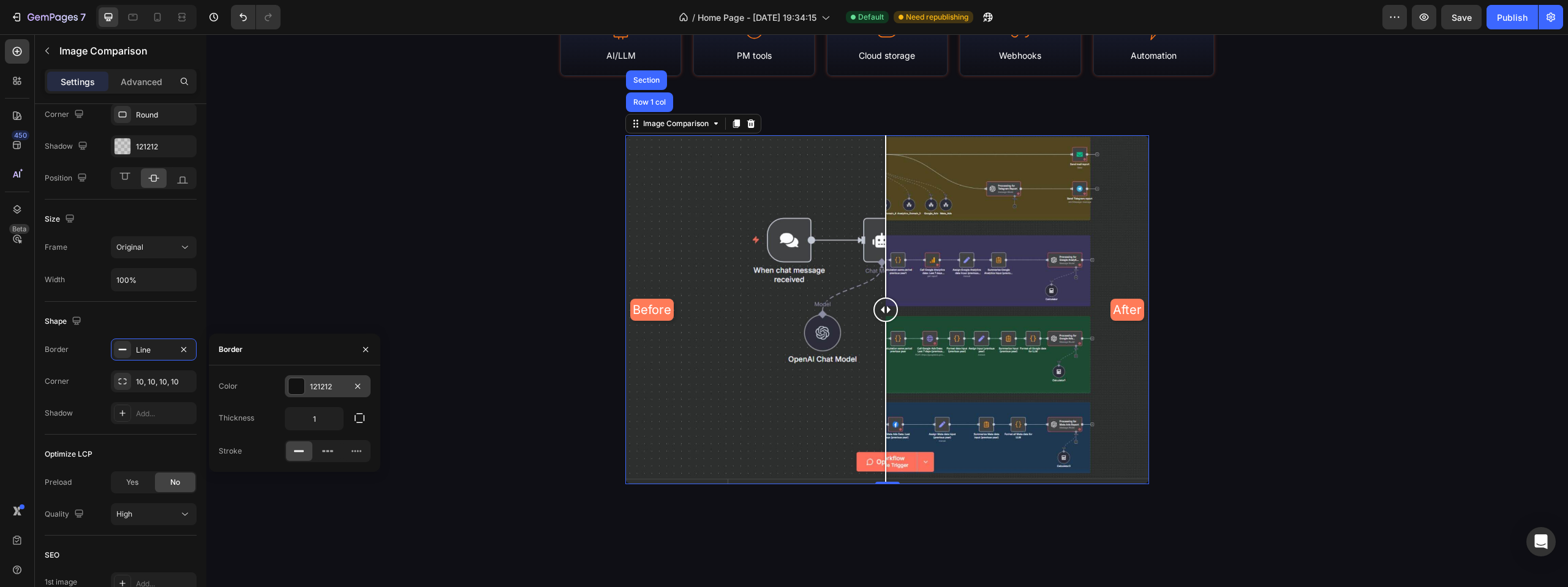
click at [300, 388] on div at bounding box center [296, 386] width 16 height 16
click at [294, 433] on div at bounding box center [294, 433] width 12 height 12
type input "FF7B58"
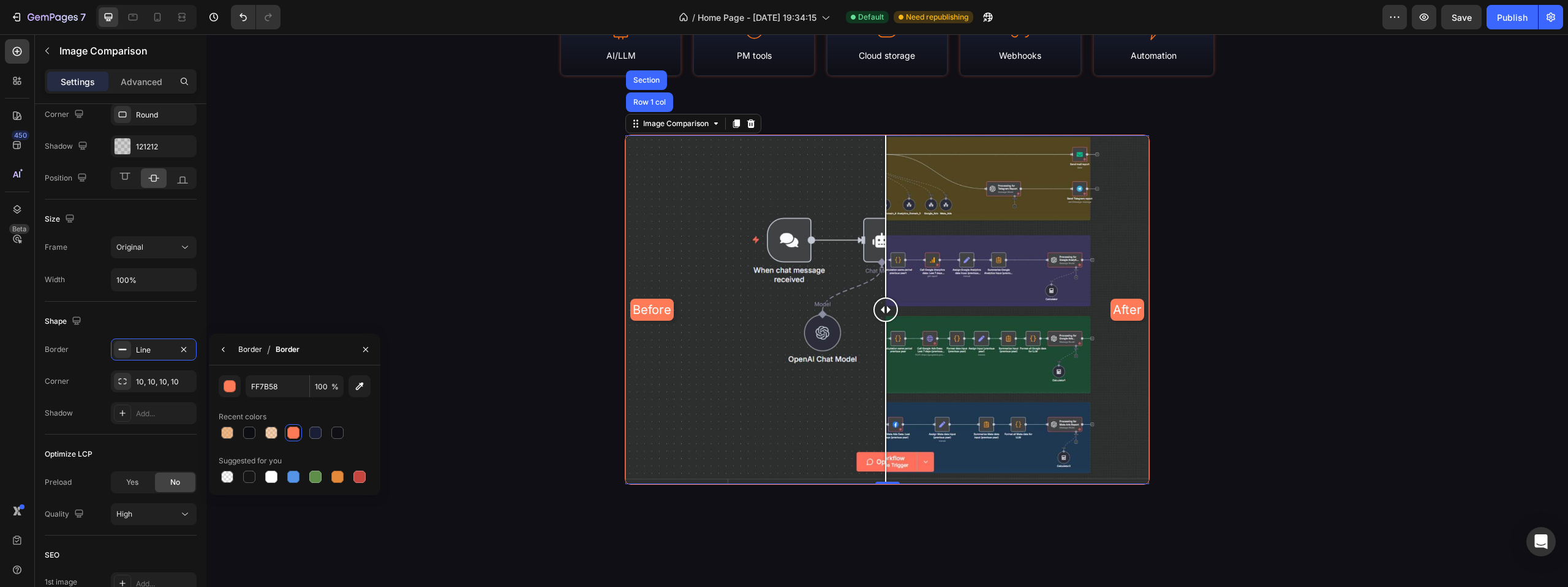
click at [241, 347] on div "Border" at bounding box center [250, 349] width 24 height 11
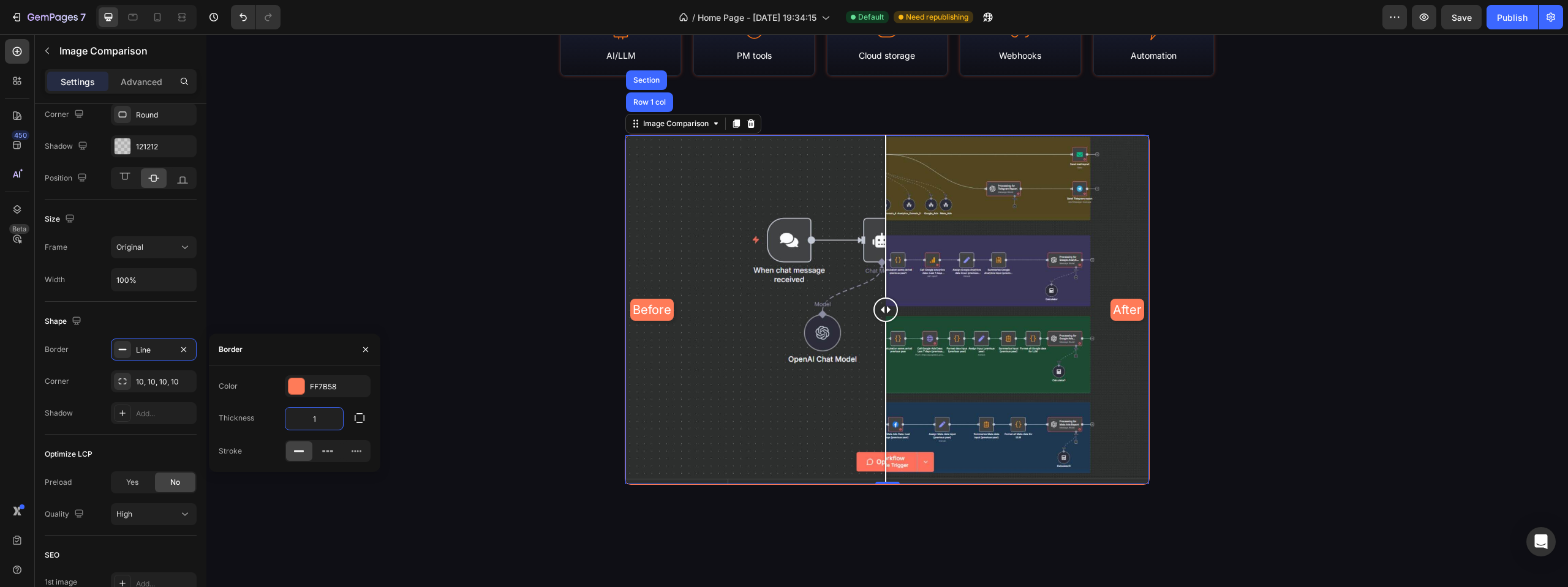
click at [318, 422] on input "1" at bounding box center [314, 419] width 58 height 22
type input "2"
click at [364, 347] on icon "button" at bounding box center [366, 349] width 10 height 10
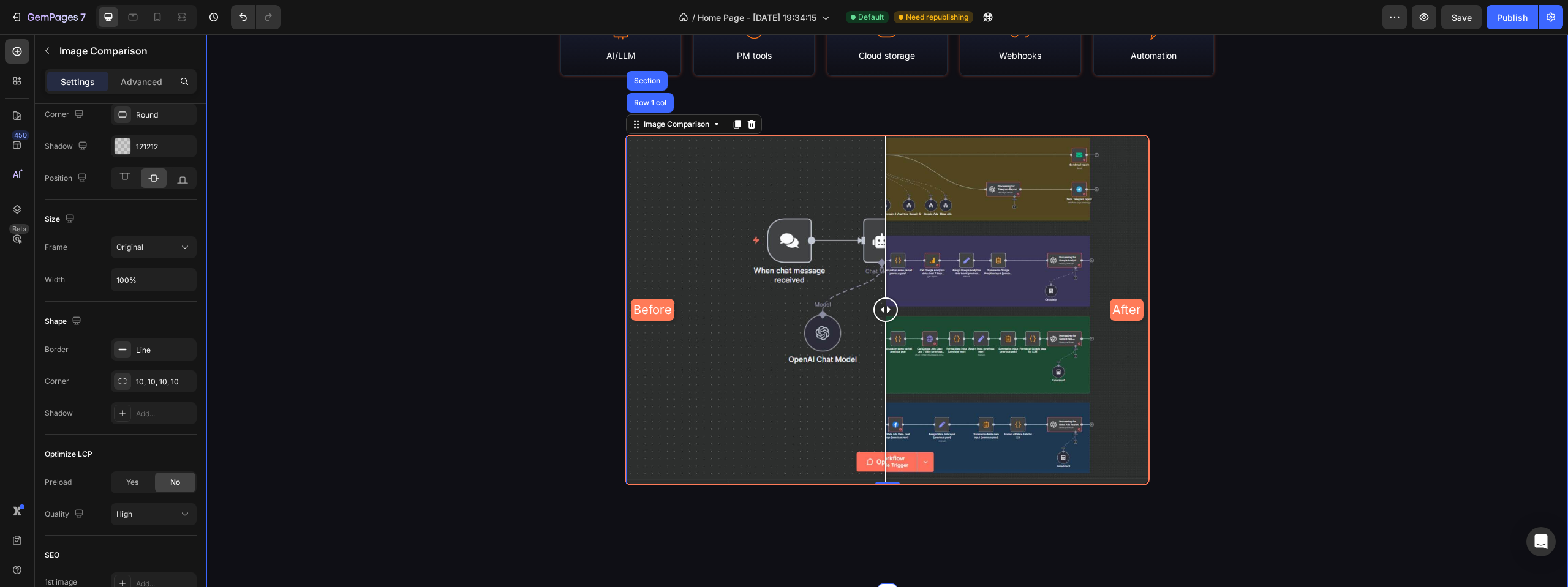
click at [501, 327] on div "Library Stats & Coverage Heading N8N Empire is a continuously-updated portal of…" at bounding box center [887, 129] width 1362 height 830
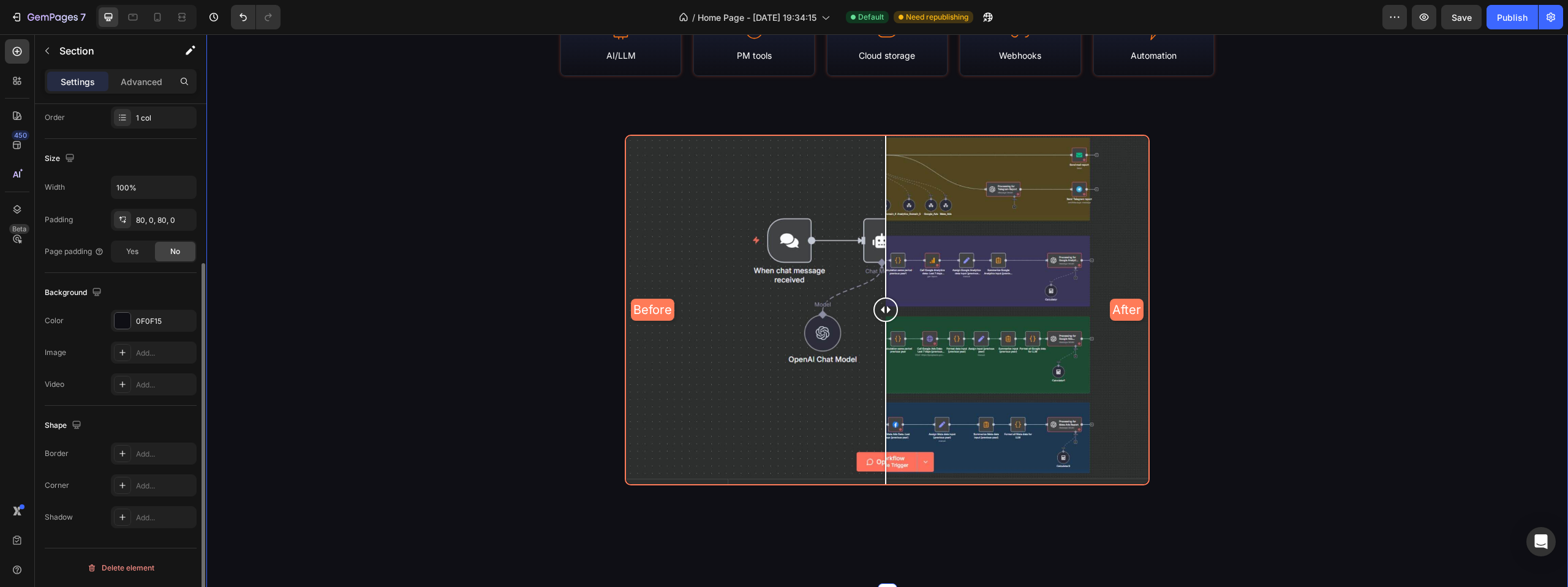
scroll to position [0, 0]
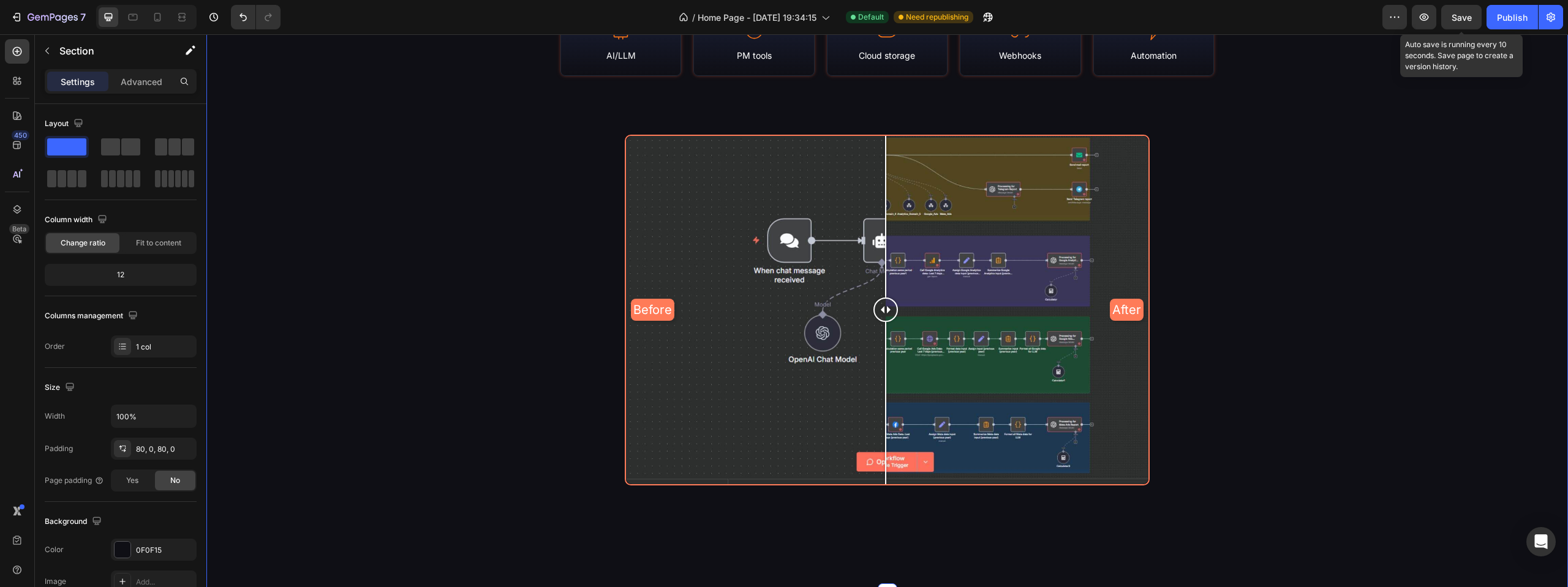
click at [1455, 21] on span "Save" at bounding box center [1462, 17] width 20 height 10
click at [1509, 22] on div "Publish" at bounding box center [1512, 17] width 31 height 13
